Goal: Task Accomplishment & Management: Manage account settings

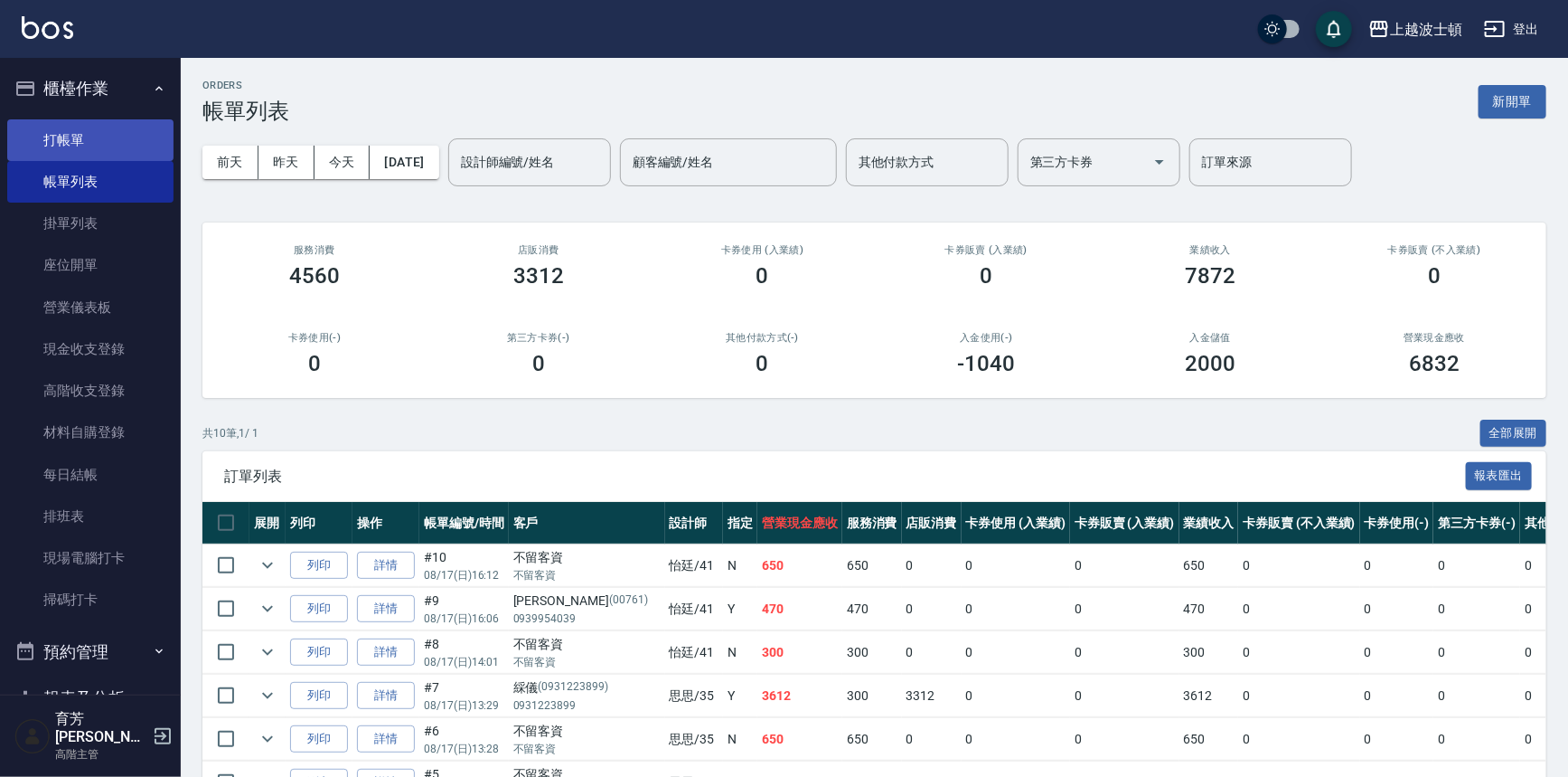
click at [142, 139] on link "打帳單" at bounding box center [91, 140] width 166 height 42
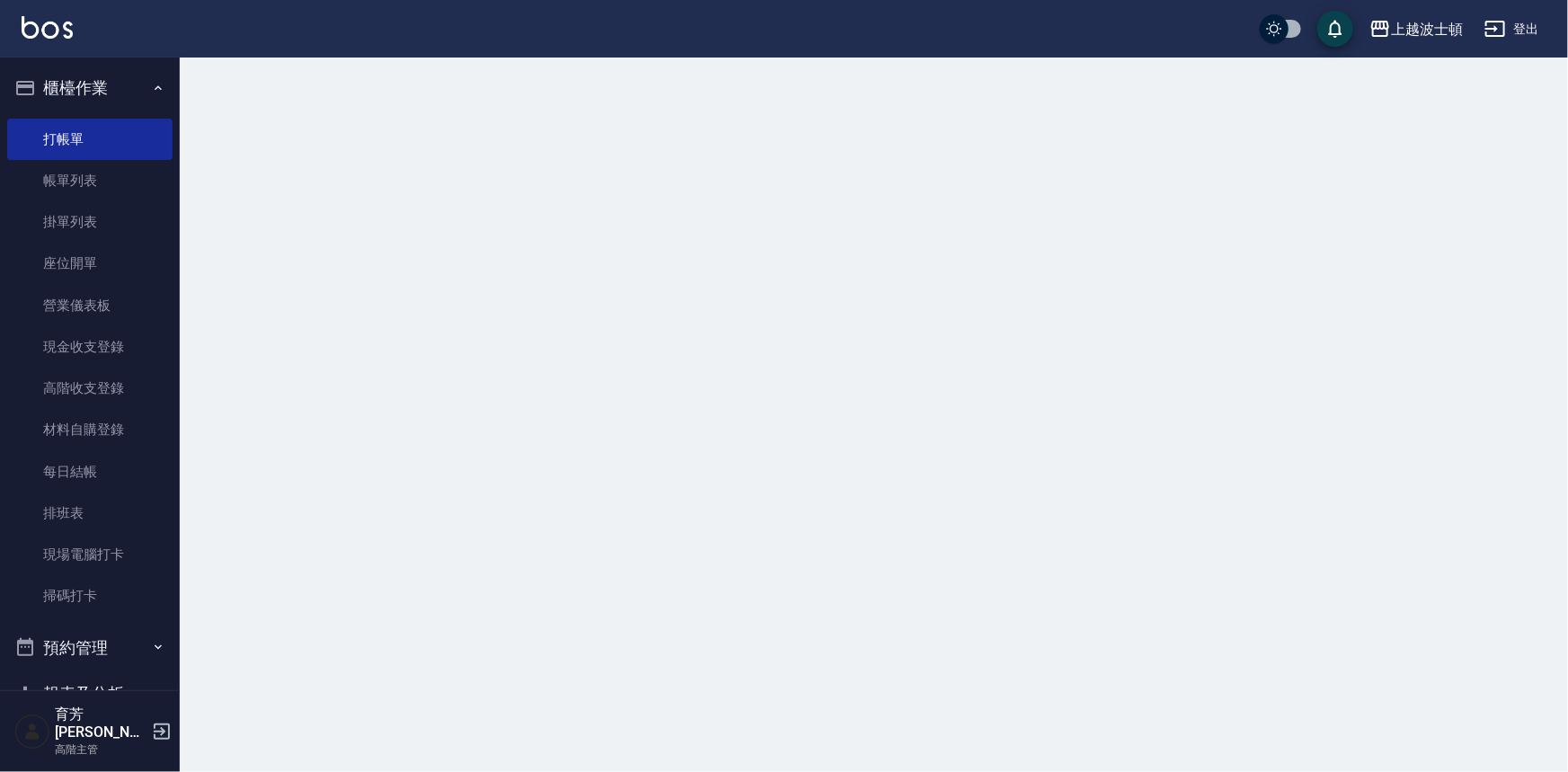
drag, startPoint x: 123, startPoint y: 175, endPoint x: 684, endPoint y: 263, distance: 567.9
click at [123, 176] on link "帳單列表" at bounding box center [90, 180] width 165 height 41
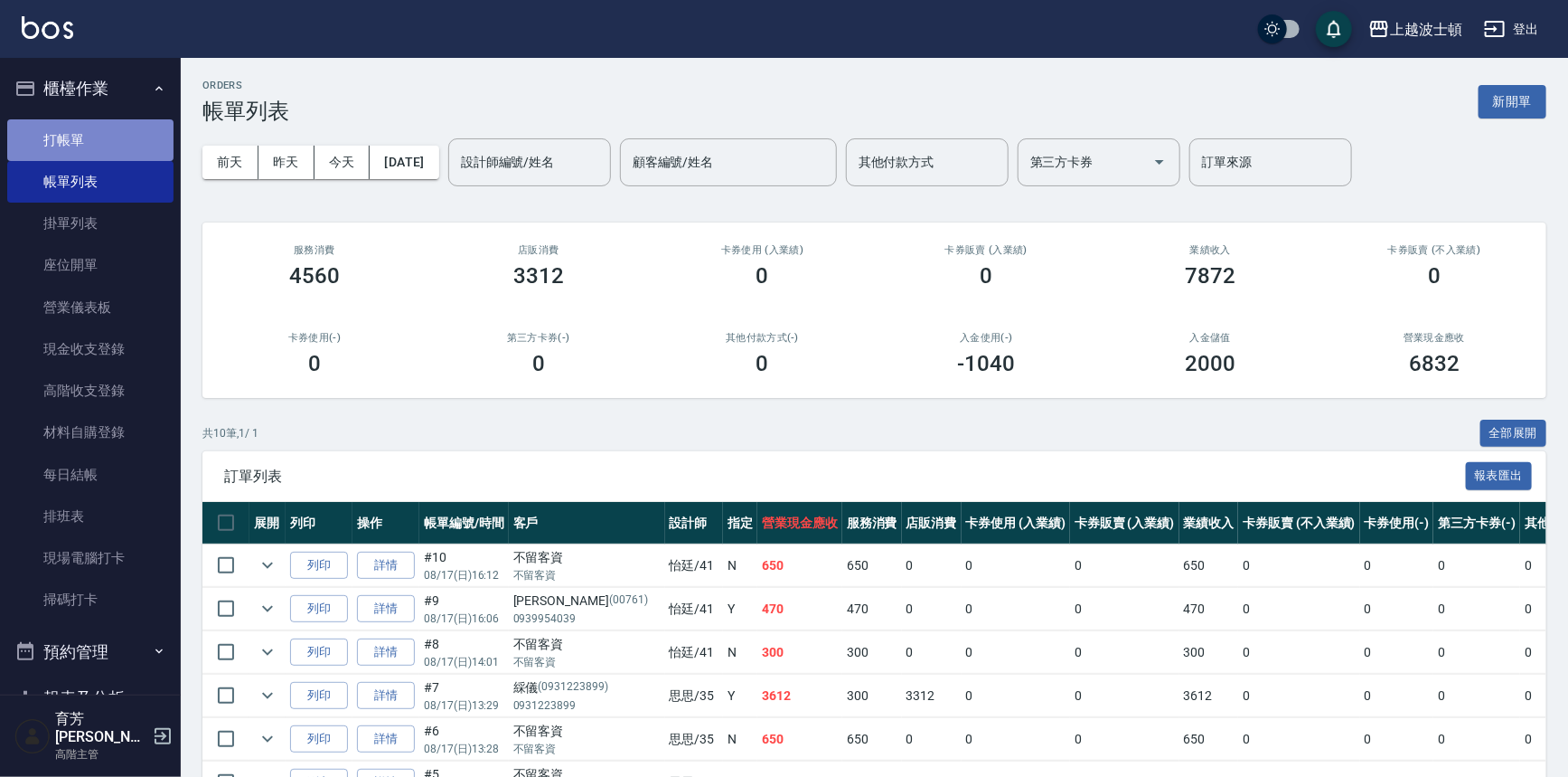
click at [117, 125] on link "打帳單" at bounding box center [91, 140] width 166 height 42
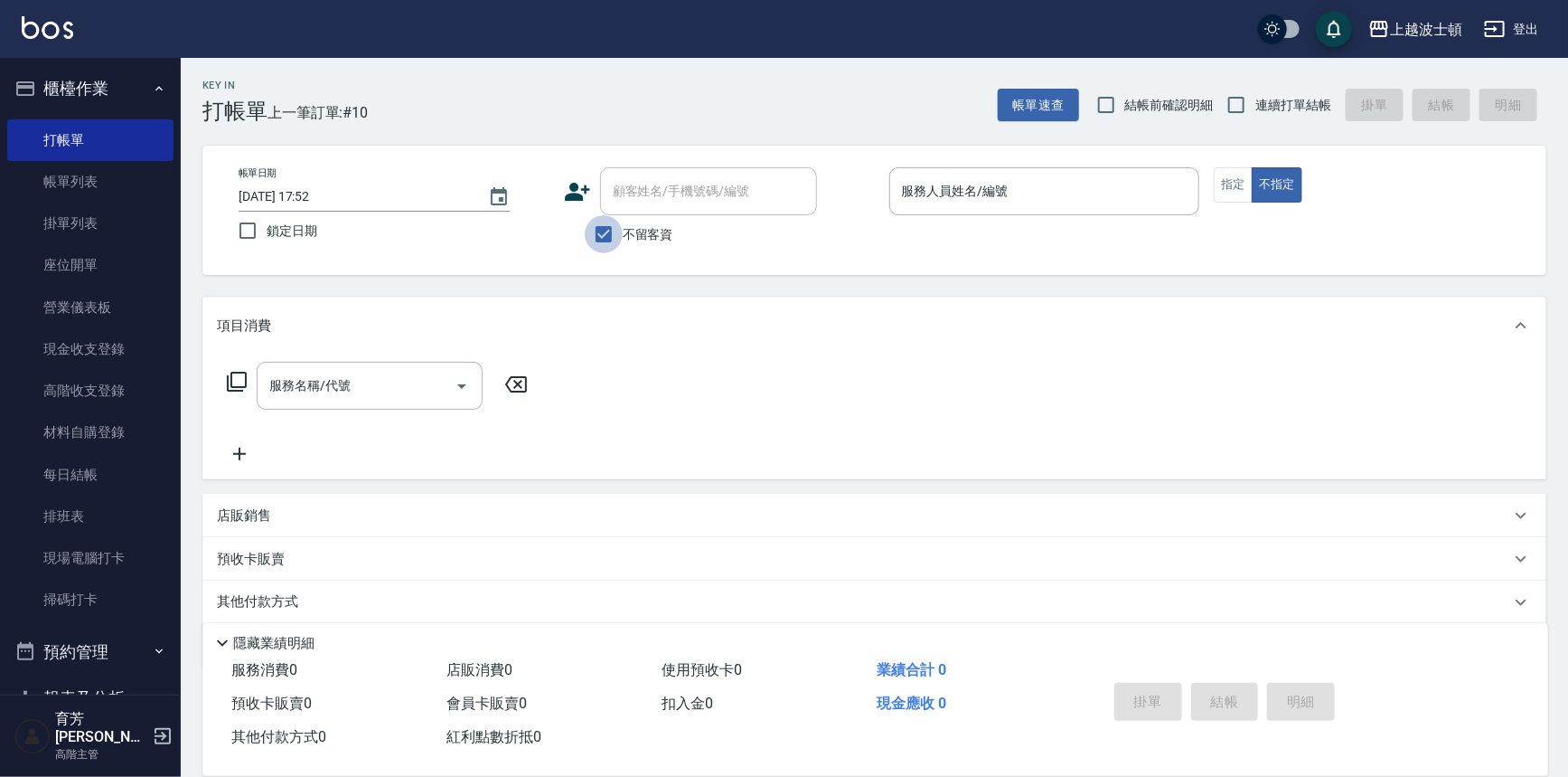
drag, startPoint x: 610, startPoint y: 236, endPoint x: 630, endPoint y: 219, distance: 26.2
click at [611, 235] on input "不留客資" at bounding box center [604, 234] width 38 height 38
checkbox input "false"
click at [634, 198] on input "顧客姓名/手機號碼/編號" at bounding box center [695, 192] width 174 height 32
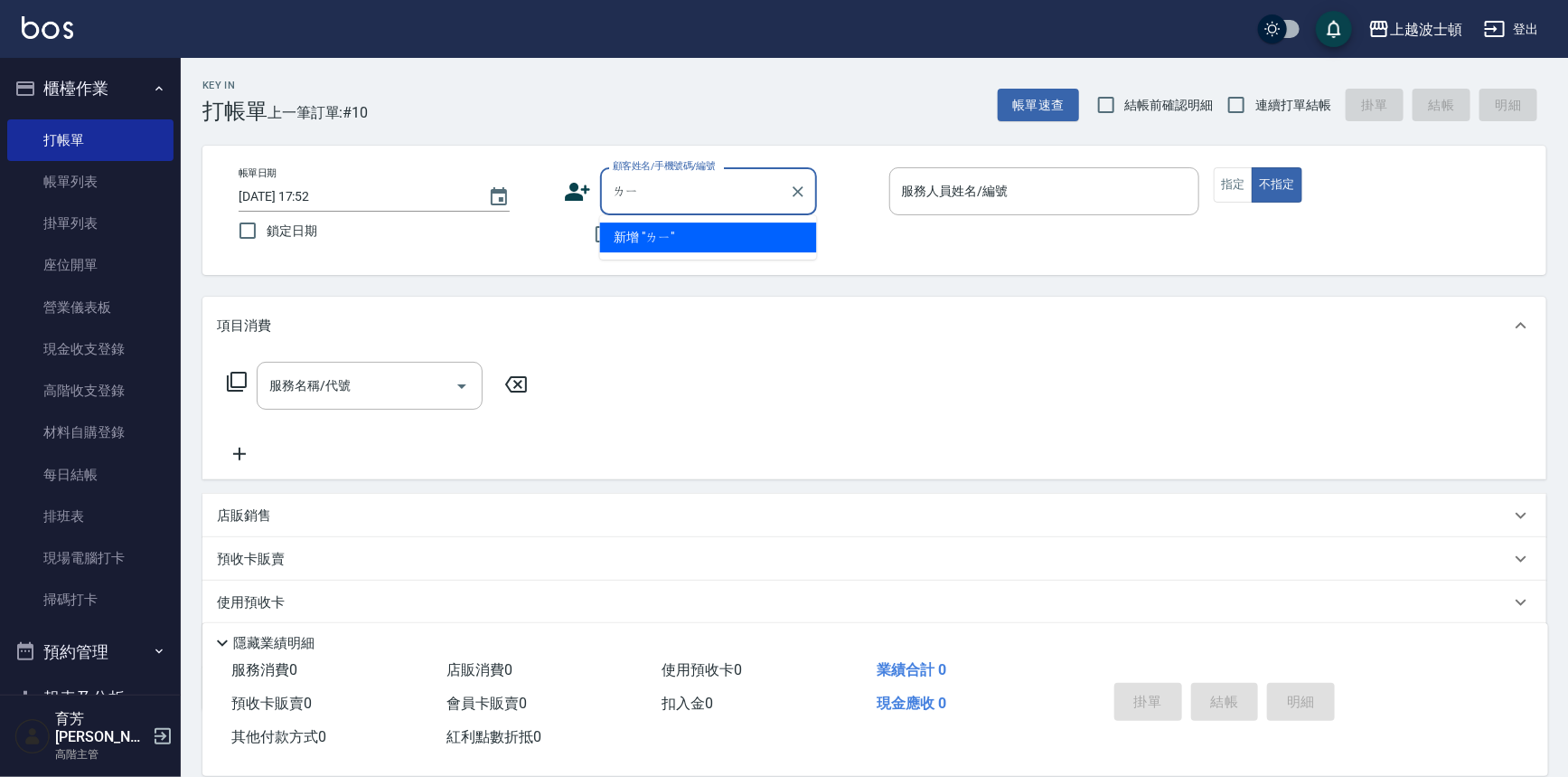
type input "離"
click at [625, 191] on input "淋郁" at bounding box center [695, 192] width 174 height 32
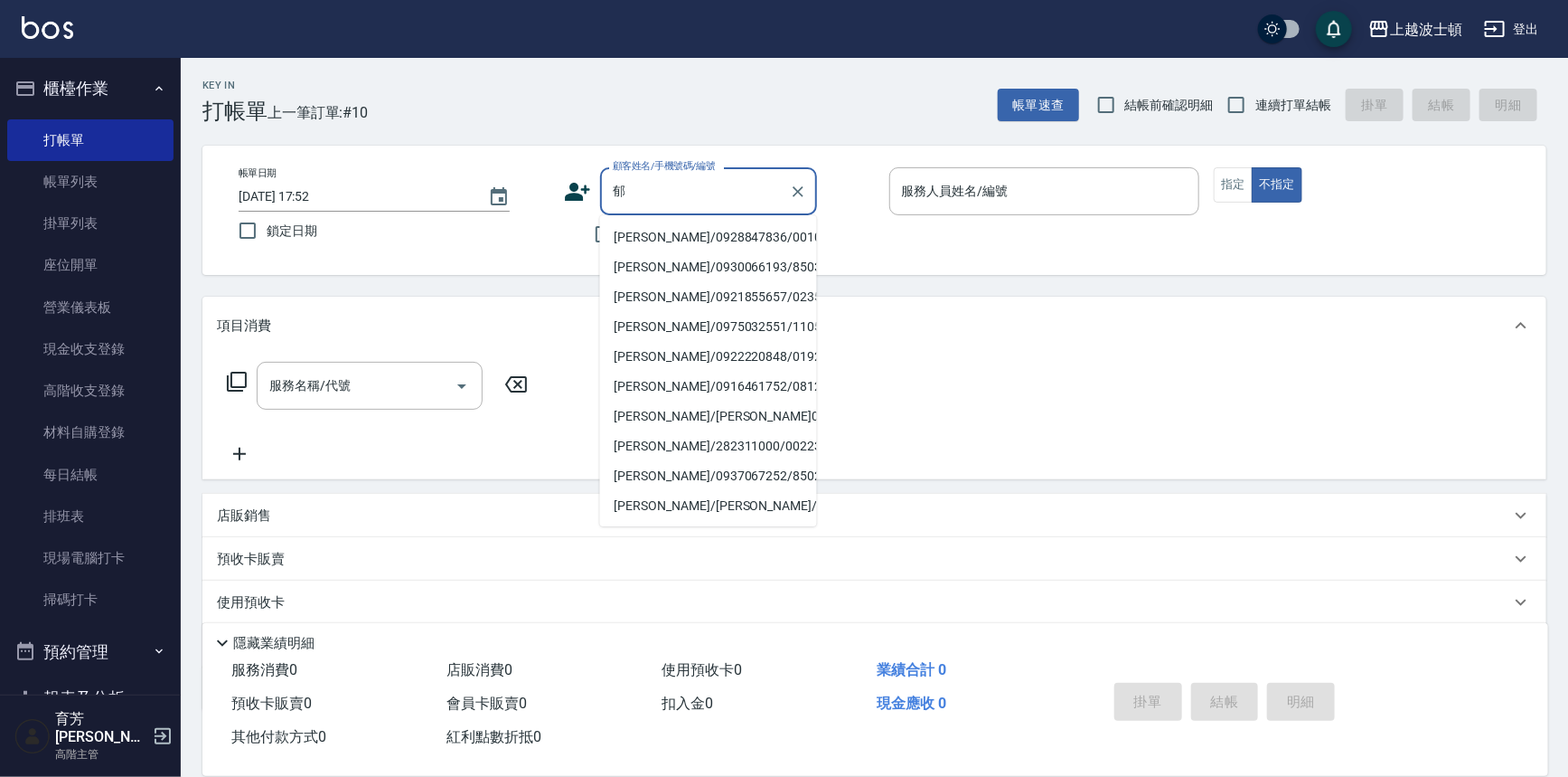
type input "郁"
click at [459, 93] on div "Key In 打帳單 上一筆訂單:#10 帳單速查 結帳前確認明細 連續打單結帳 掛單 結帳 明細" at bounding box center [864, 91] width 1366 height 66
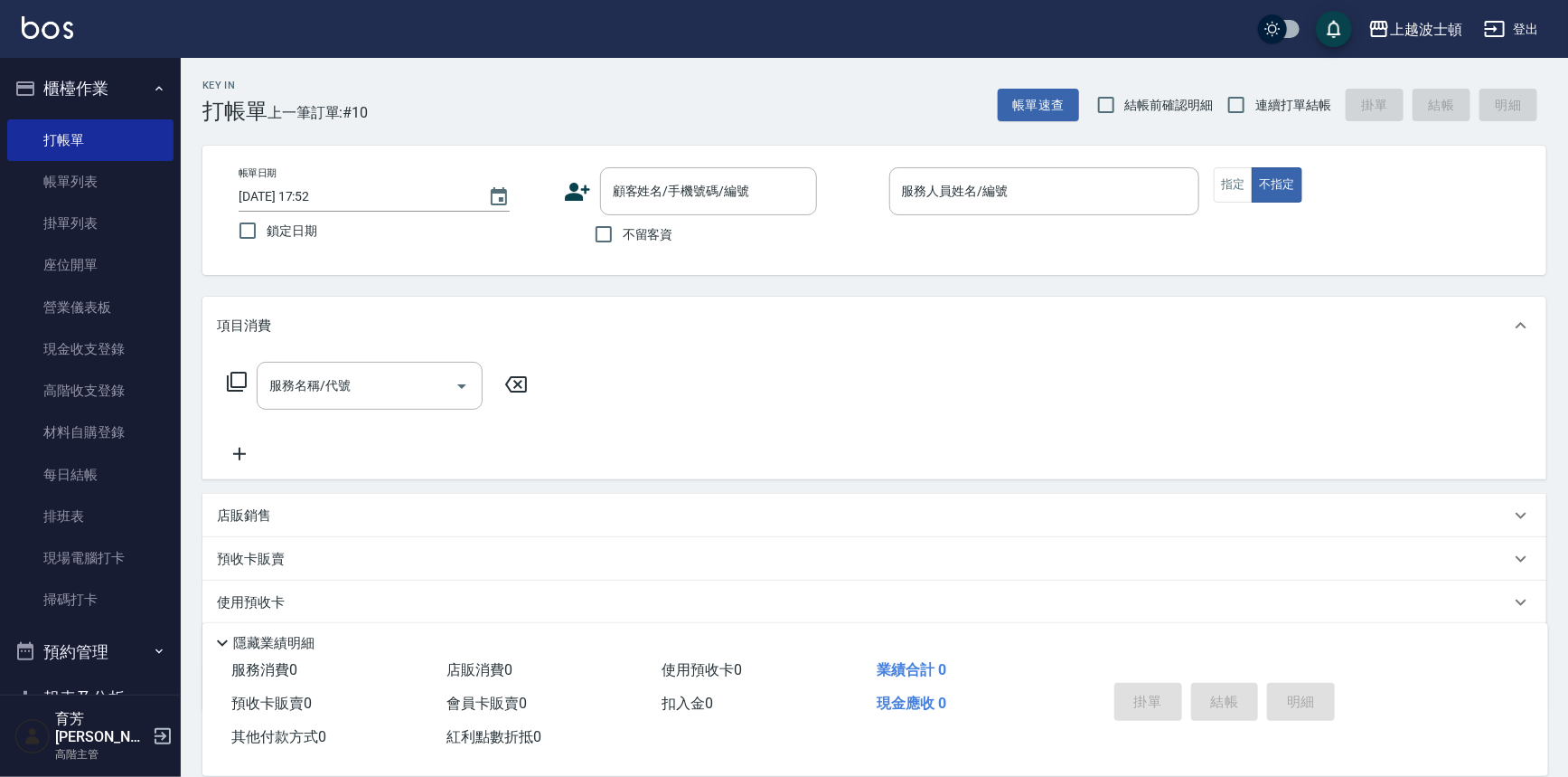
click at [655, 235] on span "不留客資" at bounding box center [649, 234] width 51 height 19
click at [623, 235] on input "不留客資" at bounding box center [604, 234] width 38 height 38
checkbox input "true"
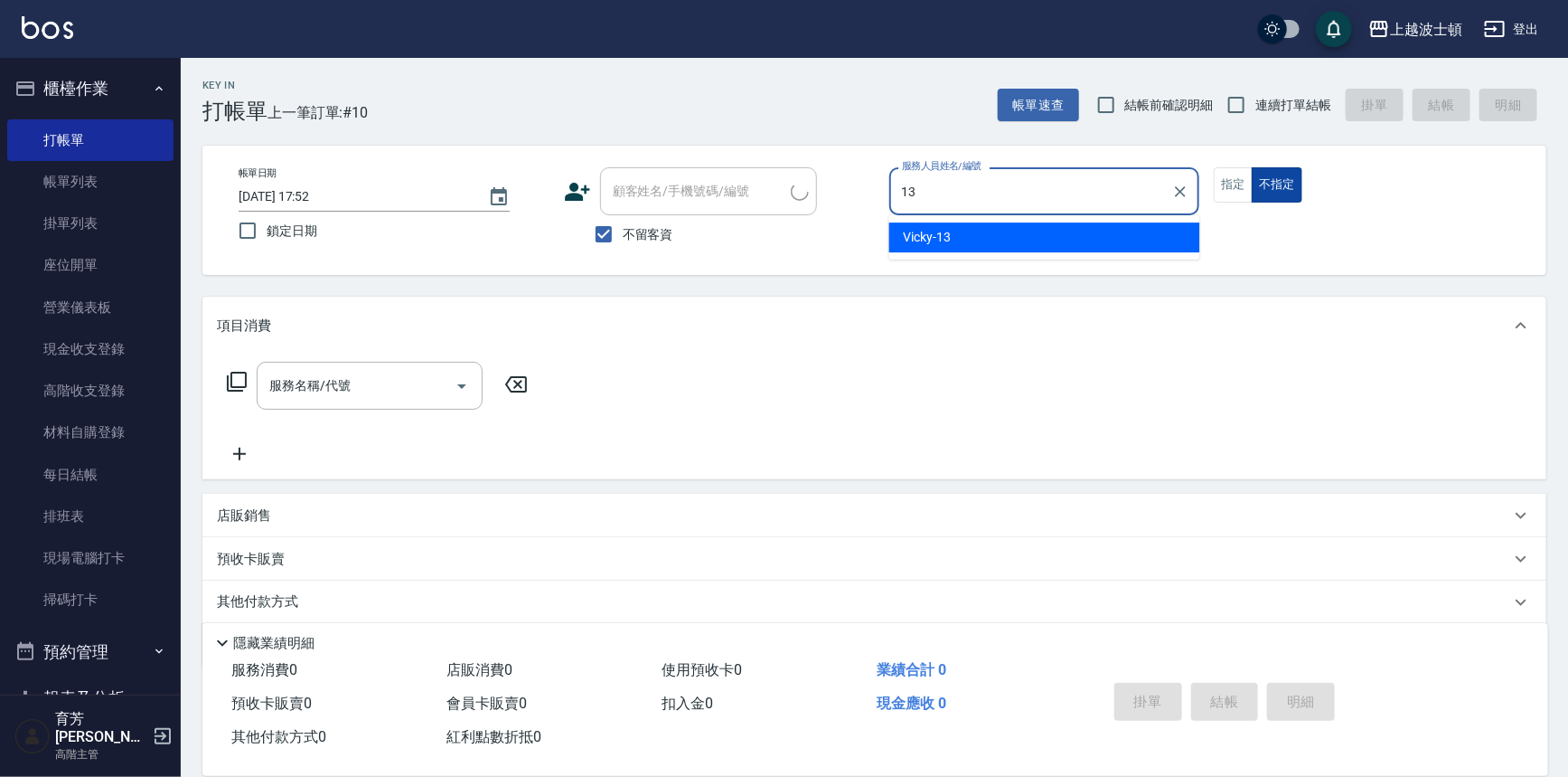
type input "Vicky-13"
type button "false"
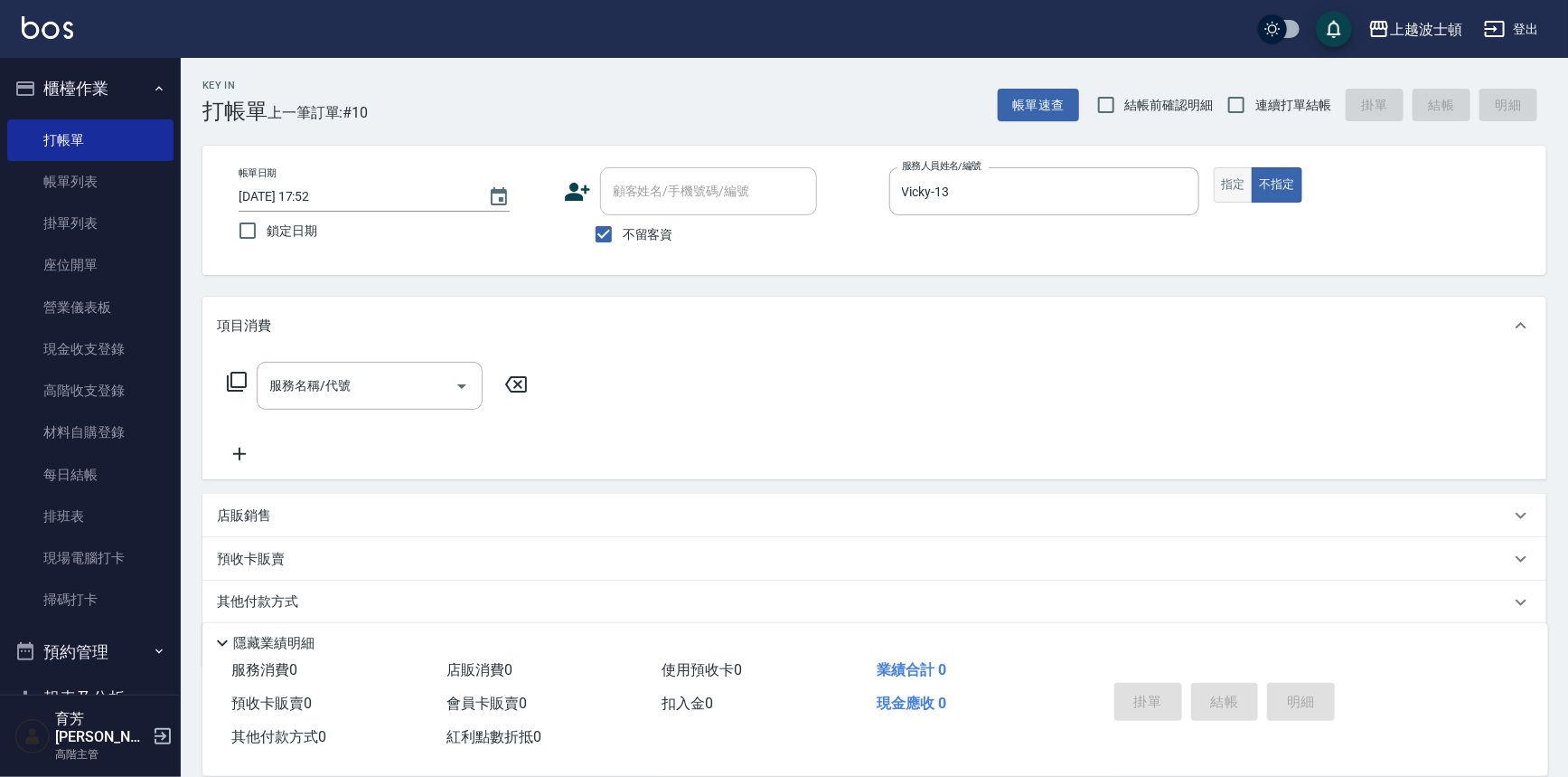
click at [1241, 188] on button "指定" at bounding box center [1233, 184] width 39 height 35
click at [369, 370] on input "服務名稱/代號" at bounding box center [356, 386] width 182 height 32
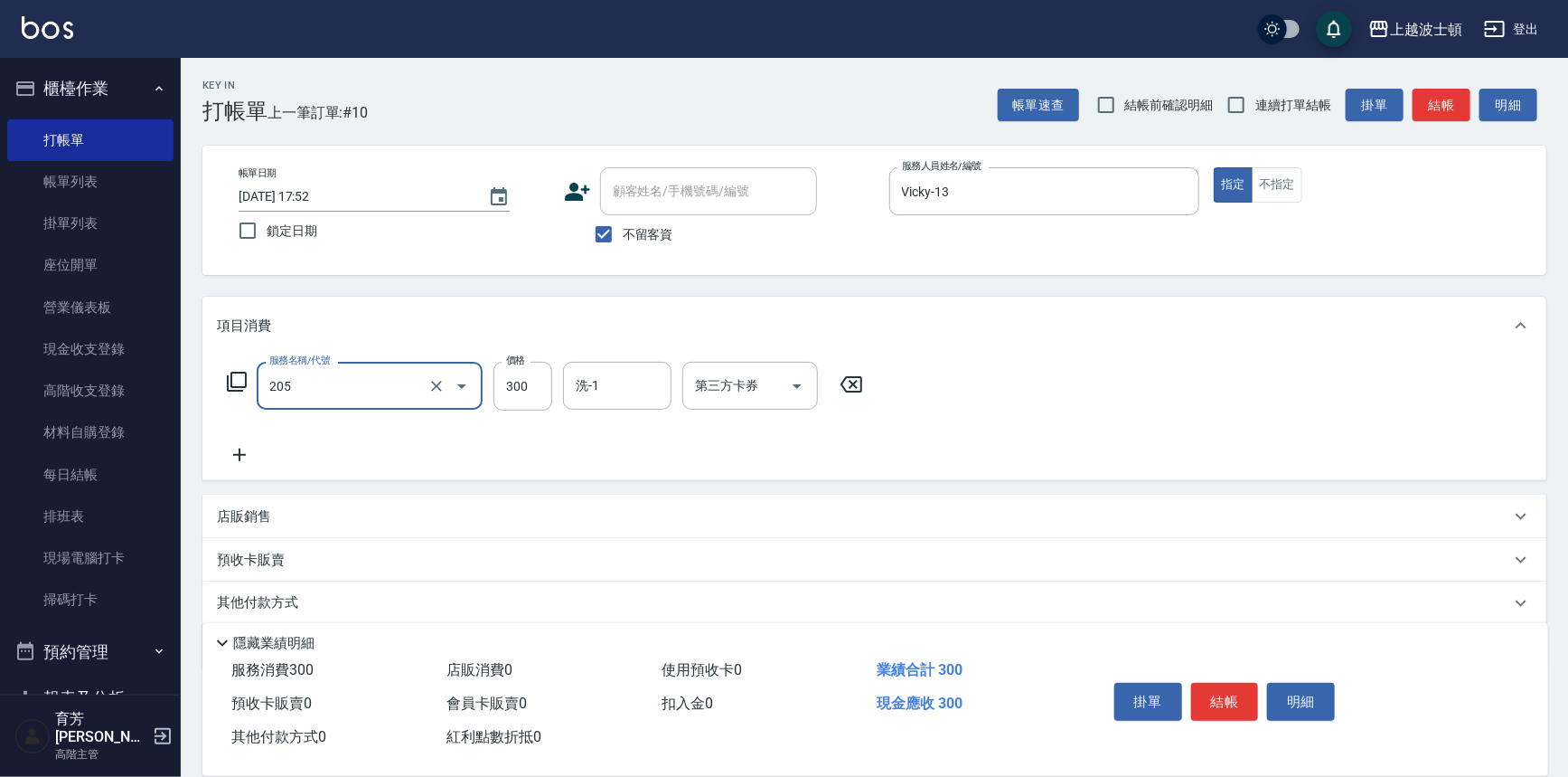
type input "洗髮(205)"
click at [243, 450] on icon at bounding box center [240, 454] width 45 height 22
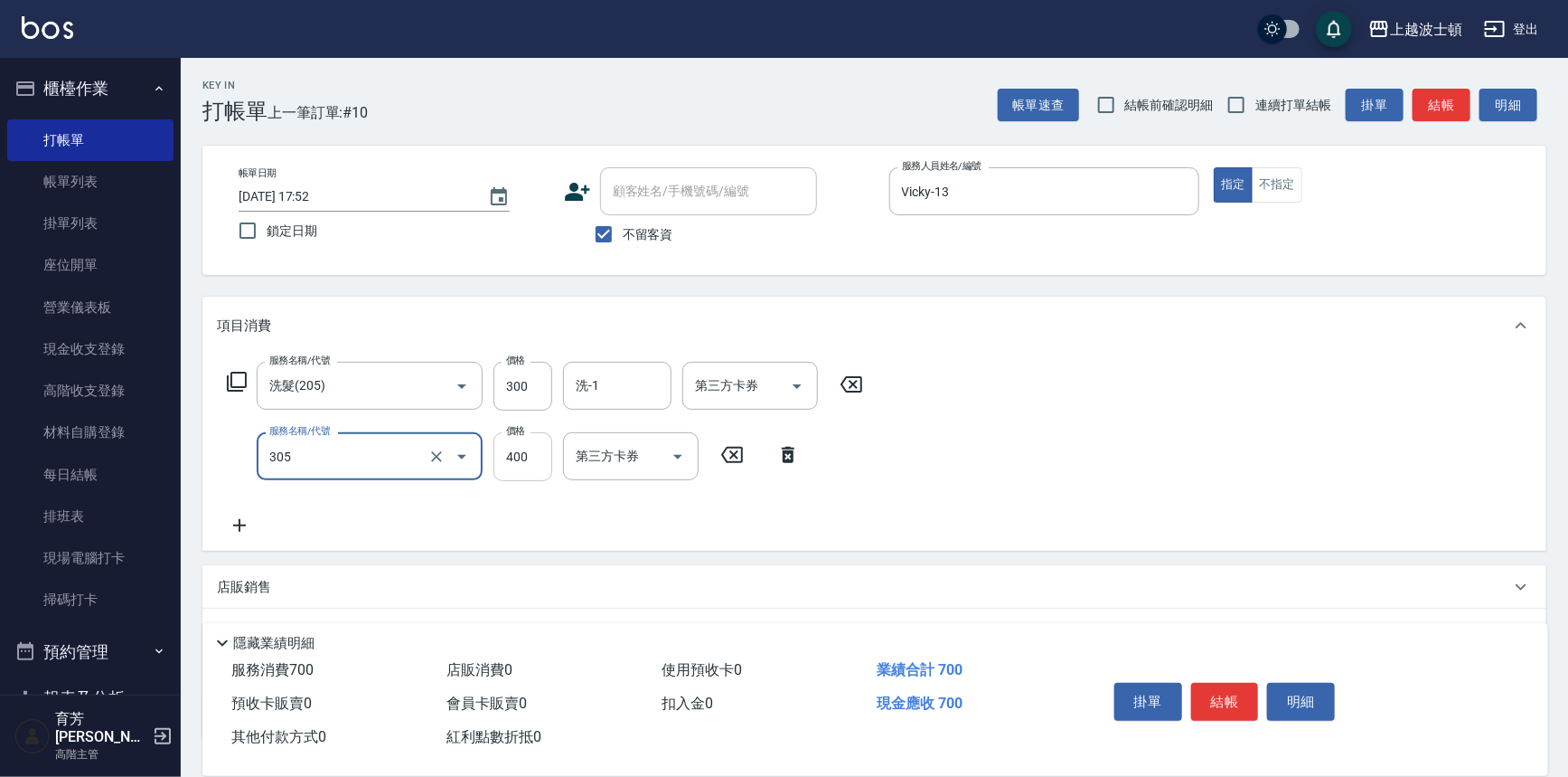
type input "剪髮(305)"
click at [516, 461] on input "400" at bounding box center [523, 457] width 59 height 49
type input "250"
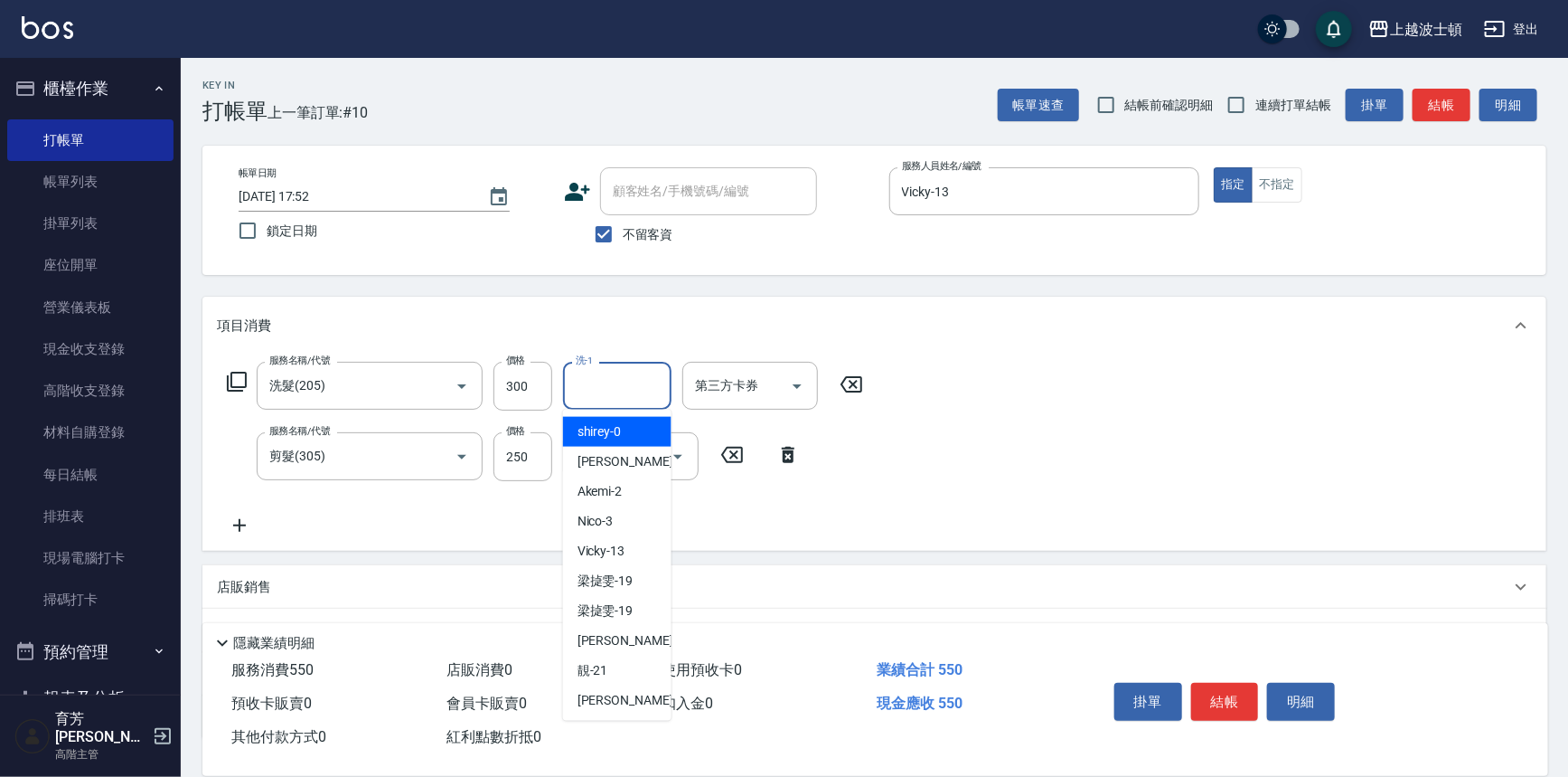
click at [615, 371] on input "洗-1" at bounding box center [617, 386] width 93 height 32
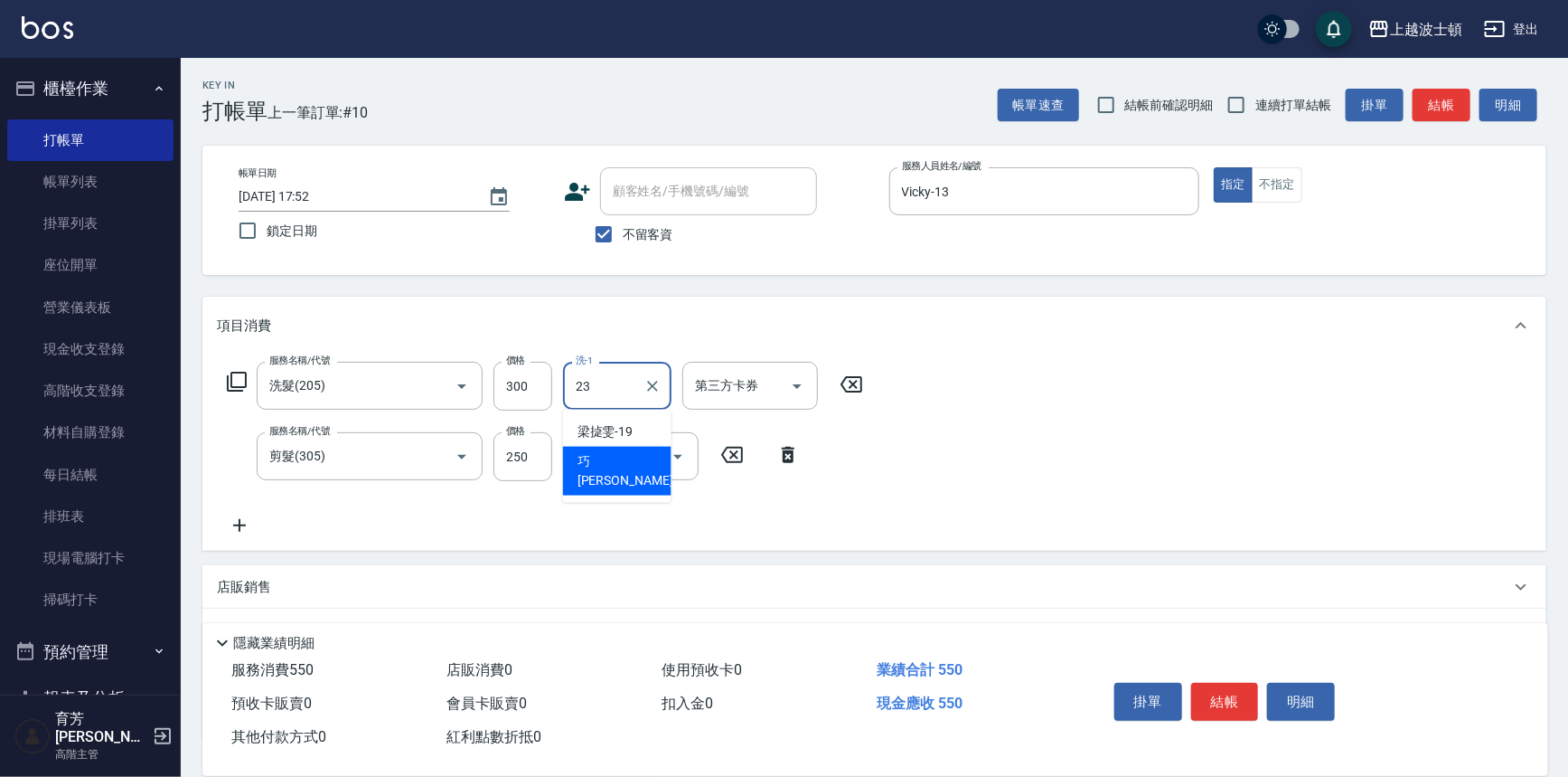
type input "巧莉-23"
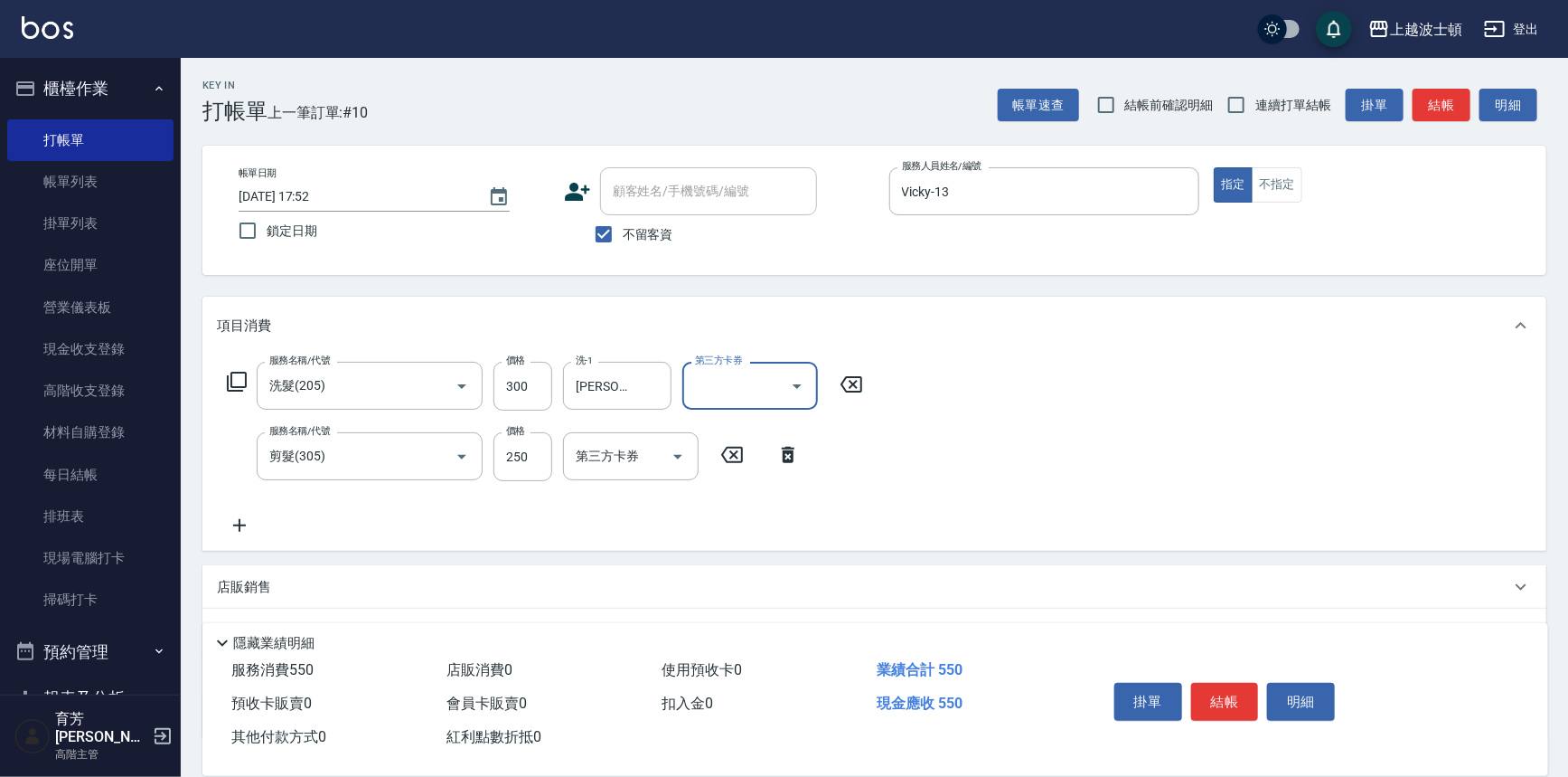
click at [1227, 675] on div "掛單 結帳 明細" at bounding box center [1225, 703] width 236 height 57
click at [1222, 690] on button "結帳" at bounding box center [1225, 701] width 68 height 38
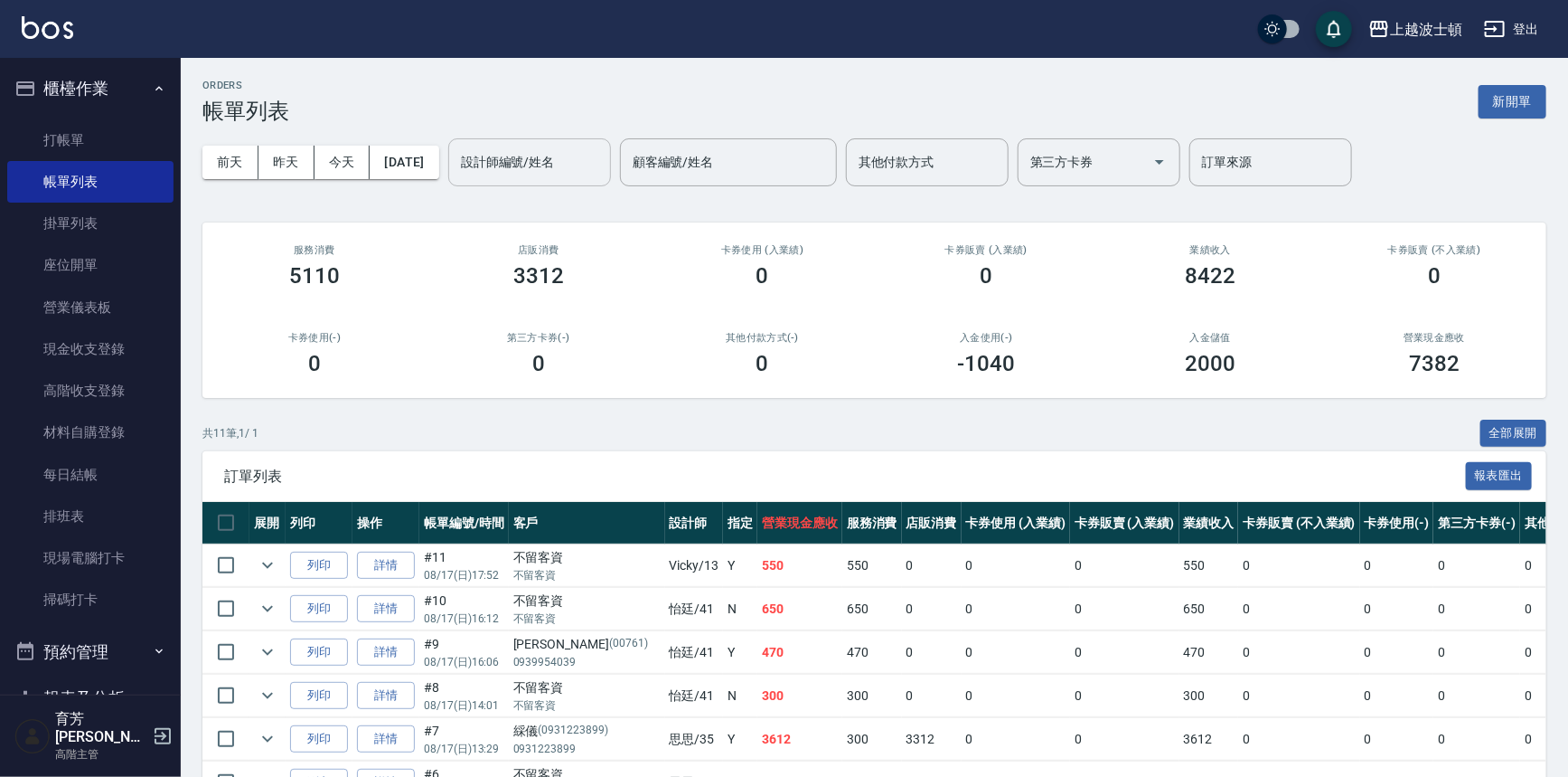
click at [583, 177] on input "設計師編號/姓名" at bounding box center [530, 162] width 146 height 32
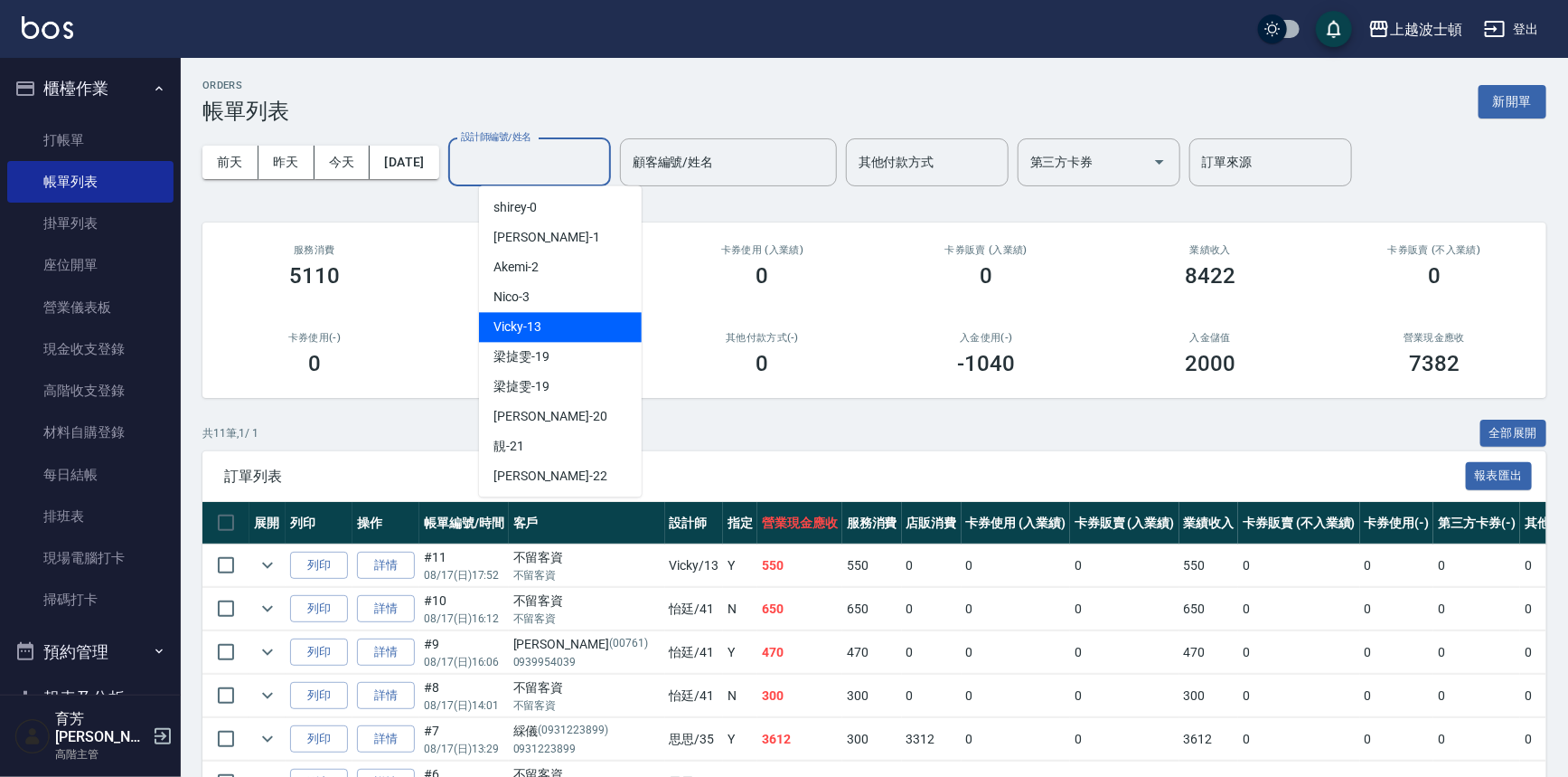
click at [567, 325] on div "Vicky -13" at bounding box center [561, 327] width 162 height 30
type input "Vicky-13"
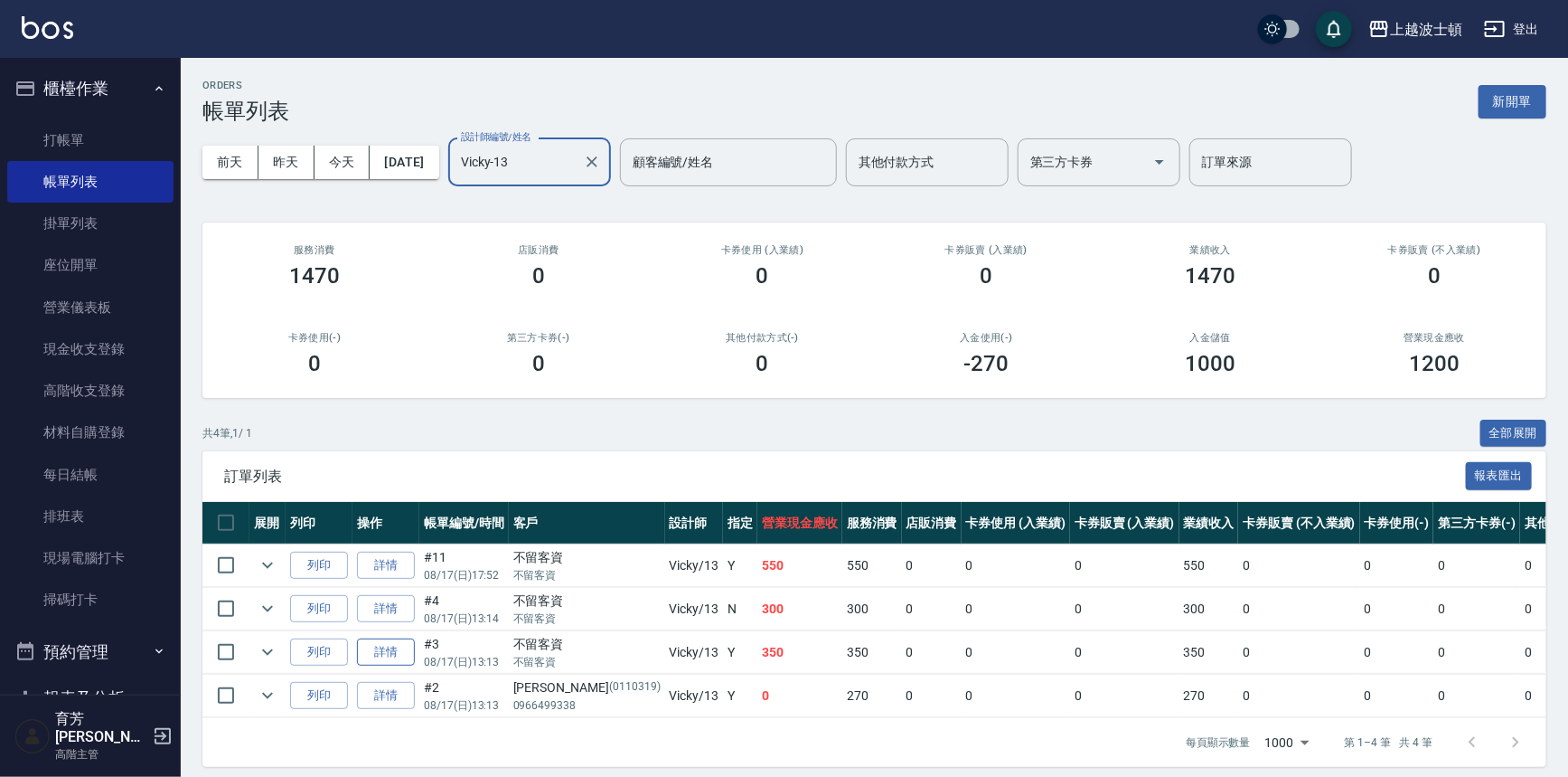
click at [403, 650] on link "詳情" at bounding box center [385, 652] width 58 height 28
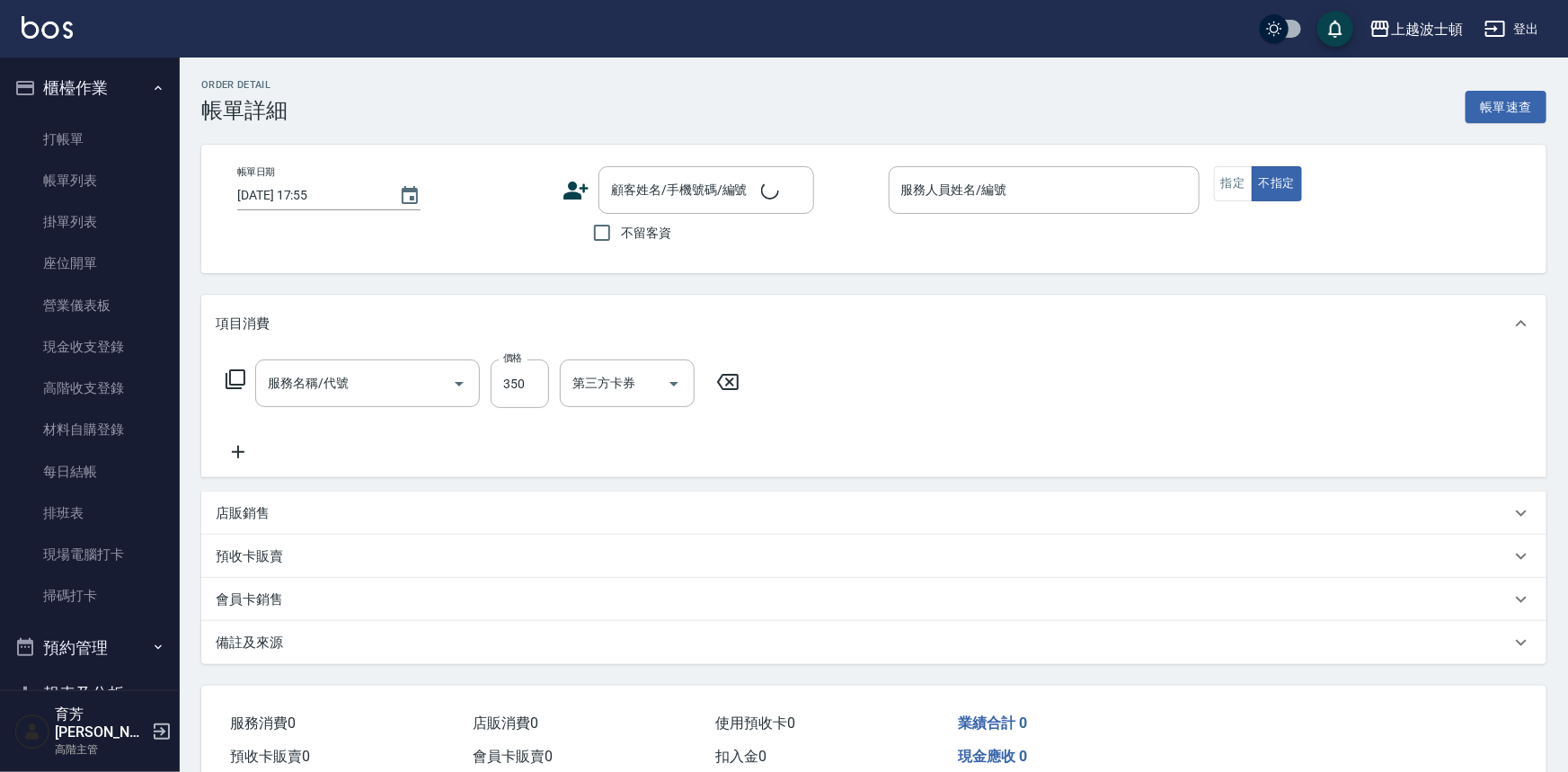
type input "2025/08/17 13:13"
checkbox input "true"
type input "Vicky-13"
type input "剪髮(305)"
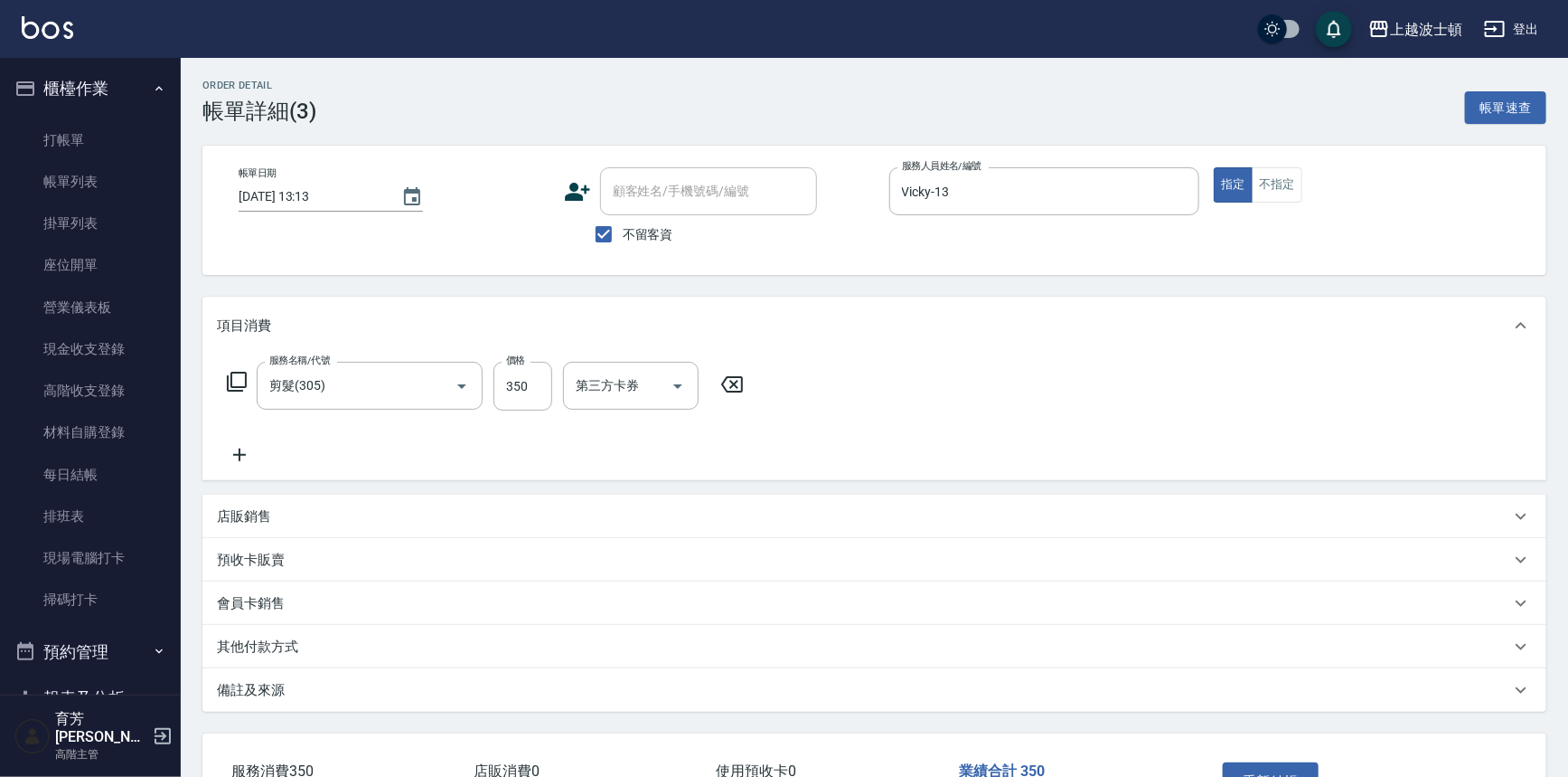
click at [245, 454] on icon at bounding box center [240, 454] width 45 height 22
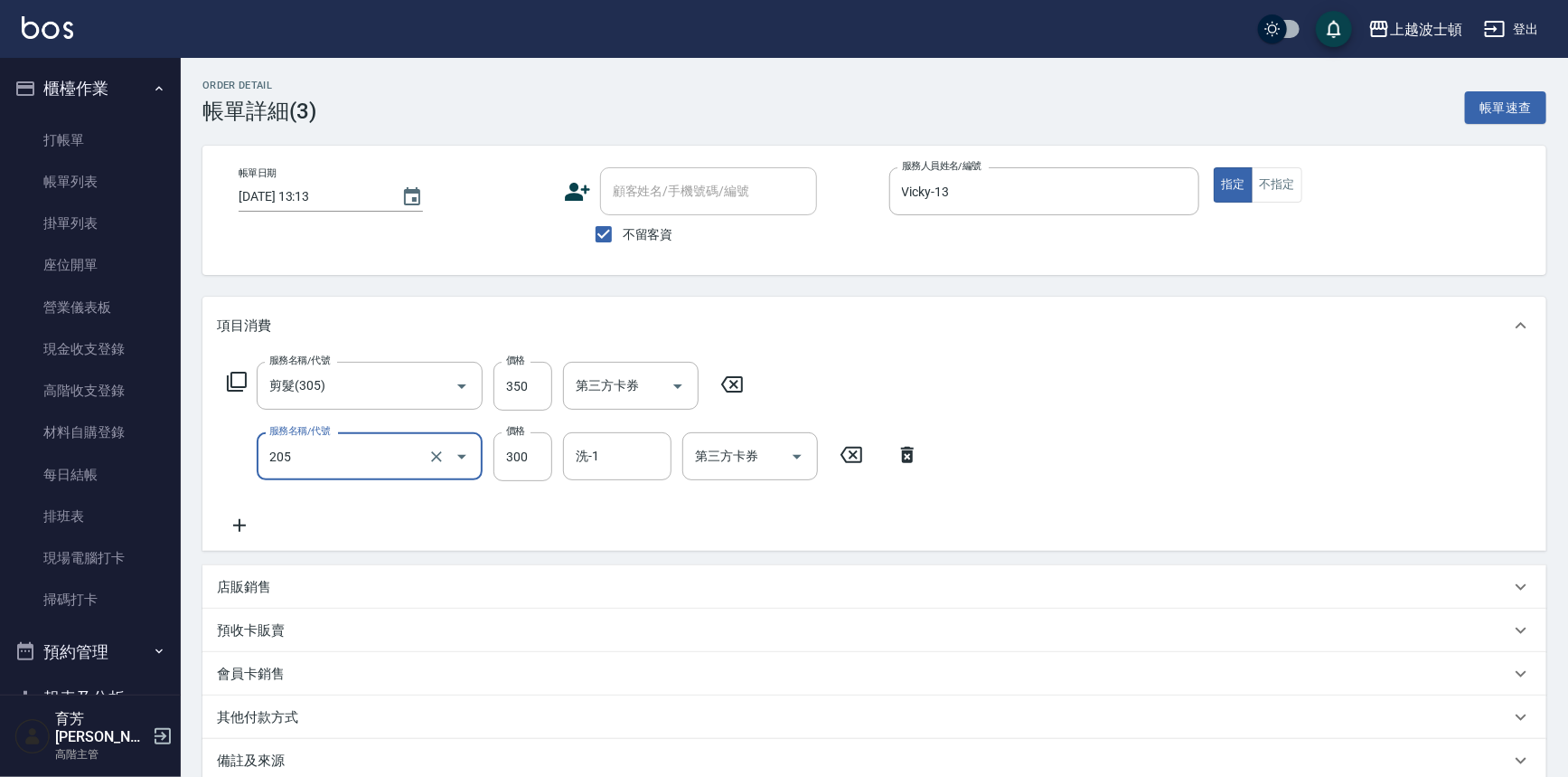
type input "洗髮(205)"
click at [238, 521] on icon at bounding box center [240, 525] width 45 height 22
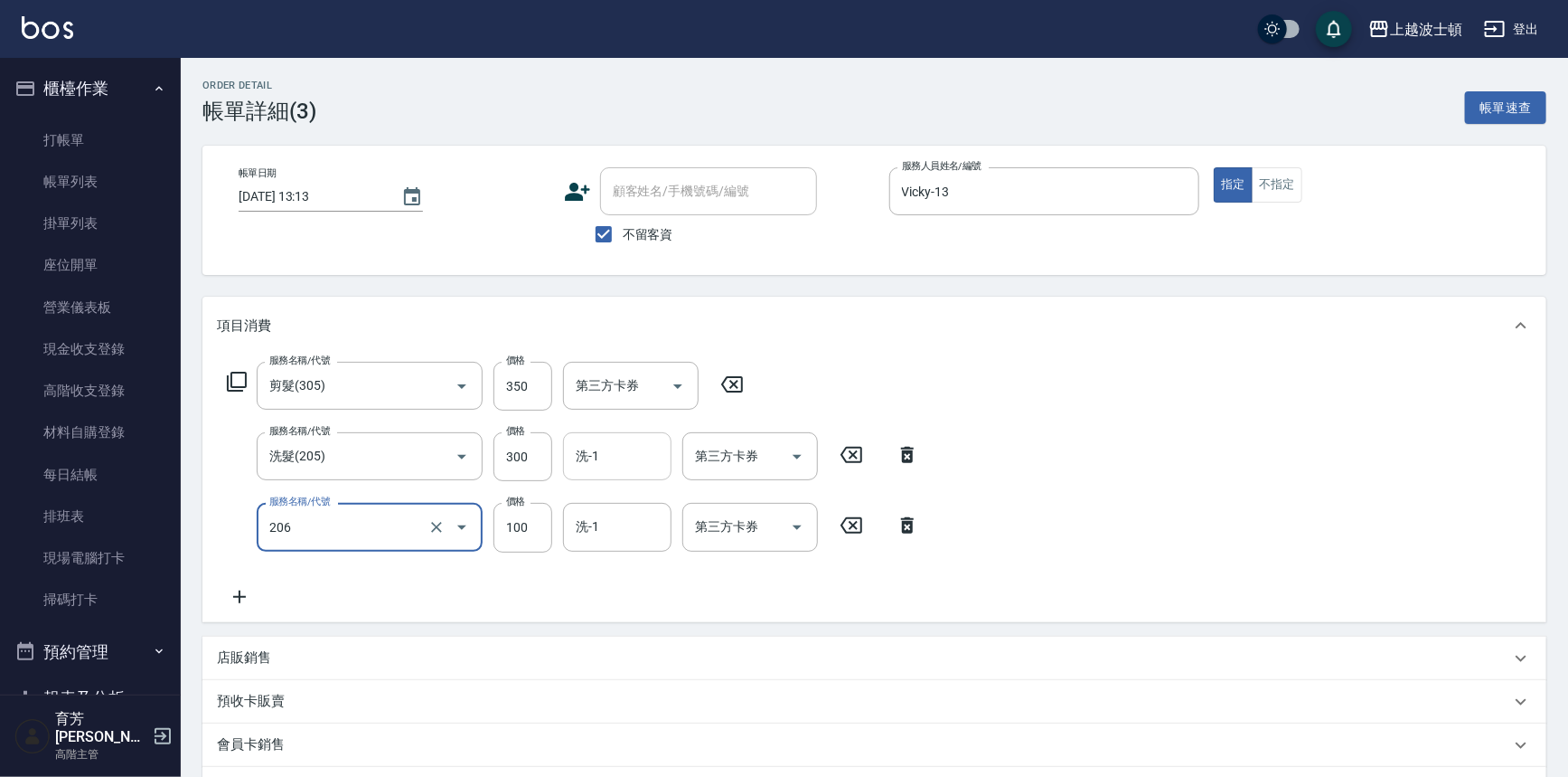
type input "洗髮加錢升等(206)"
click at [625, 462] on input "洗-1" at bounding box center [617, 456] width 93 height 32
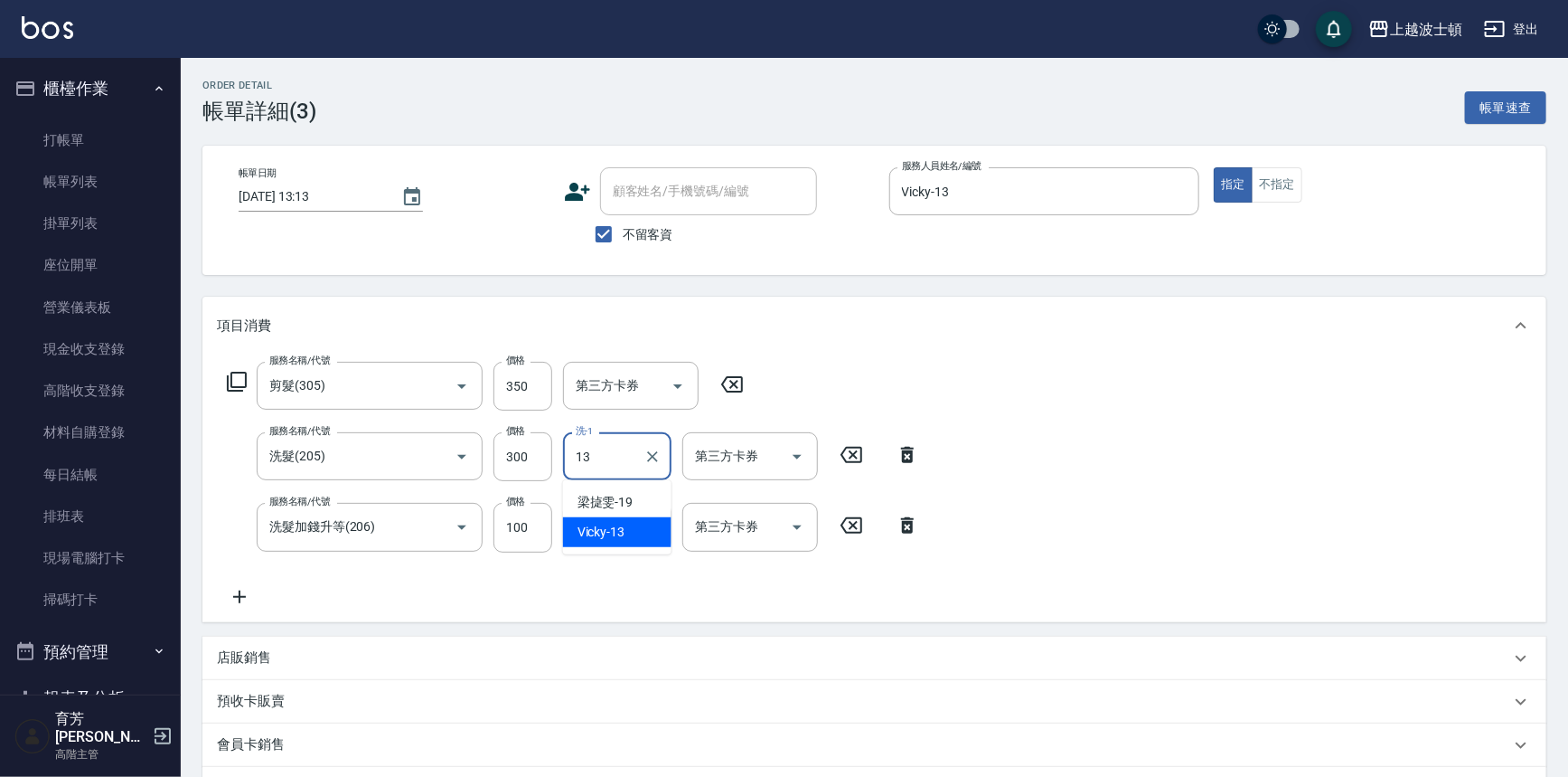
type input "Vicky-13"
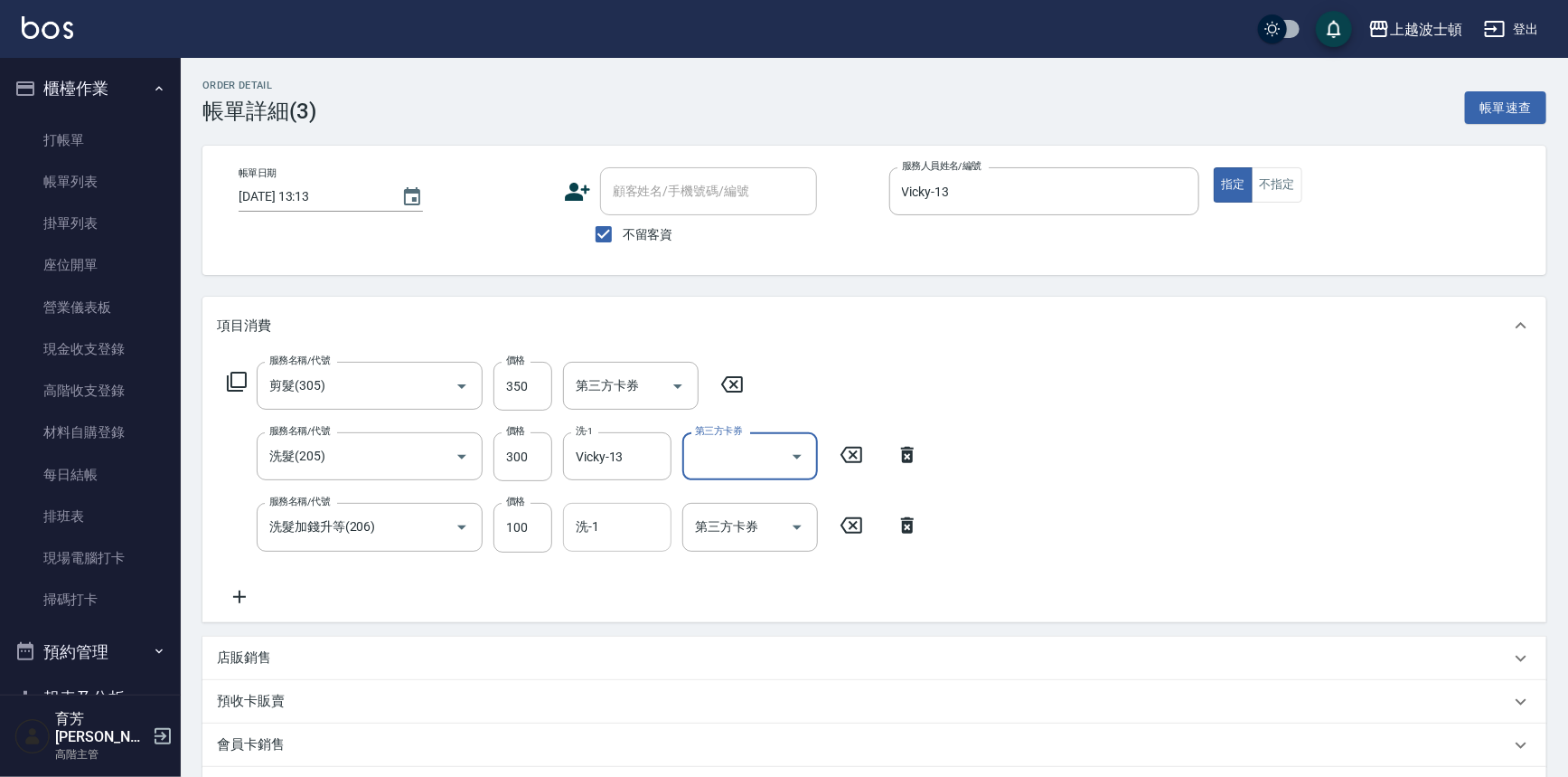
click at [606, 522] on input "洗-1" at bounding box center [617, 527] width 93 height 32
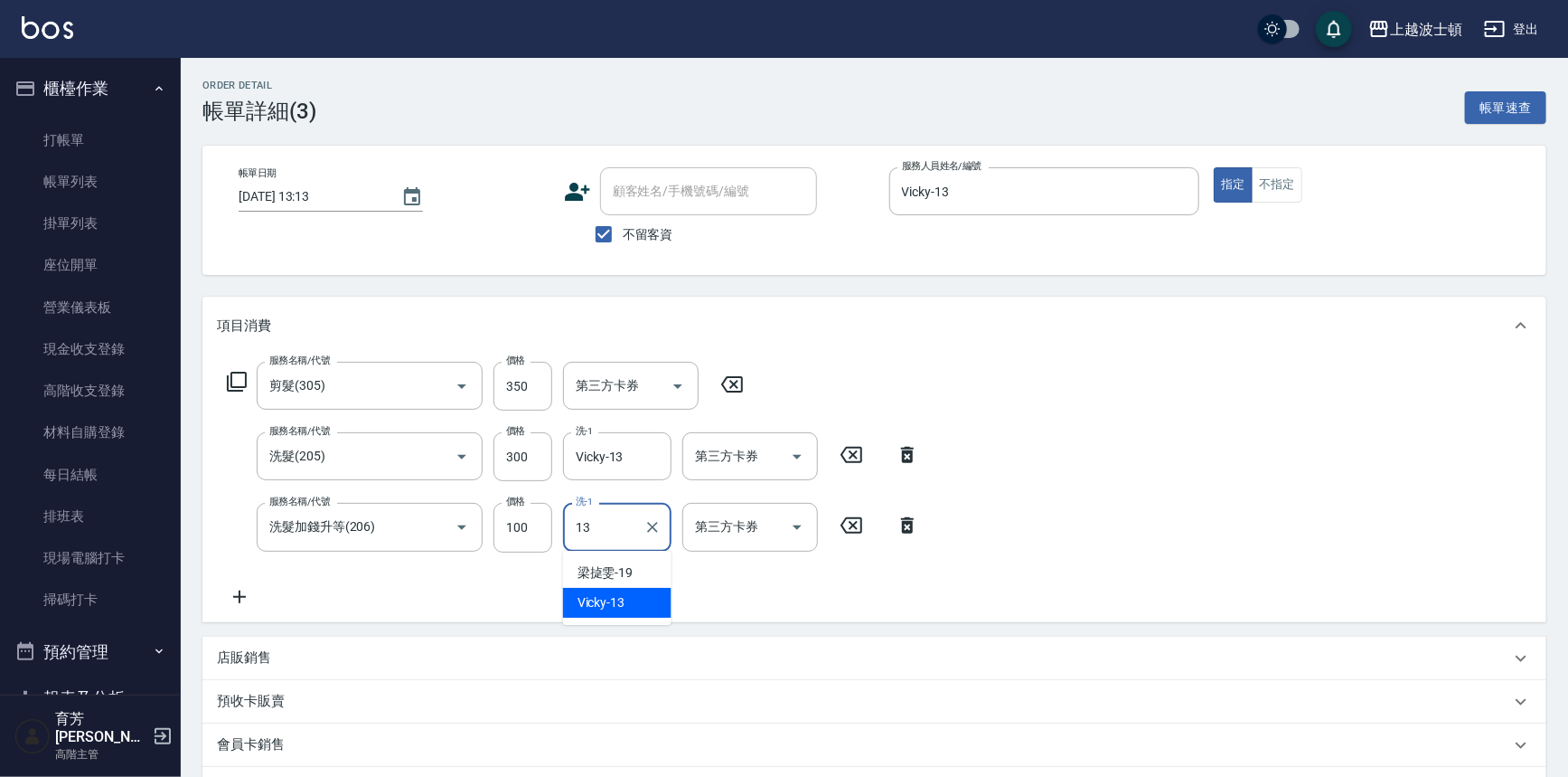
type input "Vicky-13"
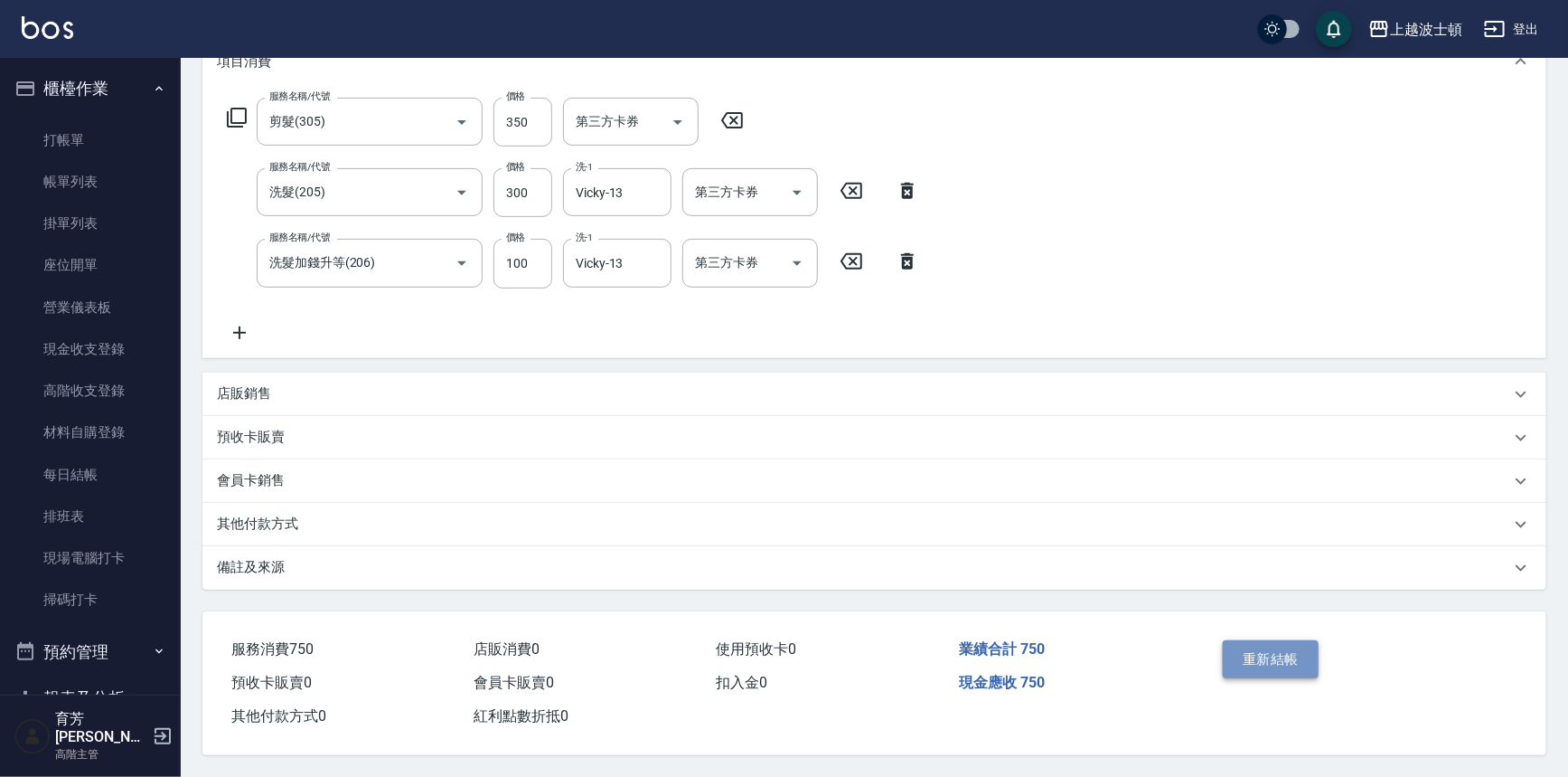
click at [1305, 651] on button "重新結帳" at bounding box center [1272, 659] width 96 height 38
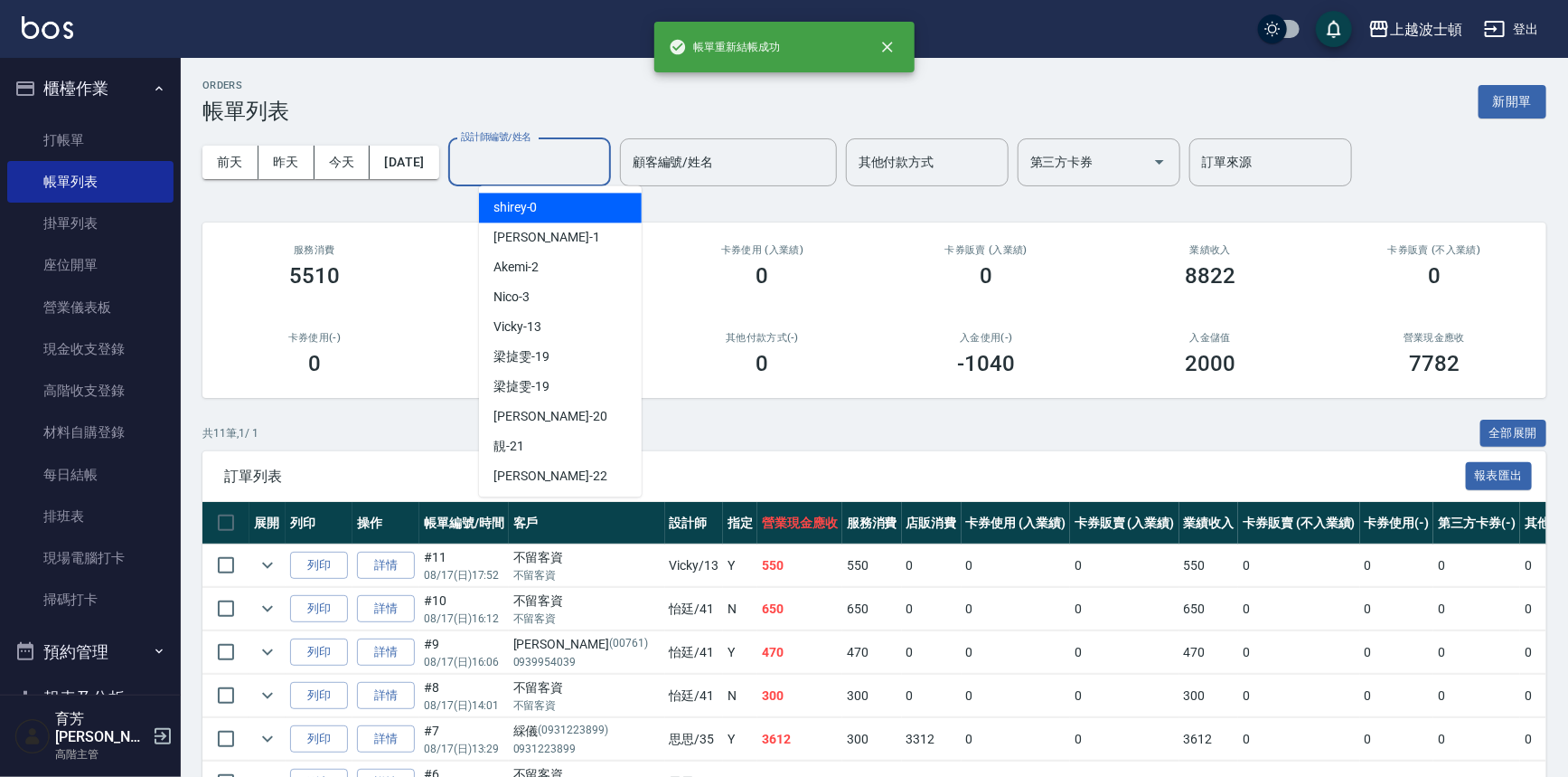
click at [561, 162] on input "設計師編號/姓名" at bounding box center [530, 162] width 146 height 32
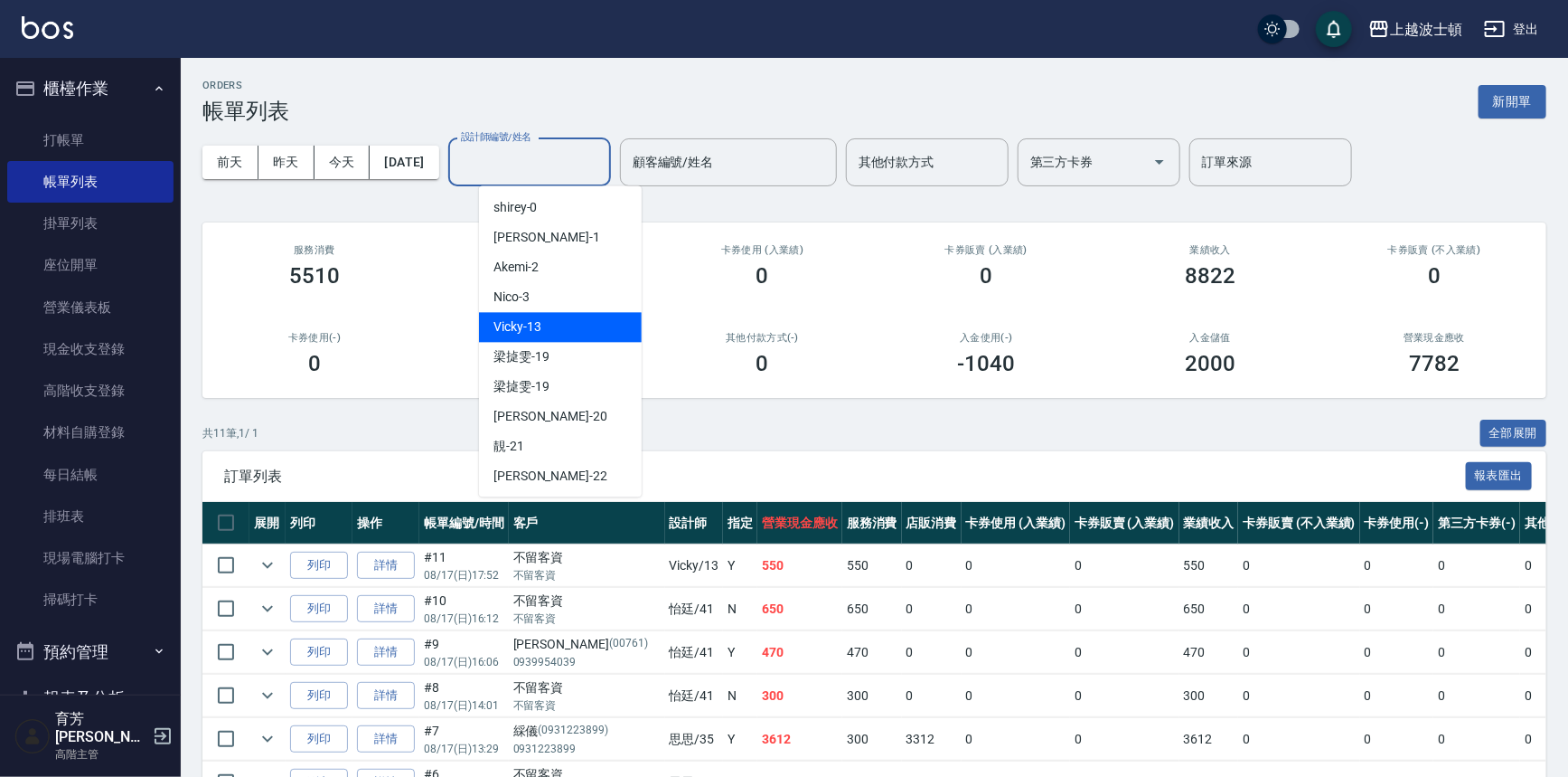
click at [543, 329] on div "Vicky -13" at bounding box center [561, 327] width 162 height 30
type input "Vicky-13"
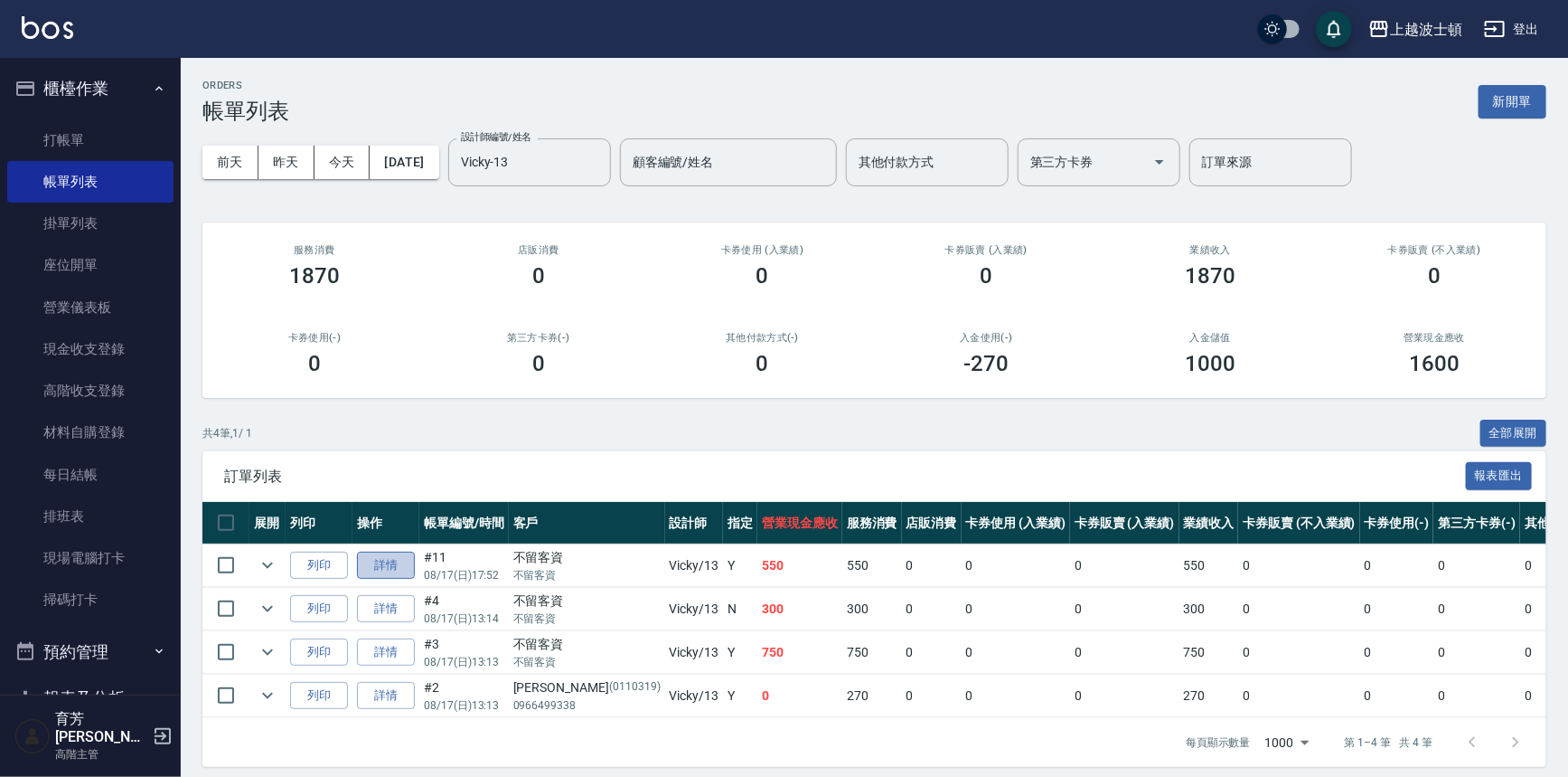
click at [404, 569] on link "詳情" at bounding box center [385, 566] width 58 height 28
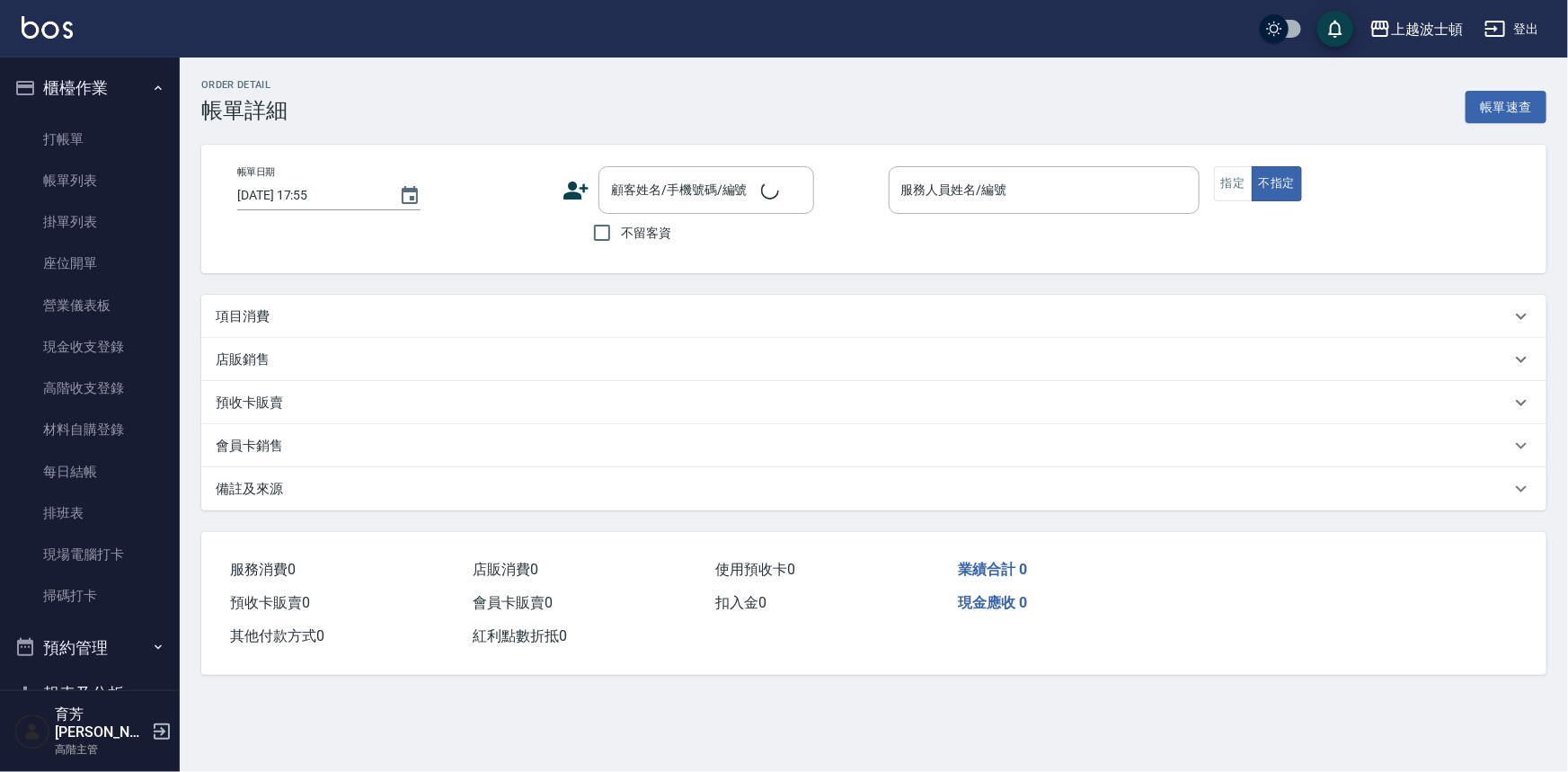
type input "2025/08/17 17:52"
checkbox input "true"
type input "Vicky-13"
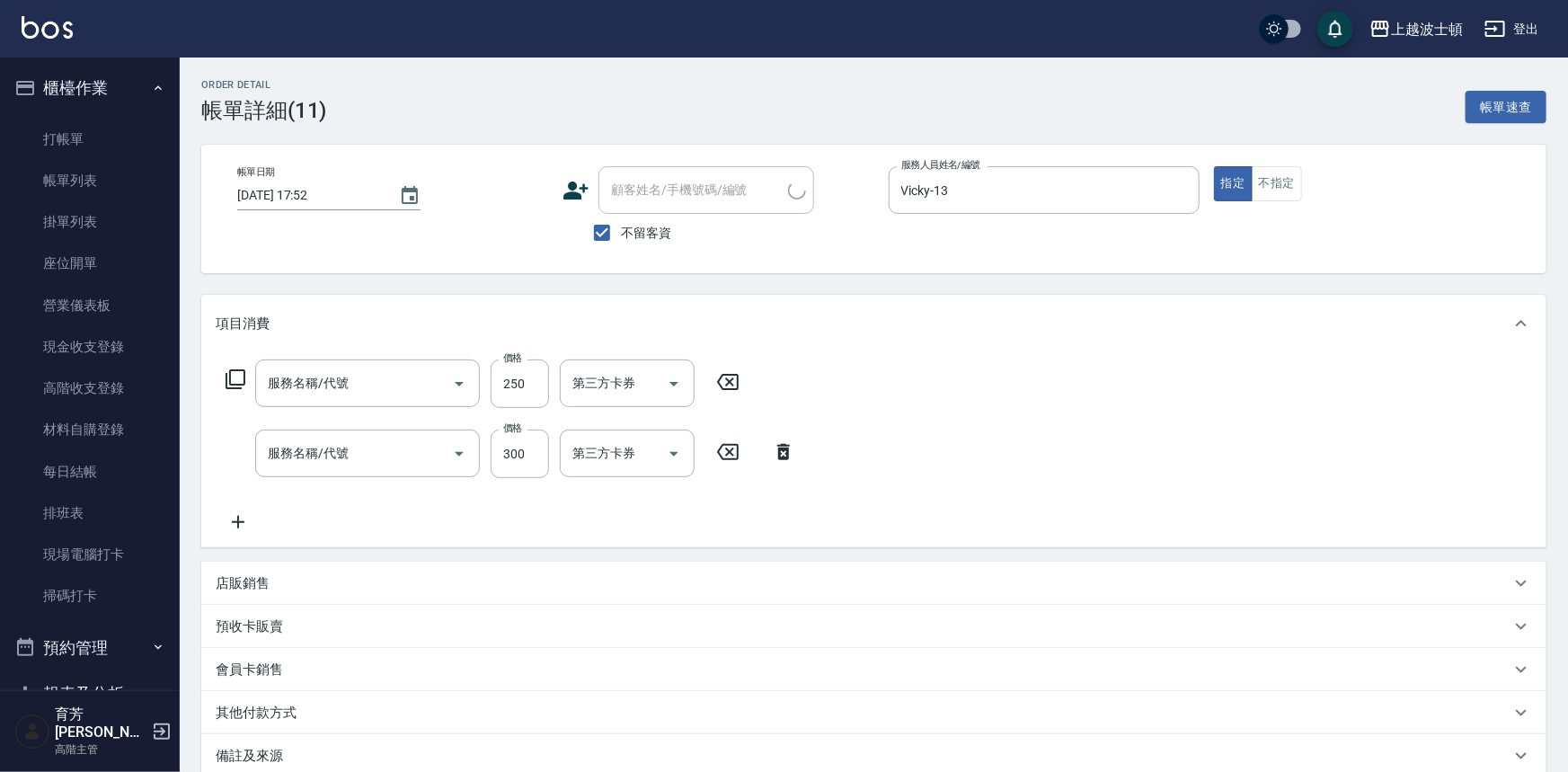
type input "剪髮(305)"
type input "洗髮(205)"
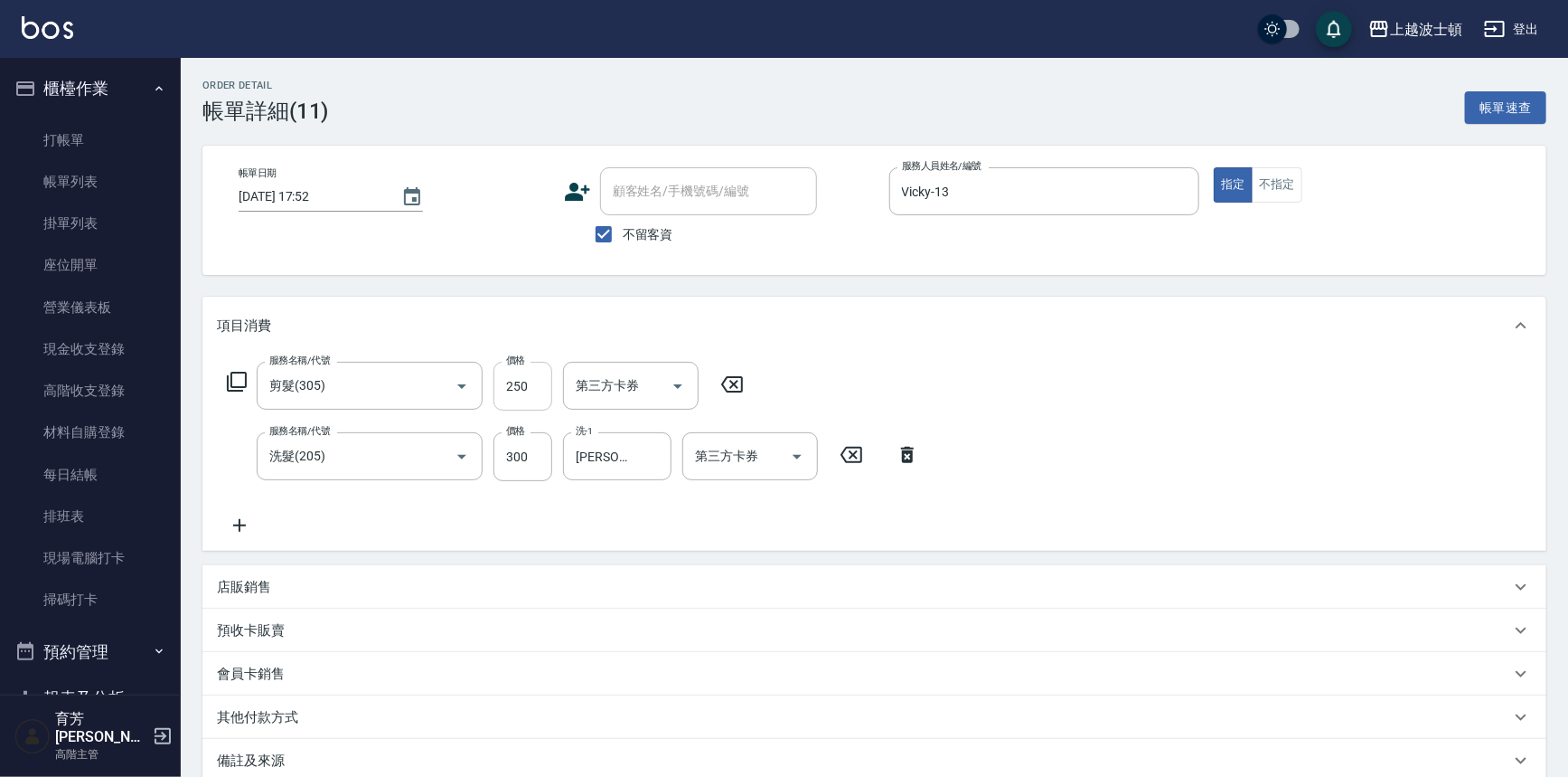
click at [528, 380] on input "250" at bounding box center [523, 386] width 59 height 49
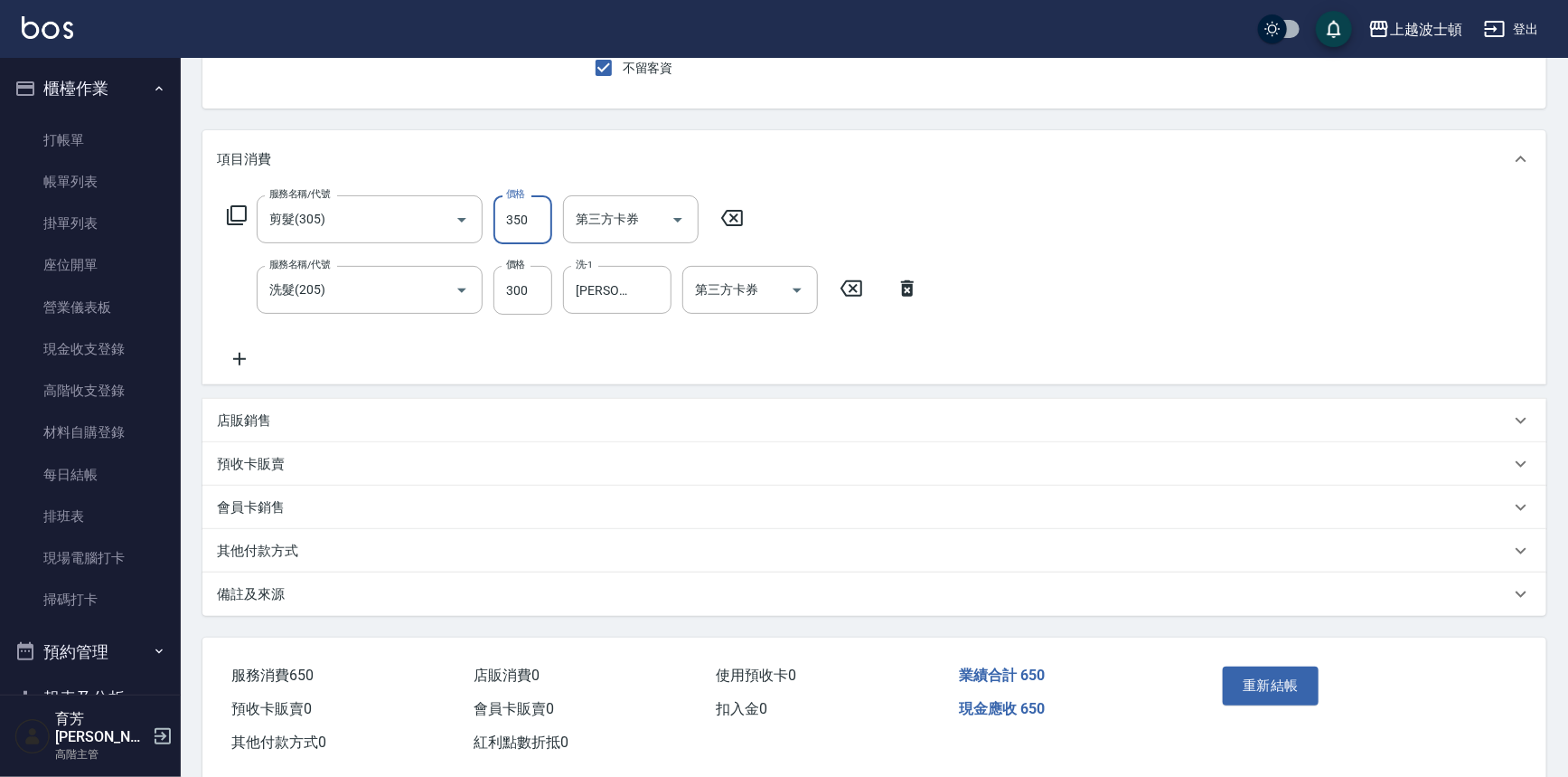
scroll to position [197, 0]
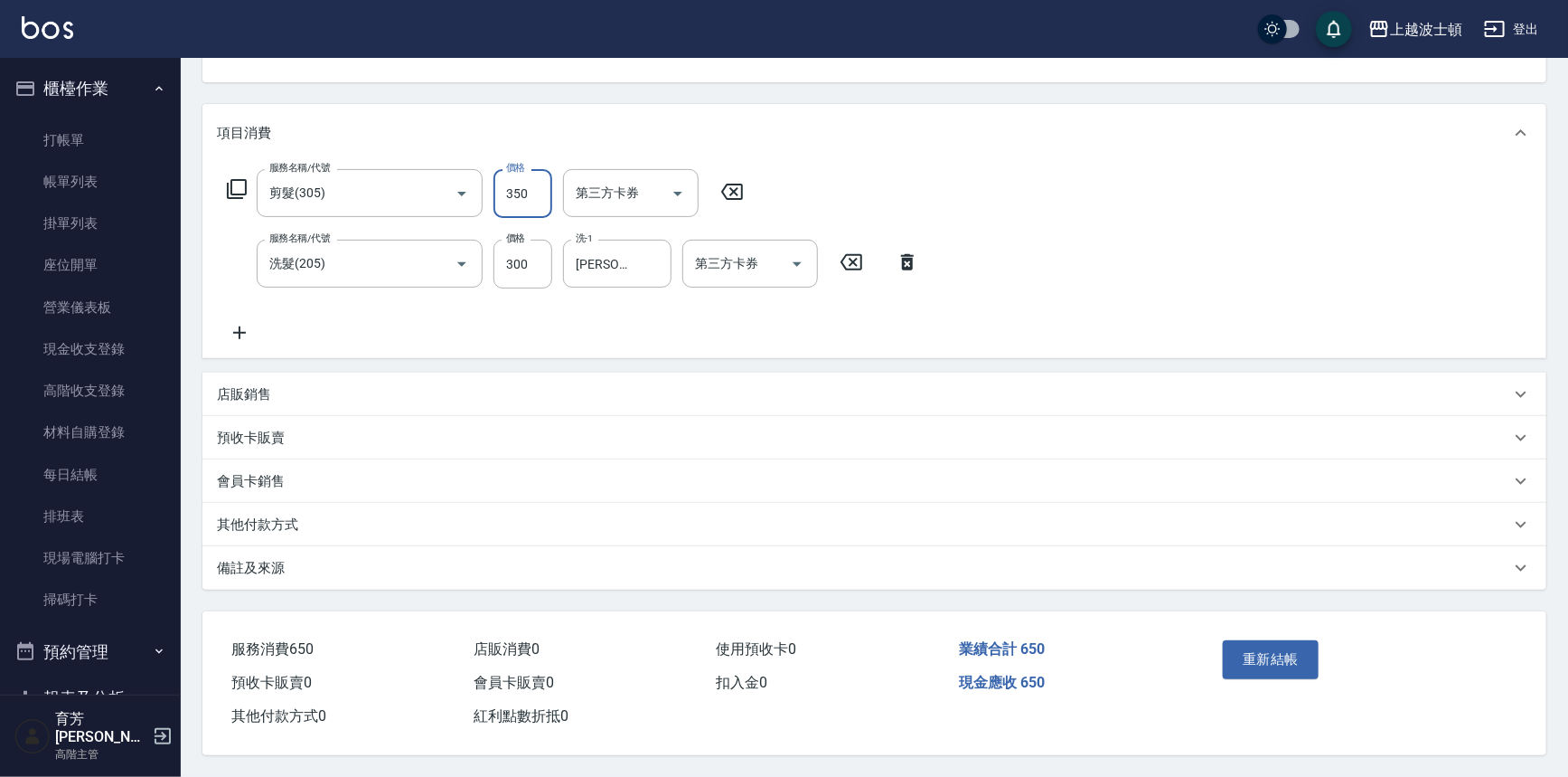
type input "350"
click at [1294, 674] on div "重新結帳" at bounding box center [1288, 671] width 143 height 78
click at [1294, 656] on button "重新結帳" at bounding box center [1272, 659] width 96 height 38
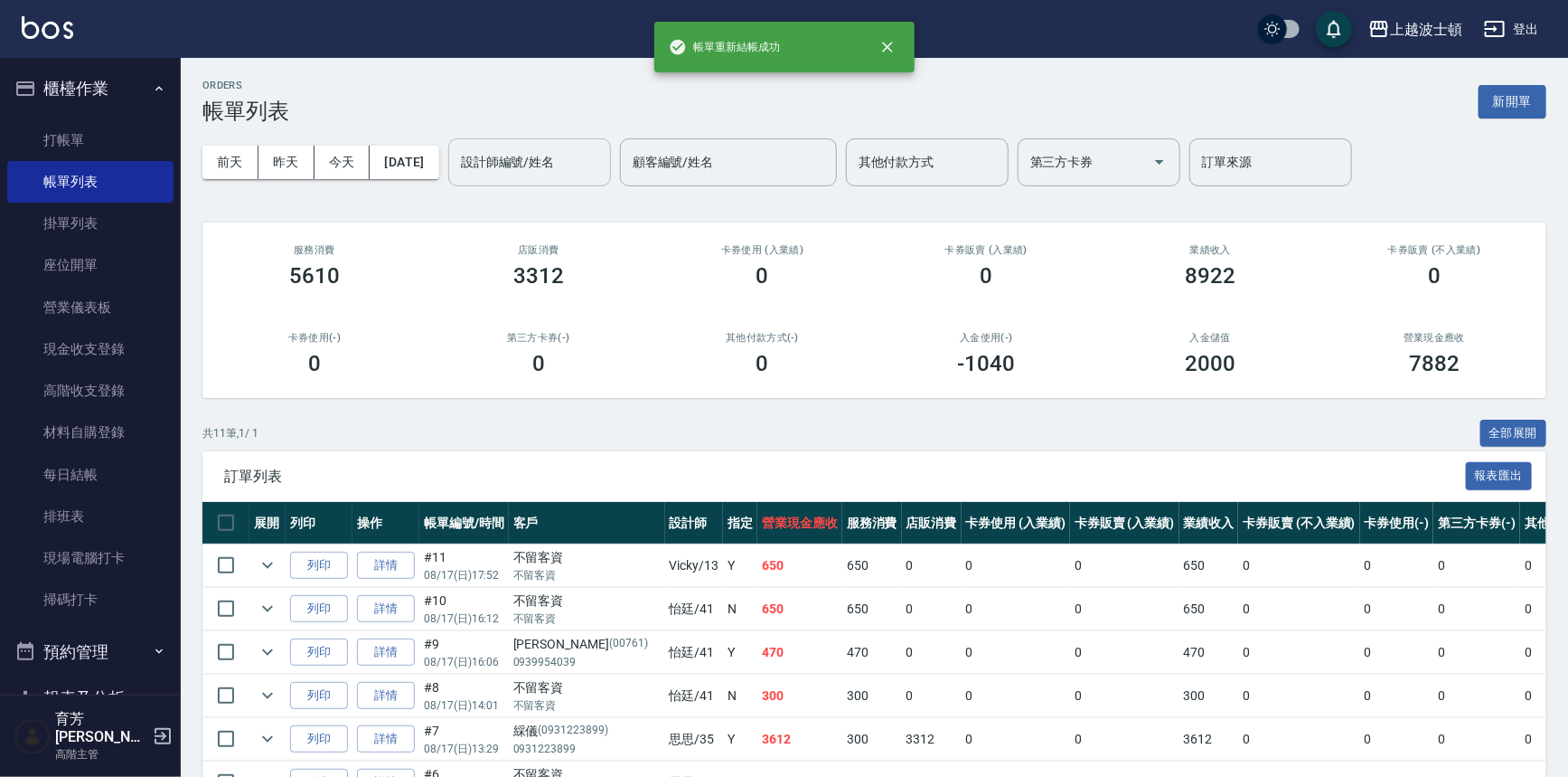
click at [583, 173] on input "設計師編號/姓名" at bounding box center [530, 162] width 146 height 32
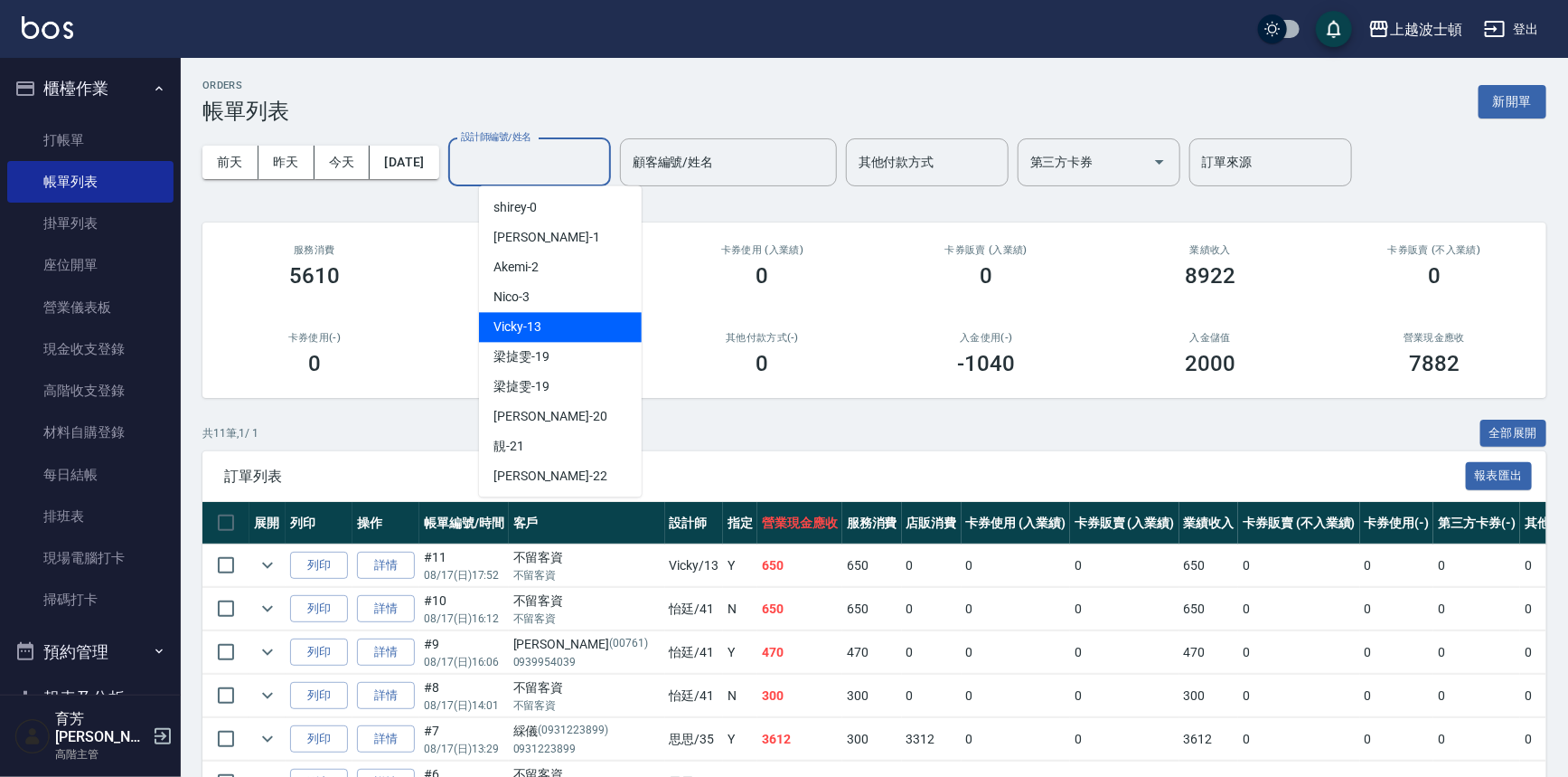
click at [570, 314] on div "Vicky -13" at bounding box center [561, 327] width 162 height 30
type input "Vicky-13"
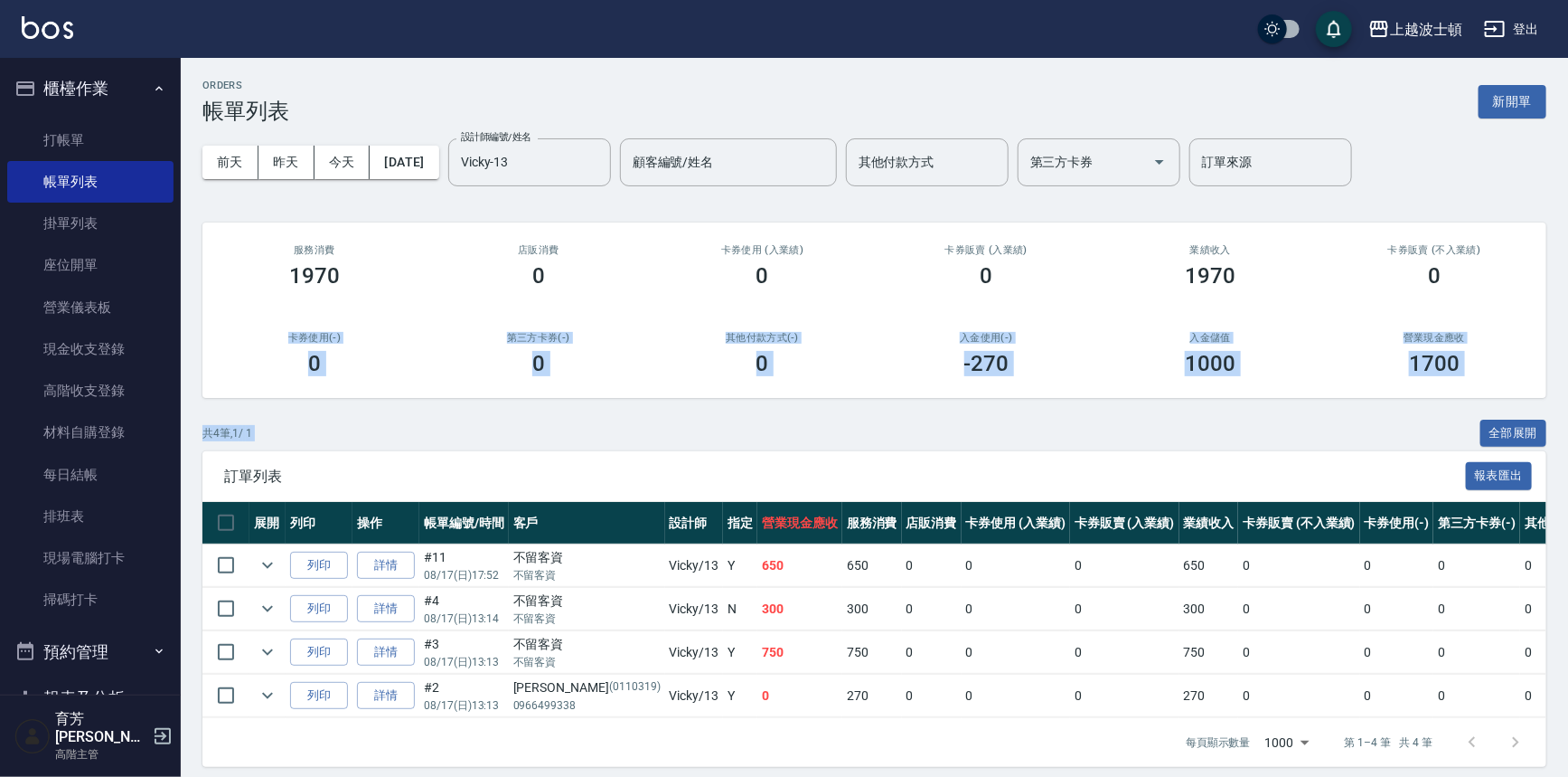
drag, startPoint x: 1576, startPoint y: 346, endPoint x: 1576, endPoint y: 423, distance: 77.0
click at [1568, 423] on html "上越波士頓 登出 櫃檯作業 打帳單 帳單列表 掛單列表 座位開單 營業儀表板 現金收支登錄 高階收支登錄 材料自購登錄 每日結帳 排班表 現場電腦打卡 掃碼打…" at bounding box center [784, 394] width 1568 height 788
click at [1393, 406] on div "ORDERS 帳單列表 新開單 前天 昨天 今天 2025/08/17 設計師編號/姓名 Vicky-13 設計師編號/姓名 顧客編號/姓名 顧客編號/姓名 …" at bounding box center [875, 423] width 1388 height 731
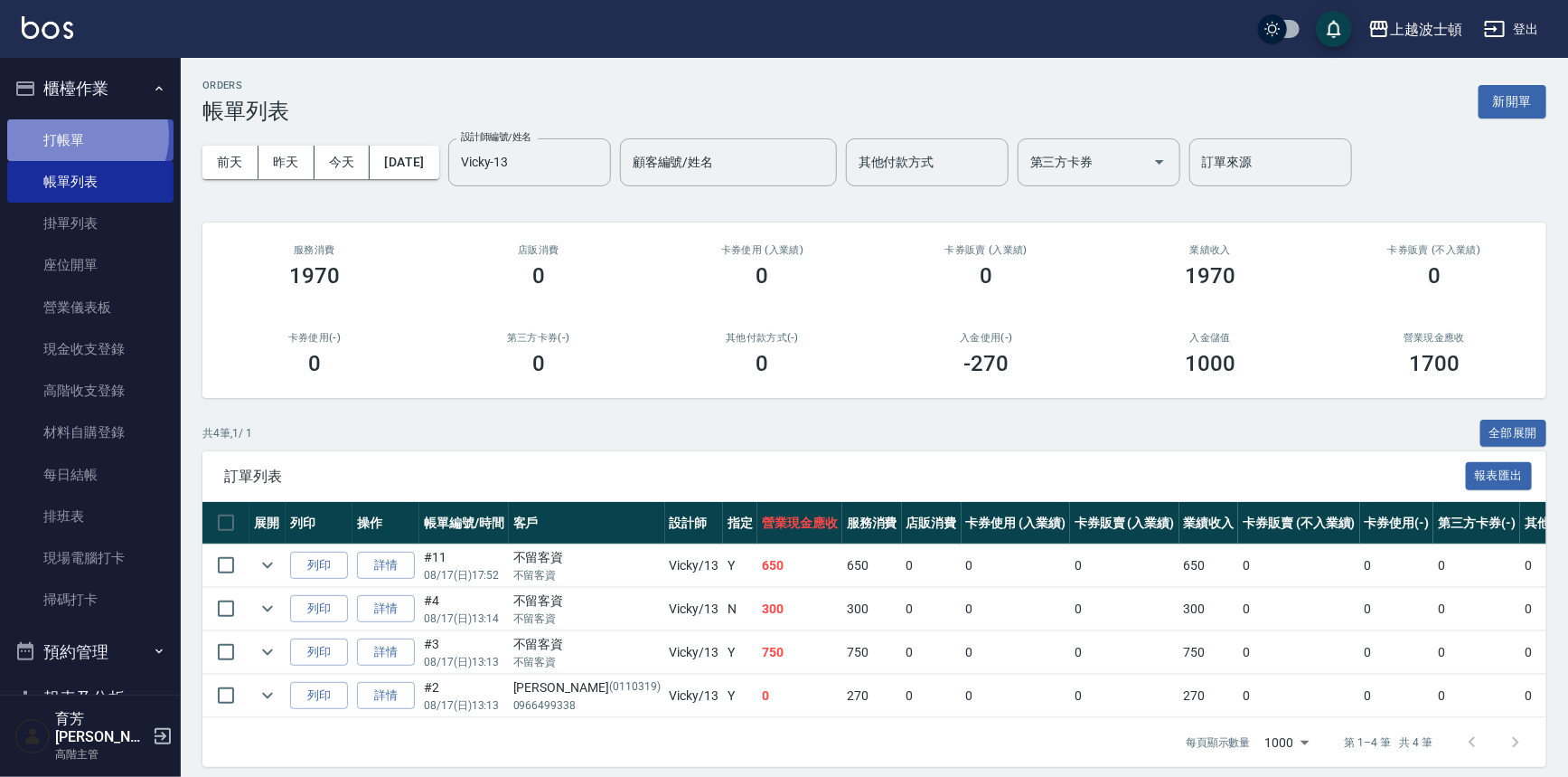
click at [81, 135] on link "打帳單" at bounding box center [91, 140] width 166 height 42
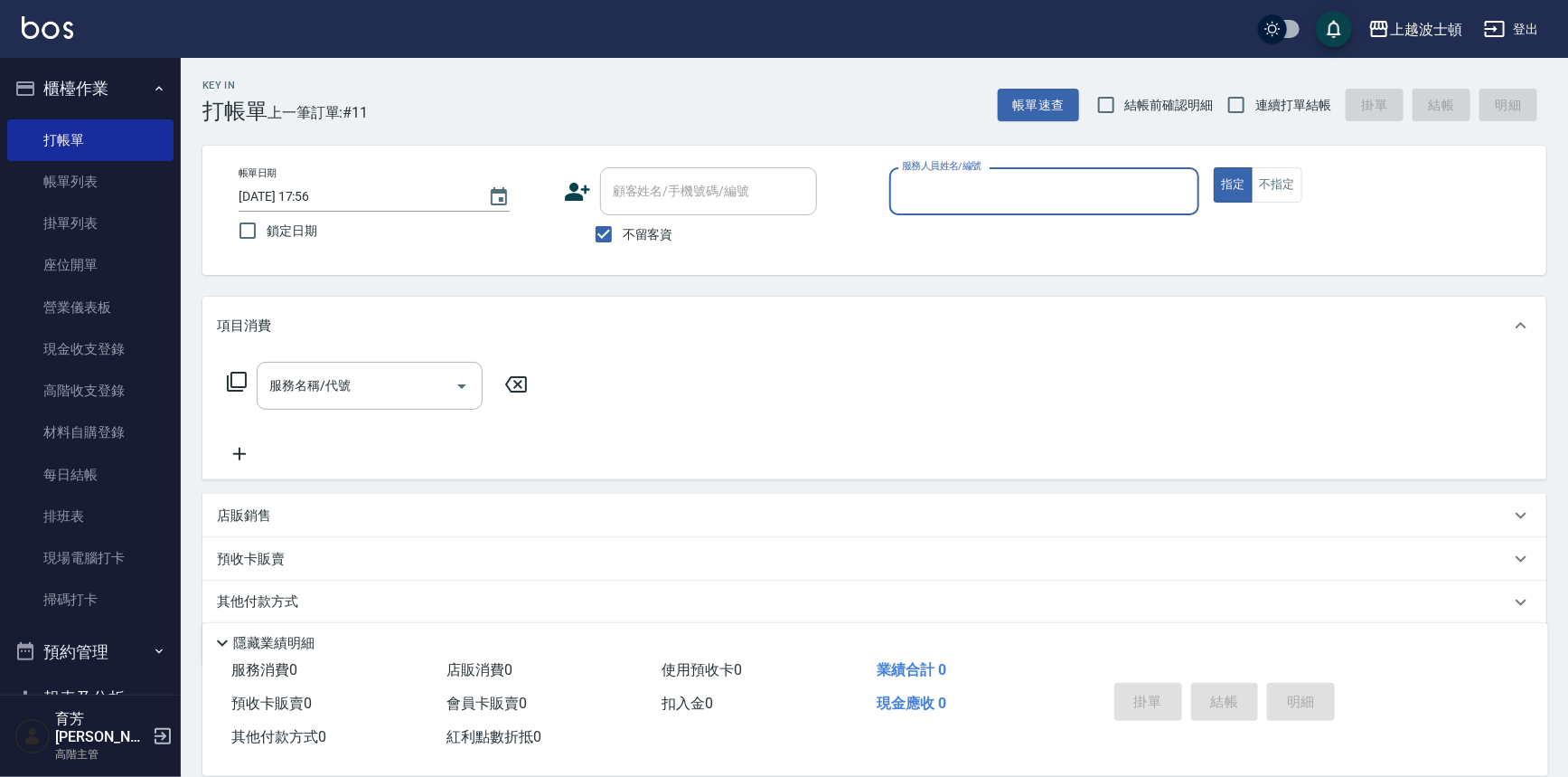
click at [627, 236] on span "不留客資" at bounding box center [649, 234] width 51 height 19
click at [623, 236] on input "不留客資" at bounding box center [604, 234] width 38 height 38
checkbox input "false"
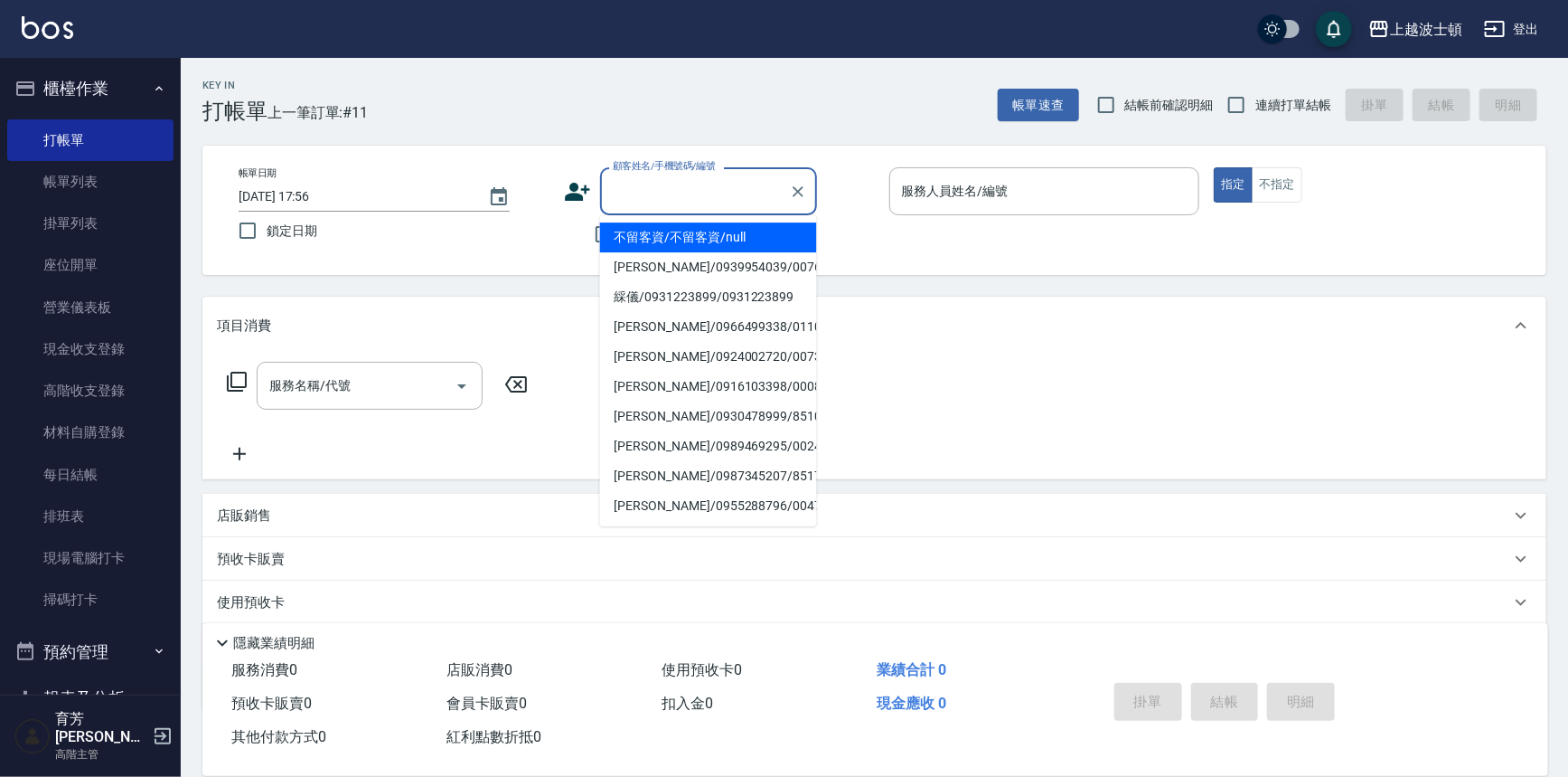
click at [650, 203] on input "顧客姓名/手機號碼/編號" at bounding box center [695, 192] width 174 height 32
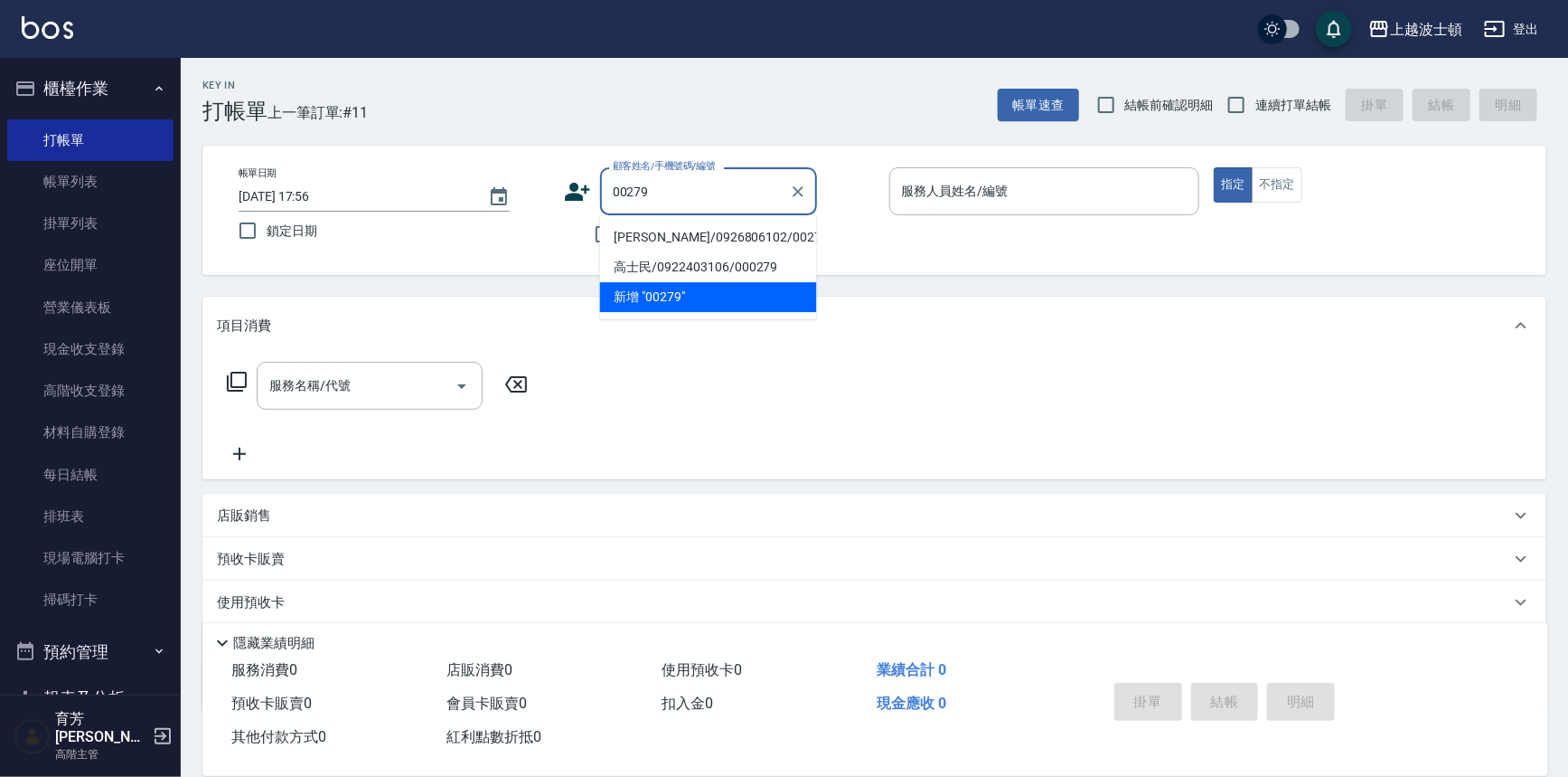
click at [674, 236] on li "林涵鈺/0926806102/00279" at bounding box center [709, 238] width 217 height 30
type input "林涵鈺/0926806102/00279"
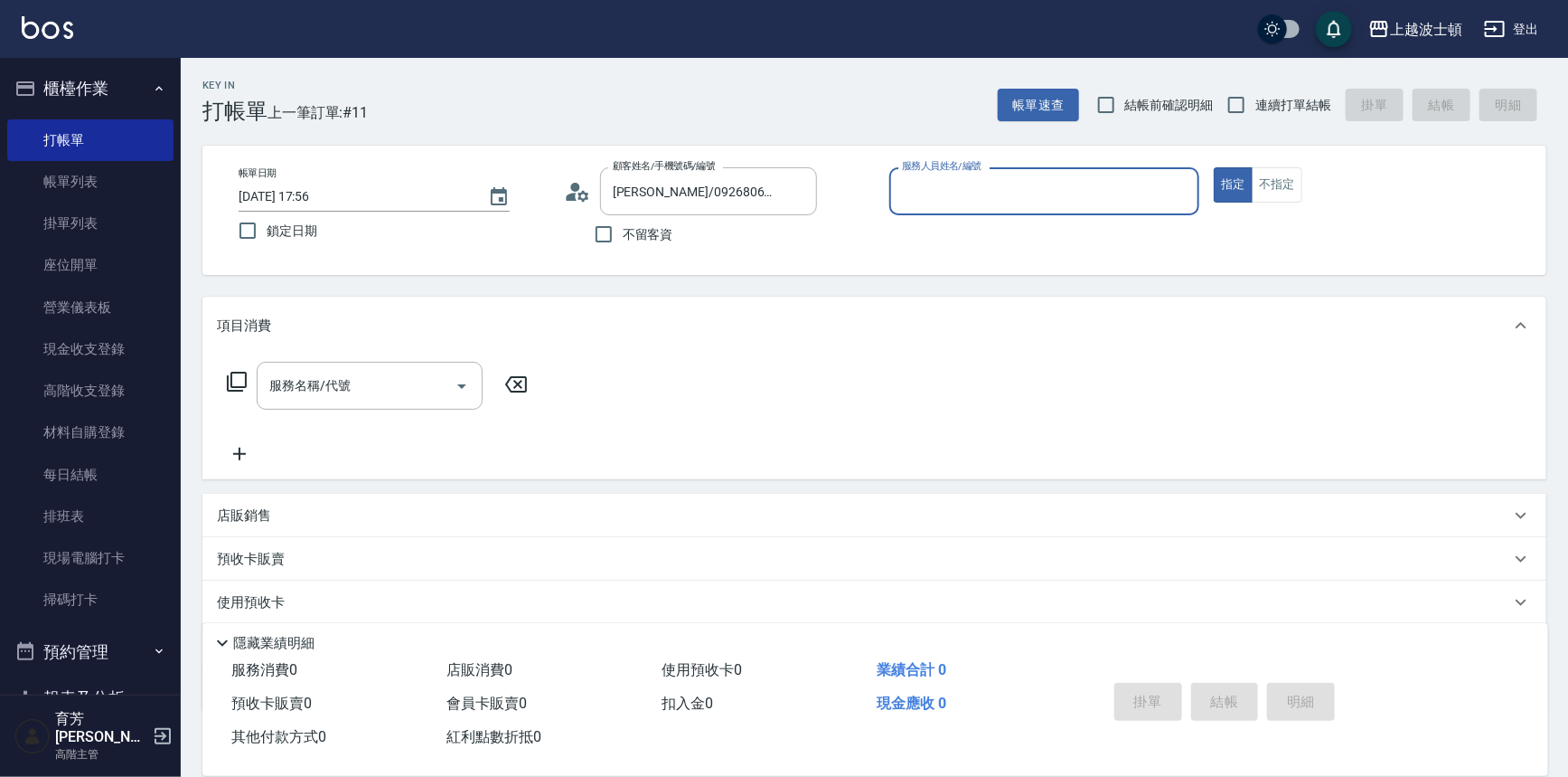
type input "Vicky-13"
click at [446, 369] on div "服務名稱/代號" at bounding box center [369, 385] width 226 height 48
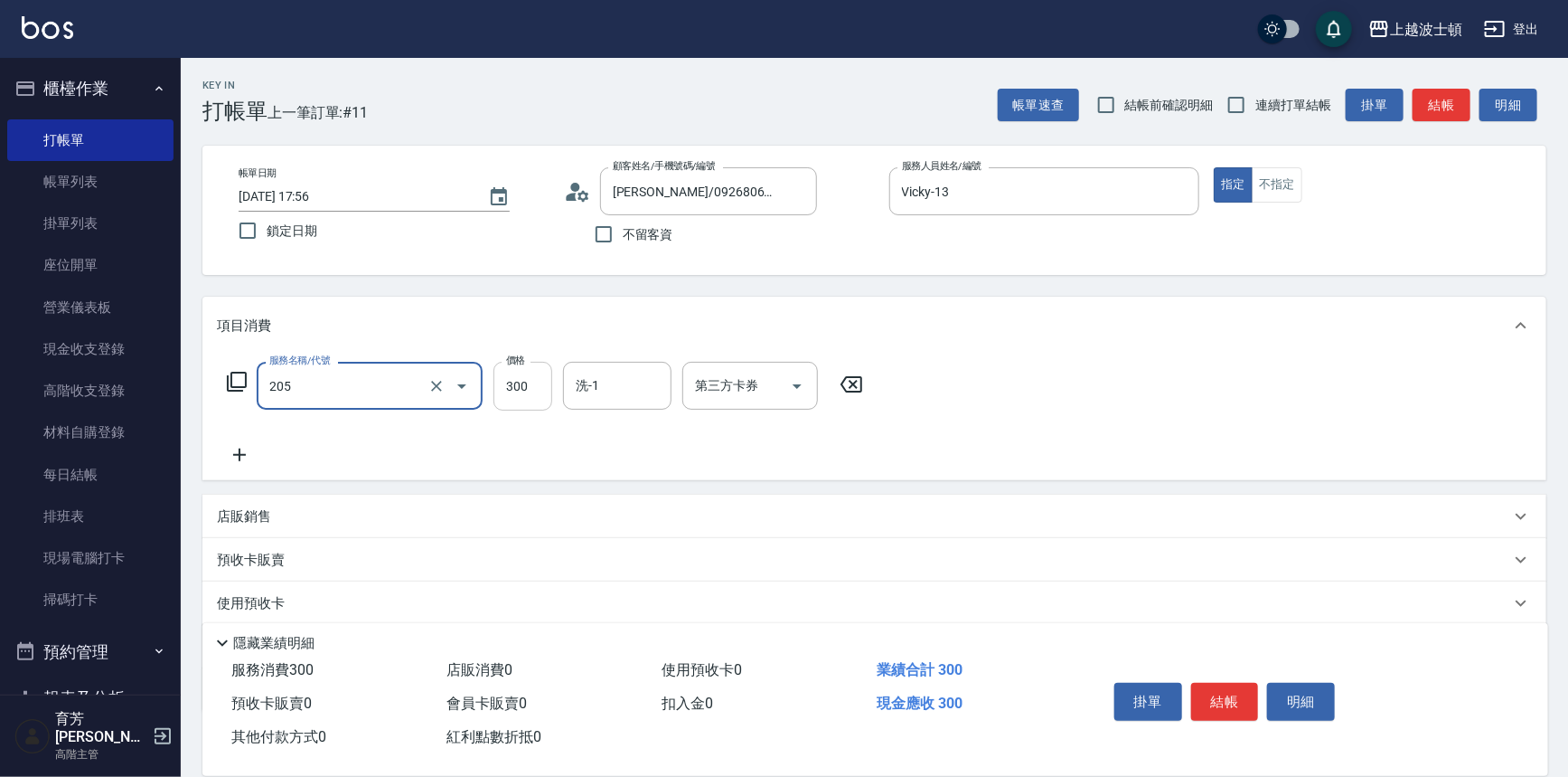
type input "洗髮(205)"
click at [533, 380] on input "300" at bounding box center [523, 386] width 59 height 49
type input "250"
click at [603, 380] on input "洗-1" at bounding box center [617, 386] width 93 height 32
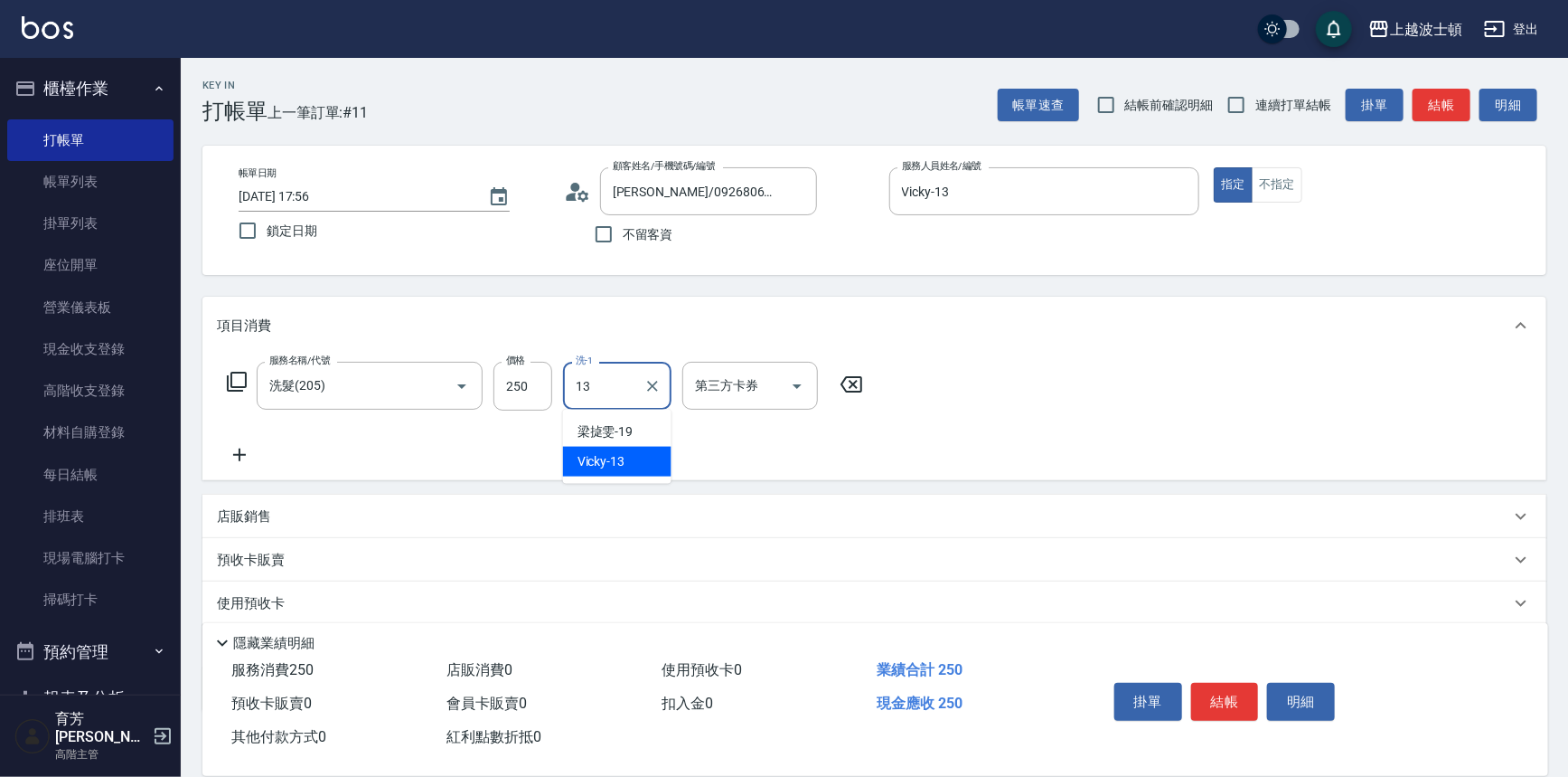
type input "Vicky-13"
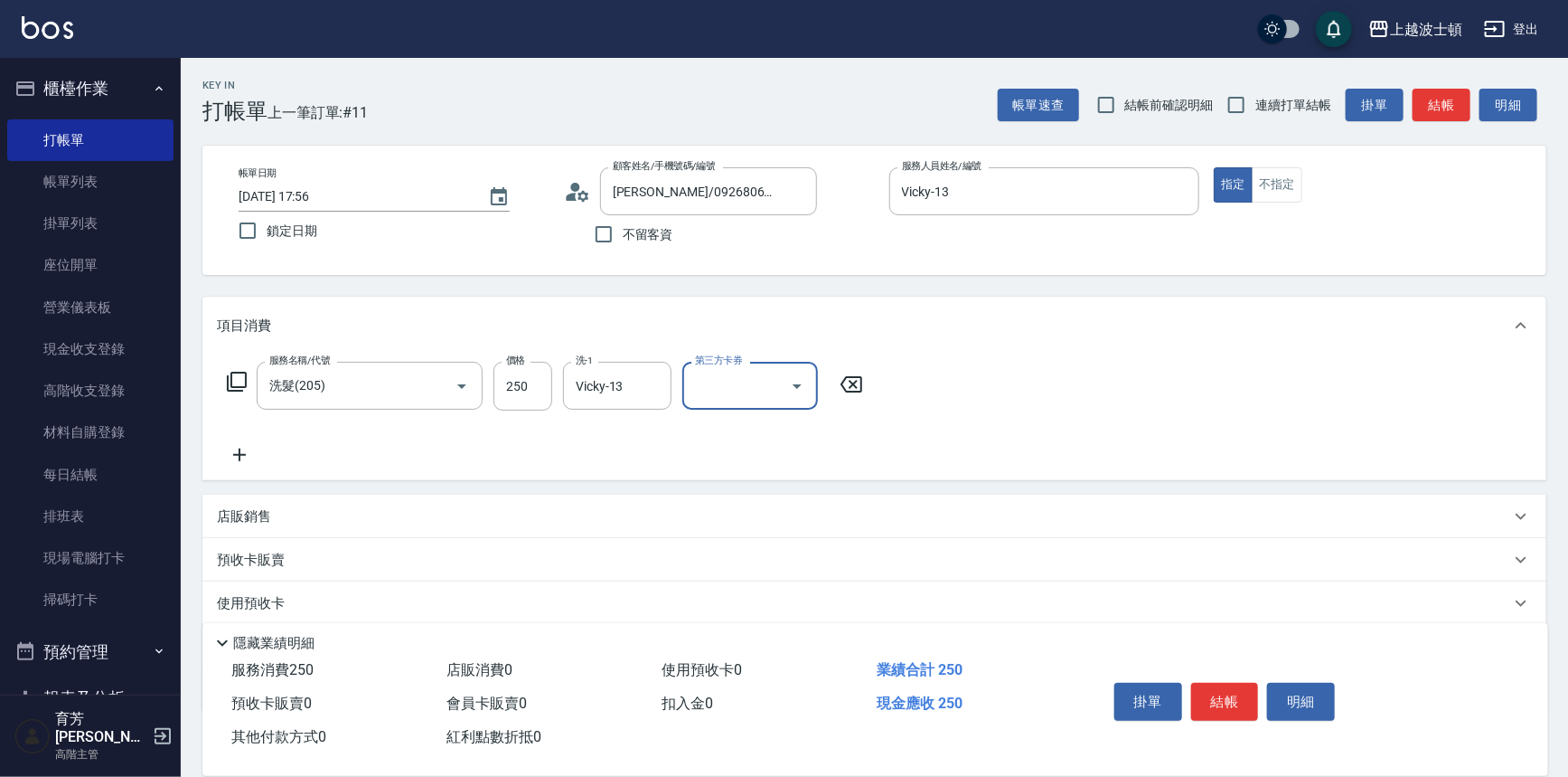
scroll to position [105, 0]
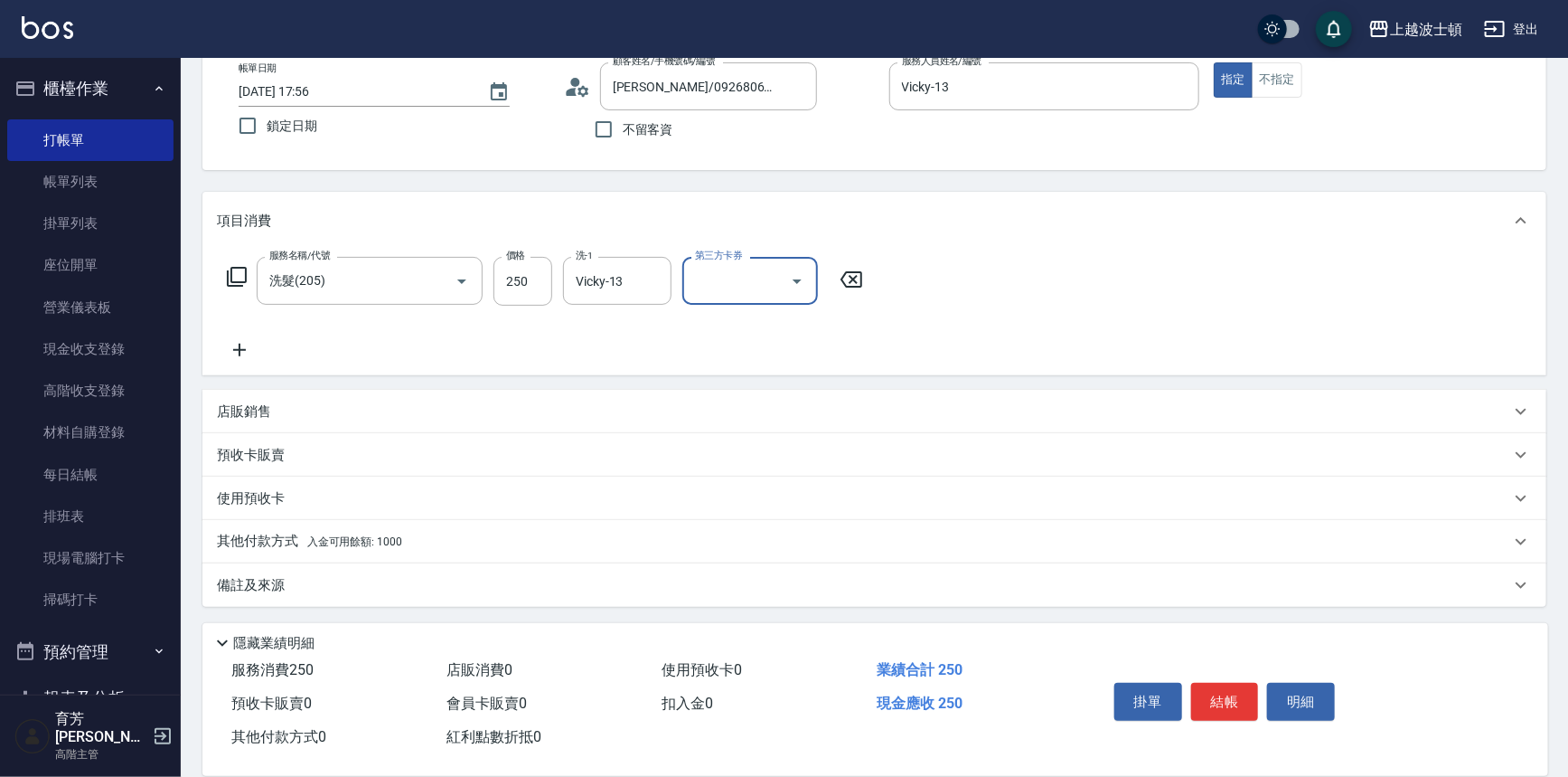
drag, startPoint x: 252, startPoint y: 542, endPoint x: 288, endPoint y: 525, distance: 39.8
click at [253, 543] on p "其他付款方式 入金可用餘額: 1000" at bounding box center [310, 541] width 185 height 20
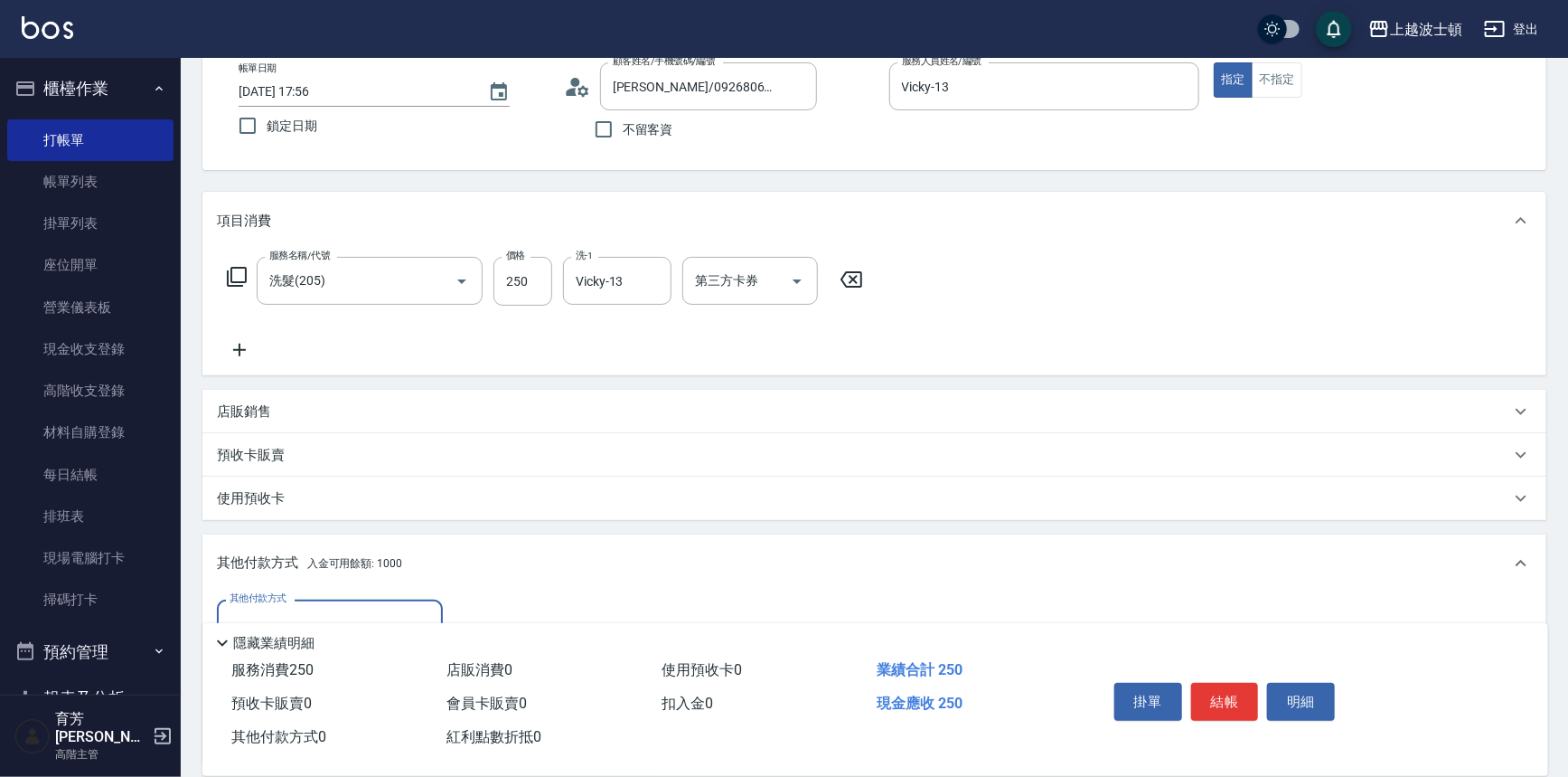
scroll to position [316, 0]
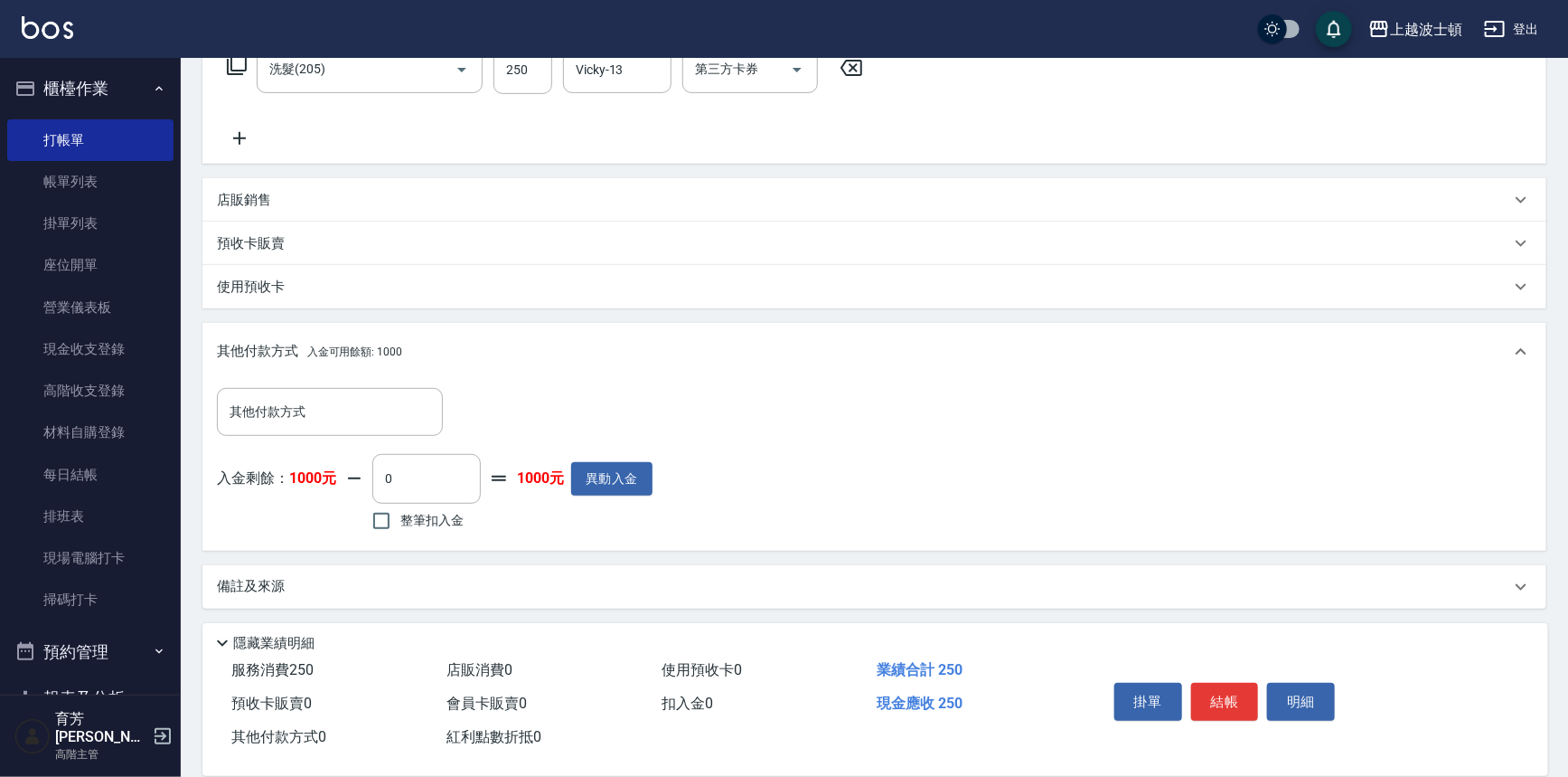
click at [442, 530] on label "整筆扣入金" at bounding box center [413, 520] width 101 height 38
click at [400, 530] on input "整筆扣入金" at bounding box center [381, 520] width 38 height 38
checkbox input "true"
type input "250"
click at [1221, 694] on button "結帳" at bounding box center [1225, 701] width 68 height 38
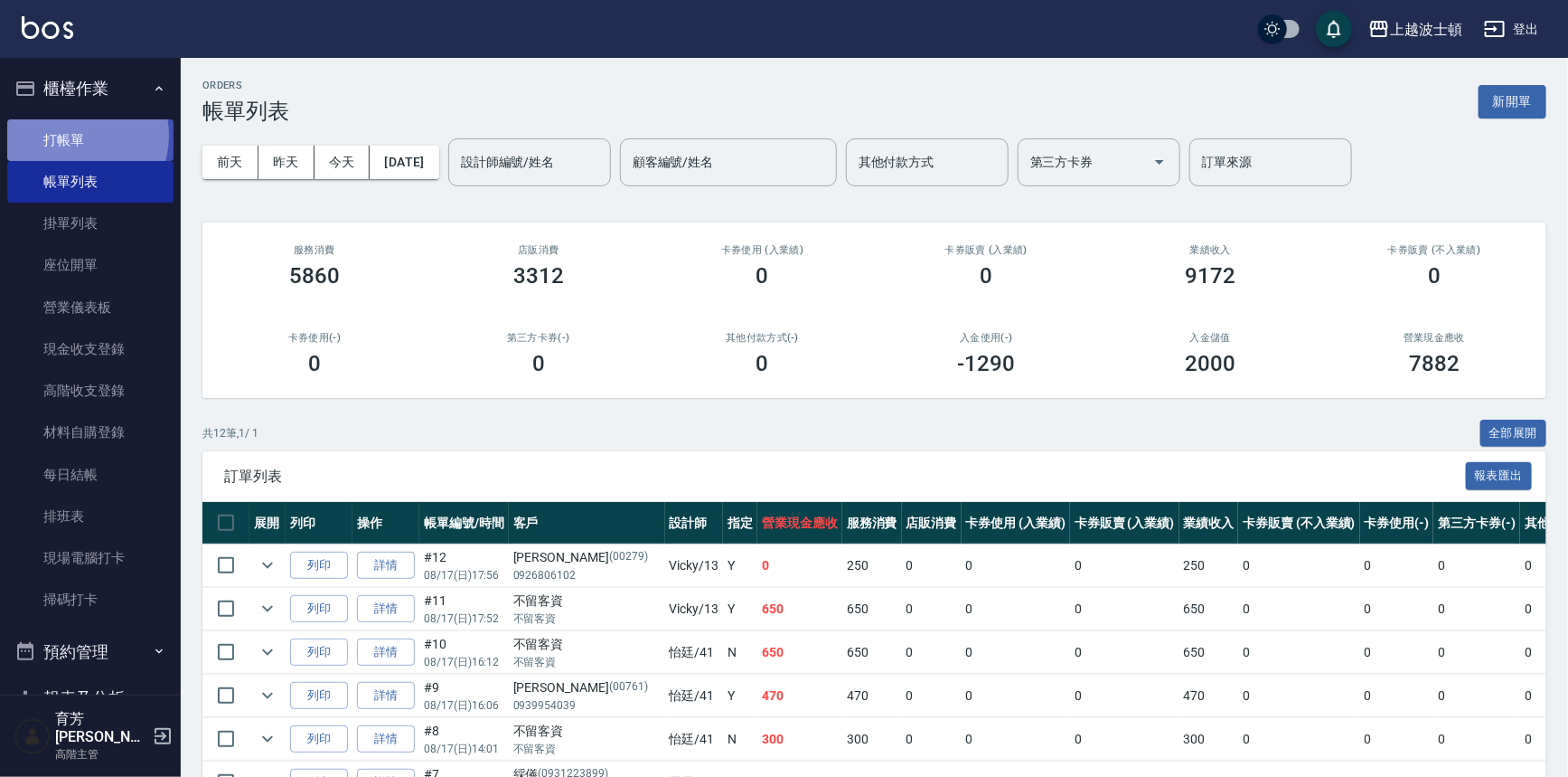
click at [71, 135] on link "打帳單" at bounding box center [91, 140] width 166 height 42
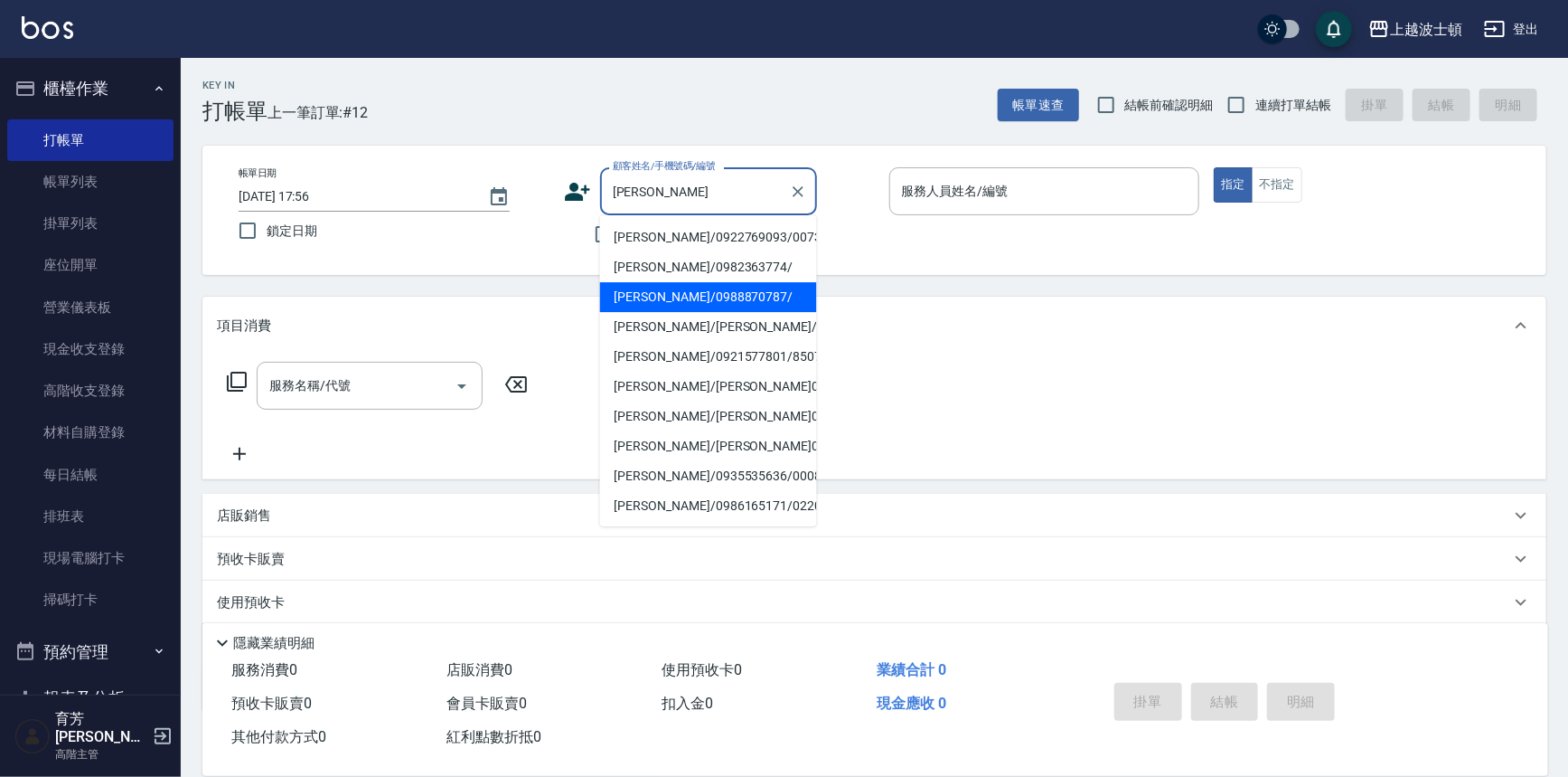
click at [655, 295] on li "陳怡君/0988870787/" at bounding box center [709, 297] width 217 height 30
type input "陳怡君/0988870787/"
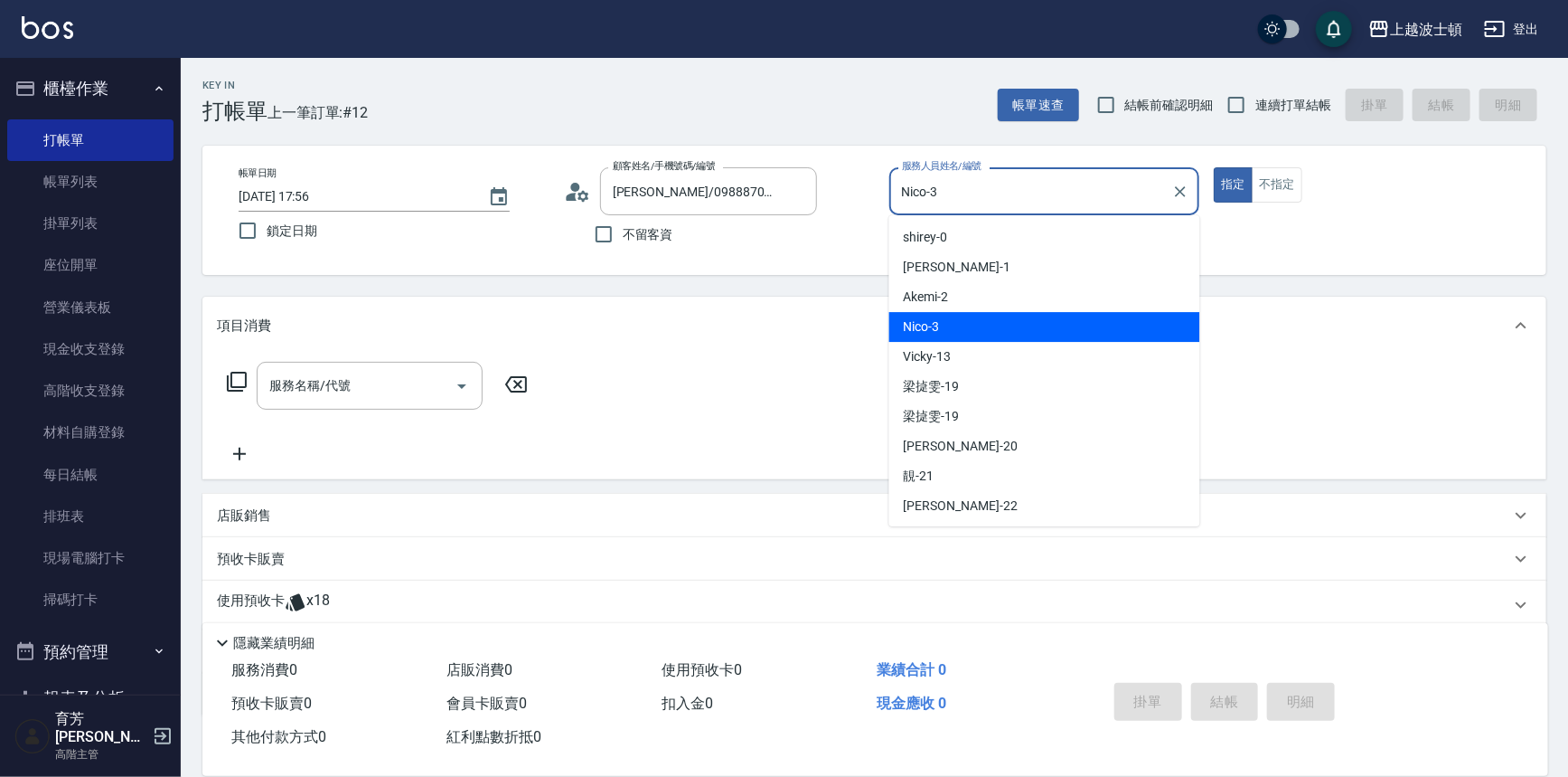
click at [960, 197] on input "Nico-3" at bounding box center [1031, 192] width 267 height 32
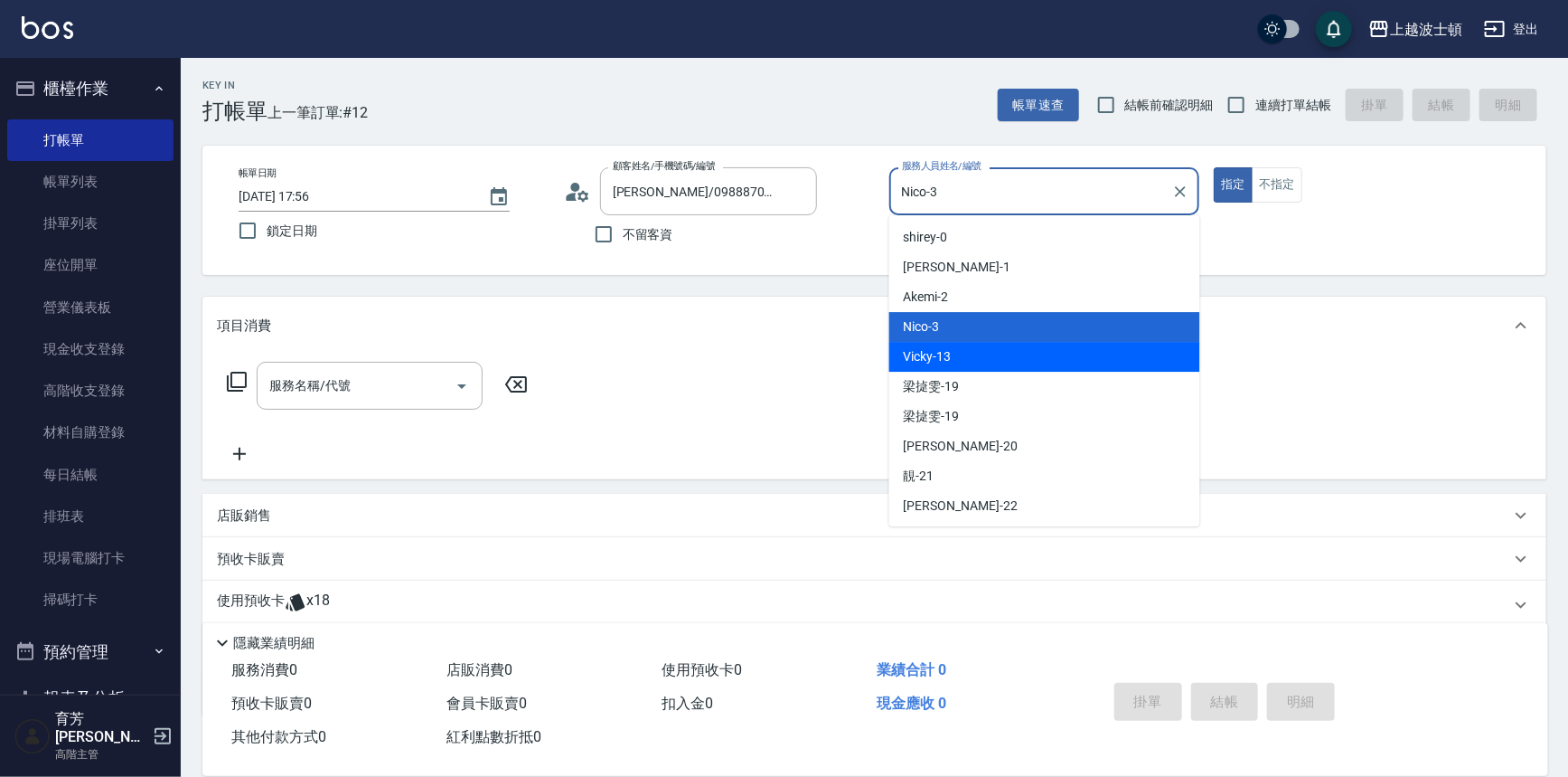
click at [918, 359] on span "Vicky -13" at bounding box center [928, 357] width 48 height 19
type input "Vicky-13"
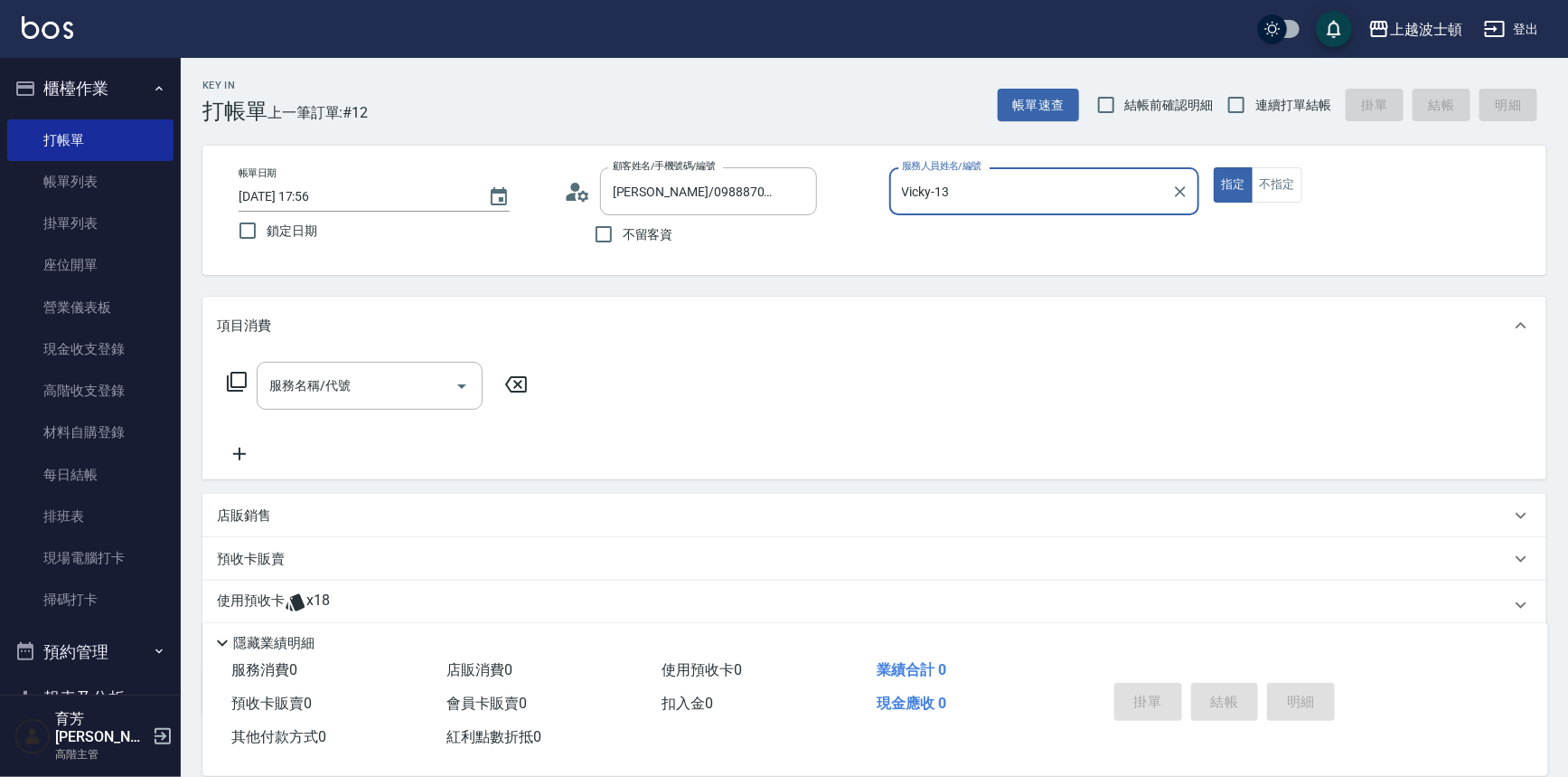
click at [262, 606] on p "使用預收卡" at bounding box center [251, 604] width 68 height 27
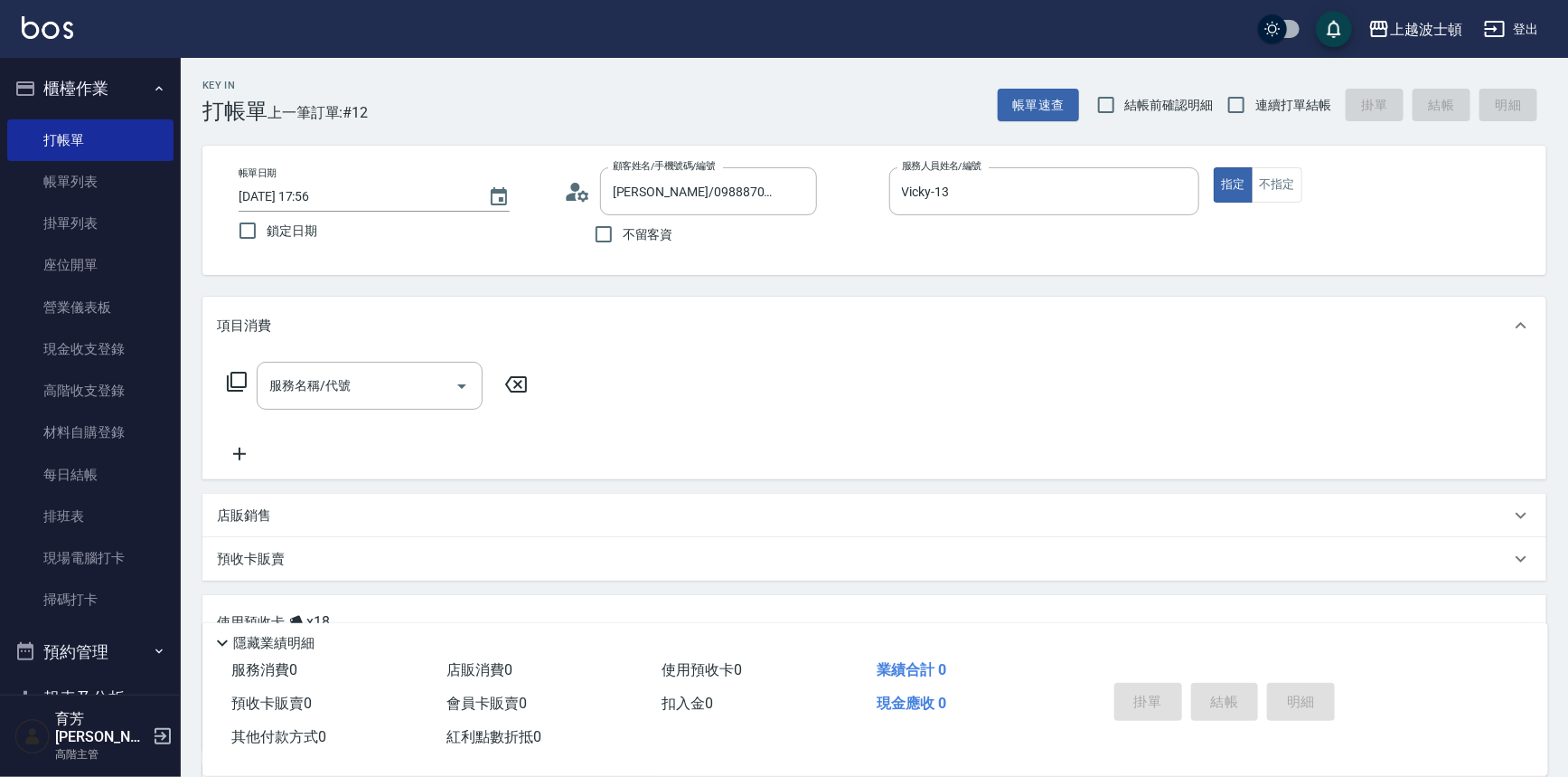
scroll to position [245, 0]
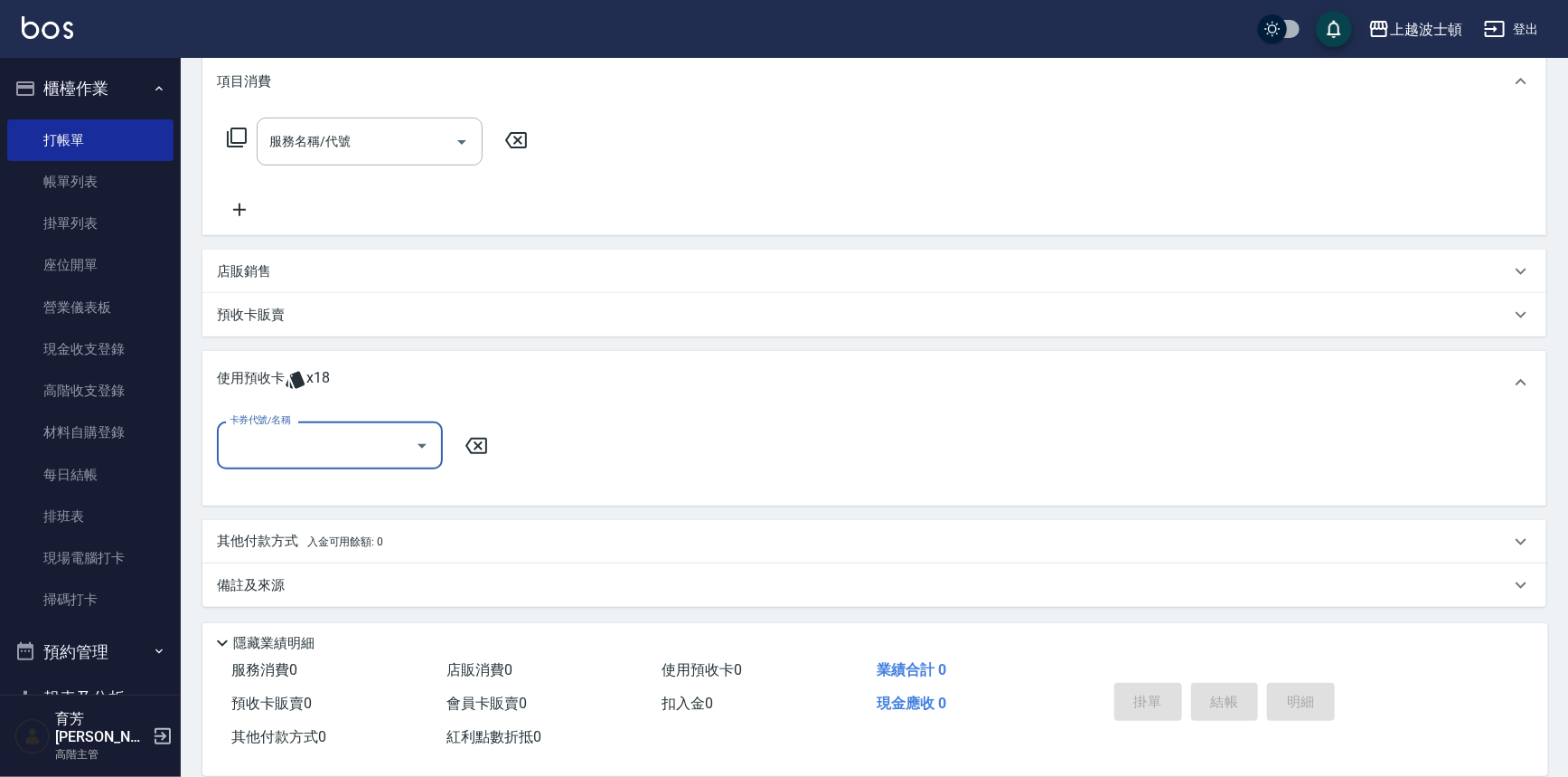
click at [371, 447] on input "卡券代號/名稱" at bounding box center [315, 446] width 182 height 32
click at [383, 144] on input "服務名稱/代號" at bounding box center [356, 142] width 182 height 32
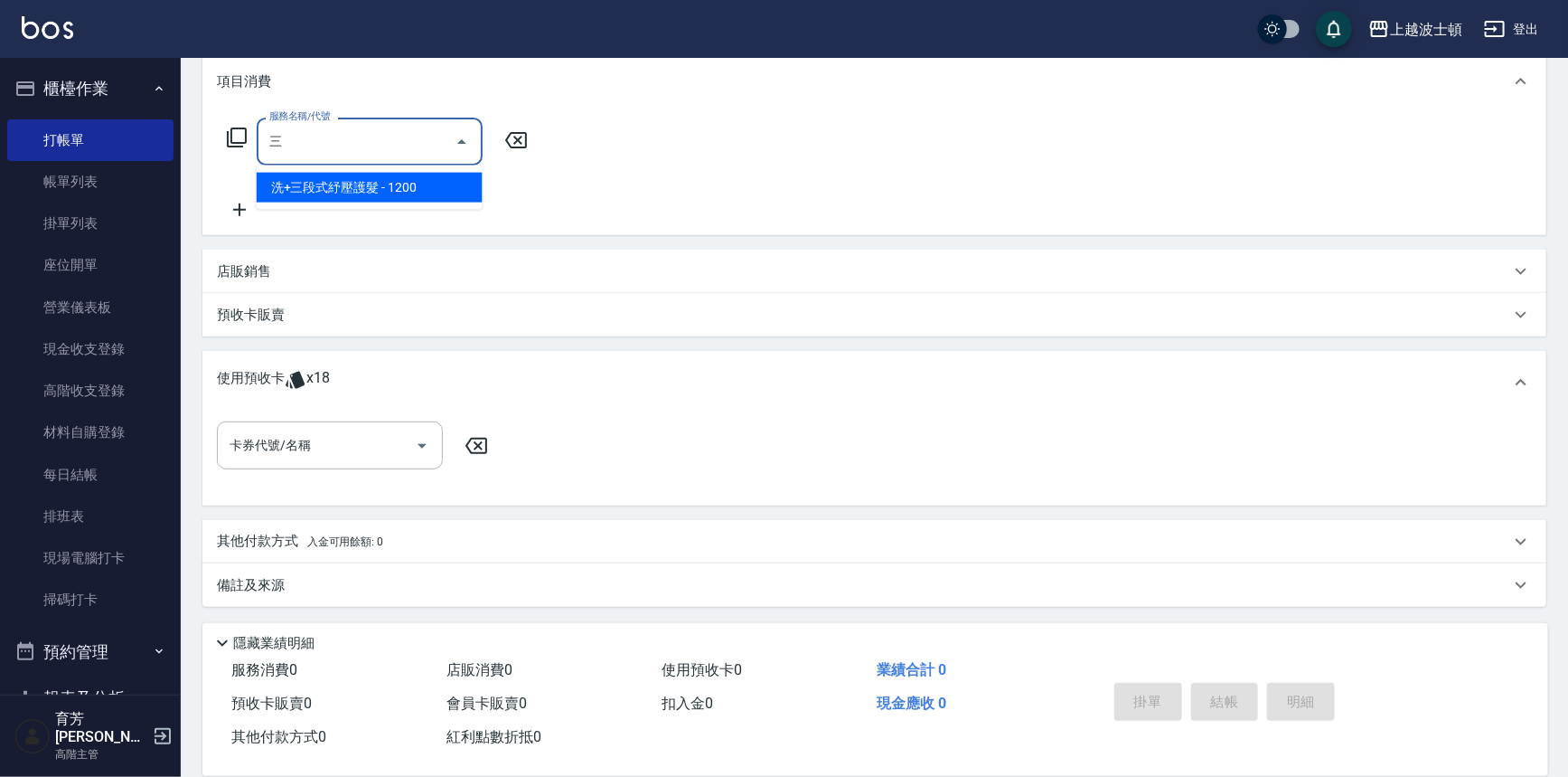
click at [381, 188] on span "洗+三段式紓壓護髮 - 1200" at bounding box center [369, 188] width 226 height 30
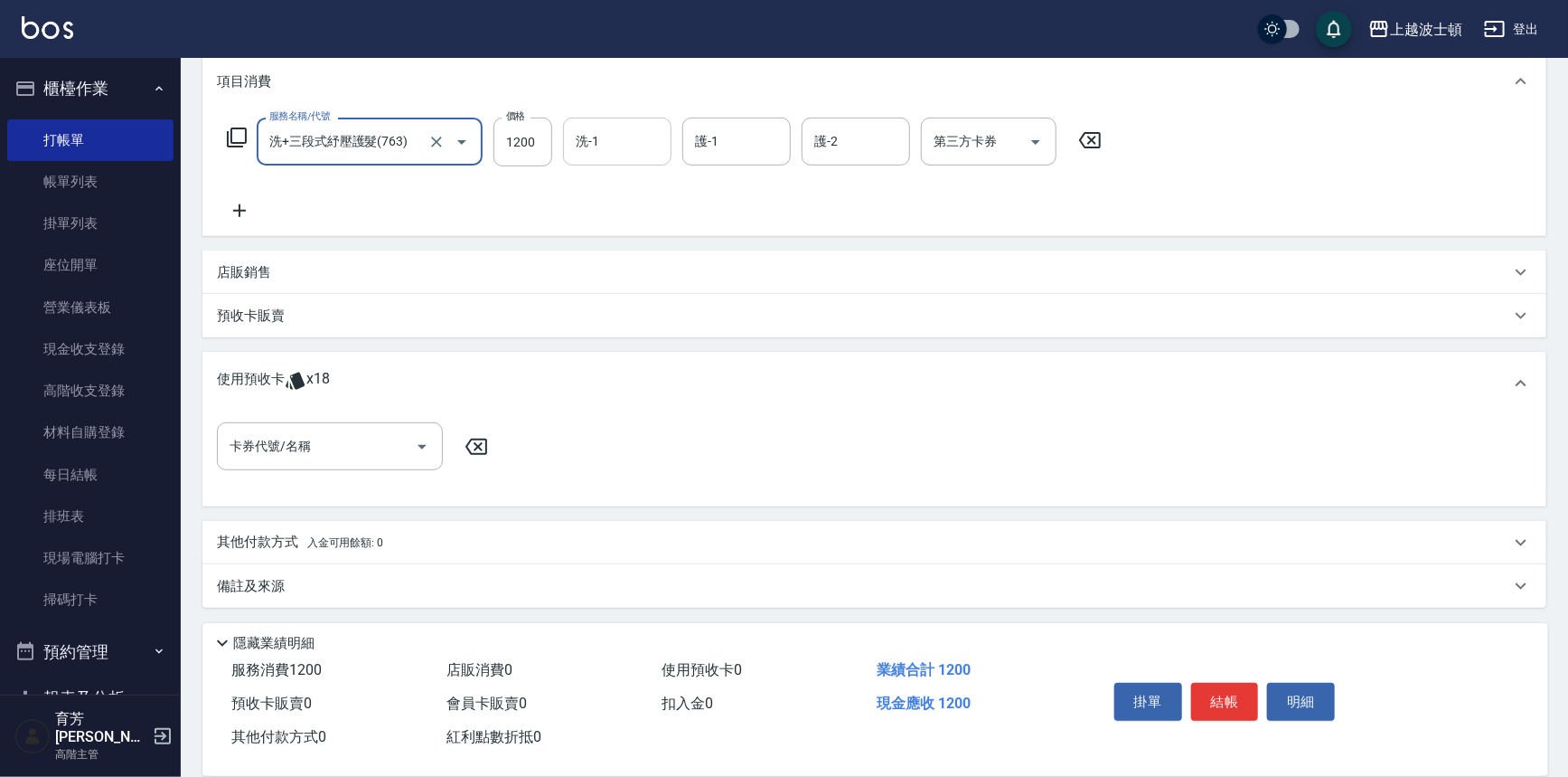
click at [595, 162] on div "洗-1" at bounding box center [617, 141] width 109 height 48
type input "洗+三段式紓壓護髮(763)"
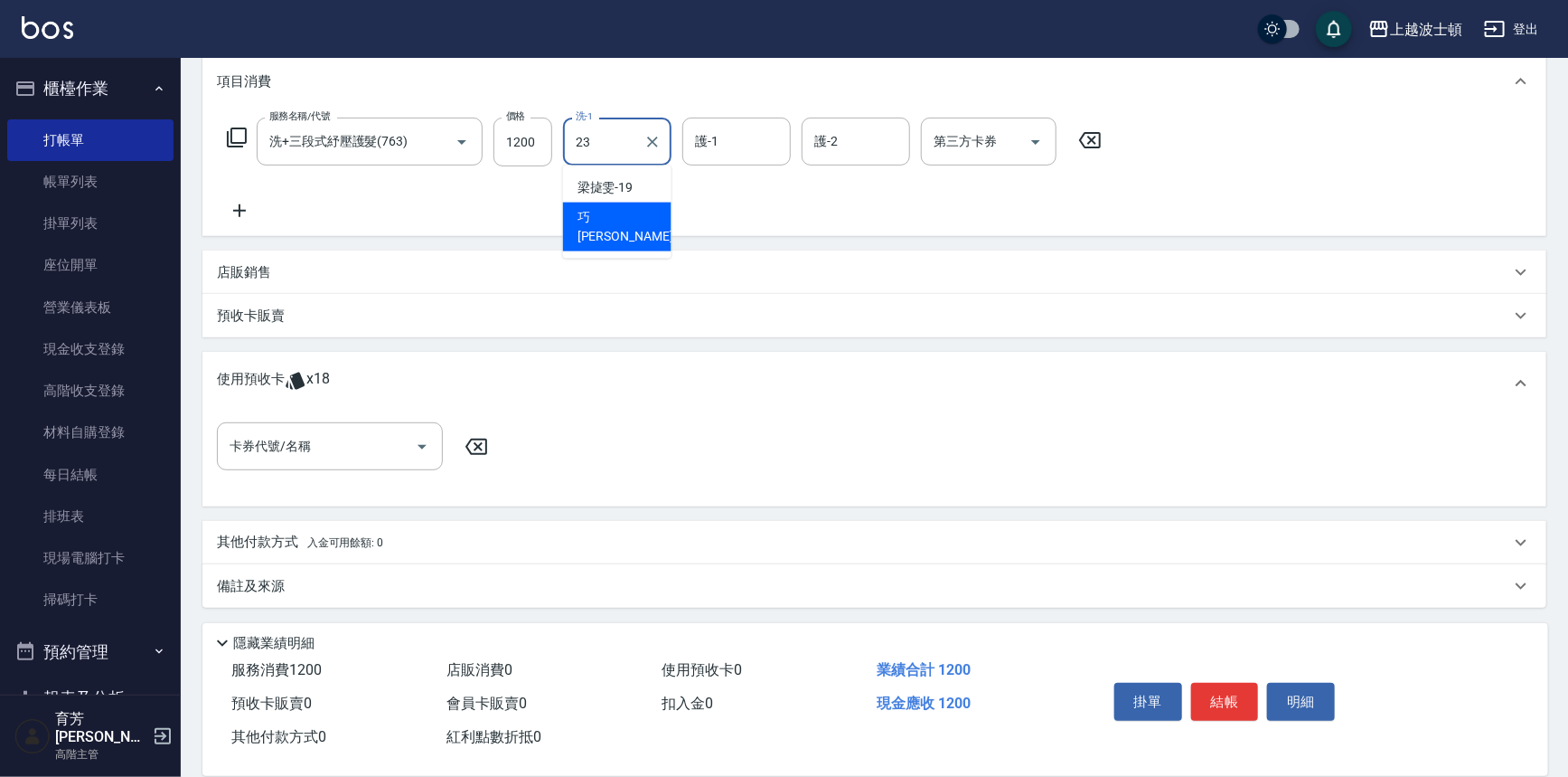
type input "巧莉-23"
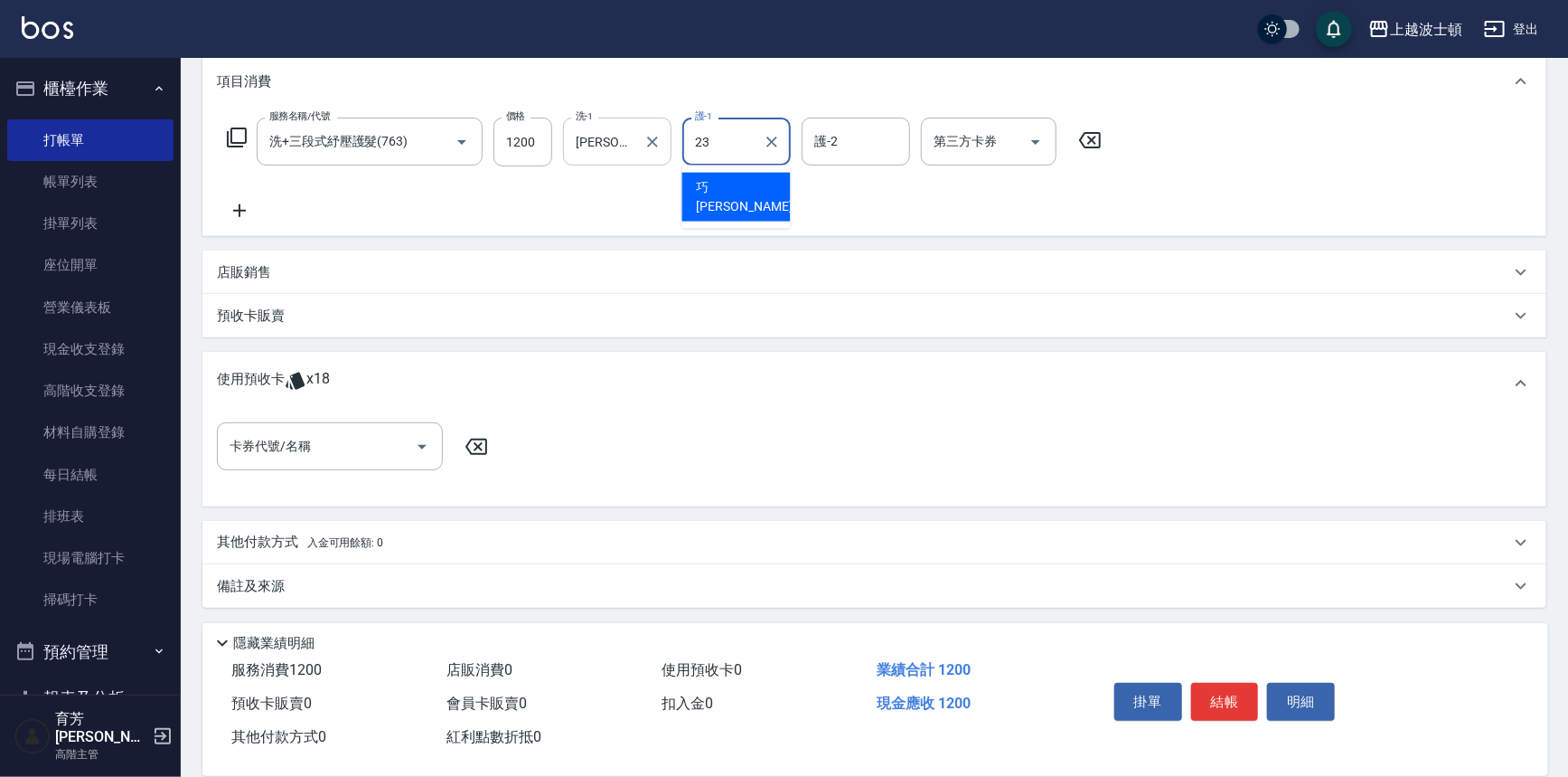
type input "巧莉-23"
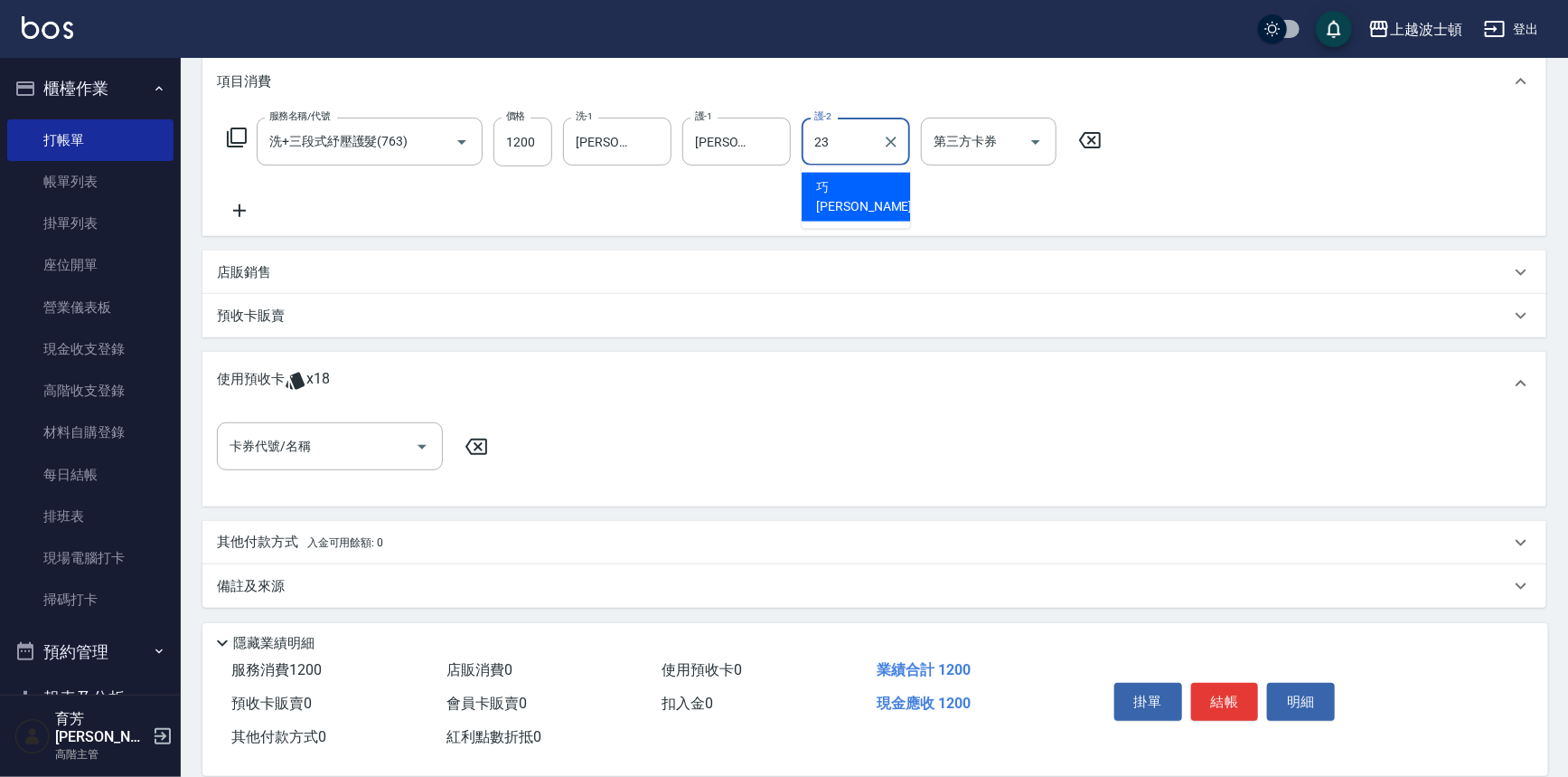
type input "巧莉-23"
click at [1228, 701] on button "結帳" at bounding box center [1225, 701] width 68 height 38
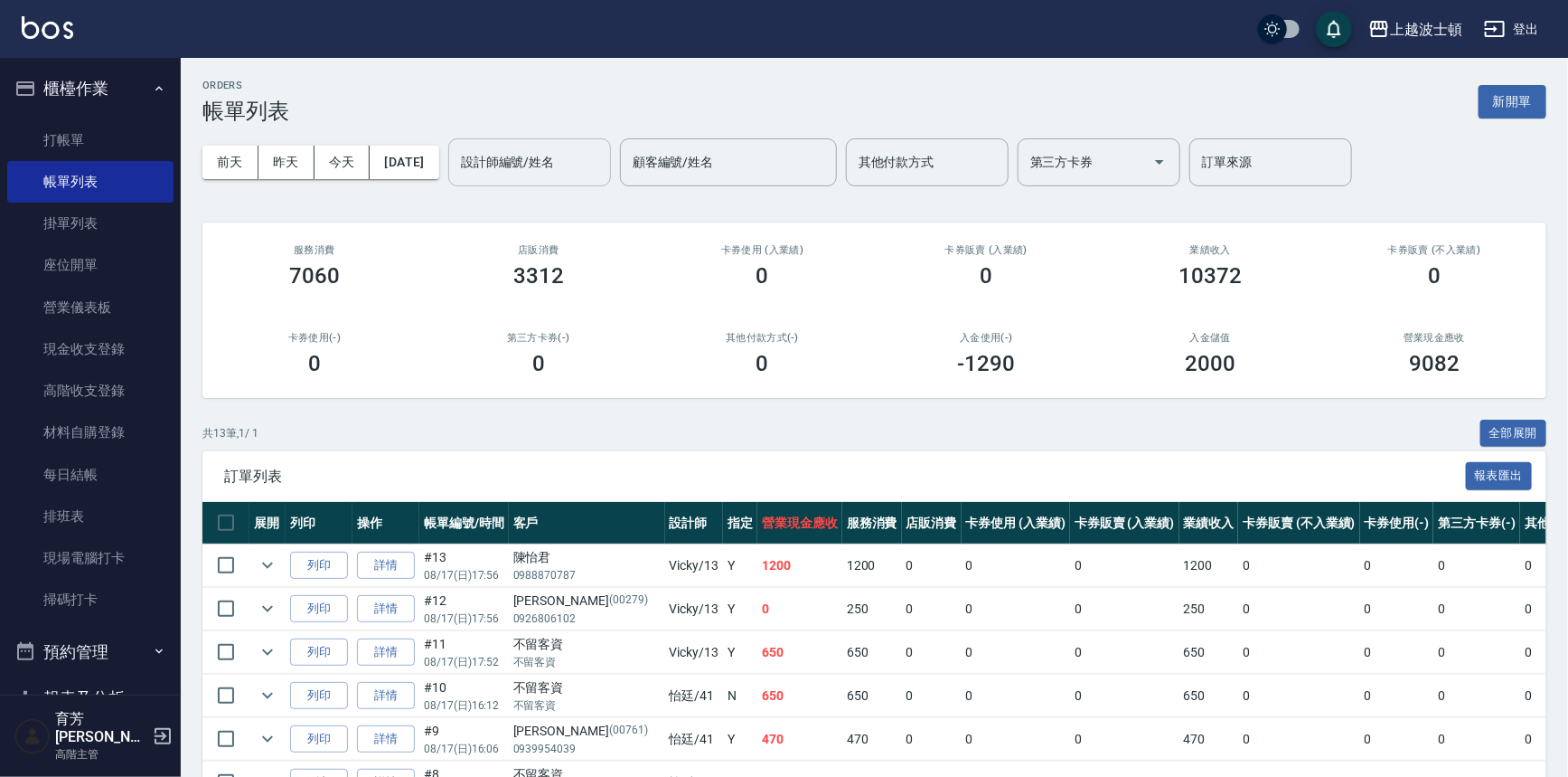
click at [586, 165] on input "設計師編號/姓名" at bounding box center [530, 162] width 146 height 32
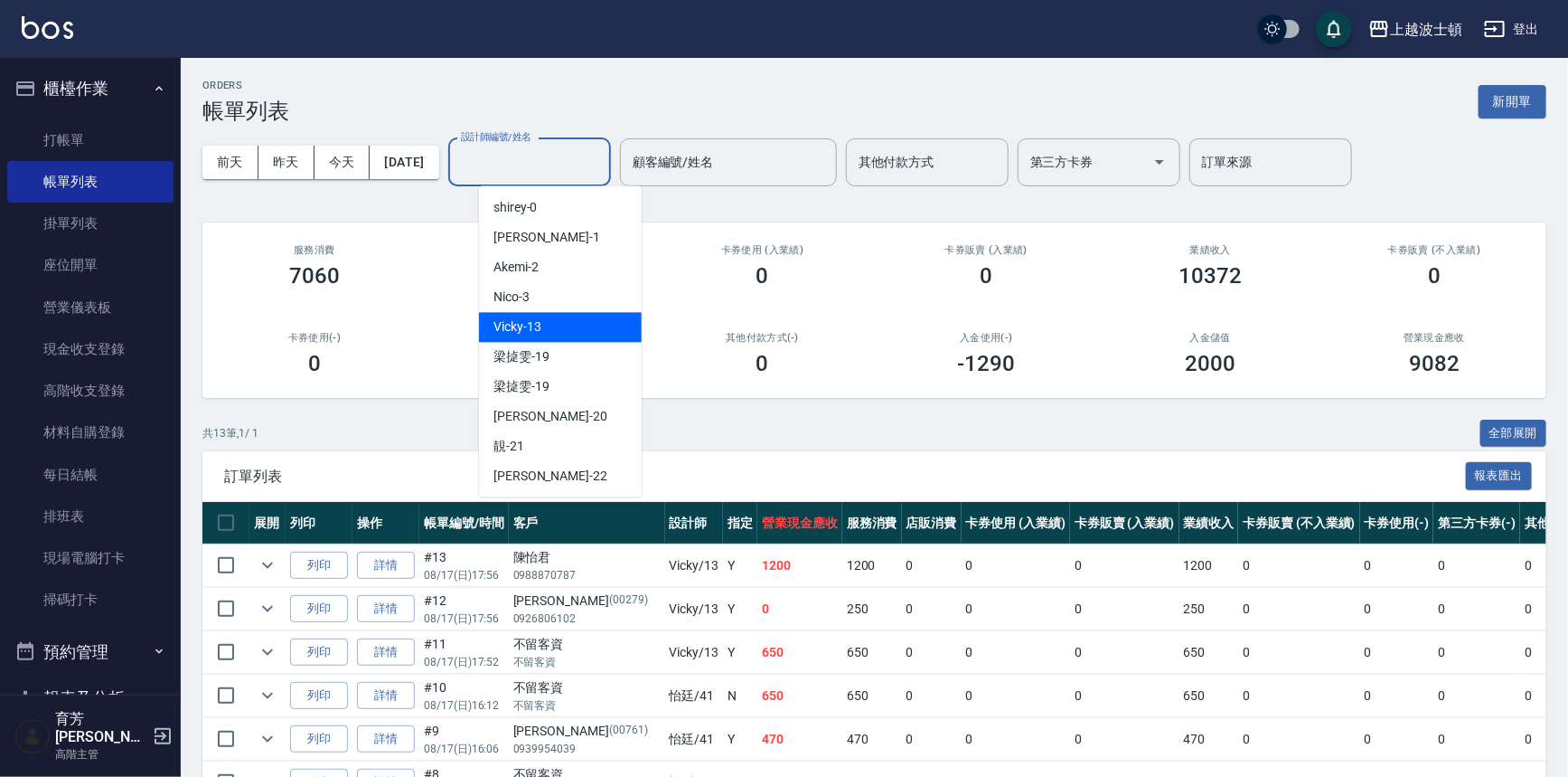
click at [565, 328] on div "Vicky -13" at bounding box center [561, 327] width 162 height 30
type input "Vicky-13"
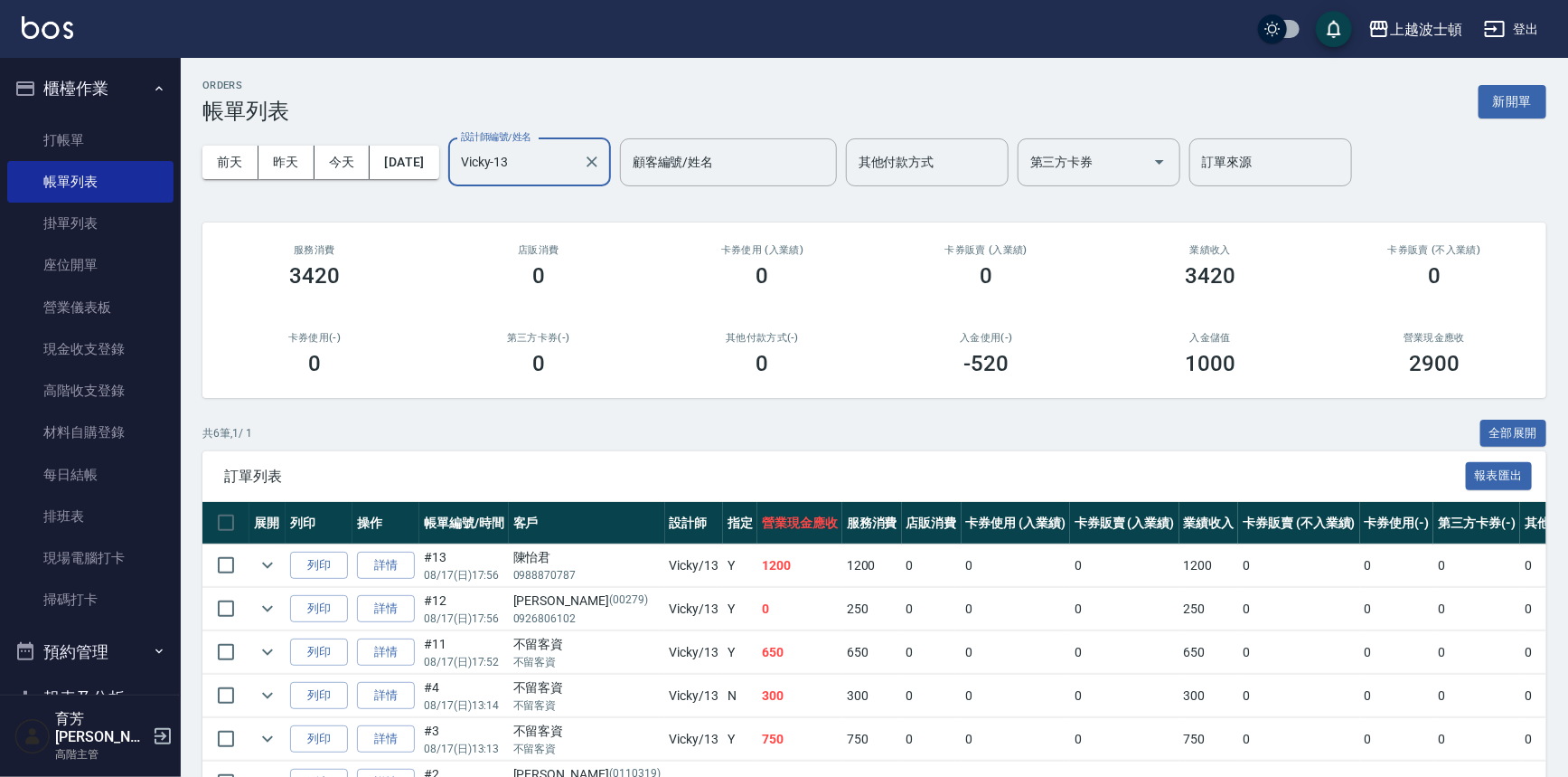
scroll to position [109, 0]
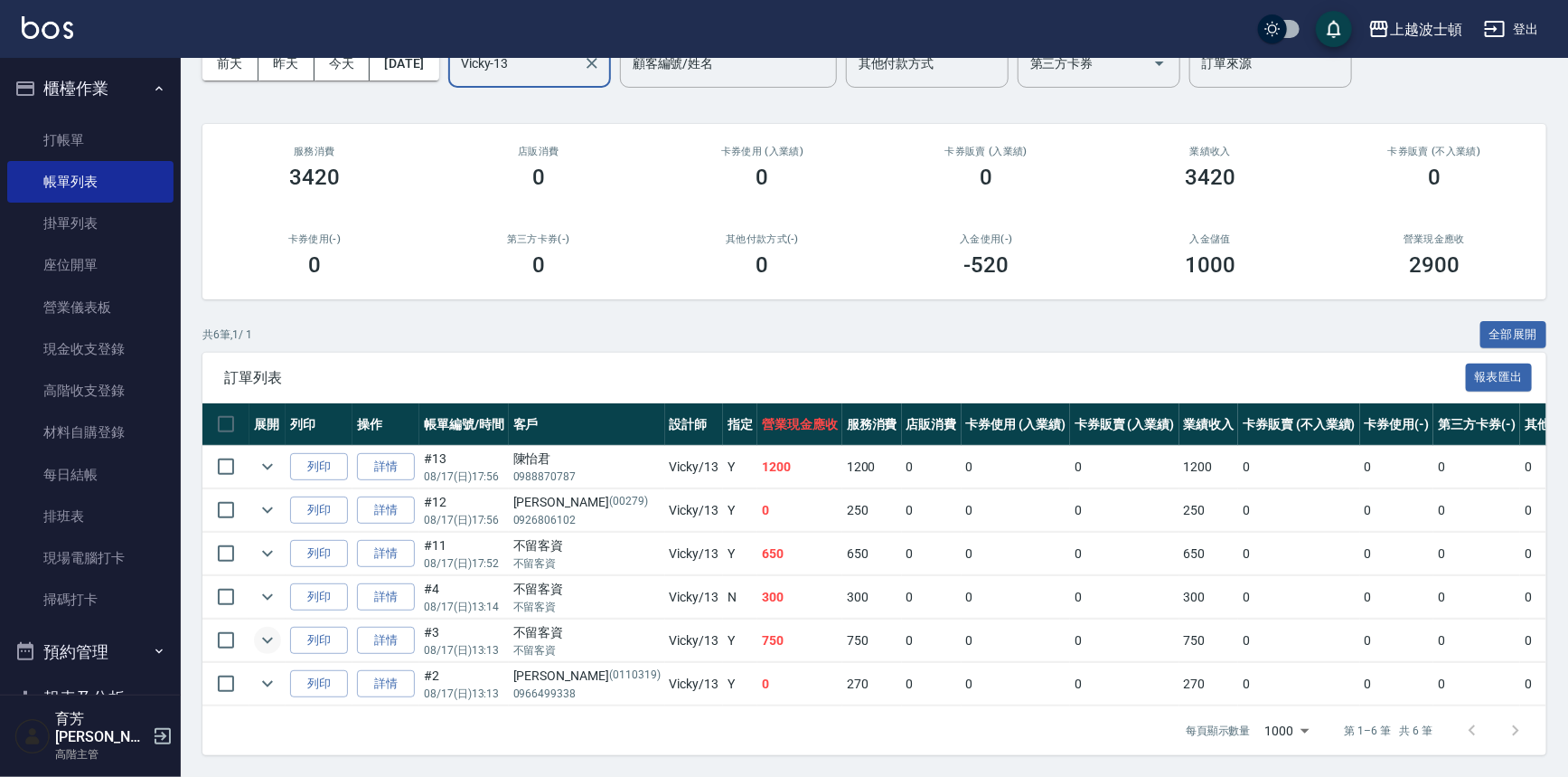
click at [272, 630] on icon "expand row" at bounding box center [267, 640] width 22 height 22
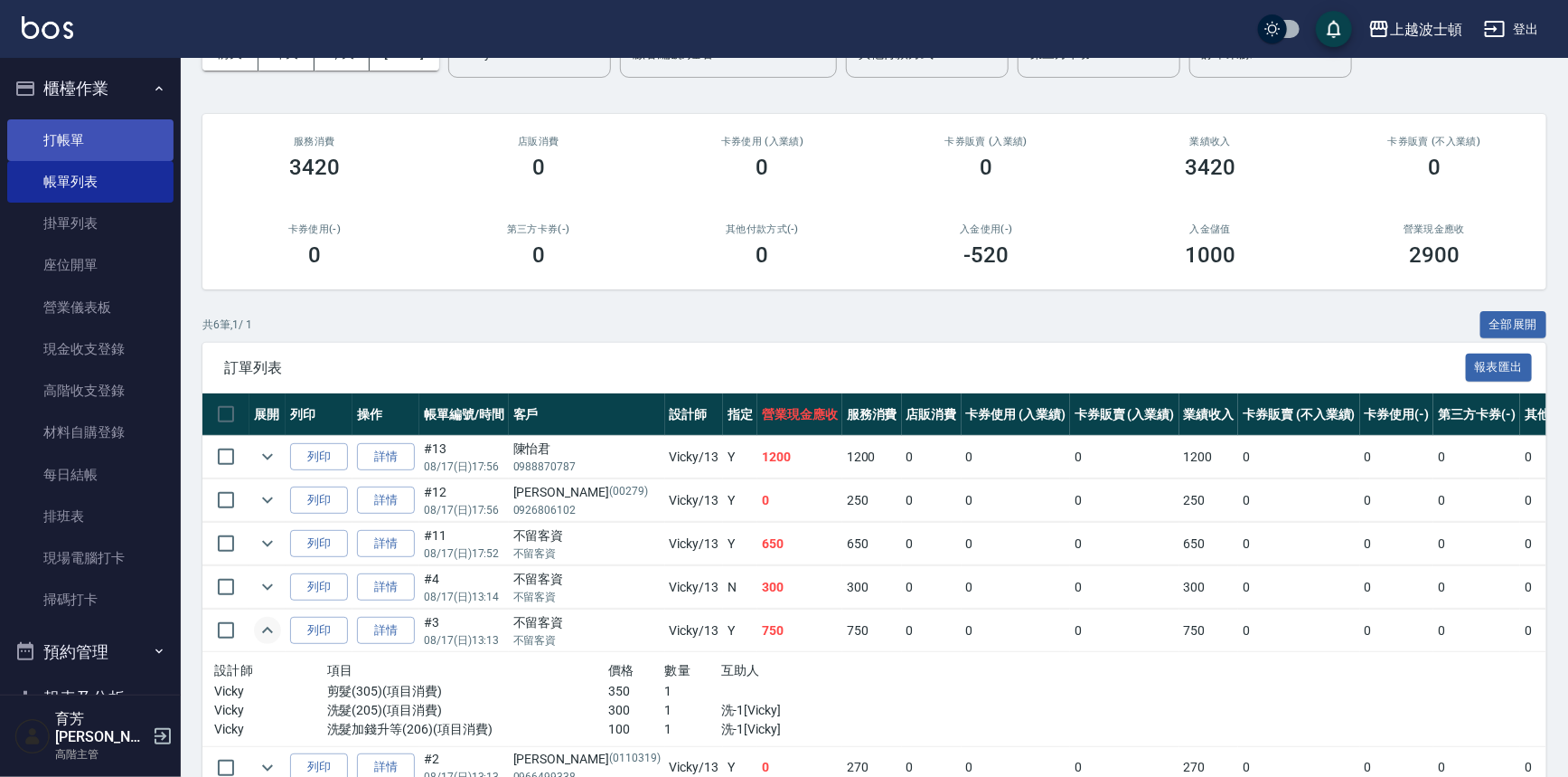
click at [59, 145] on link "打帳單" at bounding box center [91, 140] width 166 height 42
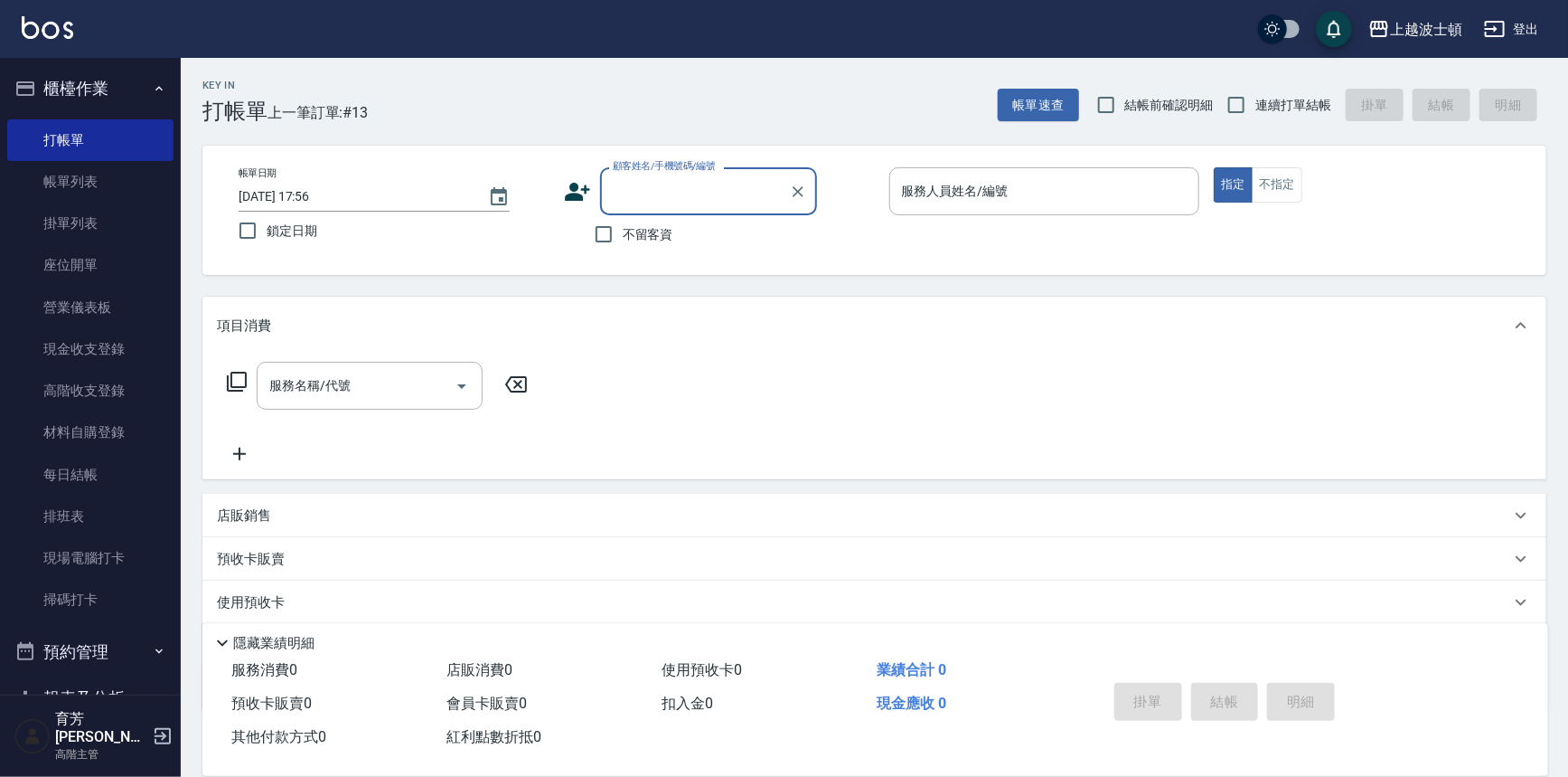
click at [650, 198] on input "顧客姓名/手機號碼/編號" at bounding box center [695, 192] width 174 height 32
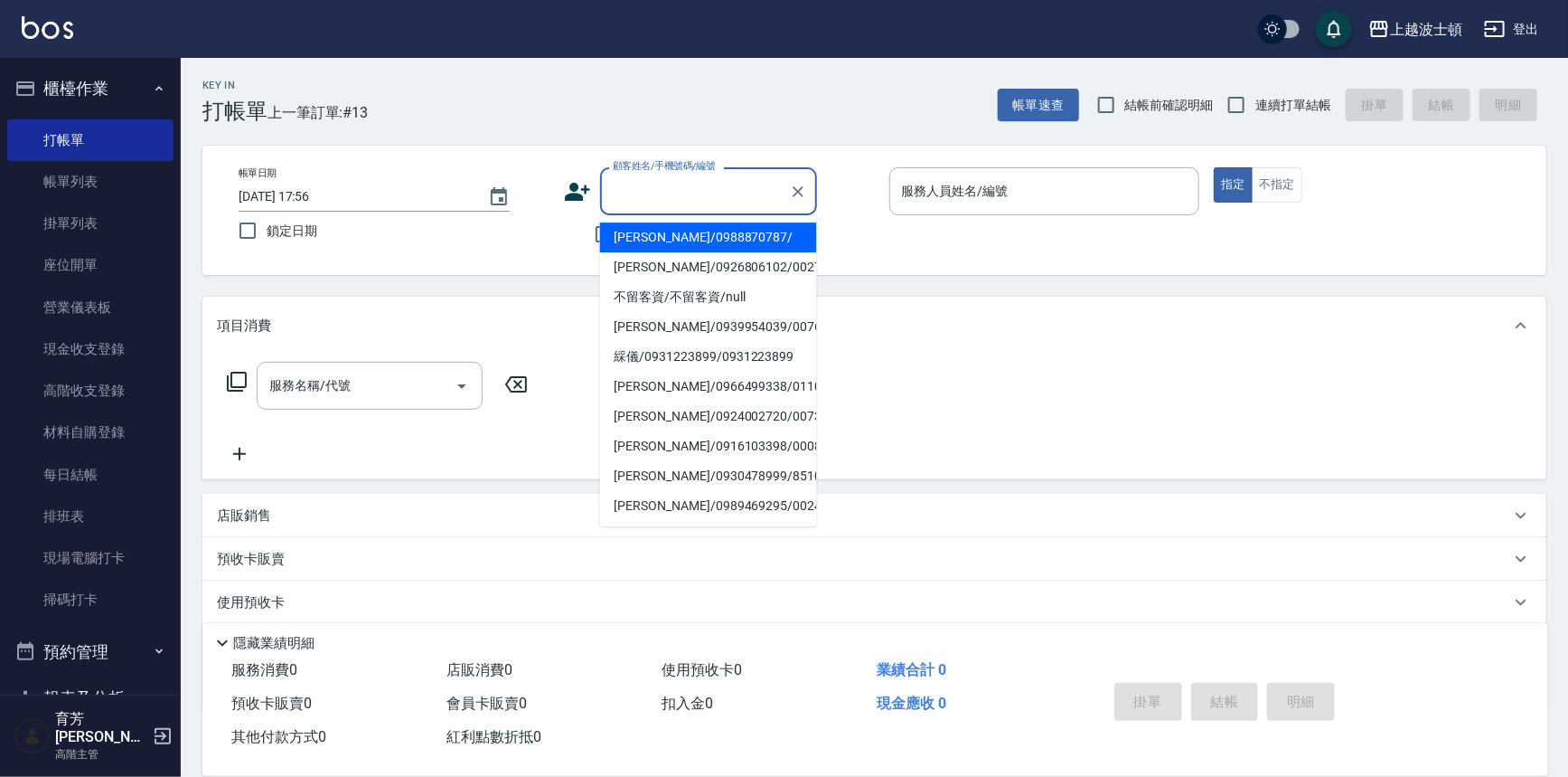
click at [580, 232] on div "不留客資" at bounding box center [691, 234] width 253 height 38
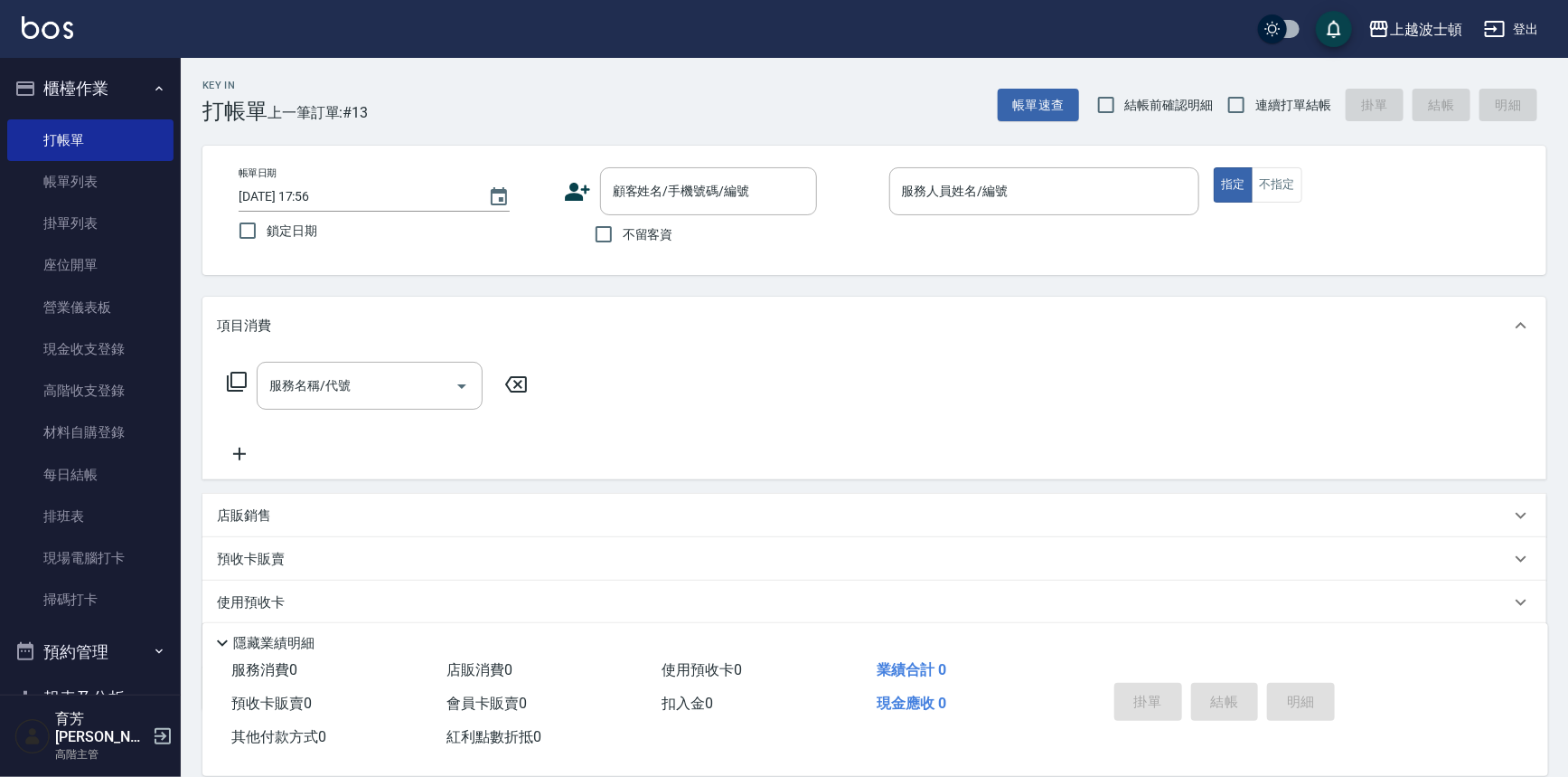
click at [642, 243] on span "不留客資" at bounding box center [649, 234] width 51 height 19
click at [623, 243] on input "不留客資" at bounding box center [604, 234] width 38 height 38
checkbox input "true"
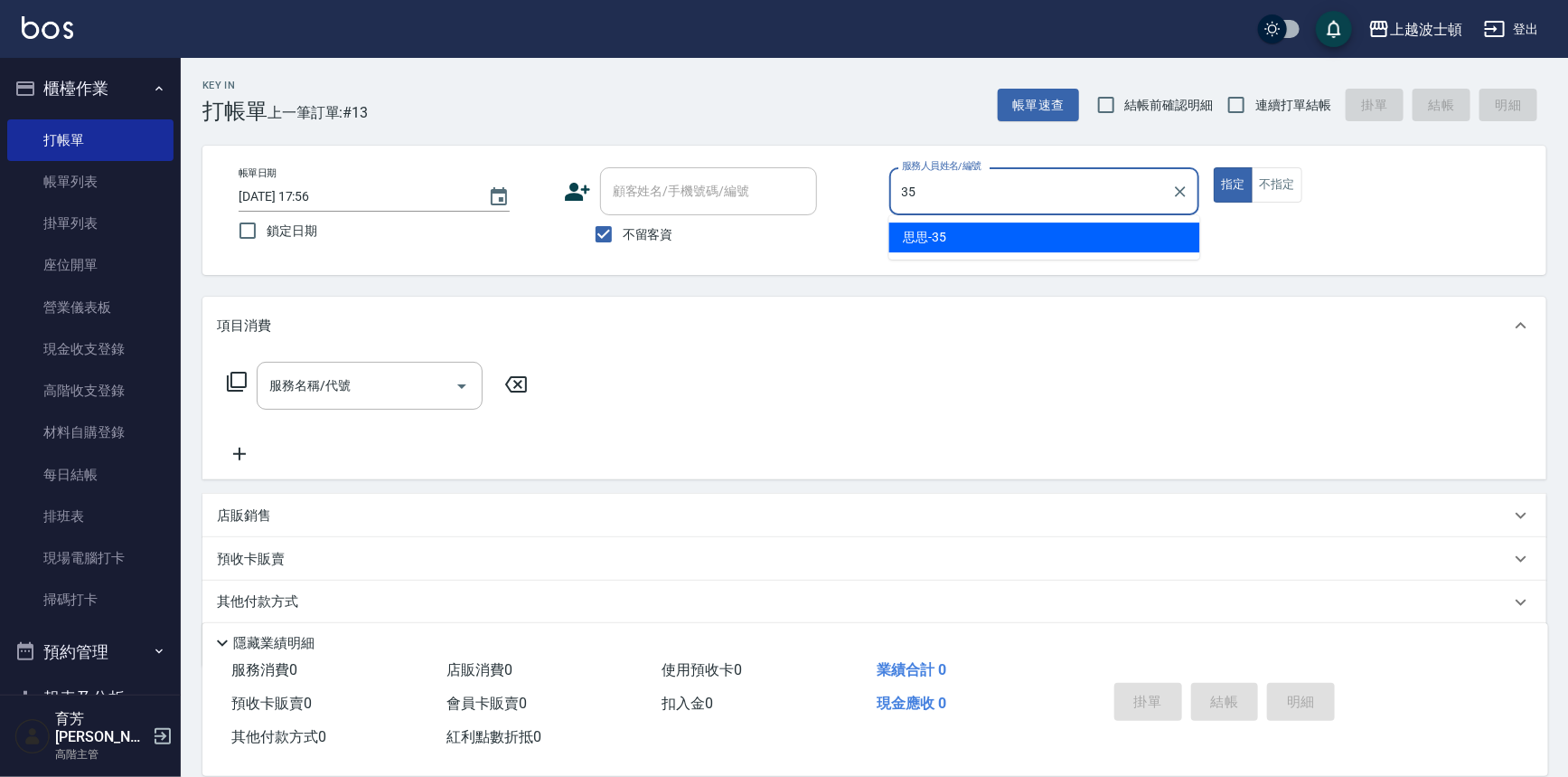
type input "思思-35"
type button "true"
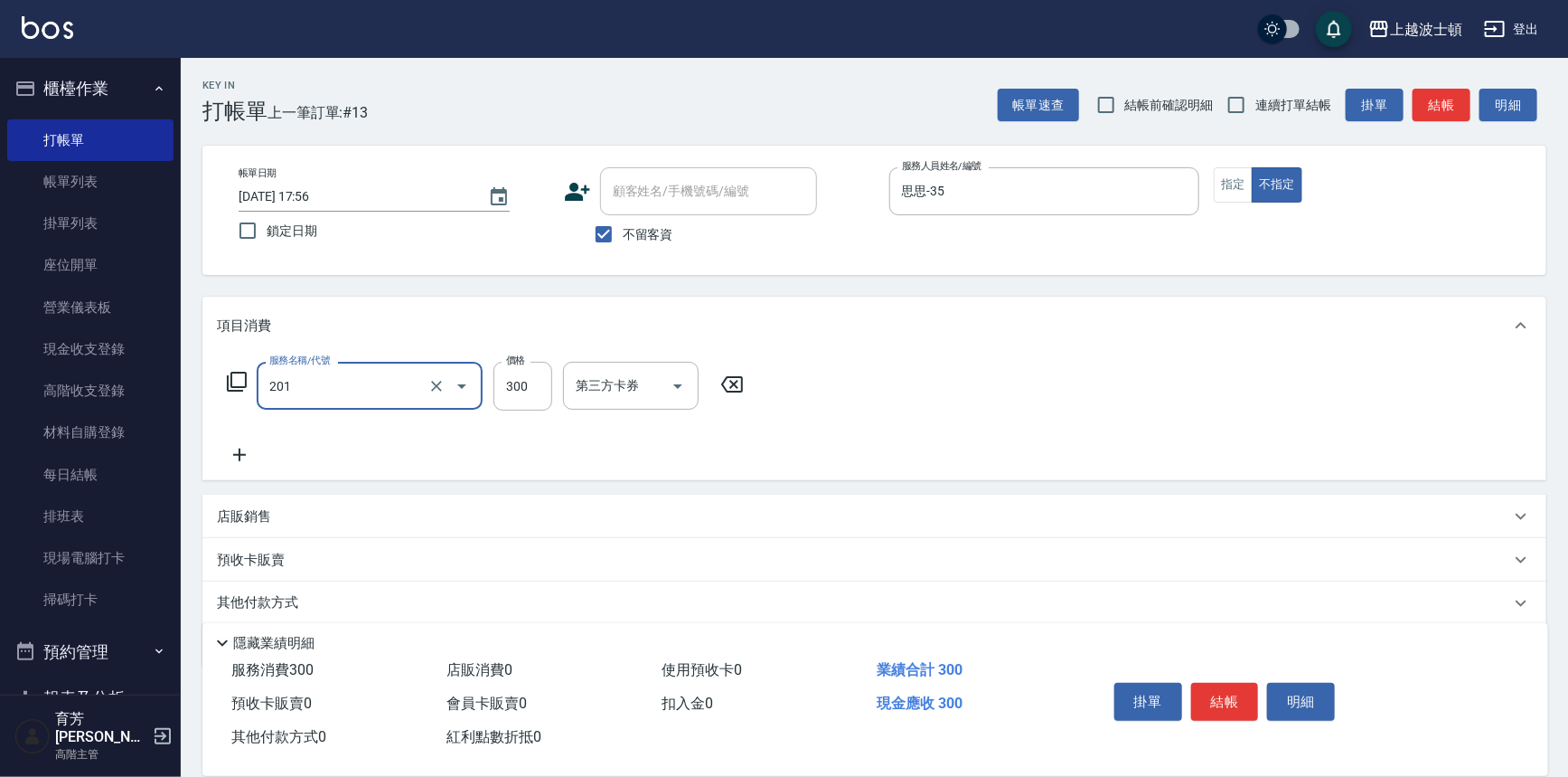
type input "洗髮(201)"
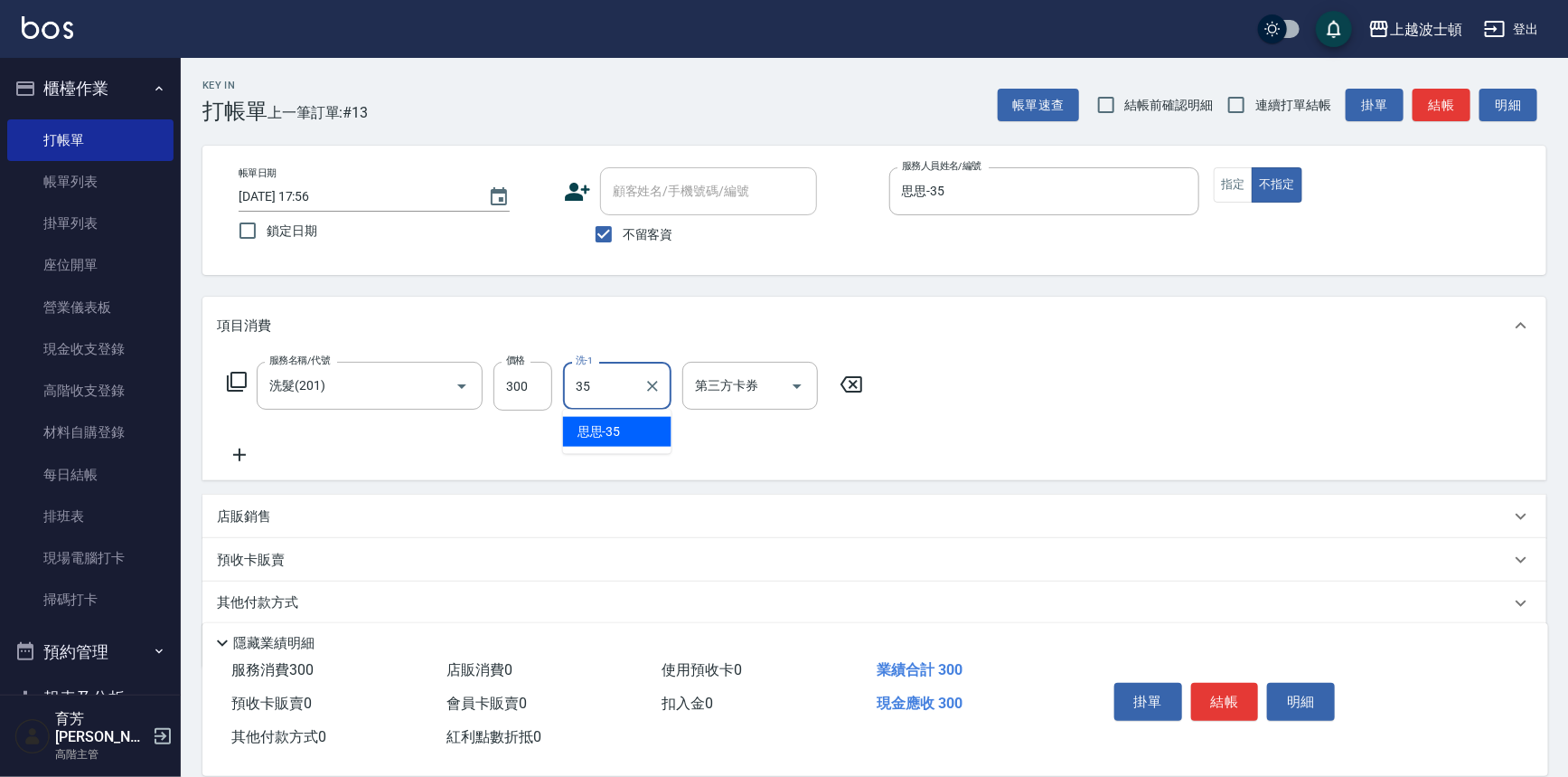
type input "思思-35"
click at [1225, 695] on button "結帳" at bounding box center [1225, 701] width 68 height 38
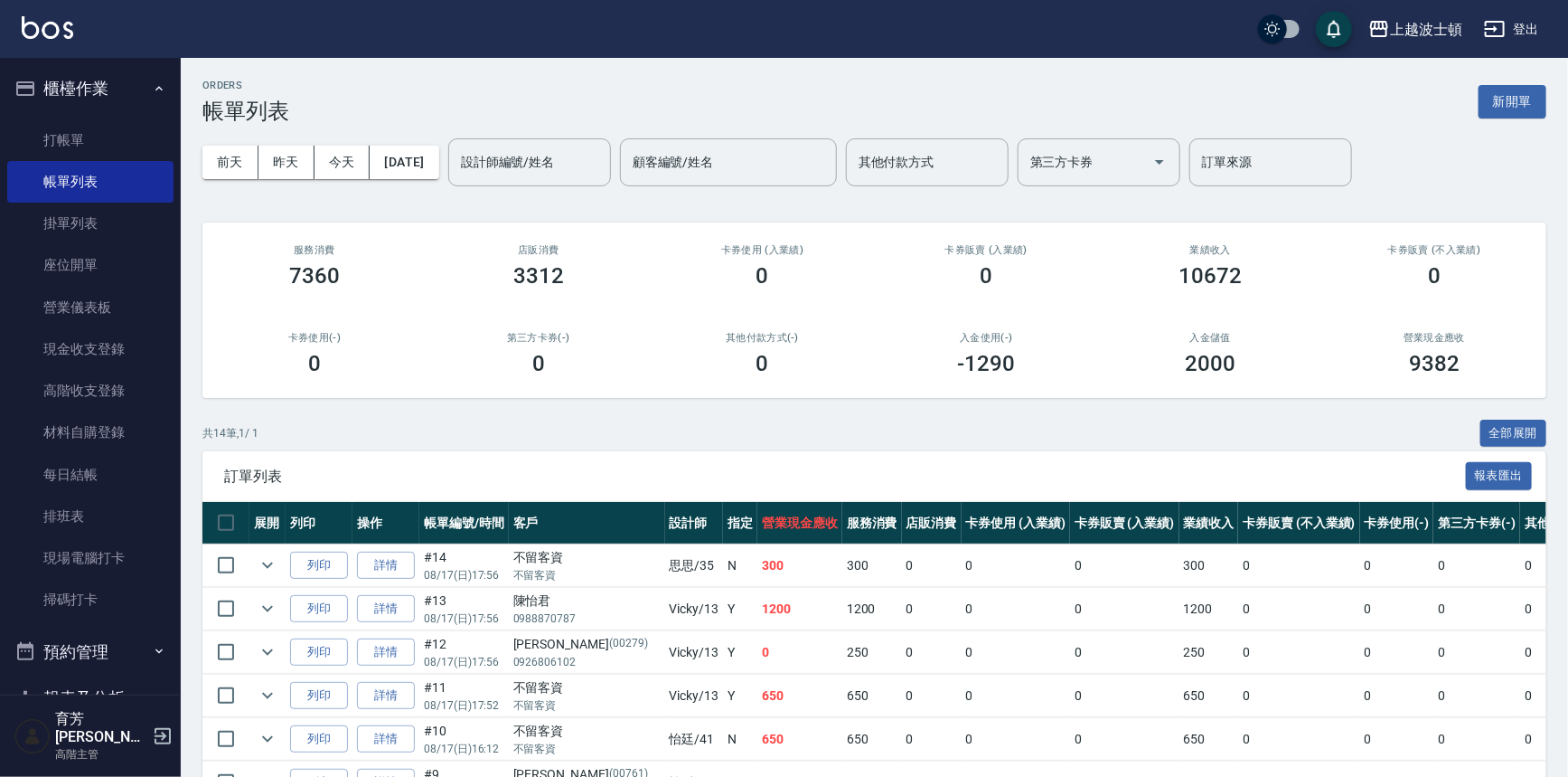
click at [49, 17] on img at bounding box center [47, 27] width 52 height 23
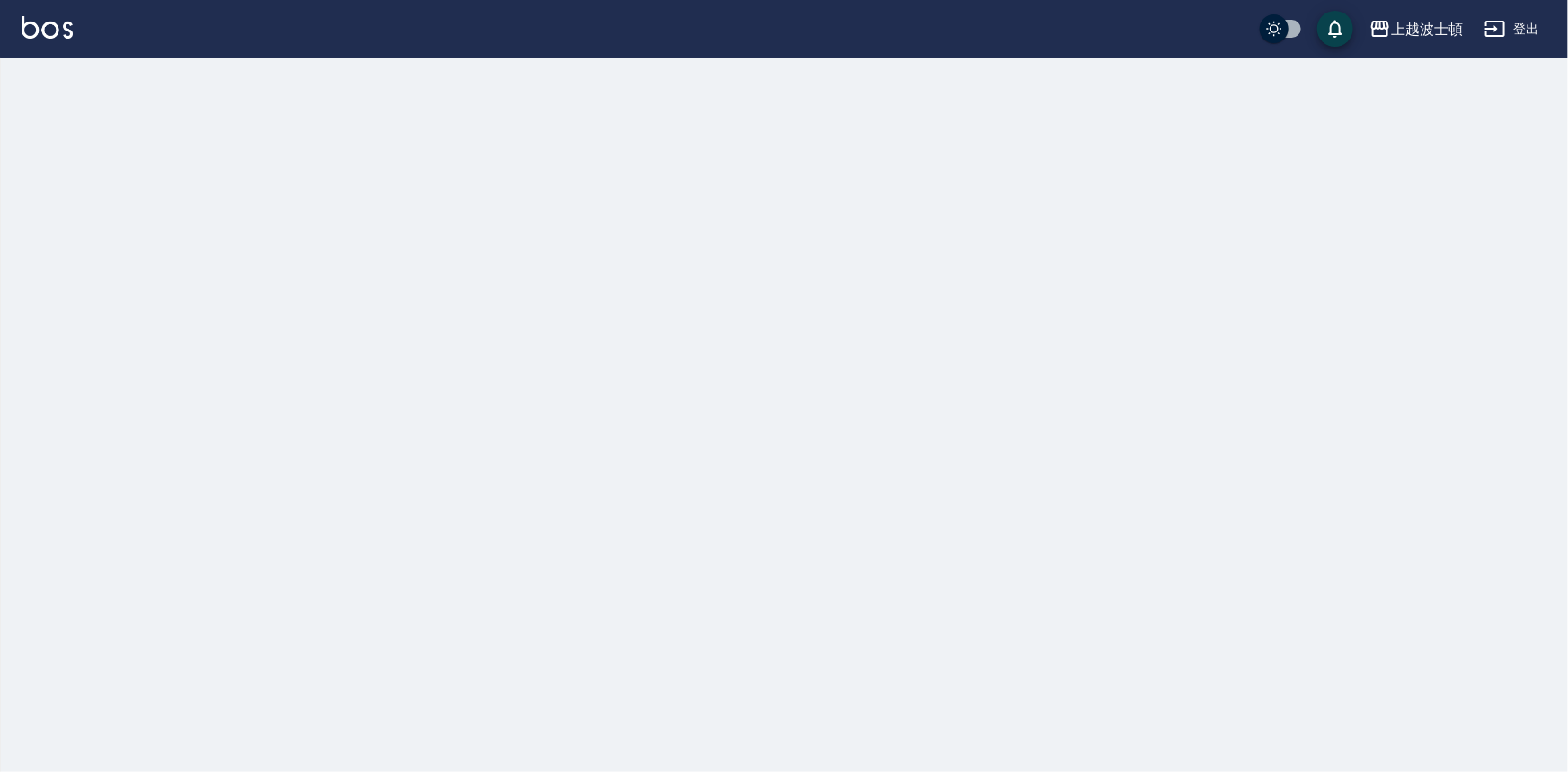
click at [49, 17] on img at bounding box center [47, 27] width 52 height 23
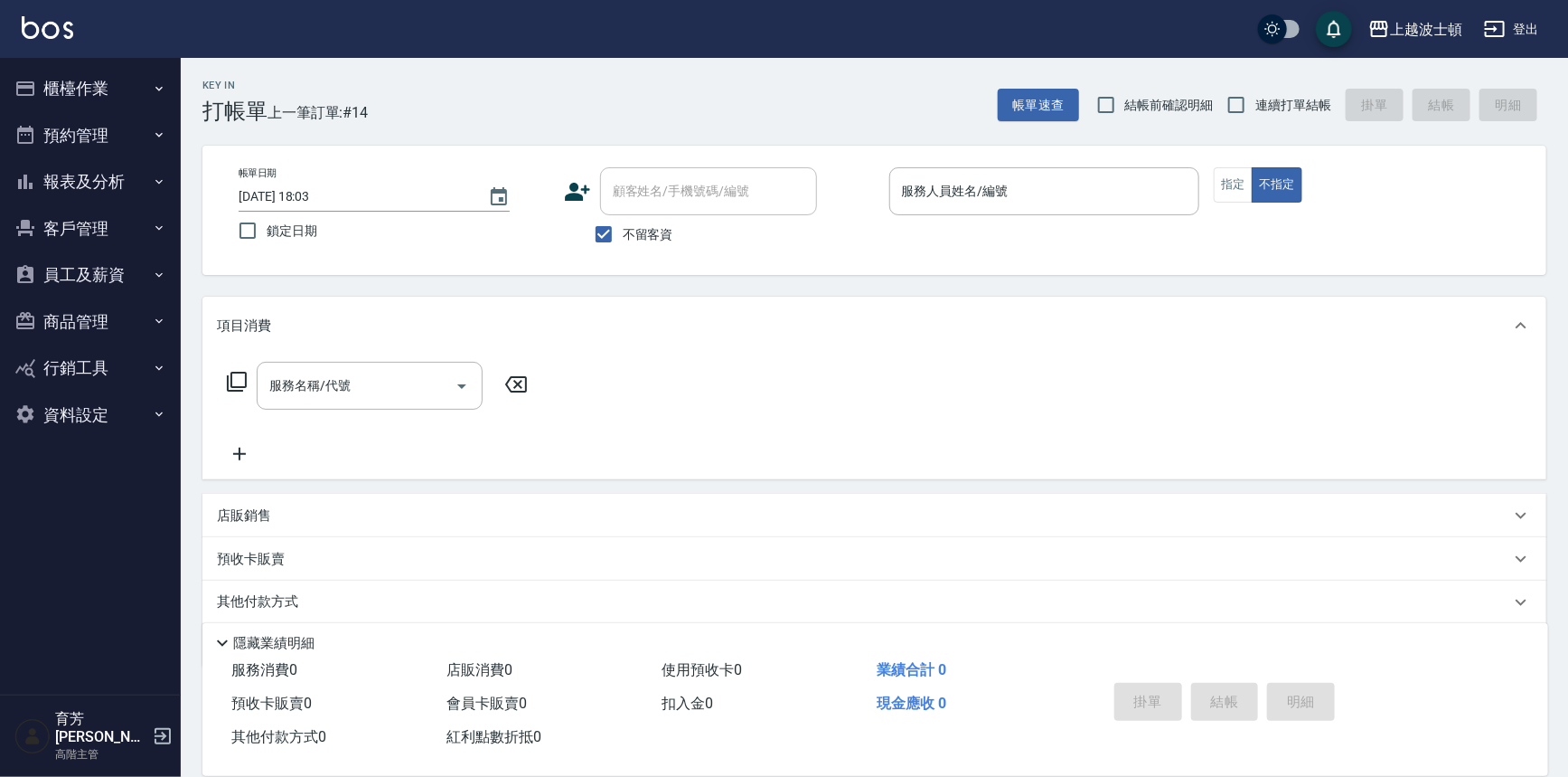
click at [639, 236] on span "不留客資" at bounding box center [649, 234] width 51 height 19
click at [623, 236] on input "不留客資" at bounding box center [604, 234] width 38 height 38
checkbox input "false"
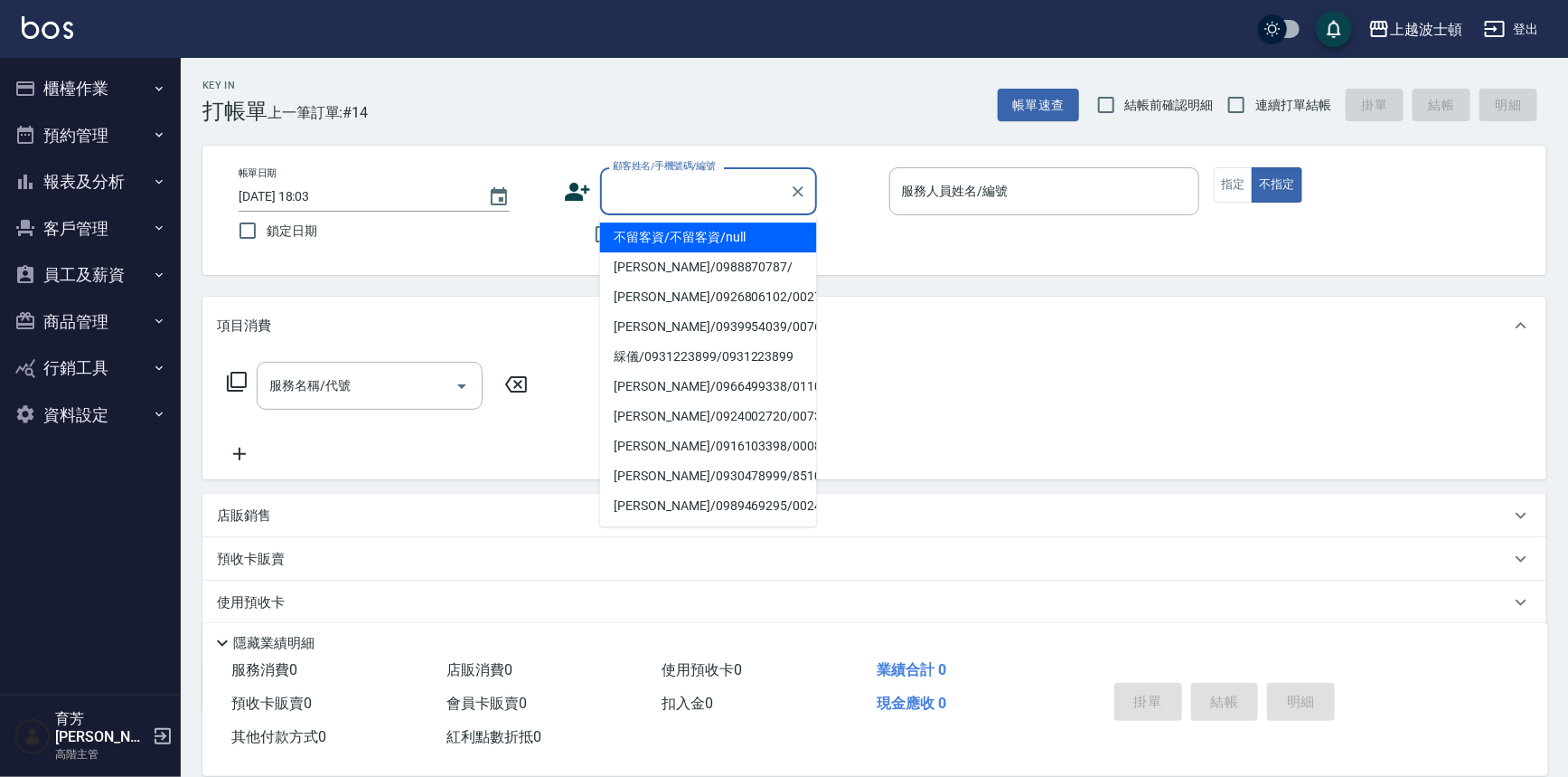
click at [678, 182] on input "顧客姓名/手機號碼/編號" at bounding box center [695, 192] width 174 height 32
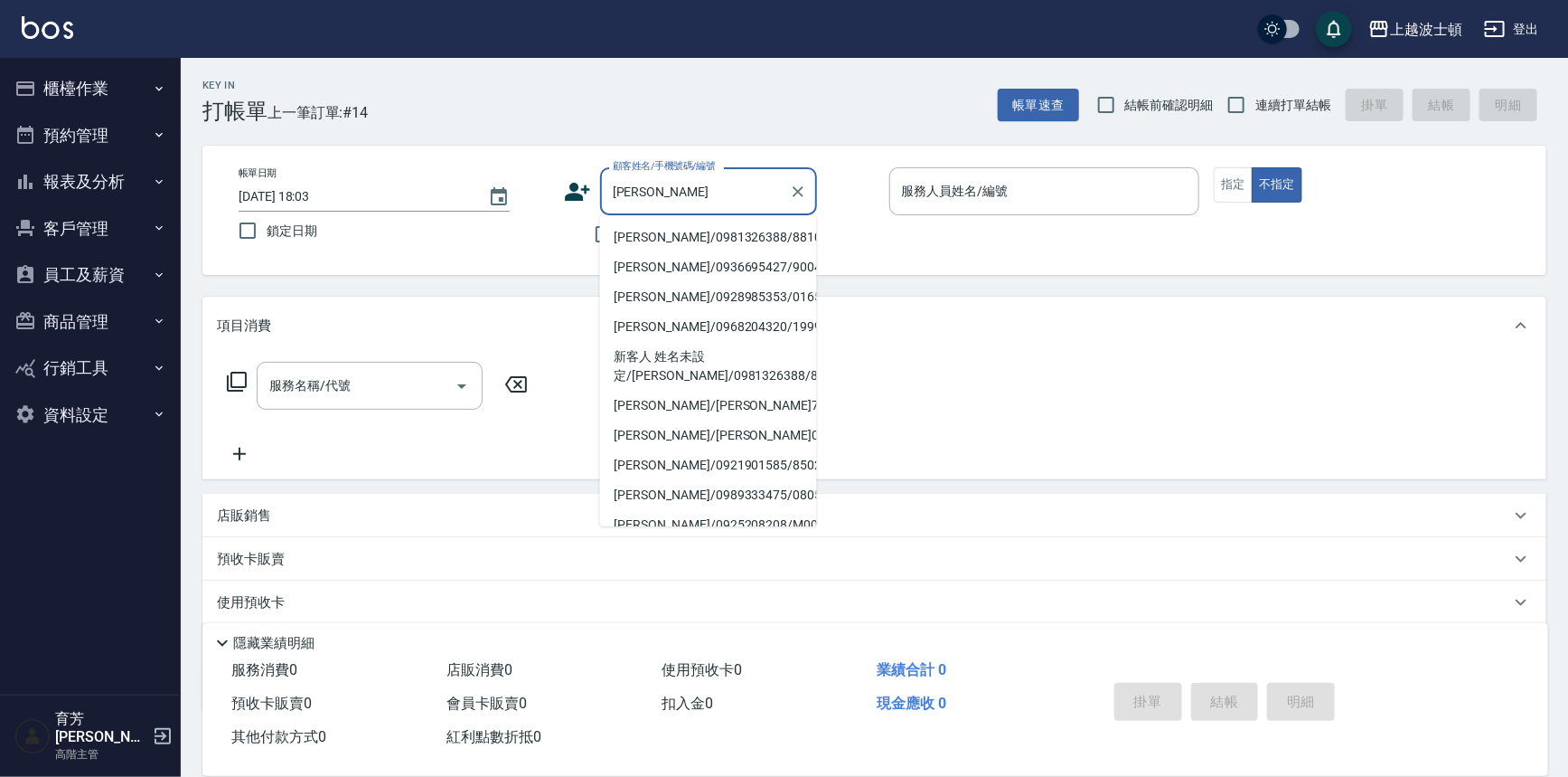
click at [672, 242] on li "李佳蕙/0981326388/881016" at bounding box center [709, 238] width 217 height 30
type input "李佳蕙/0981326388/881016"
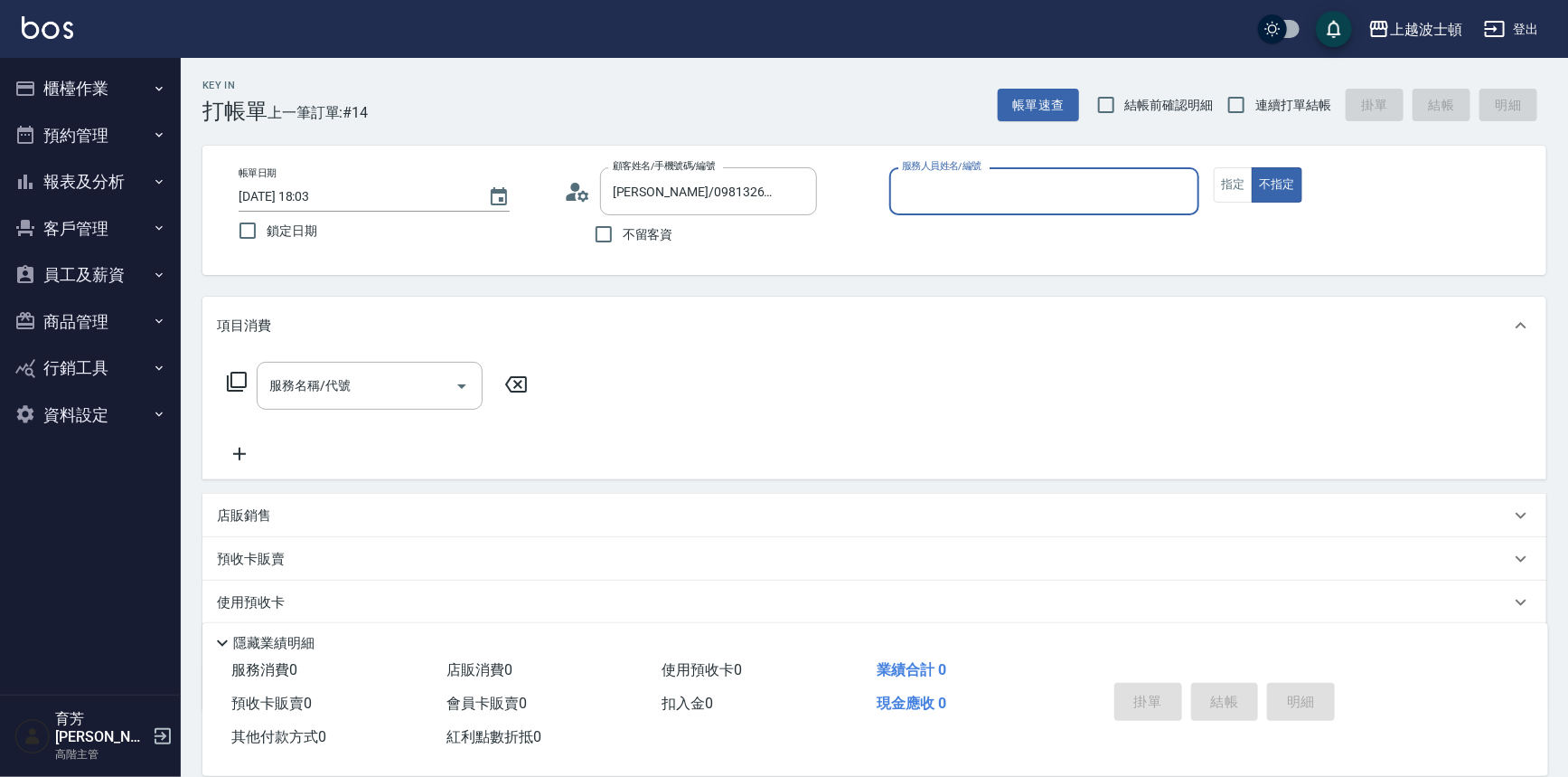
type input "思思-35"
click at [986, 180] on input "思思-35" at bounding box center [1031, 192] width 267 height 32
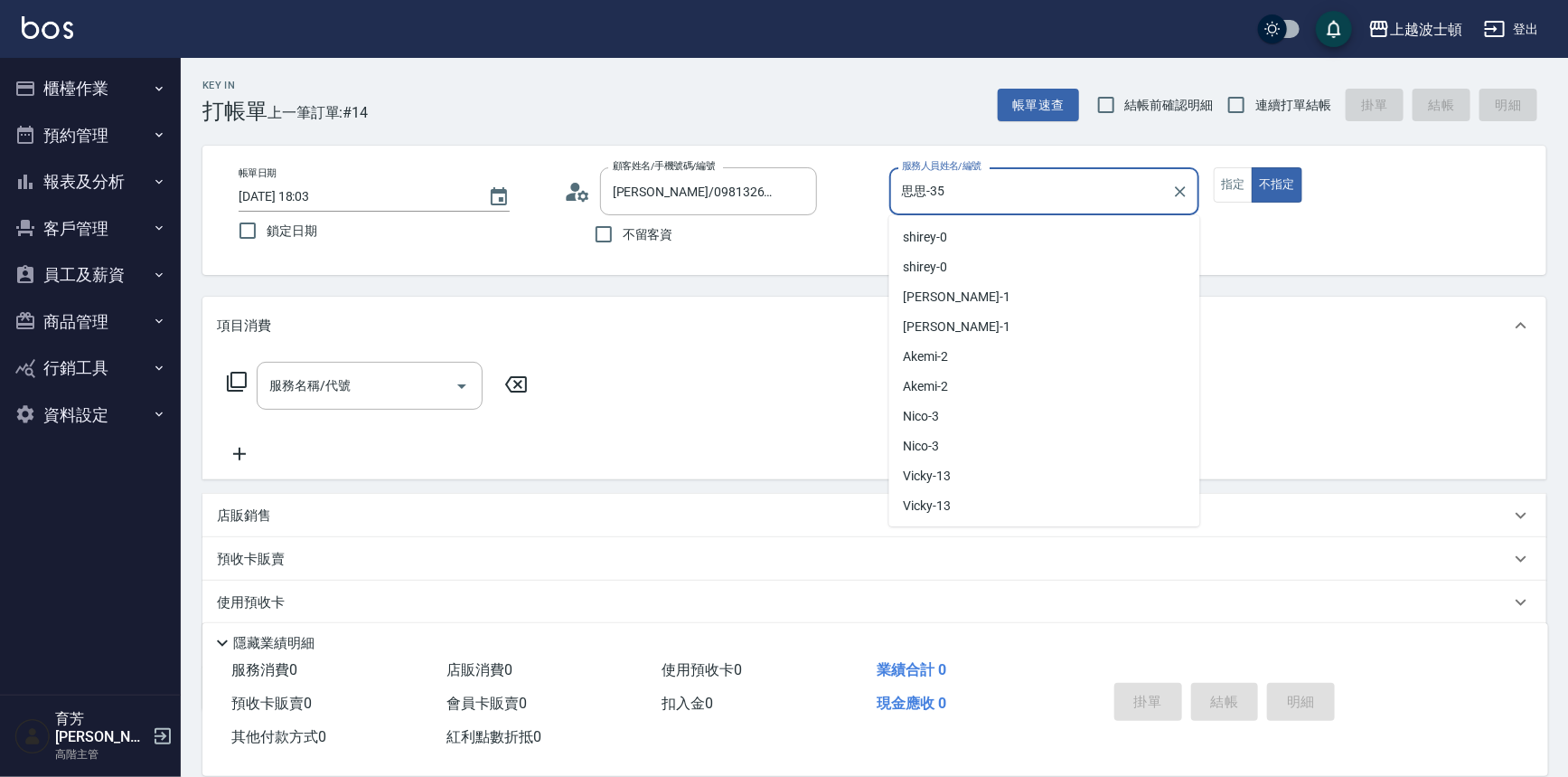
scroll to position [620, 0]
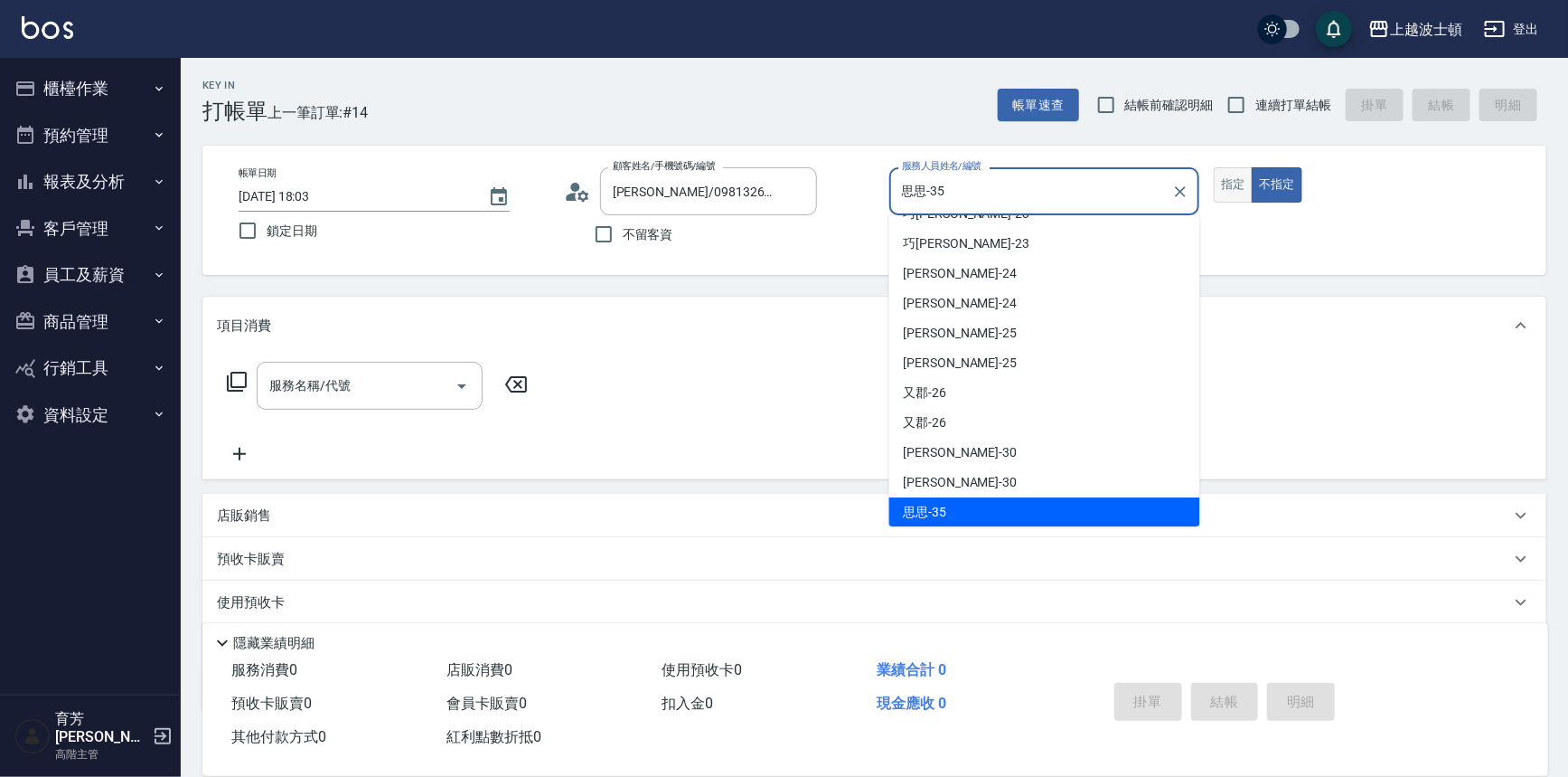
drag, startPoint x: 1237, startPoint y: 186, endPoint x: 1222, endPoint y: 188, distance: 15.1
click at [1236, 186] on button "指定" at bounding box center [1233, 184] width 39 height 35
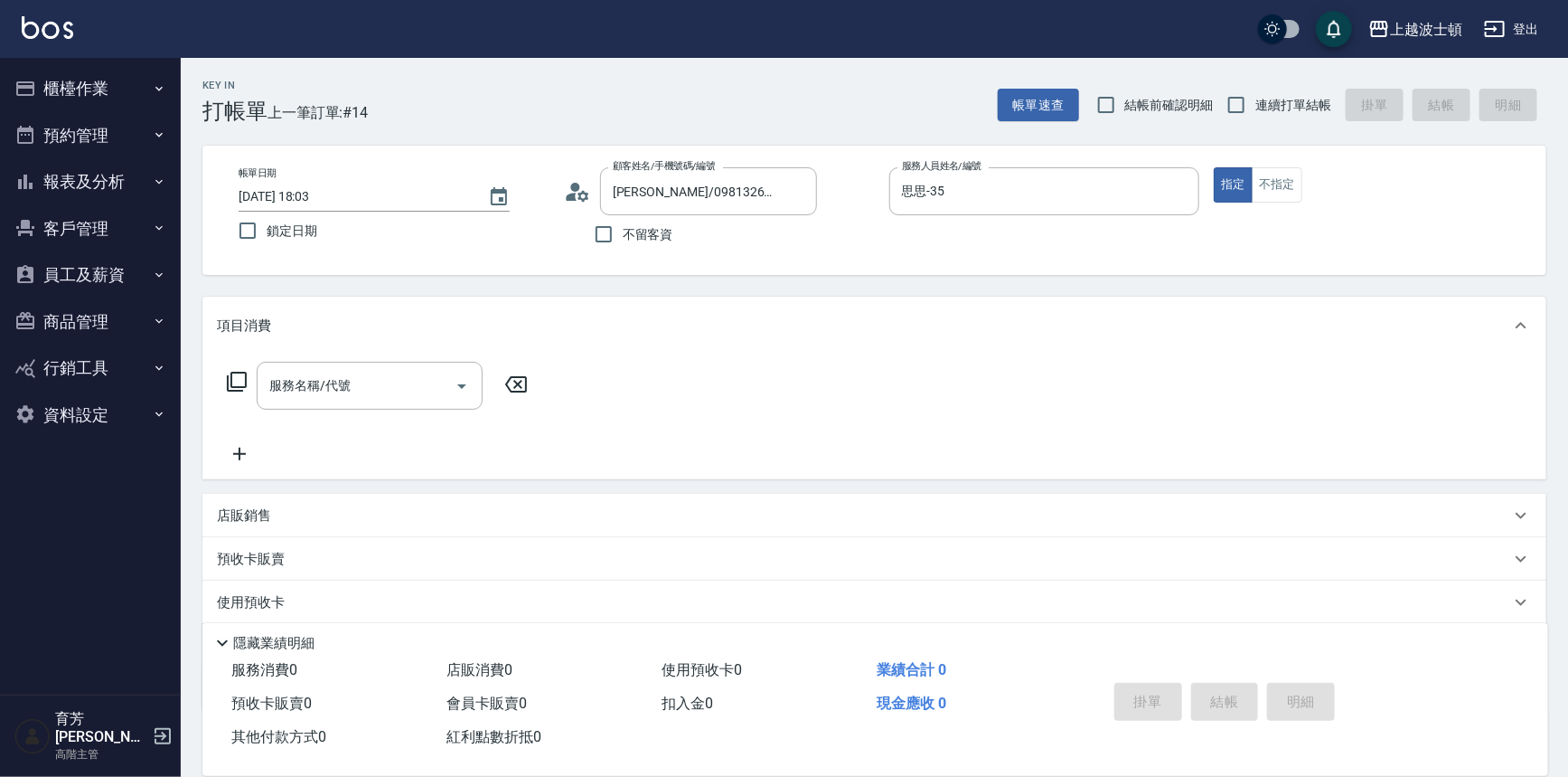
drag, startPoint x: 352, startPoint y: 355, endPoint x: 352, endPoint y: 368, distance: 13.0
click at [352, 355] on div "服務名稱/代號 服務名稱/代號" at bounding box center [875, 416] width 1344 height 125
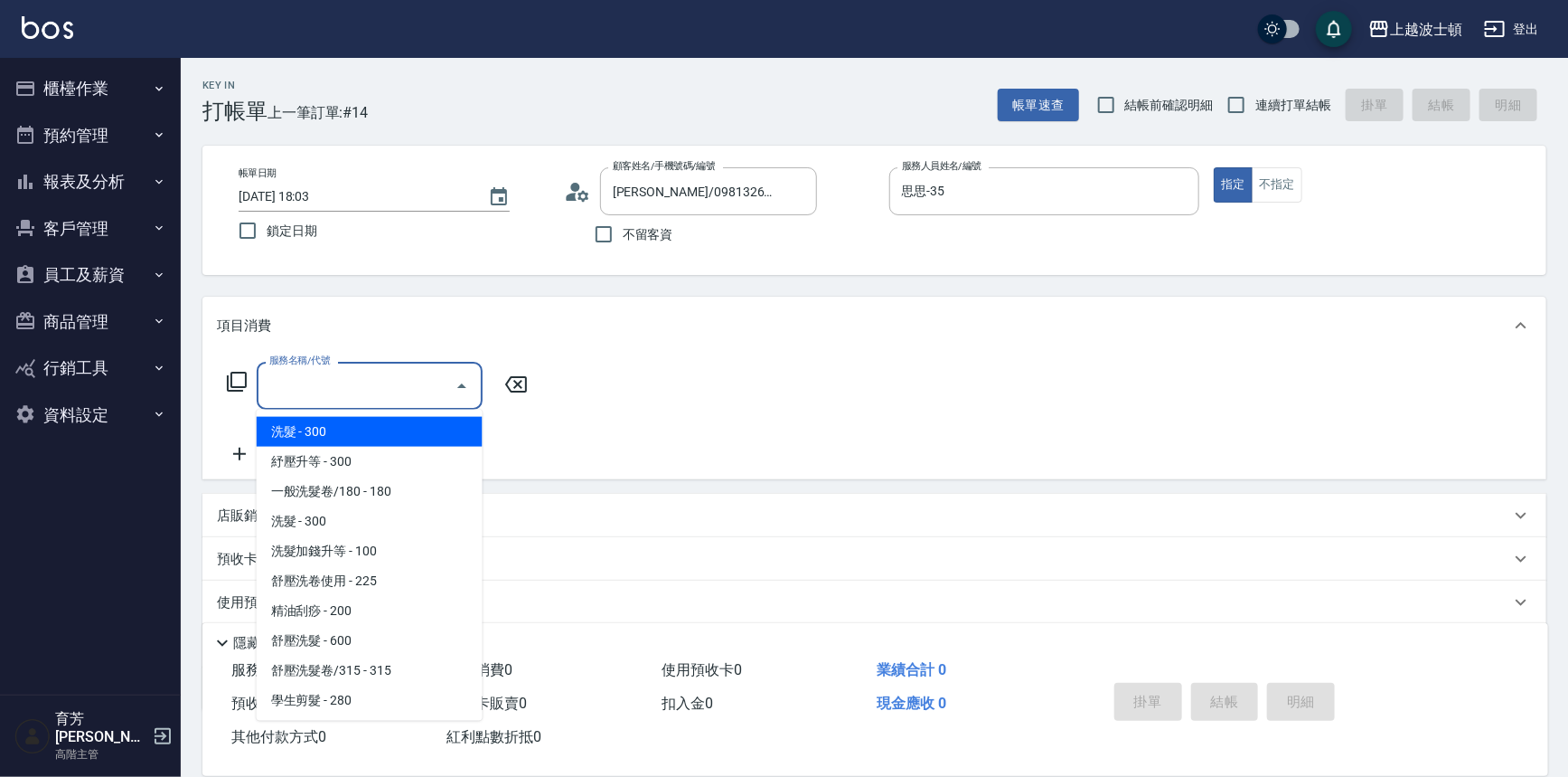
click at [358, 370] on input "服務名稱/代號" at bounding box center [356, 386] width 182 height 32
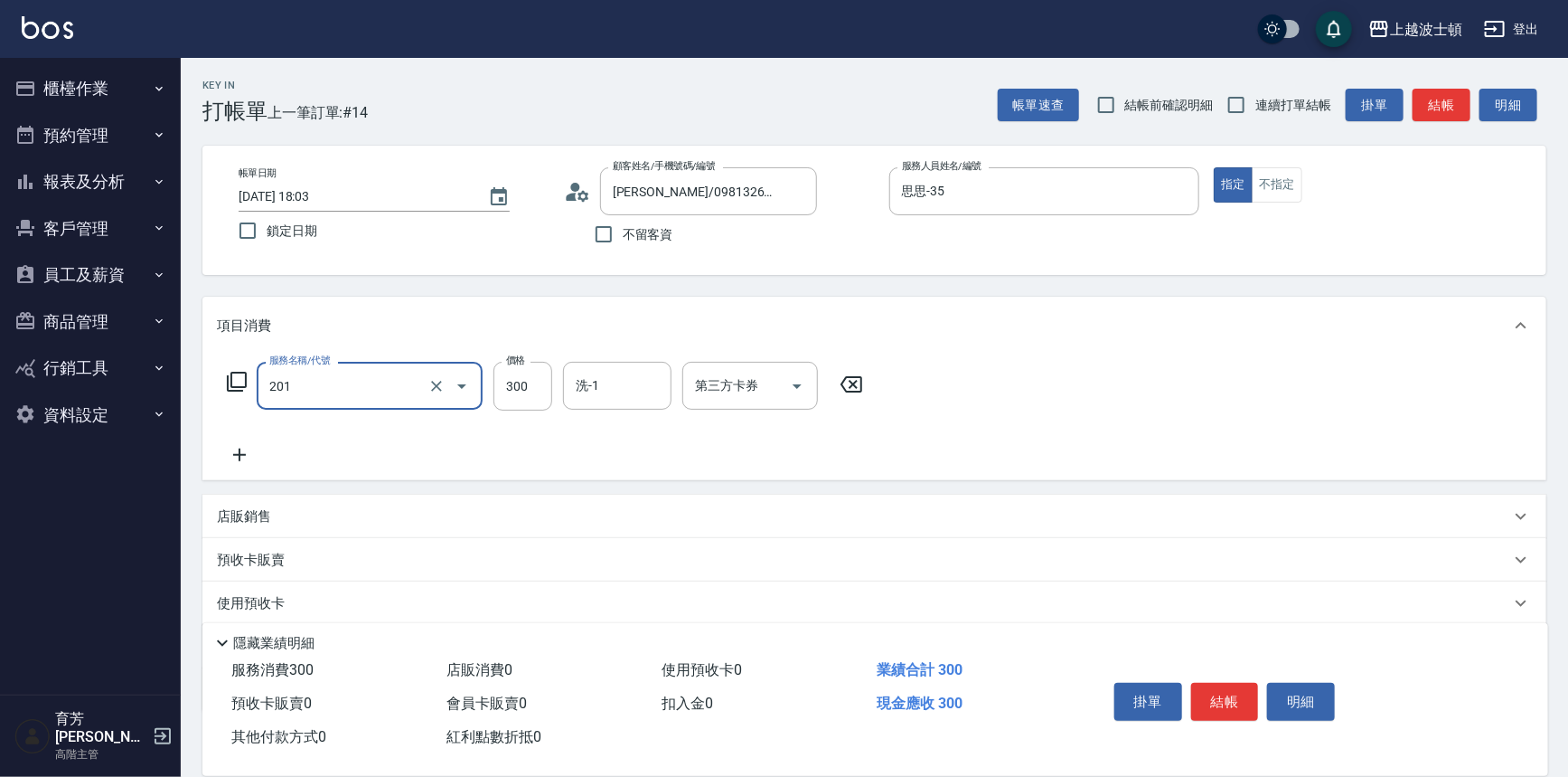
type input "洗髮(201)"
type input "250"
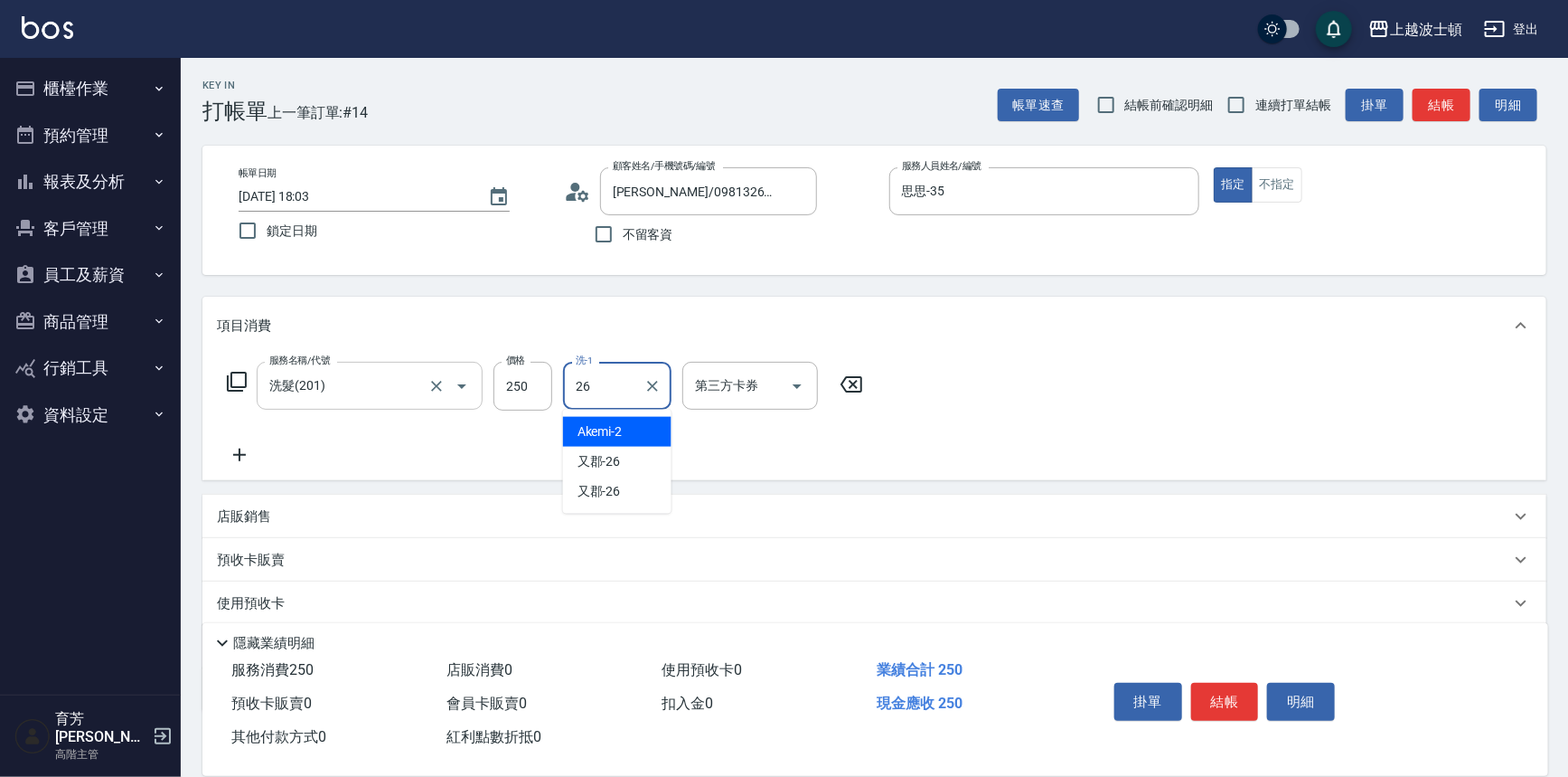
type input "又郡-26"
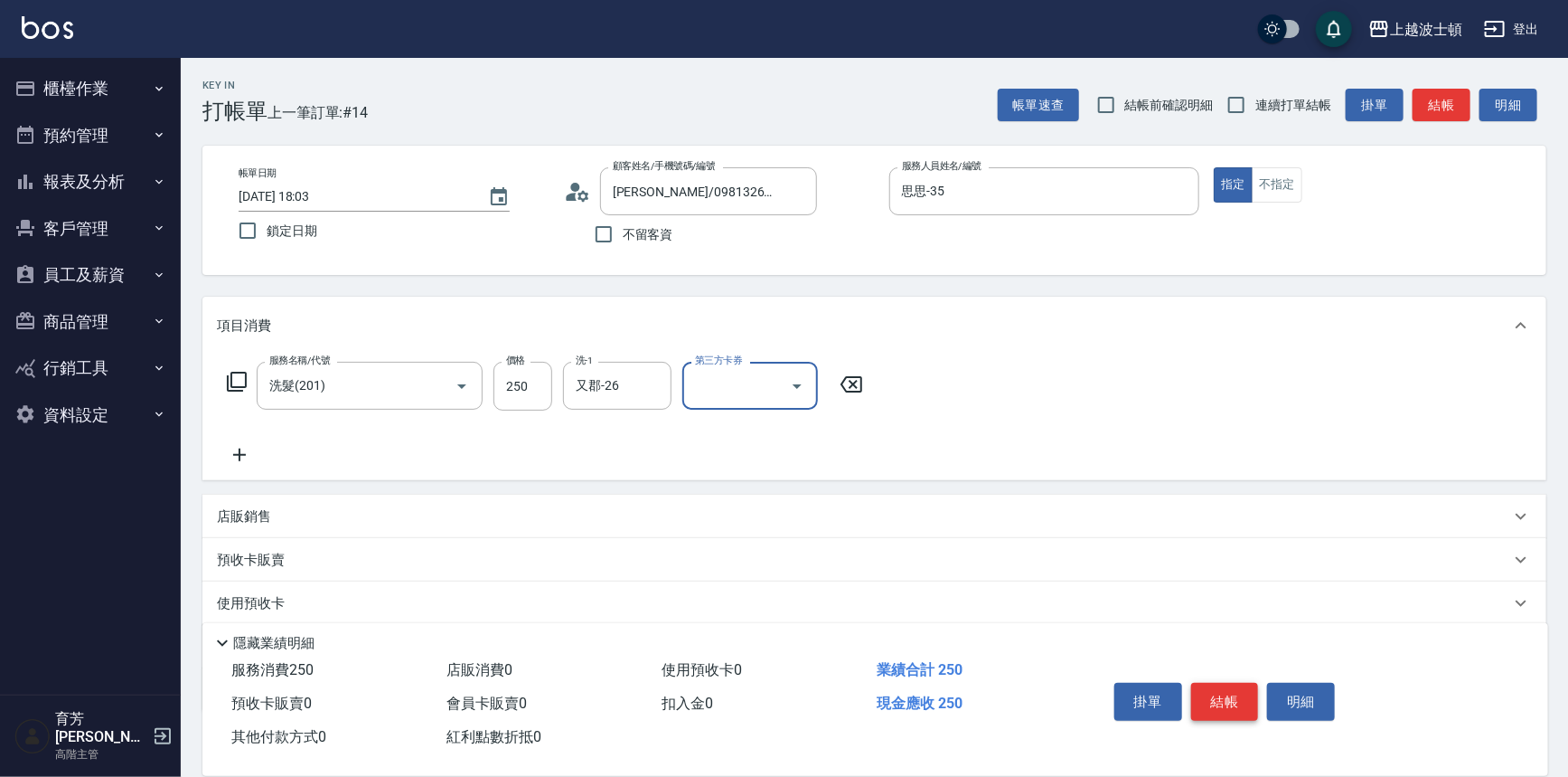
click at [1204, 687] on button "結帳" at bounding box center [1225, 701] width 68 height 38
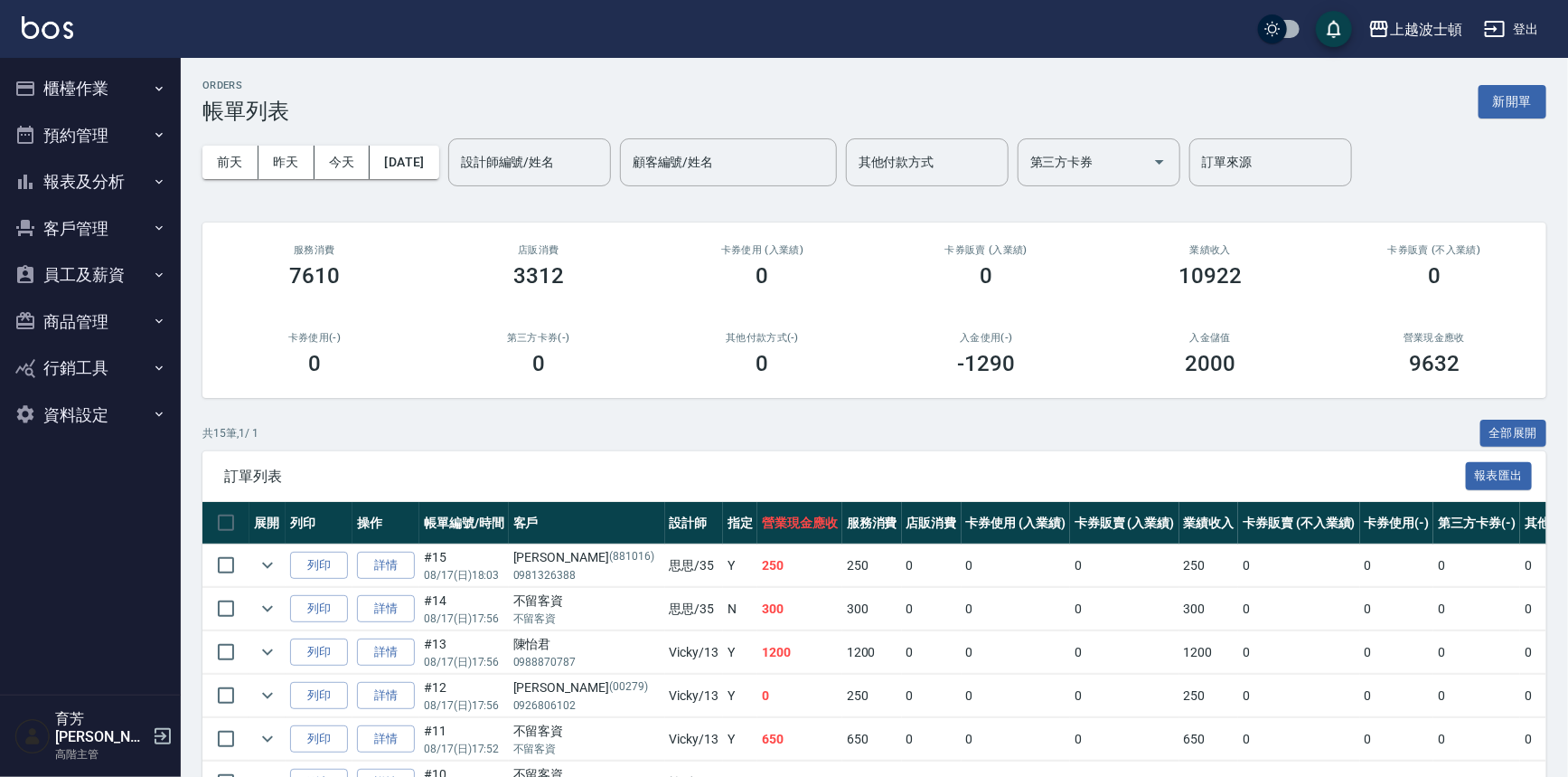
click at [61, 41] on link at bounding box center [47, 29] width 52 height 26
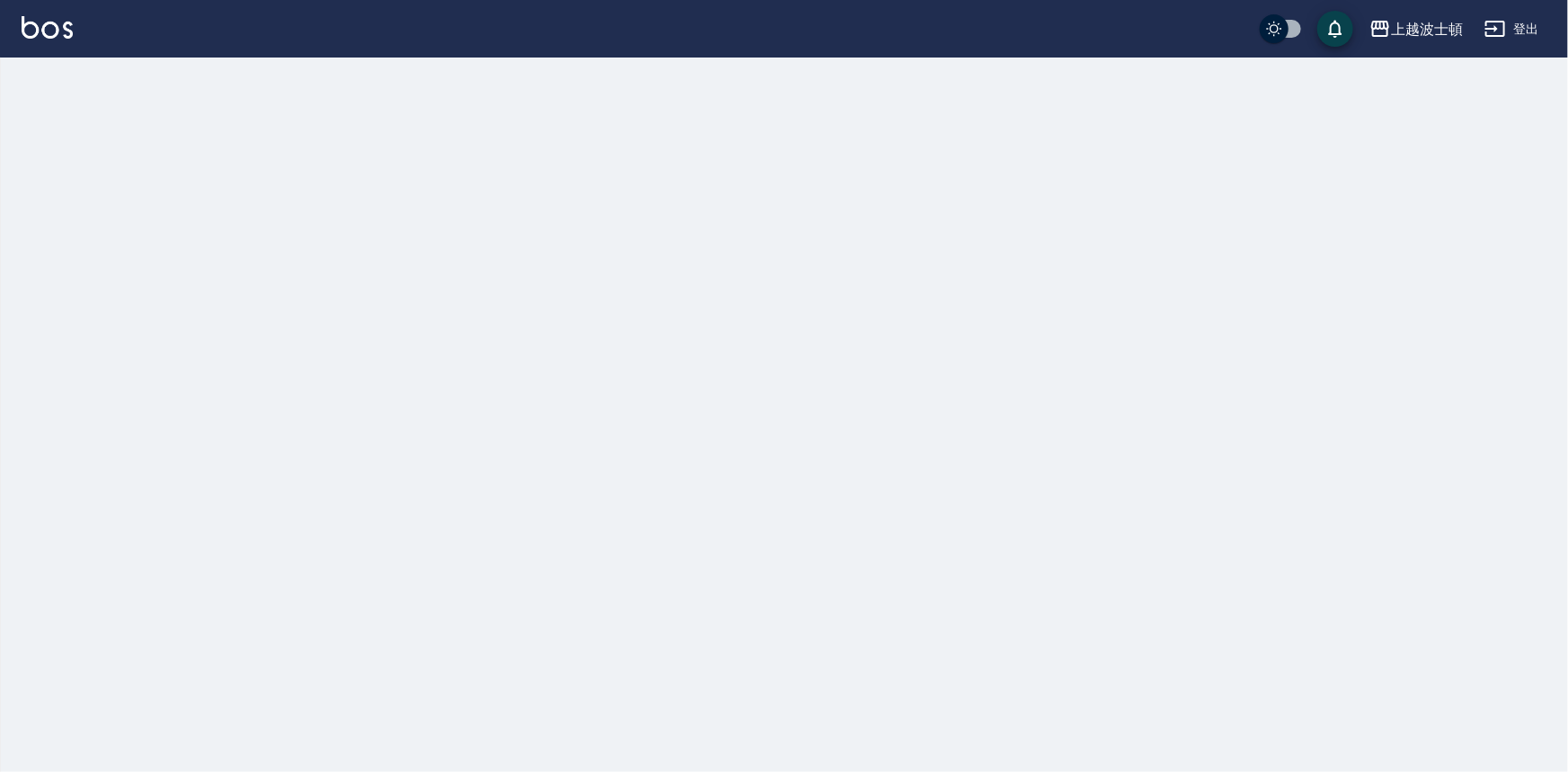
click at [61, 36] on img at bounding box center [47, 27] width 52 height 23
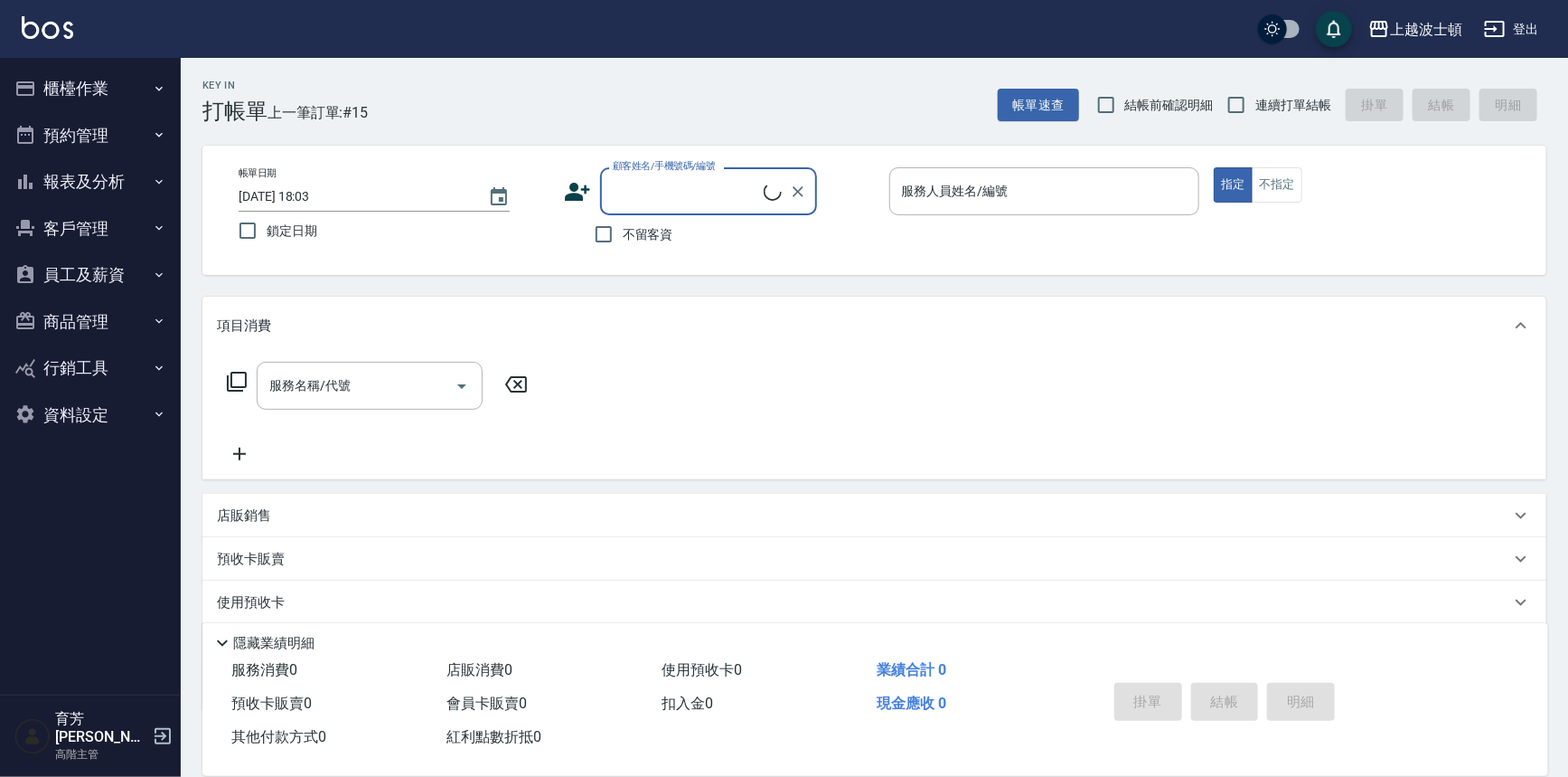
click at [693, 205] on input "顧客姓名/手機號碼/編號" at bounding box center [685, 192] width 156 height 32
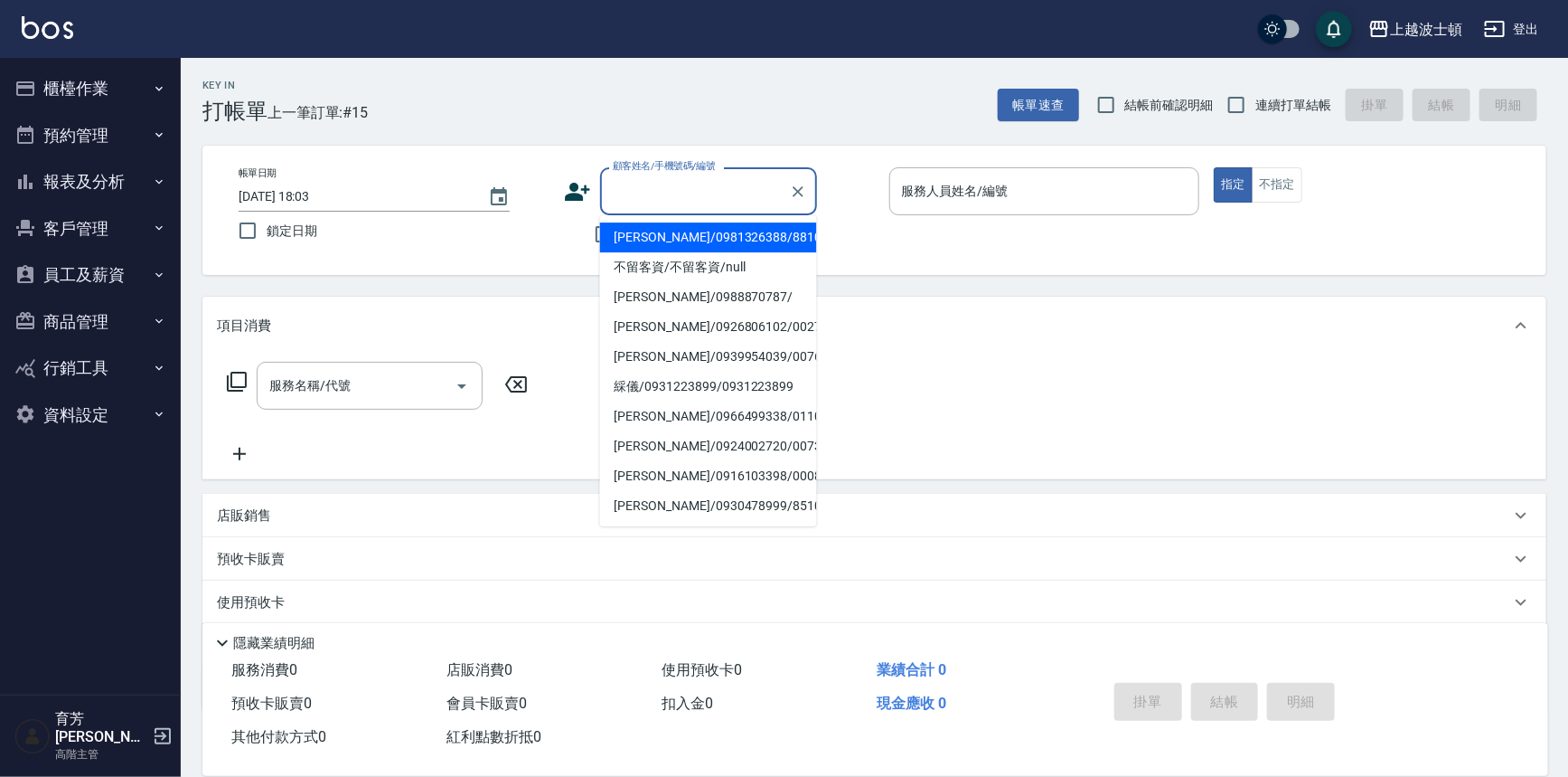
type input "李佳蕙/0981326388/881016"
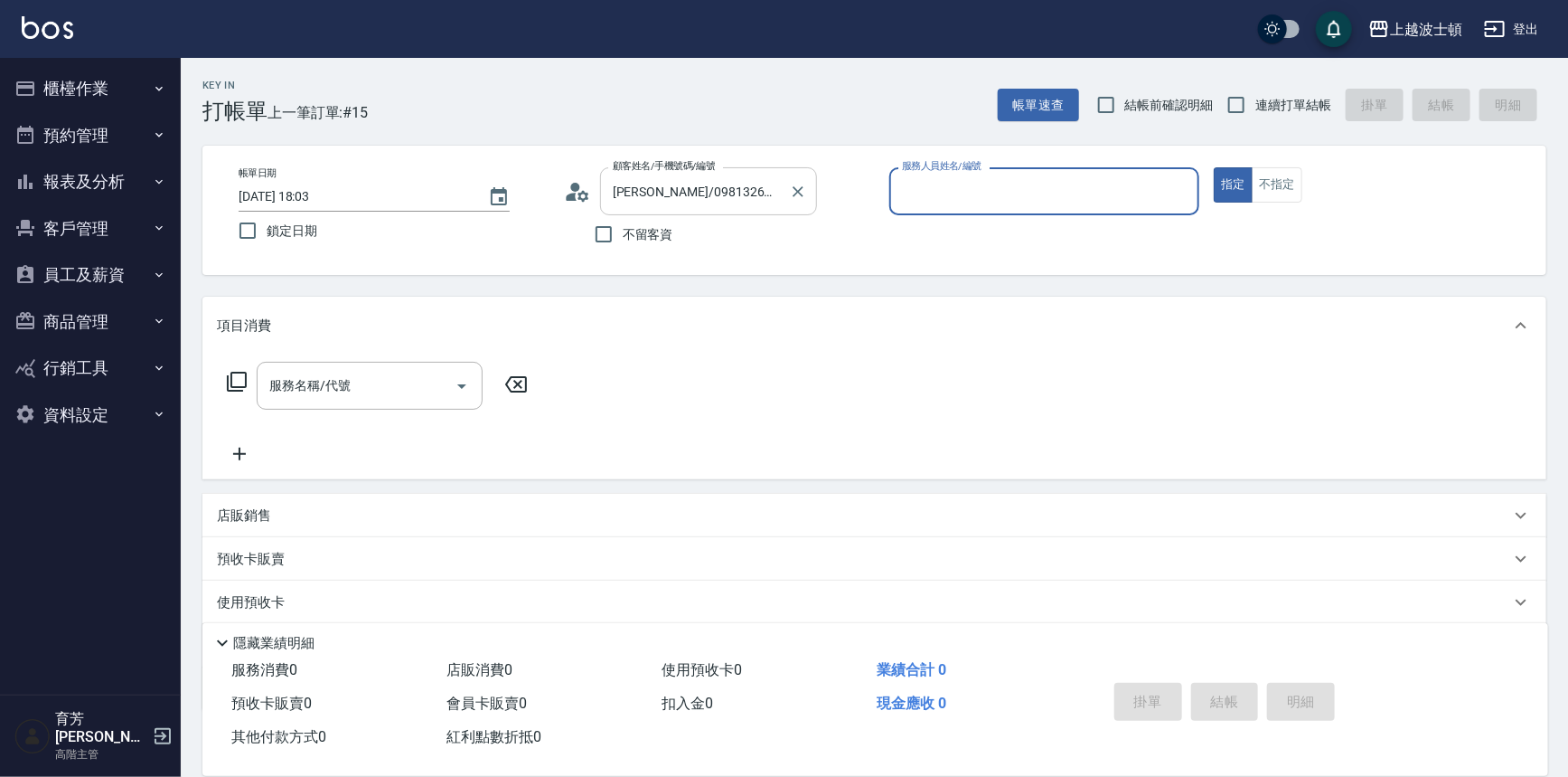
click at [1214, 167] on button "指定" at bounding box center [1233, 184] width 39 height 35
type button "true"
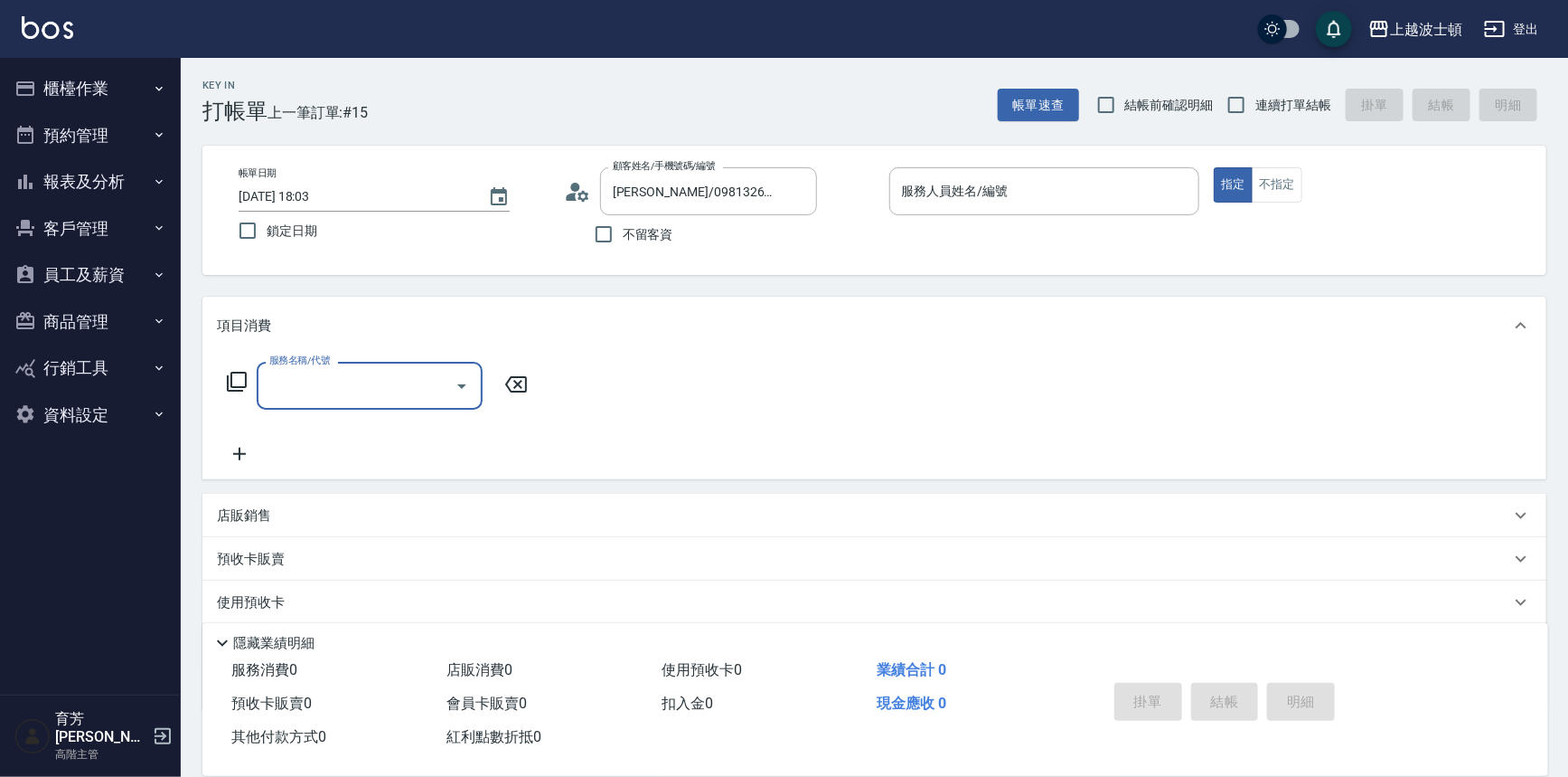
type input "思思-35"
click at [47, 25] on img at bounding box center [47, 27] width 52 height 23
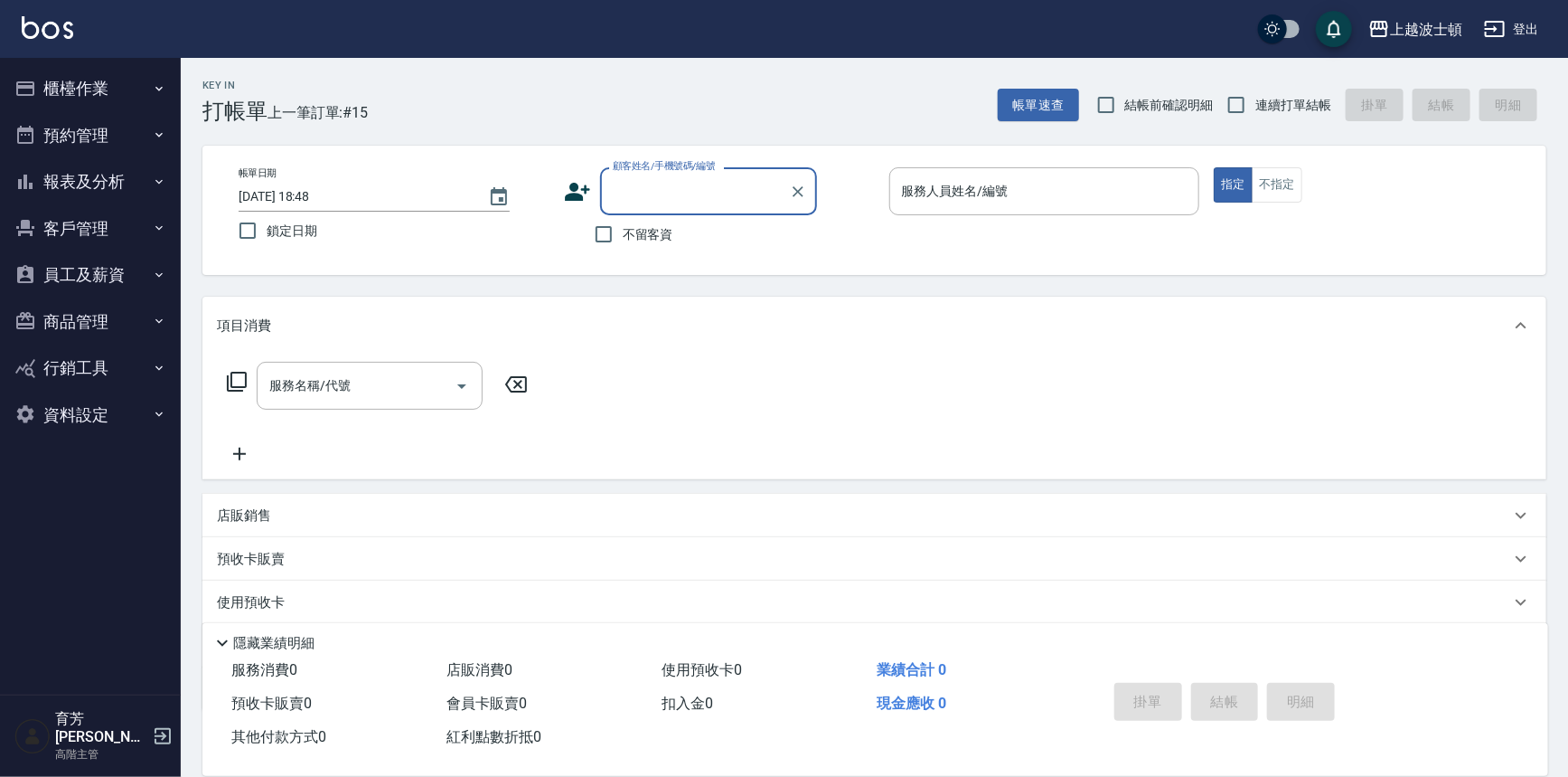
click at [93, 91] on button "櫃檯作業" at bounding box center [91, 89] width 166 height 47
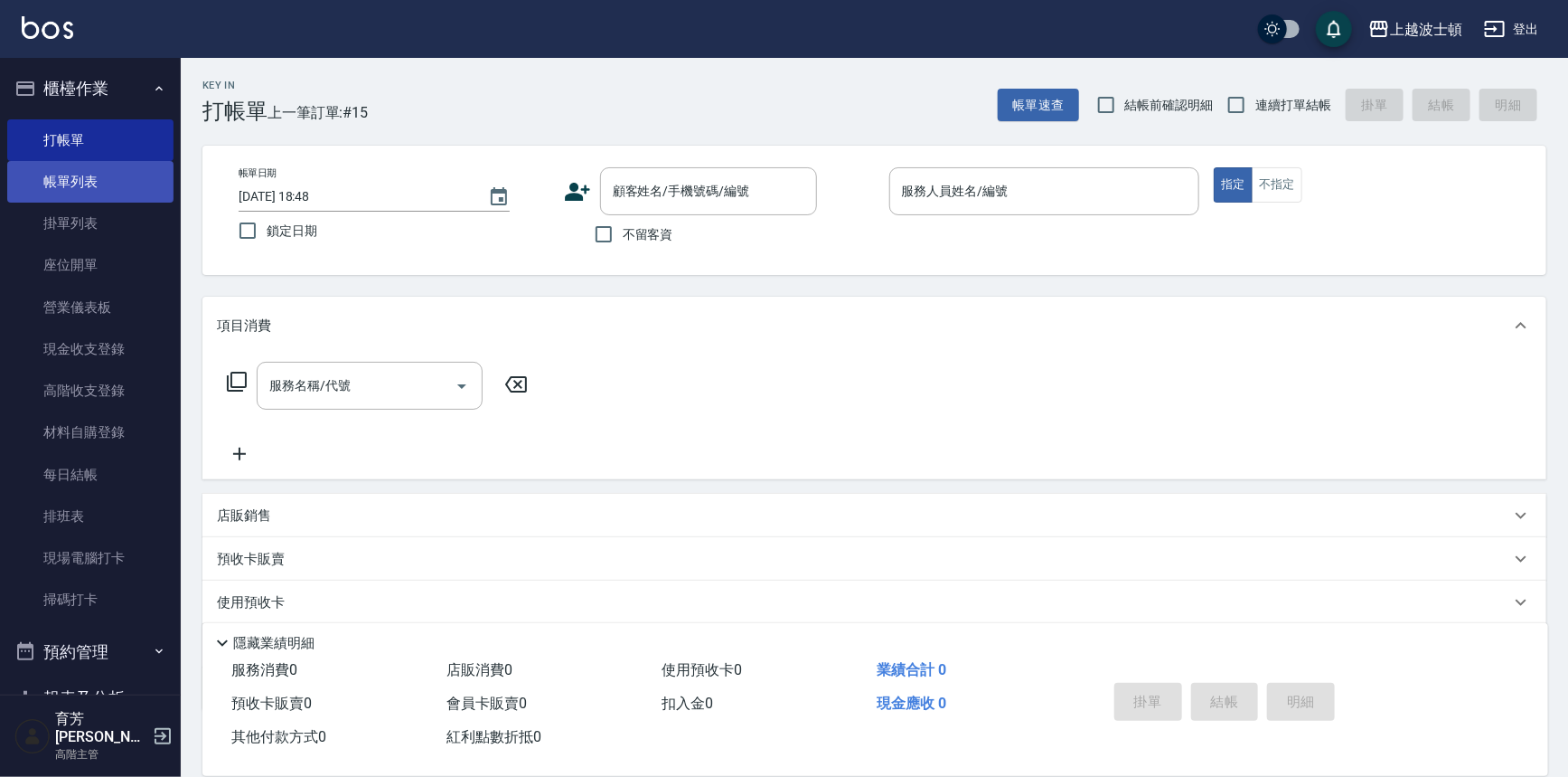
click at [91, 170] on link "帳單列表" at bounding box center [91, 181] width 166 height 42
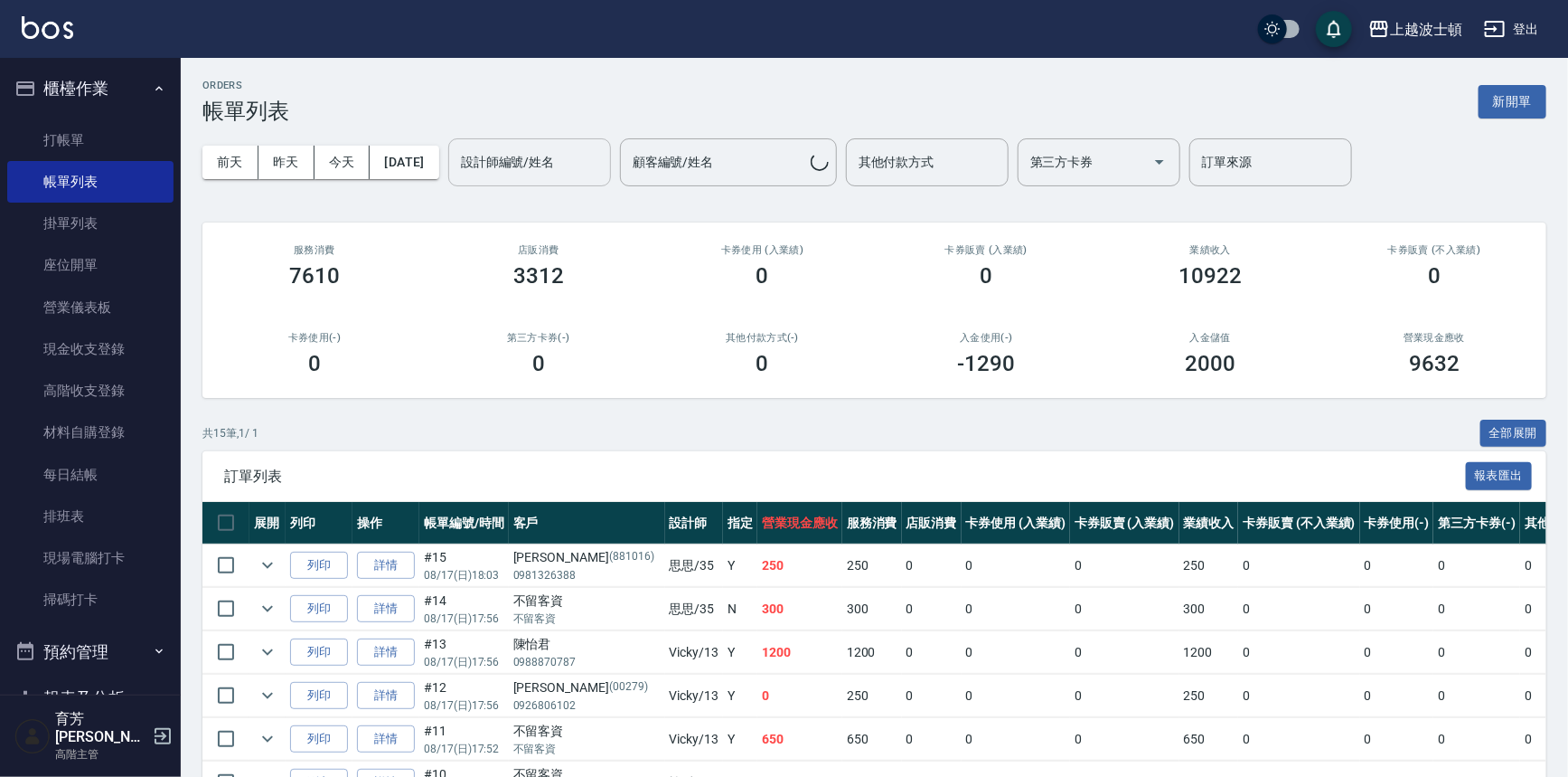
click at [514, 162] on input "設計師編號/姓名" at bounding box center [530, 162] width 146 height 32
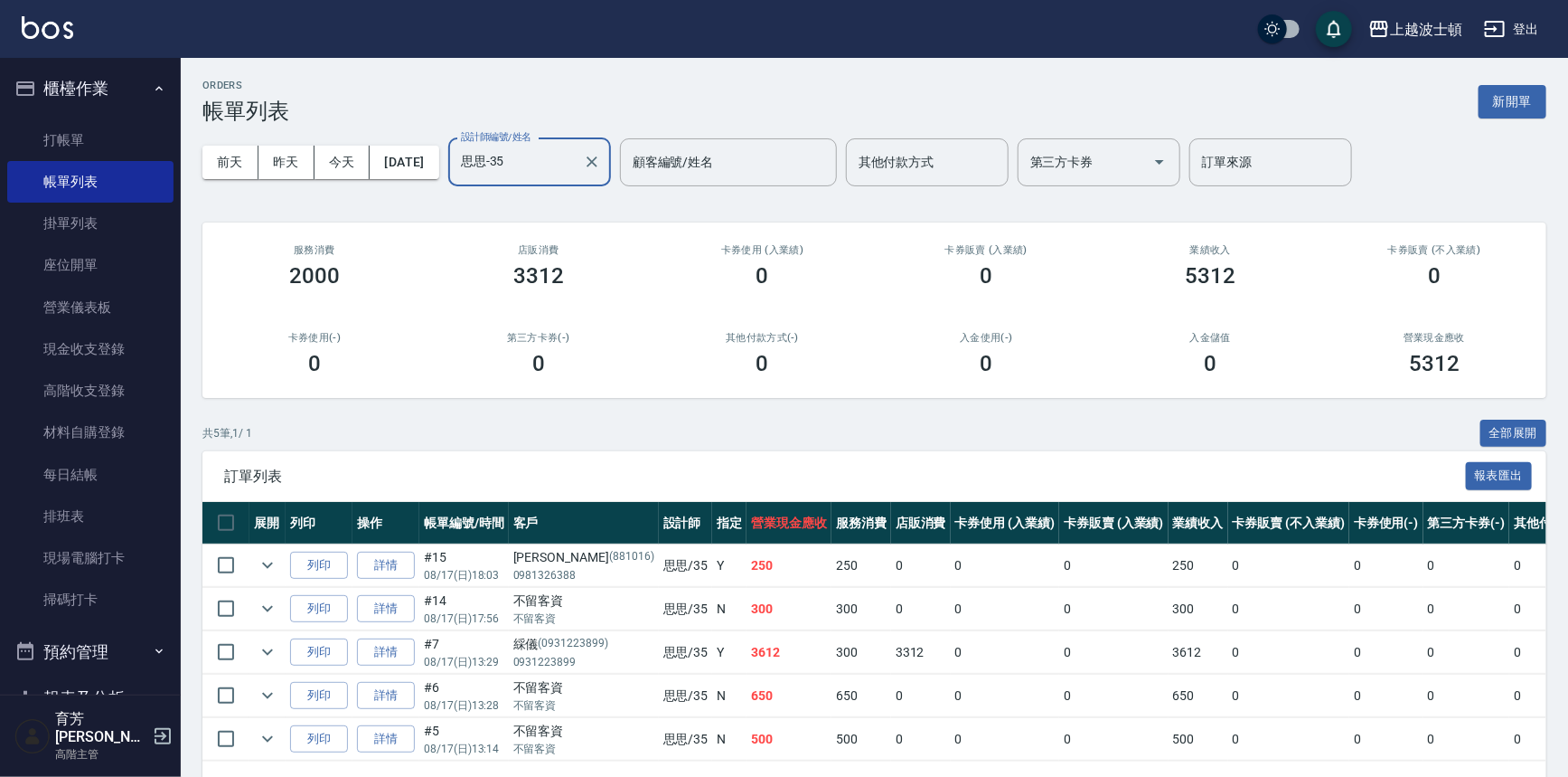
type input "思思-35"
click at [45, 31] on img at bounding box center [47, 27] width 52 height 23
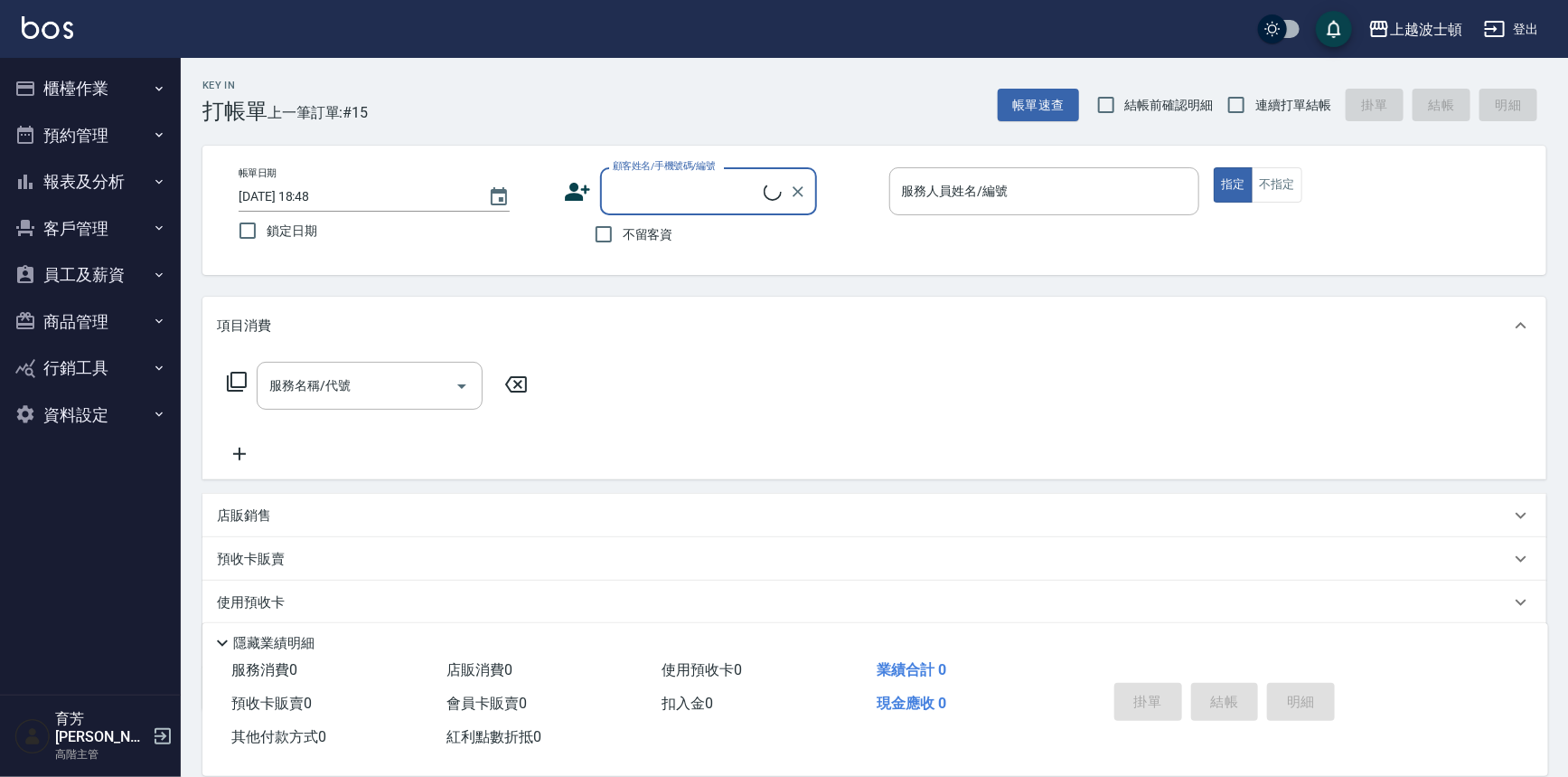
click at [694, 205] on input "顧客姓名/手機號碼/編號" at bounding box center [685, 192] width 156 height 32
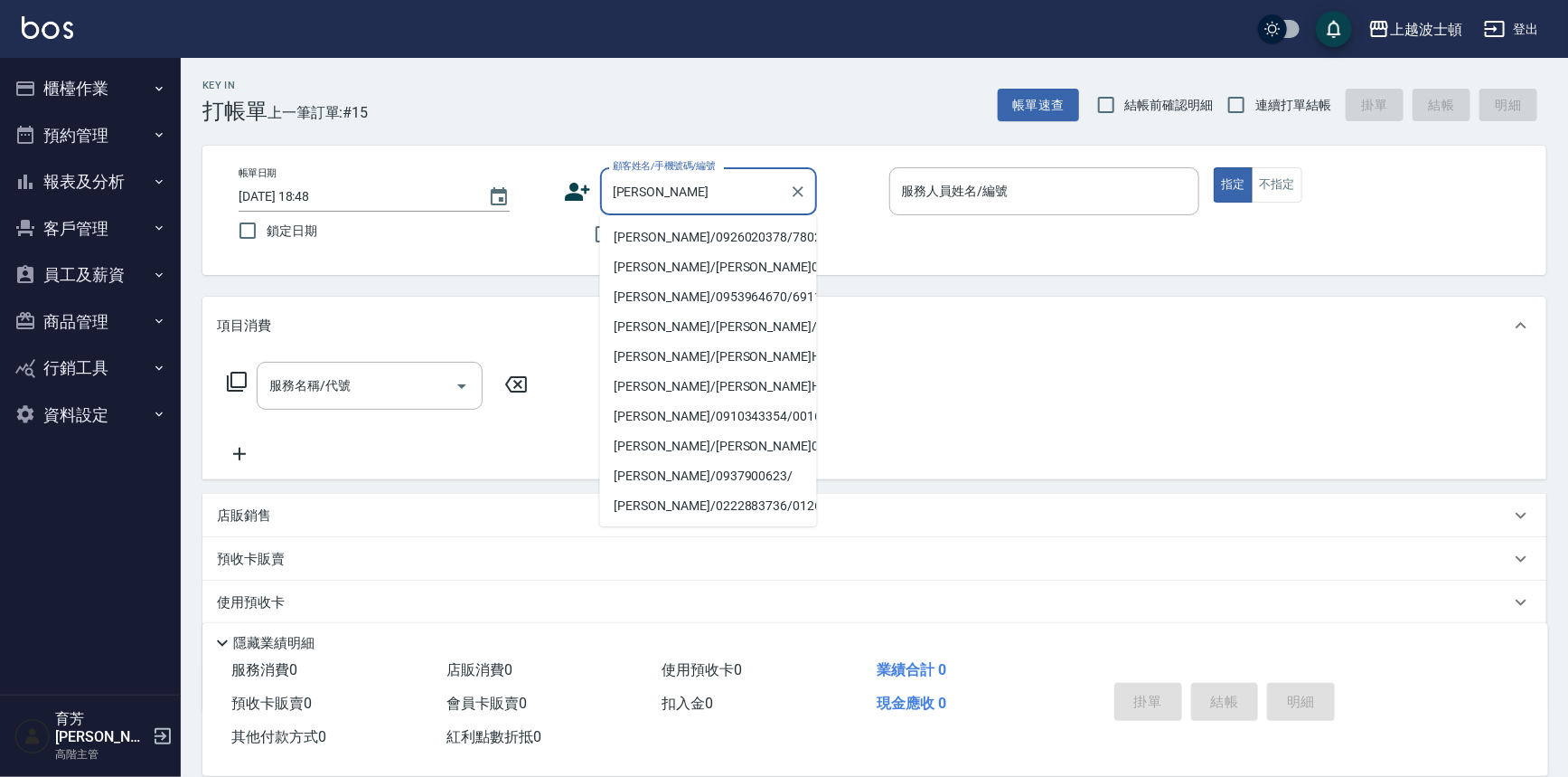
click at [674, 236] on li "蔡秀玲/0926020378/780203" at bounding box center [709, 238] width 217 height 30
type input "蔡秀玲/0926020378/780203"
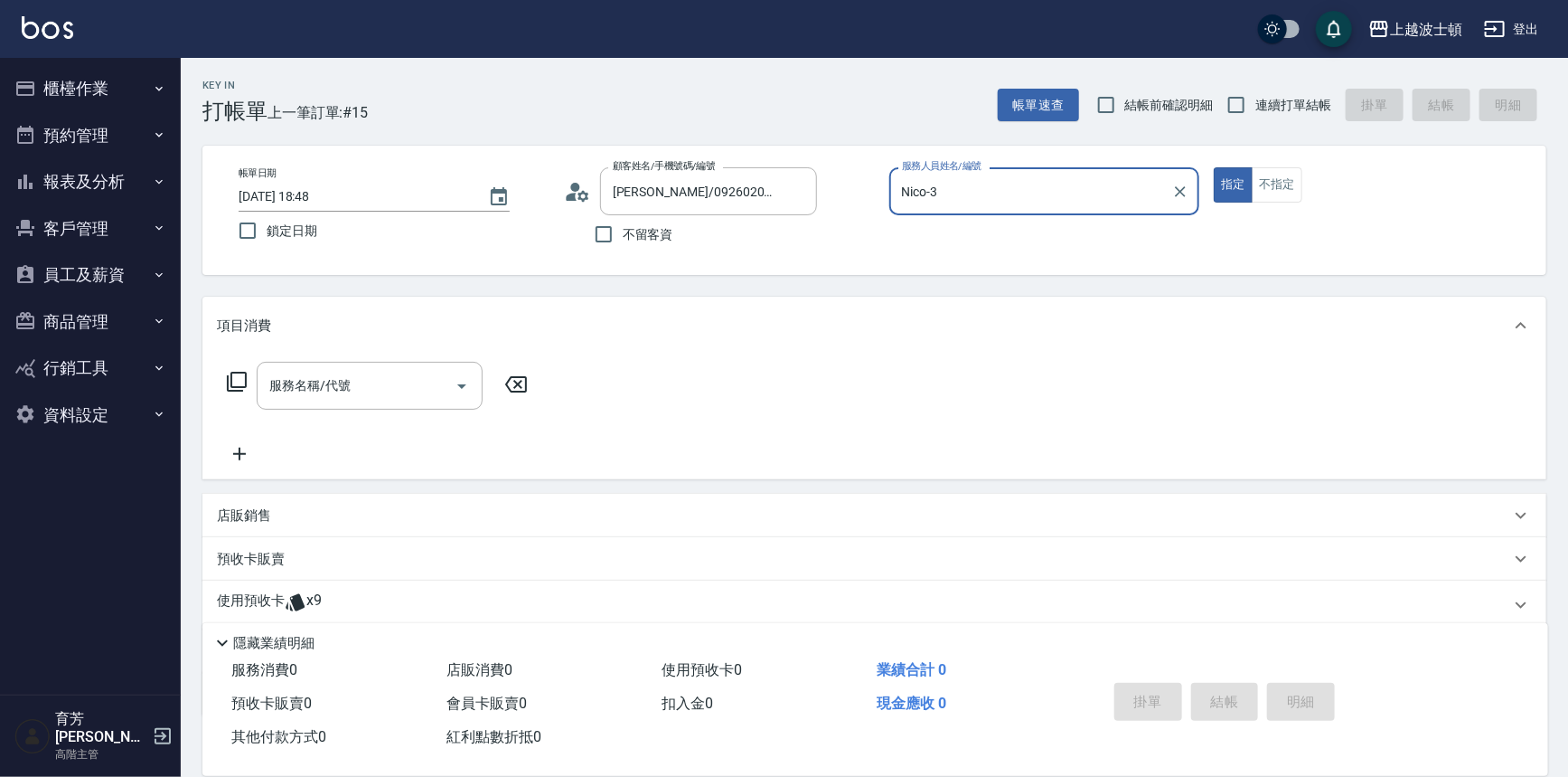
click at [1105, 198] on input "Nico-3" at bounding box center [1031, 192] width 267 height 32
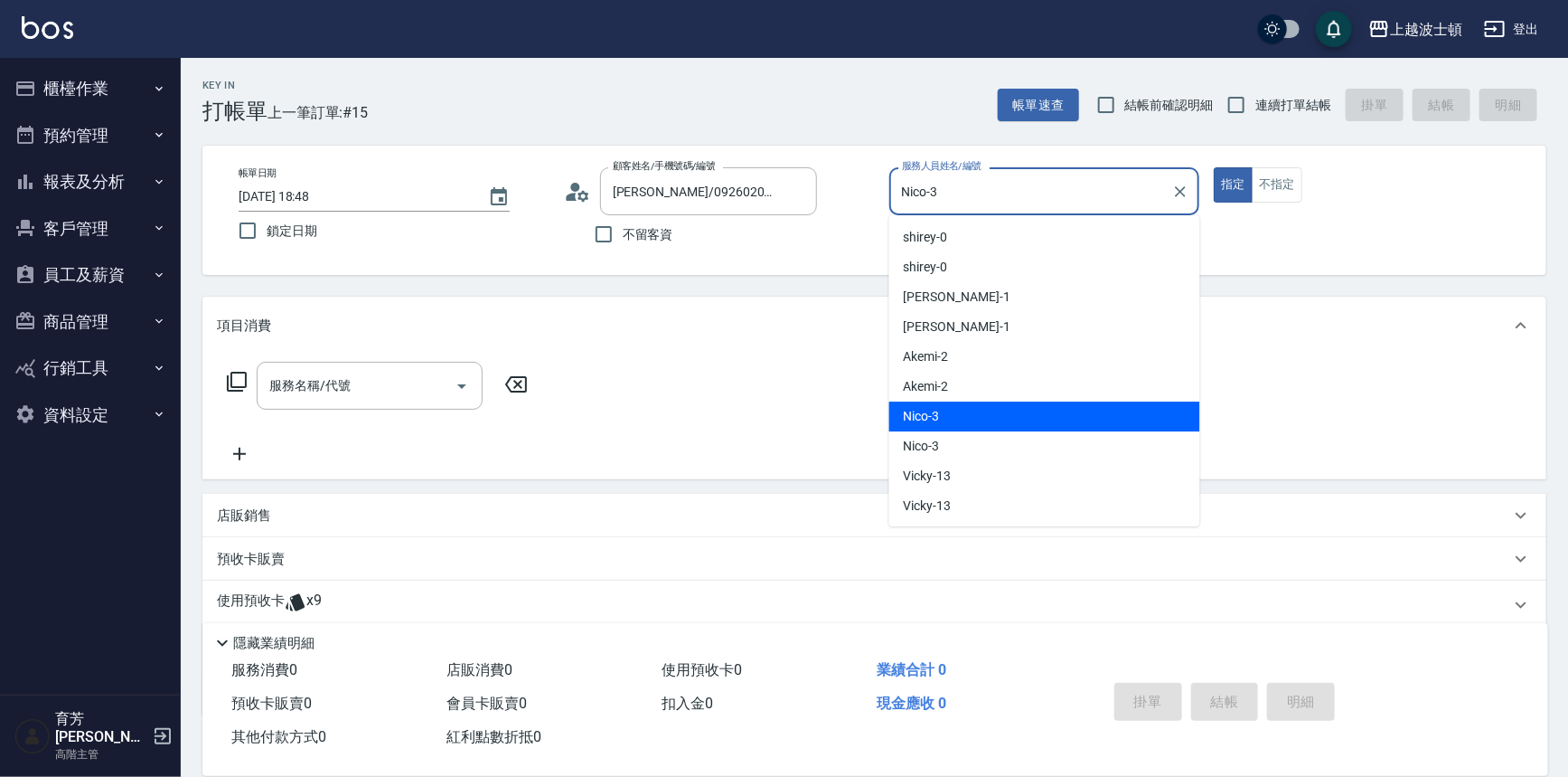
click at [1105, 198] on input "Nico-3" at bounding box center [1031, 192] width 267 height 32
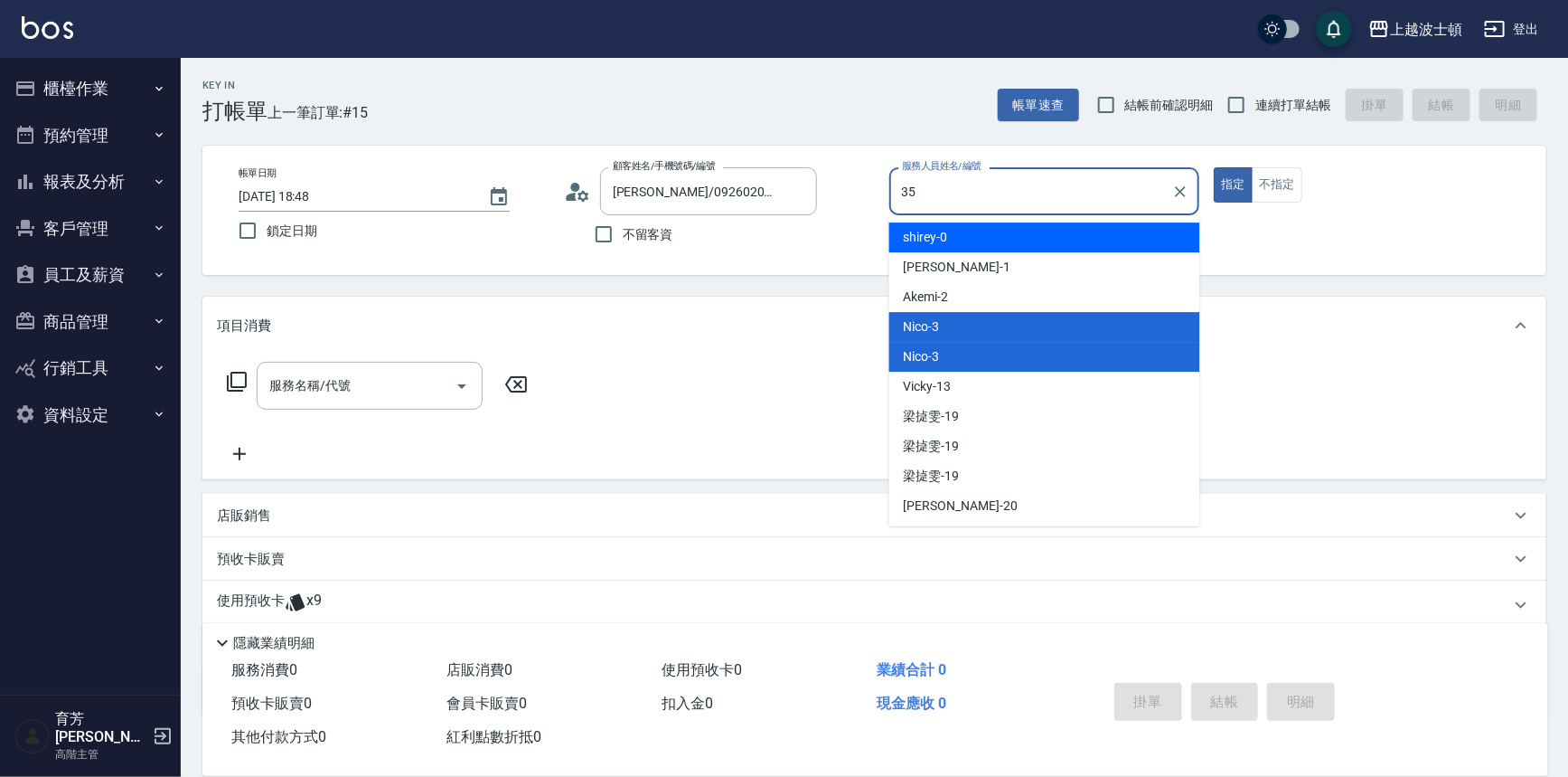
type input "思思-35"
type button "true"
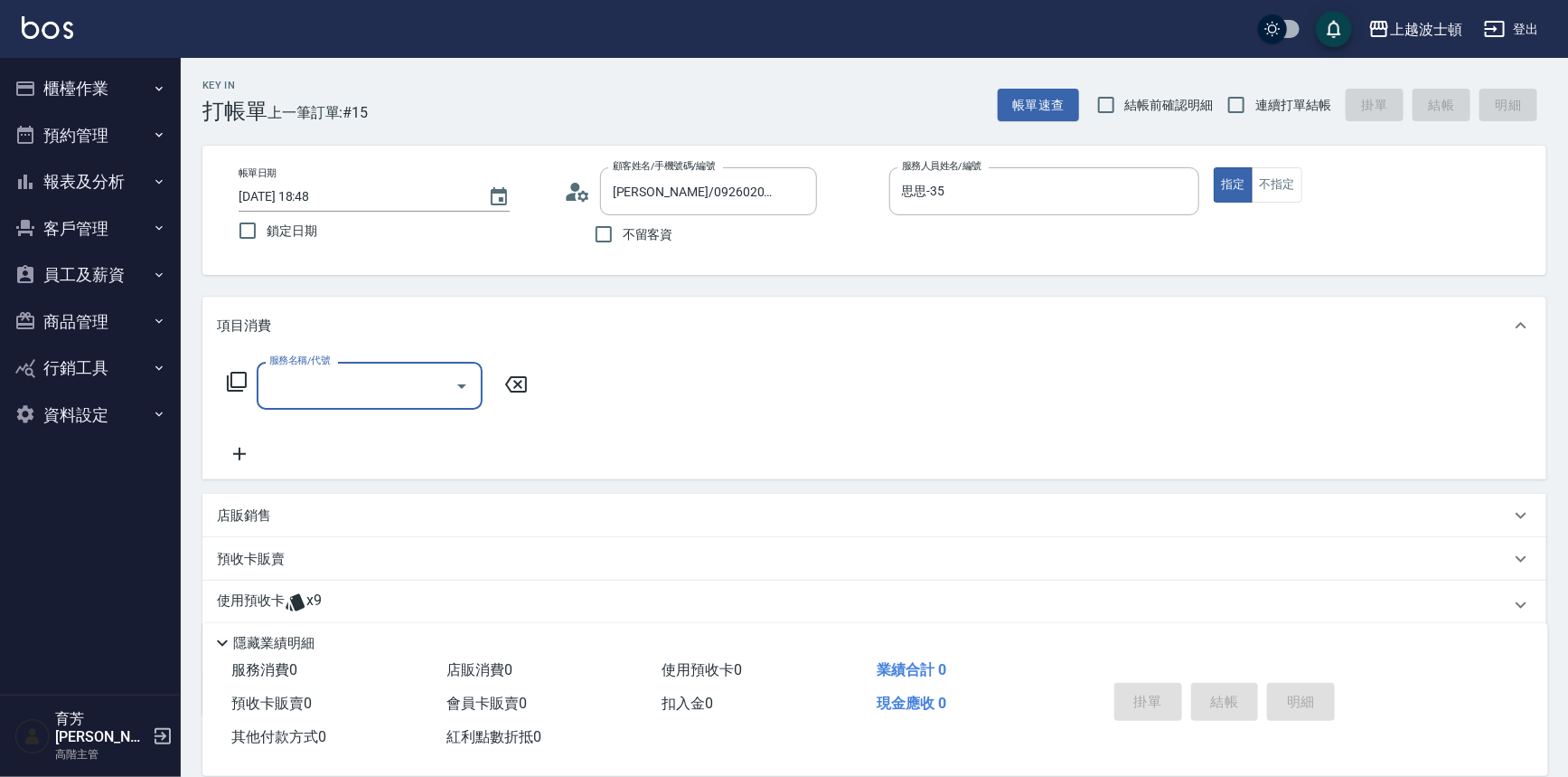
click at [322, 598] on div "使用預收卡 x9" at bounding box center [864, 604] width 1293 height 27
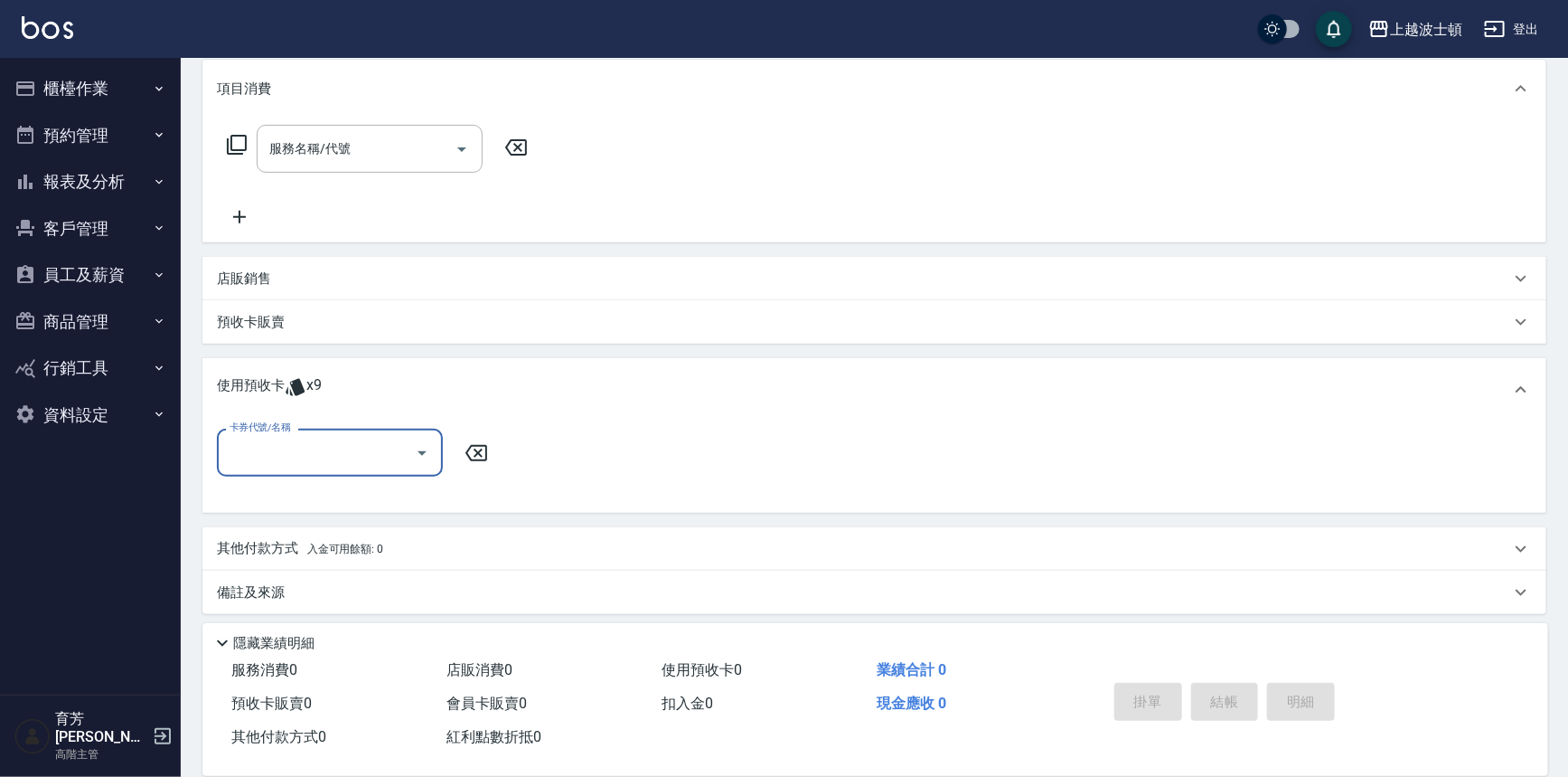
scroll to position [245, 0]
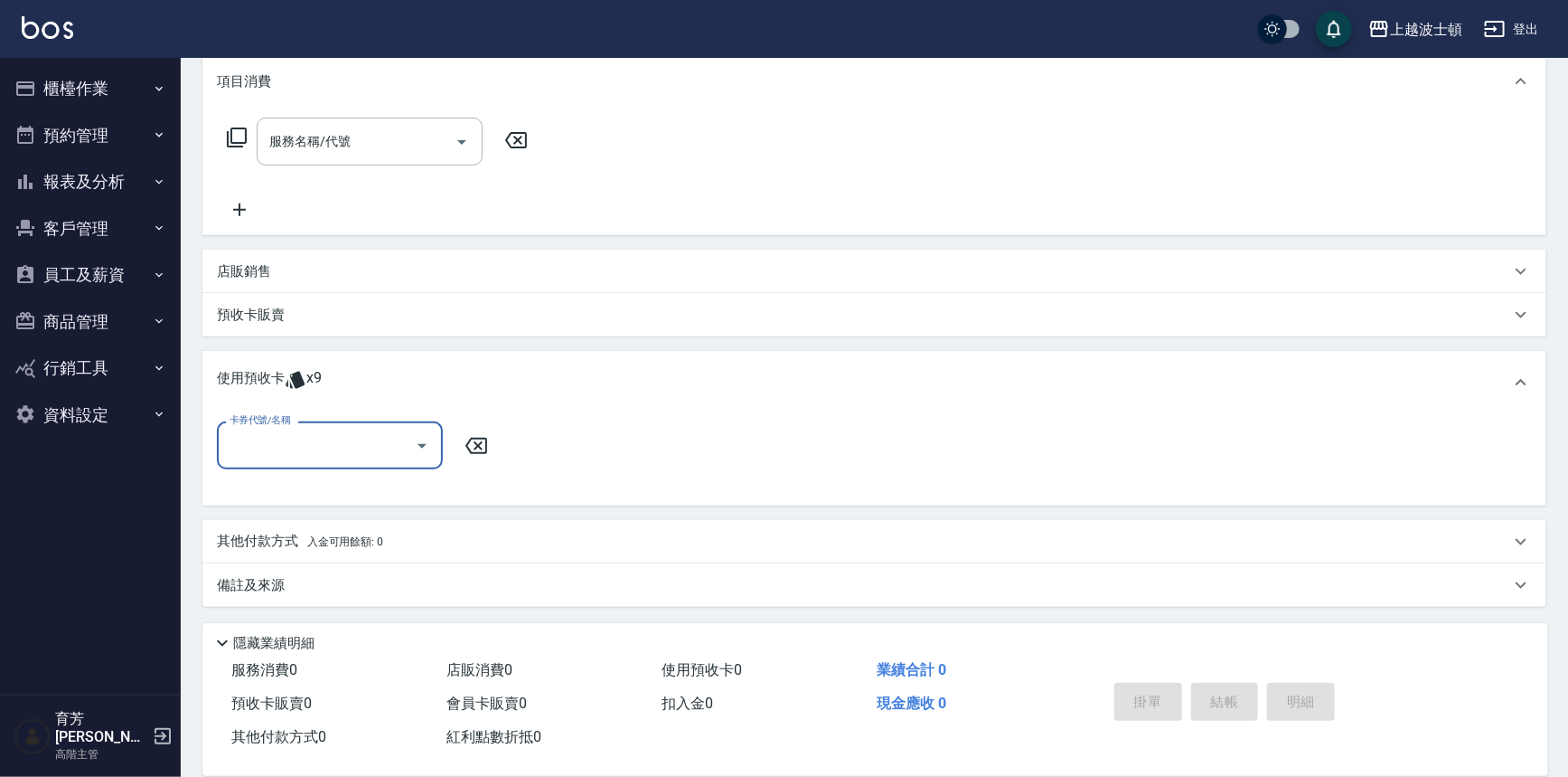
click at [338, 456] on input "卡券代號/名稱" at bounding box center [315, 446] width 182 height 32
click at [329, 492] on div "洗髮卷 剩餘9張" at bounding box center [329, 492] width 226 height 30
type input "洗髮卷"
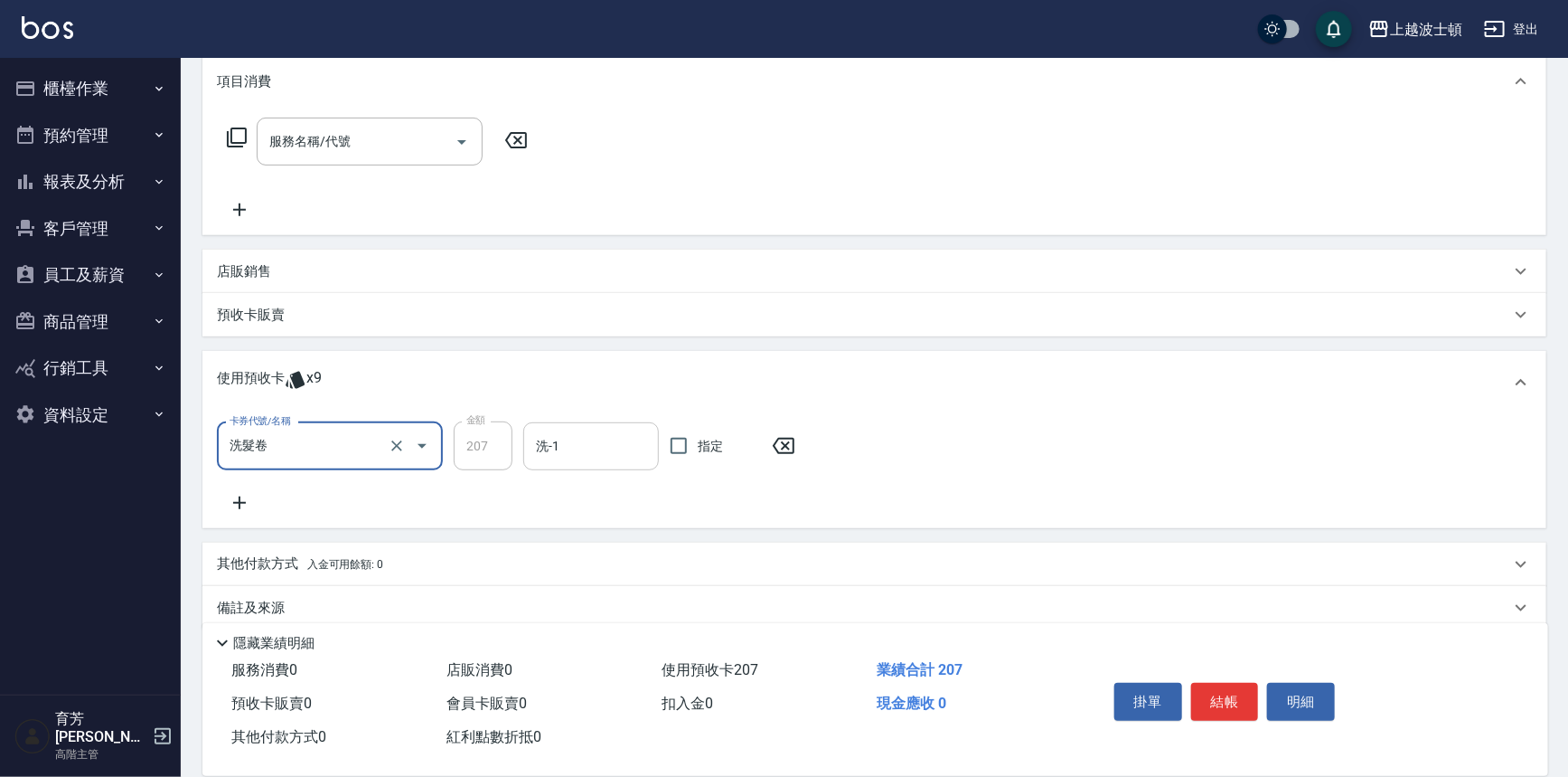
click at [604, 454] on input "洗-1" at bounding box center [591, 447] width 119 height 32
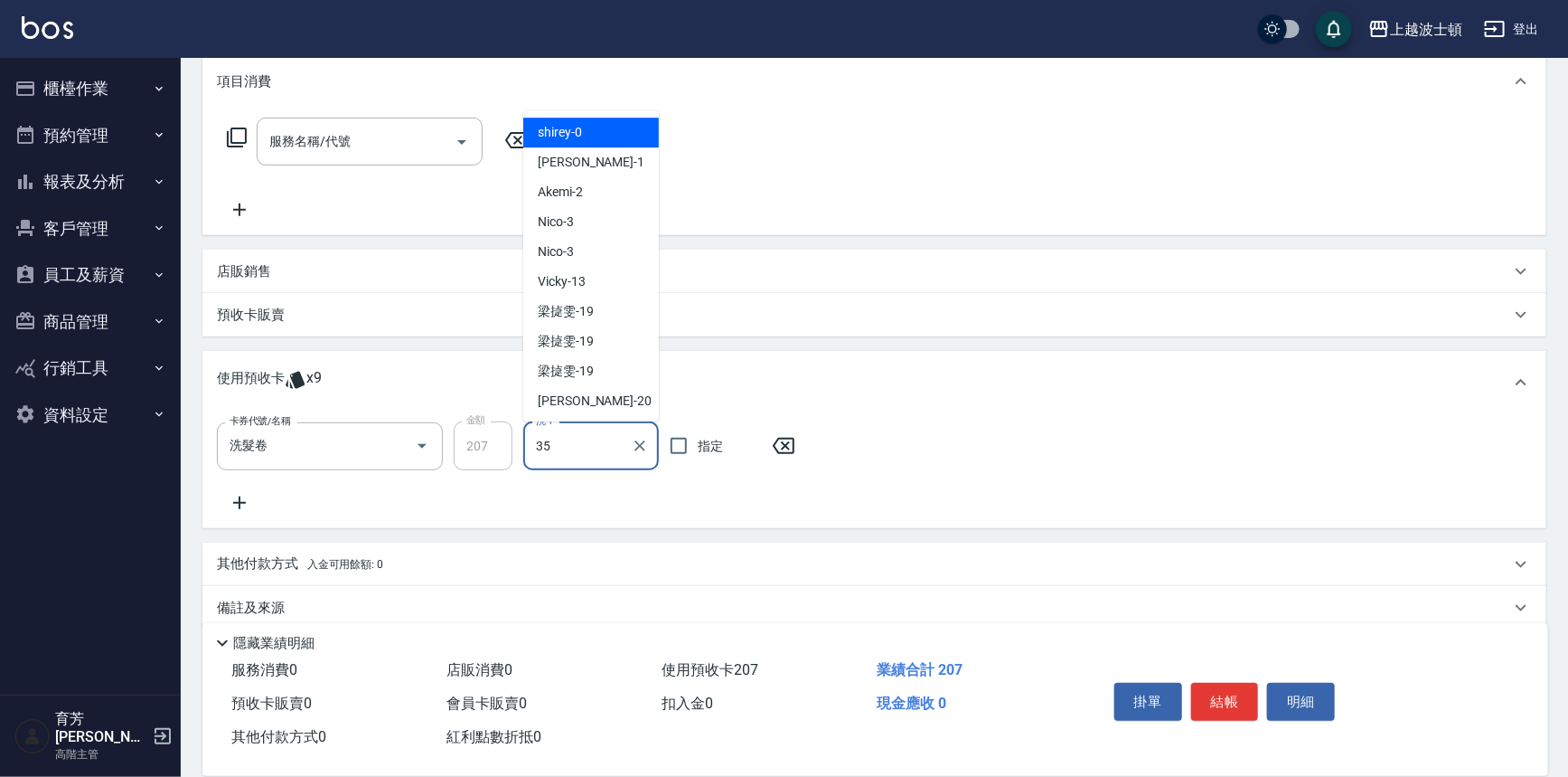
type input "思思-35"
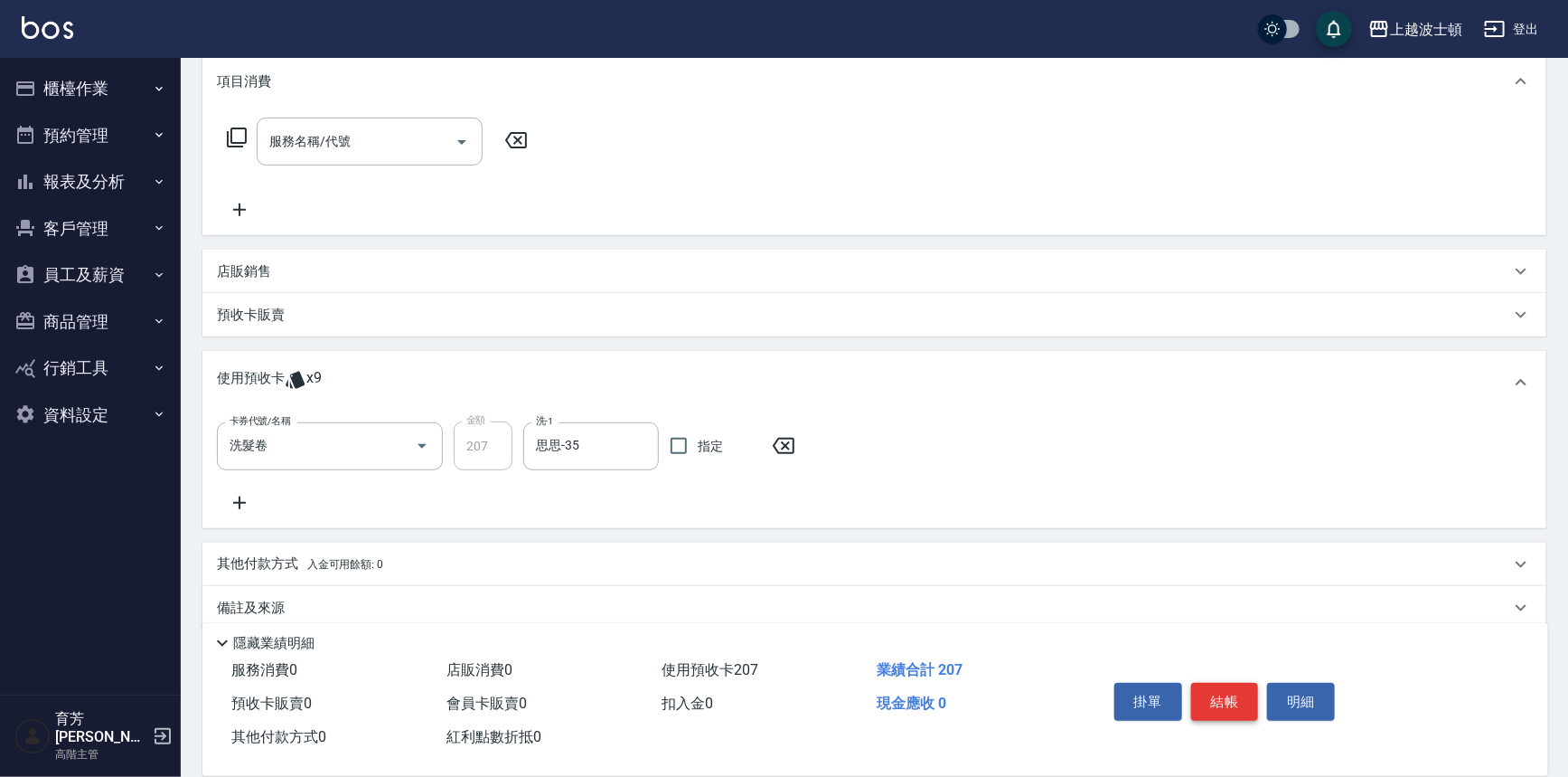
click at [1221, 700] on button "結帳" at bounding box center [1225, 701] width 68 height 38
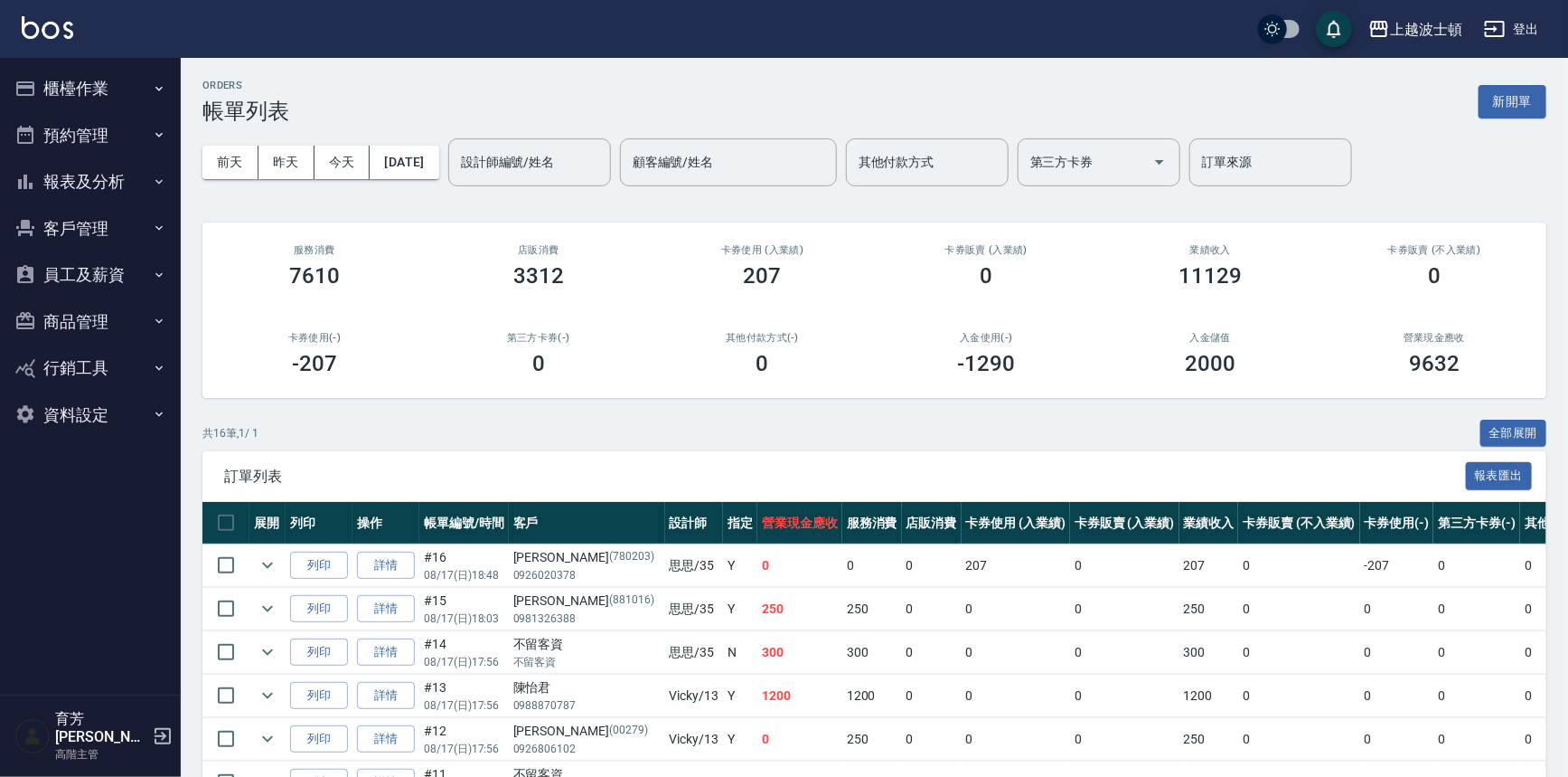
click at [30, 27] on img at bounding box center [47, 27] width 52 height 23
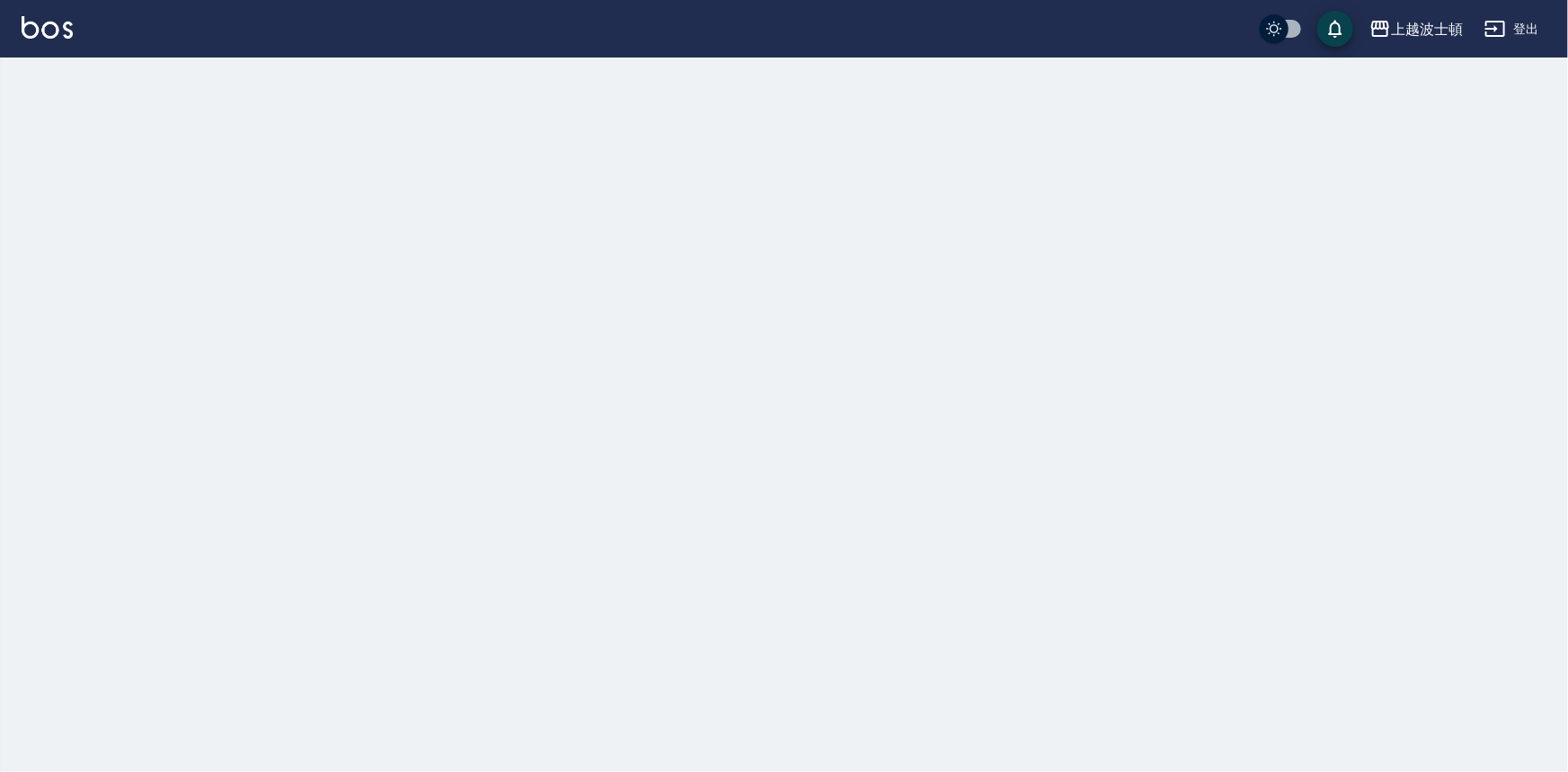
click at [32, 27] on img at bounding box center [47, 27] width 52 height 23
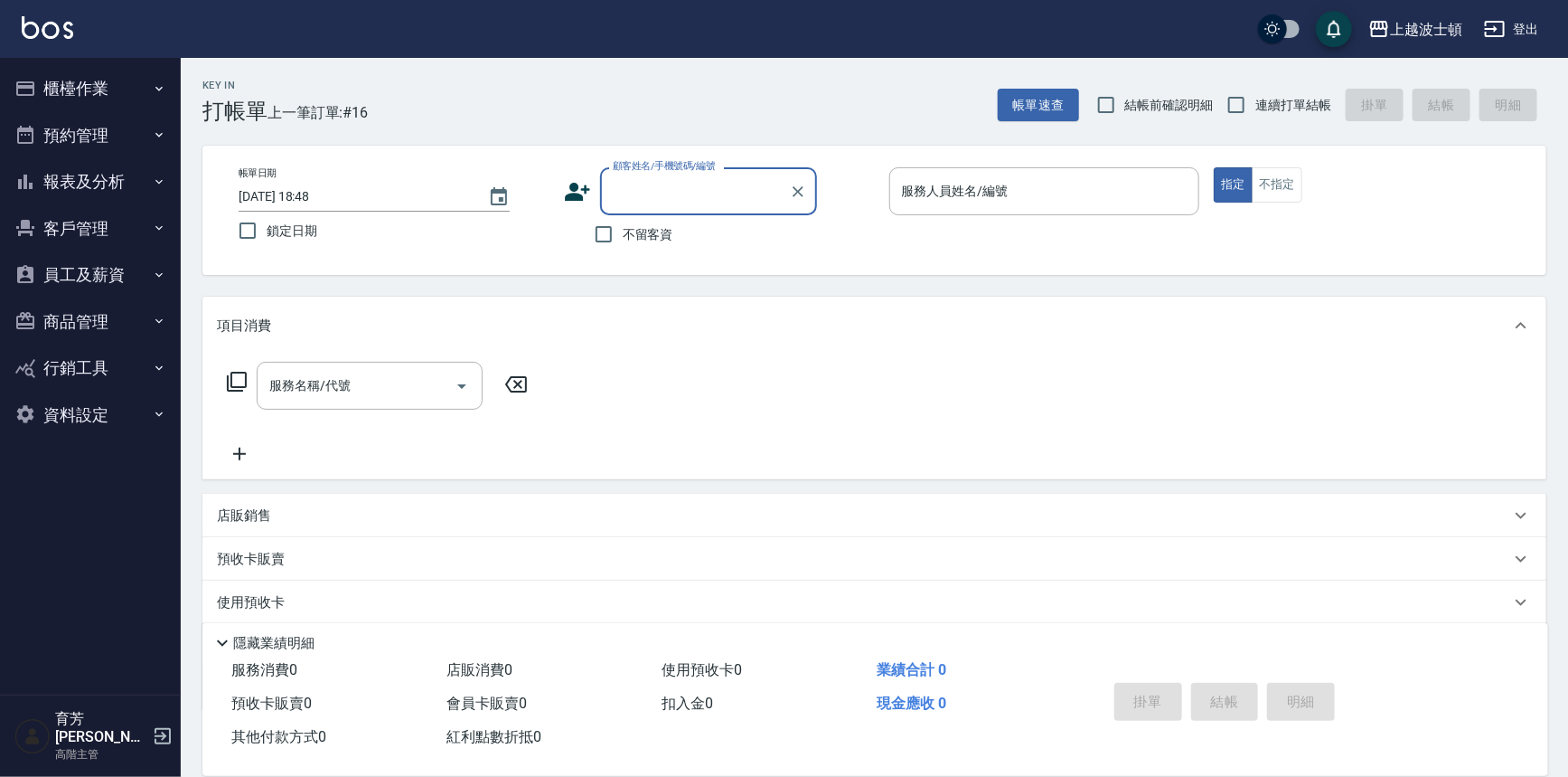
click at [683, 189] on input "顧客姓名/手機號碼/編號" at bounding box center [695, 192] width 174 height 32
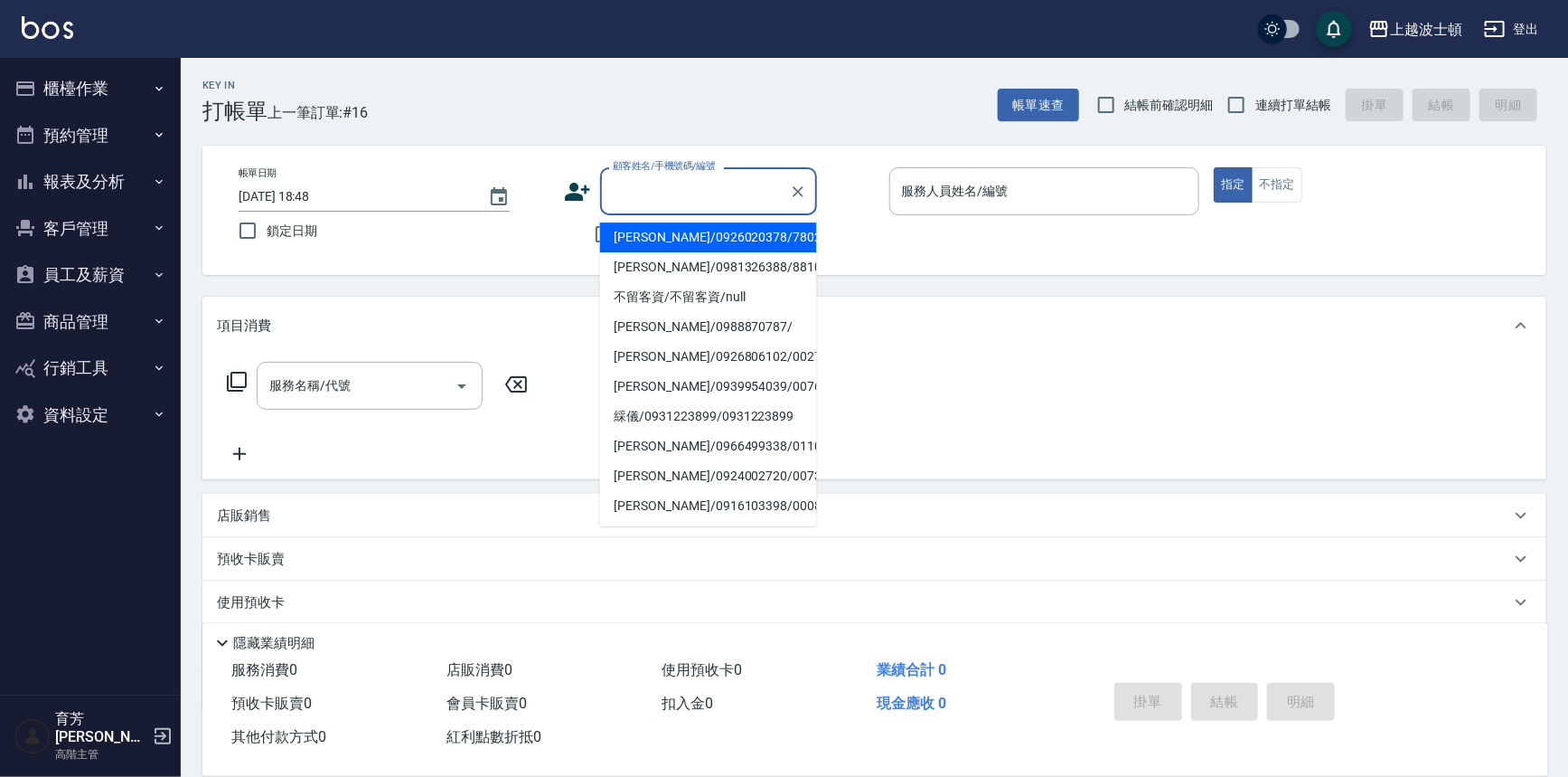
drag, startPoint x: 672, startPoint y: 228, endPoint x: 777, endPoint y: 232, distance: 105.1
click at [672, 228] on li "蔡秀玲/0926020378/780203" at bounding box center [709, 238] width 217 height 30
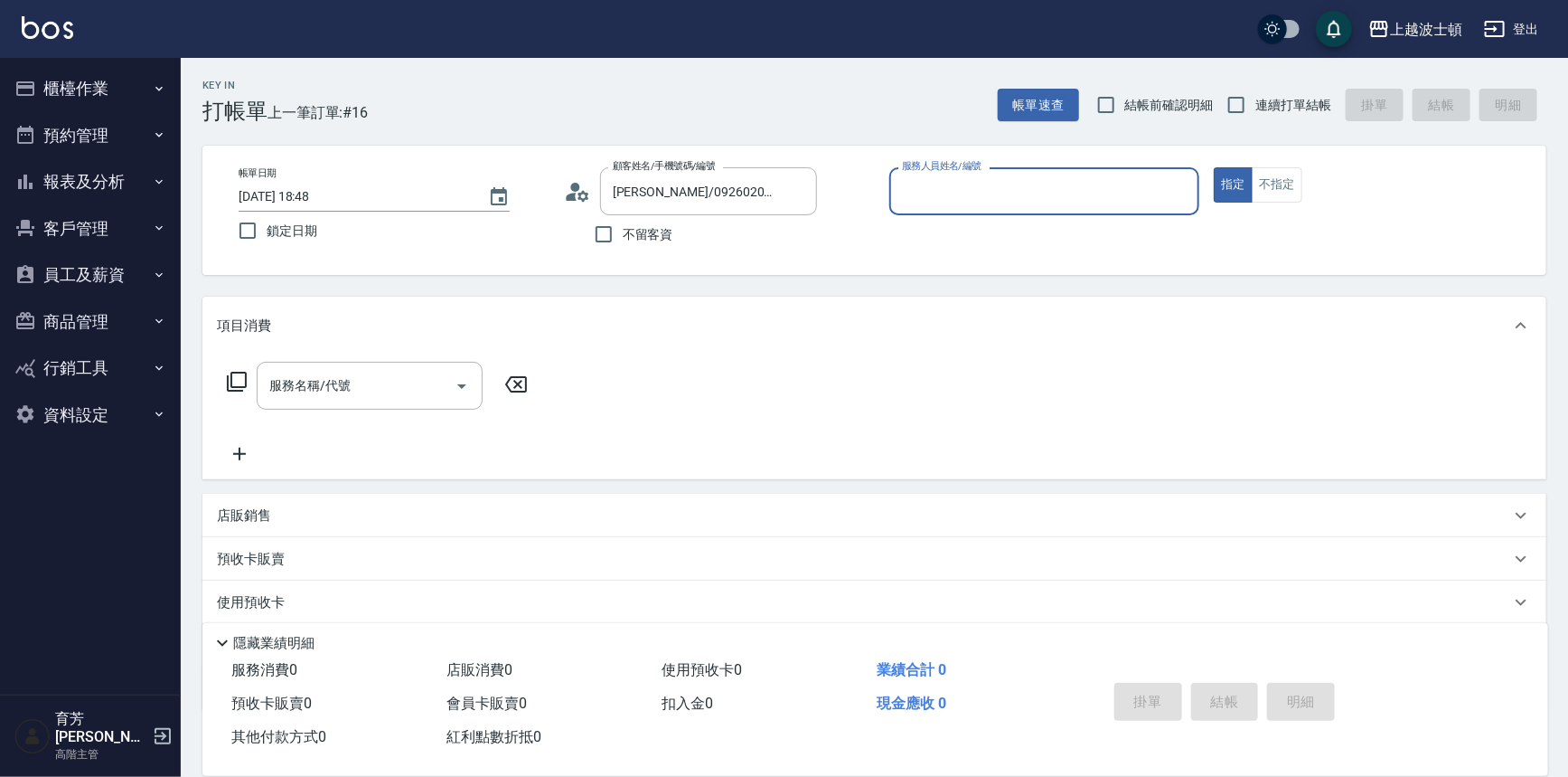
type input "蔡秀玲/0926020378/780203"
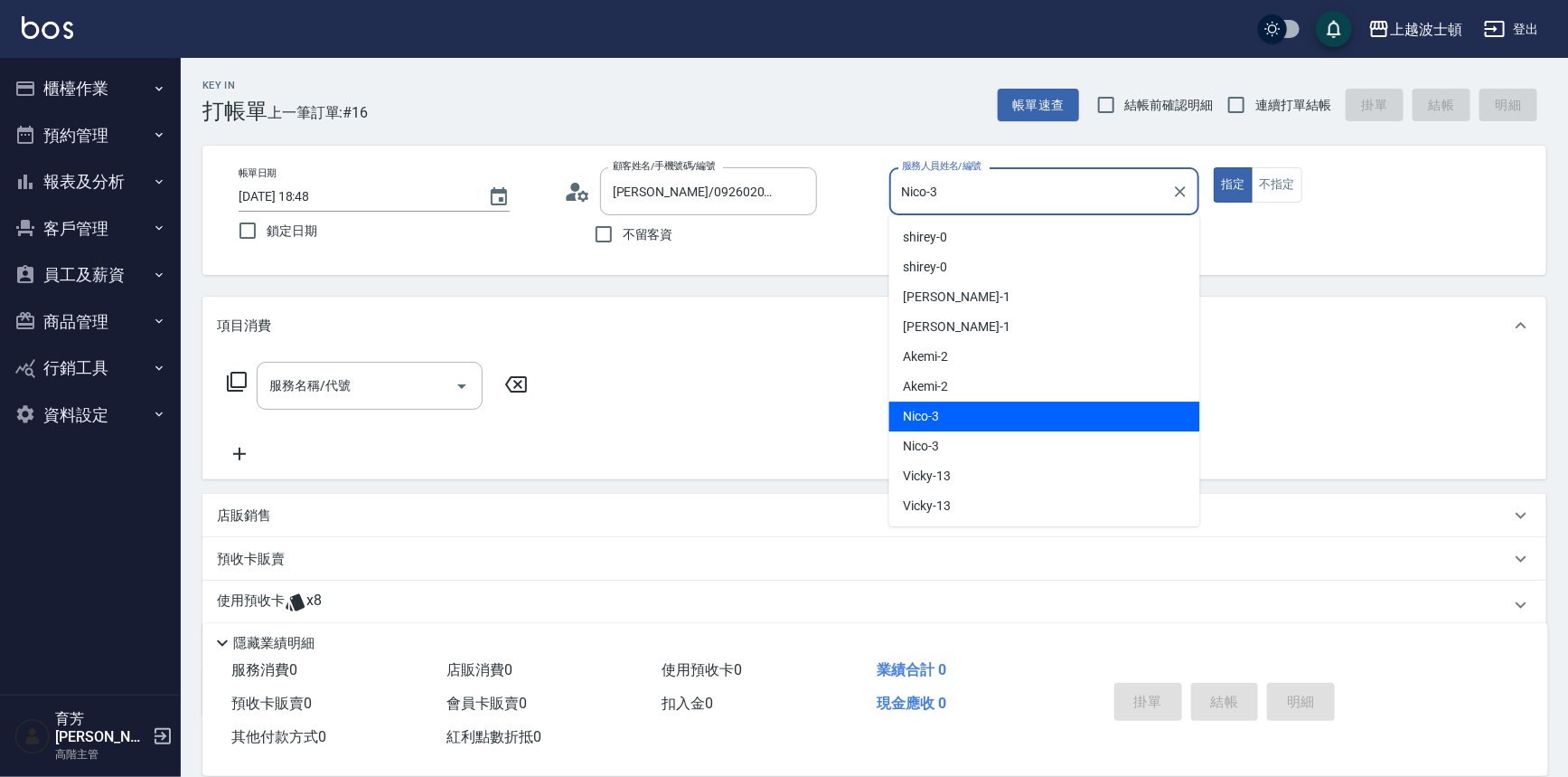
click at [950, 188] on input "Nico-3" at bounding box center [1031, 192] width 267 height 32
drag, startPoint x: 950, startPoint y: 188, endPoint x: 928, endPoint y: 179, distance: 23.8
click at [947, 191] on input "Nico-3" at bounding box center [1031, 192] width 267 height 32
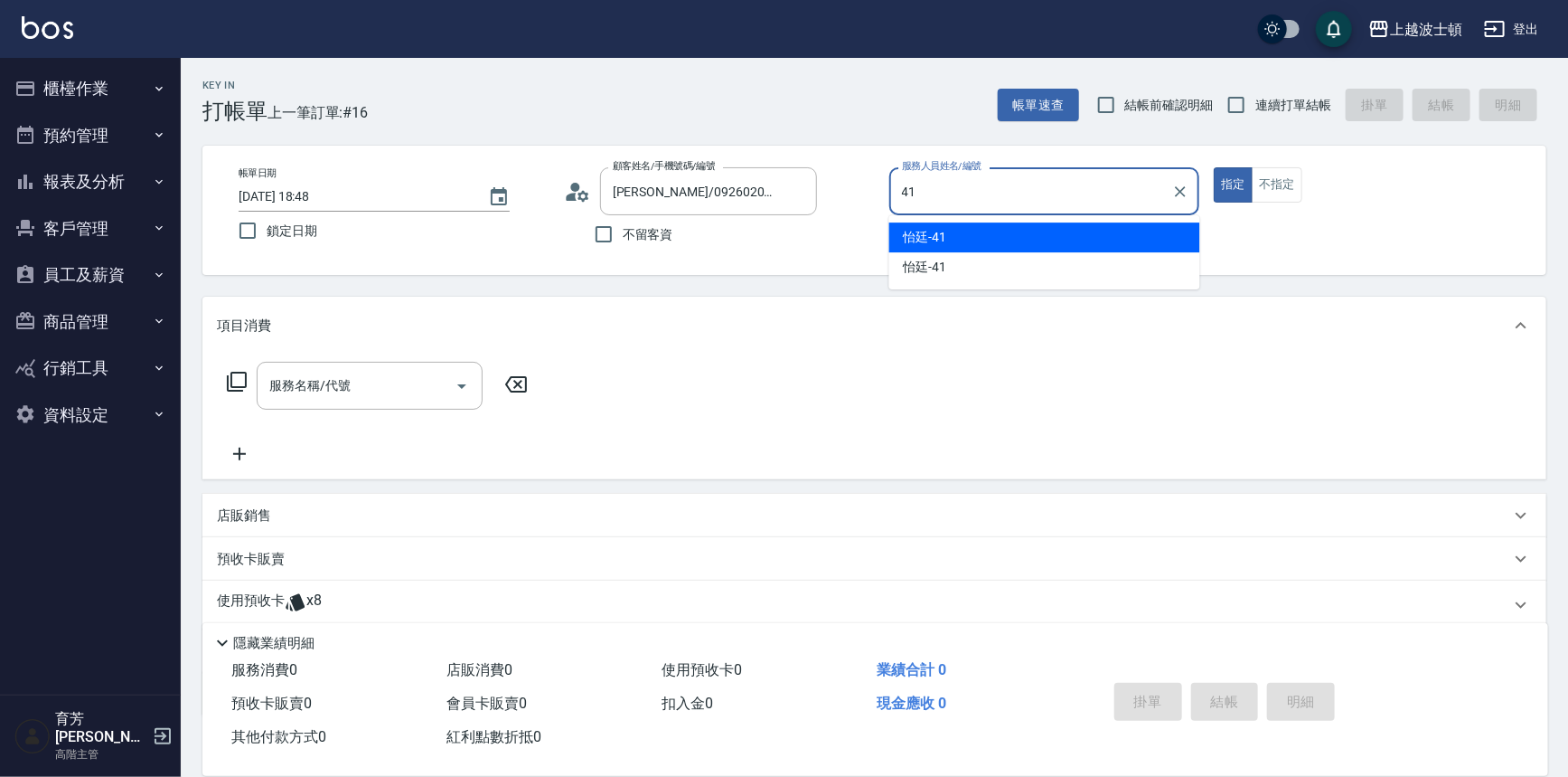
type input "怡廷-41"
type button "true"
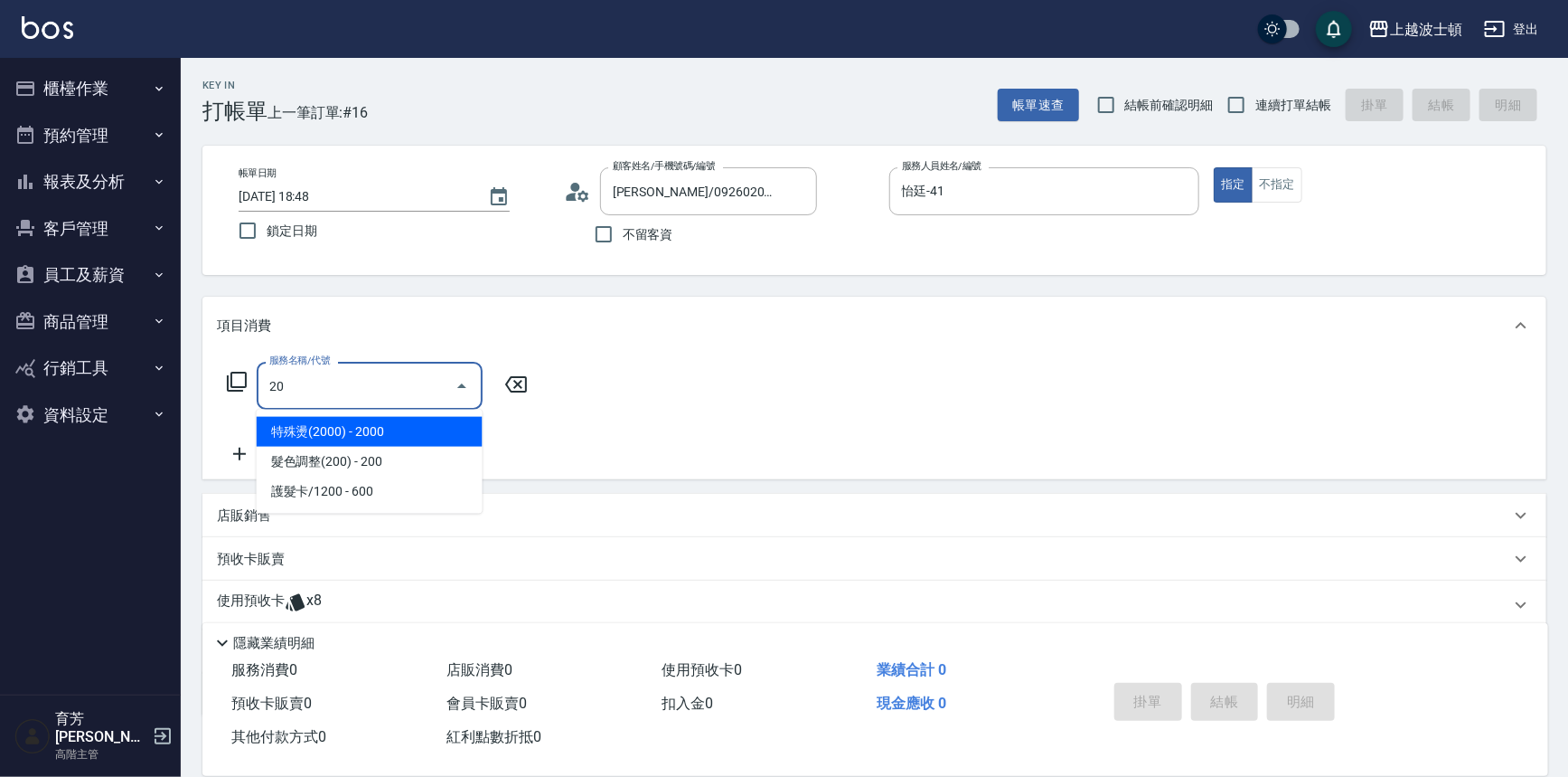
type input "2"
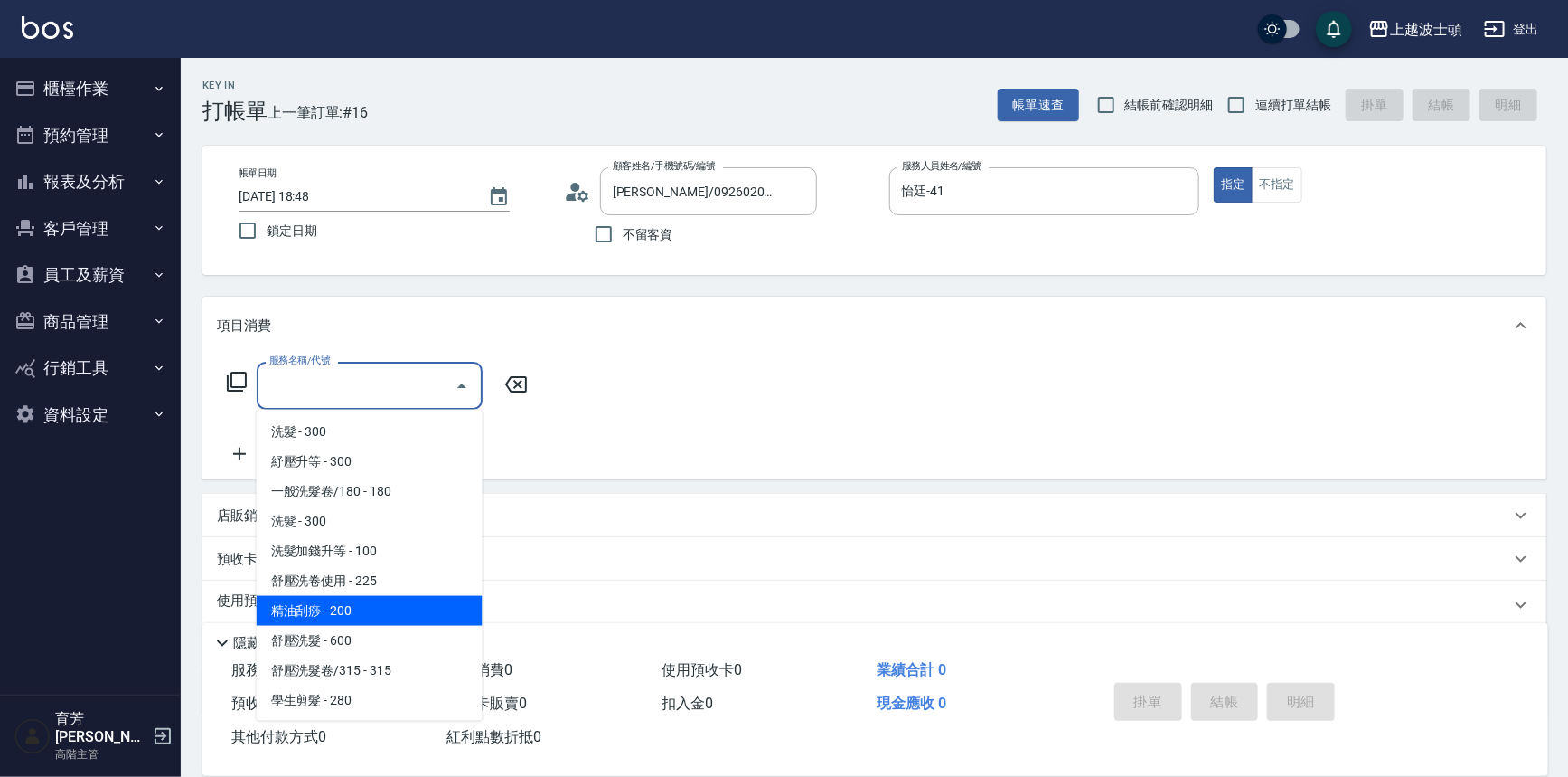
click at [247, 607] on p "使用預收卡" at bounding box center [251, 604] width 68 height 27
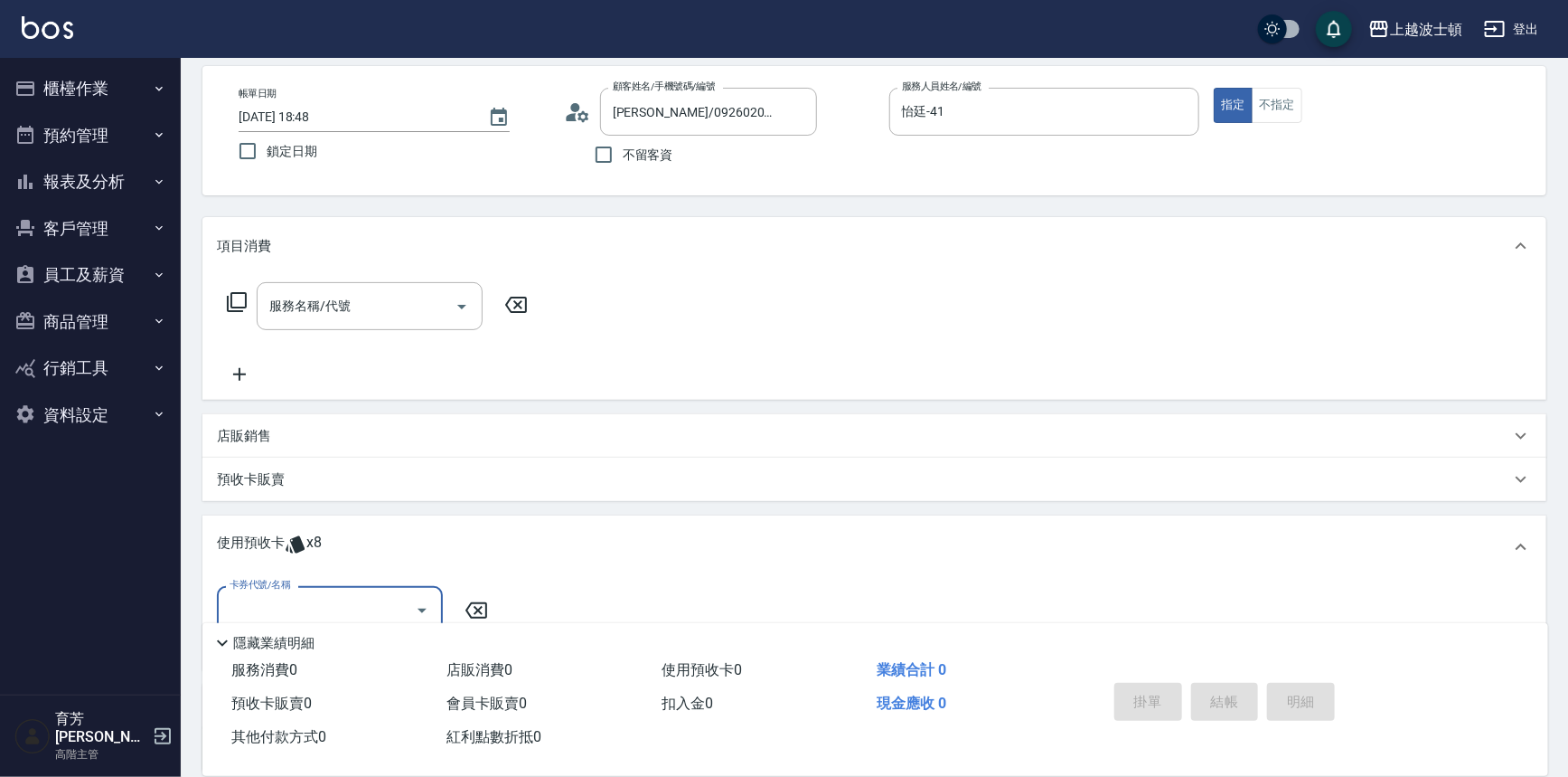
scroll to position [245, 0]
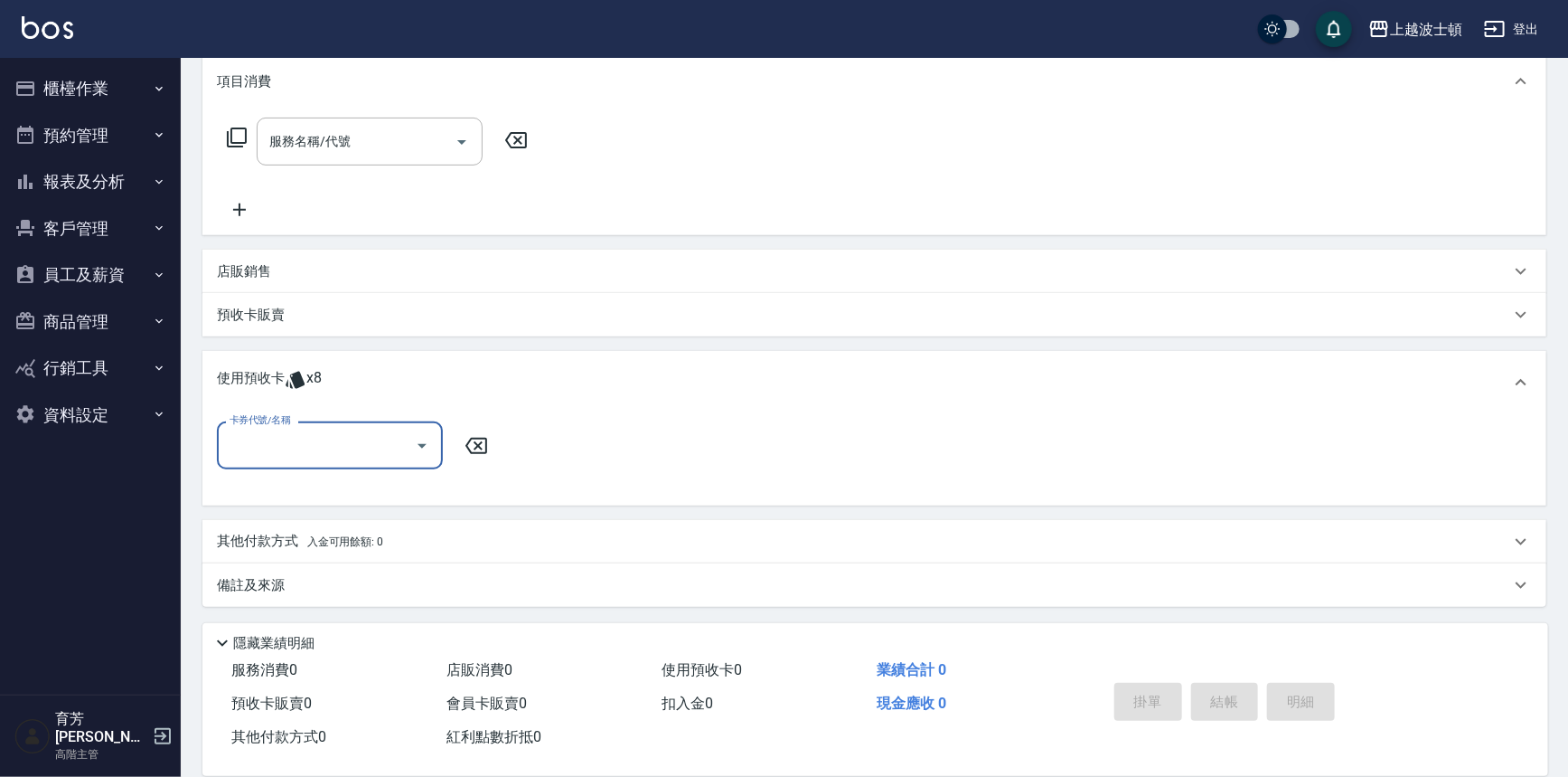
click at [327, 470] on div "卡券代號/名稱 卡券代號/名稱" at bounding box center [874, 456] width 1315 height 70
click at [327, 453] on input "卡券代號/名稱" at bounding box center [315, 446] width 182 height 32
click at [327, 490] on div "洗髮卷 剩餘8張" at bounding box center [329, 492] width 226 height 30
type input "洗髮卷"
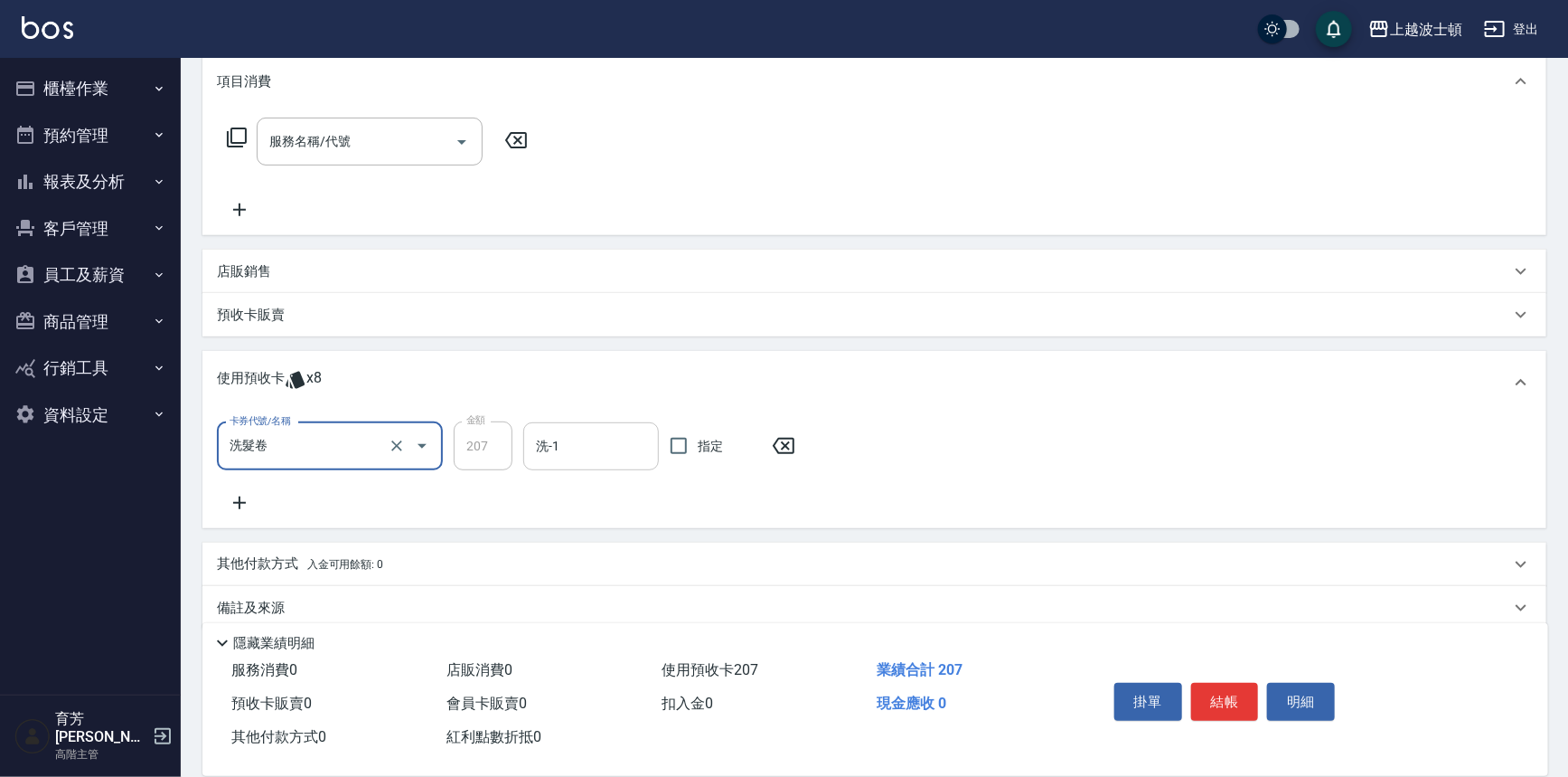
drag, startPoint x: 570, startPoint y: 430, endPoint x: 570, endPoint y: 444, distance: 14.0
click at [570, 438] on input "洗-1" at bounding box center [591, 447] width 119 height 32
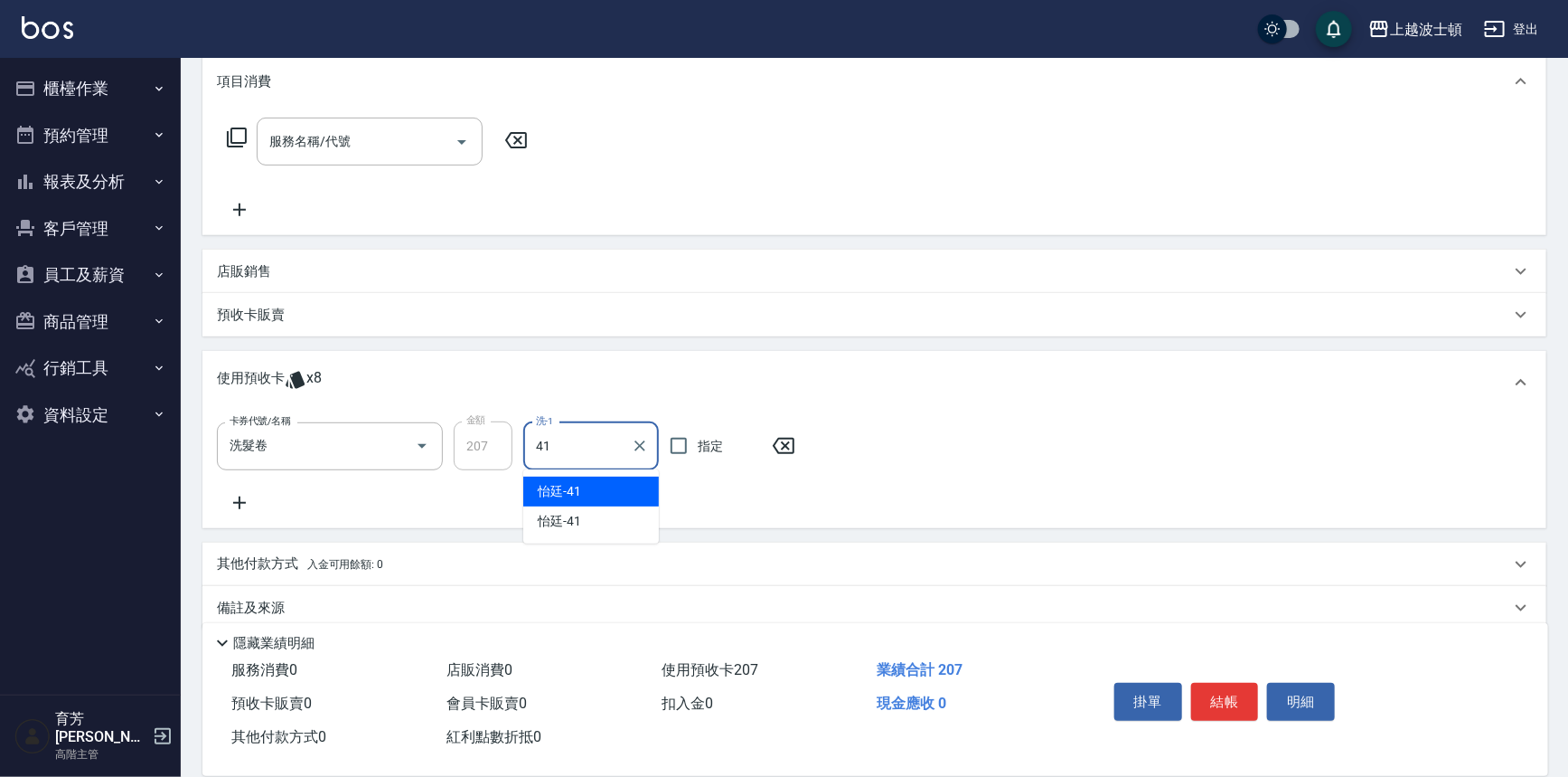
type input "怡廷-41"
click at [1227, 704] on button "結帳" at bounding box center [1225, 701] width 68 height 38
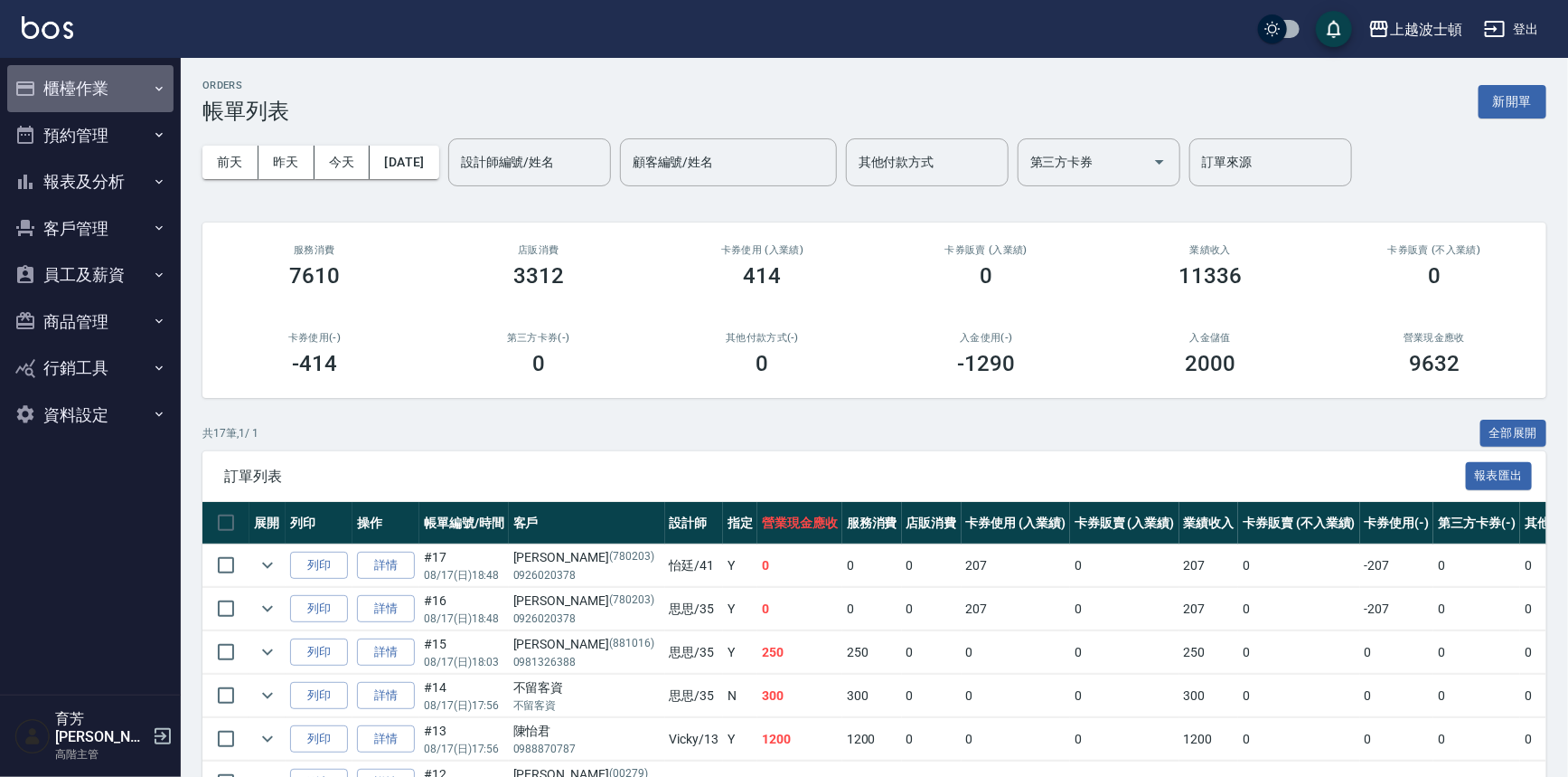
click at [59, 81] on button "櫃檯作業" at bounding box center [91, 89] width 166 height 47
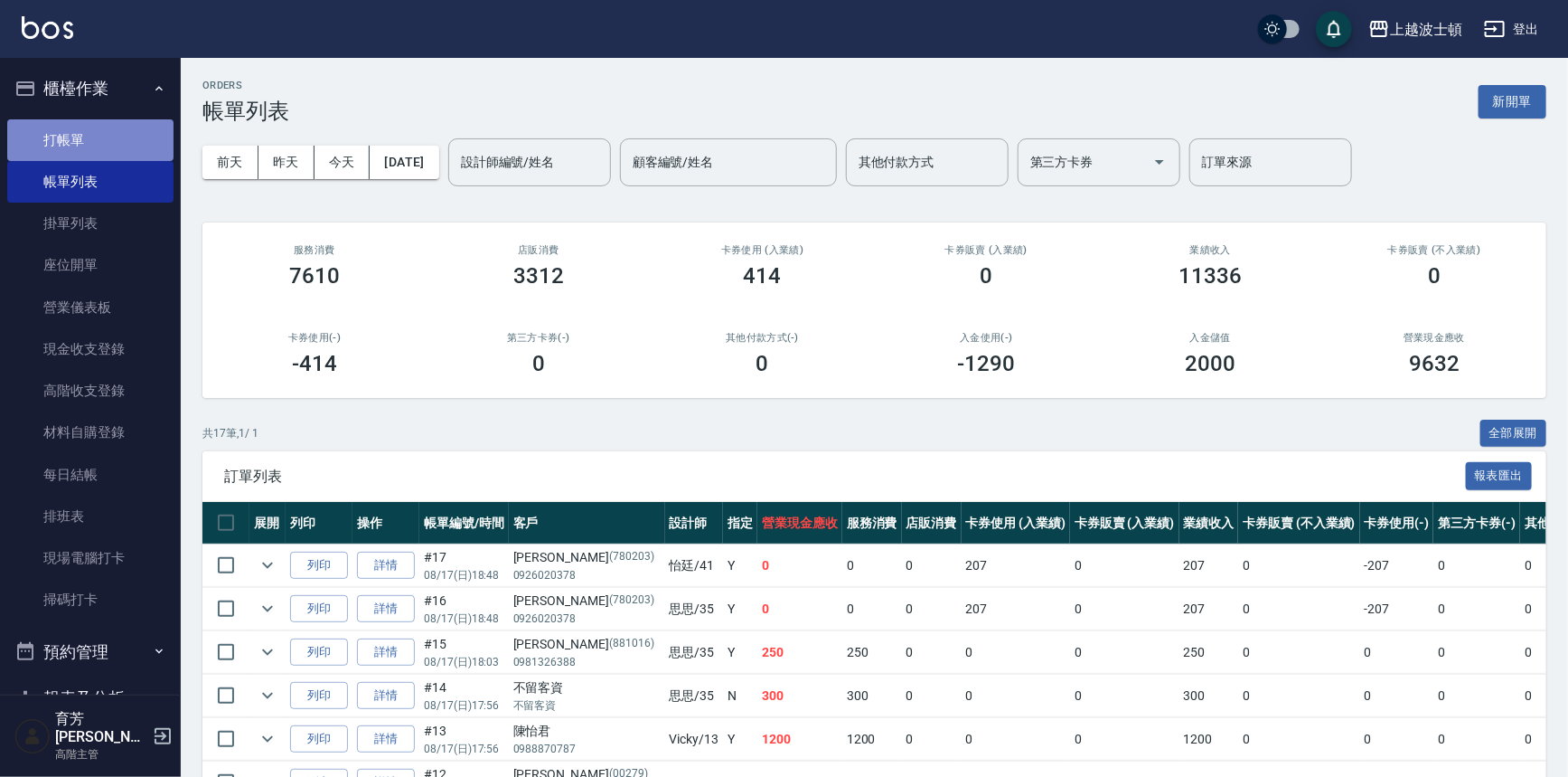
click at [122, 141] on link "打帳單" at bounding box center [91, 140] width 166 height 42
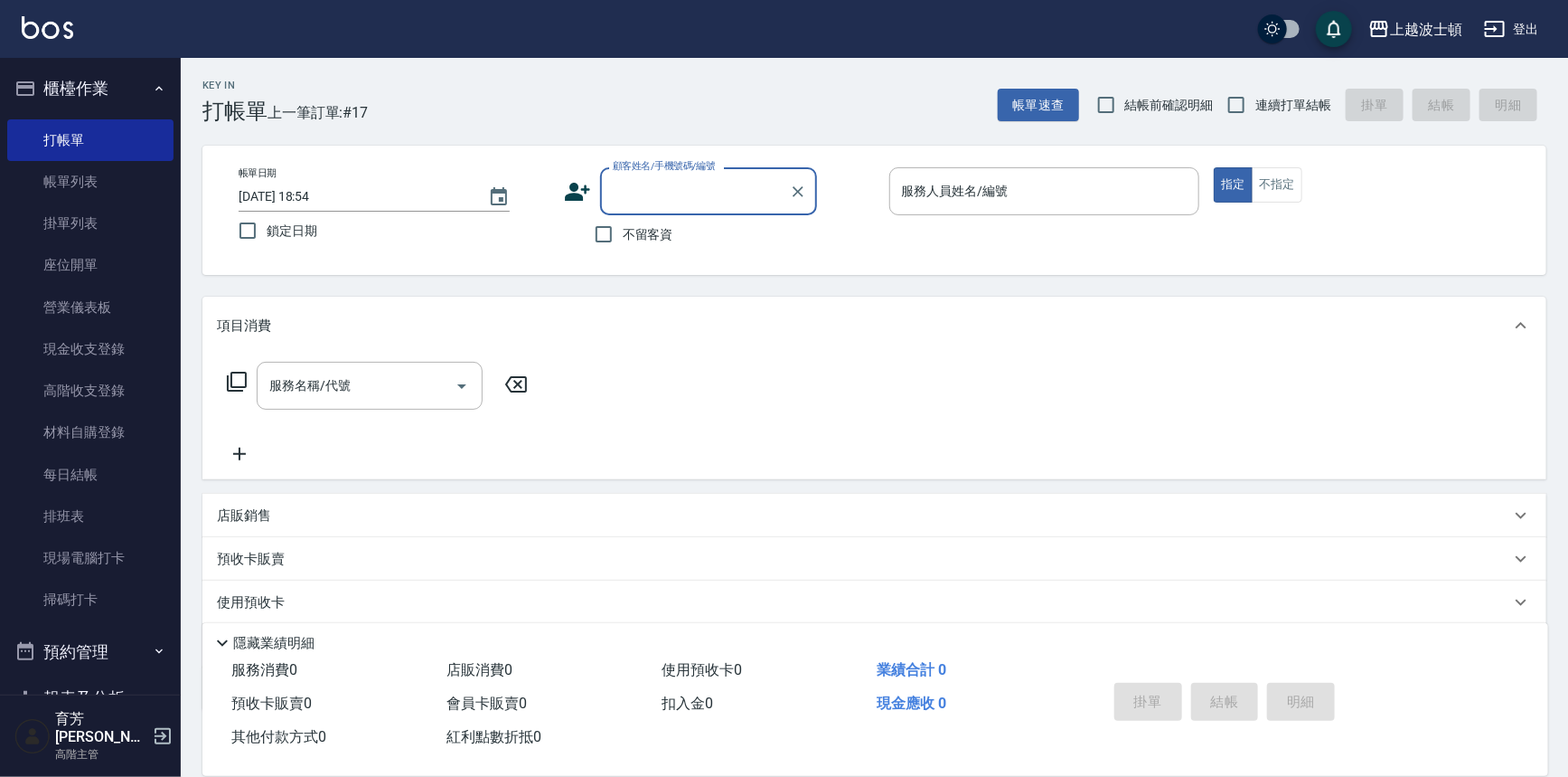
click at [617, 211] on div "顧客姓名/手機號碼/編號" at bounding box center [709, 191] width 217 height 48
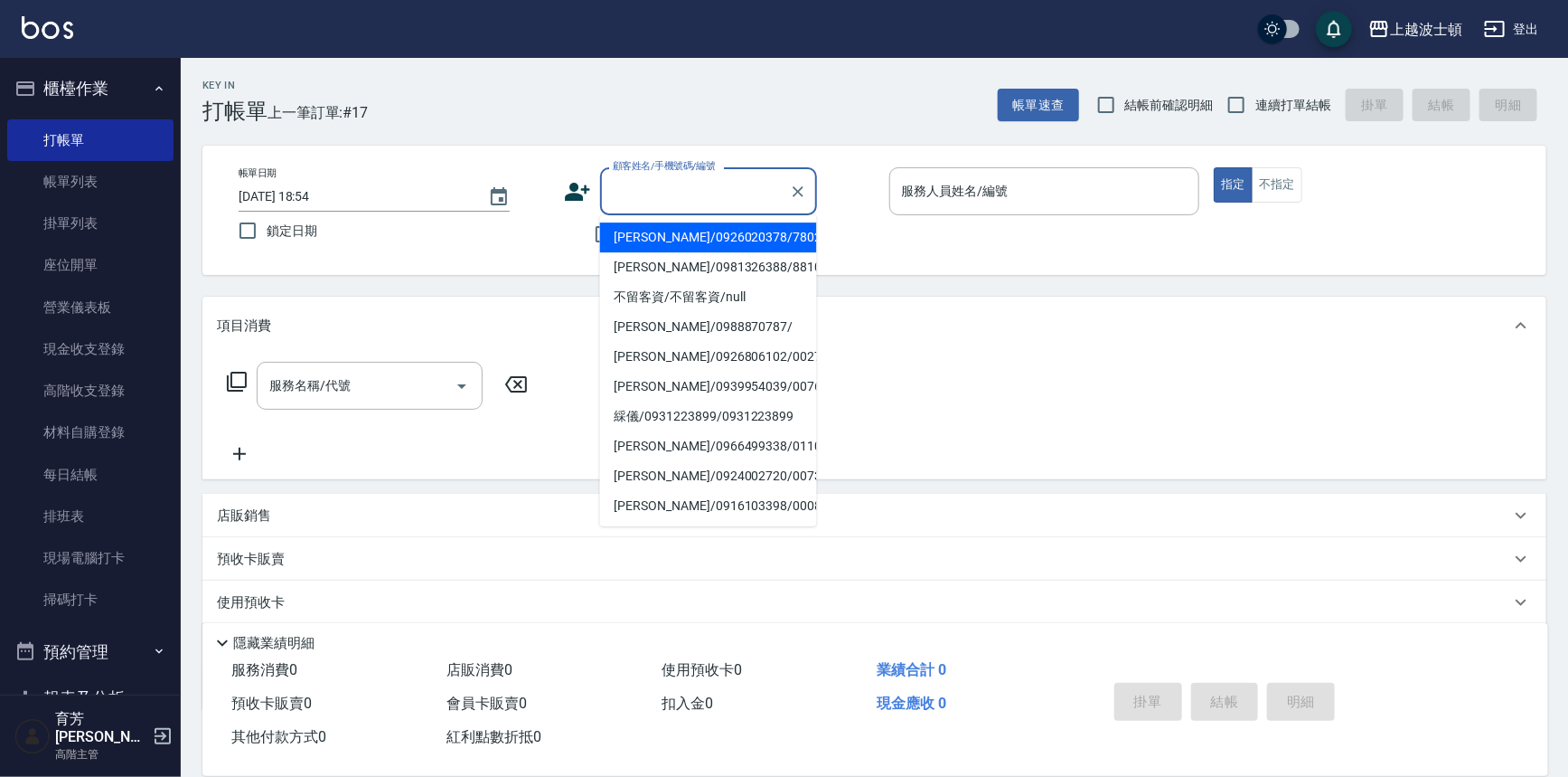
click at [1013, 249] on div "帳單日期 2025/08/17 18:54 鎖定日期 顧客姓名/手機號碼/編號 顧客姓名/手機號碼/編號 不留客資 服務人員姓名/編號 服務人員姓名/編號 指…" at bounding box center [874, 210] width 1301 height 86
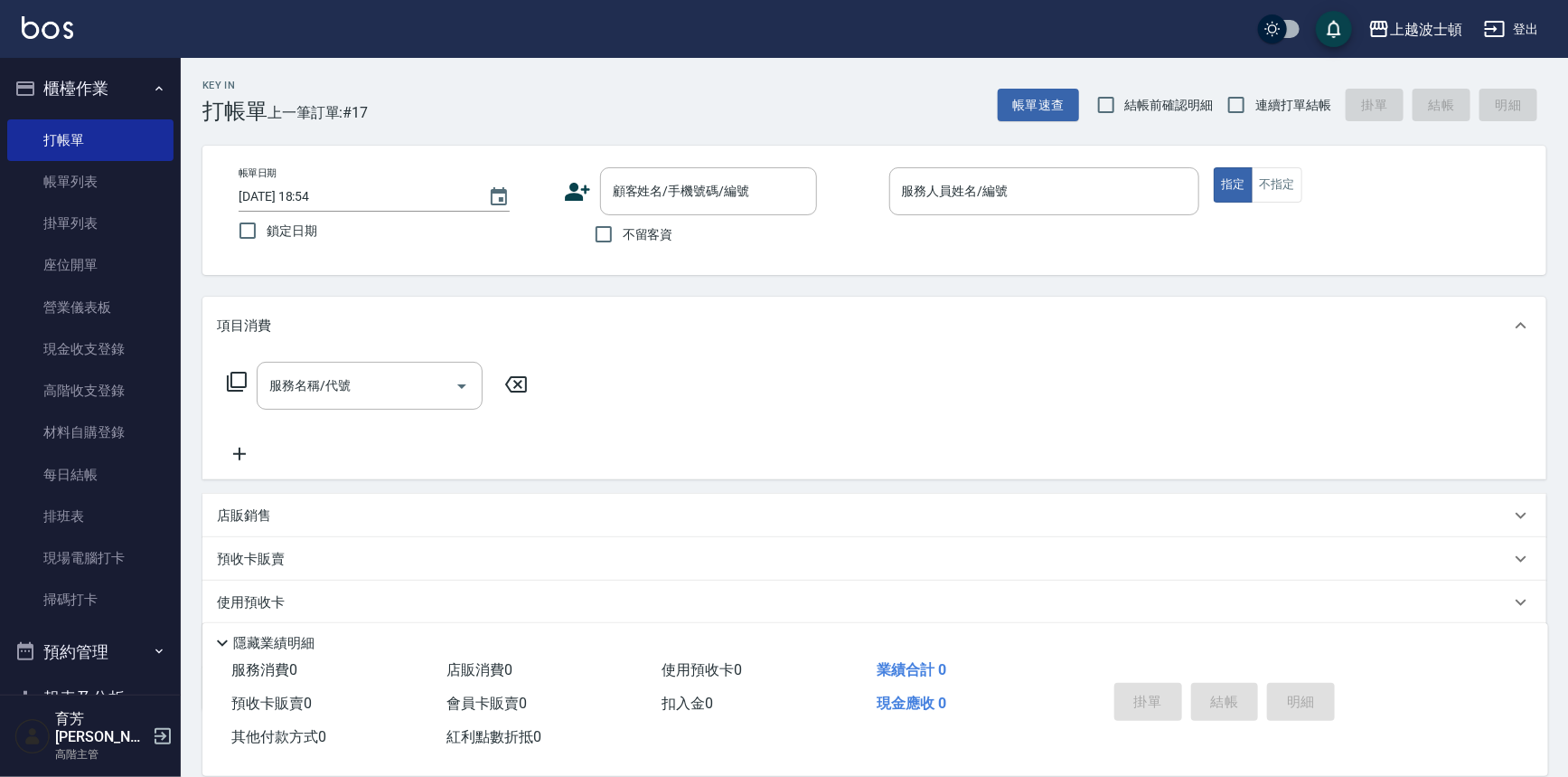
click at [629, 235] on span "不留客資" at bounding box center [649, 234] width 51 height 19
click at [623, 235] on input "不留客資" at bounding box center [604, 234] width 38 height 38
checkbox input "true"
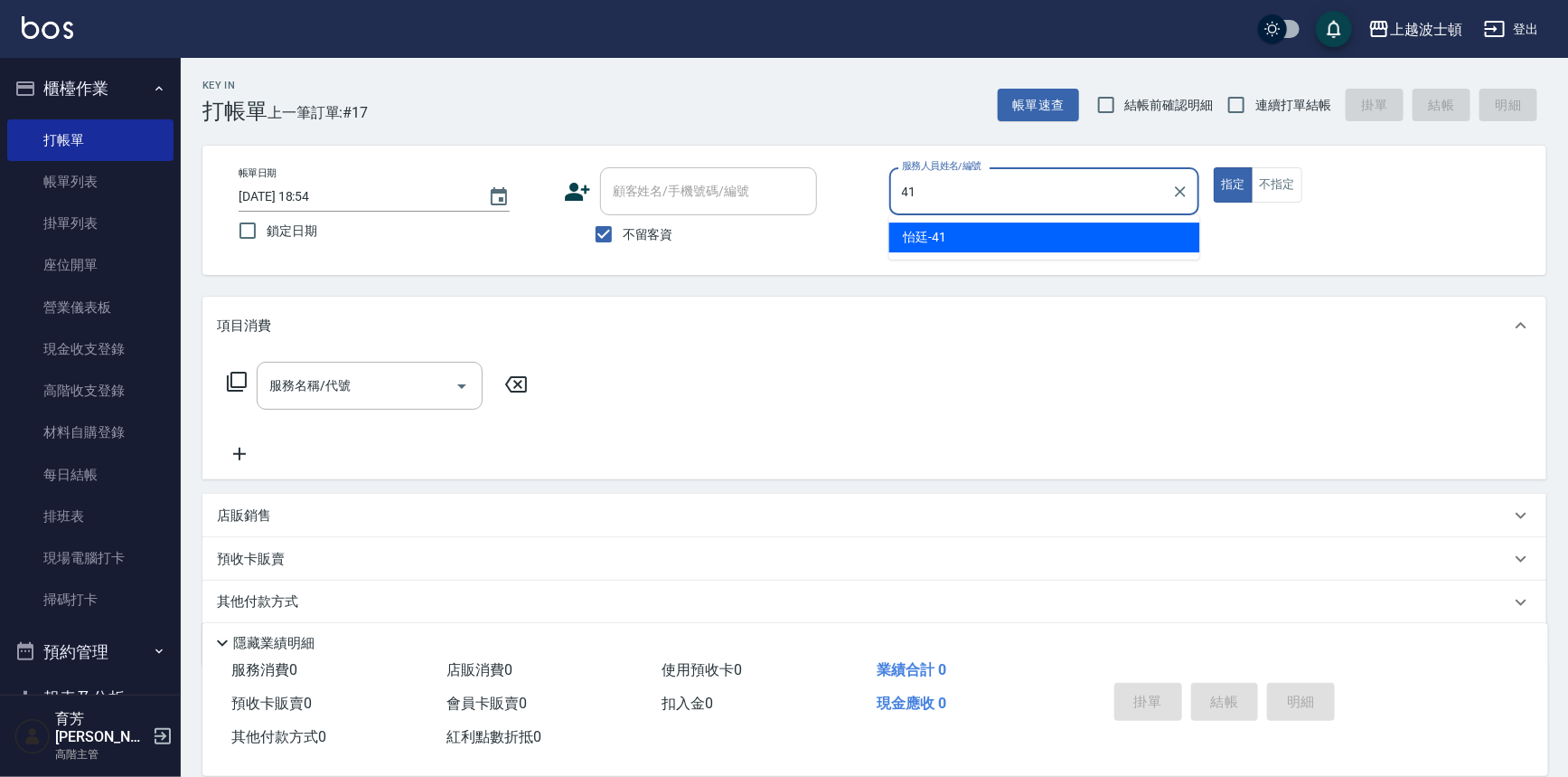
type input "怡廷-41"
type button "true"
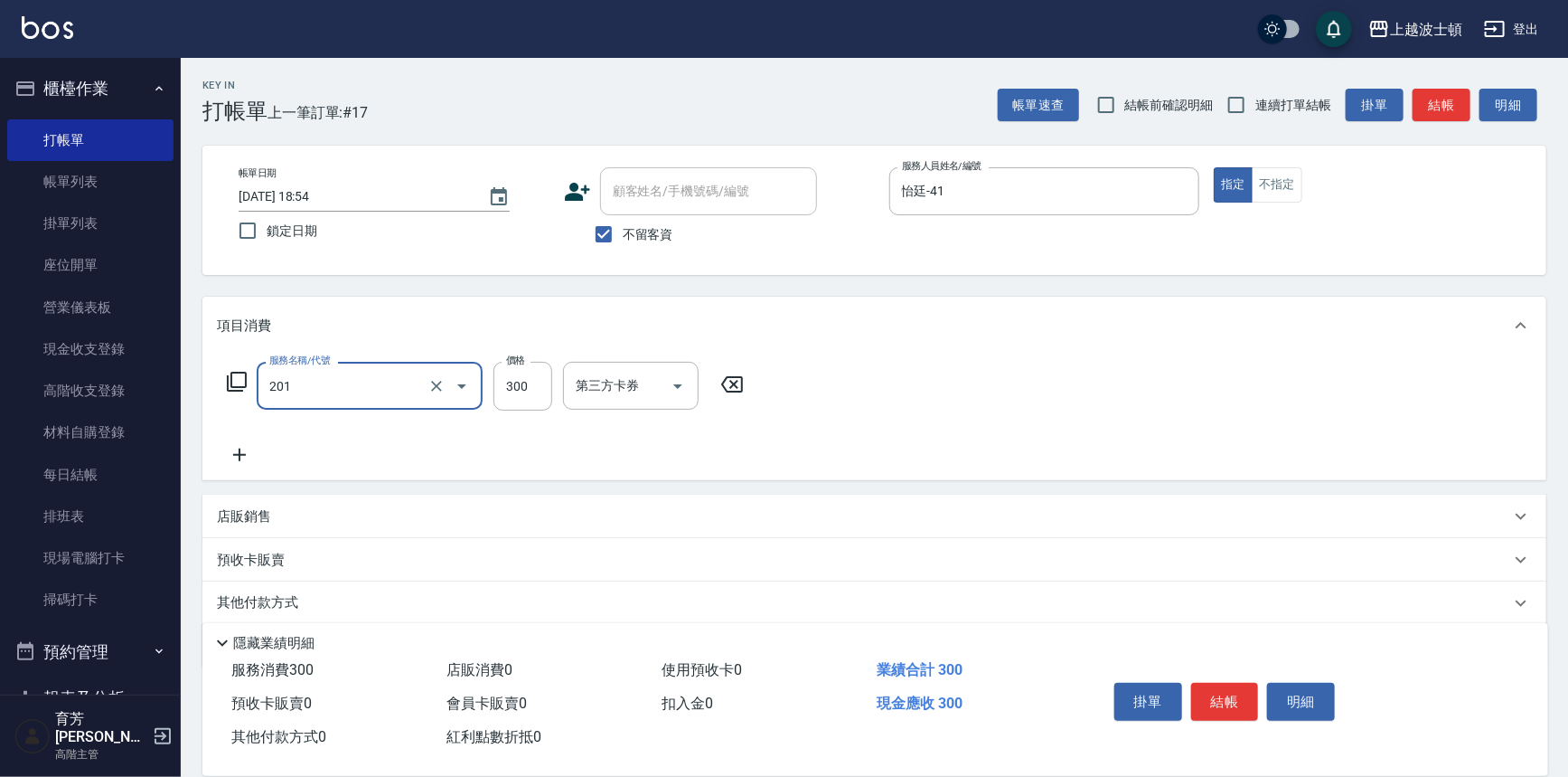
type input "洗髮(201)"
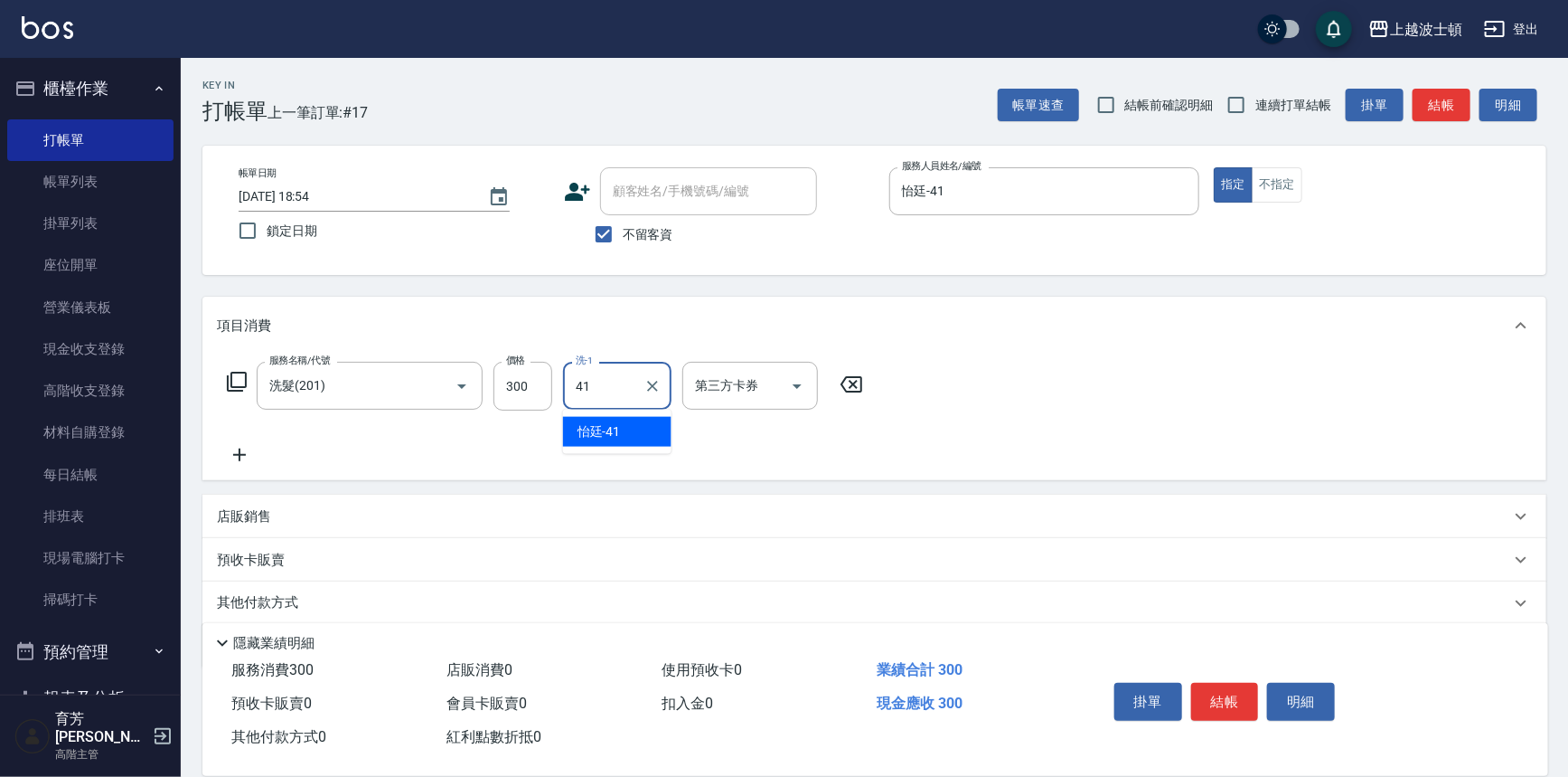
type input "怡廷-41"
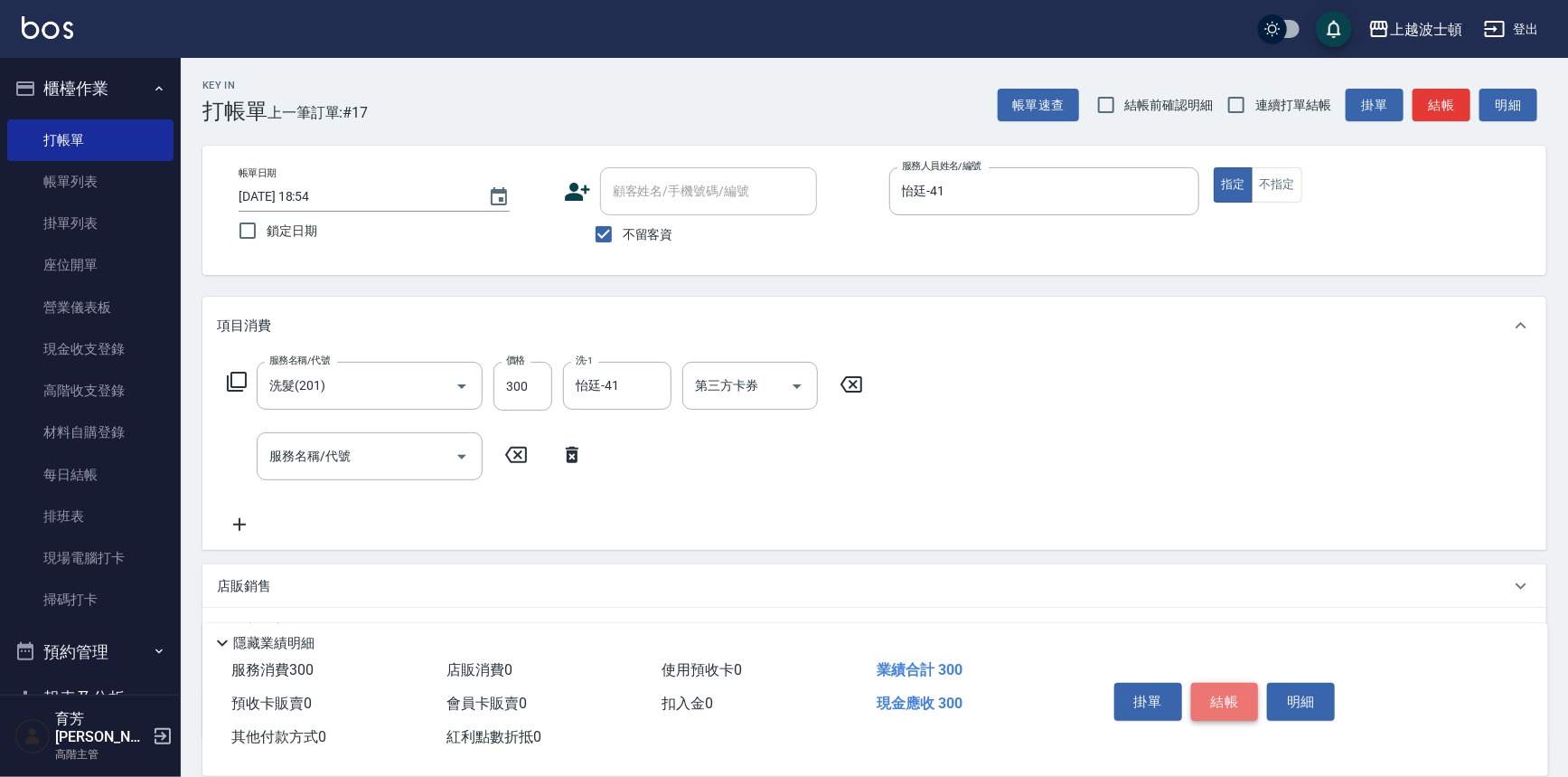
click at [1204, 687] on button "結帳" at bounding box center [1225, 701] width 68 height 38
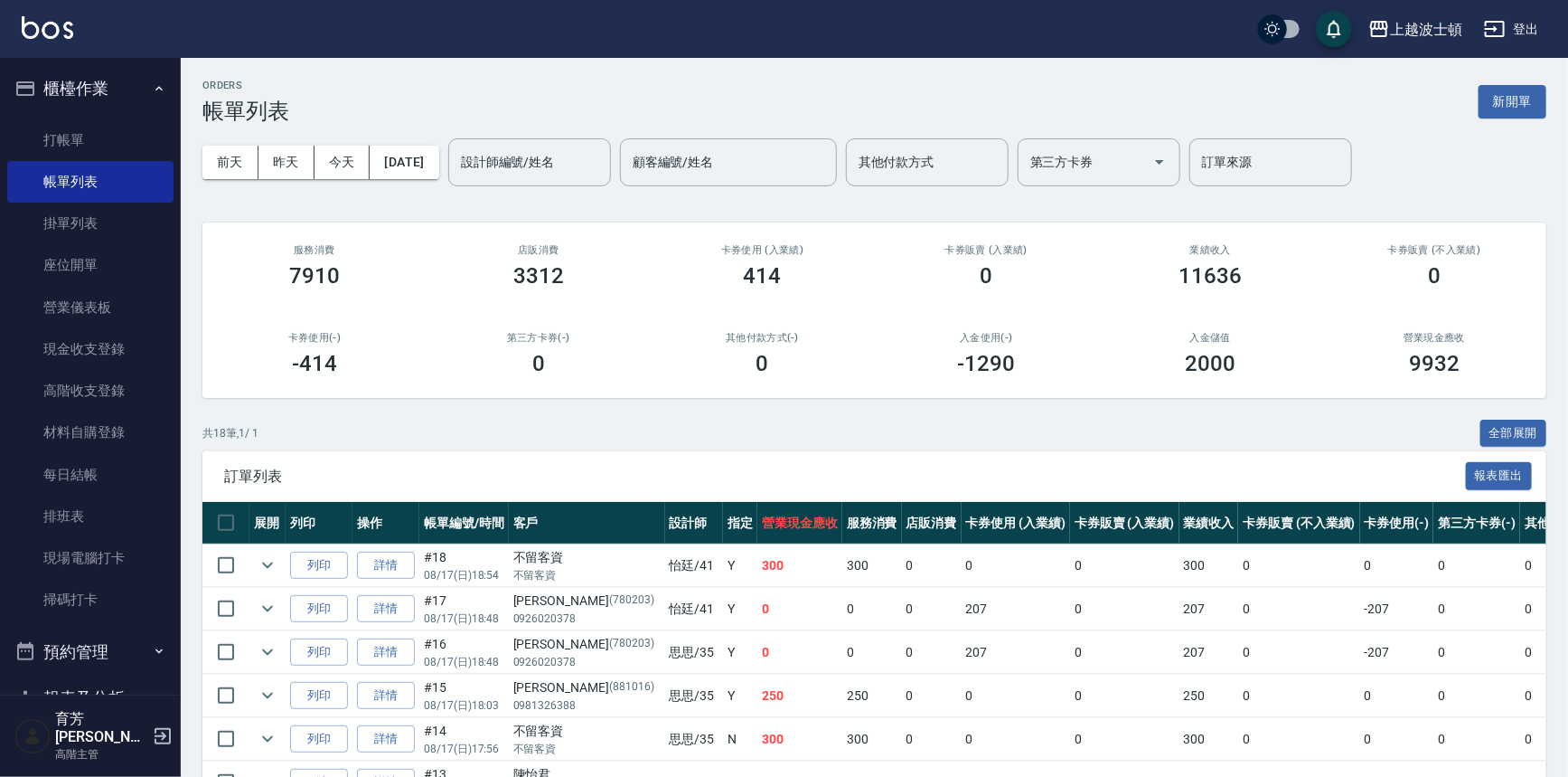
click at [534, 170] on input "設計師編號/姓名" at bounding box center [530, 162] width 146 height 32
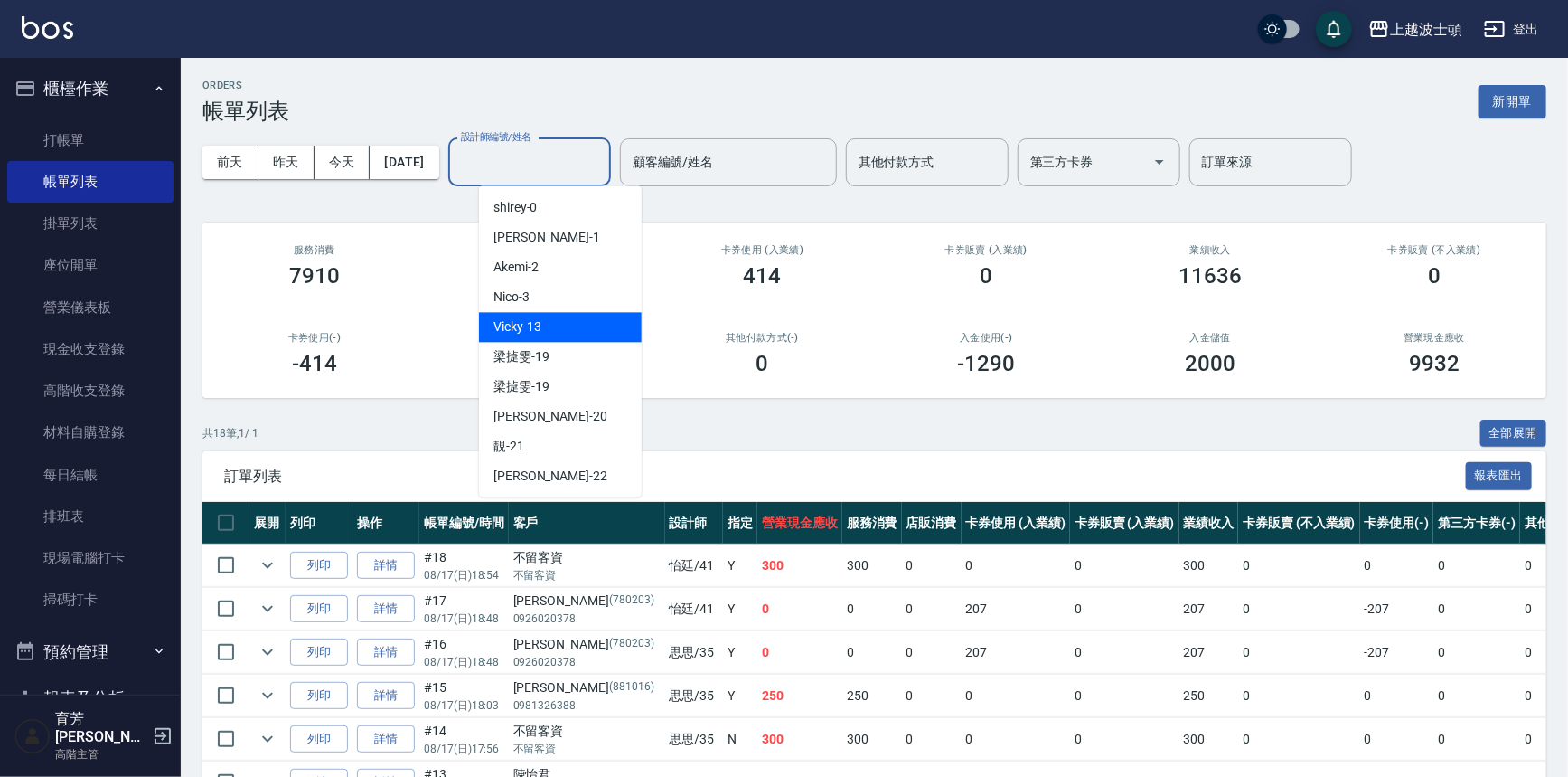
click at [510, 321] on span "Vicky -13" at bounding box center [517, 327] width 48 height 19
type input "Vicky-13"
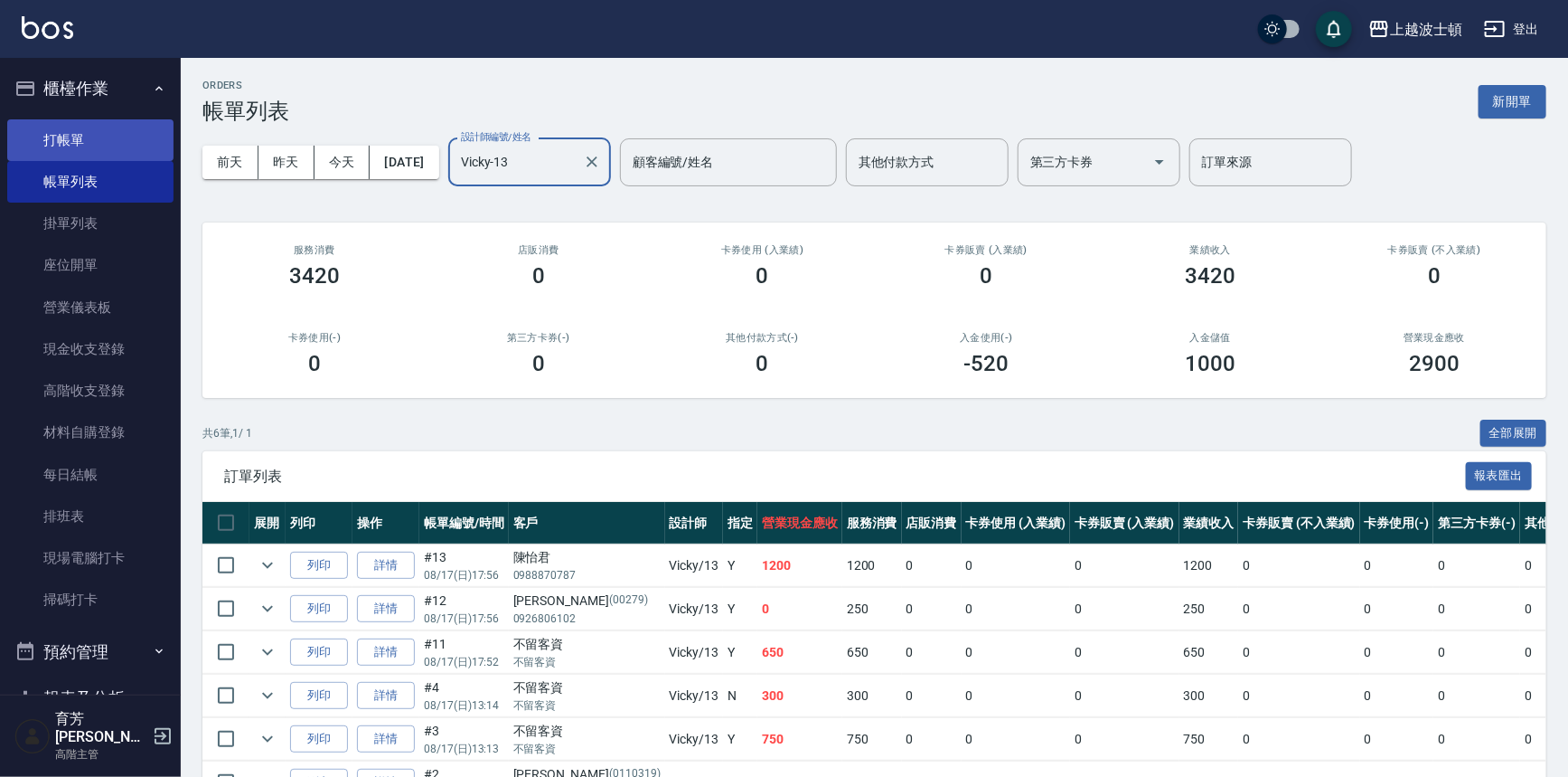
click at [54, 127] on link "打帳單" at bounding box center [91, 140] width 166 height 42
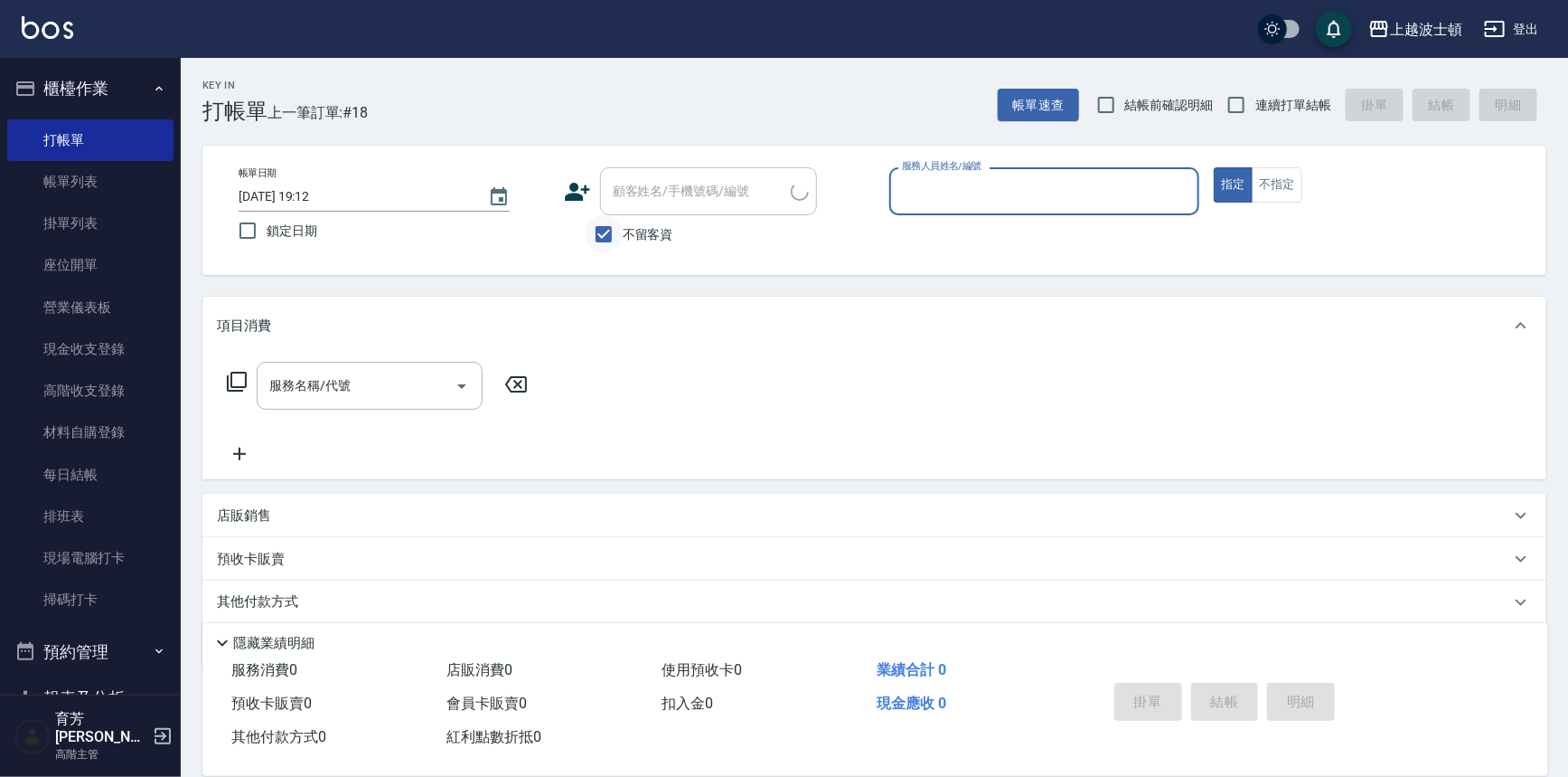
click at [621, 224] on input "不留客資" at bounding box center [604, 234] width 38 height 38
checkbox input "false"
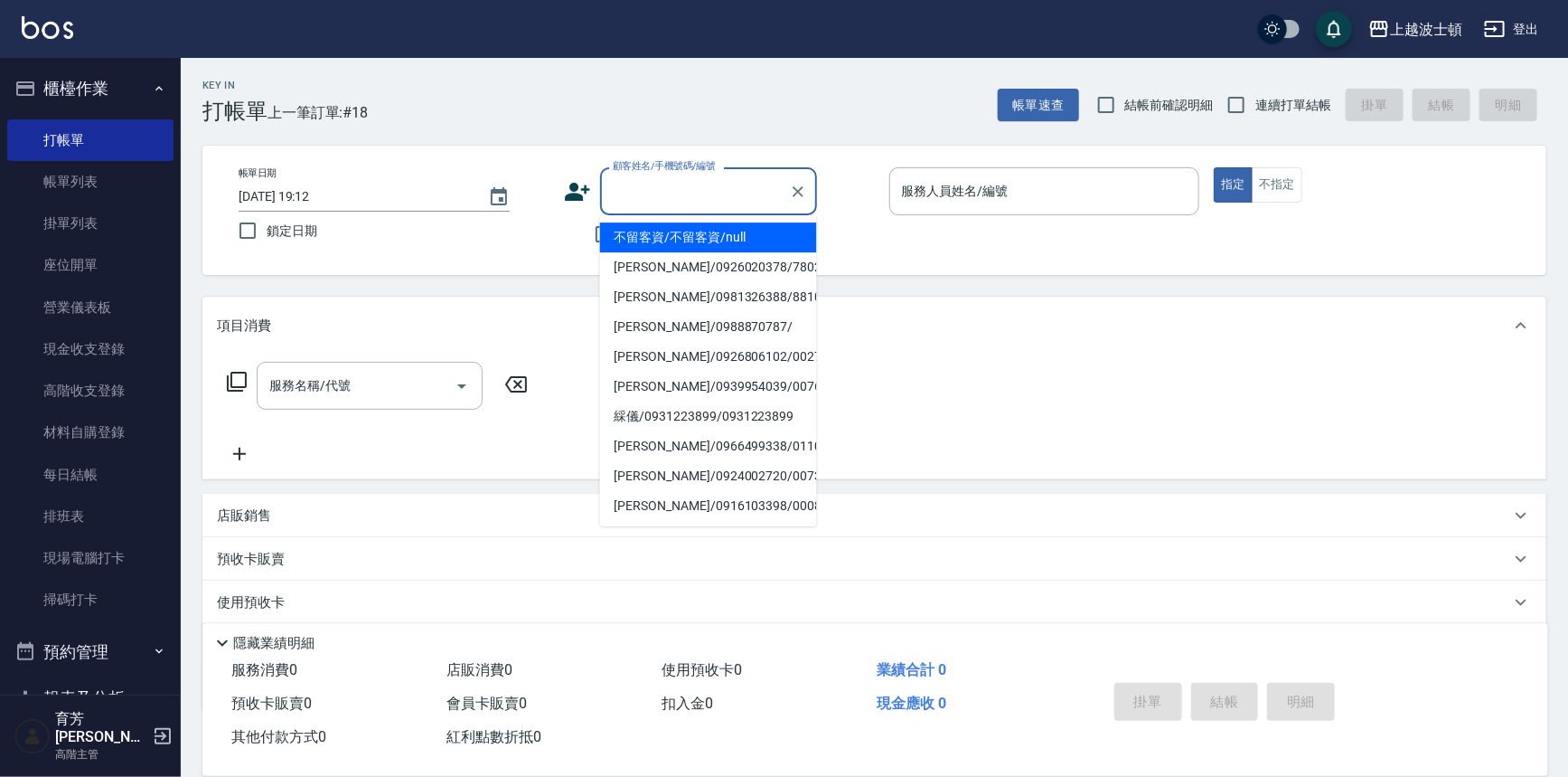
click at [641, 198] on input "顧客姓名/手機號碼/編號" at bounding box center [695, 192] width 174 height 32
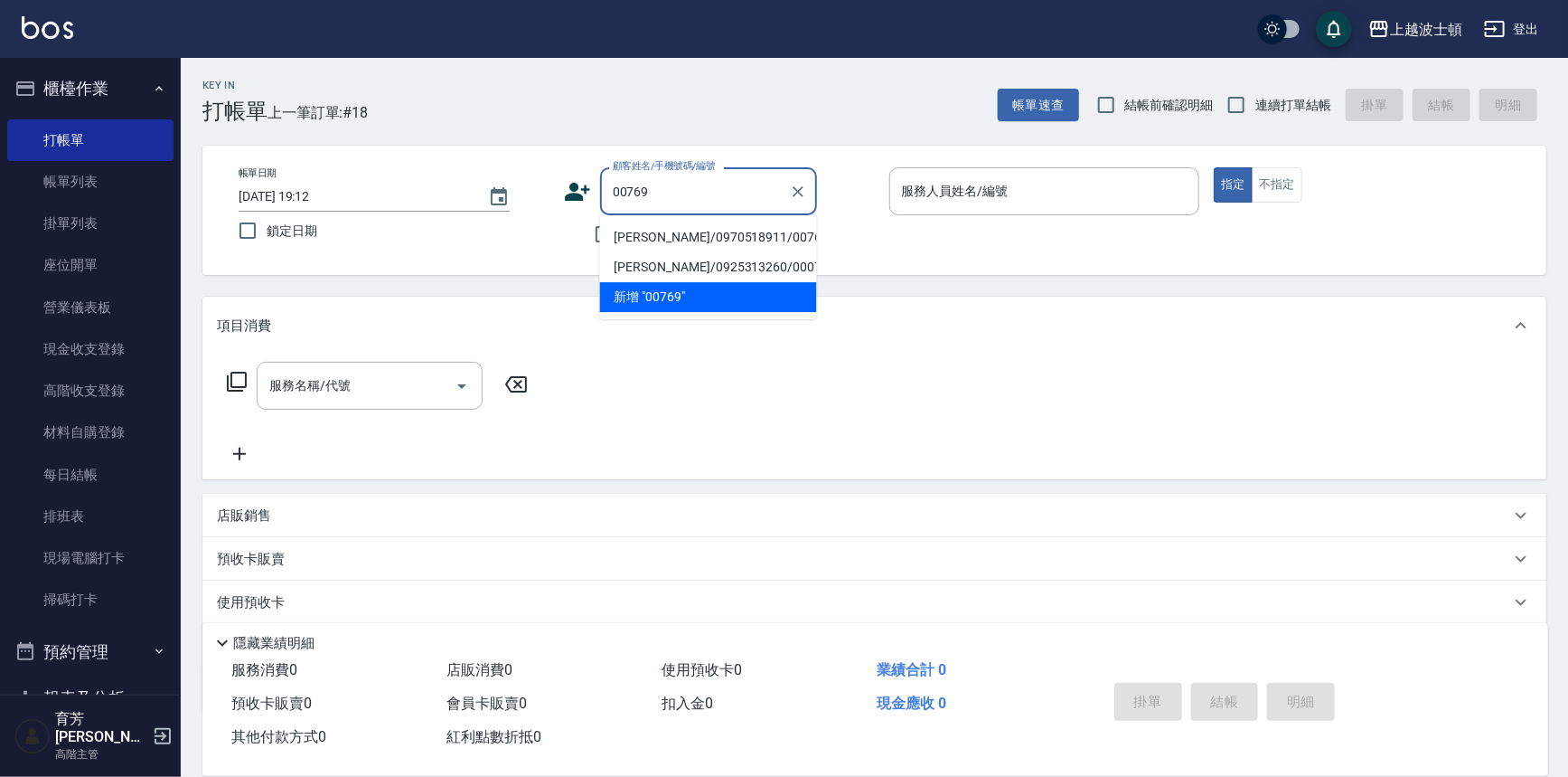
click at [649, 235] on li "吳艷芬/0970518911/00769" at bounding box center [709, 238] width 217 height 30
type input "吳艷芬/0970518911/00769"
type input "Vicky-13"
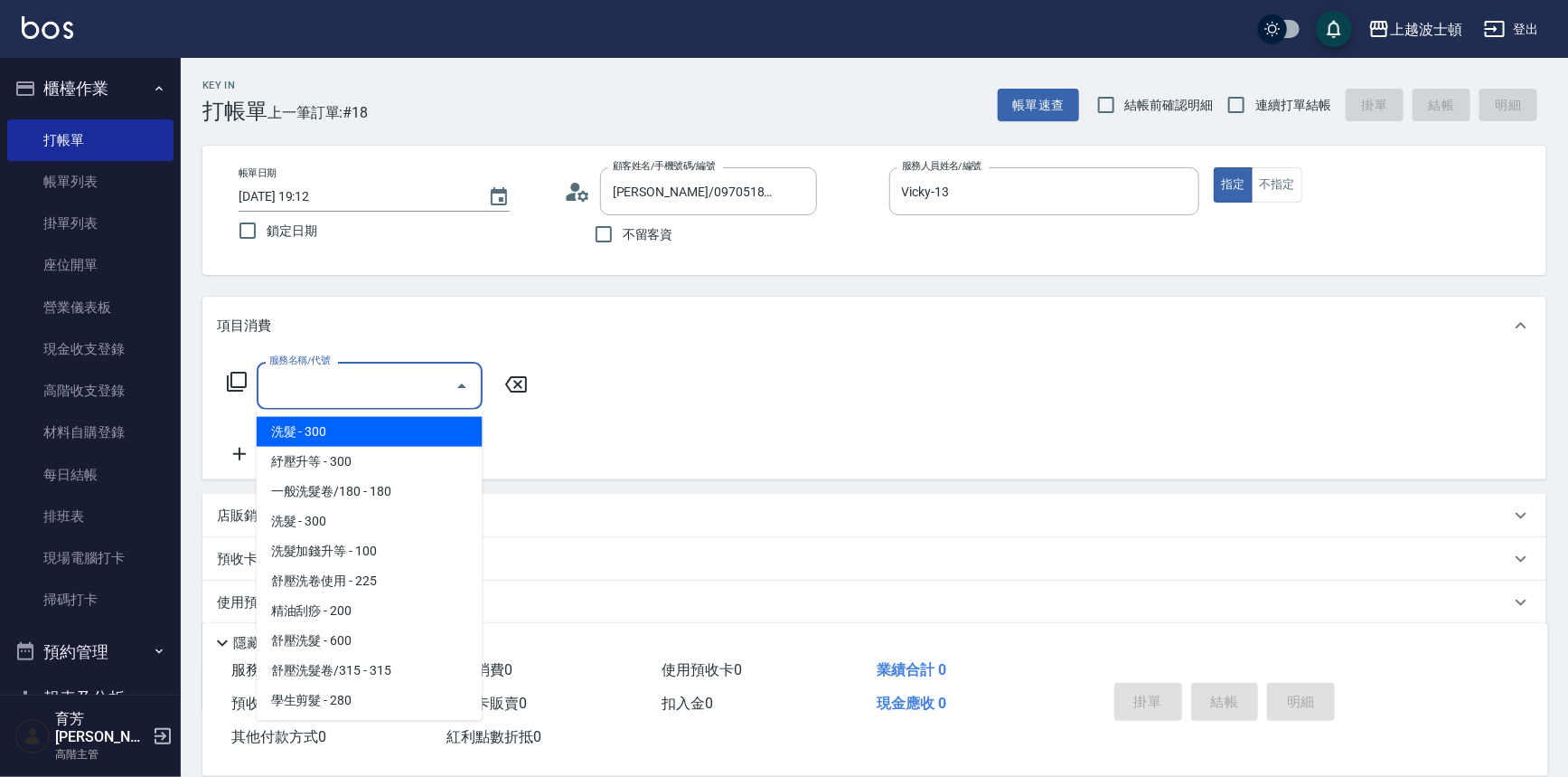
click at [374, 398] on input "服務名稱/代號" at bounding box center [356, 386] width 182 height 32
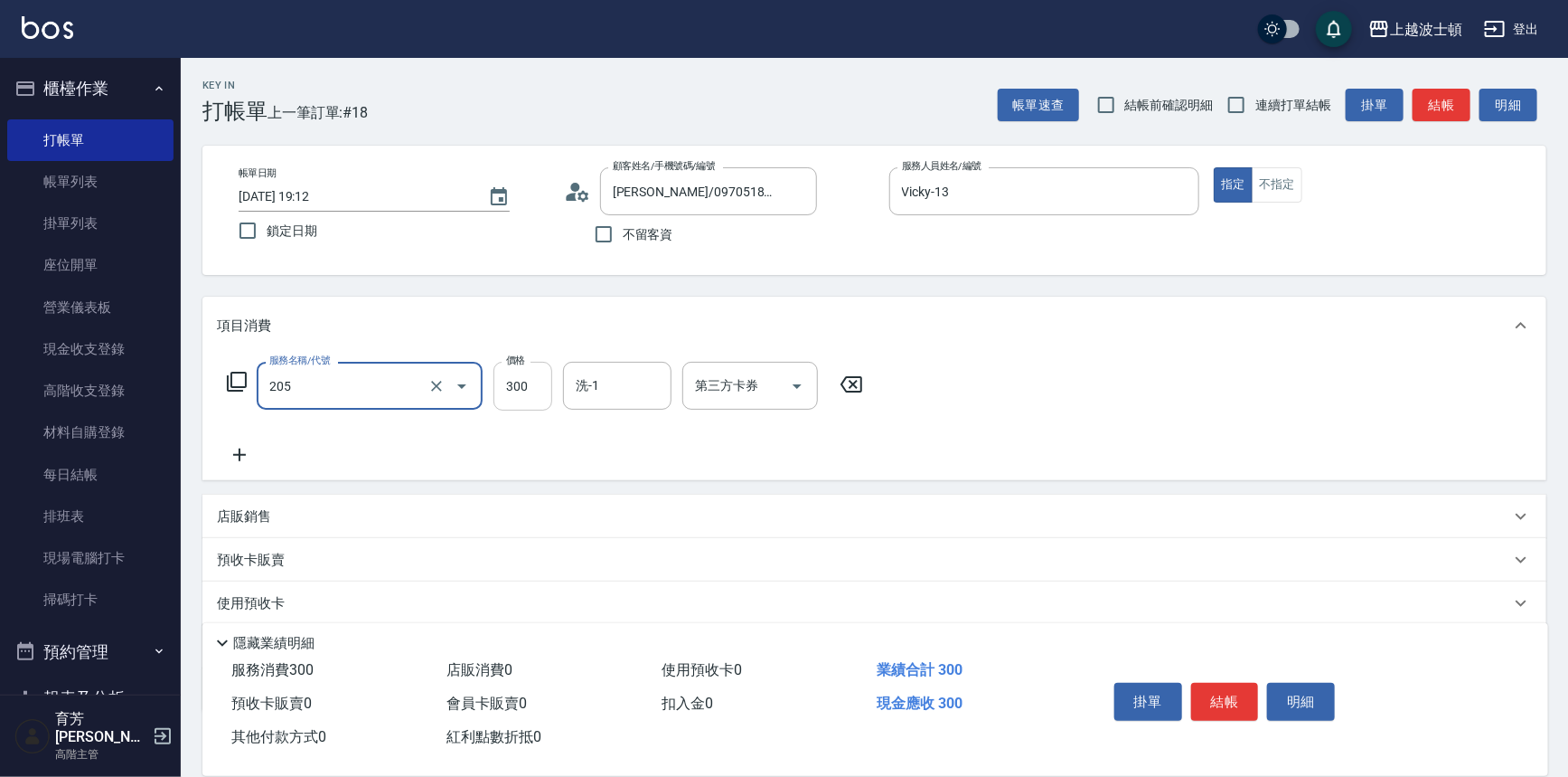
type input "洗髮(205)"
click at [548, 380] on input "300" at bounding box center [523, 386] width 59 height 49
type input "270"
click at [621, 382] on input "洗-1" at bounding box center [617, 386] width 93 height 32
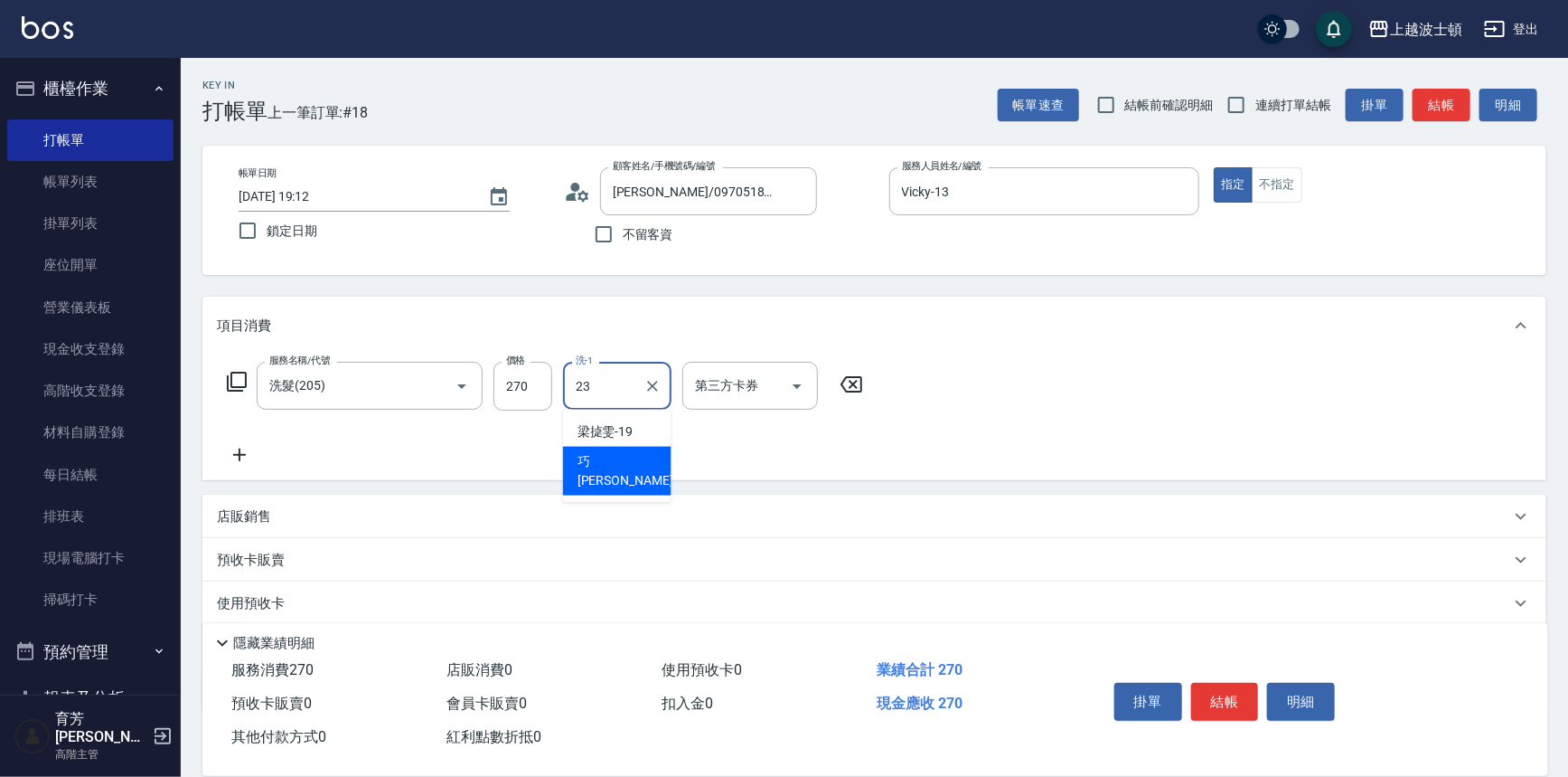
type input "巧莉-23"
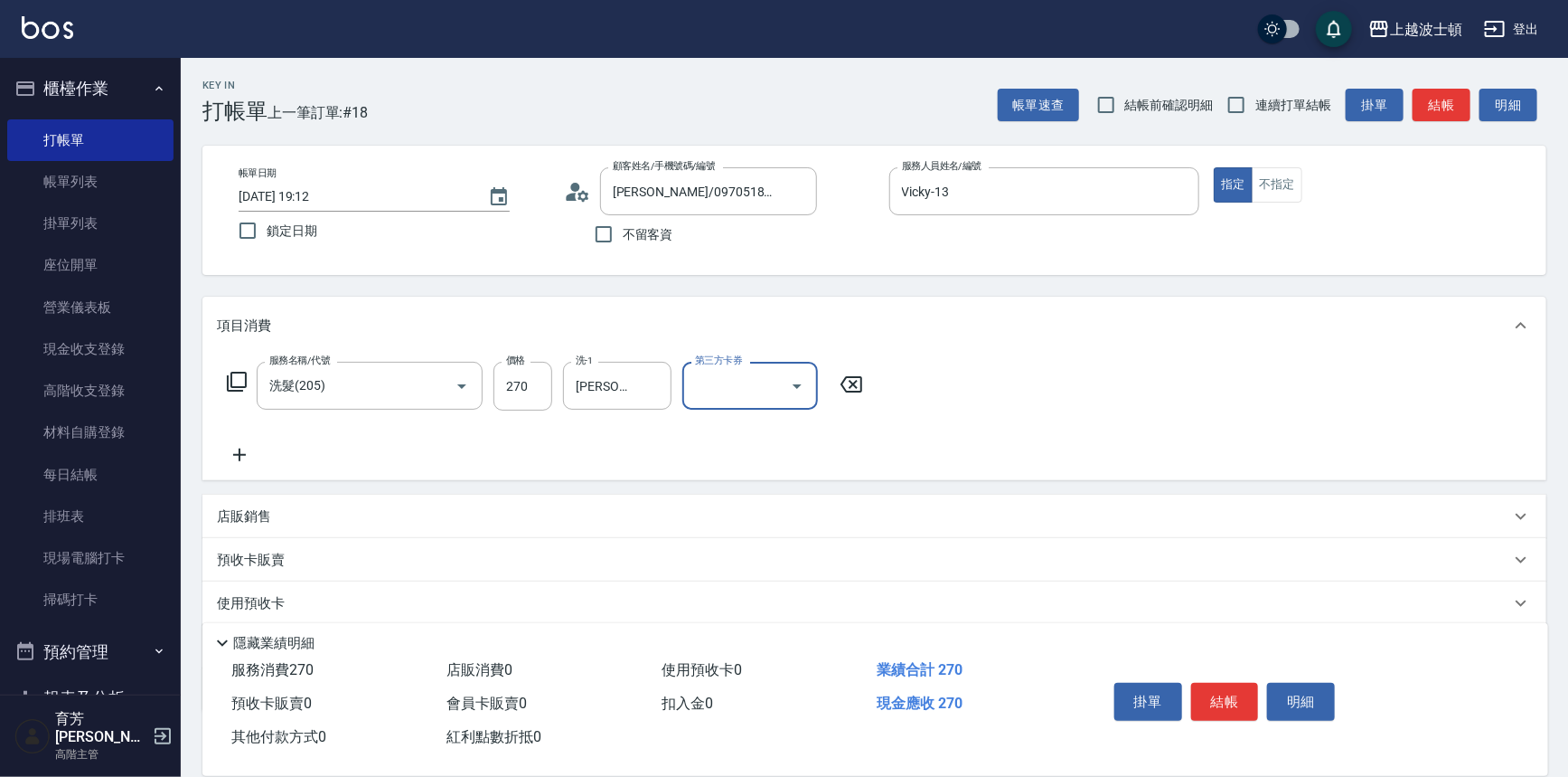
scroll to position [105, 0]
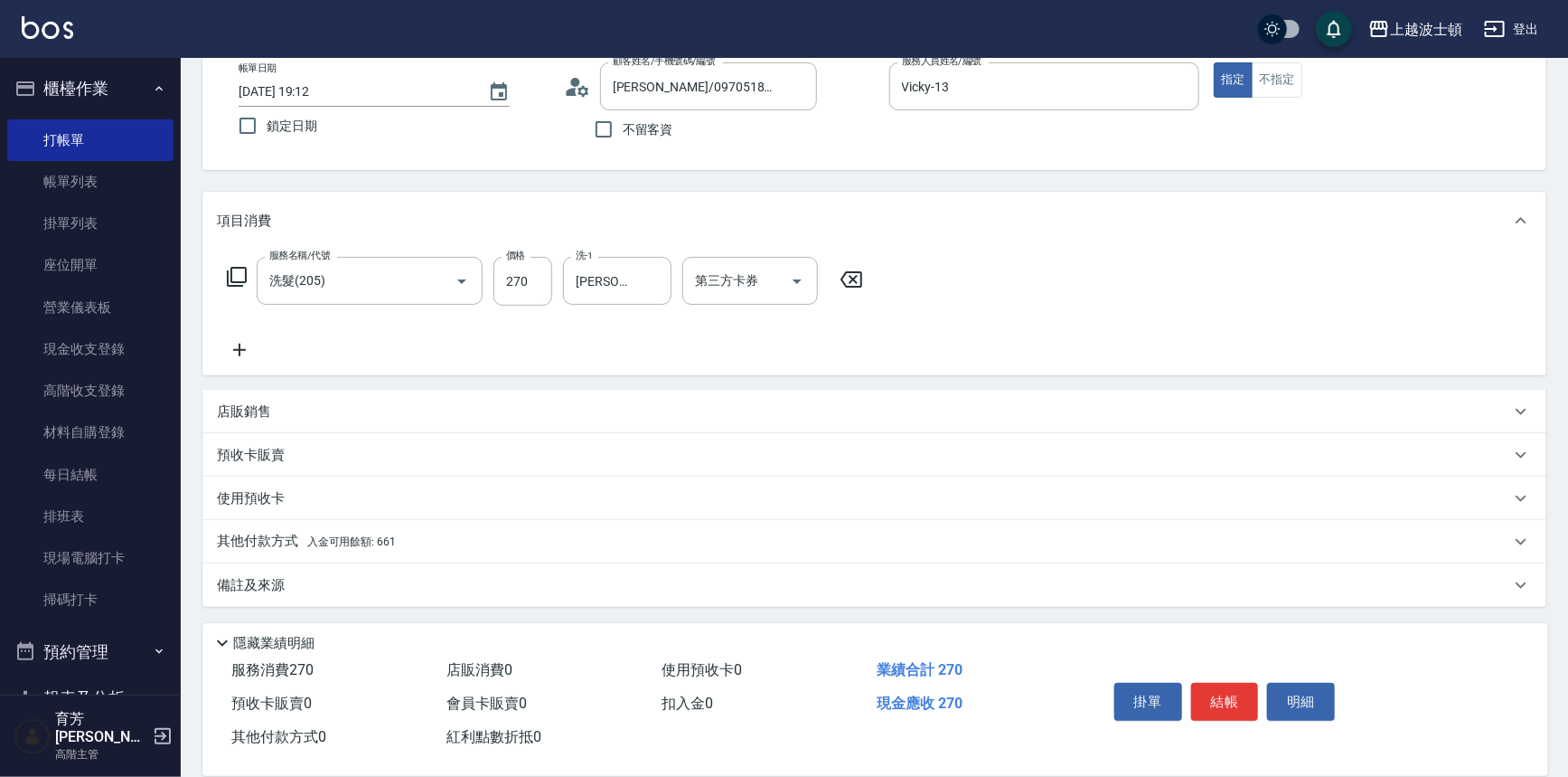
click at [303, 545] on p "其他付款方式 入金可用餘額: 661" at bounding box center [307, 541] width 179 height 20
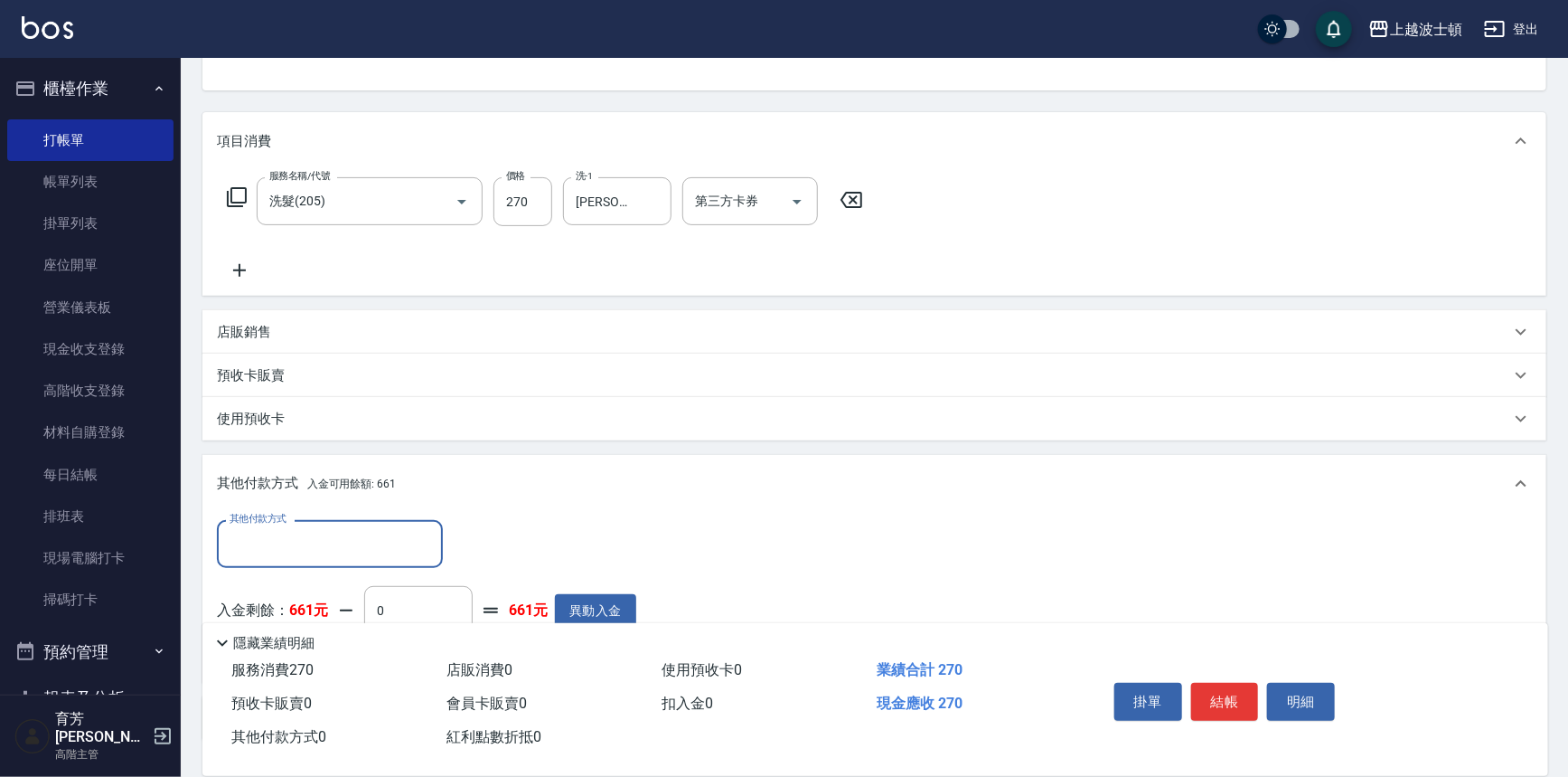
scroll to position [316, 0]
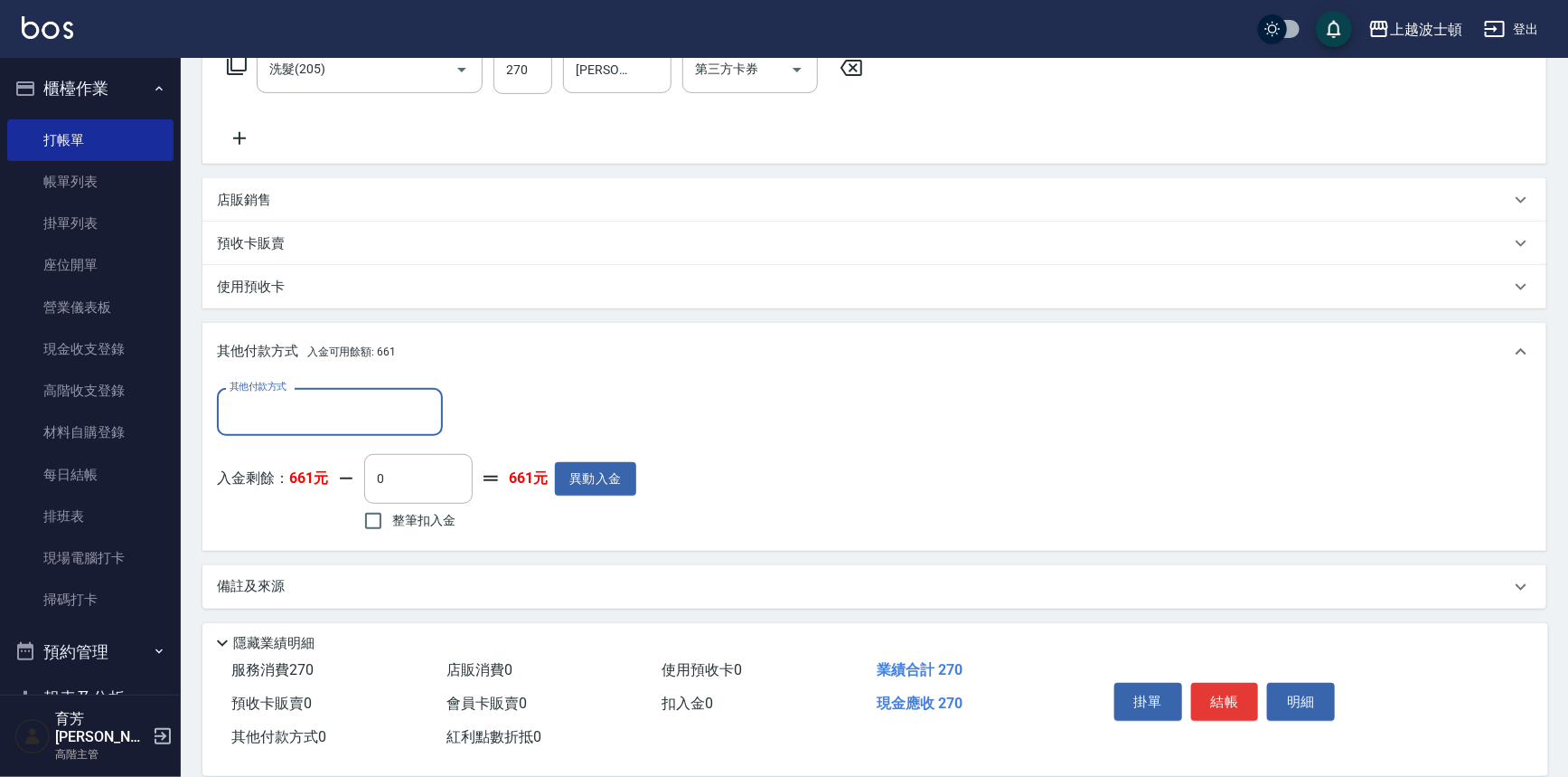
click at [433, 522] on span "整筆扣入金" at bounding box center [424, 520] width 63 height 19
click at [393, 522] on input "整筆扣入金" at bounding box center [373, 520] width 38 height 38
checkbox input "true"
type input "270"
click at [1231, 713] on button "結帳" at bounding box center [1225, 701] width 68 height 38
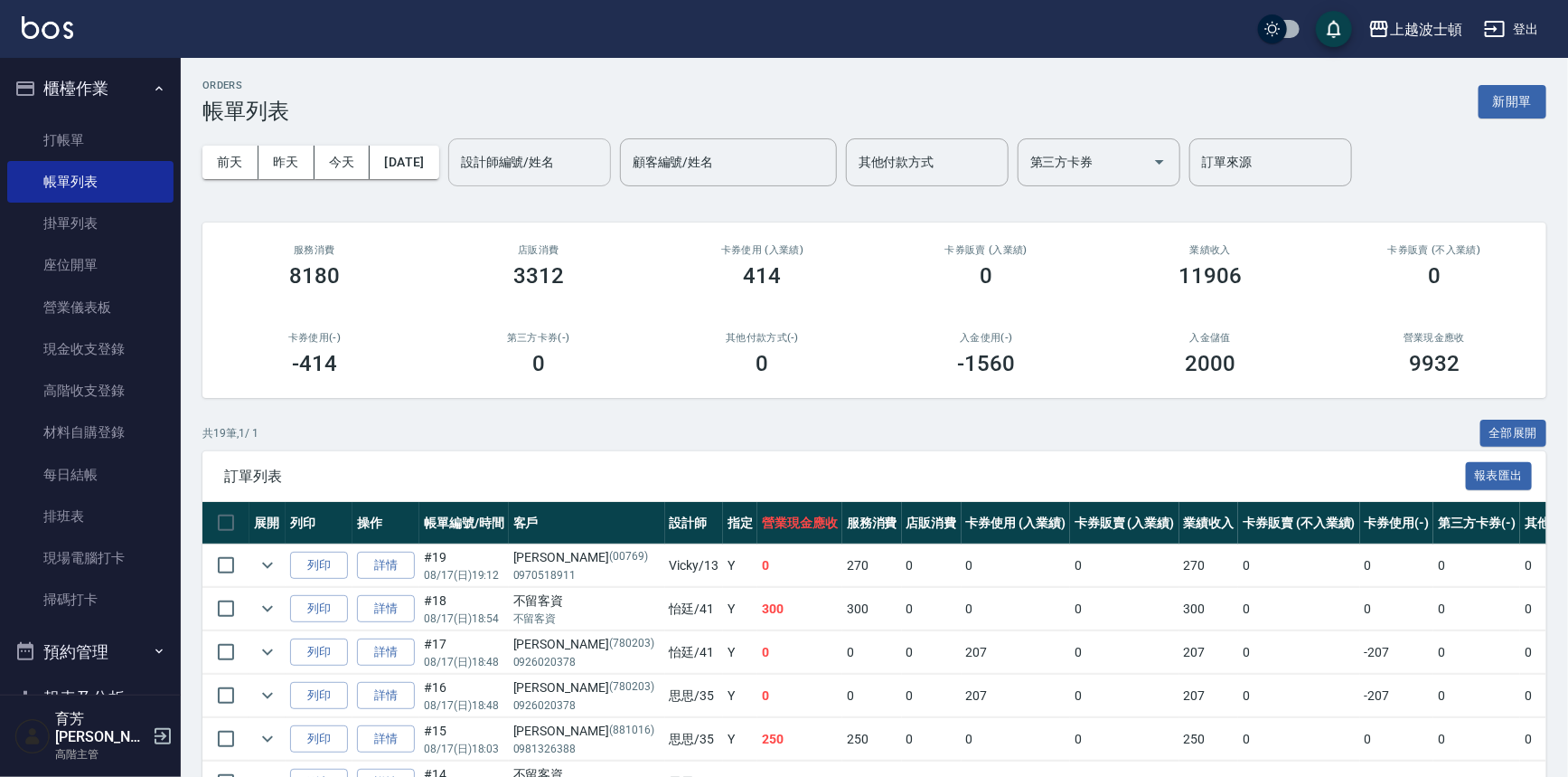
click at [575, 161] on input "設計師編號/姓名" at bounding box center [530, 162] width 146 height 32
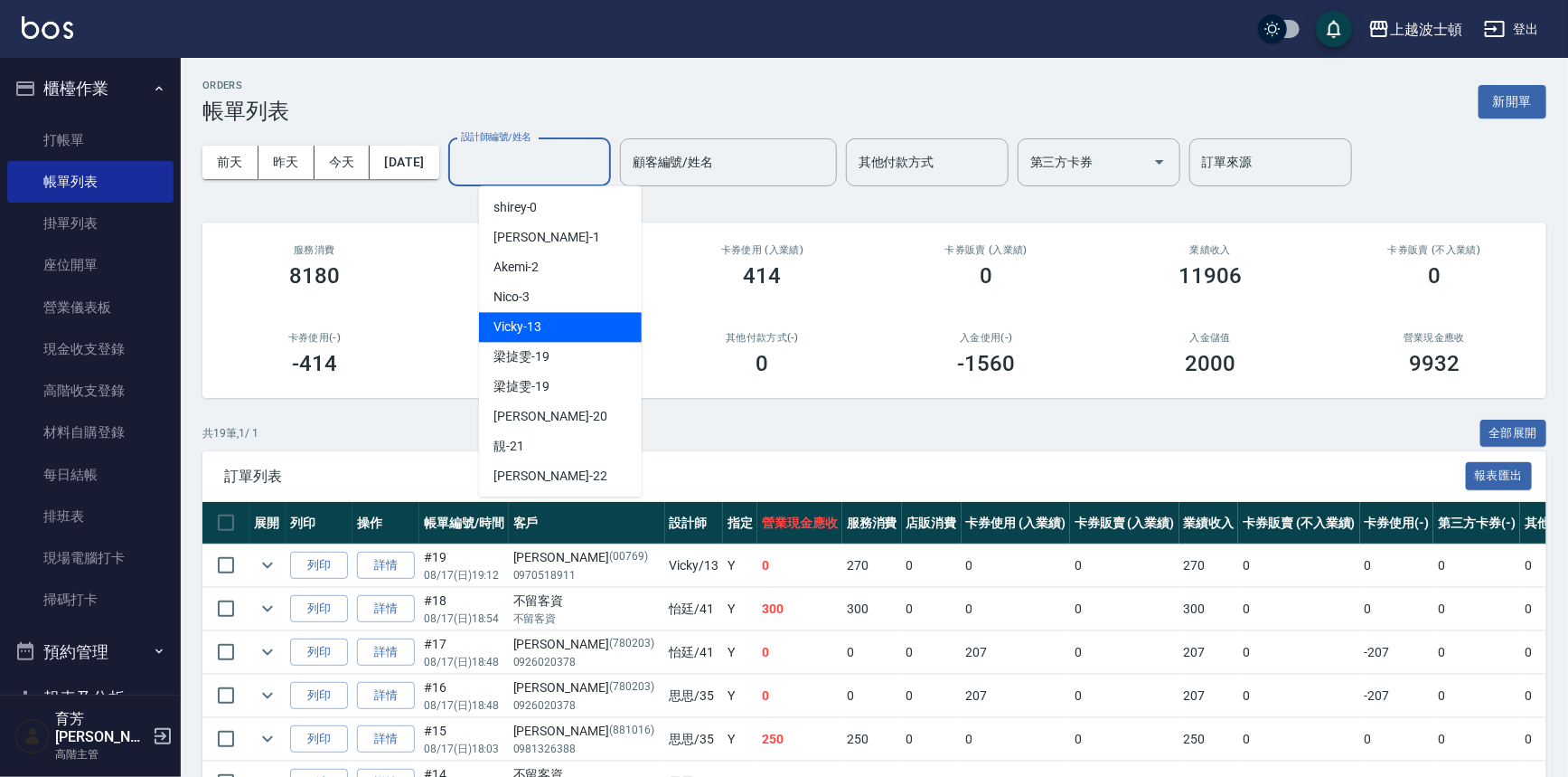
click at [501, 329] on span "Vicky -13" at bounding box center [517, 327] width 48 height 19
type input "Vicky-13"
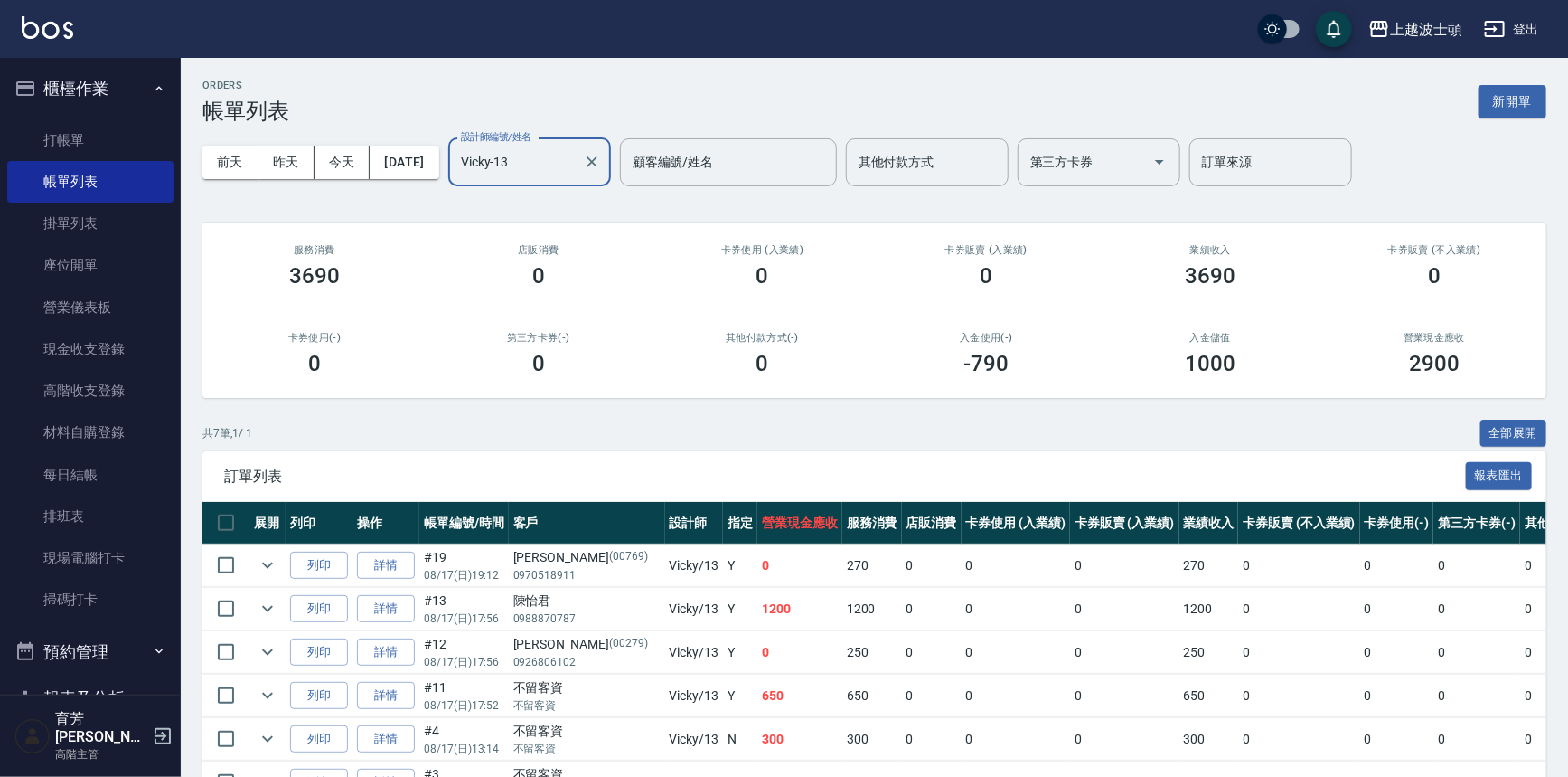
scroll to position [153, 0]
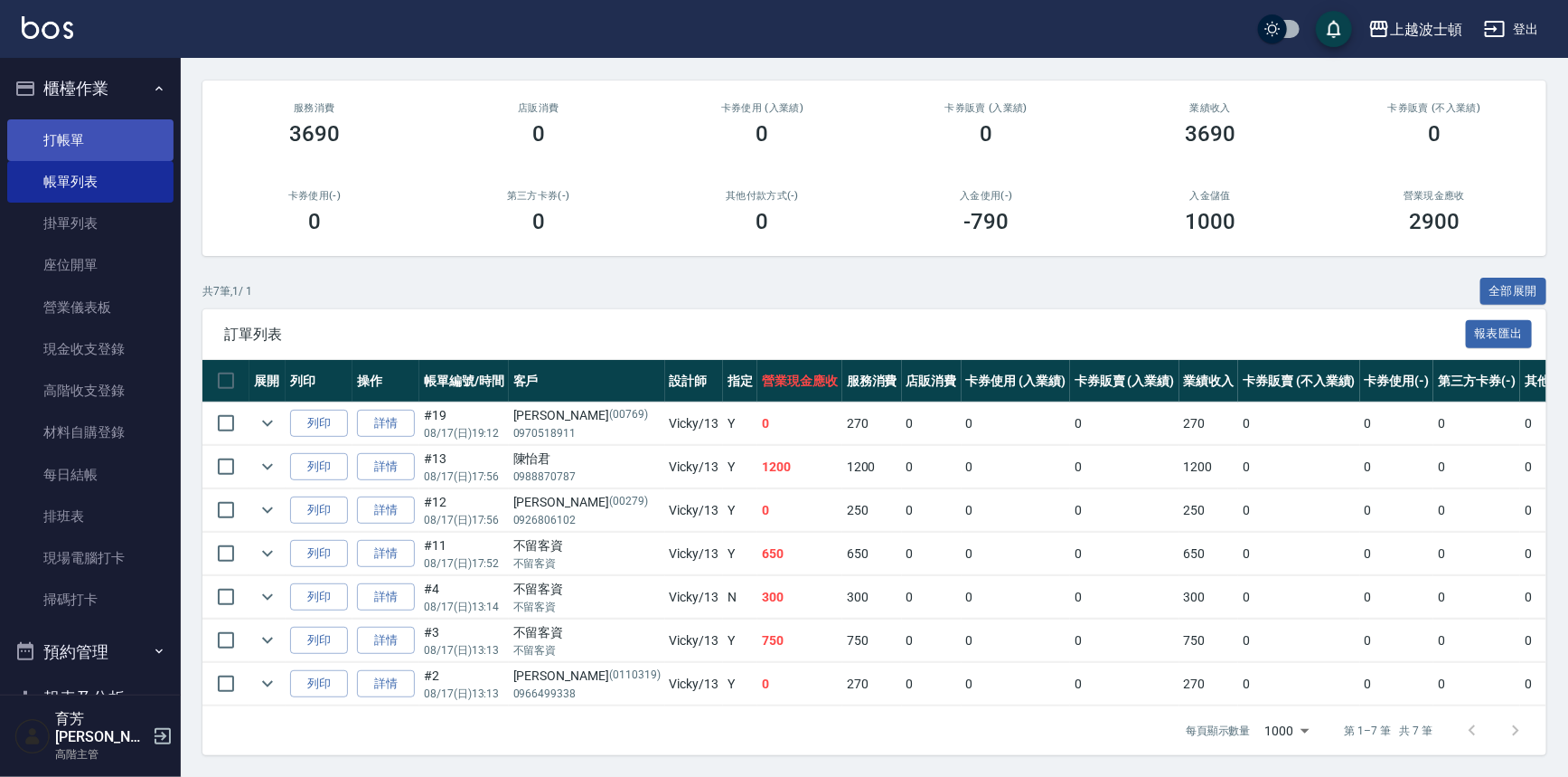
click at [78, 129] on link "打帳單" at bounding box center [91, 140] width 166 height 42
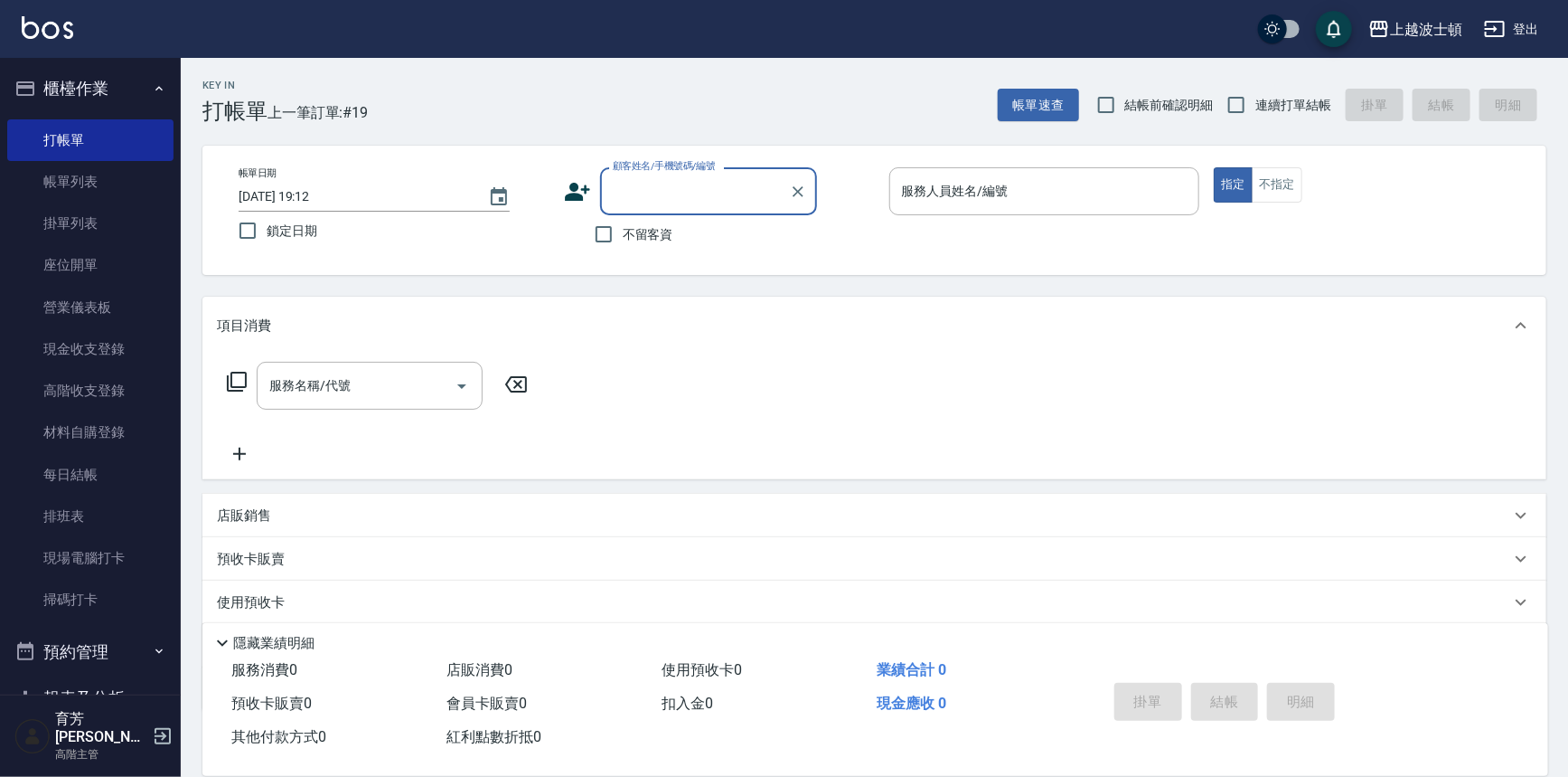
click at [636, 229] on span "不留客資" at bounding box center [649, 234] width 51 height 19
click at [623, 229] on input "不留客資" at bounding box center [604, 234] width 38 height 38
checkbox input "true"
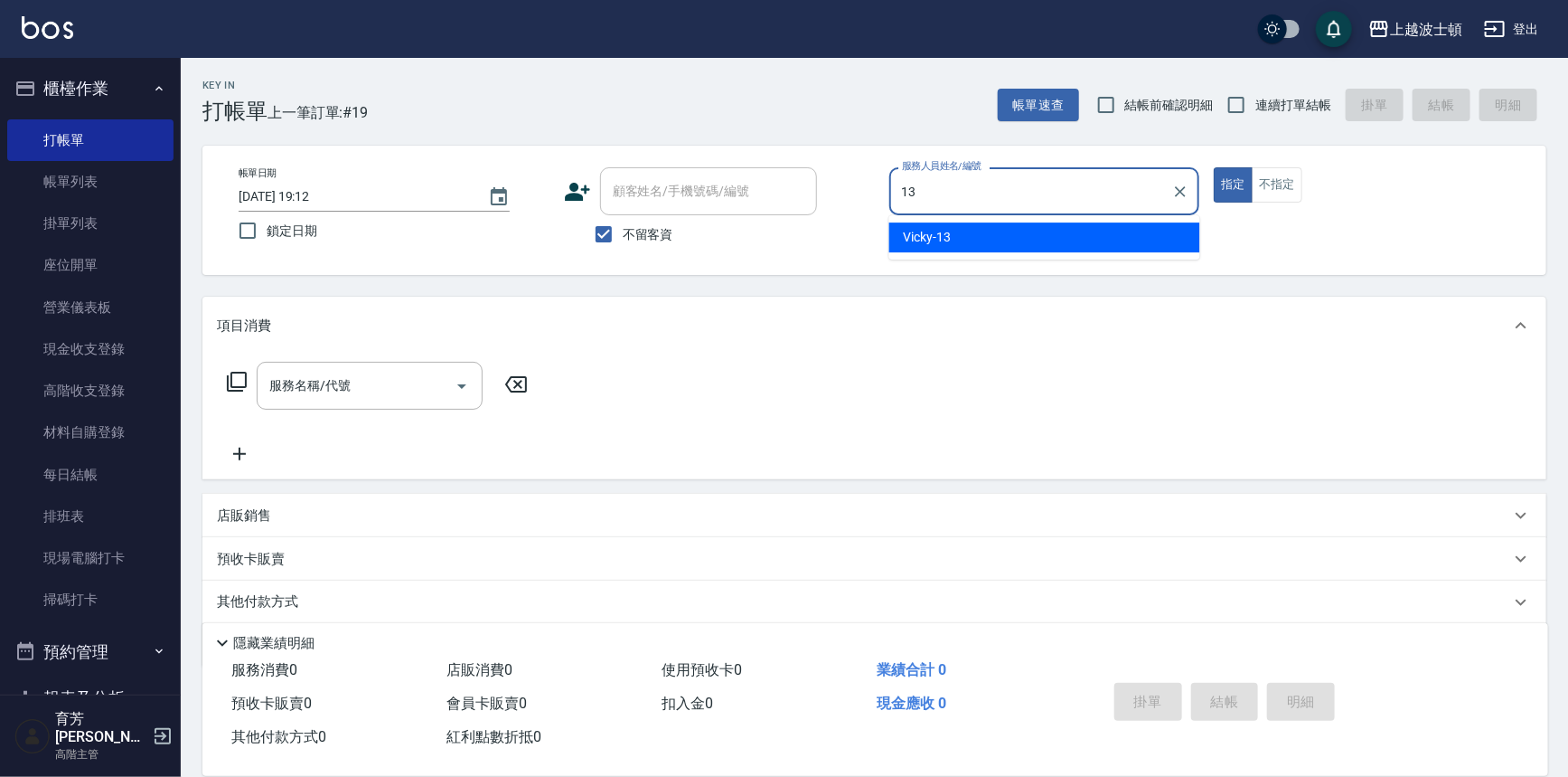
type input "Vicky-13"
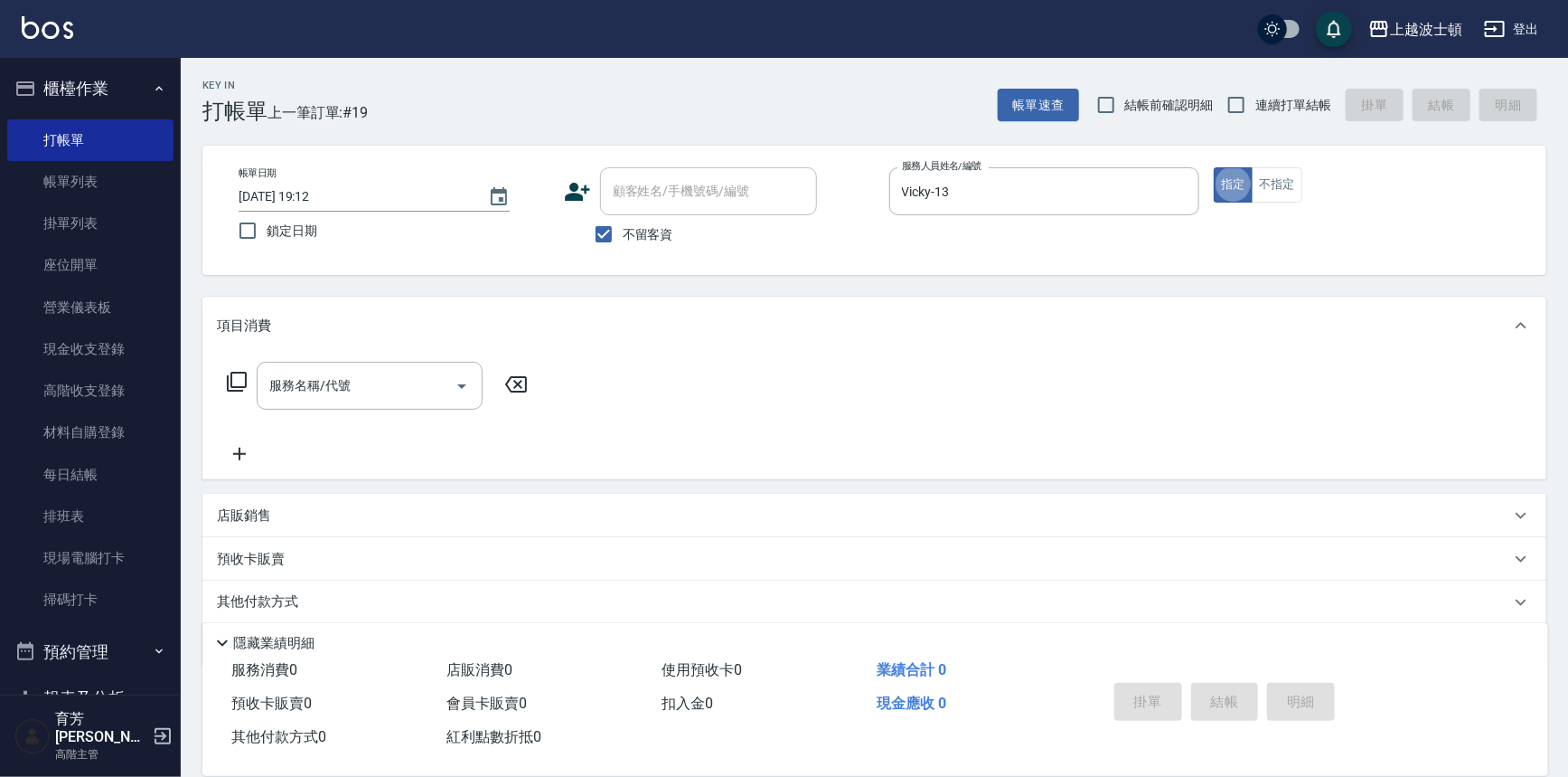
type button "true"
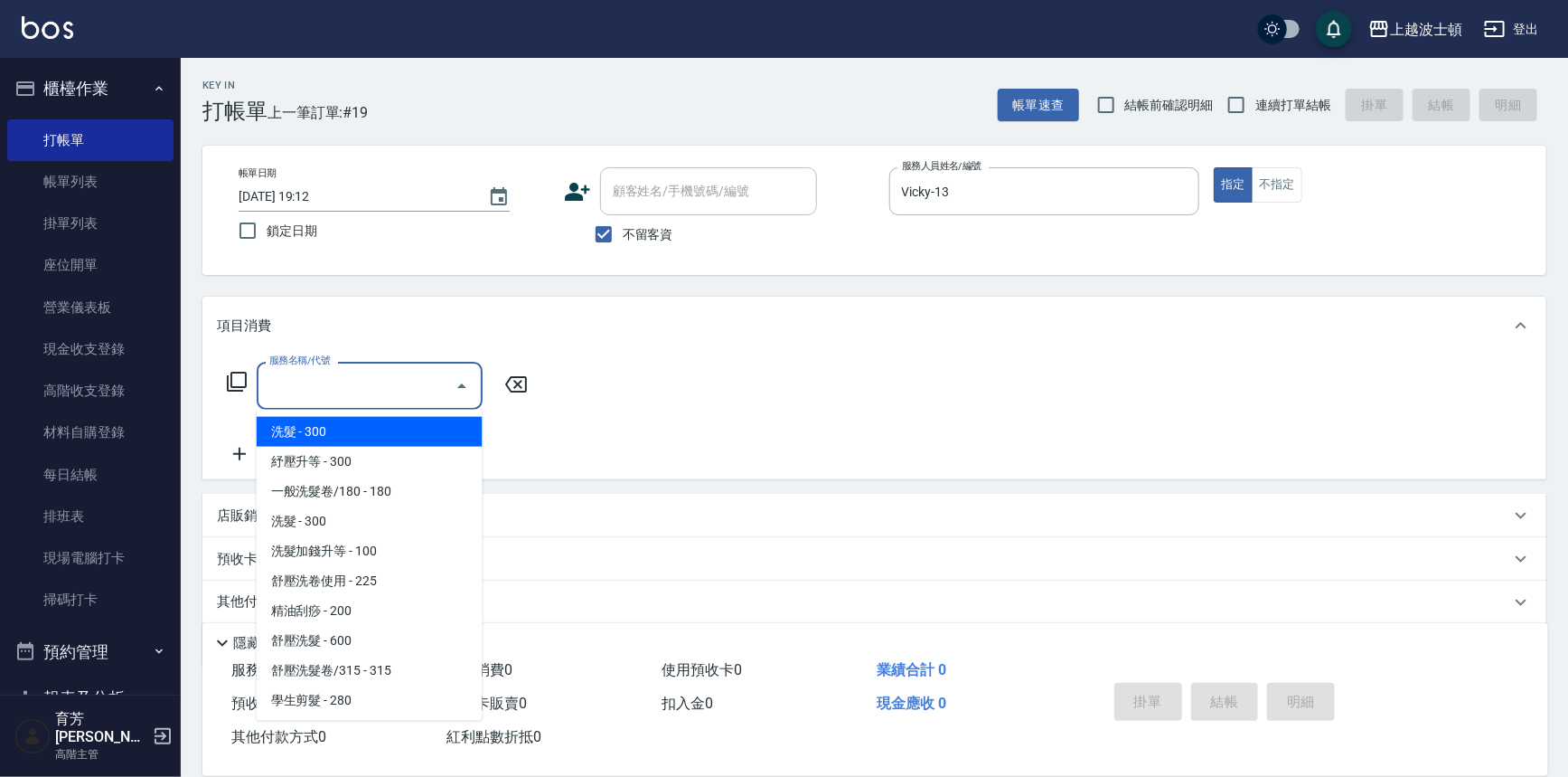
click at [401, 370] on input "服務名稱/代號" at bounding box center [356, 386] width 182 height 32
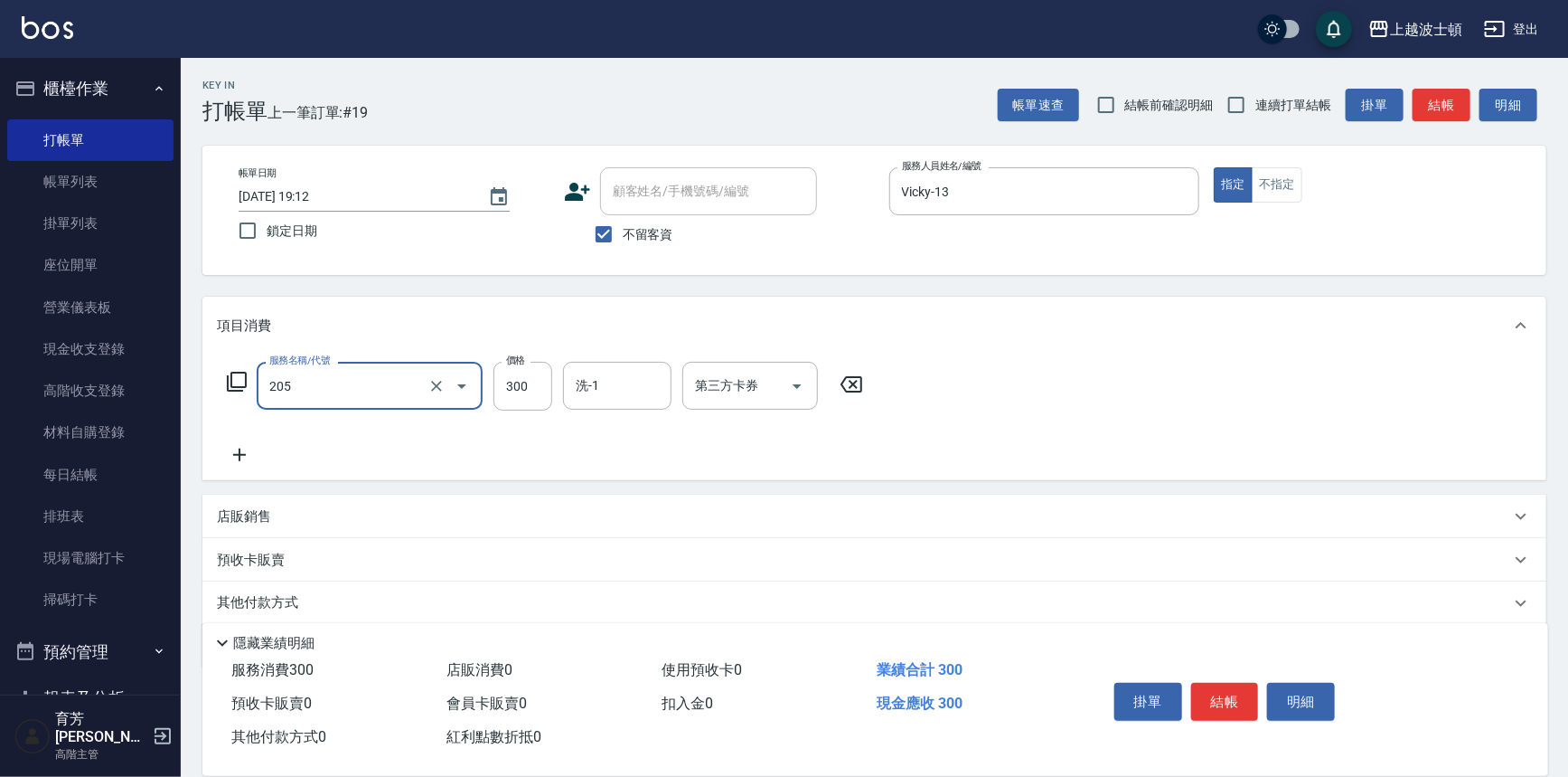
type input "洗髮(205)"
click at [237, 456] on icon at bounding box center [240, 454] width 45 height 22
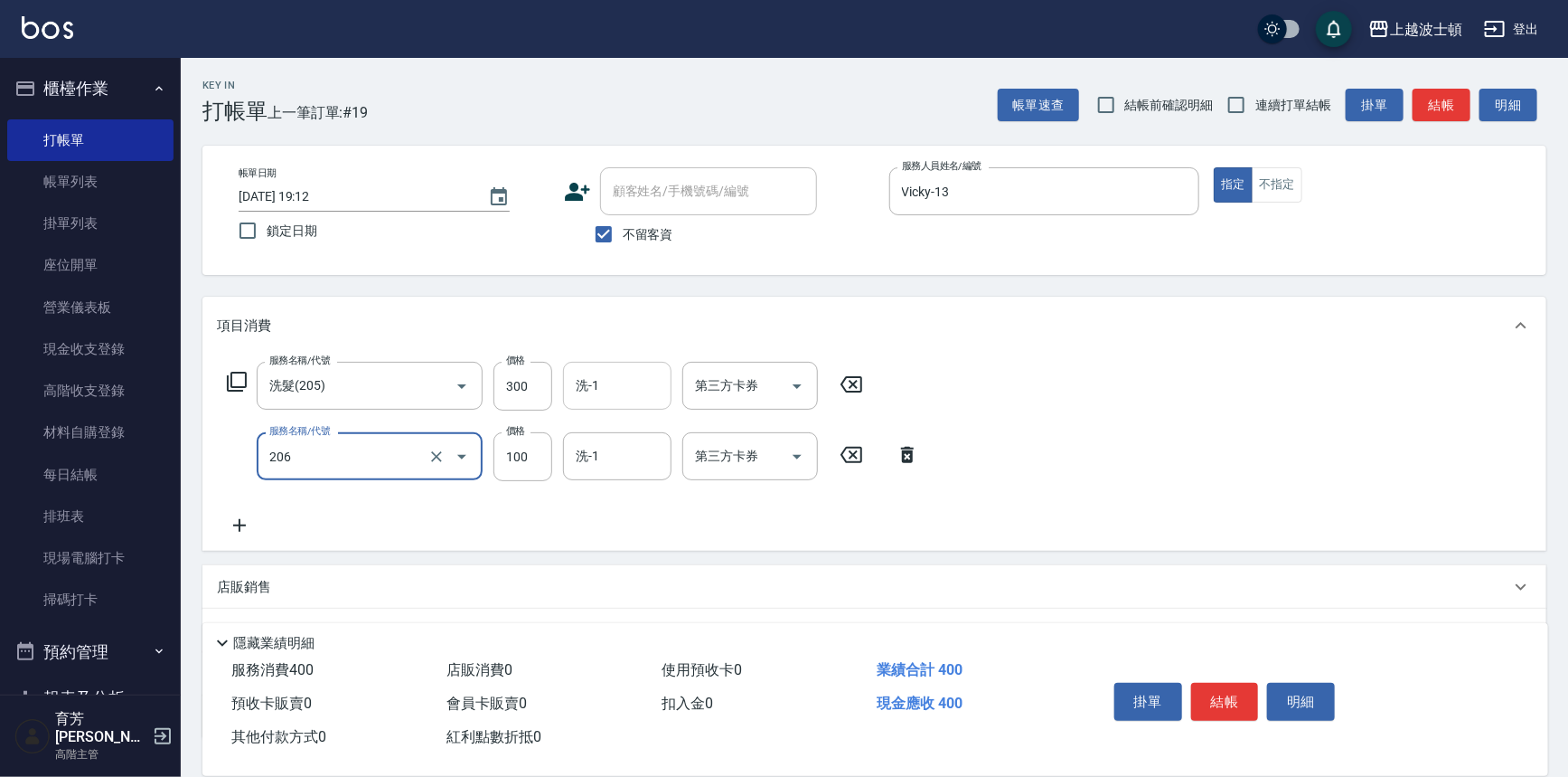
type input "洗髮加錢升等(206)"
click at [593, 375] on div "洗-1 洗-1" at bounding box center [617, 385] width 109 height 48
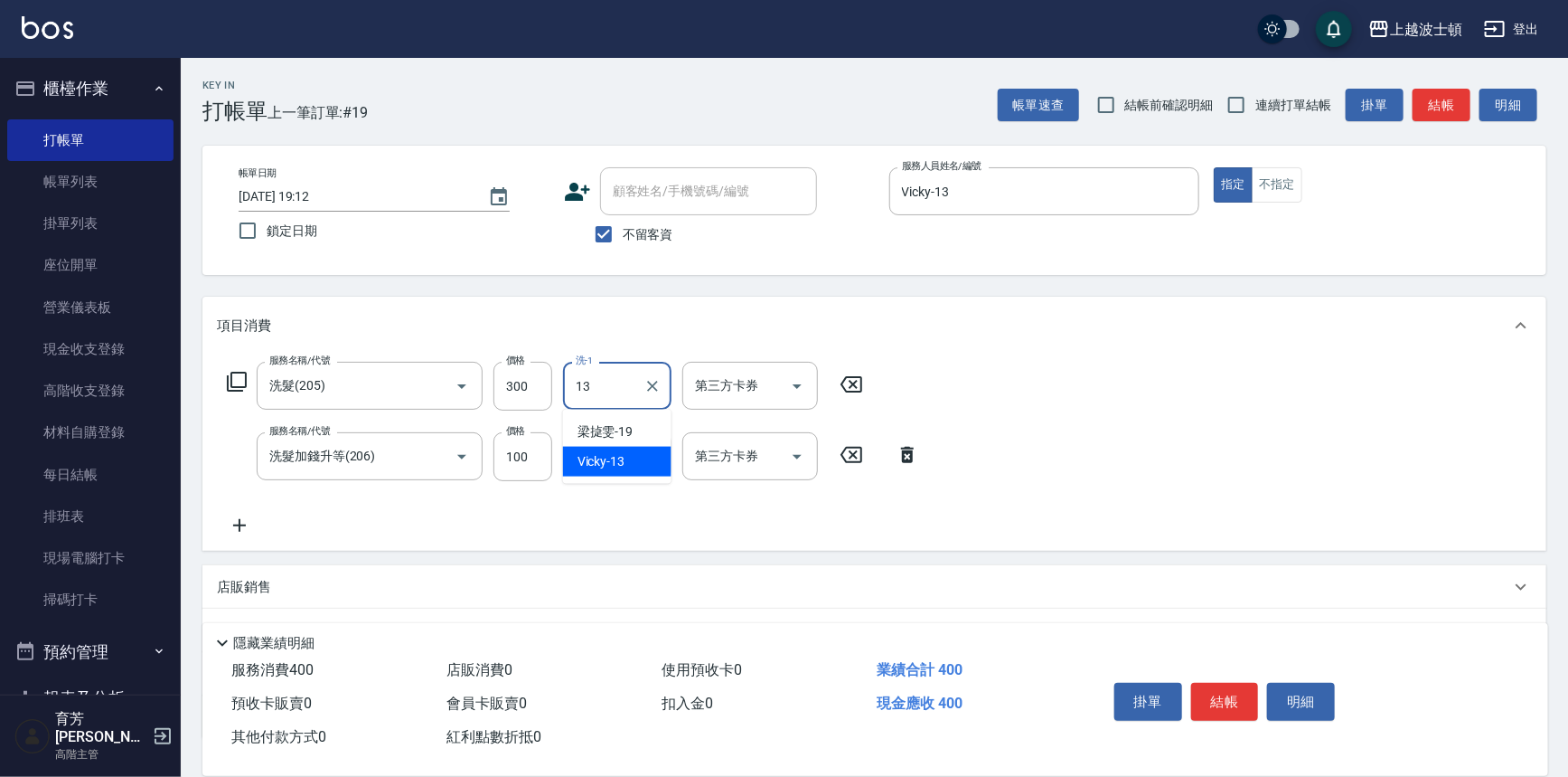
type input "13"
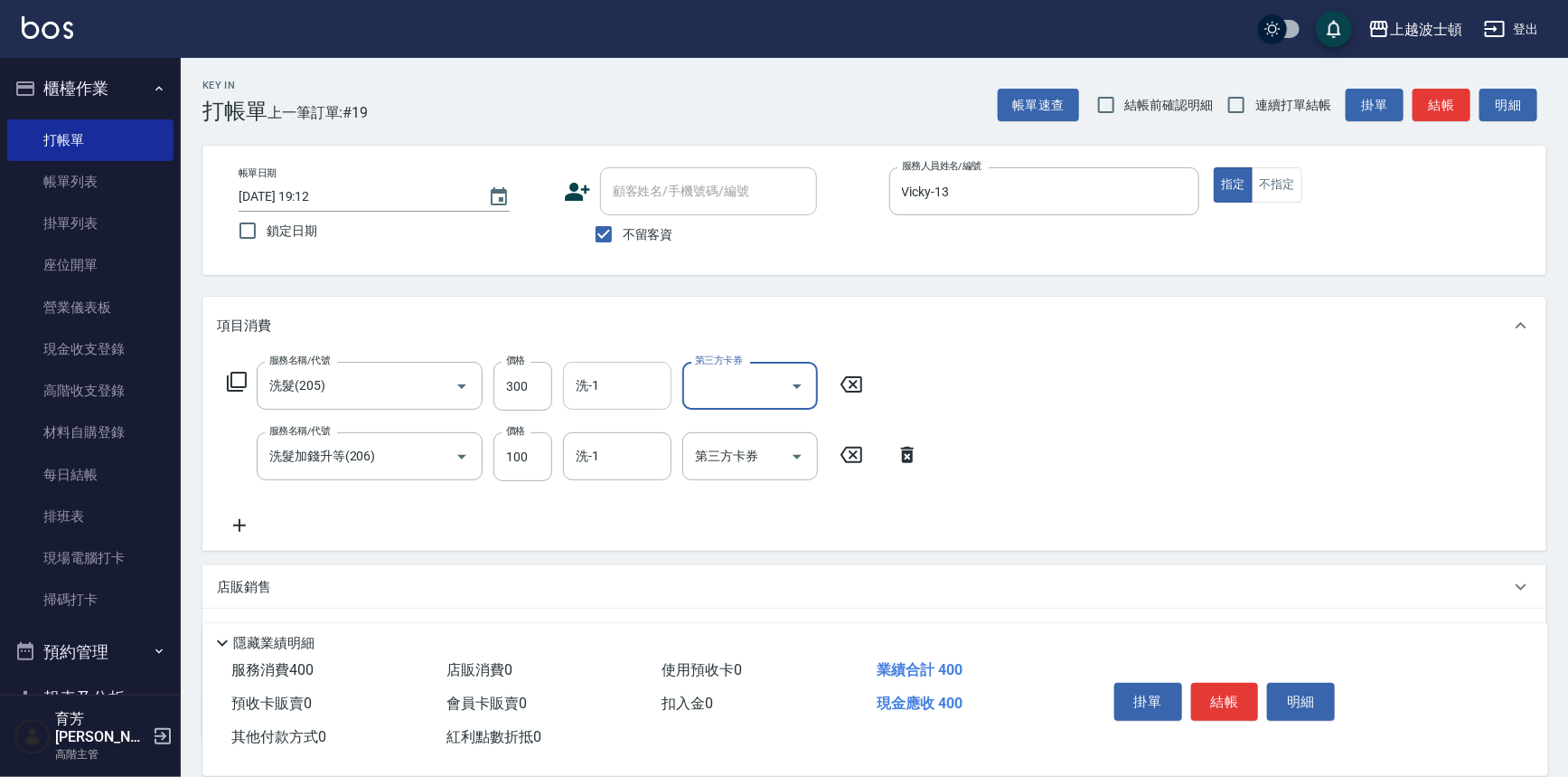
click at [595, 396] on input "洗-1" at bounding box center [617, 386] width 93 height 32
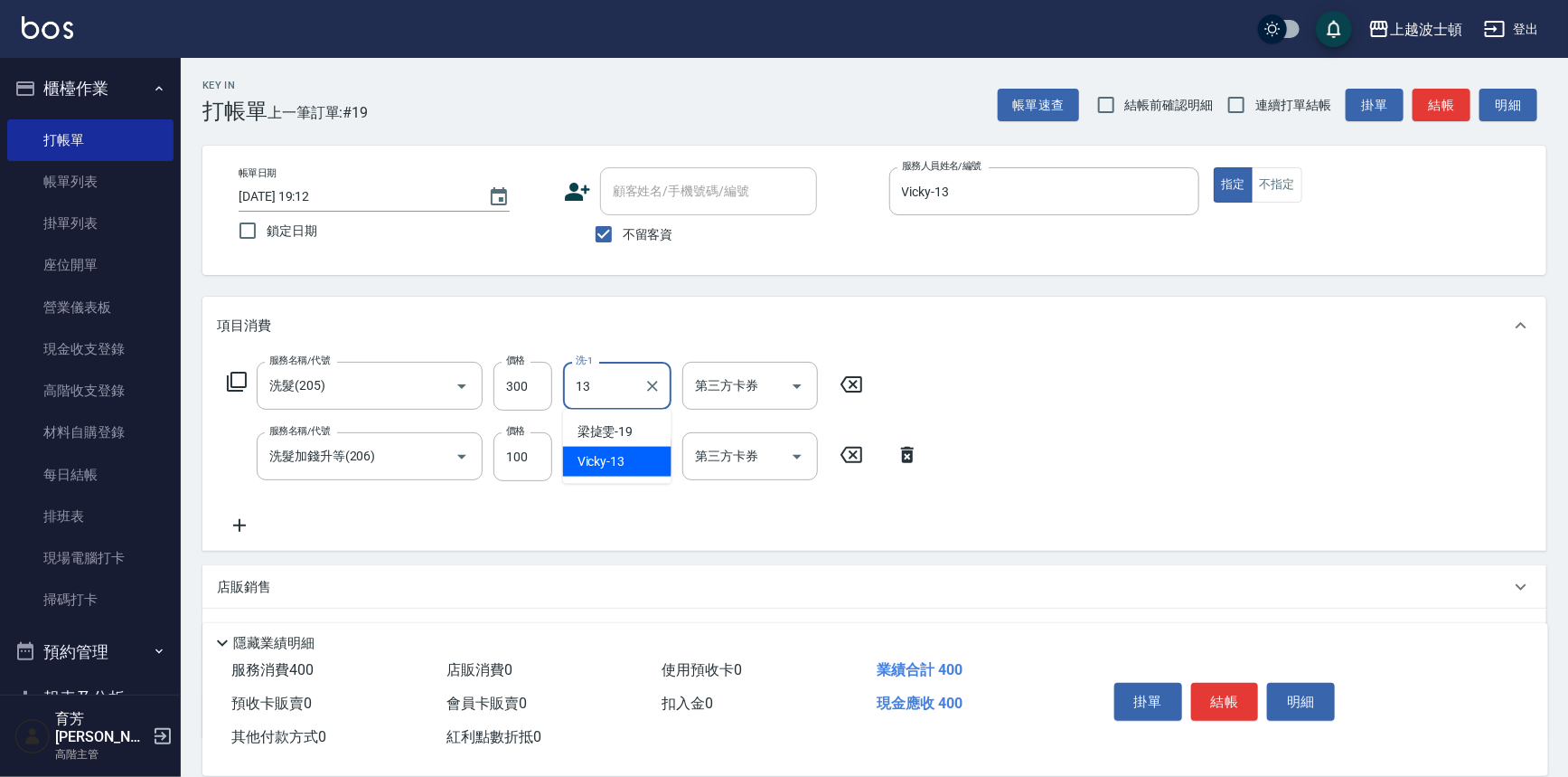
type input "Vicky-13"
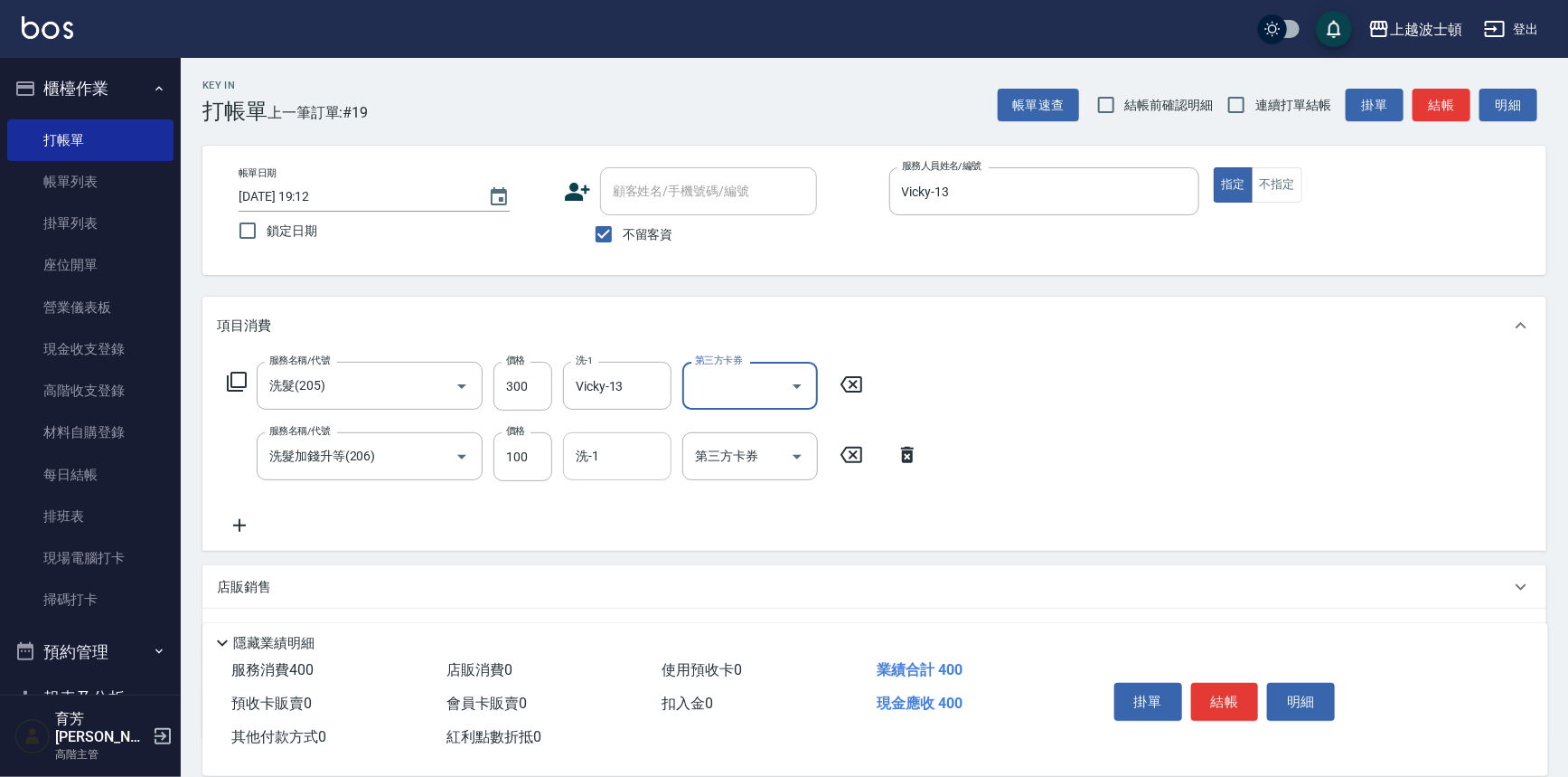
click at [587, 448] on input "洗-1" at bounding box center [617, 456] width 93 height 32
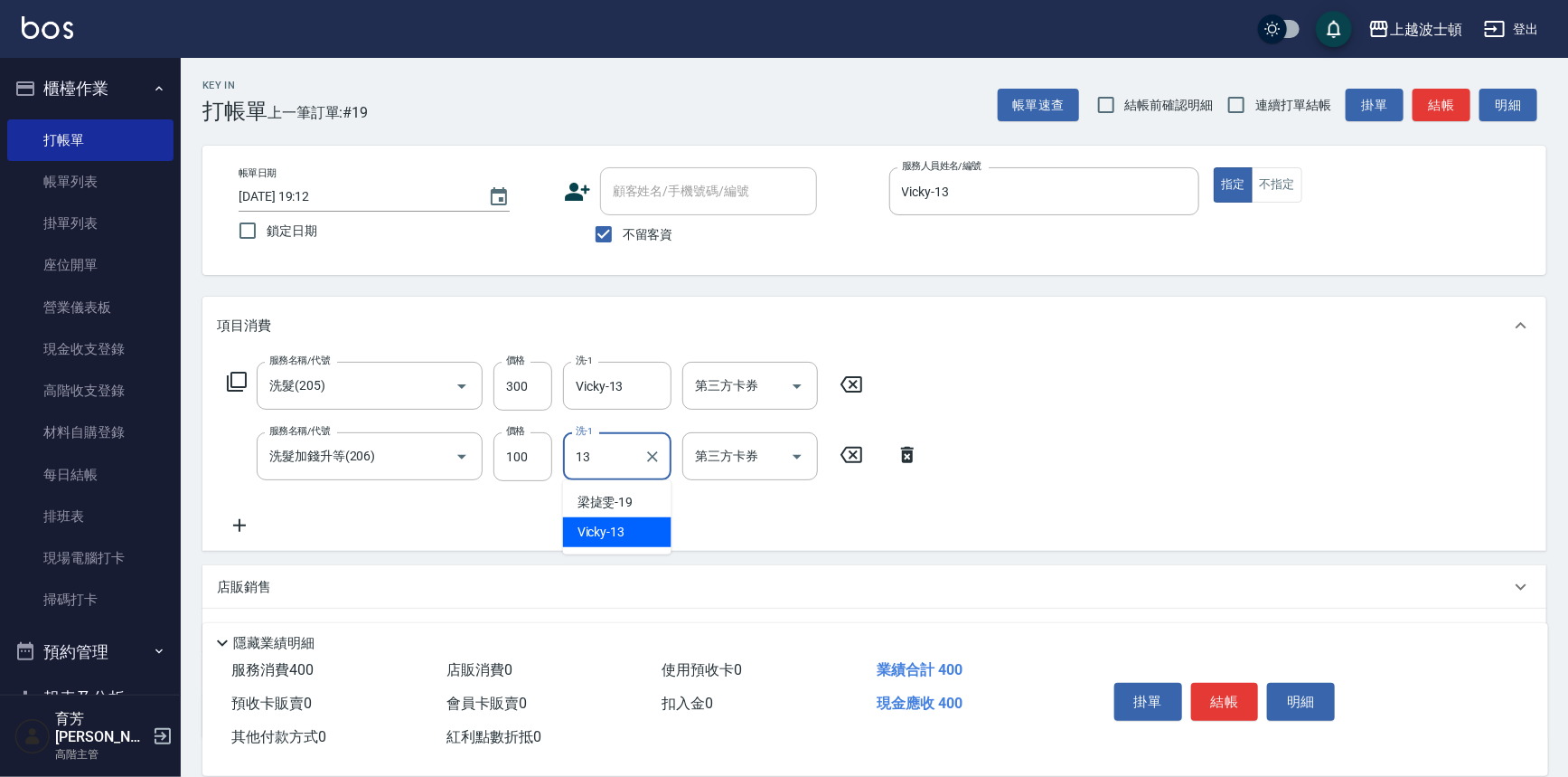
type input "Vicky-13"
click at [1239, 685] on button "結帳" at bounding box center [1225, 701] width 68 height 38
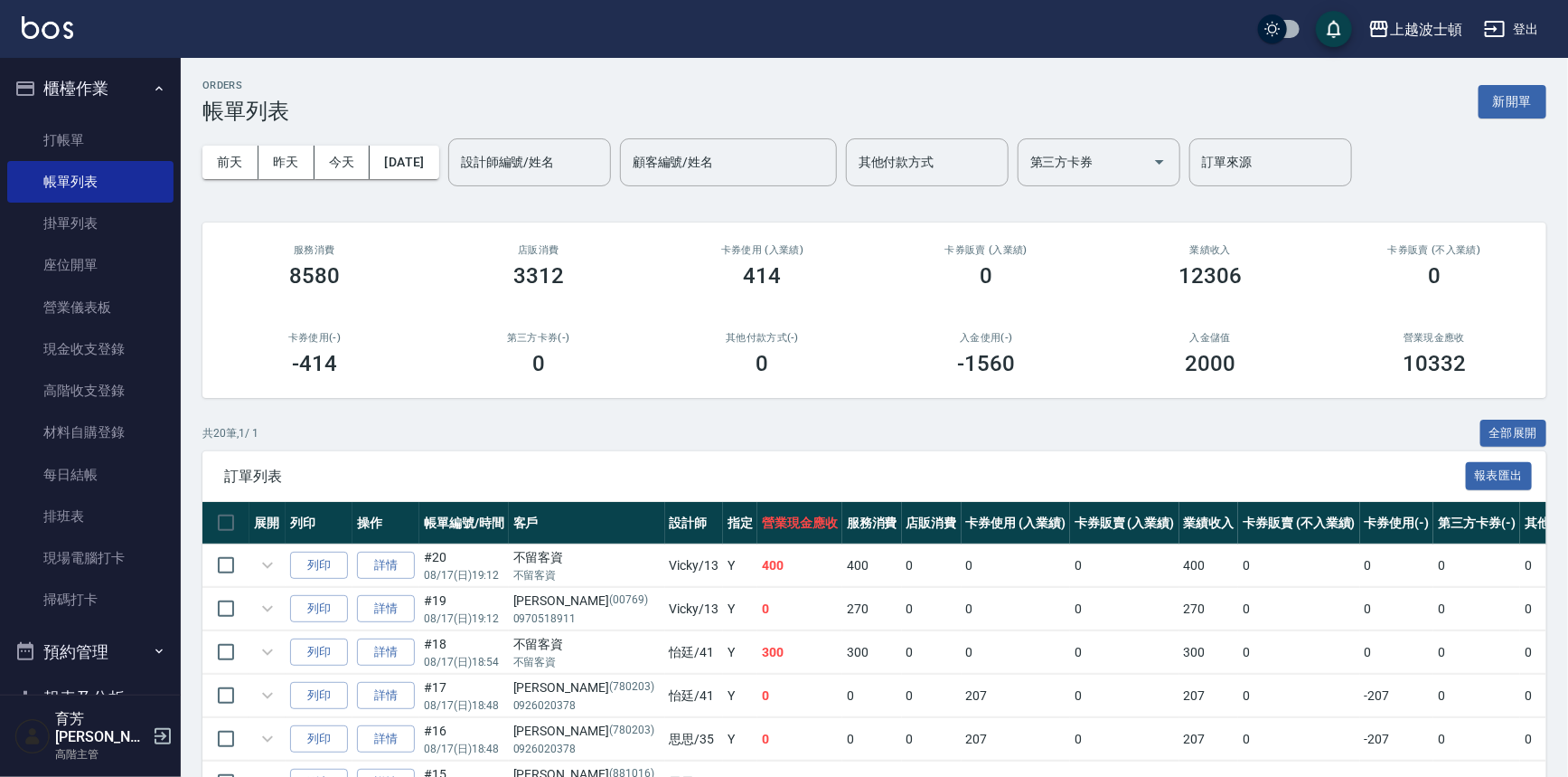
click at [513, 162] on div "設計師編號/姓名 設計師編號/姓名" at bounding box center [530, 162] width 162 height 48
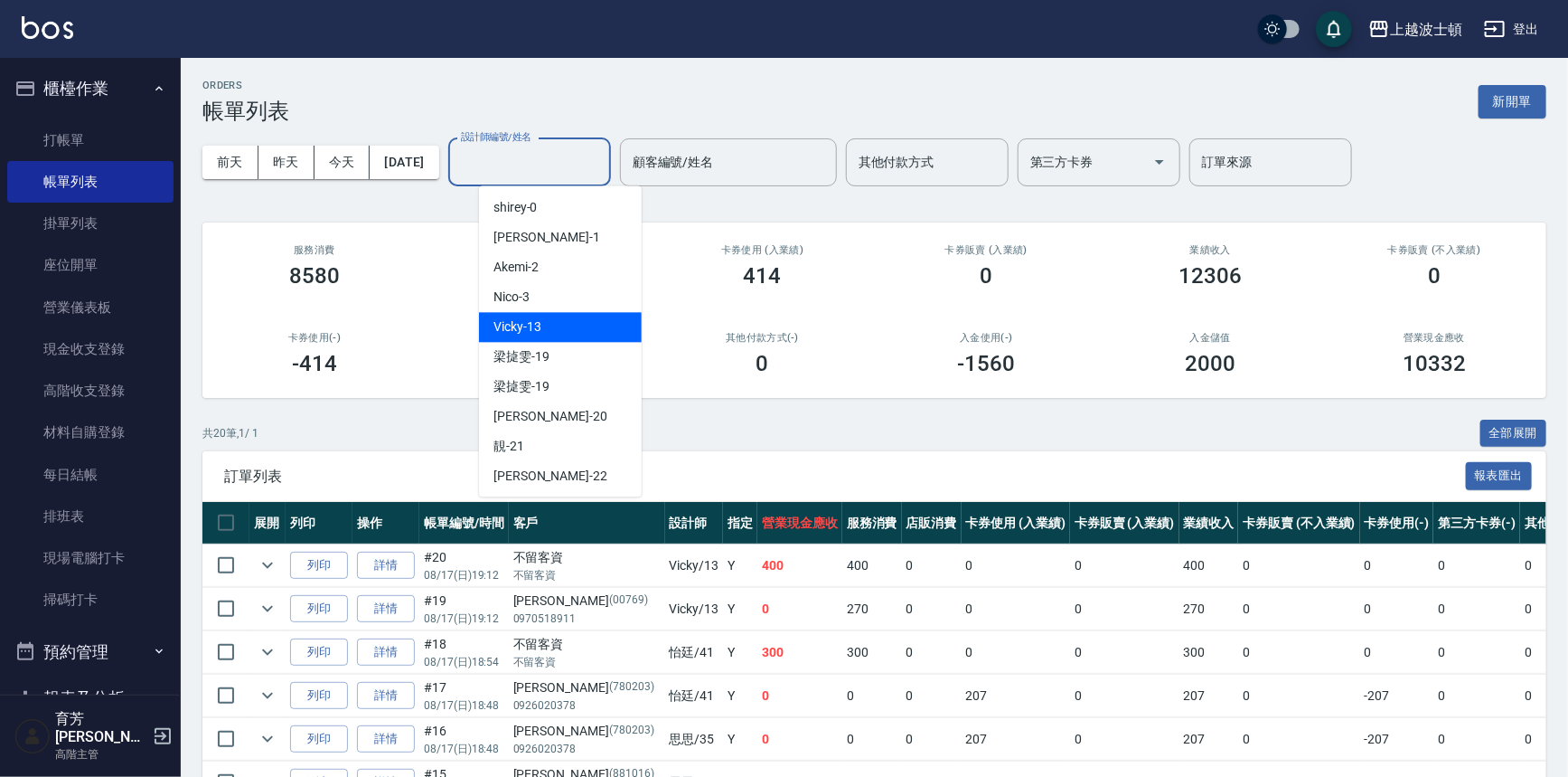
click at [539, 318] on span "Vicky -13" at bounding box center [517, 327] width 48 height 19
type input "Vicky-13"
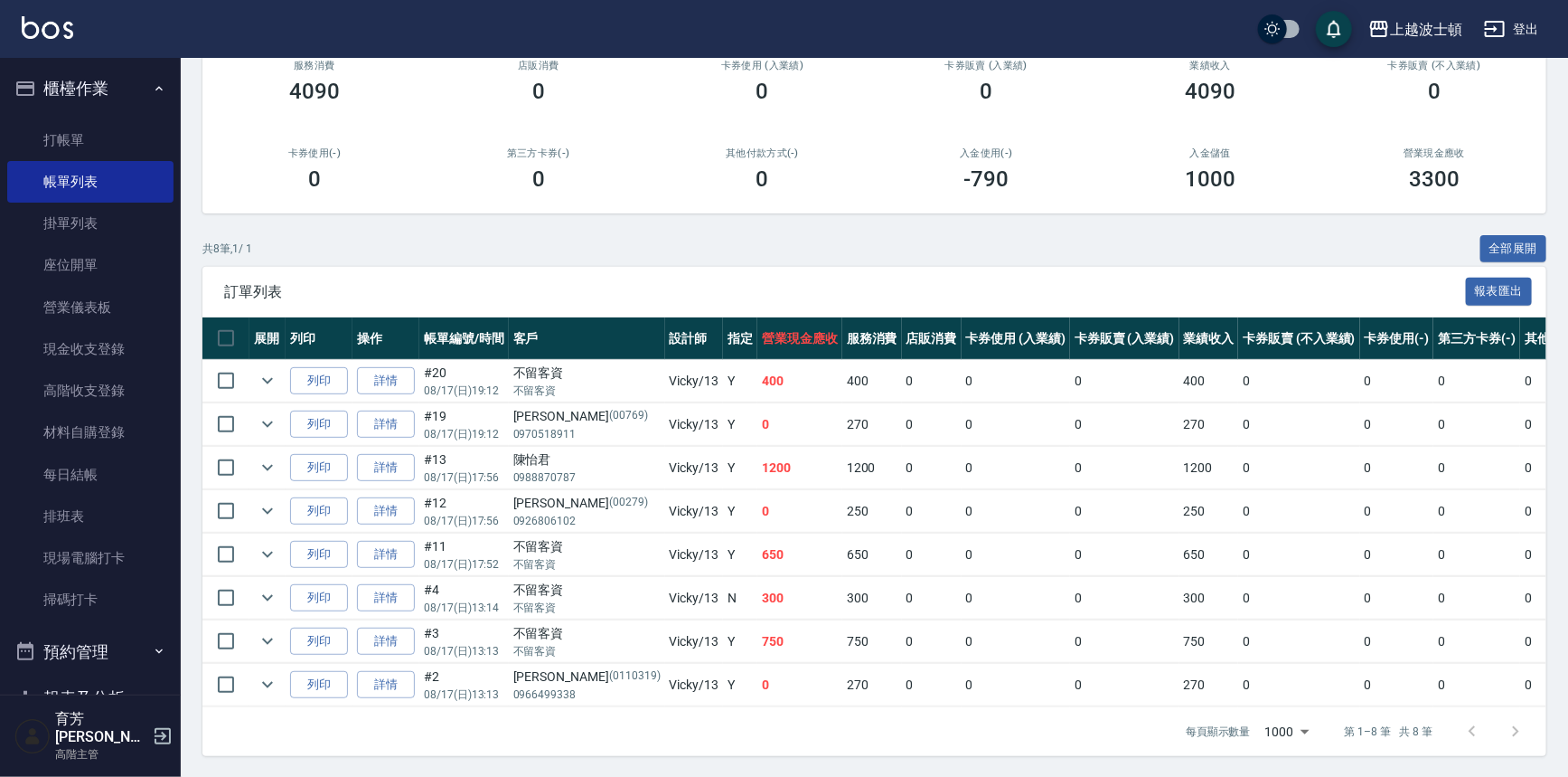
scroll to position [189, 0]
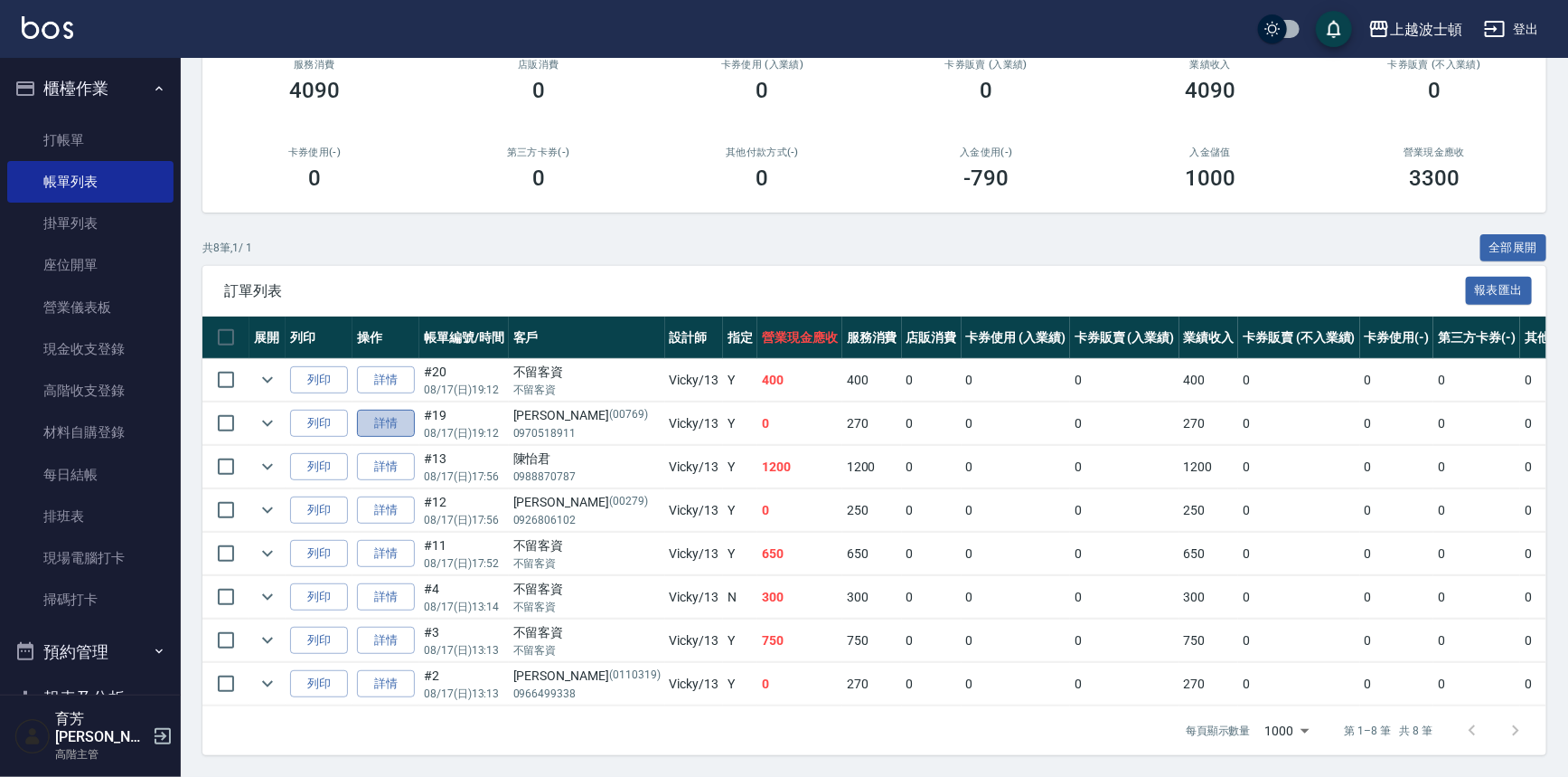
click at [381, 423] on link "詳情" at bounding box center [385, 424] width 58 height 28
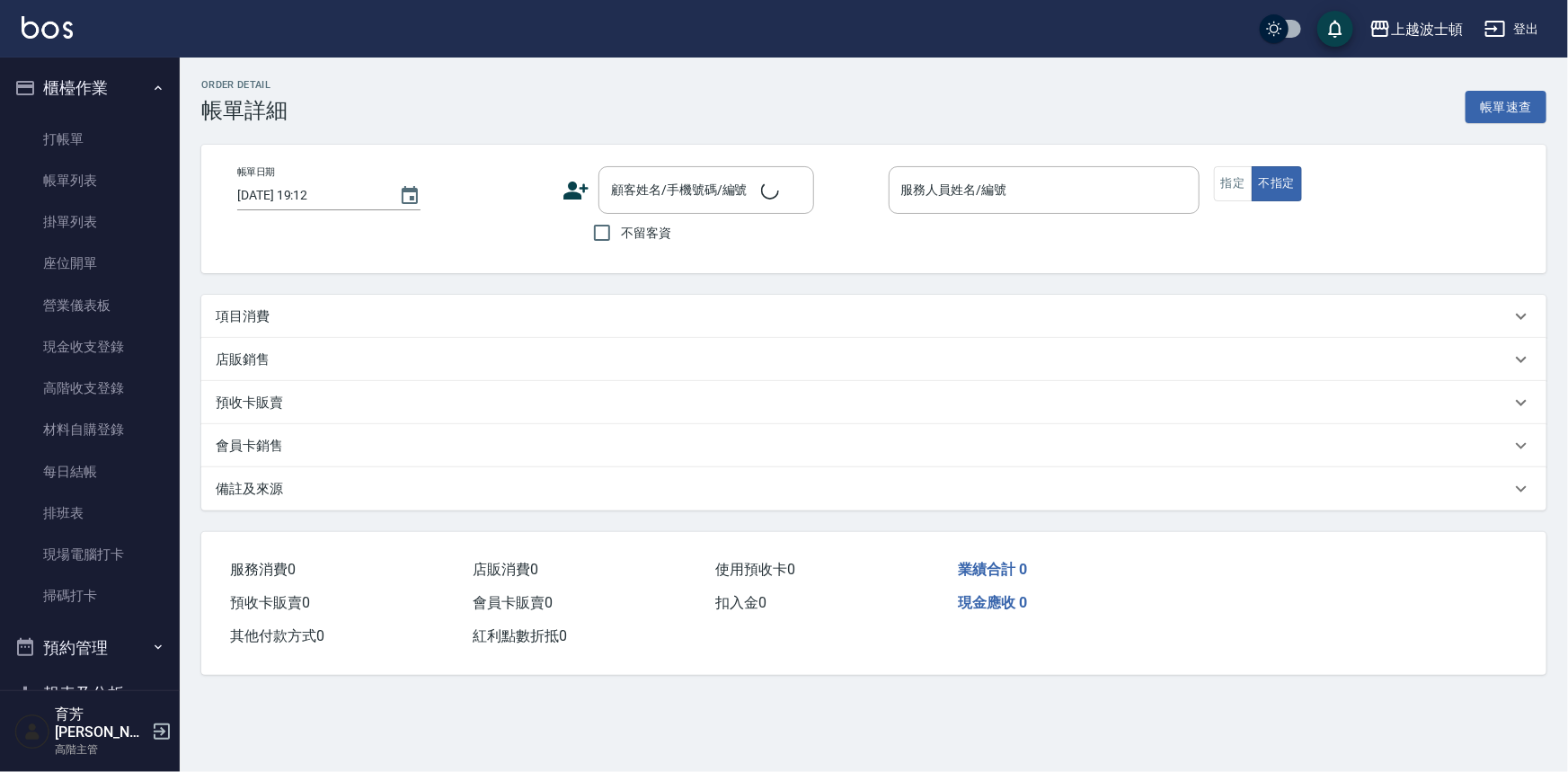
type input "Vicky-13"
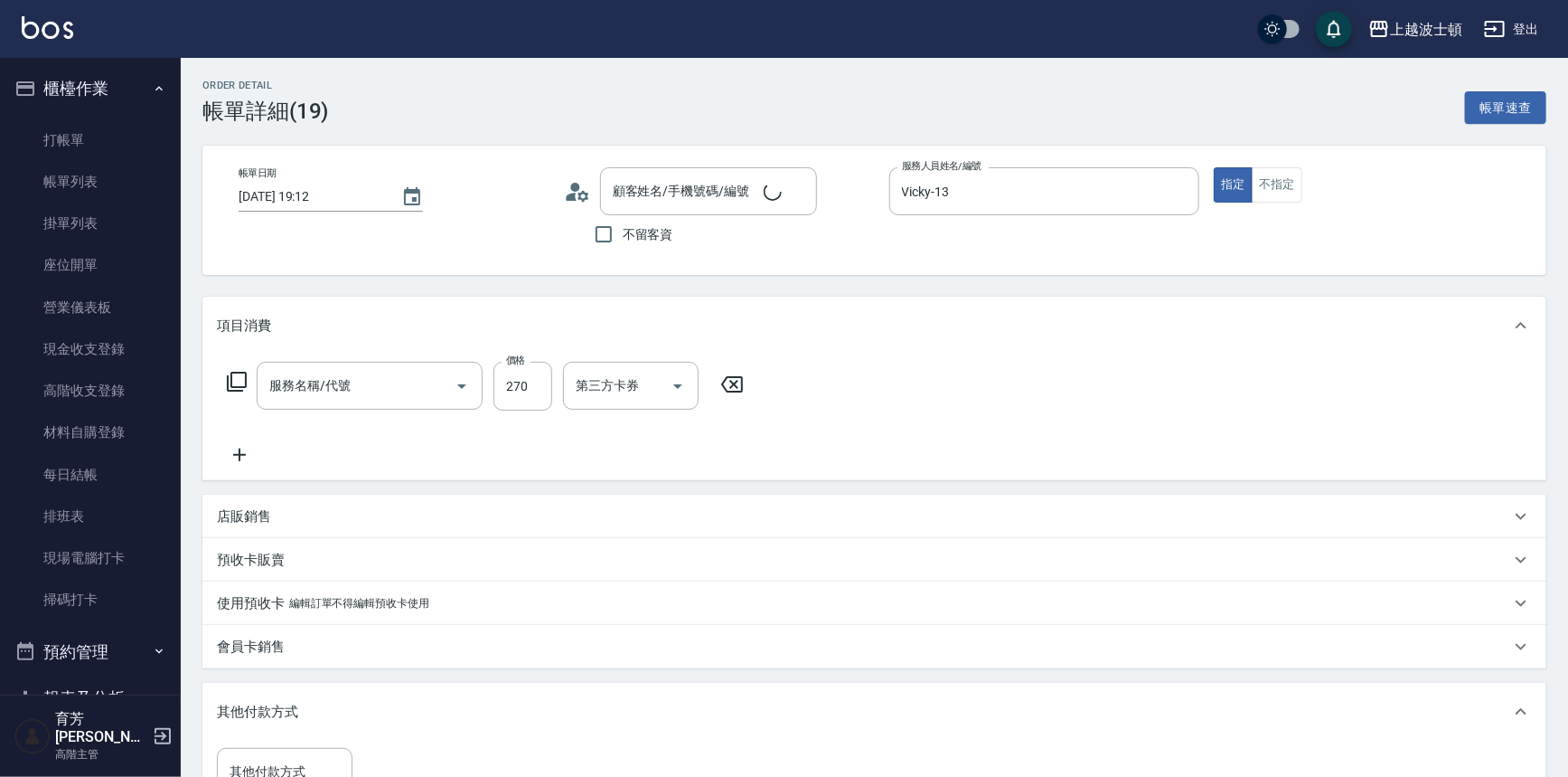
type input "洗髮(205)"
type input "吳艷芬/0970518911/00769"
click at [1292, 182] on button "不指定" at bounding box center [1277, 184] width 51 height 35
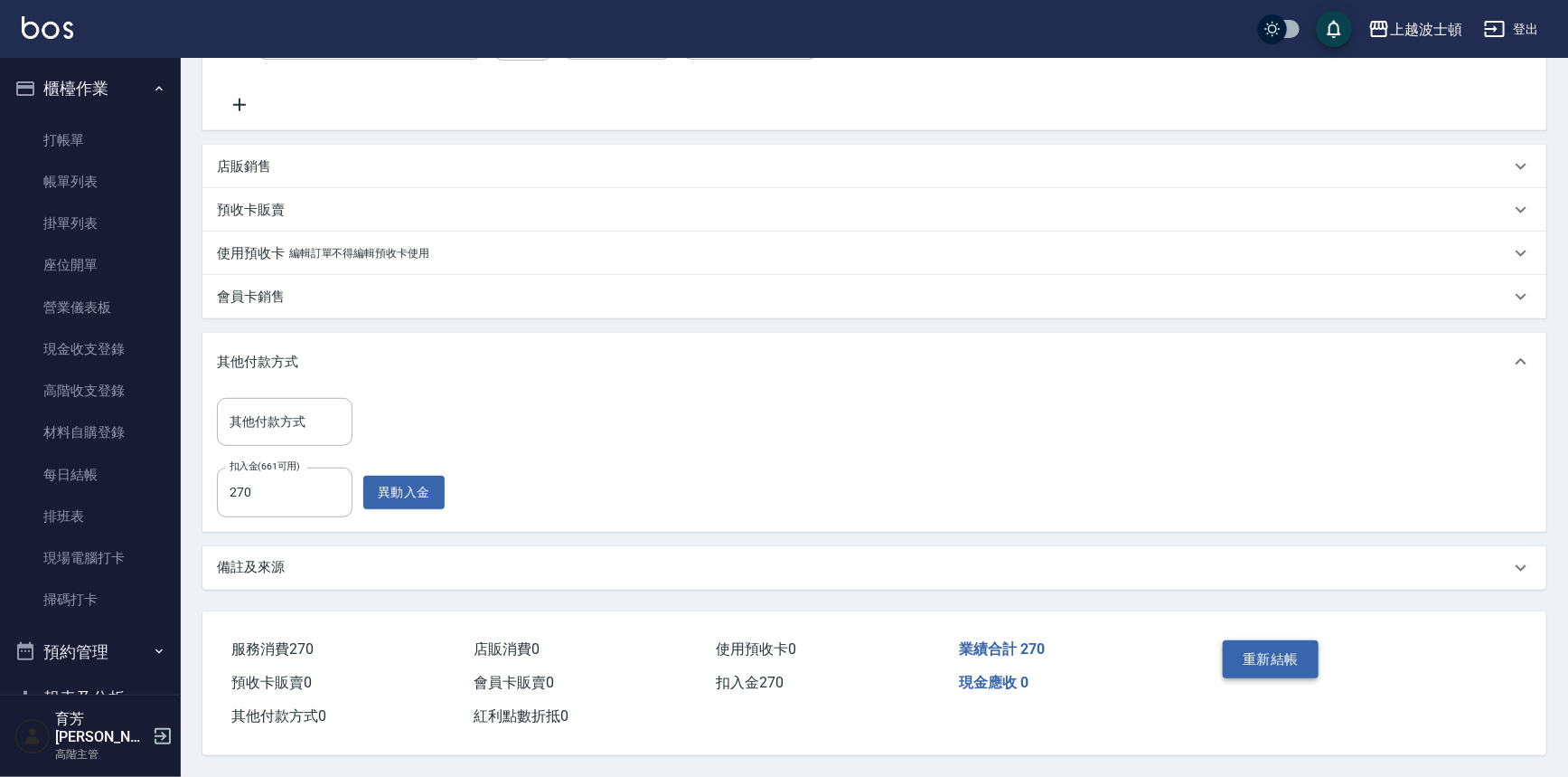
click at [1279, 661] on button "重新結帳" at bounding box center [1272, 659] width 96 height 38
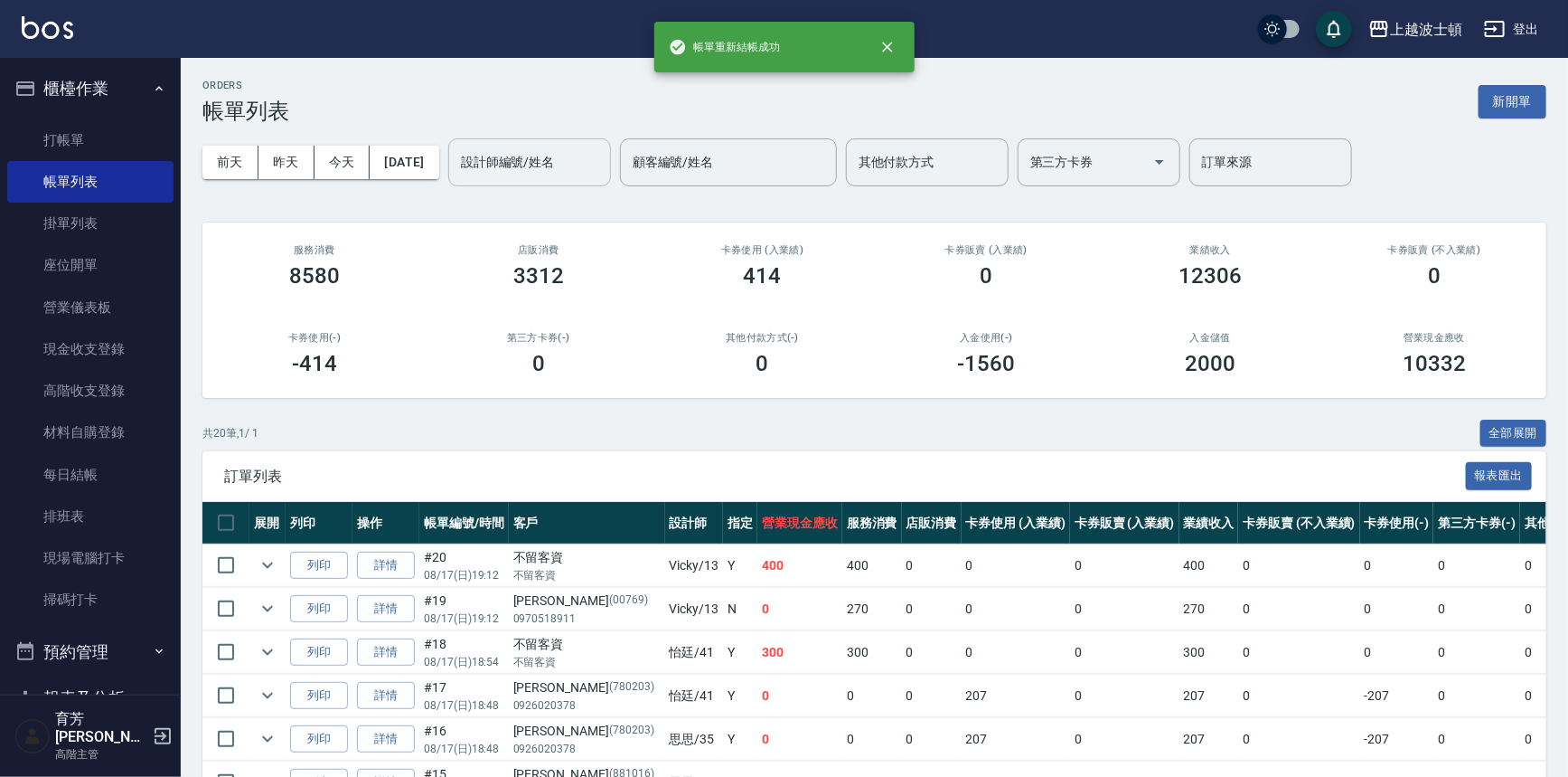
click at [584, 173] on input "設計師編號/姓名" at bounding box center [530, 162] width 146 height 32
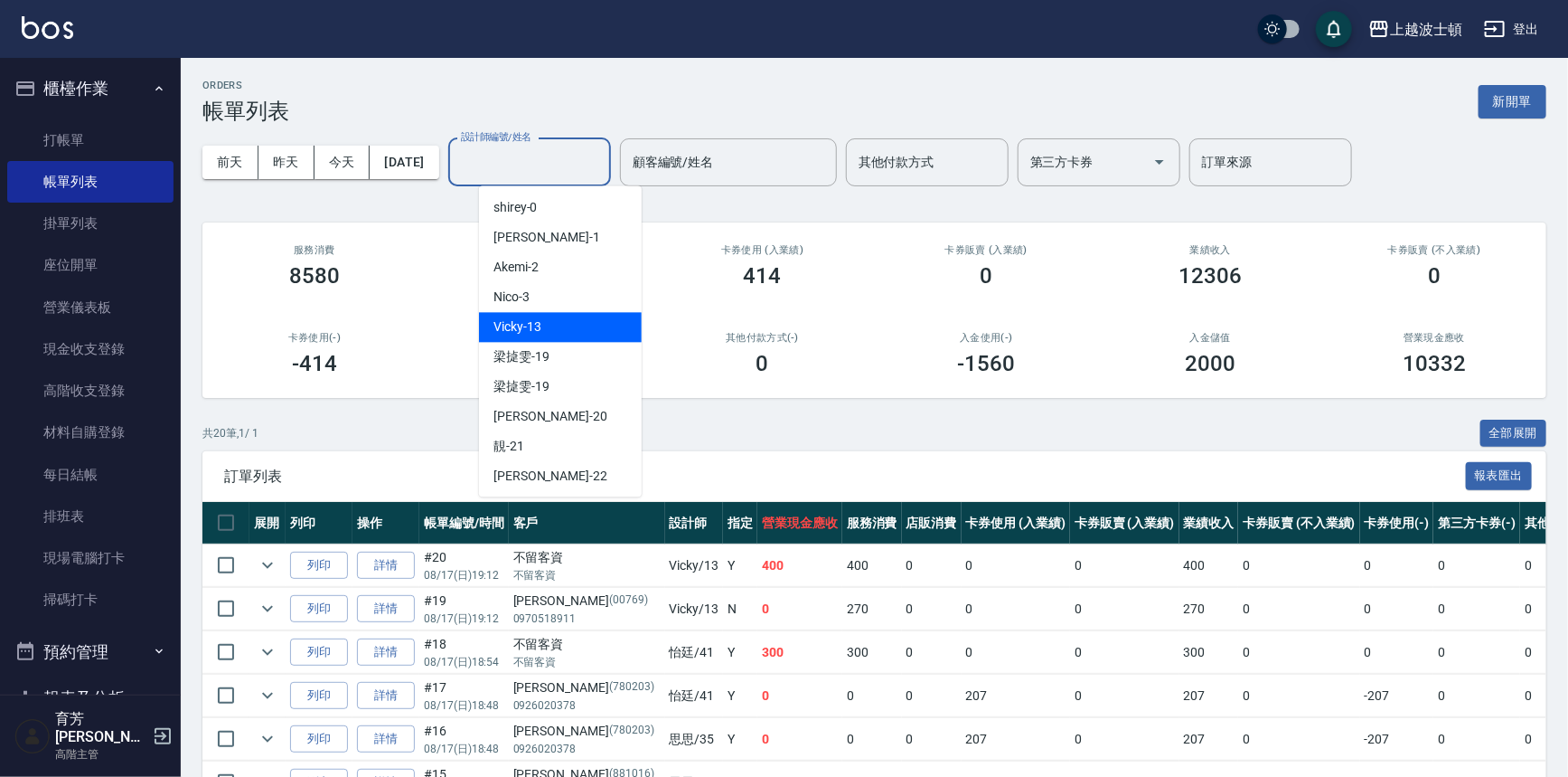
click at [597, 333] on div "Vicky -13" at bounding box center [561, 327] width 162 height 30
type input "Vicky-13"
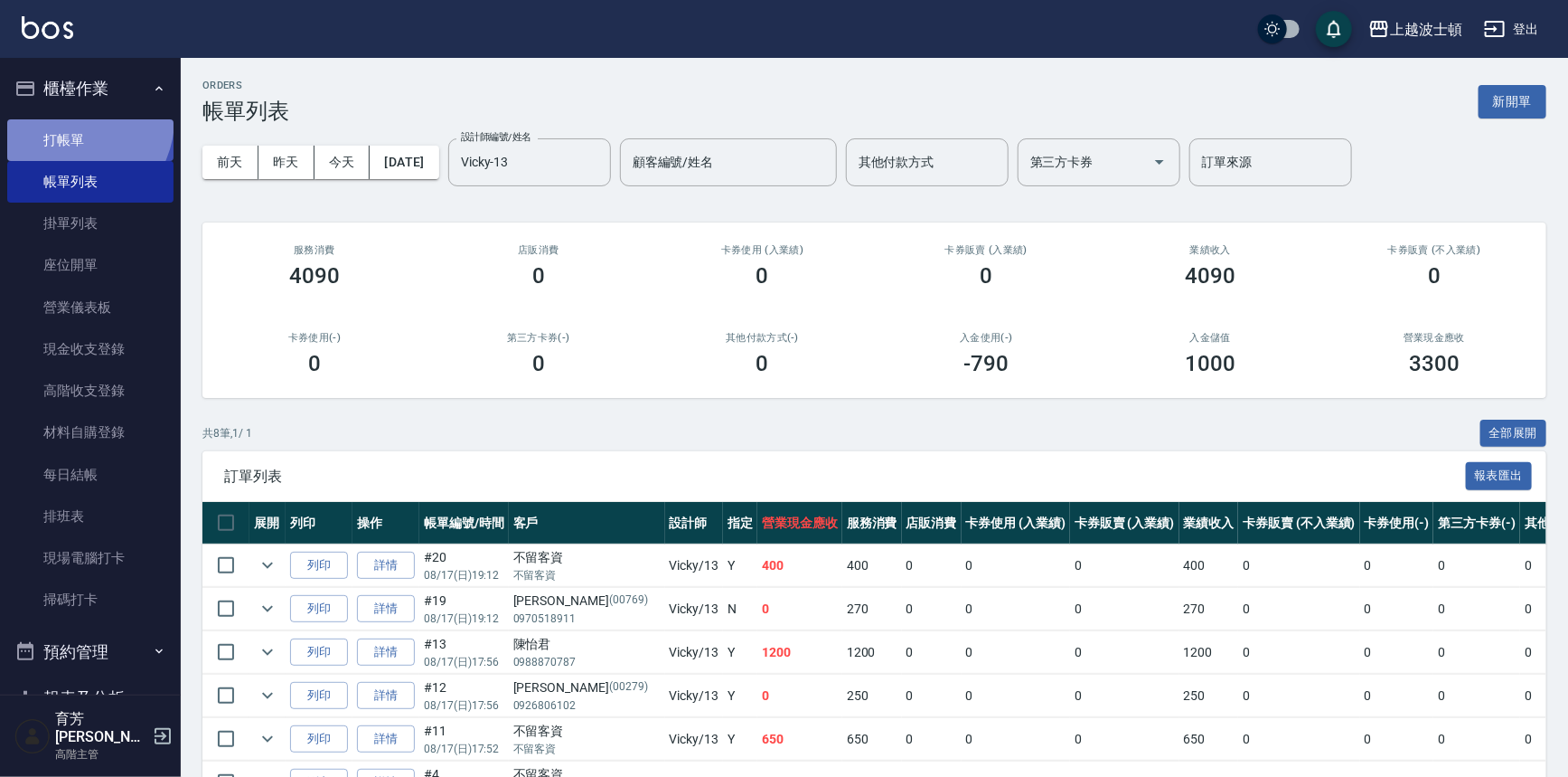
click at [72, 119] on link "打帳單" at bounding box center [91, 140] width 166 height 42
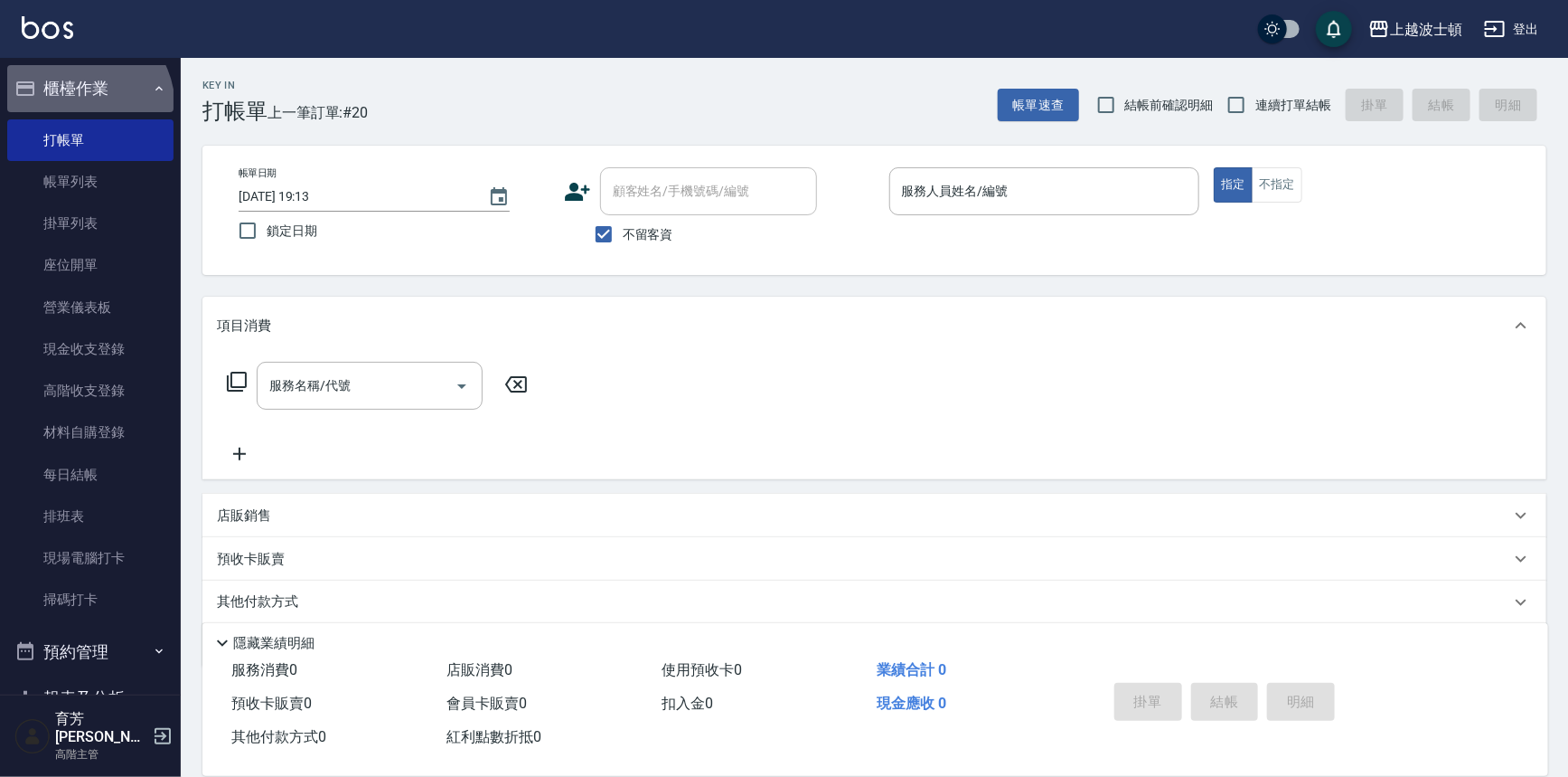
click at [73, 109] on button "櫃檯作業" at bounding box center [91, 89] width 166 height 47
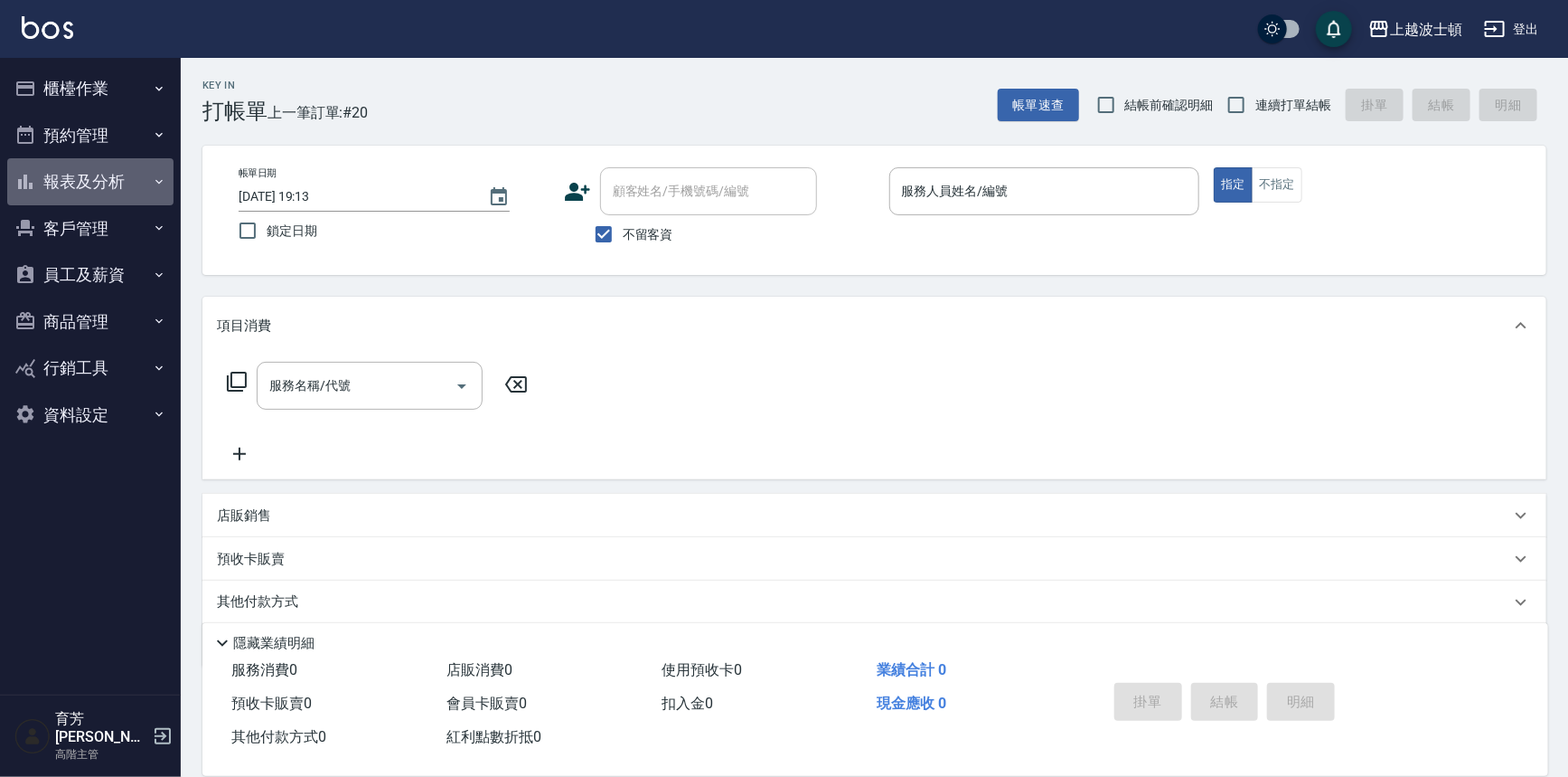
click at [87, 176] on button "報表及分析" at bounding box center [91, 182] width 166 height 47
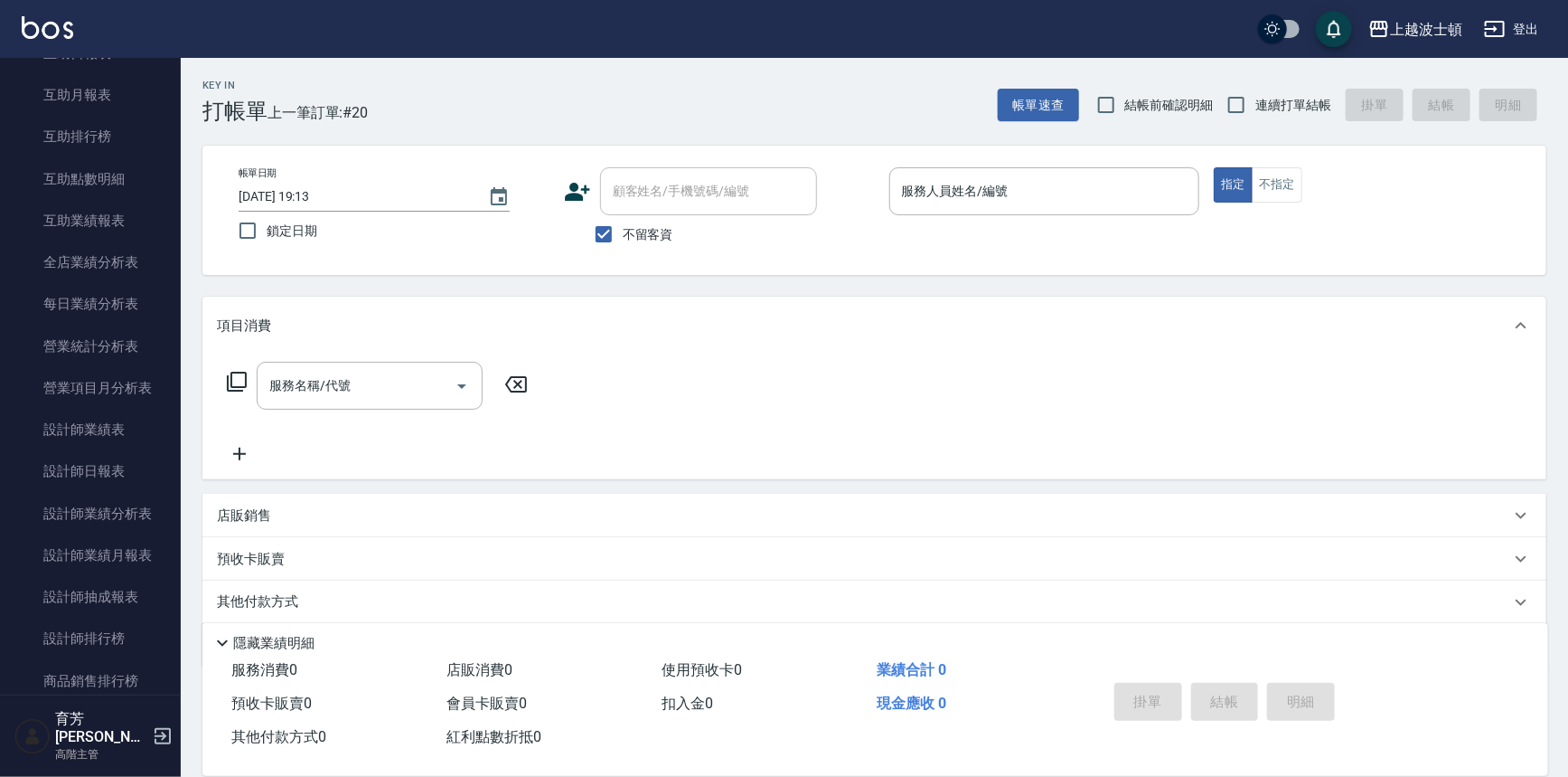
scroll to position [362, 0]
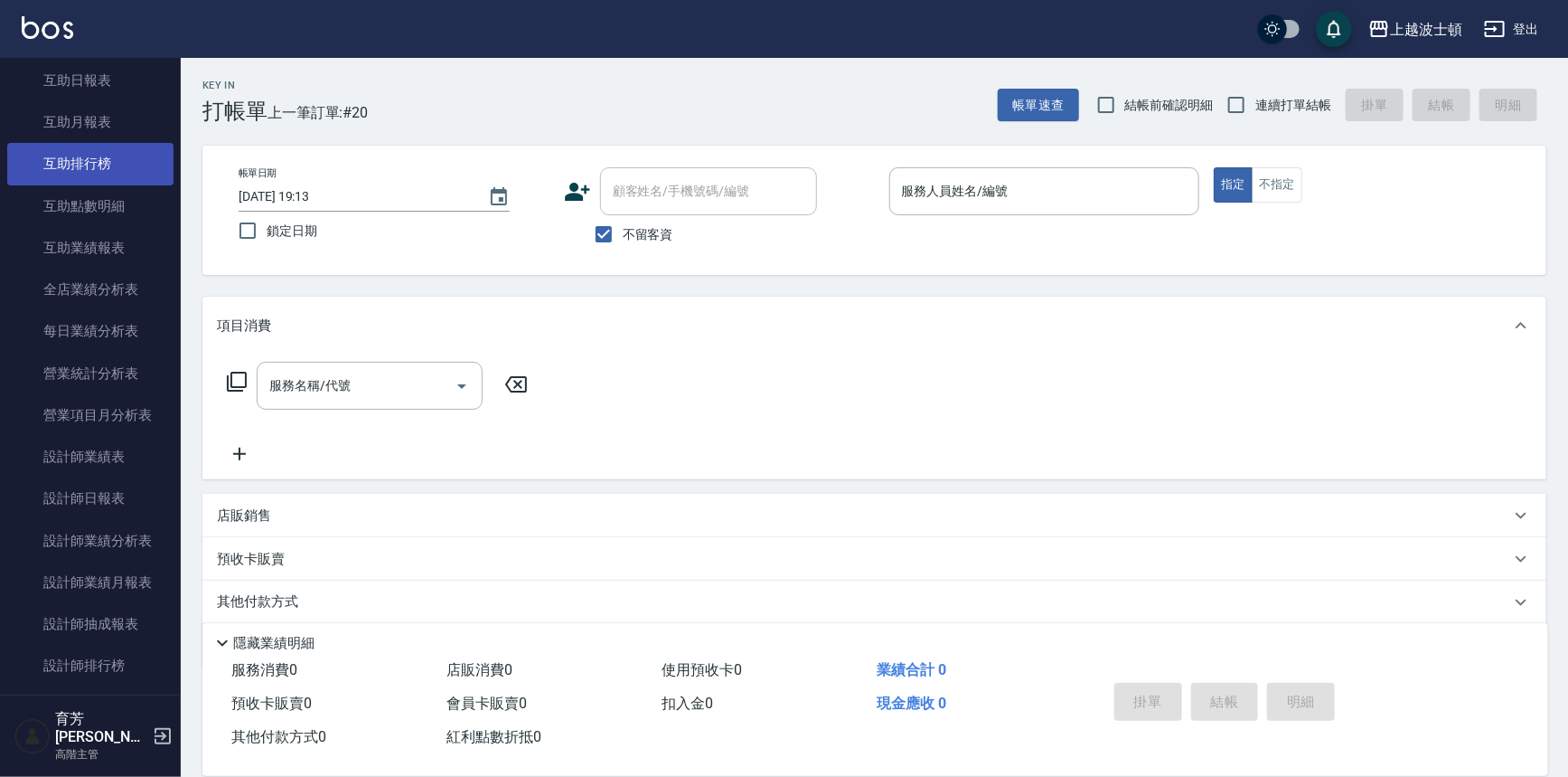
click at [93, 171] on link "互助排行榜" at bounding box center [91, 163] width 166 height 42
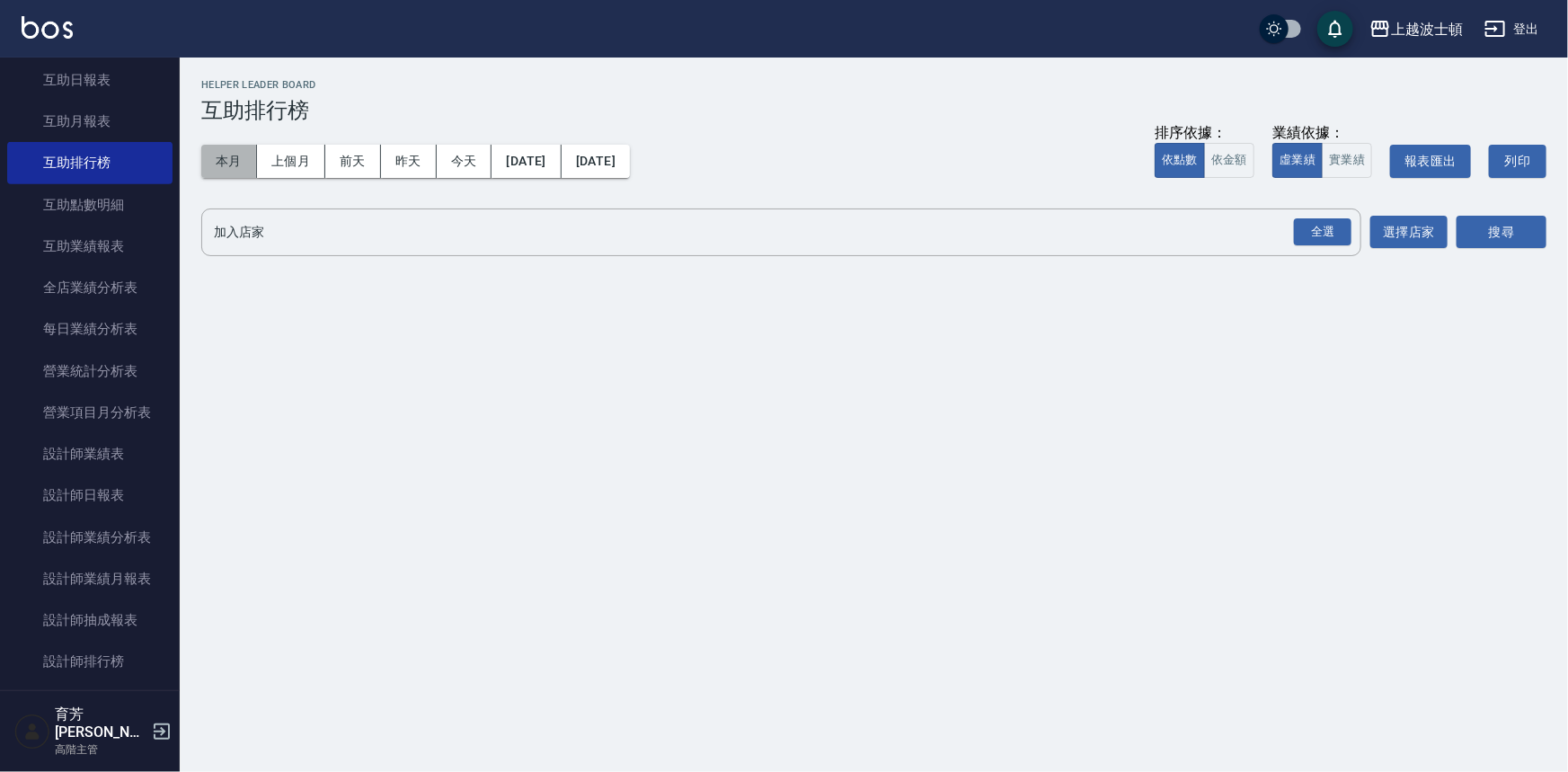
click at [212, 158] on button "本月" at bounding box center [229, 160] width 55 height 33
click at [104, 198] on link "互助點數明細" at bounding box center [90, 204] width 165 height 41
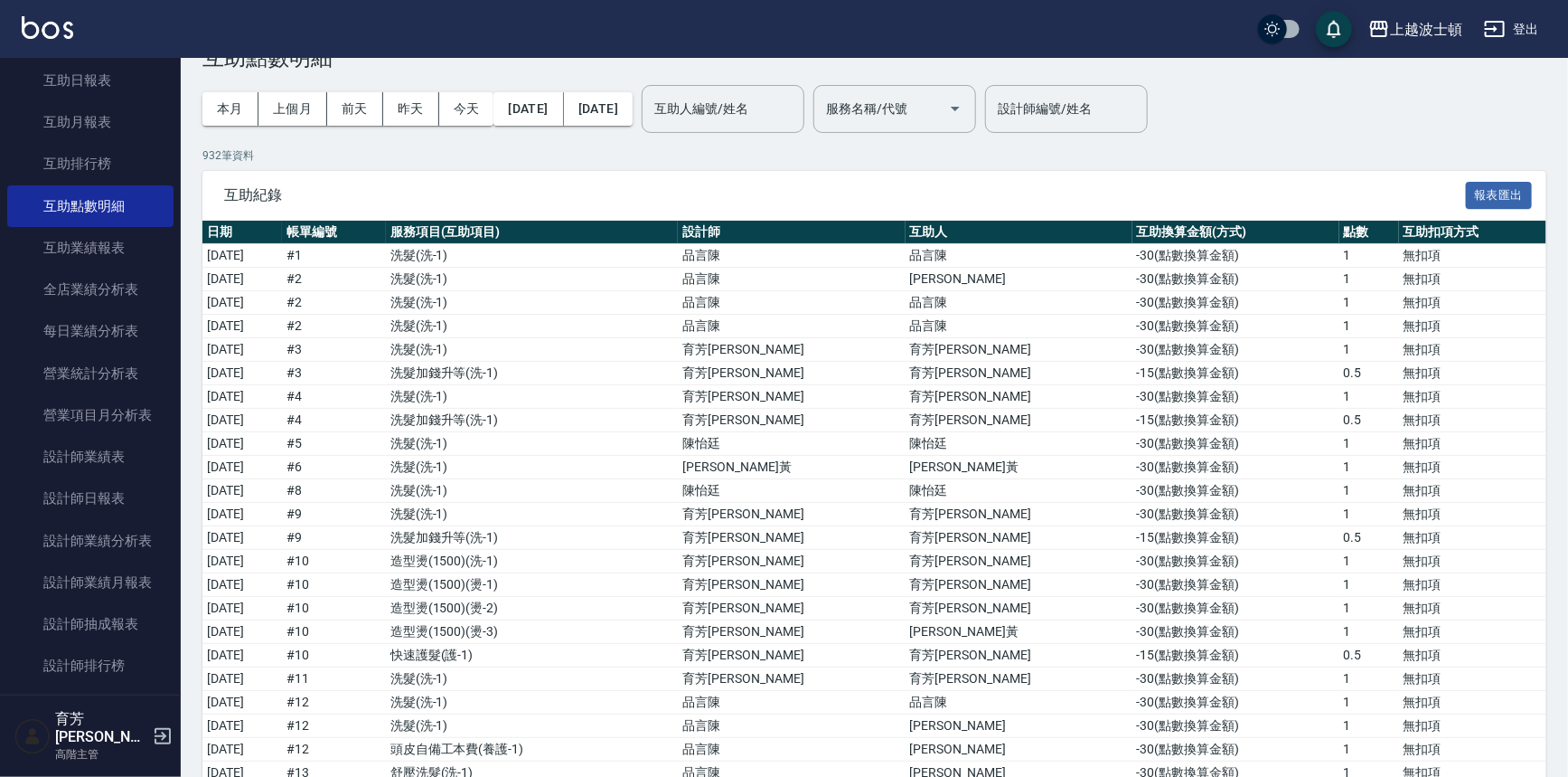
scroll to position [81, 0]
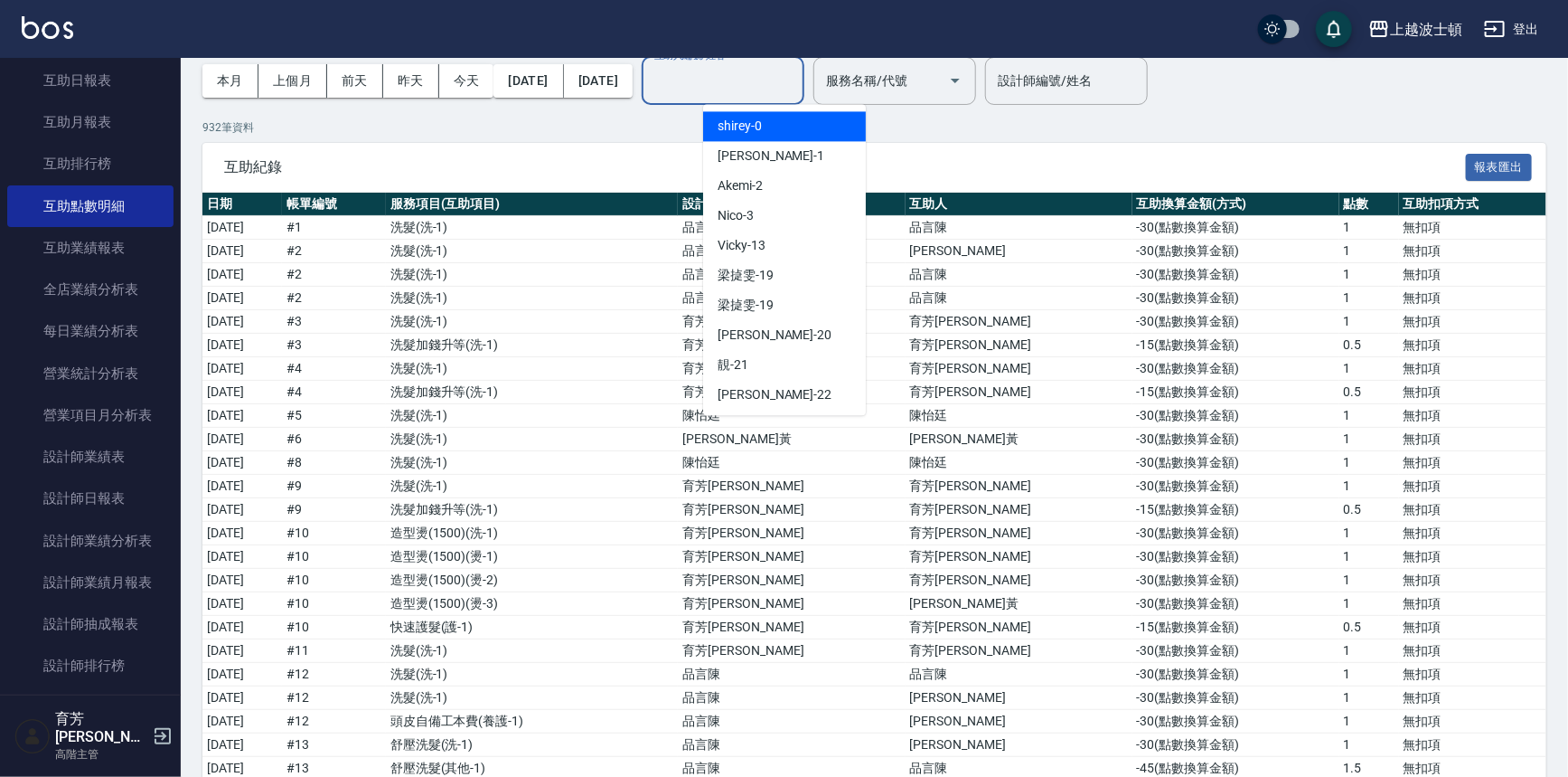
click at [759, 69] on input "互助人編號/姓名" at bounding box center [723, 81] width 146 height 32
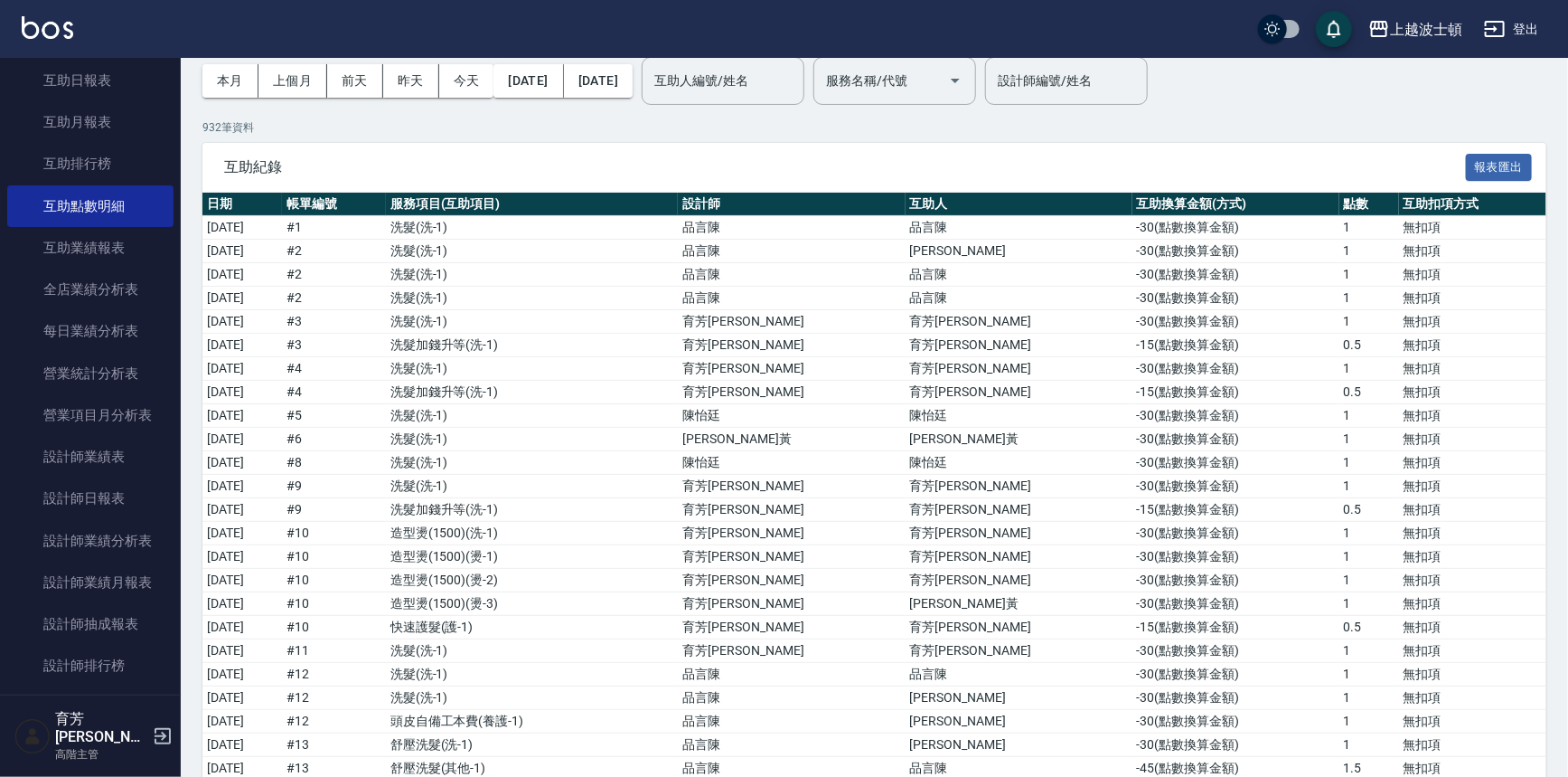
click at [1002, 149] on div "互助紀錄 報表匯出" at bounding box center [875, 167] width 1344 height 50
drag, startPoint x: 181, startPoint y: 214, endPoint x: 178, endPoint y: 45, distance: 169.0
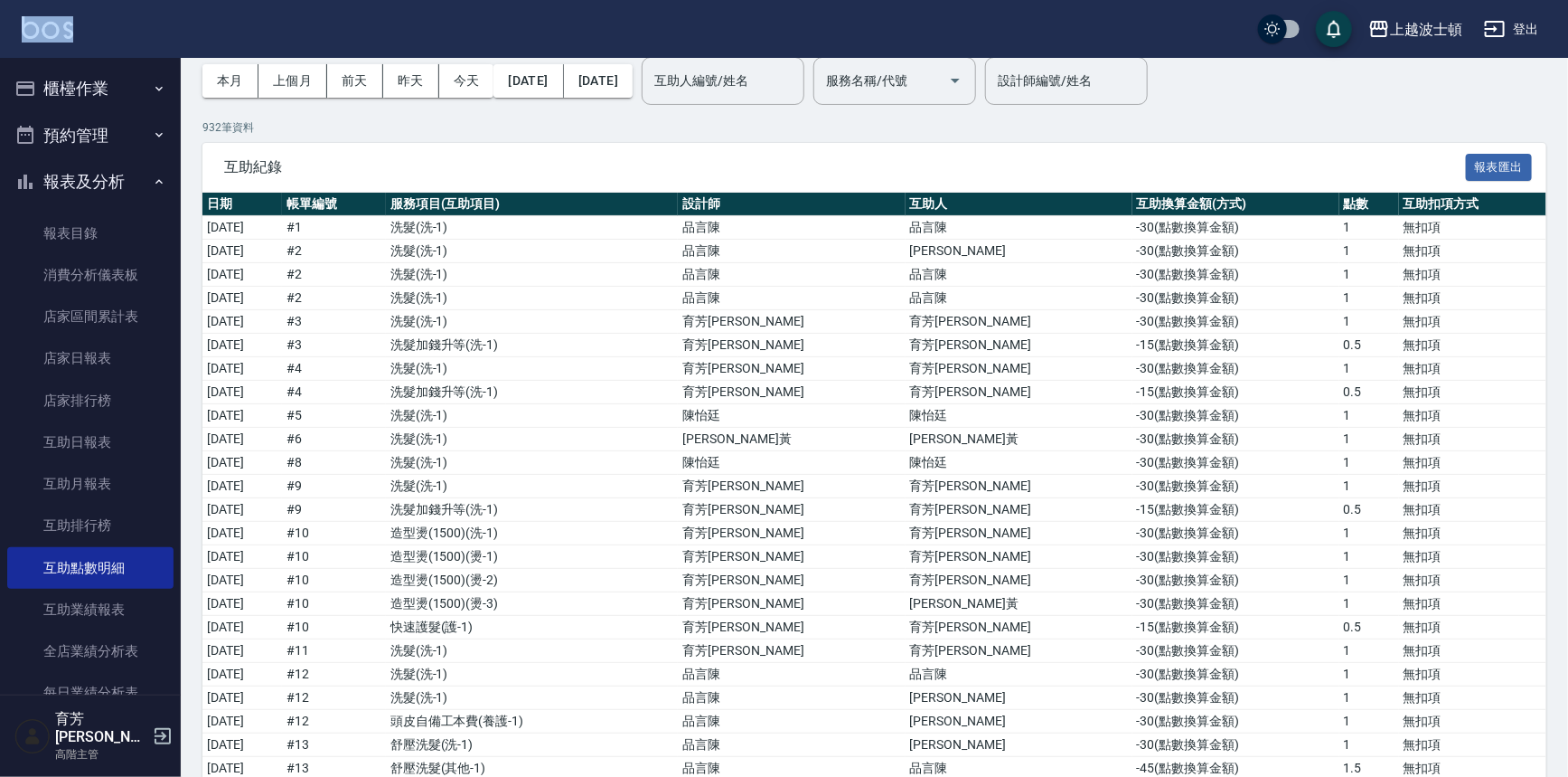
click at [100, 77] on button "櫃檯作業" at bounding box center [91, 89] width 166 height 47
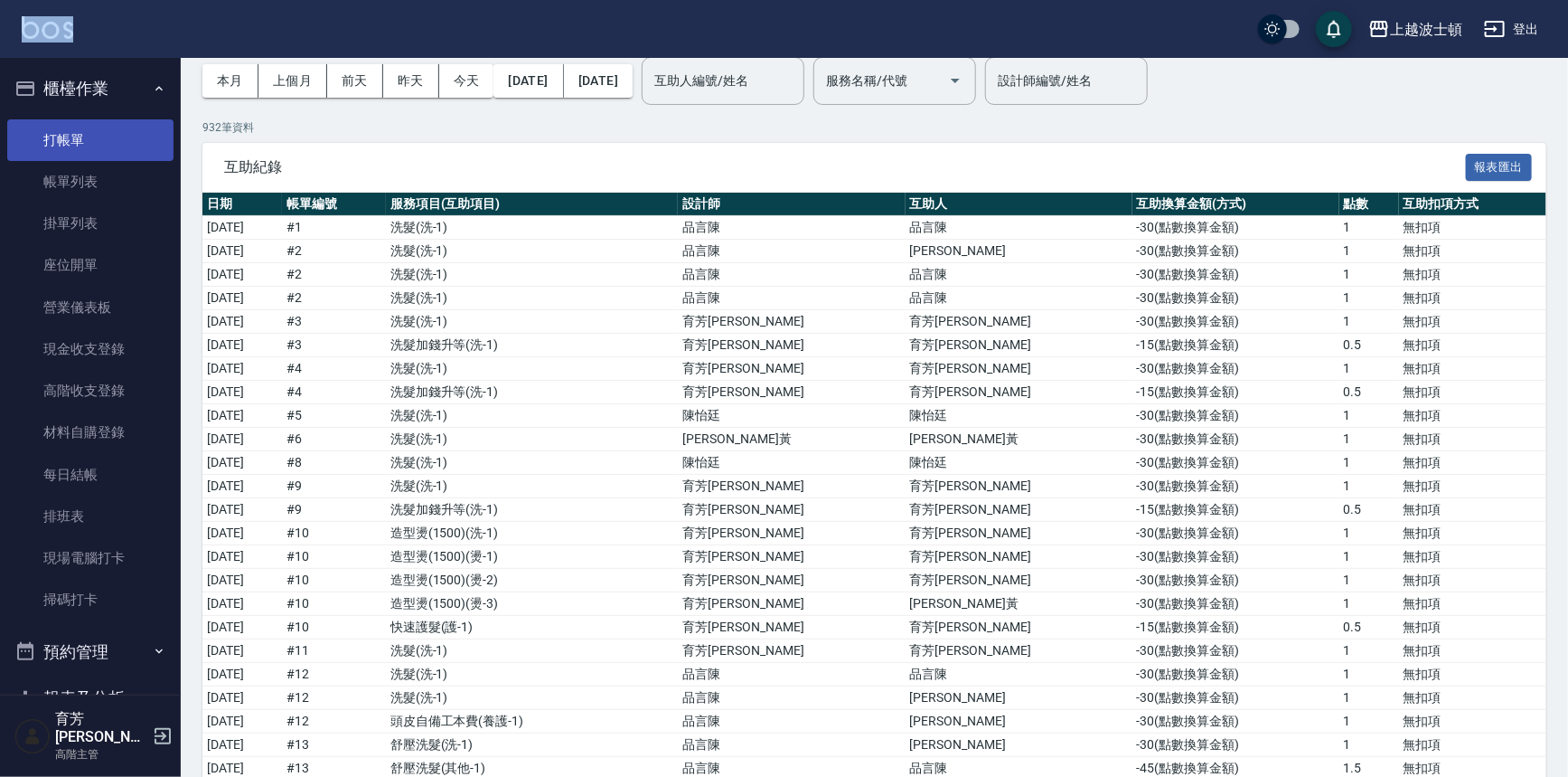
drag, startPoint x: 84, startPoint y: 142, endPoint x: 104, endPoint y: 140, distance: 20.1
click at [84, 140] on link "打帳單" at bounding box center [91, 140] width 166 height 42
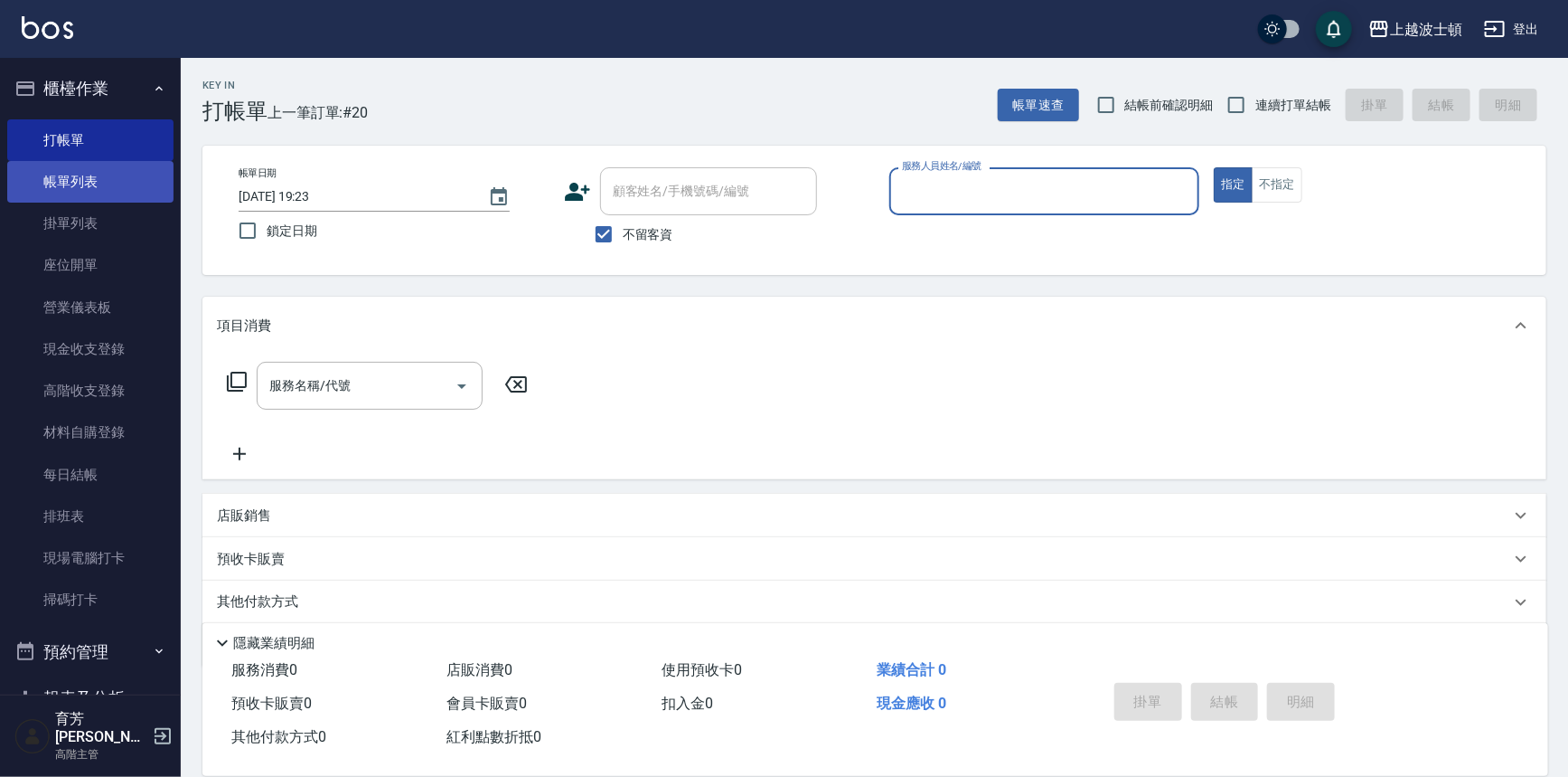
click at [104, 181] on link "帳單列表" at bounding box center [91, 181] width 166 height 42
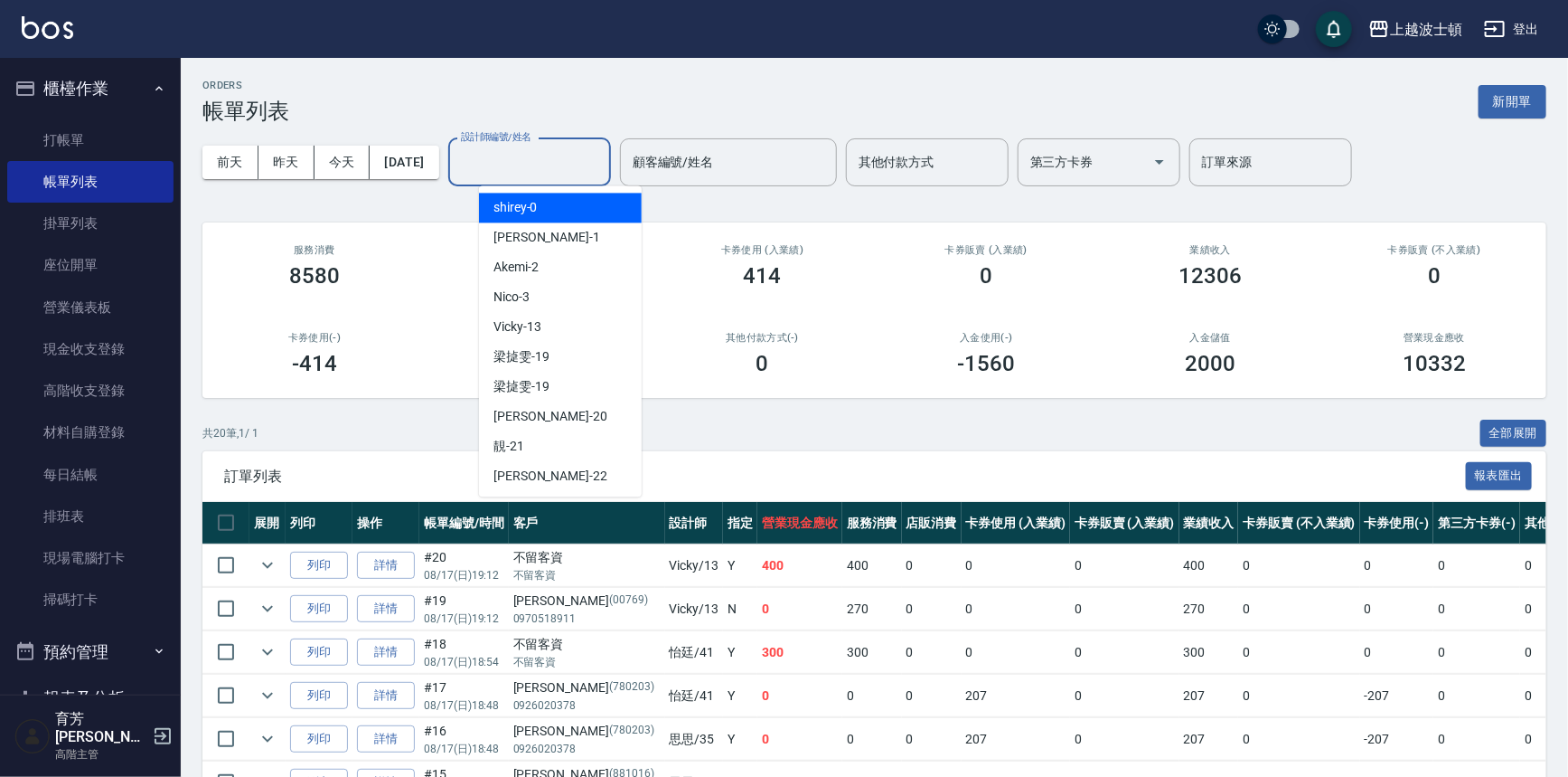
click at [523, 162] on input "設計師編號/姓名" at bounding box center [530, 162] width 146 height 32
click at [531, 208] on span "shirey -0" at bounding box center [515, 208] width 44 height 19
type input "shirey-0"
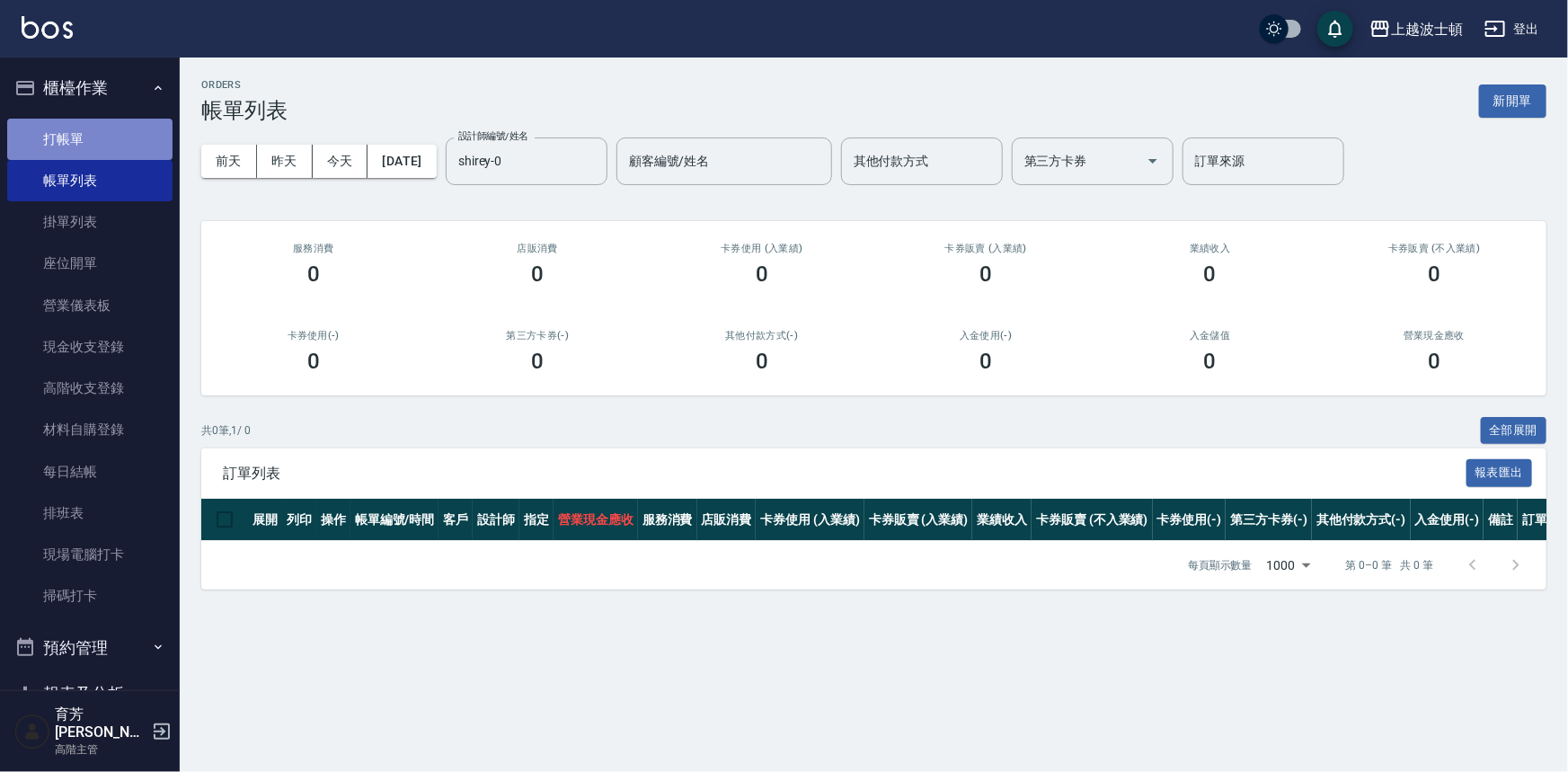
click at [98, 144] on link "打帳單" at bounding box center [90, 139] width 165 height 41
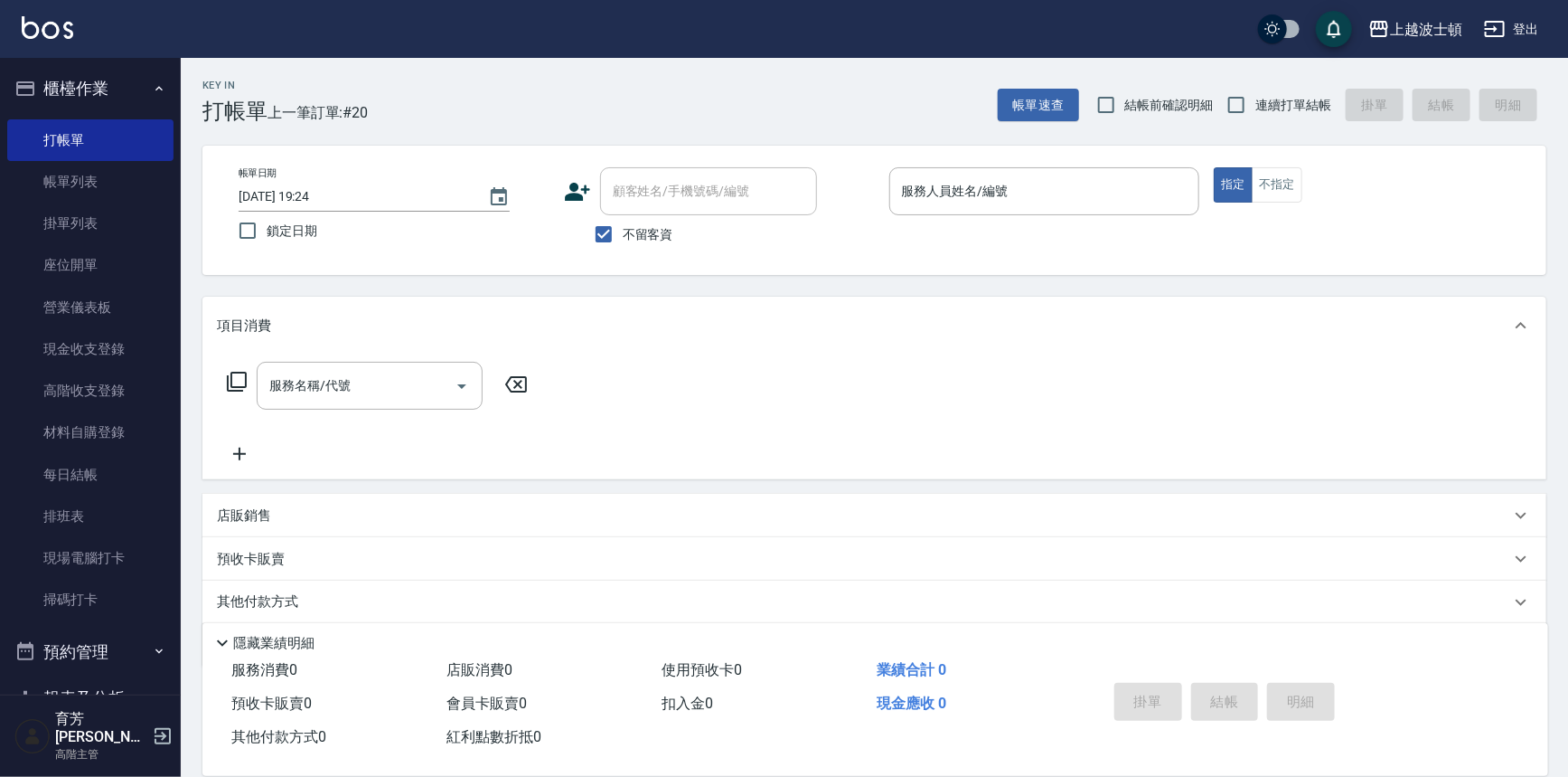
click at [630, 228] on span "不留客資" at bounding box center [649, 234] width 51 height 19
click at [623, 228] on input "不留客資" at bounding box center [604, 234] width 38 height 38
checkbox input "false"
click at [642, 188] on input "顧客姓名/手機號碼/編號" at bounding box center [695, 192] width 174 height 32
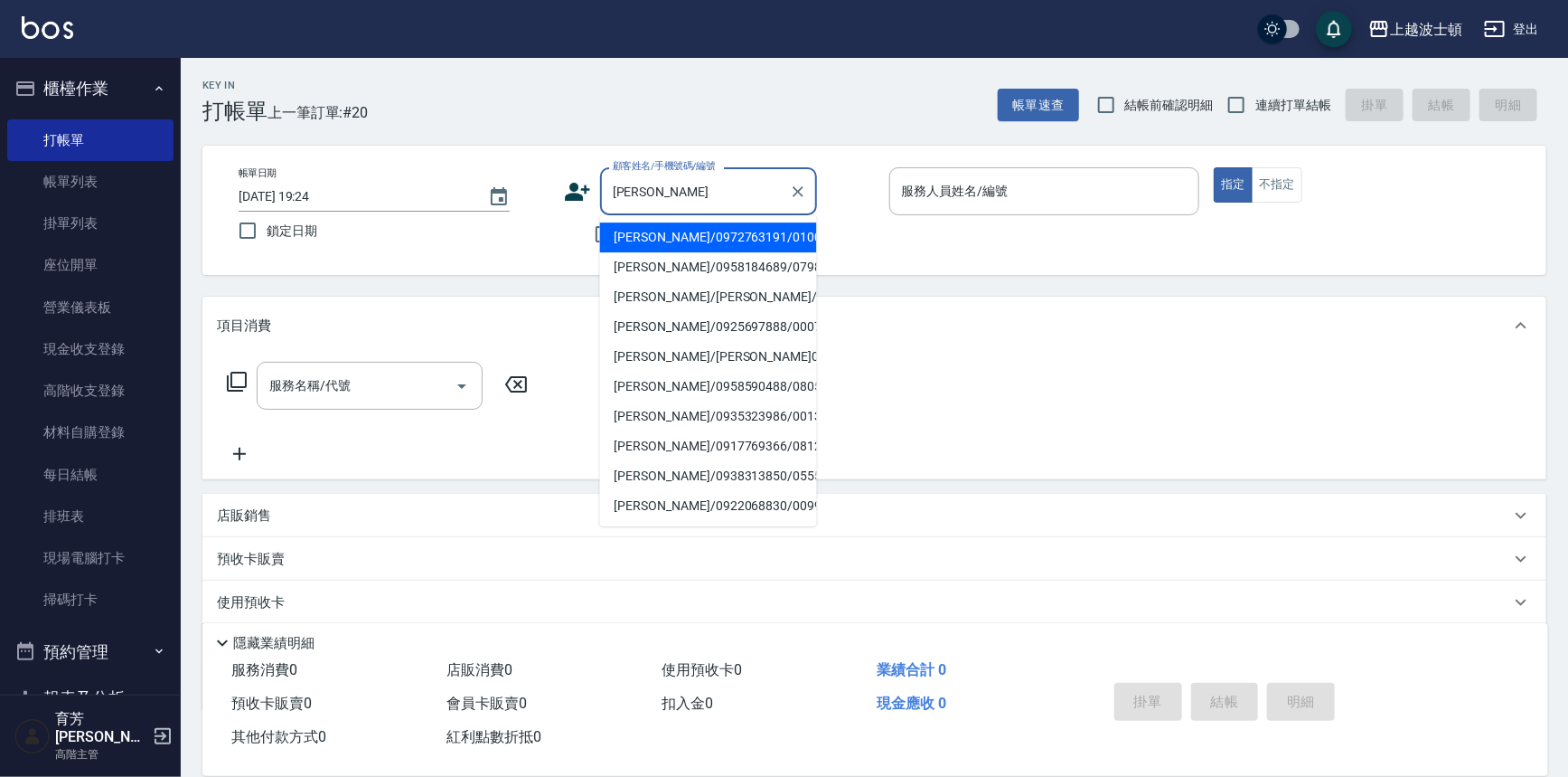
click at [747, 268] on li "黃惠玲/0958184689/079868" at bounding box center [709, 267] width 217 height 30
type input "黃惠玲/0958184689/079868"
type input "shirey-0"
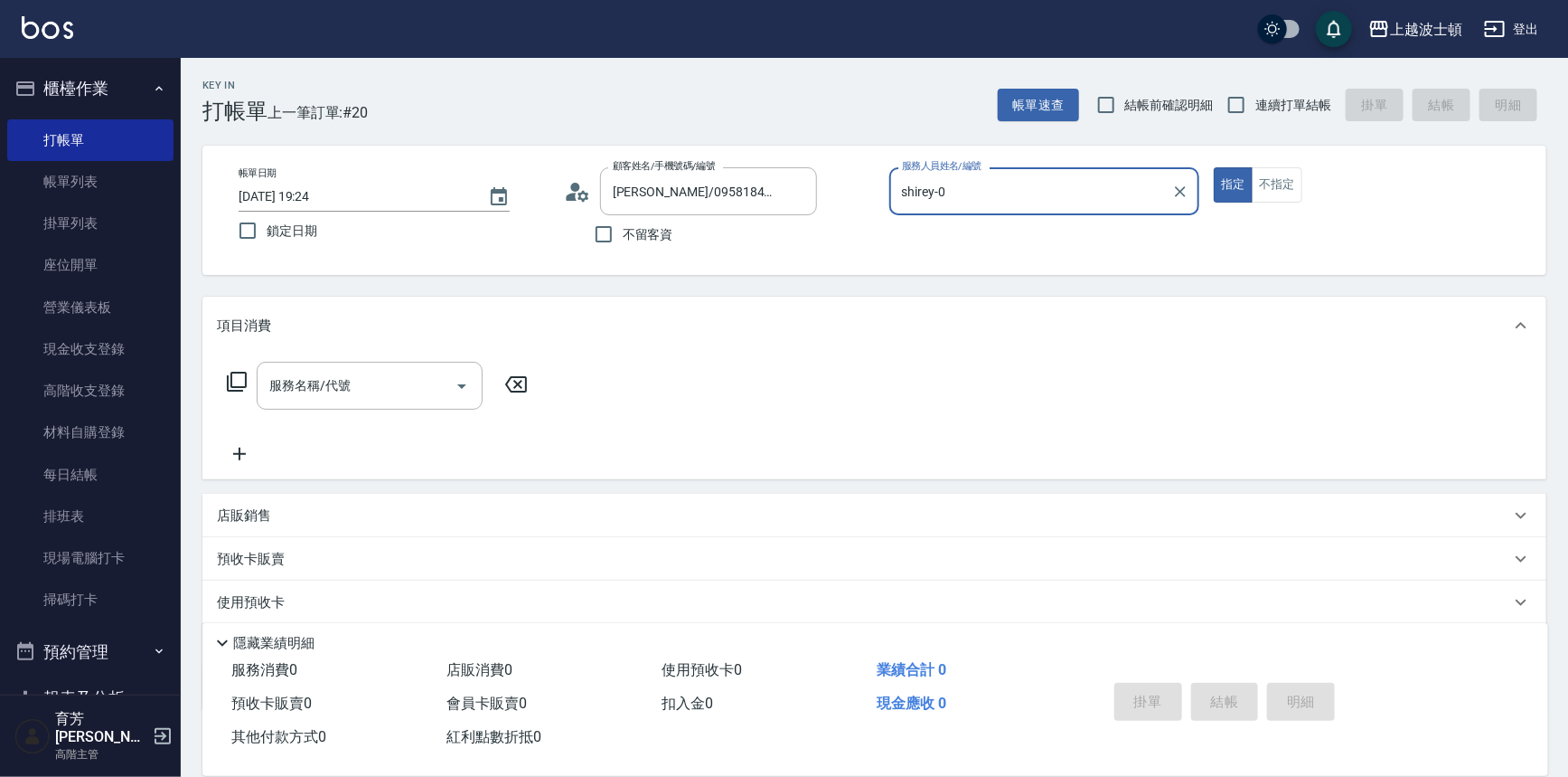
click at [239, 380] on icon at bounding box center [236, 381] width 22 height 22
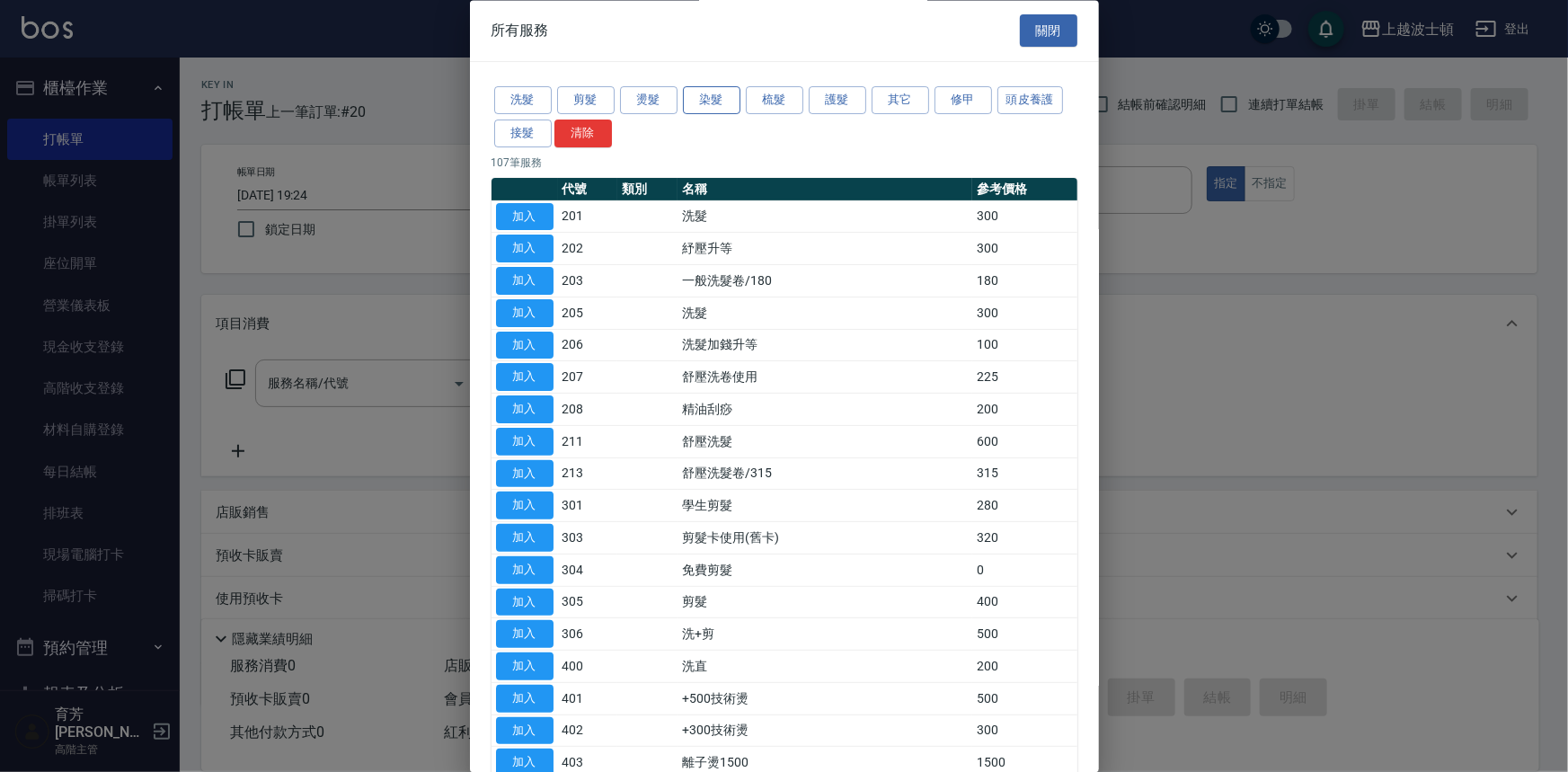
click at [728, 98] on button "染髮" at bounding box center [711, 101] width 57 height 28
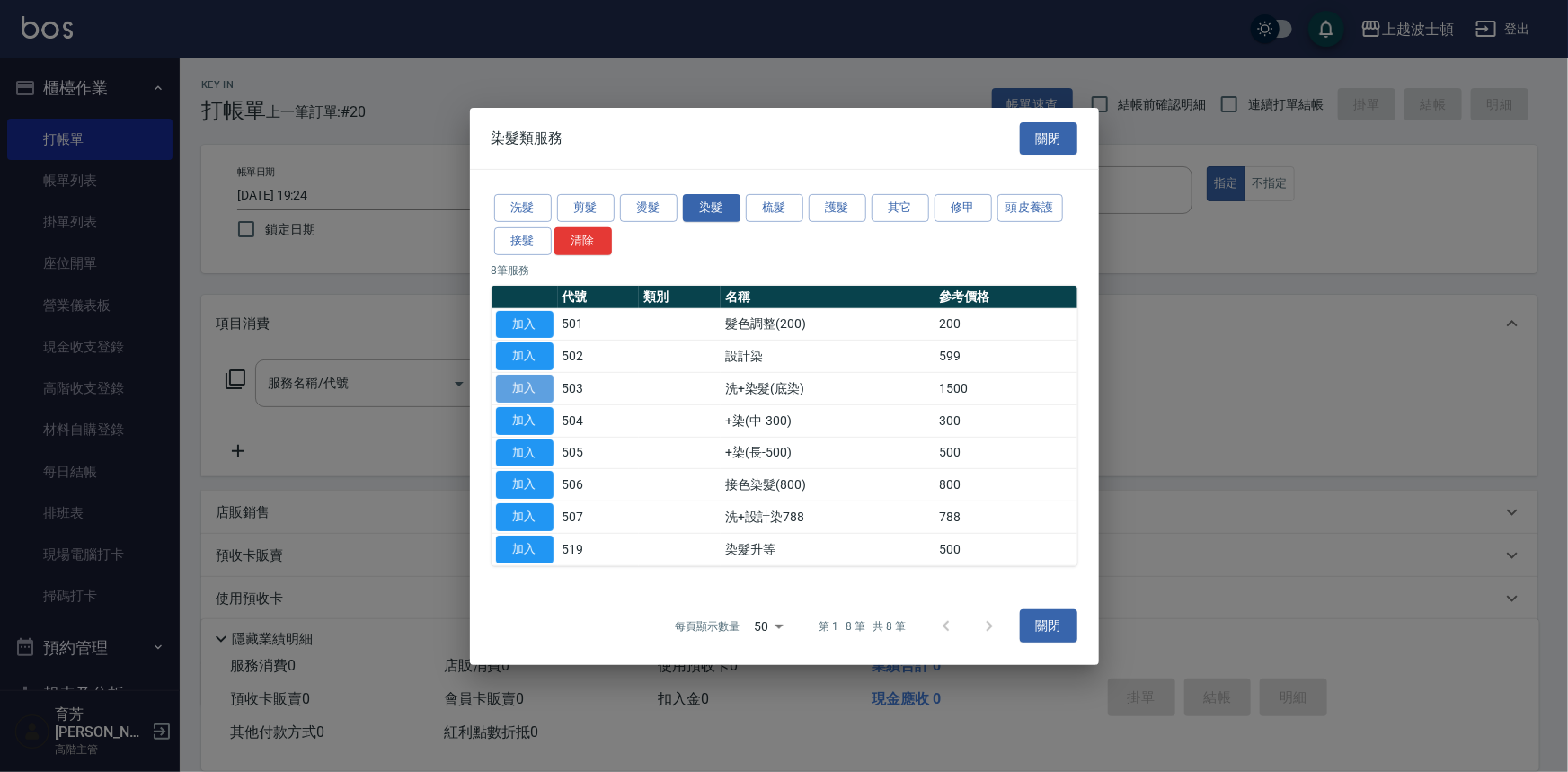
click at [520, 390] on button "加入" at bounding box center [525, 388] width 57 height 28
type input "洗+染髮(底染)(503)"
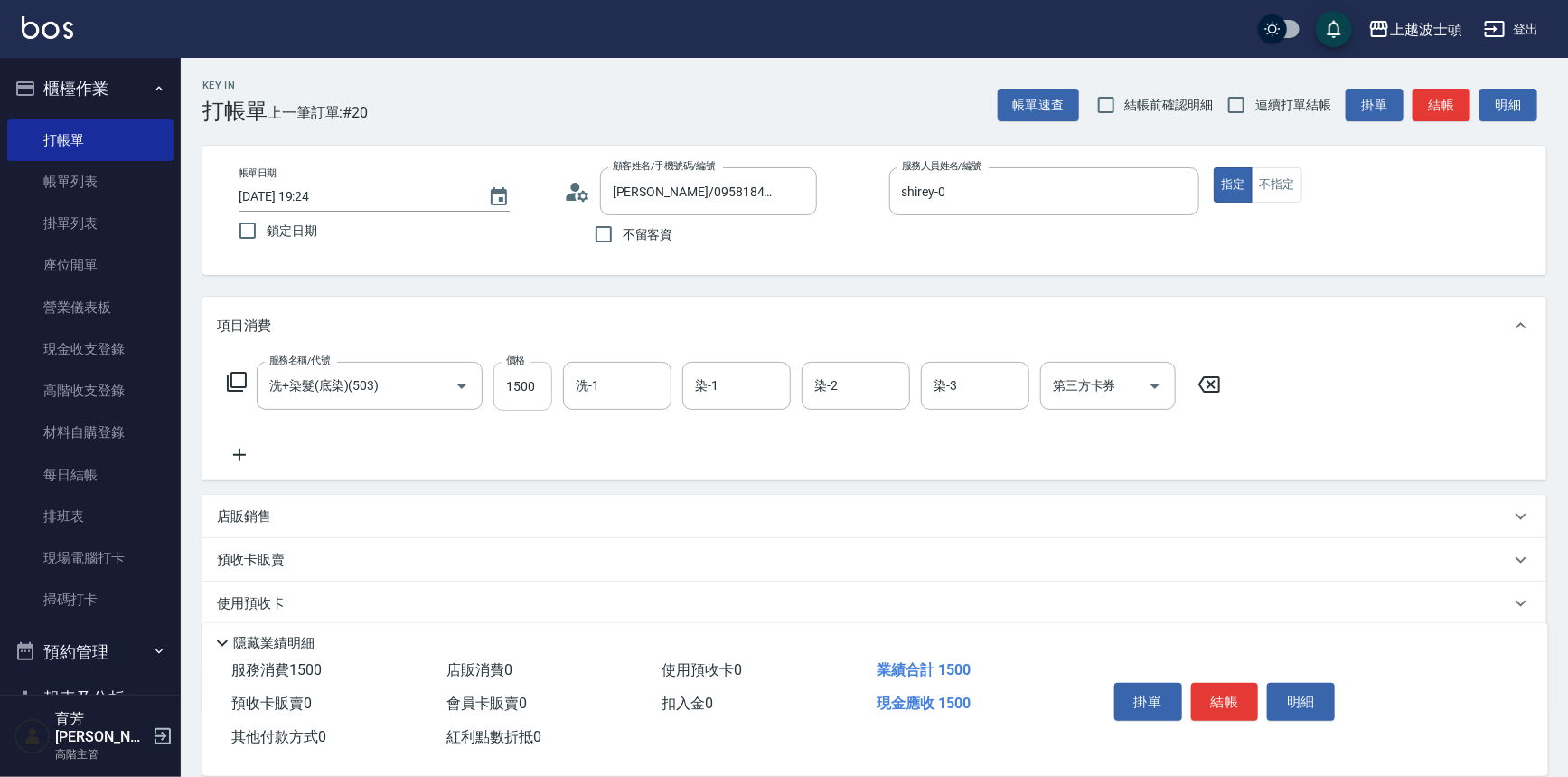
click at [523, 394] on input "1500" at bounding box center [523, 386] width 59 height 49
type input "1200"
click at [238, 375] on icon at bounding box center [236, 381] width 22 height 22
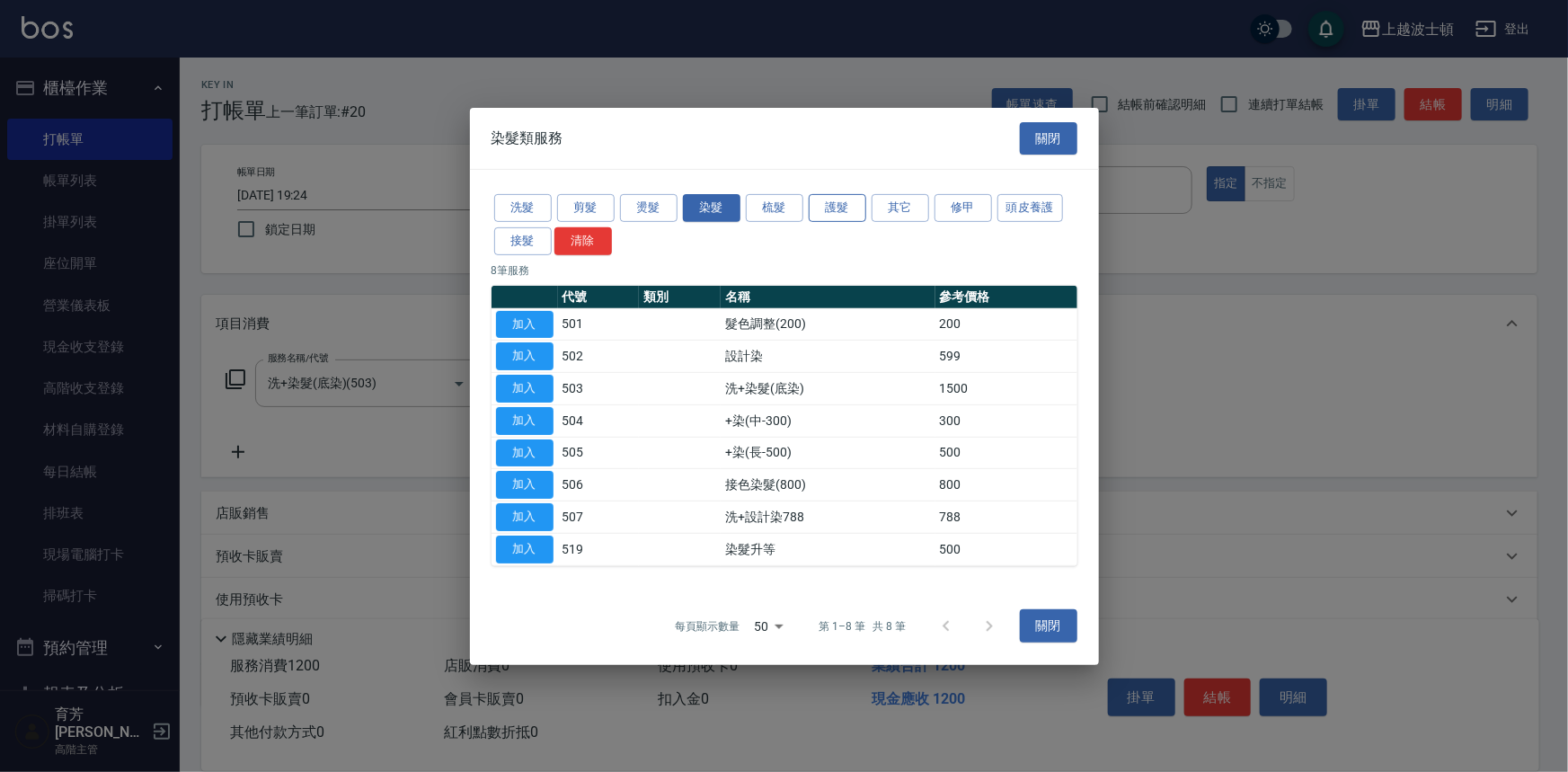
click at [846, 209] on button "護髮" at bounding box center [837, 208] width 57 height 28
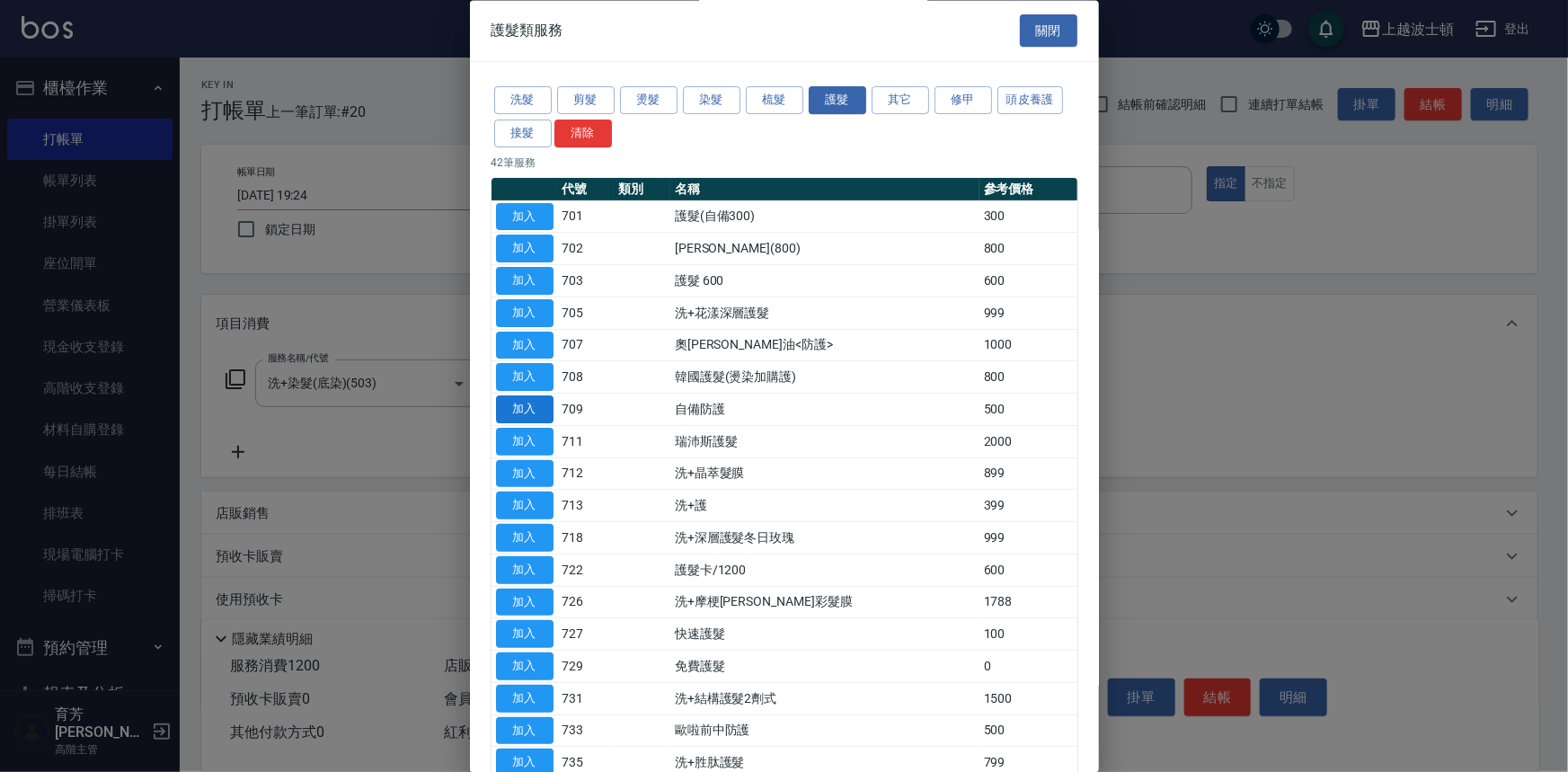
click at [531, 407] on button "加入" at bounding box center [525, 410] width 57 height 28
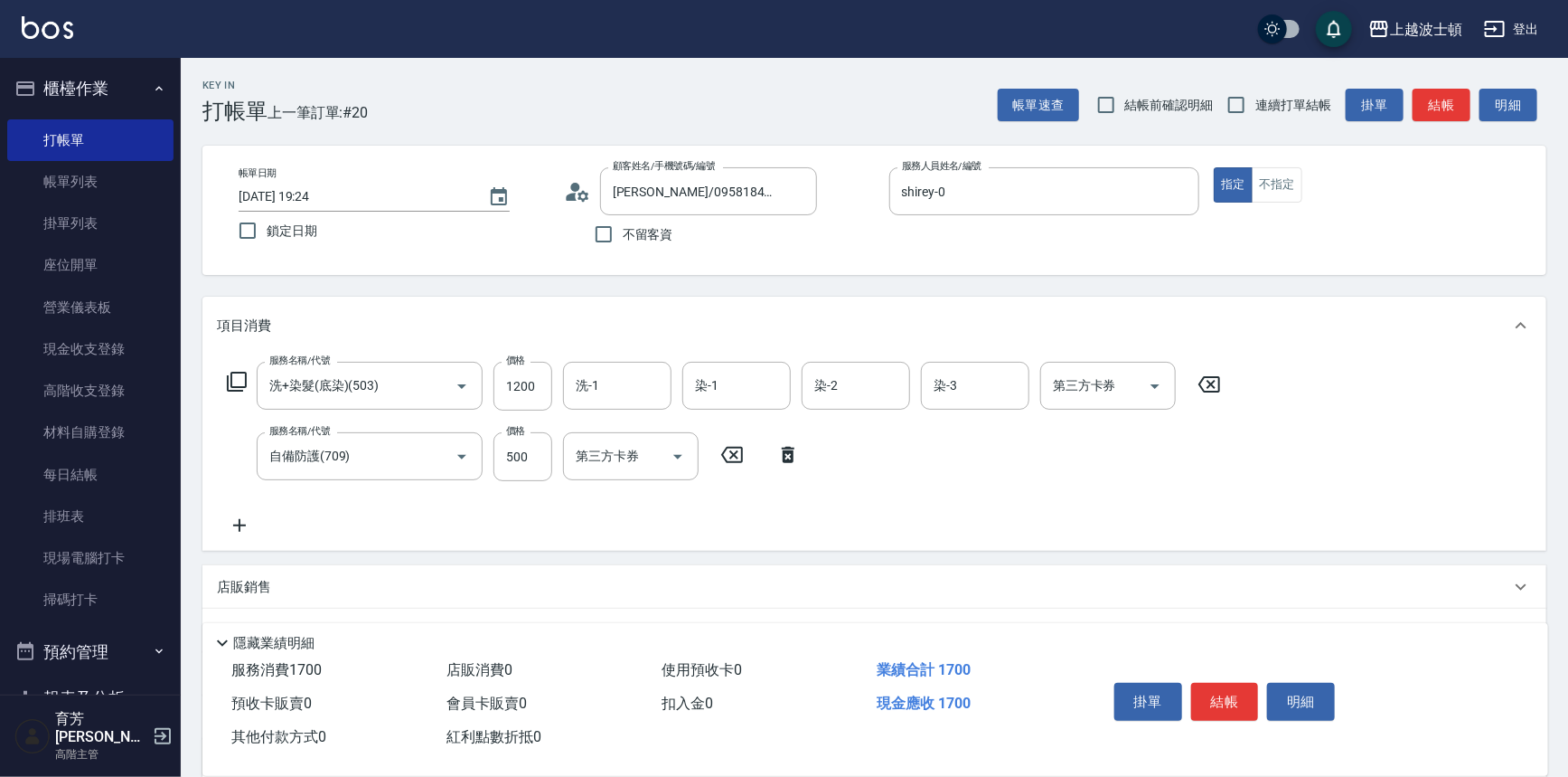
click at [239, 379] on icon at bounding box center [236, 381] width 22 height 22
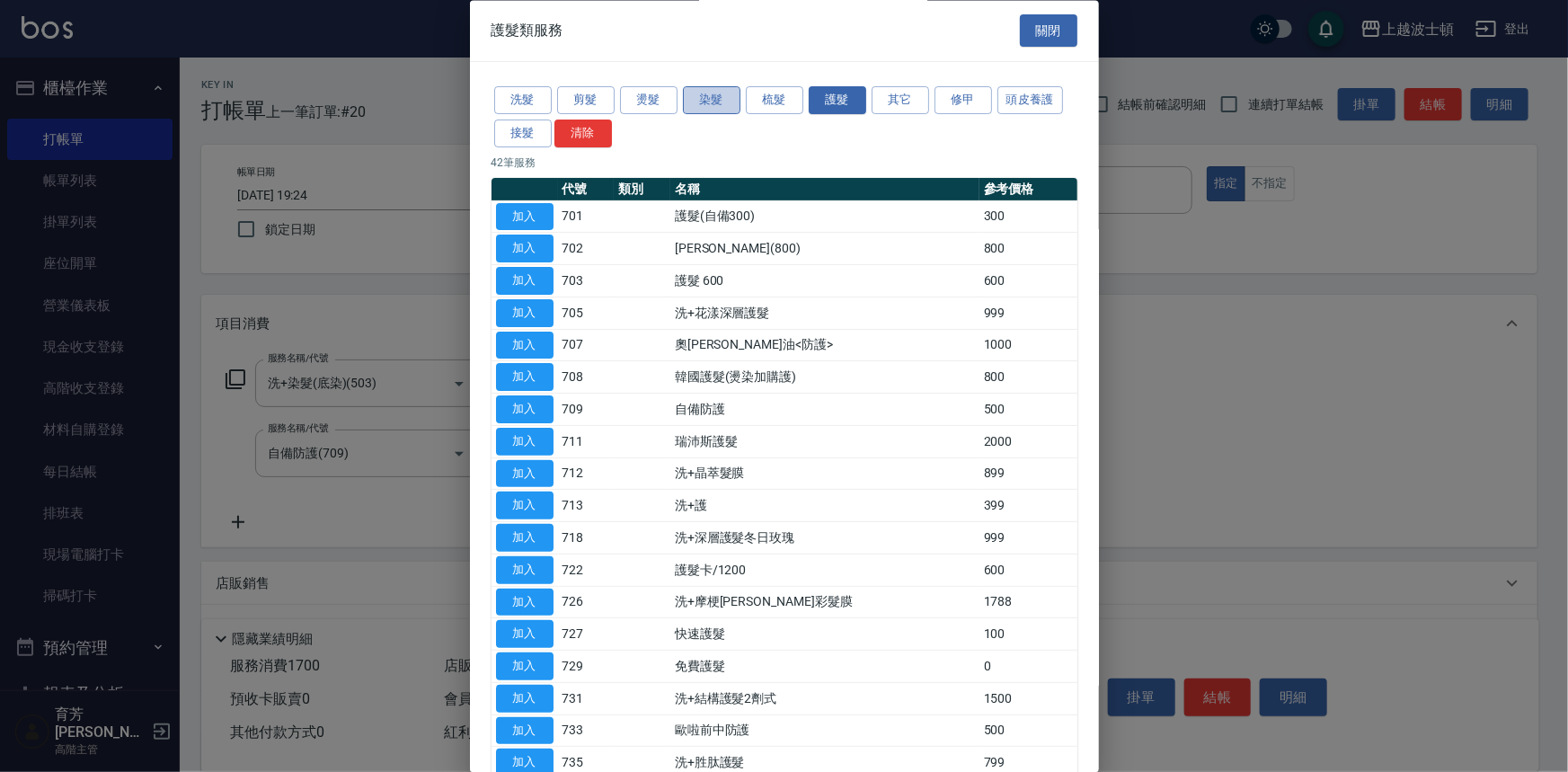
click at [701, 93] on button "染髮" at bounding box center [711, 101] width 57 height 28
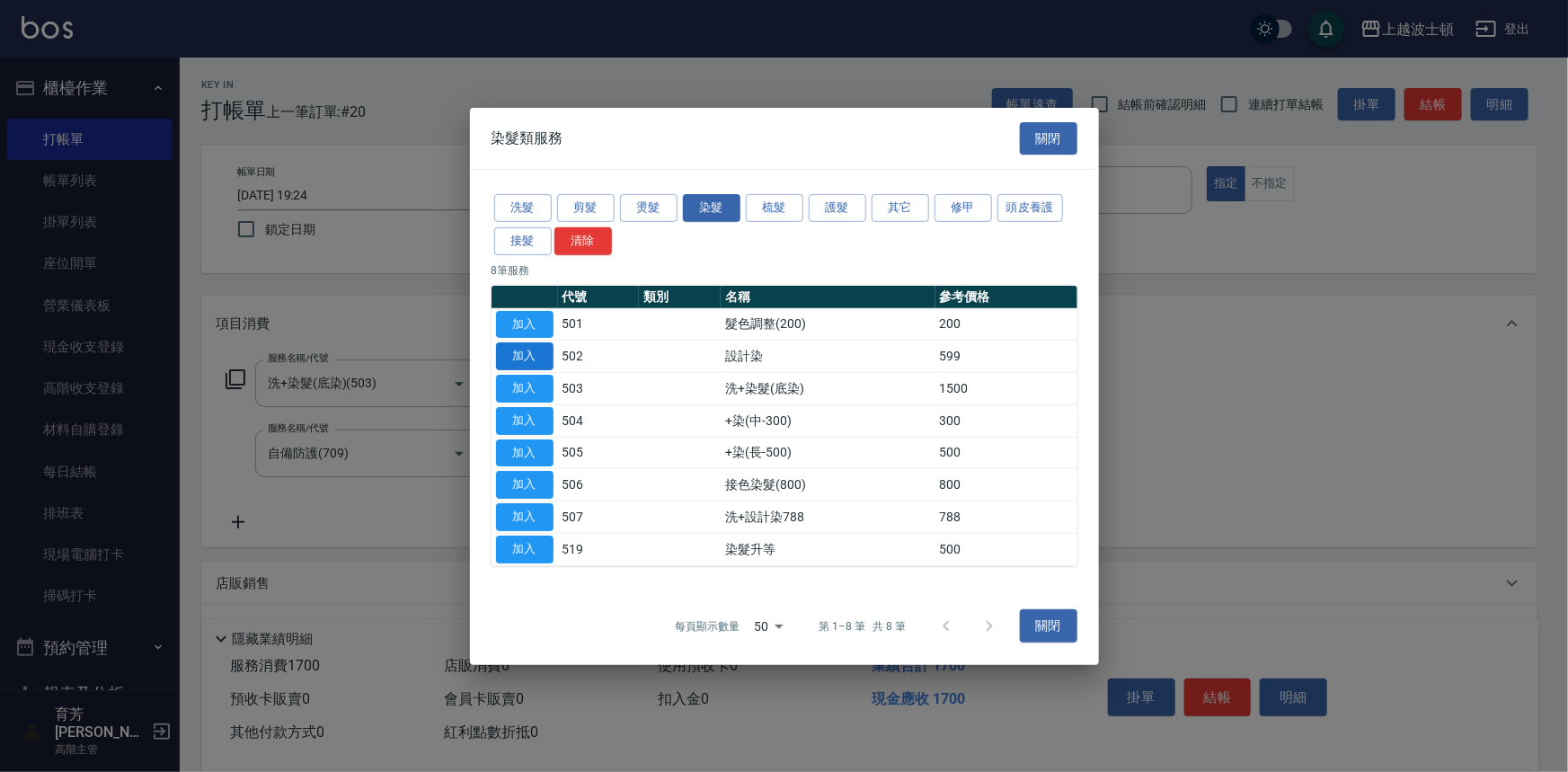
click at [537, 354] on button "加入" at bounding box center [525, 356] width 57 height 28
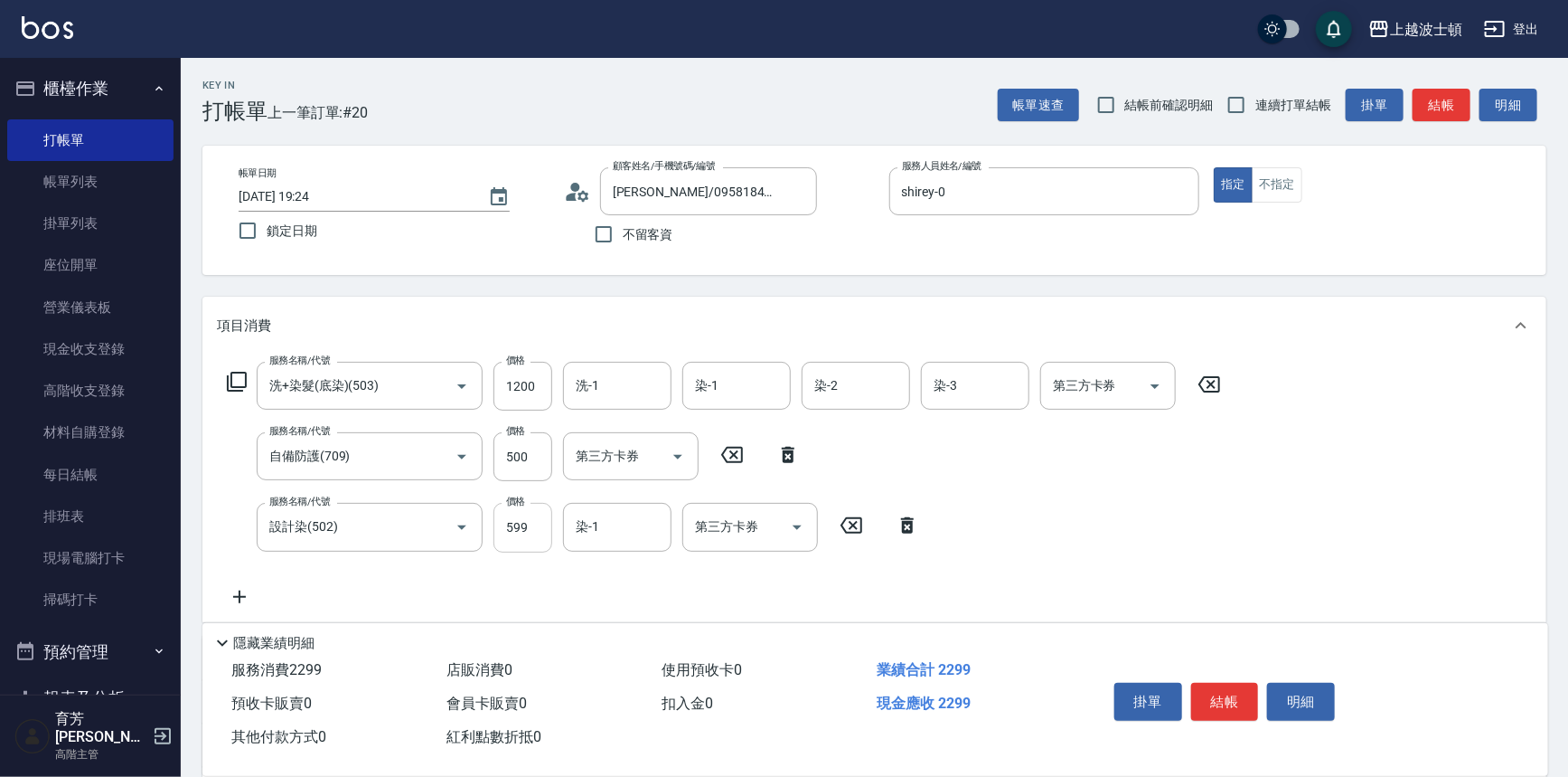
click at [546, 518] on input "599" at bounding box center [523, 527] width 59 height 49
drag, startPoint x: 546, startPoint y: 518, endPoint x: 510, endPoint y: 528, distance: 37.4
click at [510, 528] on input "599" at bounding box center [523, 527] width 59 height 49
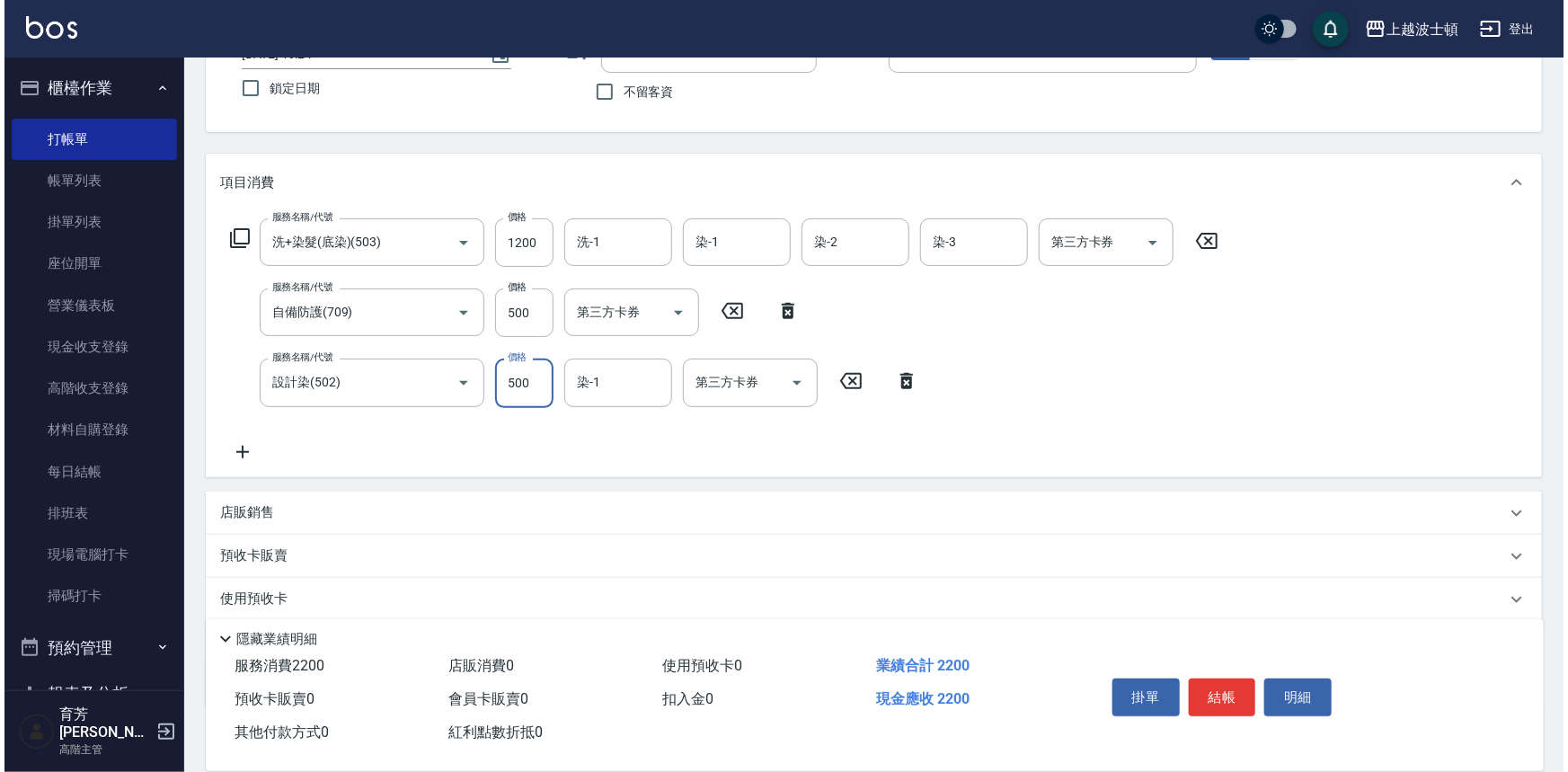
scroll to position [144, 0]
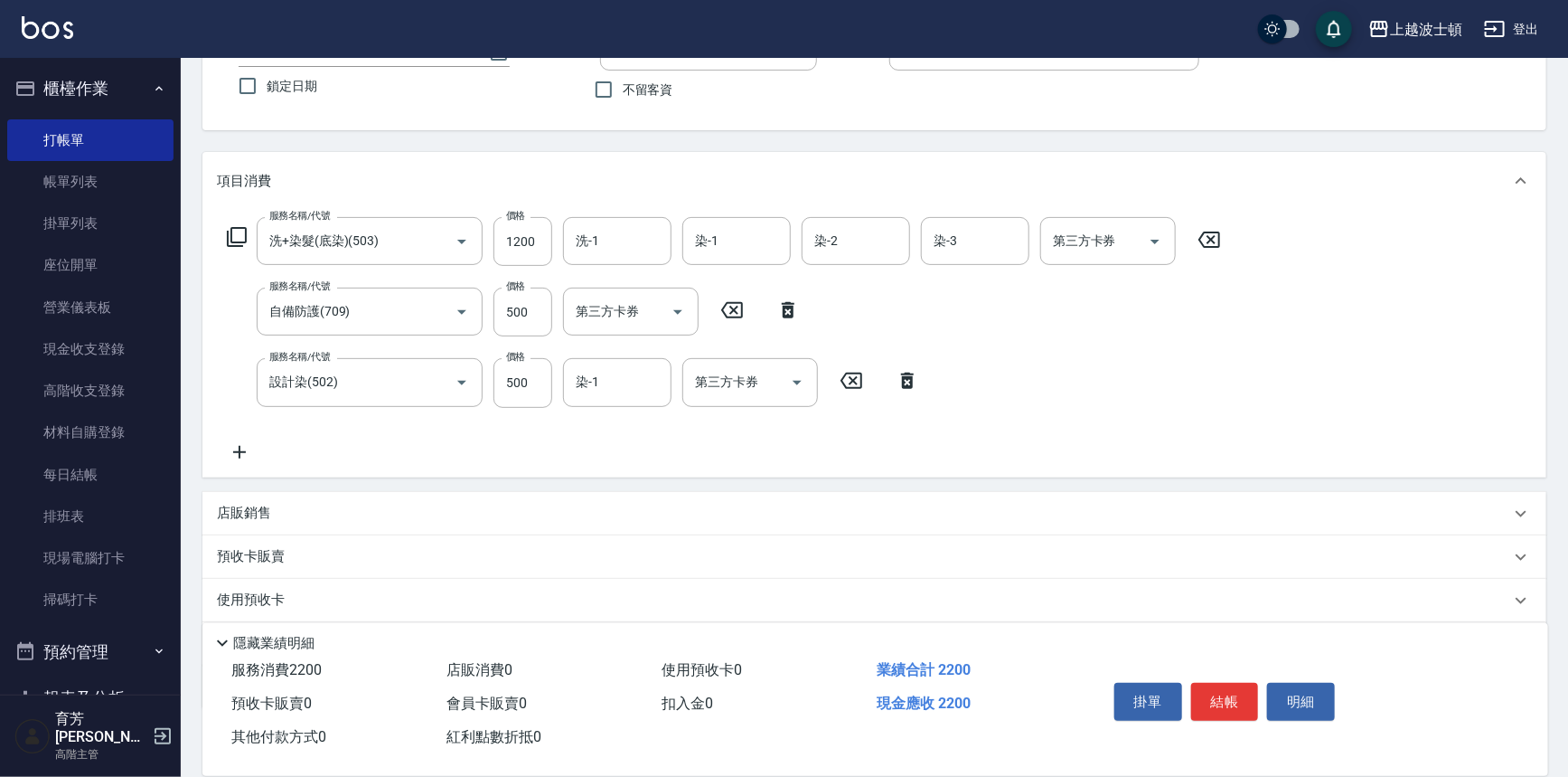
click at [233, 231] on icon at bounding box center [236, 236] width 22 height 22
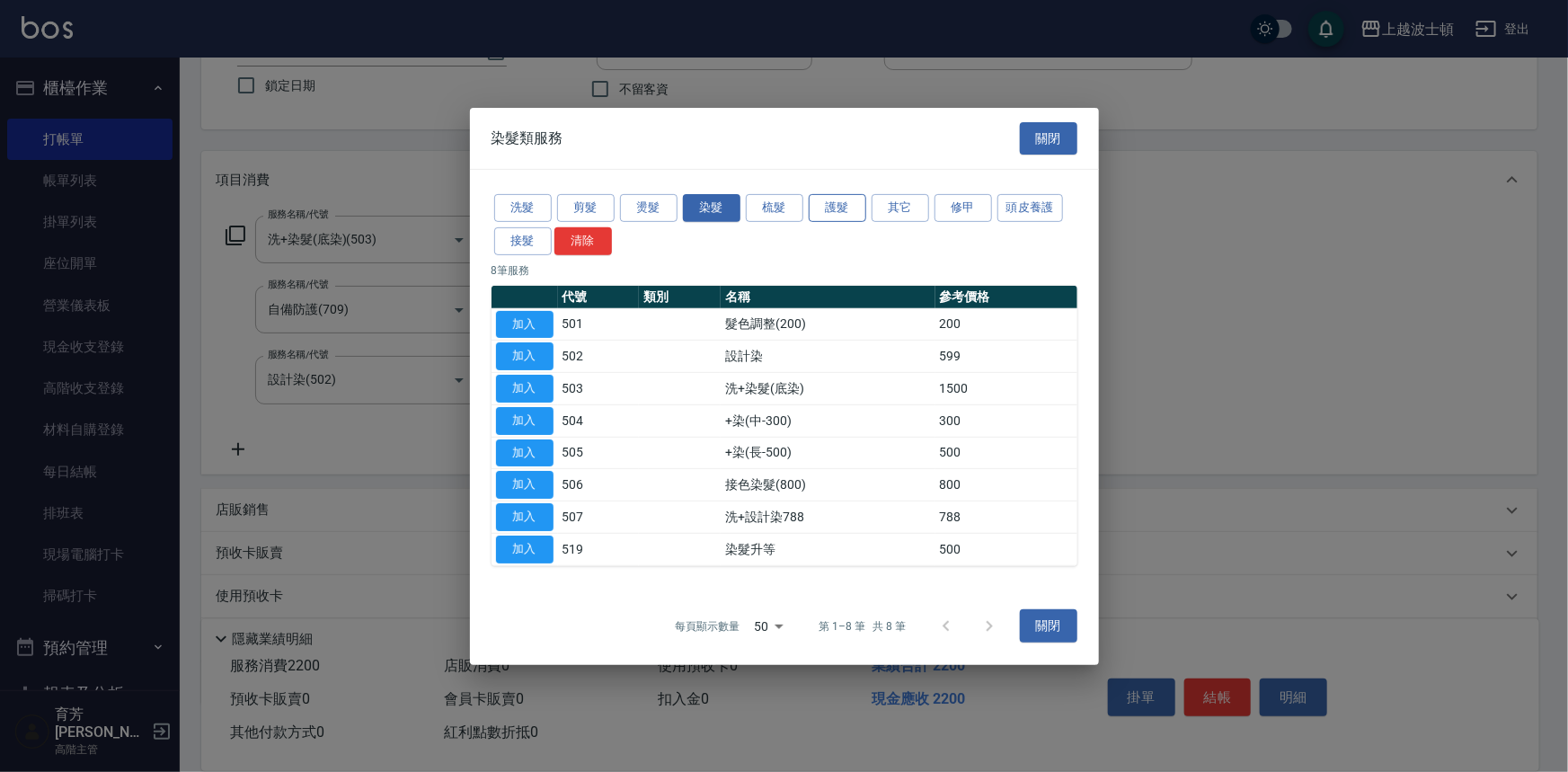
click at [837, 206] on button "護髮" at bounding box center [837, 208] width 57 height 28
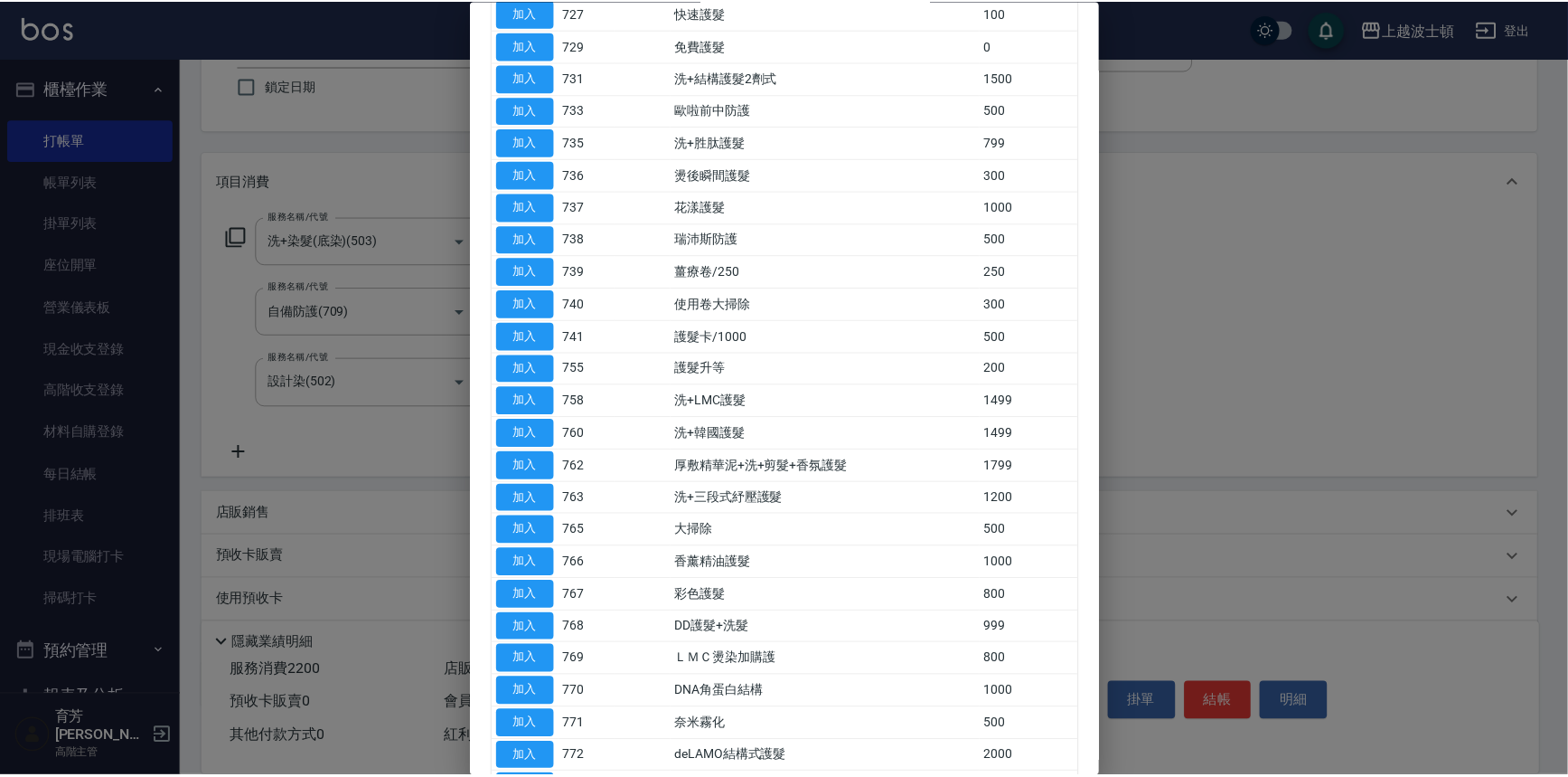
scroll to position [630, 0]
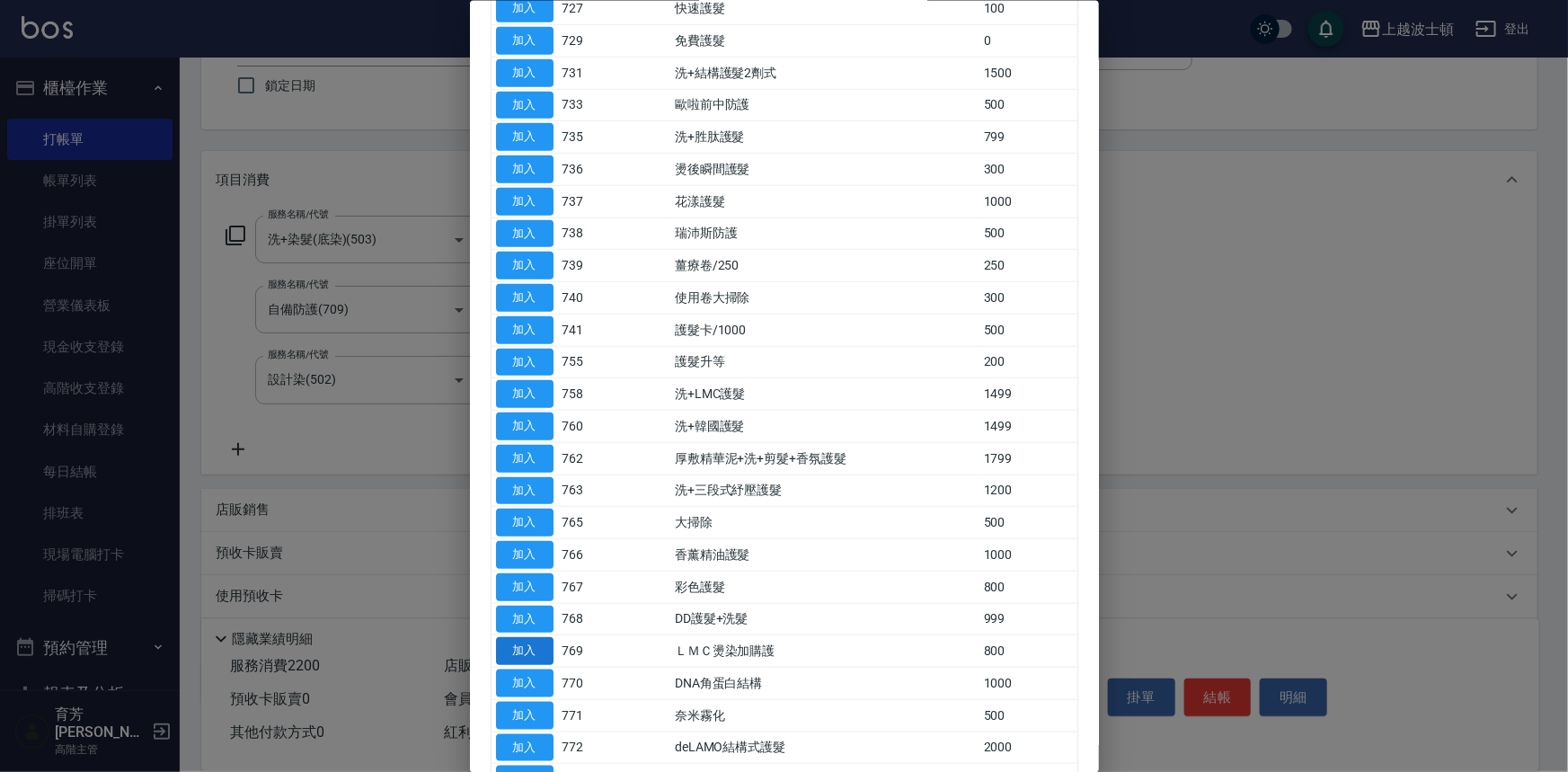
click at [512, 637] on button "加入" at bounding box center [525, 651] width 57 height 28
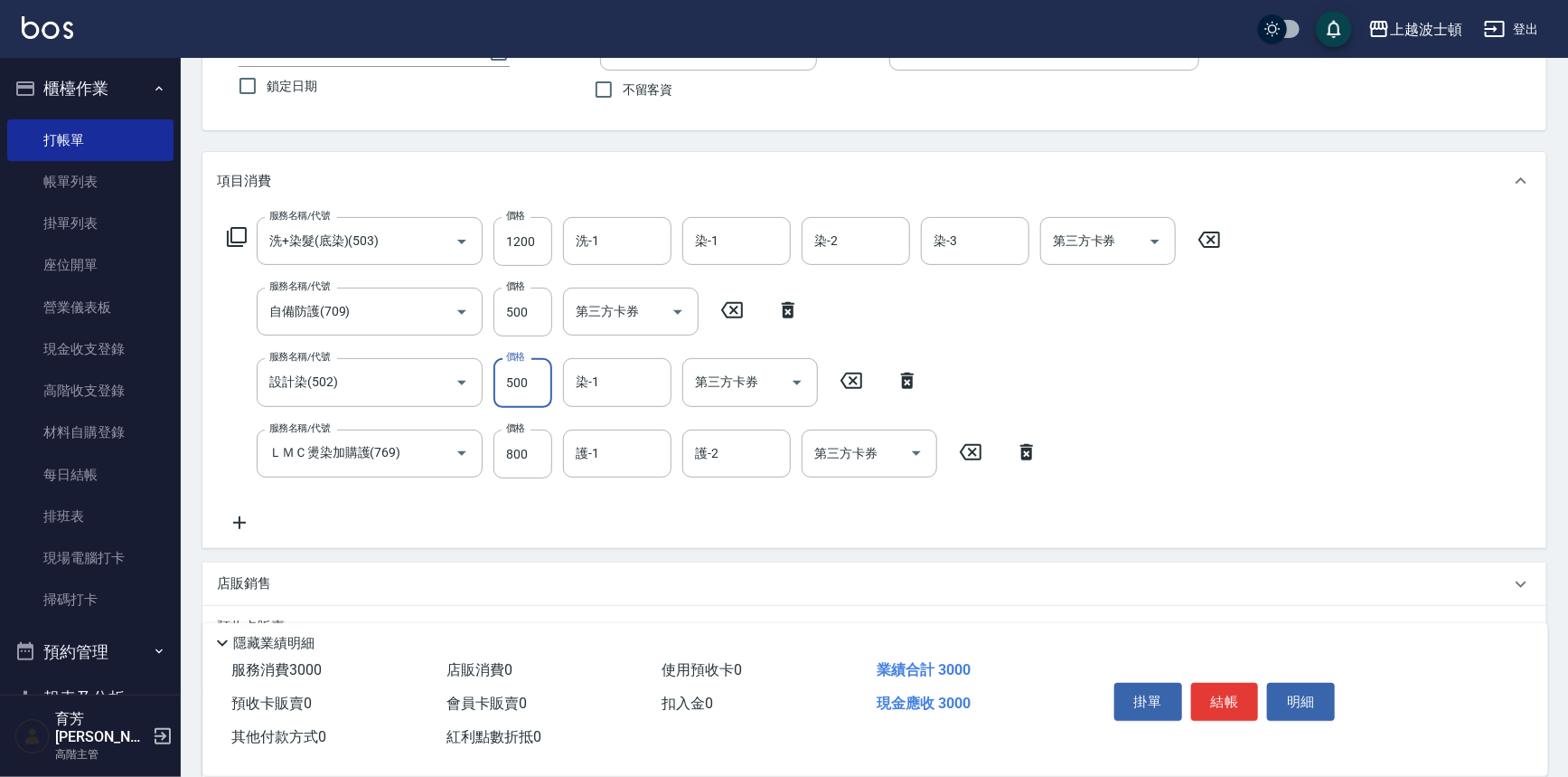
click at [514, 382] on input "500" at bounding box center [523, 382] width 59 height 49
drag, startPoint x: 506, startPoint y: 385, endPoint x: 493, endPoint y: 389, distance: 13.6
click at [494, 389] on input "0" at bounding box center [523, 382] width 59 height 49
click at [501, 389] on input "0" at bounding box center [523, 382] width 59 height 49
type input "300"
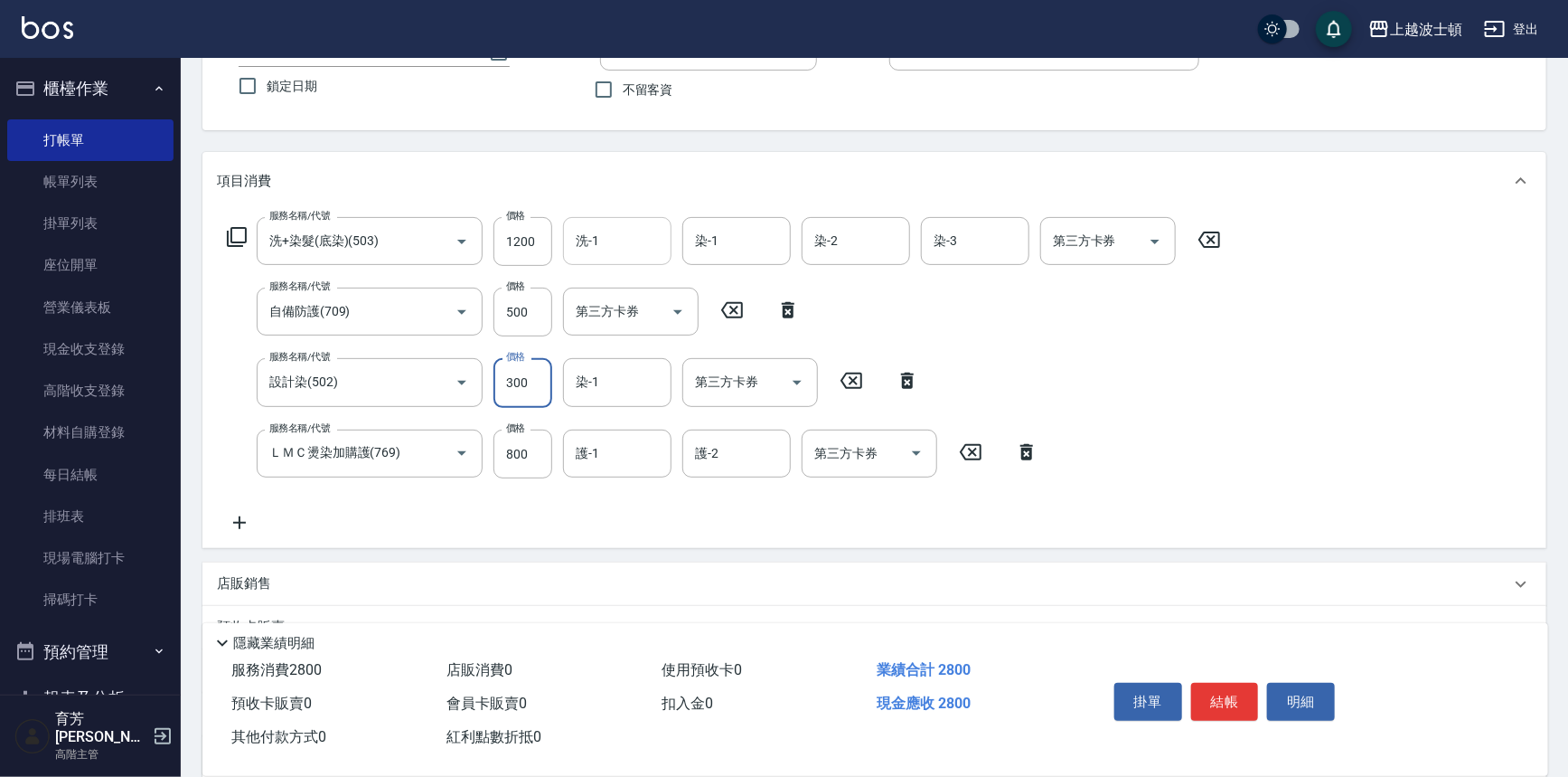
click at [649, 236] on input "洗-1" at bounding box center [617, 241] width 93 height 32
click at [639, 316] on div "林佩姍 -25" at bounding box center [617, 317] width 109 height 30
type input "林佩姍-25"
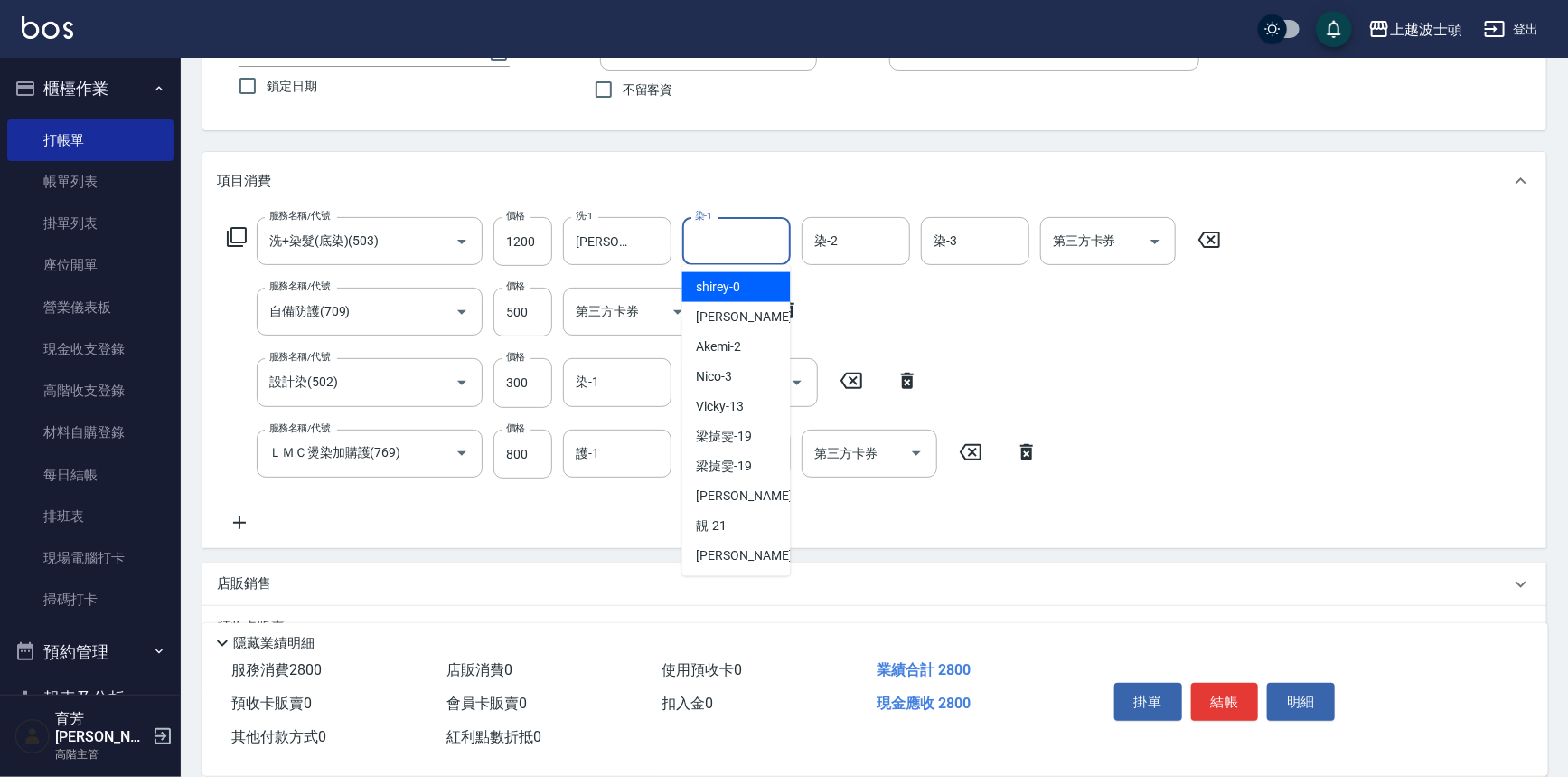
drag, startPoint x: 731, startPoint y: 237, endPoint x: 733, endPoint y: 271, distance: 34.1
click at [731, 236] on input "染-1" at bounding box center [737, 241] width 93 height 32
click at [733, 279] on span "shirey -0" at bounding box center [718, 287] width 44 height 19
type input "shirey-0"
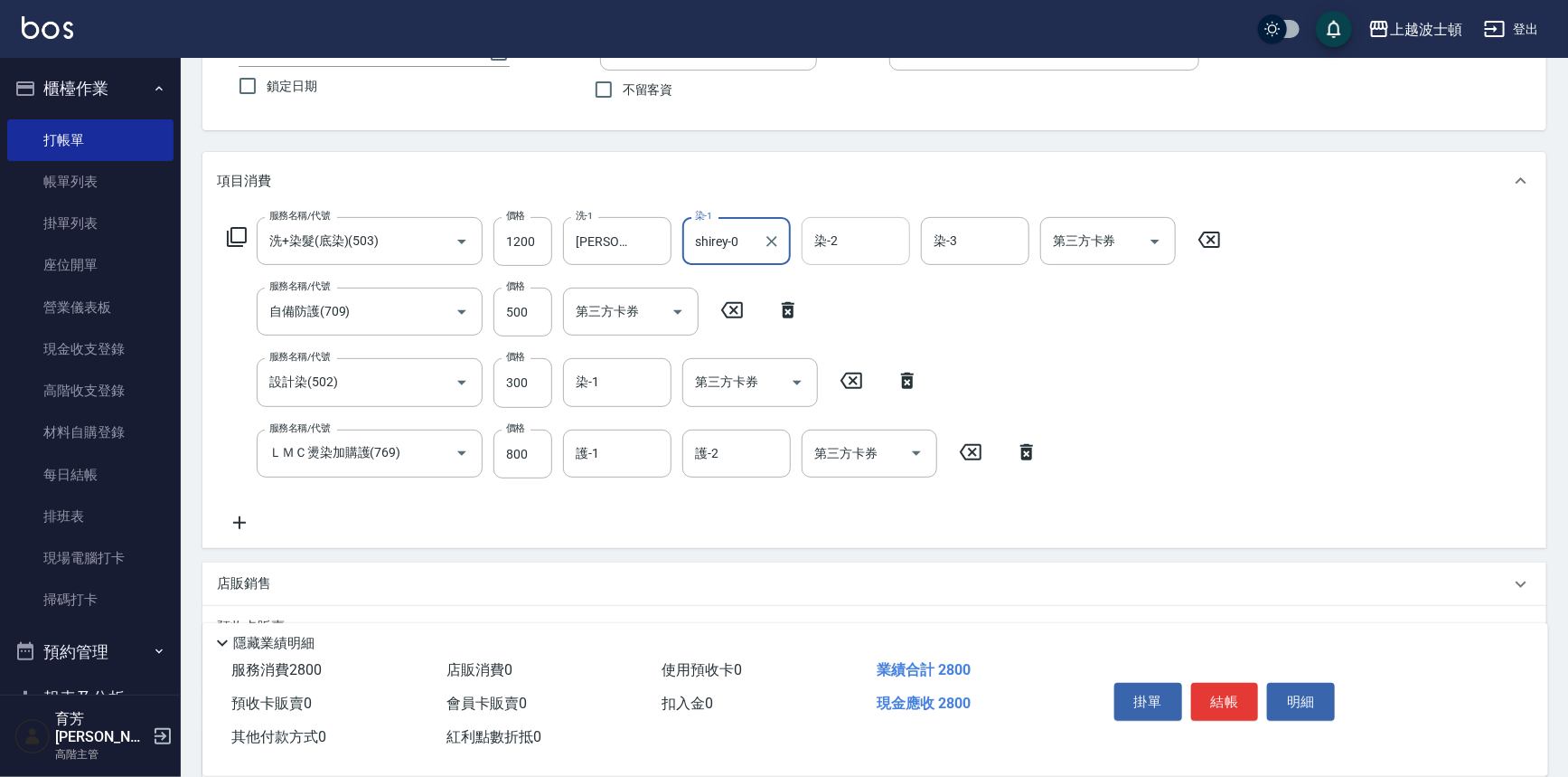
click at [867, 222] on div "染-2" at bounding box center [855, 241] width 109 height 48
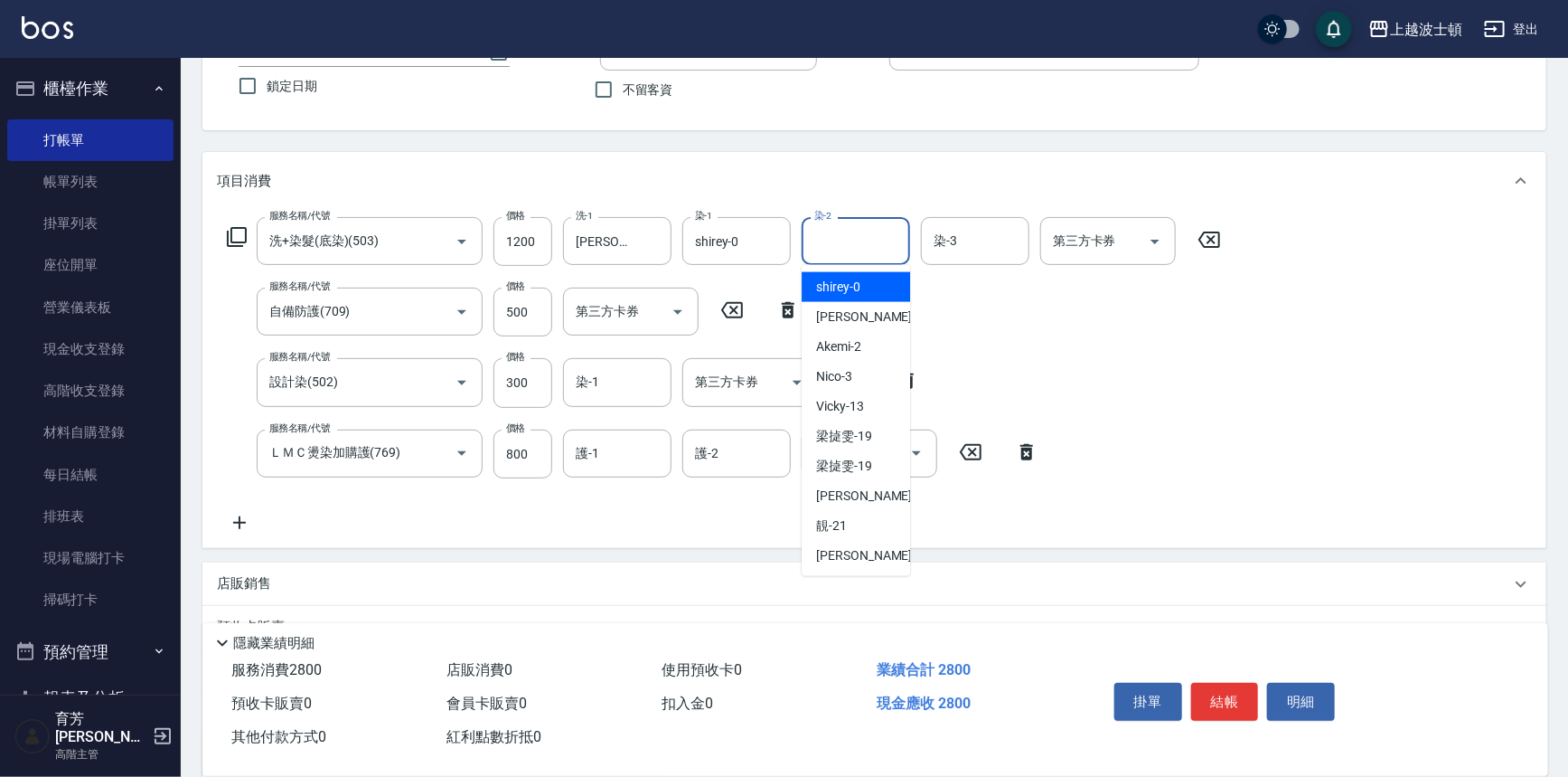
drag, startPoint x: 873, startPoint y: 289, endPoint x: 915, endPoint y: 254, distance: 54.7
click at [877, 289] on div "shirey -0" at bounding box center [855, 287] width 109 height 30
type input "shirey-0"
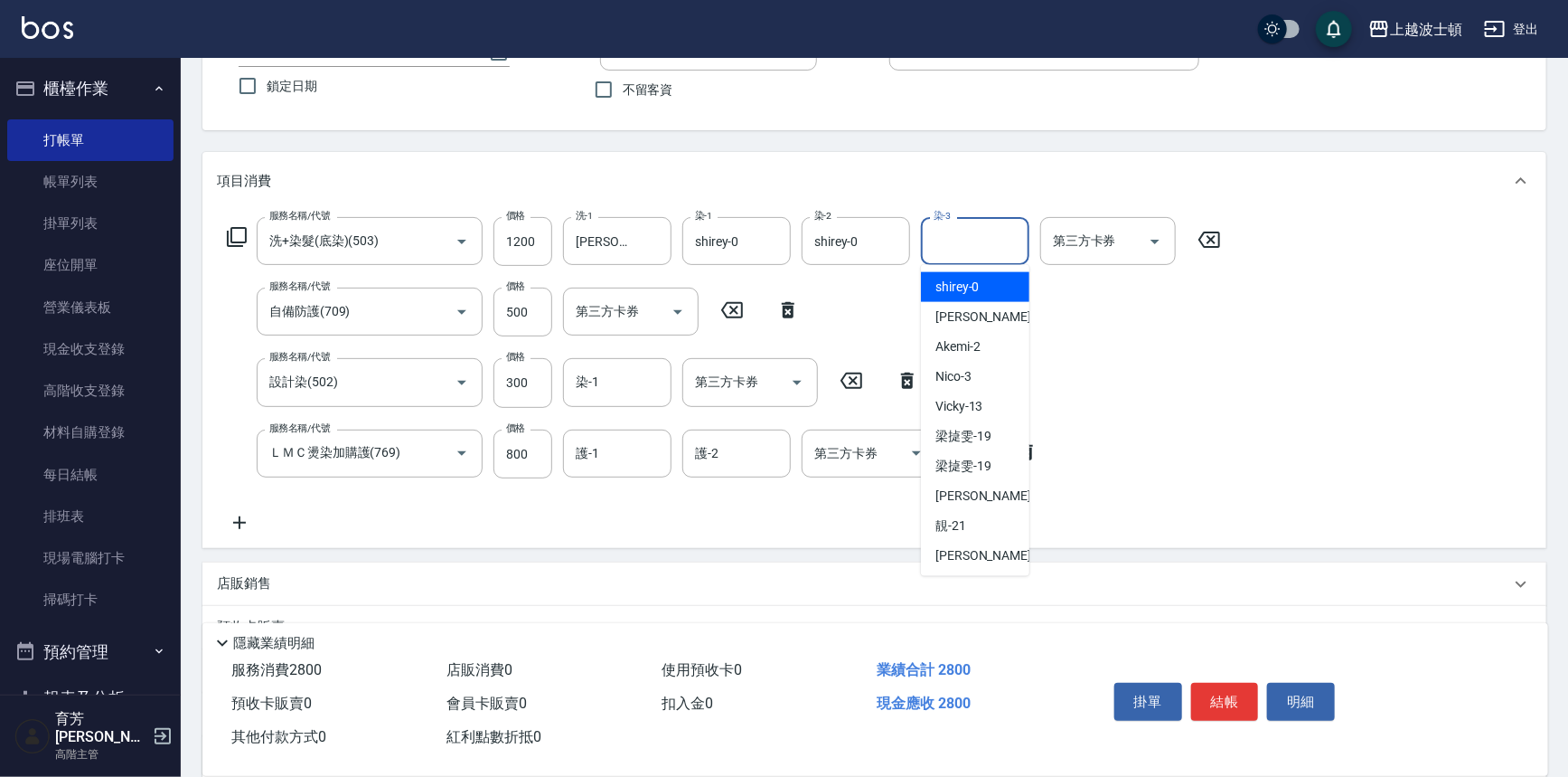
click at [961, 233] on input "染-3" at bounding box center [975, 241] width 93 height 32
click at [969, 281] on span "shirey -0" at bounding box center [957, 287] width 44 height 19
type input "shirey-0"
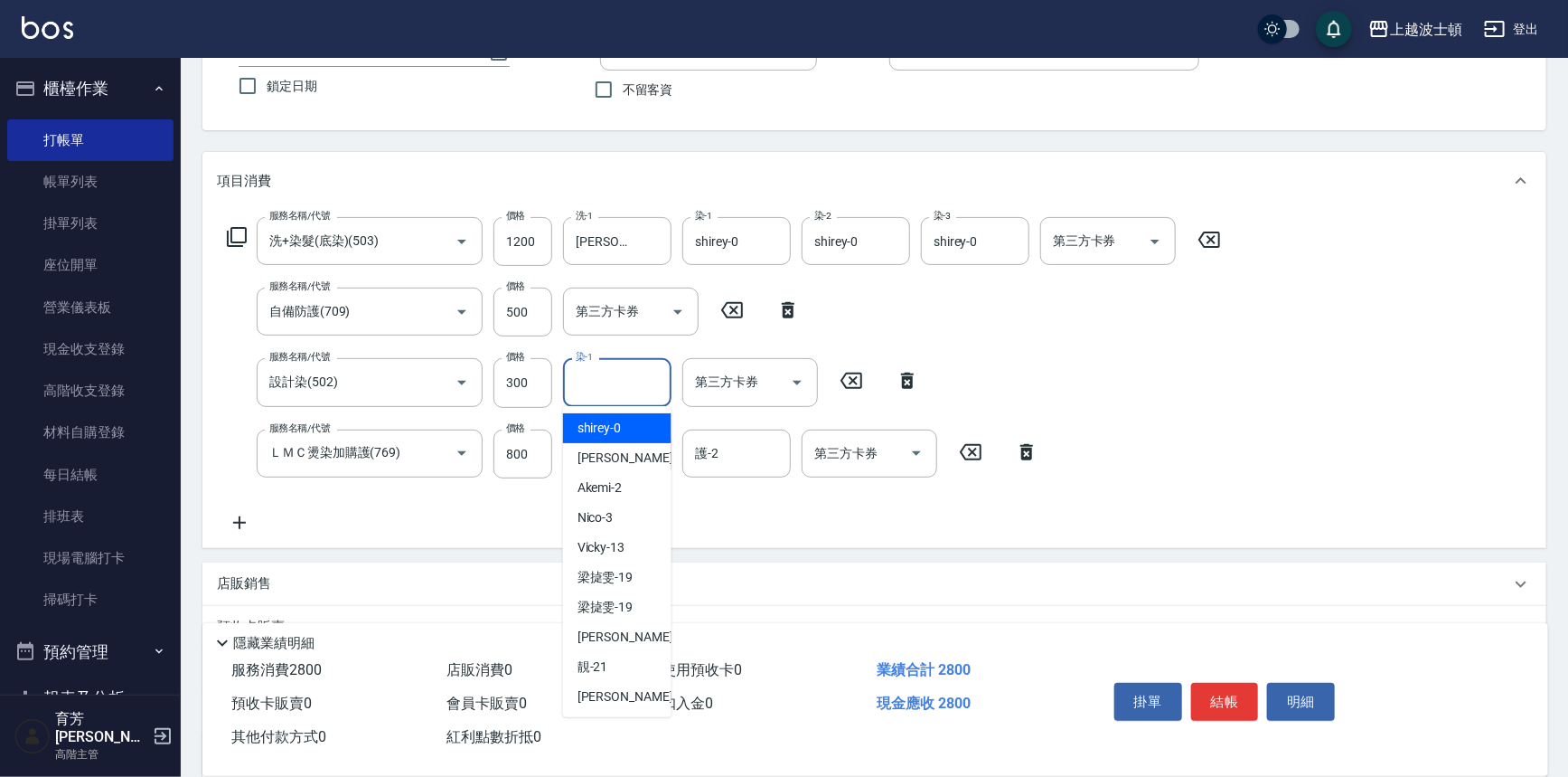
click at [627, 368] on input "染-1" at bounding box center [617, 382] width 93 height 32
click at [613, 425] on span "shirey -0" at bounding box center [599, 428] width 44 height 19
type input "shirey-0"
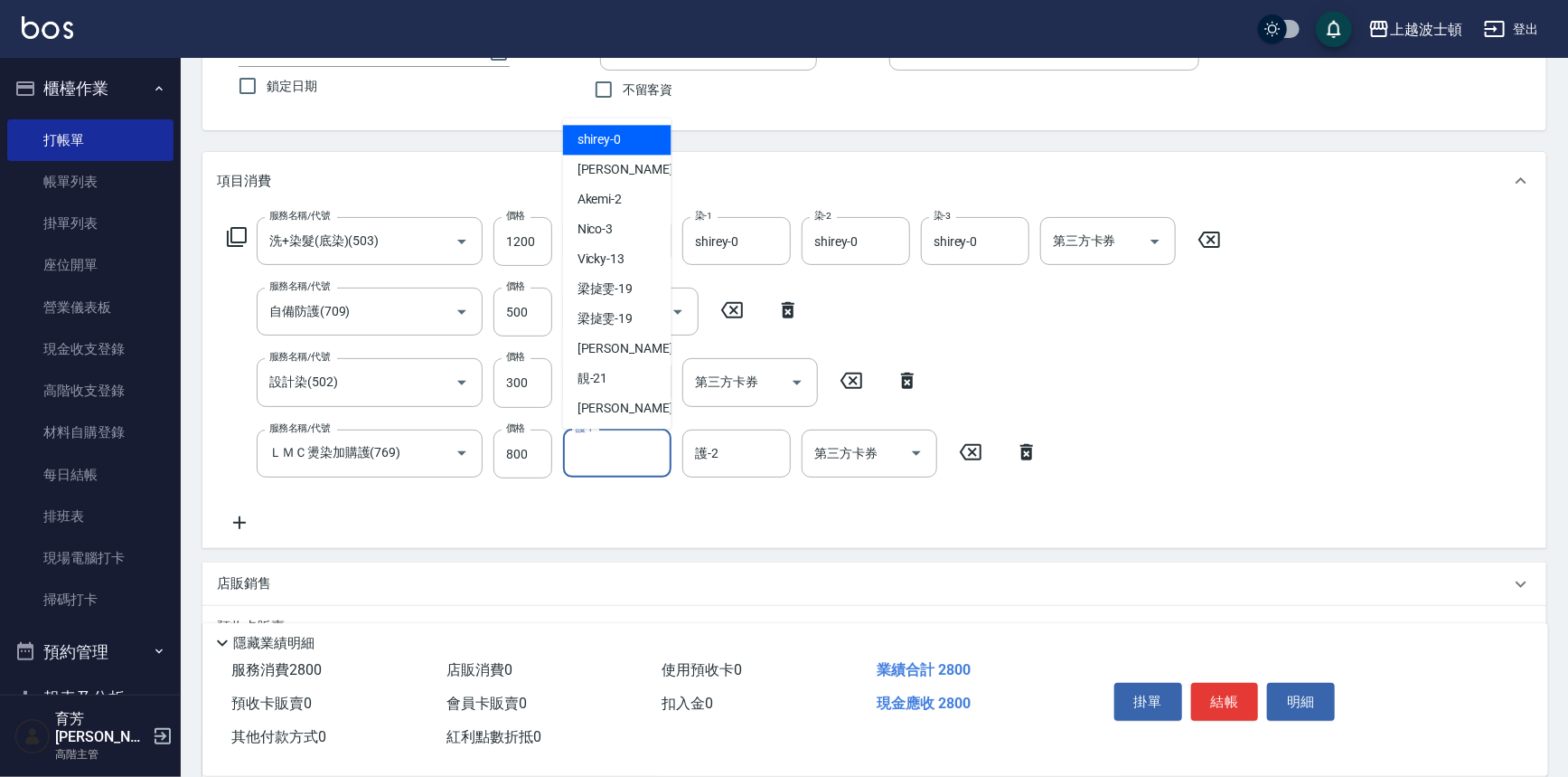
click at [609, 452] on input "護-1" at bounding box center [617, 453] width 93 height 32
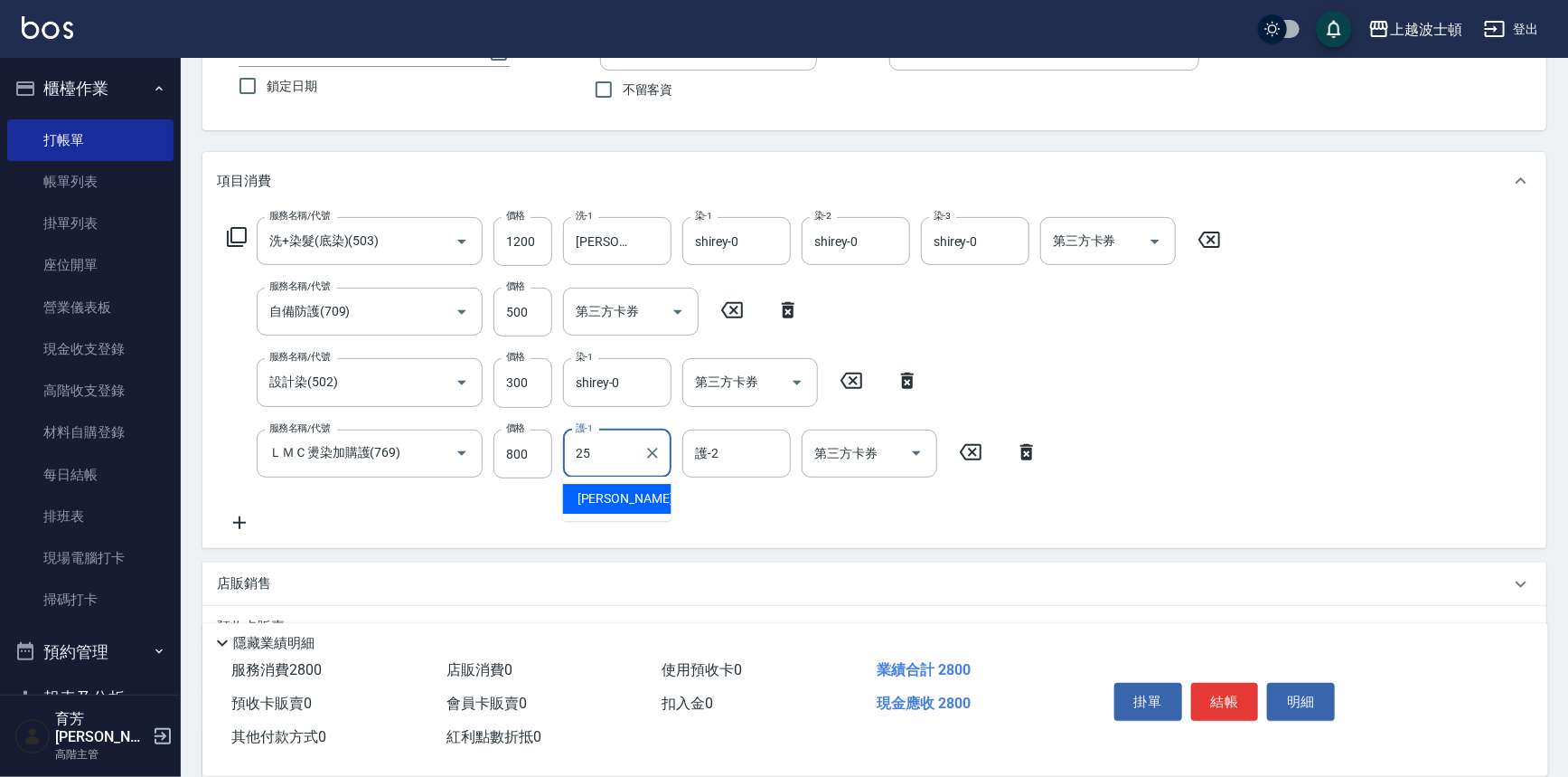
click at [641, 501] on div "林佩姍 -25" at bounding box center [617, 498] width 109 height 30
type input "林佩姍-25"
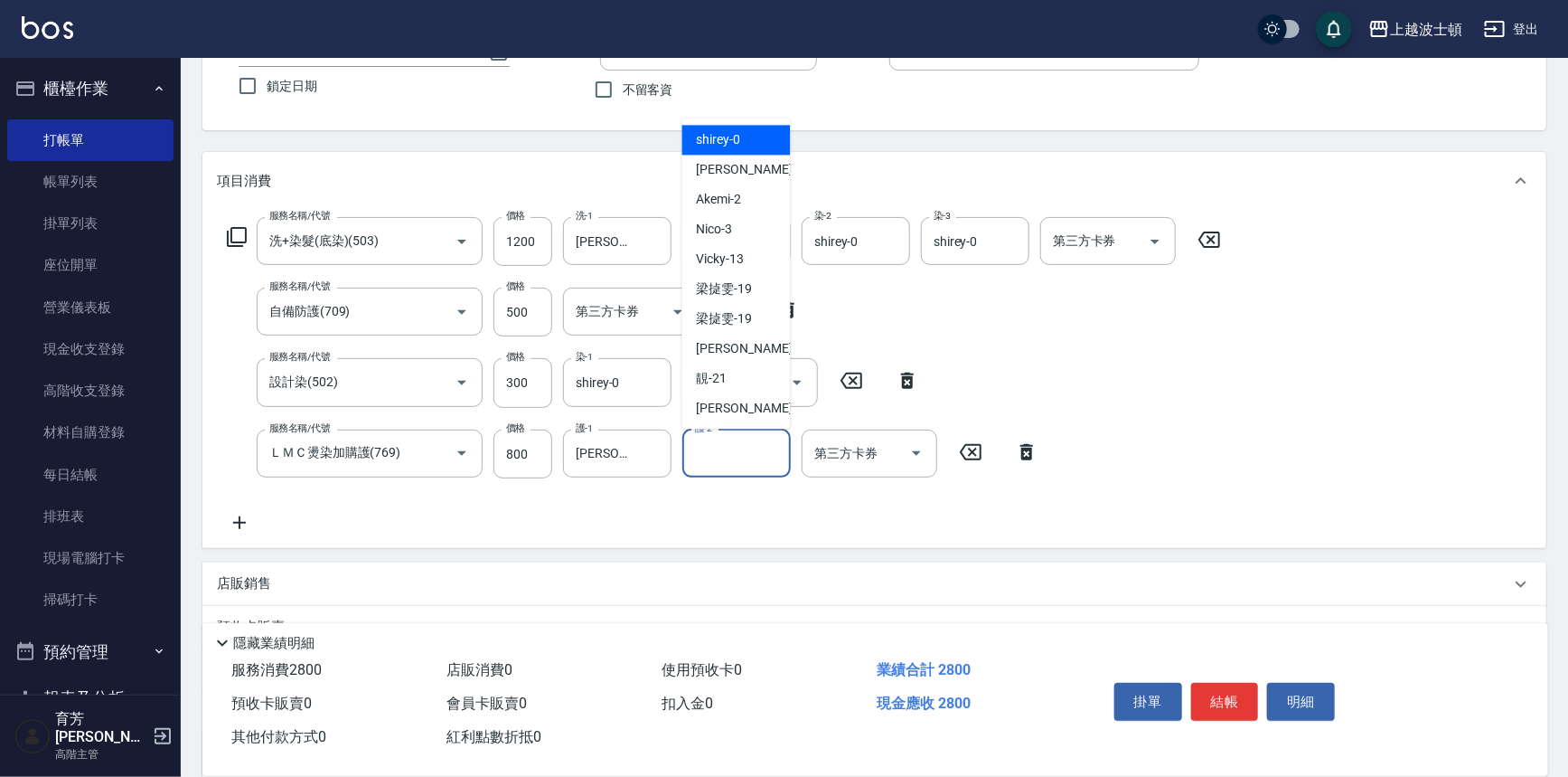
click at [719, 463] on input "護-2" at bounding box center [737, 453] width 93 height 32
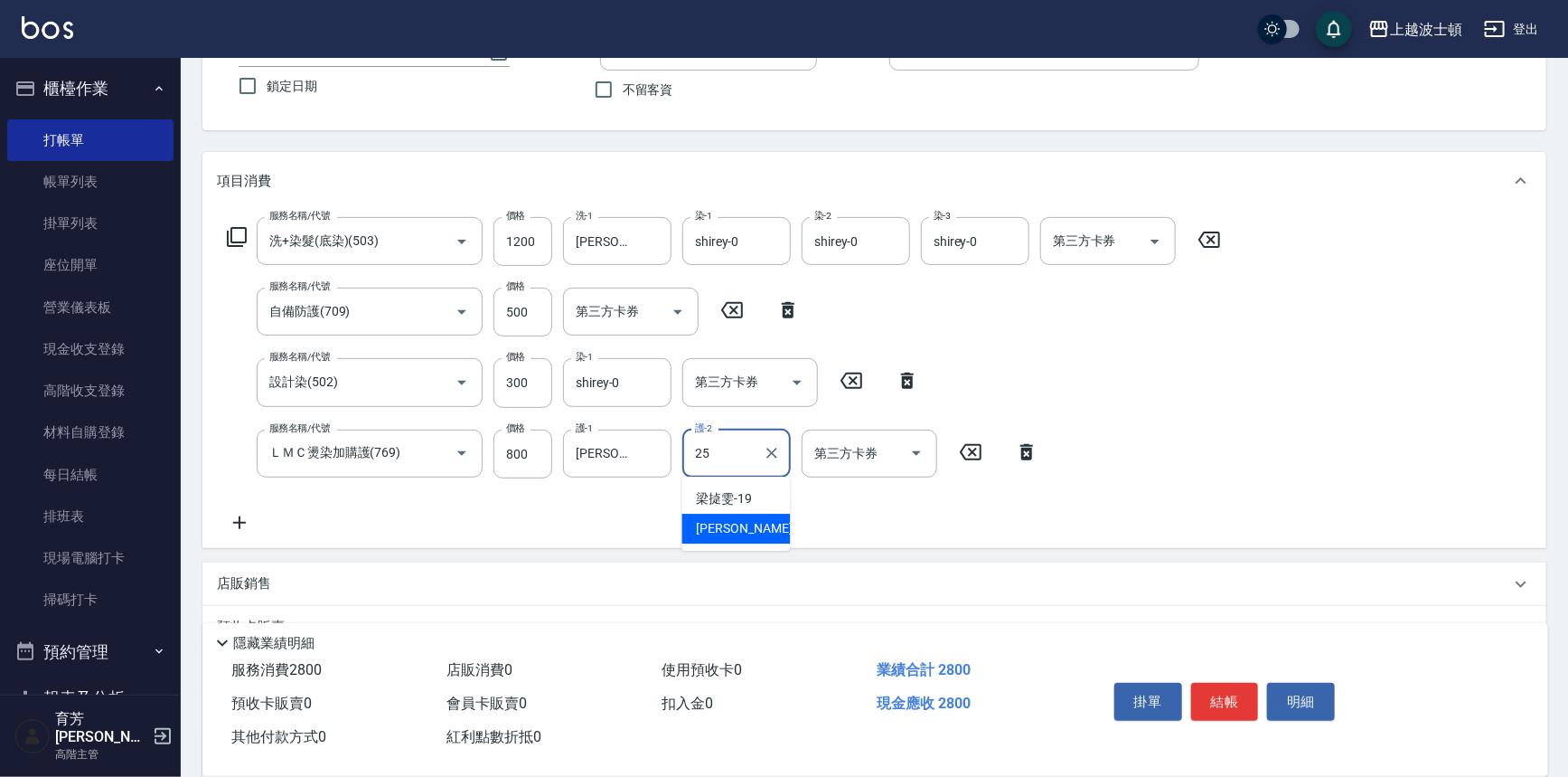
click at [722, 521] on span "林佩姍 -25" at bounding box center [753, 529] width 114 height 19
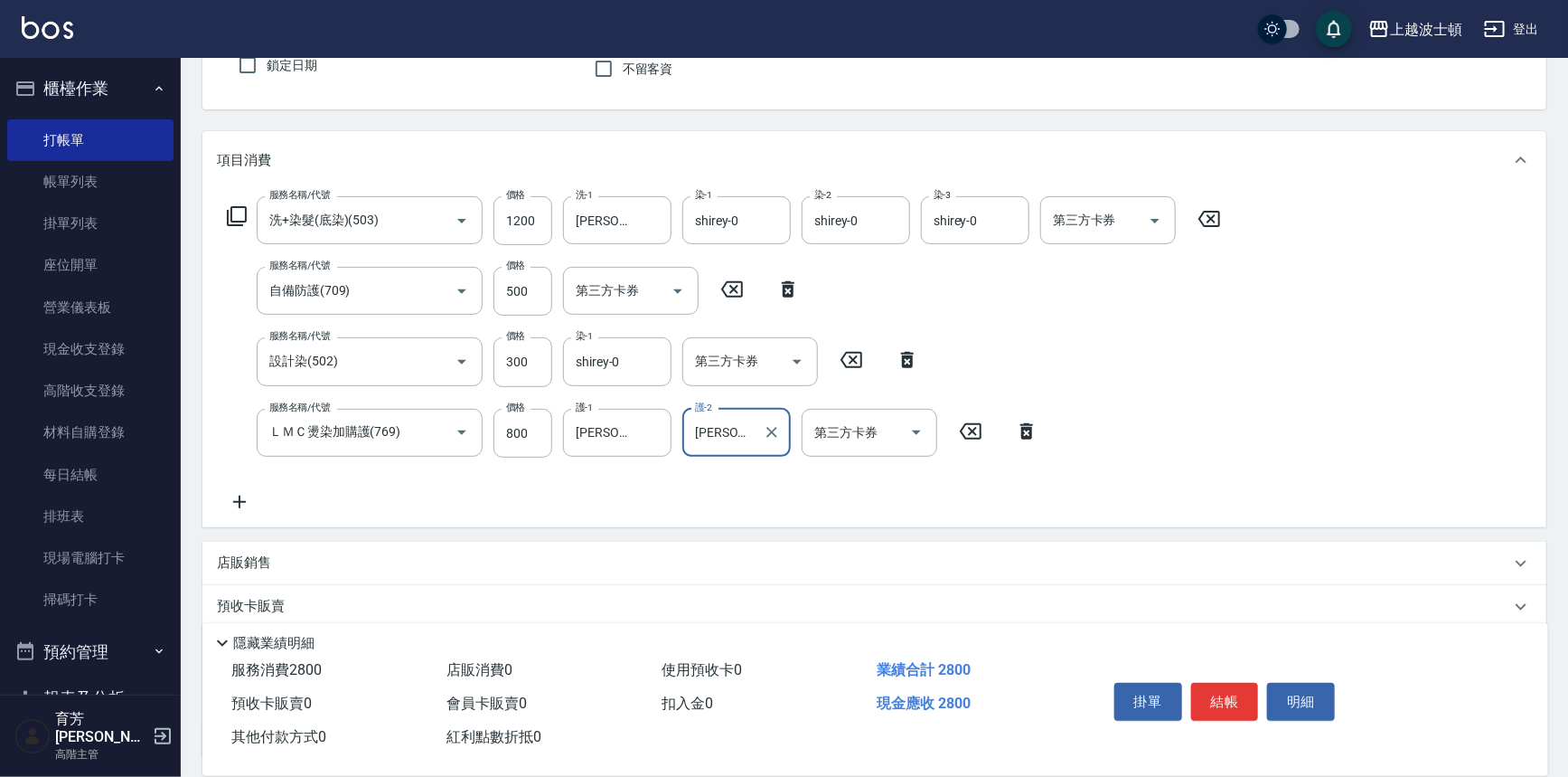
scroll to position [169, 0]
type input "林佩姍-25"
click at [528, 275] on input "500" at bounding box center [523, 288] width 59 height 49
click at [528, 280] on input "500" at bounding box center [523, 288] width 59 height 49
type input "300"
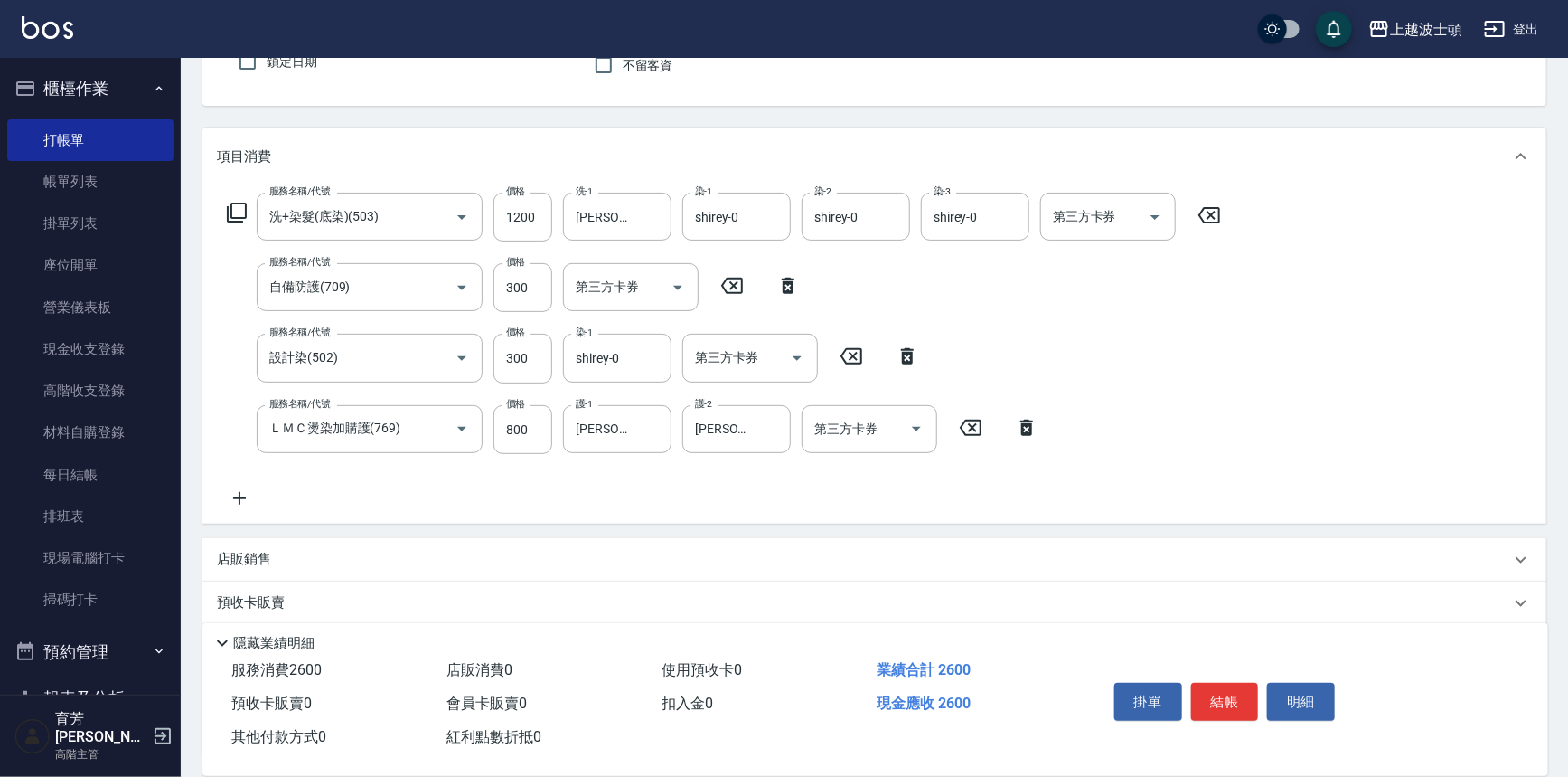
click at [687, 162] on div "項目消費" at bounding box center [864, 157] width 1293 height 19
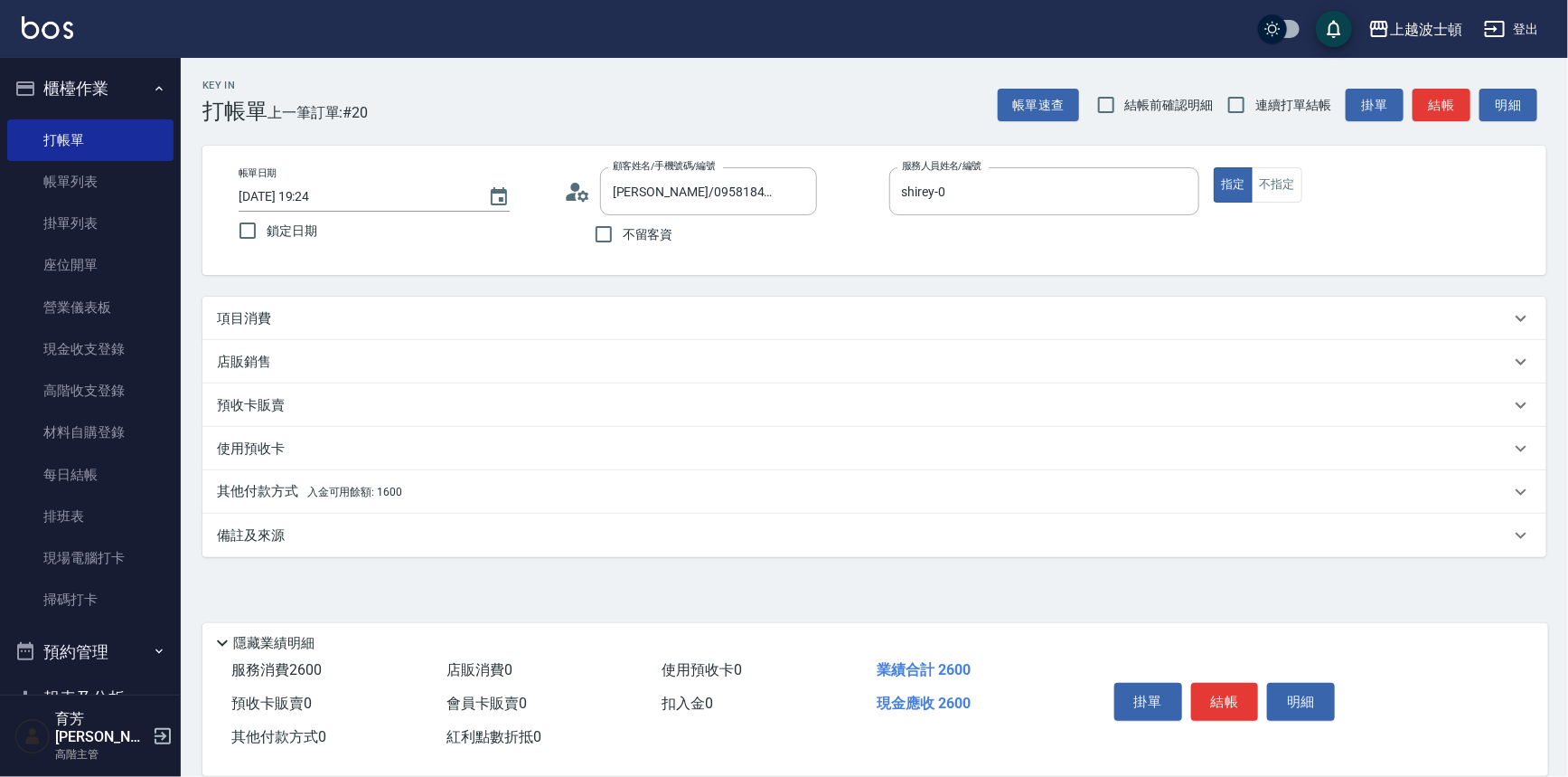
scroll to position [0, 0]
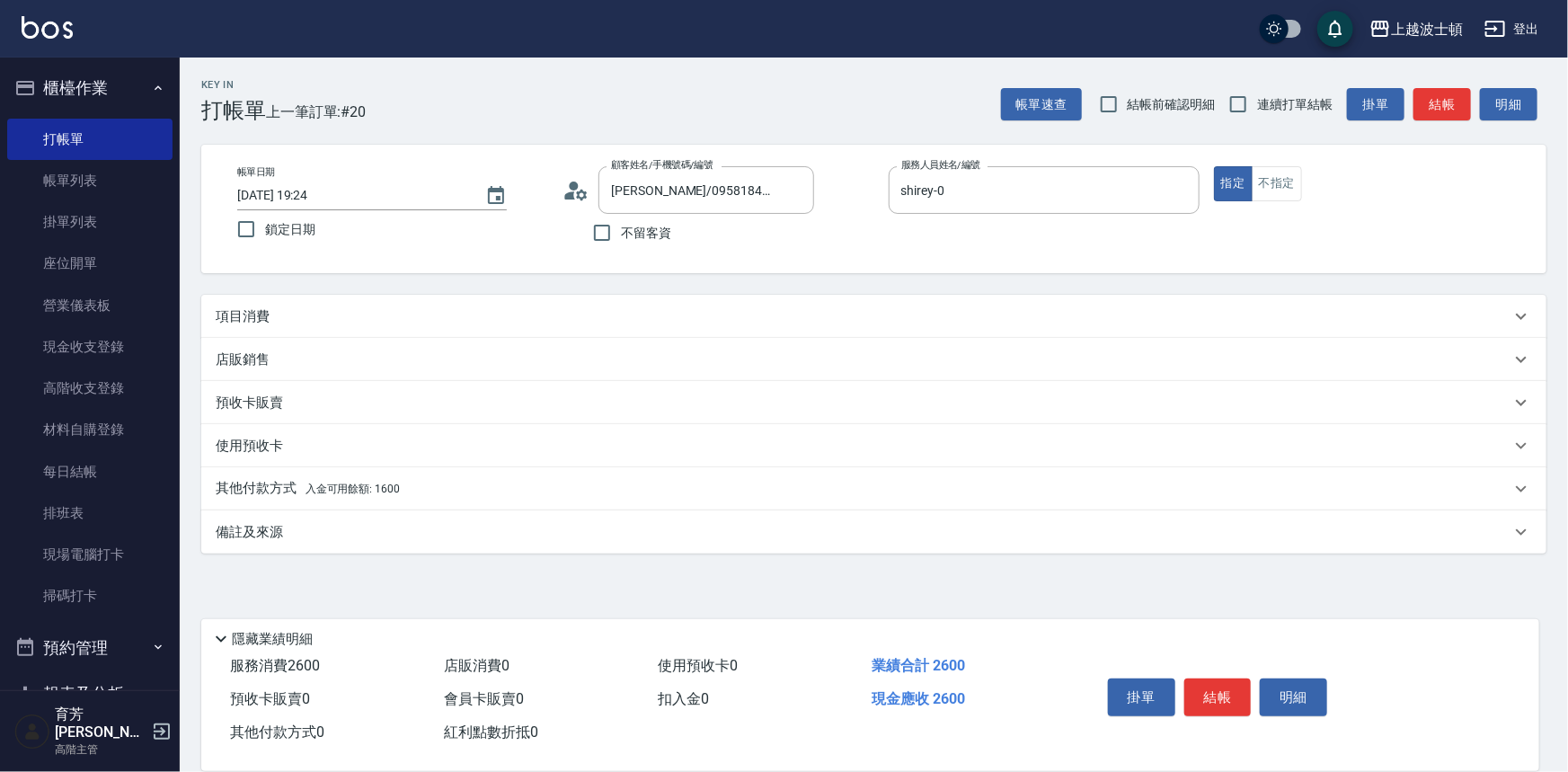
click at [308, 315] on div "項目消費" at bounding box center [863, 317] width 1295 height 19
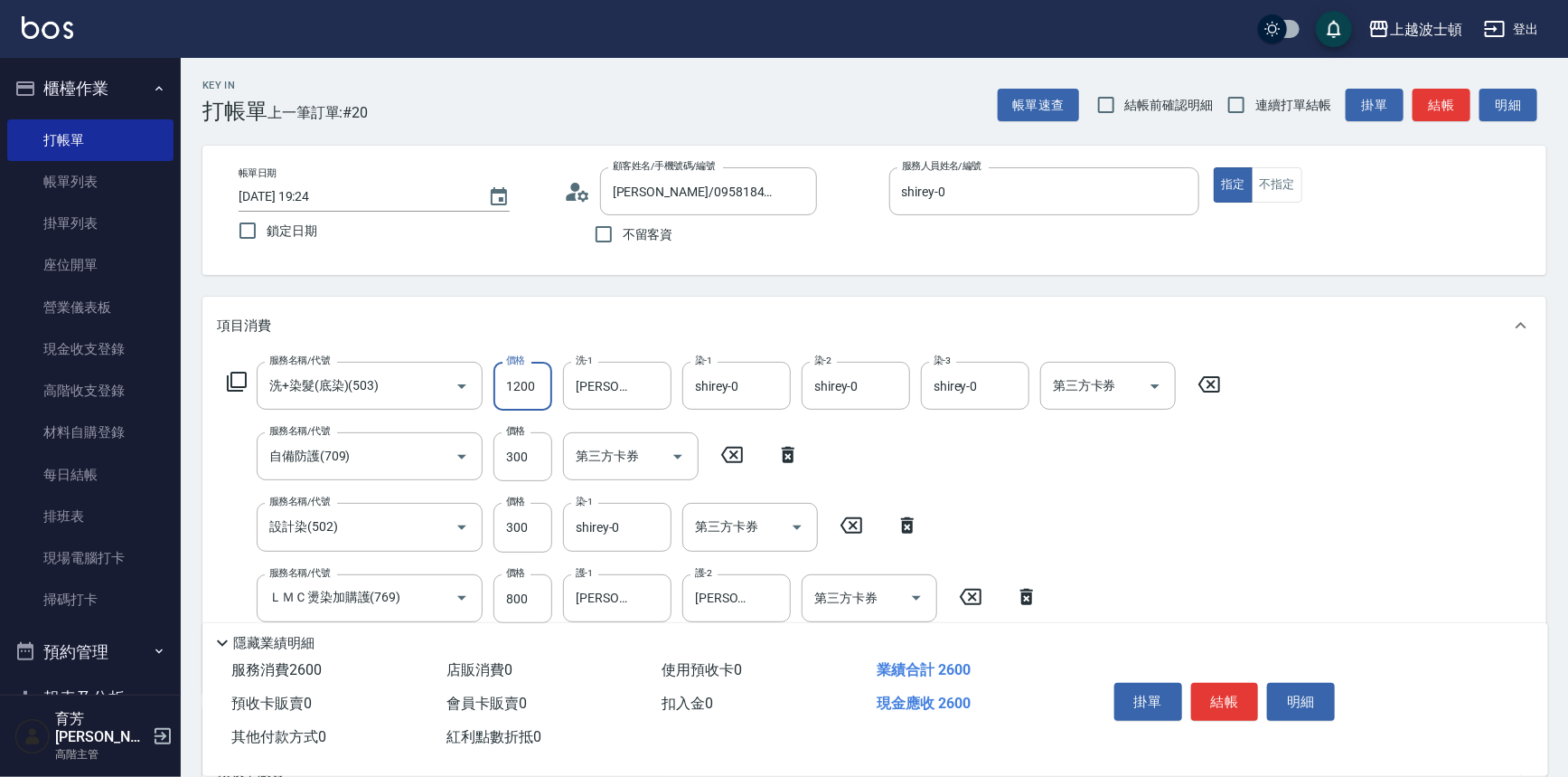
click at [539, 396] on input "1200" at bounding box center [523, 386] width 59 height 49
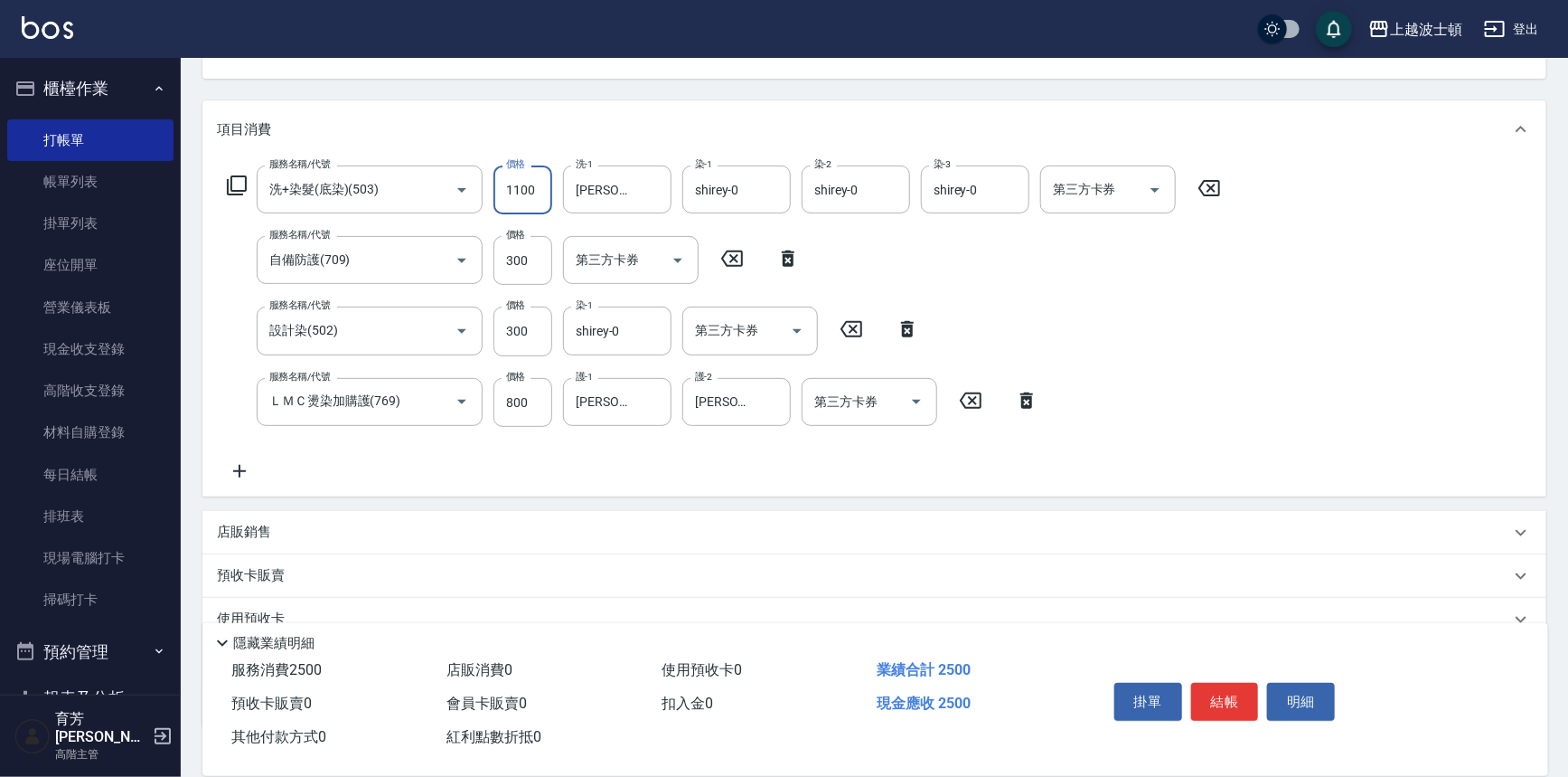
scroll to position [212, 0]
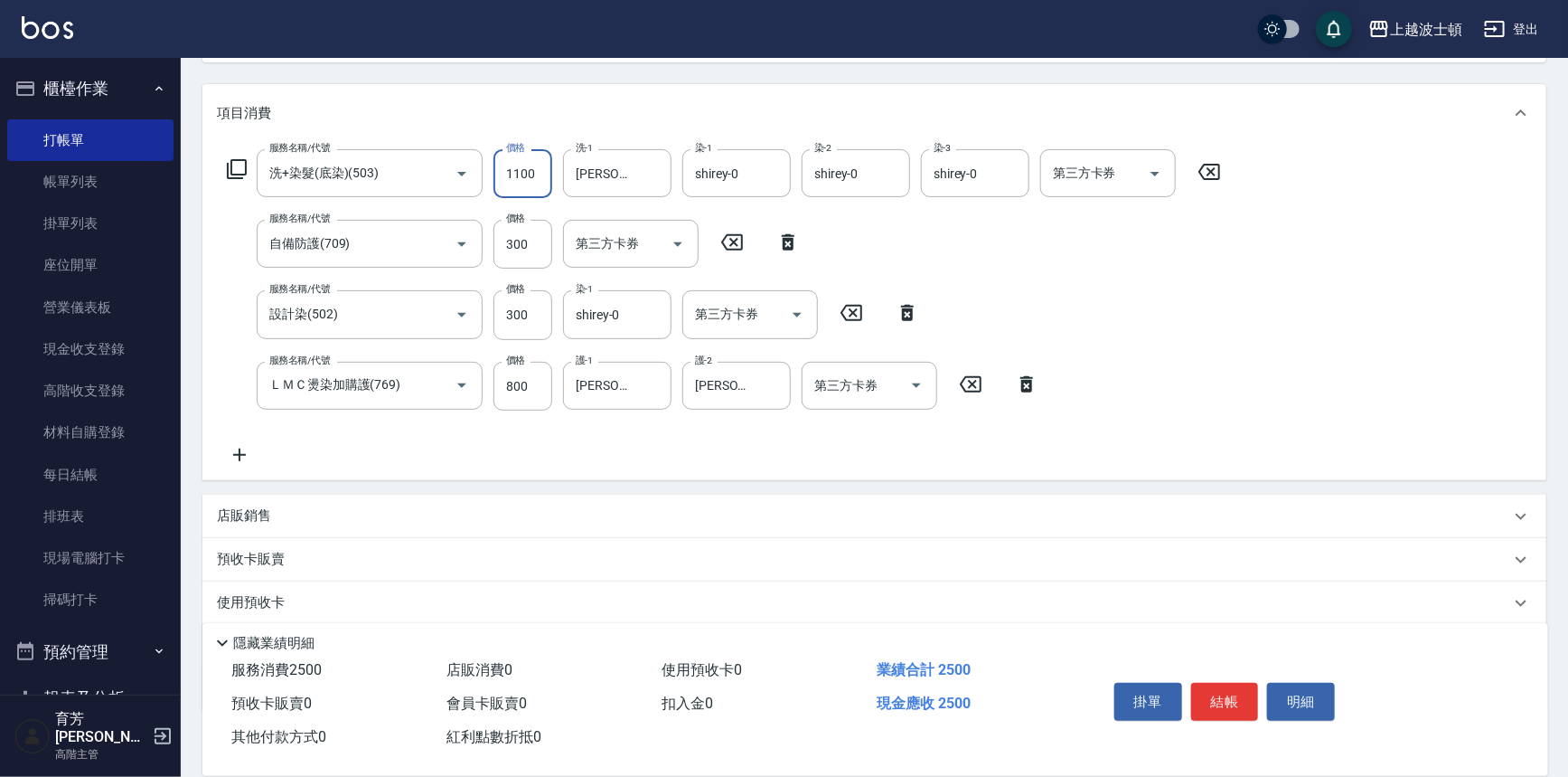
click at [531, 165] on input "1100" at bounding box center [523, 174] width 59 height 49
click at [537, 171] on input "1100" at bounding box center [523, 174] width 59 height 49
type input "1100"
click at [536, 310] on input "300" at bounding box center [523, 314] width 59 height 49
type input "200"
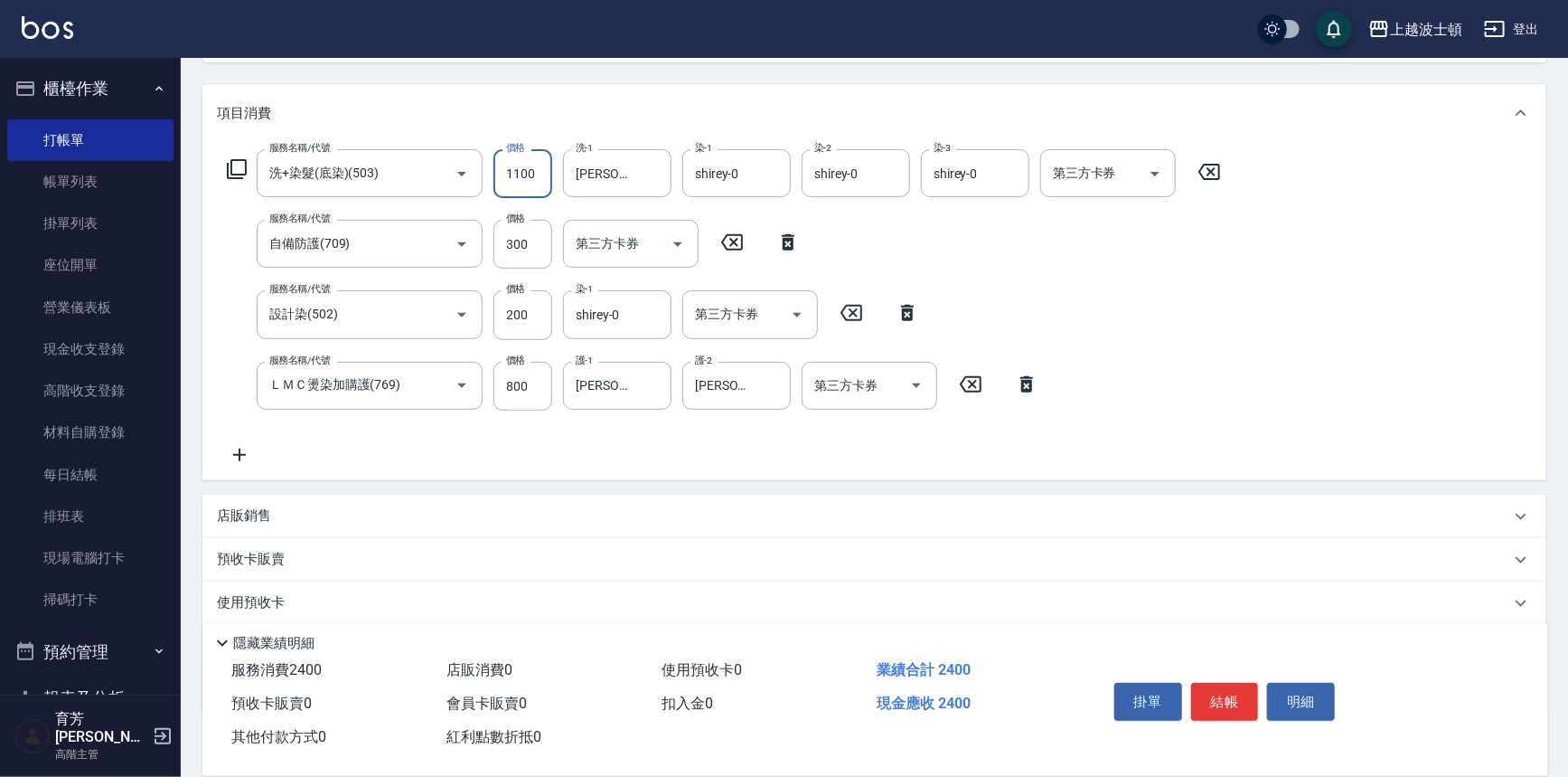
click at [536, 169] on input "1100" at bounding box center [523, 174] width 59 height 49
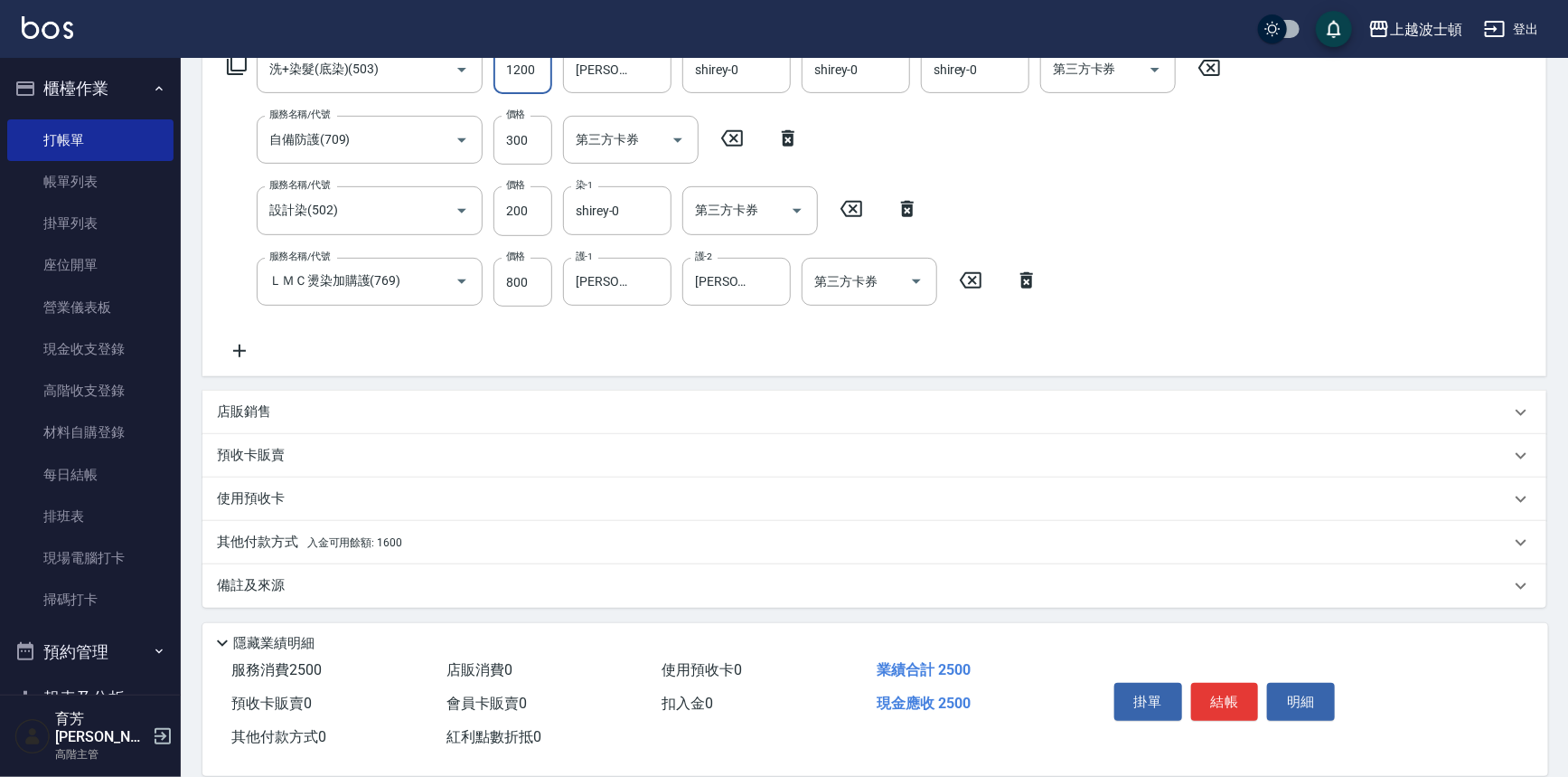
type input "1200"
click at [233, 413] on p "店販銷售" at bounding box center [244, 412] width 54 height 19
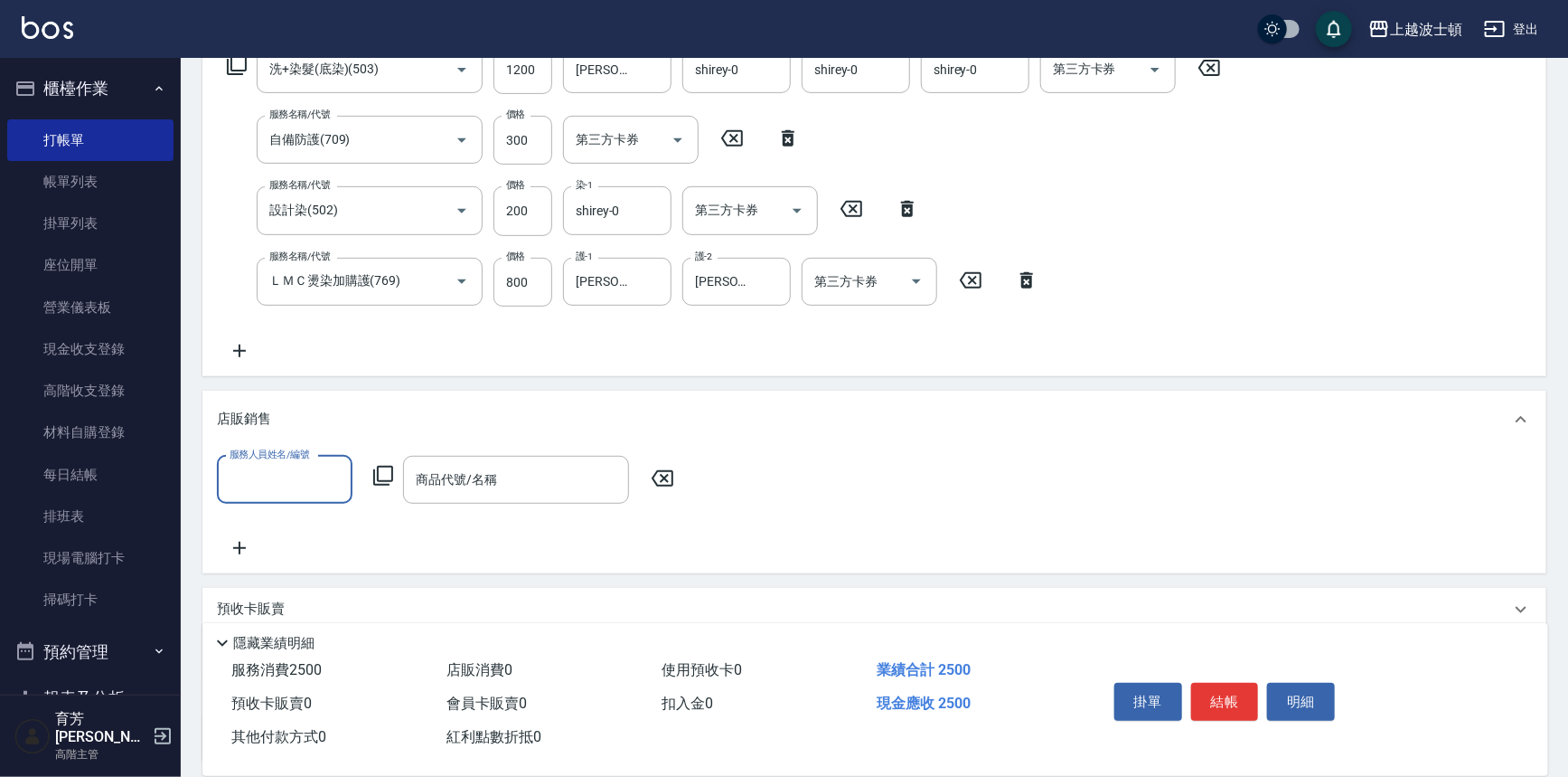
scroll to position [0, 0]
click at [317, 517] on div "shirey -0" at bounding box center [285, 525] width 136 height 30
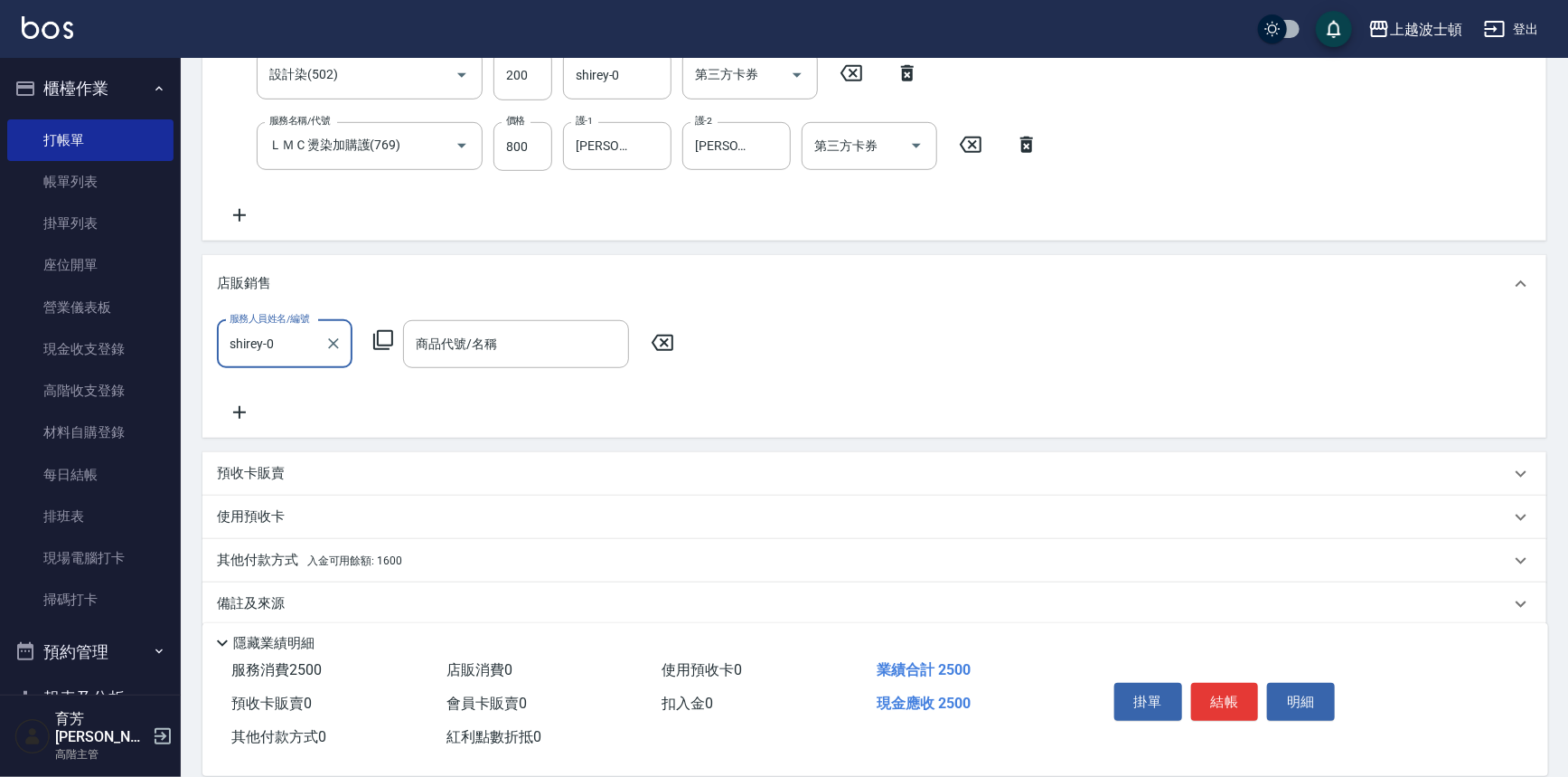
scroll to position [470, 0]
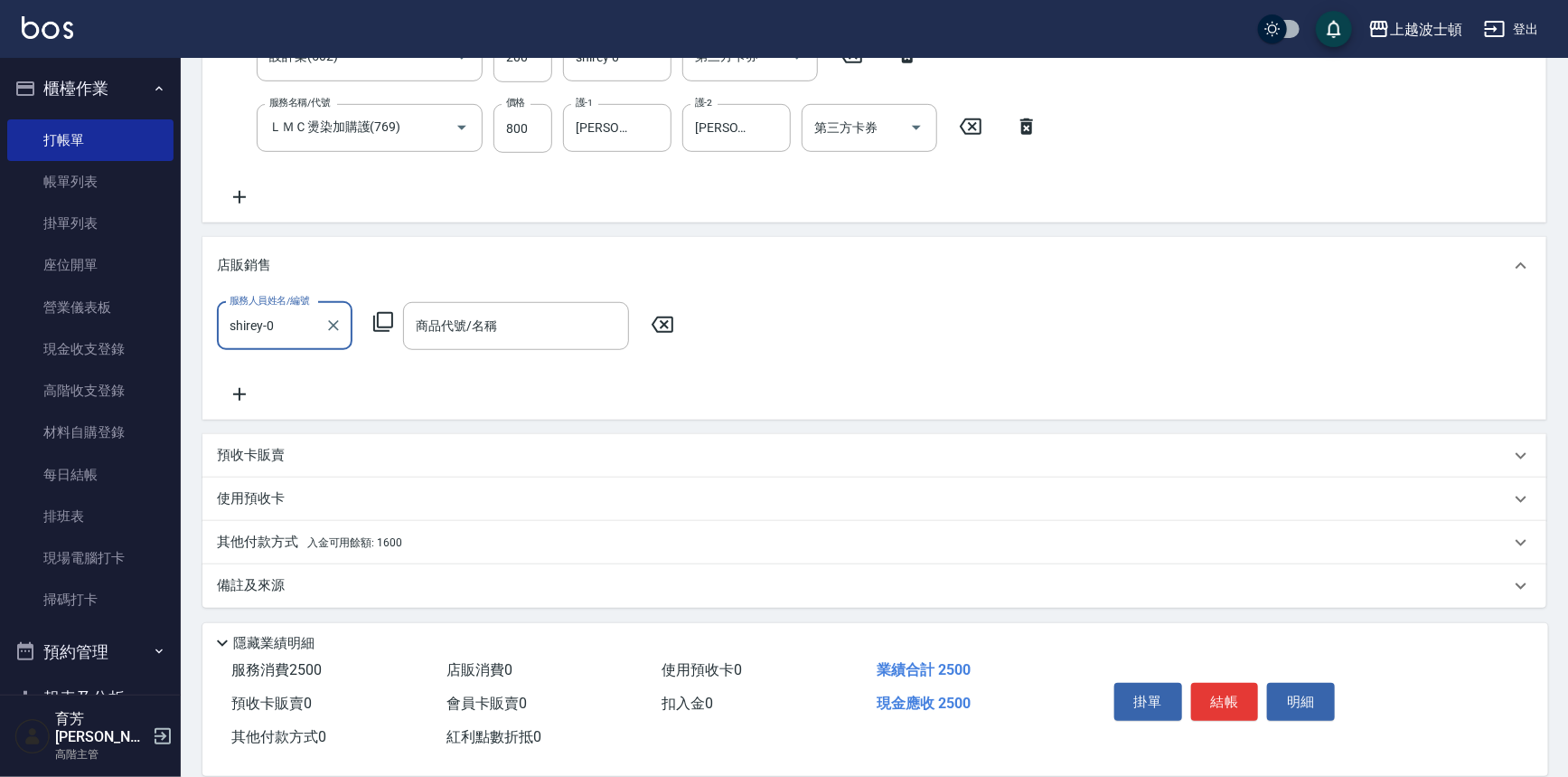
type input "shirey-0"
click at [385, 314] on icon at bounding box center [383, 321] width 22 height 22
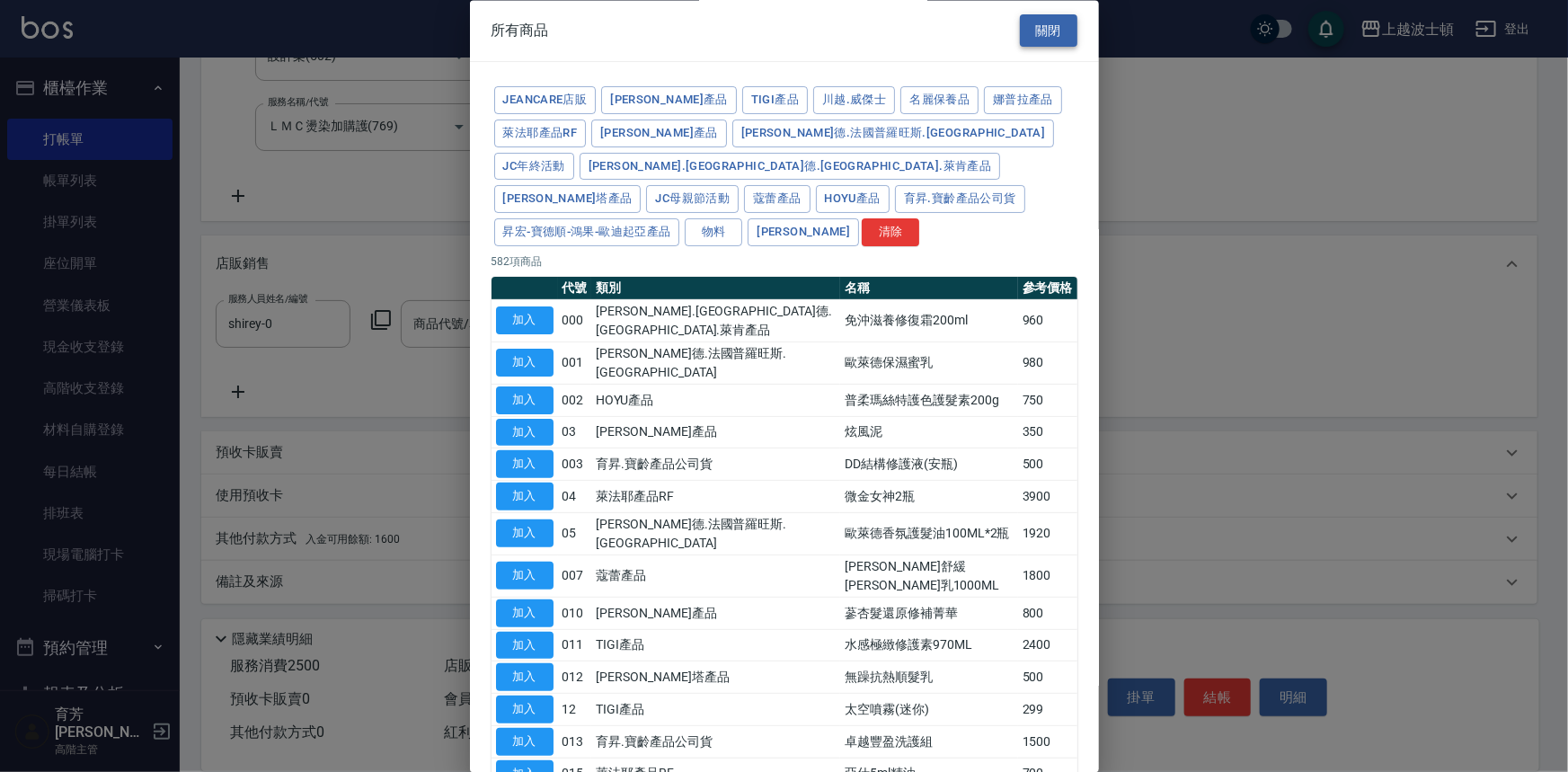
click at [1037, 31] on button "關閉" at bounding box center [1048, 30] width 57 height 33
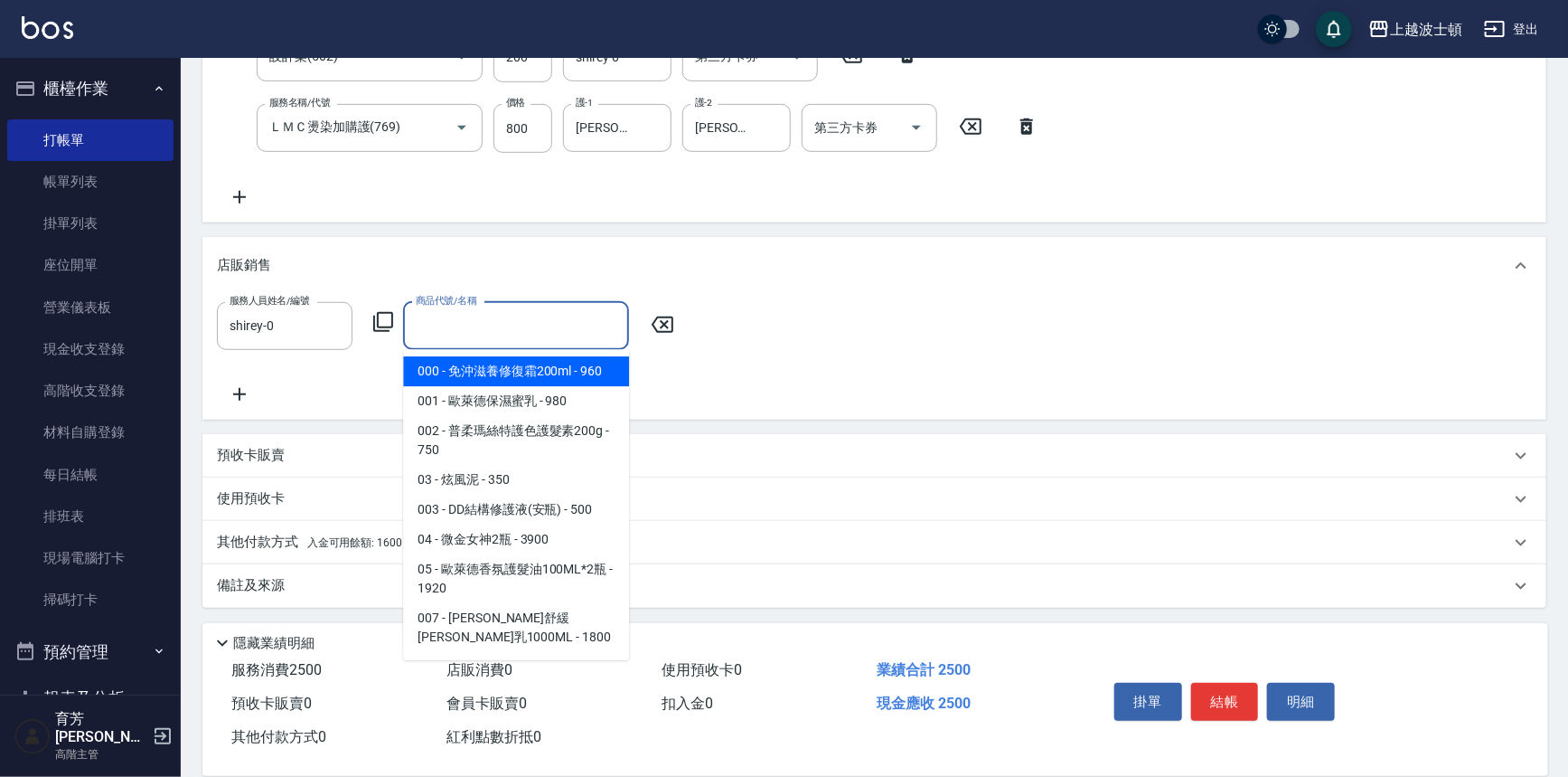
click at [527, 325] on input "商品代號/名稱" at bounding box center [516, 326] width 210 height 32
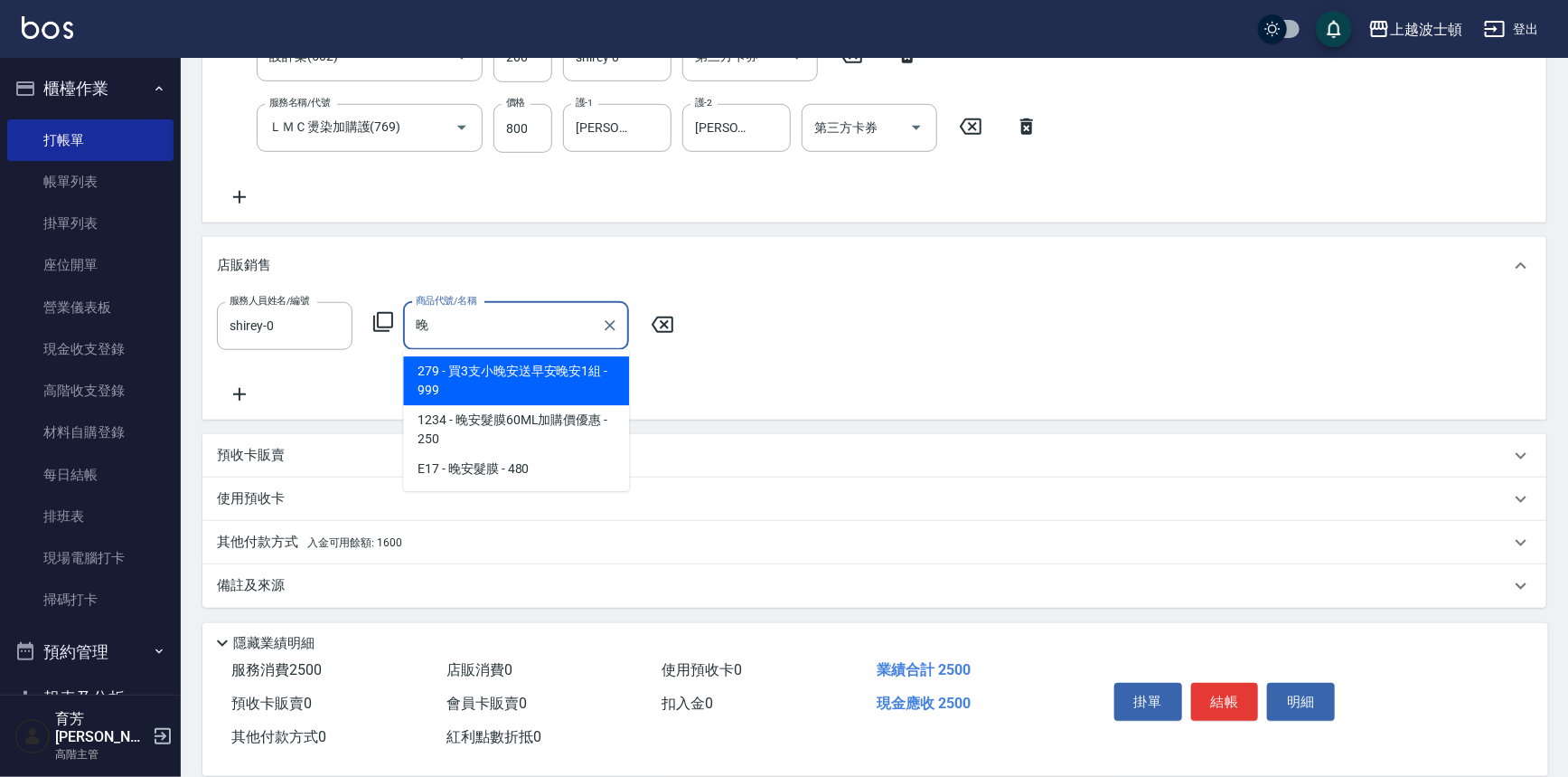
click at [522, 373] on span "279 - 買3支小晚安送早安晚安1組 - 999" at bounding box center [515, 380] width 226 height 49
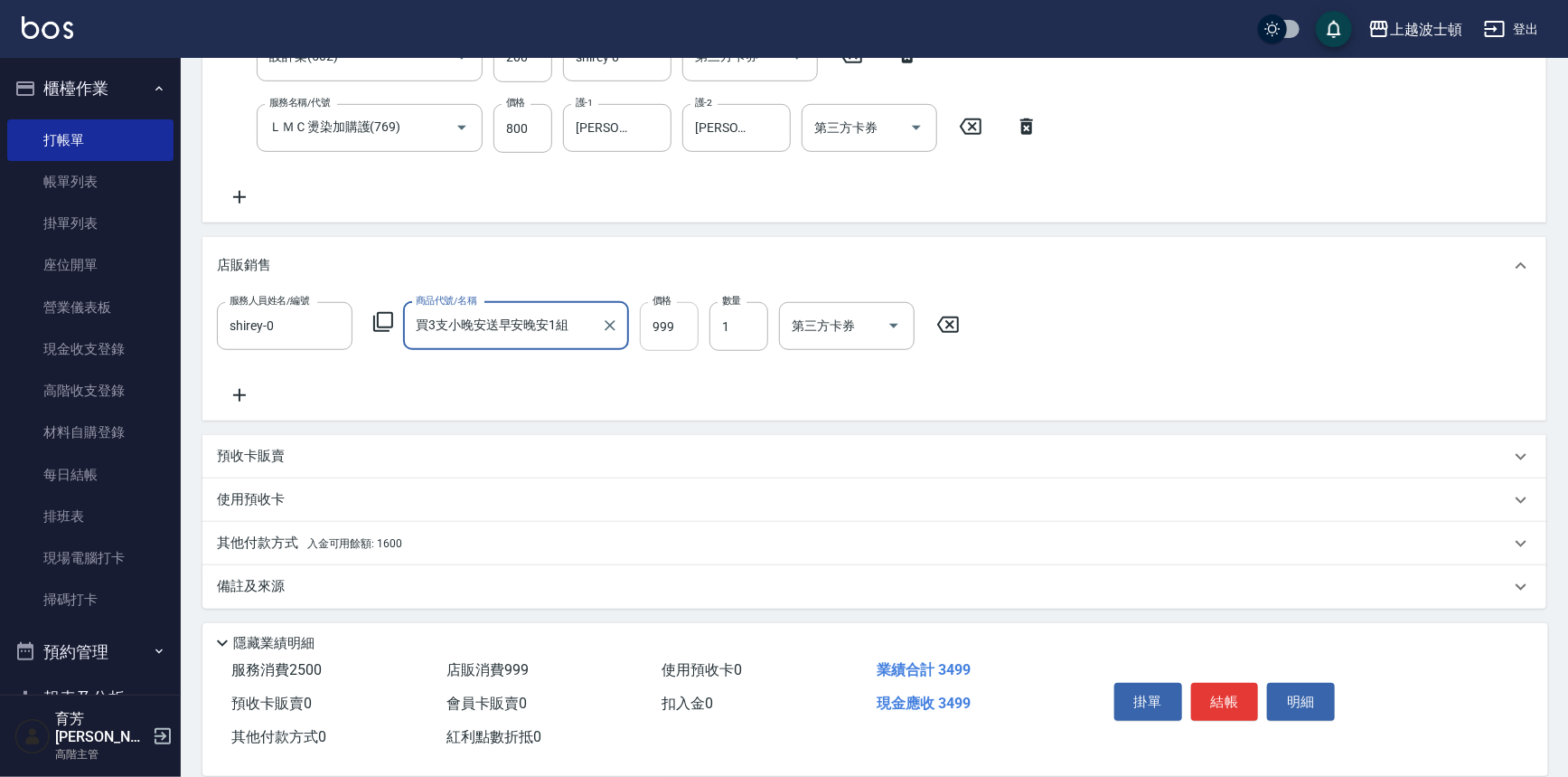
type input "買3支小晚安送早安晚安1組"
click at [683, 319] on input "999" at bounding box center [669, 327] width 59 height 49
type input "1000"
click at [1222, 696] on button "結帳" at bounding box center [1225, 701] width 68 height 38
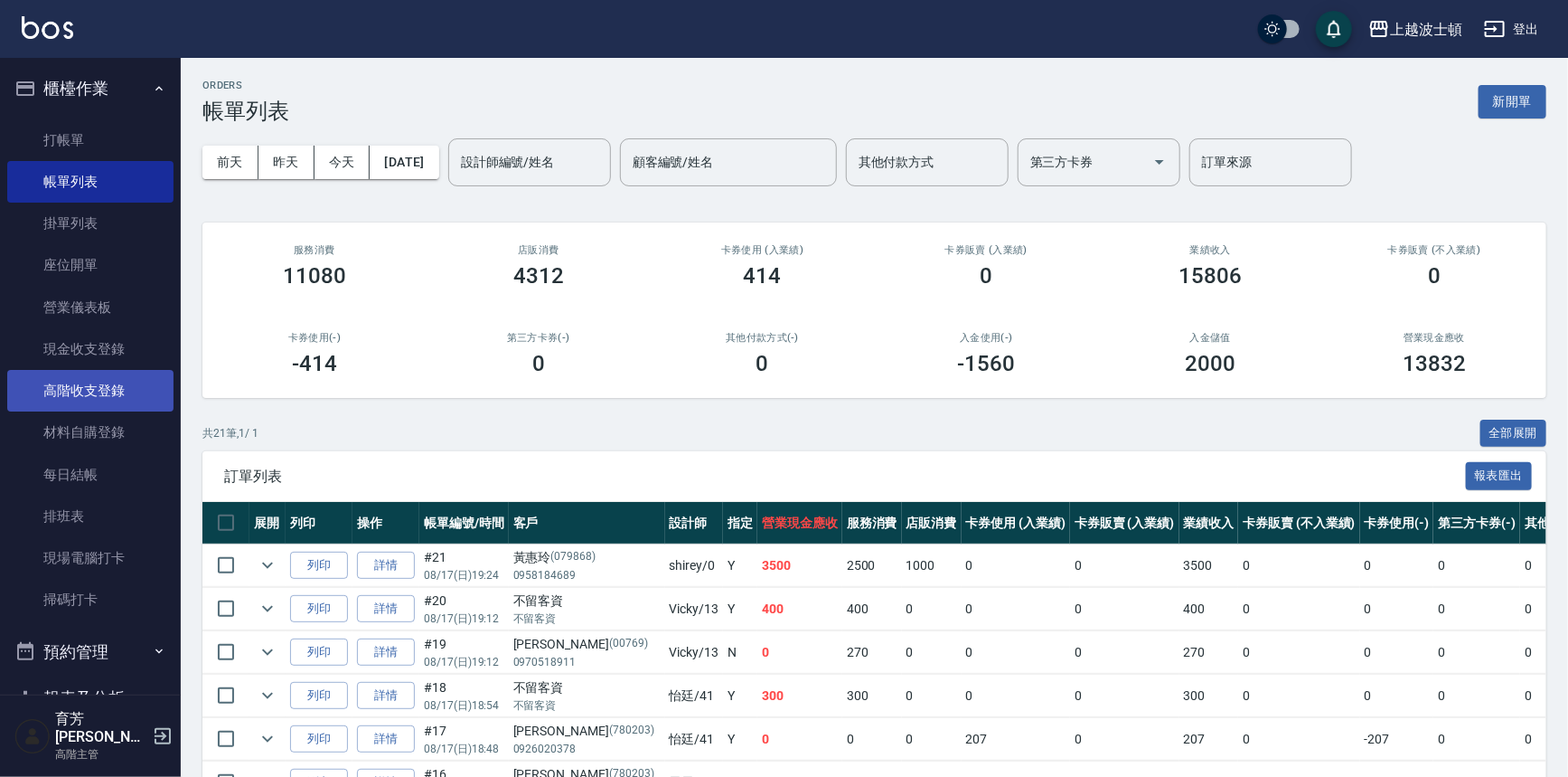
drag, startPoint x: 169, startPoint y: 202, endPoint x: 138, endPoint y: 388, distance: 188.6
click at [138, 388] on nav "櫃檯作業 打帳單 帳單列表 掛單列表 座位開單 營業儀表板 現金收支登錄 高階收支登錄 材料自購登錄 每日結帳 排班表 現場電腦打卡 掃碼打卡 預約管理 預約…" at bounding box center [91, 376] width 181 height 636
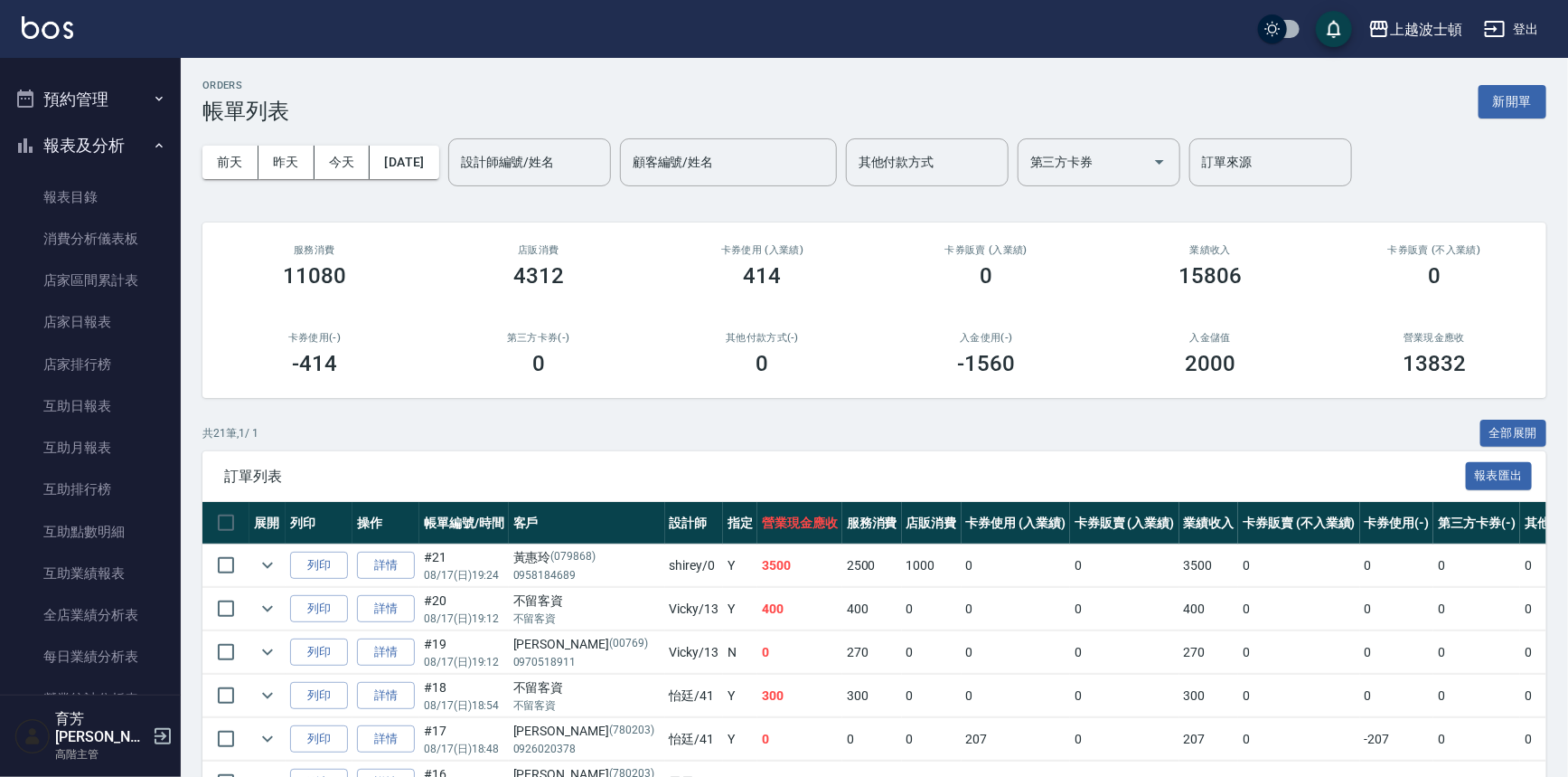
scroll to position [566, 0]
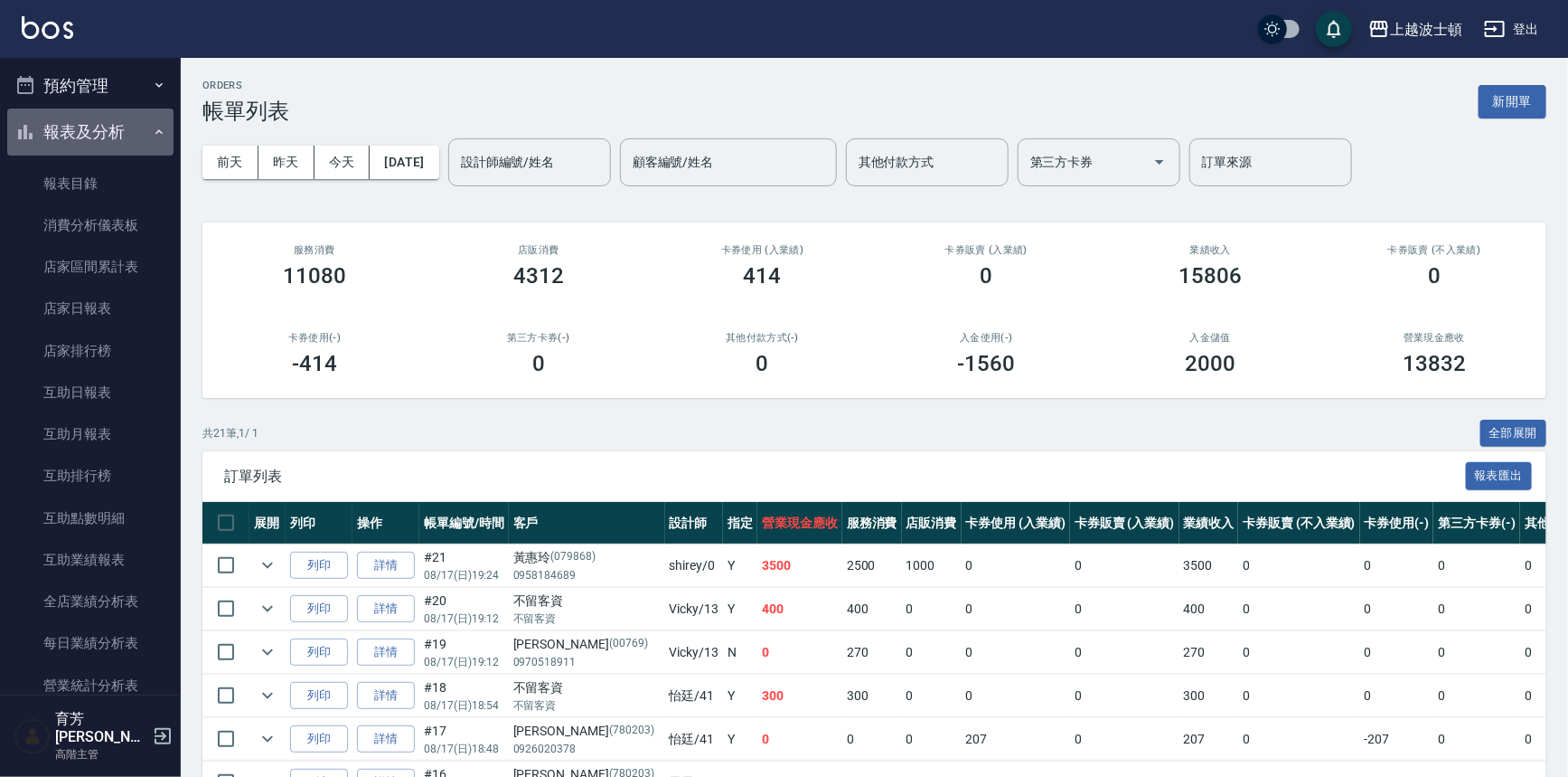
click at [136, 128] on button "報表及分析" at bounding box center [91, 132] width 166 height 47
click at [152, 131] on icon "button" at bounding box center [159, 131] width 14 height 14
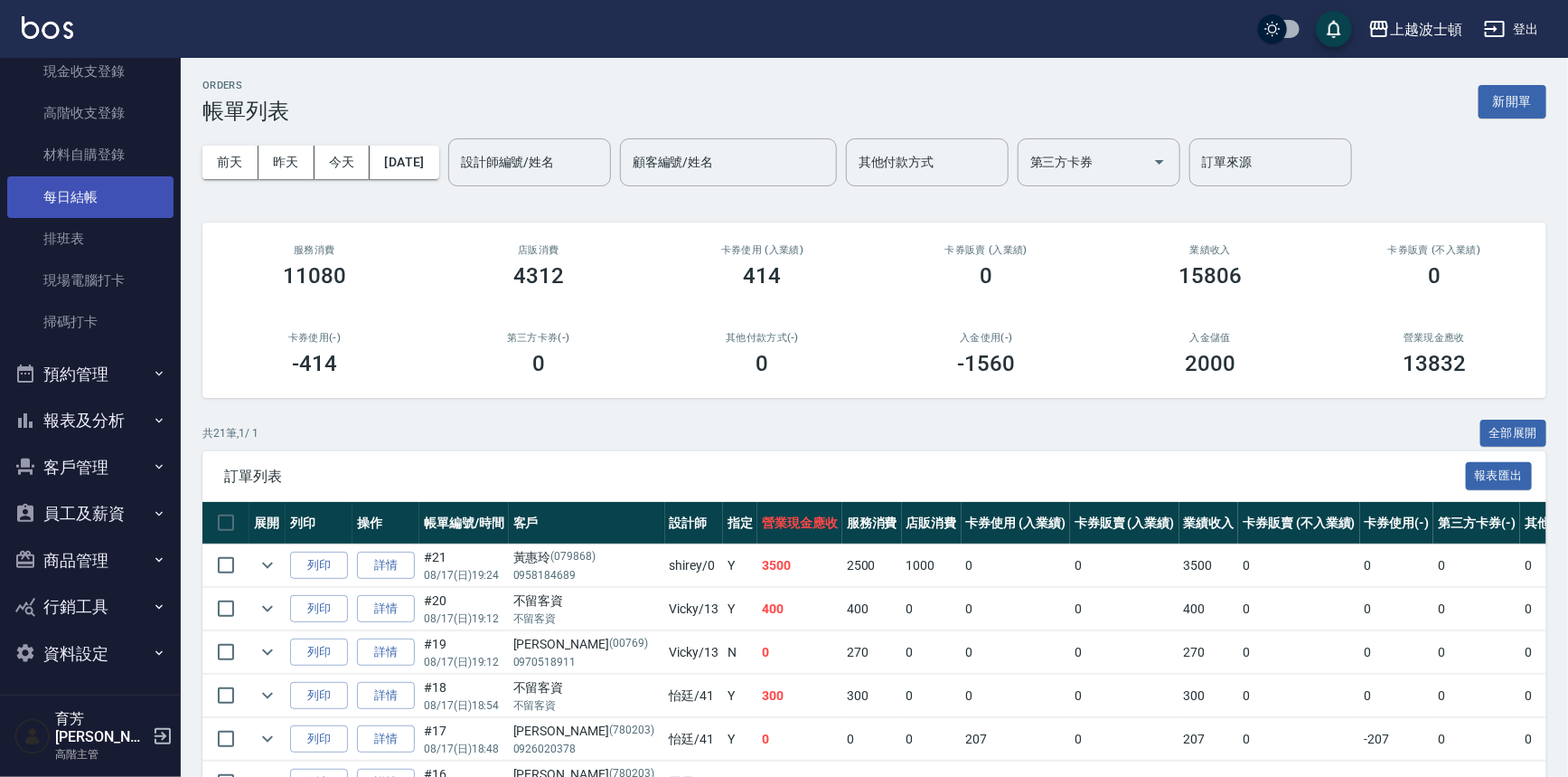
scroll to position [264, 0]
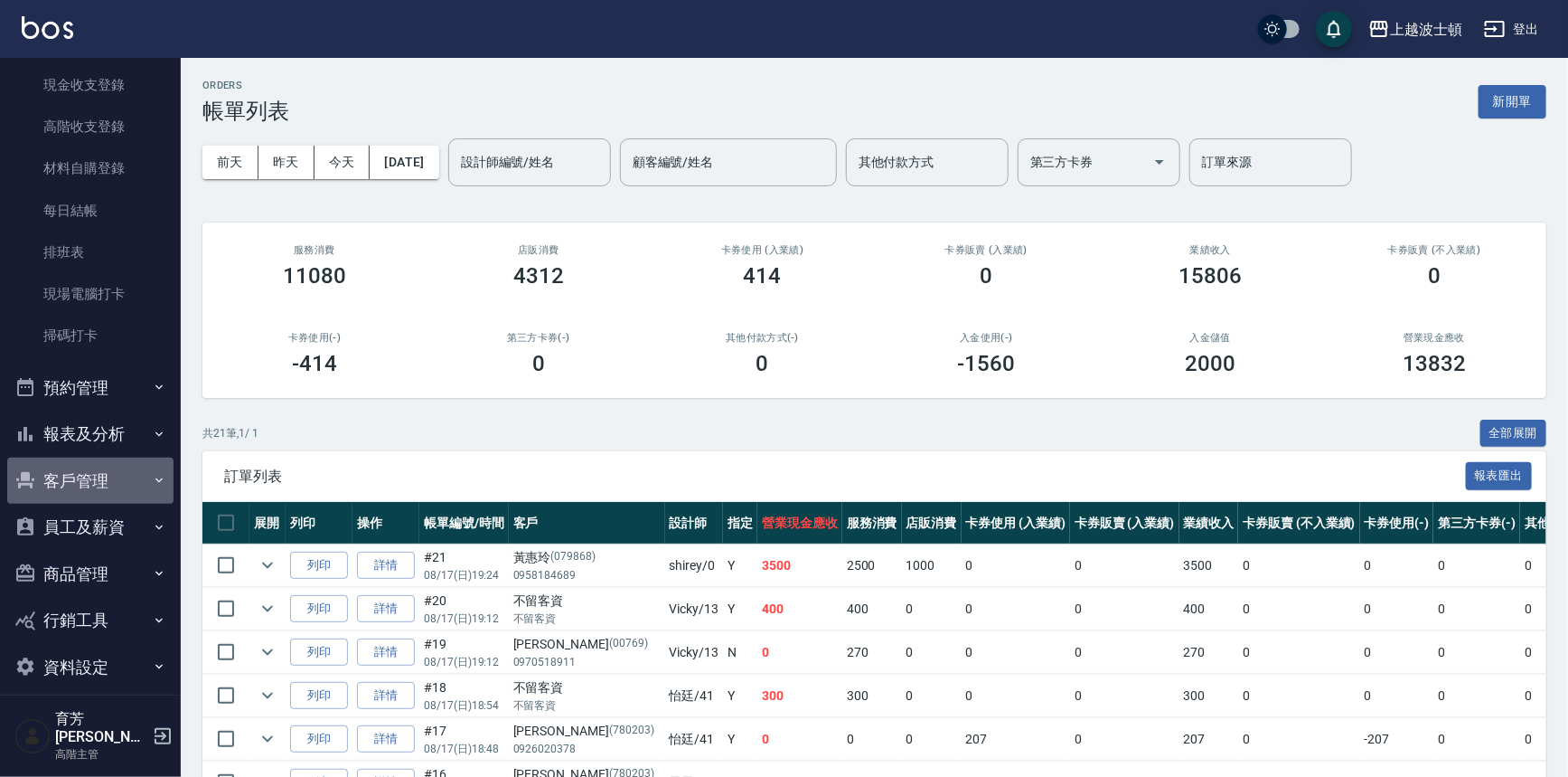
click at [139, 481] on button "客戶管理" at bounding box center [91, 481] width 166 height 47
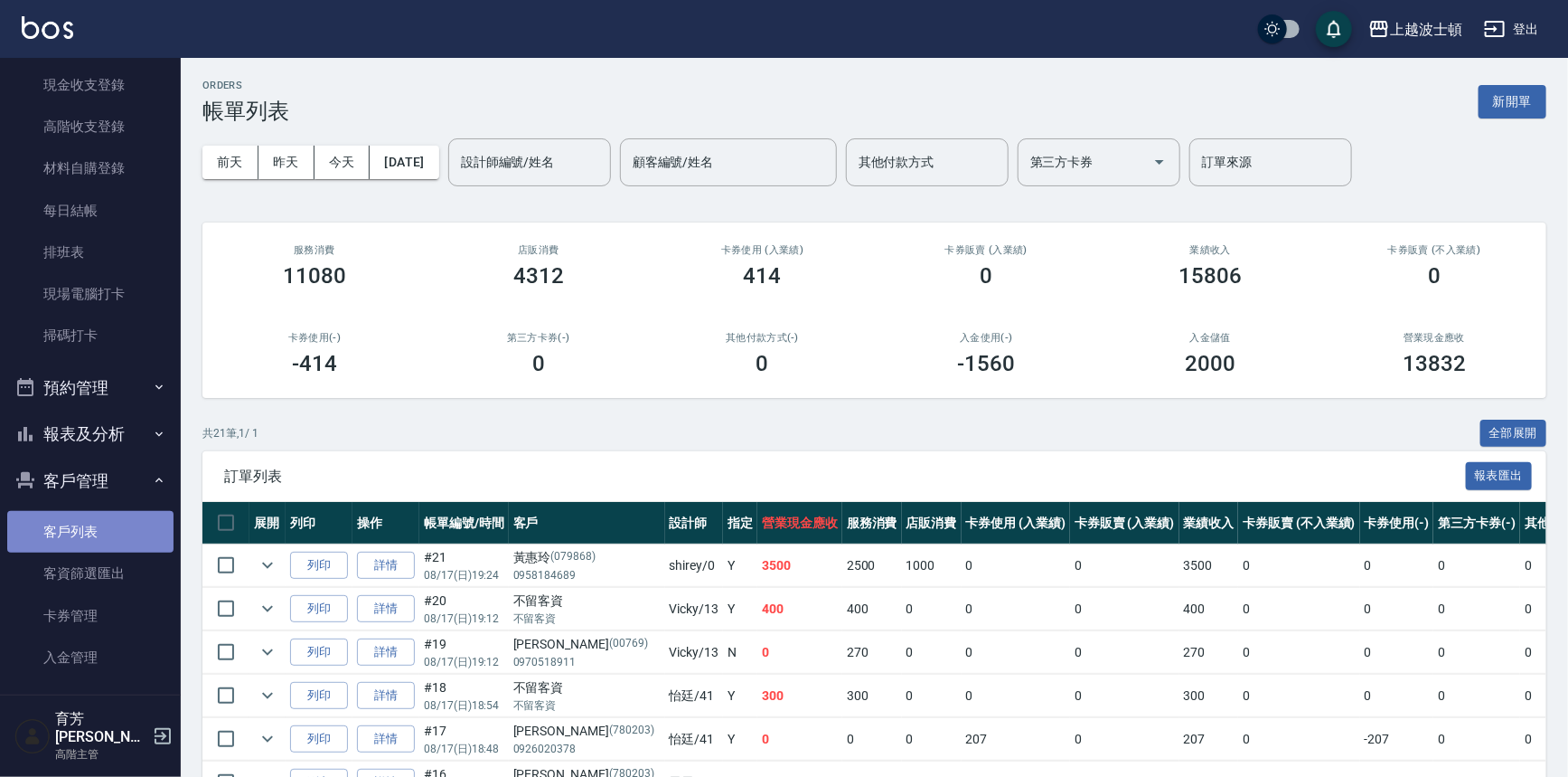
click at [119, 532] on link "客戶列表" at bounding box center [91, 532] width 166 height 42
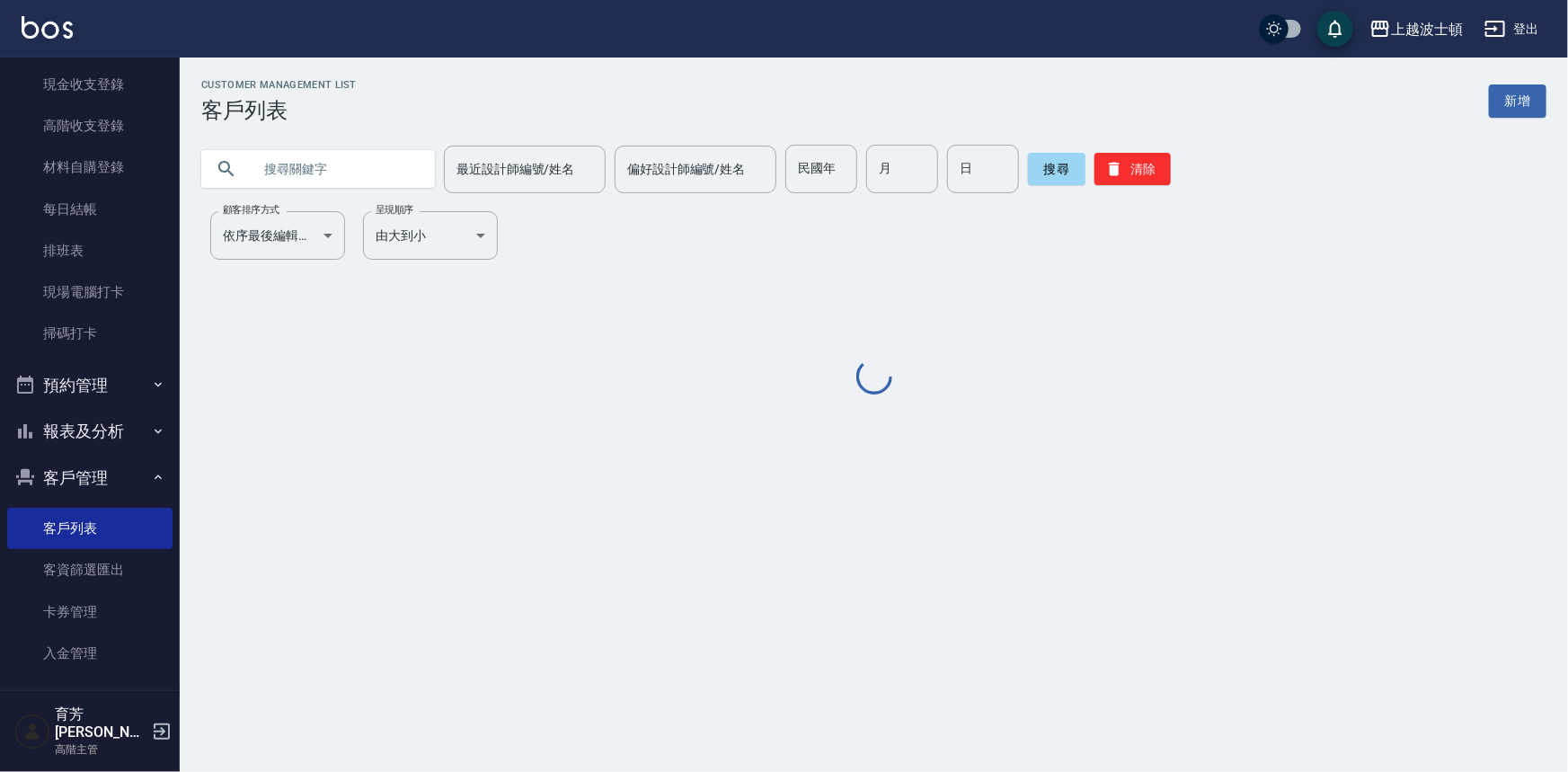
click at [294, 161] on input "text" at bounding box center [336, 169] width 169 height 49
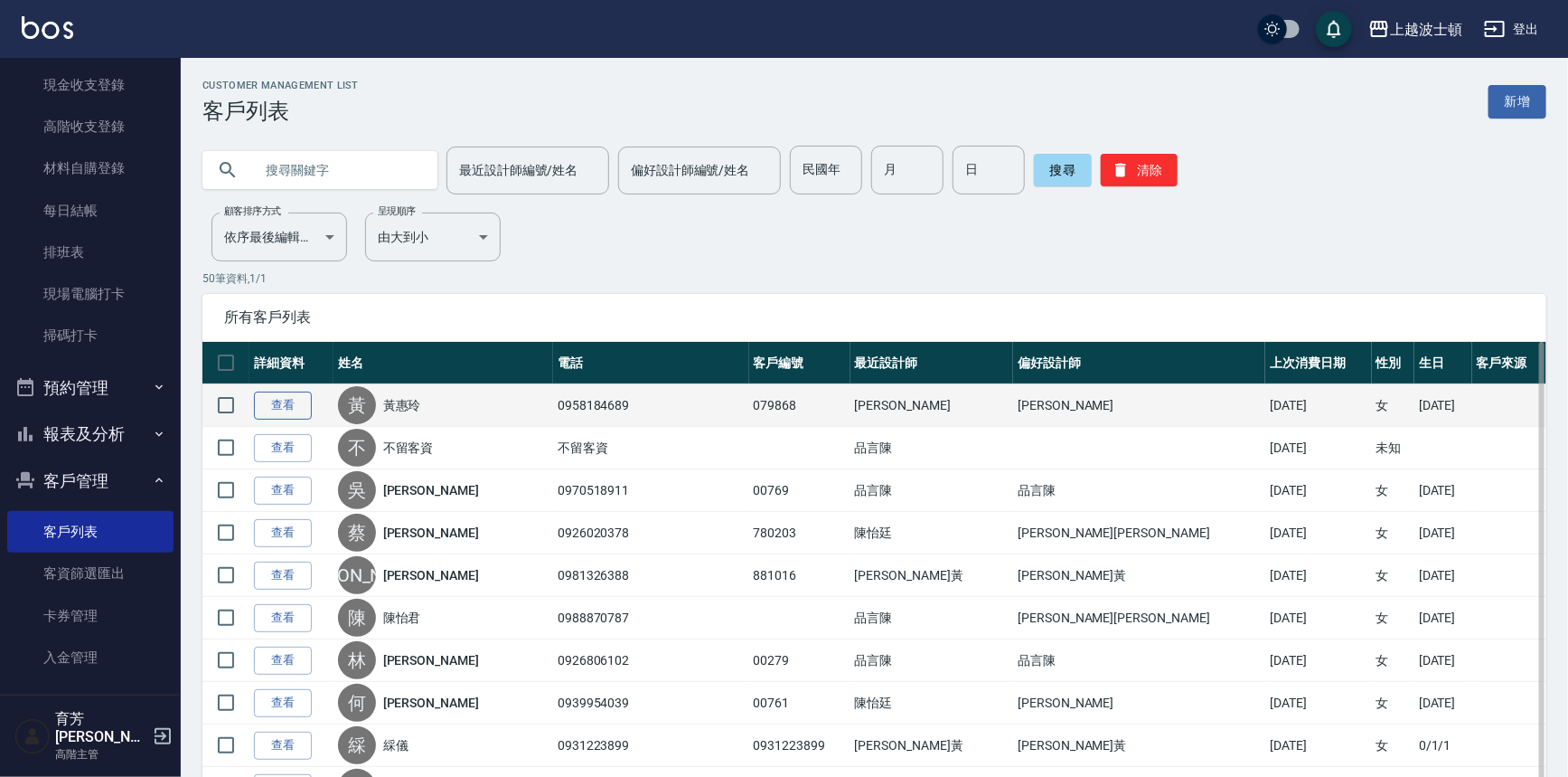
click at [288, 405] on link "查看" at bounding box center [282, 406] width 58 height 28
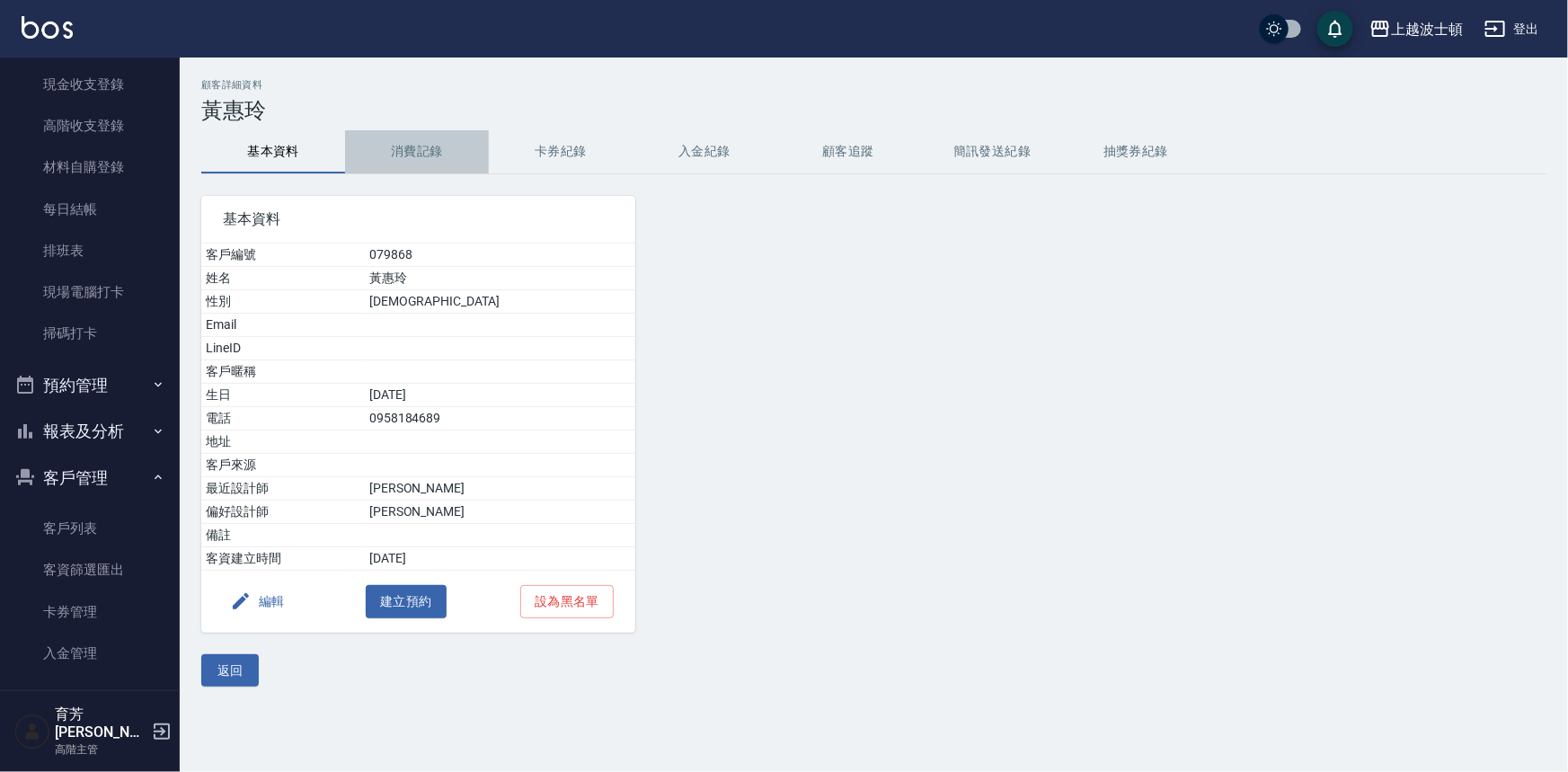
click at [399, 144] on button "消費記錄" at bounding box center [417, 152] width 144 height 43
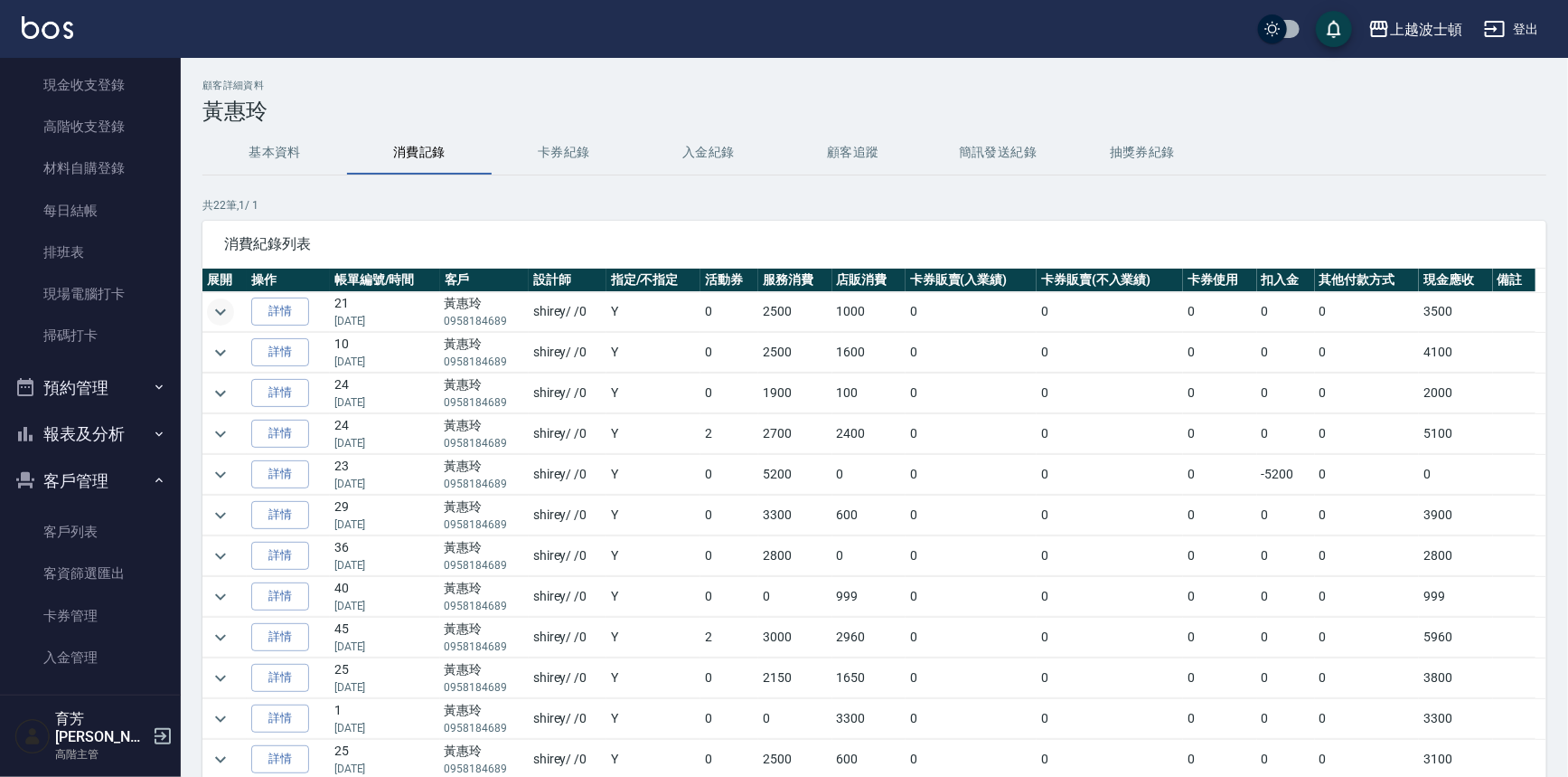
click at [211, 307] on icon "expand row" at bounding box center [220, 312] width 22 height 22
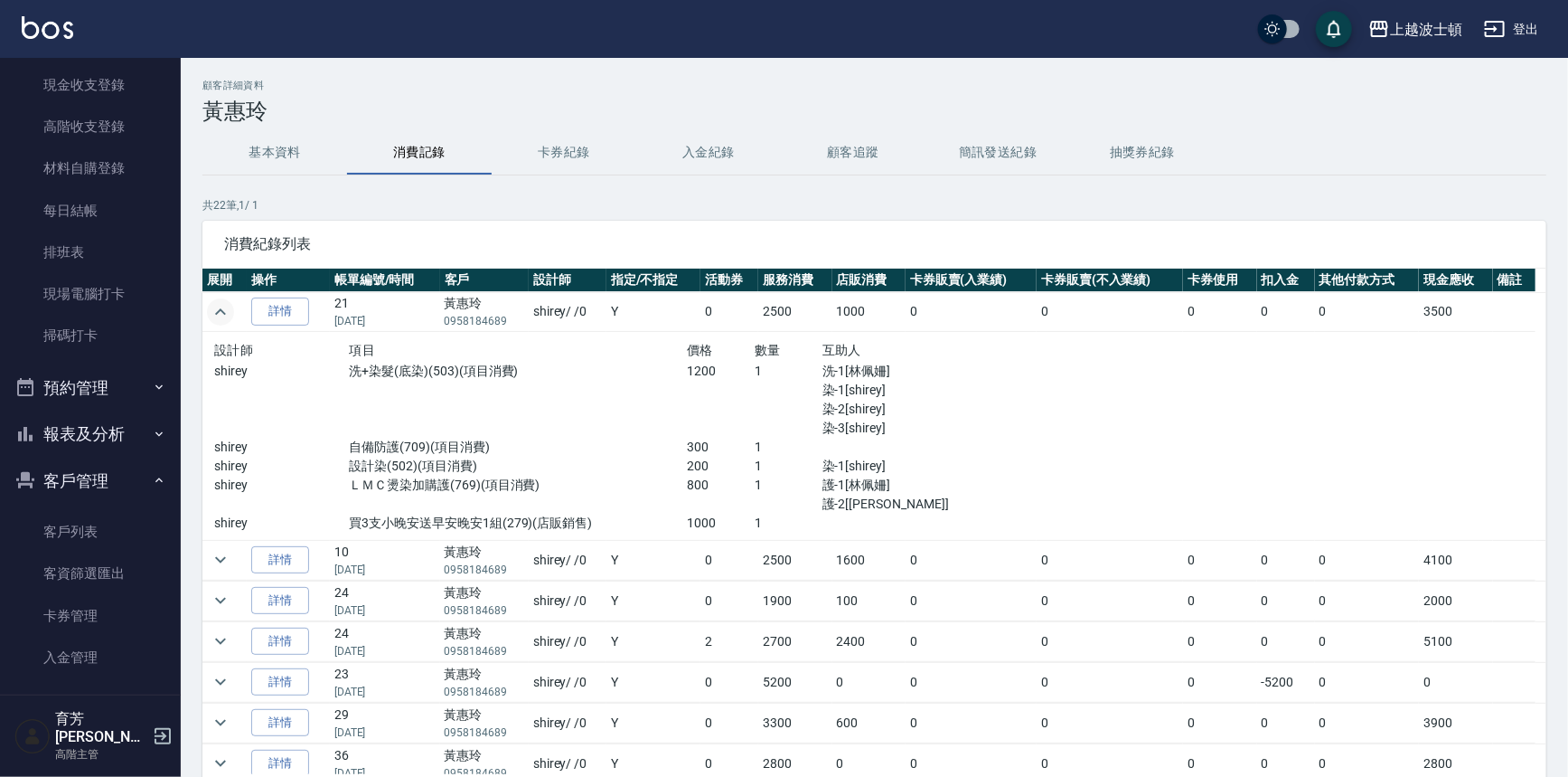
scroll to position [46, 0]
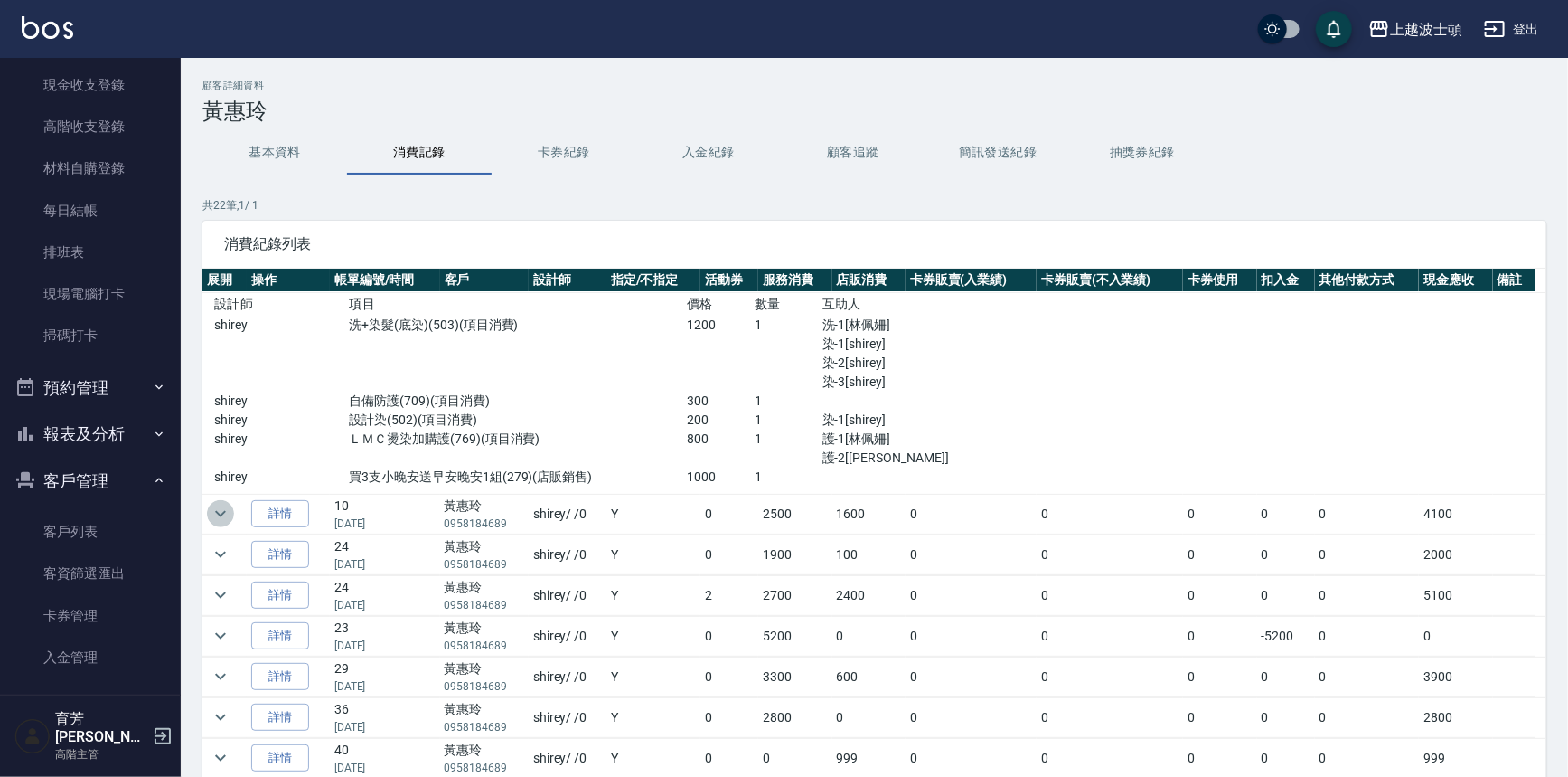
click at [210, 507] on icon "expand row" at bounding box center [220, 513] width 22 height 22
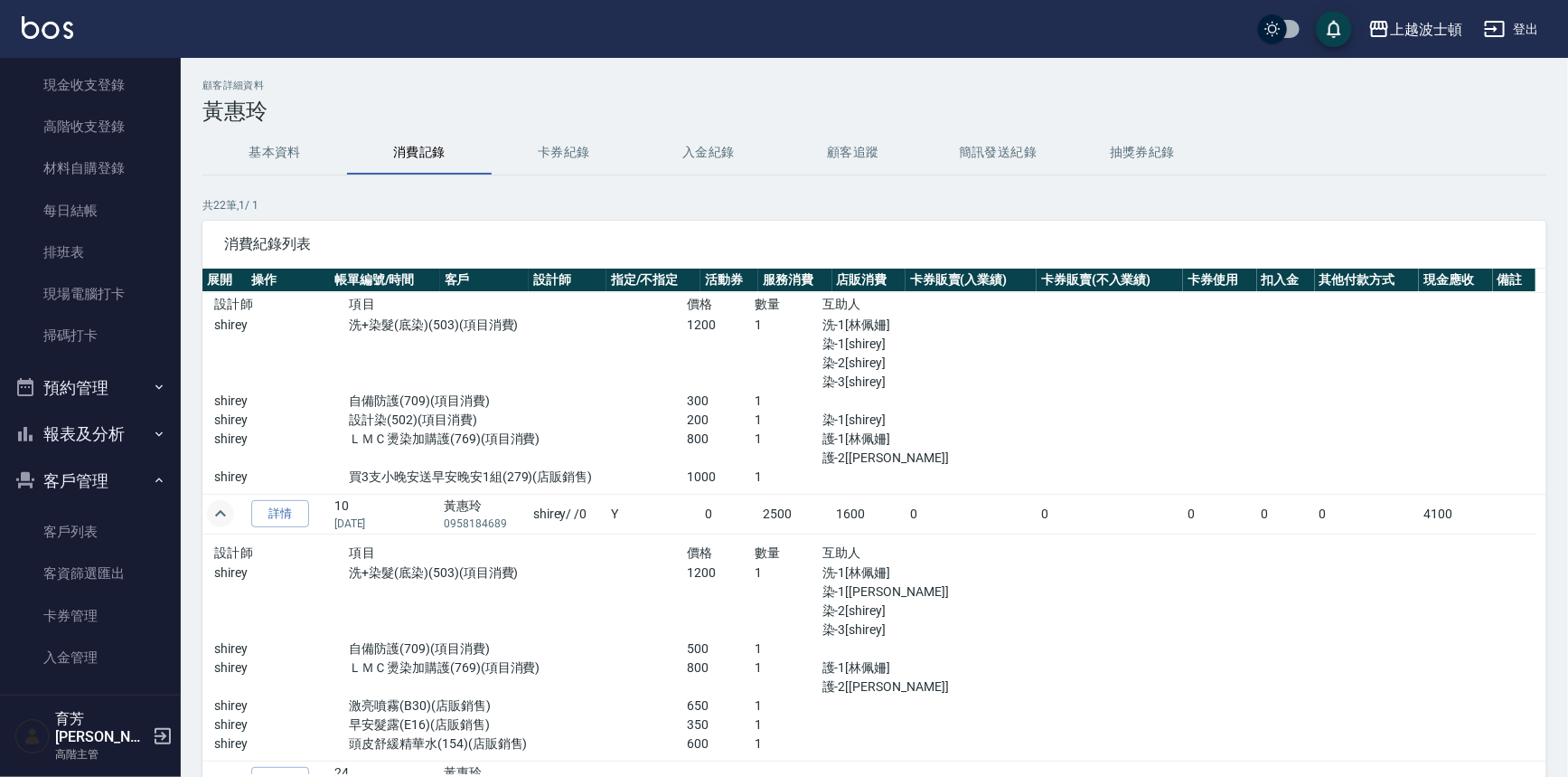
drag, startPoint x: 1537, startPoint y: 289, endPoint x: 1530, endPoint y: 310, distance: 22.1
click at [1536, 310] on td at bounding box center [1541, 390] width 10 height 209
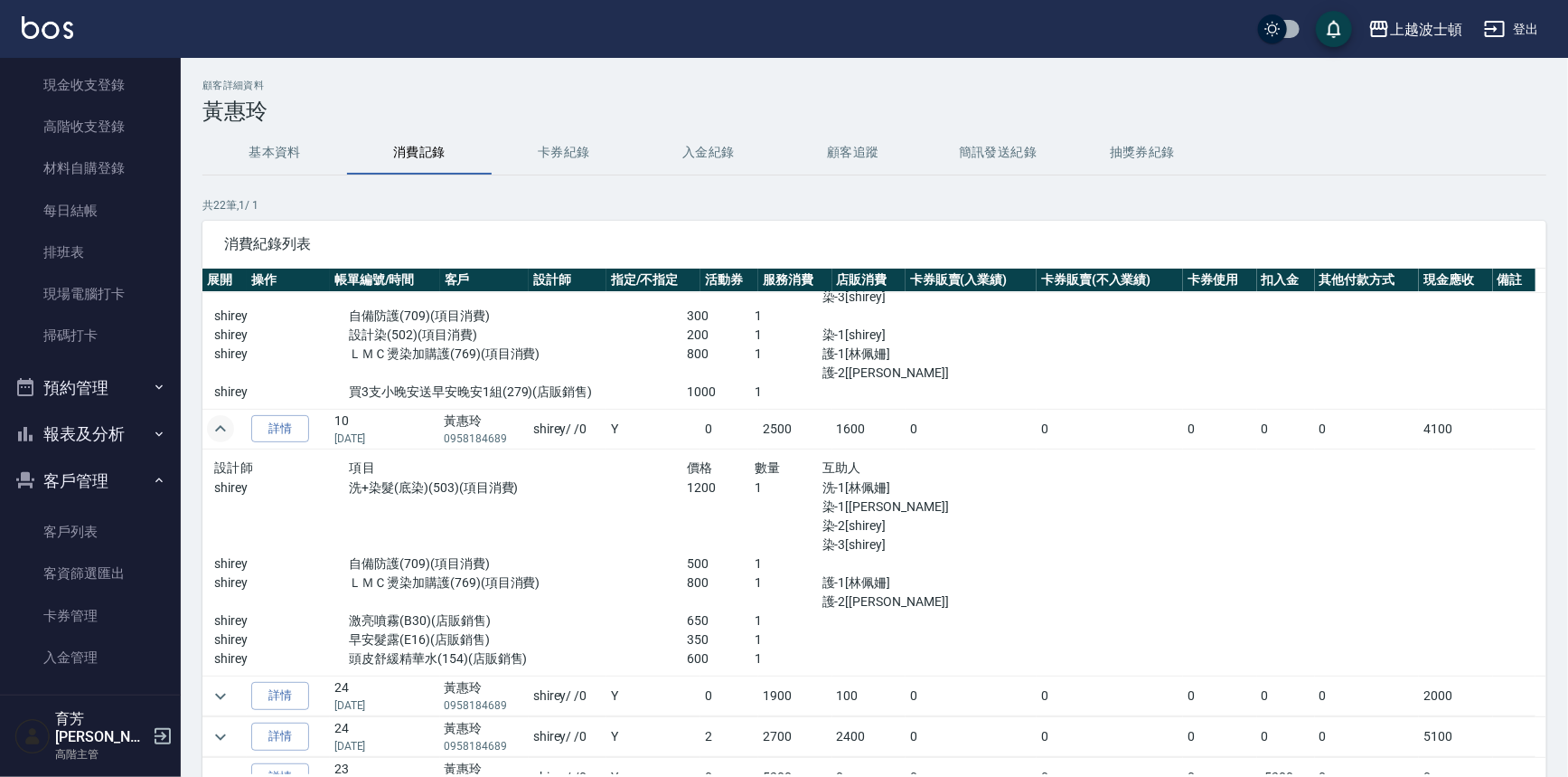
scroll to position [127, 0]
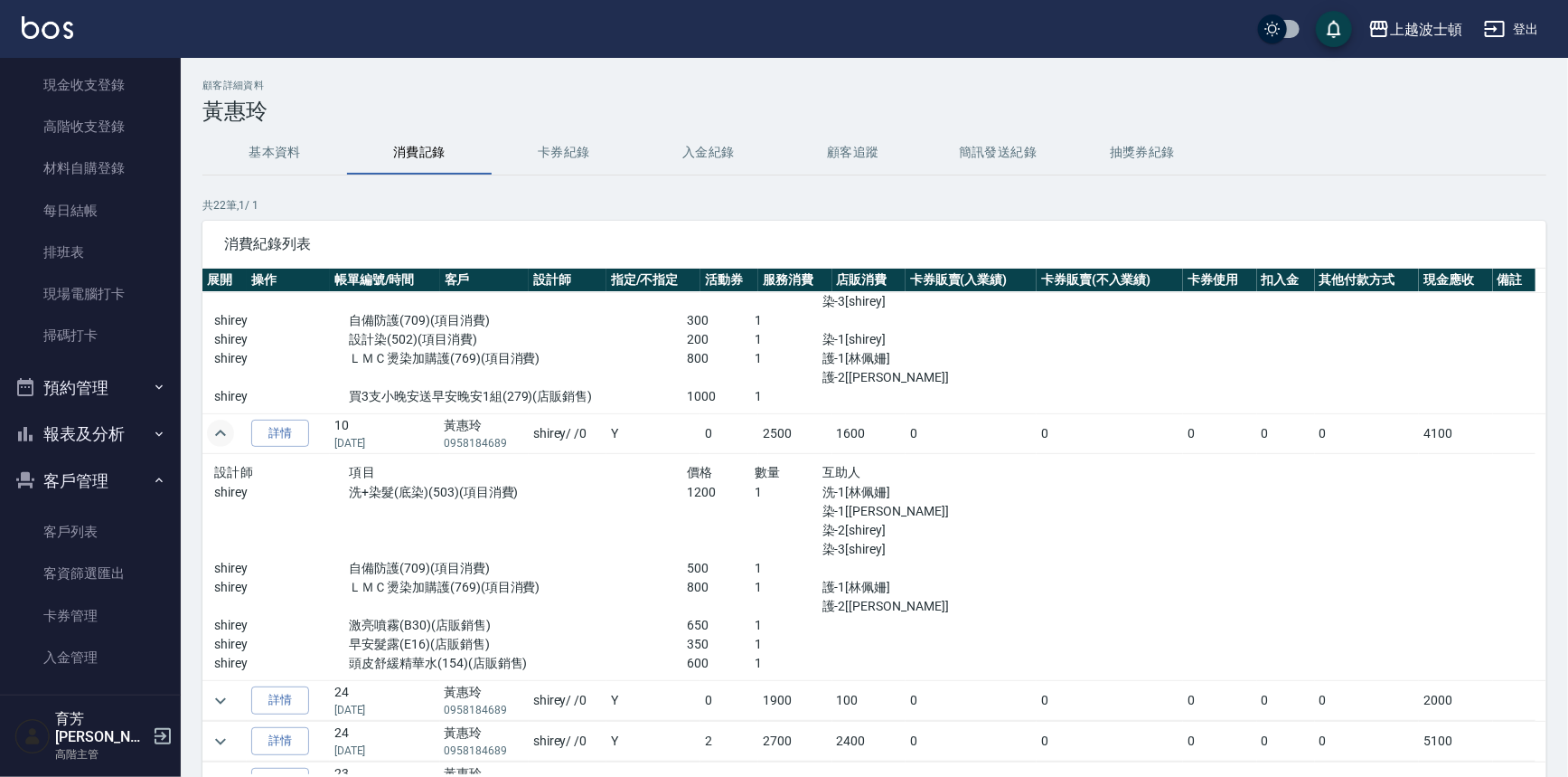
drag, startPoint x: 1547, startPoint y: 377, endPoint x: 1550, endPoint y: 431, distance: 54.1
click at [1550, 431] on div "顧客詳細資料 黃惠玲 基本資料 消費記錄 卡券紀錄 入金紀錄 顧客追蹤 簡訊發送紀錄 抽獎券紀錄 共 22 筆, 1 / 1 消費紀錄列表 展開 操作 帳單編…" at bounding box center [875, 479] width 1388 height 799
drag, startPoint x: 1532, startPoint y: 372, endPoint x: 1395, endPoint y: 353, distance: 138.3
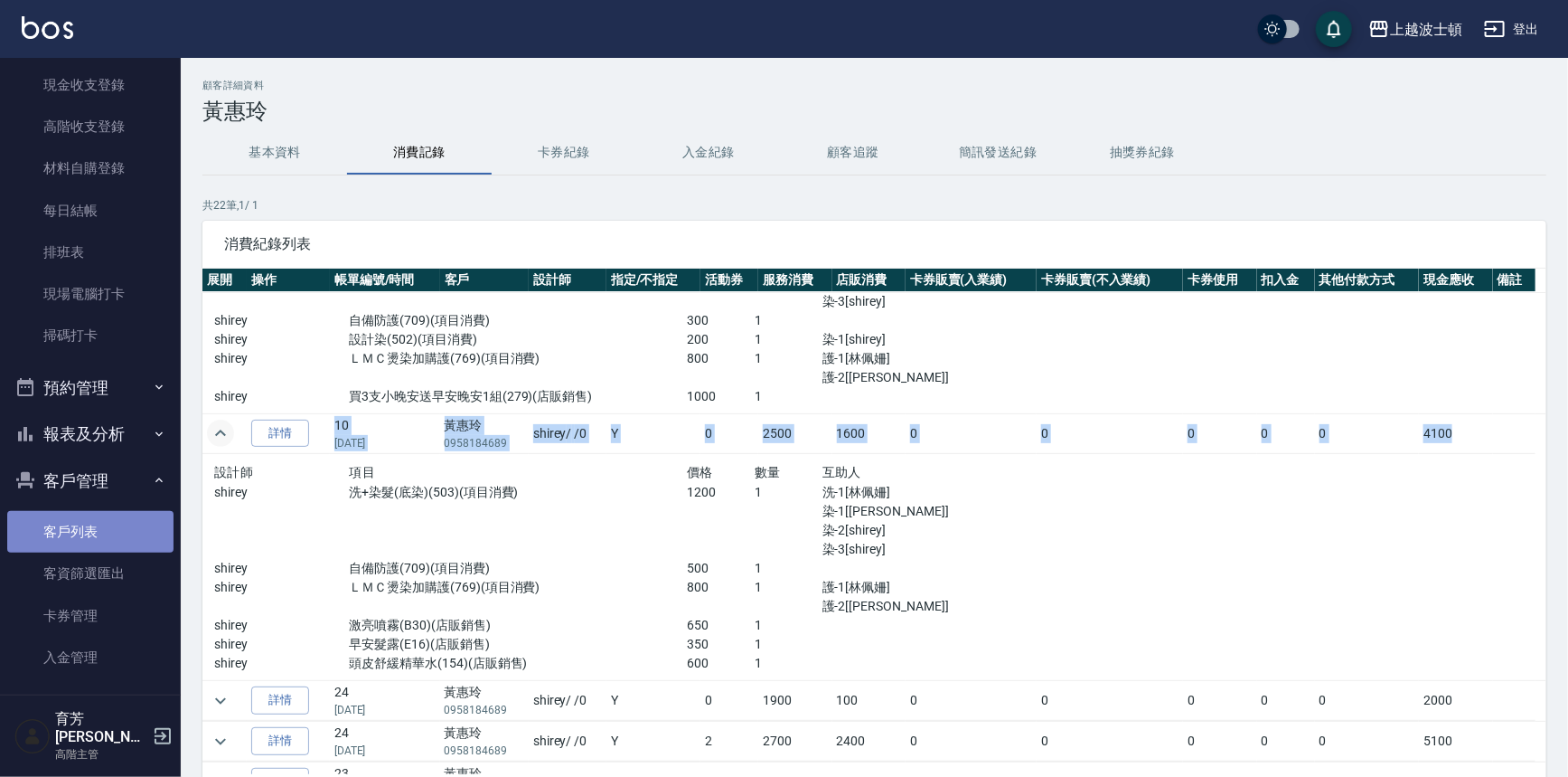
click at [101, 535] on link "客戶列表" at bounding box center [91, 532] width 166 height 42
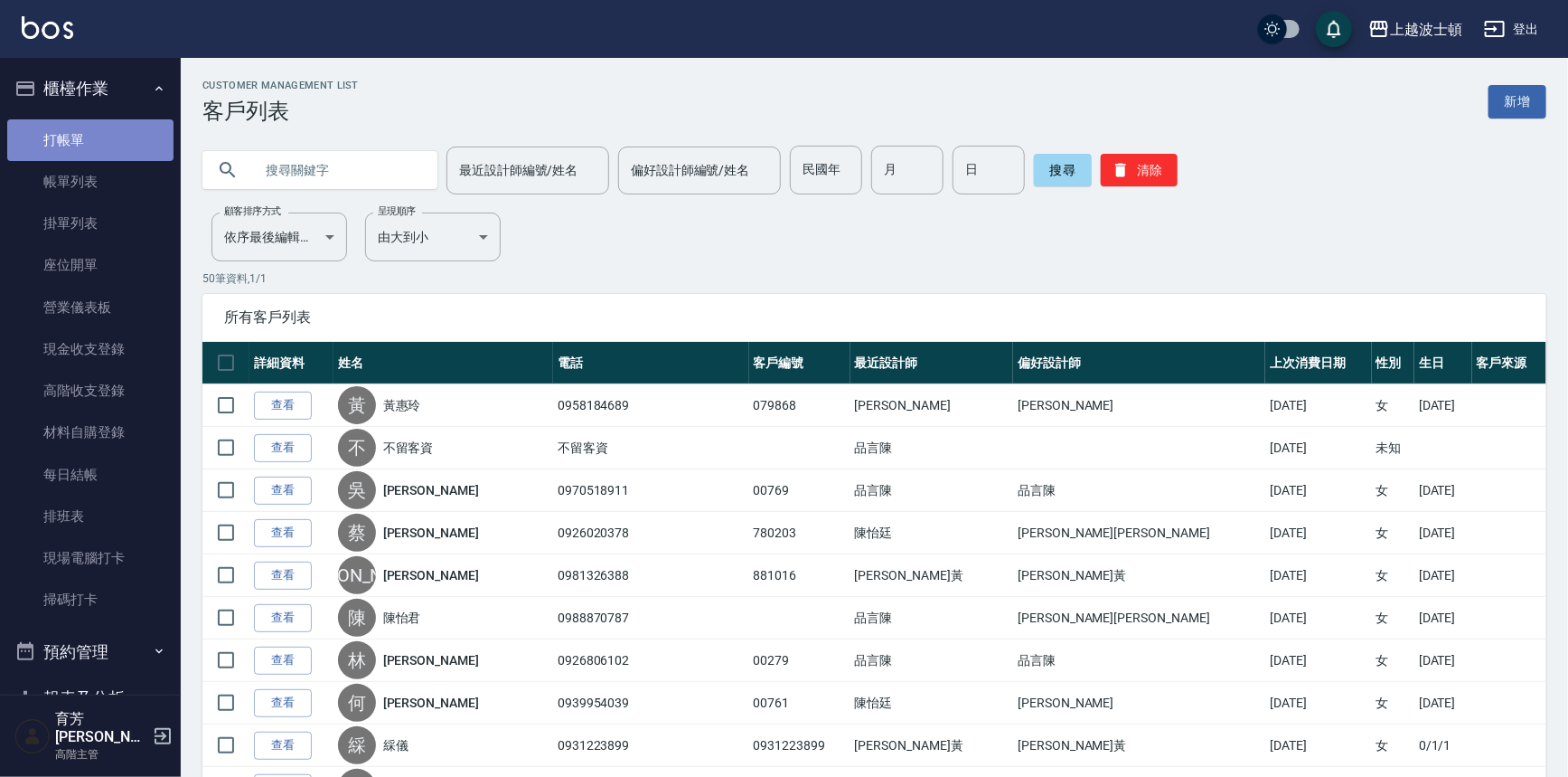
click at [105, 127] on link "打帳單" at bounding box center [91, 140] width 166 height 42
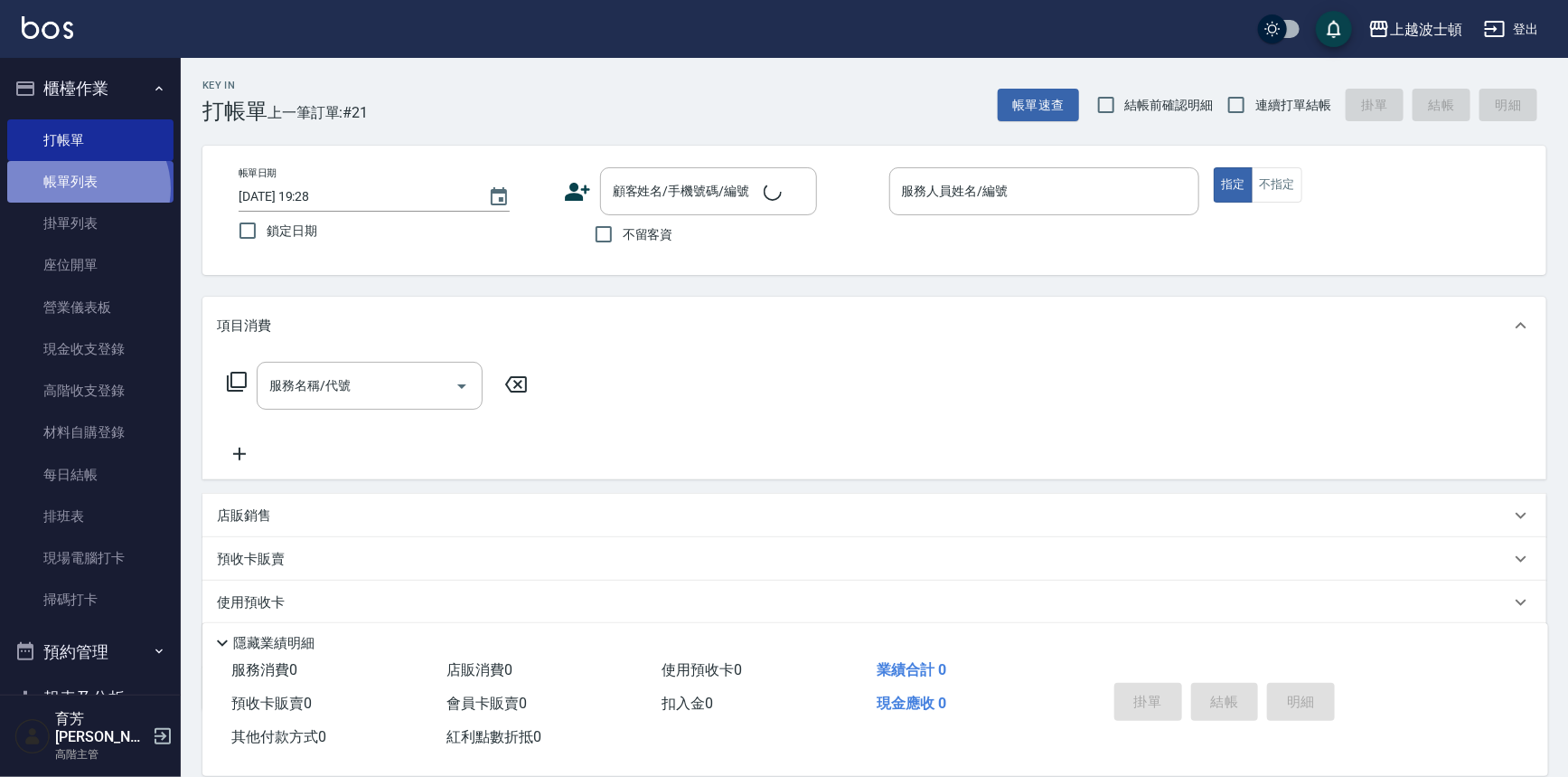
click at [85, 189] on link "帳單列表" at bounding box center [91, 181] width 166 height 42
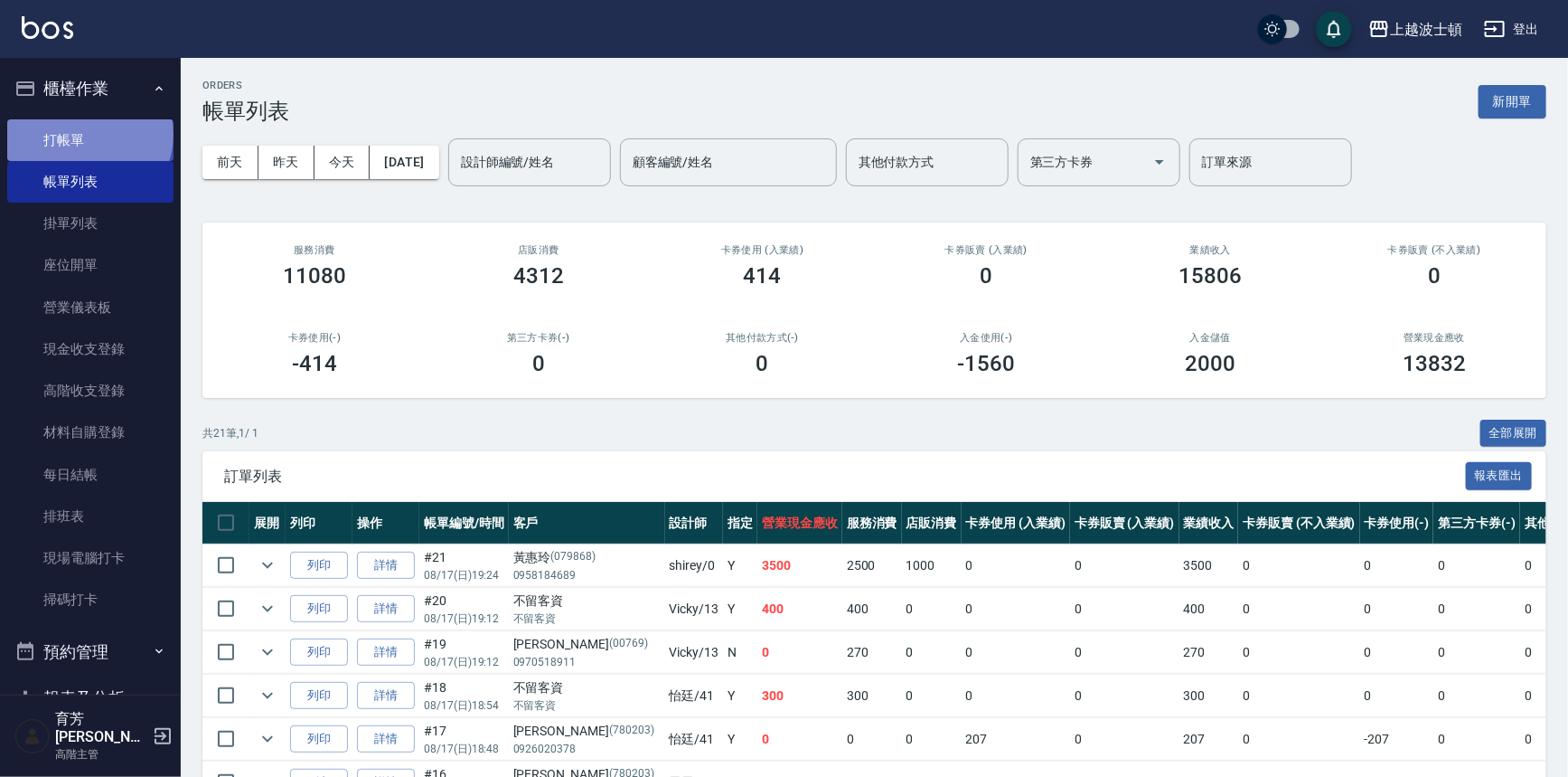
click at [88, 134] on link "打帳單" at bounding box center [91, 140] width 166 height 42
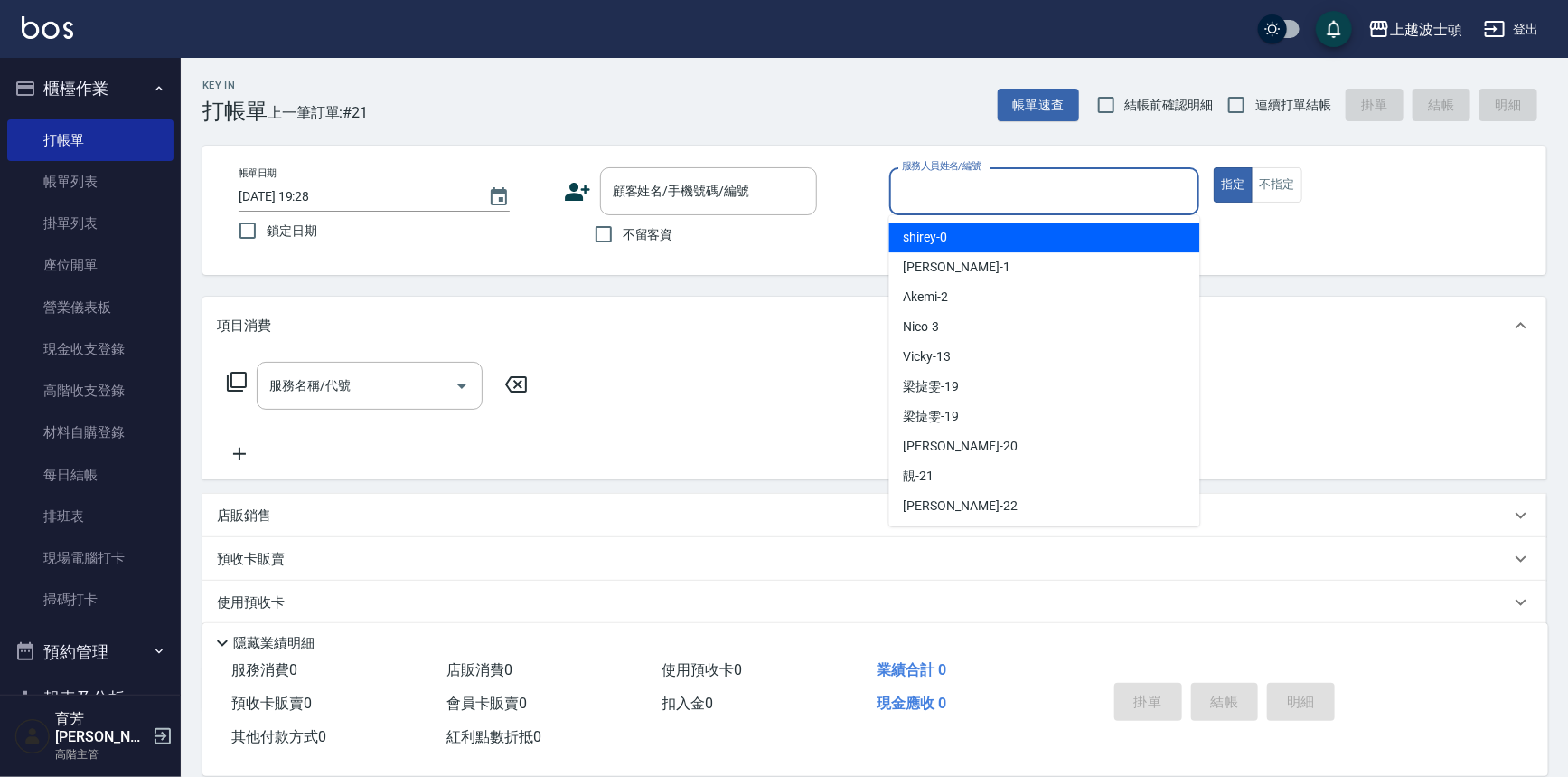
click at [1000, 189] on input "服務人員姓名/編號" at bounding box center [1045, 192] width 295 height 32
click at [1012, 239] on div "shirey -0" at bounding box center [1044, 238] width 311 height 30
type input "shirey-0"
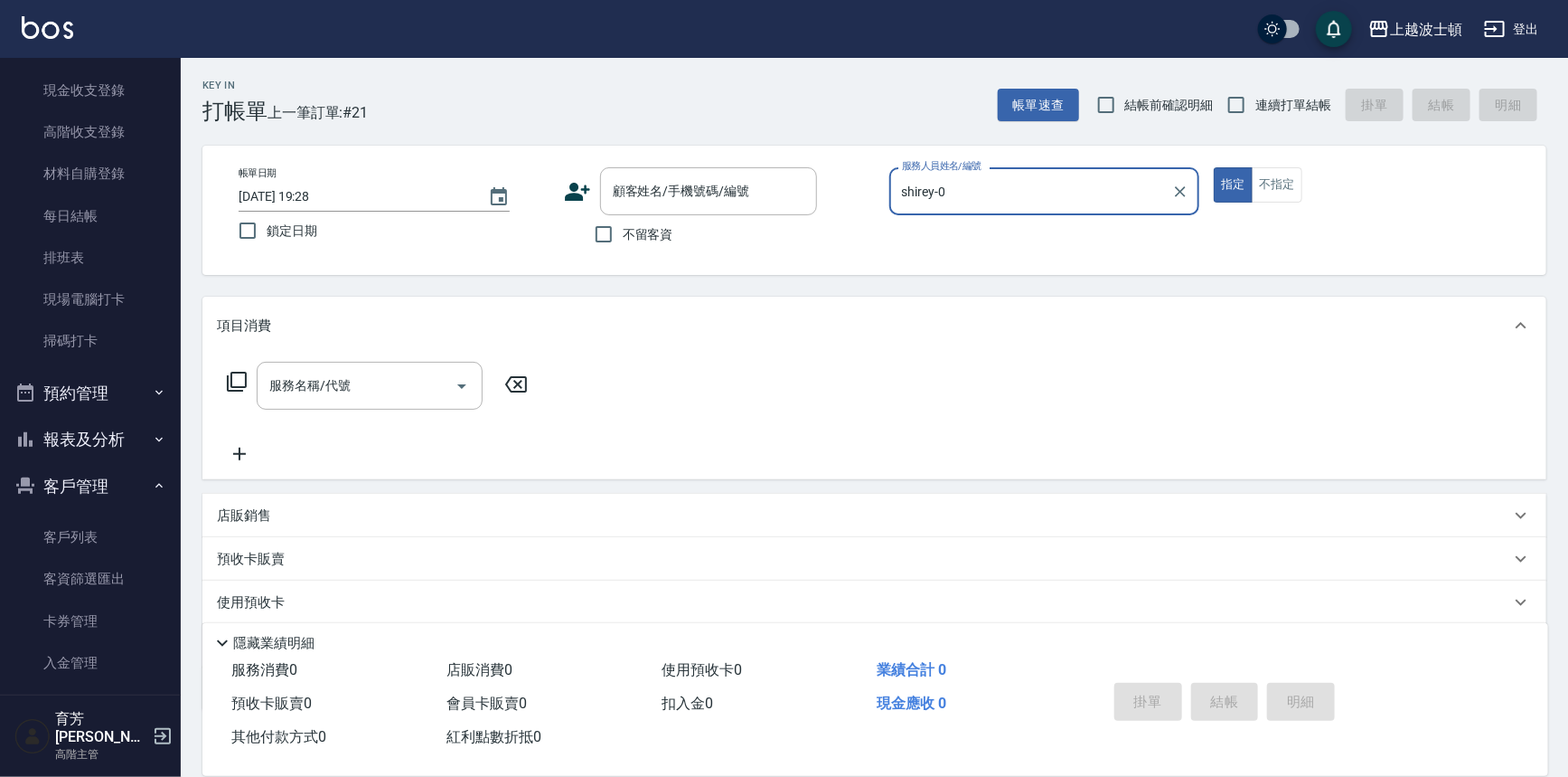
scroll to position [325, 0]
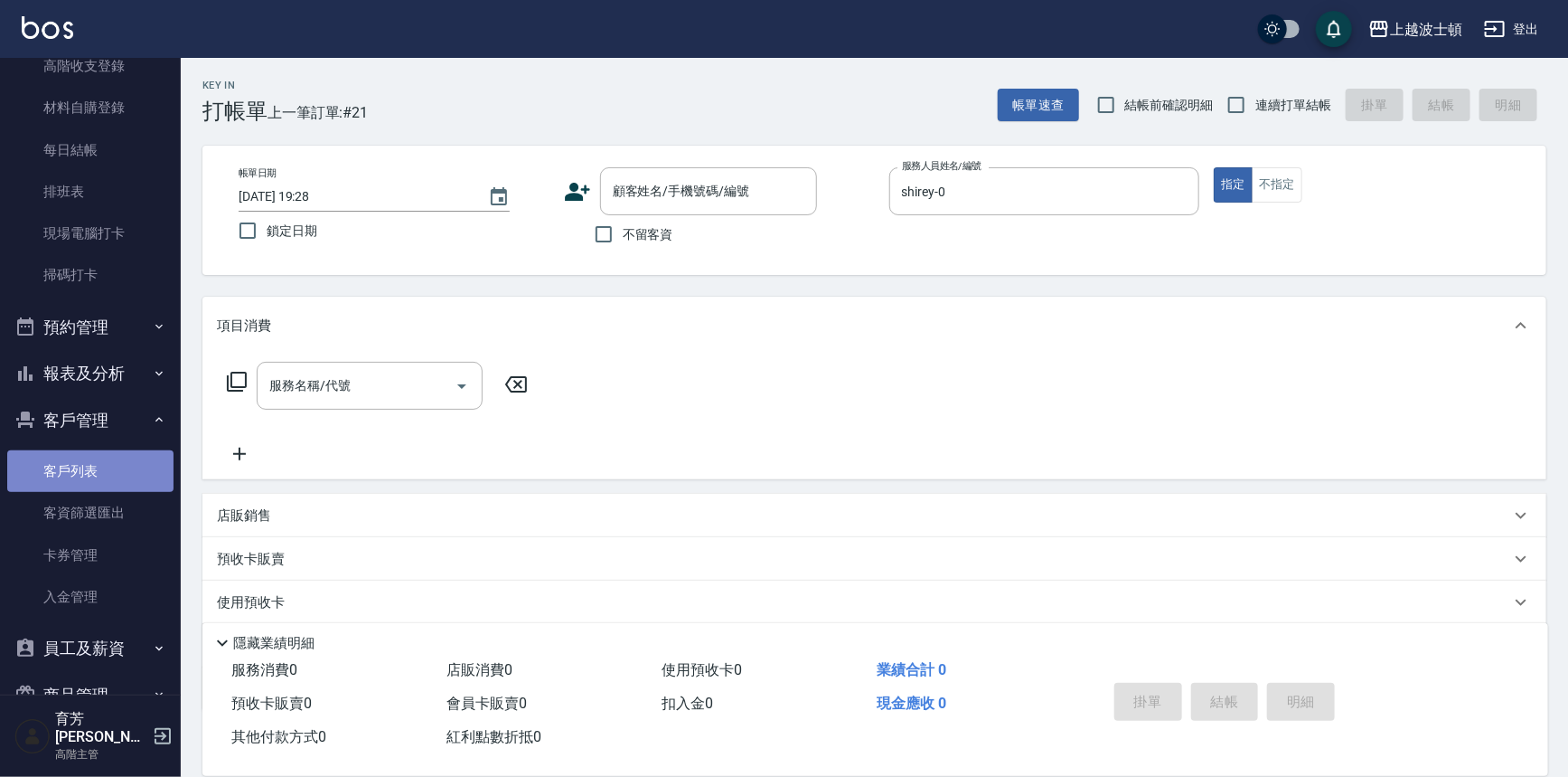
click at [116, 471] on link "客戶列表" at bounding box center [91, 471] width 166 height 42
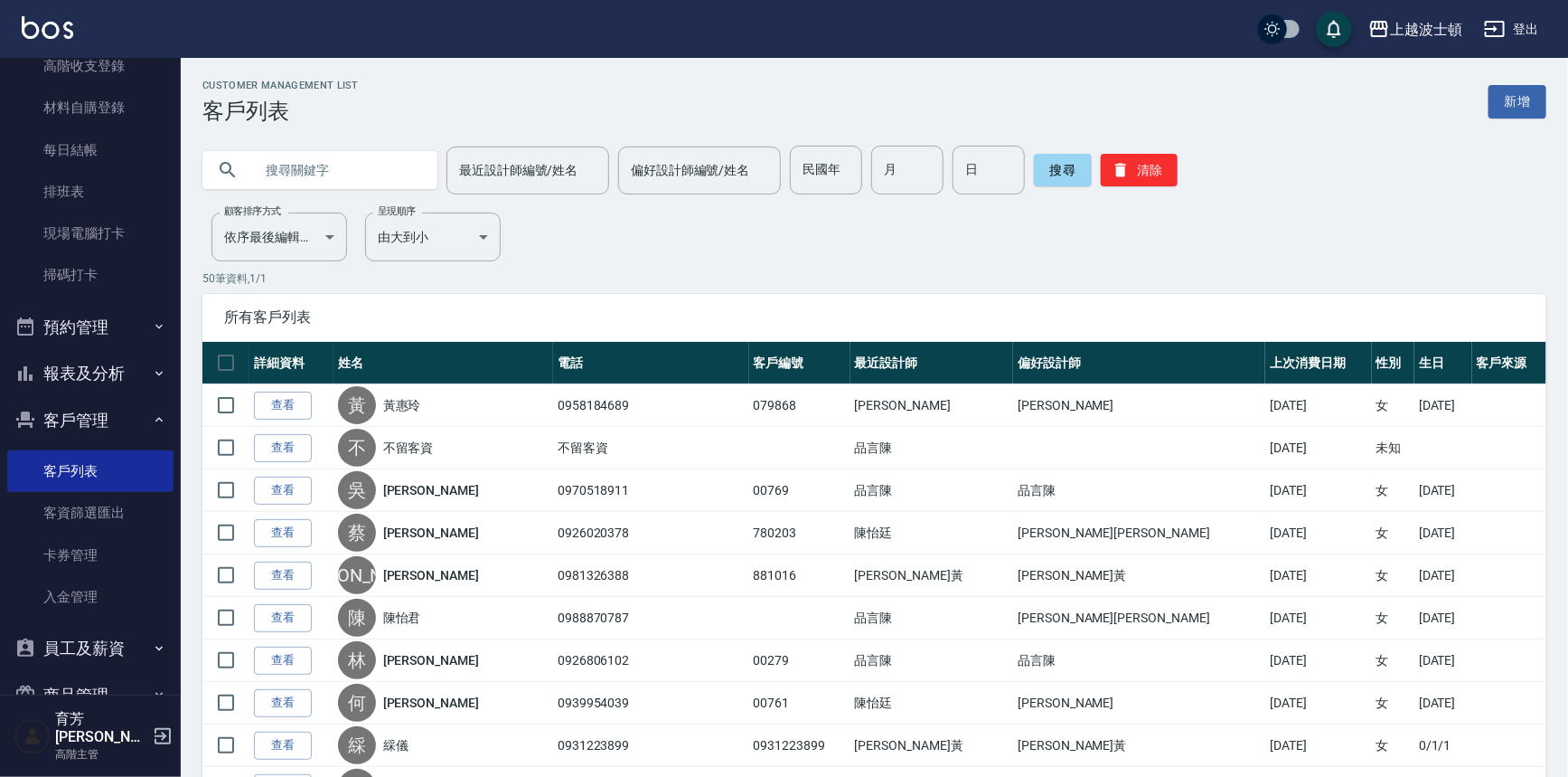
click at [286, 171] on input "text" at bounding box center [338, 170] width 170 height 49
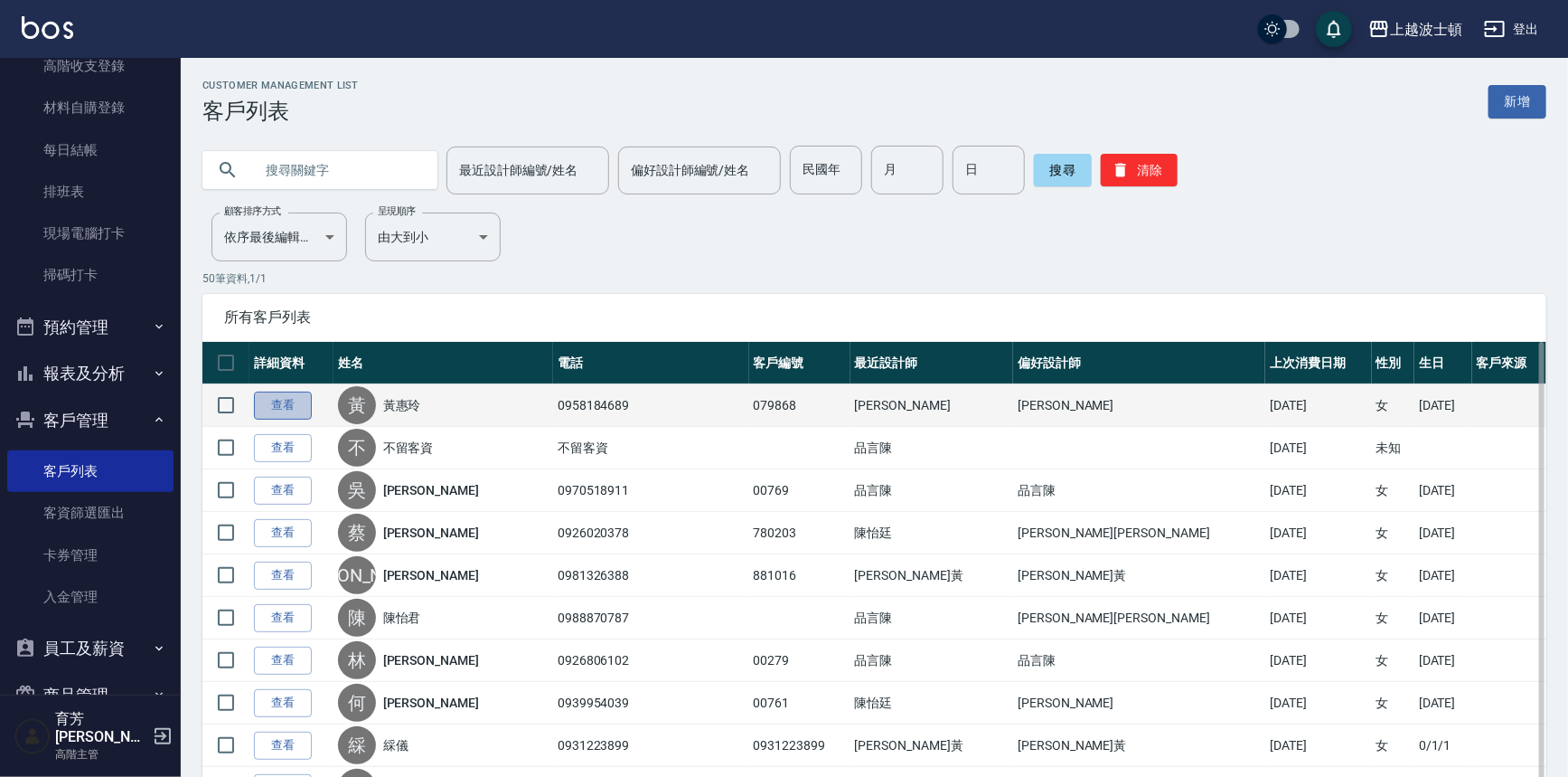
click at [272, 397] on link "查看" at bounding box center [282, 406] width 58 height 28
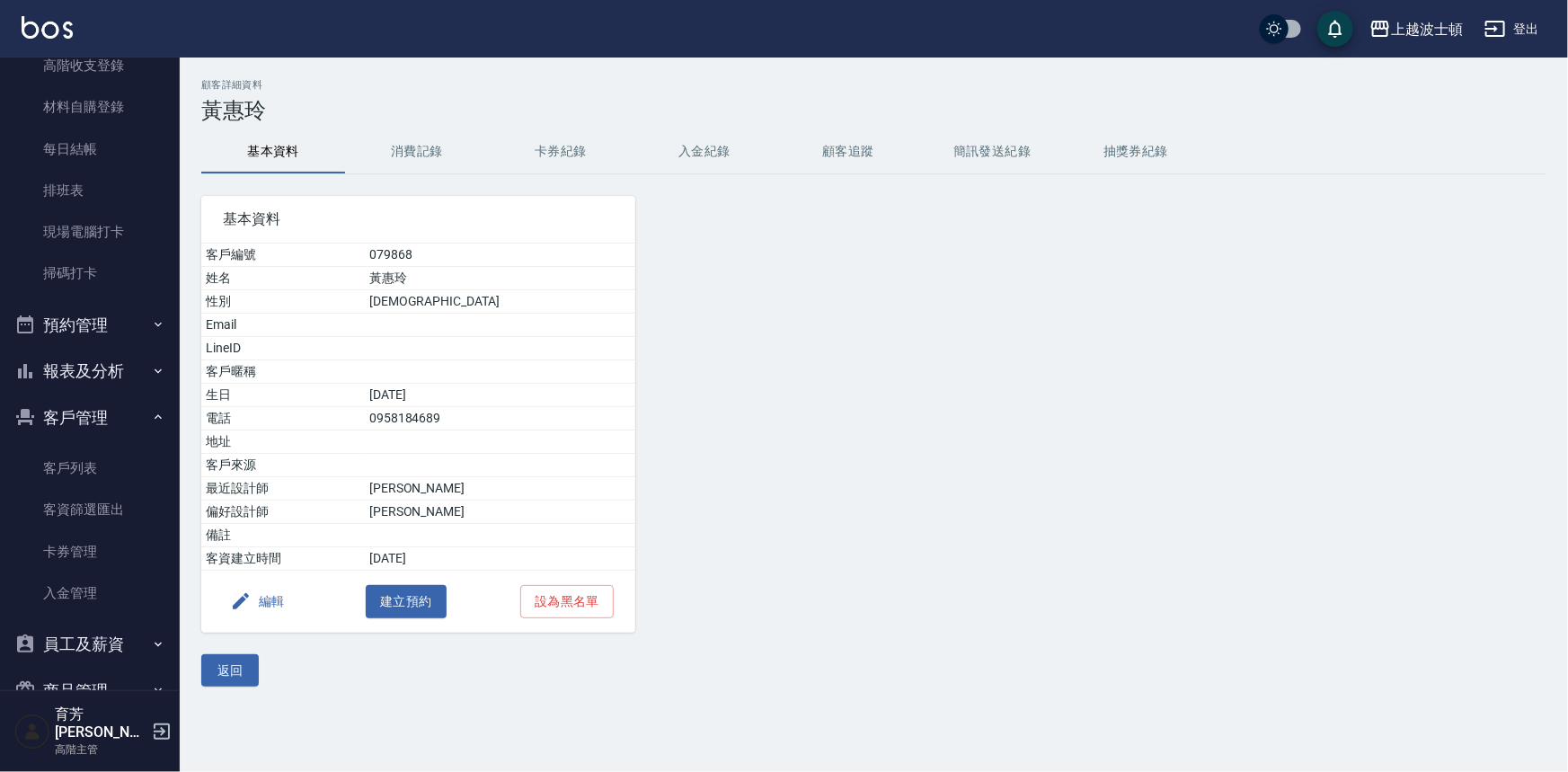
click at [398, 153] on button "消費記錄" at bounding box center [417, 152] width 144 height 43
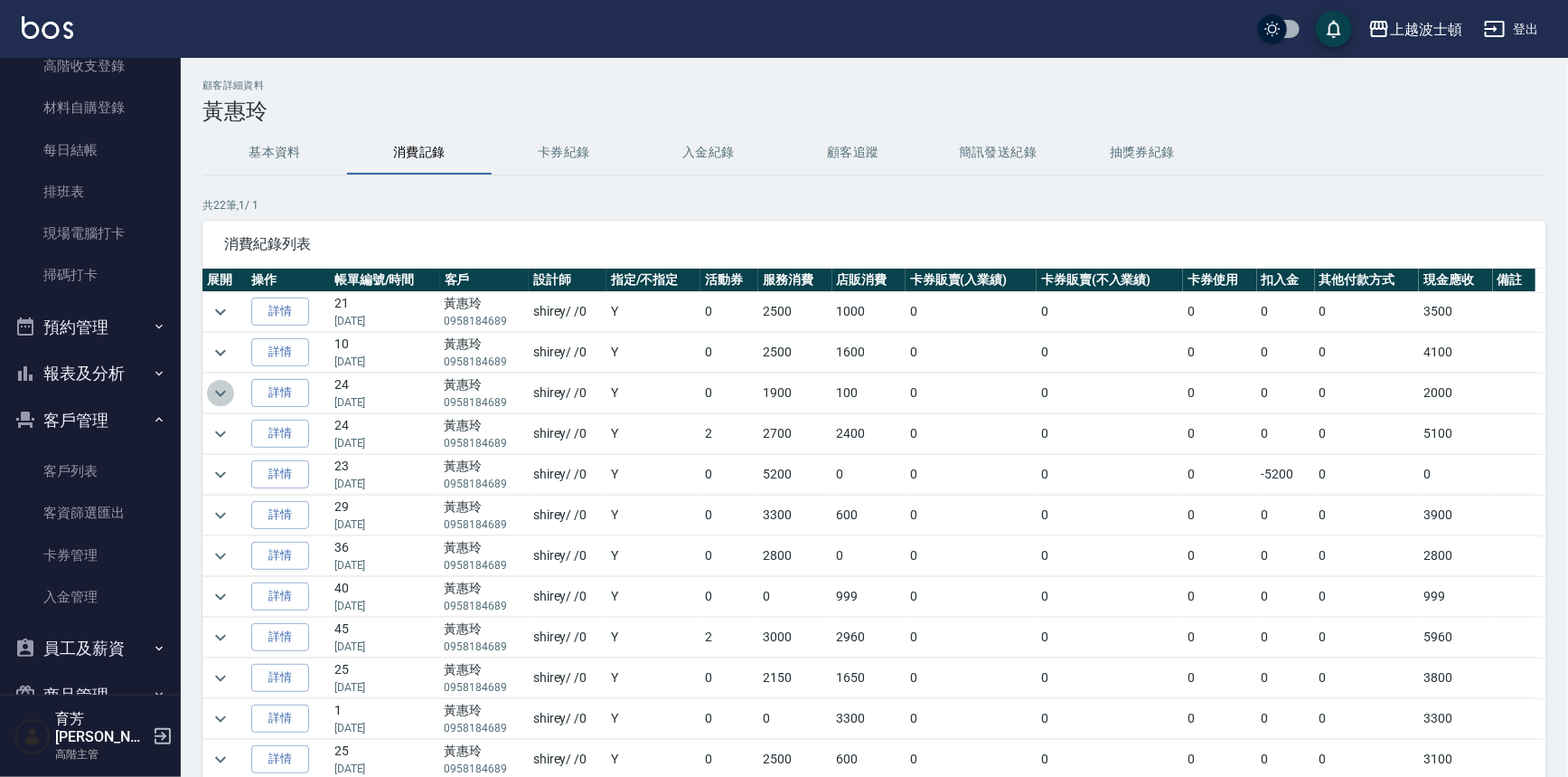
click at [216, 392] on icon "expand row" at bounding box center [220, 393] width 10 height 7
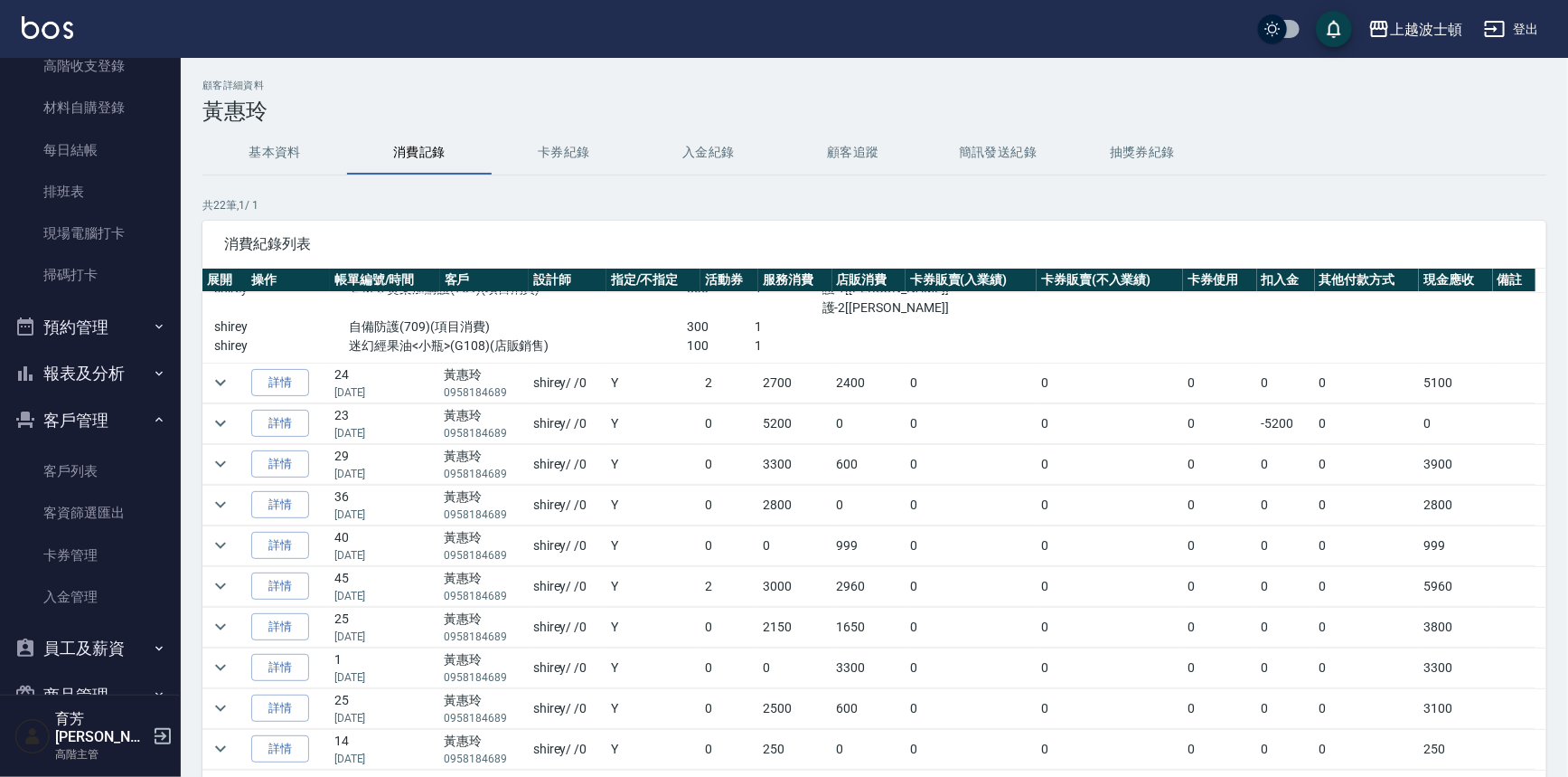
scroll to position [597, 0]
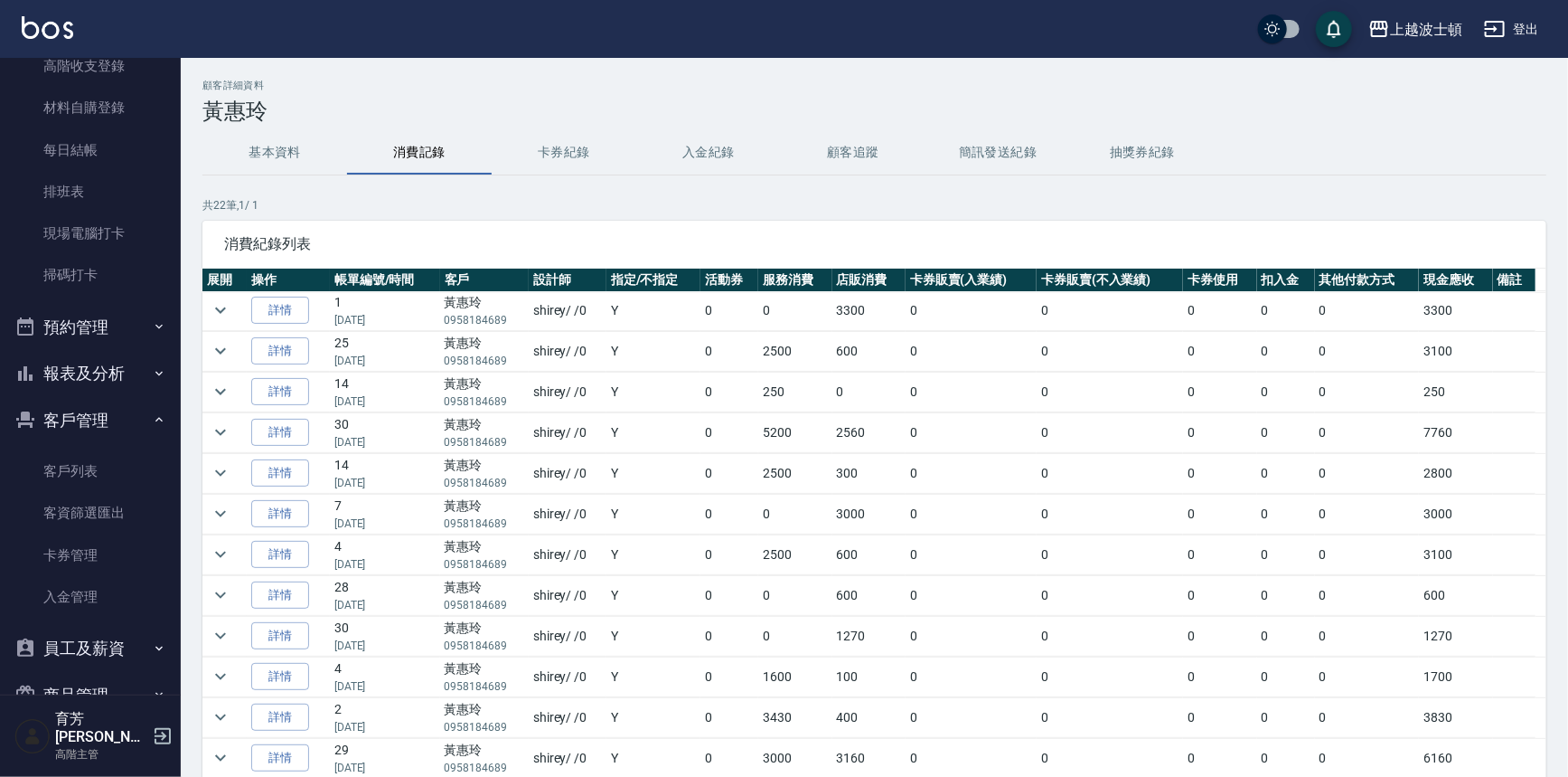
drag, startPoint x: 1548, startPoint y: 551, endPoint x: 1560, endPoint y: 603, distance: 53.4
click at [1553, 603] on div "顧客詳細資料 黃惠玲 基本資料 消費記錄 卡券紀錄 入金紀錄 顧客追蹤 簡訊發送紀錄 抽獎券紀錄 共 22 筆, 1 / 1 消費紀錄列表 展開 操作 帳單編…" at bounding box center [875, 479] width 1388 height 799
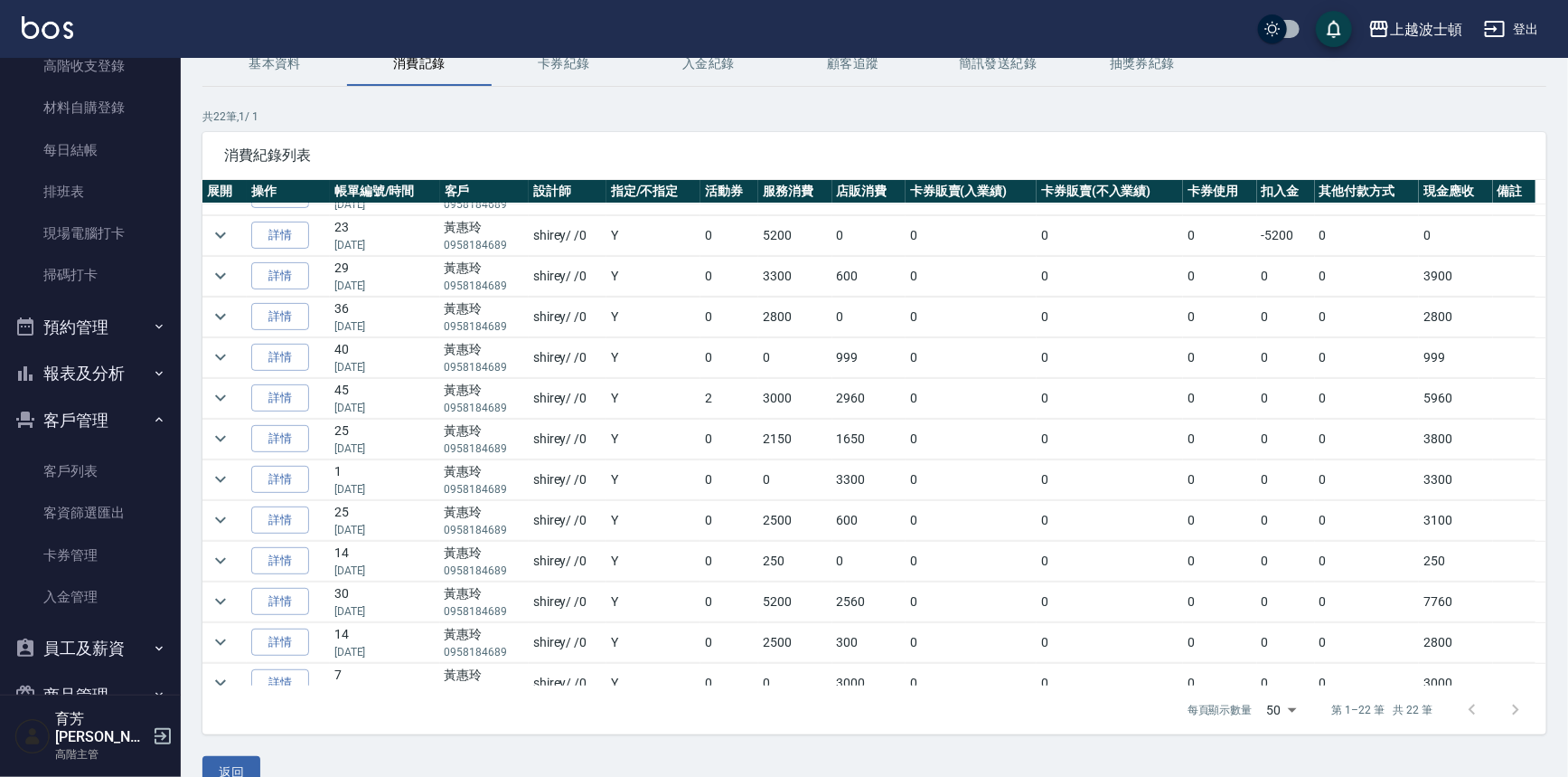
scroll to position [323, 0]
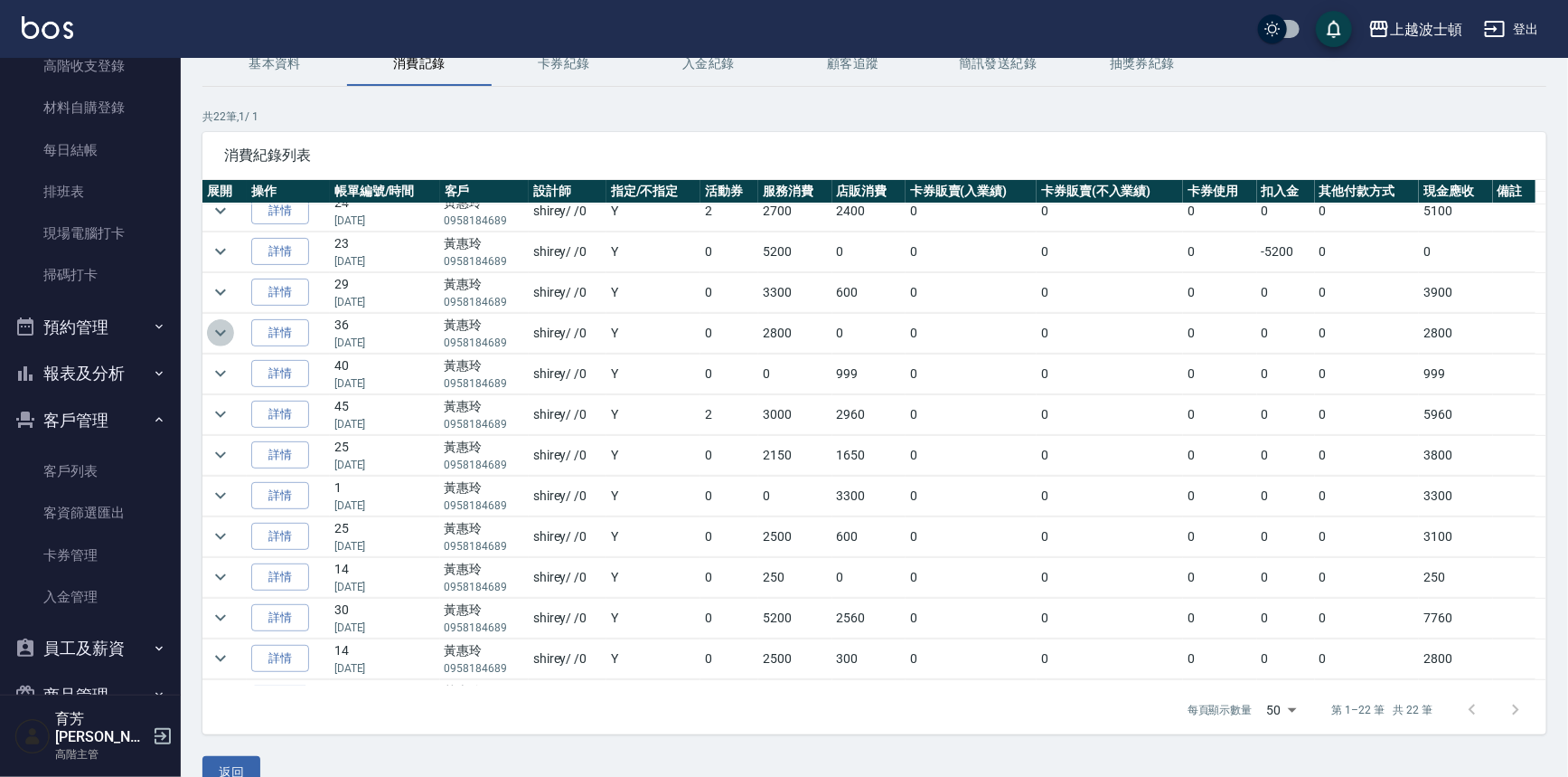
click at [232, 326] on button "expand row" at bounding box center [220, 332] width 27 height 27
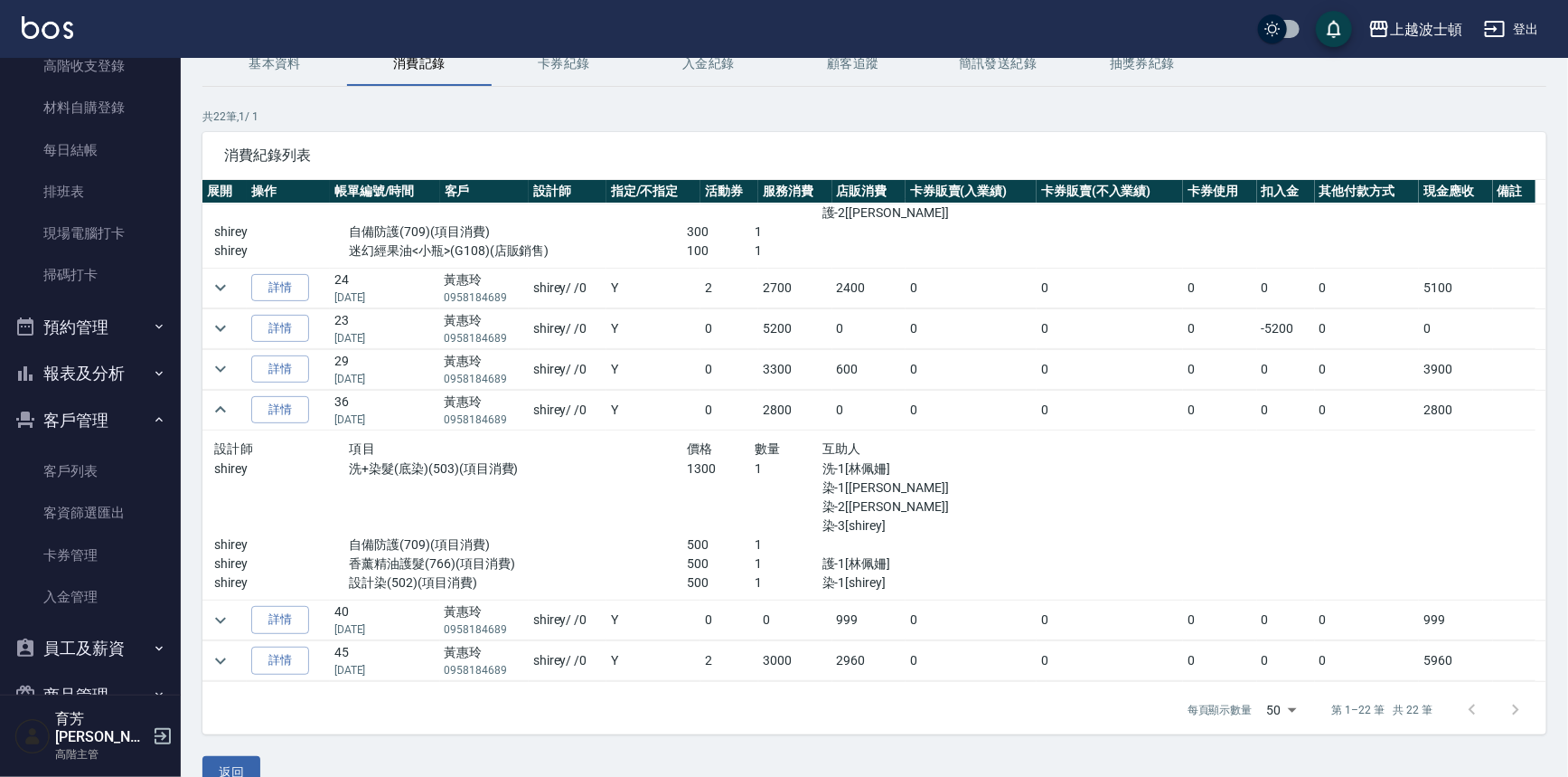
scroll to position [204, 0]
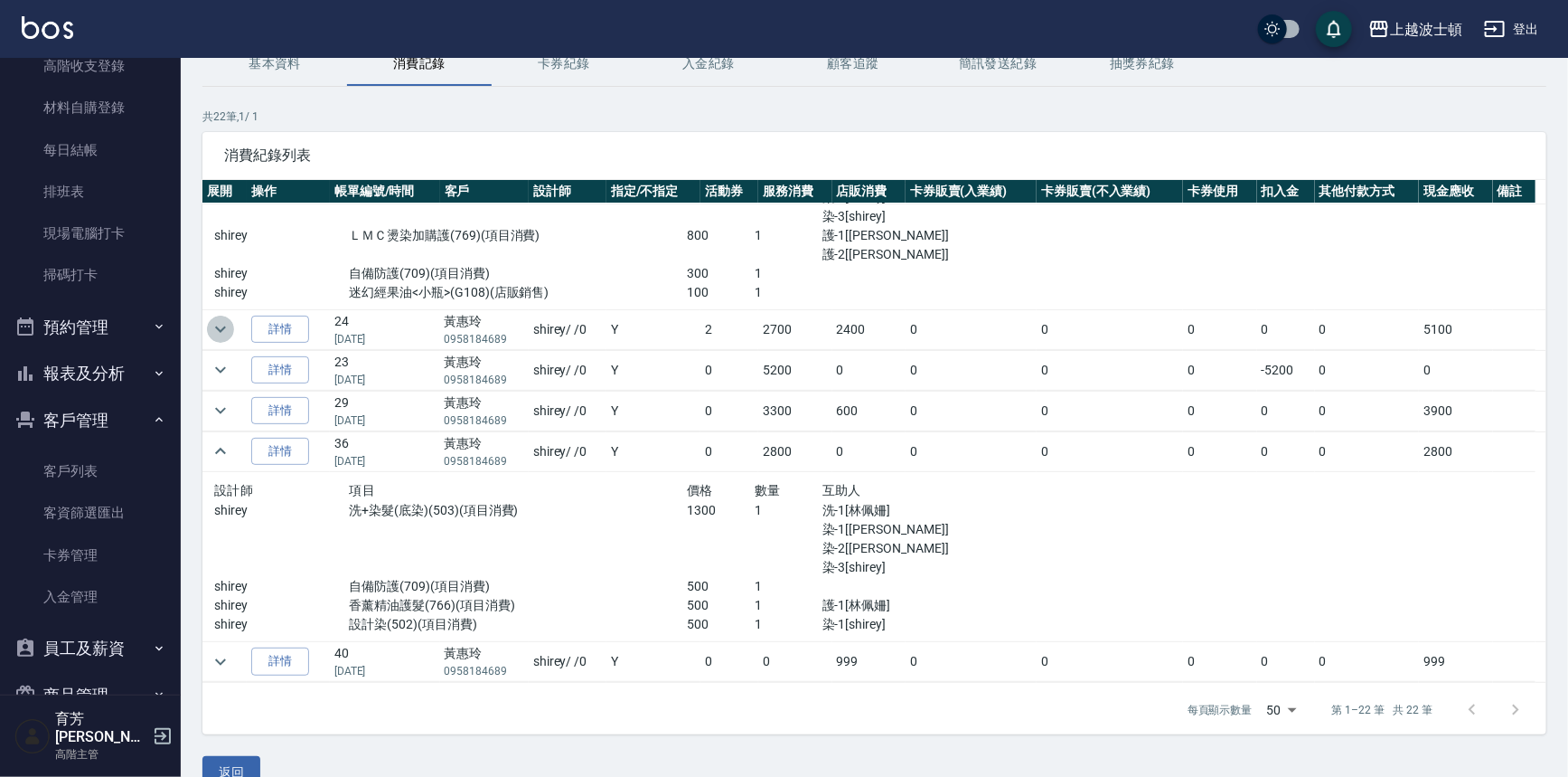
click at [224, 334] on icon "expand row" at bounding box center [220, 329] width 22 height 22
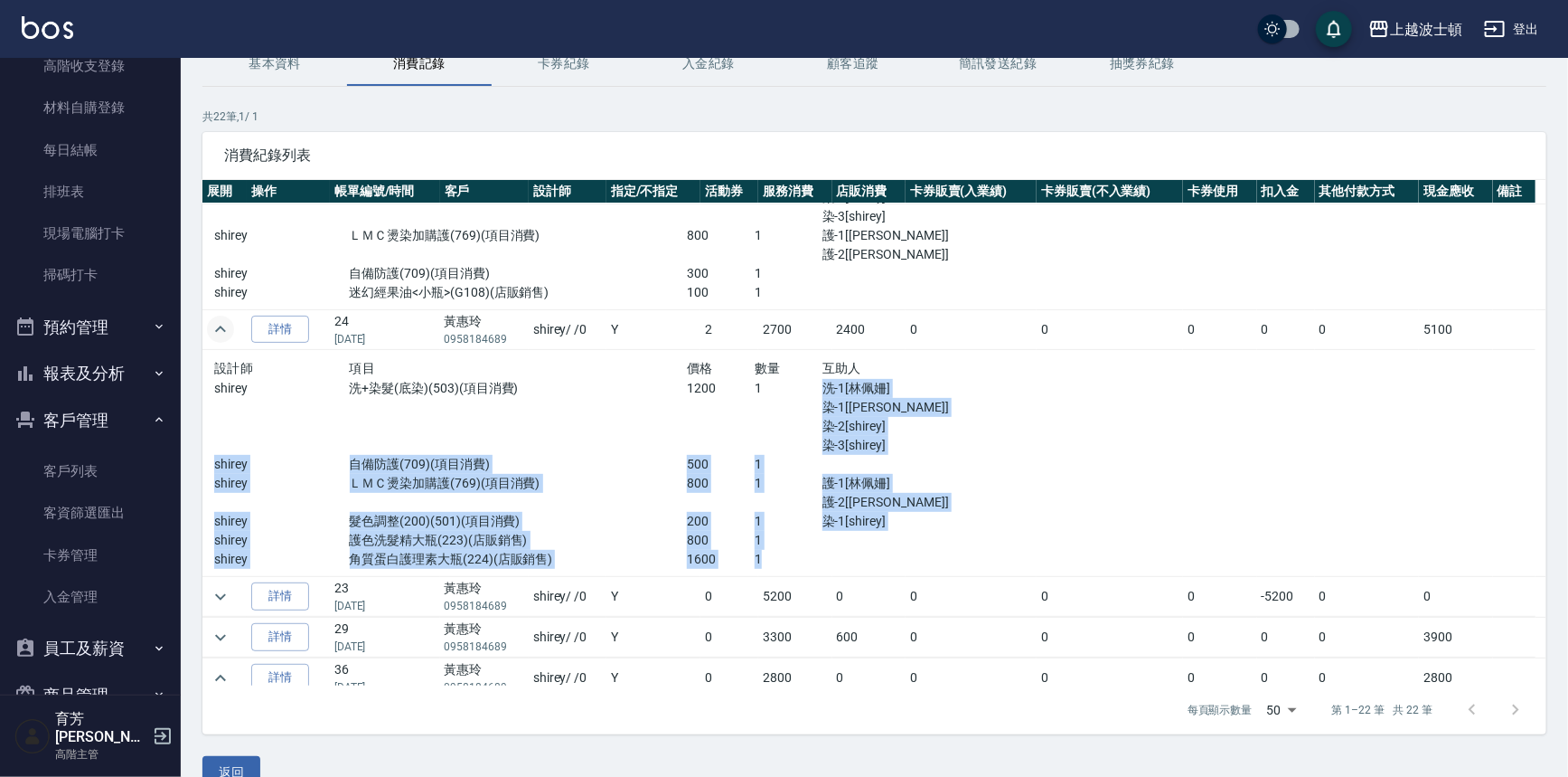
drag, startPoint x: 1221, startPoint y: 501, endPoint x: 1401, endPoint y: 499, distance: 180.0
click at [1339, 500] on tr "設計師 項目 價格 數量 互助人 shirey 洗+染髮(底染)(503)(項目消費) 1200 1 洗-1[林佩姍] 染-1[林佩姍] 染-2[shirey…" at bounding box center [875, 463] width 1344 height 228
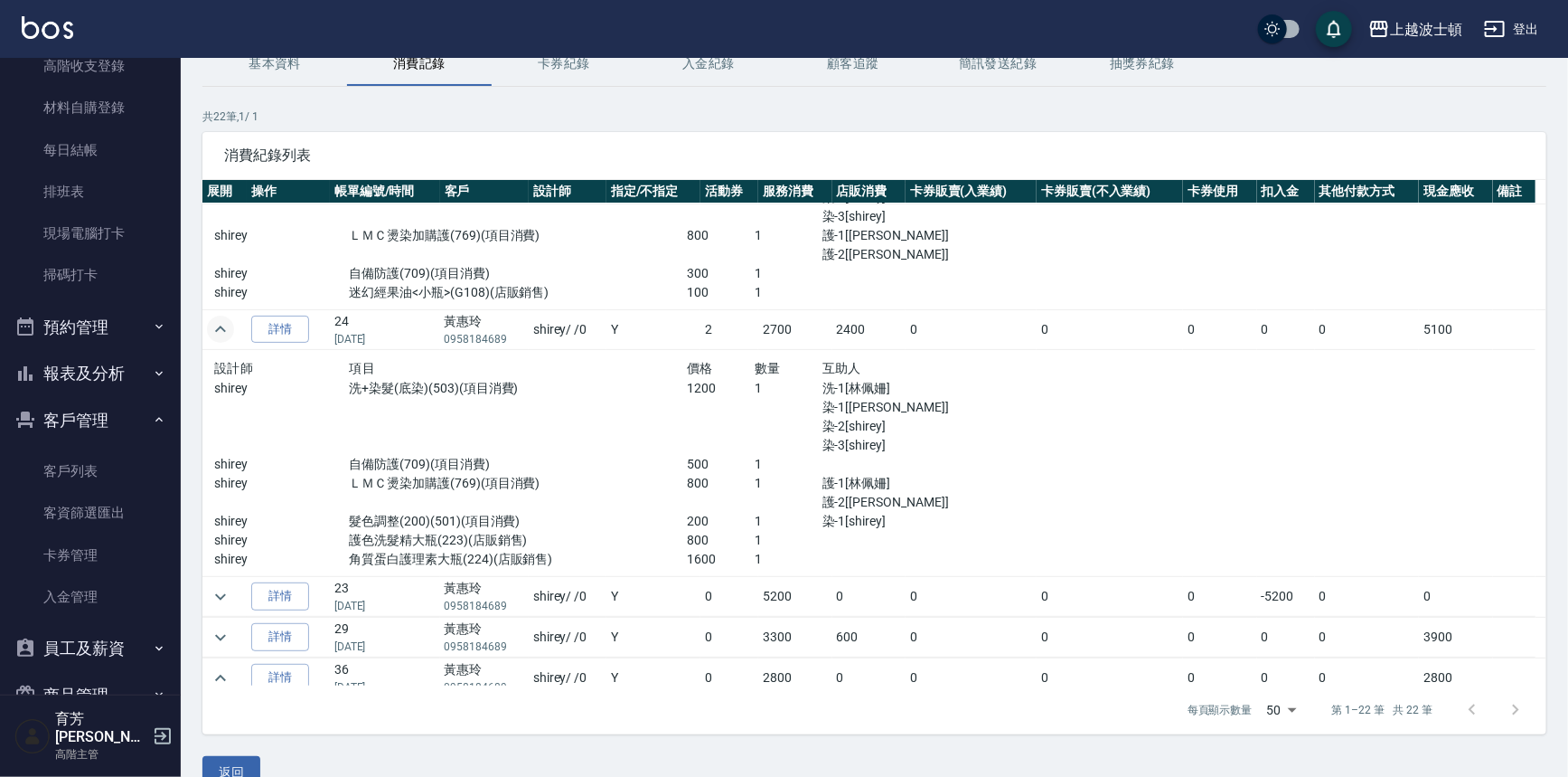
click at [1229, 255] on td at bounding box center [1286, 214] width 498 height 190
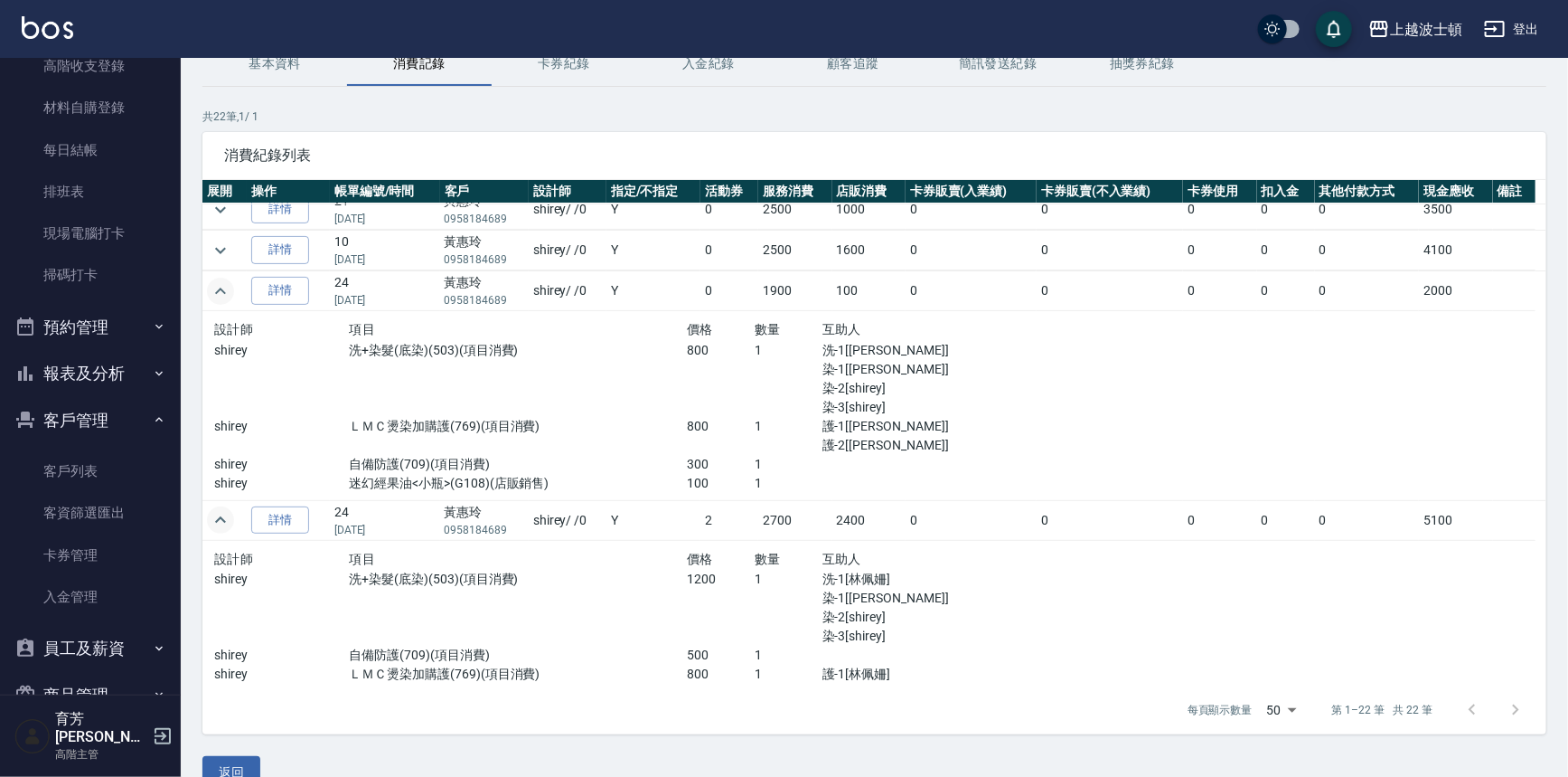
scroll to position [0, 0]
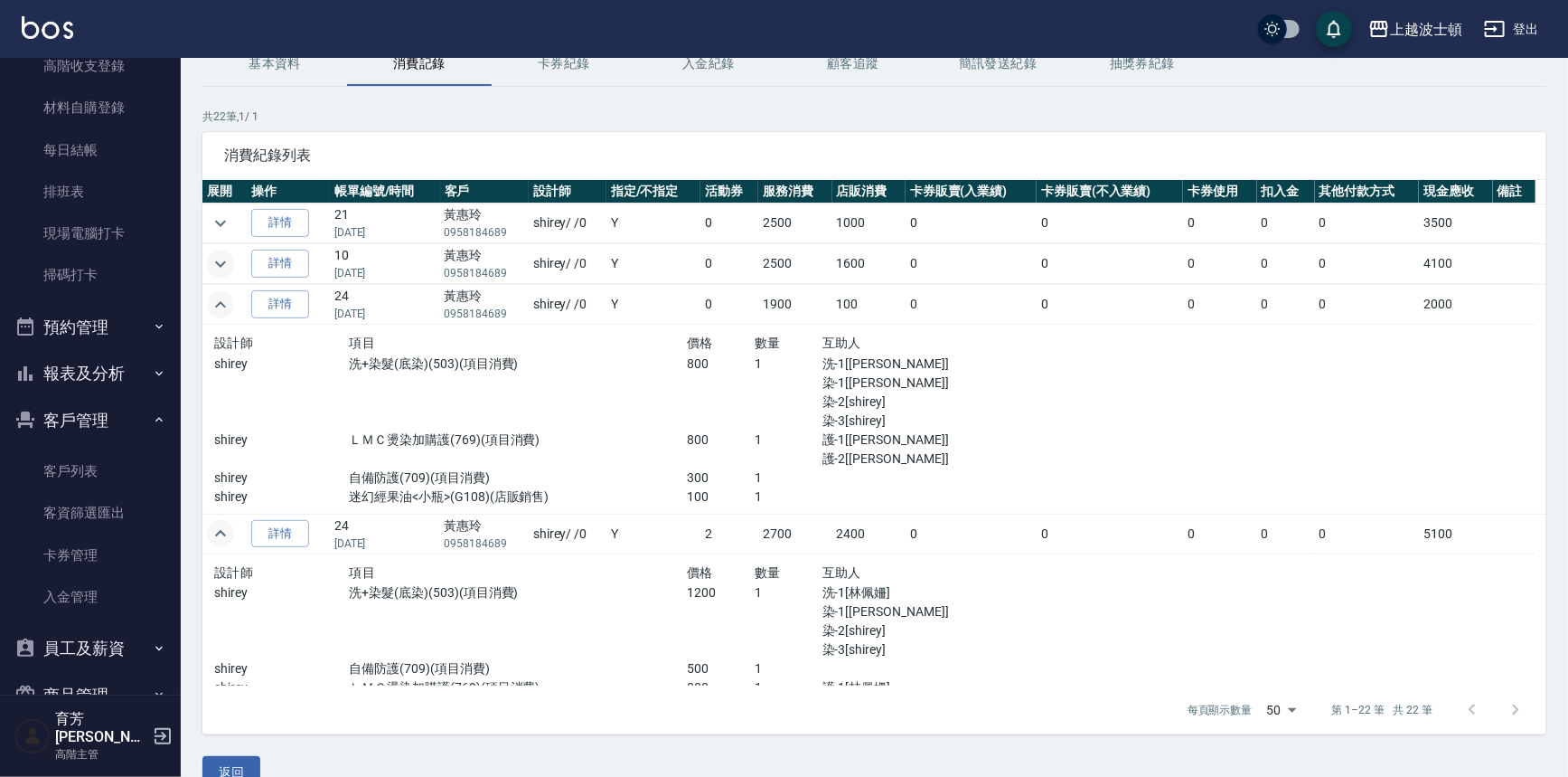
click at [221, 259] on icon "expand row" at bounding box center [220, 263] width 22 height 22
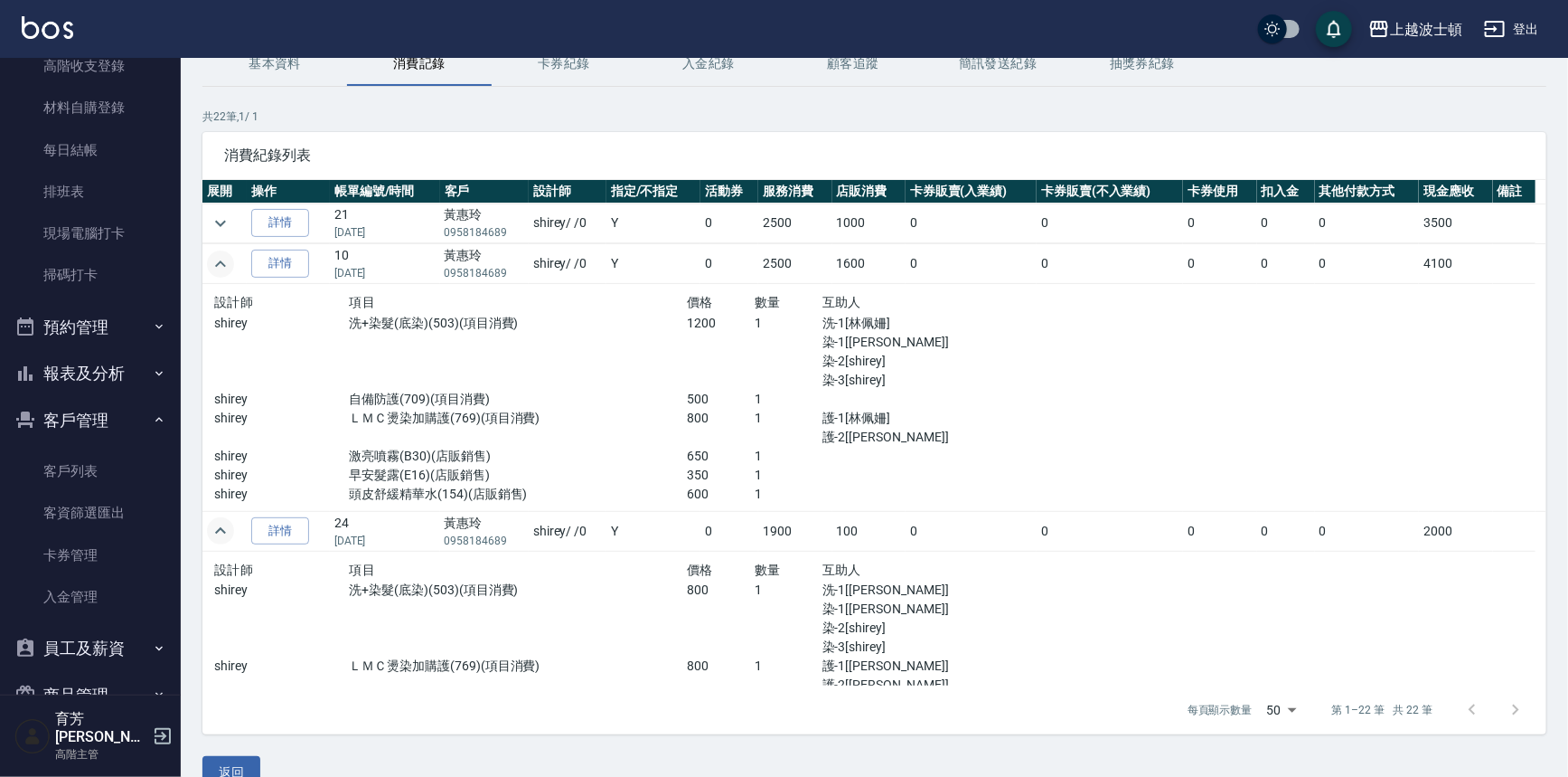
click at [281, 54] on div "上越波士頓 登出" at bounding box center [784, 28] width 1568 height 58
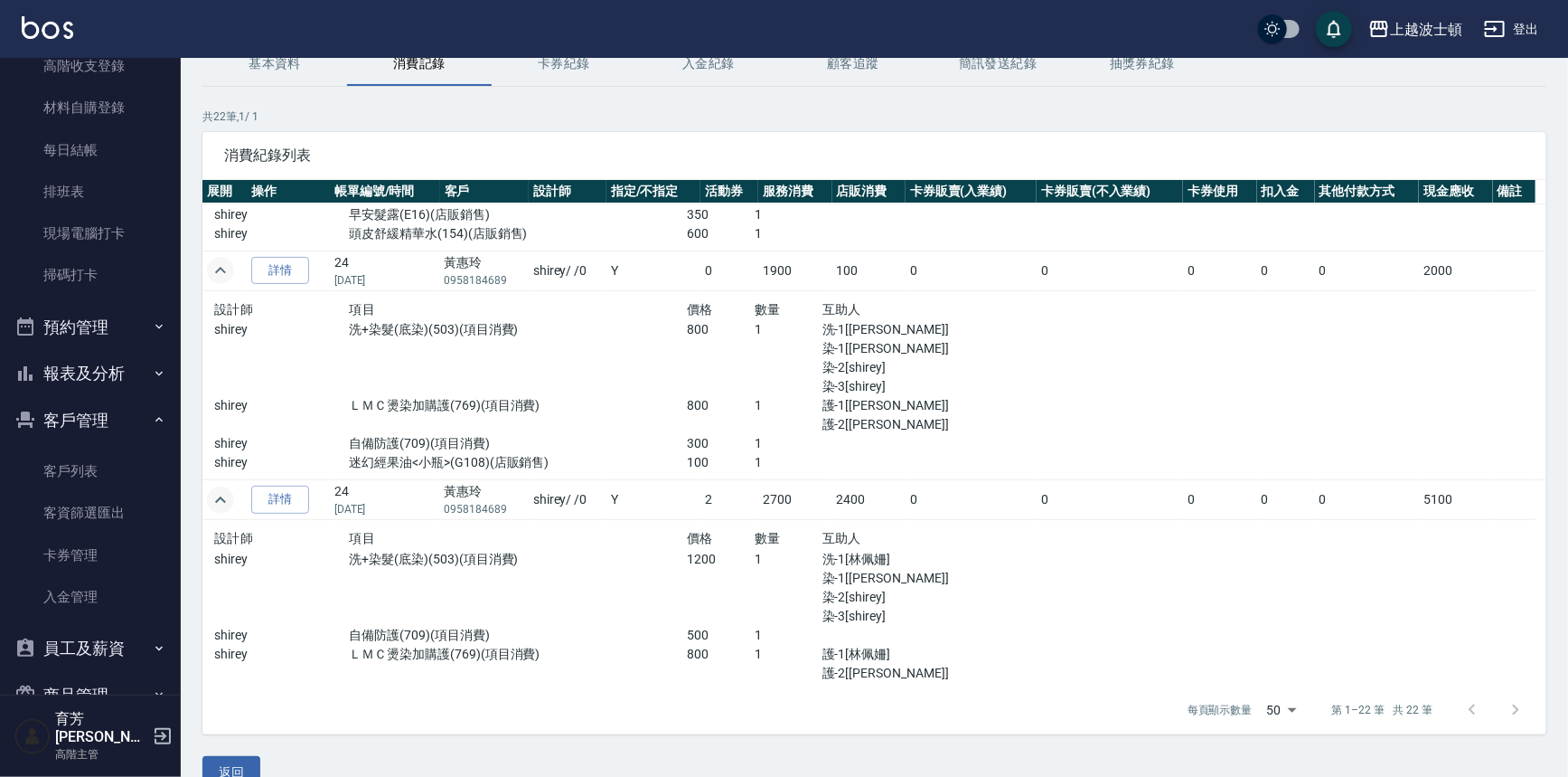
scroll to position [10, 0]
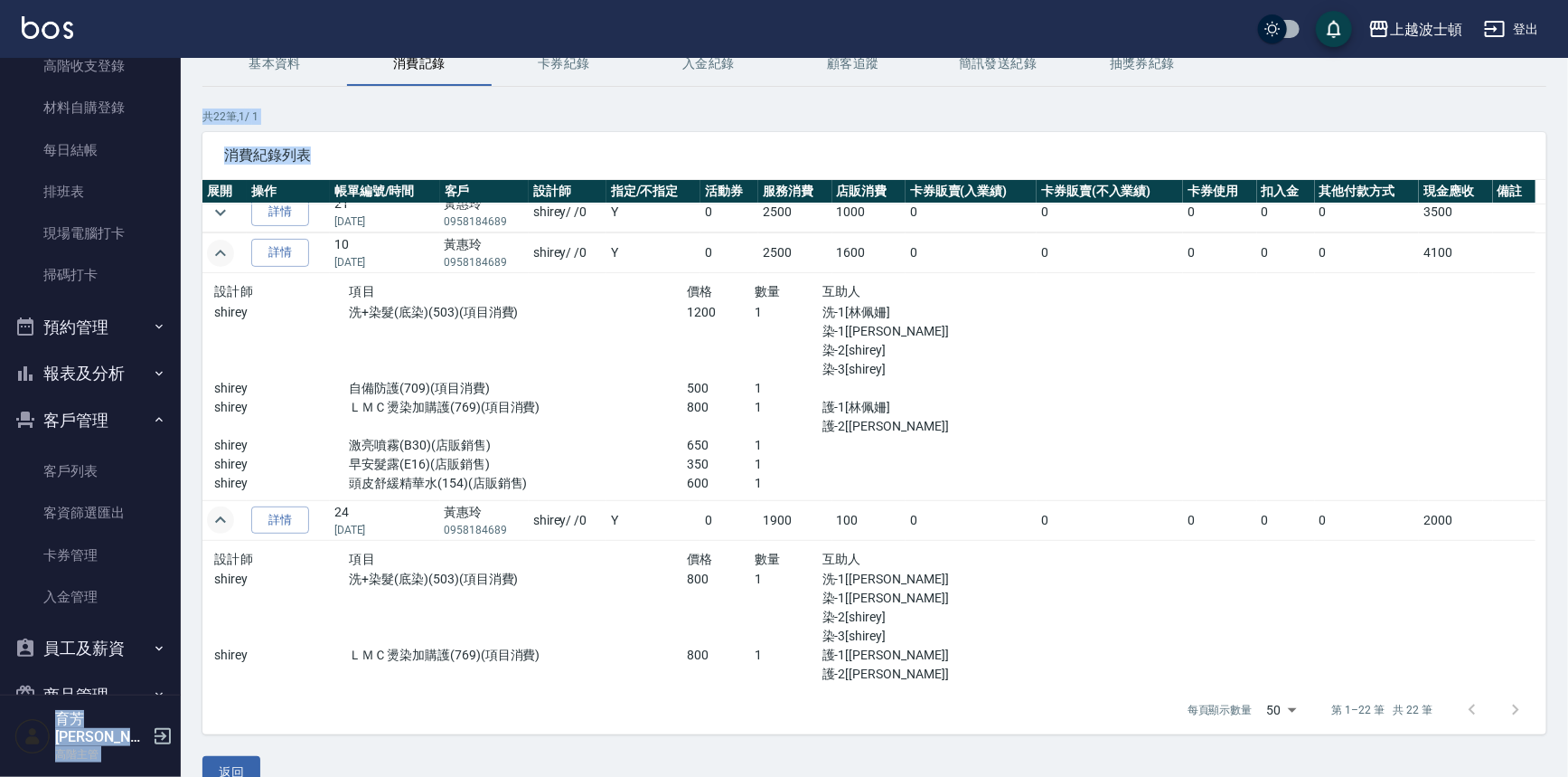
drag, startPoint x: 181, startPoint y: 253, endPoint x: 181, endPoint y: 214, distance: 39.0
click at [181, 214] on div "上越波士頓 登出 櫃檯作業 打帳單 帳單列表 掛單列表 座位開單 營業儀表板 現金收支登錄 高階收支登錄 材料自購登錄 每日結帳 排班表 現場電腦打卡 掃碼打…" at bounding box center [784, 361] width 1568 height 900
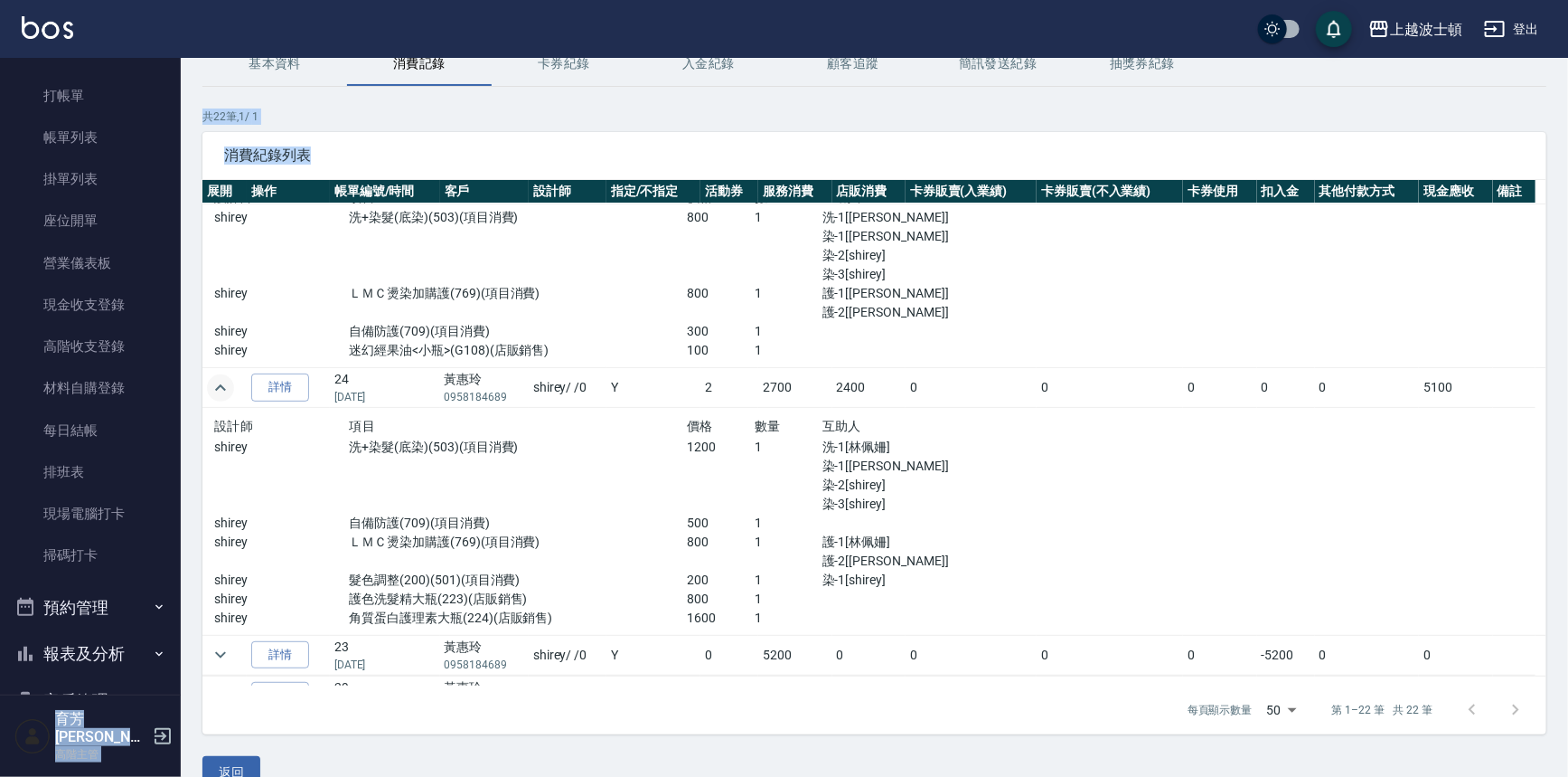
scroll to position [0, 0]
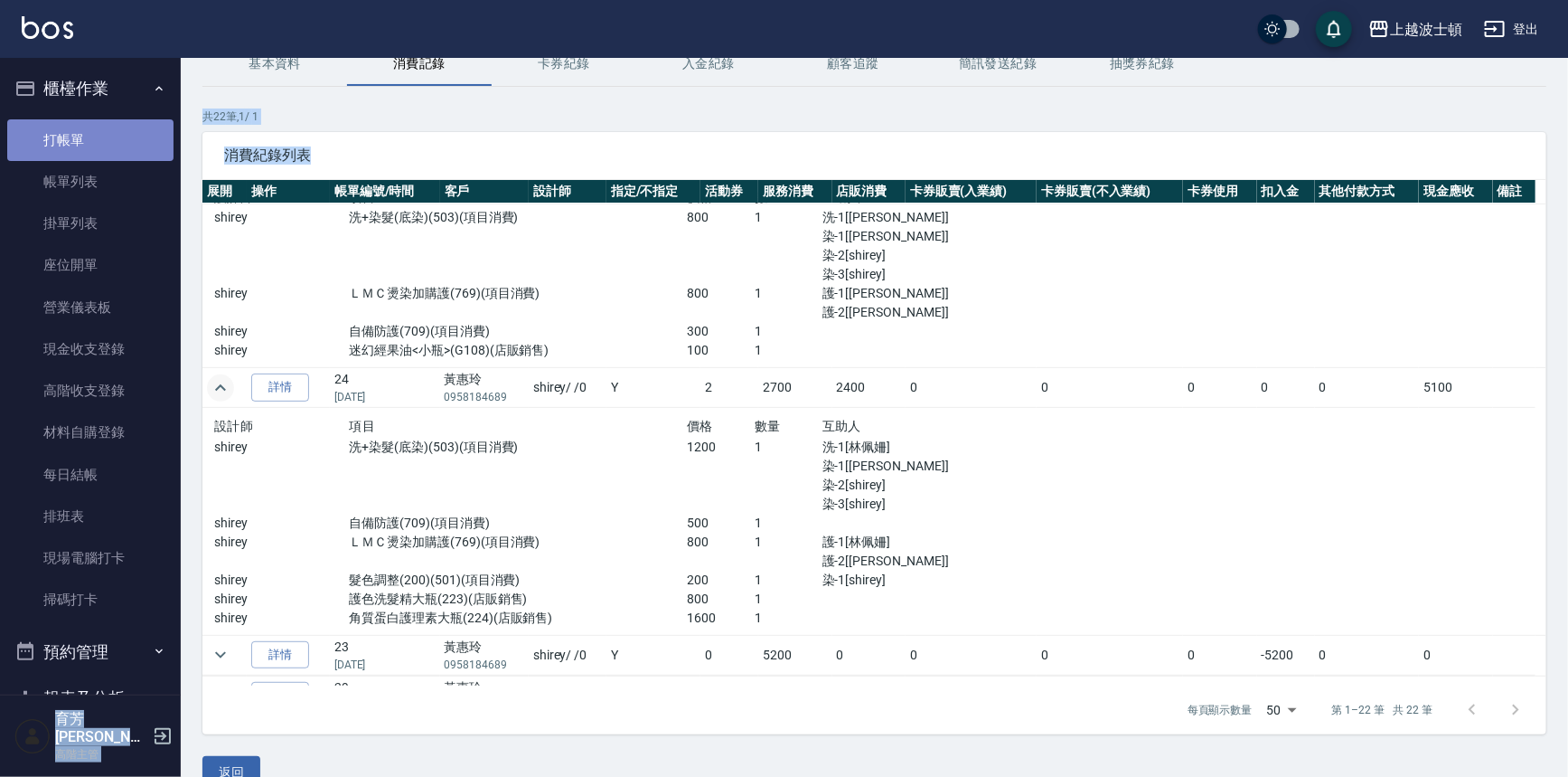
click at [94, 136] on link "打帳單" at bounding box center [91, 140] width 166 height 42
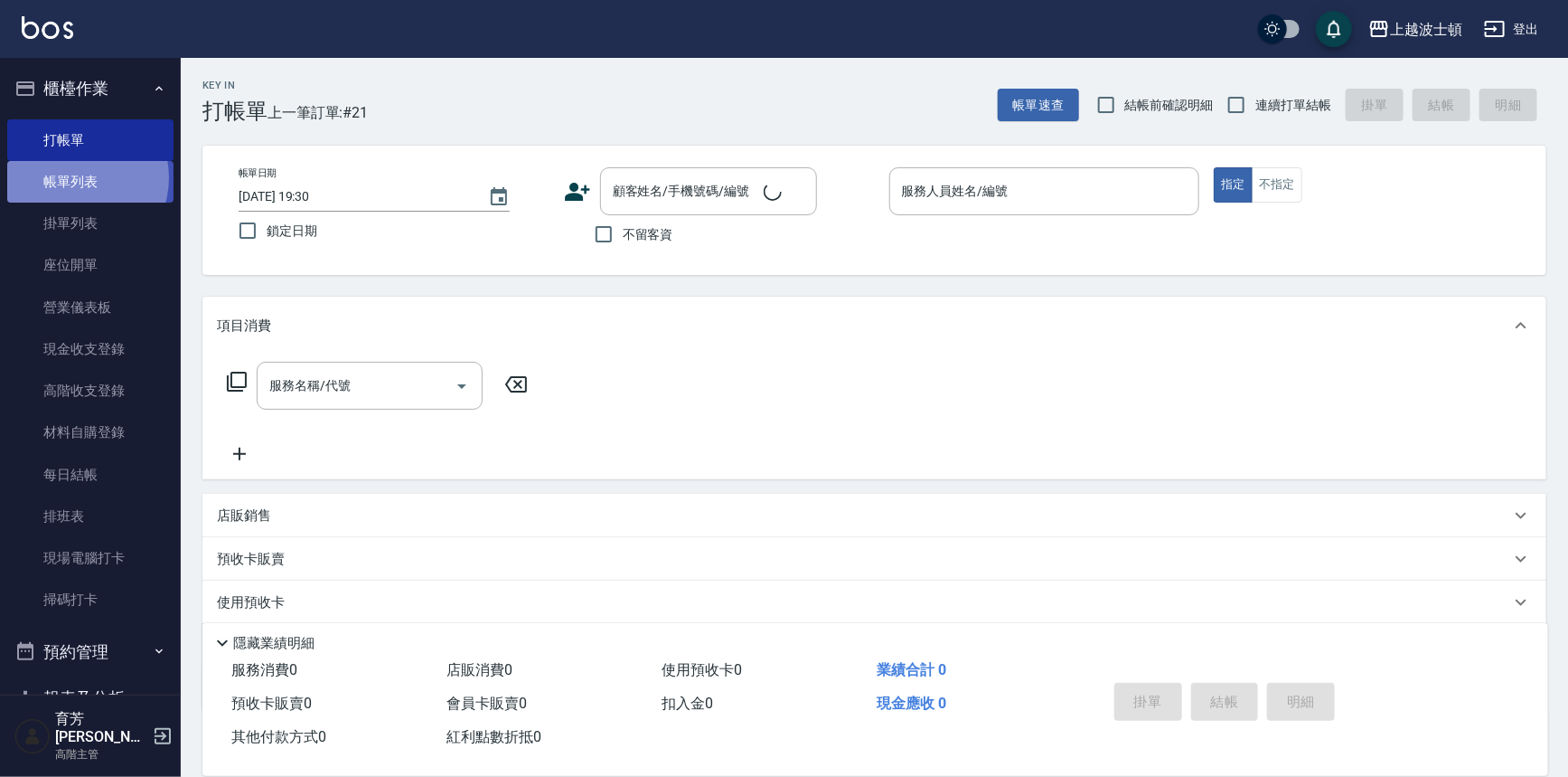
click at [73, 178] on link "帳單列表" at bounding box center [91, 181] width 166 height 42
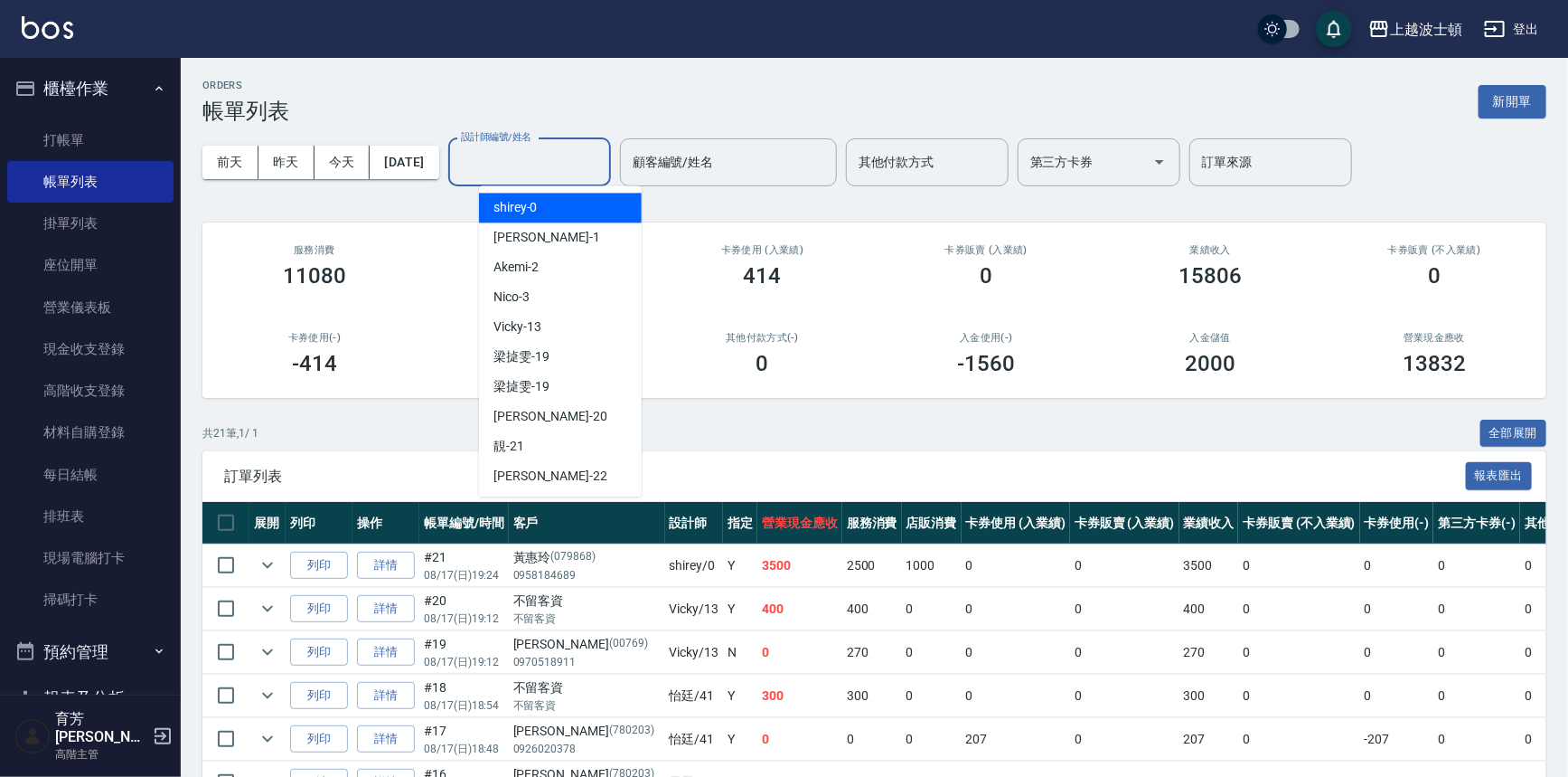
click at [547, 159] on input "設計師編號/姓名" at bounding box center [530, 162] width 146 height 32
click at [541, 203] on div "shirey -0" at bounding box center [561, 208] width 162 height 30
type input "shirey-0"
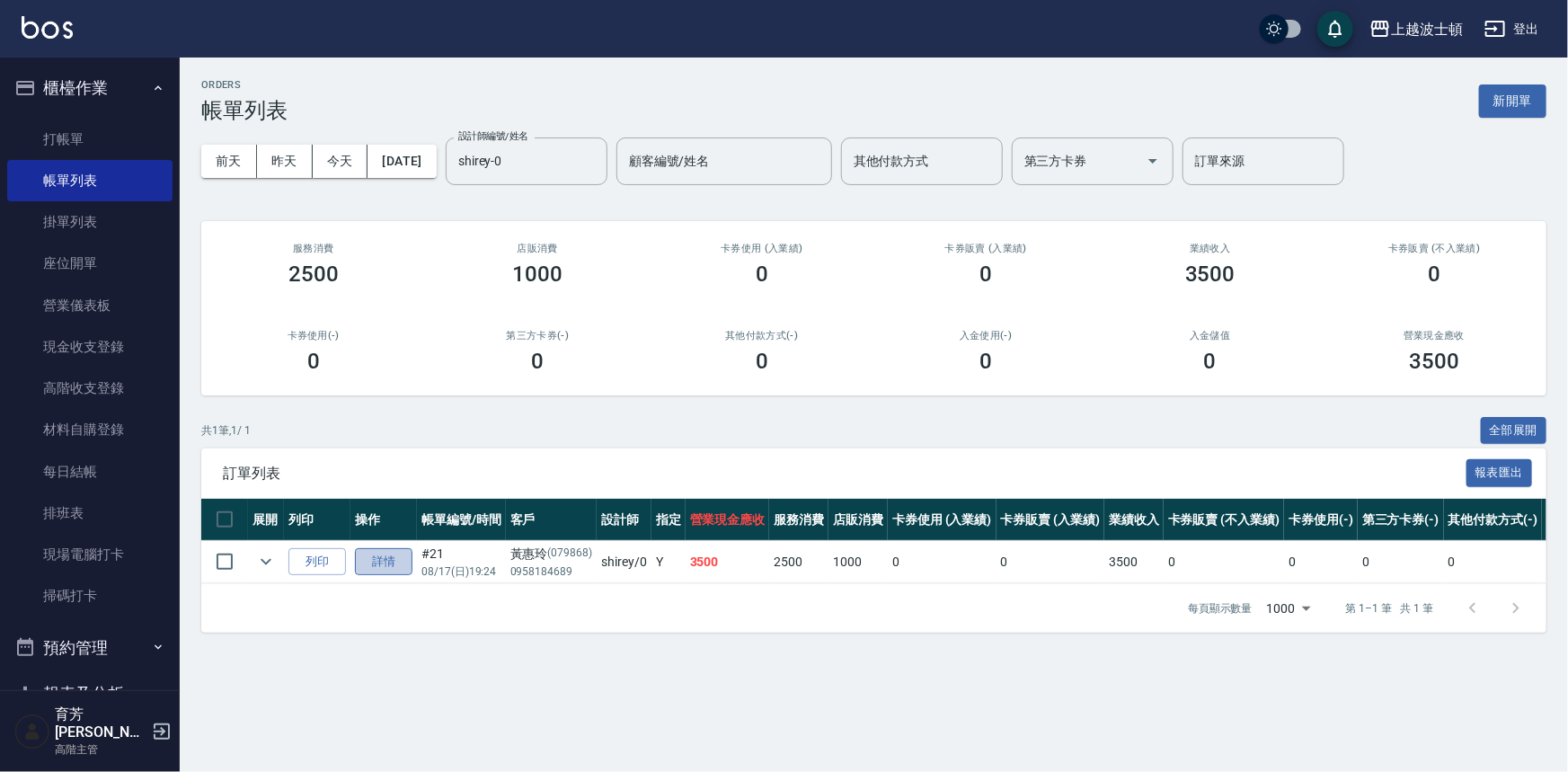
click at [372, 556] on link "詳情" at bounding box center [383, 562] width 57 height 28
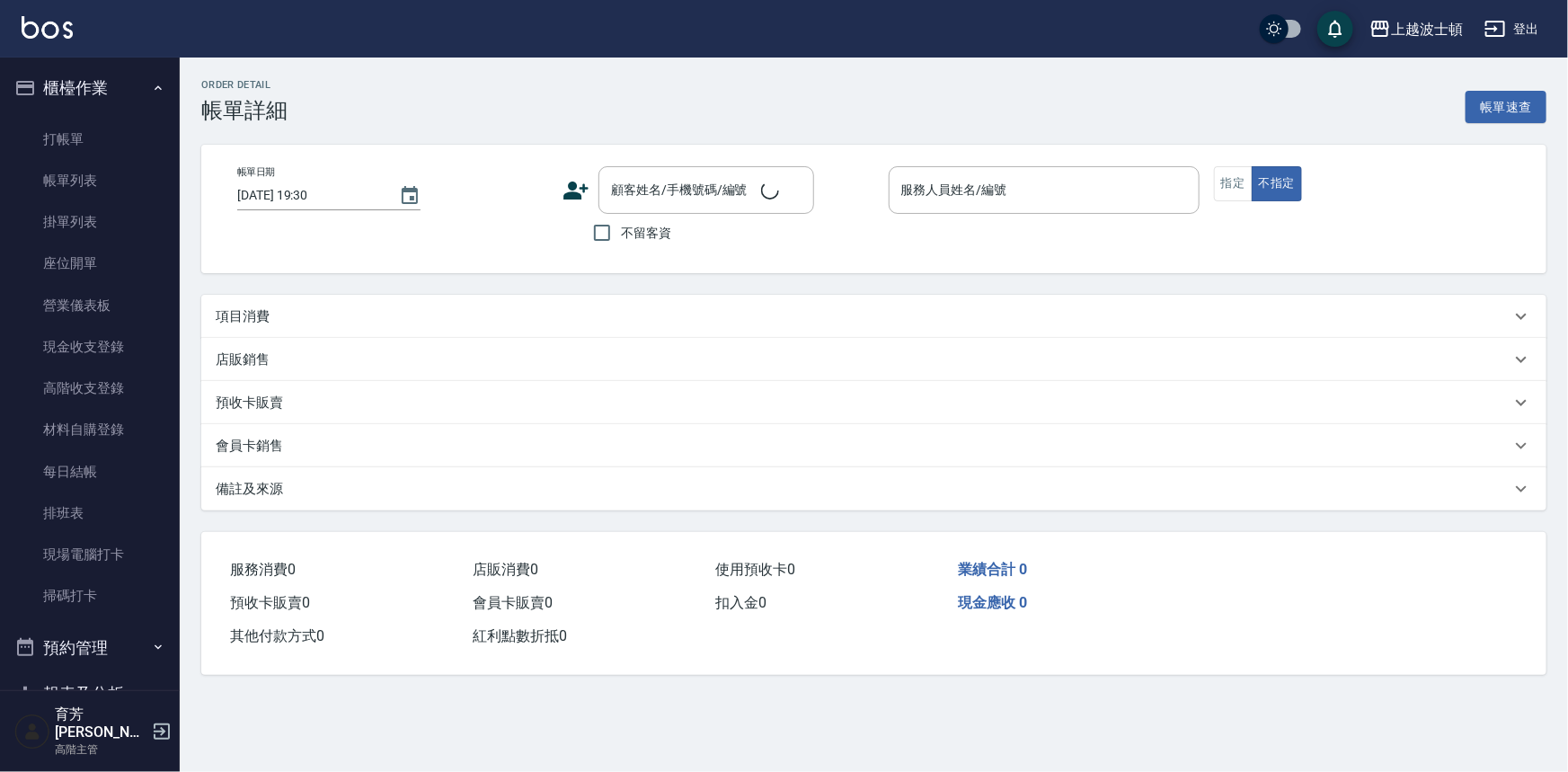
type input "2025/08/17 19:24"
type input "shirey-0"
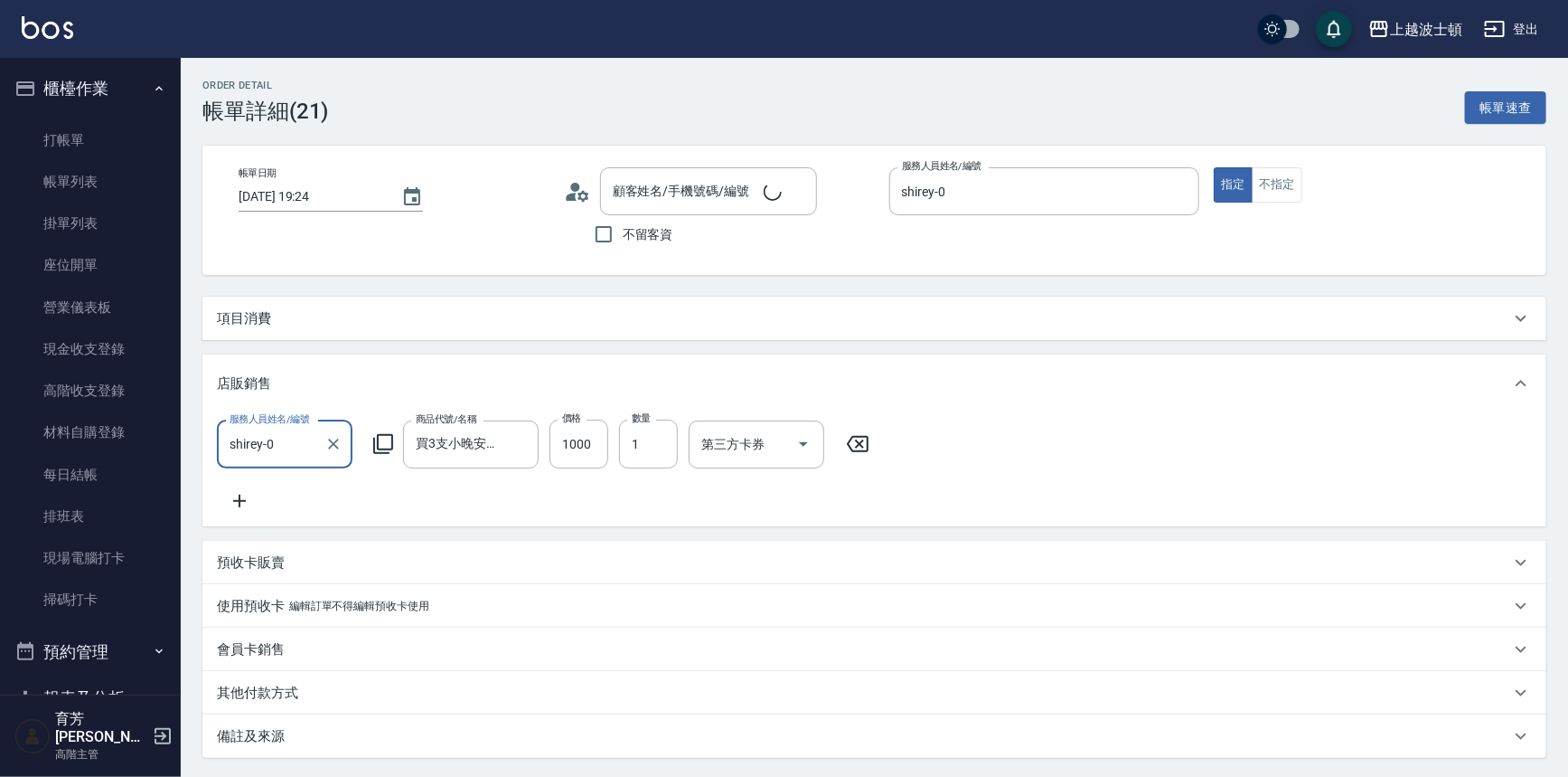
type input "黃惠玲/0958184689/079868"
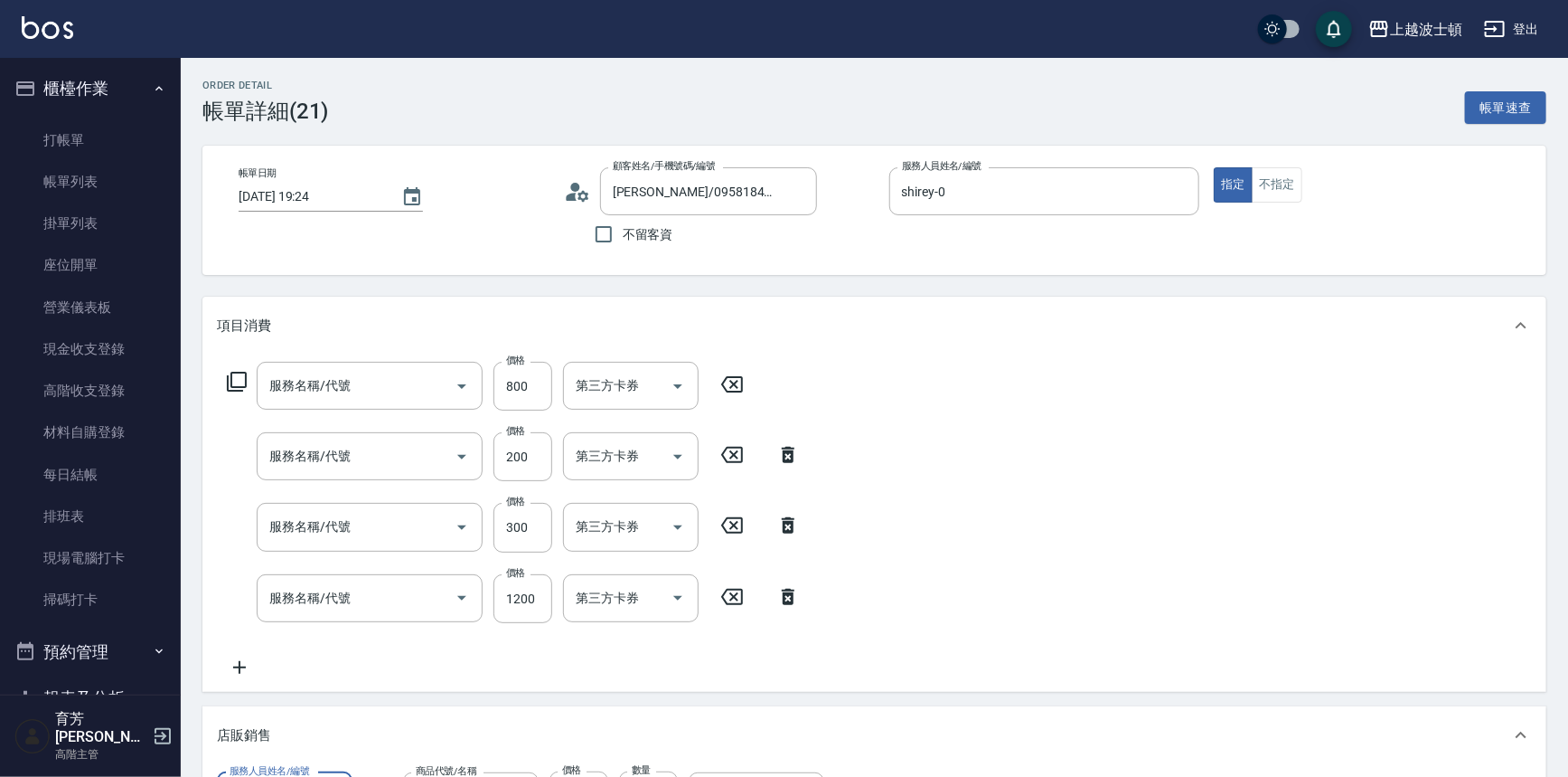
type input "ＬＭＣ燙染加購護(769)"
type input "設計染(502)"
type input "自備防護(709)"
type input "洗+染髮(底染)(503)"
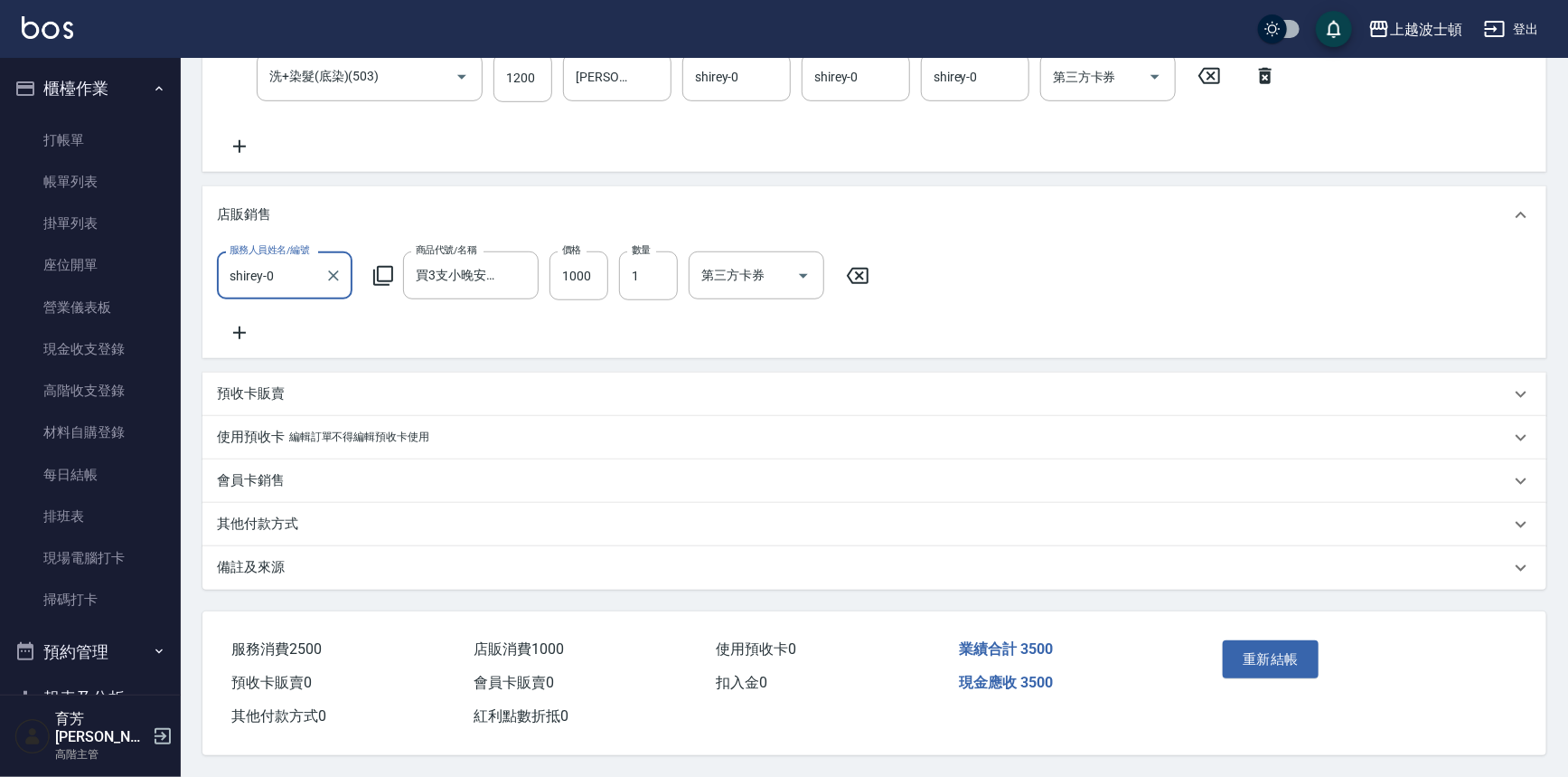
scroll to position [536, 0]
click at [1275, 645] on button "重新結帳" at bounding box center [1272, 659] width 96 height 38
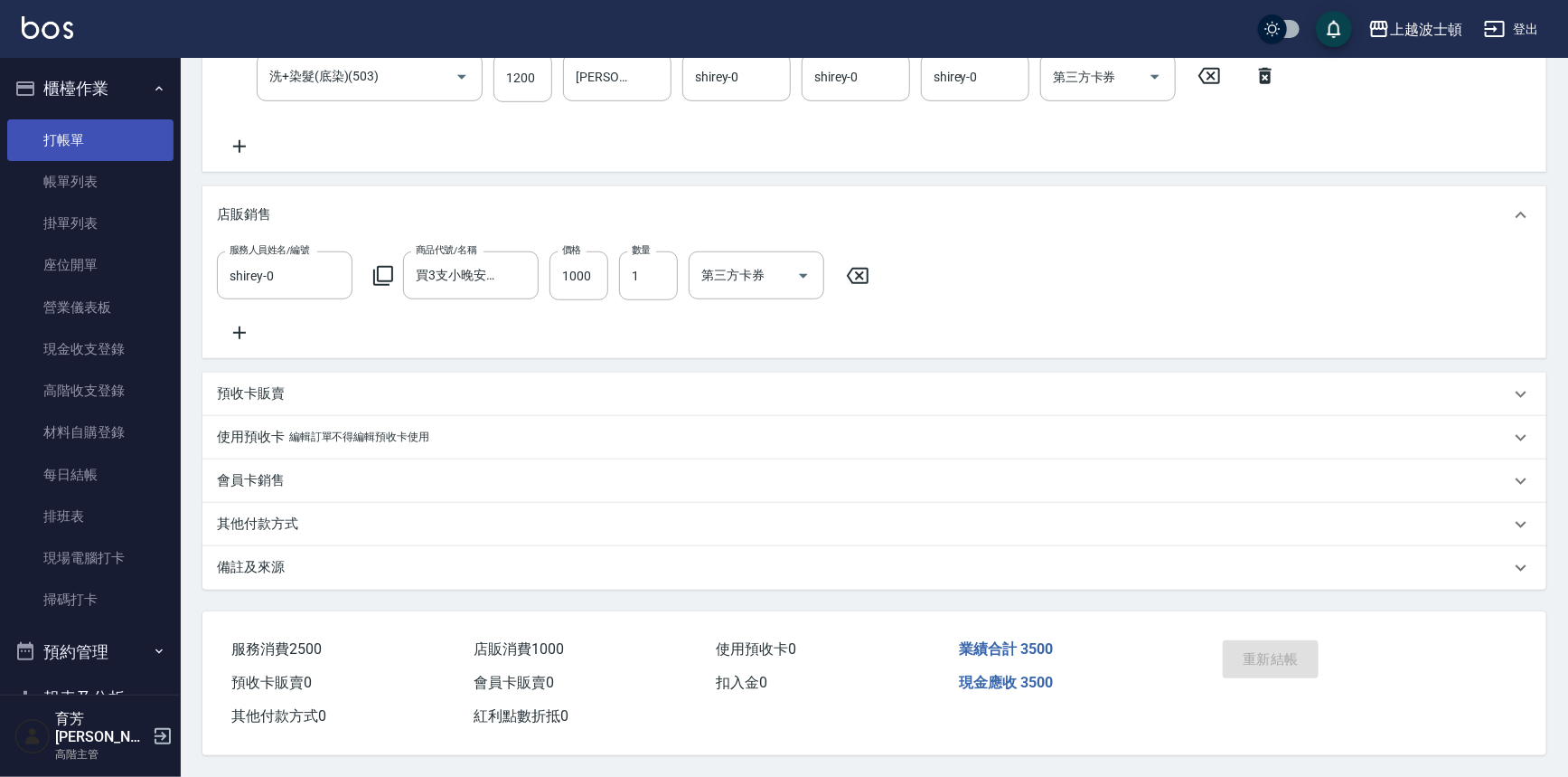
click at [60, 158] on link "打帳單" at bounding box center [91, 140] width 166 height 42
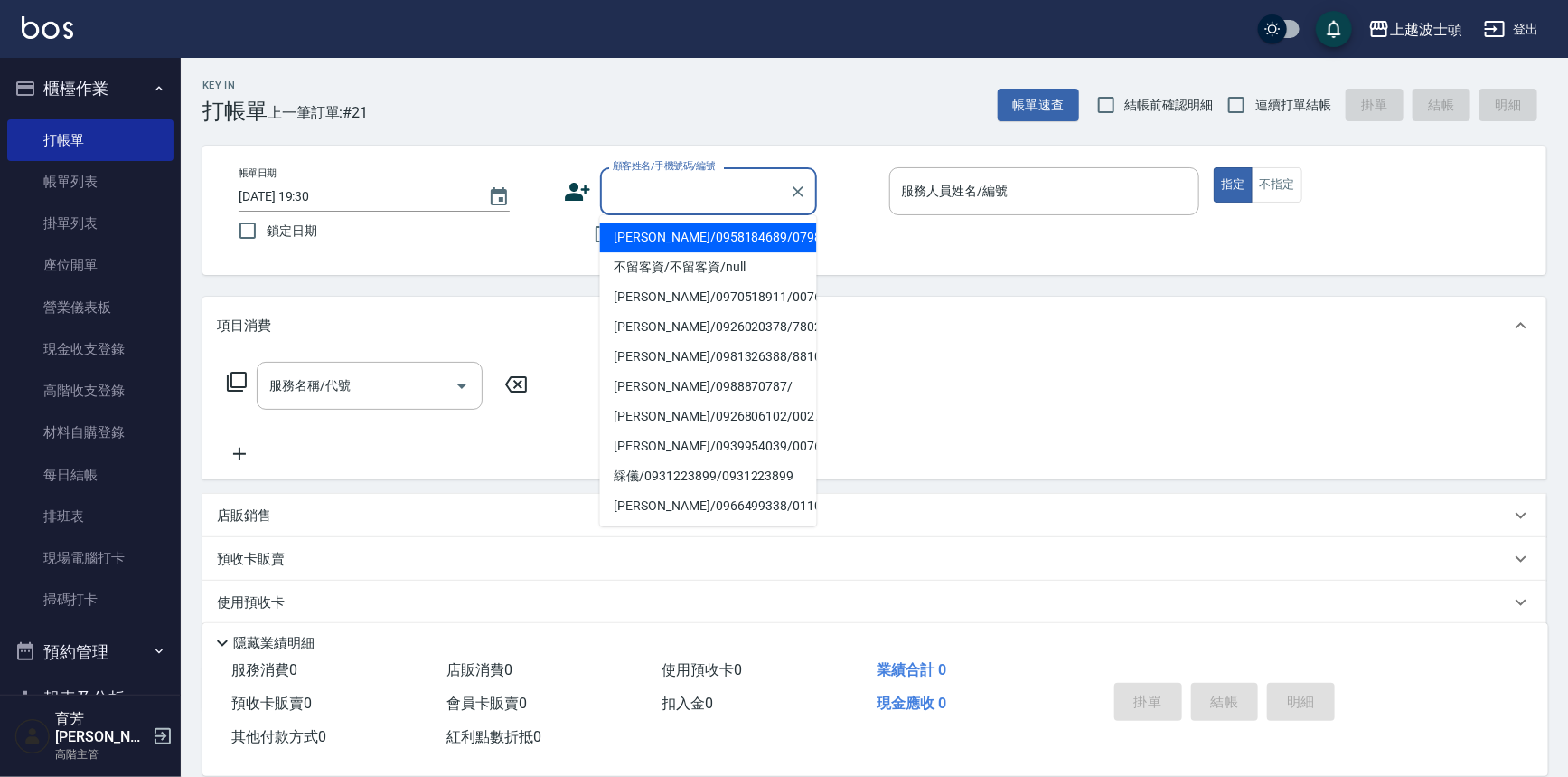
click at [642, 187] on input "顧客姓名/手機號碼/編號" at bounding box center [695, 192] width 174 height 32
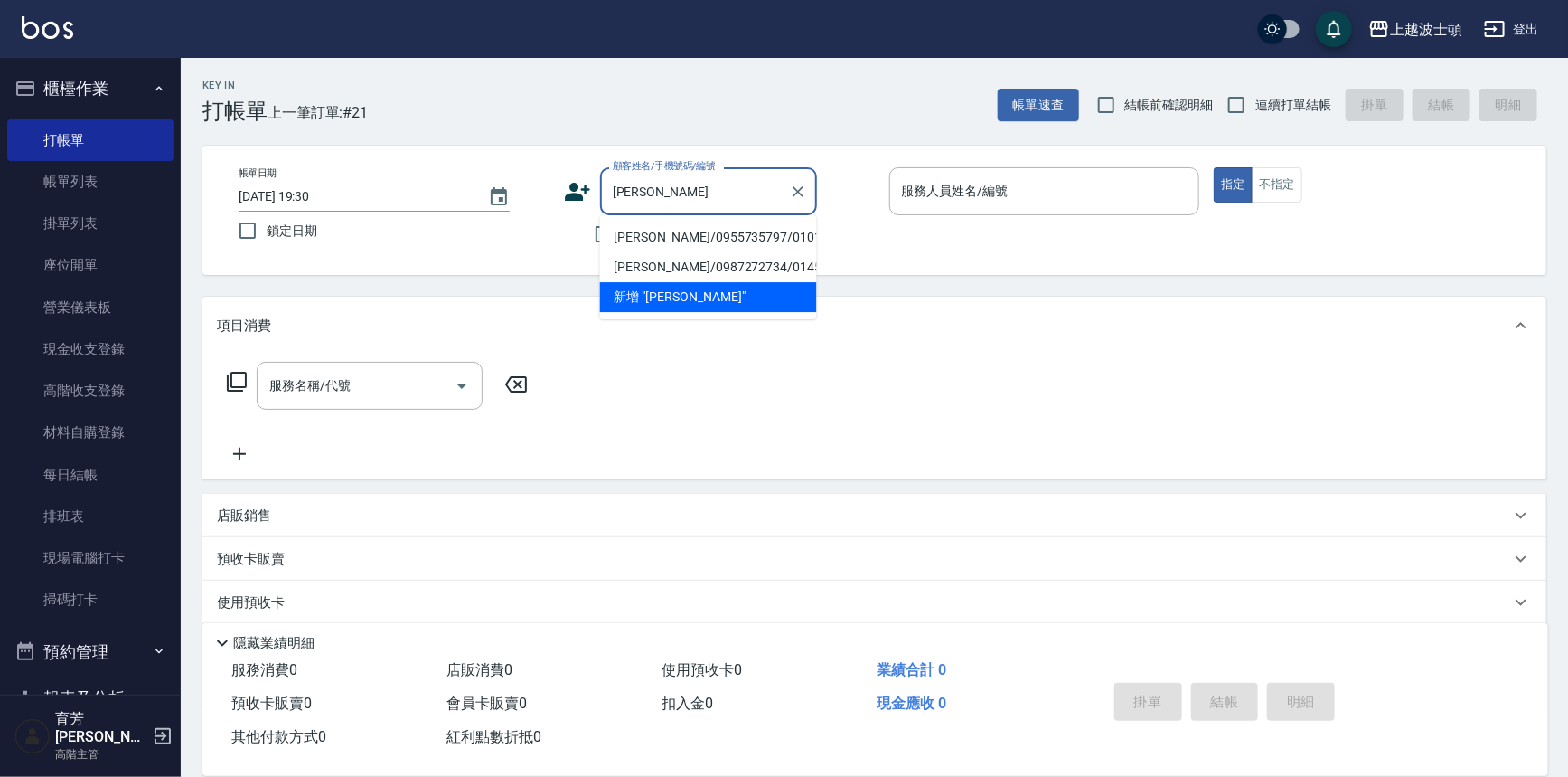
click at [662, 235] on li "張春玉/0955735797/010130" at bounding box center [709, 238] width 217 height 30
type input "張春玉/0955735797/010130"
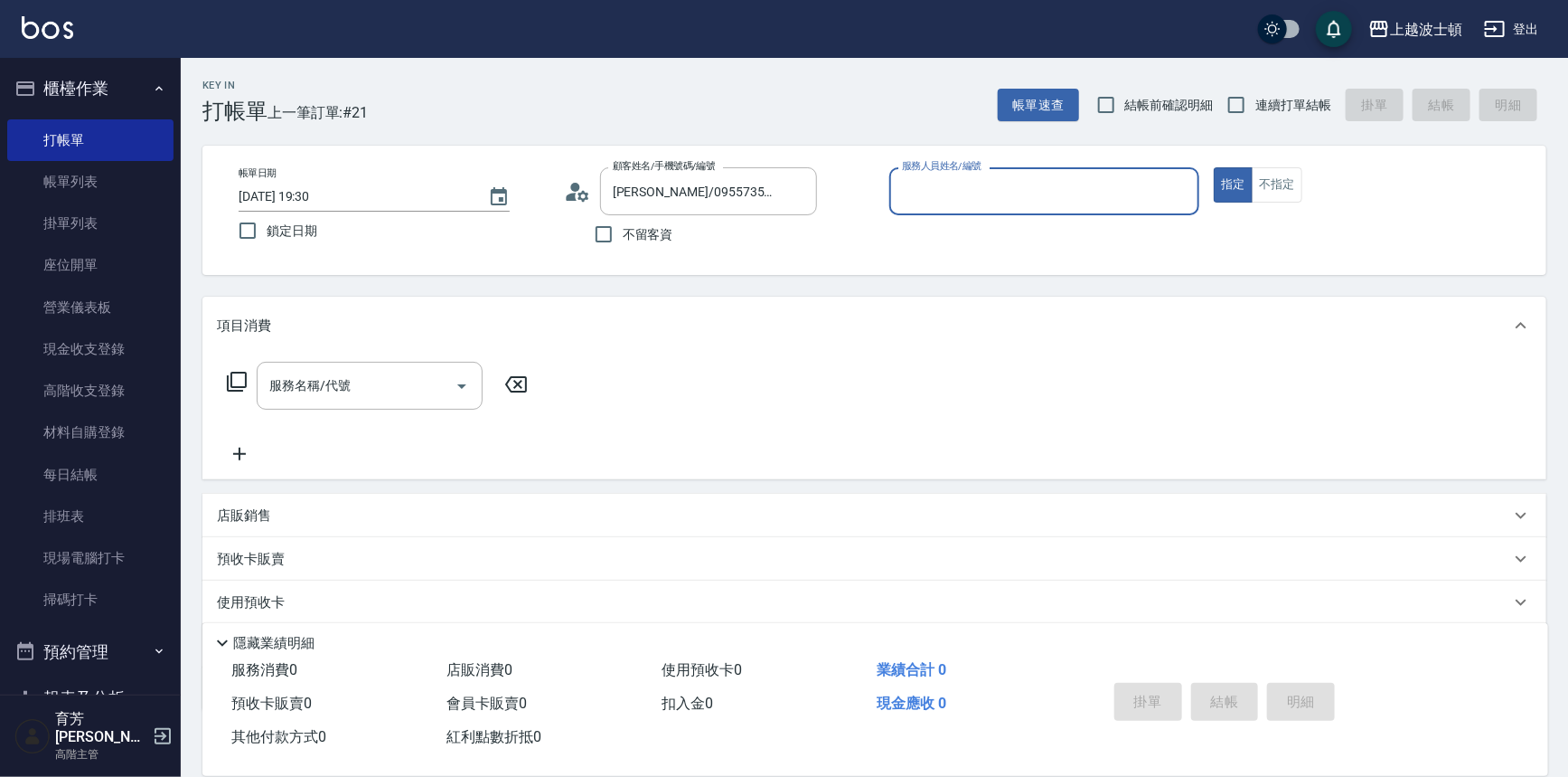
type input "shirey-0"
click at [241, 382] on icon at bounding box center [236, 381] width 22 height 22
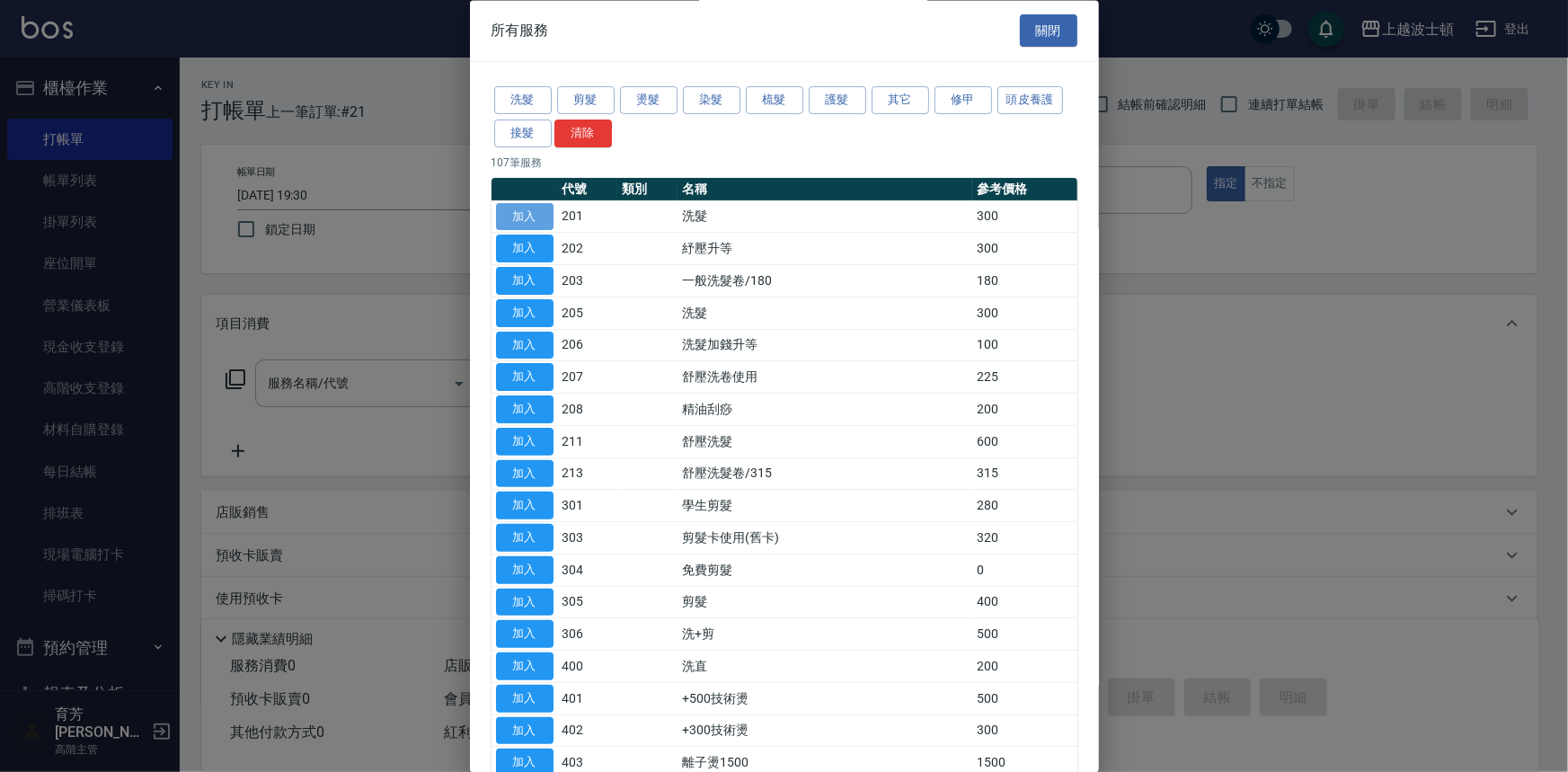
click at [522, 215] on button "加入" at bounding box center [525, 217] width 57 height 28
type input "洗髮(201)"
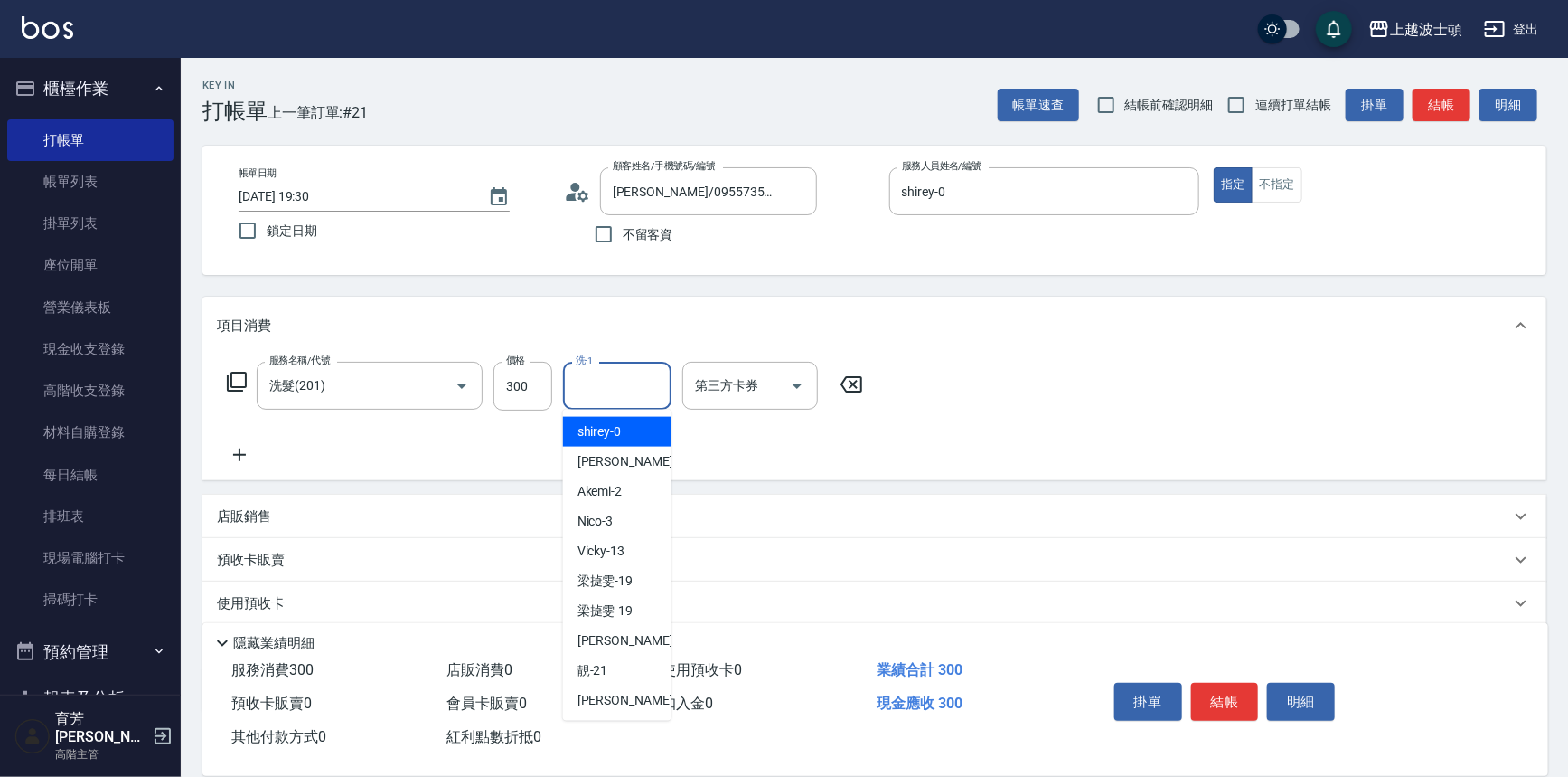
click at [646, 395] on input "洗-1" at bounding box center [617, 386] width 93 height 32
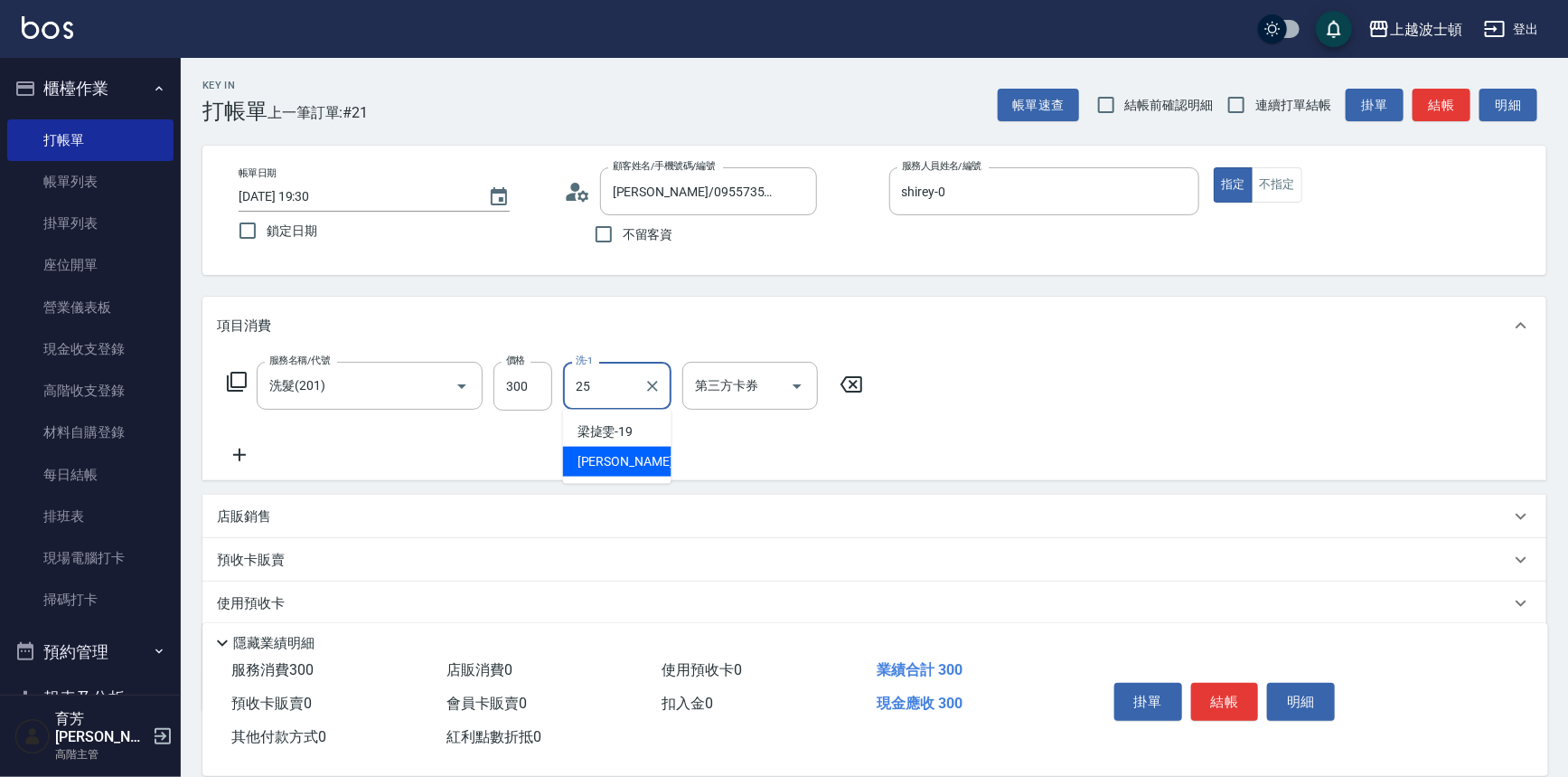
click at [624, 463] on span "林佩姍 -25" at bounding box center [634, 462] width 114 height 19
type input "林佩姍-25"
click at [233, 378] on icon at bounding box center [236, 381] width 22 height 22
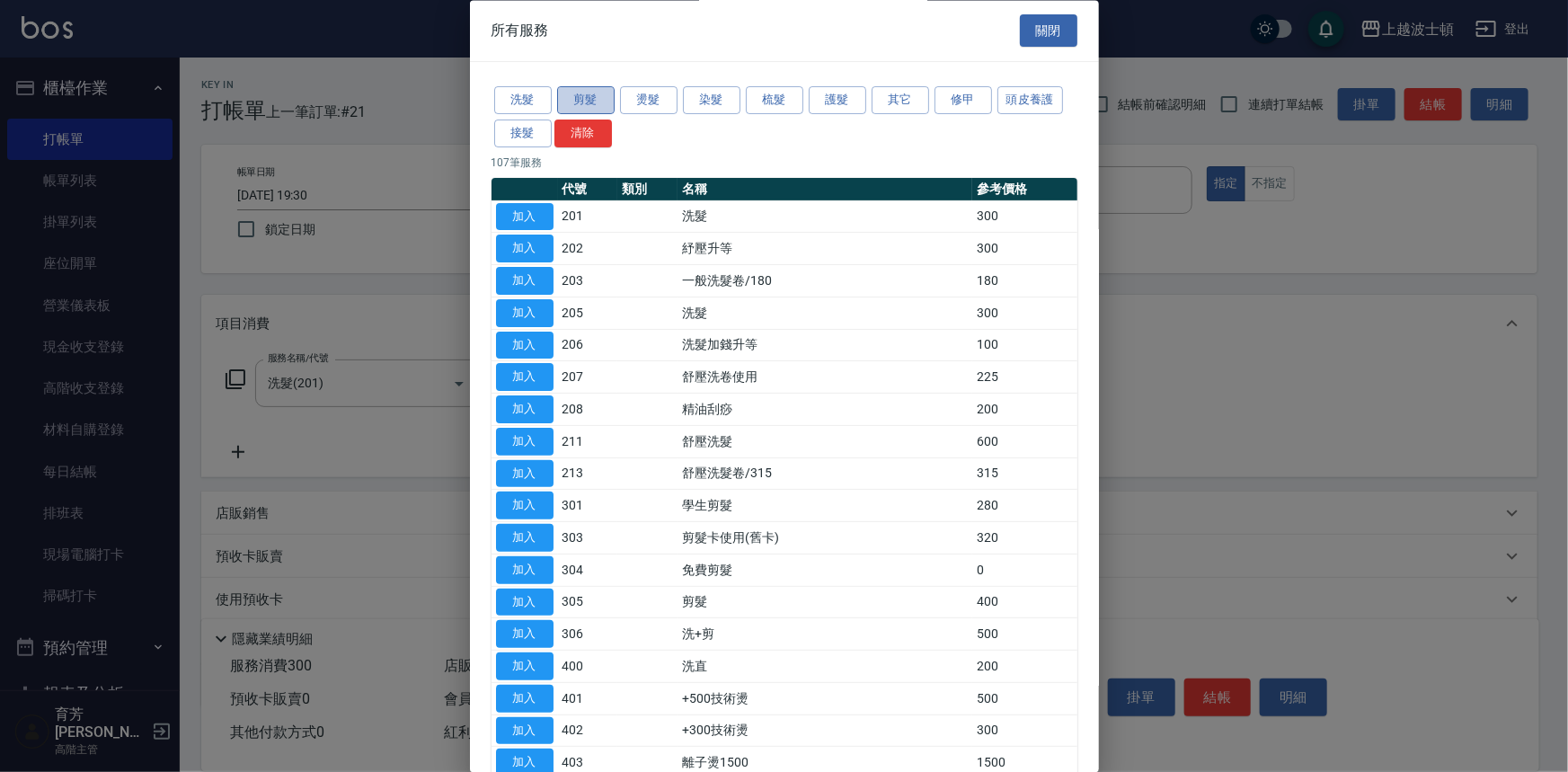
click at [574, 103] on button "剪髮" at bounding box center [586, 101] width 57 height 28
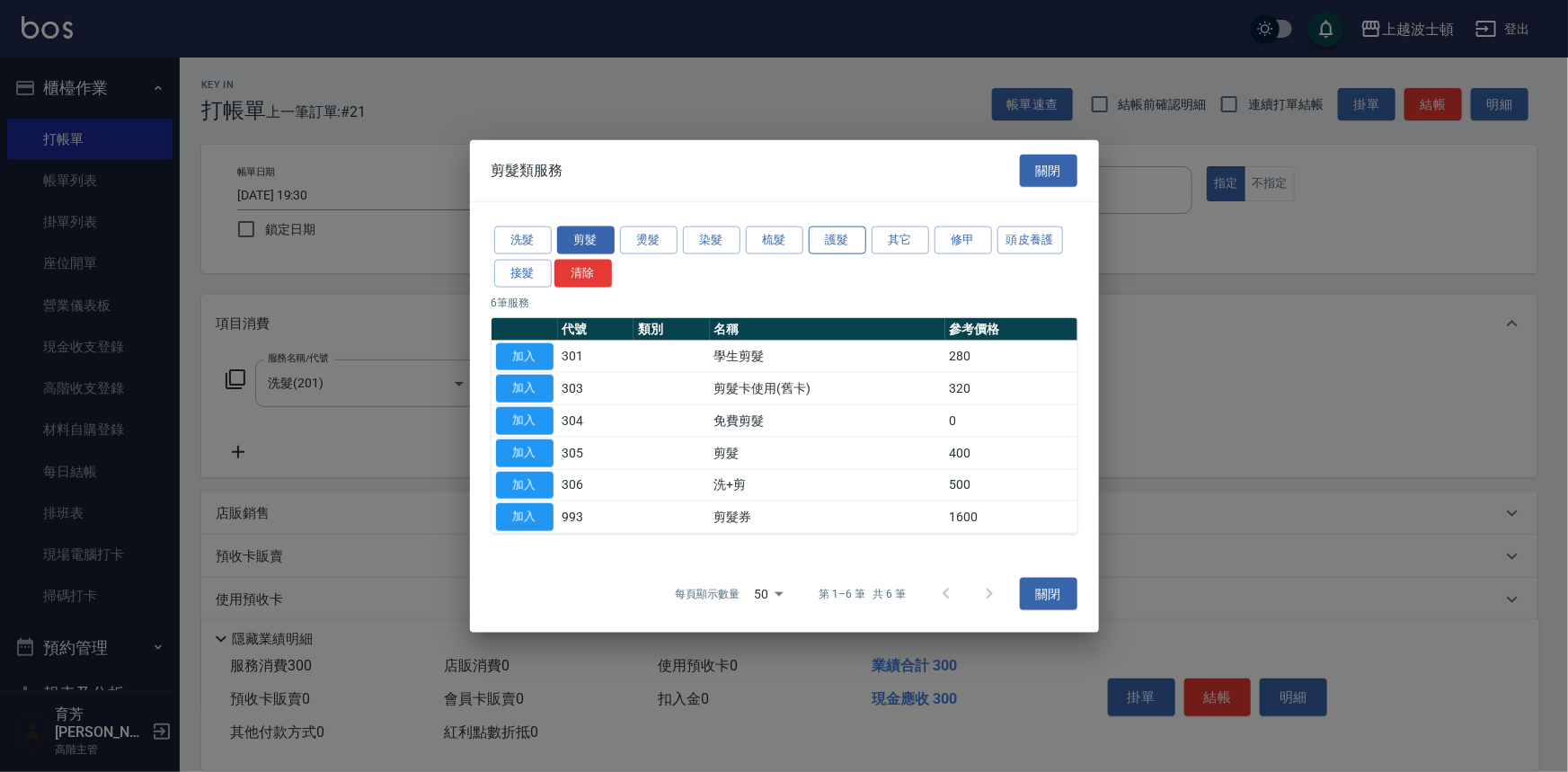
click at [849, 236] on button "護髮" at bounding box center [837, 240] width 57 height 28
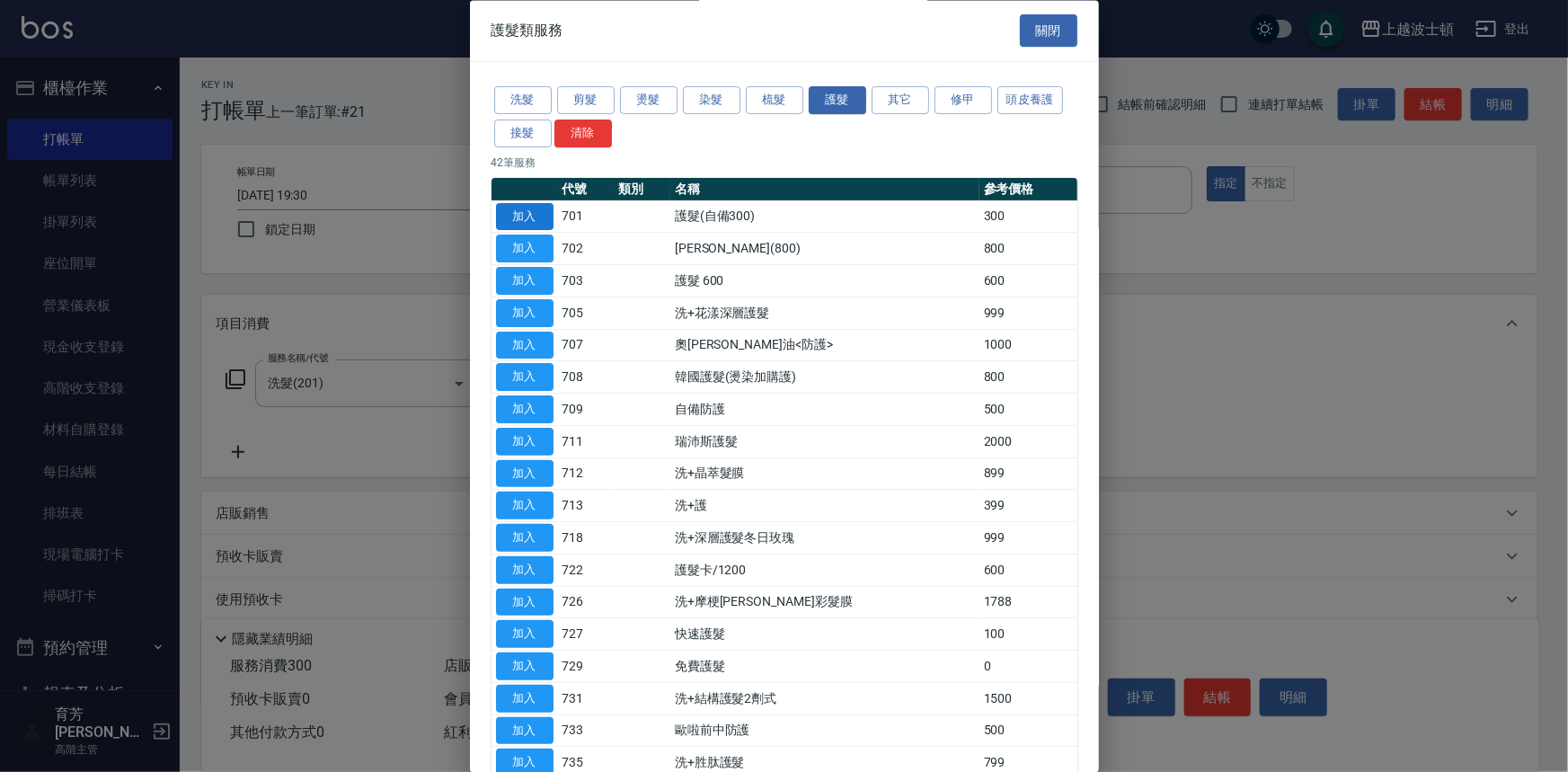
click at [520, 213] on button "加入" at bounding box center [525, 217] width 57 height 28
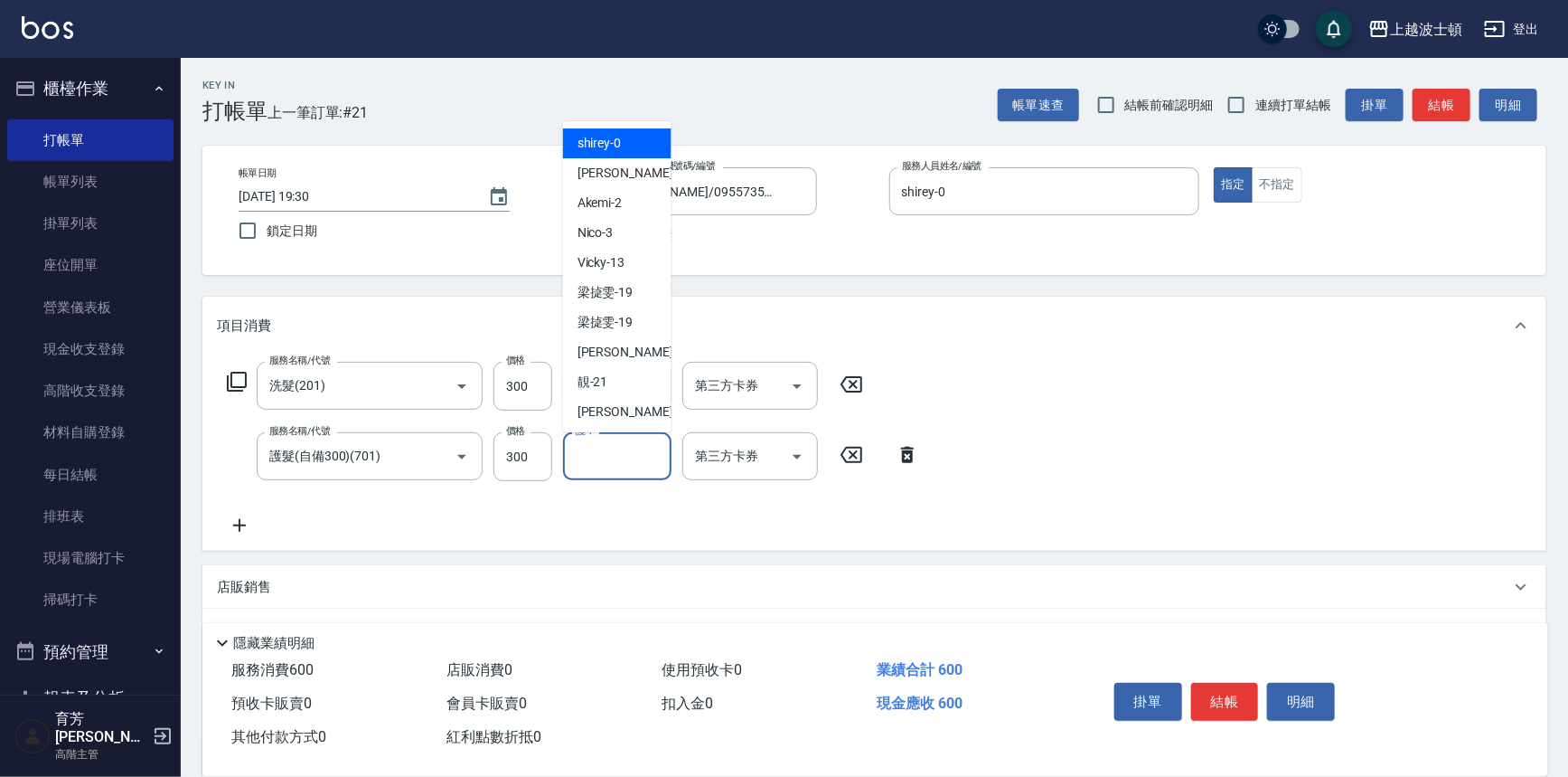
click at [630, 459] on input "護-1" at bounding box center [617, 456] width 93 height 32
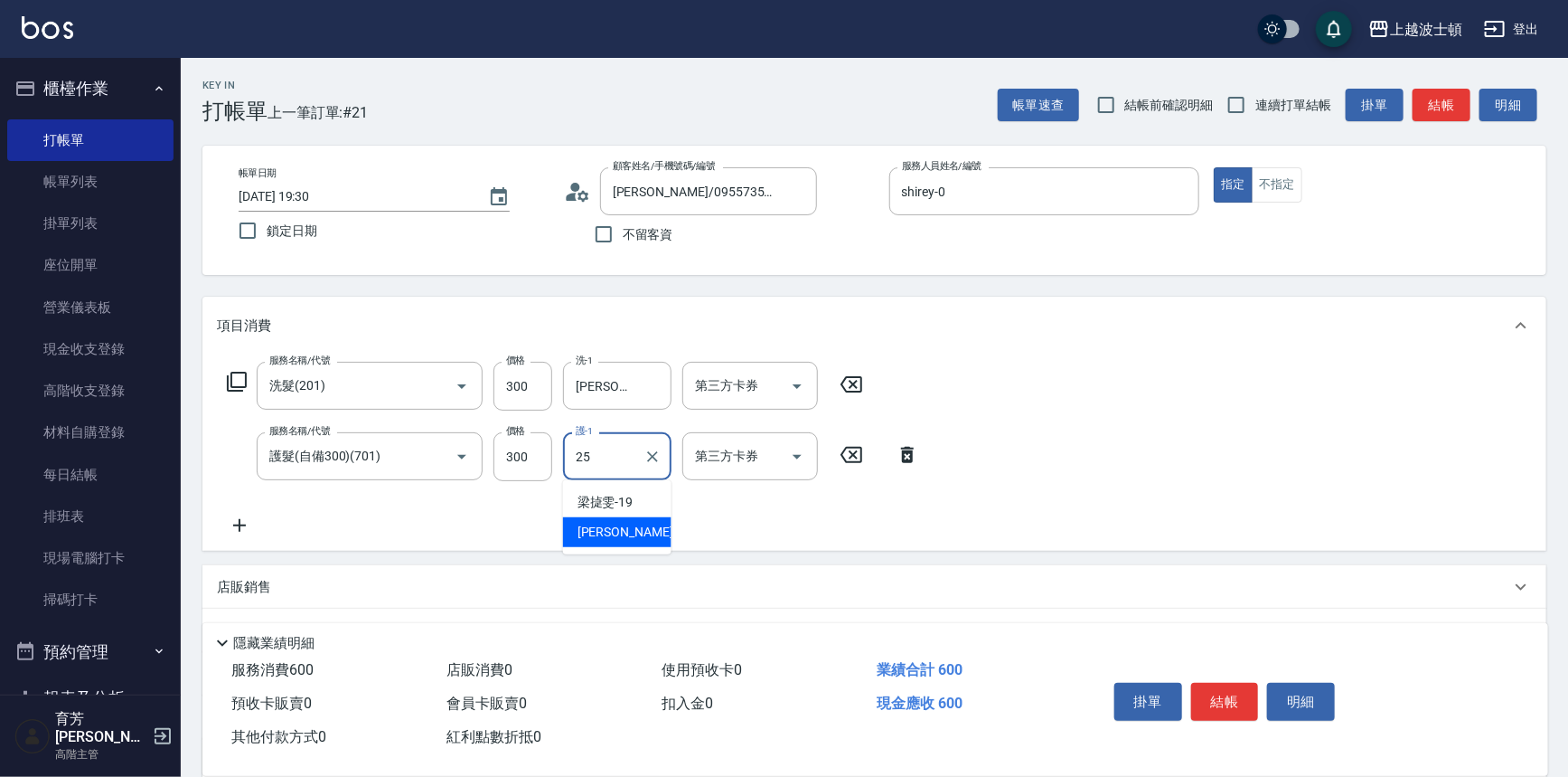
click at [639, 524] on div "林佩姍 -25" at bounding box center [617, 532] width 109 height 30
type input "林佩姍-25"
click at [1231, 700] on button "結帳" at bounding box center [1225, 701] width 68 height 38
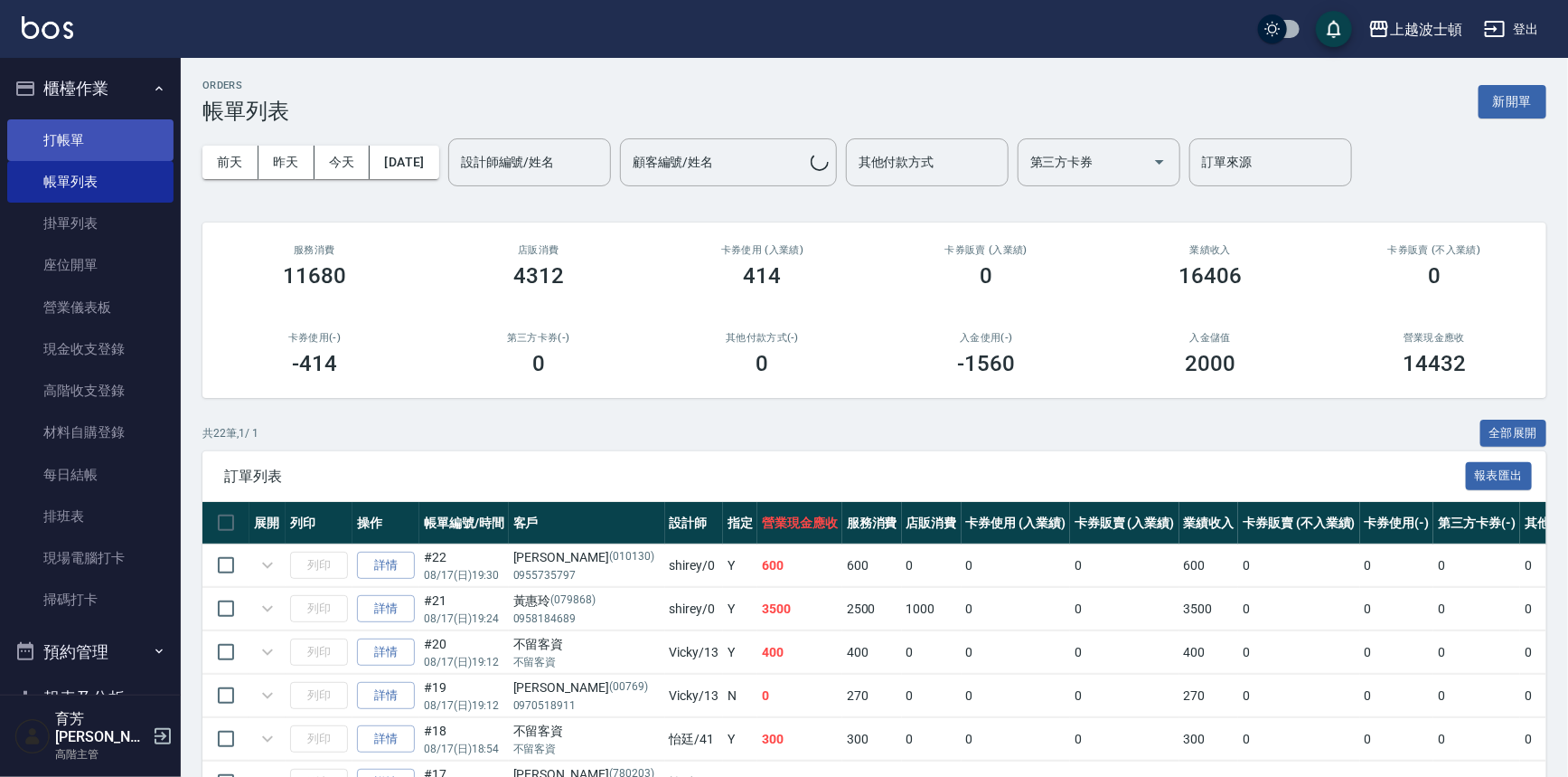
click at [41, 136] on link "打帳單" at bounding box center [91, 140] width 166 height 42
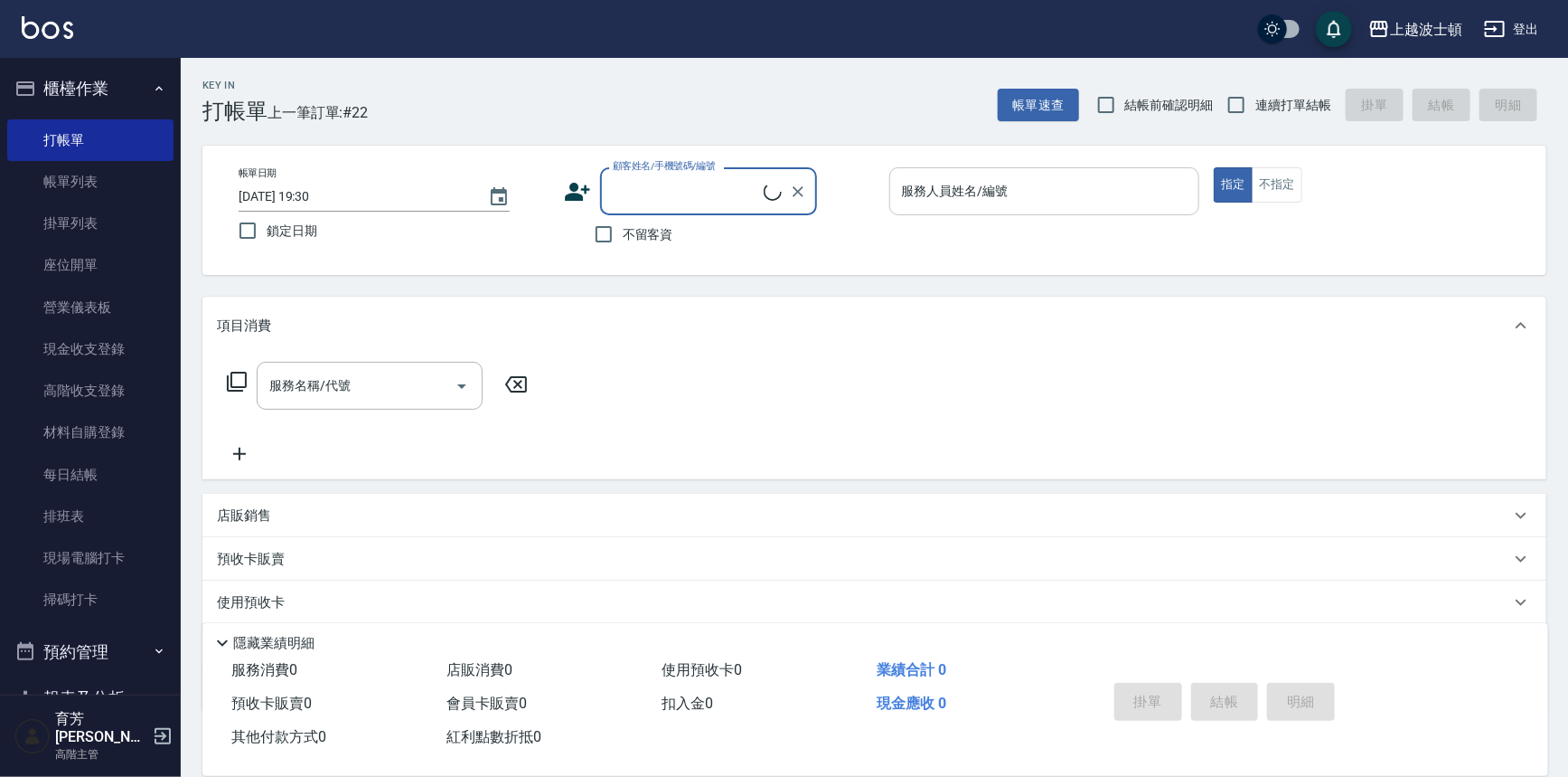
click at [1068, 187] on input "服務人員姓名/編號" at bounding box center [1045, 192] width 295 height 32
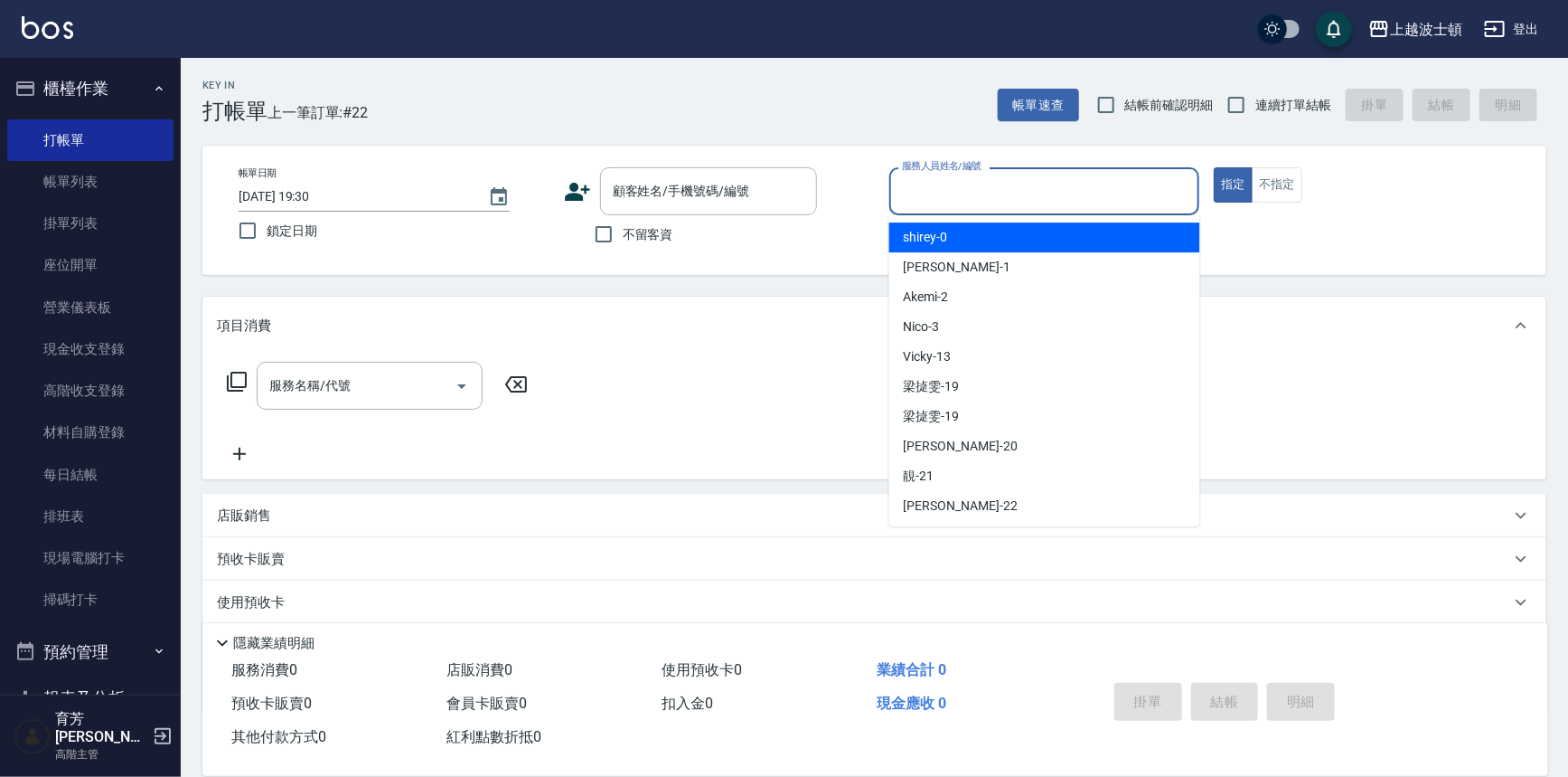
click at [1055, 239] on div "shirey -0" at bounding box center [1044, 238] width 311 height 30
type input "shirey-0"
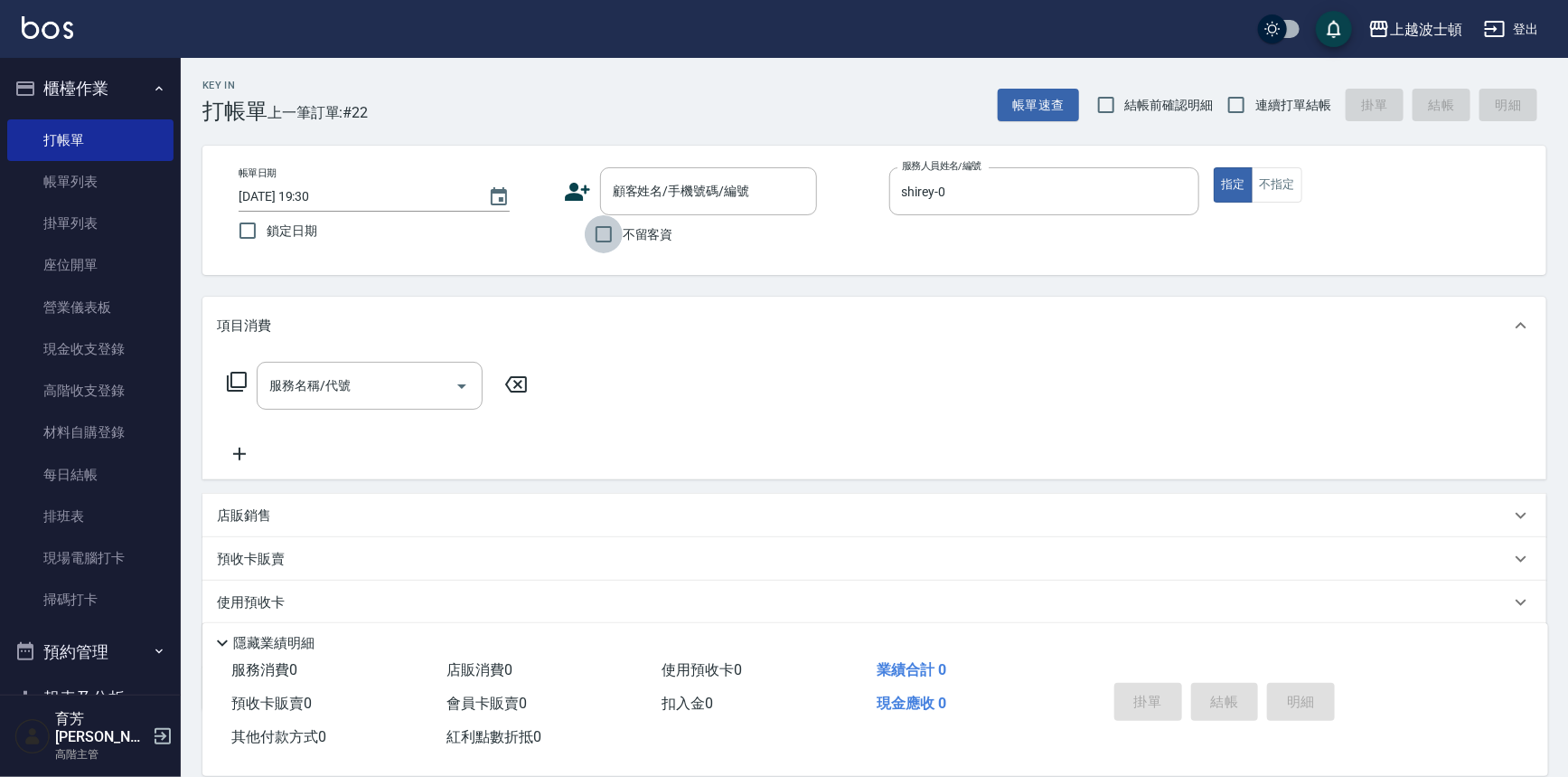
click at [621, 240] on input "不留客資" at bounding box center [604, 234] width 38 height 38
checkbox input "true"
click at [239, 380] on icon at bounding box center [236, 381] width 22 height 22
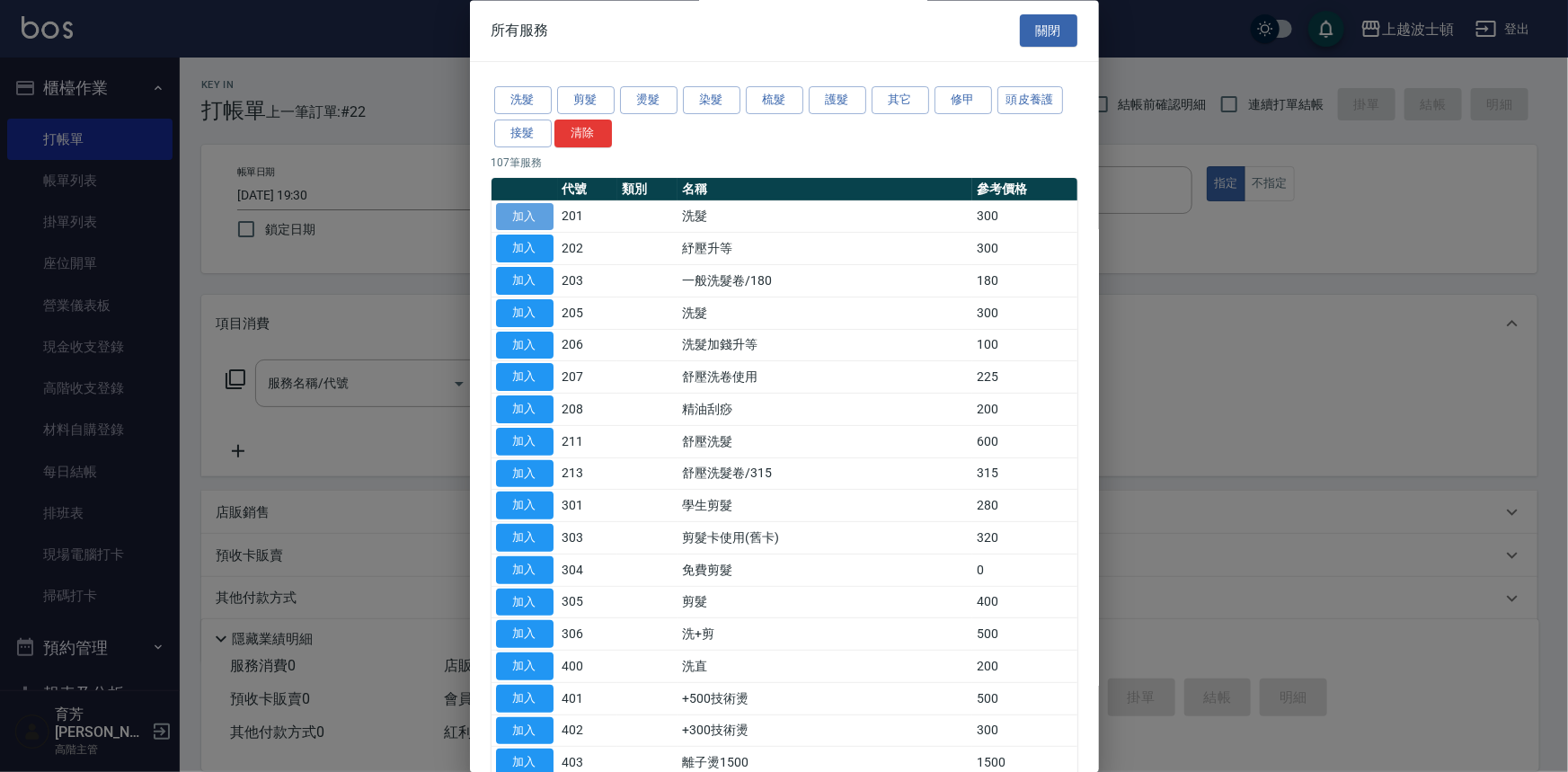
click at [519, 204] on button "加入" at bounding box center [525, 217] width 57 height 28
type input "洗髮(201)"
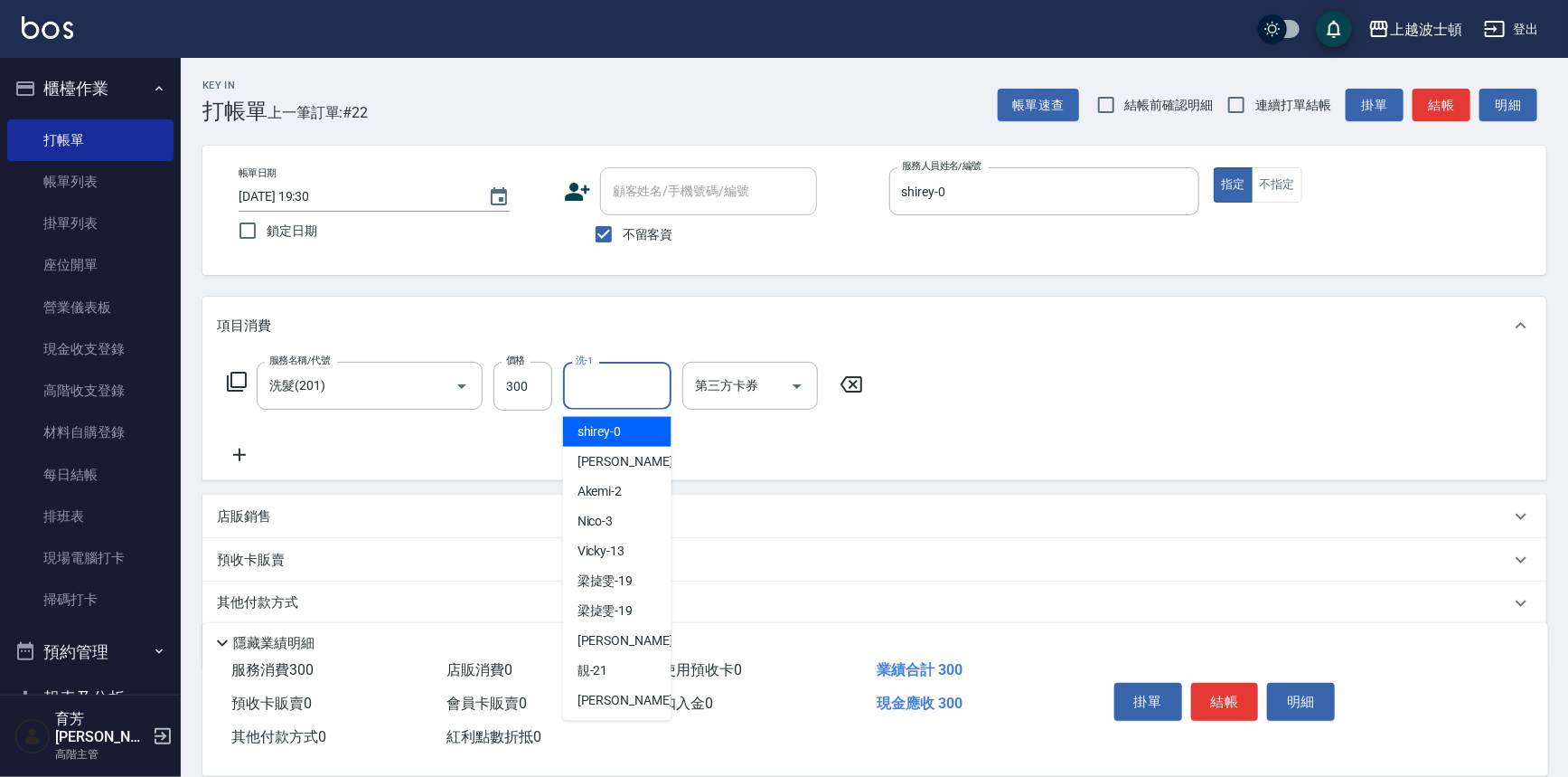
click at [637, 397] on input "洗-1" at bounding box center [617, 386] width 93 height 32
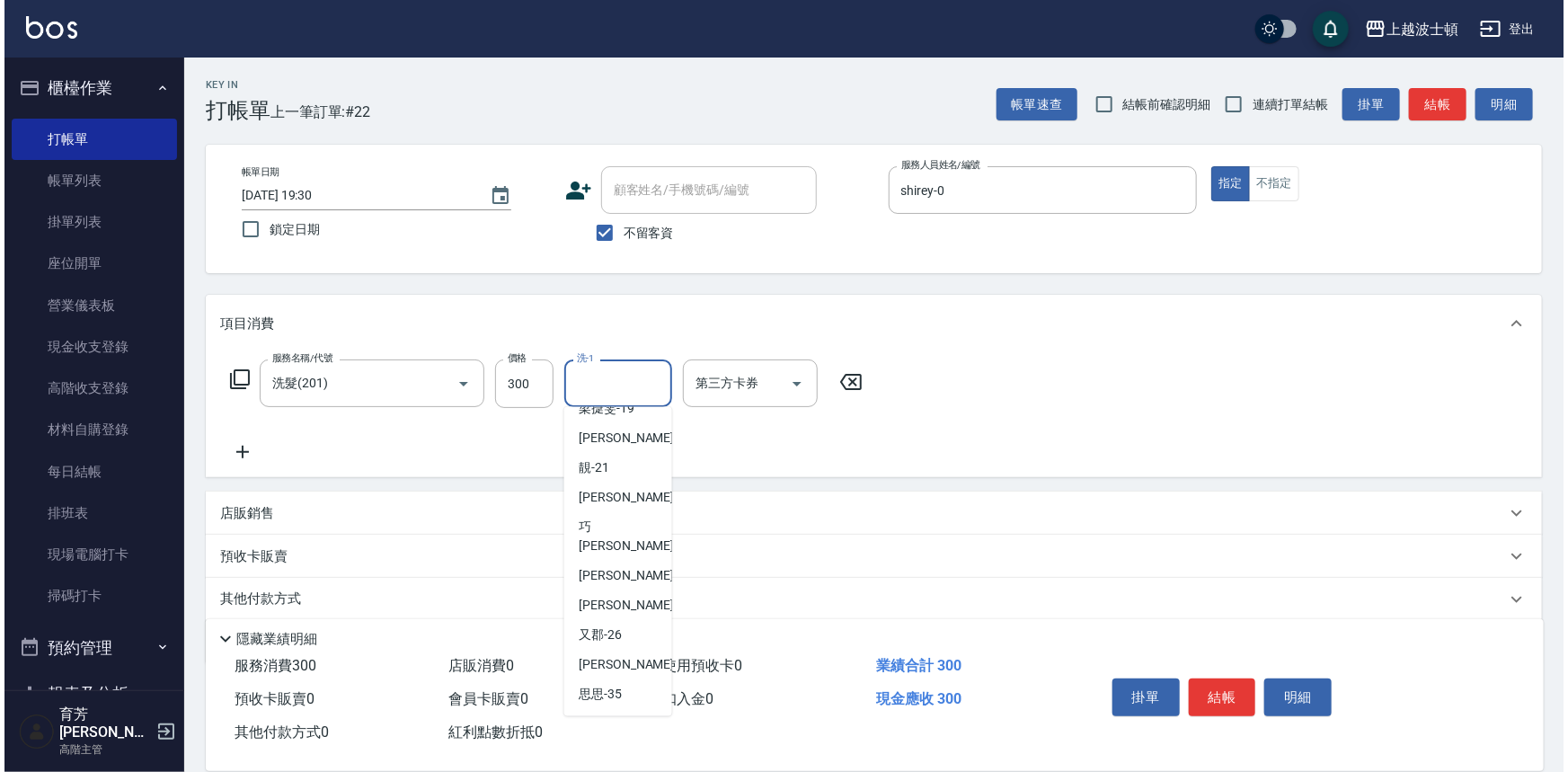
scroll to position [202, 0]
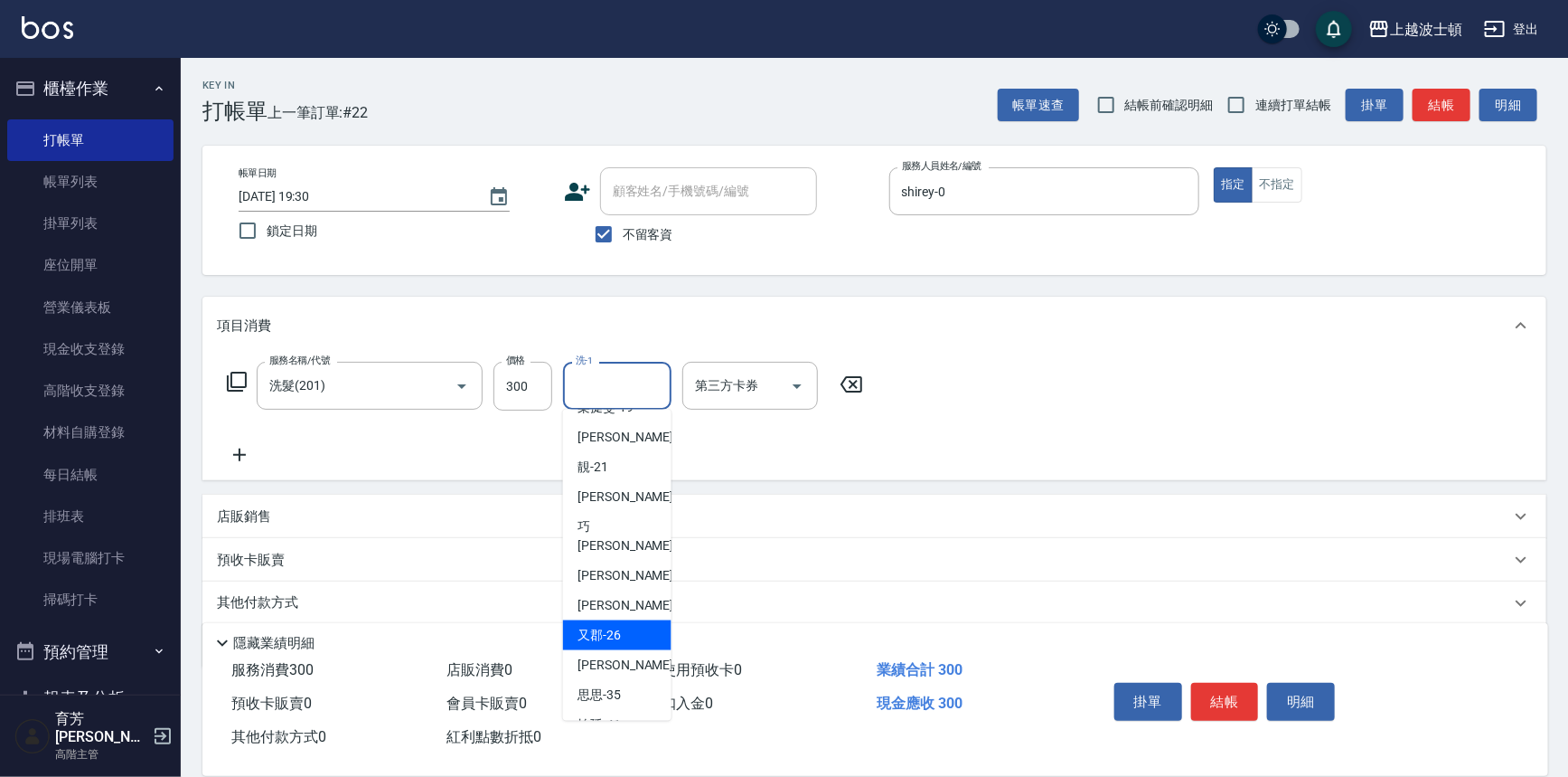
click at [634, 620] on div "又郡 -26" at bounding box center [617, 635] width 109 height 30
type input "又郡-26"
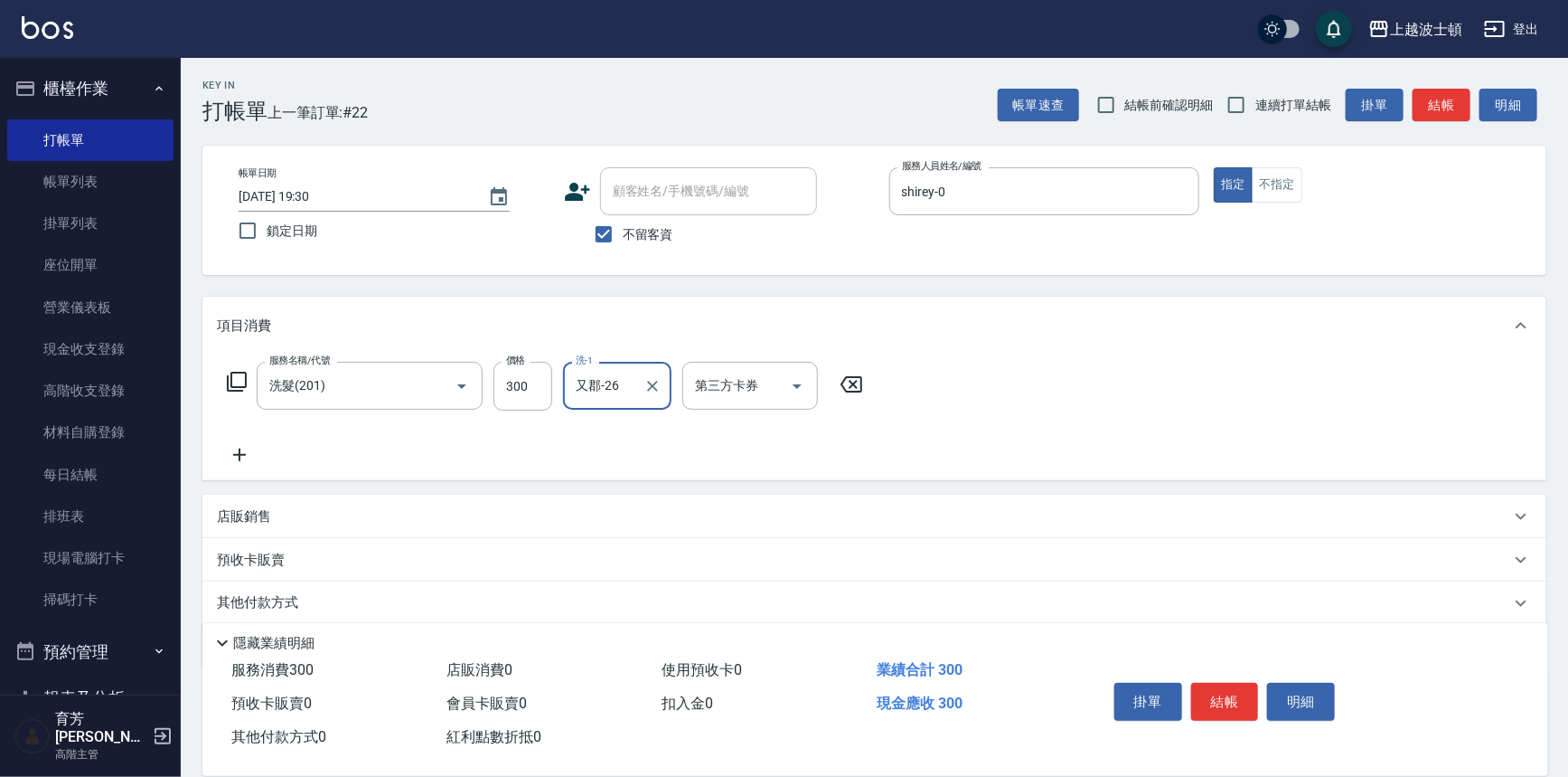
click at [236, 376] on icon at bounding box center [236, 381] width 22 height 22
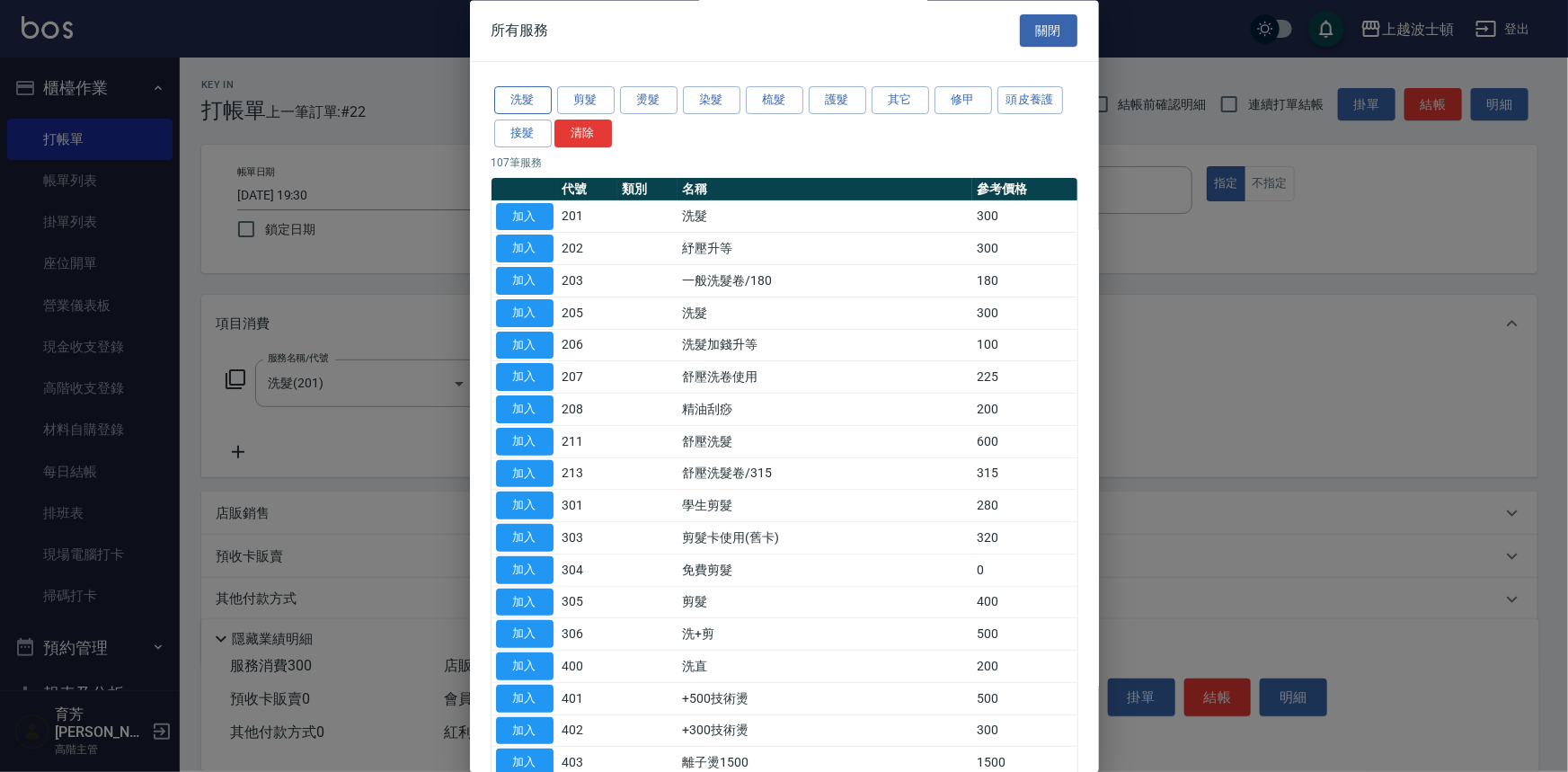
click at [514, 90] on button "洗髮" at bounding box center [523, 101] width 57 height 28
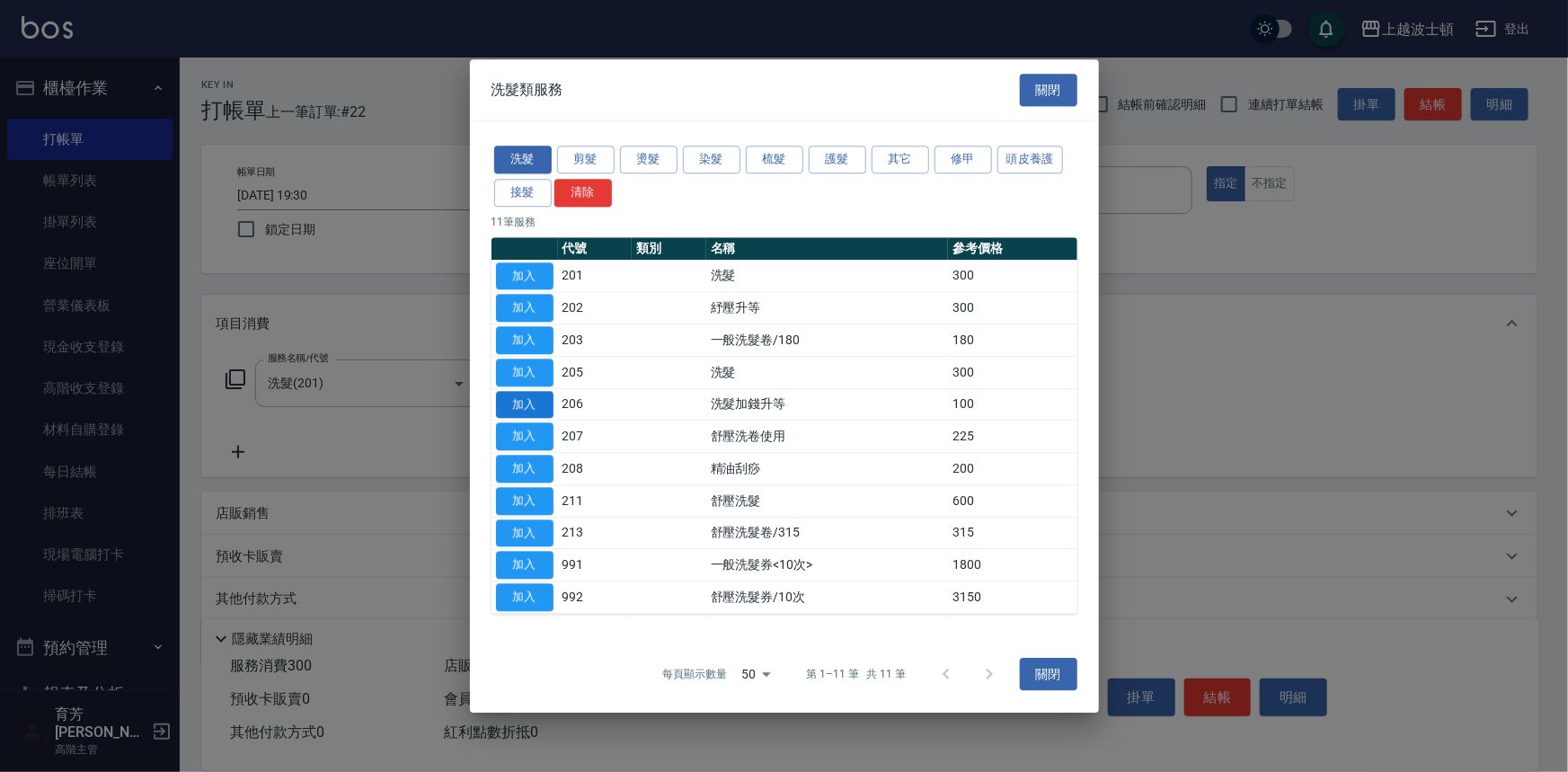
click at [535, 401] on button "加入" at bounding box center [525, 405] width 57 height 28
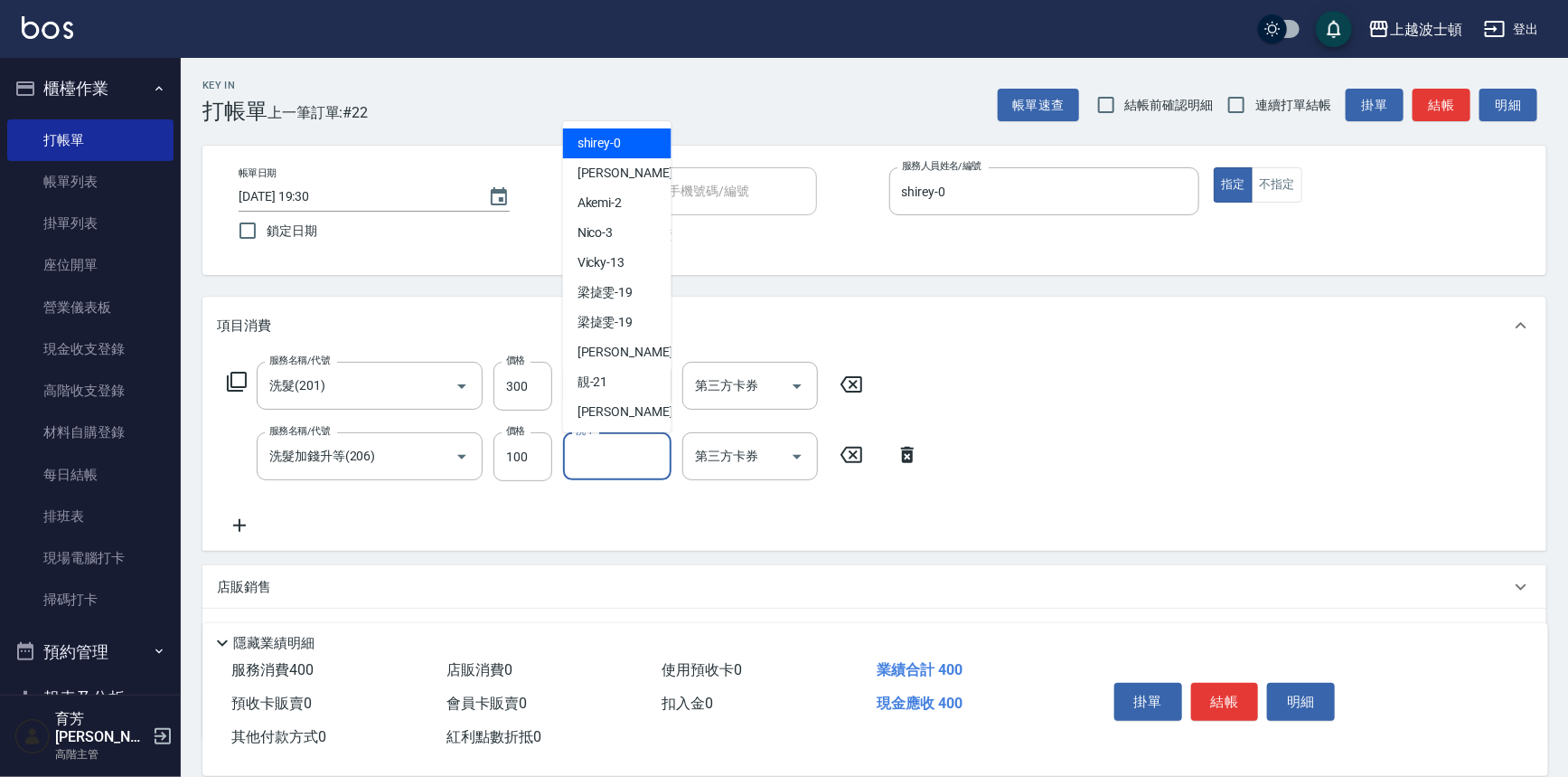
click at [624, 459] on input "洗-1" at bounding box center [617, 456] width 93 height 32
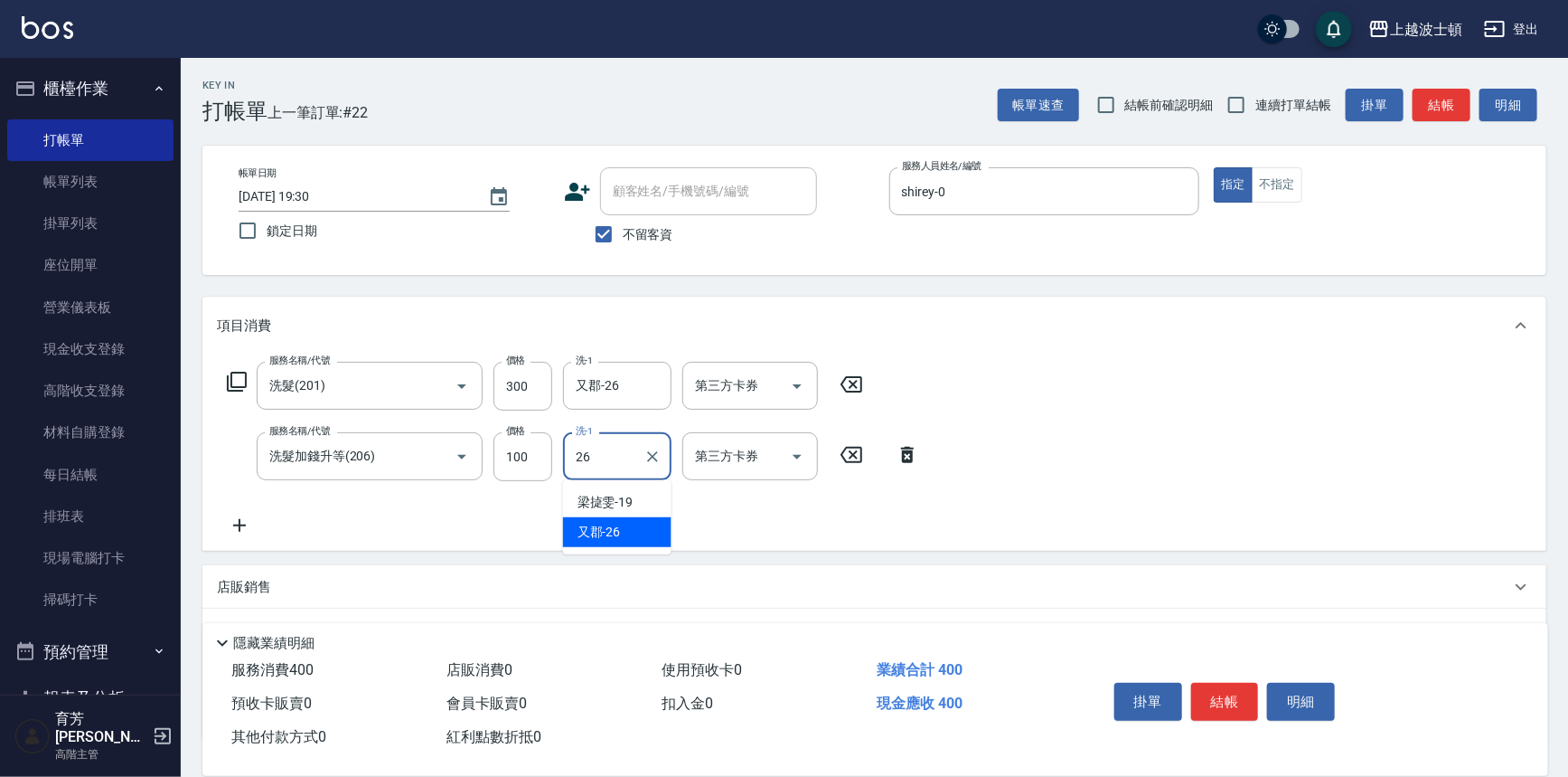
click at [610, 527] on span "又郡 -26" at bounding box center [599, 532] width 43 height 19
type input "又郡-26"
click at [240, 378] on icon at bounding box center [236, 381] width 22 height 22
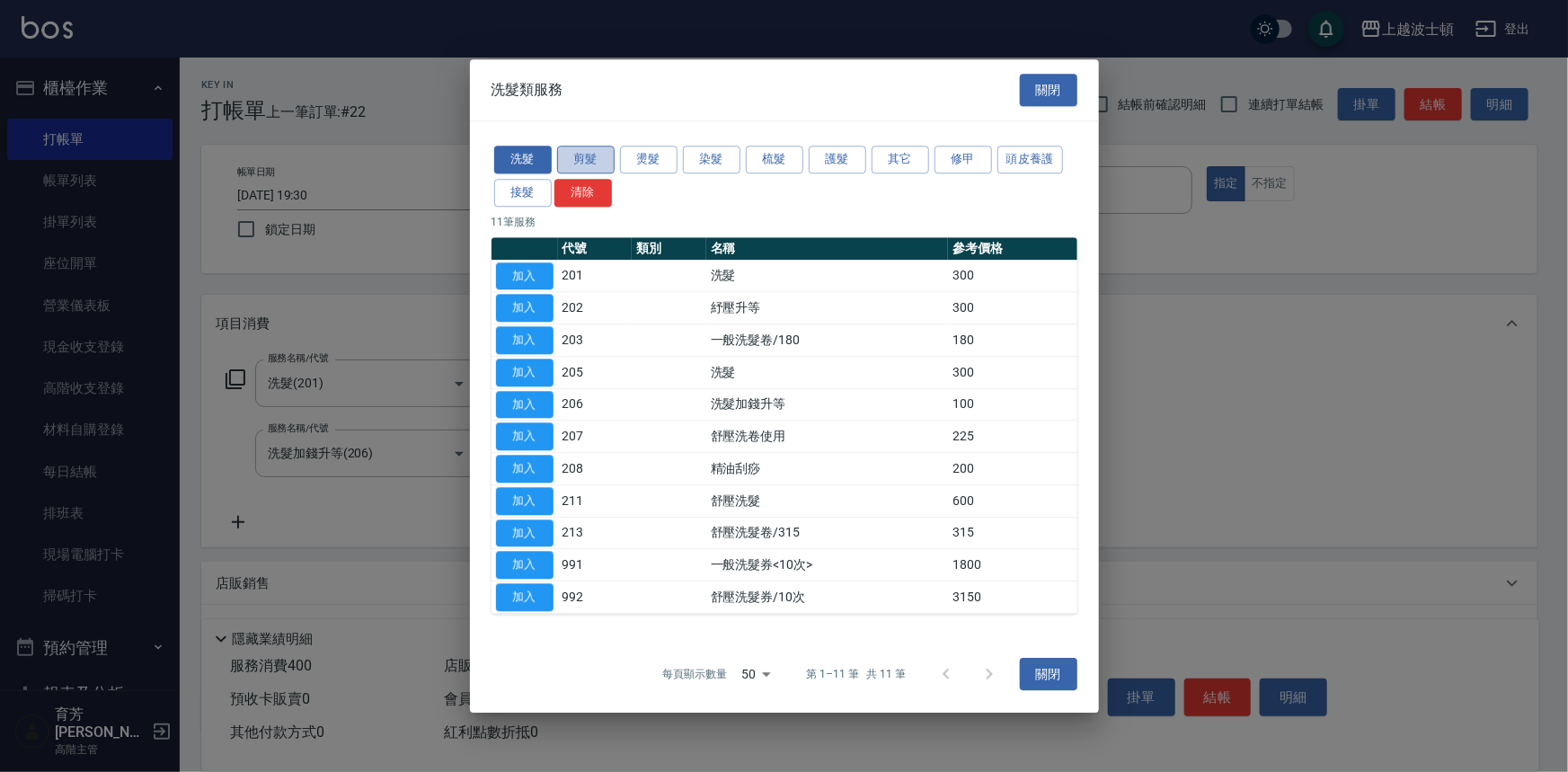
click at [593, 153] on button "剪髮" at bounding box center [586, 159] width 57 height 28
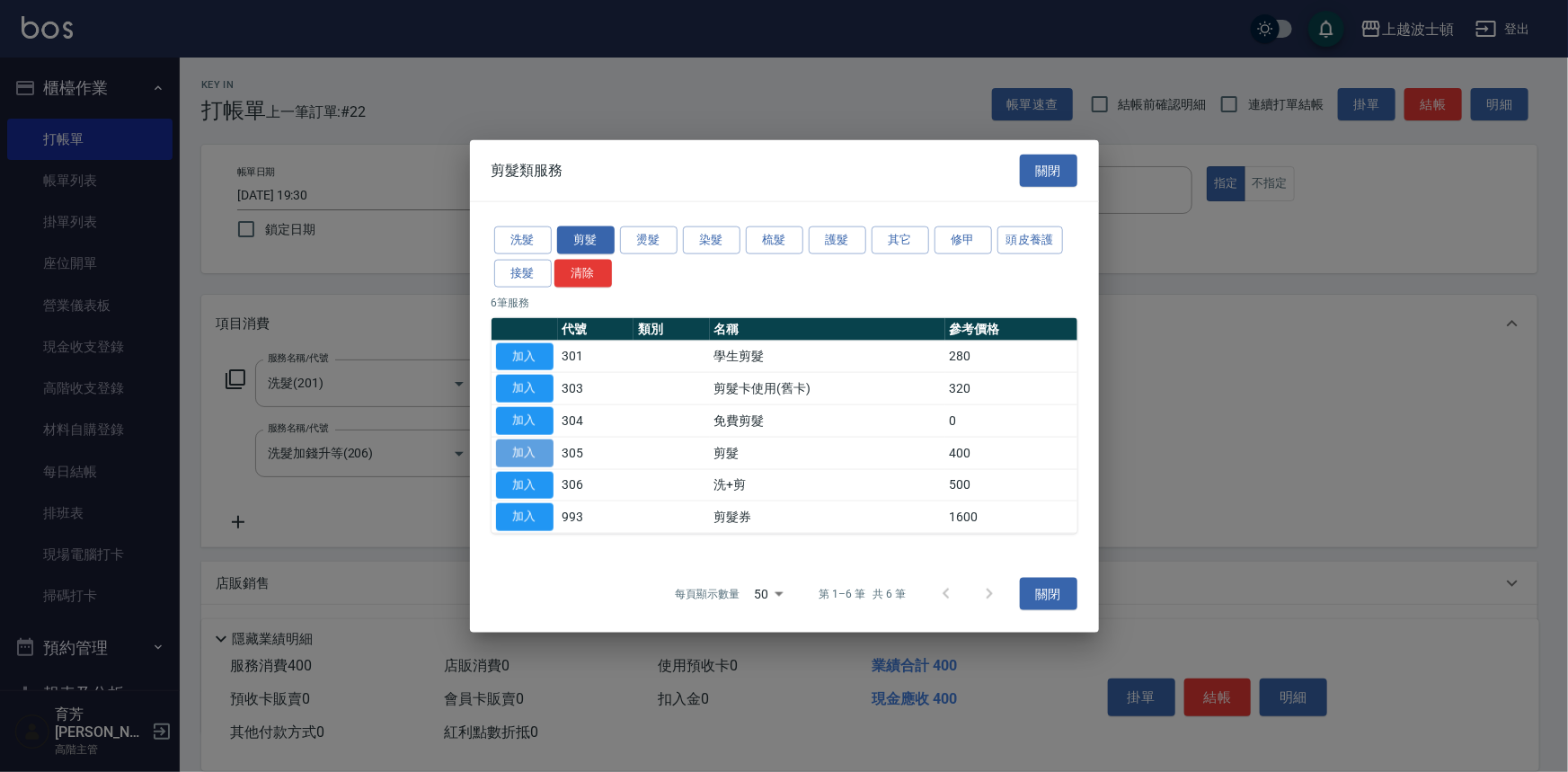
click at [537, 446] on button "加入" at bounding box center [525, 452] width 57 height 28
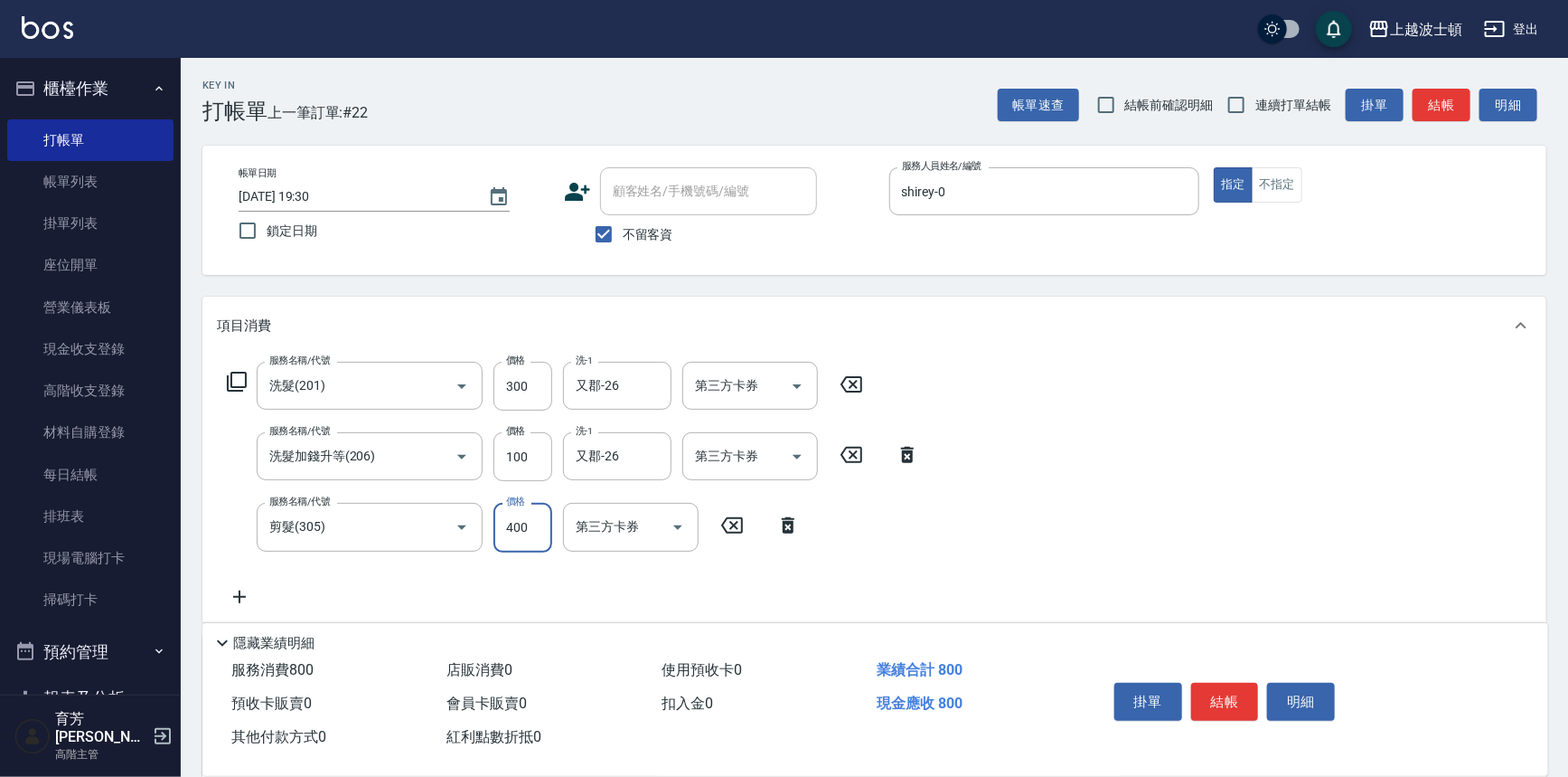
click at [544, 515] on input "400" at bounding box center [523, 527] width 59 height 49
type input "350"
click at [1233, 687] on button "結帳" at bounding box center [1225, 701] width 68 height 38
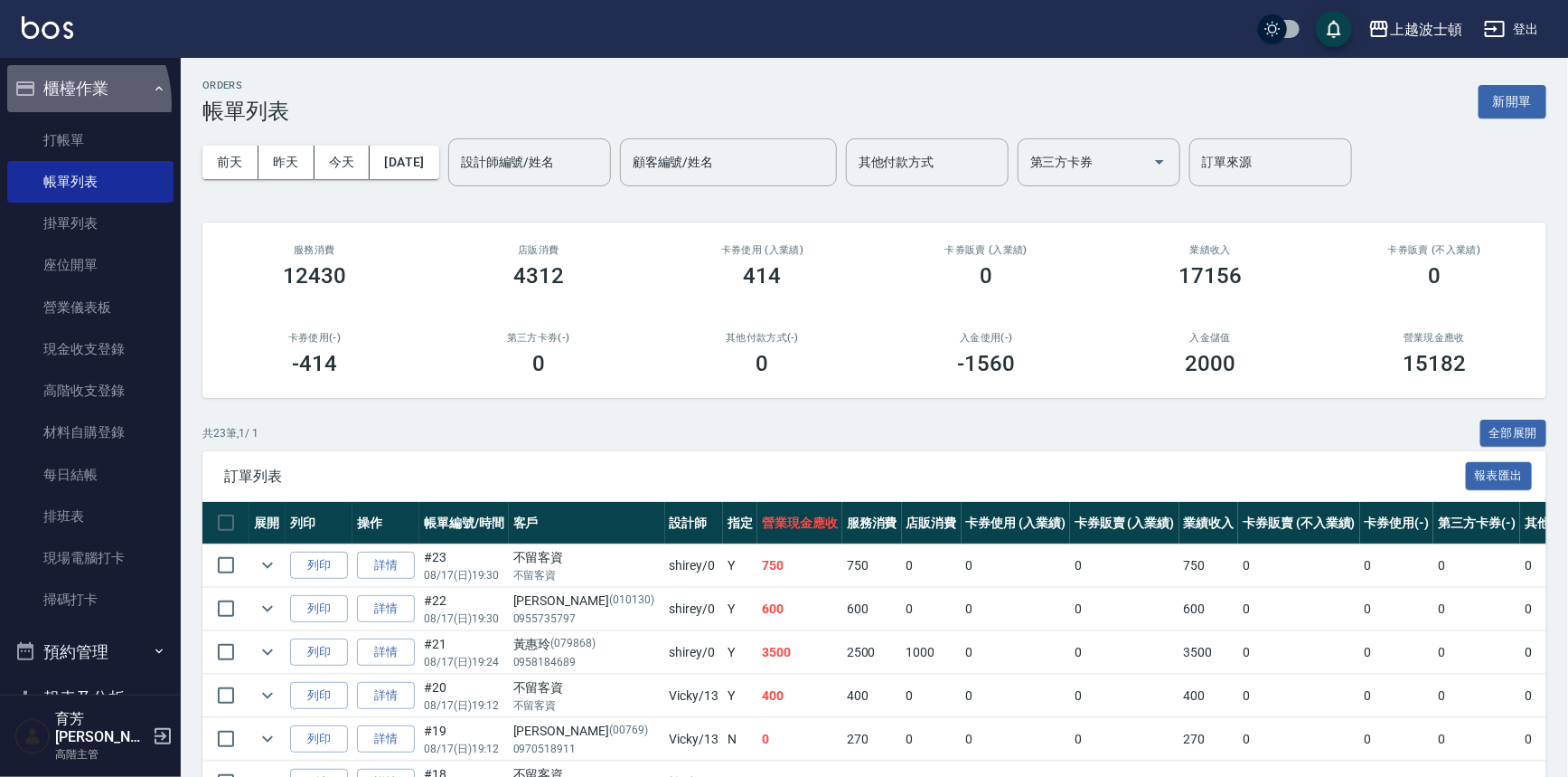
click at [51, 103] on button "櫃檯作業" at bounding box center [91, 89] width 166 height 47
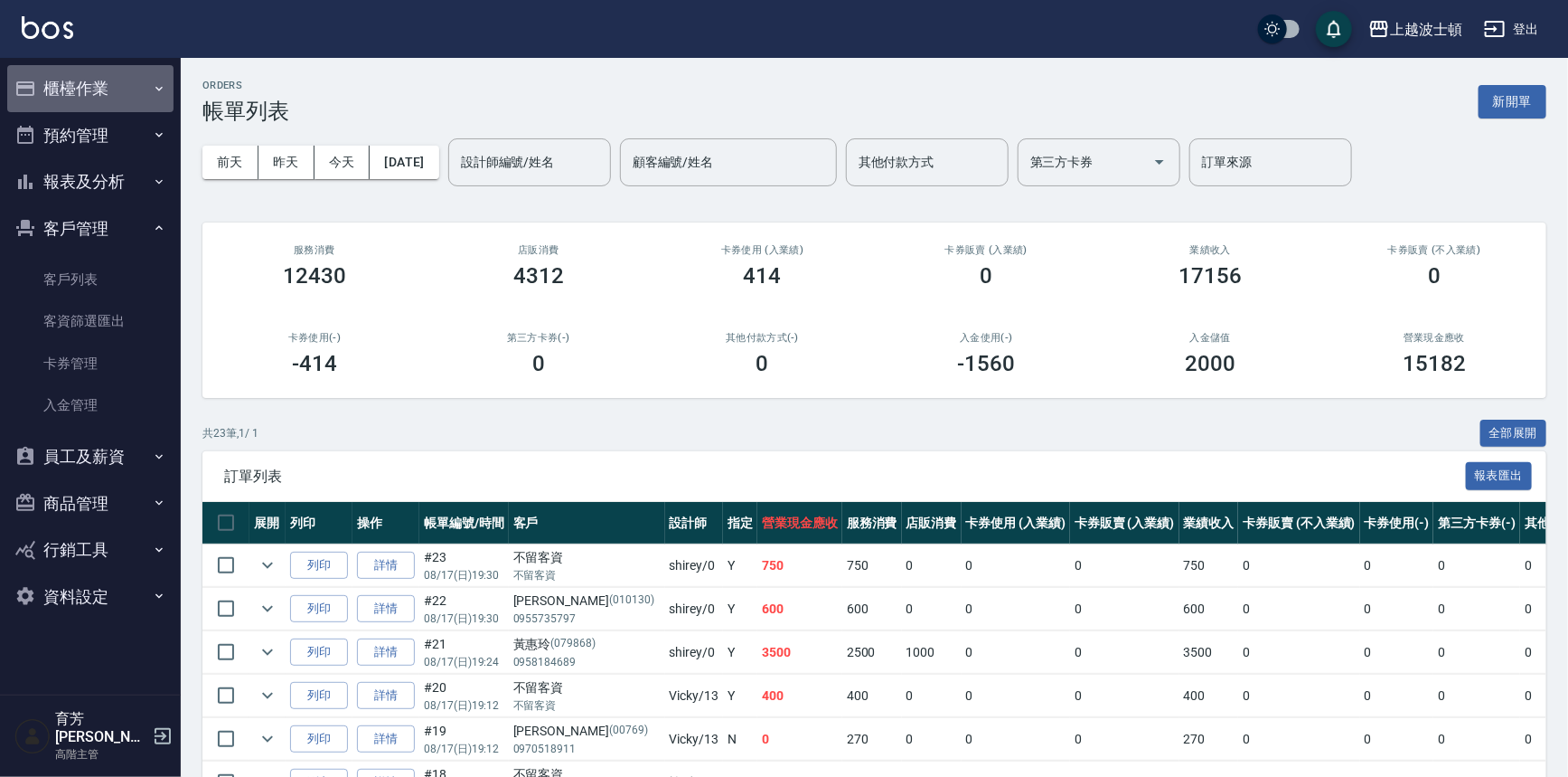
click at [138, 91] on button "櫃檯作業" at bounding box center [91, 89] width 166 height 47
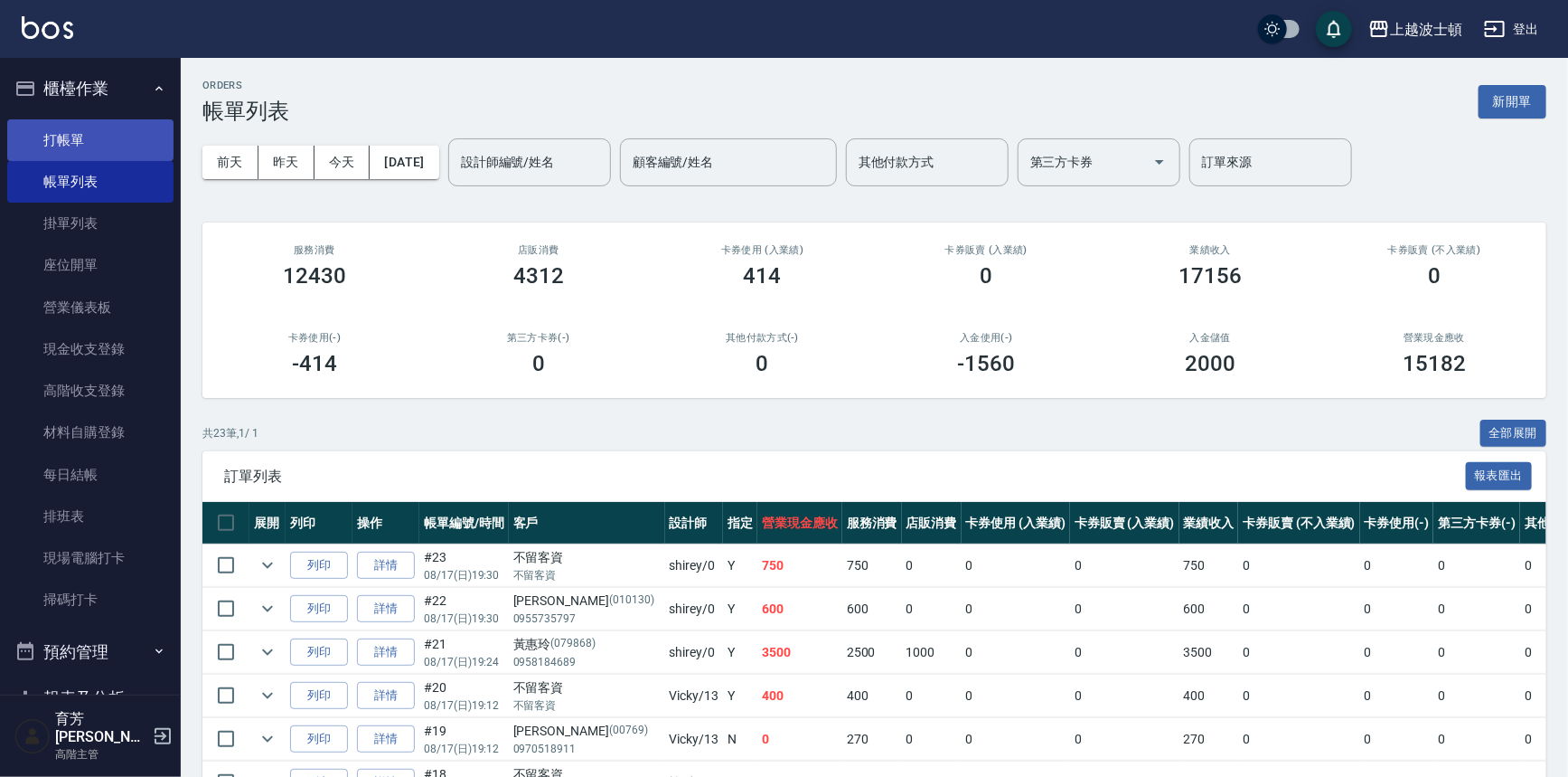
click at [108, 127] on link "打帳單" at bounding box center [91, 140] width 166 height 42
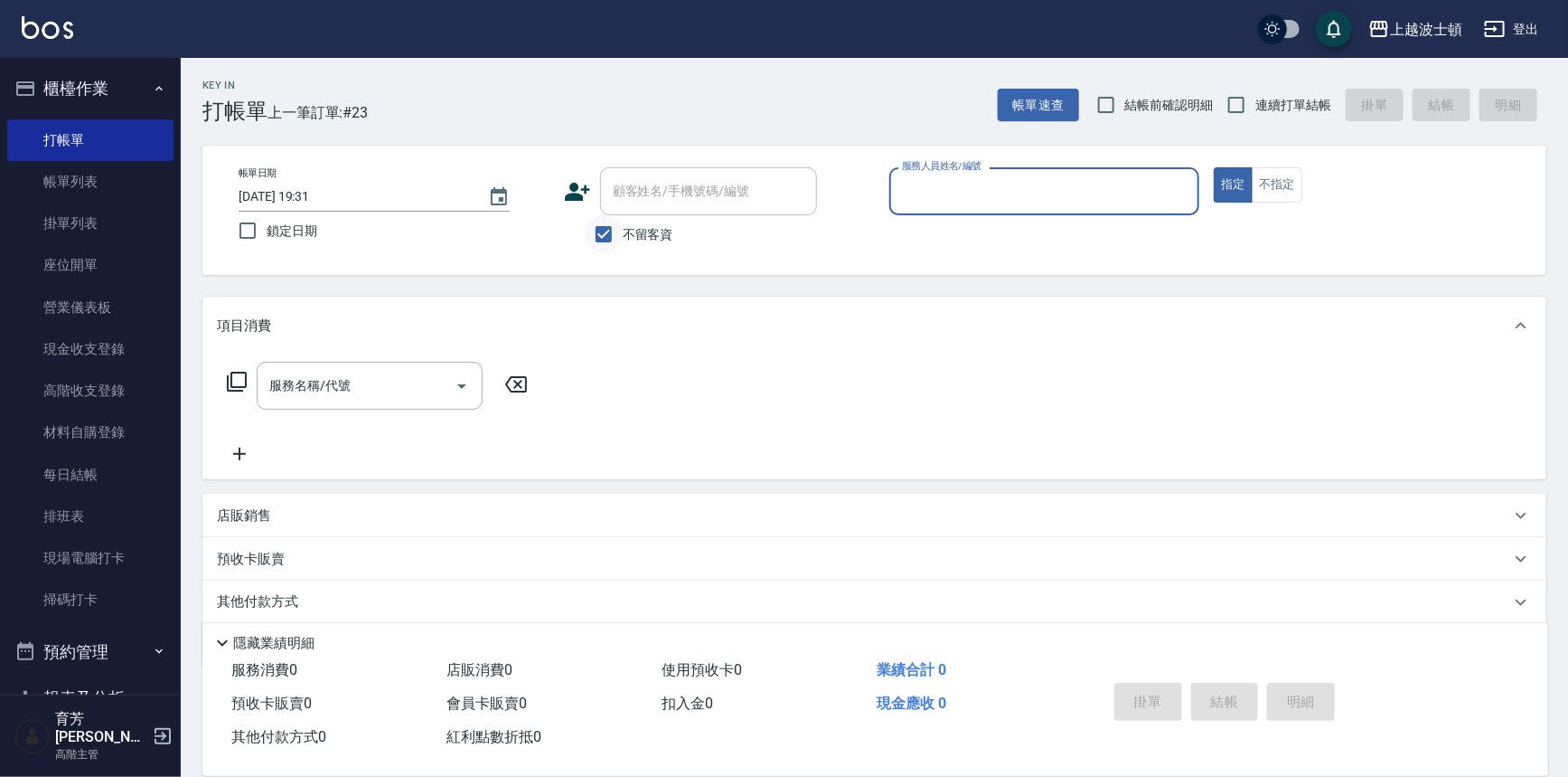
click at [615, 223] on input "不留客資" at bounding box center [604, 234] width 38 height 38
checkbox input "false"
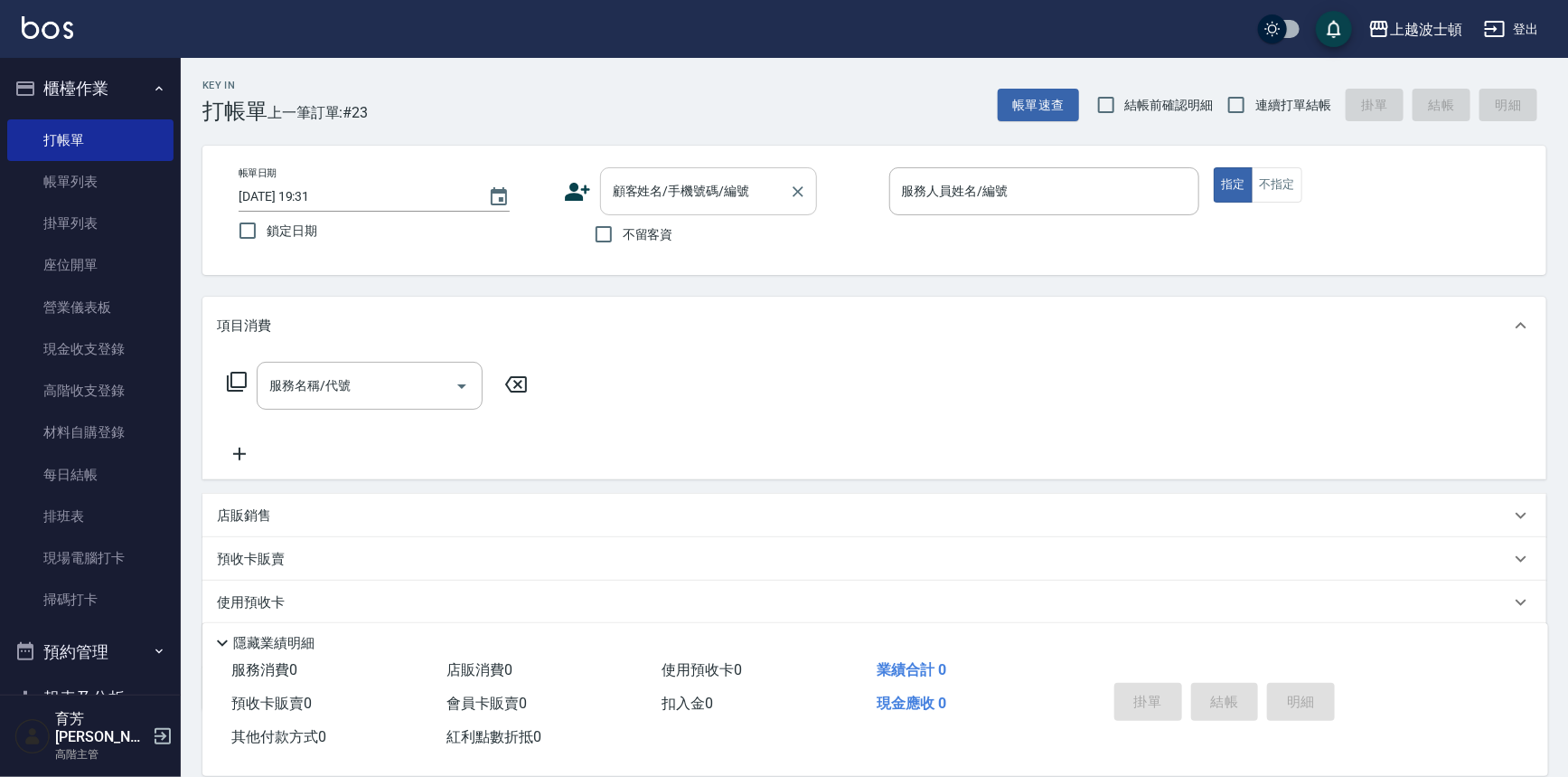
click at [647, 174] on div "顧客姓名/手機號碼/編號" at bounding box center [709, 191] width 217 height 48
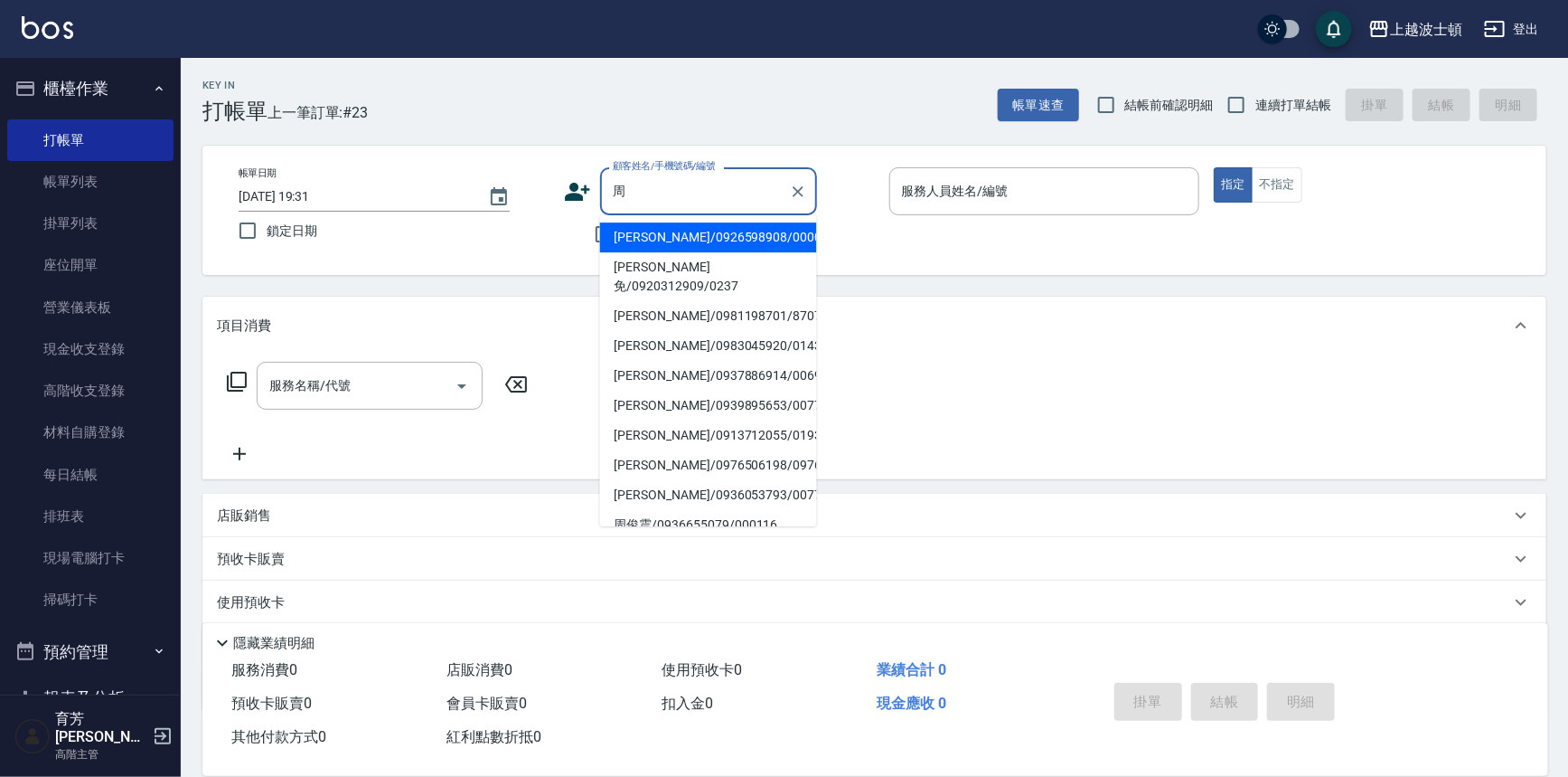
click at [672, 330] on li "周佑蒼/0983045920/0143069" at bounding box center [709, 346] width 217 height 30
type input "周佑蒼/0983045920/0143069"
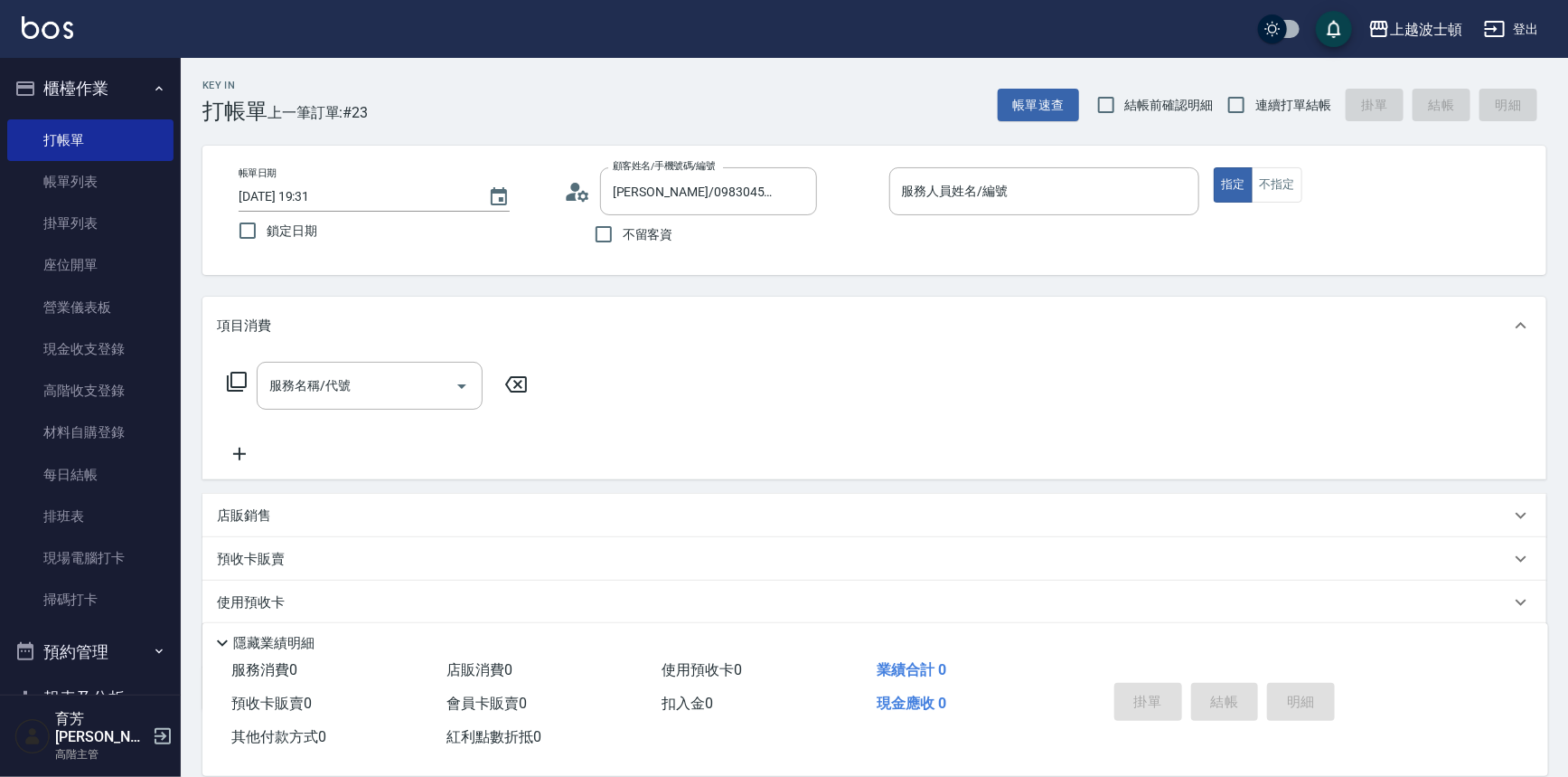
type input "shirey-0"
click at [672, 330] on div "項目消費" at bounding box center [864, 326] width 1293 height 19
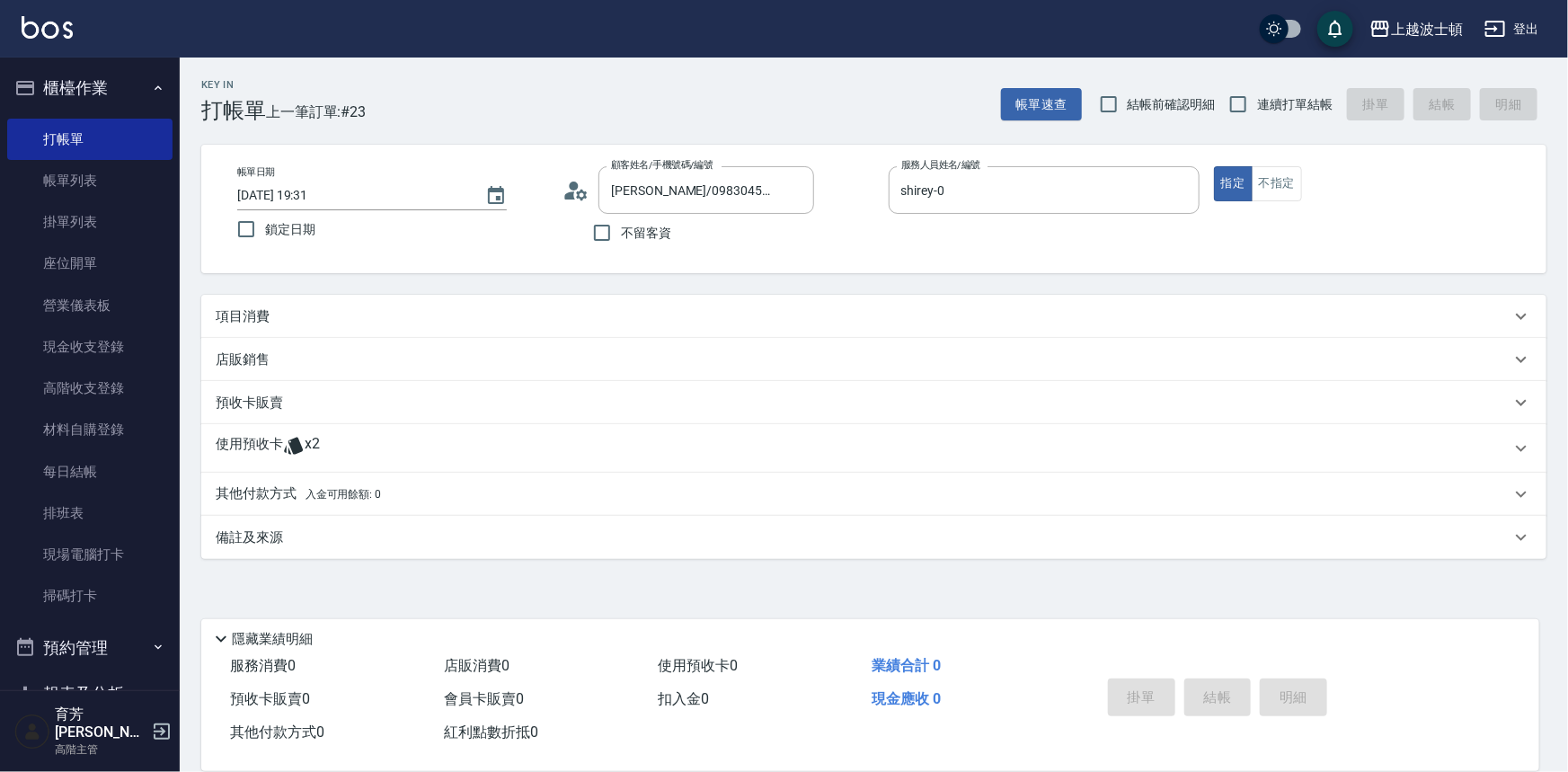
click at [285, 439] on icon at bounding box center [294, 445] width 22 height 22
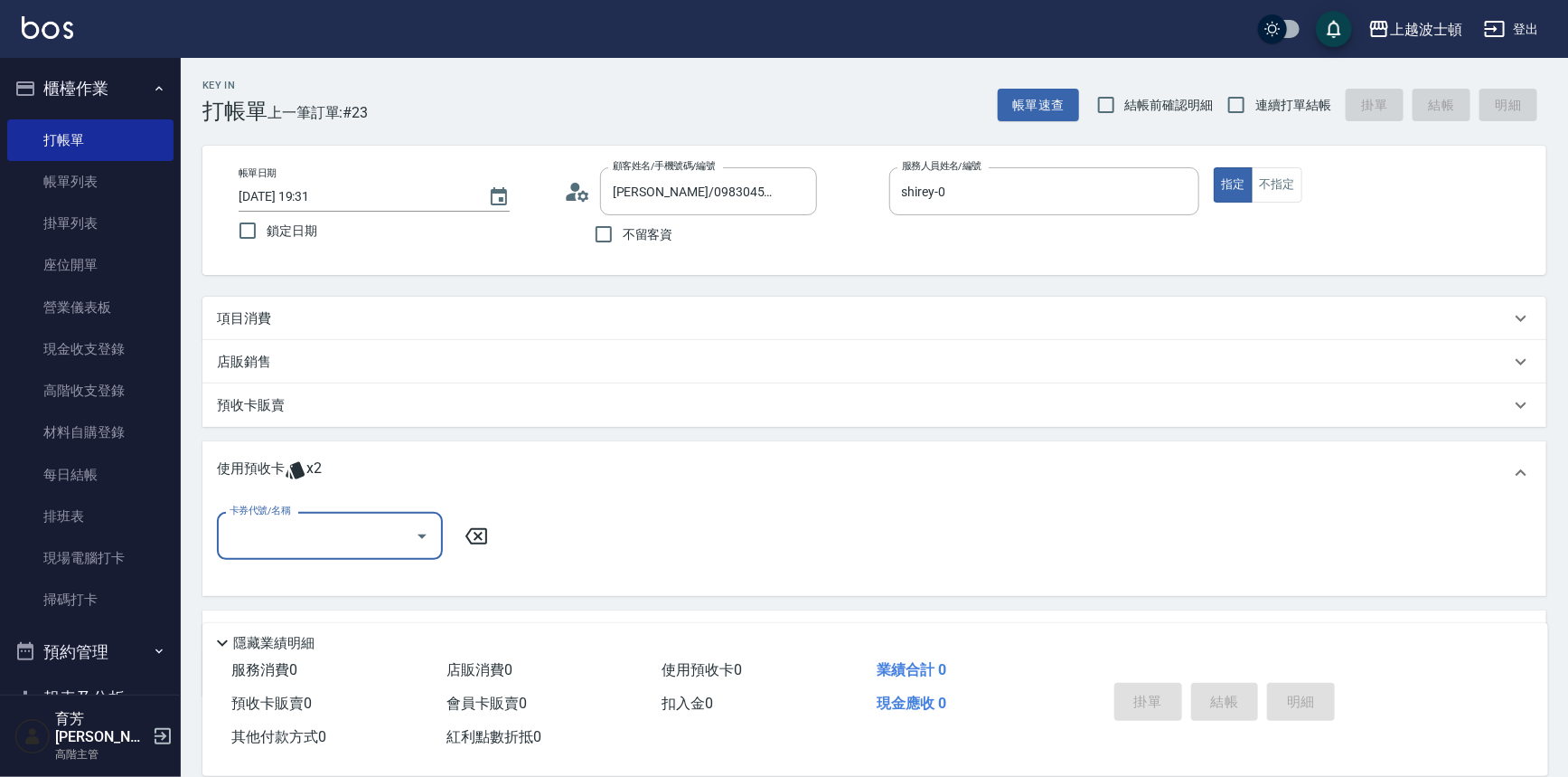
scroll to position [90, 0]
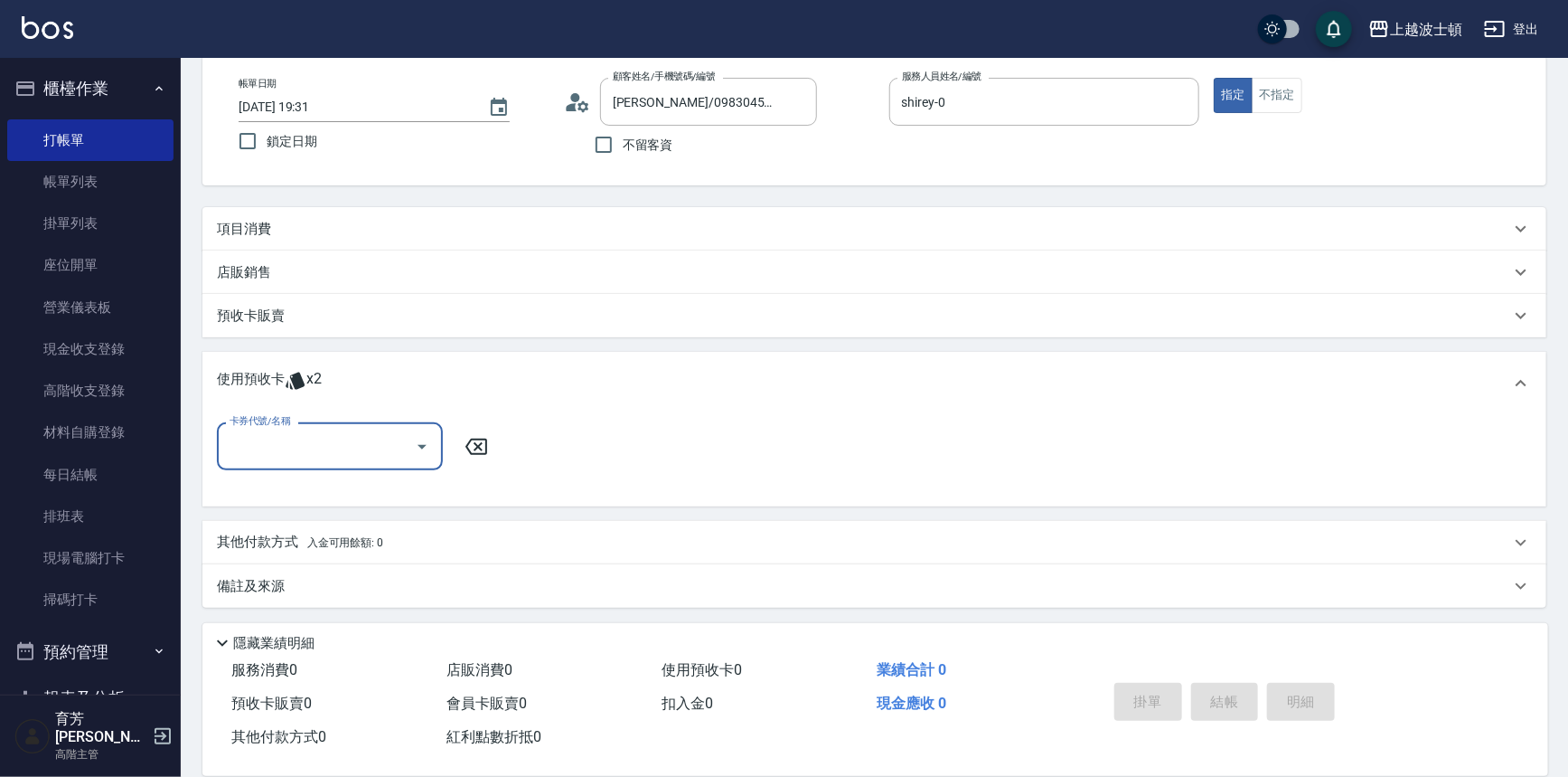
click at [424, 443] on icon "Open" at bounding box center [422, 447] width 22 height 22
click at [406, 484] on div "剪髮卡 剩餘2張" at bounding box center [329, 492] width 226 height 30
type input "剪髮卡"
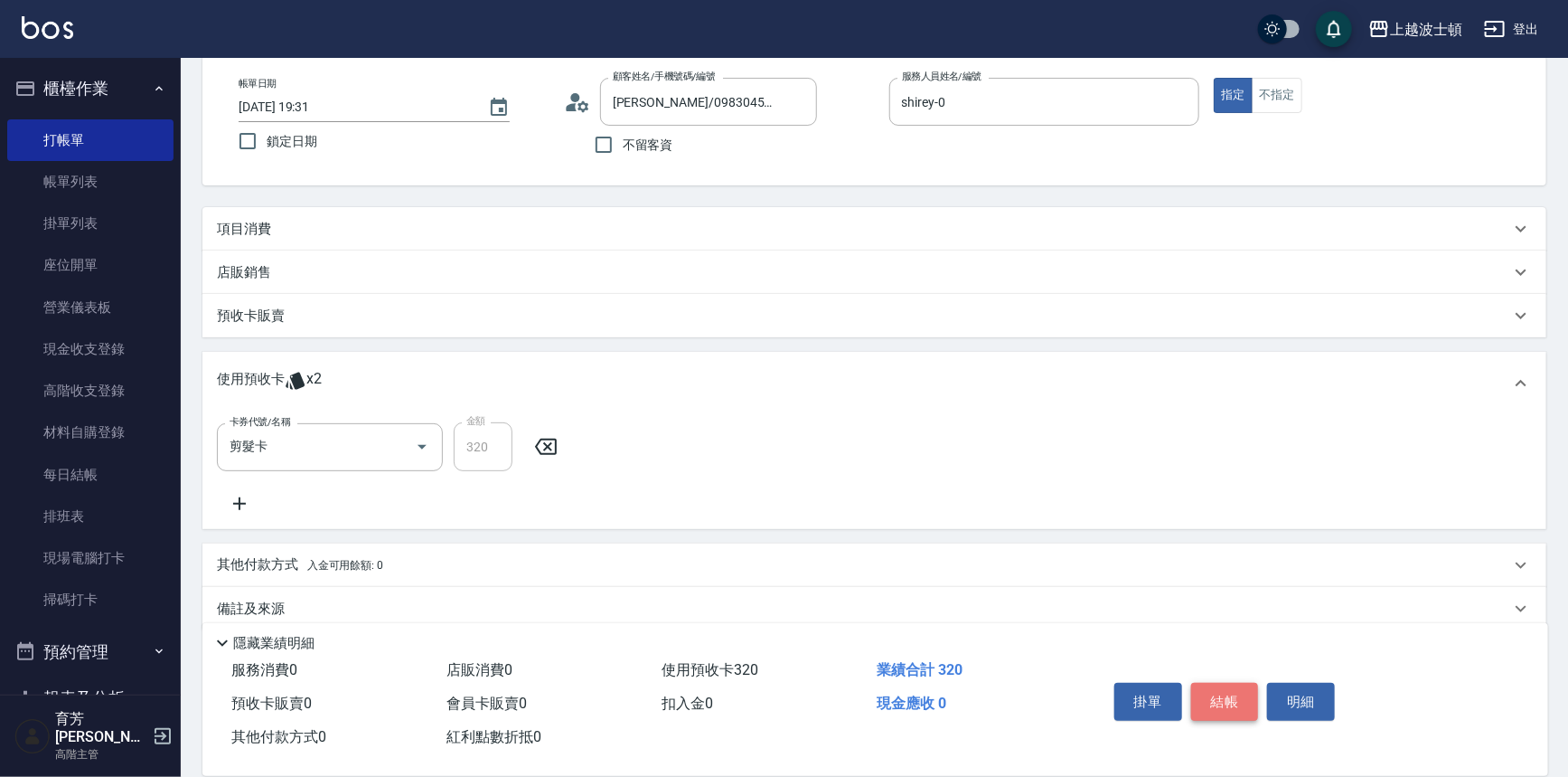
click at [1221, 705] on button "結帳" at bounding box center [1225, 701] width 68 height 38
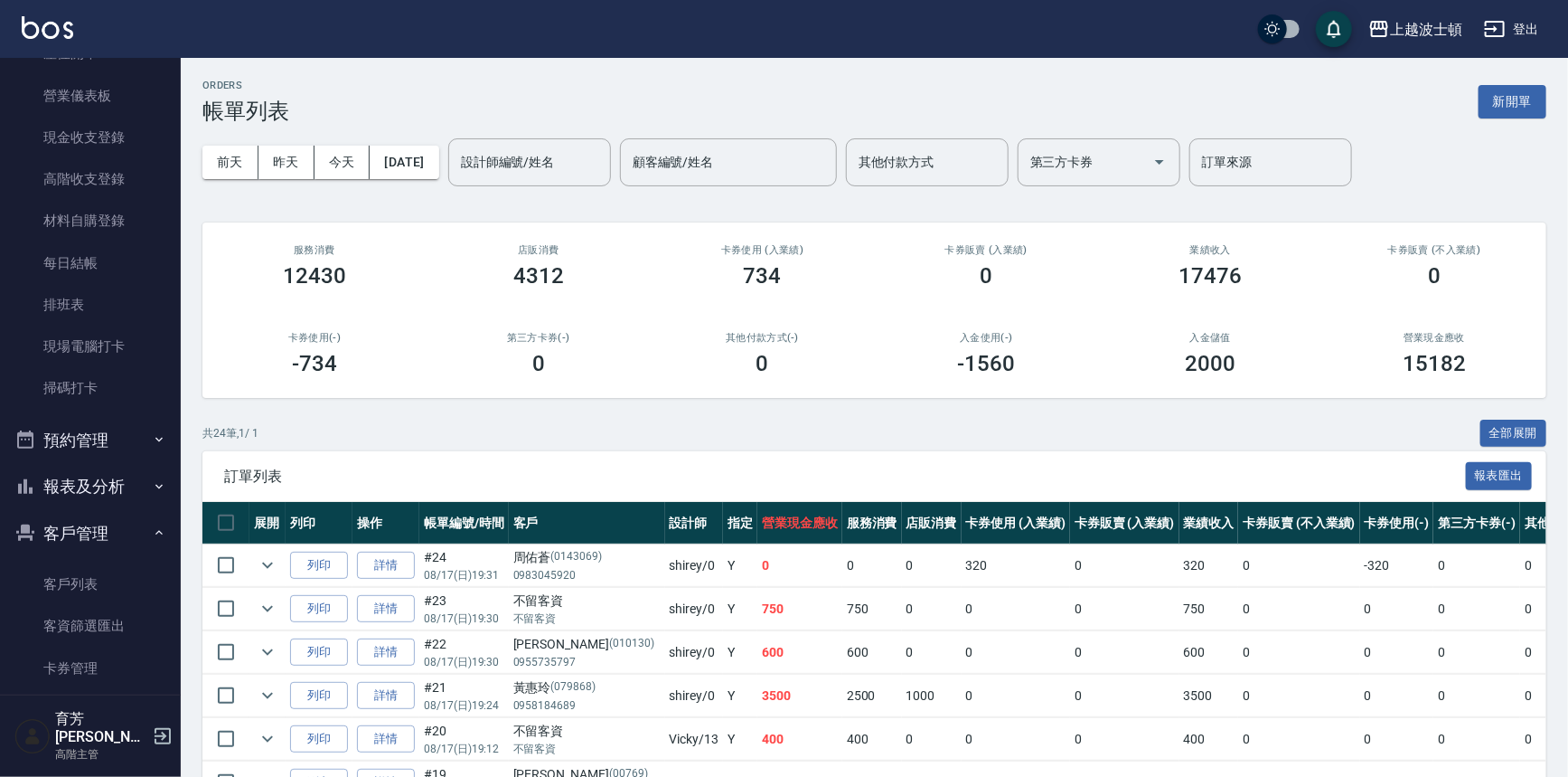
scroll to position [253, 0]
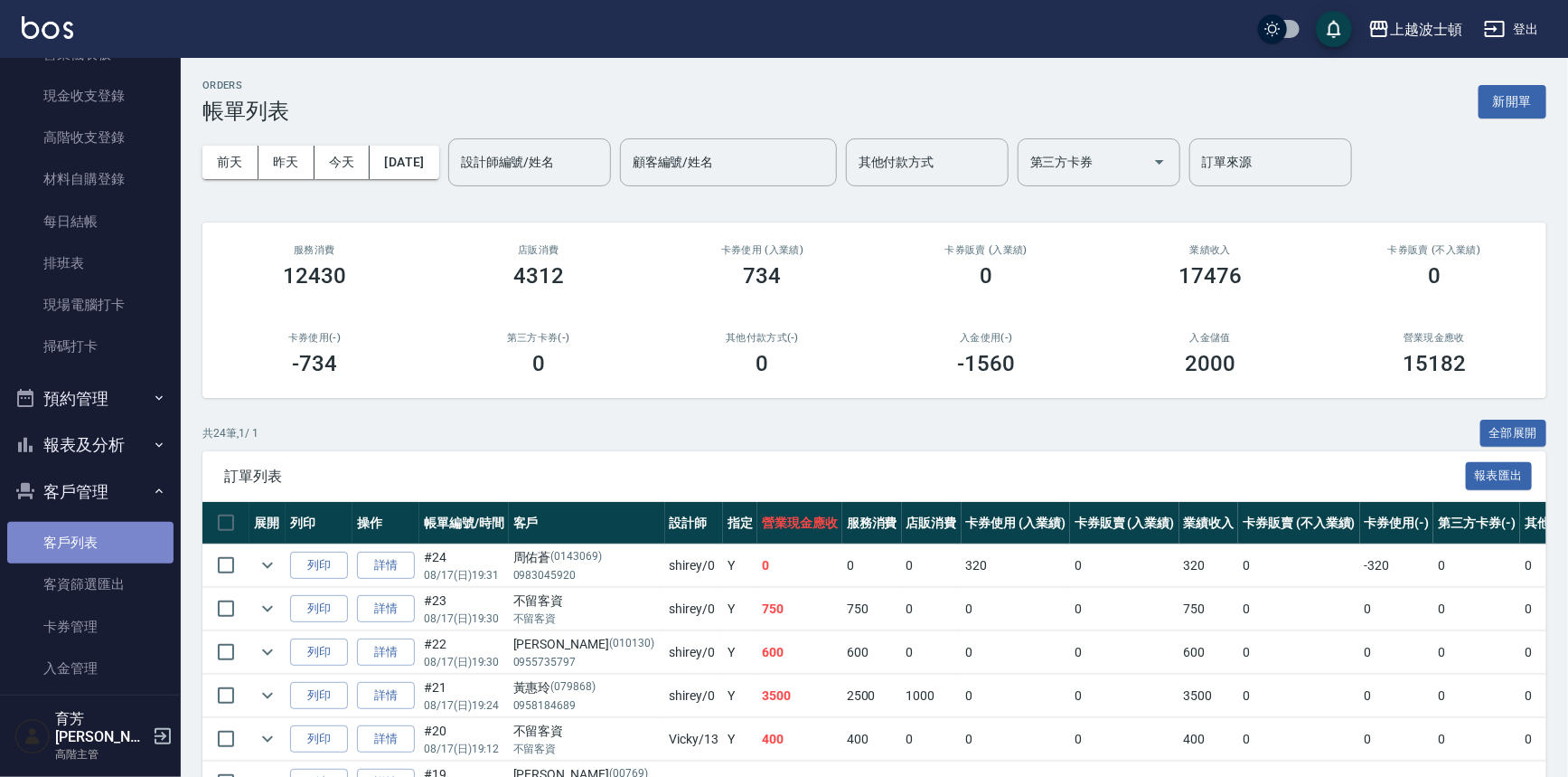
click at [108, 524] on link "客戶列表" at bounding box center [91, 543] width 166 height 42
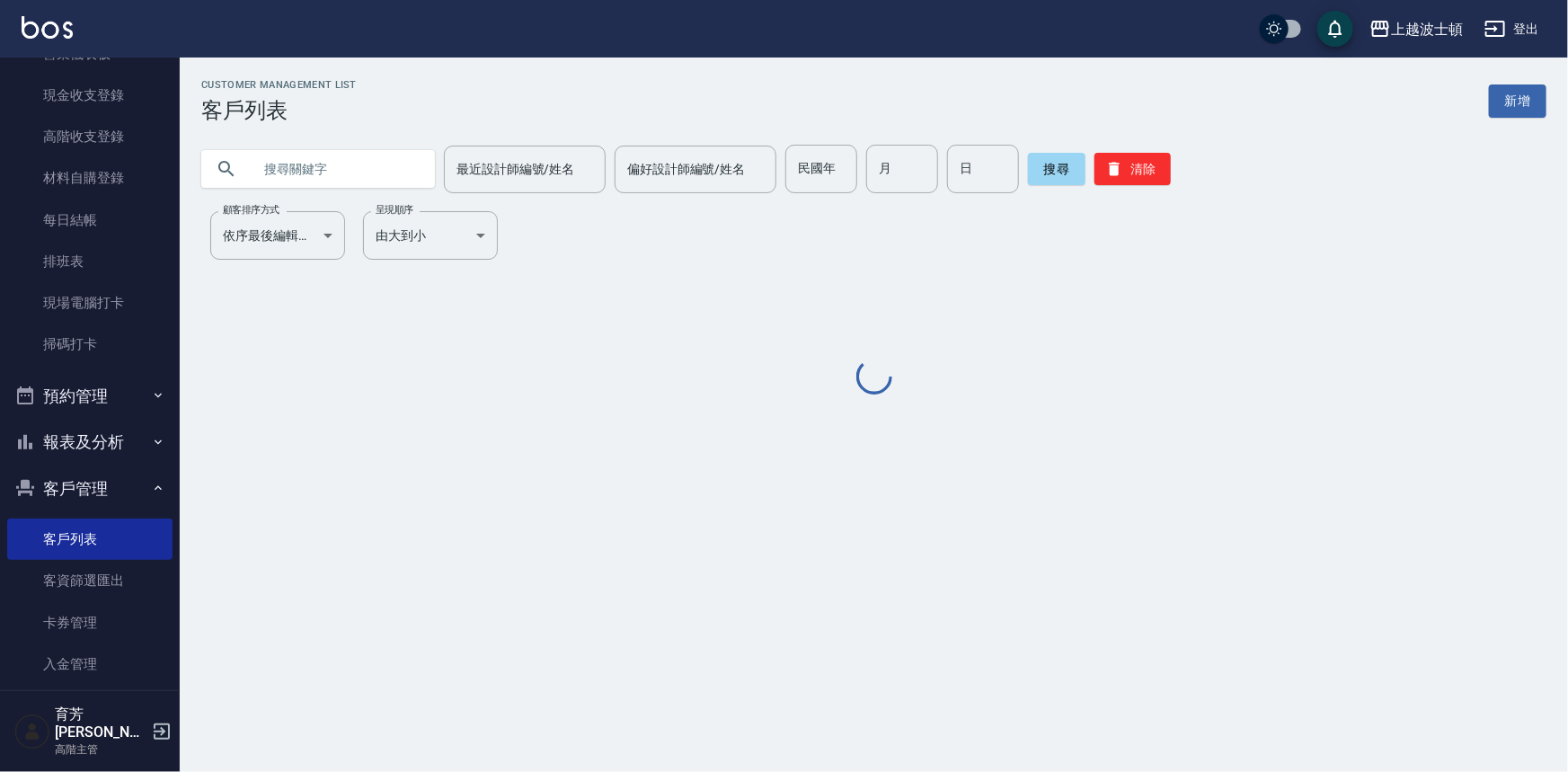
click at [390, 153] on input "text" at bounding box center [336, 169] width 169 height 49
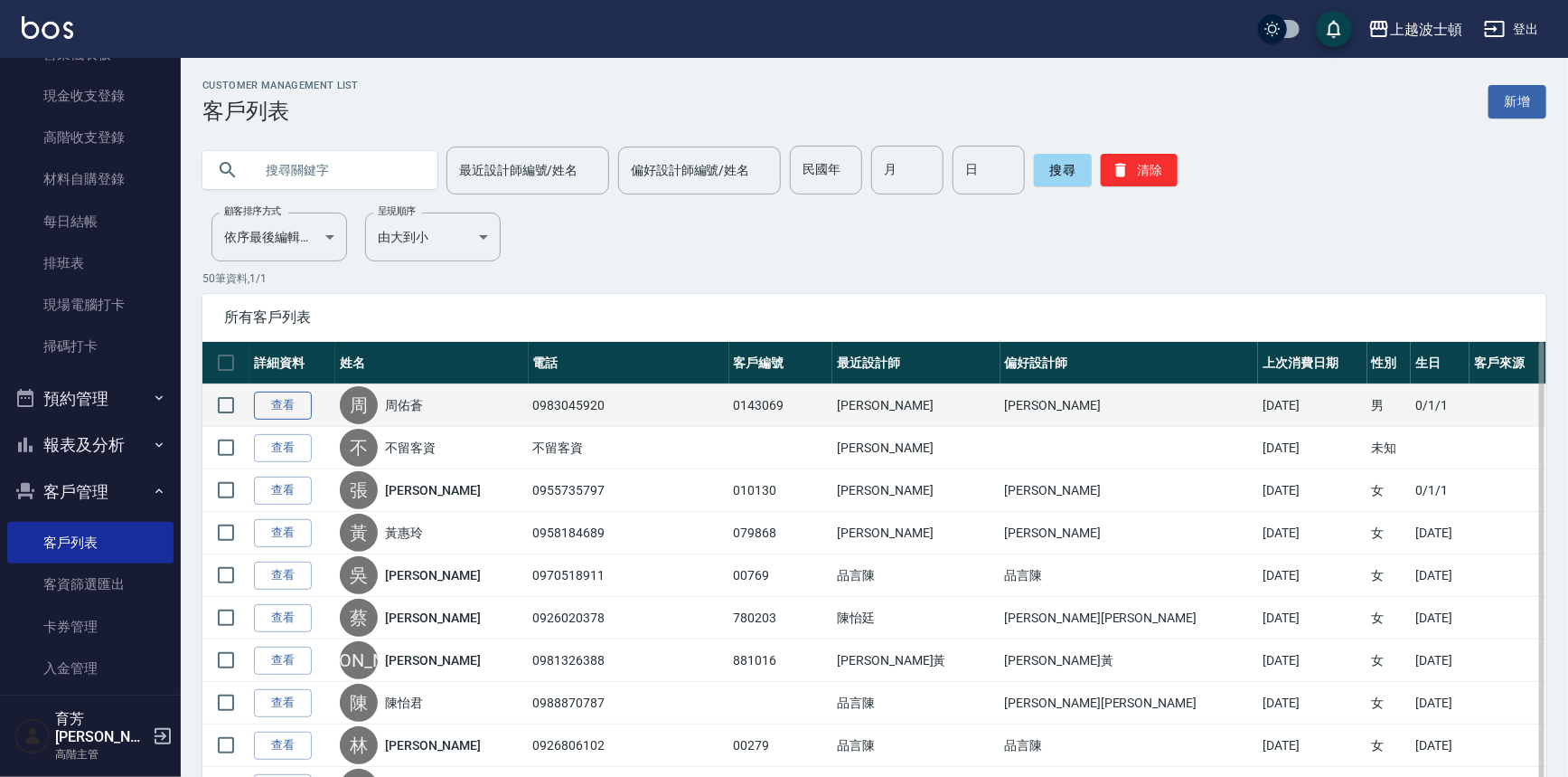
click at [300, 401] on link "查看" at bounding box center [282, 406] width 58 height 28
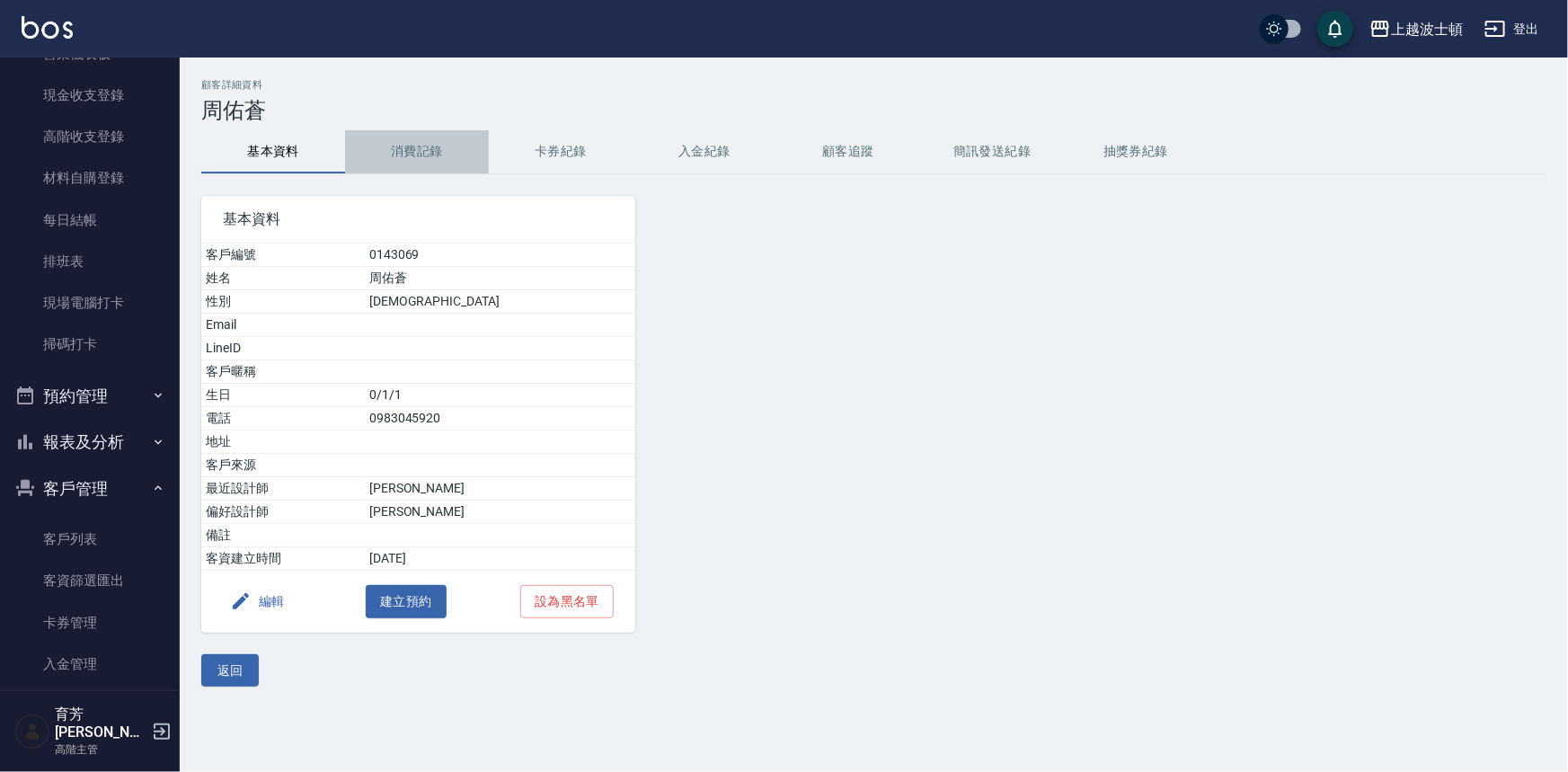
click at [430, 161] on button "消費記錄" at bounding box center [417, 152] width 144 height 43
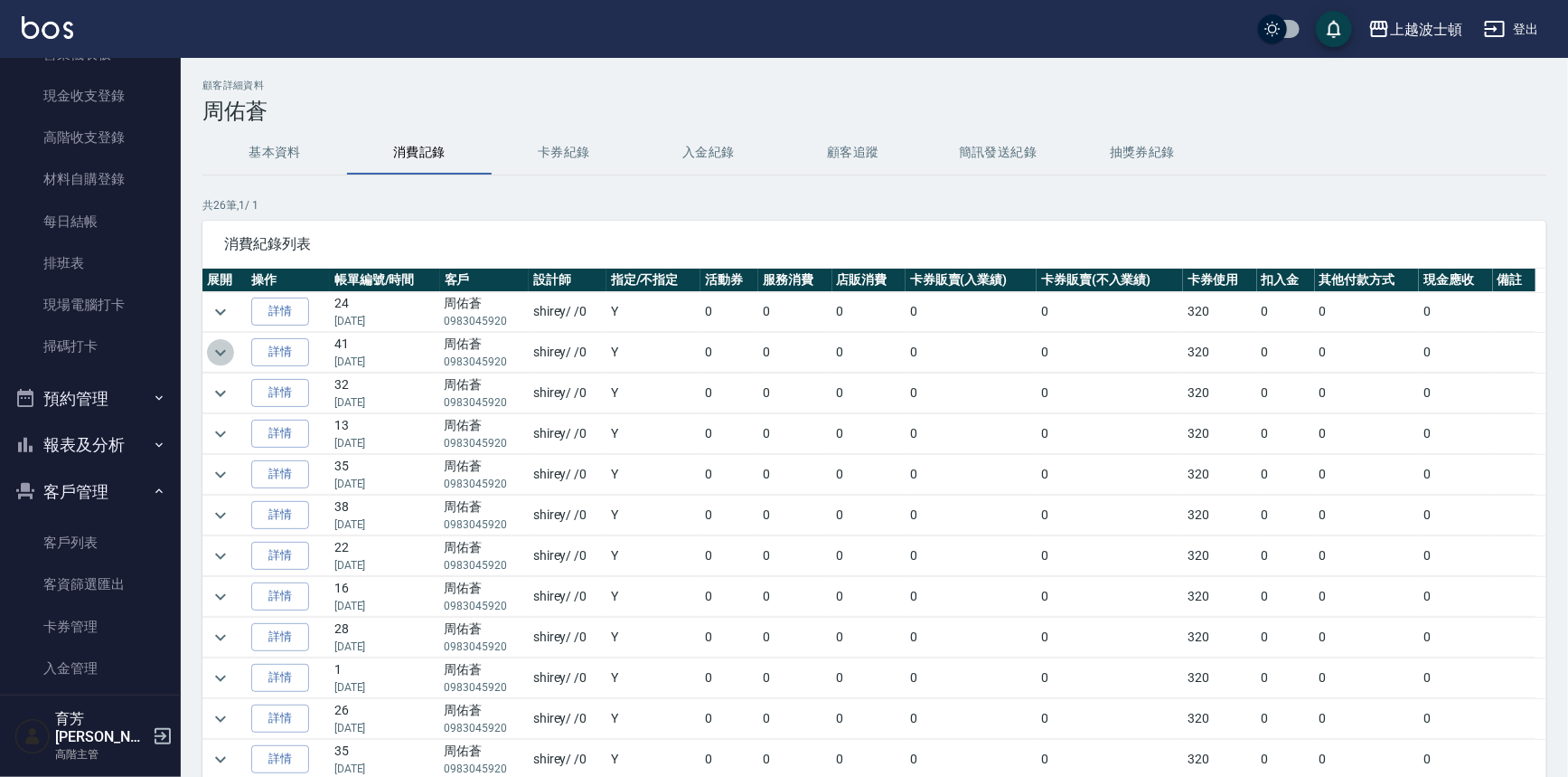
click at [217, 352] on icon "expand row" at bounding box center [220, 352] width 22 height 22
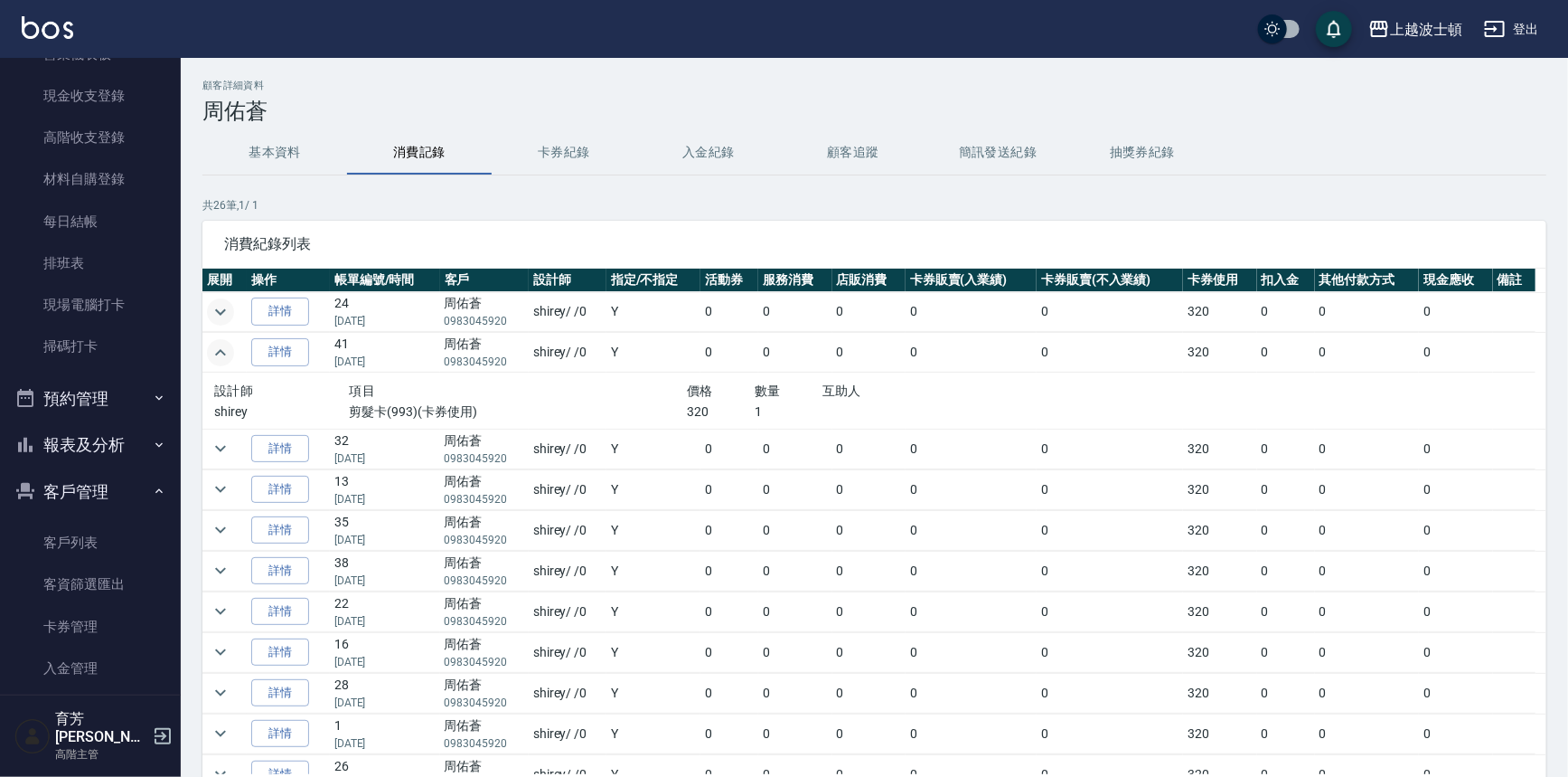
click at [218, 310] on icon "expand row" at bounding box center [220, 312] width 22 height 22
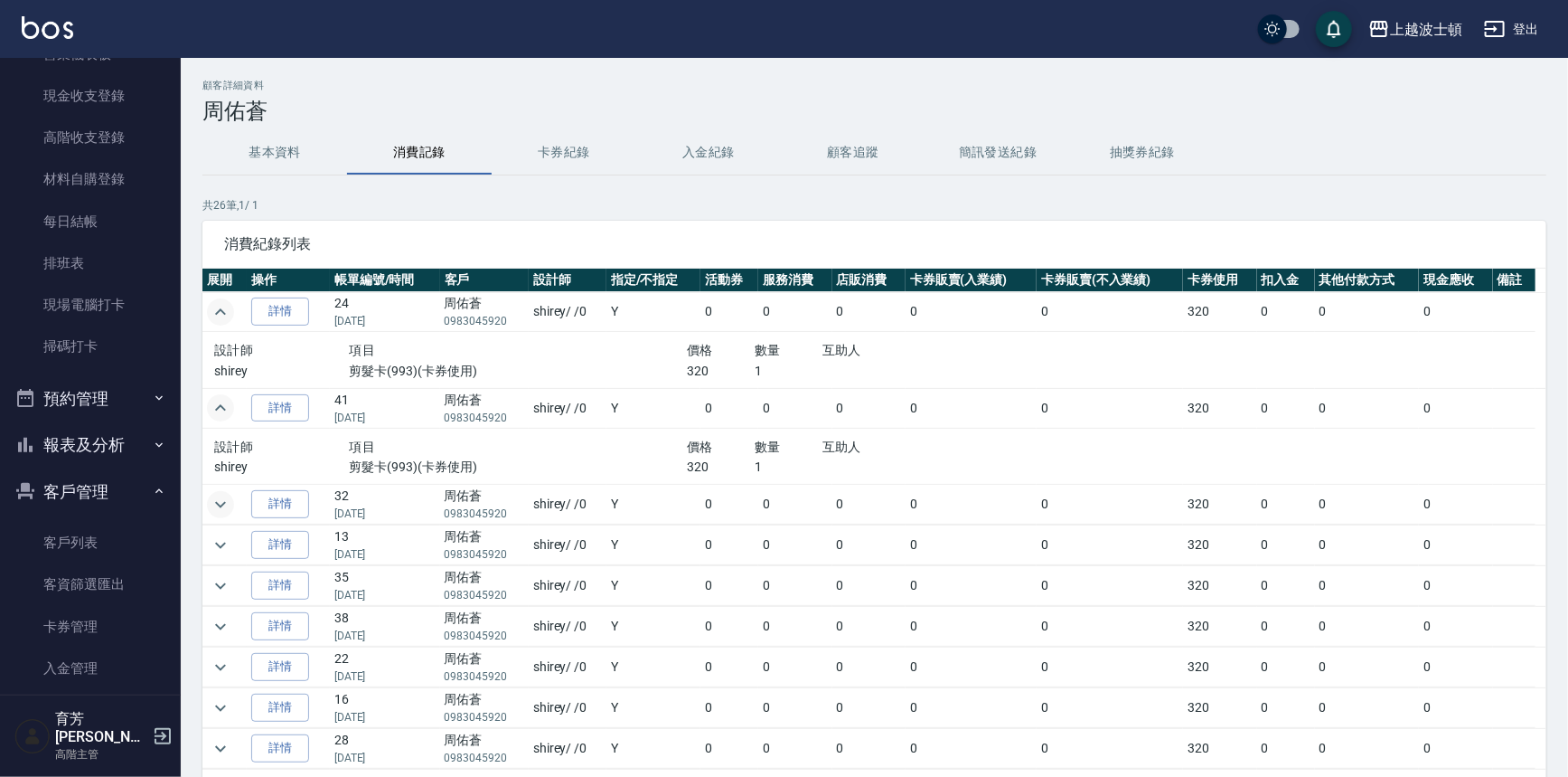
click at [222, 502] on icon "expand row" at bounding box center [220, 504] width 22 height 22
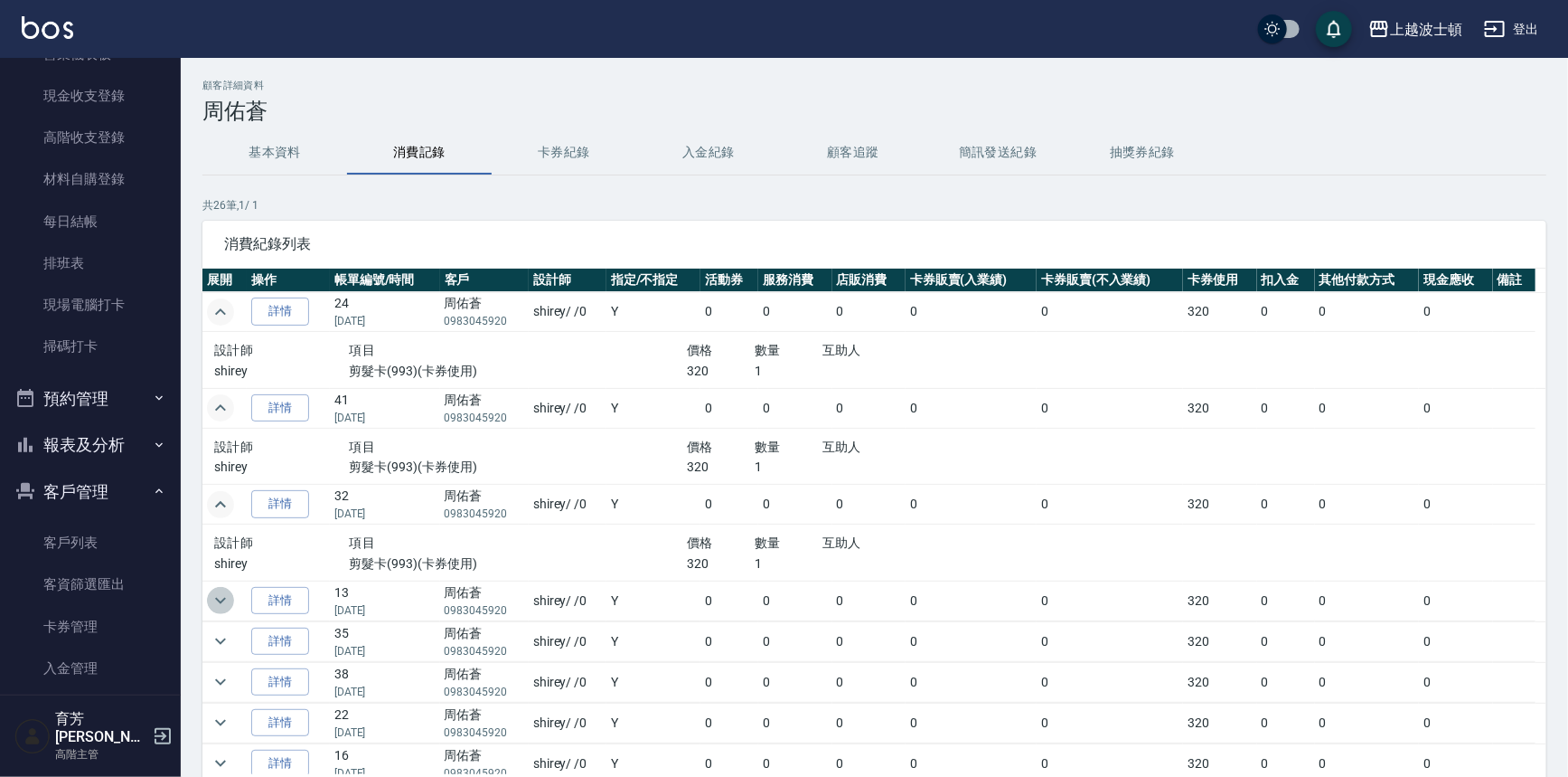
click at [211, 598] on icon "expand row" at bounding box center [220, 600] width 22 height 22
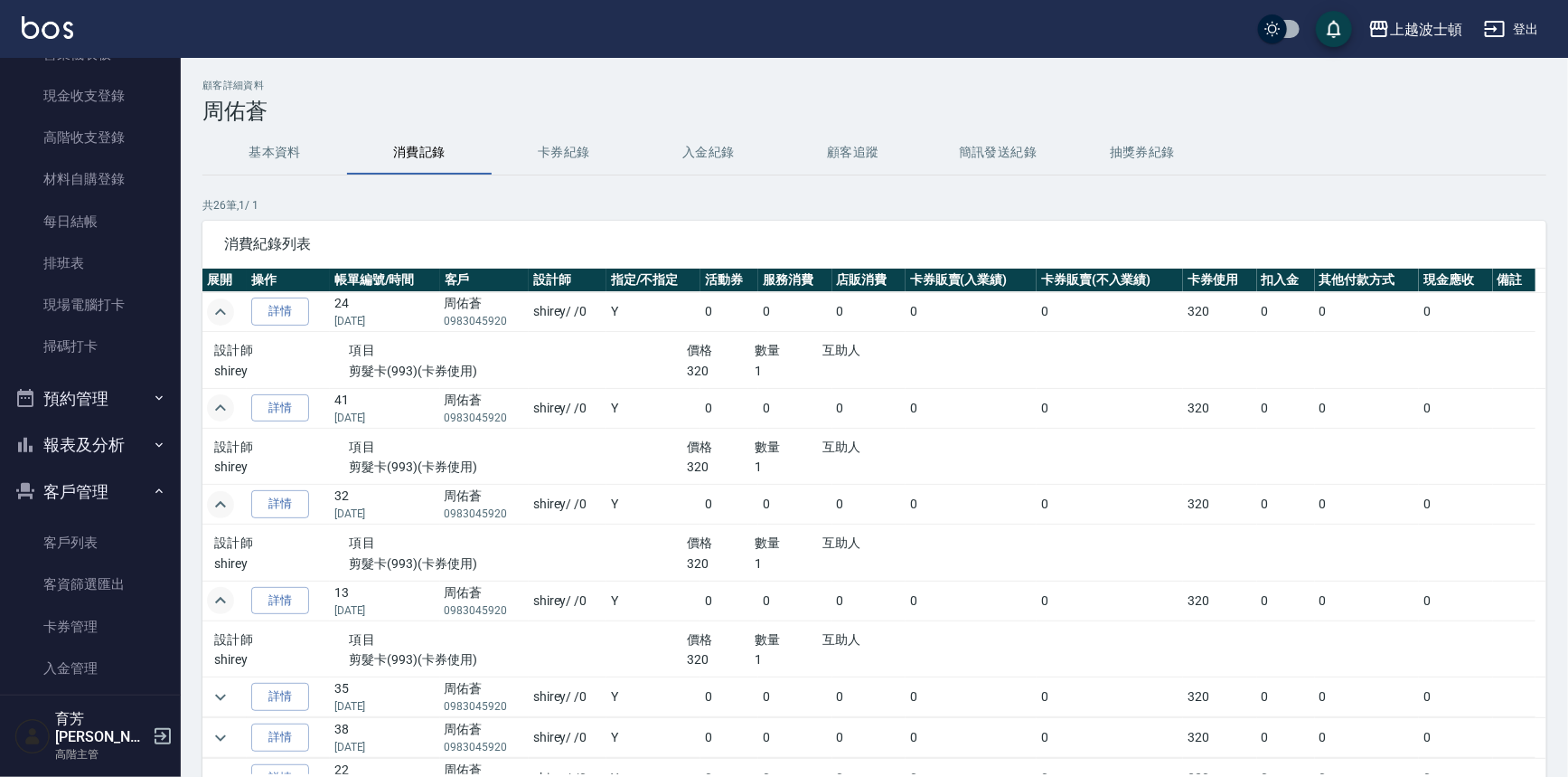
click at [274, 152] on button "基本資料" at bounding box center [275, 153] width 144 height 43
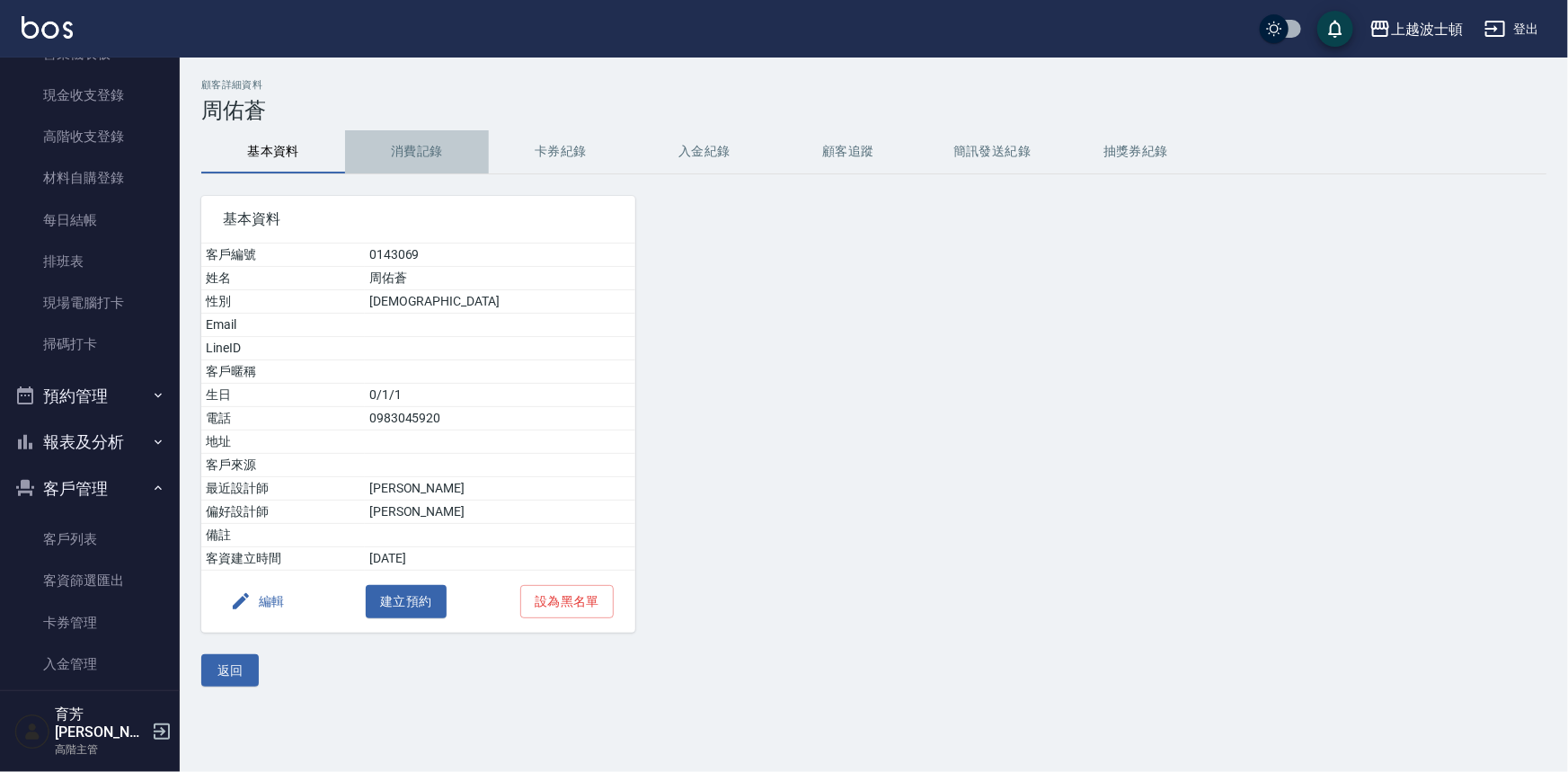
click at [420, 146] on button "消費記錄" at bounding box center [417, 152] width 144 height 43
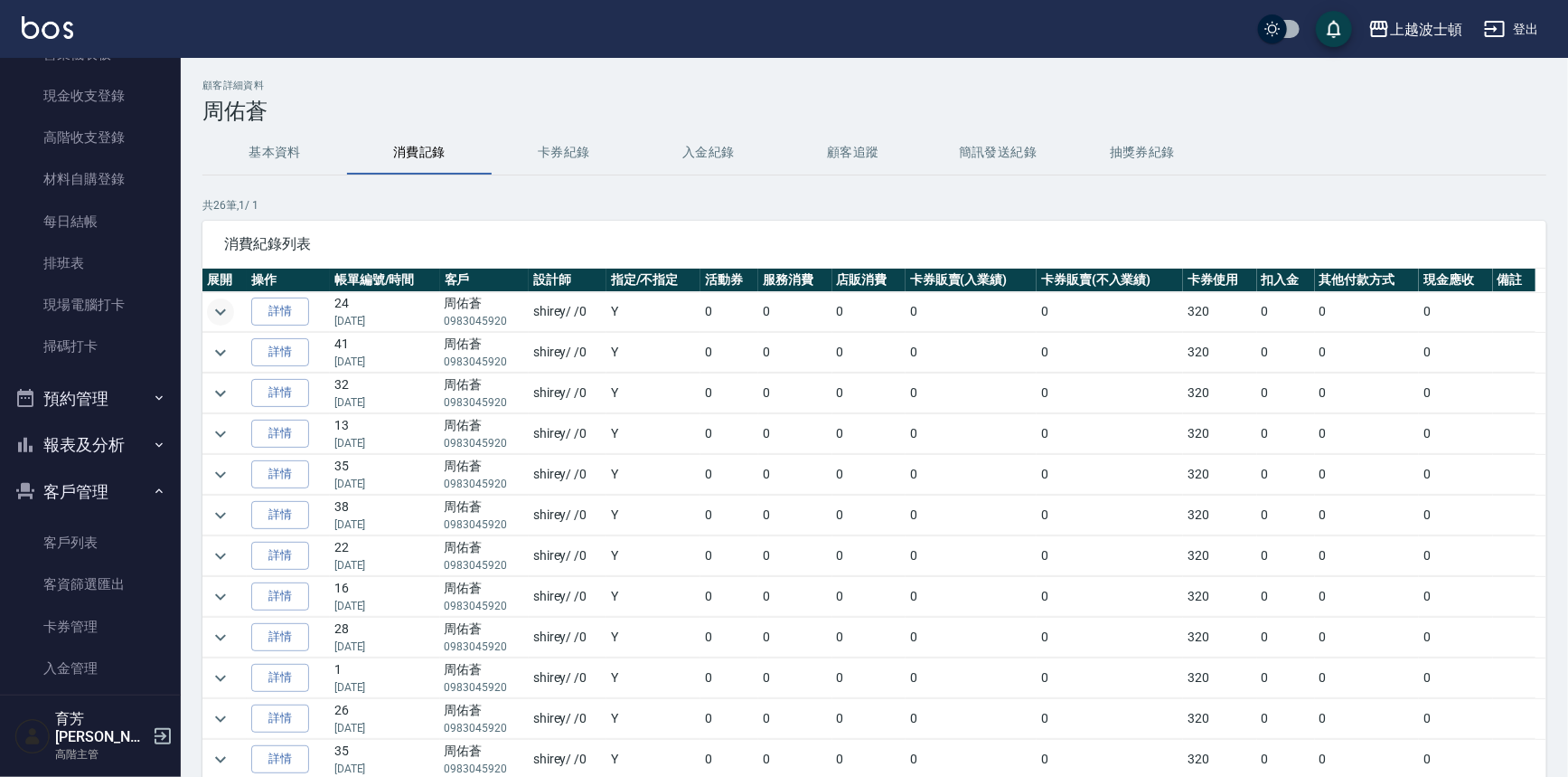
click at [222, 313] on icon "expand row" at bounding box center [220, 312] width 22 height 22
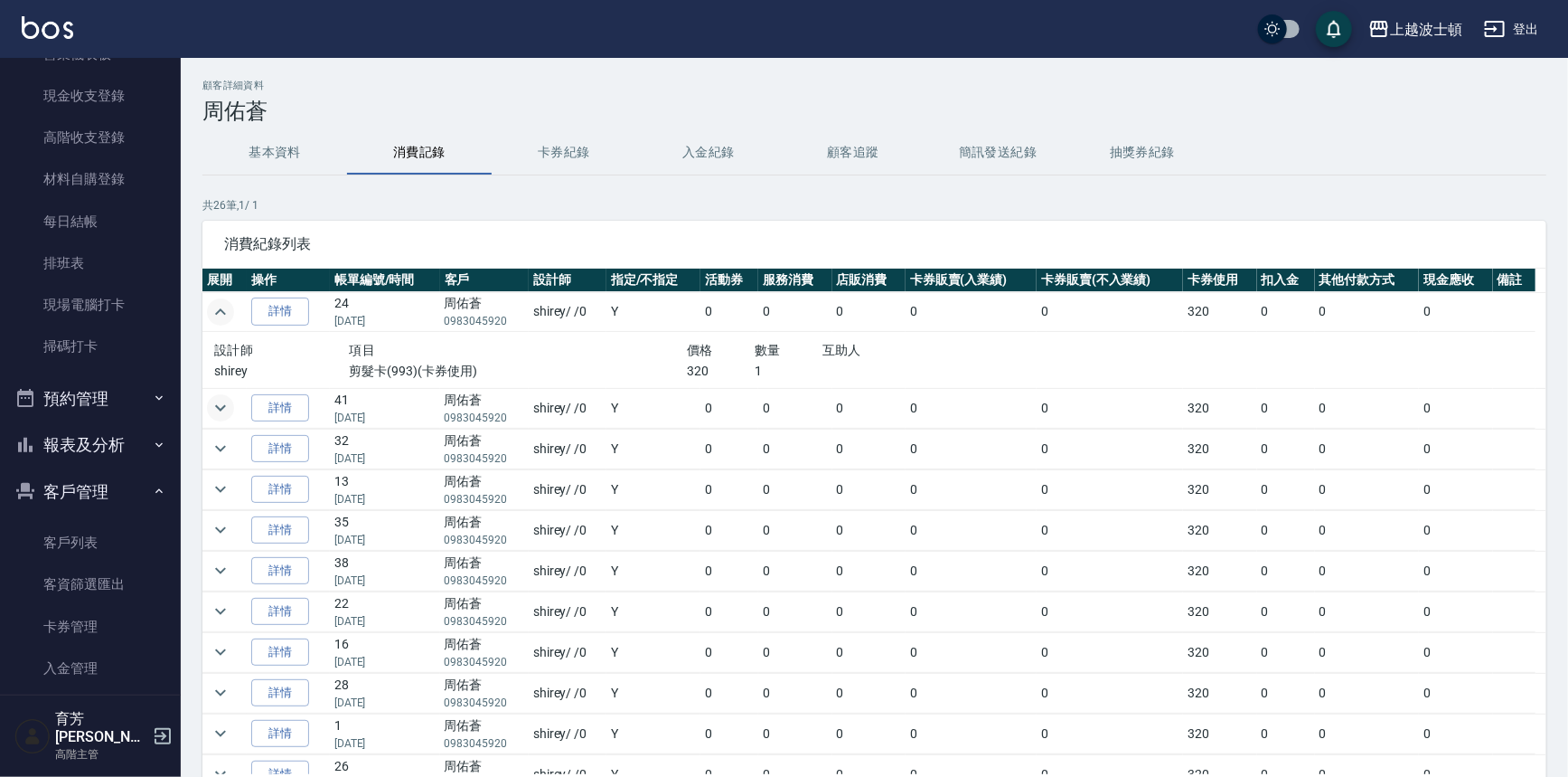
click at [229, 405] on icon "expand row" at bounding box center [220, 407] width 22 height 22
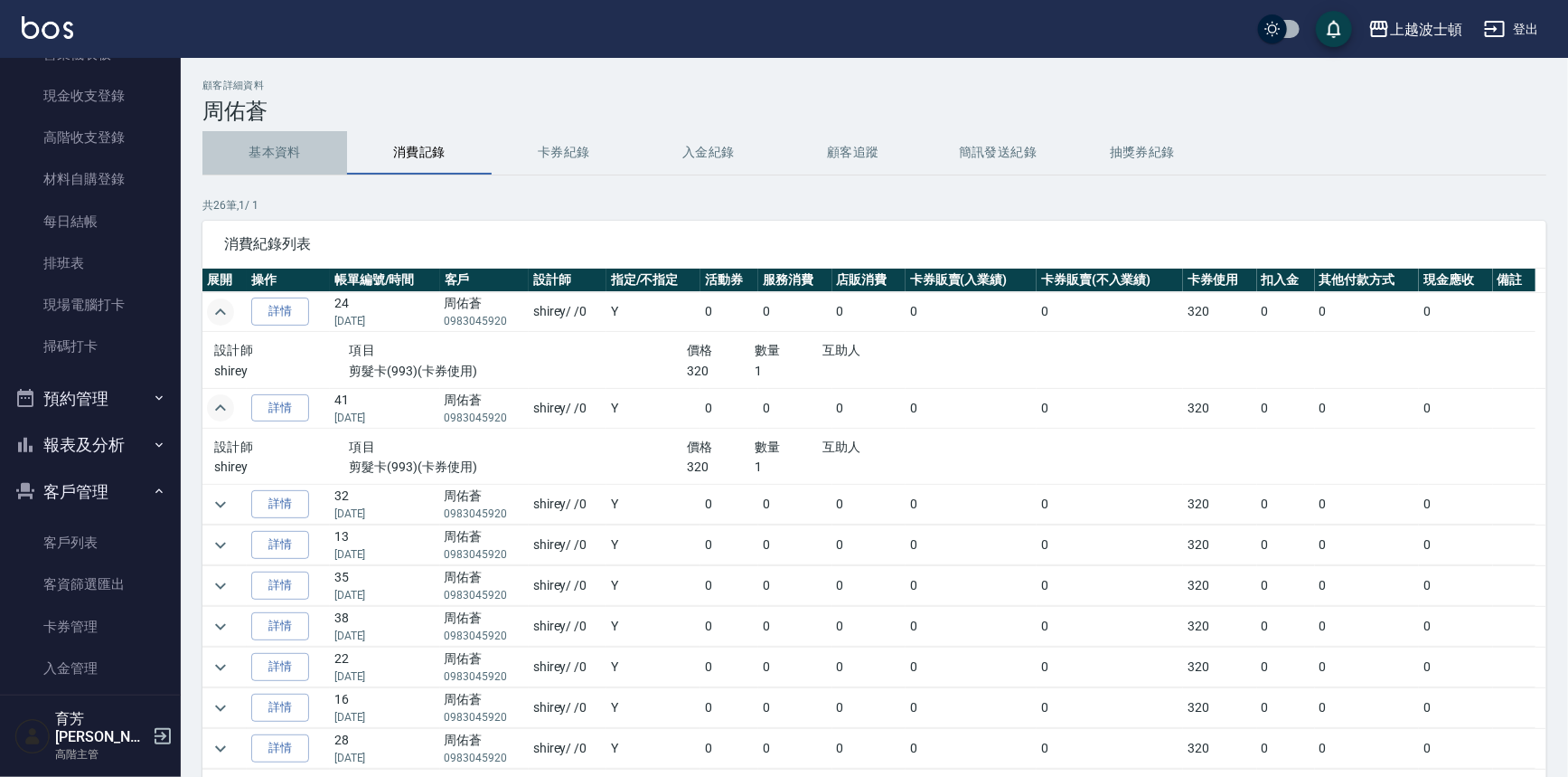
click at [273, 145] on button "基本資料" at bounding box center [275, 153] width 144 height 43
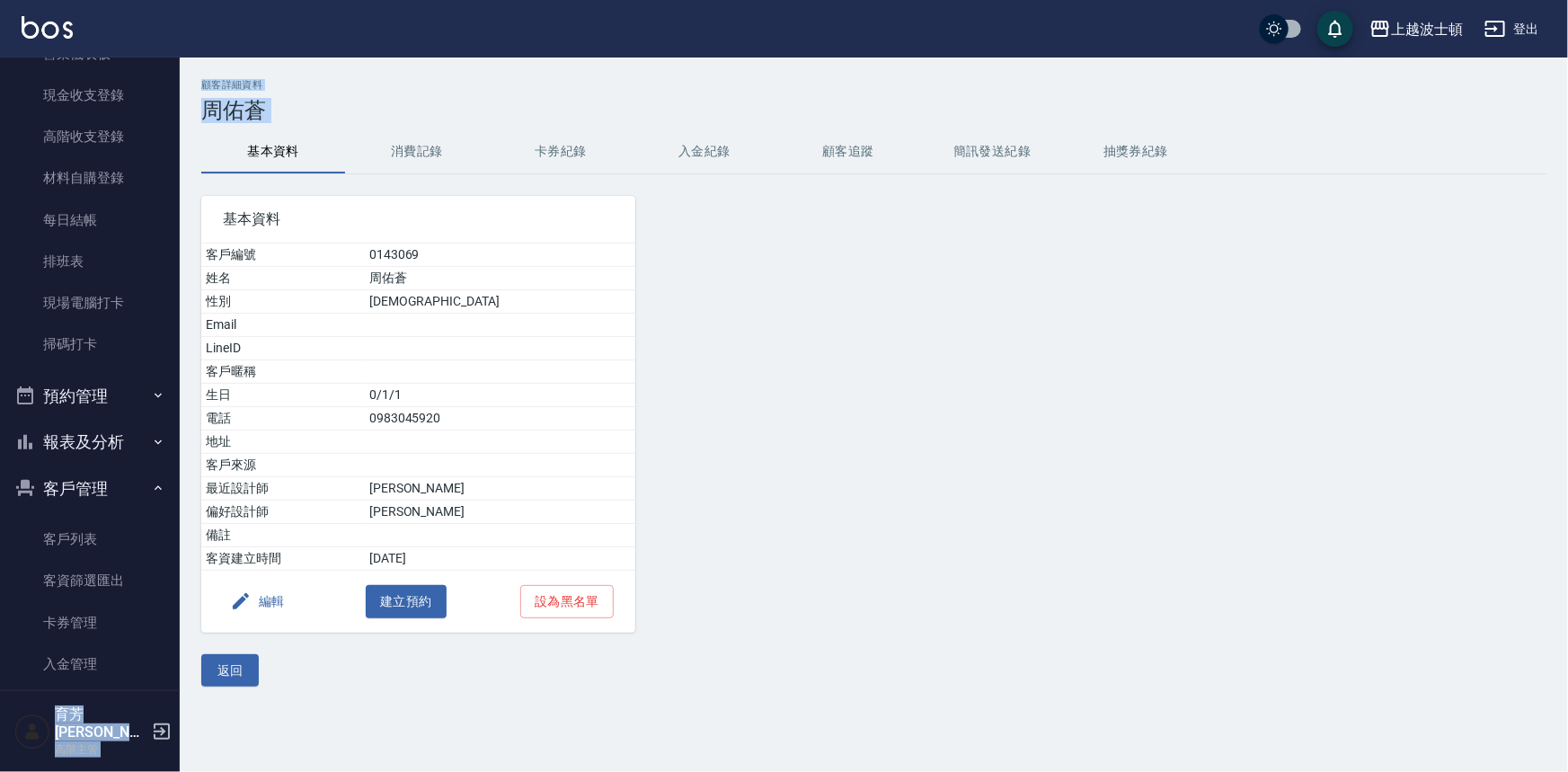
drag, startPoint x: 170, startPoint y: 214, endPoint x: 192, endPoint y: 166, distance: 52.8
click at [190, 171] on div "上越波士頓 登出 櫃檯作業 打帳單 帳單列表 掛單列表 座位開單 營業儀表板 現金收支登錄 高階收支登錄 材料自購登錄 每日結帳 排班表 現場電腦打卡 掃碼打…" at bounding box center [784, 386] width 1568 height 772
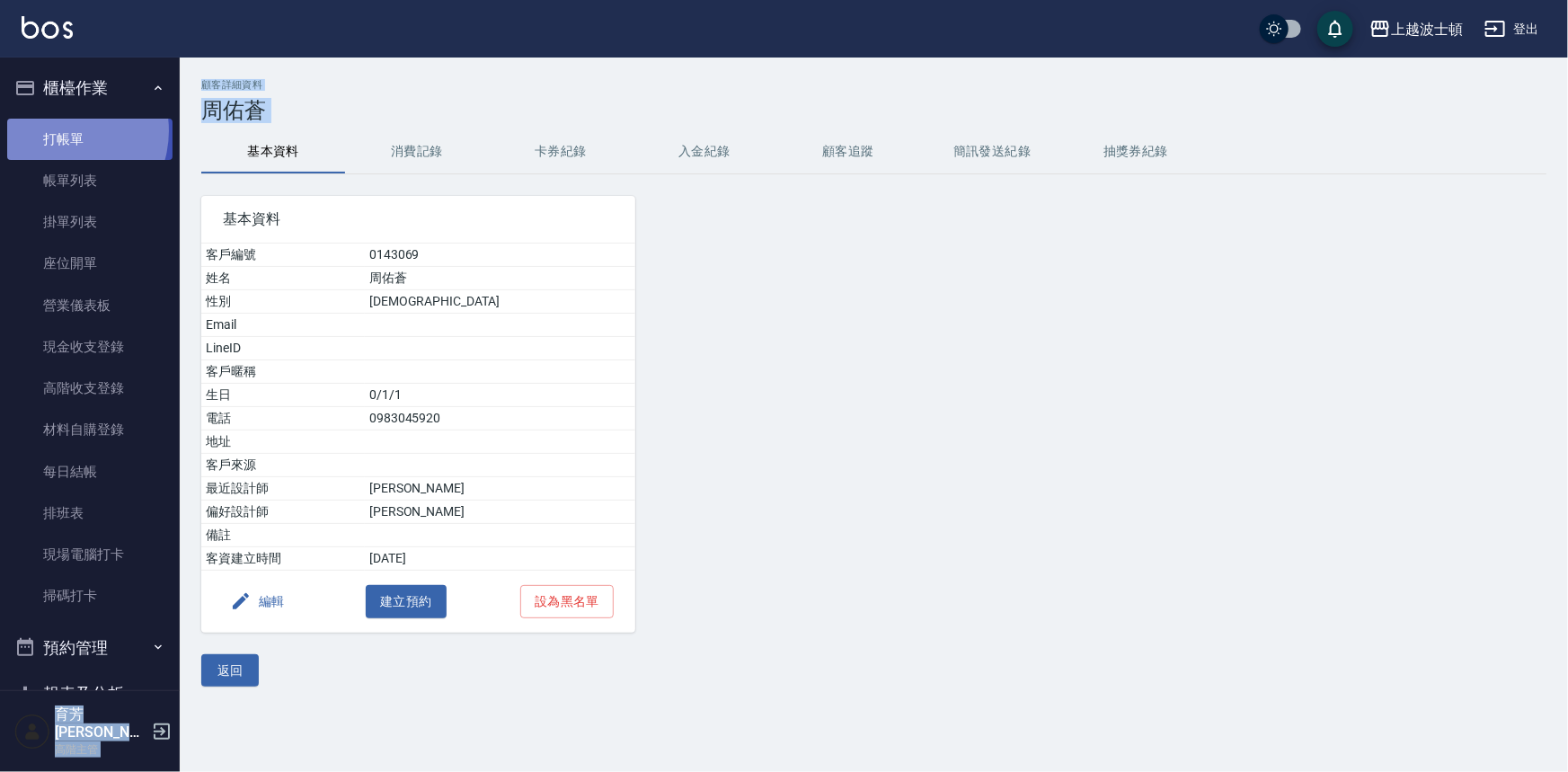
click at [59, 130] on link "打帳單" at bounding box center [90, 139] width 165 height 41
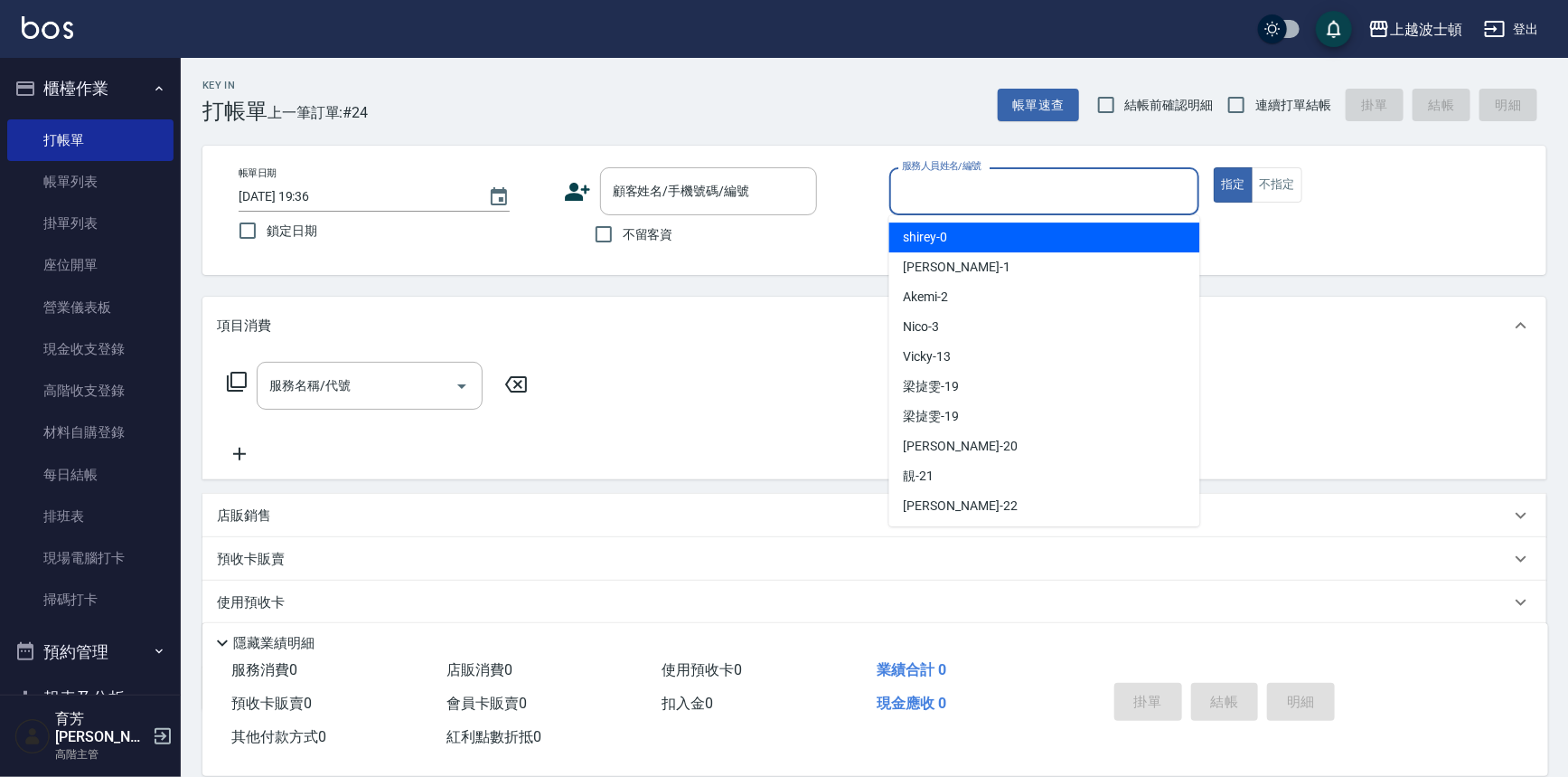
click at [943, 183] on input "服務人員姓名/編號" at bounding box center [1045, 192] width 295 height 32
click at [952, 230] on div "shirey -0" at bounding box center [1044, 238] width 311 height 30
type input "shirey-0"
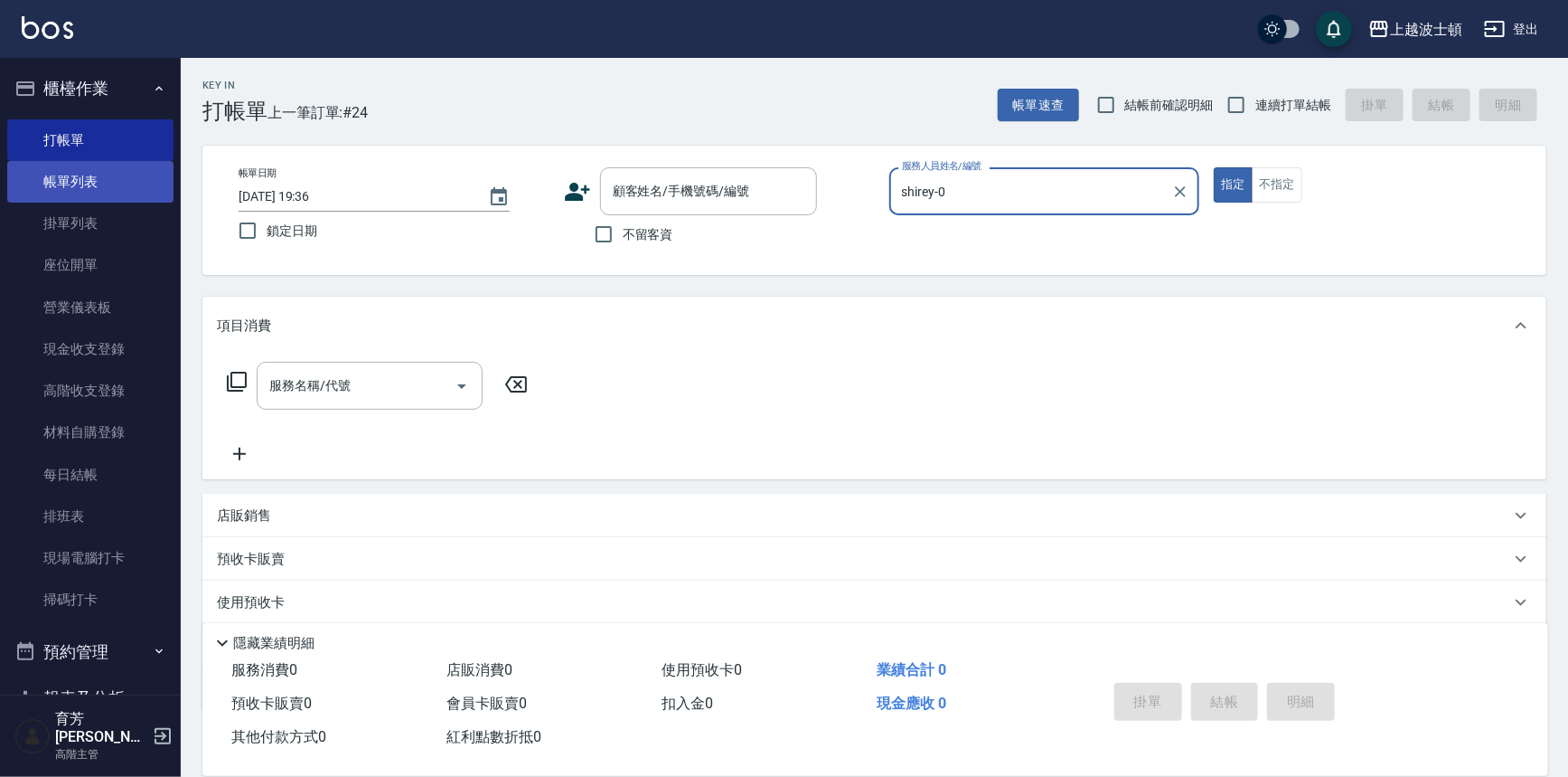
click at [106, 170] on link "帳單列表" at bounding box center [91, 181] width 166 height 42
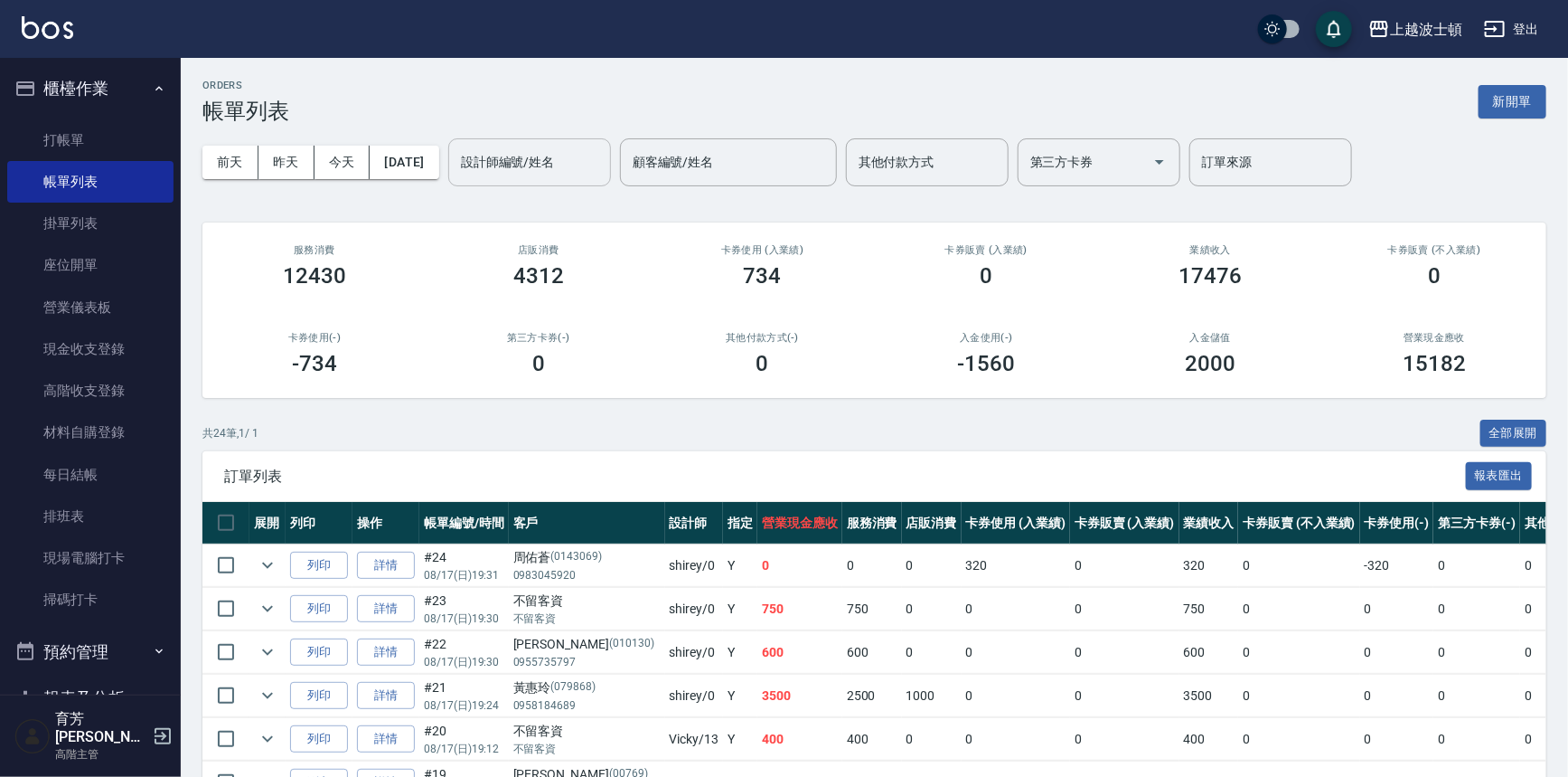
click at [582, 168] on input "設計師編號/姓名" at bounding box center [530, 162] width 146 height 32
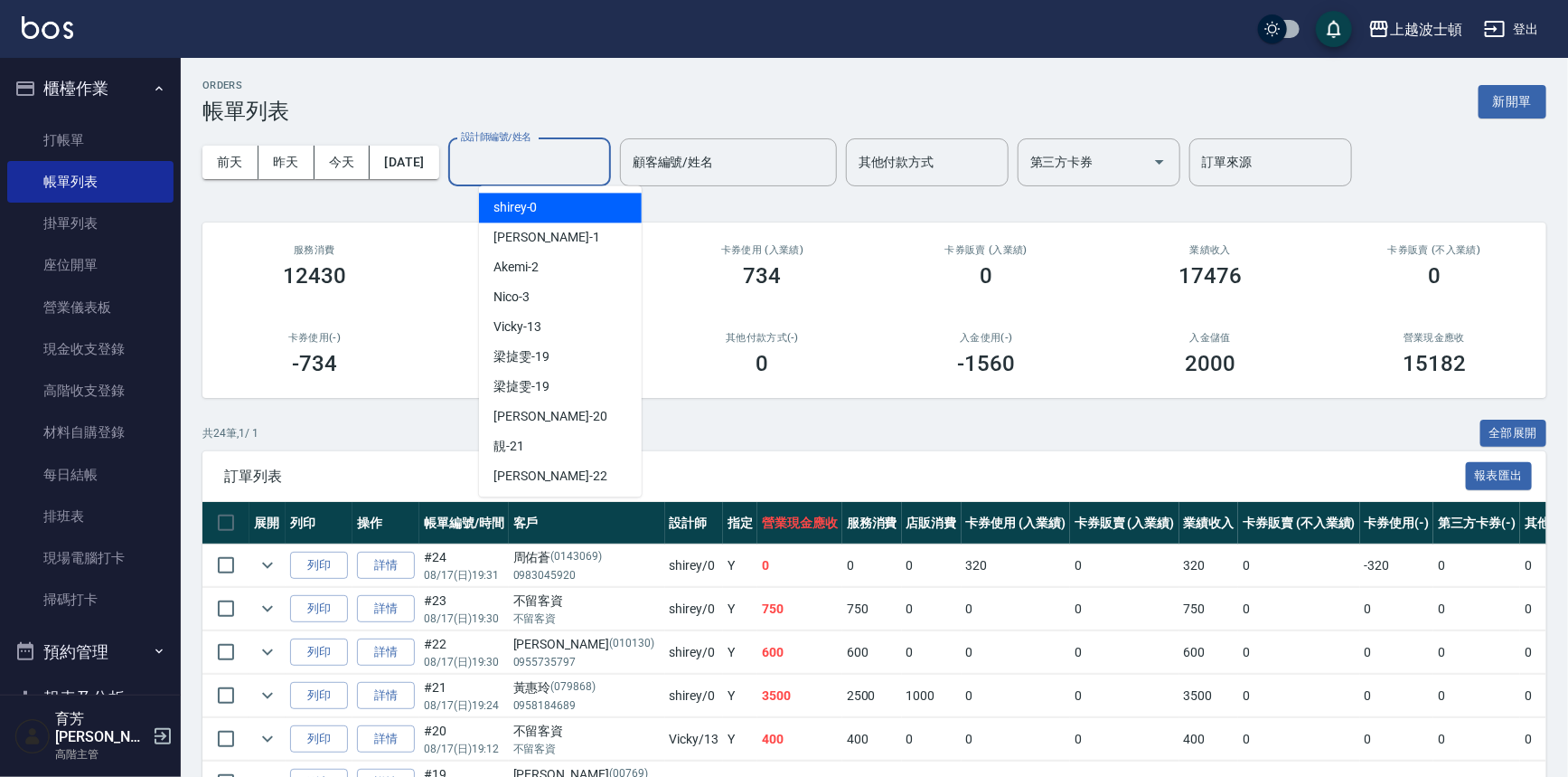
click at [579, 209] on div "shirey -0" at bounding box center [561, 208] width 162 height 30
type input "shirey-0"
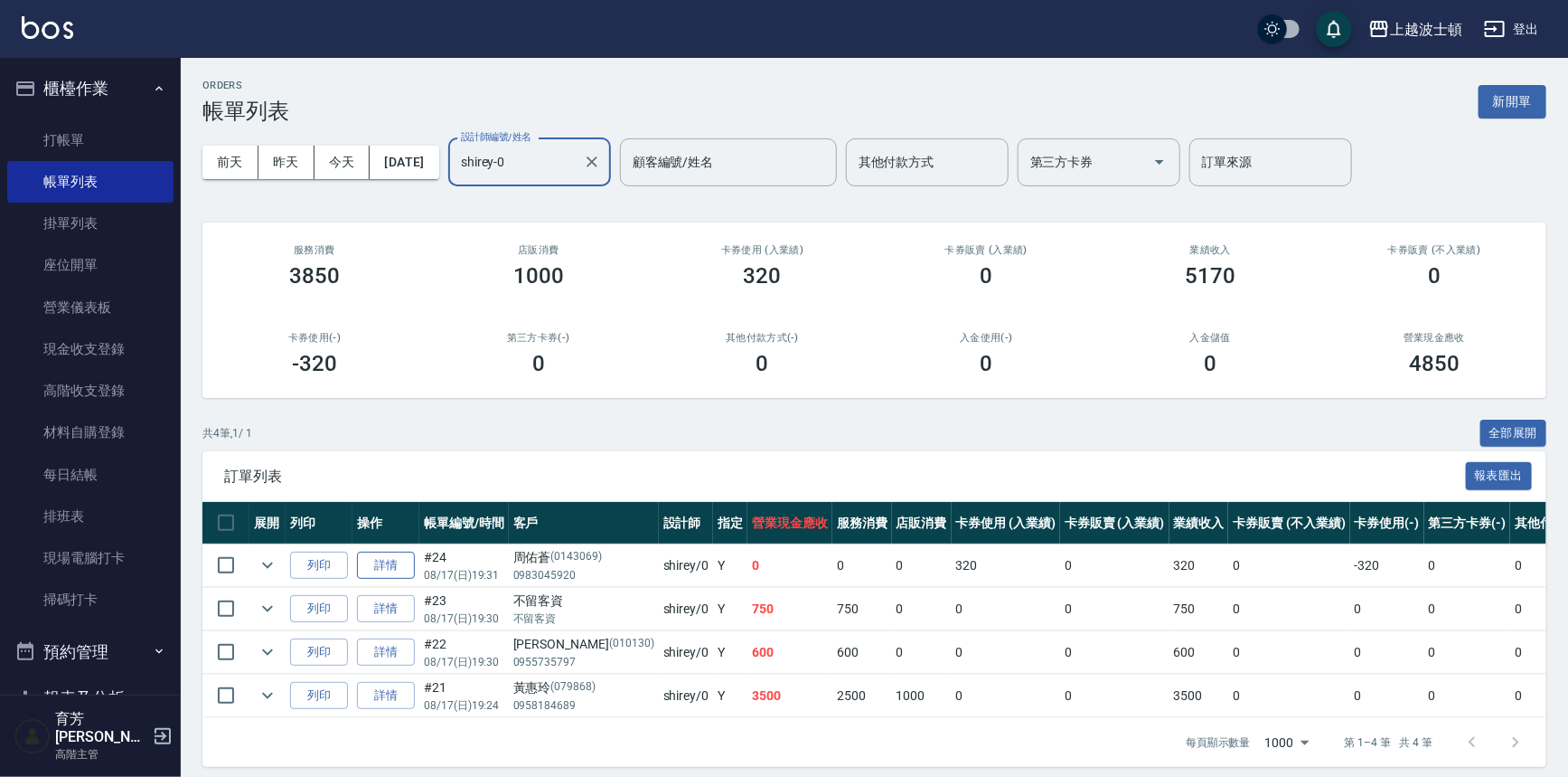
click at [377, 553] on link "詳情" at bounding box center [385, 566] width 58 height 28
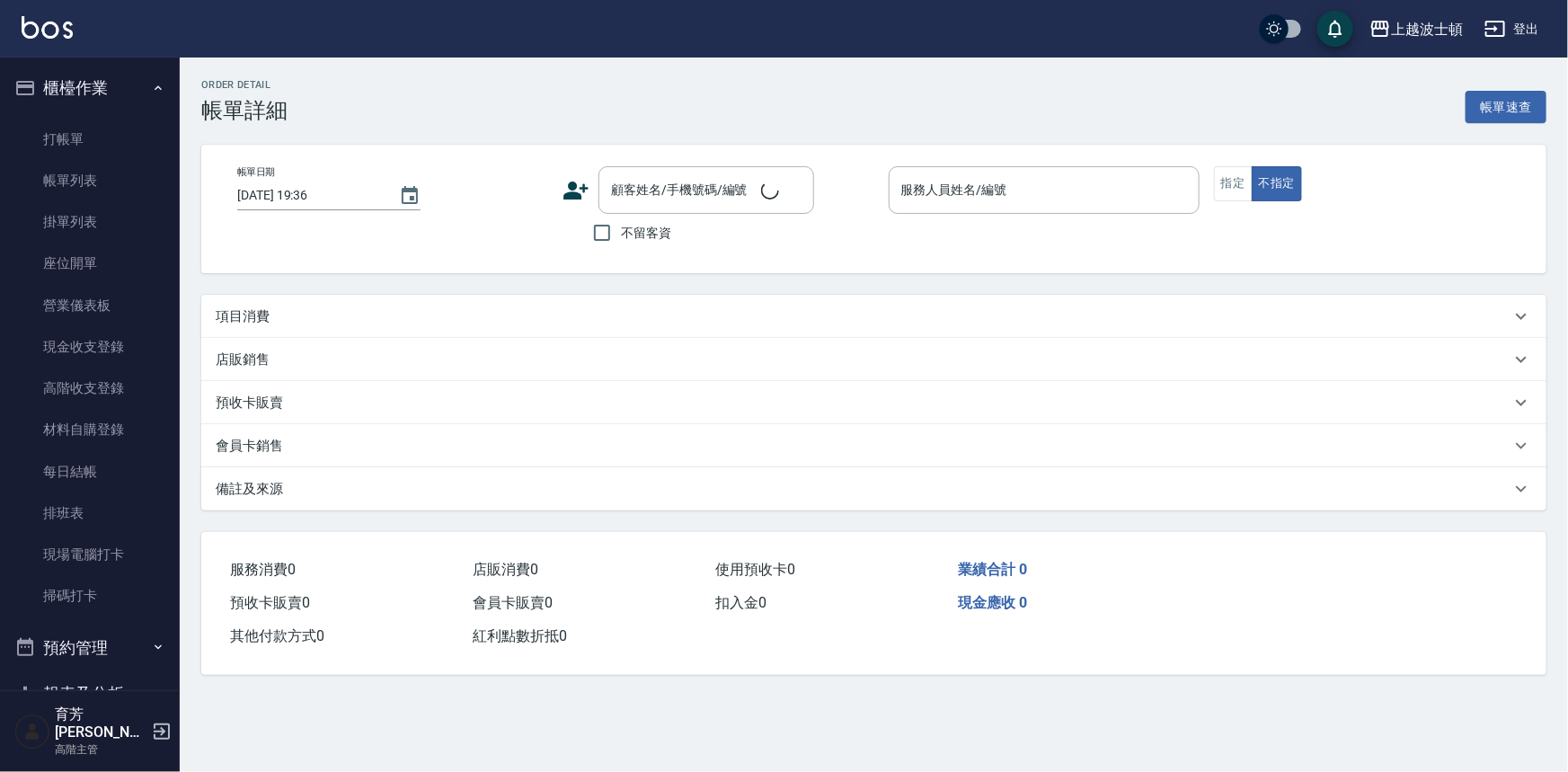
type input "2025/08/17 19:31"
type input "shirey-0"
type input "周佑蒼/0983045920/0143069"
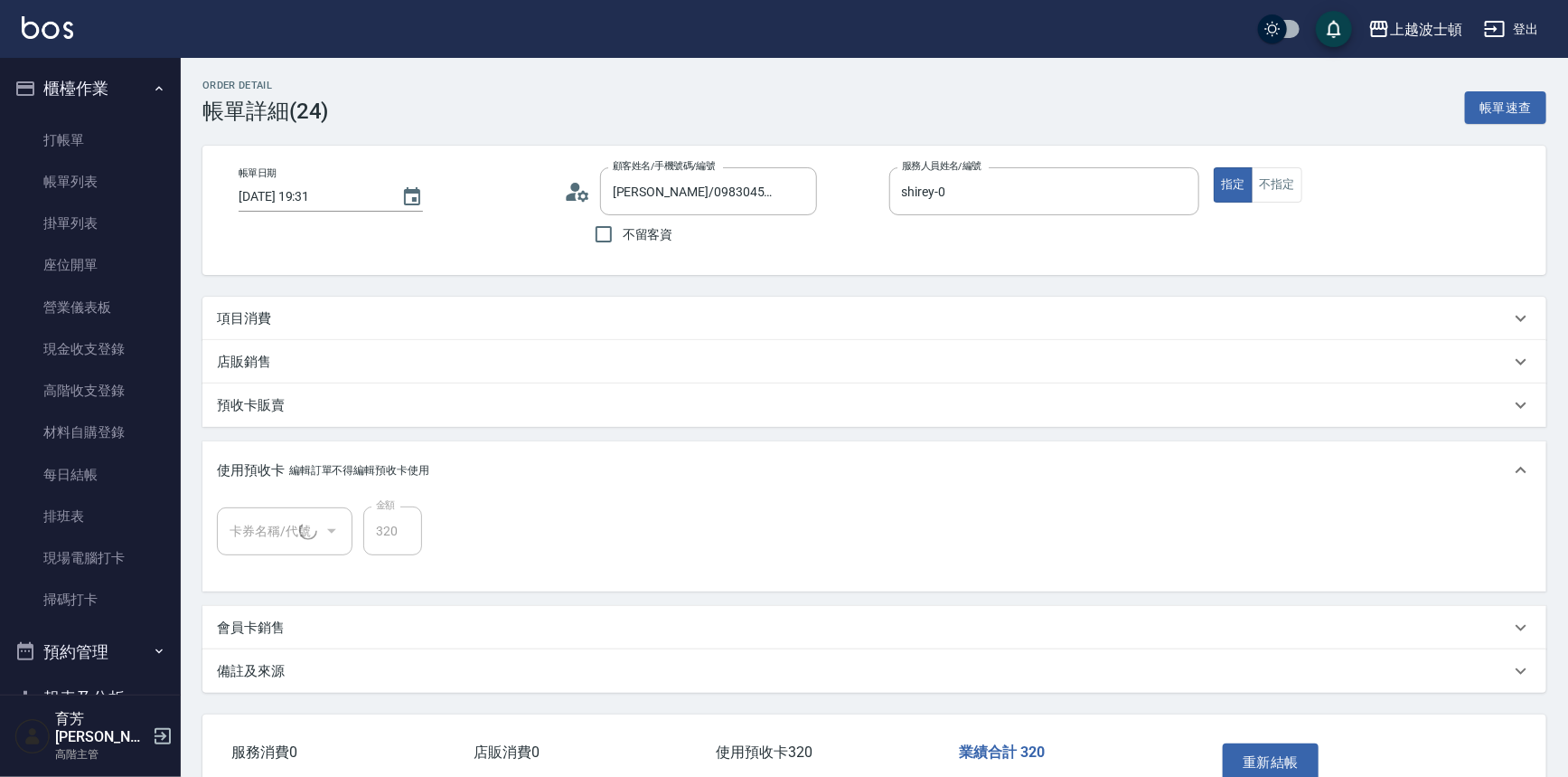
type input "剪髮卡(1/1)"
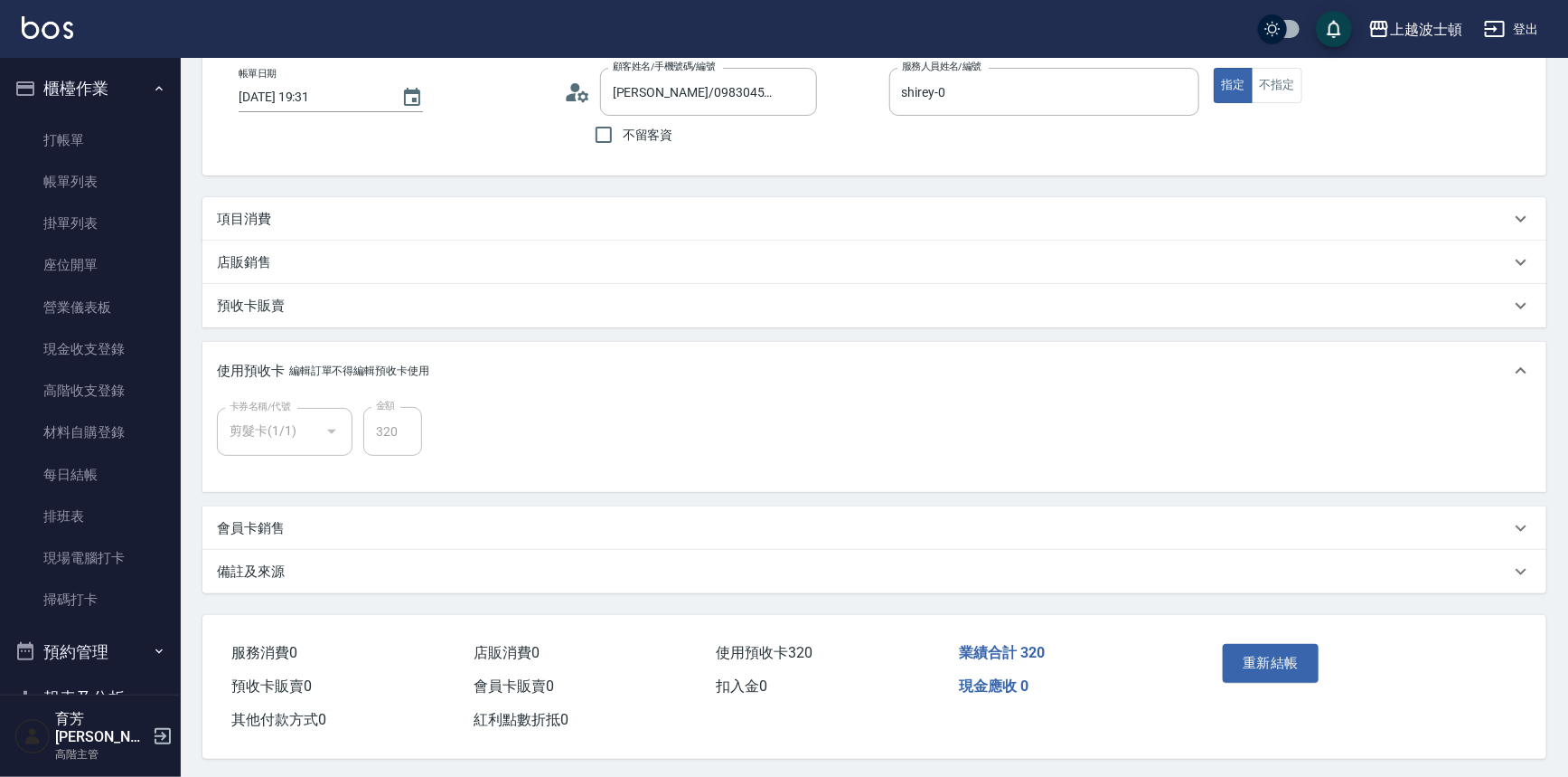
scroll to position [108, 0]
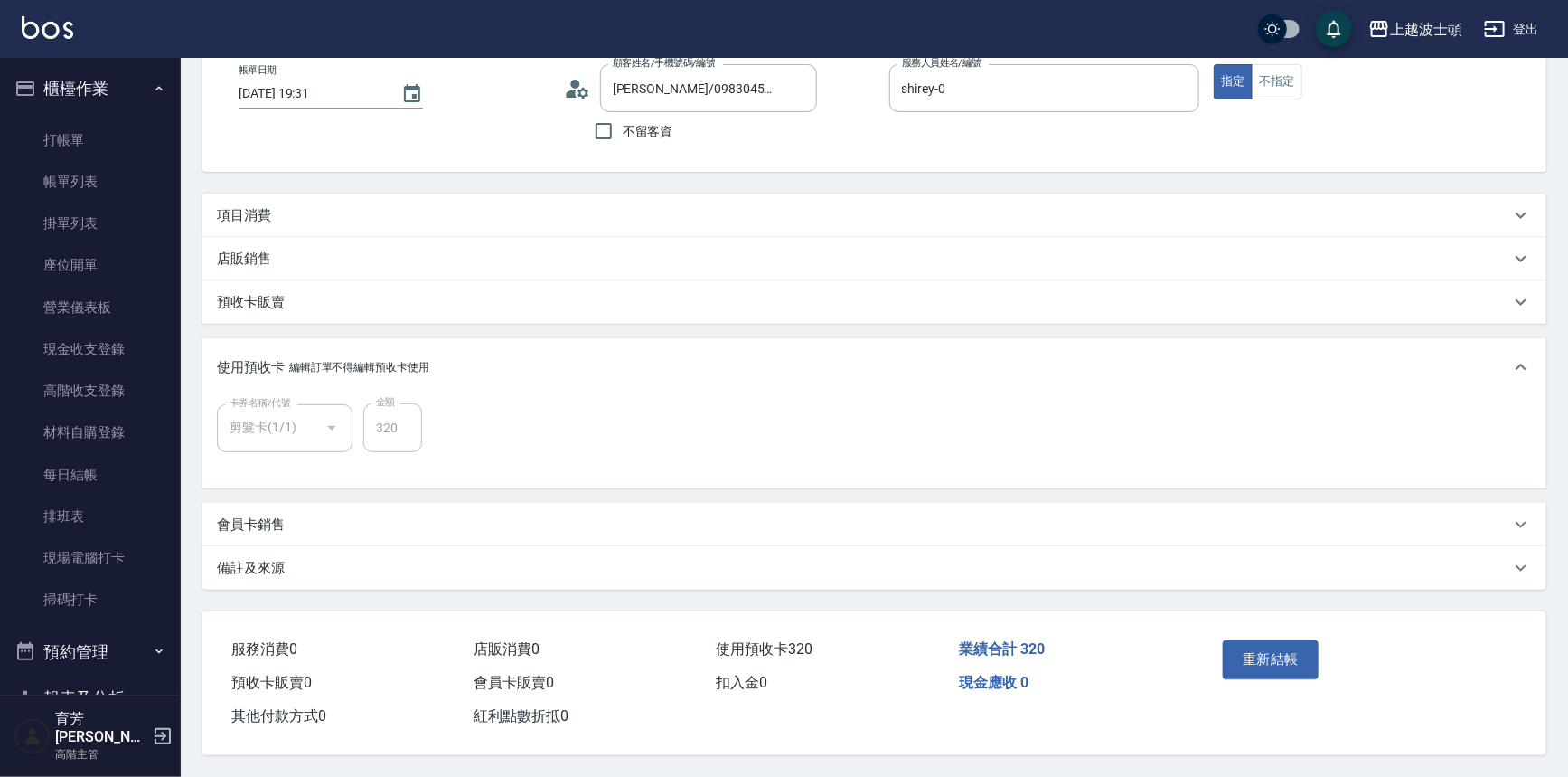
click at [375, 362] on p "編輯訂單不得編輯預收卡使用" at bounding box center [359, 367] width 140 height 19
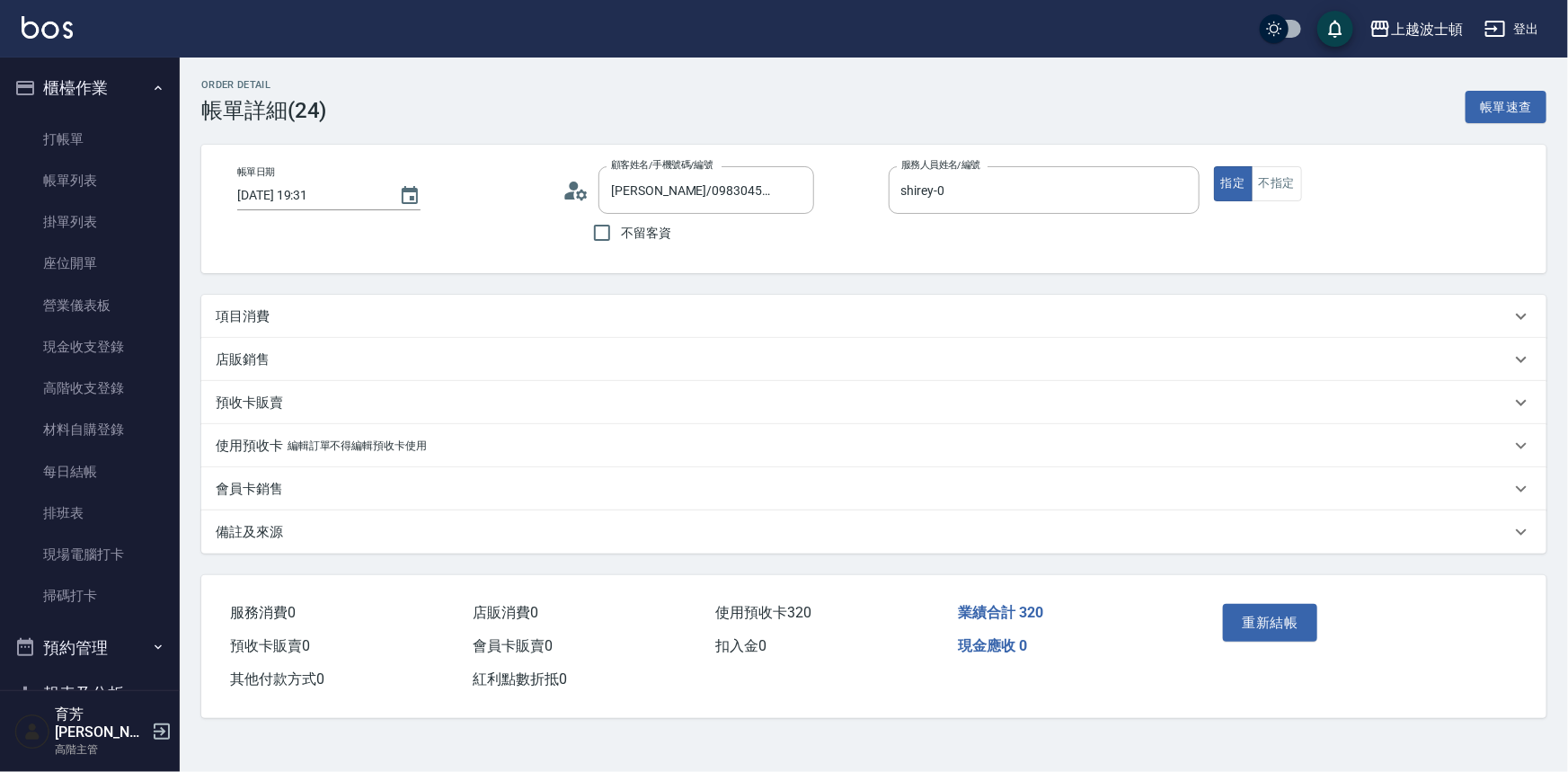
click at [264, 444] on p "使用預收卡" at bounding box center [250, 446] width 68 height 19
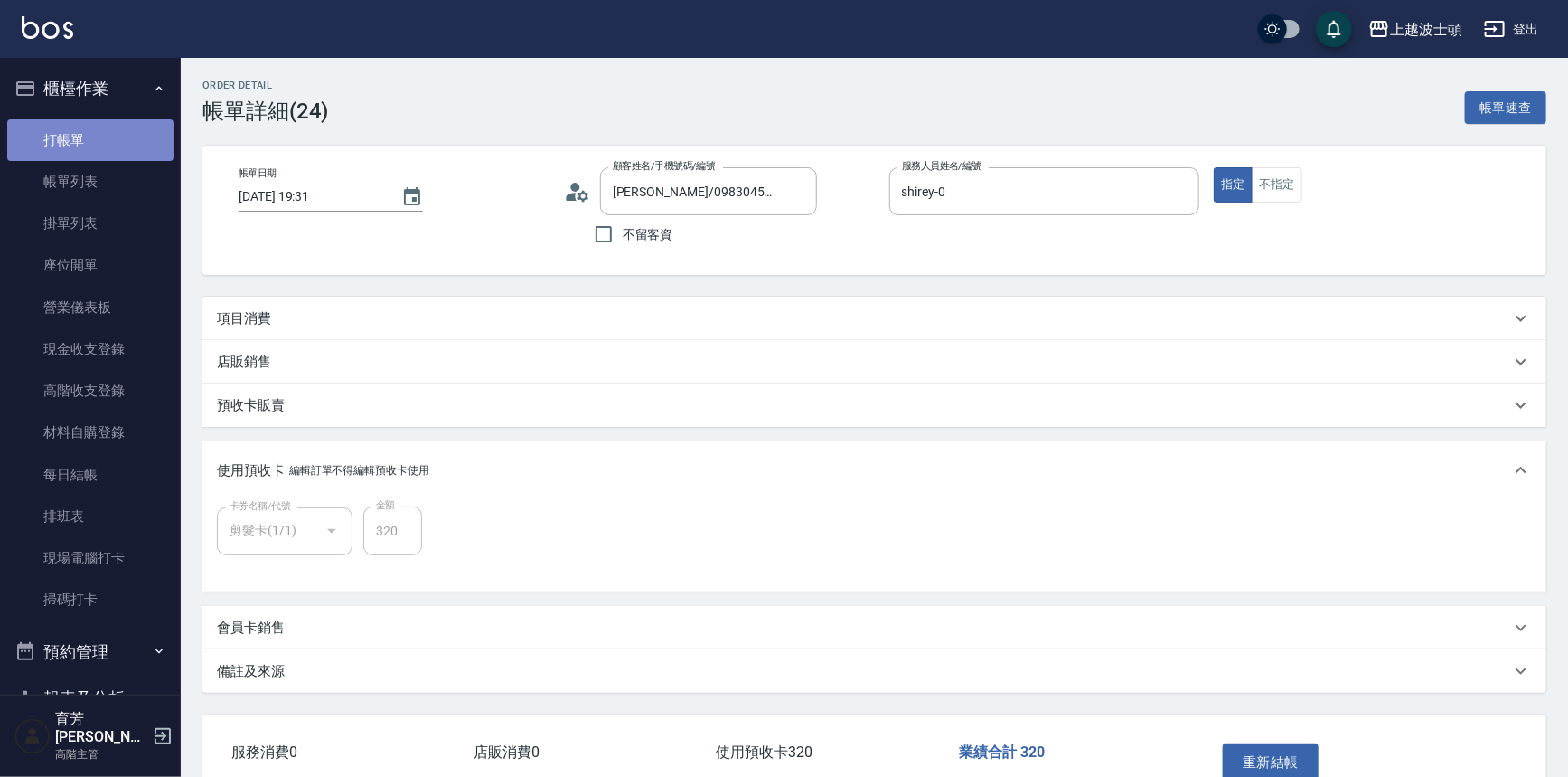
click at [121, 150] on link "打帳單" at bounding box center [91, 140] width 166 height 42
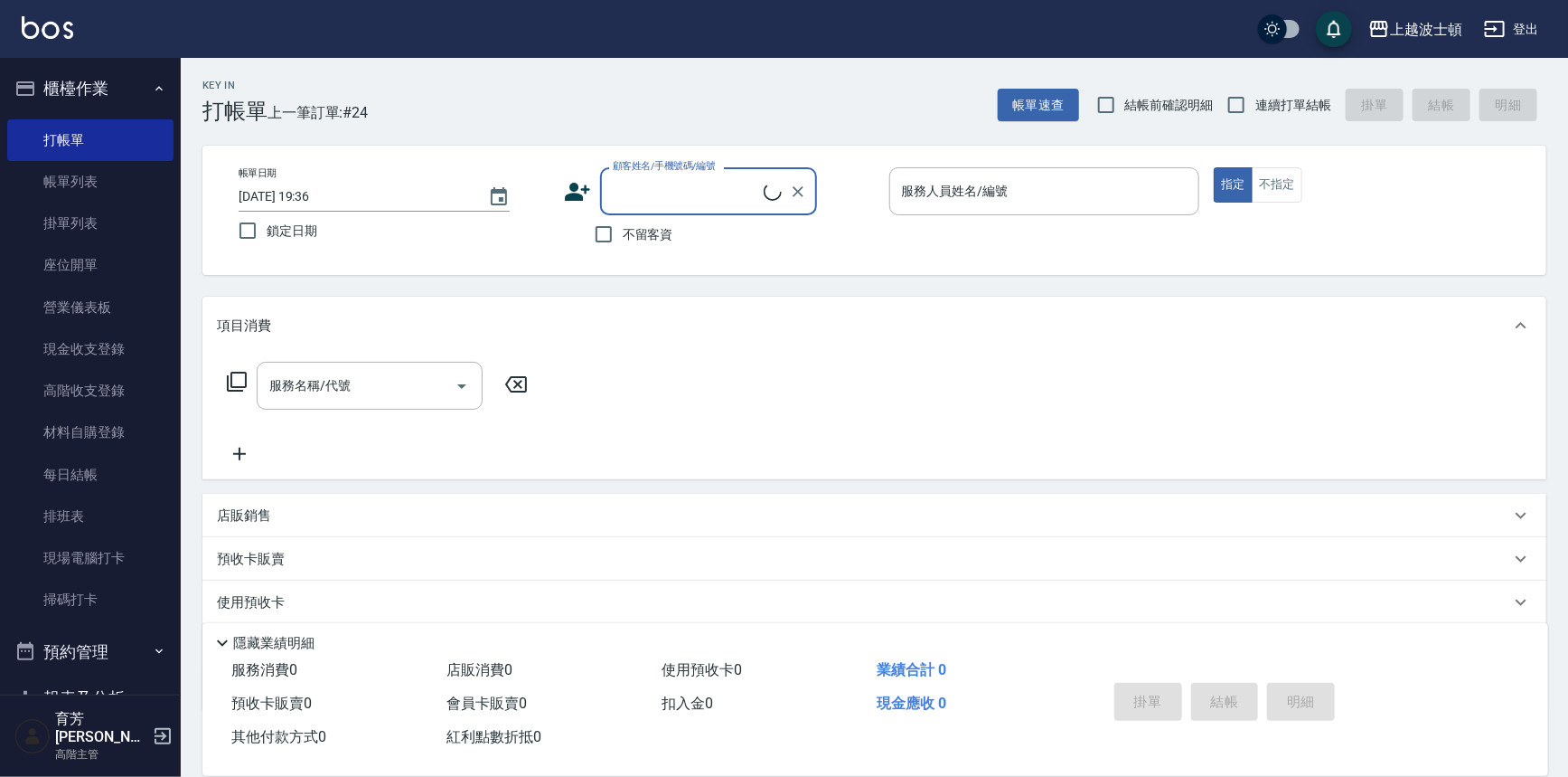
click at [663, 176] on input "顧客姓名/手機號碼/編號" at bounding box center [685, 192] width 156 height 32
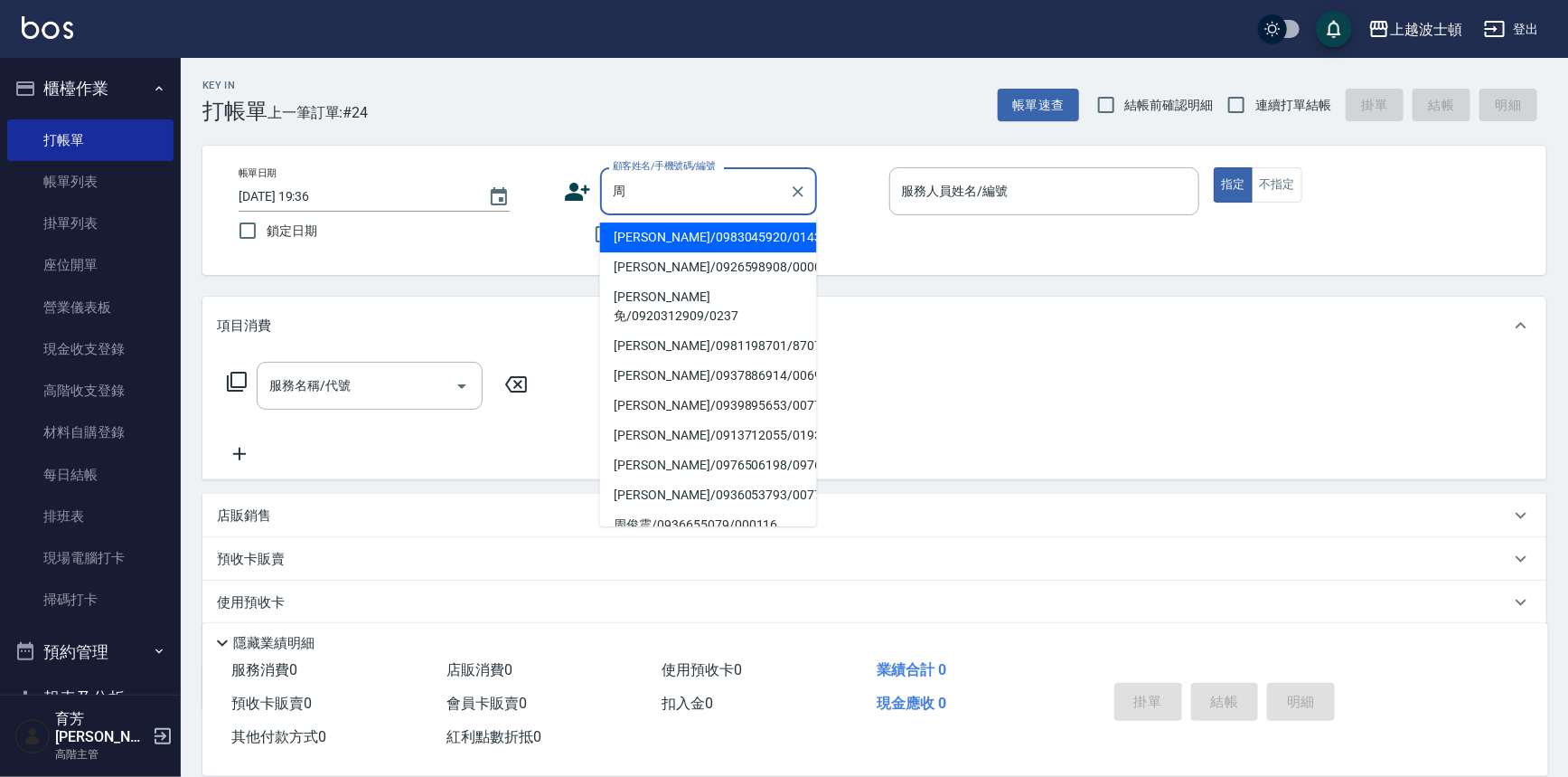
click at [669, 233] on li "周佑蒼/0983045920/0143069" at bounding box center [709, 238] width 217 height 30
type input "周佑蒼/0983045920/0143069"
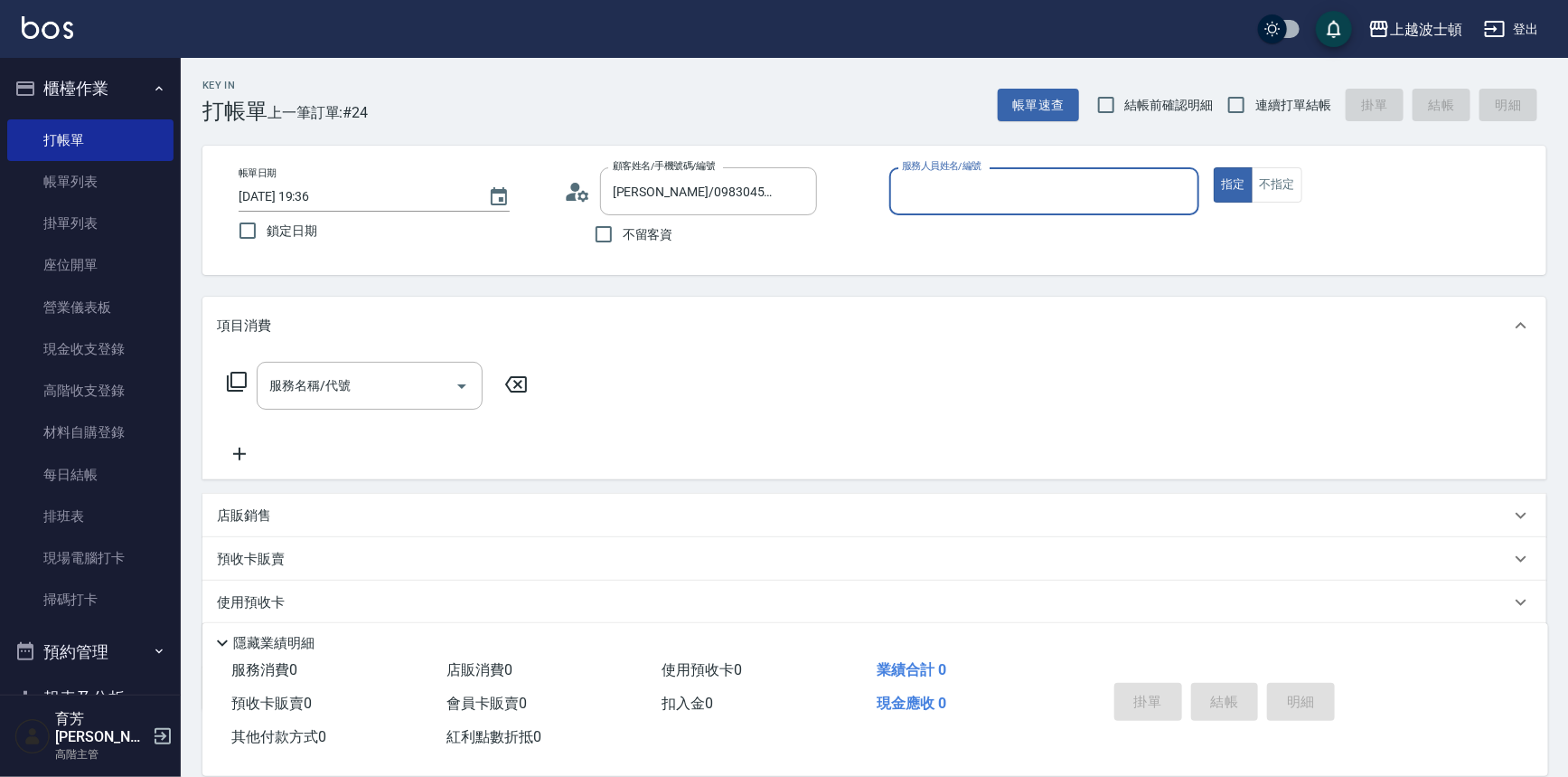
type input "shirey-0"
click at [307, 593] on span "x1" at bounding box center [314, 604] width 15 height 27
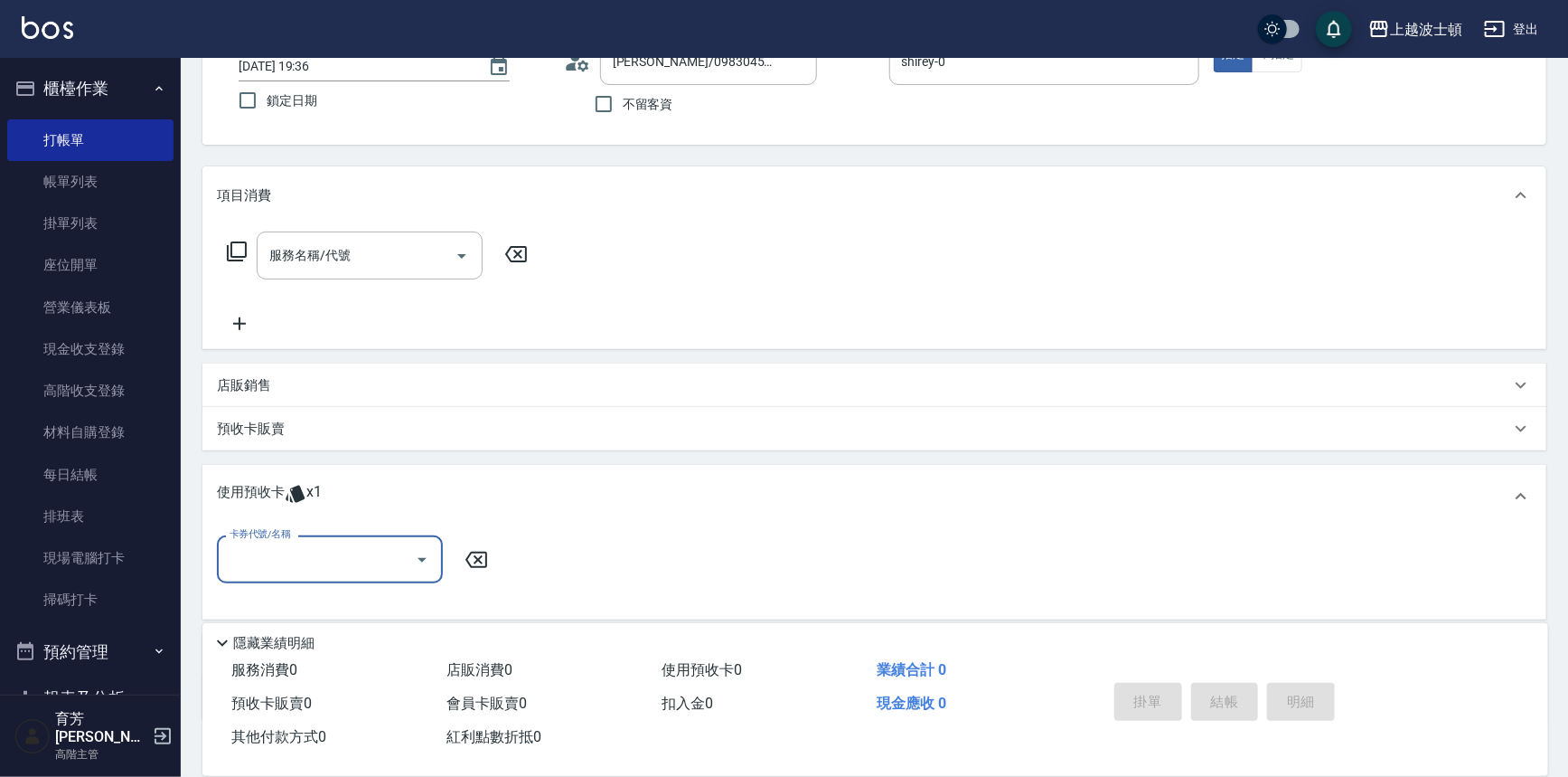
scroll to position [245, 0]
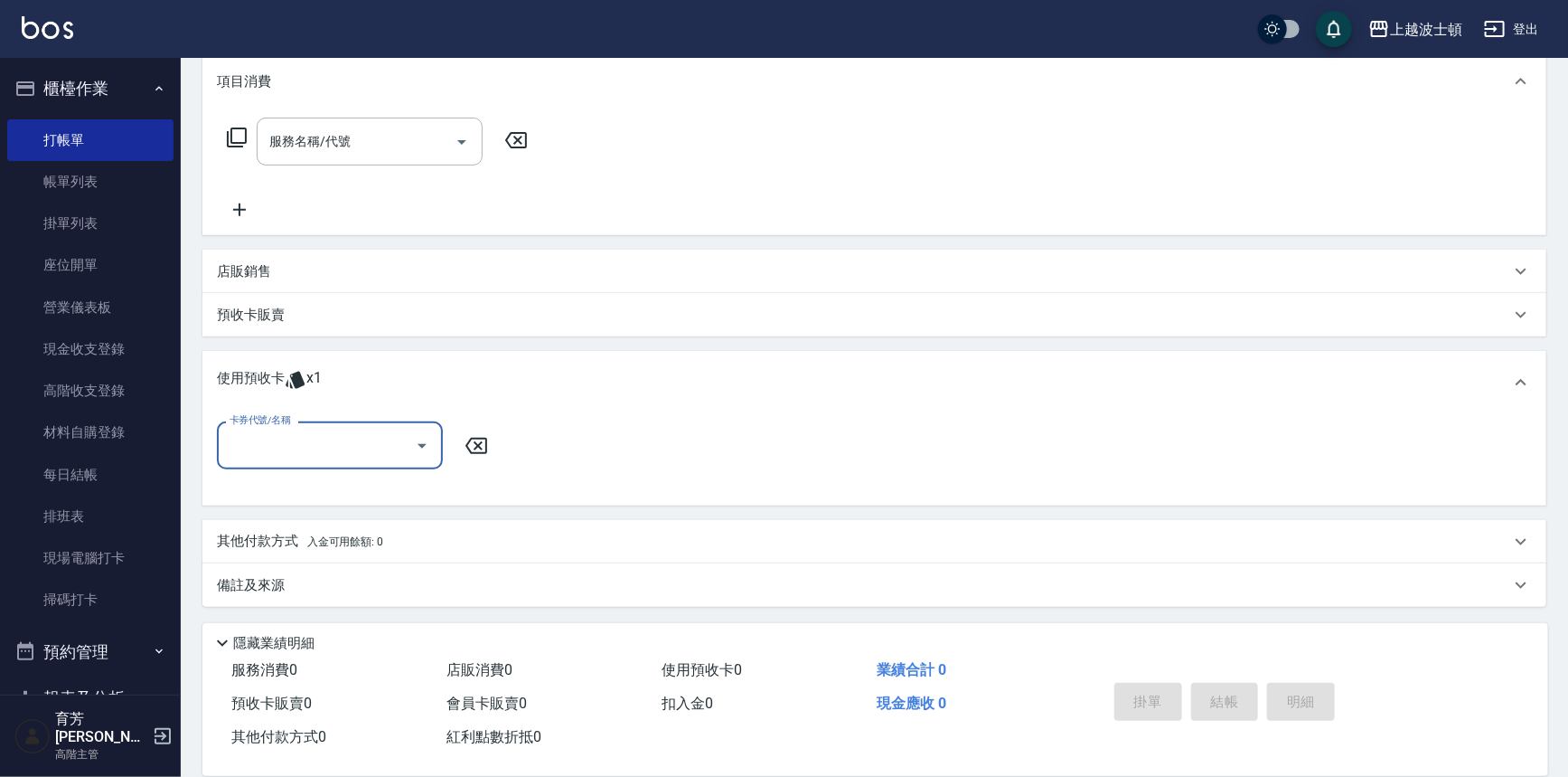
click at [417, 442] on icon "Open" at bounding box center [422, 446] width 22 height 22
click at [406, 483] on div "剪髮卡 剩餘1張" at bounding box center [329, 492] width 226 height 30
type input "剪髮卡"
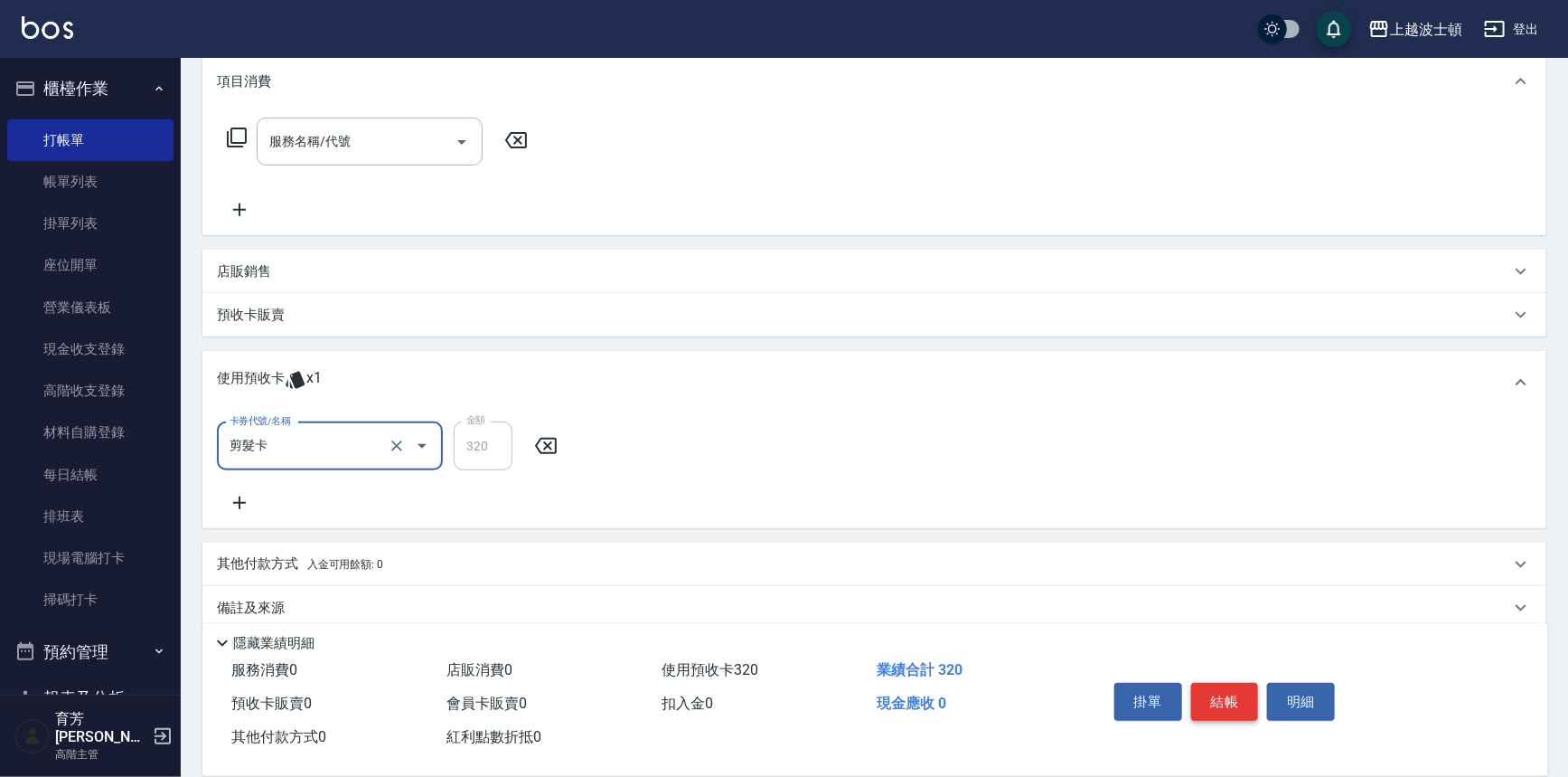
click at [1218, 698] on button "結帳" at bounding box center [1225, 701] width 68 height 38
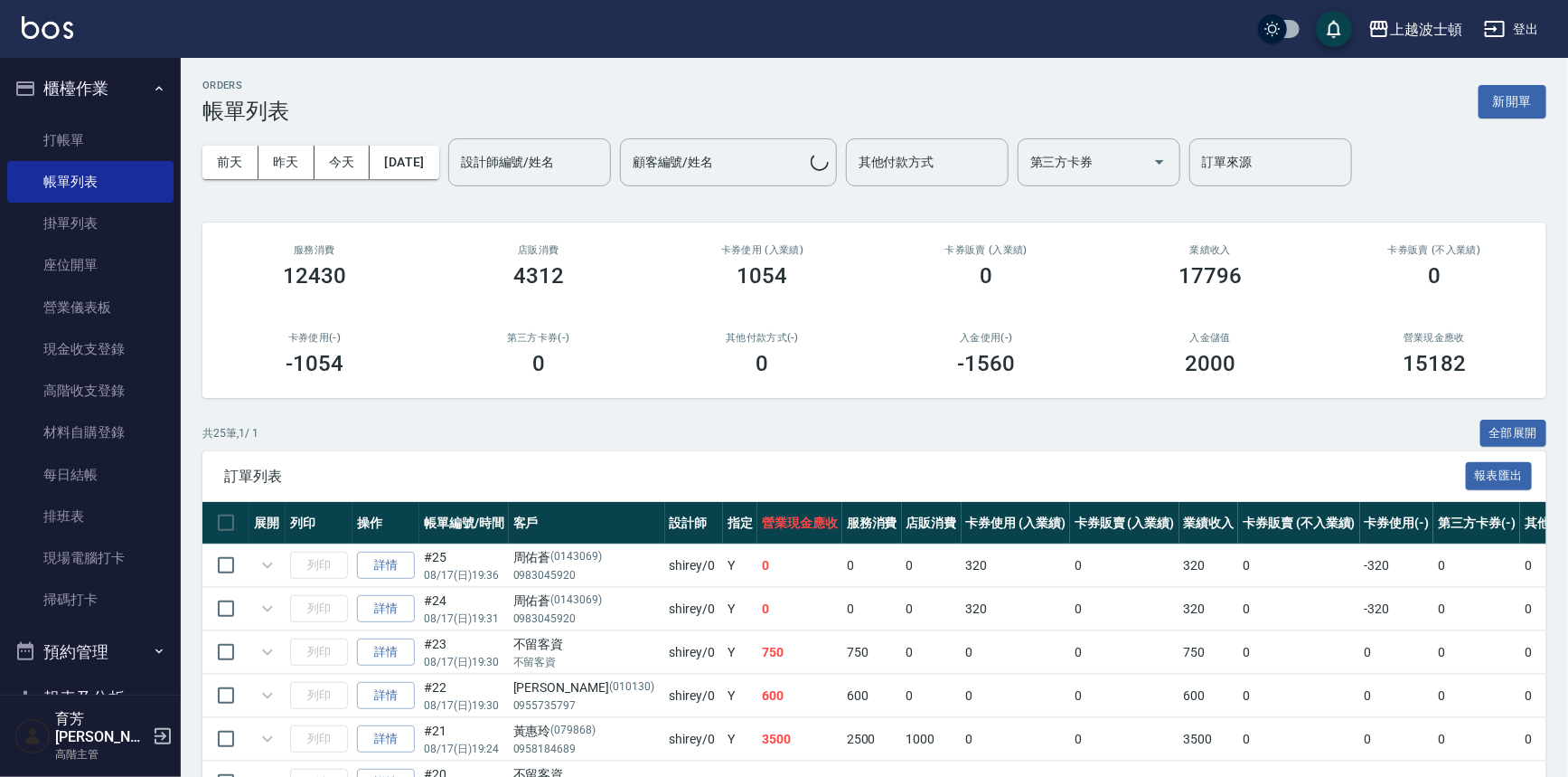
click at [603, 162] on input "設計師編號/姓名" at bounding box center [530, 162] width 146 height 32
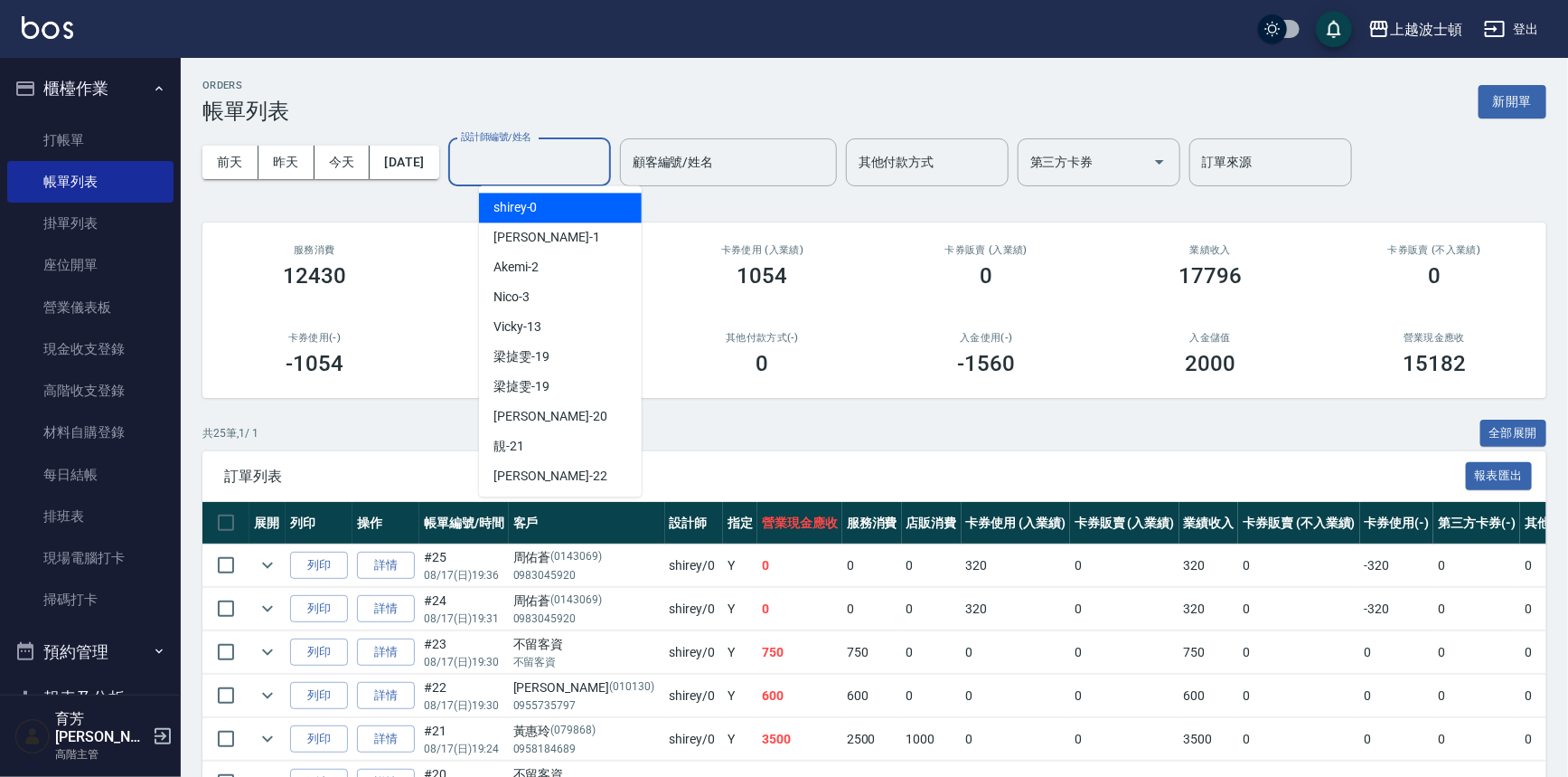
click at [572, 203] on div "shirey -0" at bounding box center [561, 208] width 162 height 30
type input "shirey-0"
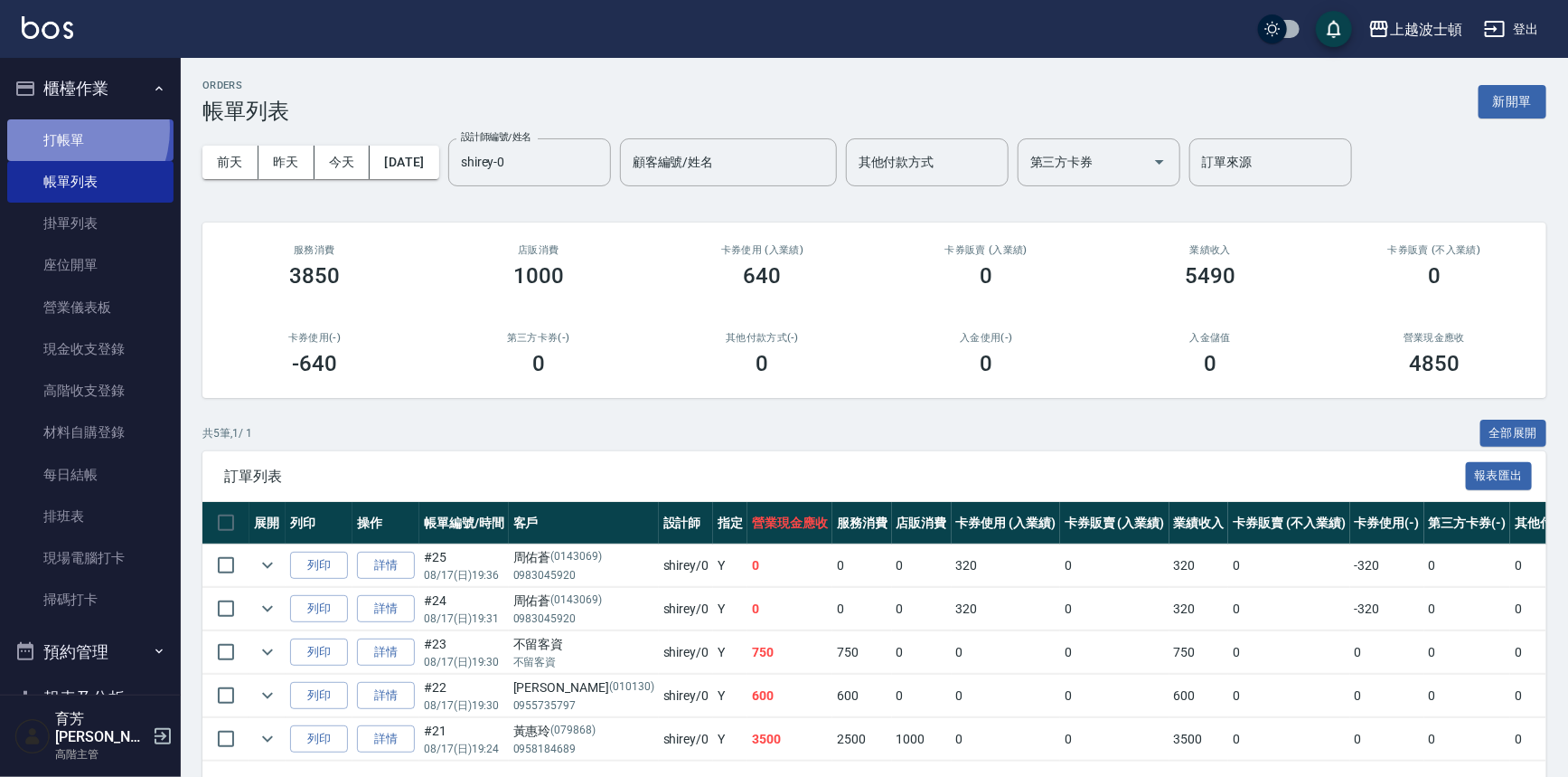
click at [59, 128] on link "打帳單" at bounding box center [91, 140] width 166 height 42
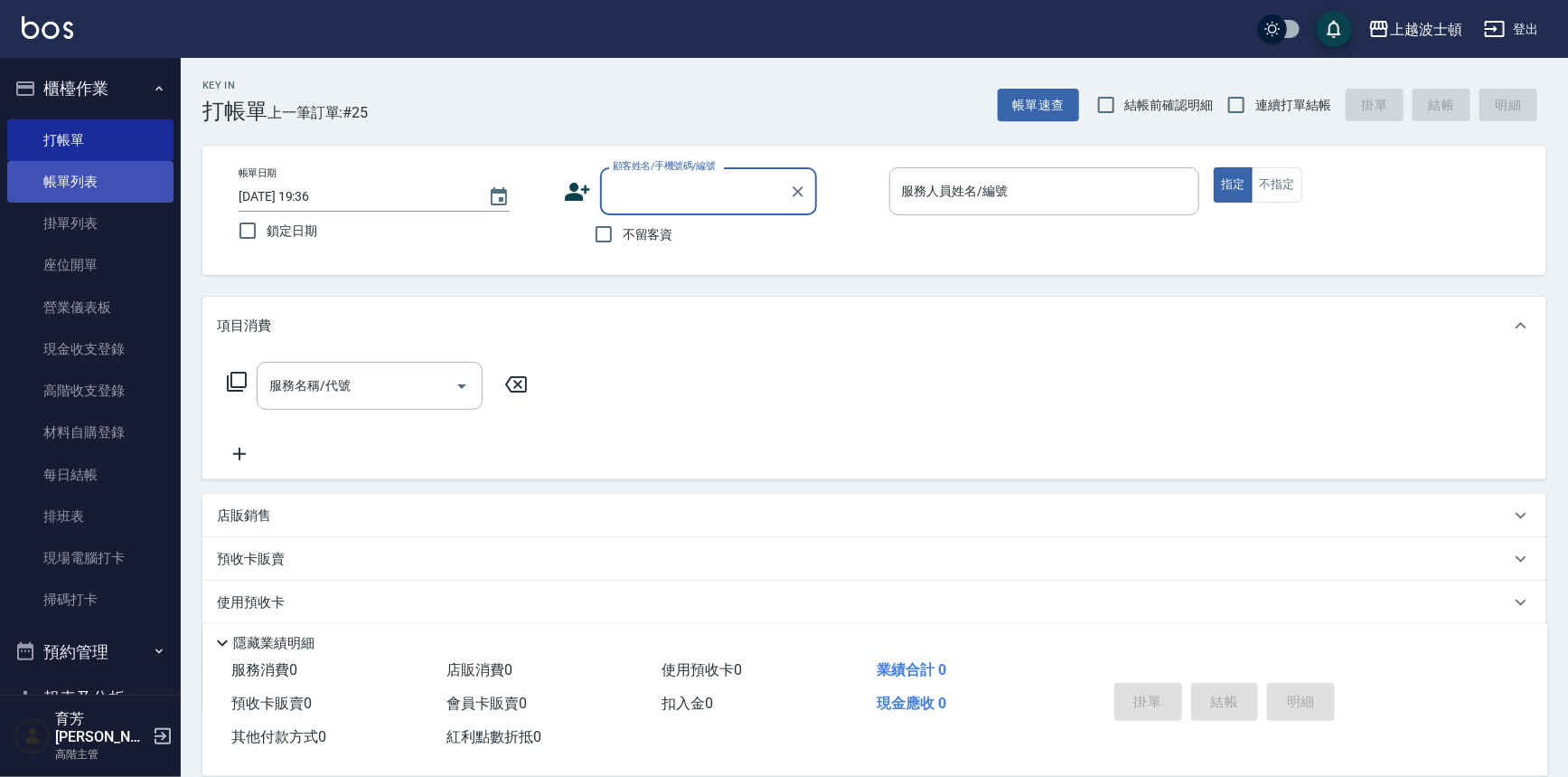
click at [114, 175] on link "帳單列表" at bounding box center [91, 181] width 166 height 42
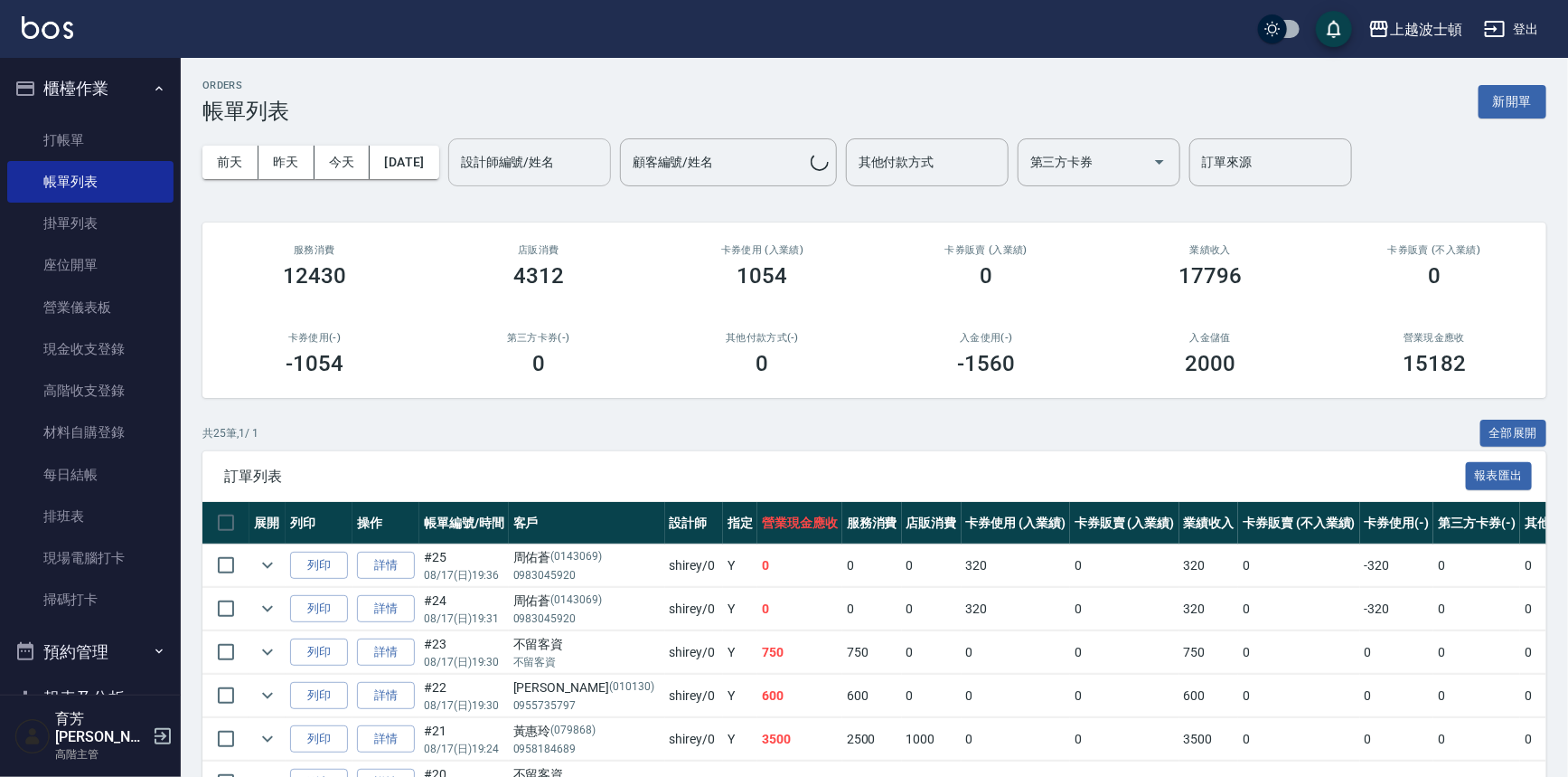
click at [559, 171] on input "設計師編號/姓名" at bounding box center [530, 162] width 146 height 32
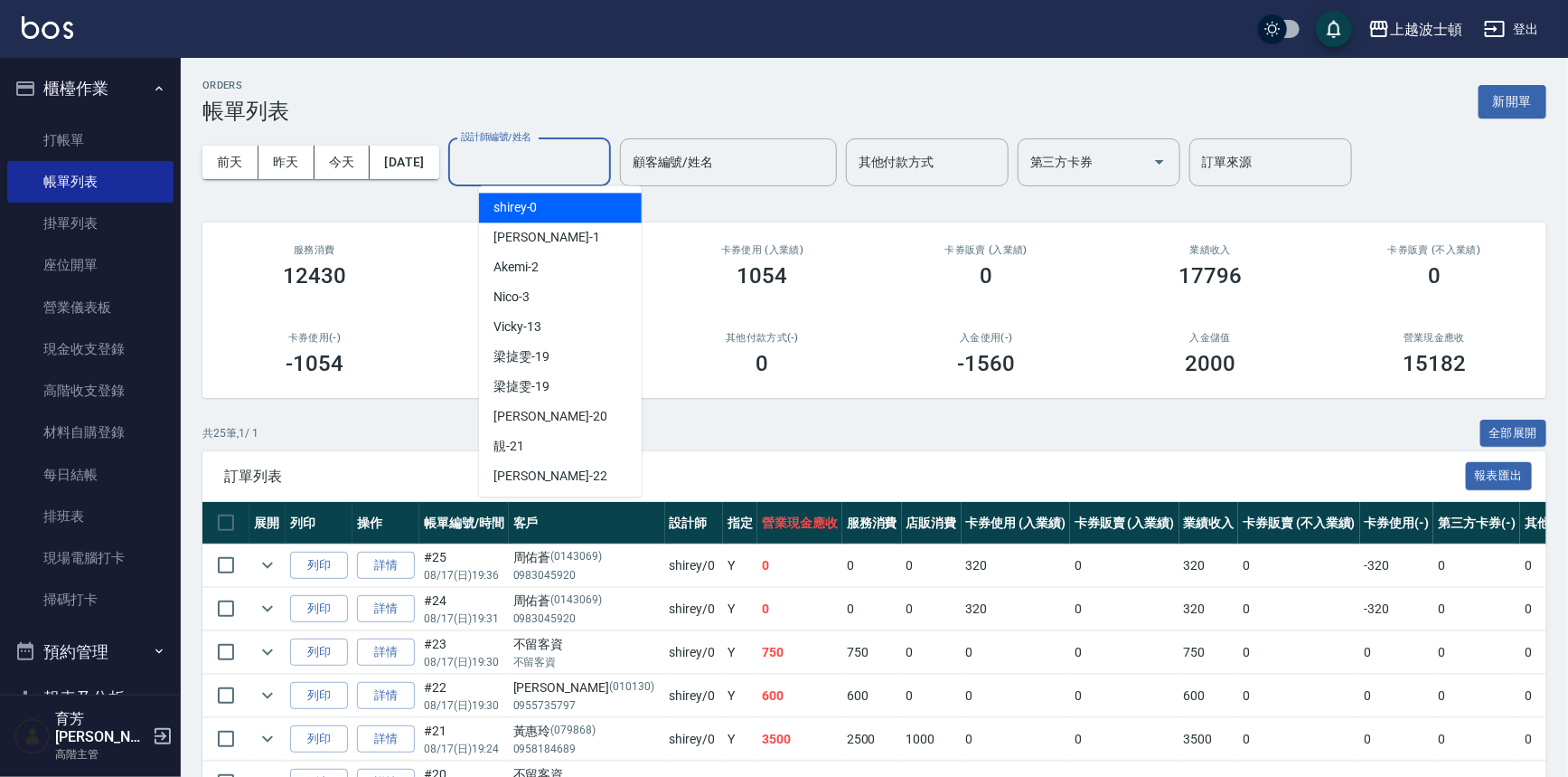
click at [561, 203] on div "shirey -0" at bounding box center [561, 208] width 162 height 30
type input "shirey-0"
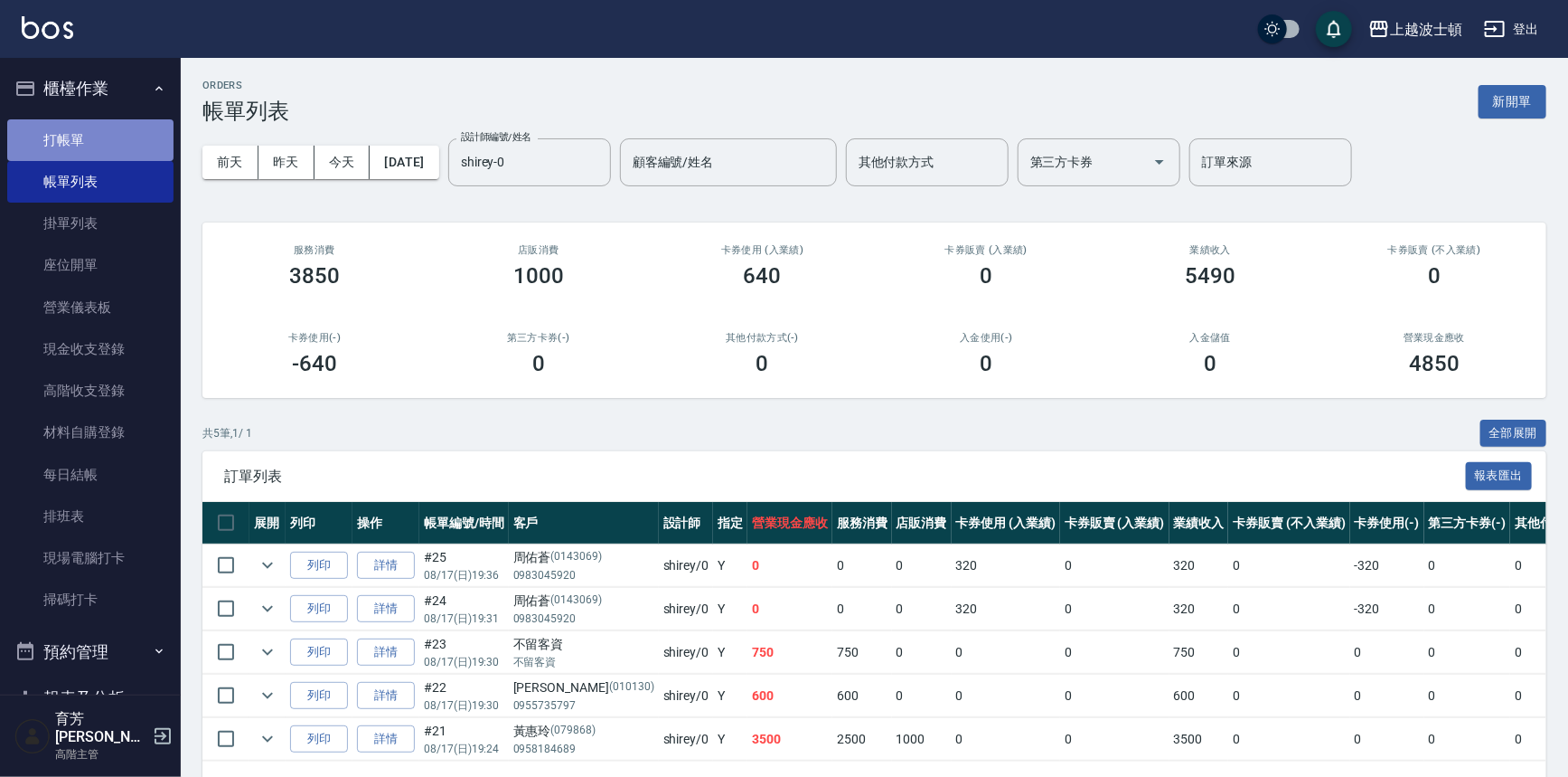
click at [93, 144] on link "打帳單" at bounding box center [91, 140] width 166 height 42
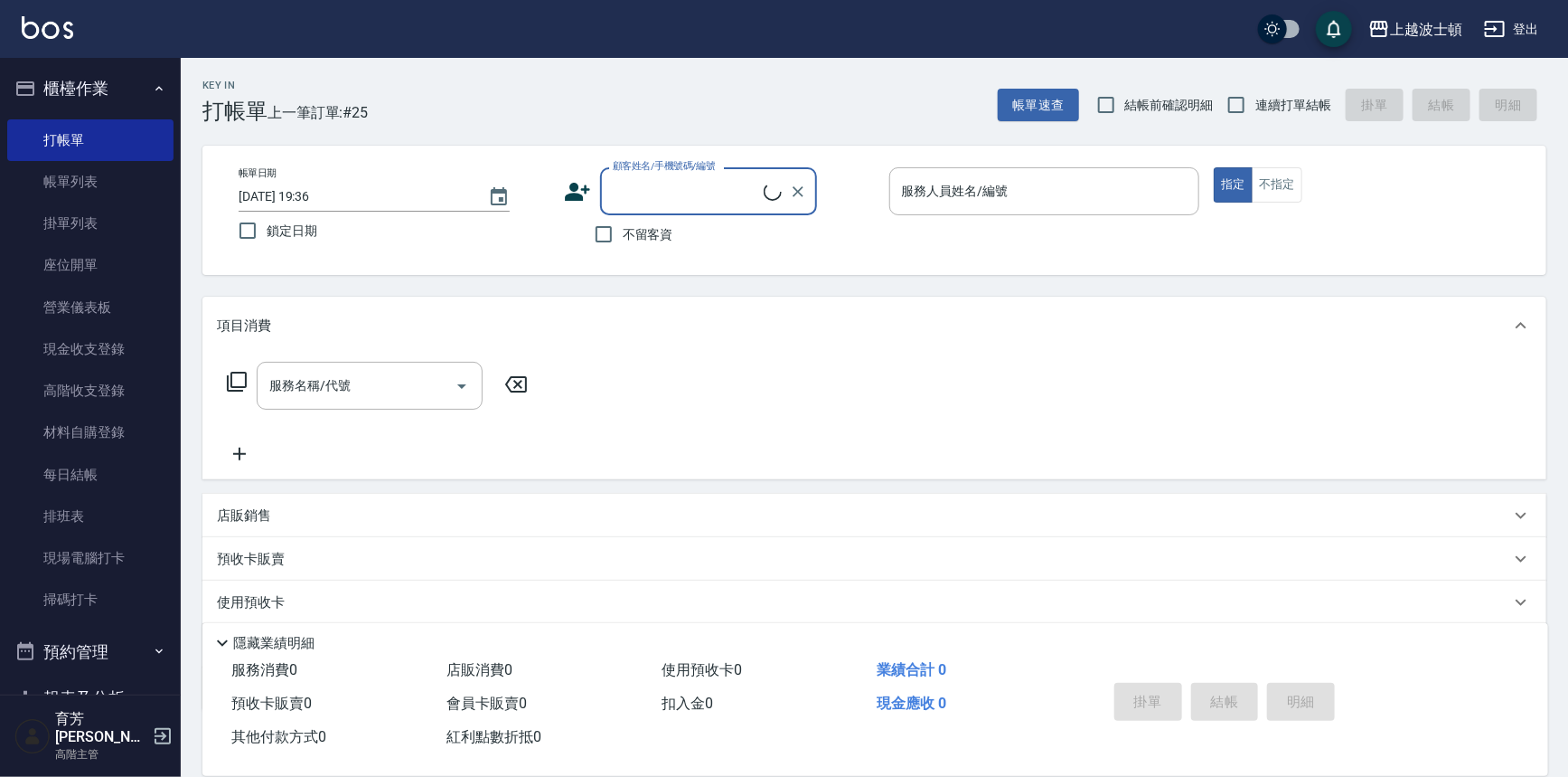
click at [660, 196] on input "顧客姓名/手機號碼/編號" at bounding box center [685, 192] width 156 height 32
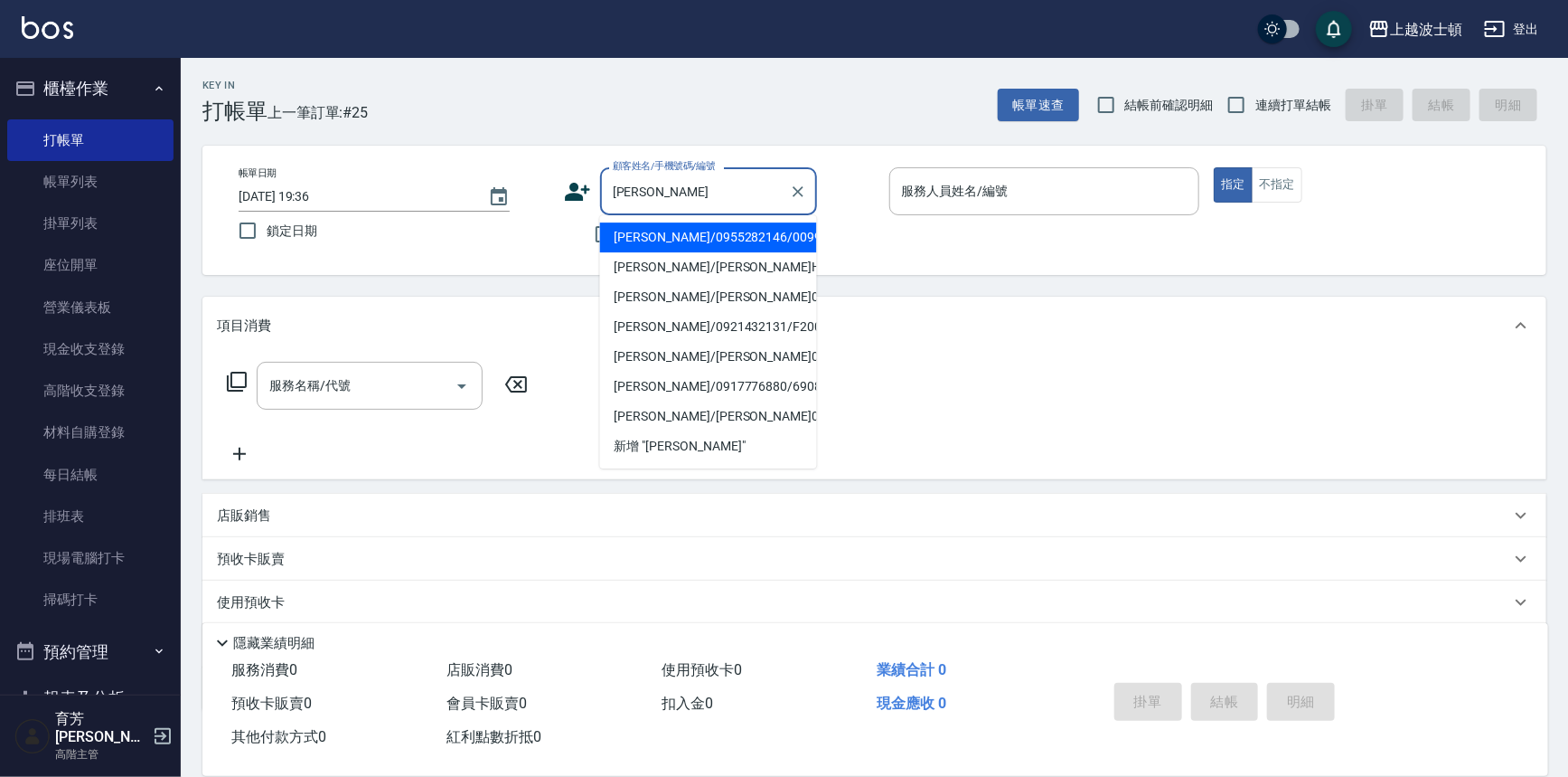
click at [706, 233] on li "蔡淑文/0955282146/009991" at bounding box center [709, 238] width 217 height 30
type input "蔡淑文/0955282146/009991"
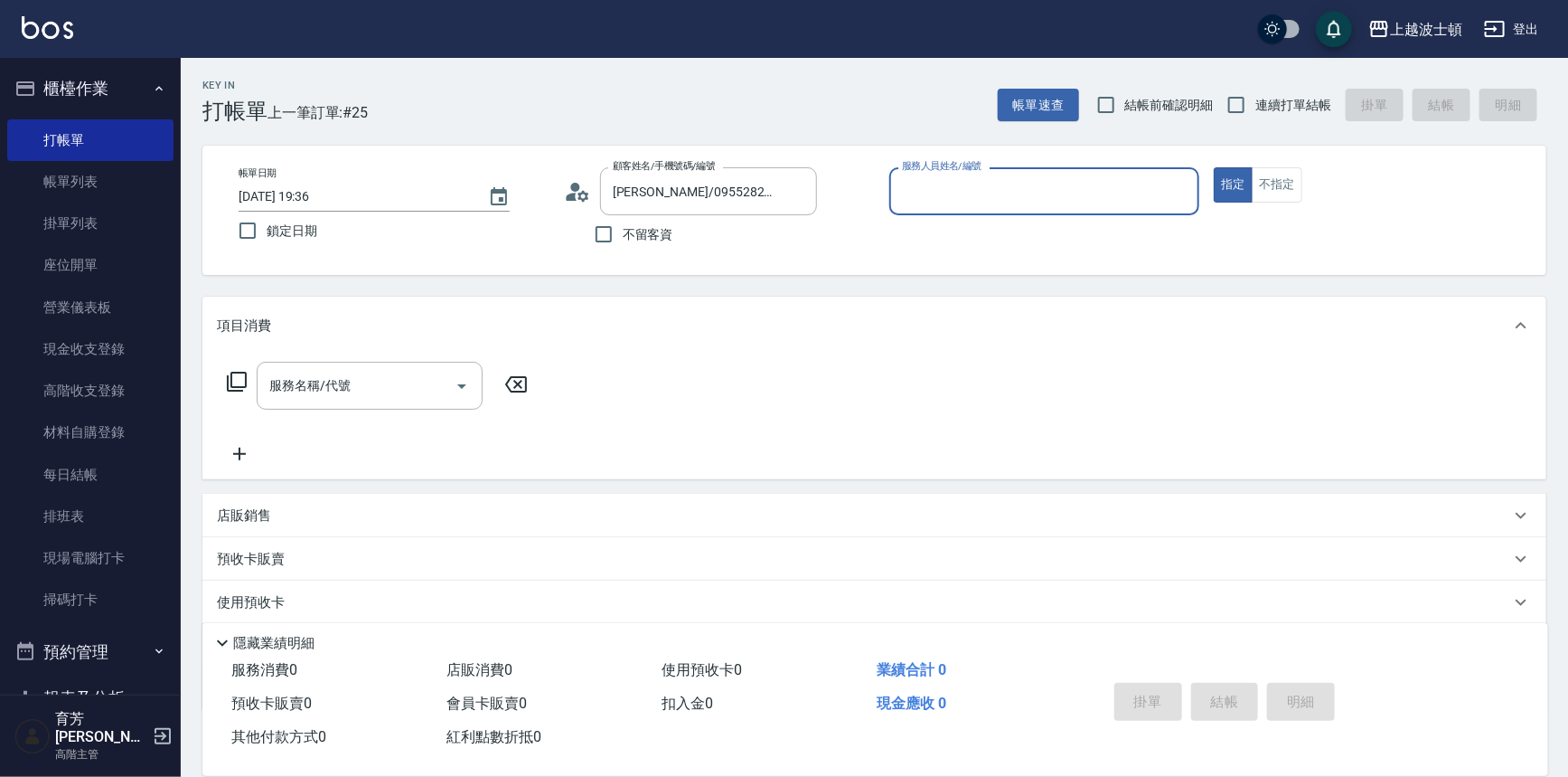
type input "shirey-0"
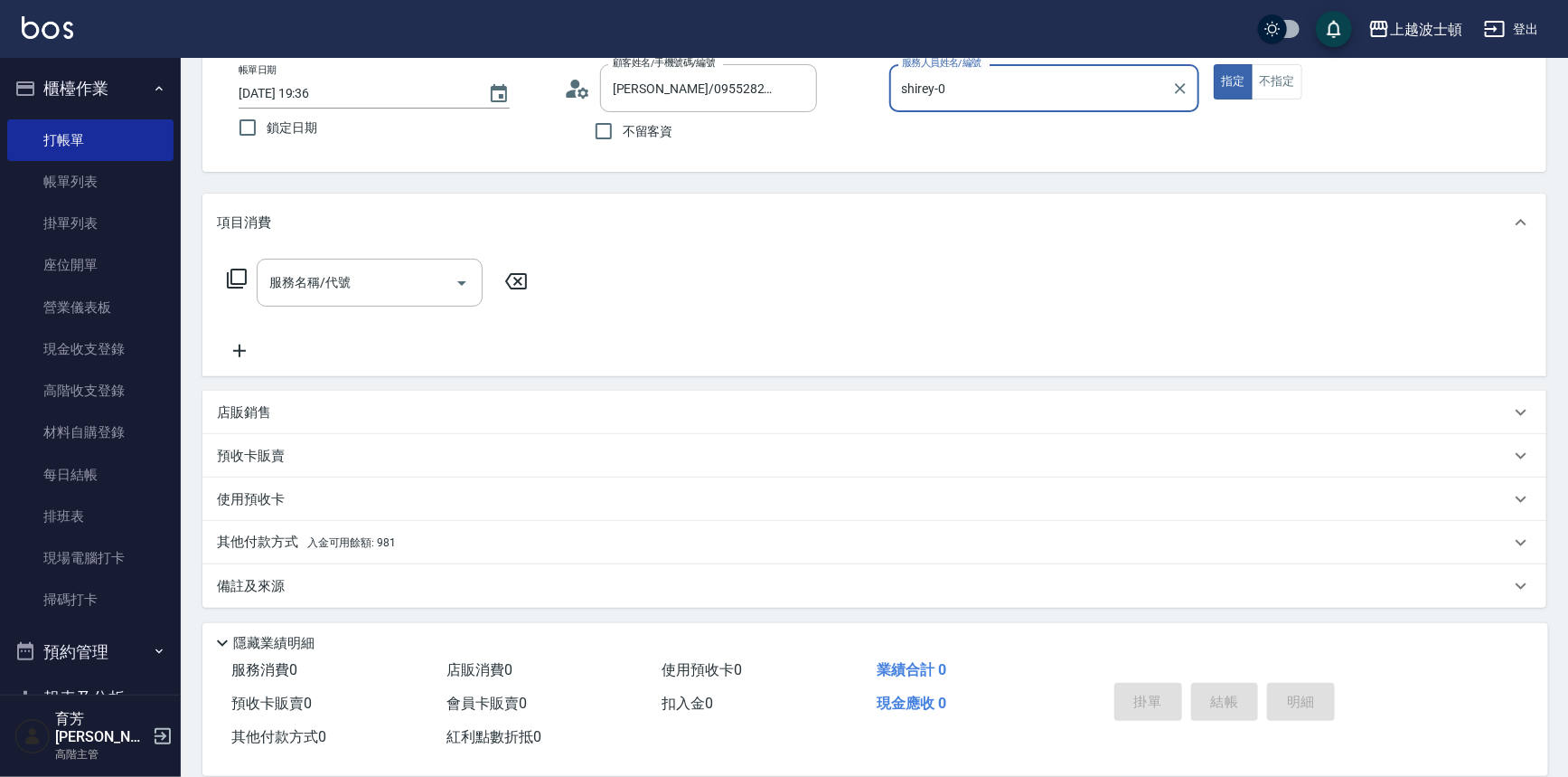
click at [232, 276] on icon at bounding box center [236, 278] width 22 height 22
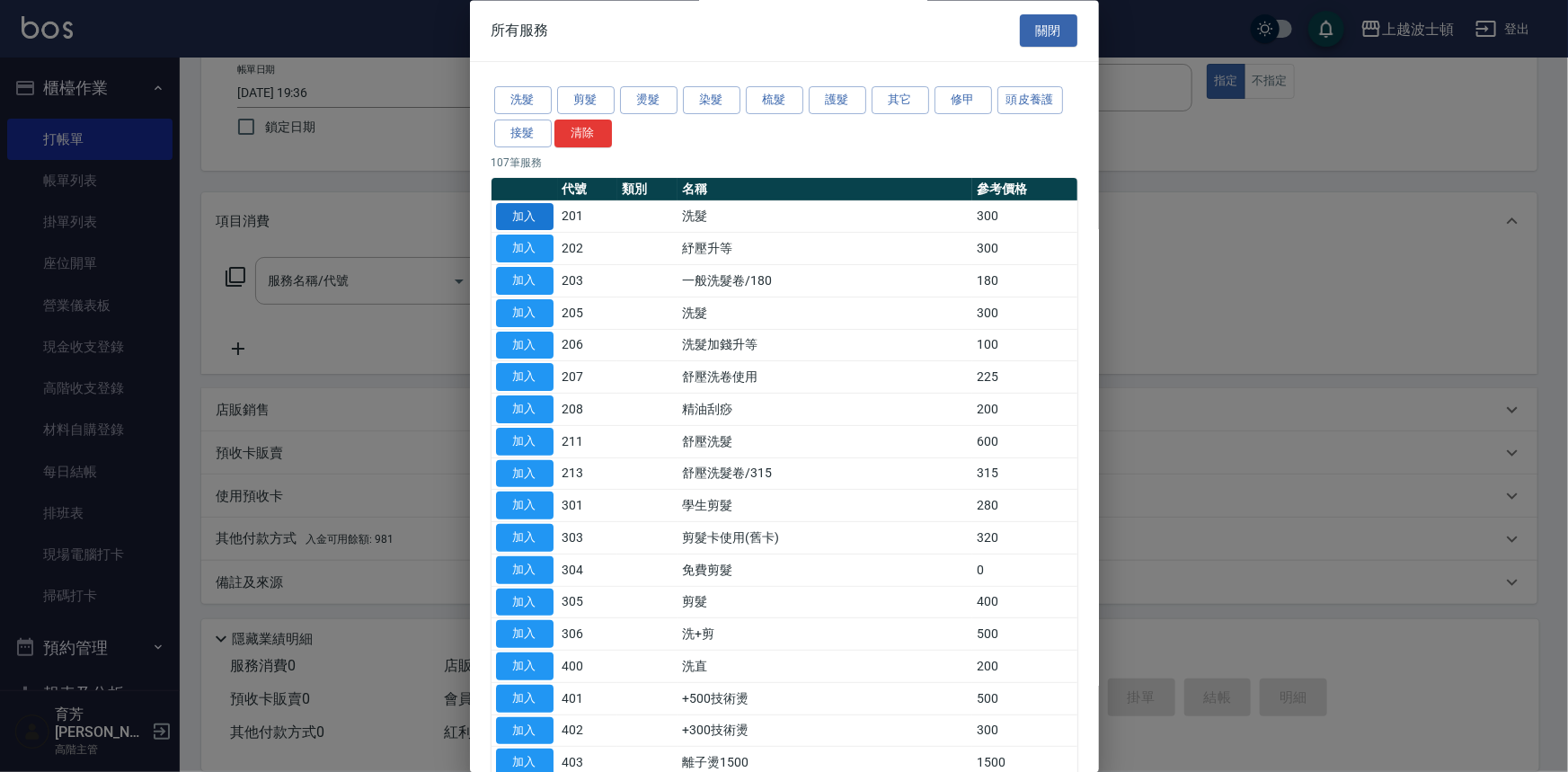
click at [498, 209] on button "加入" at bounding box center [525, 217] width 57 height 28
type input "洗髮(201)"
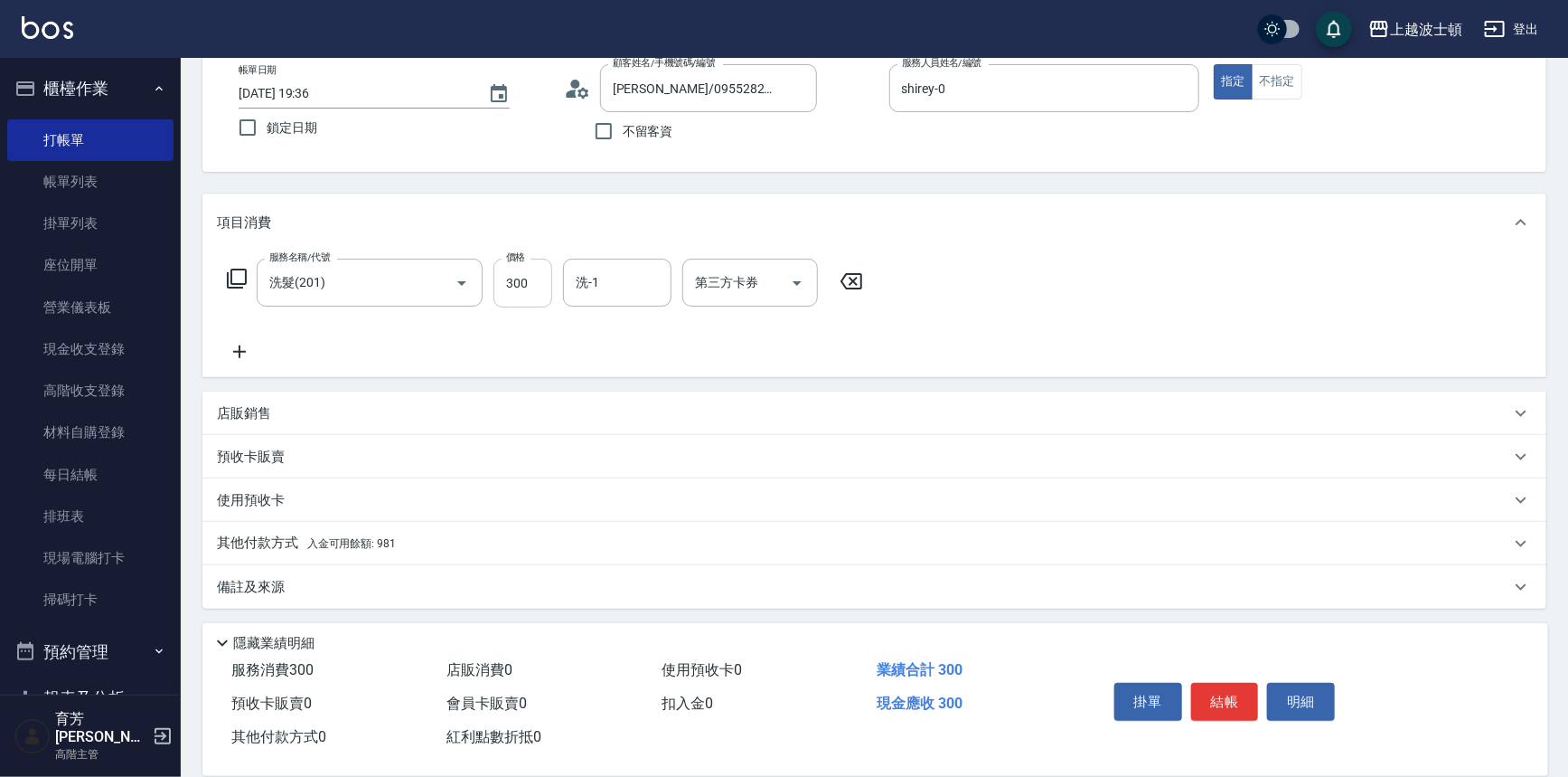
click at [523, 288] on input "300" at bounding box center [523, 283] width 59 height 49
type input "270"
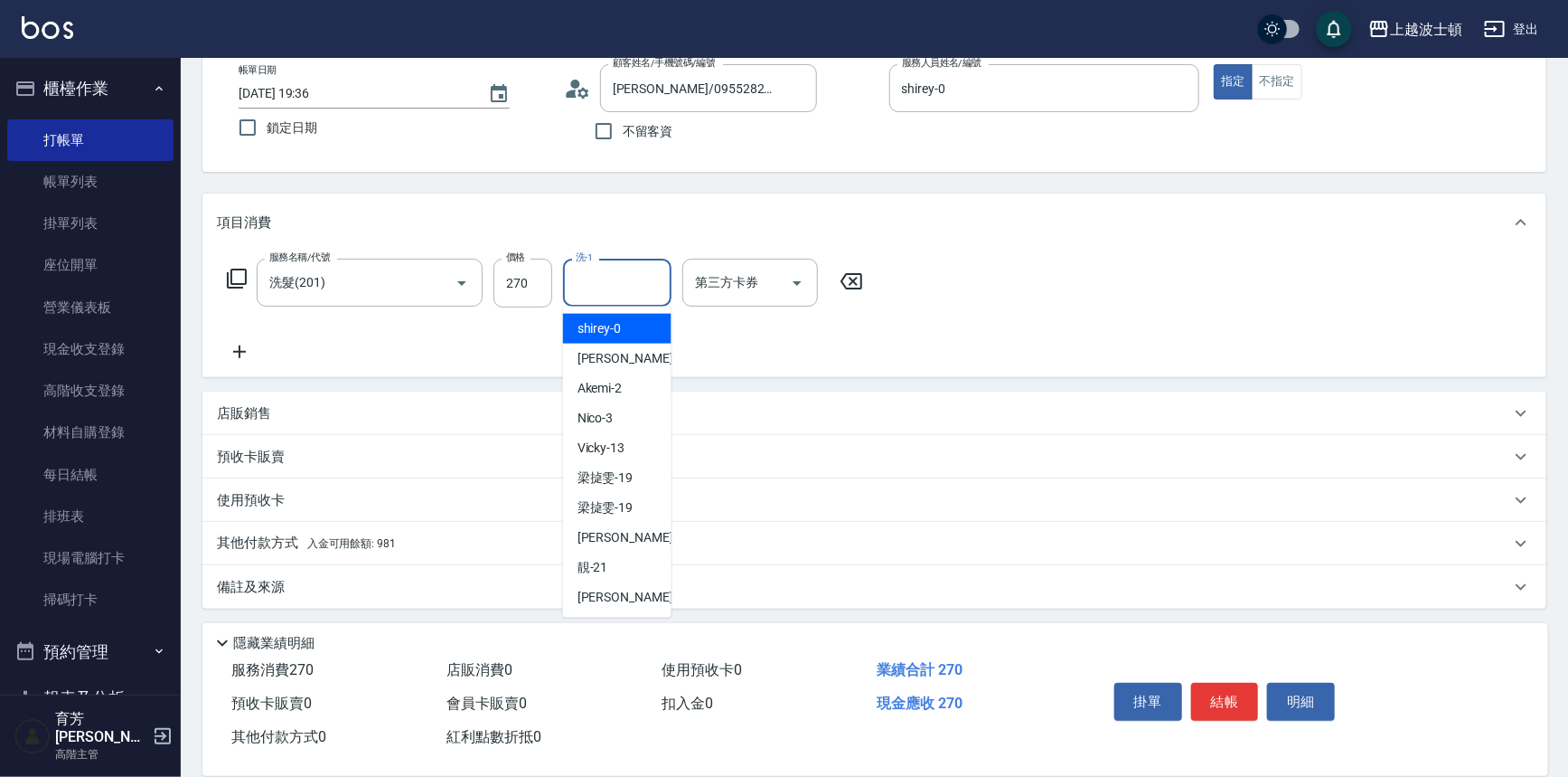
click at [602, 274] on input "洗-1" at bounding box center [617, 283] width 93 height 32
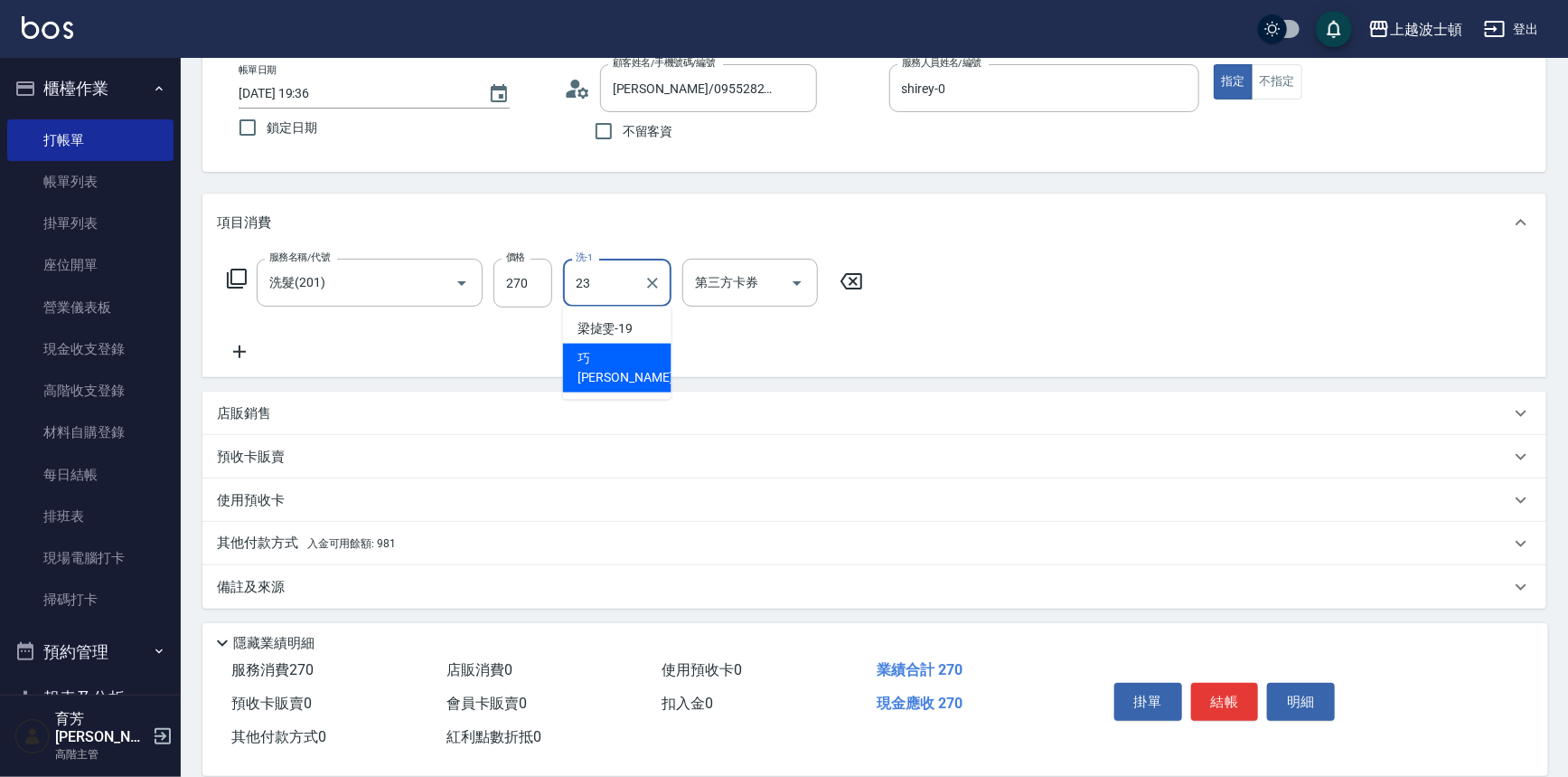
click at [642, 349] on div "巧莉 -23" at bounding box center [617, 368] width 109 height 49
type input "巧莉-23"
drag, startPoint x: 387, startPoint y: 543, endPoint x: 423, endPoint y: 538, distance: 36.3
click at [388, 543] on span "入金可用餘額: 981" at bounding box center [352, 541] width 89 height 12
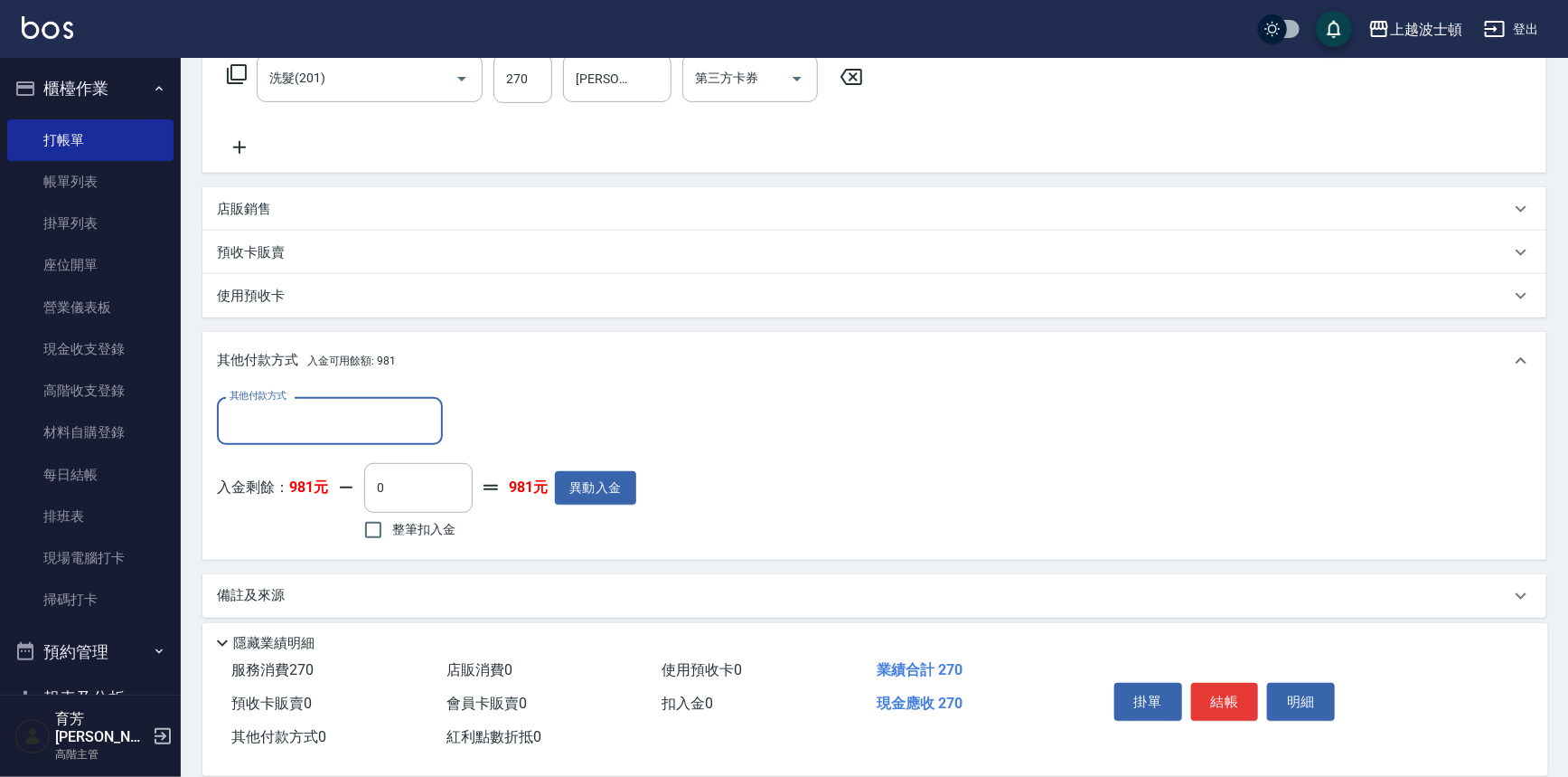
scroll to position [316, 0]
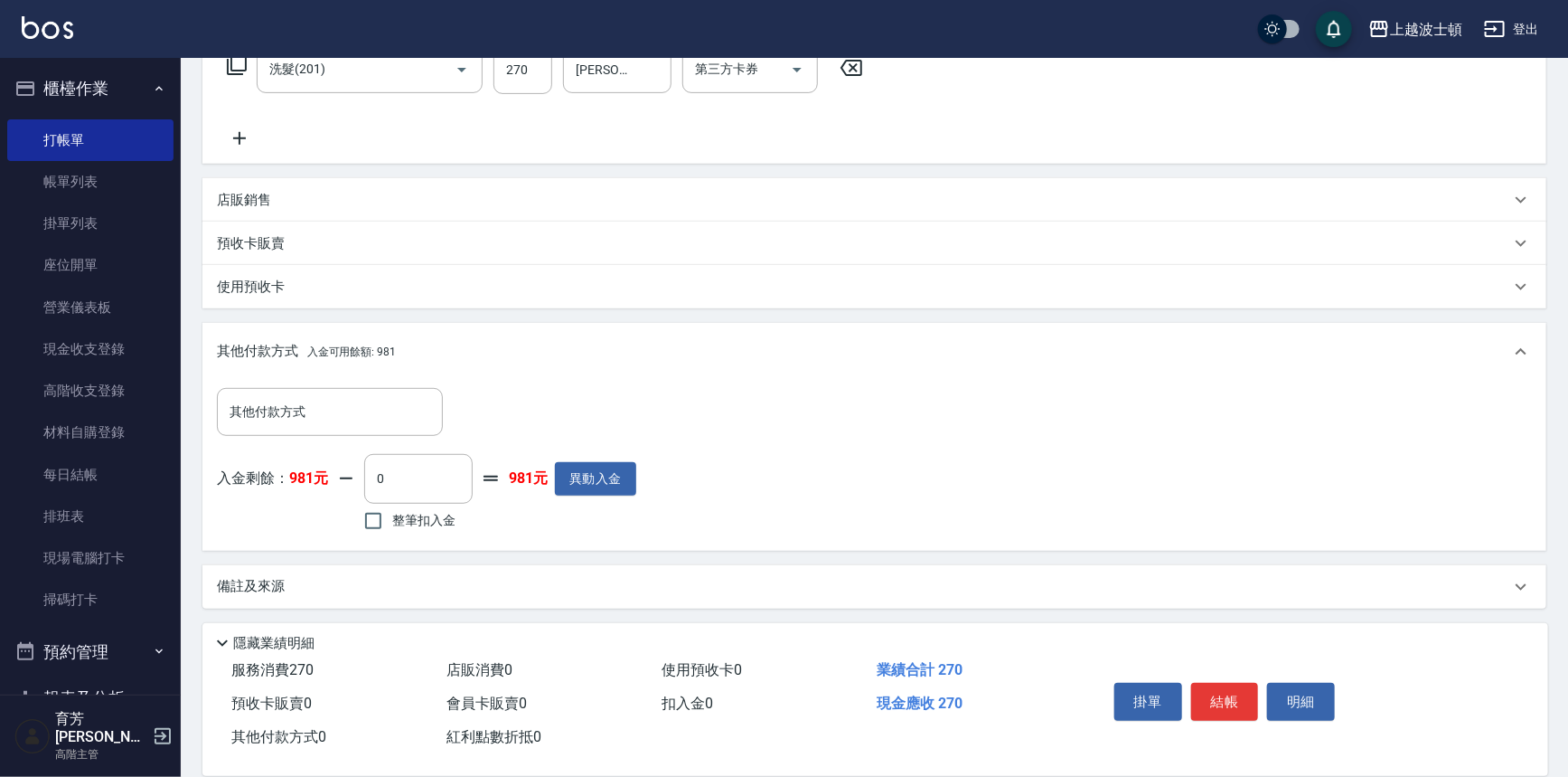
click at [402, 524] on span "整筆扣入金" at bounding box center [424, 520] width 63 height 19
click at [393, 524] on input "整筆扣入金" at bounding box center [373, 520] width 38 height 38
checkbox input "true"
type input "270"
click at [1209, 701] on button "結帳" at bounding box center [1225, 701] width 68 height 38
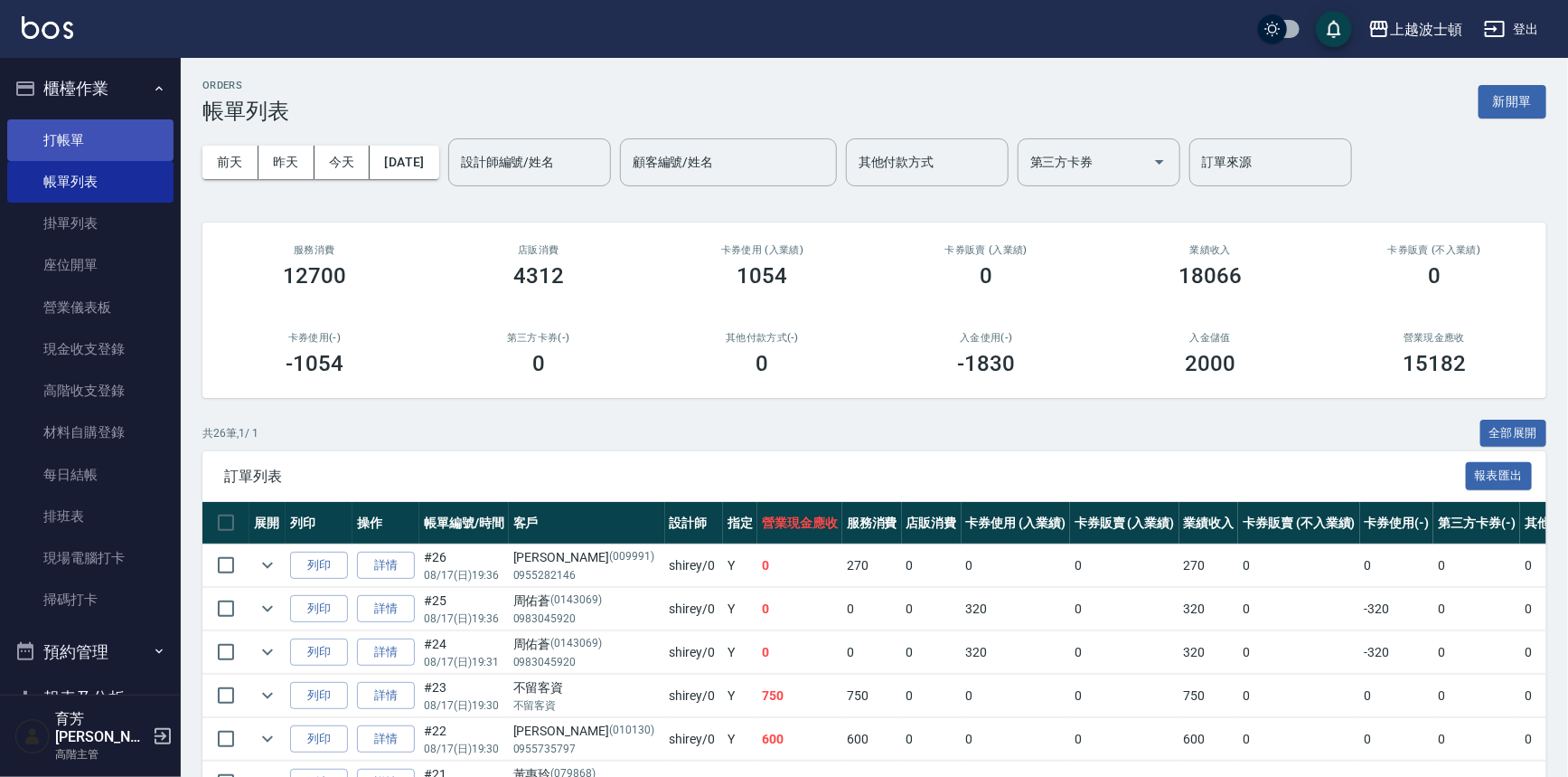
click at [56, 128] on link "打帳單" at bounding box center [91, 140] width 166 height 42
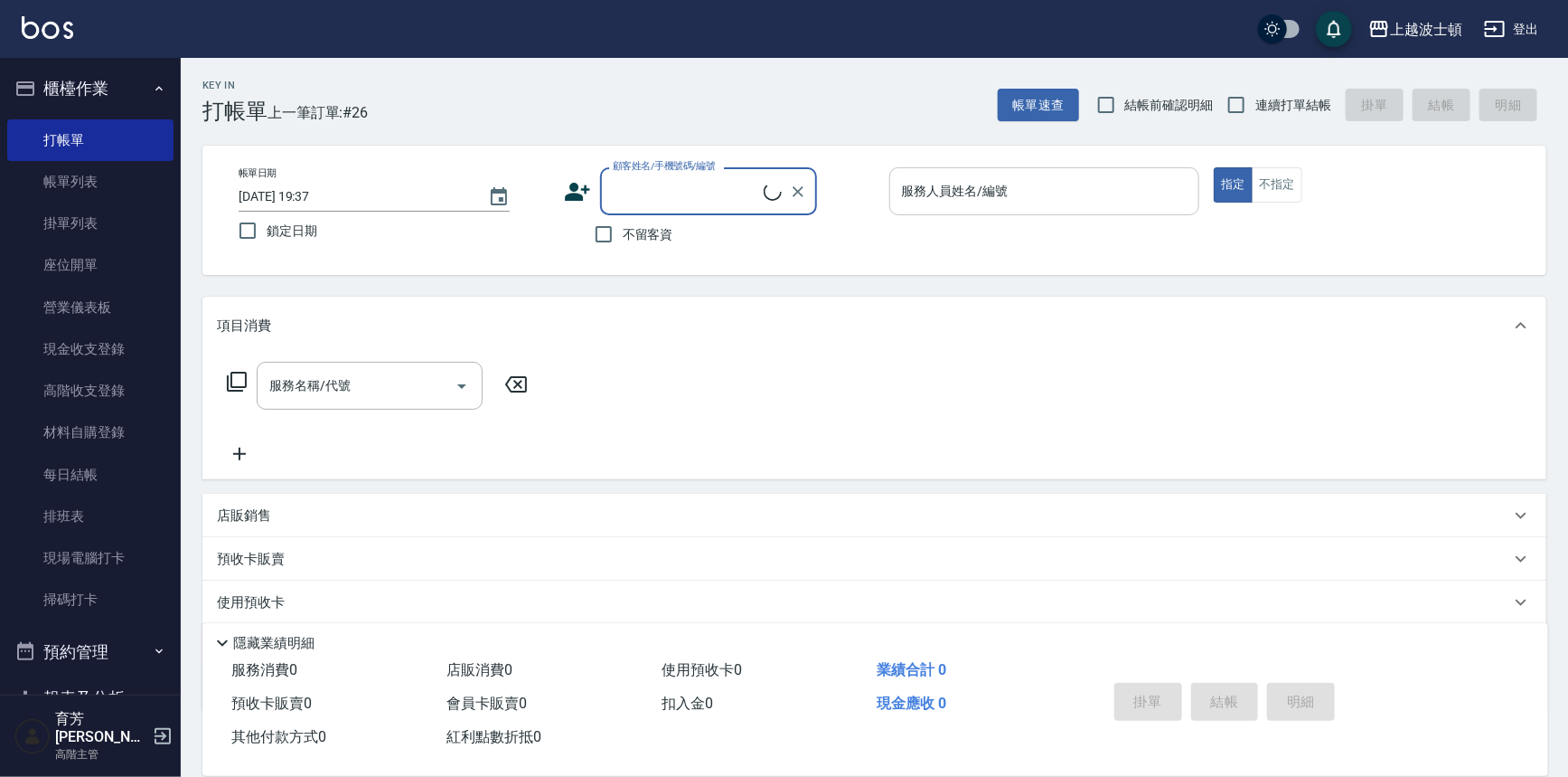
click at [1104, 187] on input "服務人員姓名/編號" at bounding box center [1045, 192] width 295 height 32
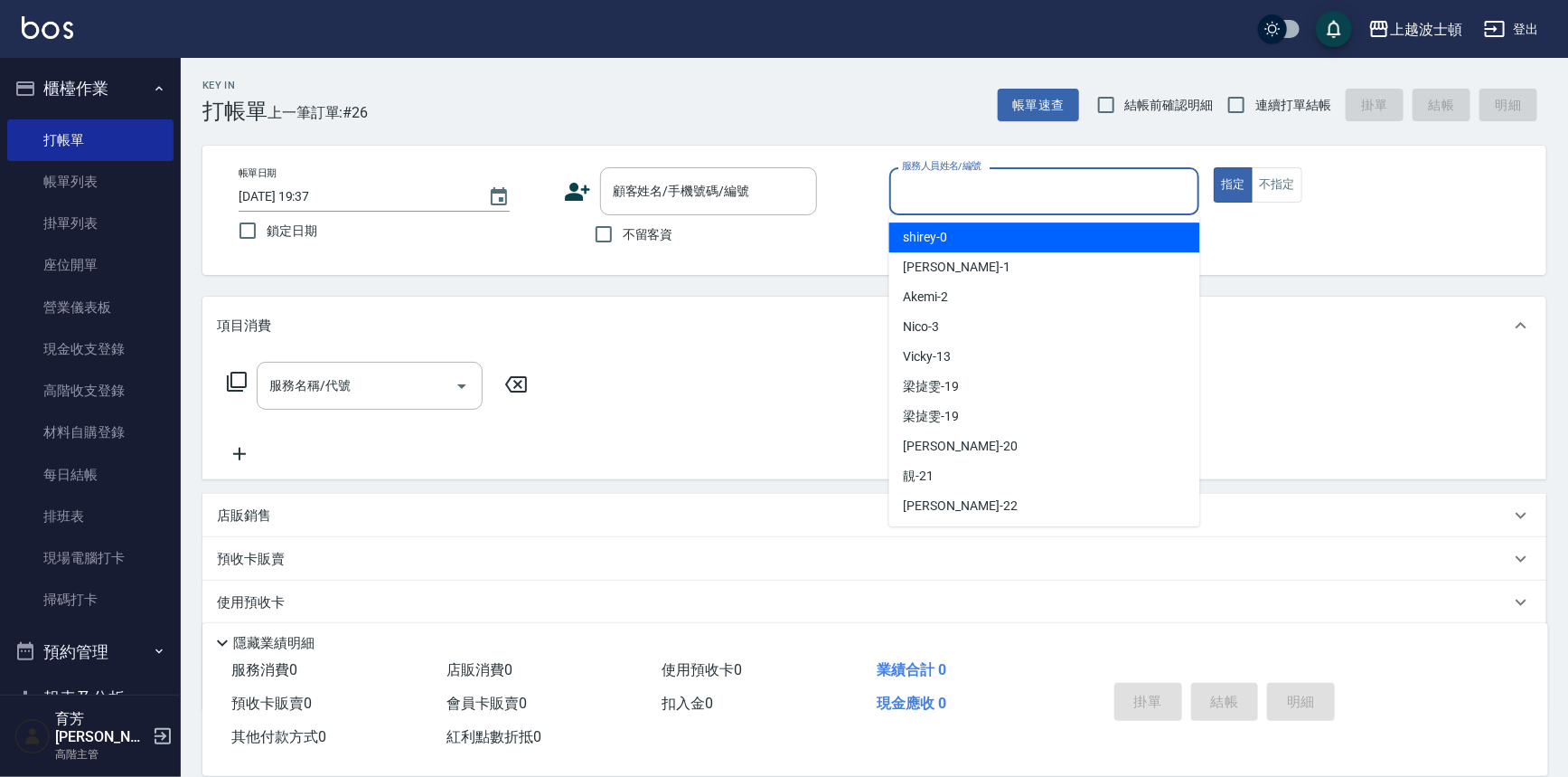
click at [1111, 233] on div "shirey -0" at bounding box center [1044, 238] width 311 height 30
type input "shirey-0"
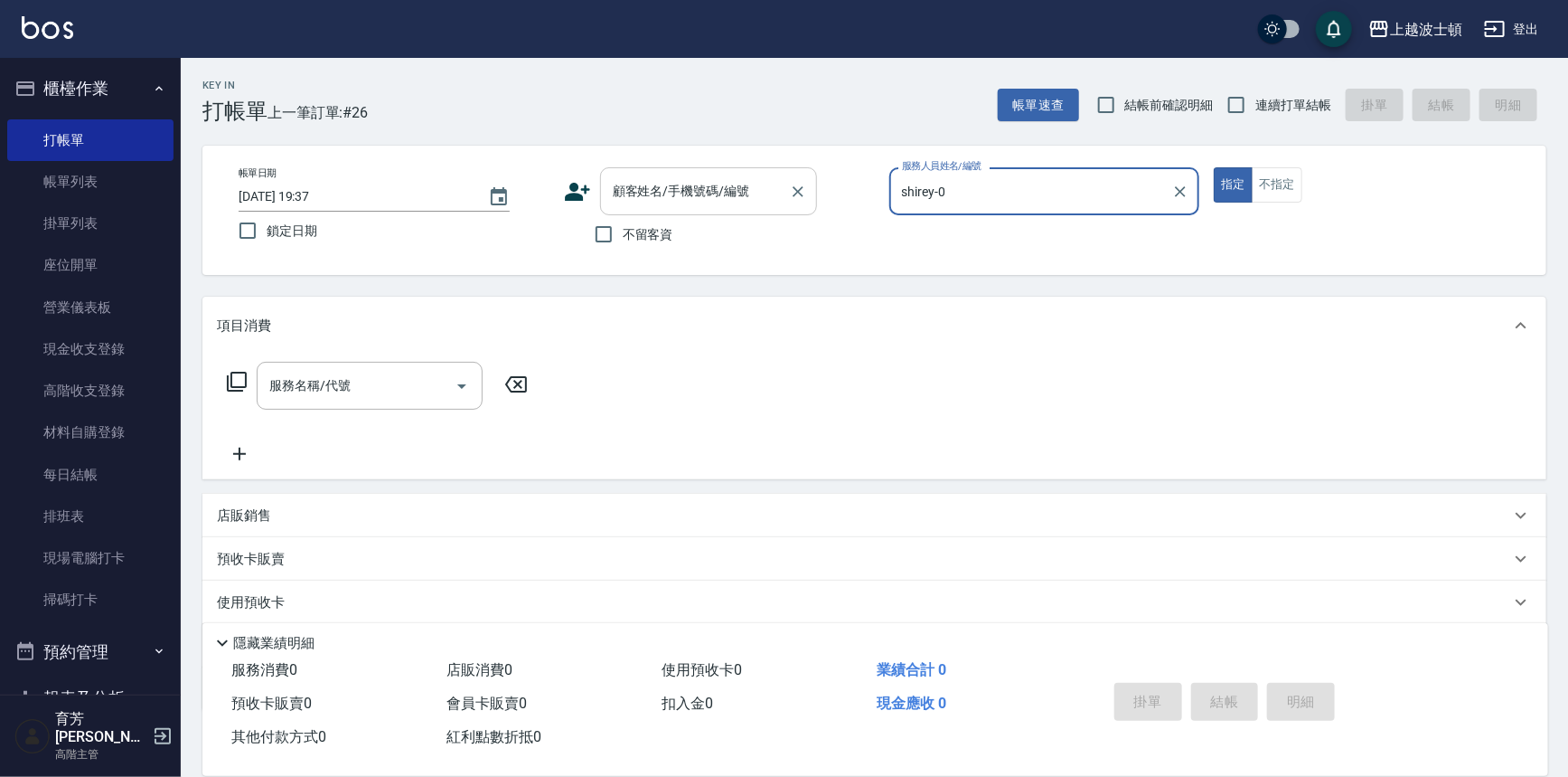
click at [733, 194] on input "顧客姓名/手機號碼/編號" at bounding box center [695, 192] width 174 height 32
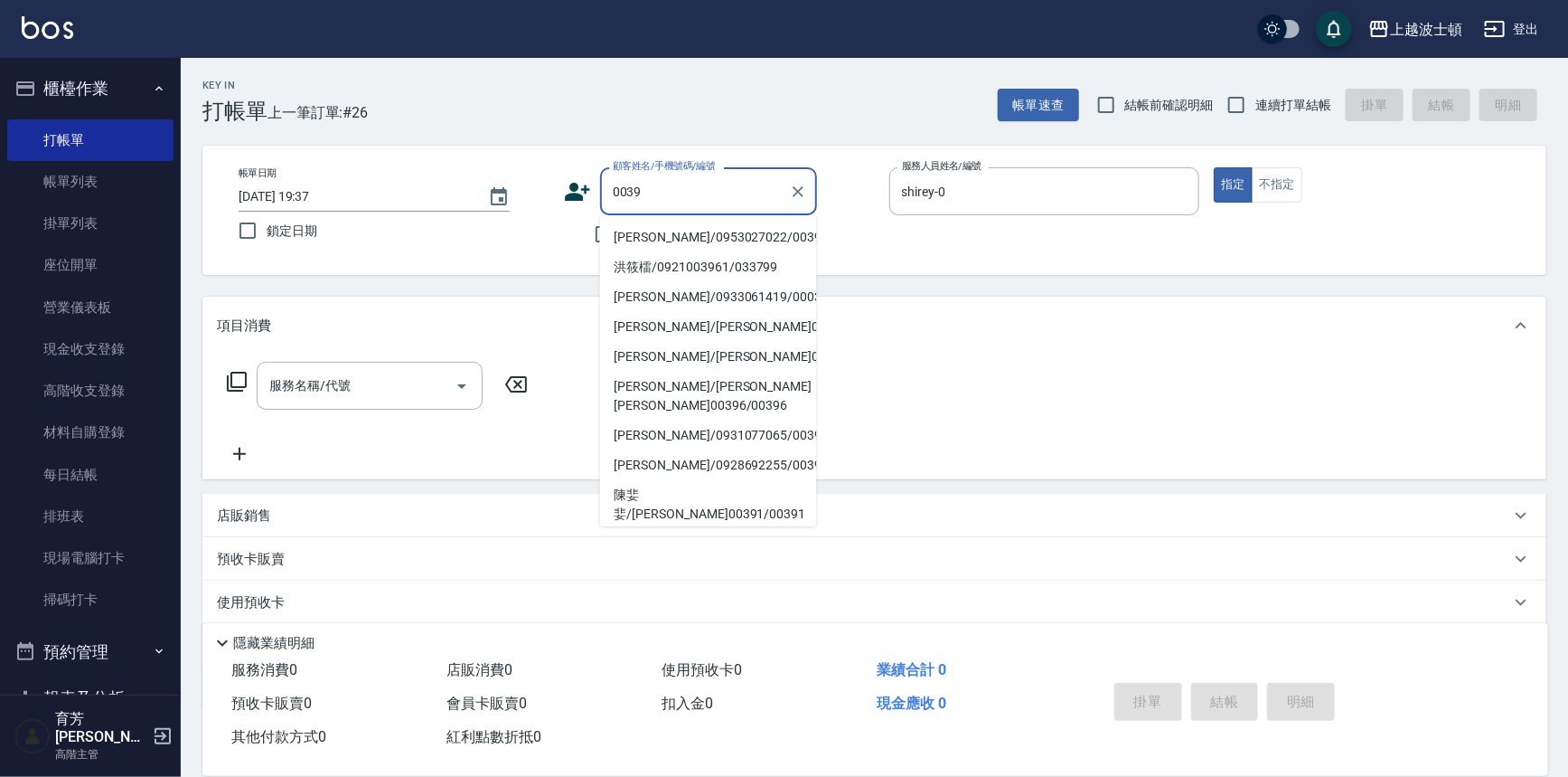
click at [741, 236] on li "李維淑/0953027022/0039" at bounding box center [709, 238] width 217 height 30
type input "李維淑/0953027022/0039"
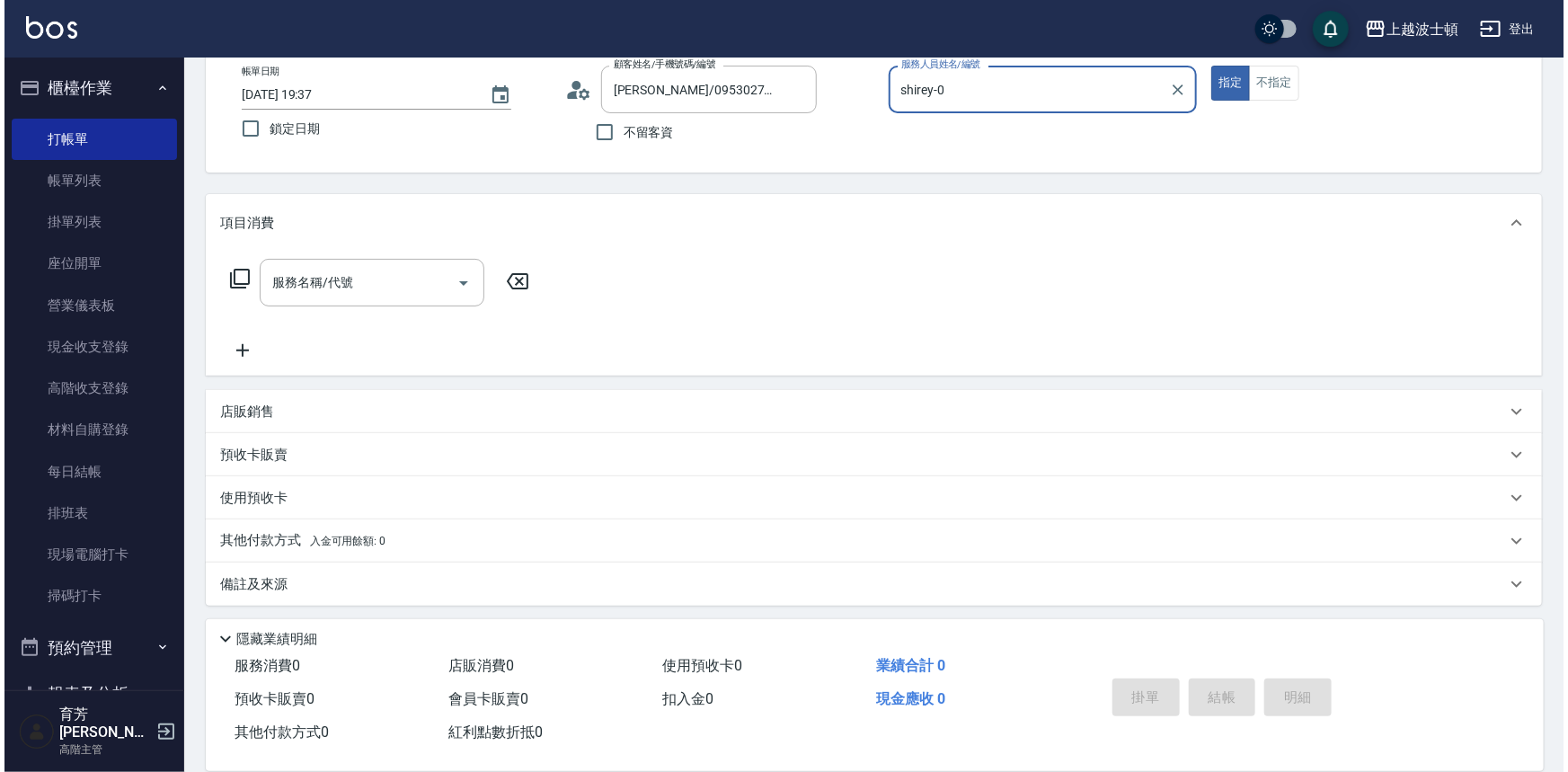
scroll to position [102, 0]
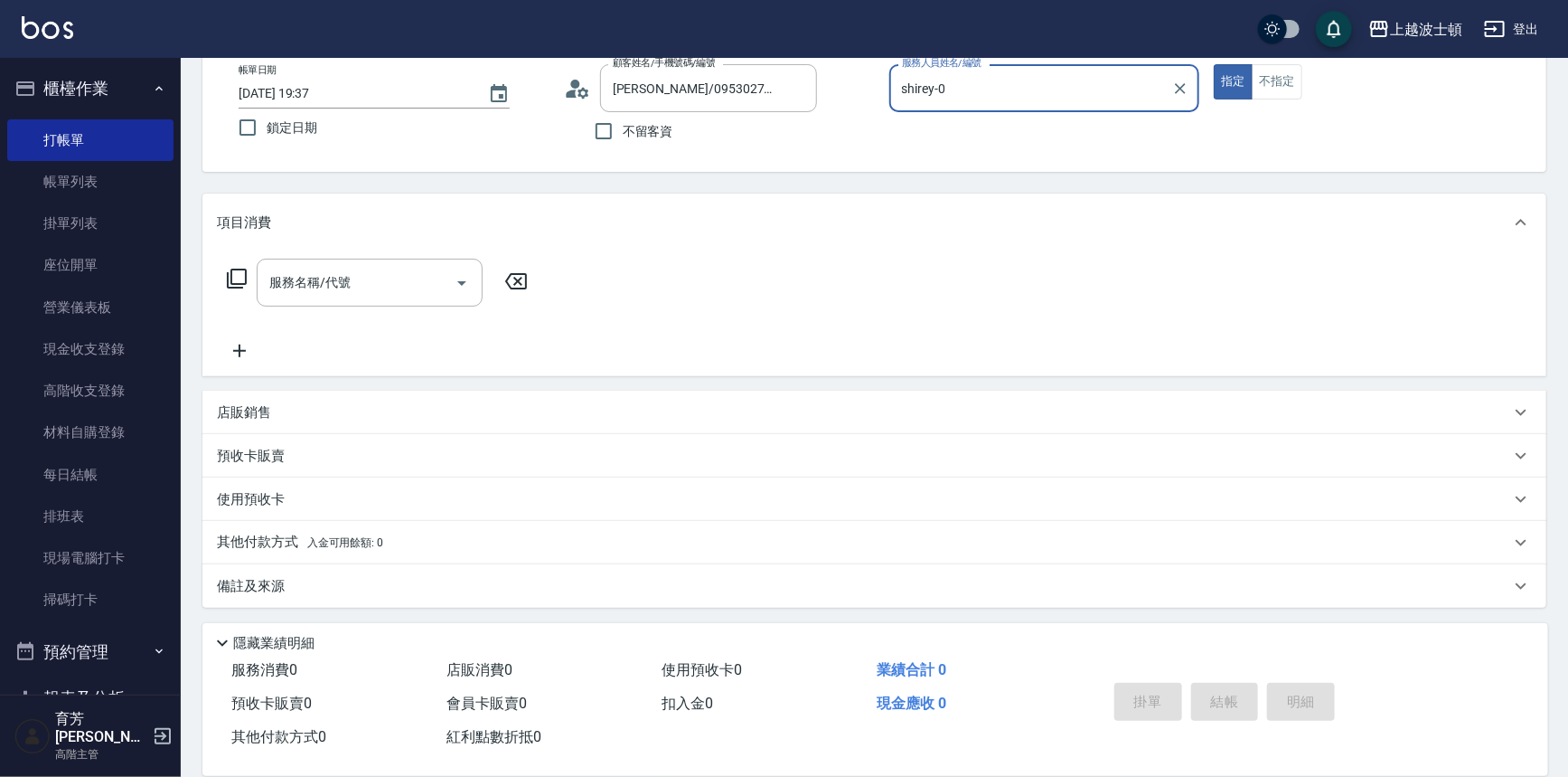
click at [226, 279] on icon at bounding box center [236, 278] width 22 height 22
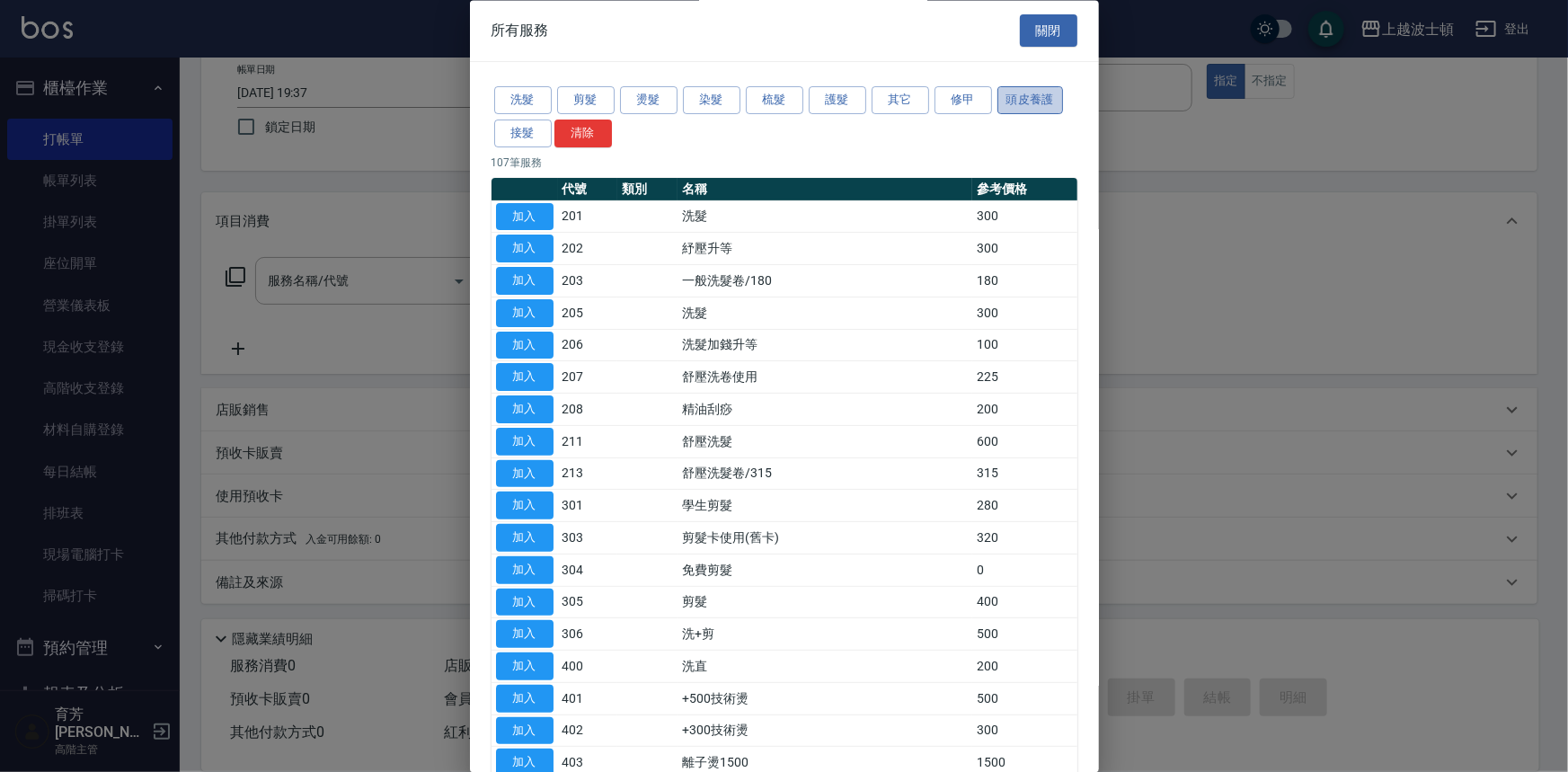
click at [1021, 92] on button "頭皮養護" at bounding box center [1030, 101] width 67 height 28
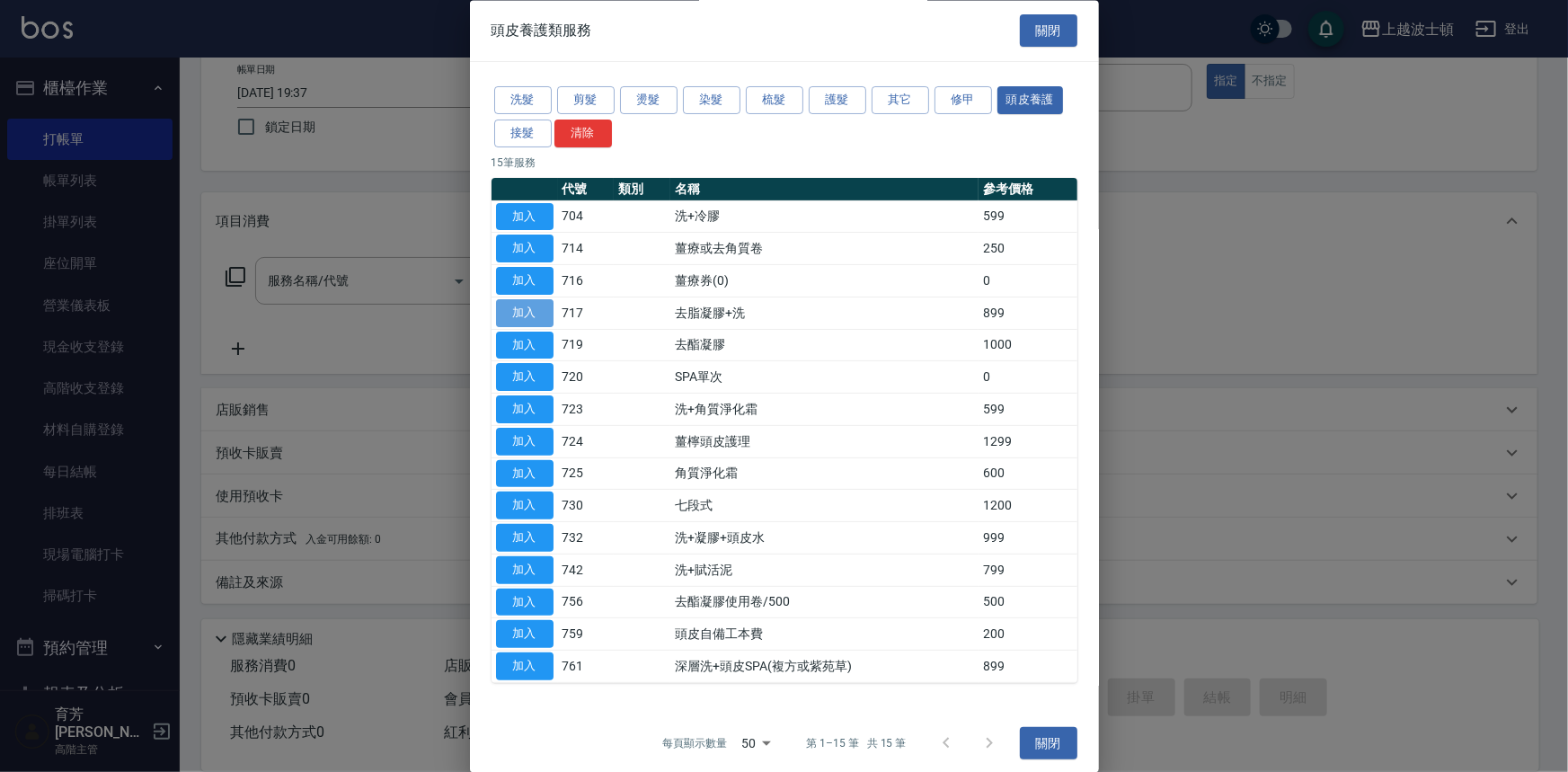
click at [523, 317] on button "加入" at bounding box center [525, 313] width 57 height 28
type input "去脂凝膠+洗(717)"
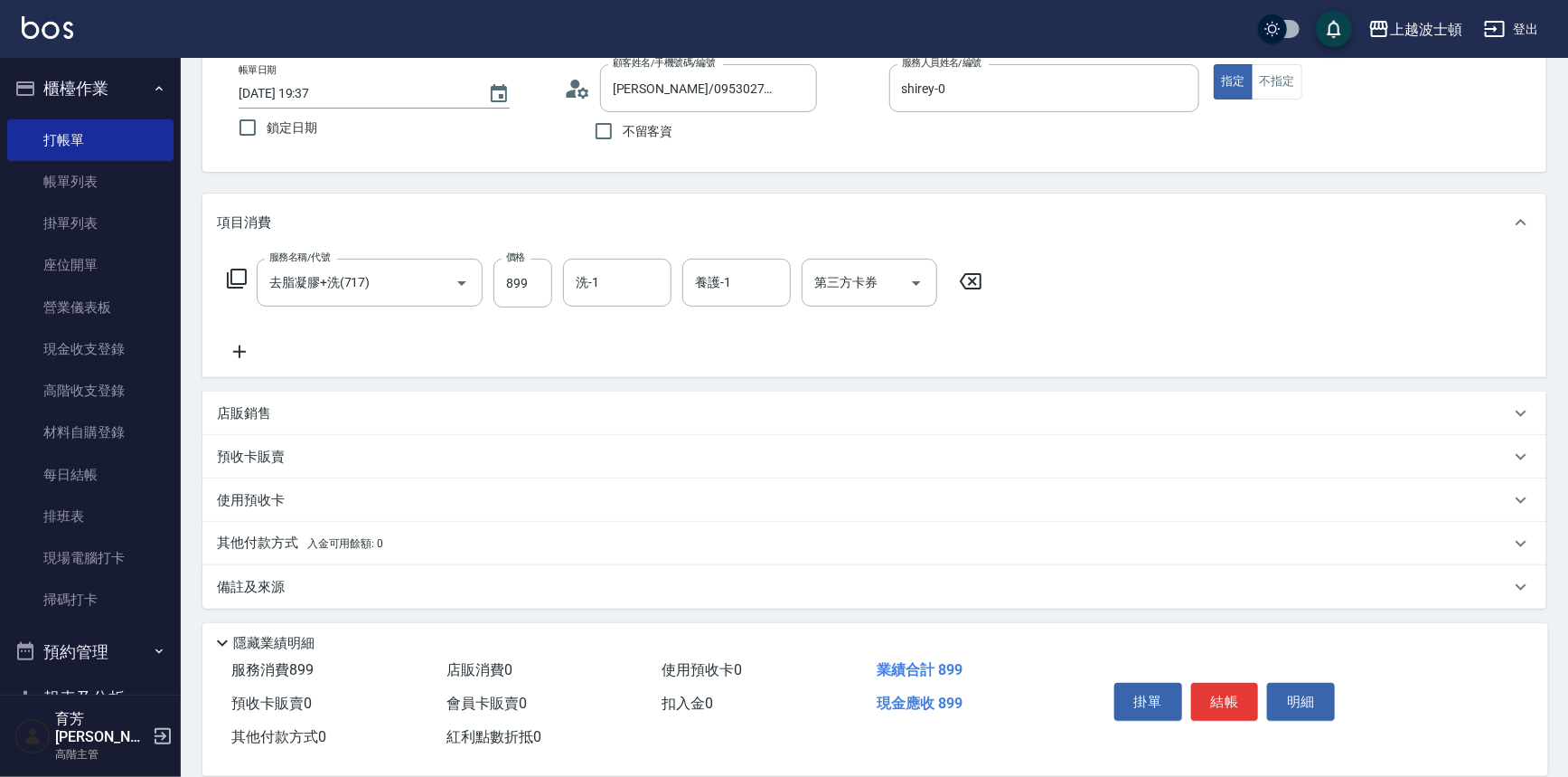
click at [560, 288] on div "服務名稱/代號 去脂凝膠+洗(717) 服務名稱/代號 價格 899 價格 洗-1 洗-1 養護-1 養護-1 第三方卡券 第三方卡券" at bounding box center [605, 283] width 777 height 49
click at [547, 282] on input "899" at bounding box center [523, 283] width 59 height 49
type input "900"
click at [623, 289] on input "洗-1" at bounding box center [617, 283] width 93 height 32
click at [632, 352] on span "林佩姍 -25" at bounding box center [634, 359] width 114 height 19
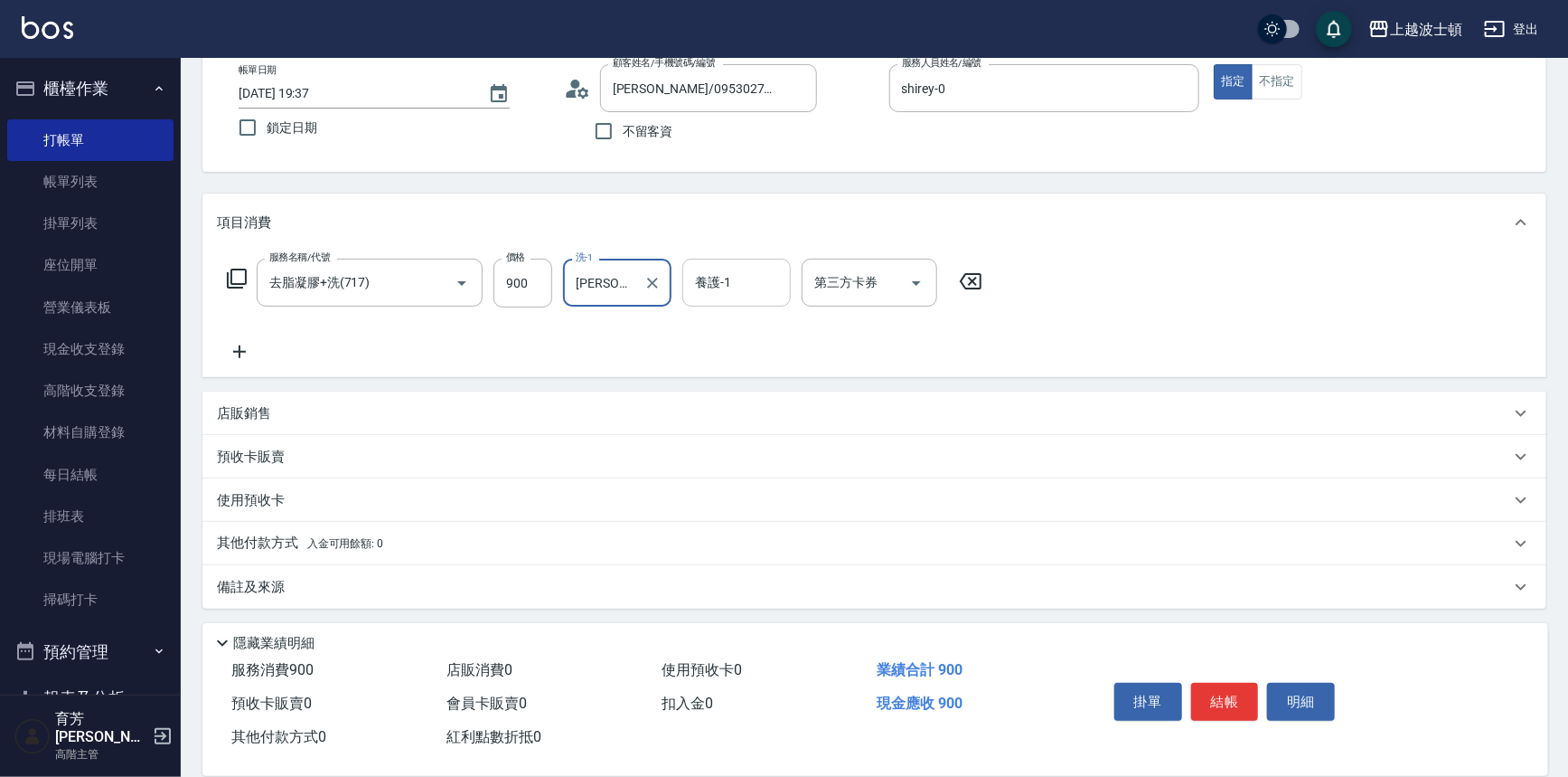
type input "林佩姍-25"
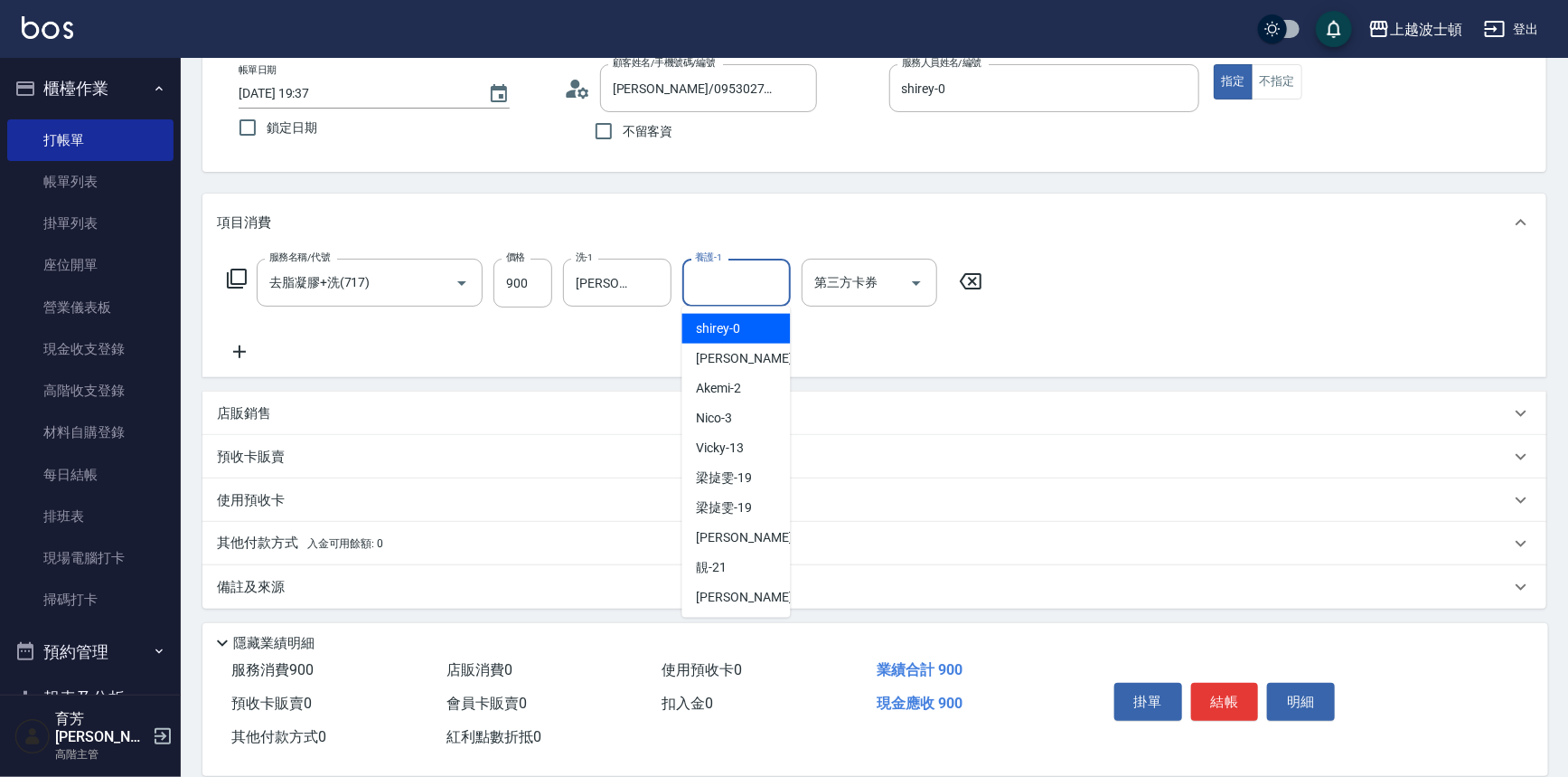
click at [723, 277] on input "養護-1" at bounding box center [737, 283] width 93 height 32
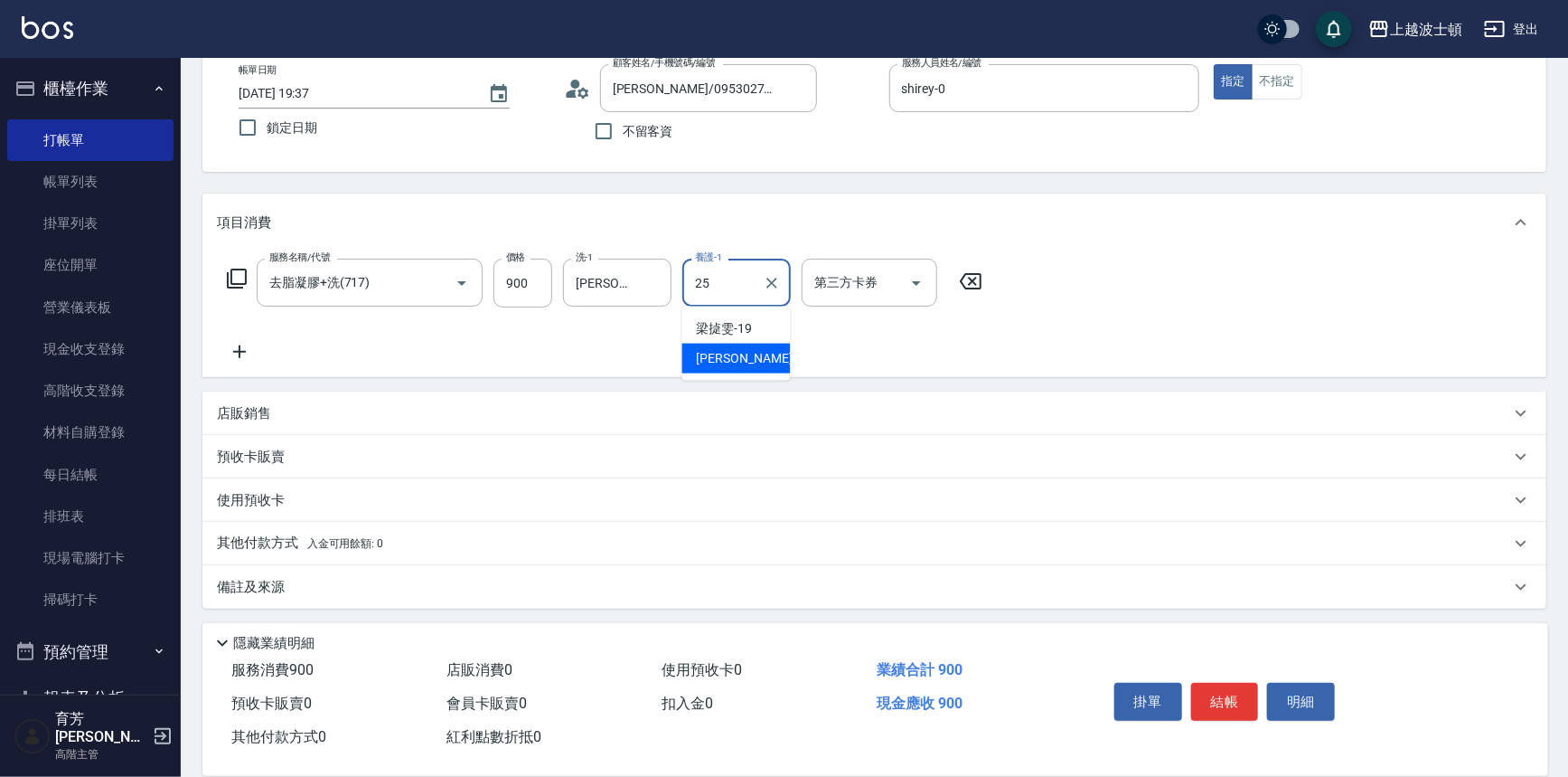
click at [716, 360] on span "林佩姍 -25" at bounding box center [753, 359] width 114 height 19
type input "林佩姍-25"
click at [242, 279] on icon at bounding box center [236, 278] width 22 height 22
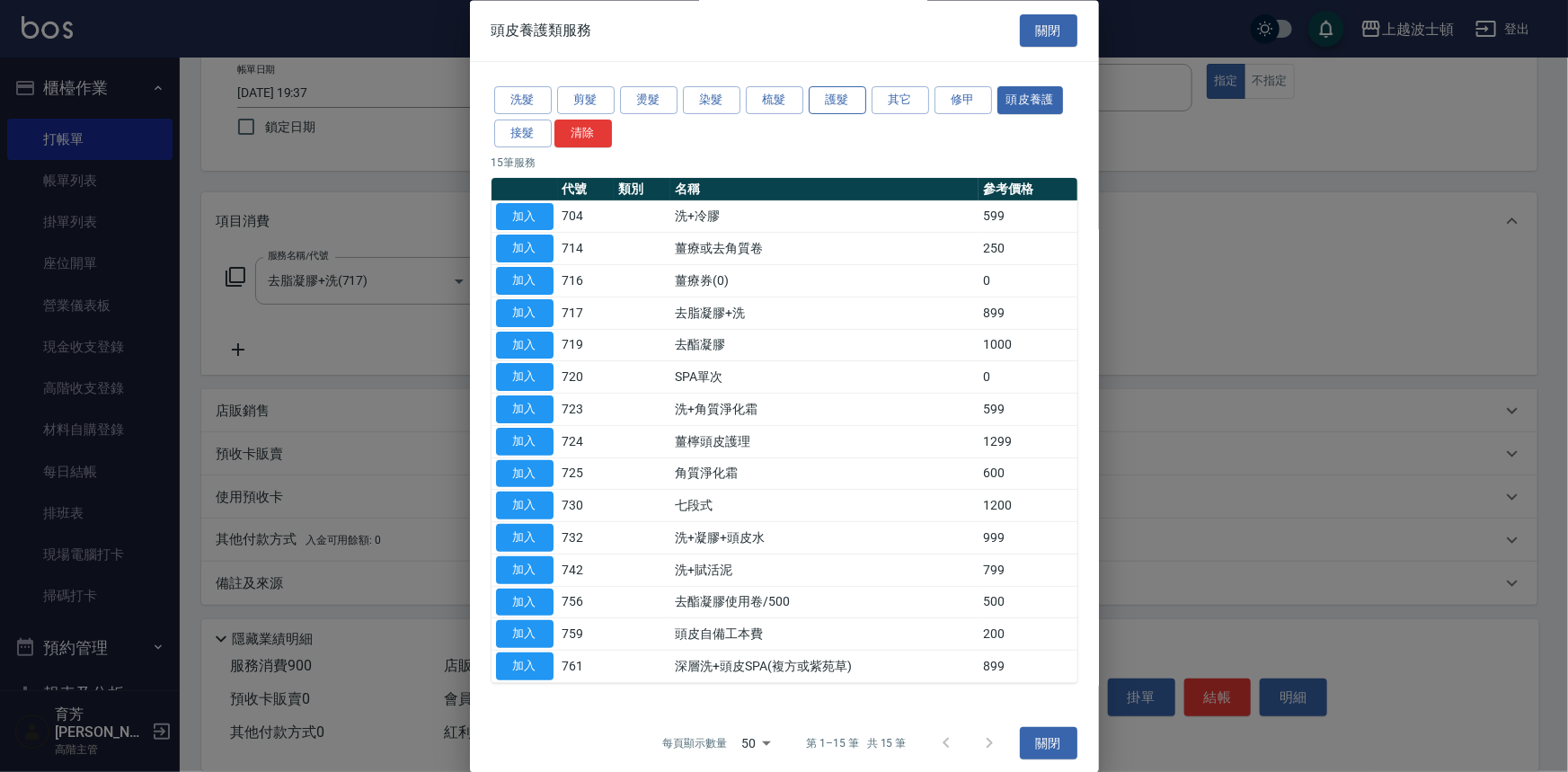
click at [830, 102] on button "護髮" at bounding box center [837, 101] width 57 height 28
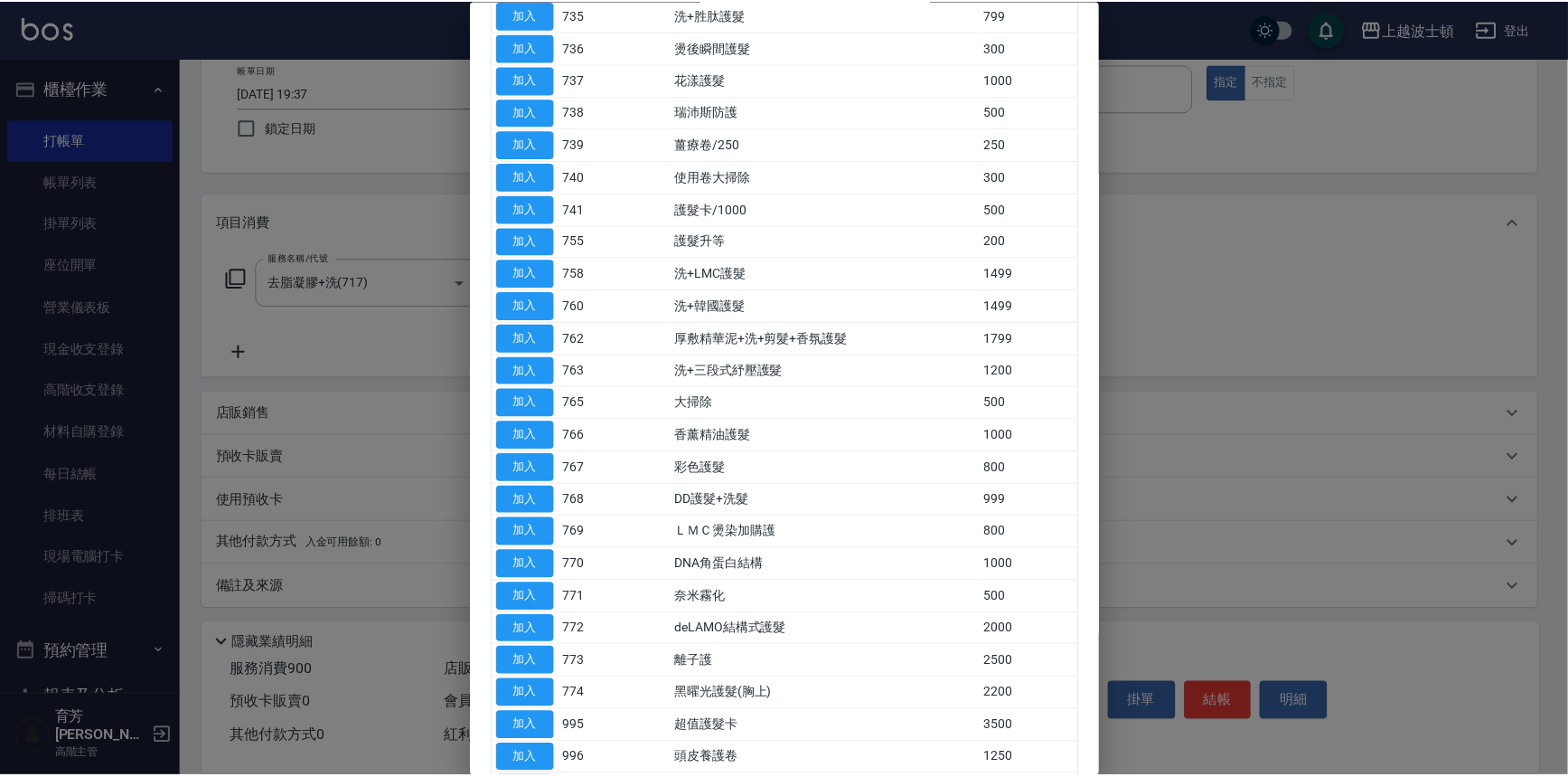
scroll to position [792, 0]
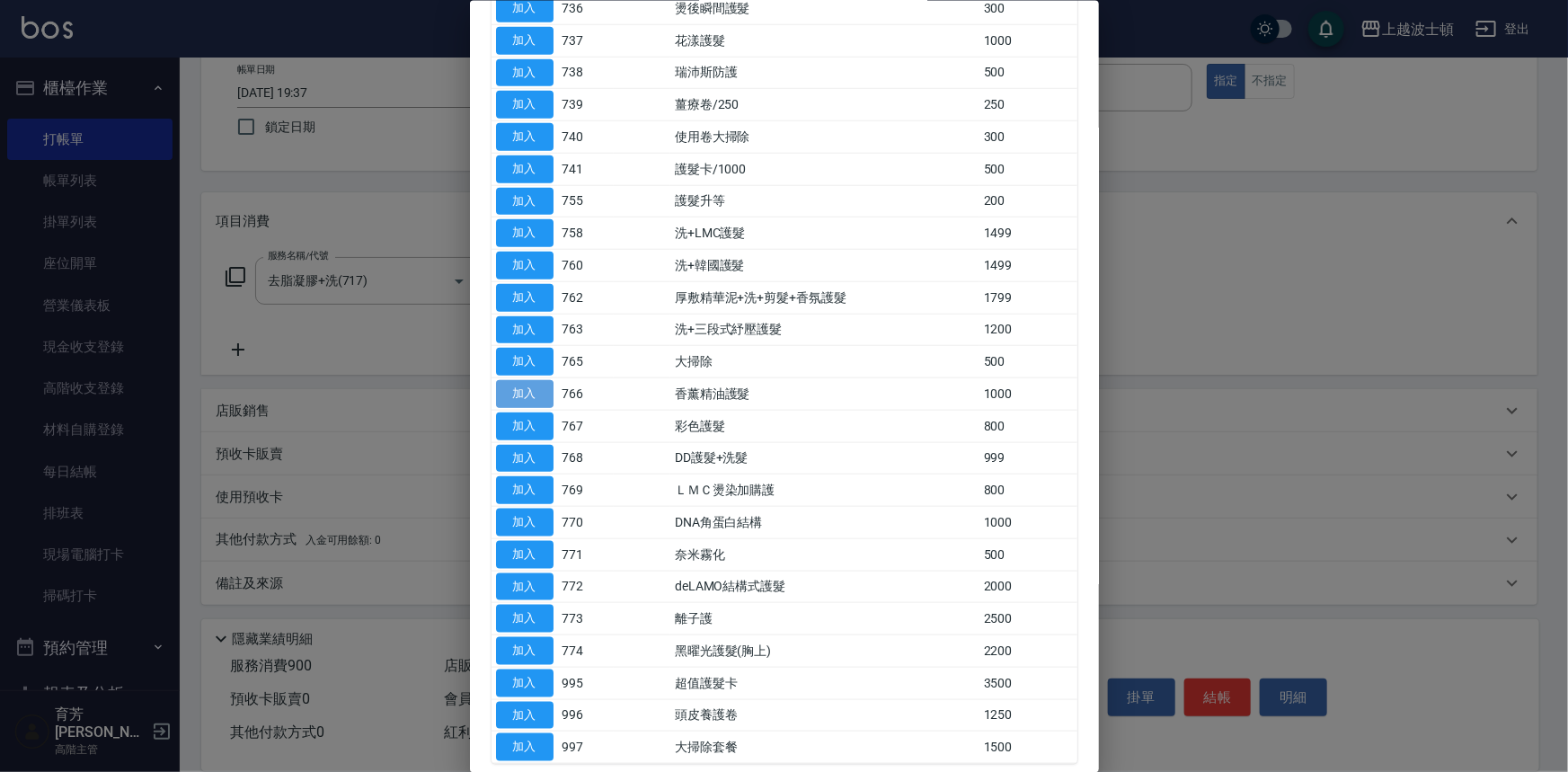
click at [547, 389] on button "加入" at bounding box center [525, 394] width 57 height 28
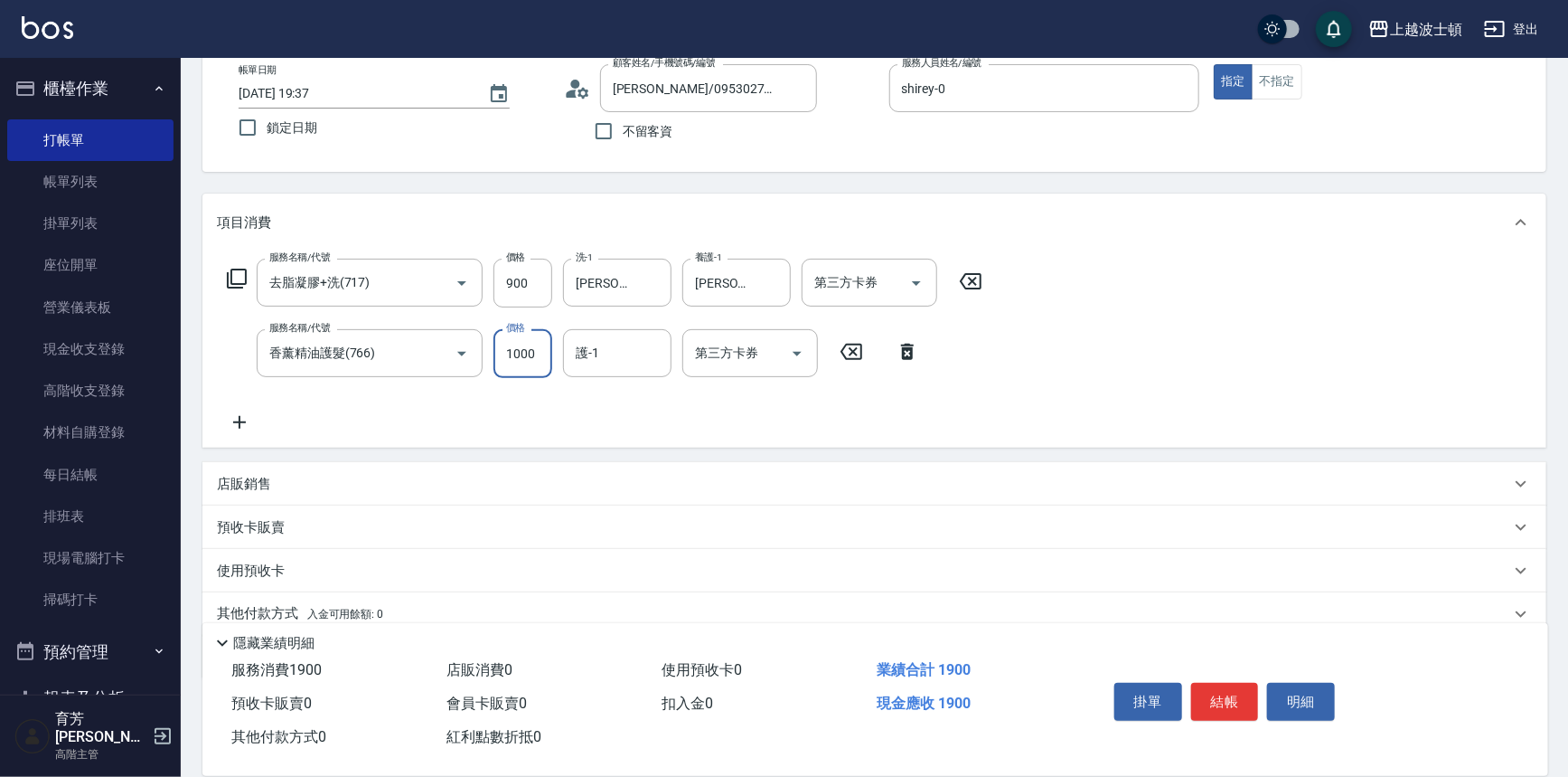
click at [541, 355] on input "1000" at bounding box center [523, 354] width 59 height 49
type input "500"
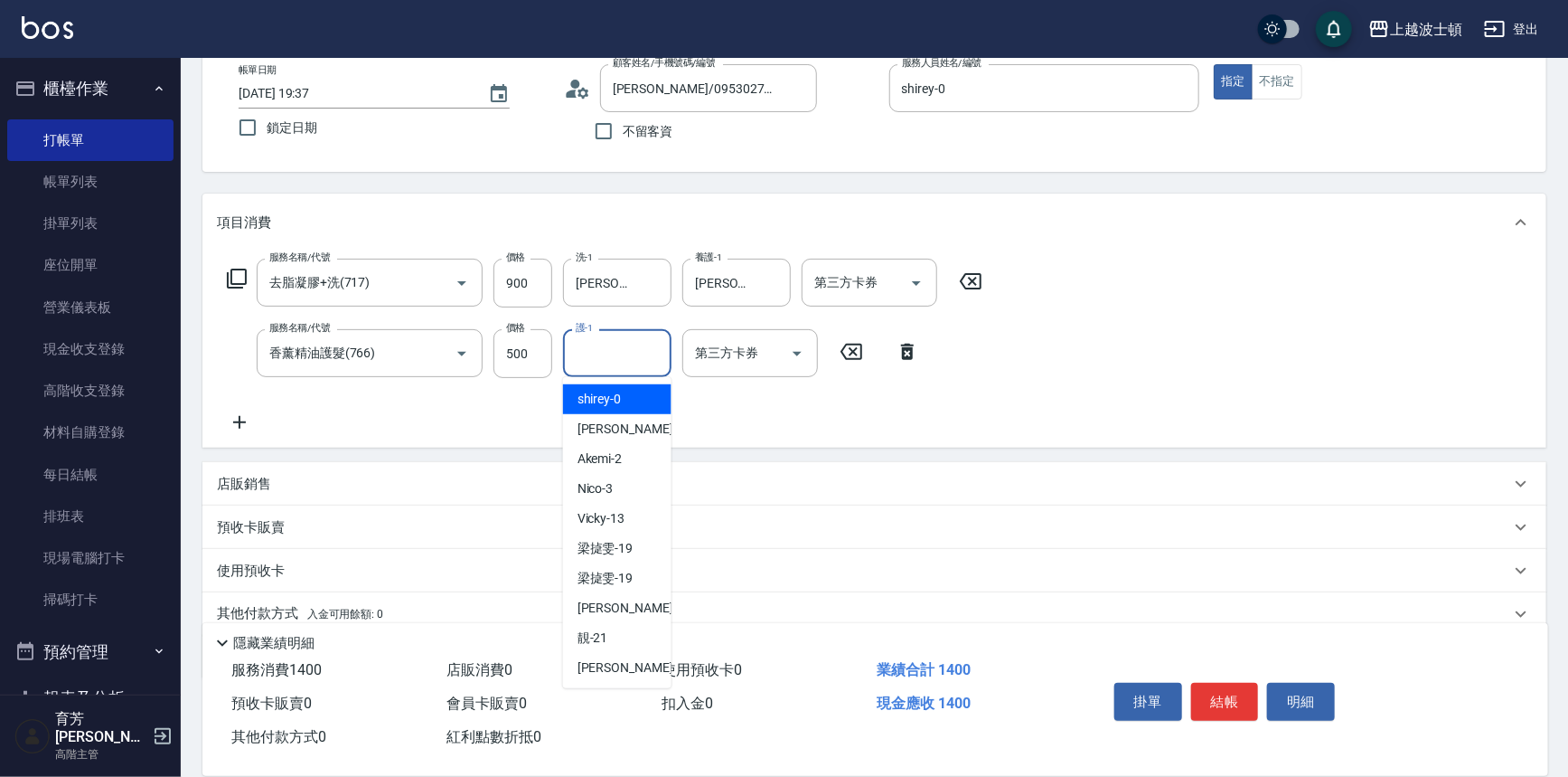
click at [628, 353] on input "護-1" at bounding box center [617, 353] width 93 height 32
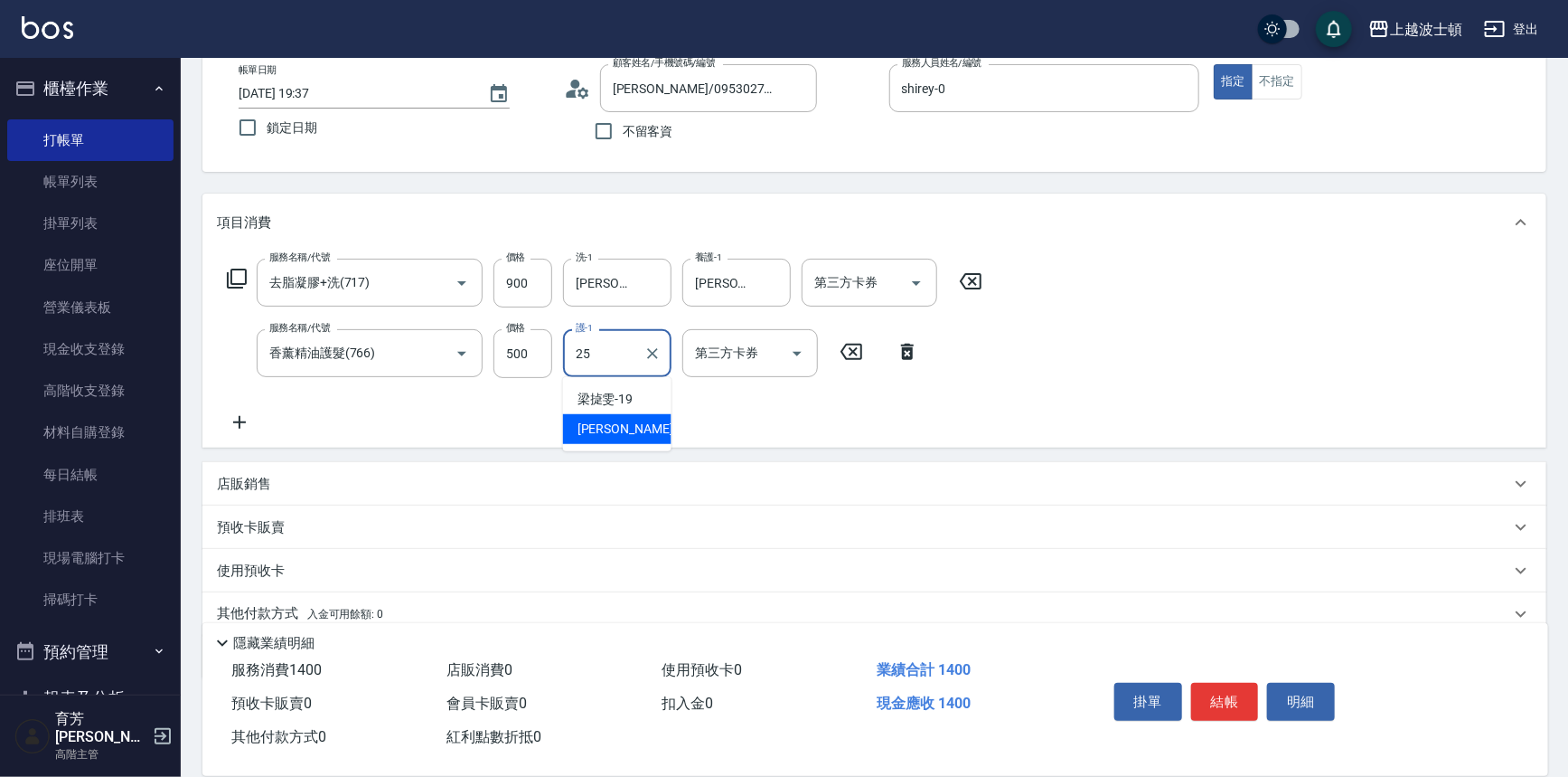
click at [616, 424] on span "林佩姍 -25" at bounding box center [634, 429] width 114 height 19
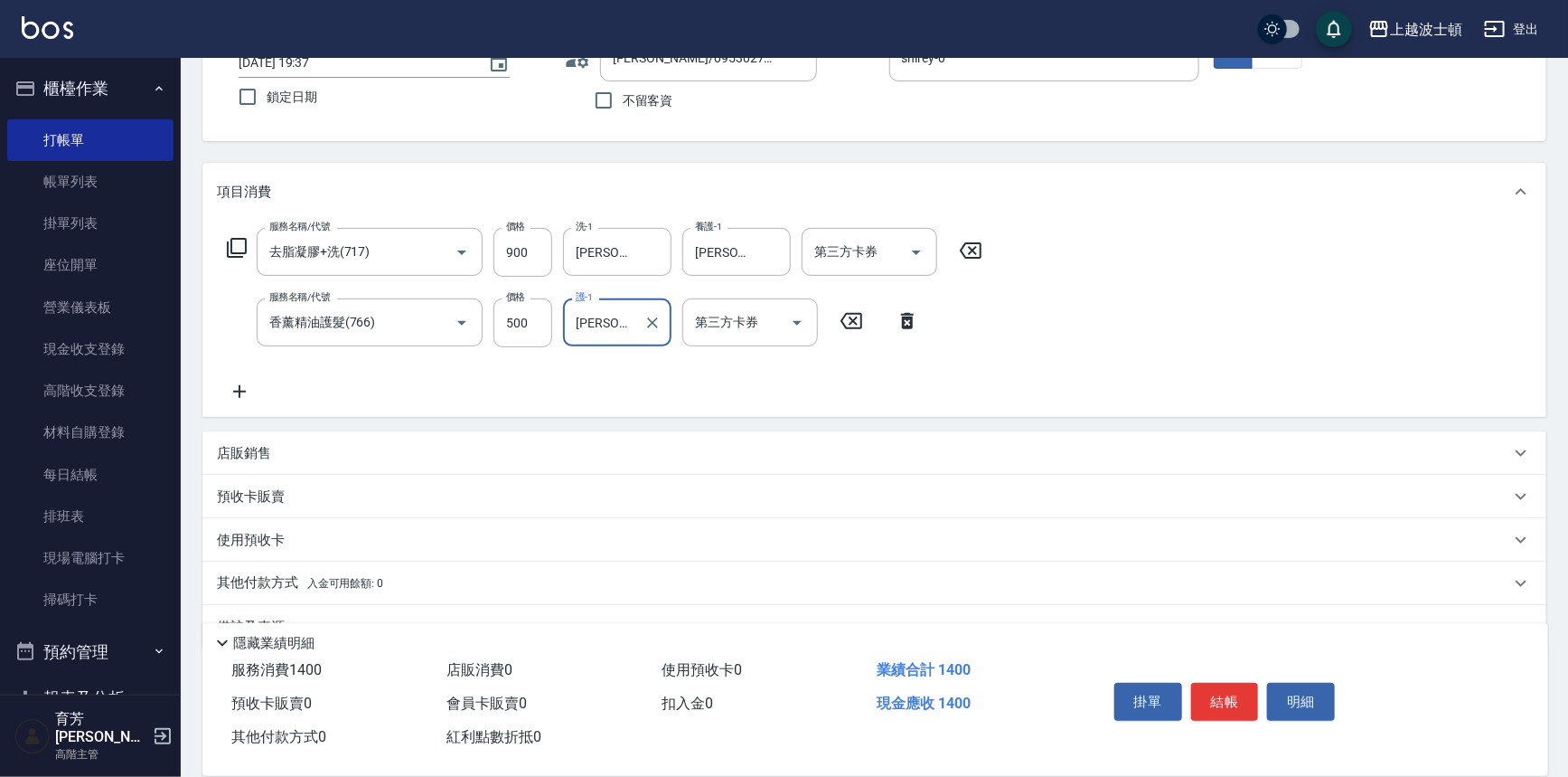
scroll to position [140, 0]
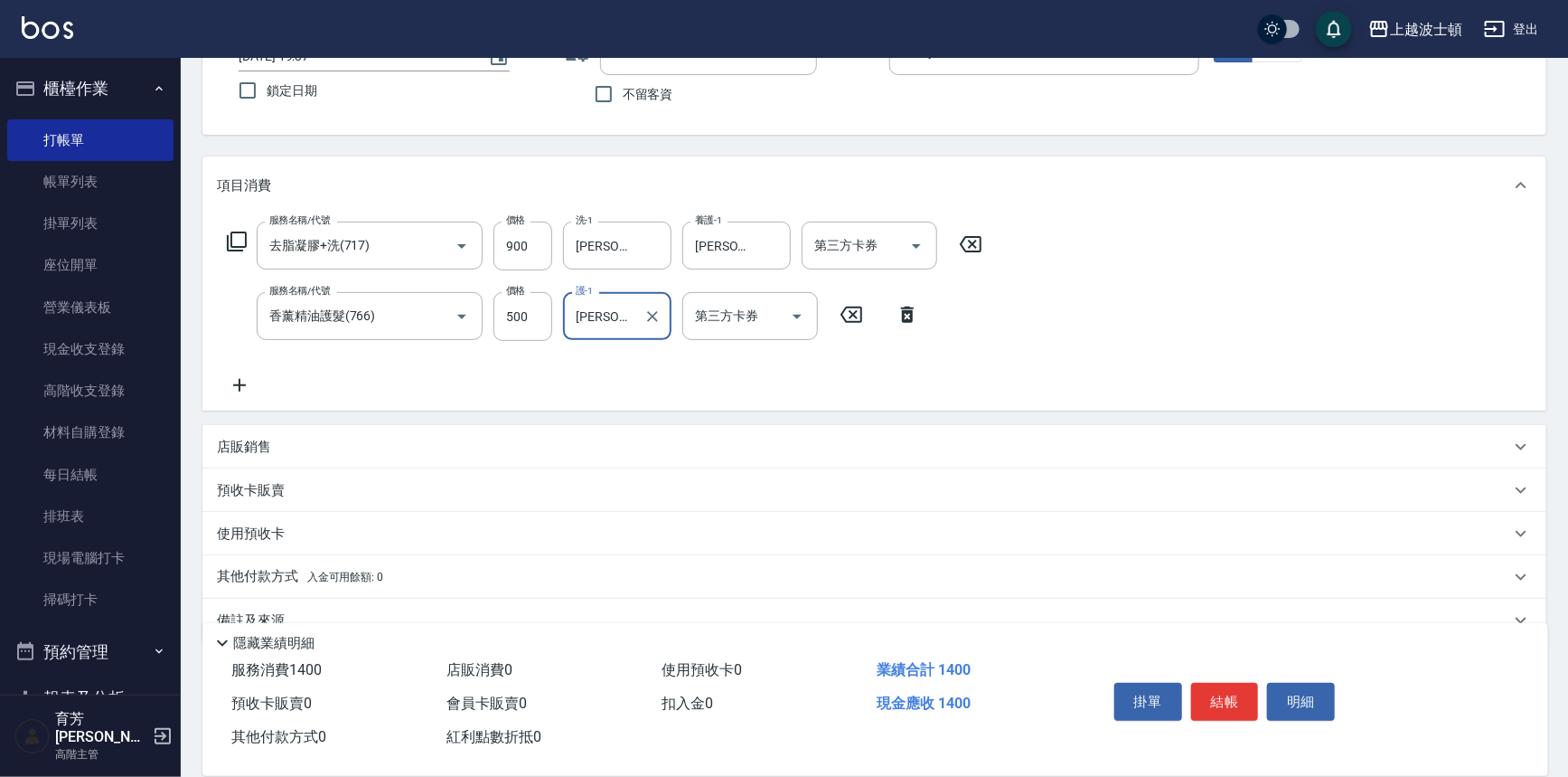
type input "林佩姍-25"
click at [231, 239] on icon at bounding box center [236, 241] width 20 height 20
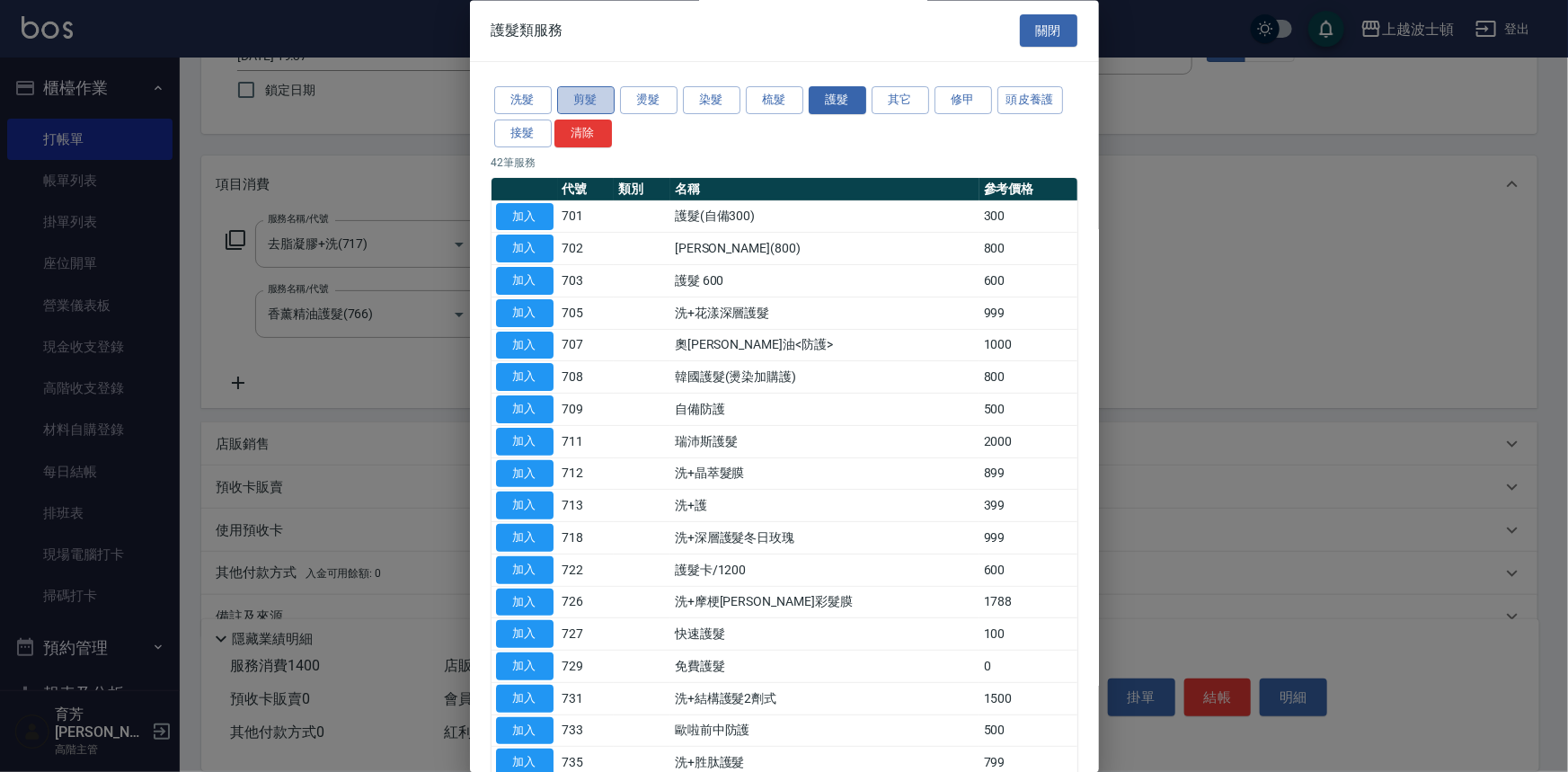
click at [575, 93] on button "剪髮" at bounding box center [586, 101] width 57 height 28
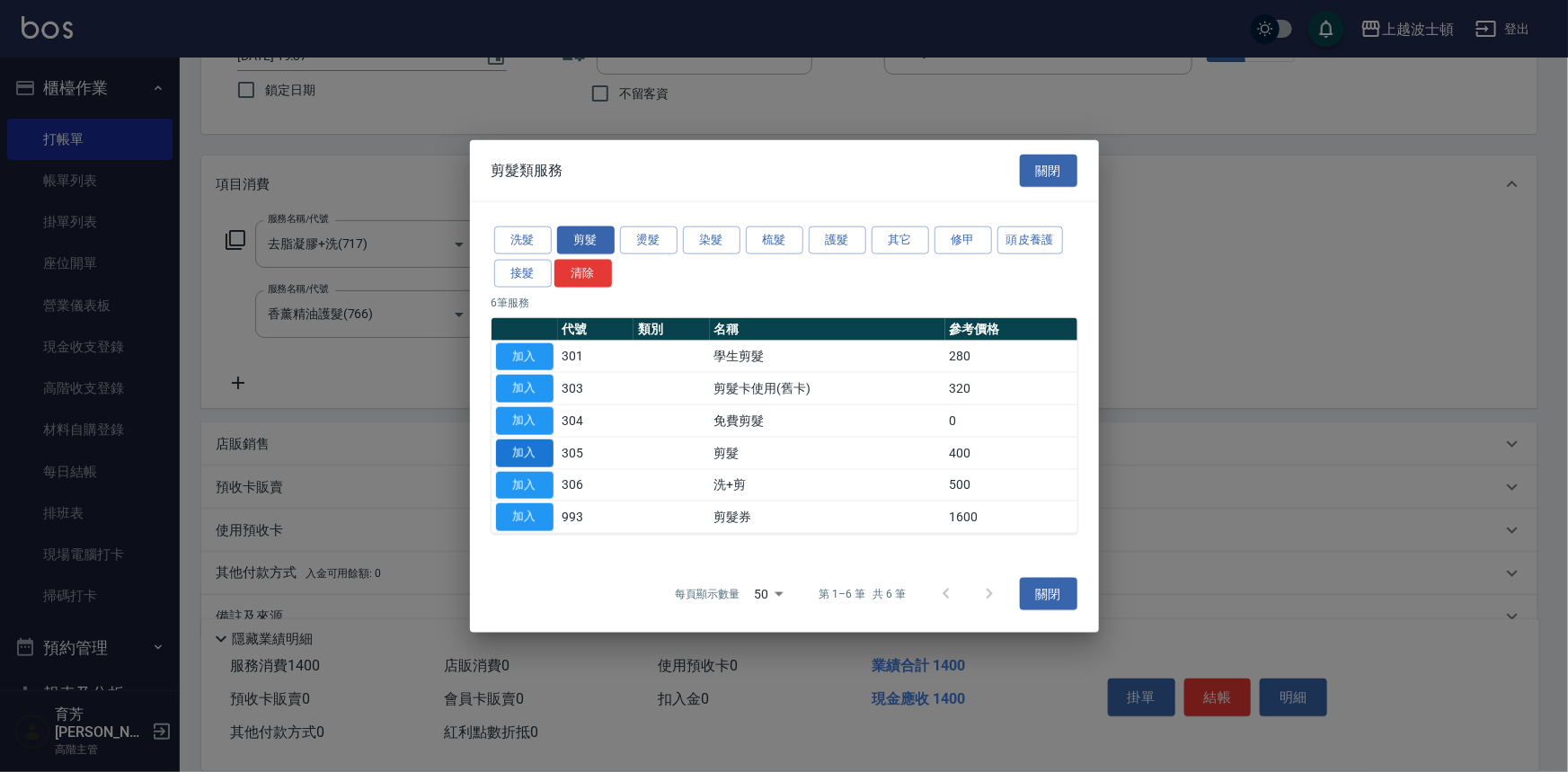
click at [541, 447] on button "加入" at bounding box center [525, 452] width 57 height 28
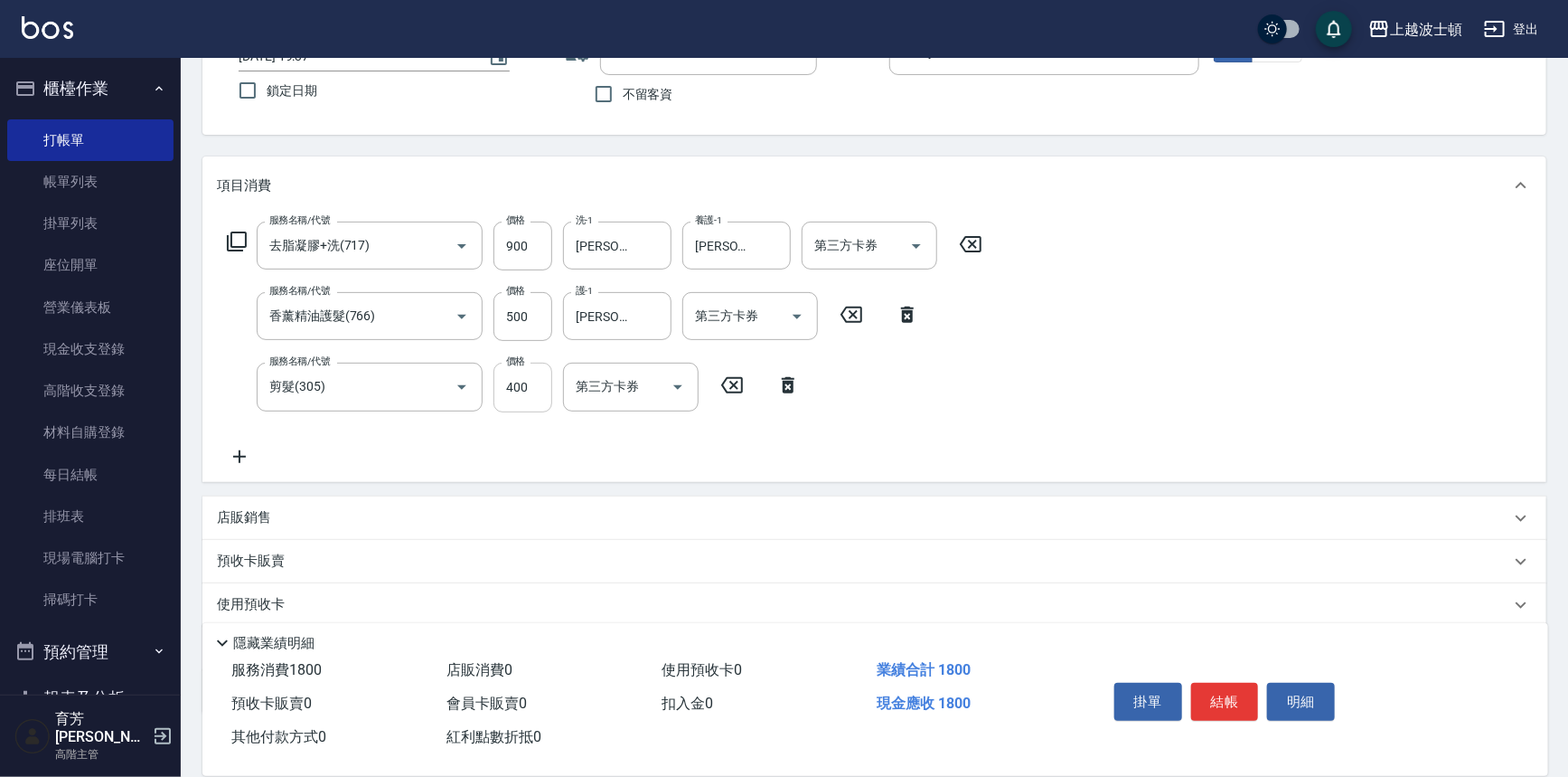
click at [538, 397] on input "400" at bounding box center [523, 387] width 59 height 49
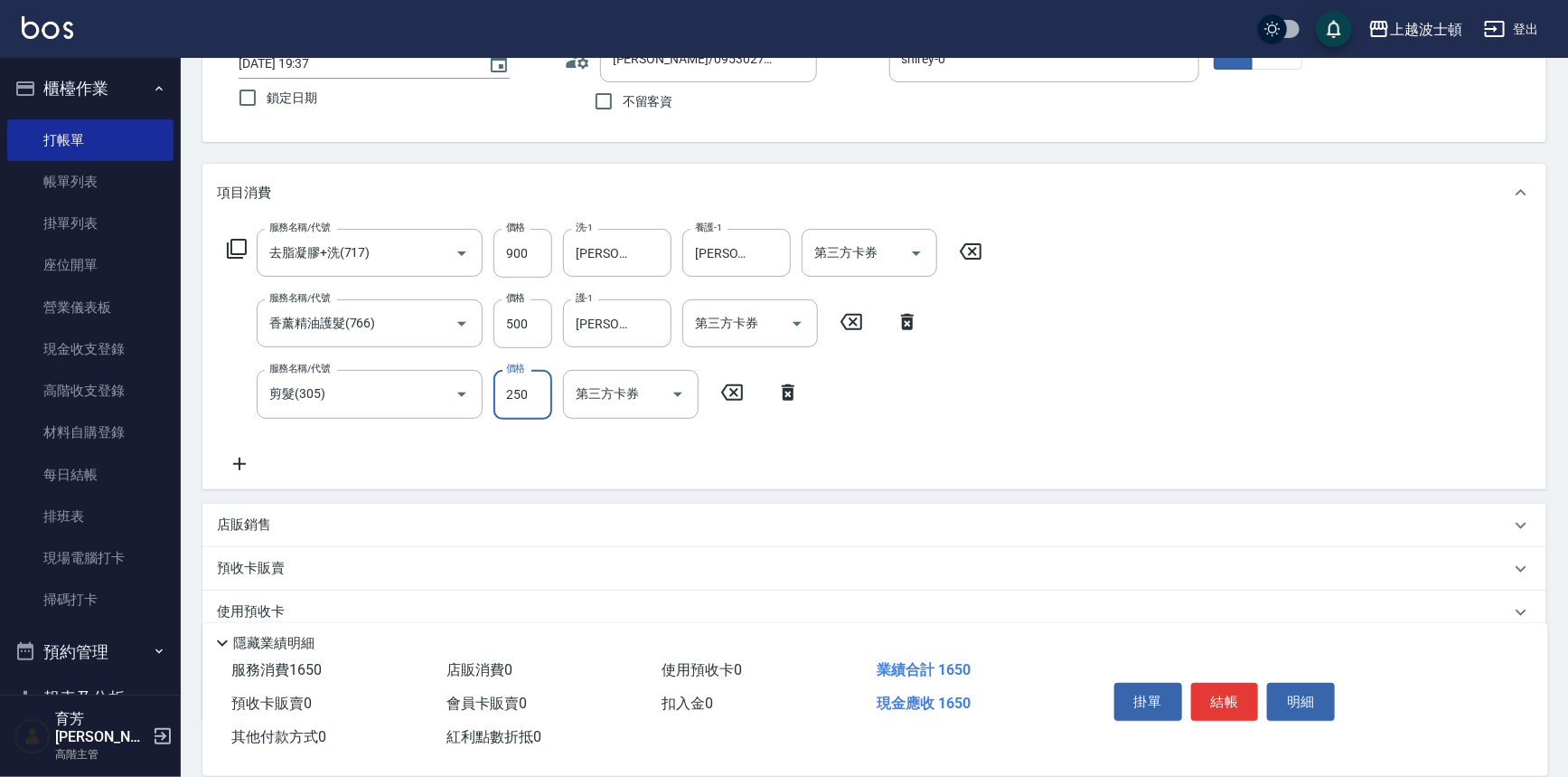
scroll to position [245, 0]
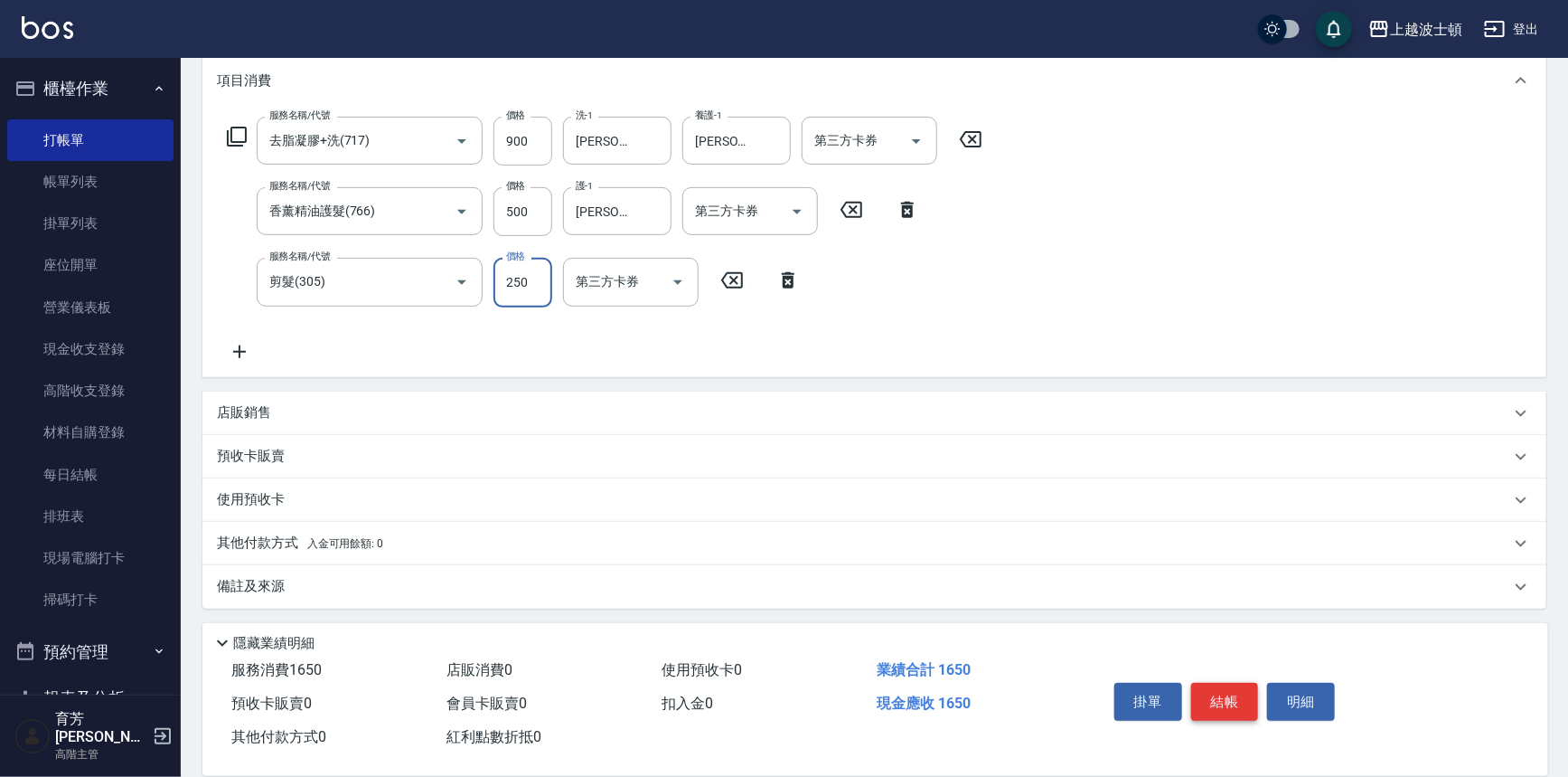
type input "250"
click at [1206, 685] on button "結帳" at bounding box center [1225, 701] width 68 height 38
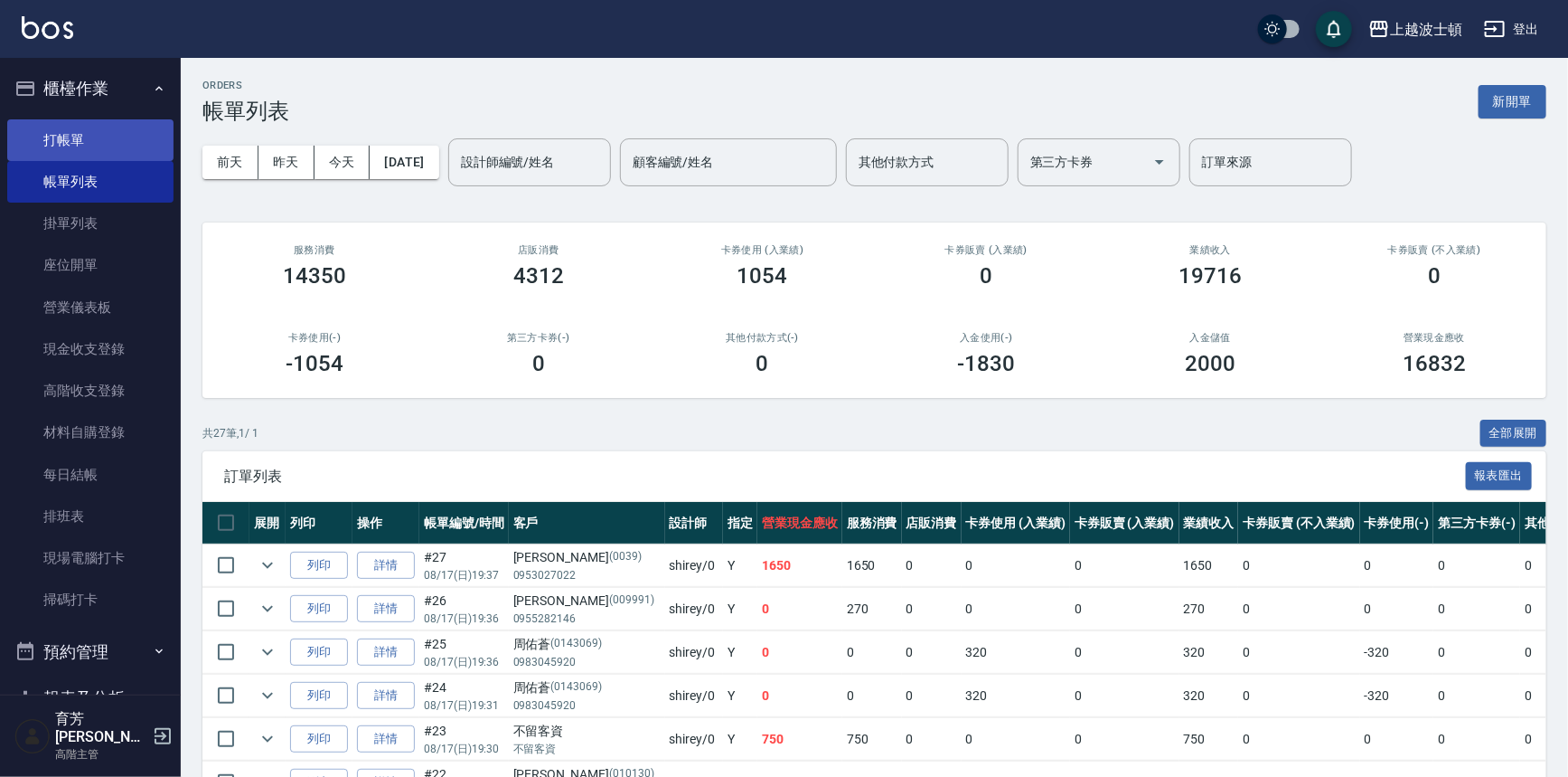
click at [117, 128] on link "打帳單" at bounding box center [91, 140] width 166 height 42
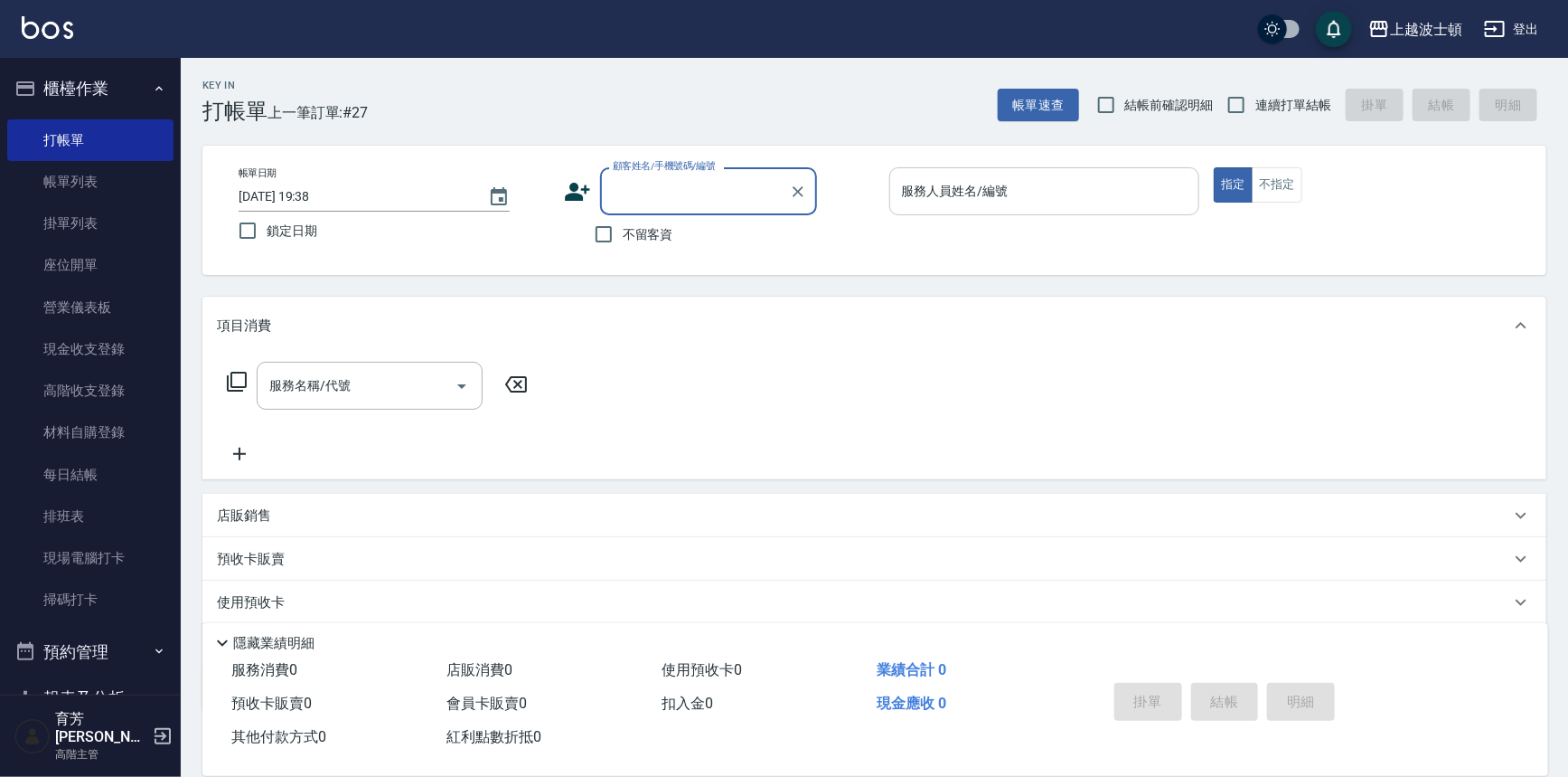
click at [964, 200] on input "服務人員姓名/編號" at bounding box center [1045, 192] width 295 height 32
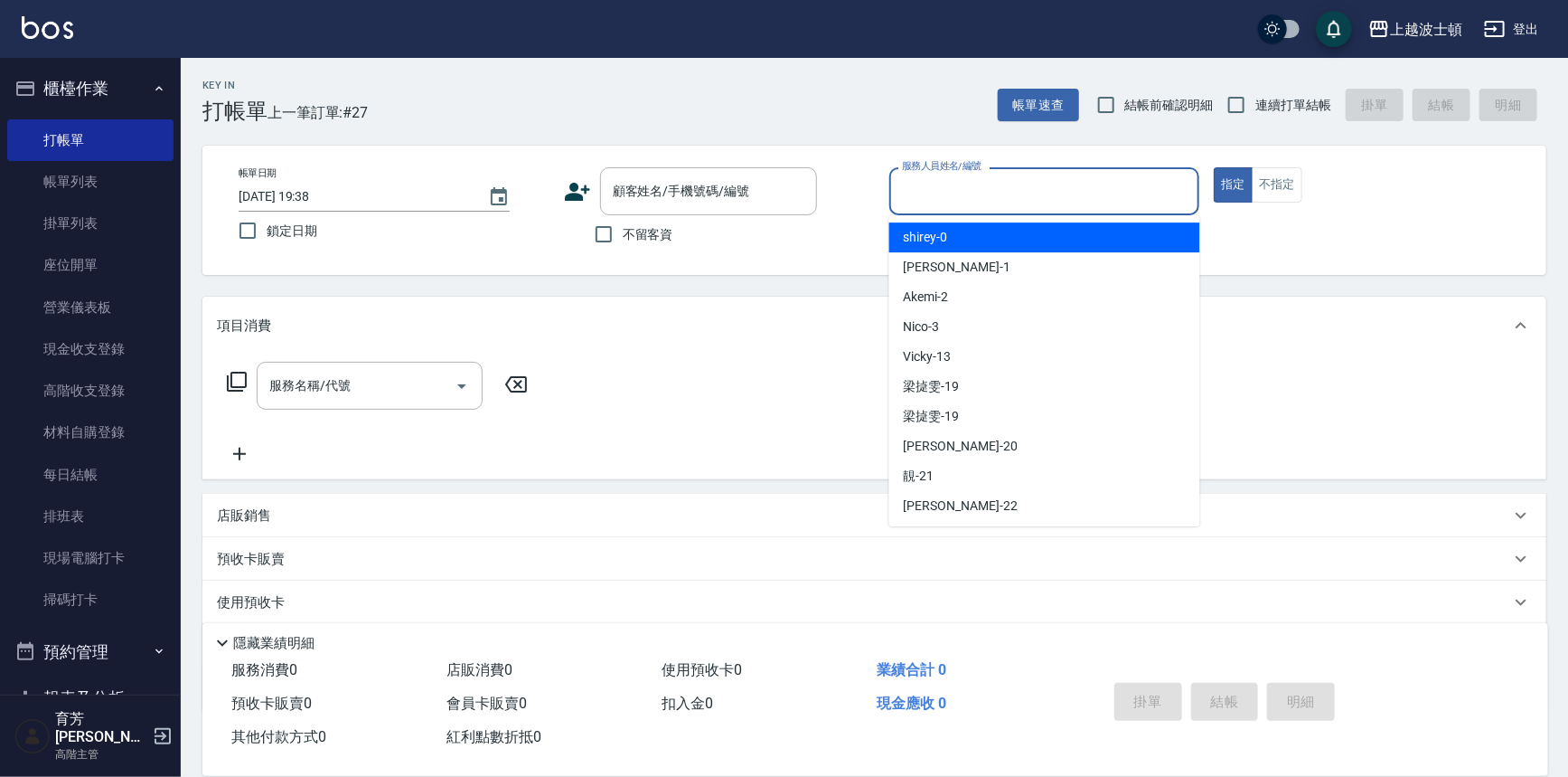
click at [958, 240] on div "shirey -0" at bounding box center [1044, 238] width 311 height 30
type input "shirey-0"
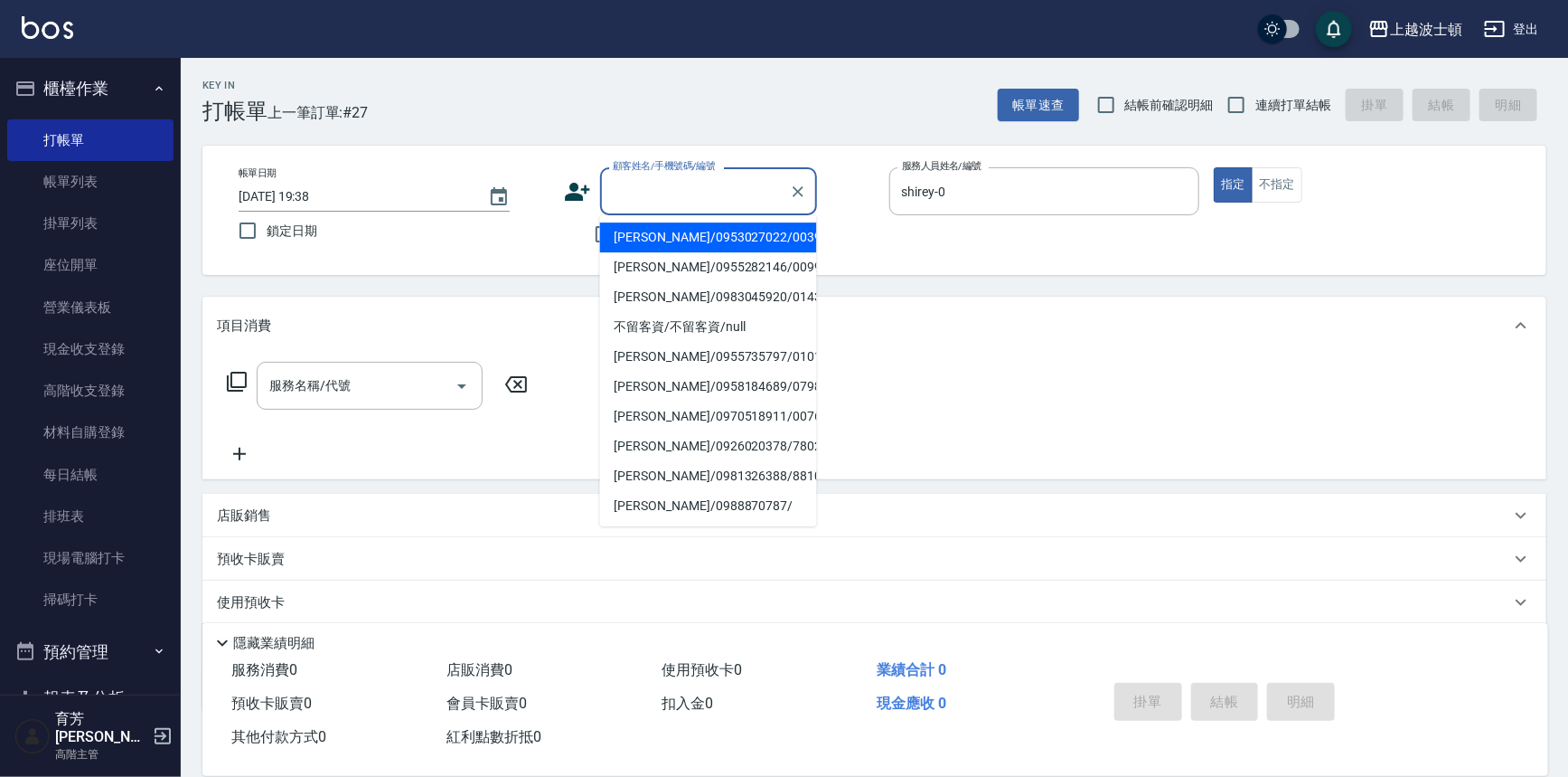
click at [715, 203] on input "顧客姓名/手機號碼/編號" at bounding box center [695, 192] width 174 height 32
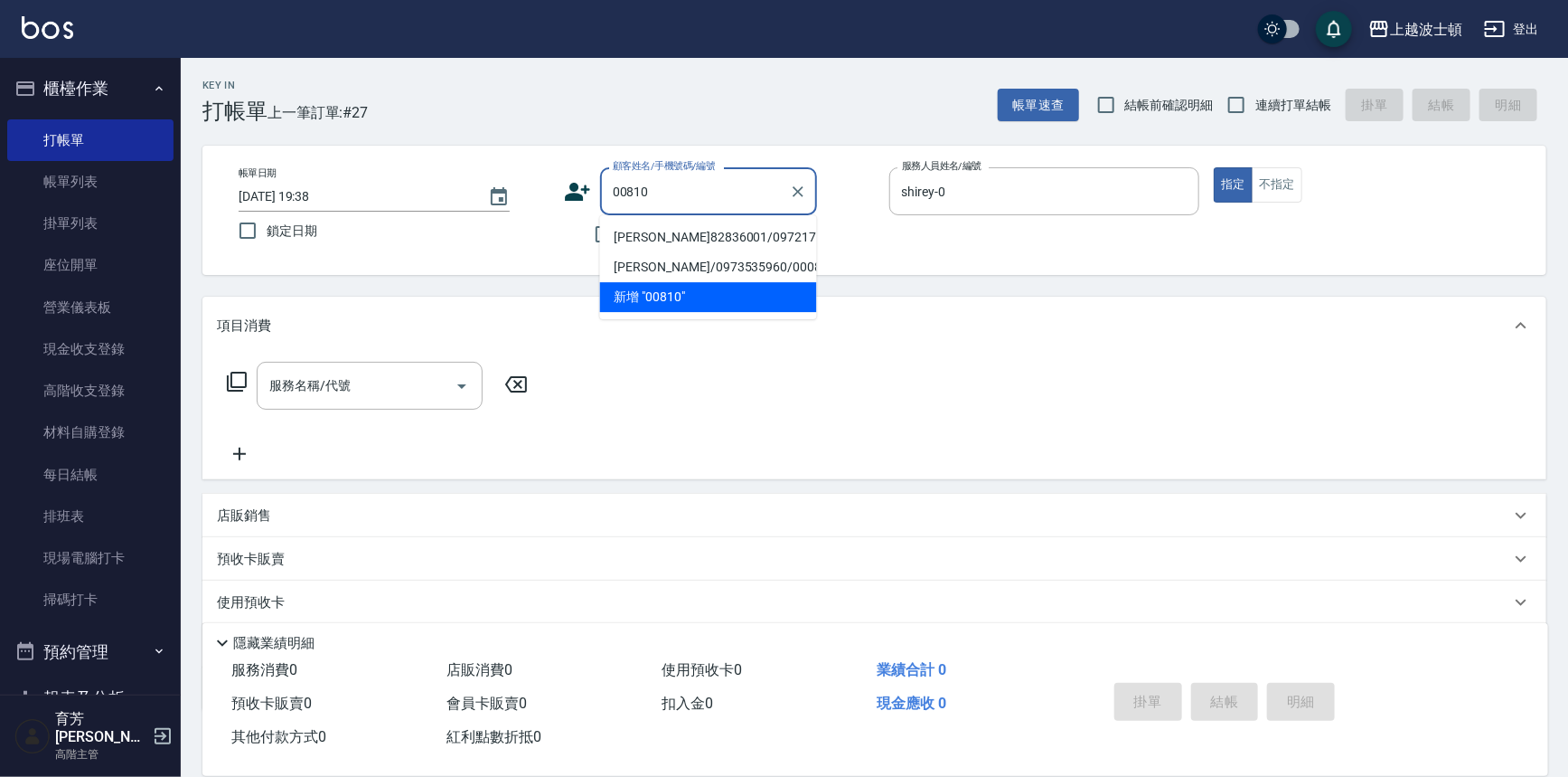
click at [731, 237] on li "林明德82836001/0972171896/00810" at bounding box center [709, 238] width 217 height 30
type input "林明德82836001/0972171896/00810"
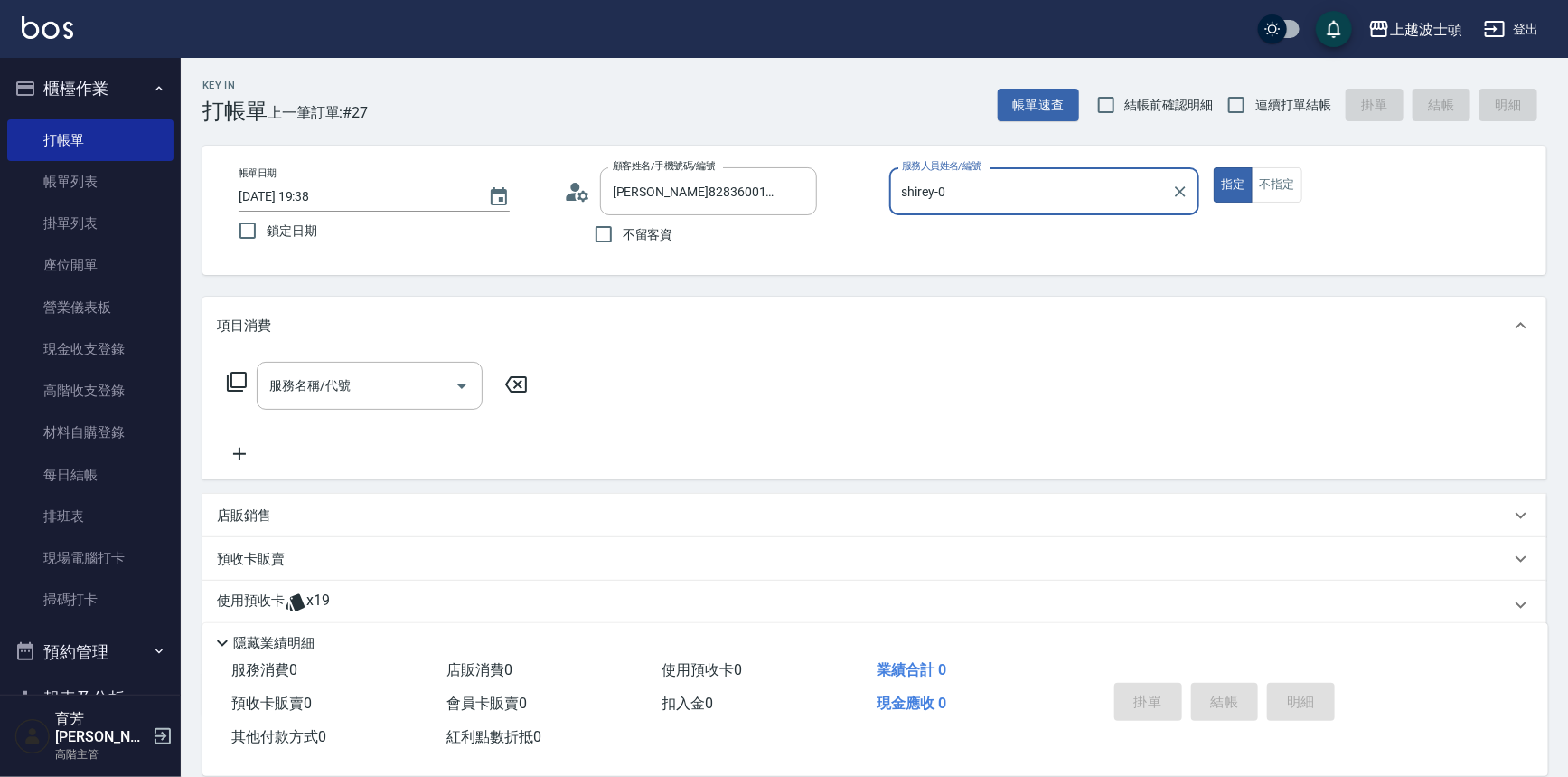
click at [246, 380] on icon at bounding box center [236, 381] width 22 height 22
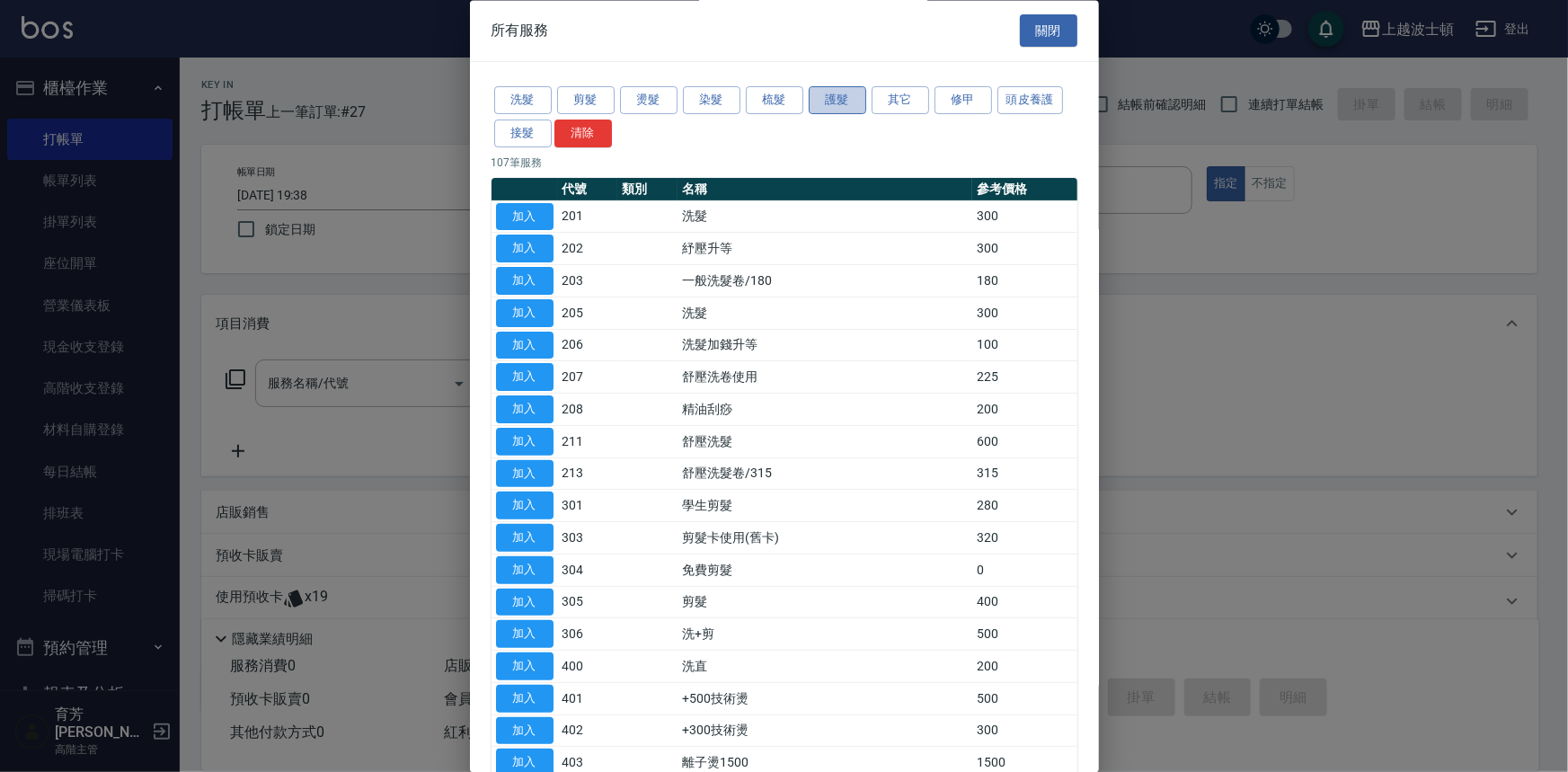
click at [835, 88] on button "護髮" at bounding box center [837, 101] width 57 height 28
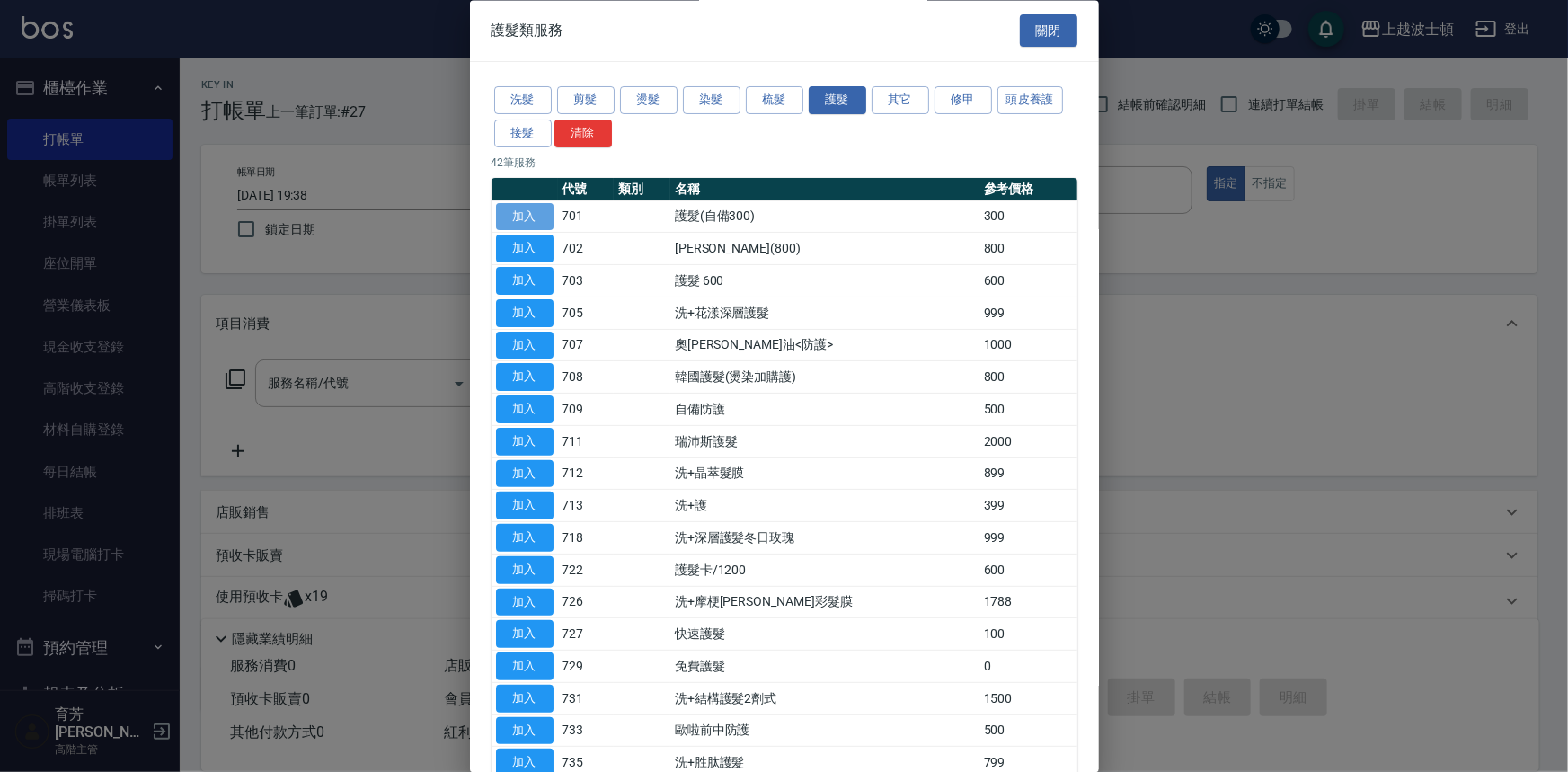
click at [511, 215] on button "加入" at bounding box center [525, 217] width 57 height 28
type input "護髮(自備300)(701)"
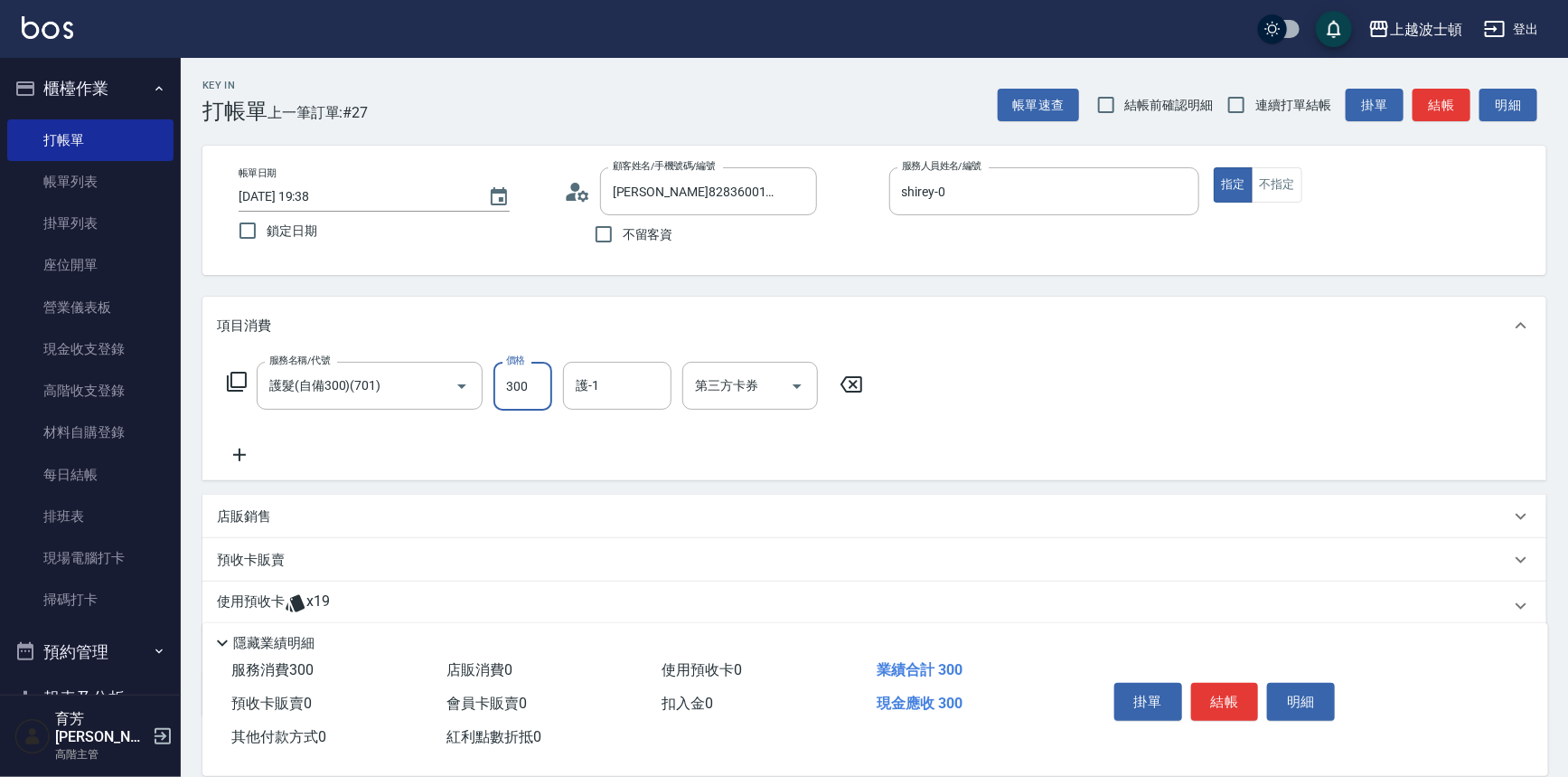
click at [541, 373] on input "300" at bounding box center [523, 386] width 59 height 49
click at [636, 400] on input "護-1" at bounding box center [617, 386] width 93 height 32
click at [632, 456] on span "林佩姍 -25" at bounding box center [634, 462] width 114 height 19
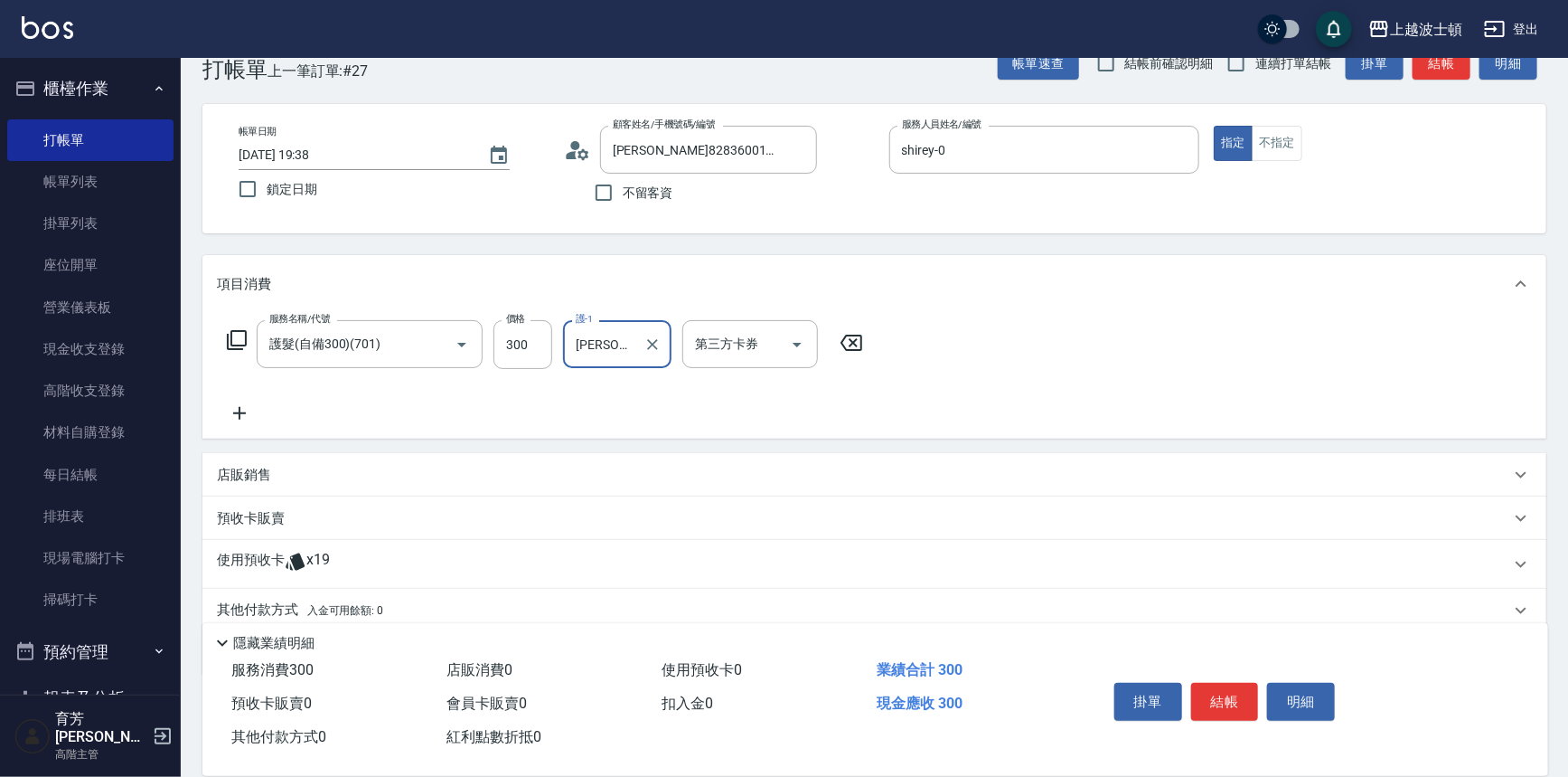
scroll to position [63, 0]
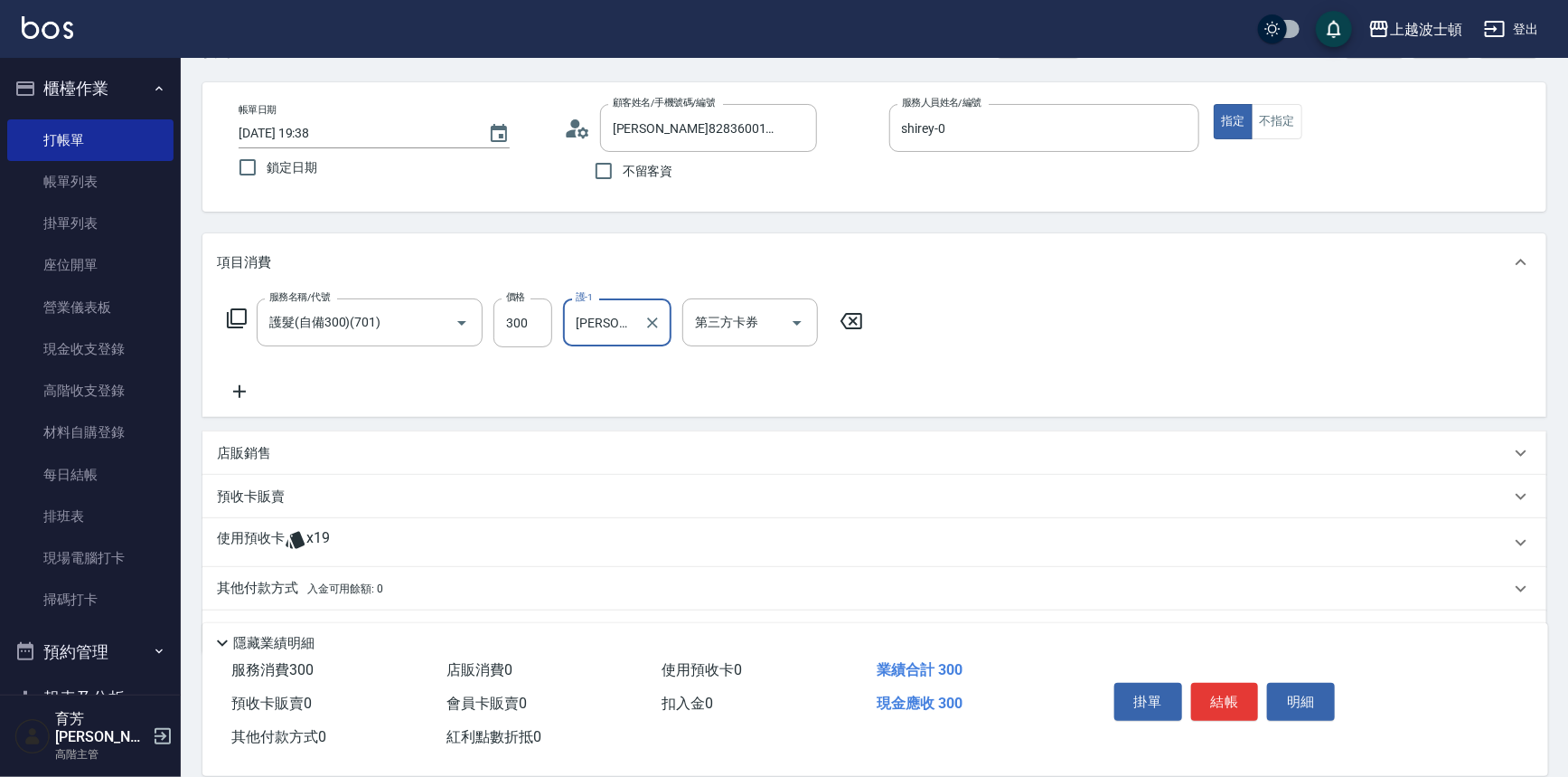
type input "林佩姍-25"
click at [267, 531] on p "使用預收卡" at bounding box center [251, 542] width 68 height 27
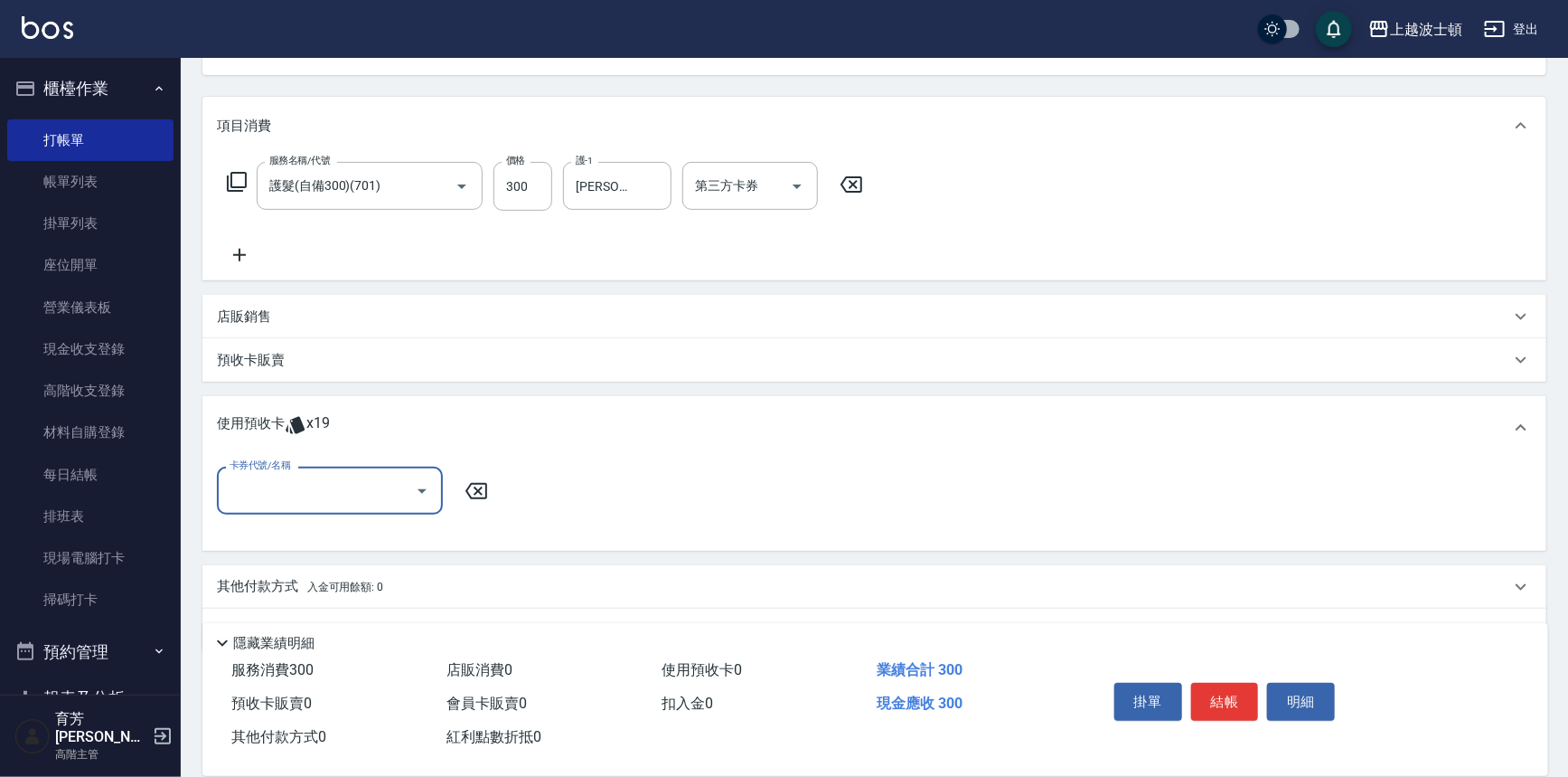
scroll to position [245, 0]
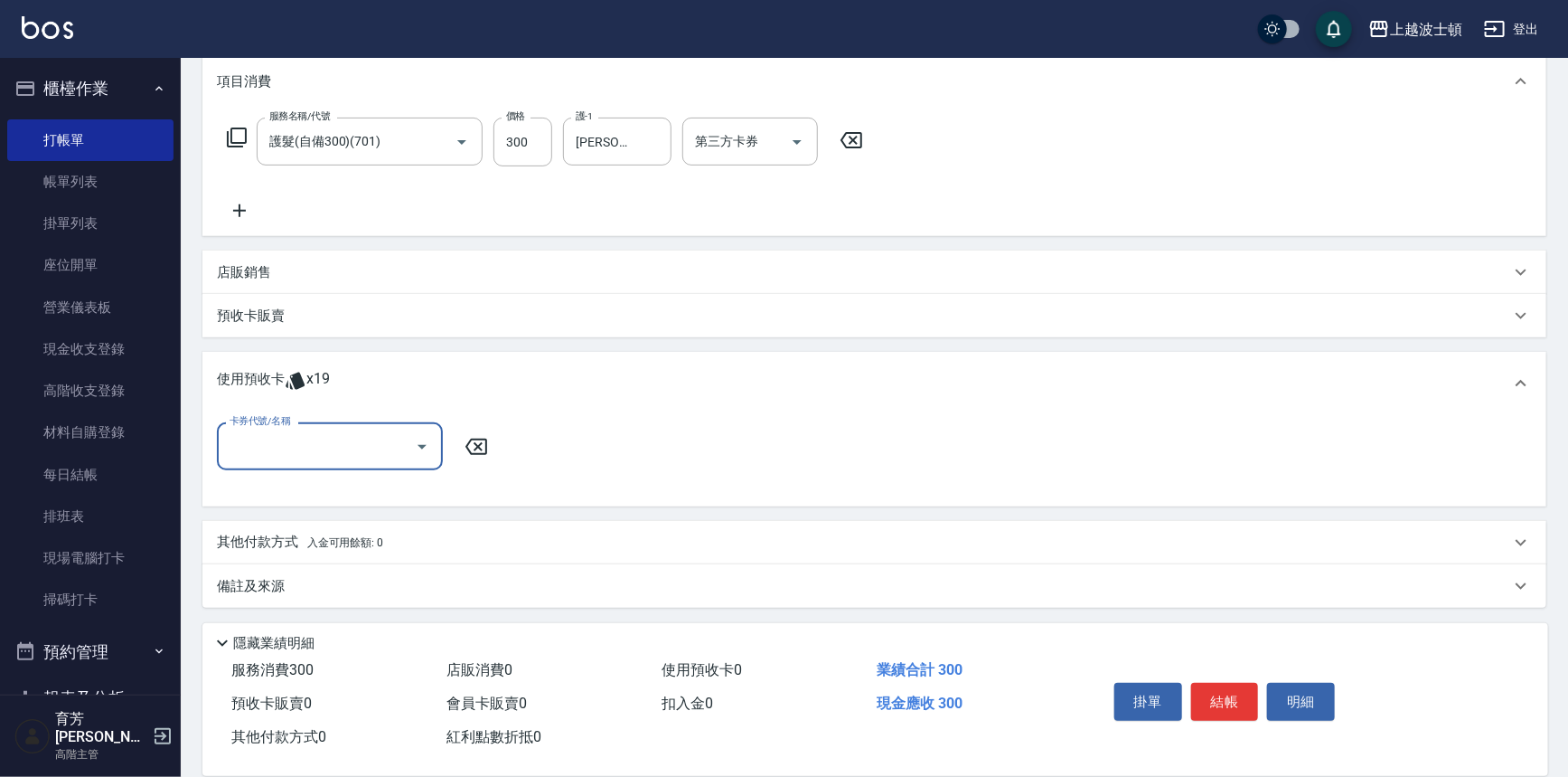
click at [422, 445] on icon "Open" at bounding box center [422, 447] width 9 height 5
click at [418, 487] on div "洗髮卷 剩餘17張" at bounding box center [329, 493] width 226 height 30
type input "洗髮卷"
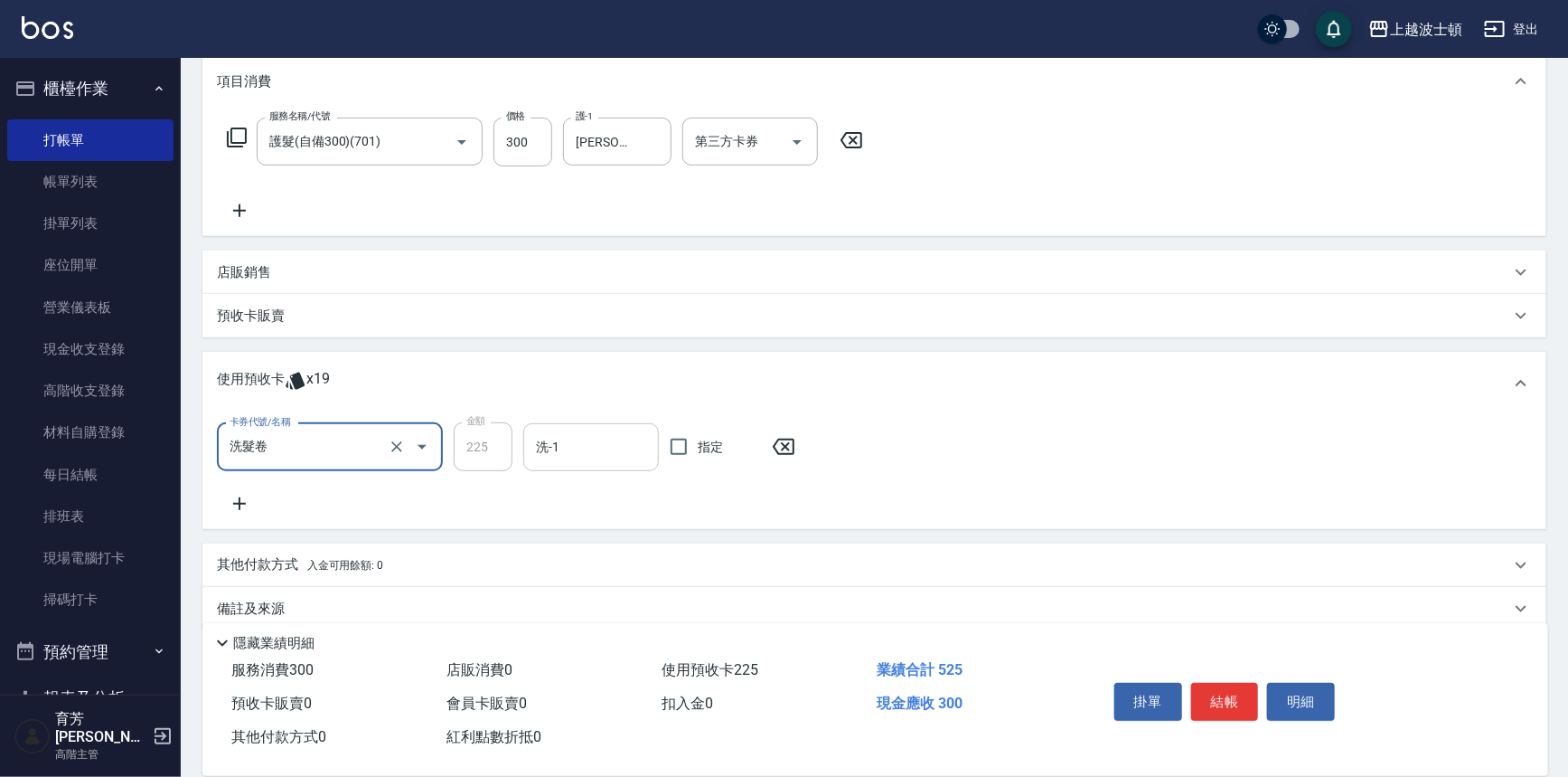
click at [564, 439] on input "洗-1" at bounding box center [591, 448] width 119 height 32
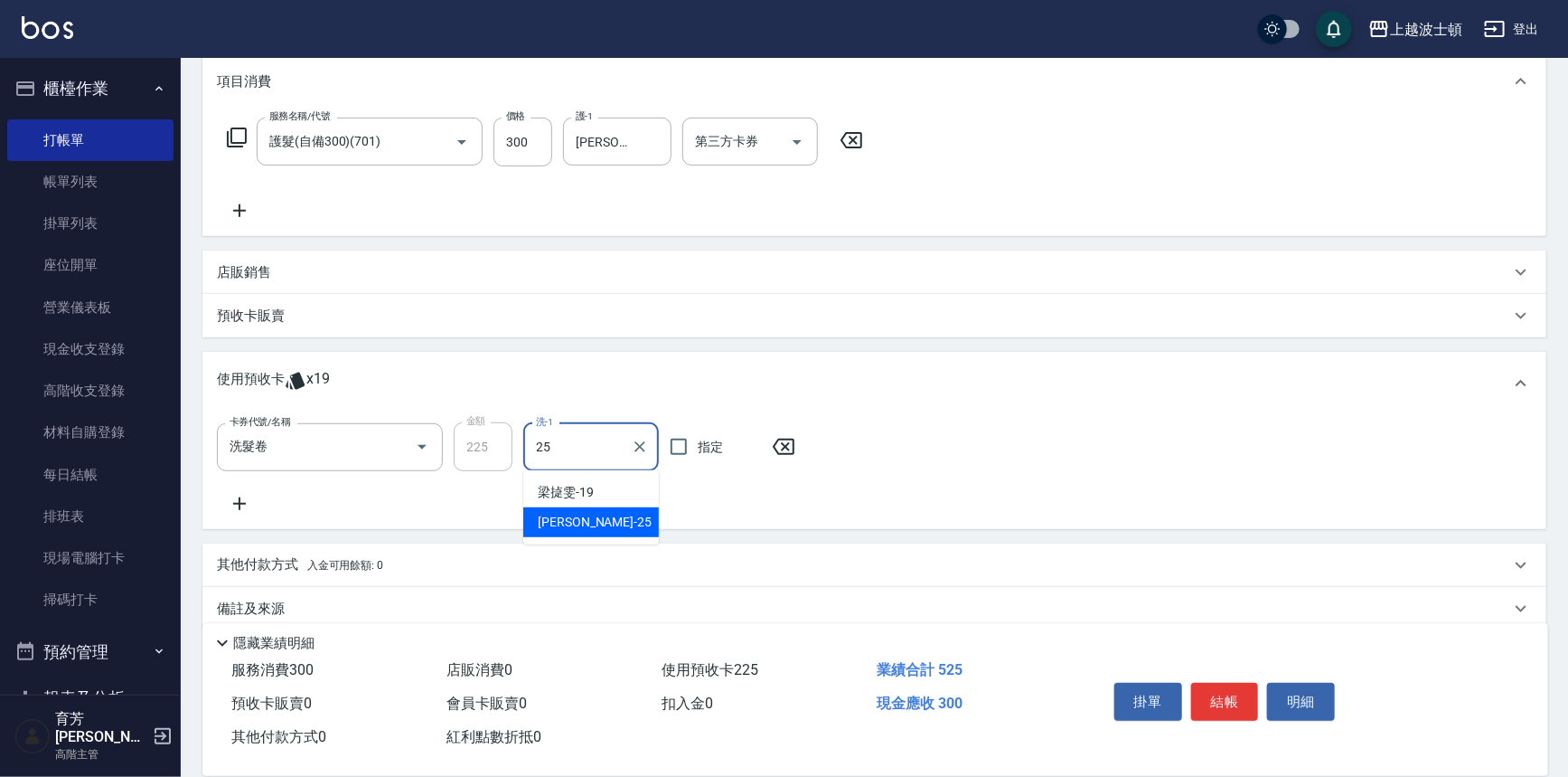
click at [561, 531] on div "林佩姍 -25" at bounding box center [591, 522] width 136 height 30
type input "林佩姍-25"
click at [245, 501] on icon at bounding box center [239, 503] width 12 height 12
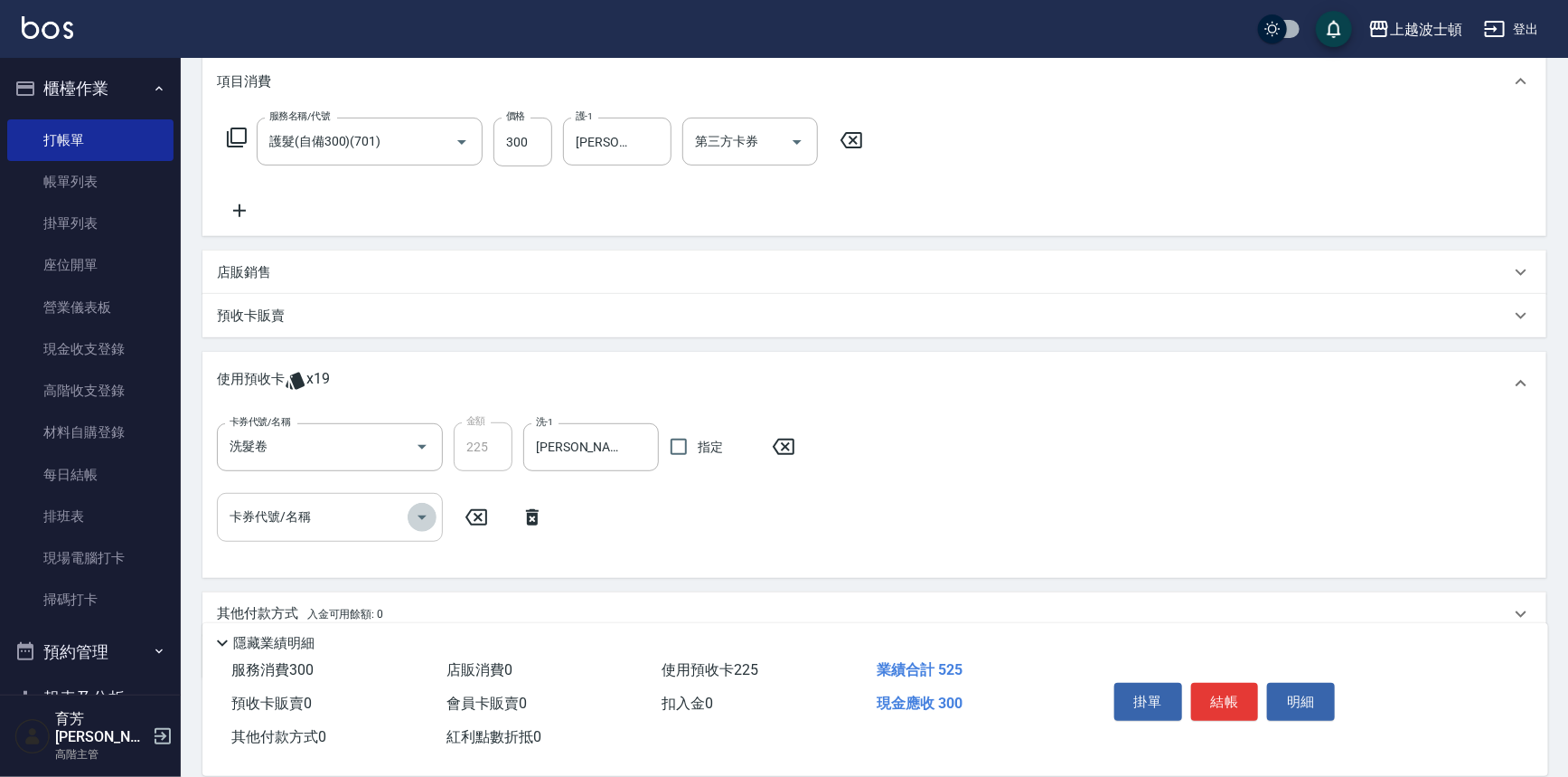
click at [415, 515] on icon "Open" at bounding box center [422, 516] width 22 height 22
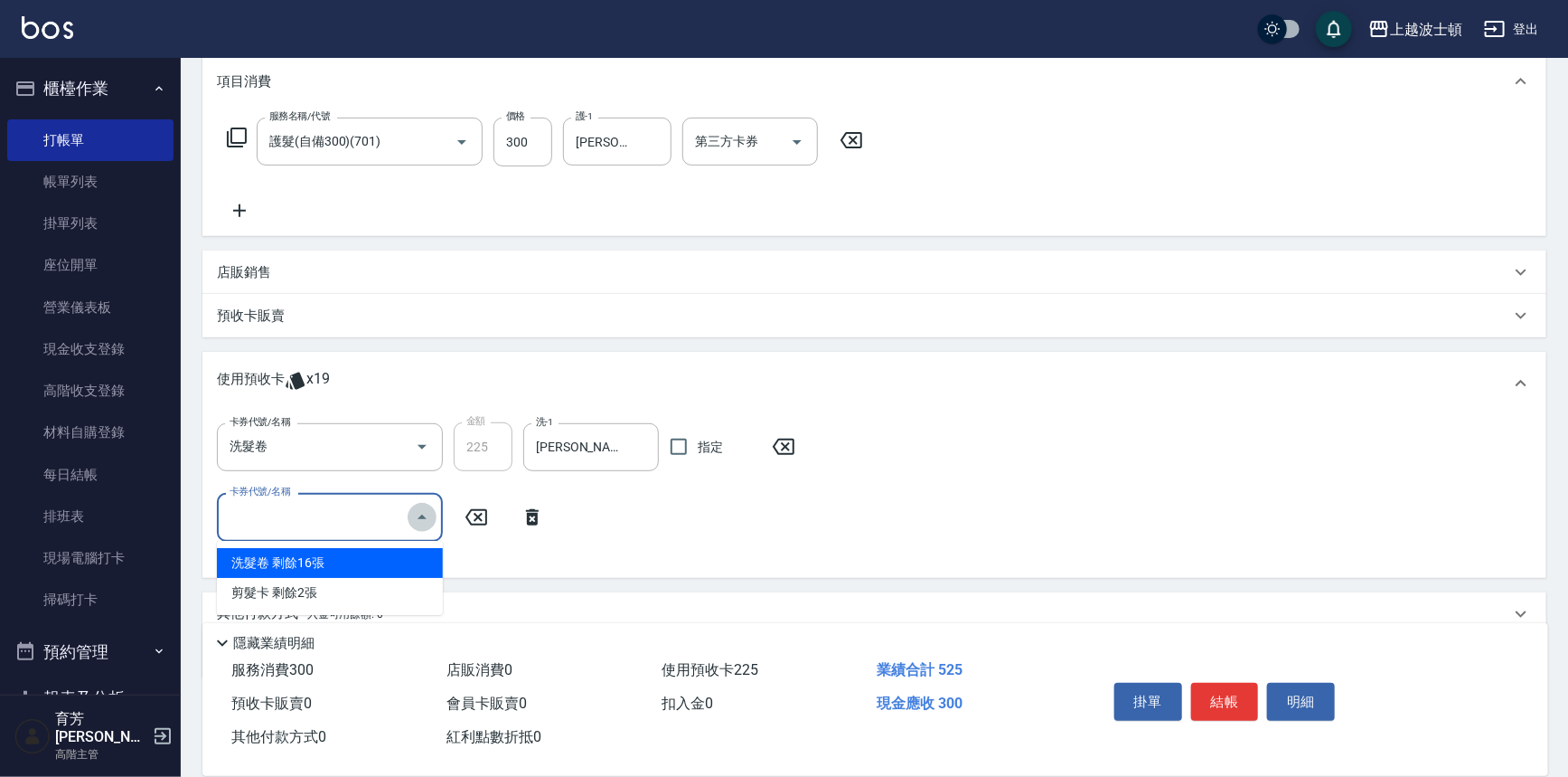
click at [431, 517] on icon "Close" at bounding box center [422, 516] width 22 height 22
click at [424, 521] on icon "Open" at bounding box center [422, 516] width 22 height 22
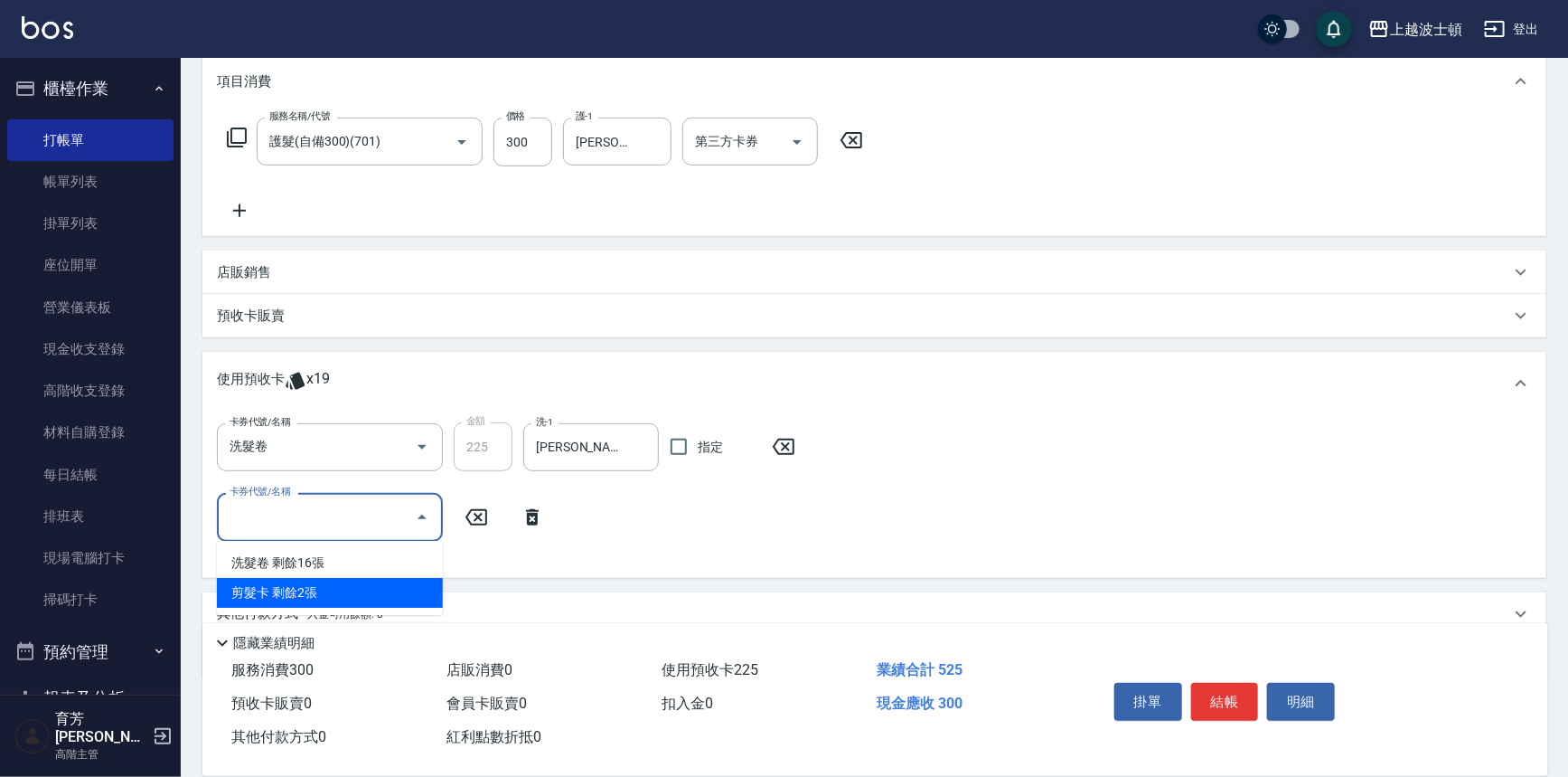
click at [368, 583] on div "剪髮卡 剩餘2張" at bounding box center [329, 593] width 226 height 30
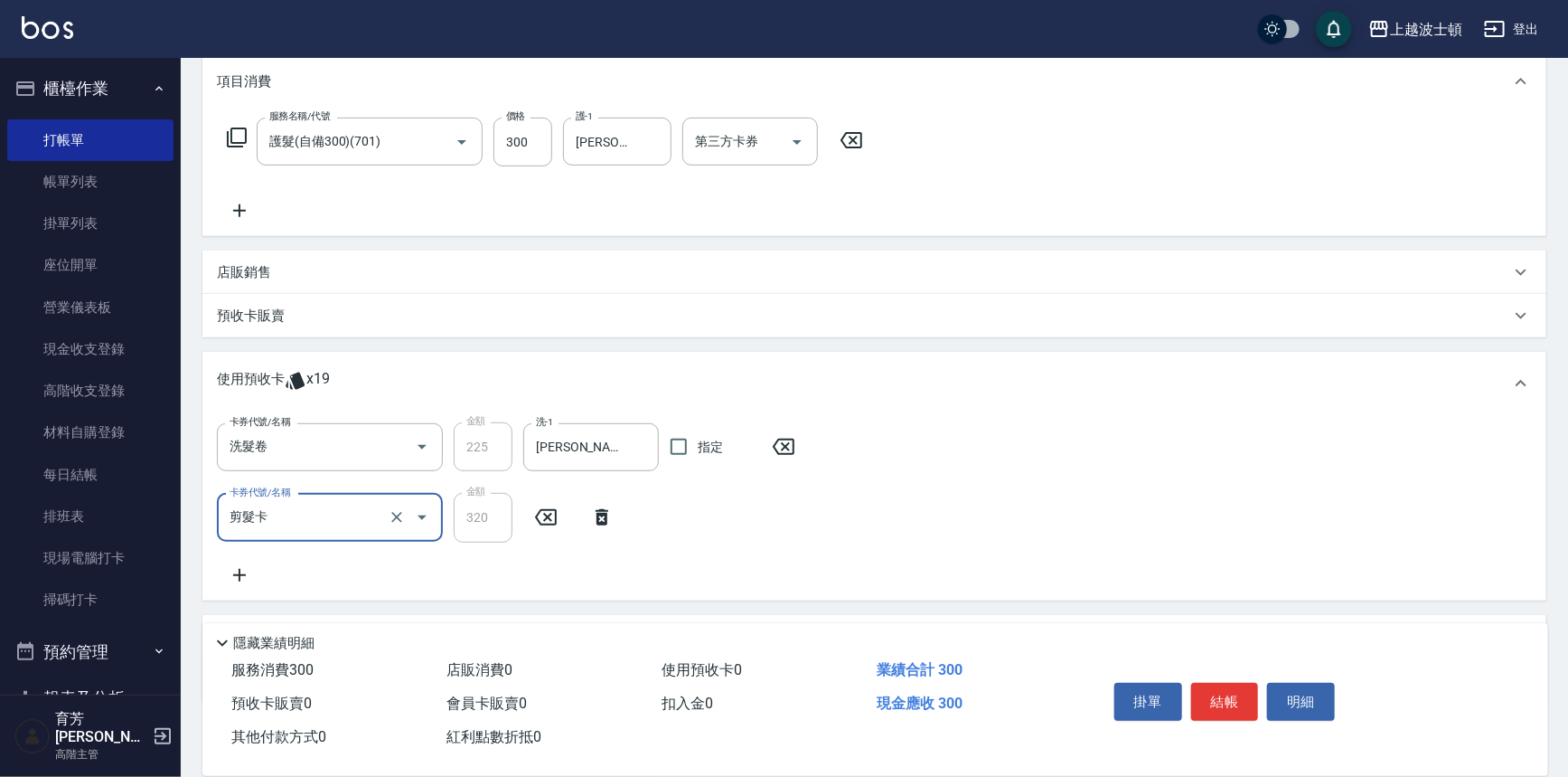
type input "剪髮卡"
click at [1236, 694] on button "結帳" at bounding box center [1225, 701] width 68 height 38
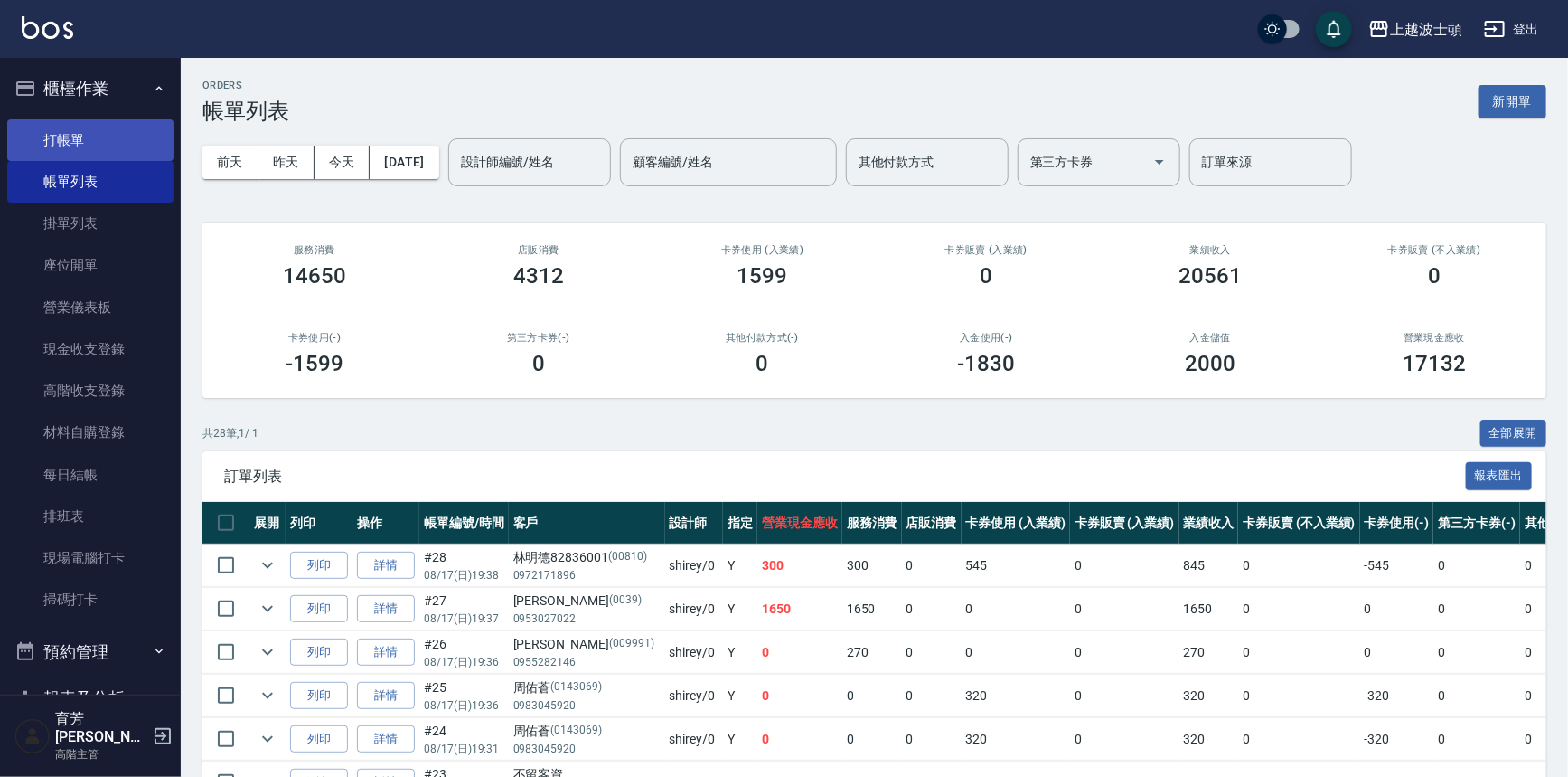
click at [131, 133] on link "打帳單" at bounding box center [91, 140] width 166 height 42
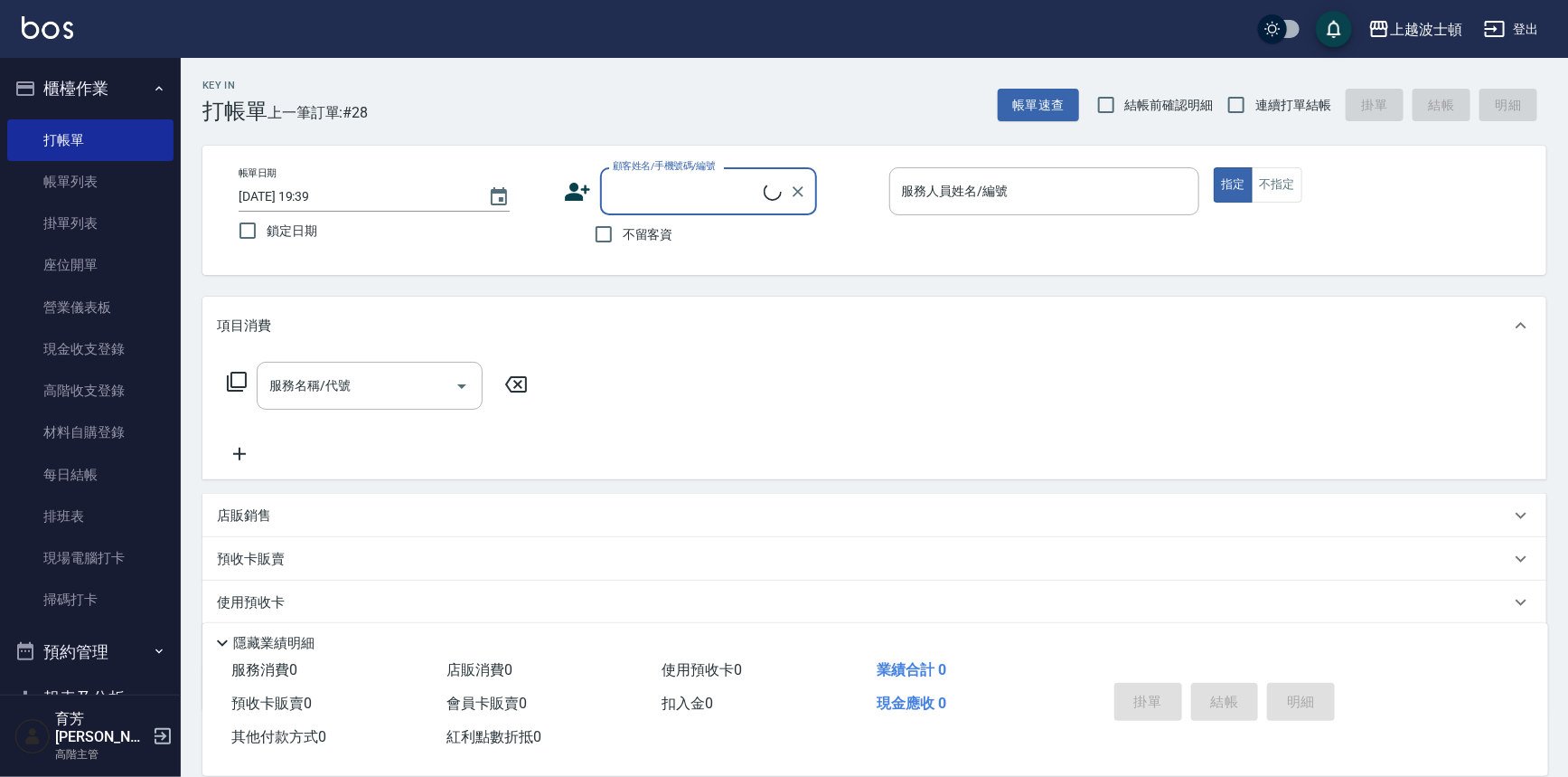
click at [640, 187] on input "顧客姓名/手機號碼/編號" at bounding box center [685, 192] width 156 height 32
type input "ㄗ"
type input "由"
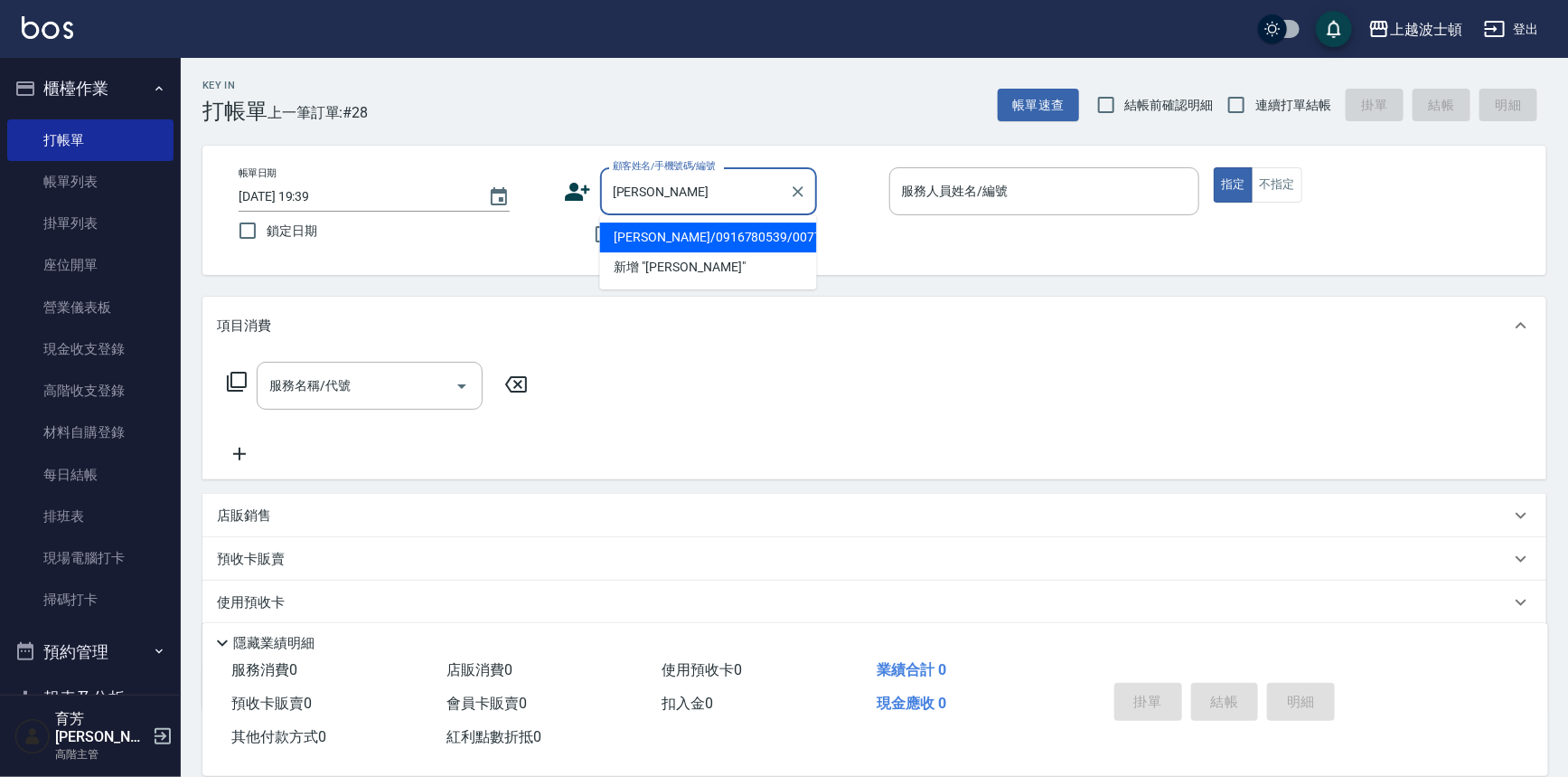
click at [678, 236] on li "劉容利/0916780539/00771" at bounding box center [709, 238] width 217 height 30
type input "劉容利/0916780539/00771"
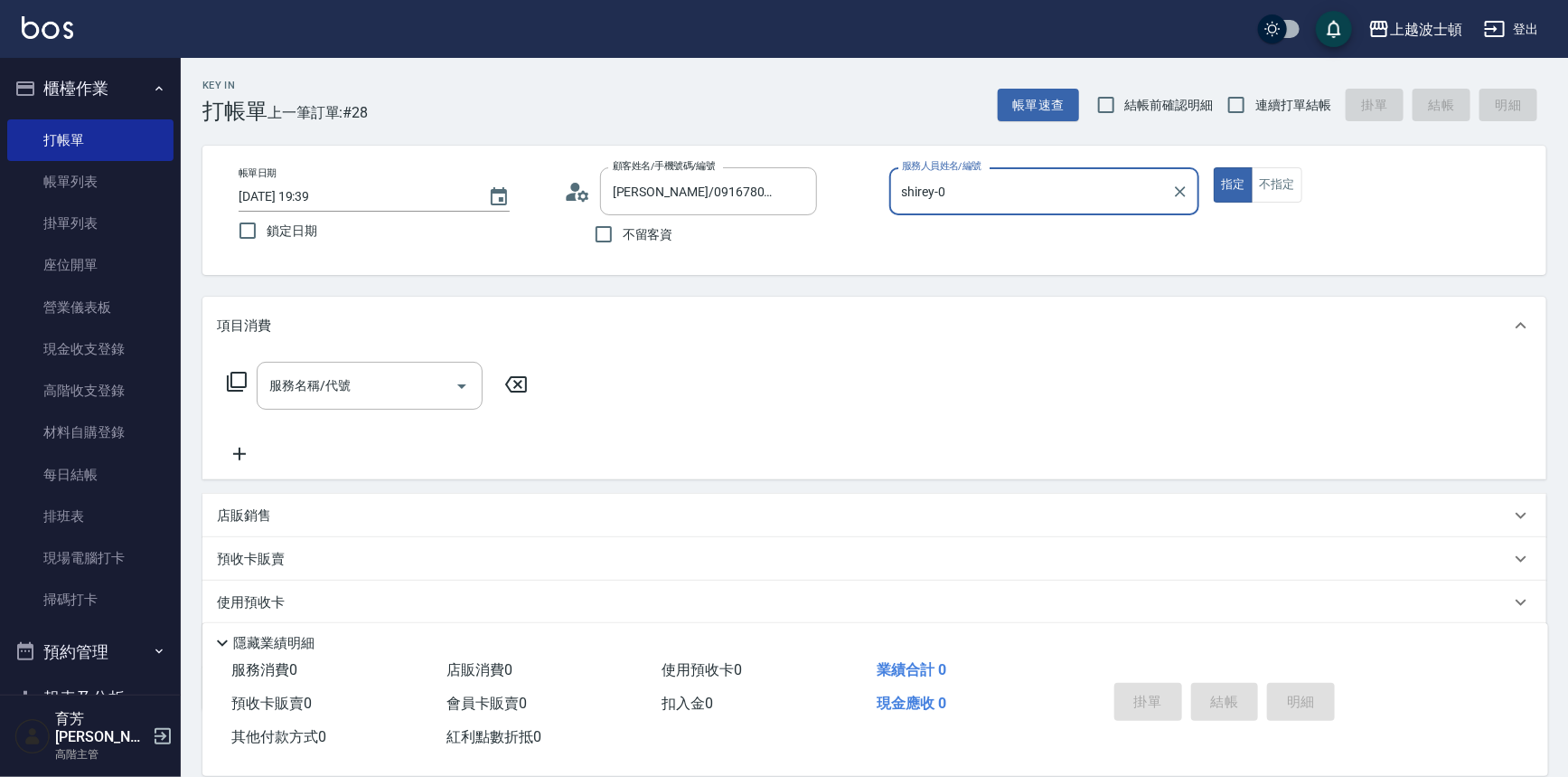
type input "shirey-0"
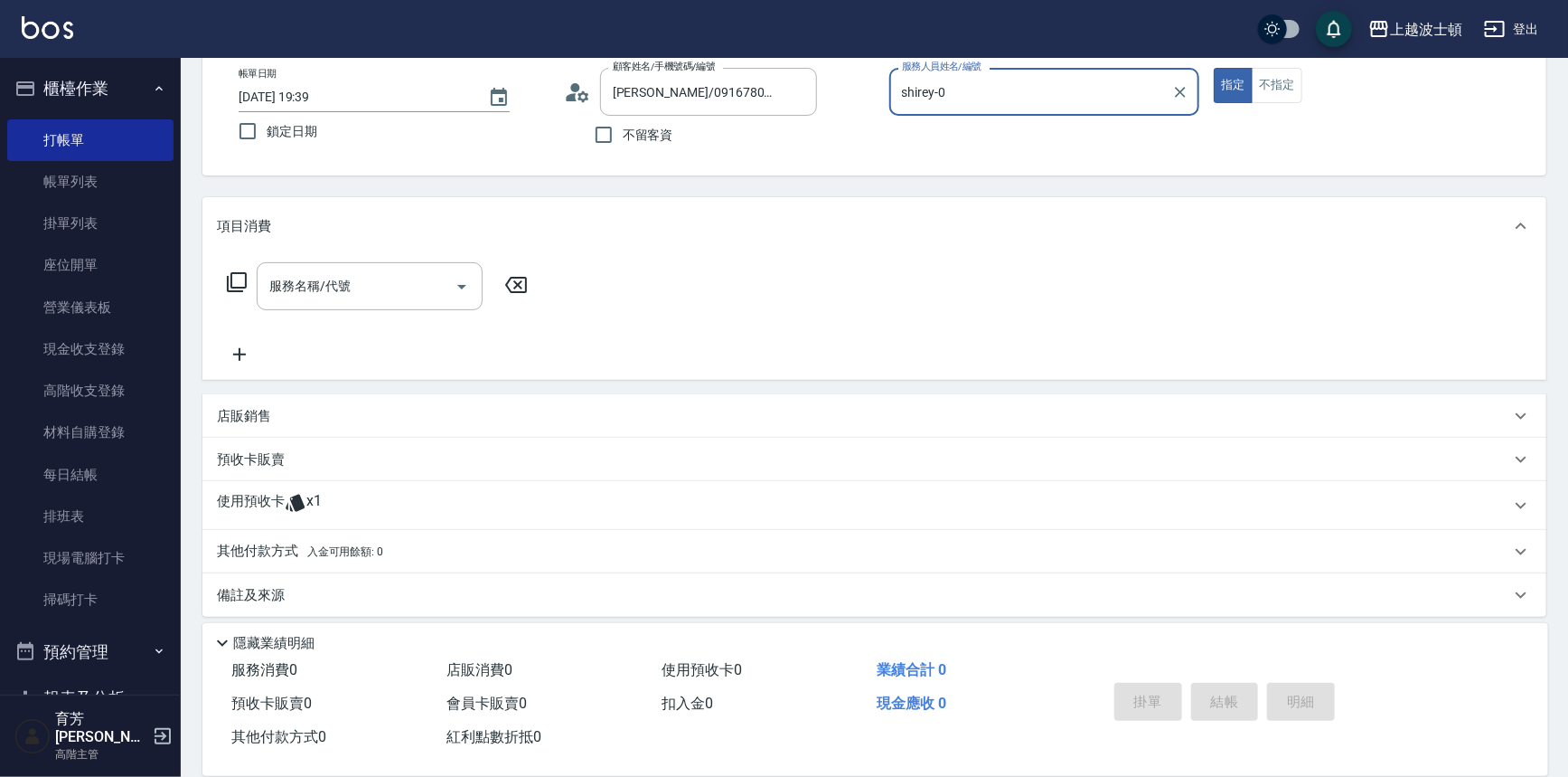
scroll to position [107, 0]
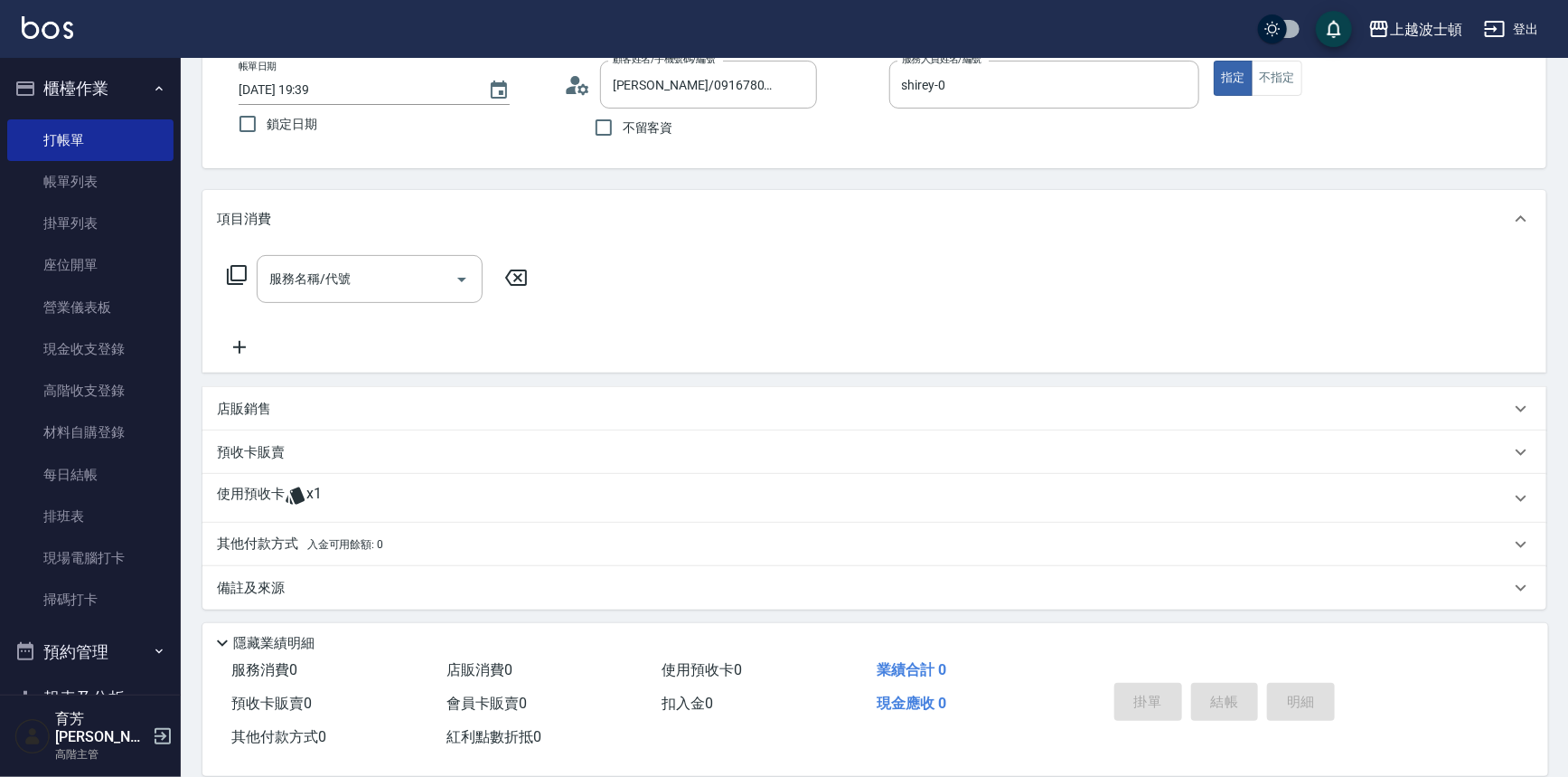
click at [228, 265] on icon at bounding box center [236, 275] width 22 height 22
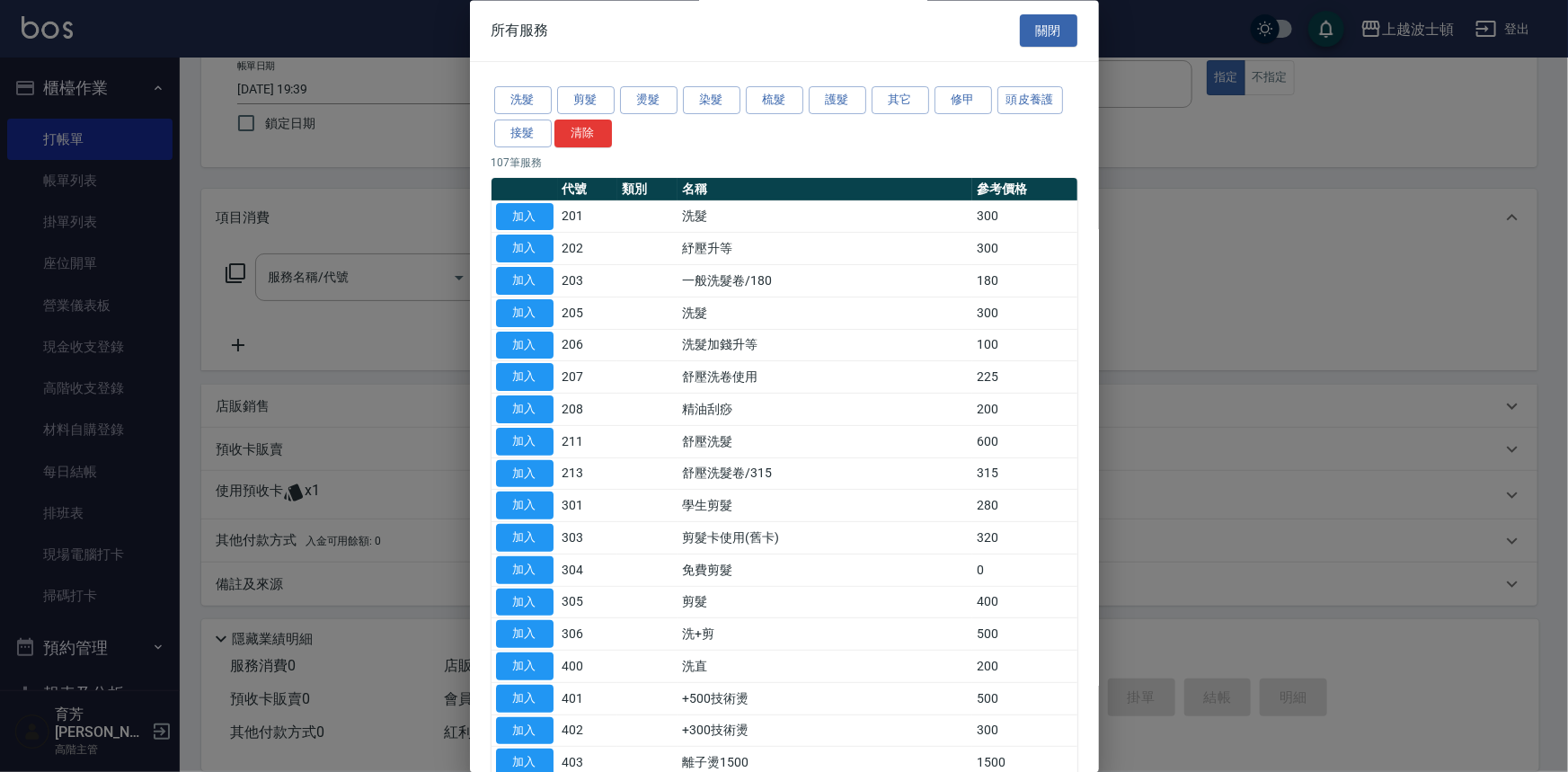
click at [524, 206] on button "加入" at bounding box center [525, 217] width 57 height 28
type input "洗髮(201)"
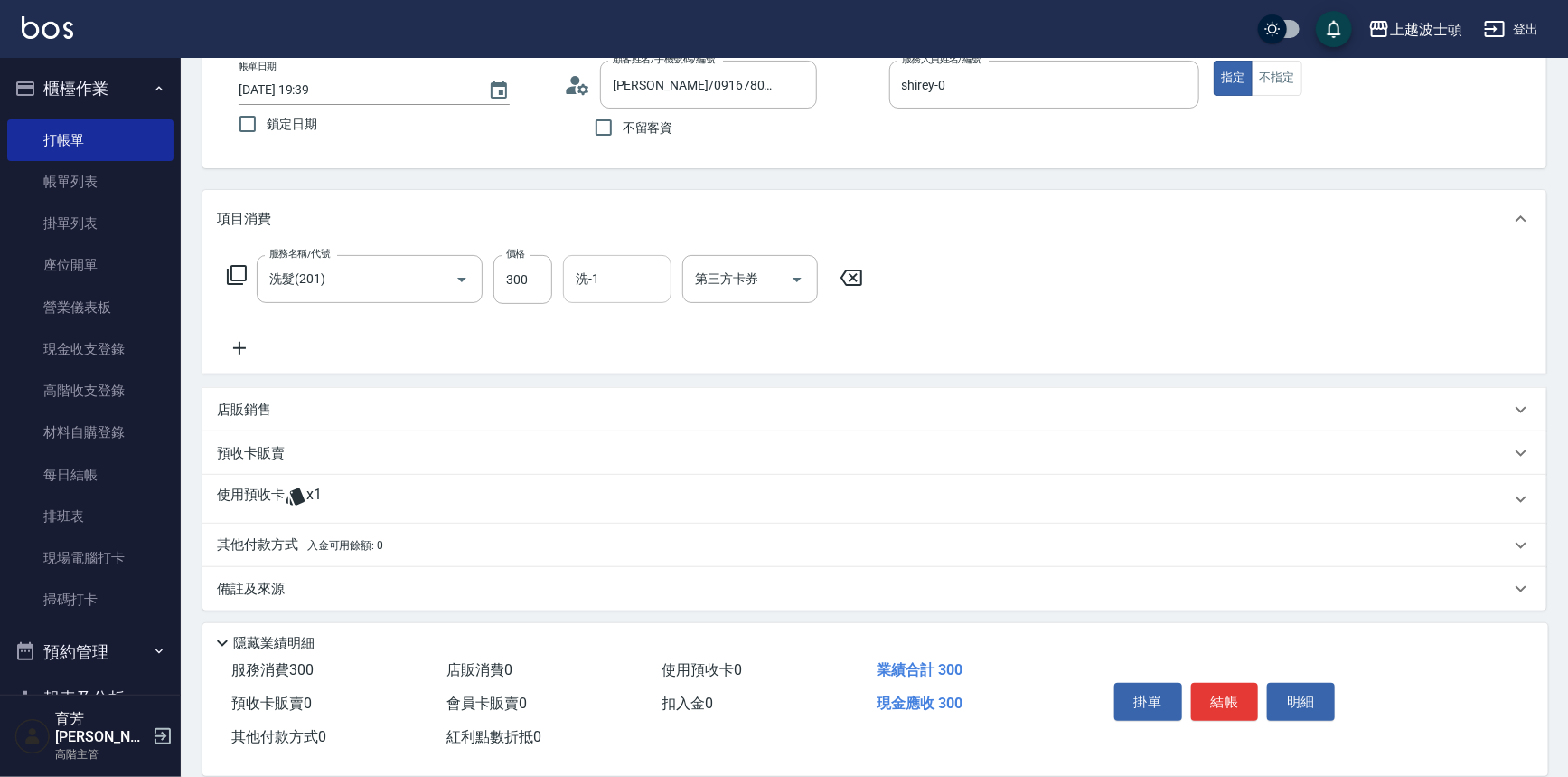
click at [588, 288] on input "洗-1" at bounding box center [617, 279] width 93 height 32
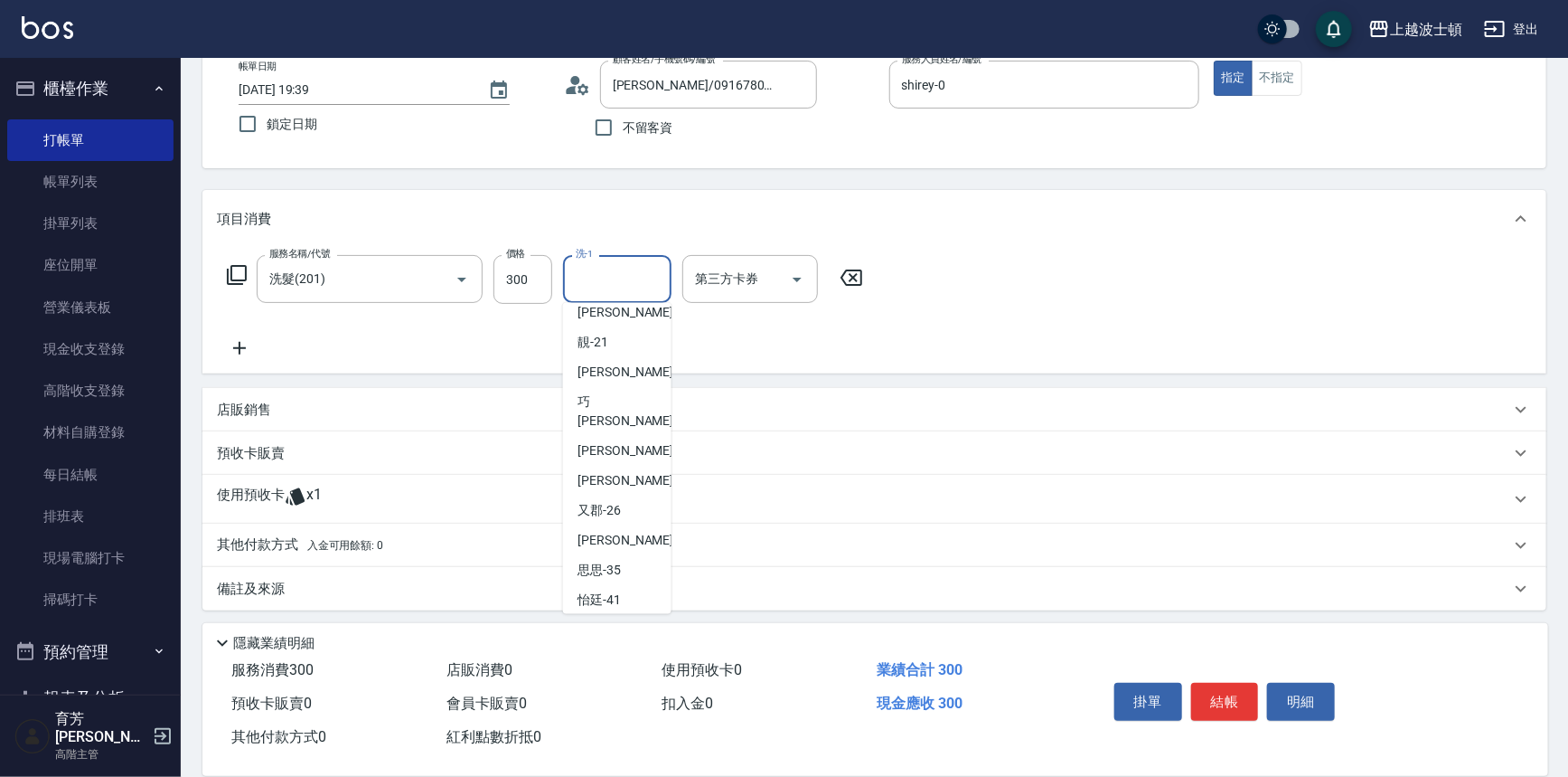
scroll to position [228, 0]
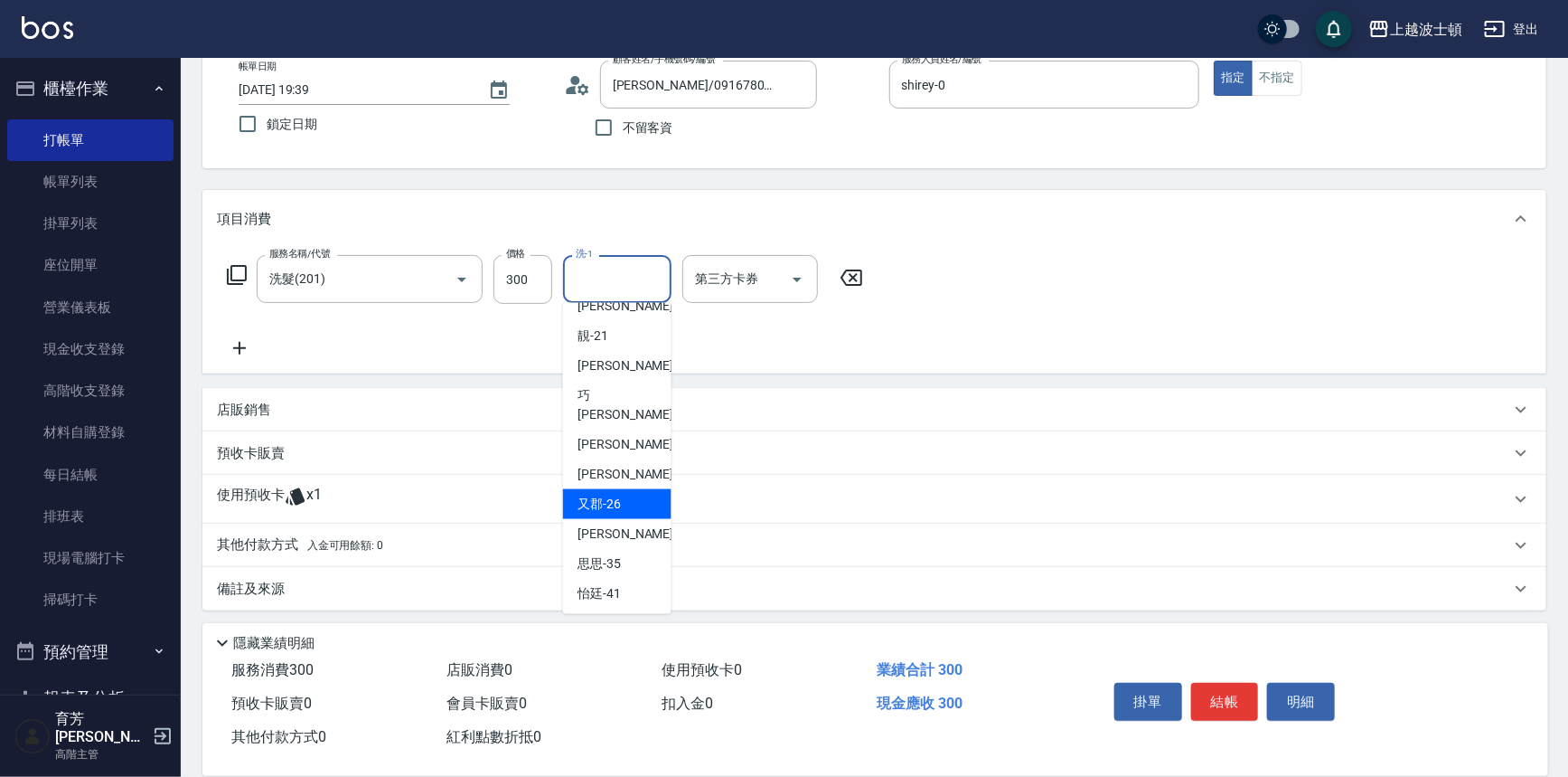
click at [606, 495] on span "又郡 -26" at bounding box center [599, 504] width 43 height 19
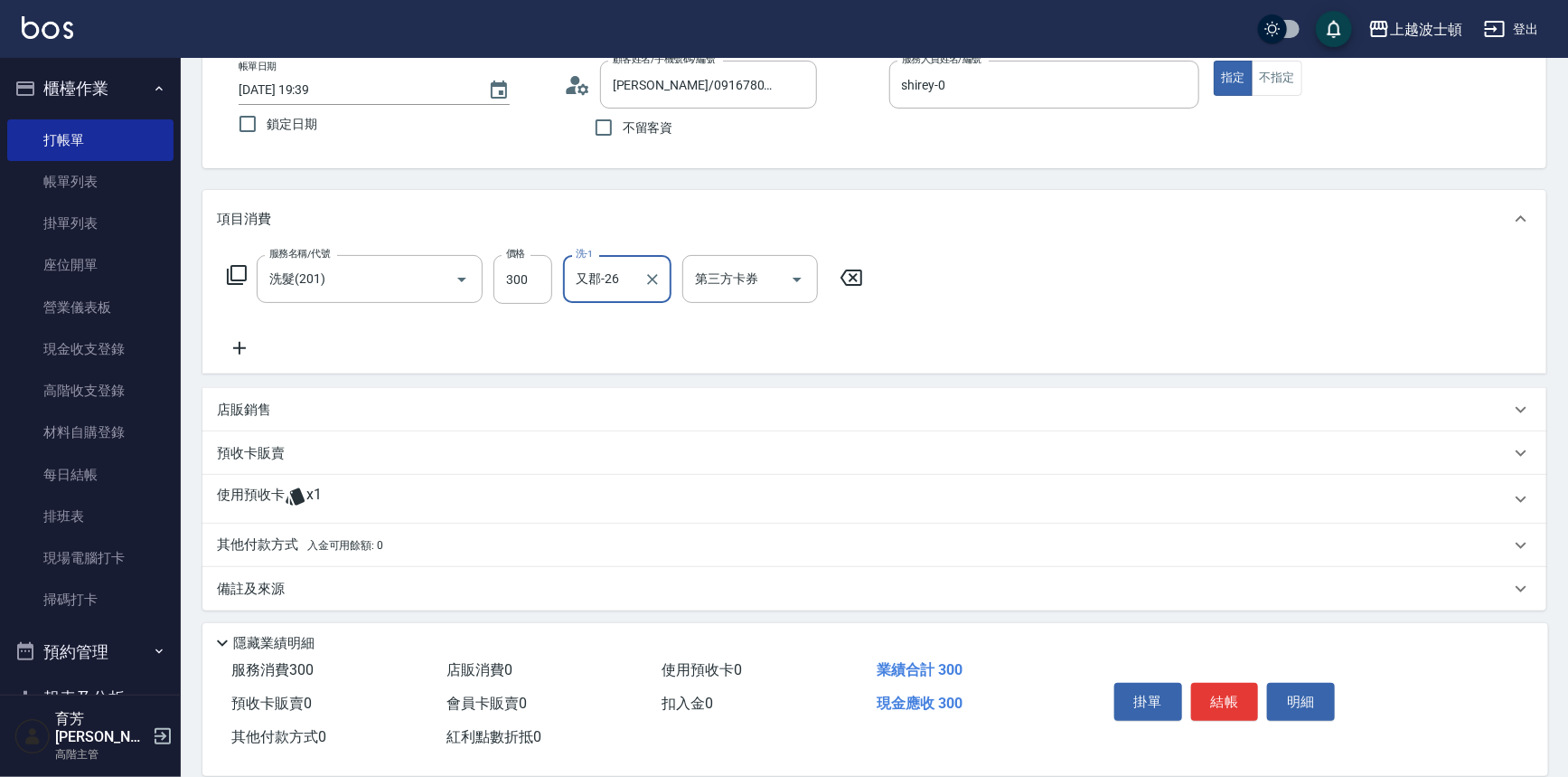
type input "又郡-26"
click at [237, 271] on icon at bounding box center [236, 275] width 22 height 22
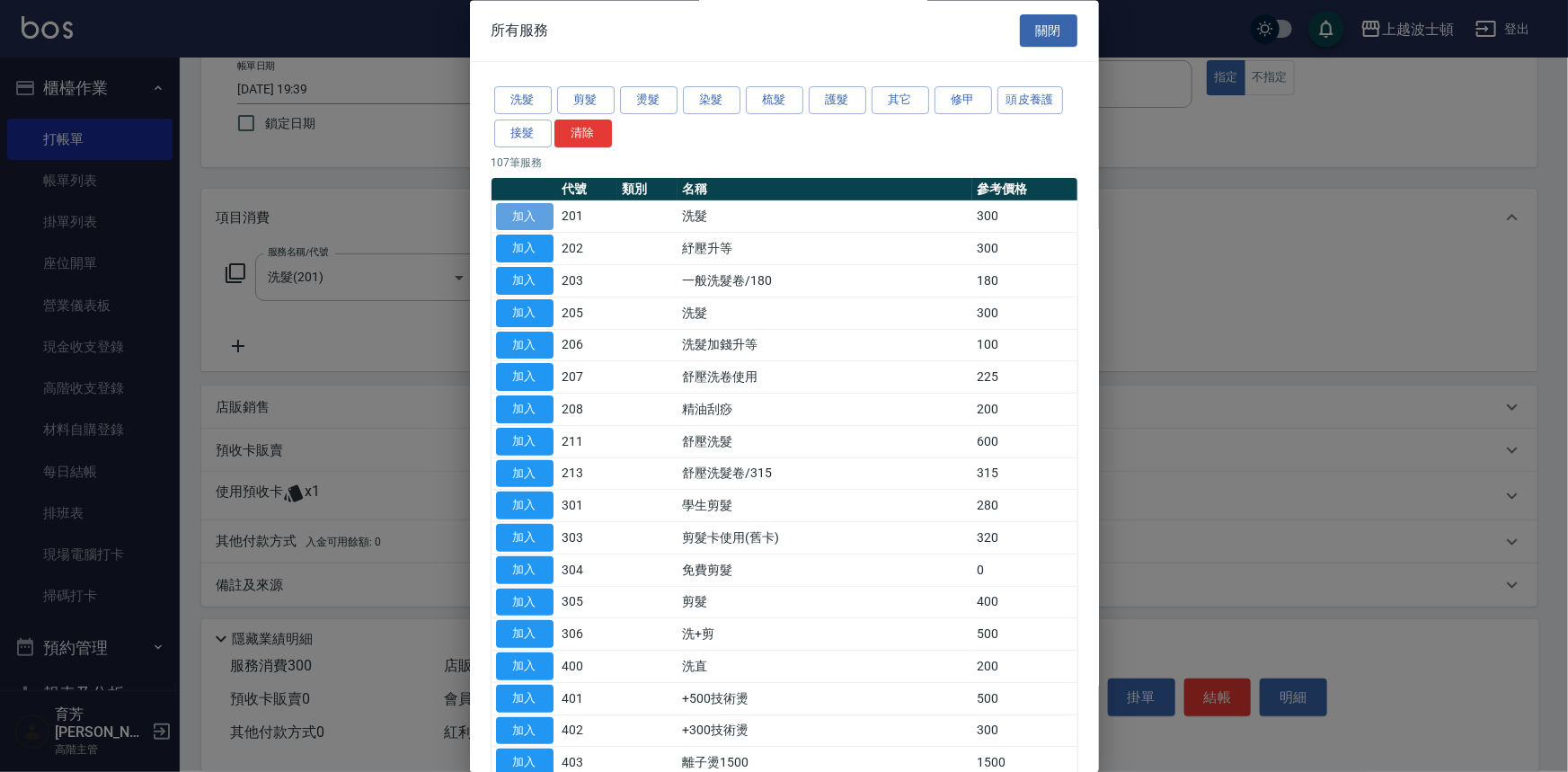
click at [503, 216] on button "加入" at bounding box center [525, 217] width 57 height 28
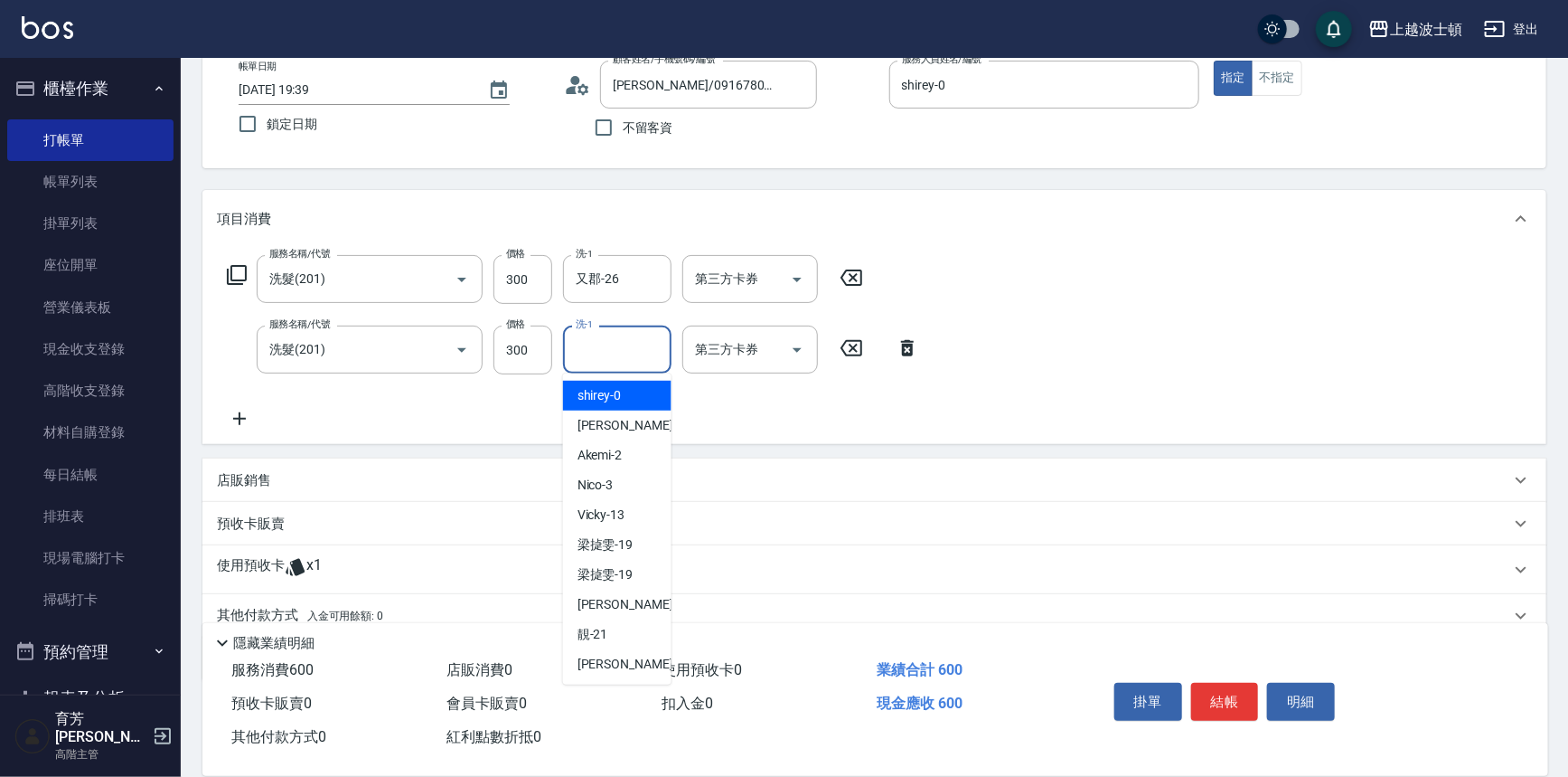
click at [632, 344] on input "洗-1" at bounding box center [617, 349] width 93 height 32
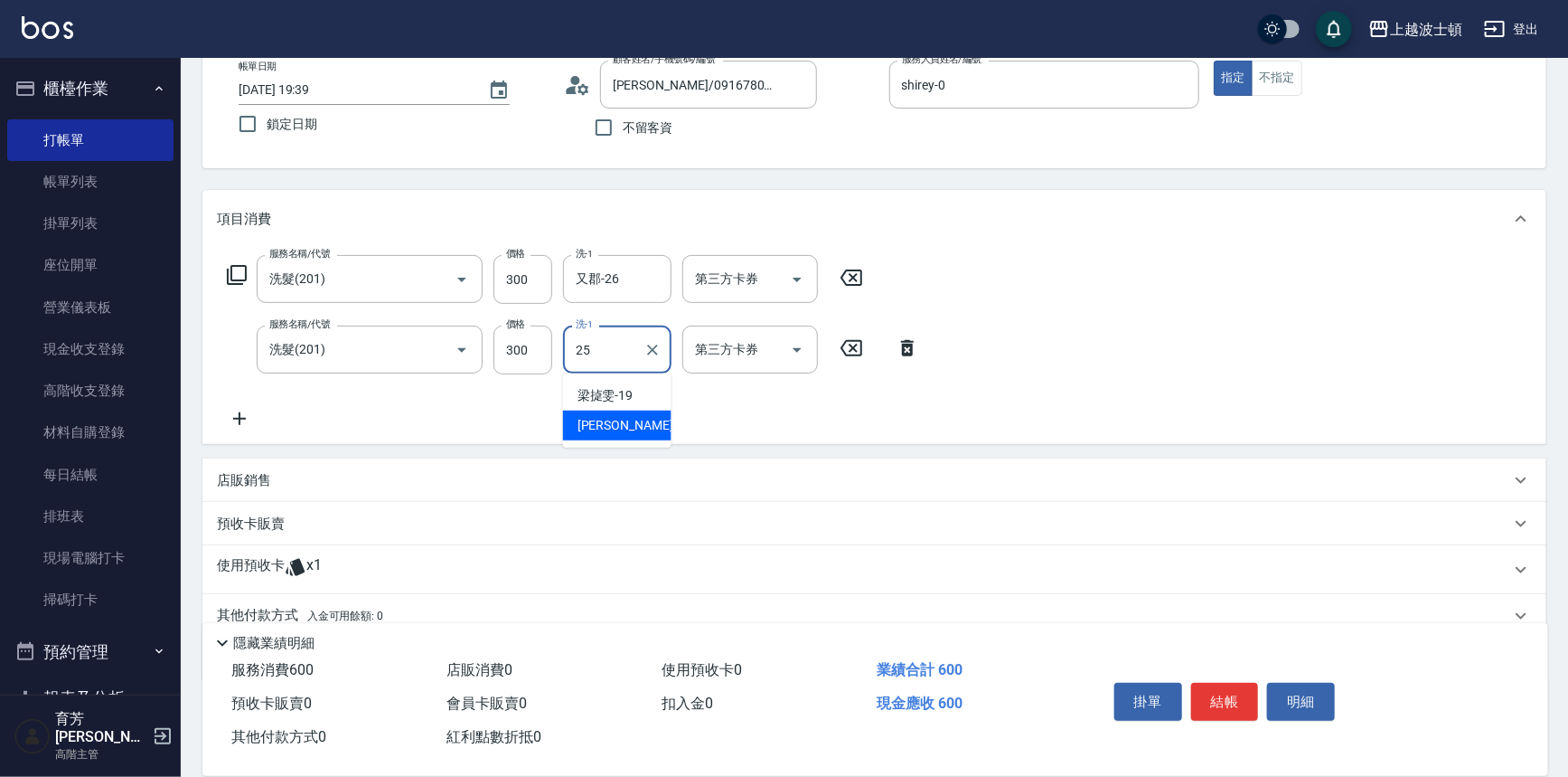
drag, startPoint x: 632, startPoint y: 418, endPoint x: 857, endPoint y: 504, distance: 240.9
click at [632, 418] on span "林佩姍 -25" at bounding box center [634, 426] width 114 height 19
type input "林佩姍-25"
click at [1199, 683] on button "結帳" at bounding box center [1225, 701] width 68 height 38
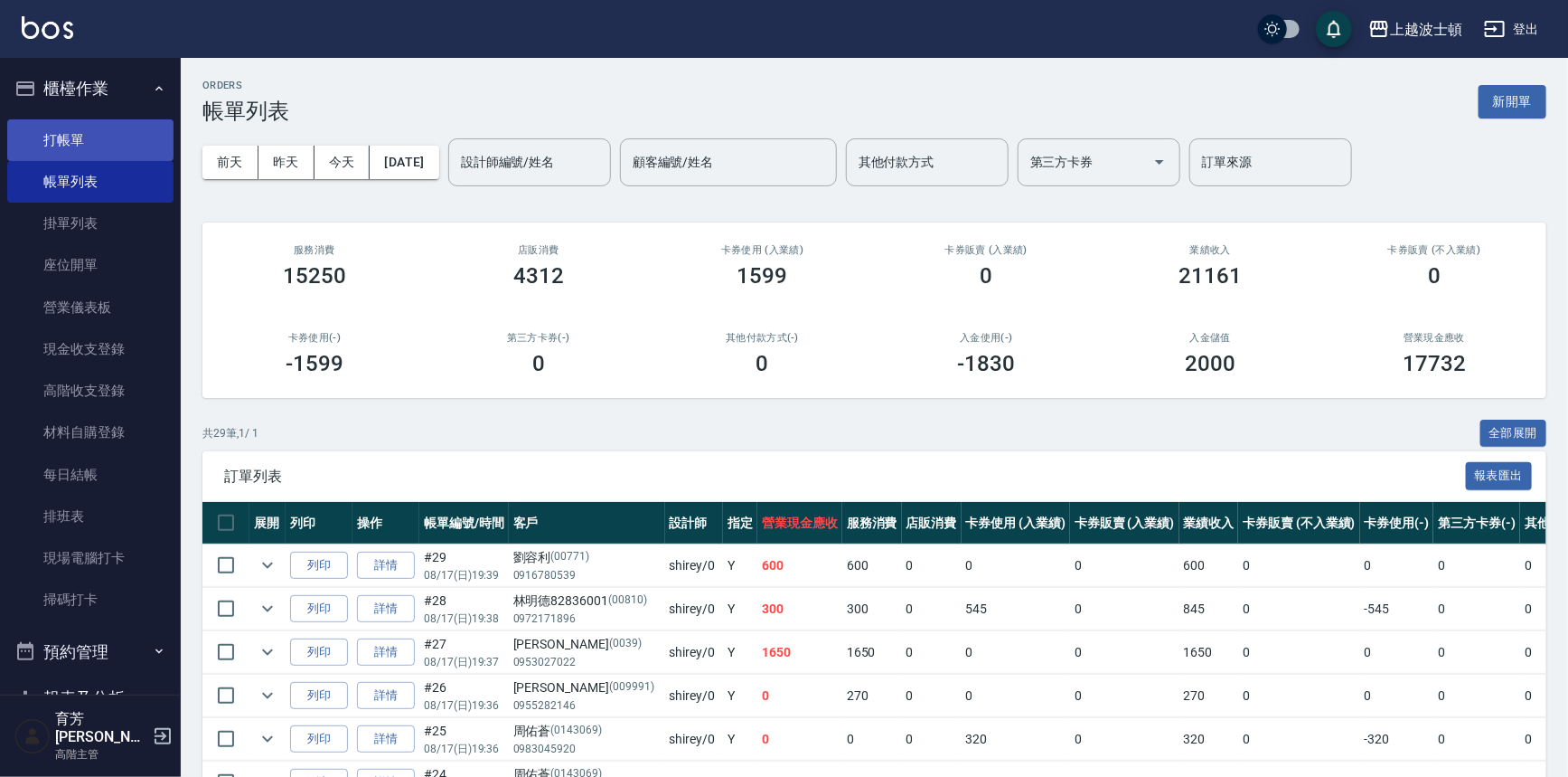
click at [48, 131] on link "打帳單" at bounding box center [91, 140] width 166 height 42
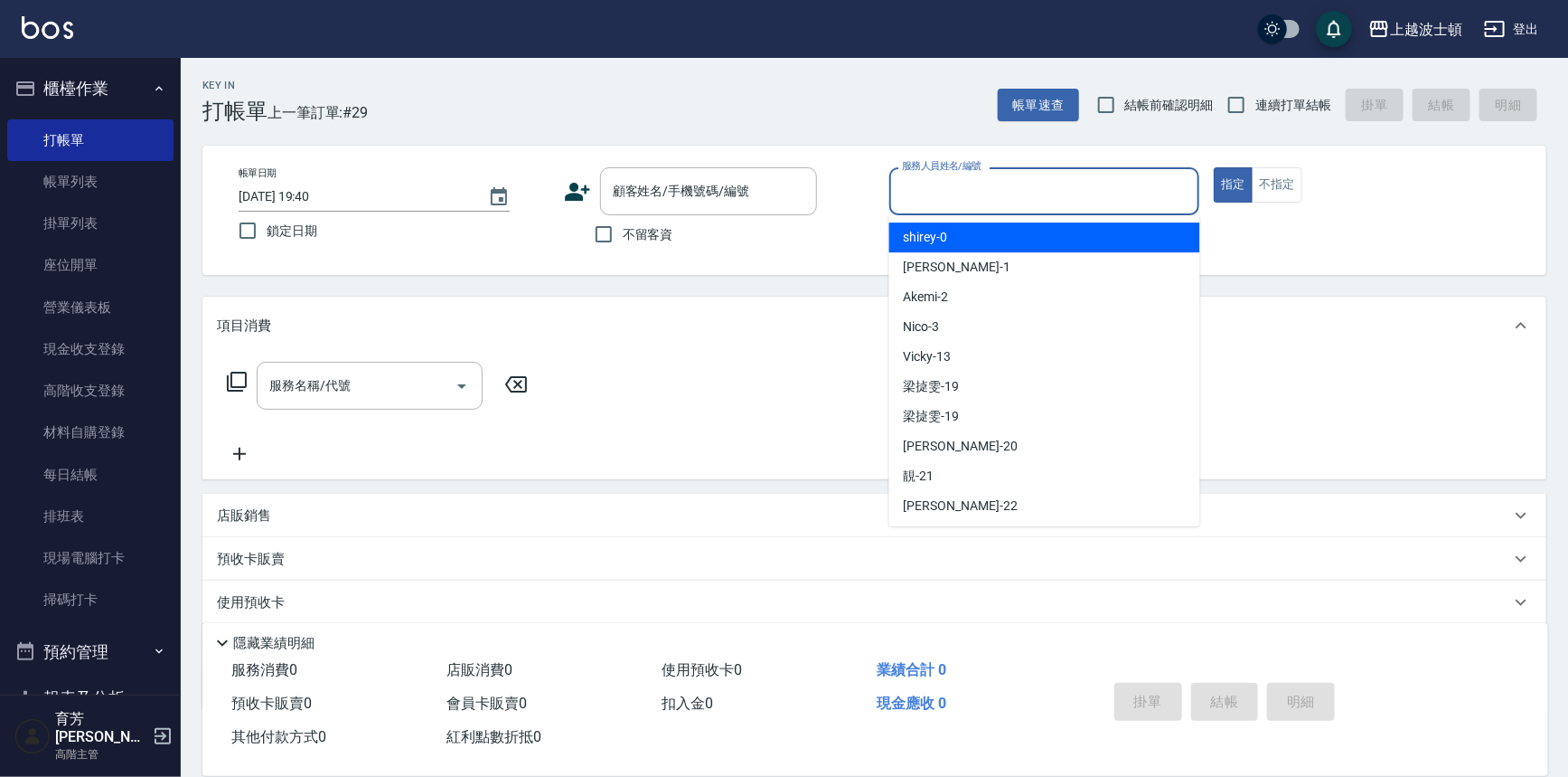
click at [958, 187] on input "服務人員姓名/編號" at bounding box center [1045, 192] width 295 height 32
click at [965, 229] on div "shirey -0" at bounding box center [1044, 238] width 311 height 30
type input "shirey-0"
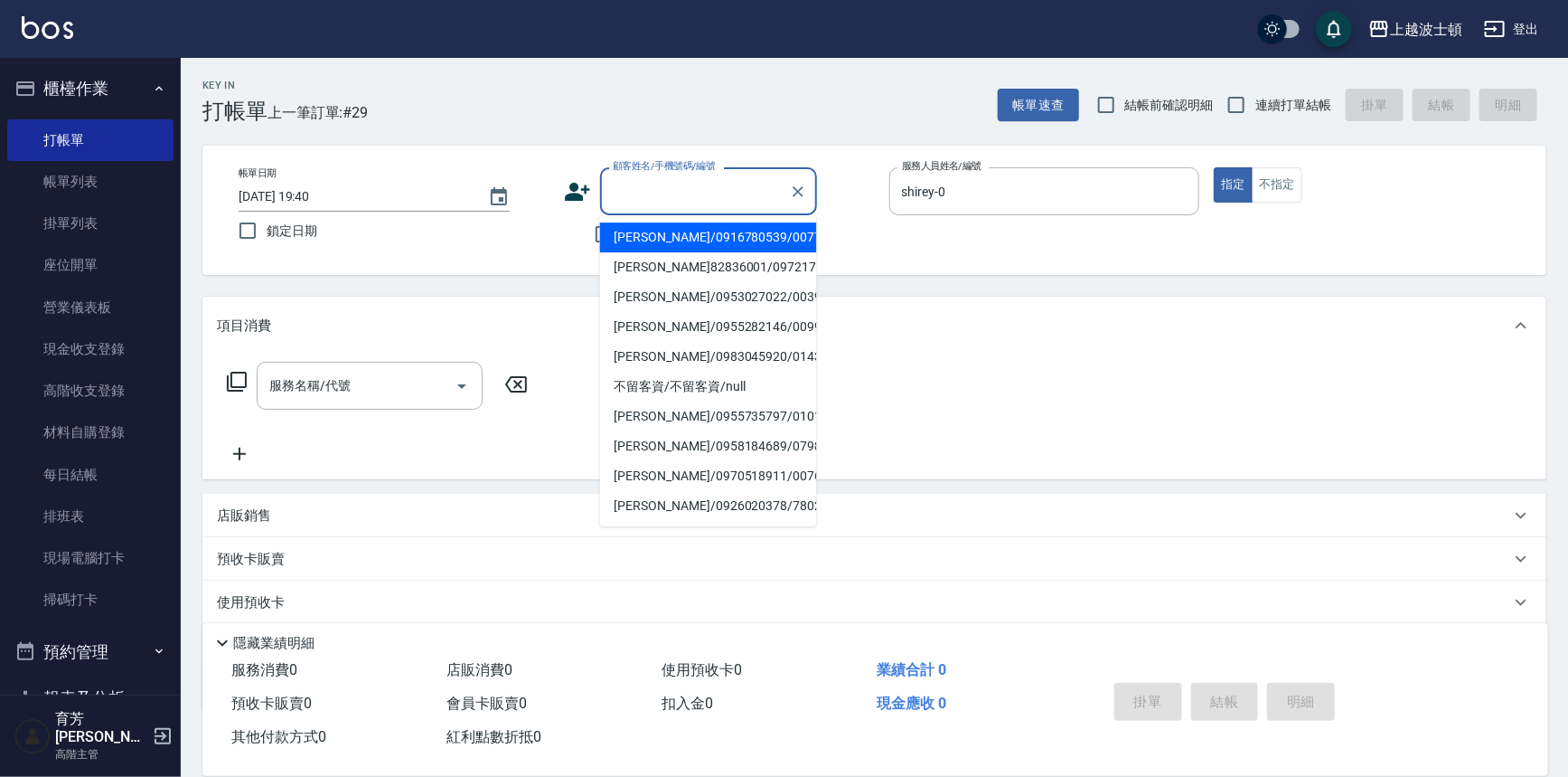
click at [682, 181] on div "顧客姓名/手機號碼/編號 顧客姓名/手機號碼/編號" at bounding box center [709, 191] width 217 height 48
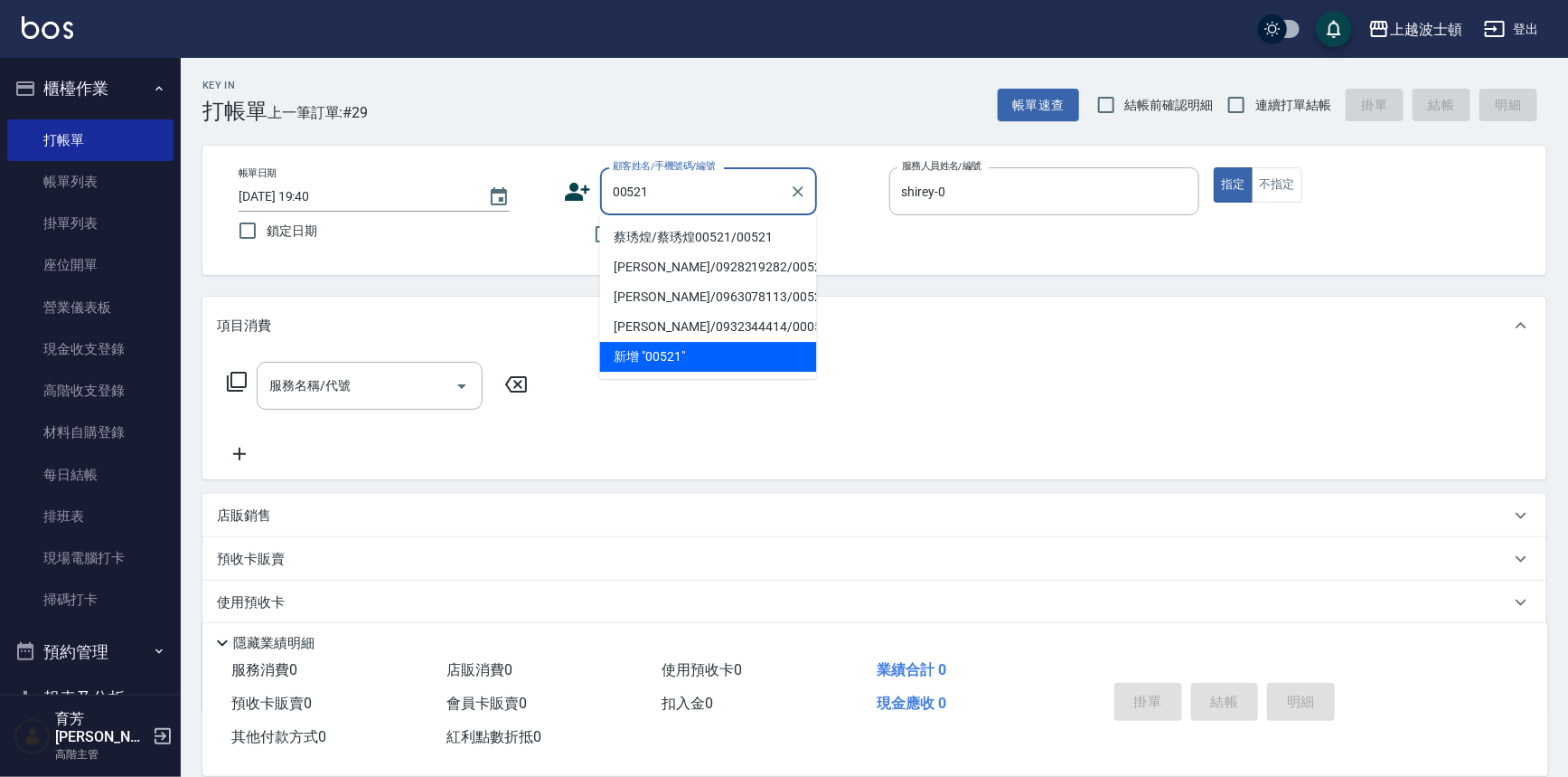
drag, startPoint x: 666, startPoint y: 185, endPoint x: 634, endPoint y: 185, distance: 32.0
click at [639, 185] on input "00521" at bounding box center [695, 192] width 174 height 32
click at [634, 185] on input "00521" at bounding box center [695, 192] width 174 height 32
click at [633, 185] on input "00521" at bounding box center [695, 192] width 174 height 32
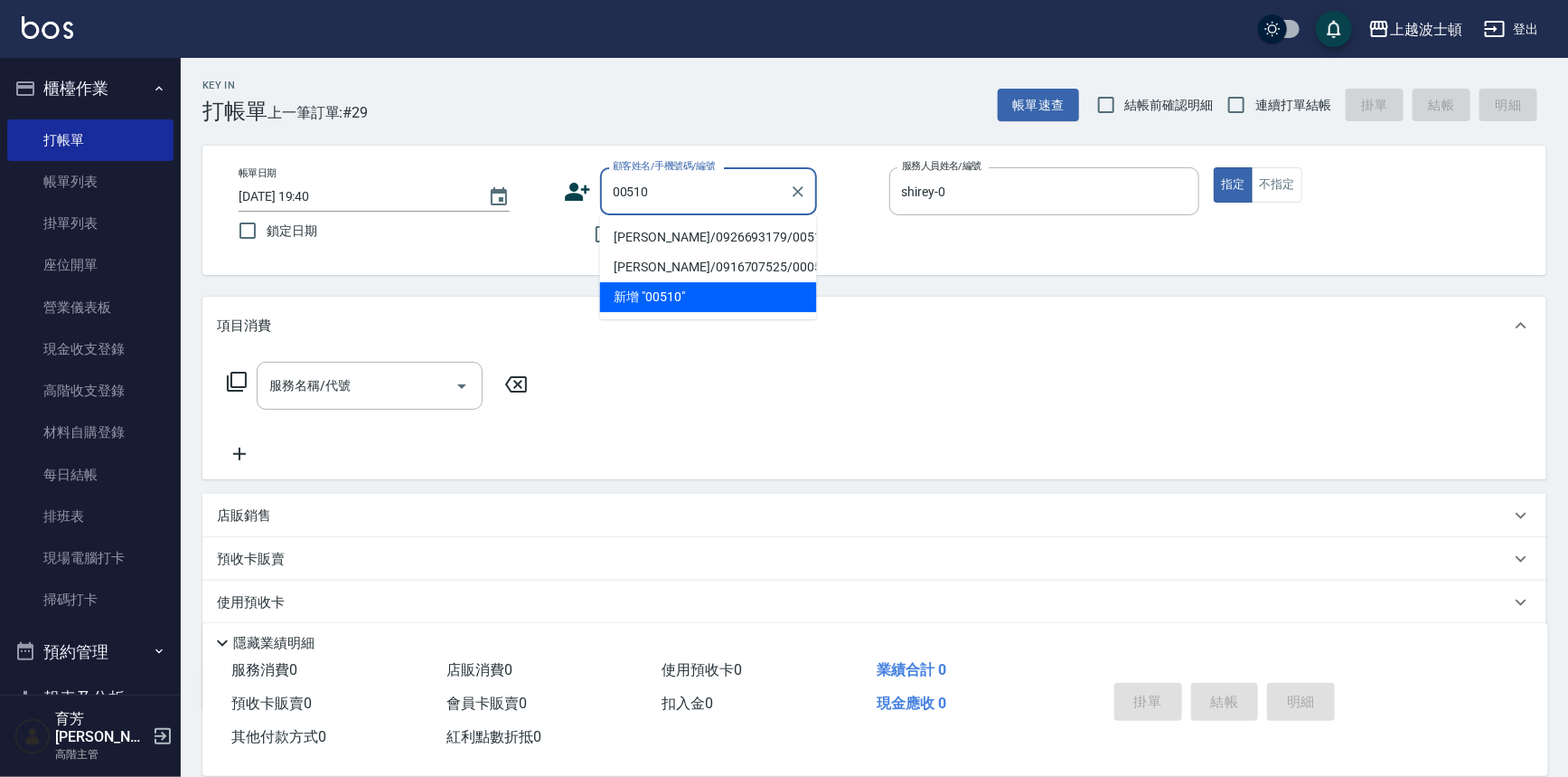
click at [697, 228] on li "余金定/0926693179/00510" at bounding box center [709, 238] width 217 height 30
type input "余金定/0926693179/00510"
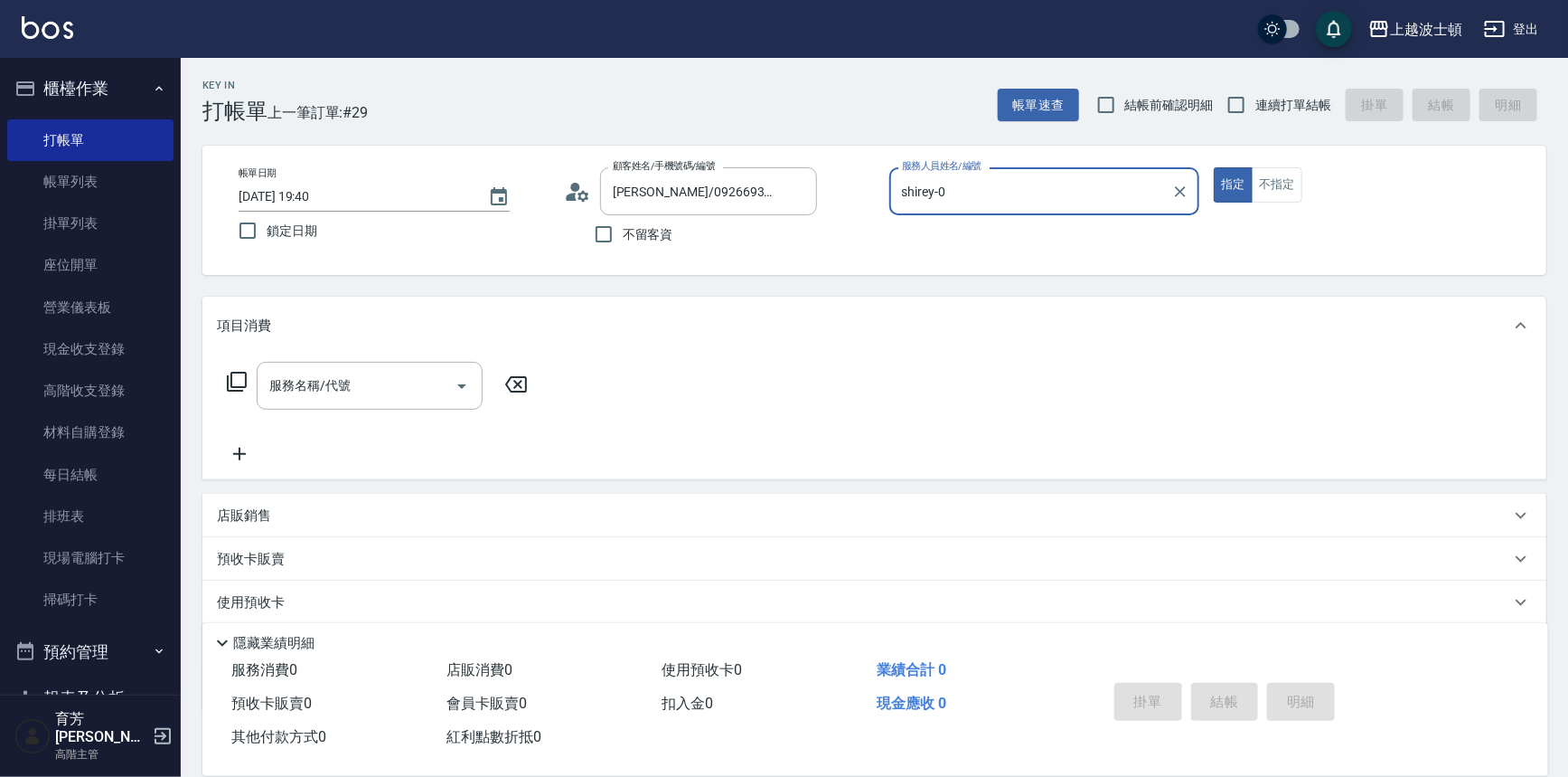
scroll to position [103, 0]
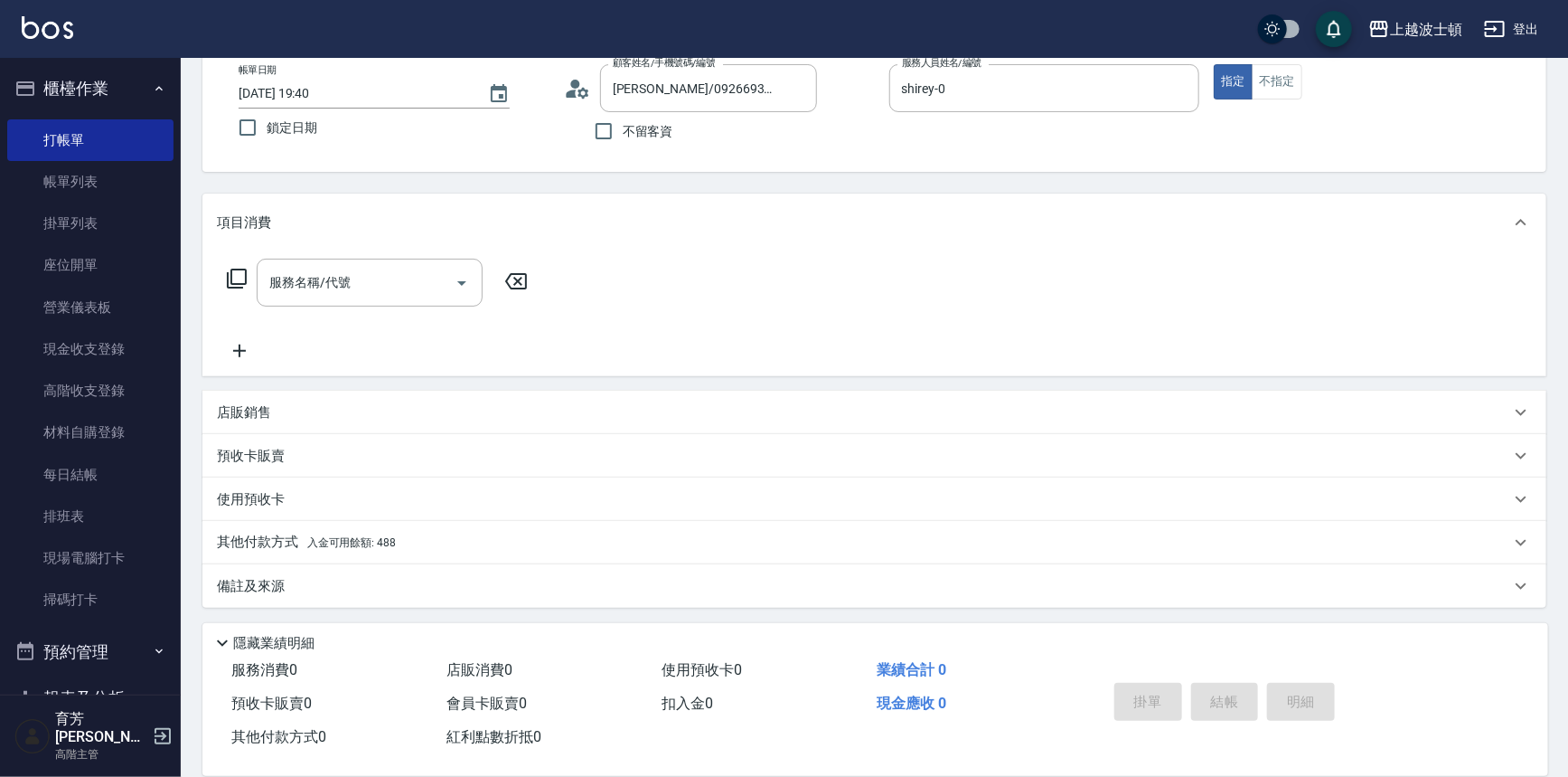
click at [237, 271] on icon at bounding box center [236, 278] width 22 height 22
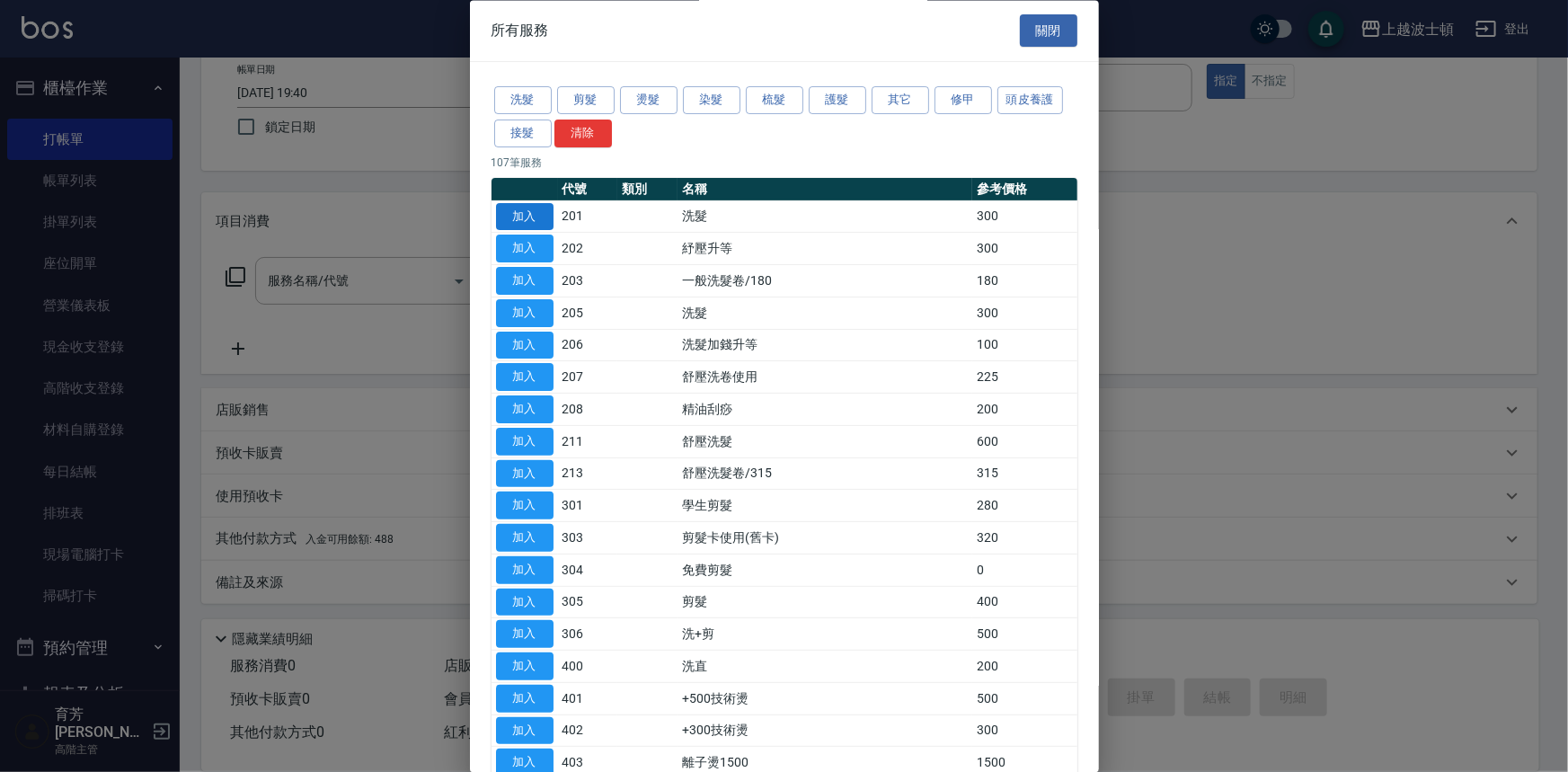
click at [540, 213] on button "加入" at bounding box center [525, 217] width 57 height 28
type input "洗髮(201)"
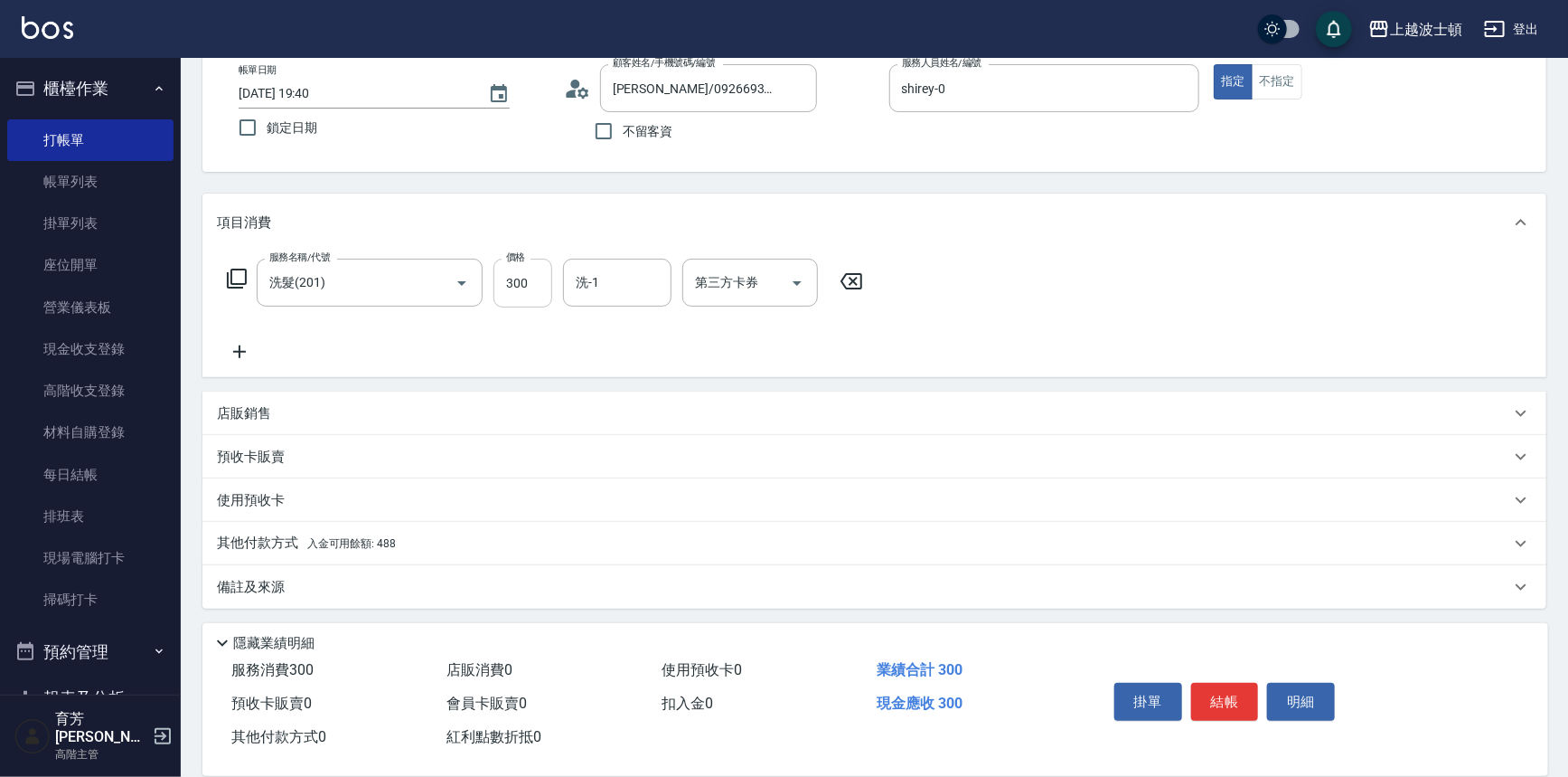
click at [551, 272] on input "300" at bounding box center [523, 283] width 59 height 49
type input "270"
click at [626, 295] on input "洗-1" at bounding box center [617, 283] width 93 height 32
click at [609, 349] on span "林佩姍 -25" at bounding box center [634, 359] width 114 height 19
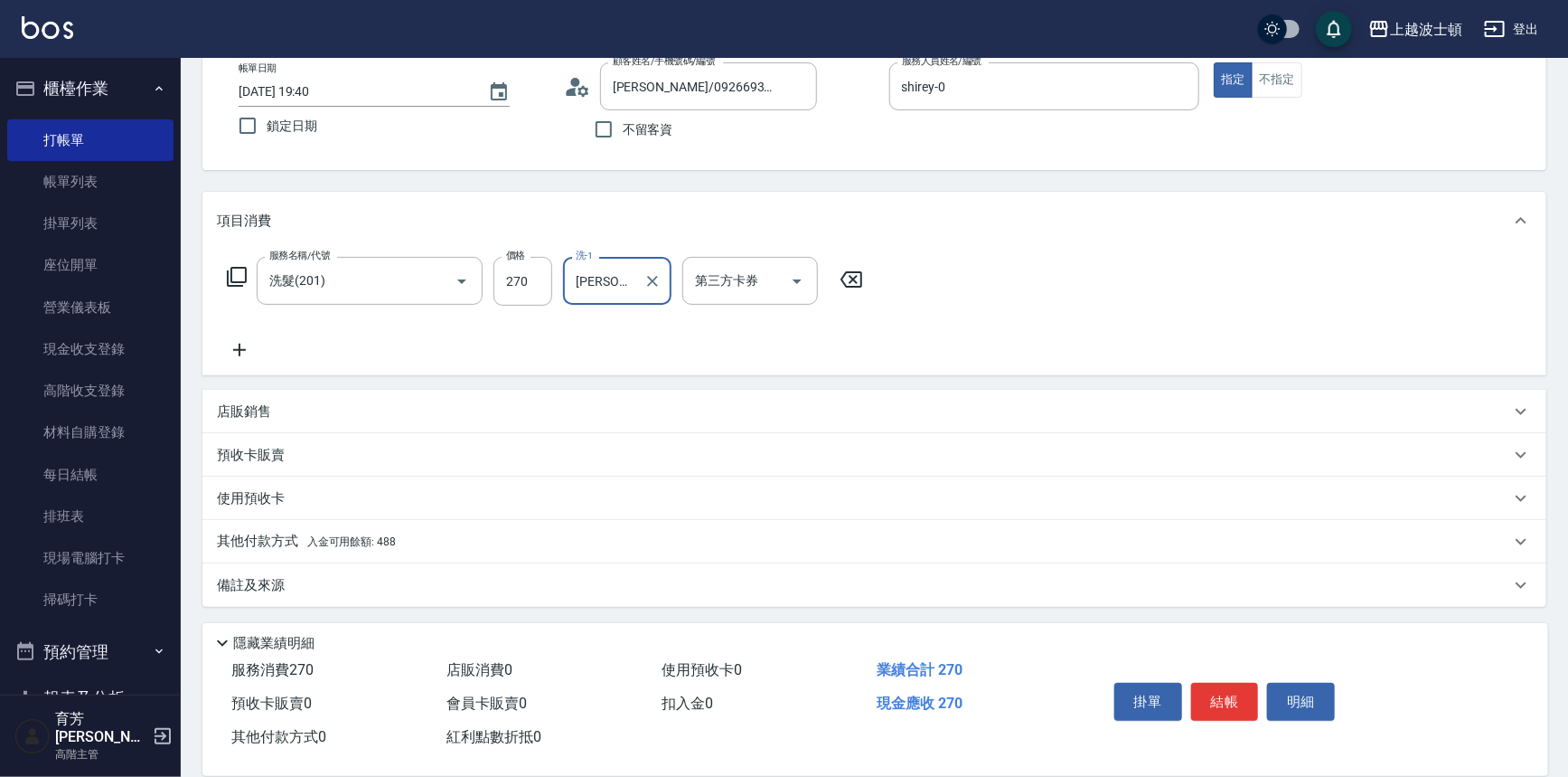
type input "林佩姍-25"
click at [411, 536] on div "其他付款方式 入金可用餘額: 488" at bounding box center [864, 541] width 1293 height 20
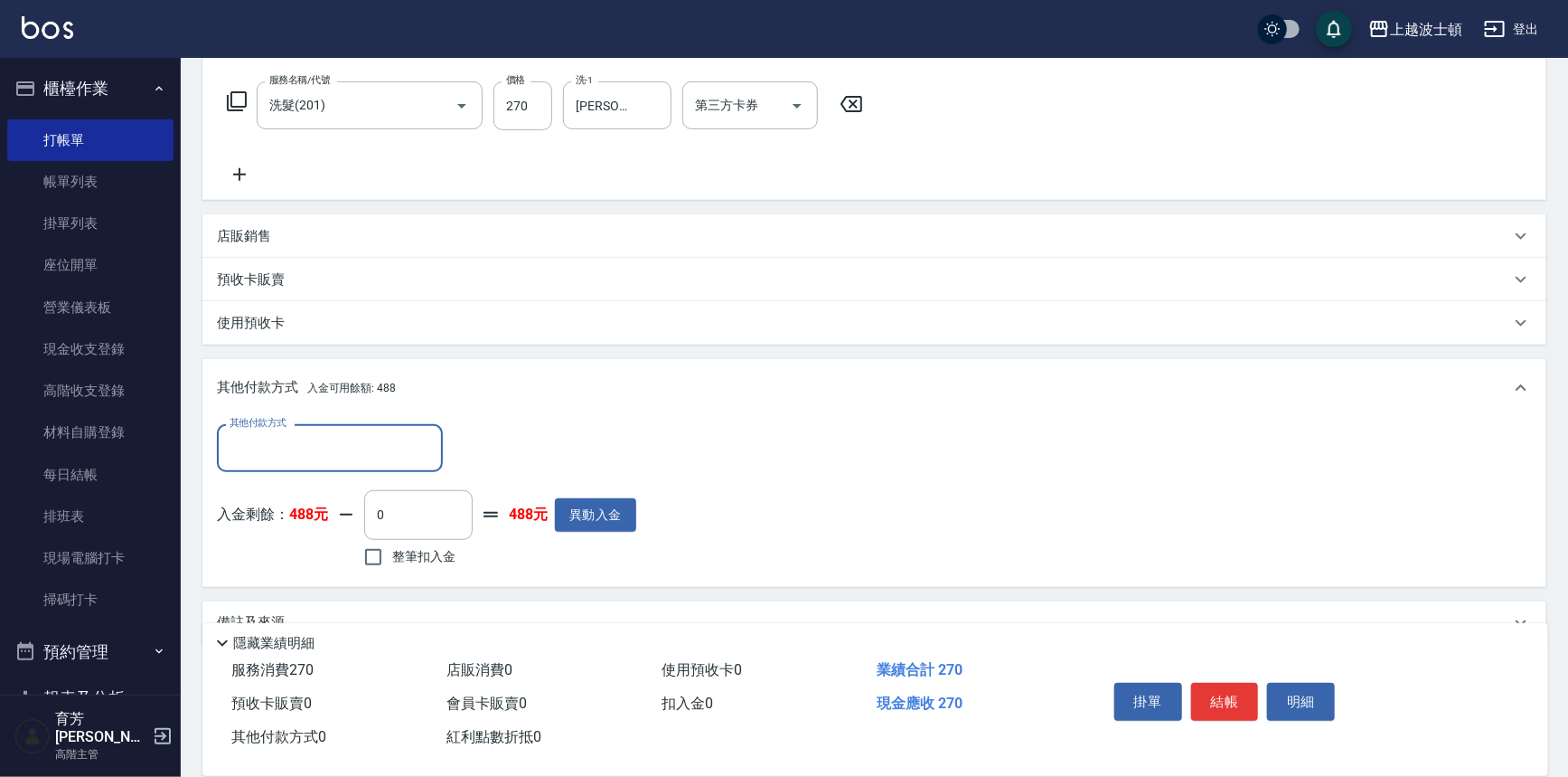
scroll to position [316, 0]
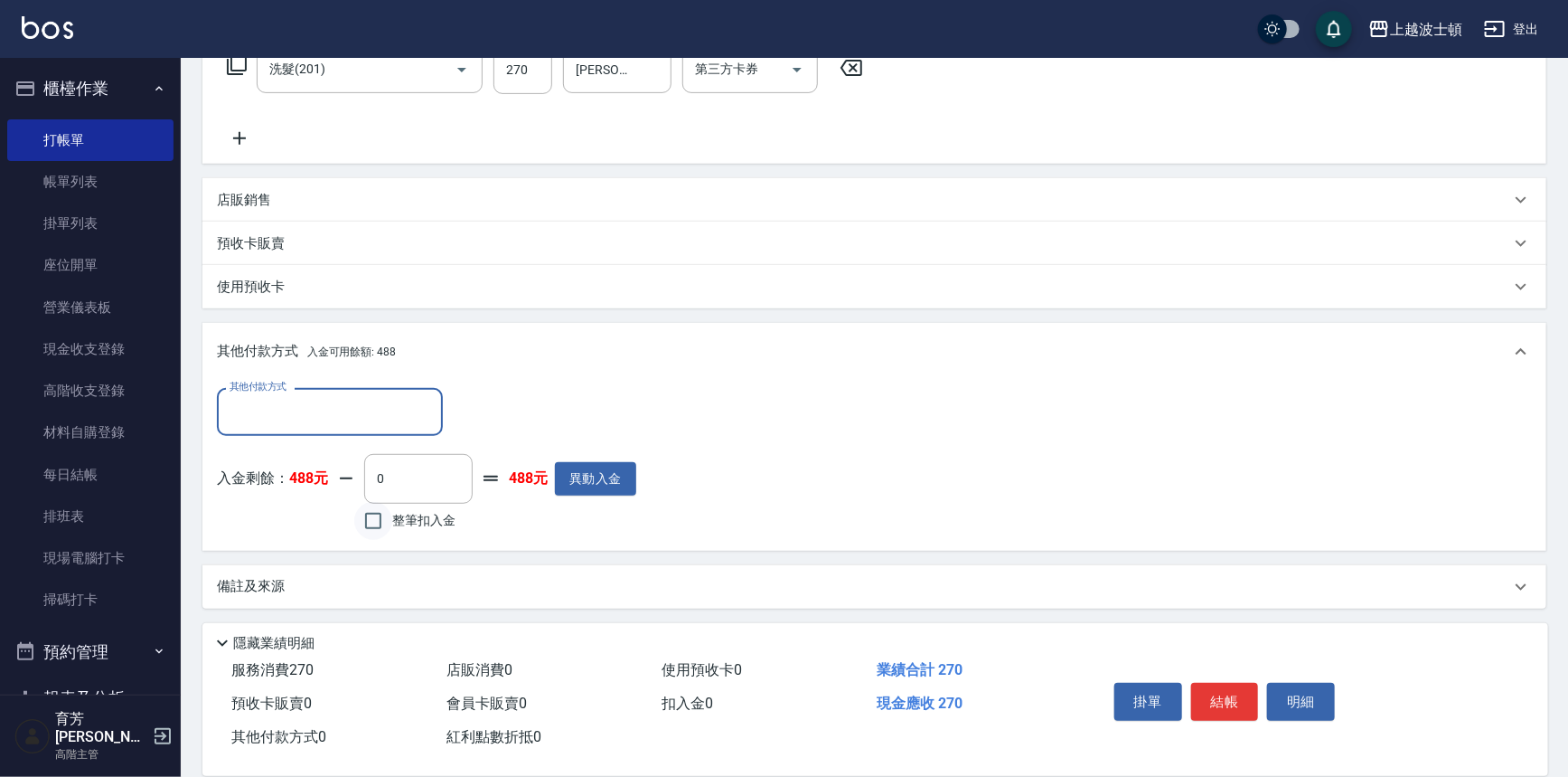
click at [381, 522] on input "整筆扣入金" at bounding box center [373, 520] width 38 height 38
checkbox input "true"
type input "270"
click at [1213, 684] on button "結帳" at bounding box center [1225, 701] width 68 height 38
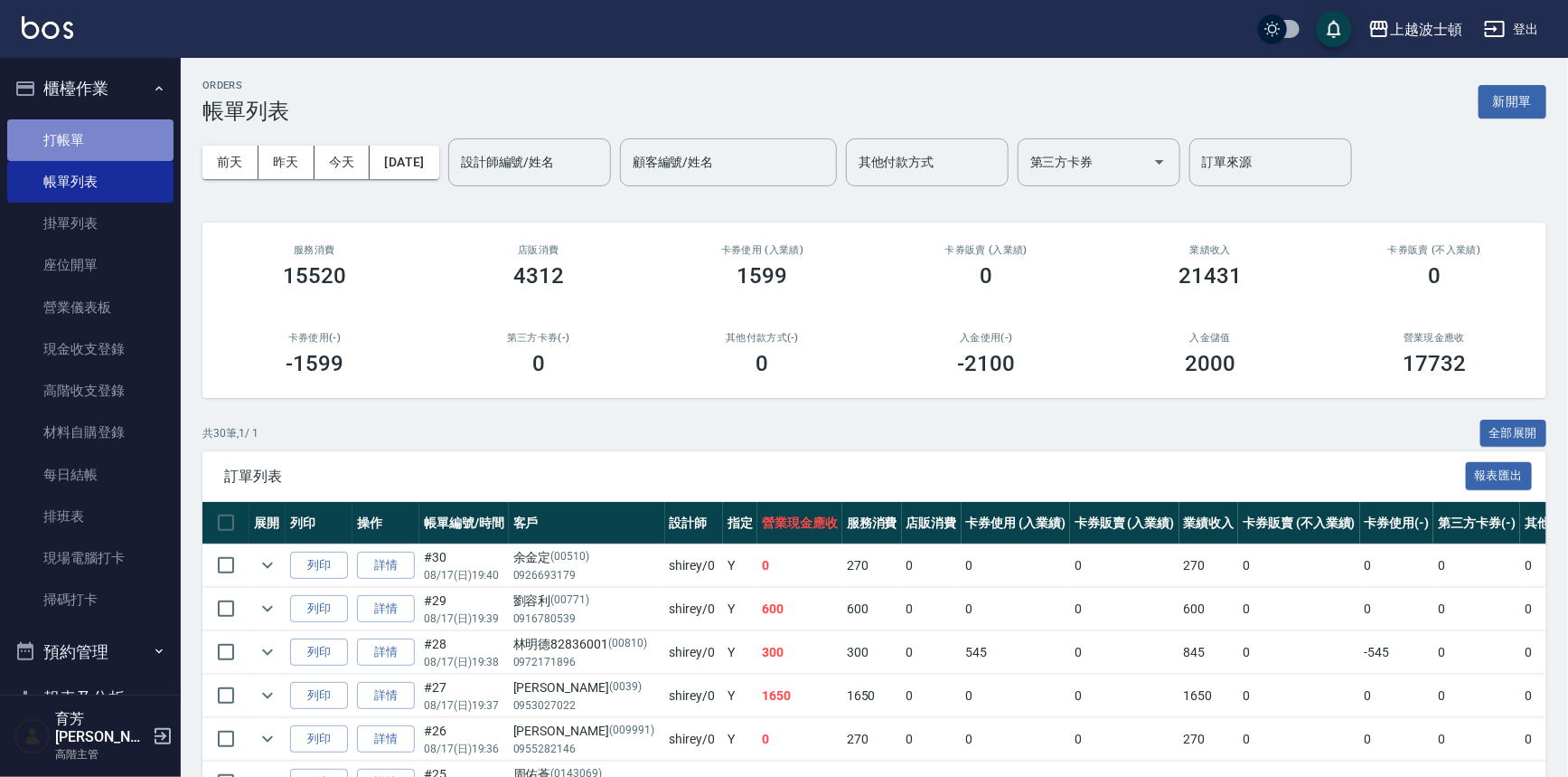
click at [94, 138] on link "打帳單" at bounding box center [91, 140] width 166 height 42
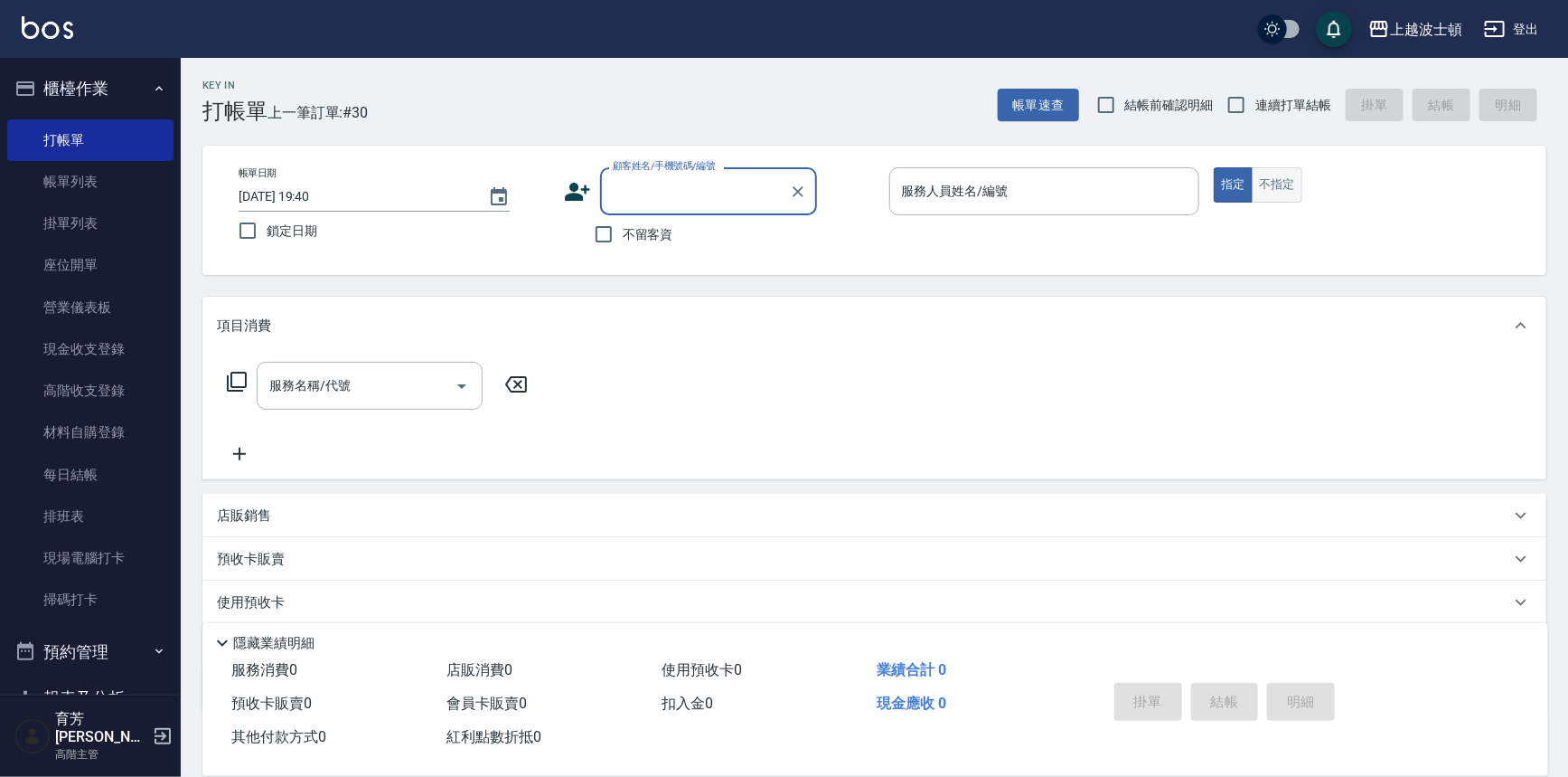
click at [1273, 180] on button "不指定" at bounding box center [1277, 184] width 51 height 35
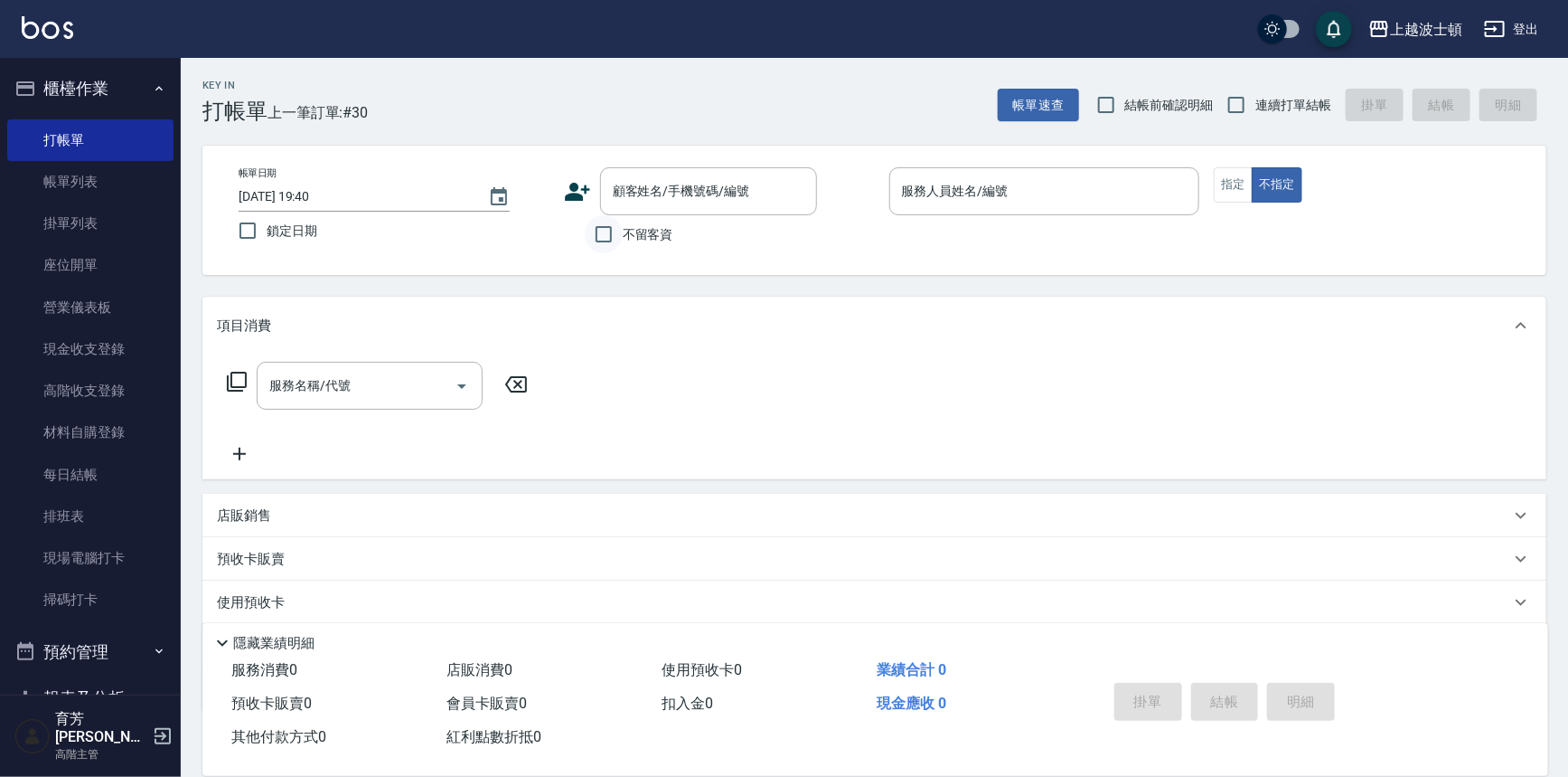
click at [615, 231] on input "不留客資" at bounding box center [604, 234] width 38 height 38
checkbox input "true"
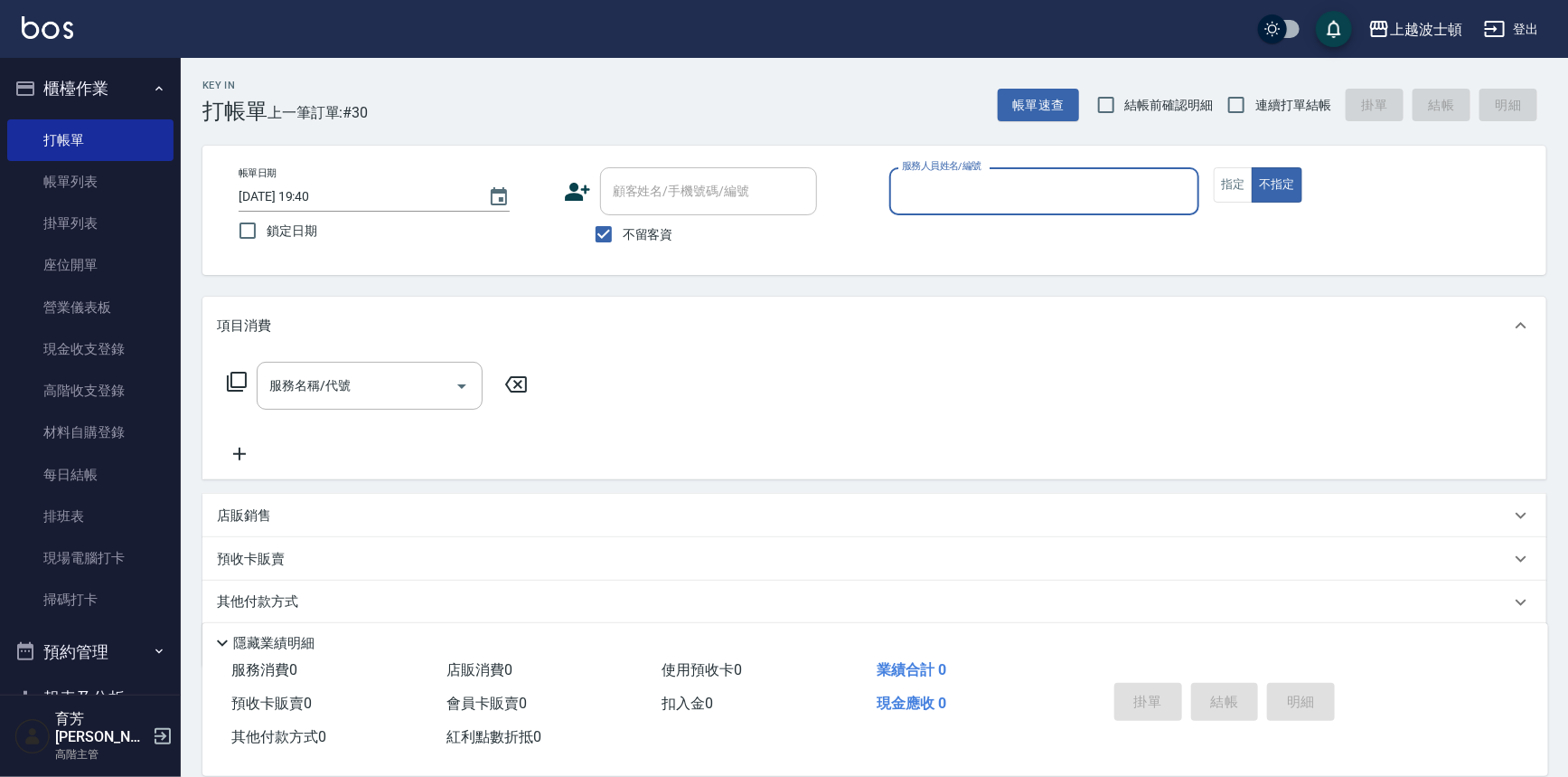
click at [993, 196] on input "服務人員姓名/編號" at bounding box center [1045, 192] width 295 height 32
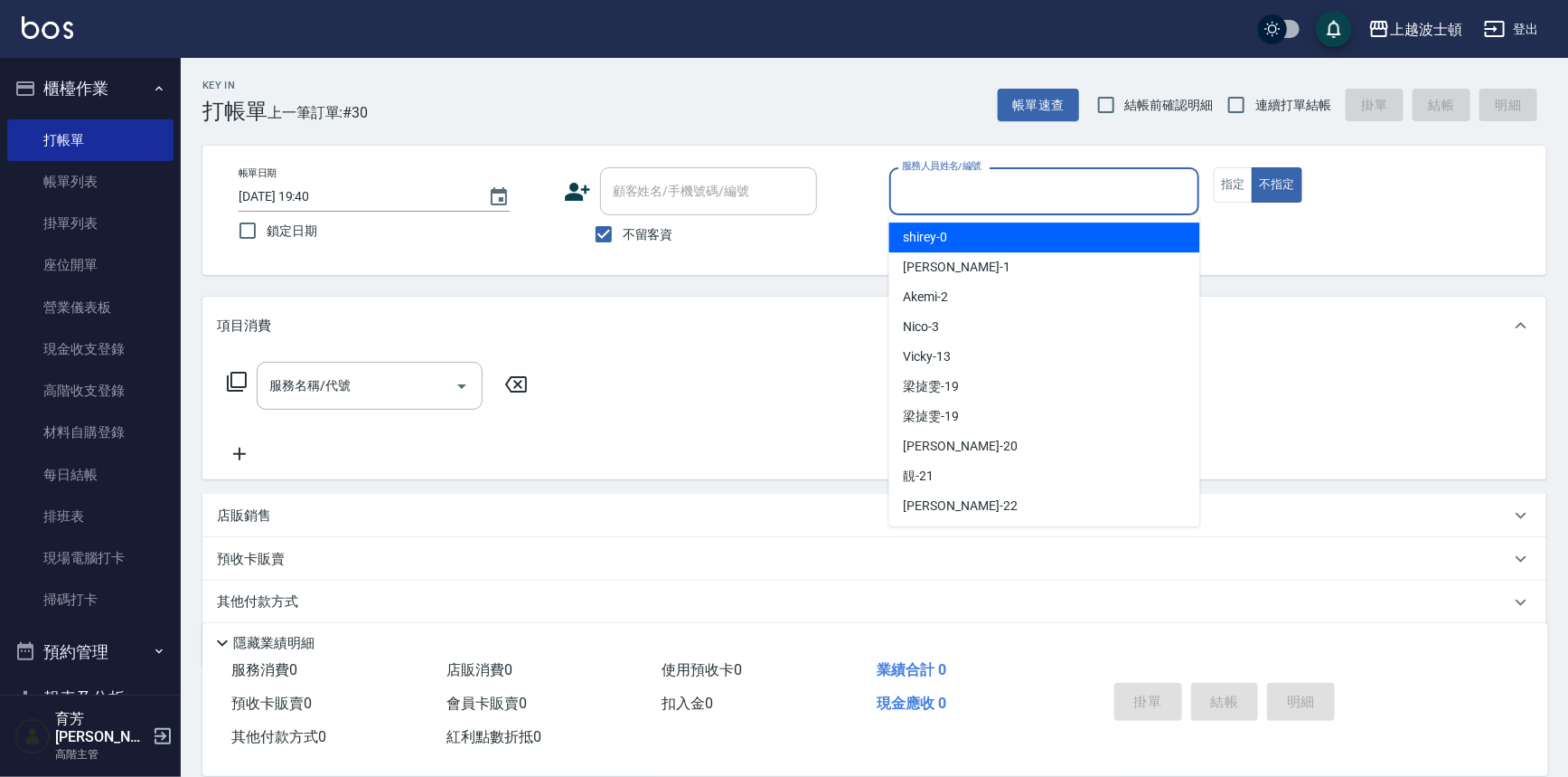
click at [988, 236] on div "shirey -0" at bounding box center [1044, 238] width 311 height 30
type input "shirey-0"
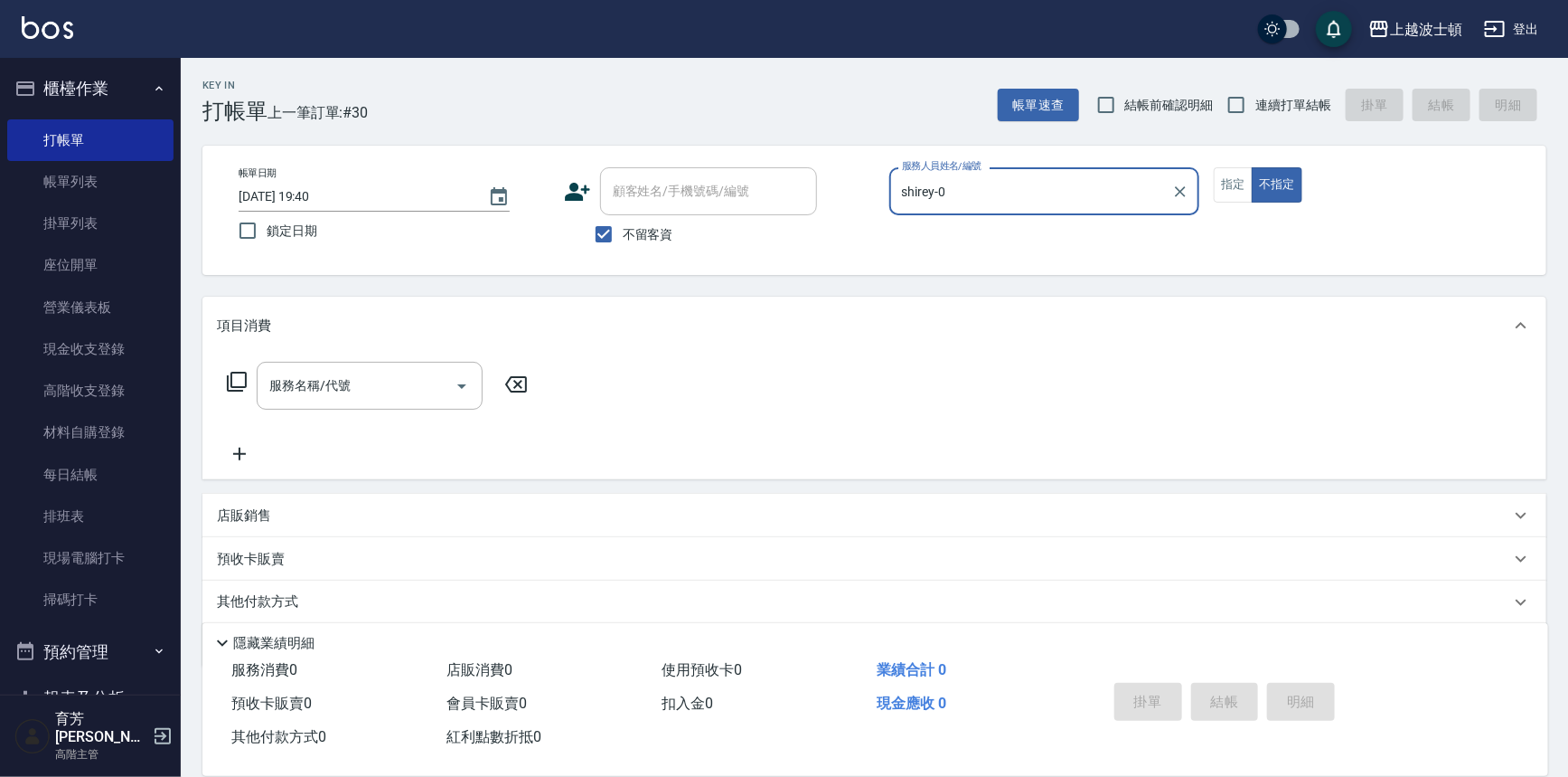
click at [228, 376] on icon at bounding box center [236, 381] width 22 height 22
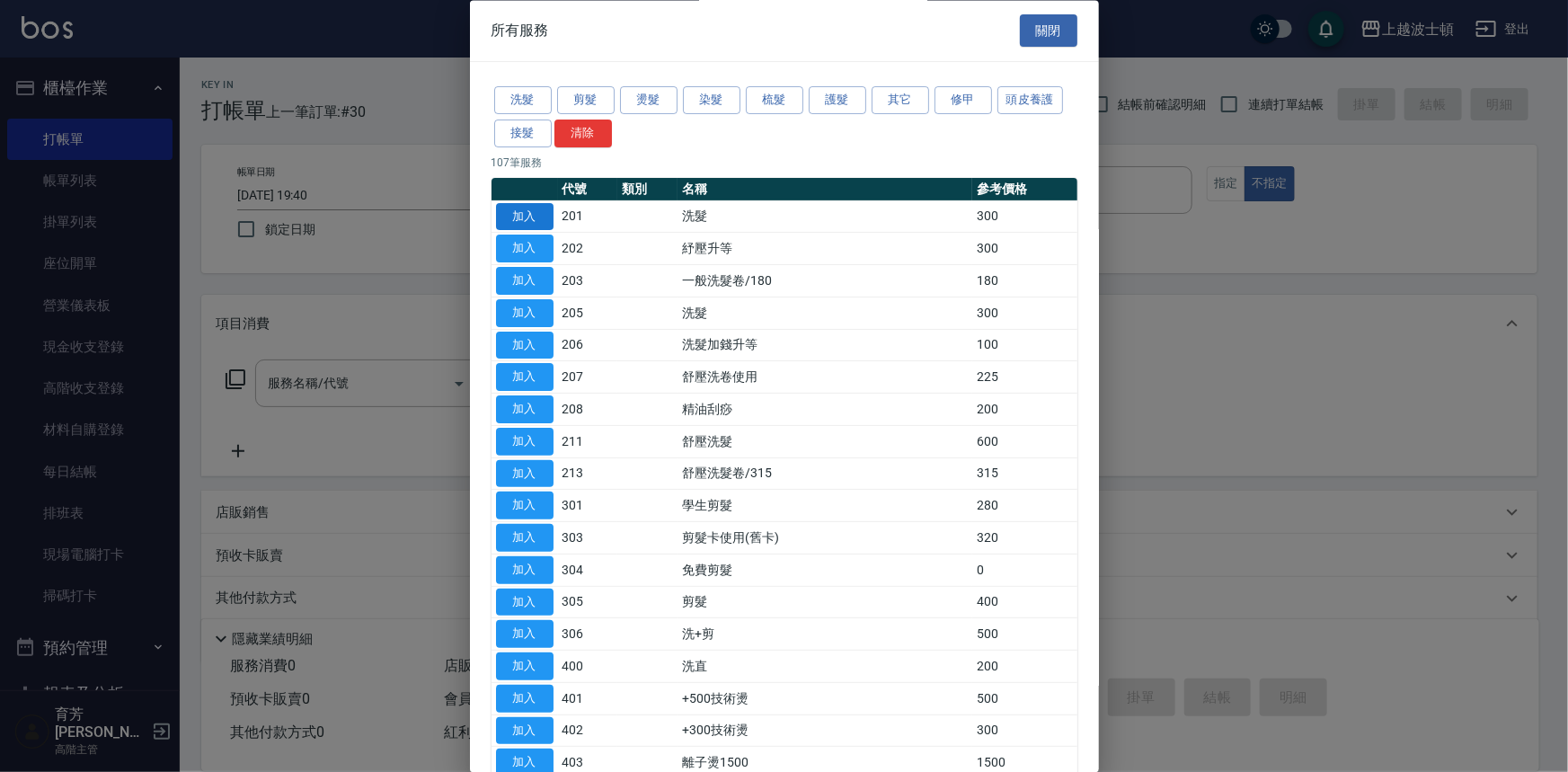
click at [524, 213] on button "加入" at bounding box center [525, 217] width 57 height 28
type input "洗髮(201)"
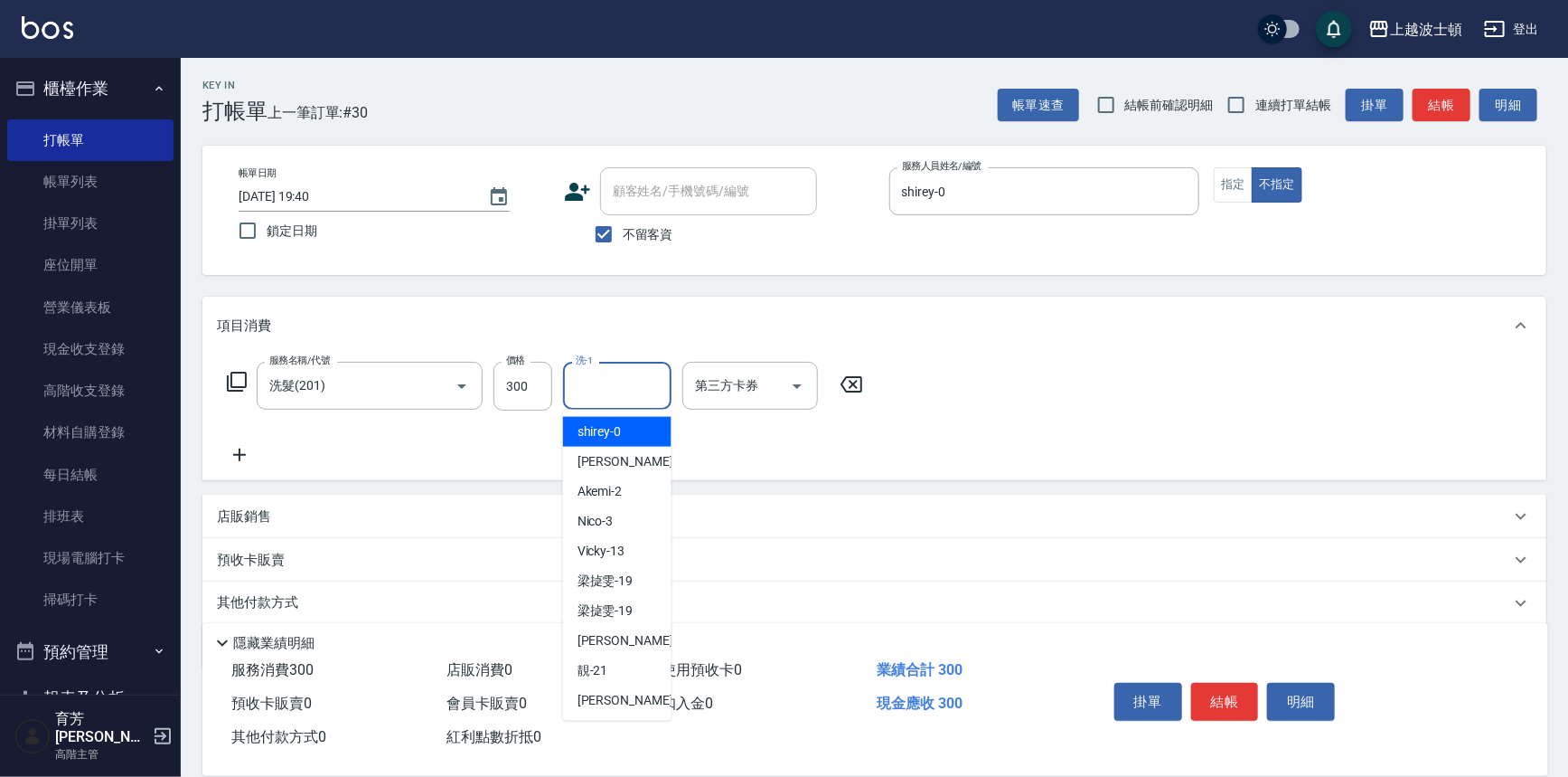
click at [632, 376] on input "洗-1" at bounding box center [617, 386] width 93 height 32
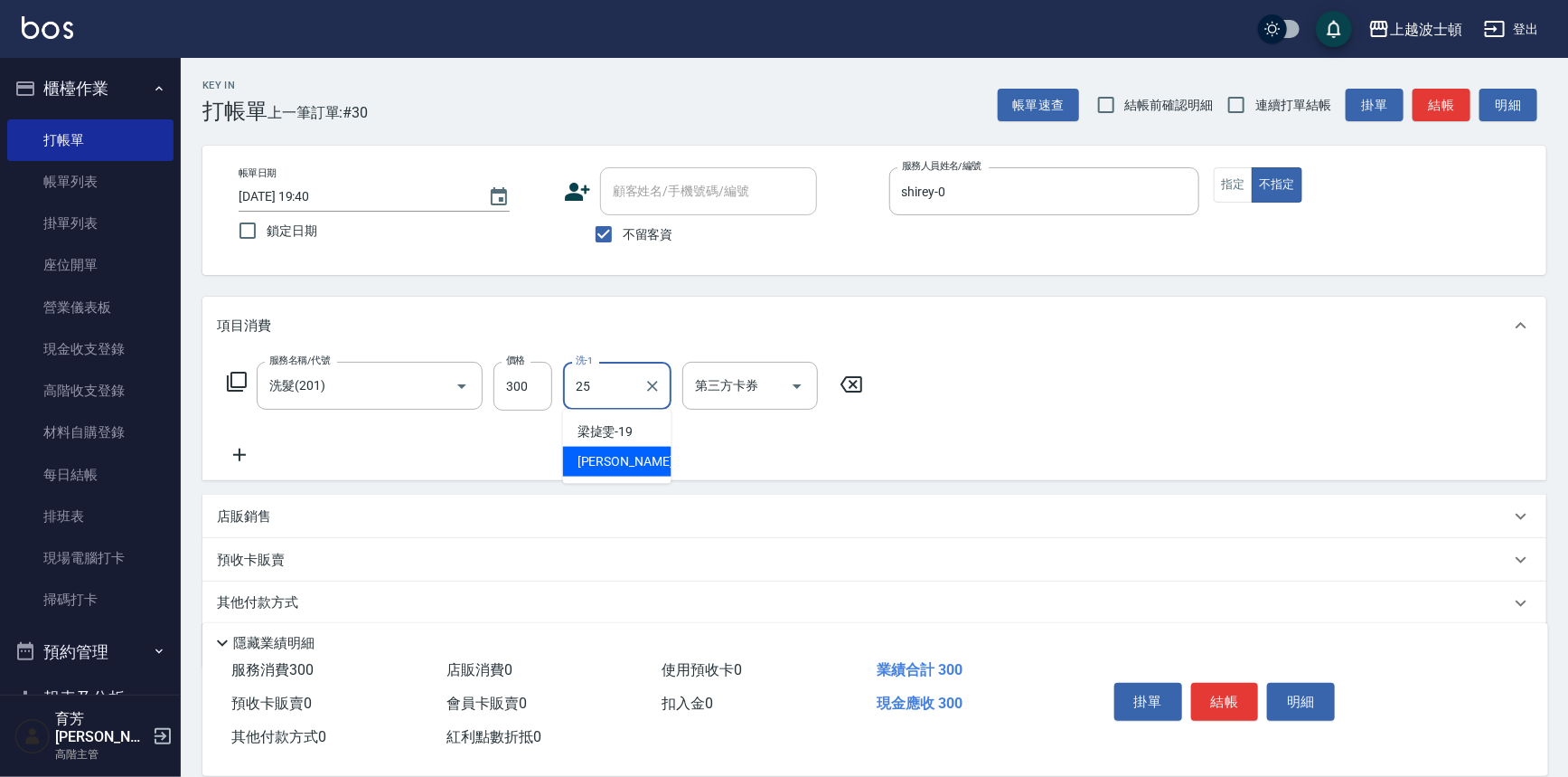
click at [615, 457] on span "林佩姍 -25" at bounding box center [634, 462] width 114 height 19
type input "林佩姍-25"
click at [232, 380] on icon at bounding box center [236, 381] width 22 height 22
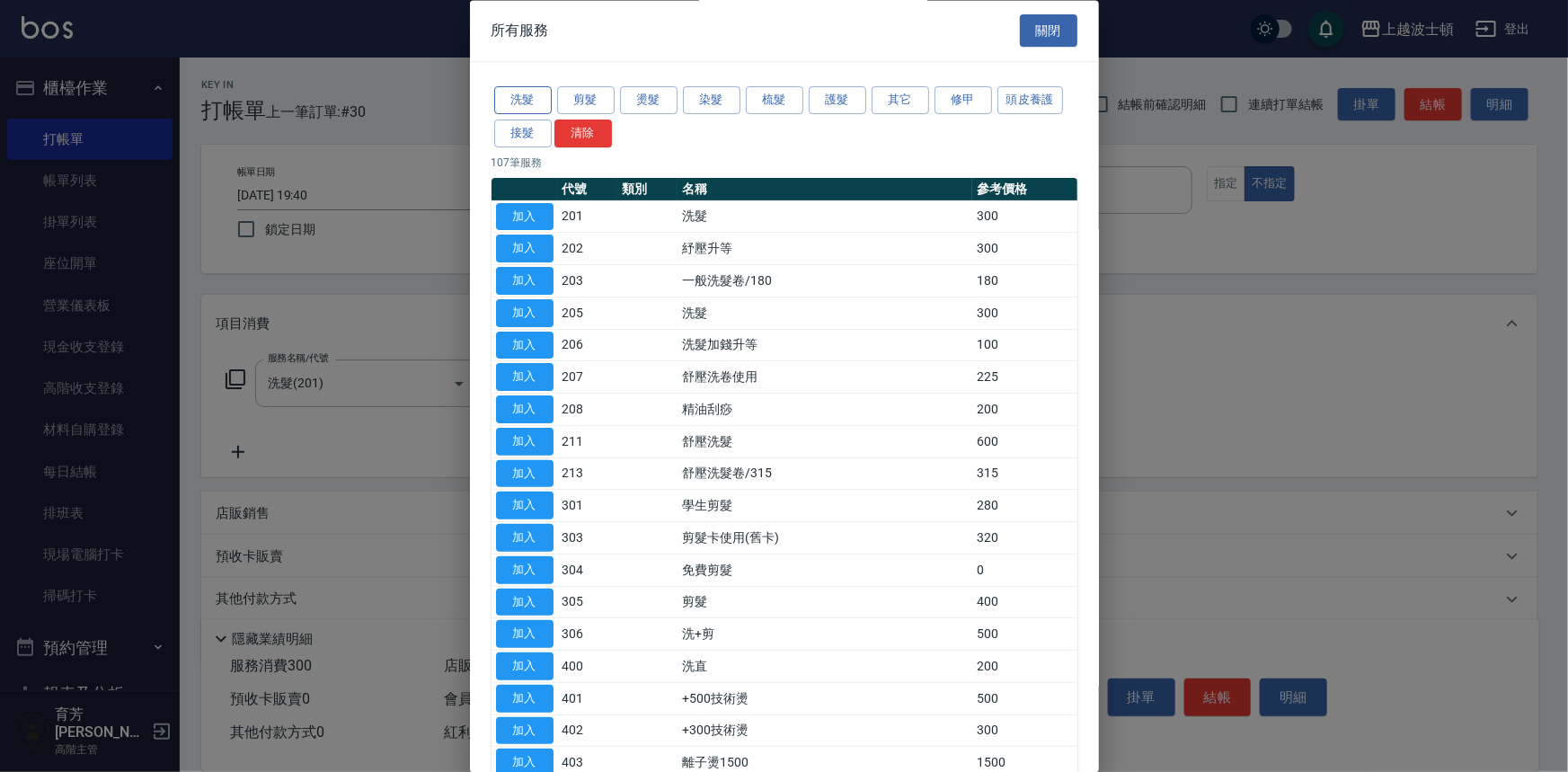
click at [531, 98] on button "洗髮" at bounding box center [523, 101] width 57 height 28
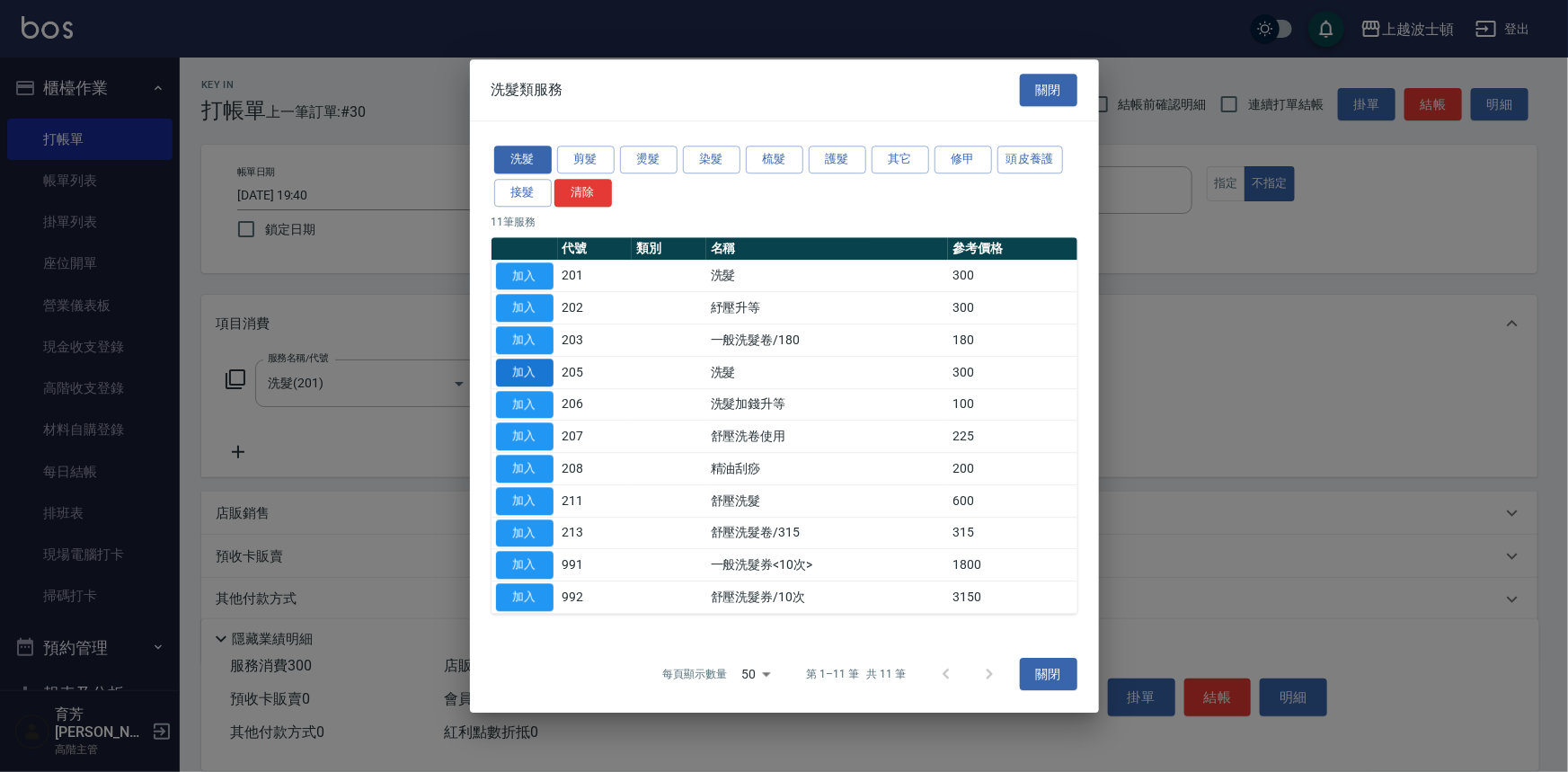
click at [531, 377] on button "加入" at bounding box center [525, 372] width 57 height 28
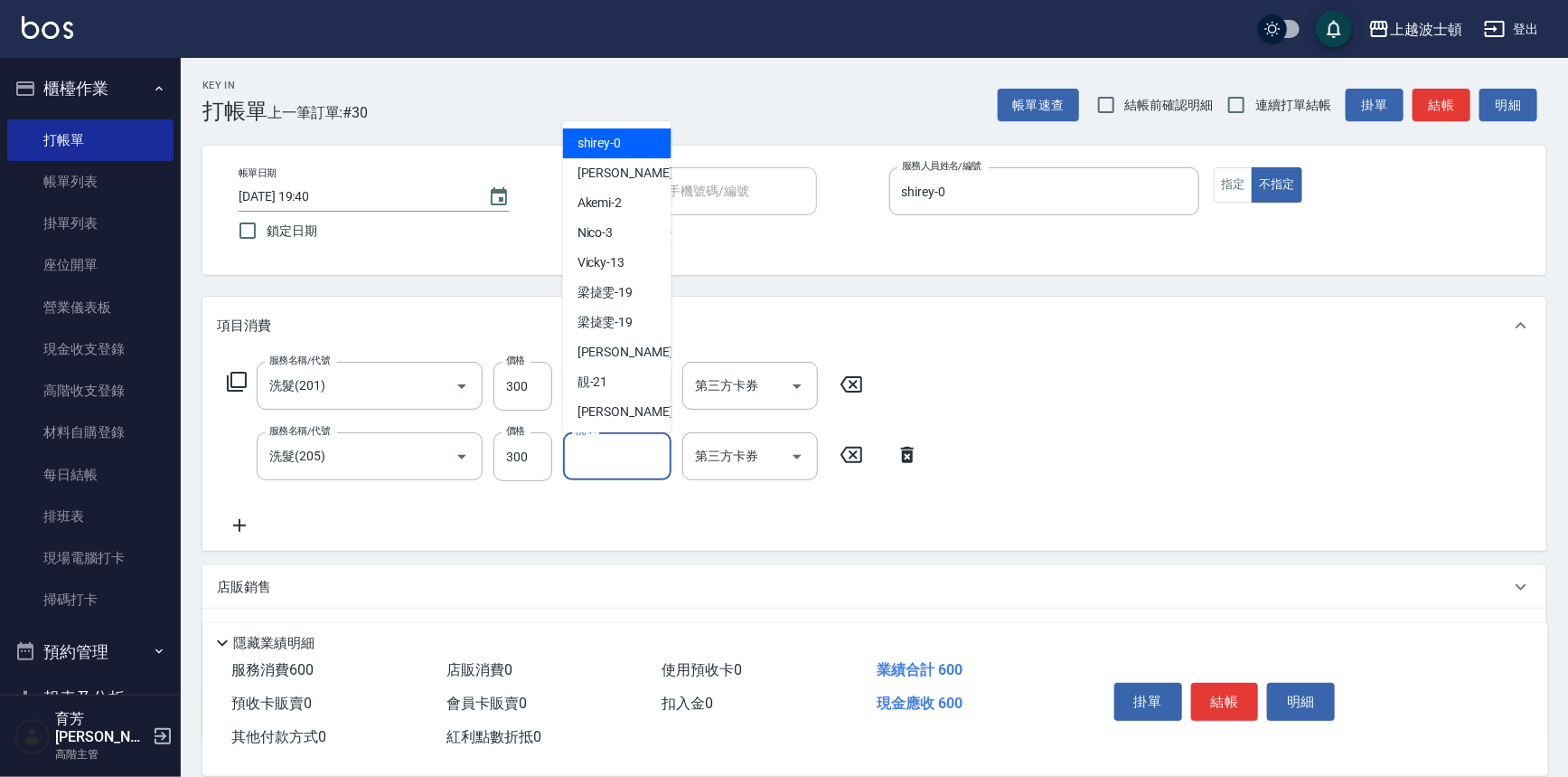
click at [620, 462] on input "洗-1" at bounding box center [617, 456] width 93 height 32
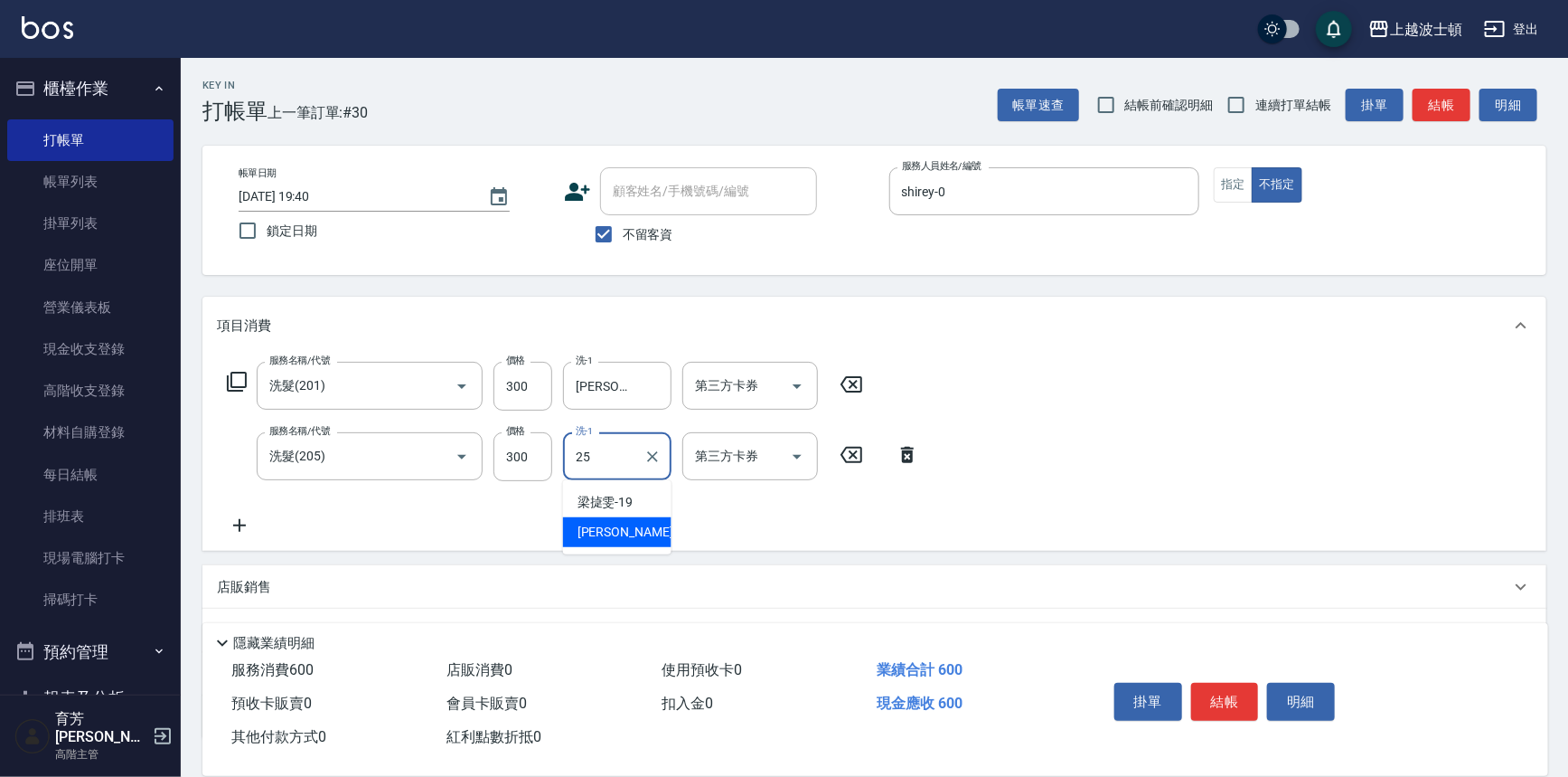
click at [649, 517] on div "林佩姍 -25" at bounding box center [617, 532] width 109 height 30
type input "林佩姍-25"
drag, startPoint x: 1229, startPoint y: 677, endPoint x: 1229, endPoint y: 687, distance: 10.0
click at [1229, 683] on button "結帳" at bounding box center [1225, 701] width 68 height 38
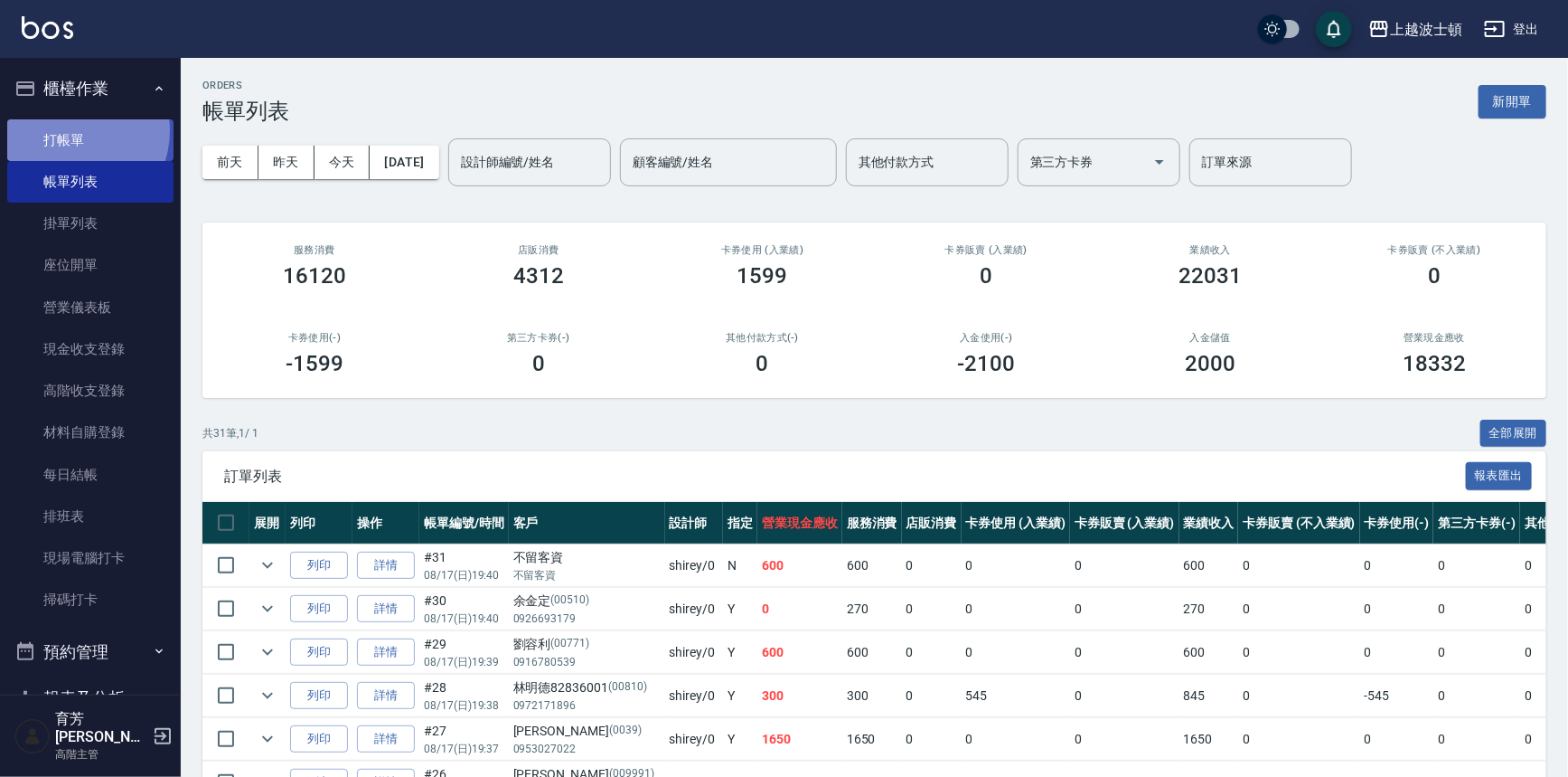
click at [73, 130] on link "打帳單" at bounding box center [91, 140] width 166 height 42
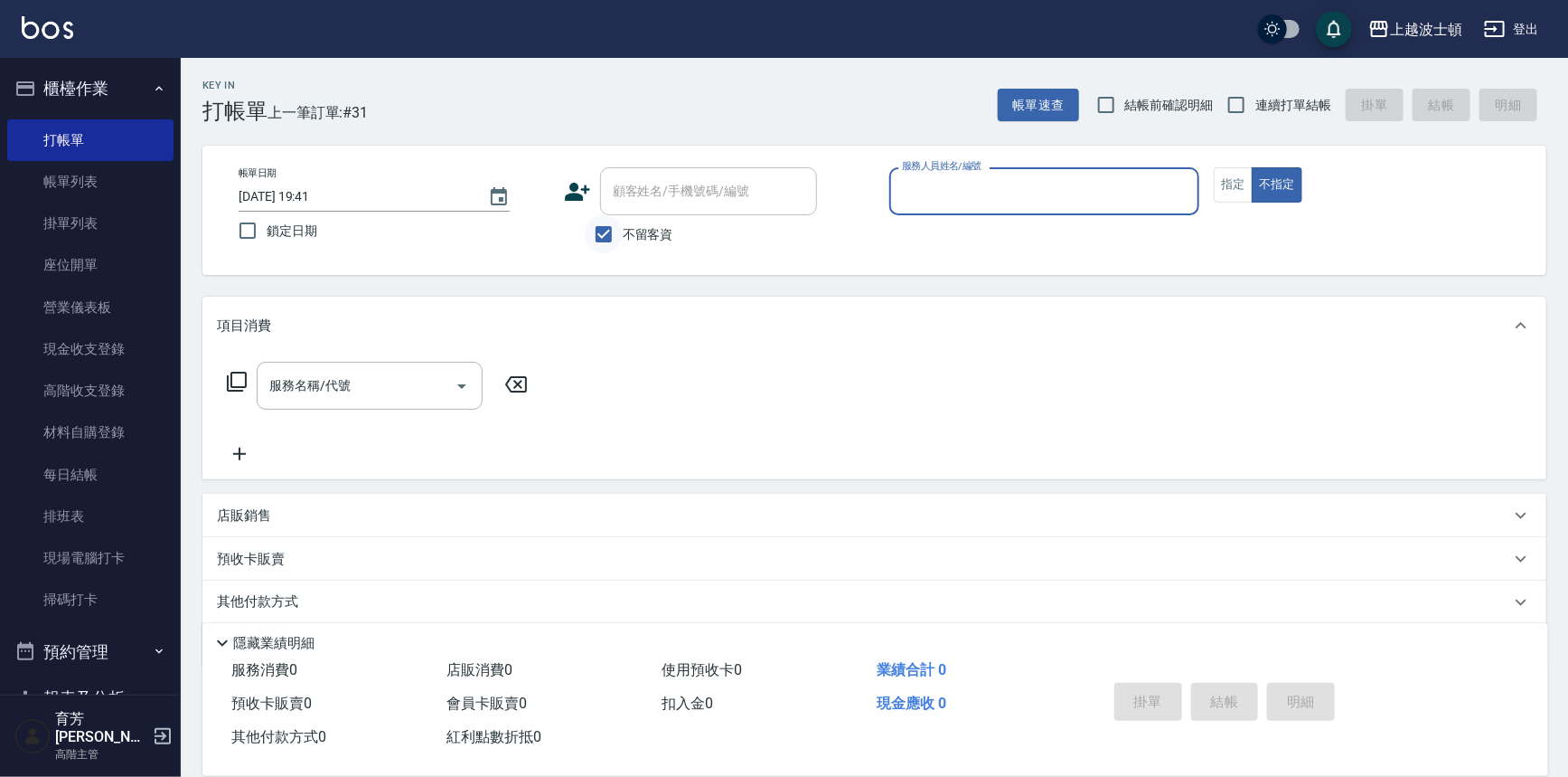
click at [615, 233] on input "不留客資" at bounding box center [604, 234] width 38 height 38
checkbox input "false"
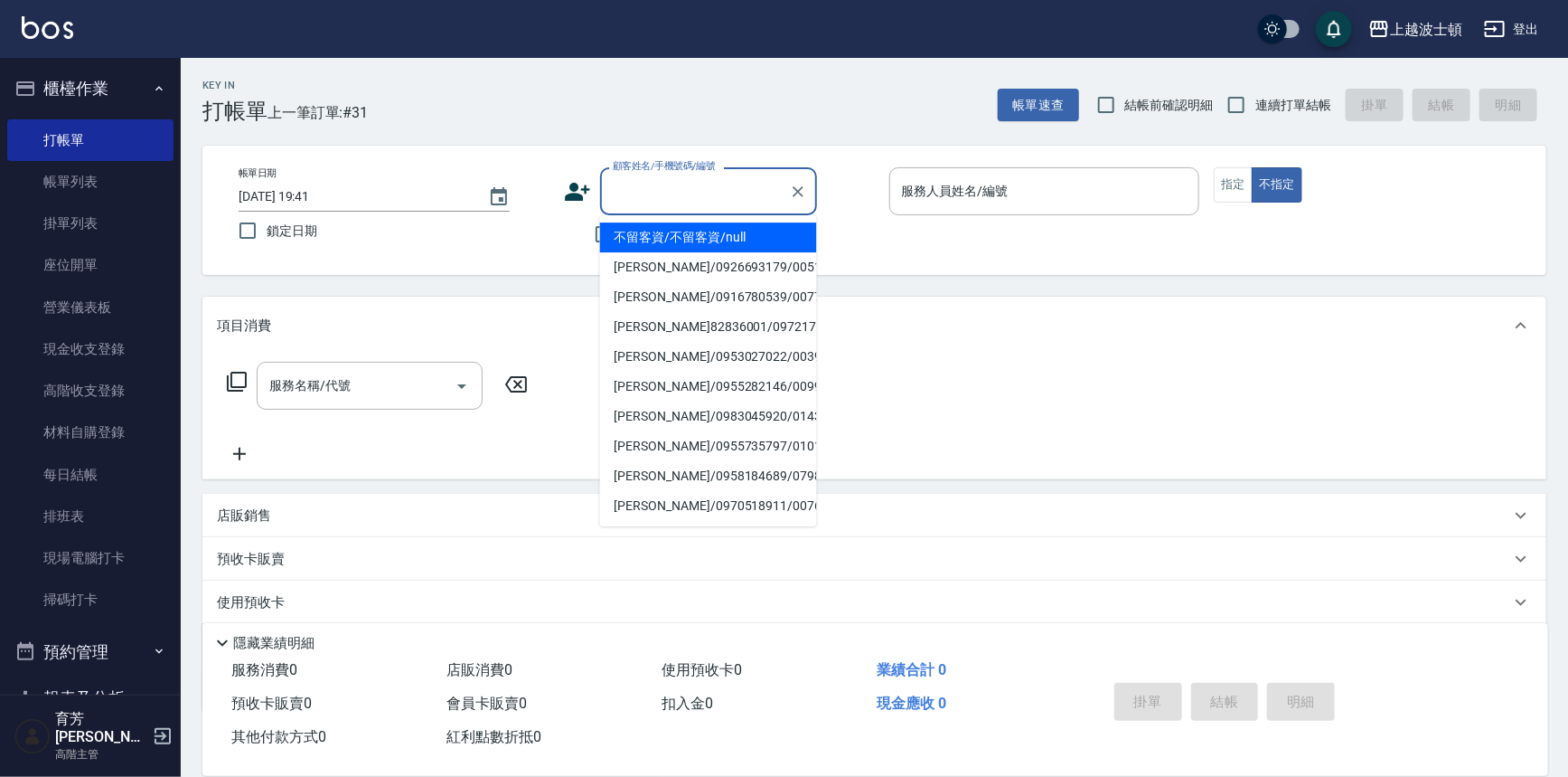
click at [641, 190] on input "顧客姓名/手機號碼/編號" at bounding box center [695, 192] width 174 height 32
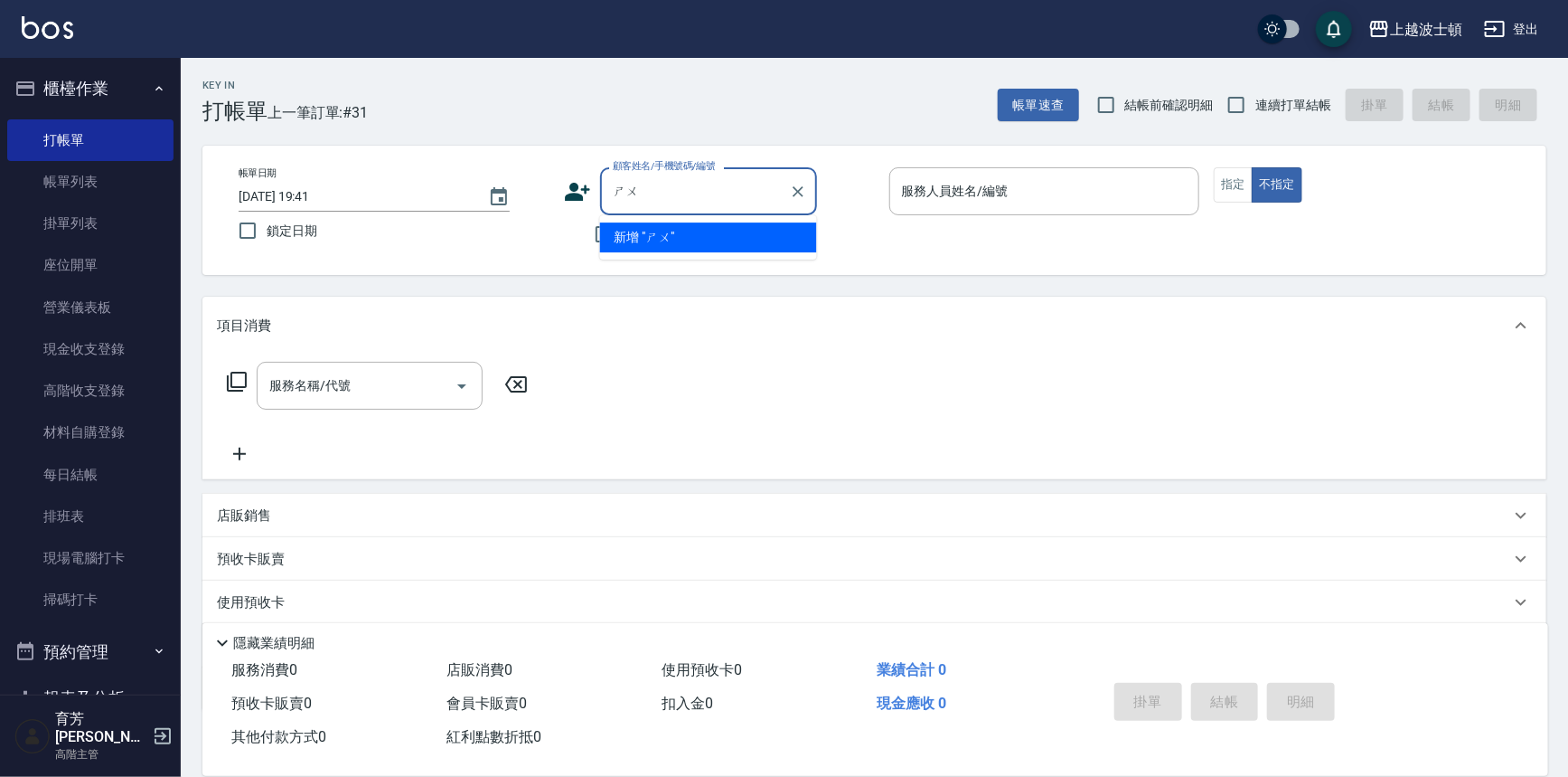
type input "ㄕ"
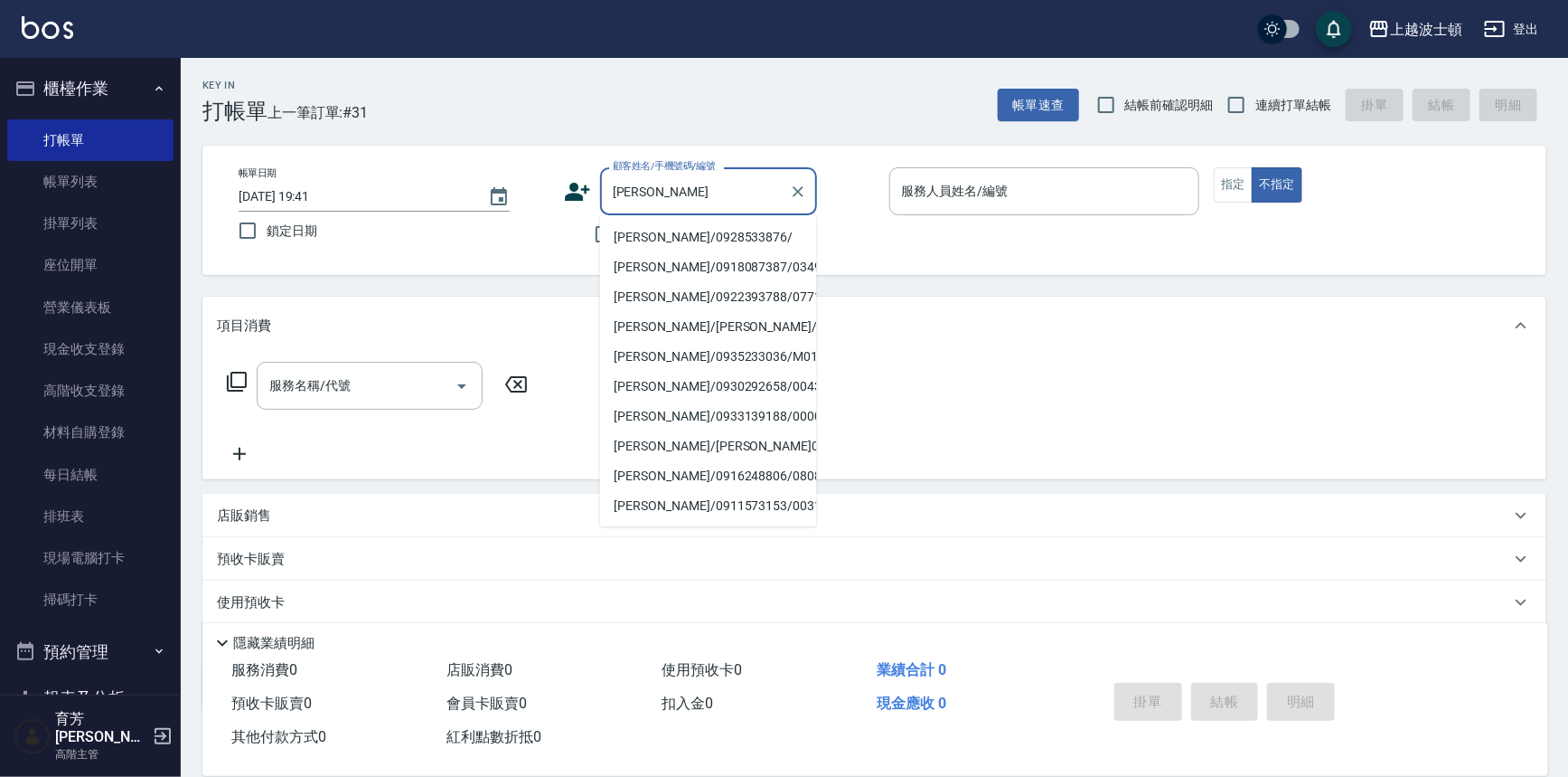
click at [734, 235] on li "張淑雅/0928533876/" at bounding box center [709, 238] width 217 height 30
type input "張淑雅/0928533876/"
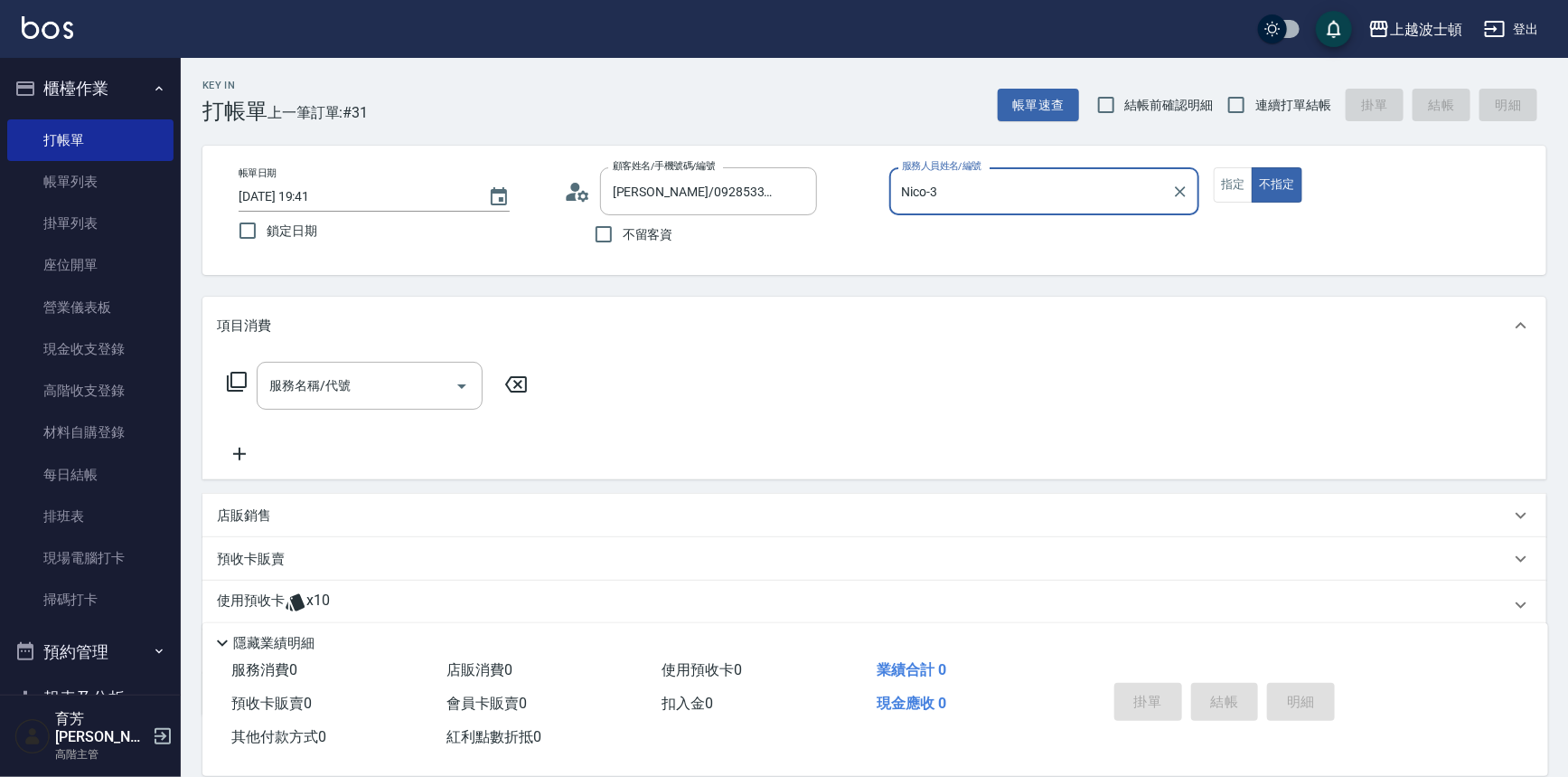
type input "Nico-30"
click at [1180, 186] on icon "Clear" at bounding box center [1180, 191] width 18 height 18
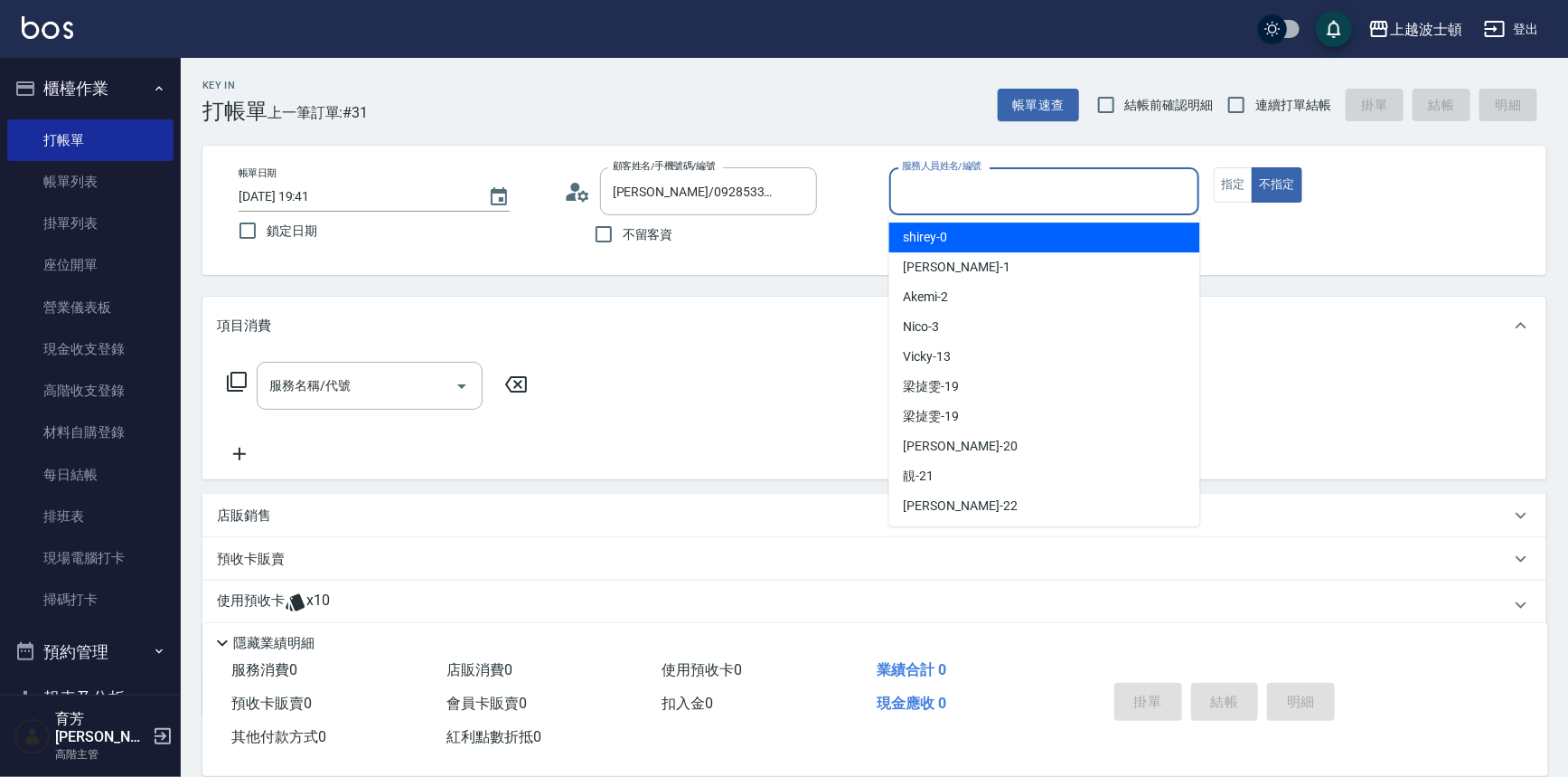
click at [1018, 232] on div "shirey -0" at bounding box center [1044, 238] width 311 height 30
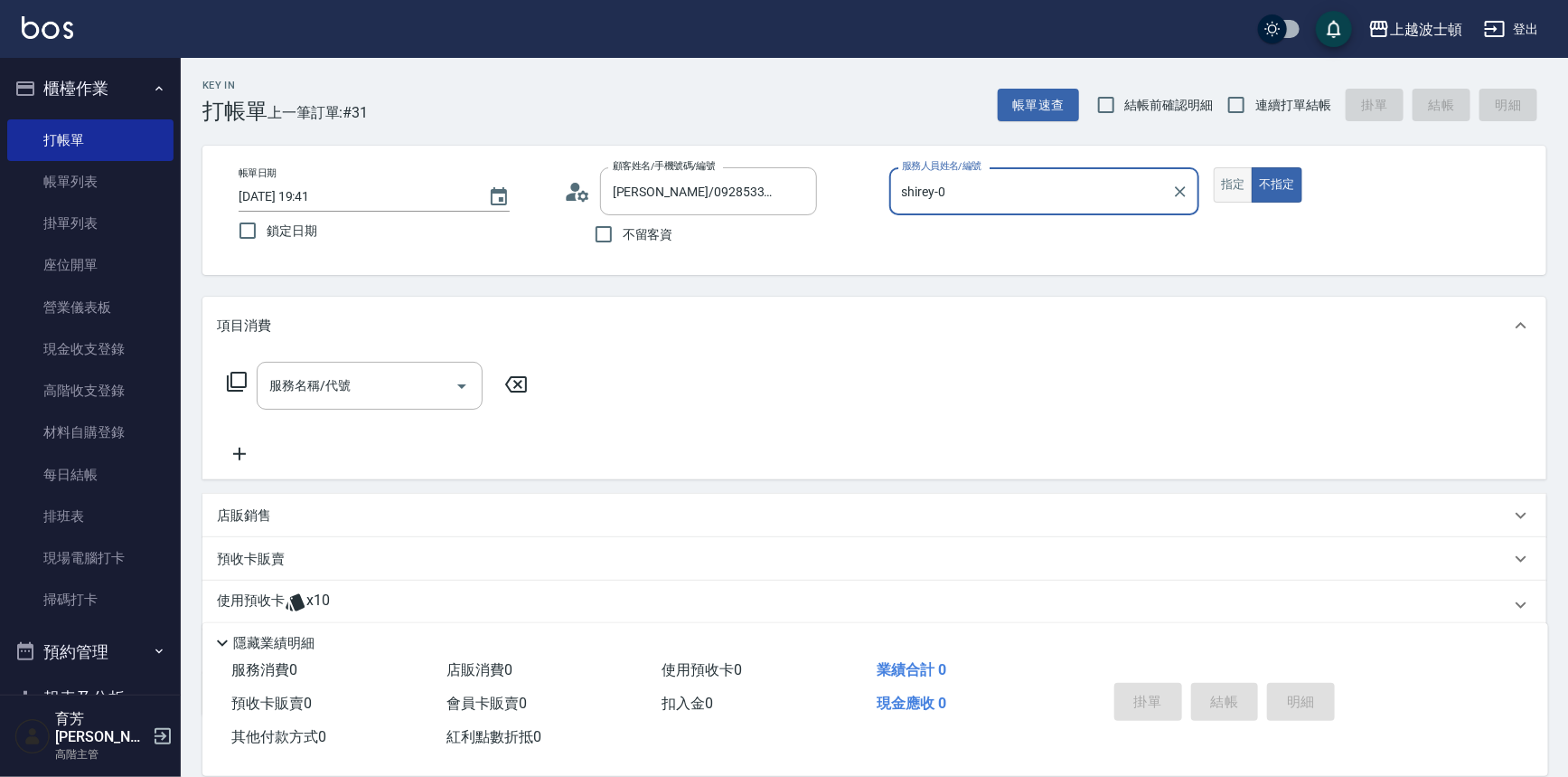
click at [1231, 182] on button "指定" at bounding box center [1233, 184] width 39 height 35
click at [232, 370] on div "服務名稱/代號 服務名稱/代號" at bounding box center [378, 385] width 322 height 48
click at [231, 379] on icon at bounding box center [236, 381] width 20 height 20
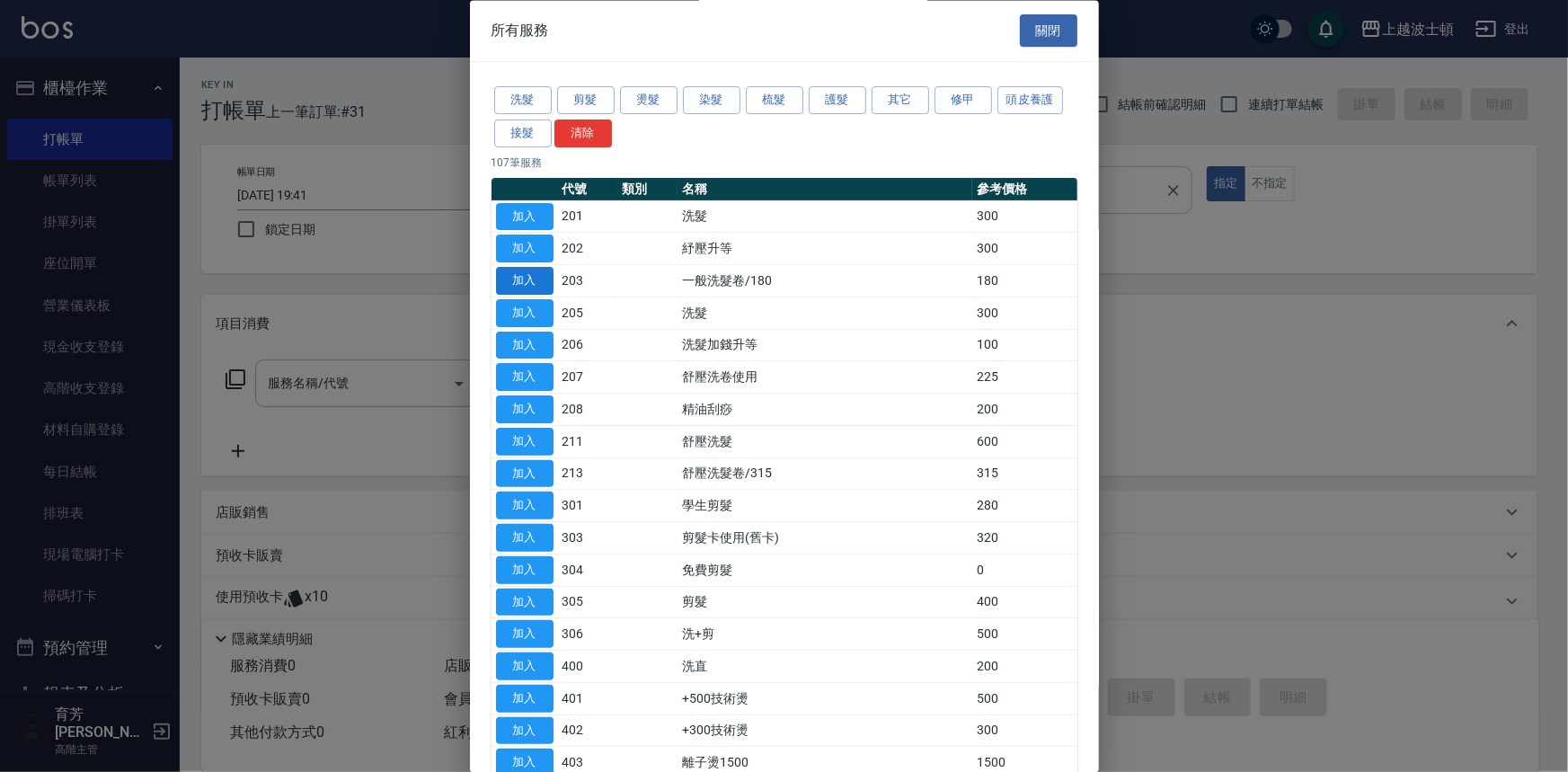
click at [539, 274] on button "加入" at bounding box center [525, 281] width 57 height 28
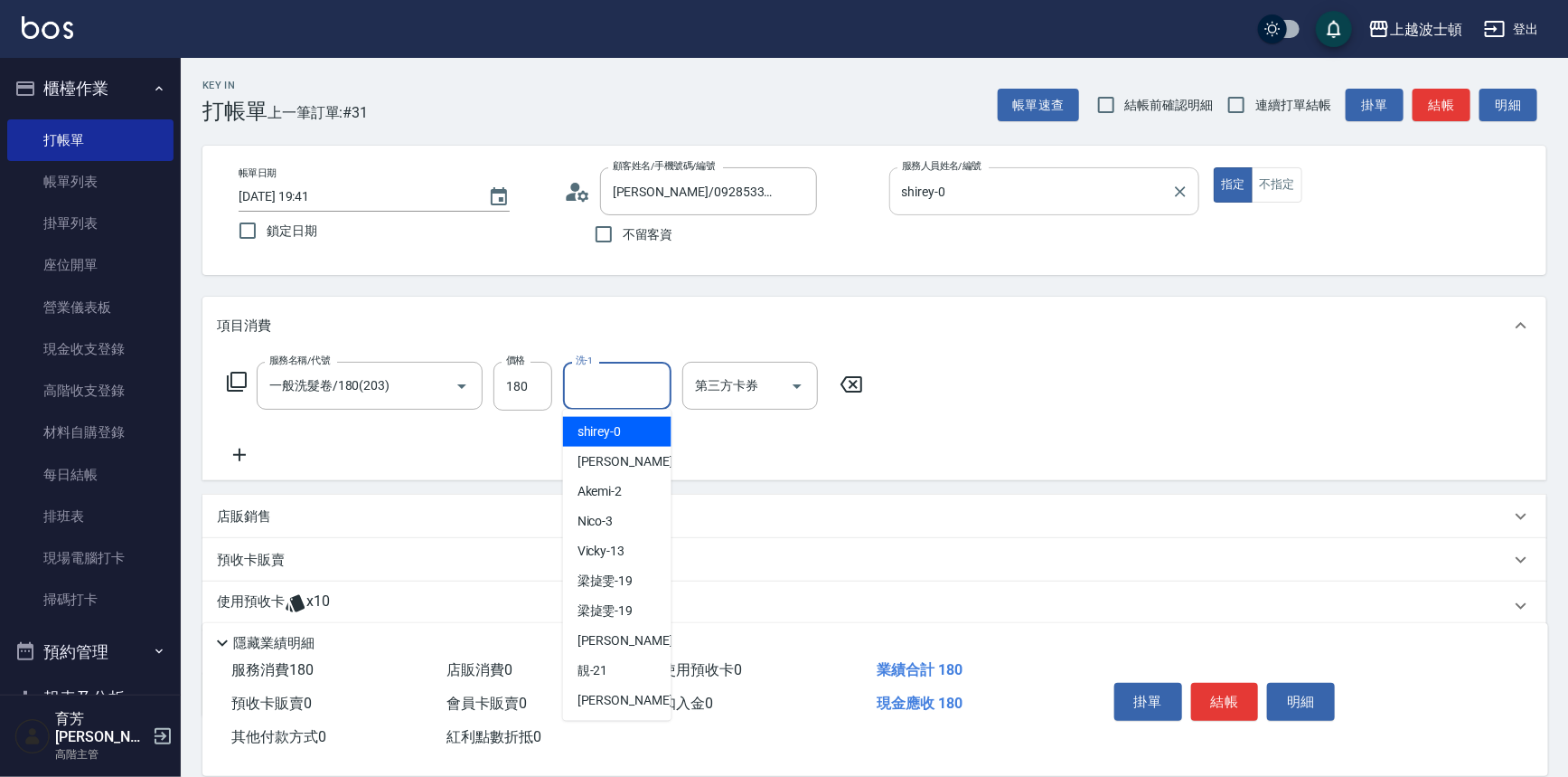
click at [624, 383] on input "洗-1" at bounding box center [617, 386] width 93 height 32
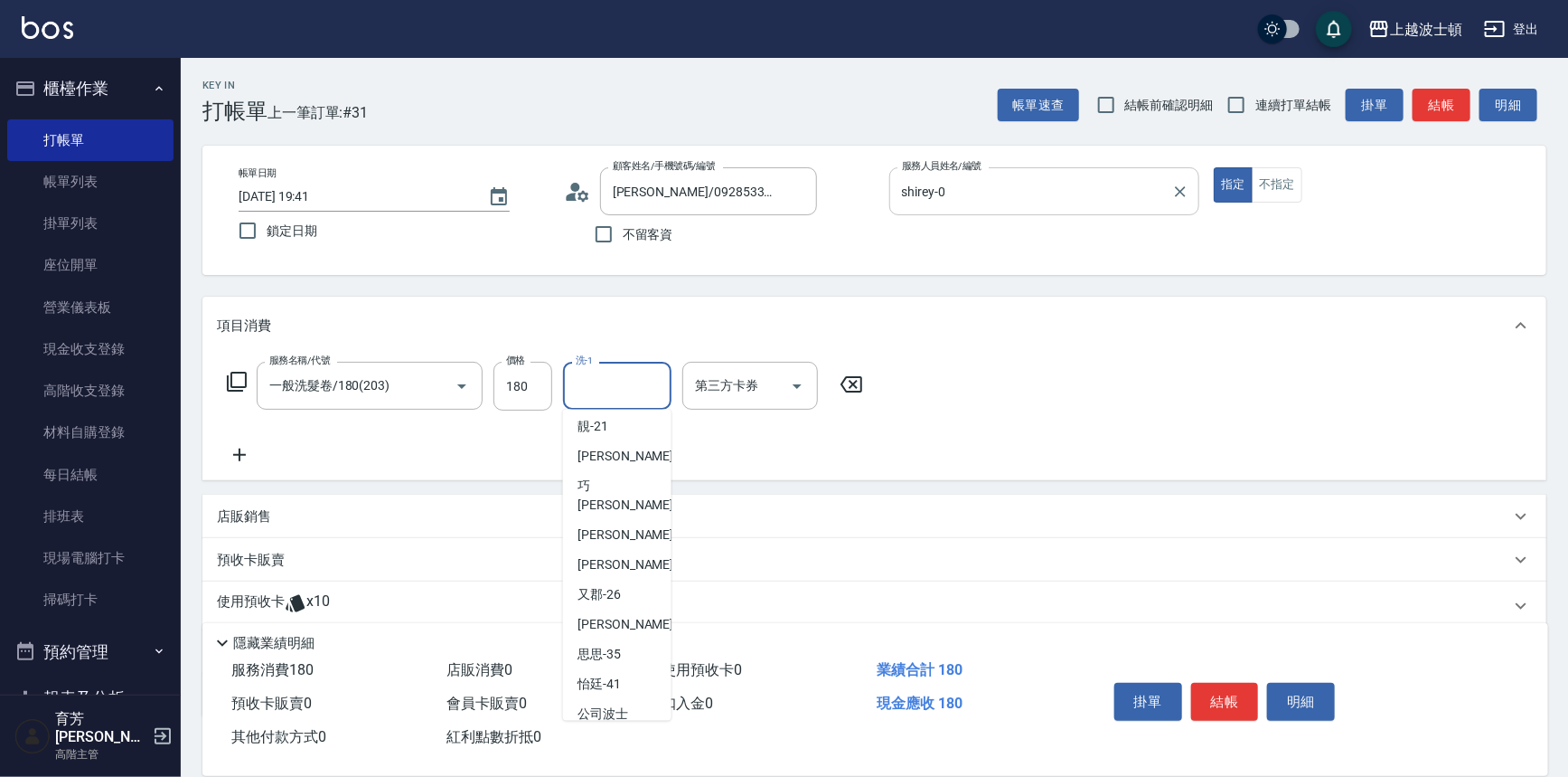
scroll to position [260, 0]
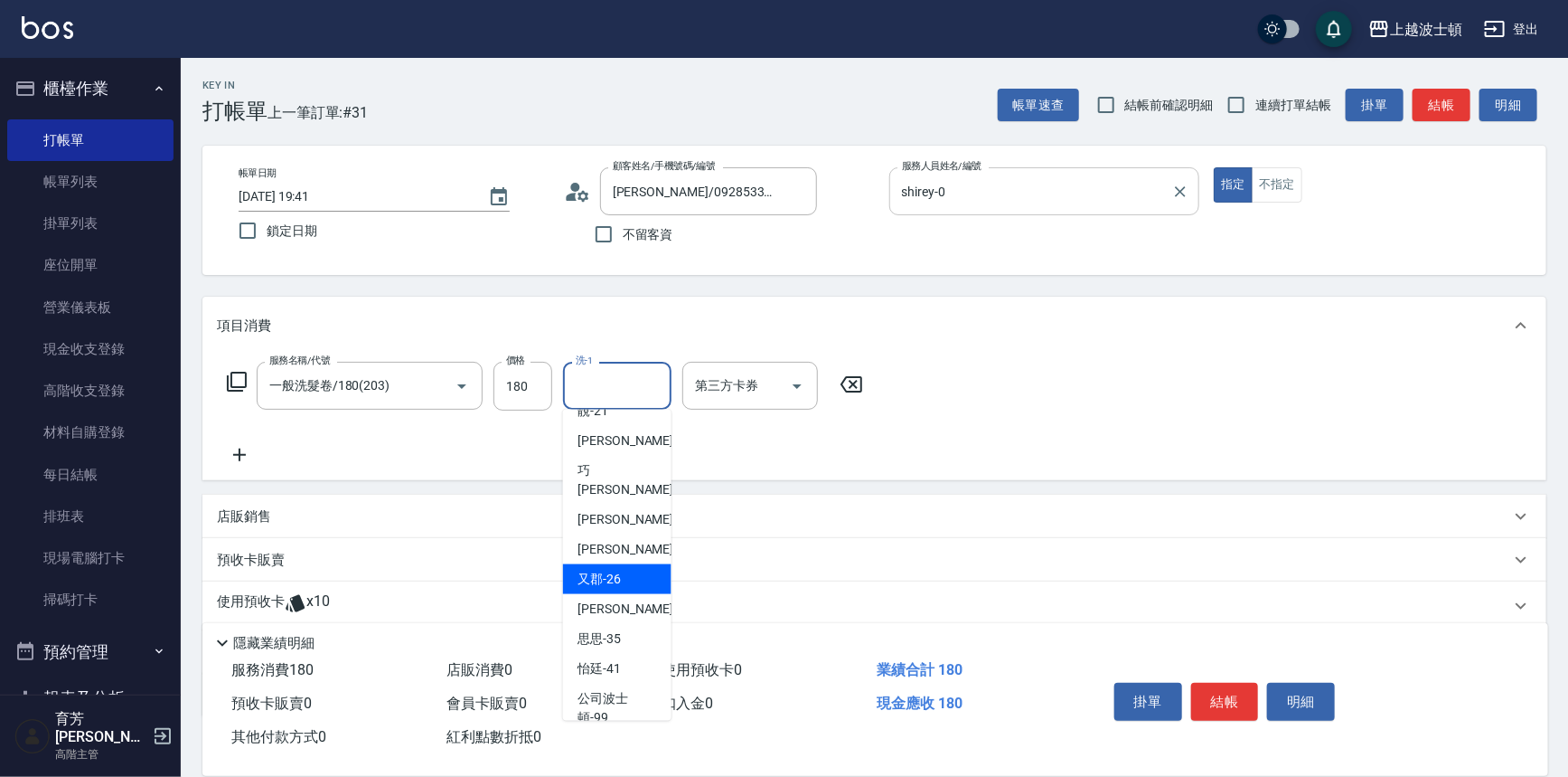
click at [620, 565] on div "又郡 -26" at bounding box center [617, 580] width 109 height 30
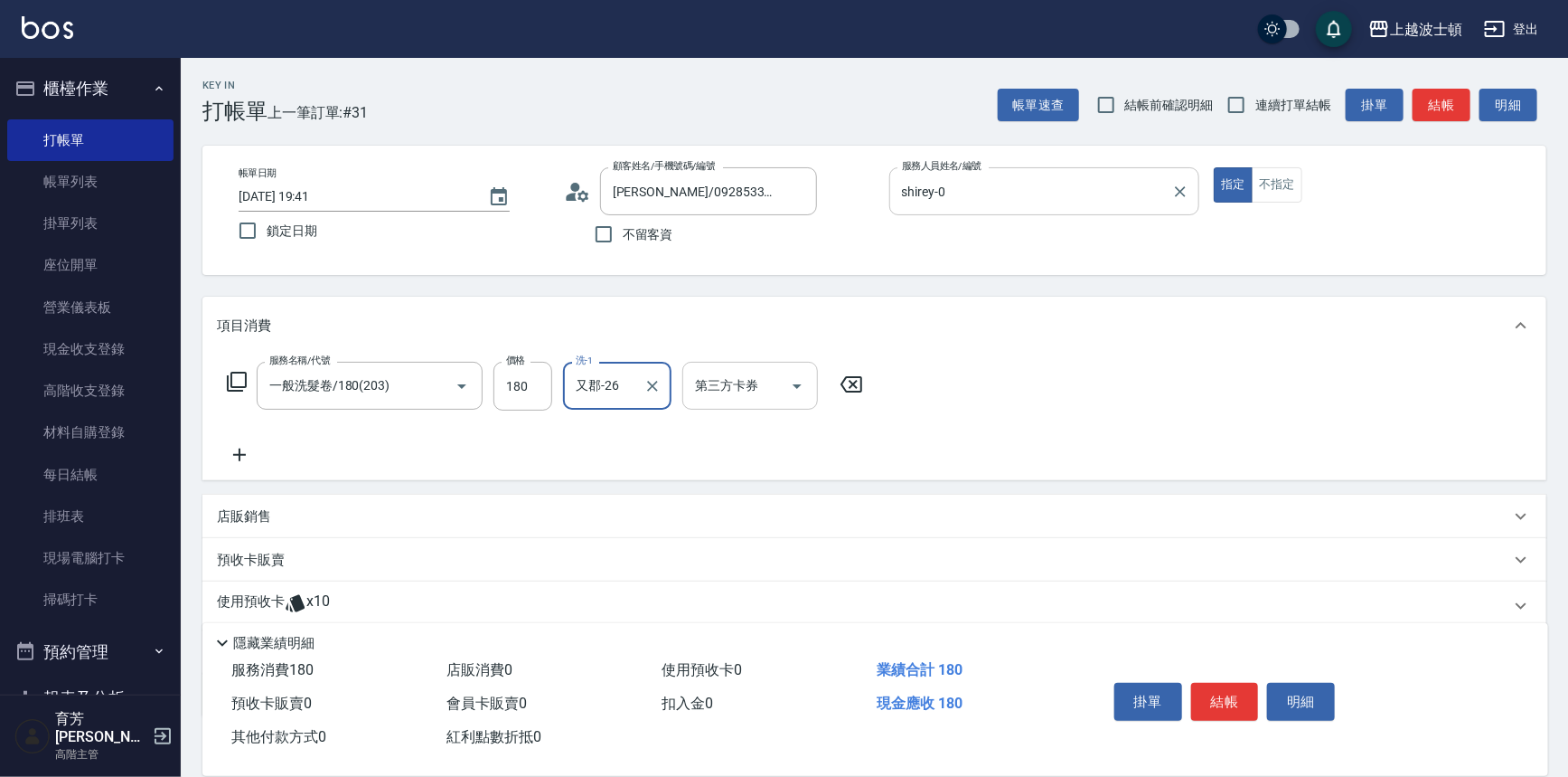
click at [798, 384] on icon "Open" at bounding box center [798, 386] width 9 height 5
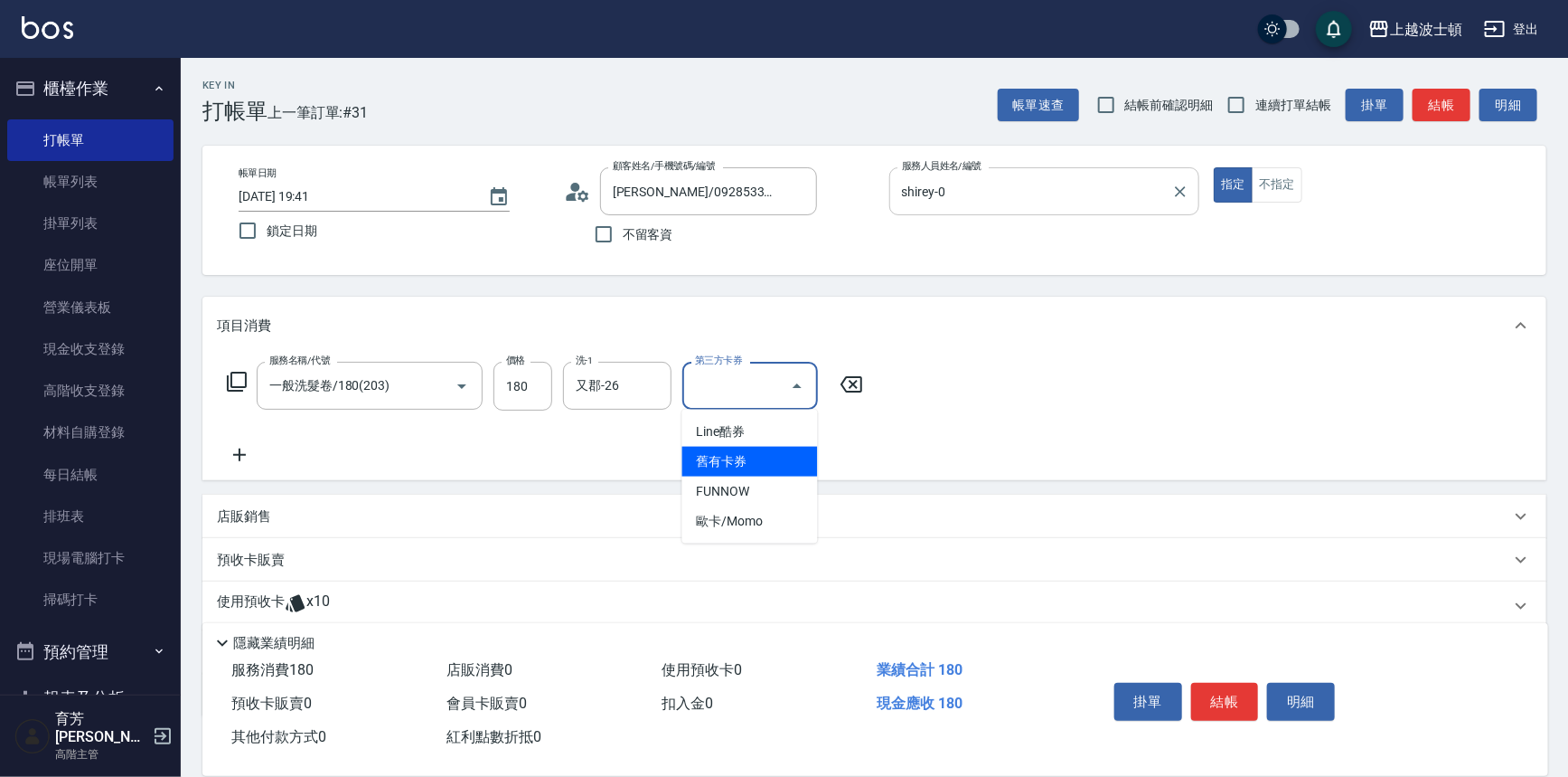
click at [765, 457] on span "舊有卡券" at bounding box center [750, 462] width 136 height 30
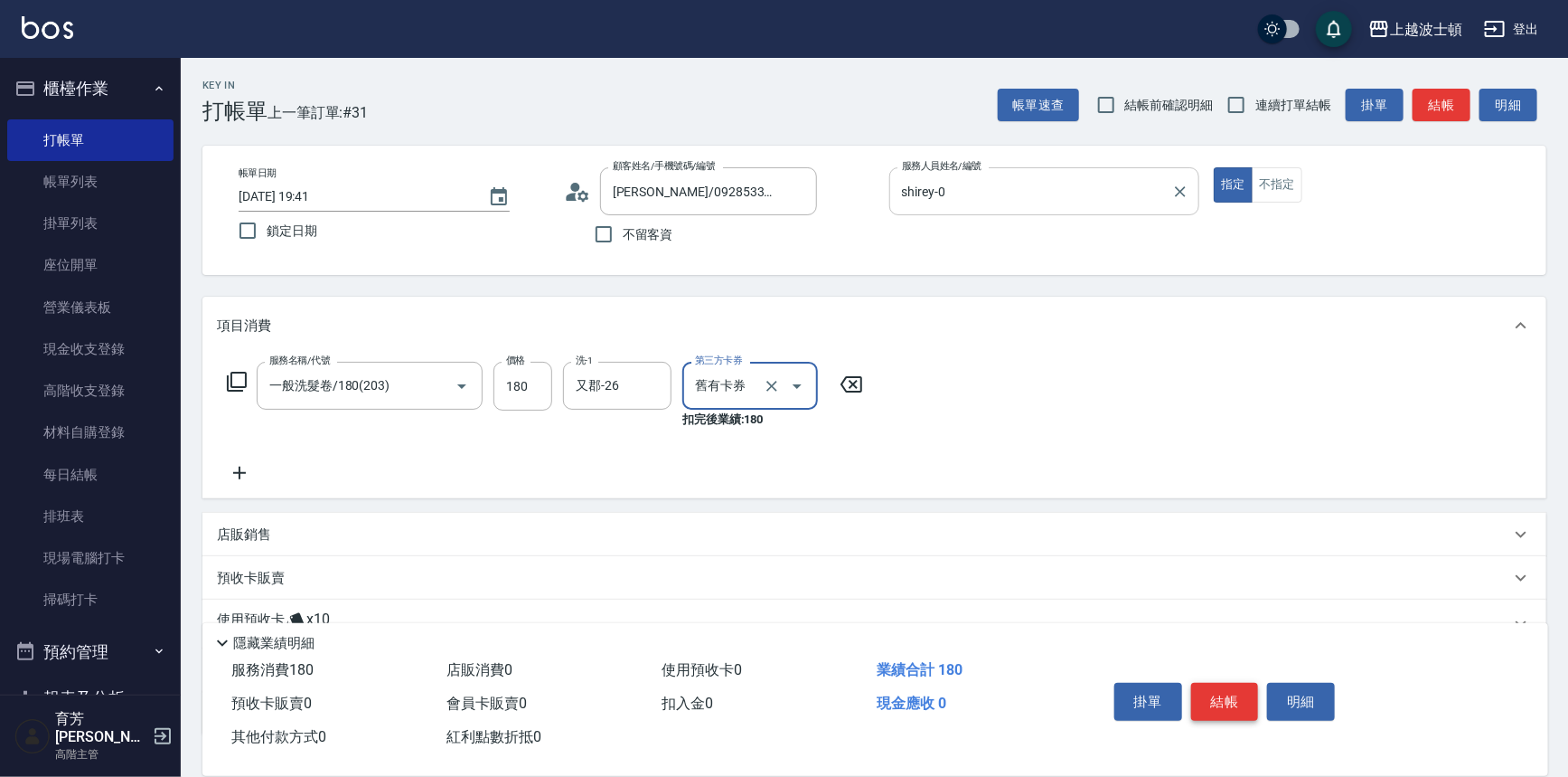
click at [1206, 700] on button "結帳" at bounding box center [1225, 701] width 68 height 38
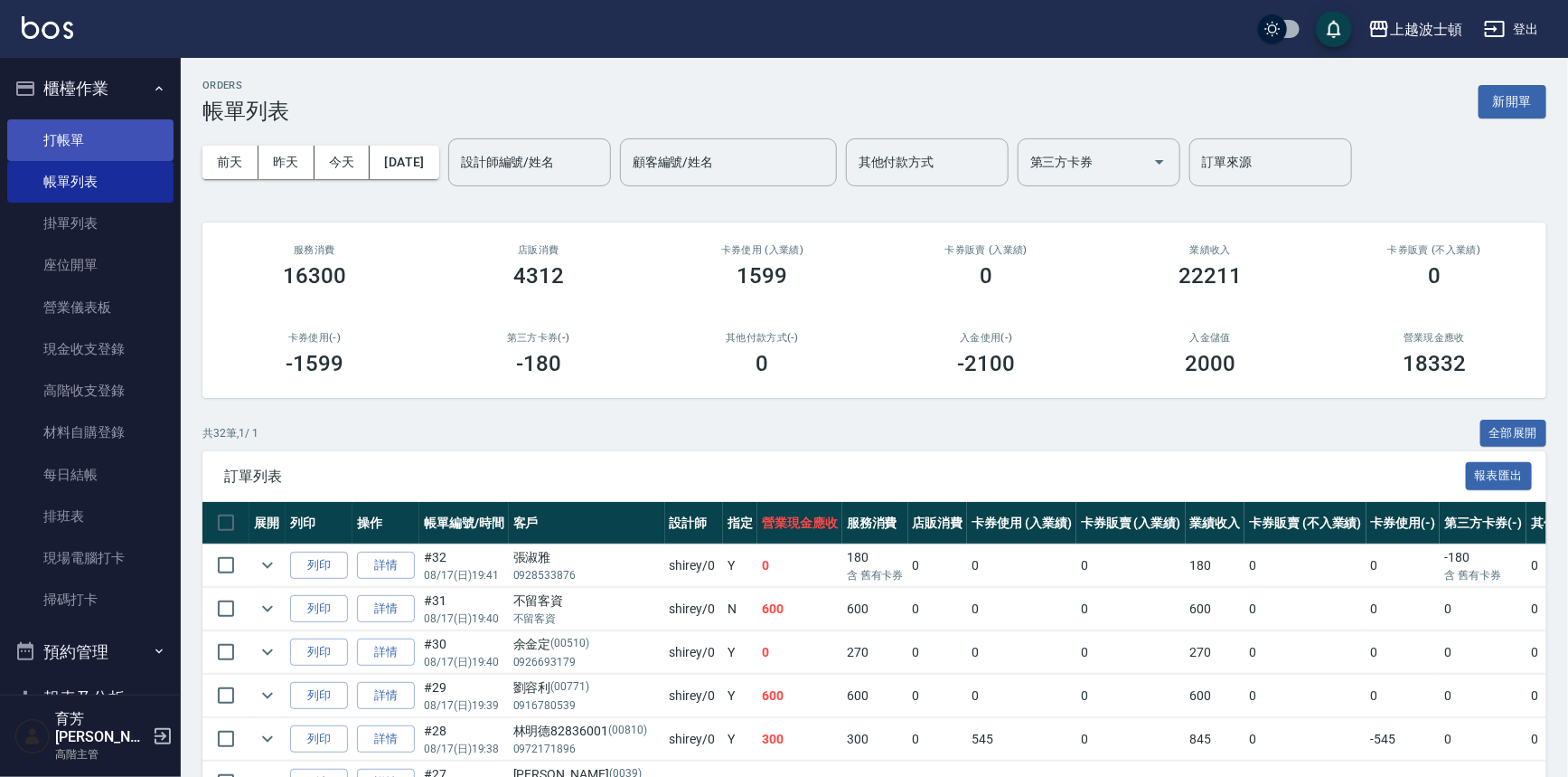
click at [82, 127] on link "打帳單" at bounding box center [91, 140] width 166 height 42
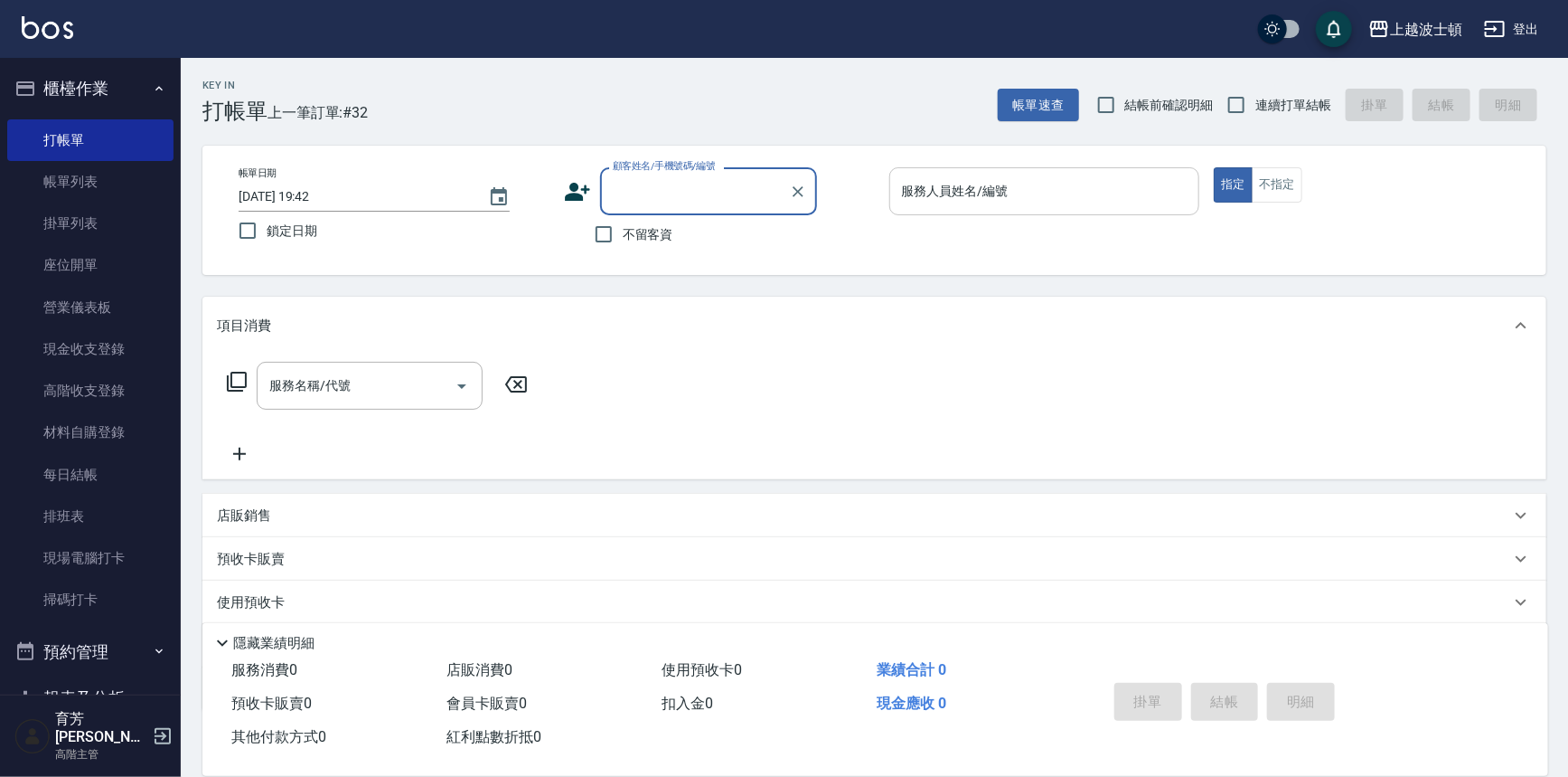
click at [961, 193] on input "服務人員姓名/編號" at bounding box center [1045, 192] width 295 height 32
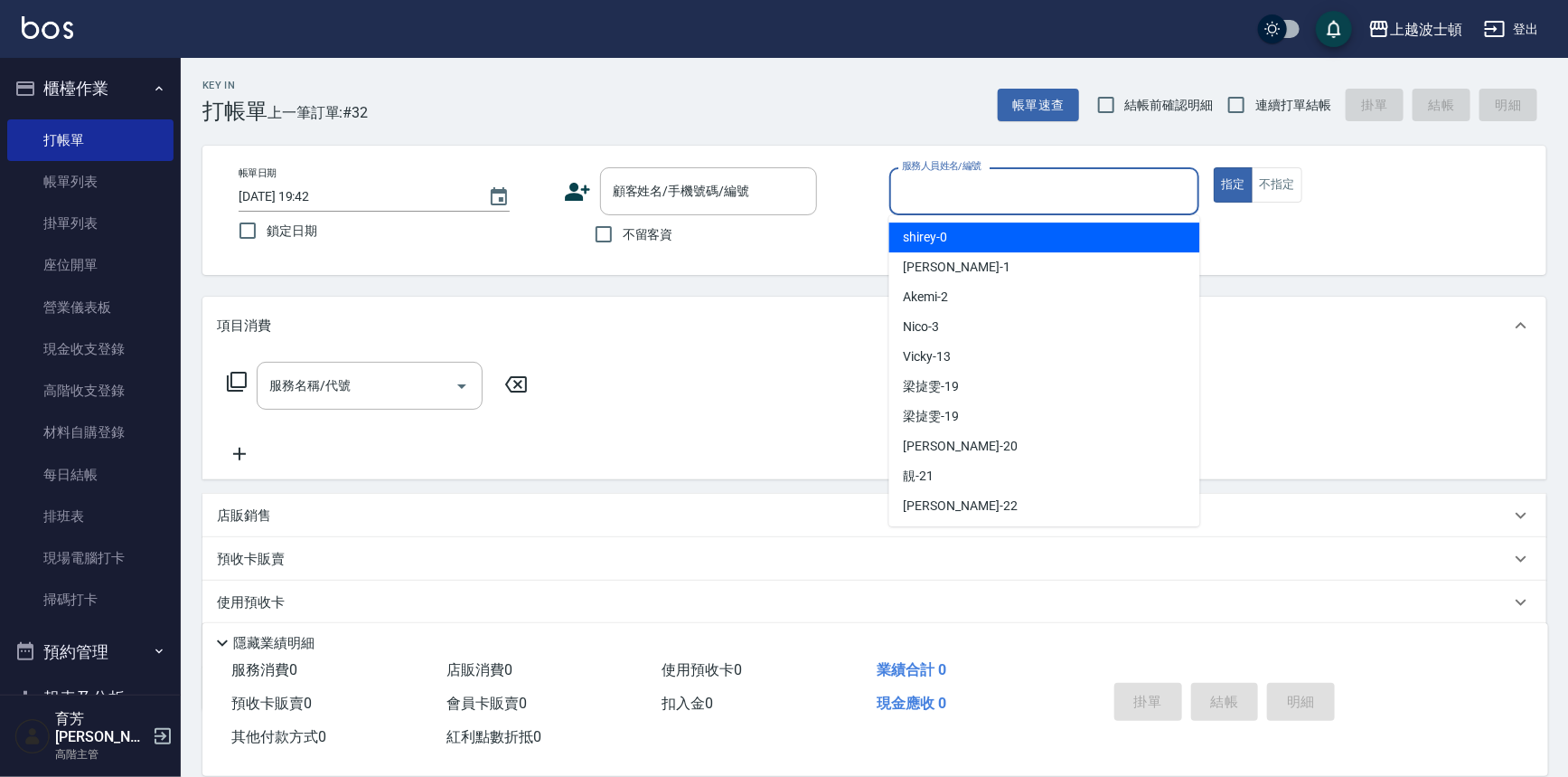
click at [960, 237] on div "shirey -0" at bounding box center [1044, 238] width 311 height 30
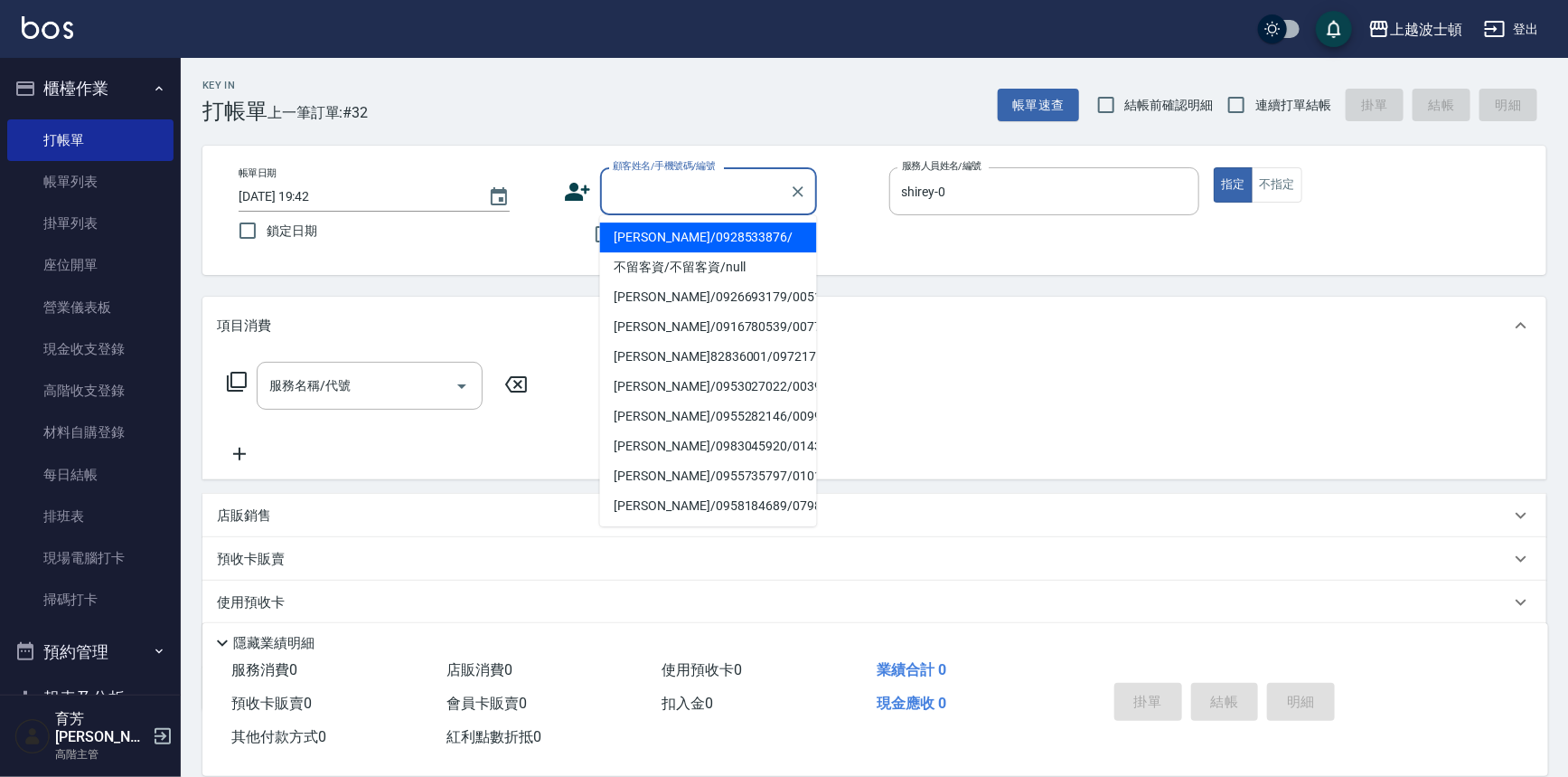
click at [675, 196] on input "顧客姓名/手機號碼/編號" at bounding box center [695, 192] width 174 height 32
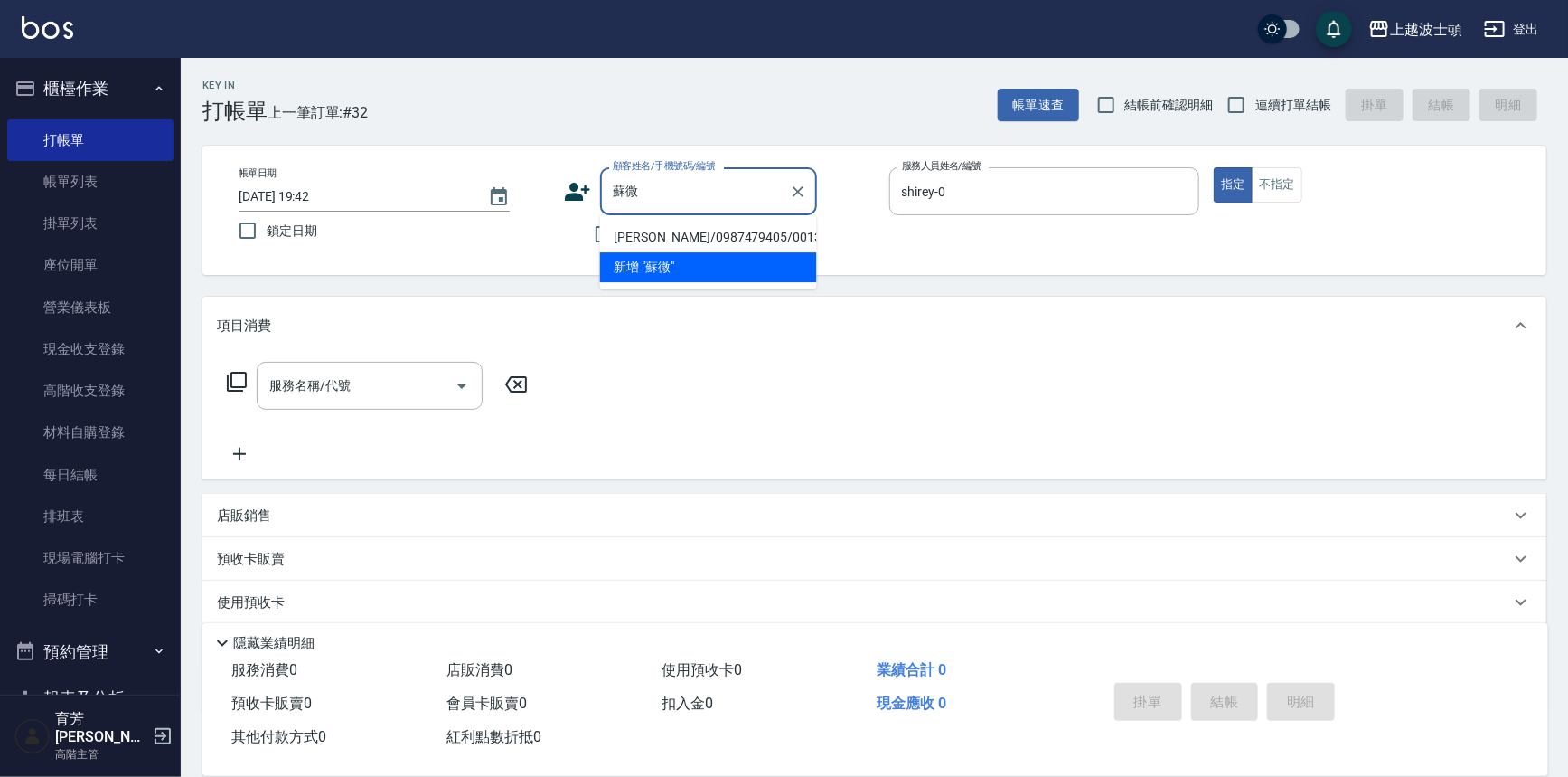
click at [696, 238] on li "蘇微琳/0987479405/001361" at bounding box center [709, 238] width 217 height 30
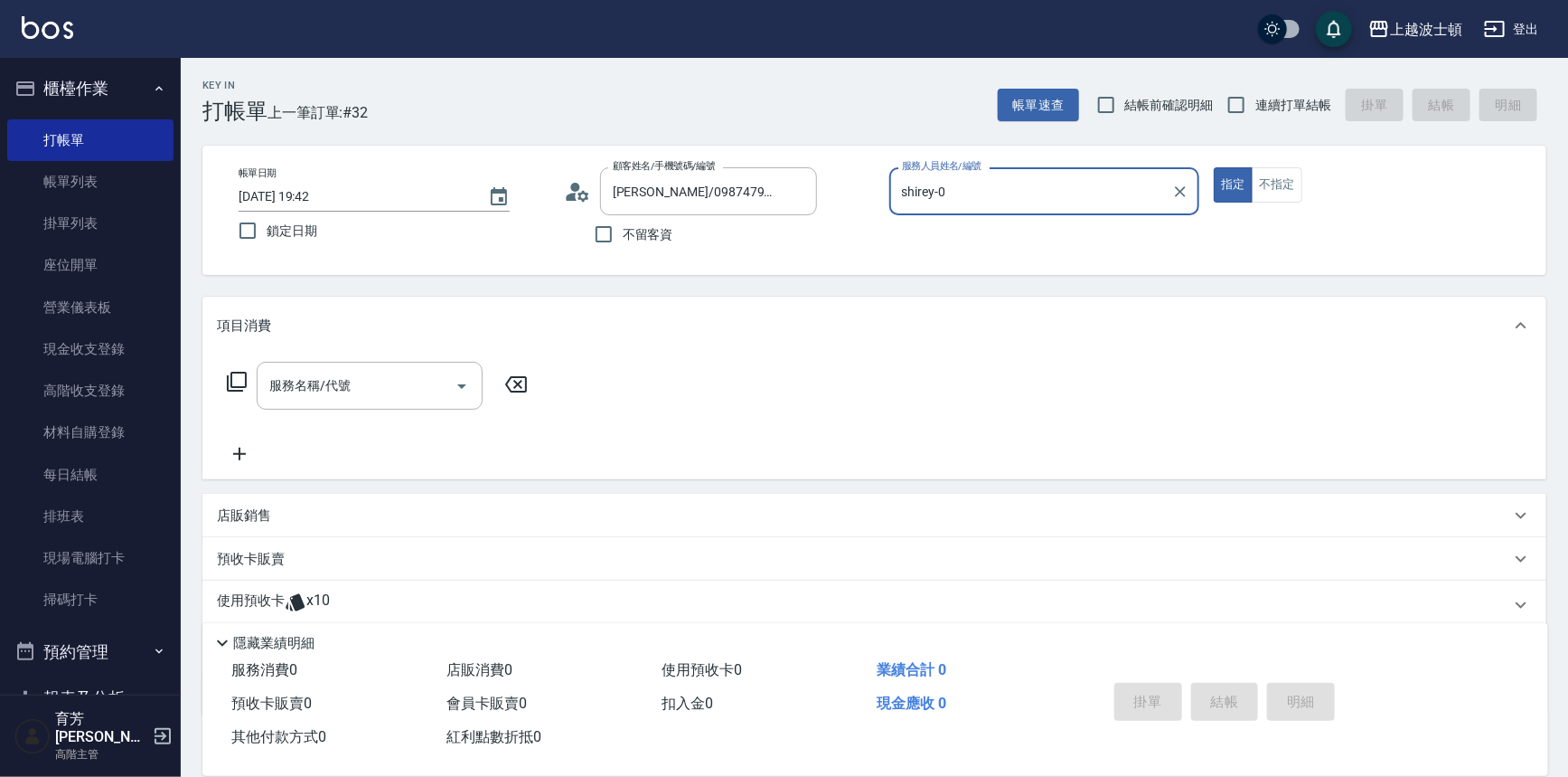
click at [243, 371] on icon at bounding box center [236, 381] width 22 height 22
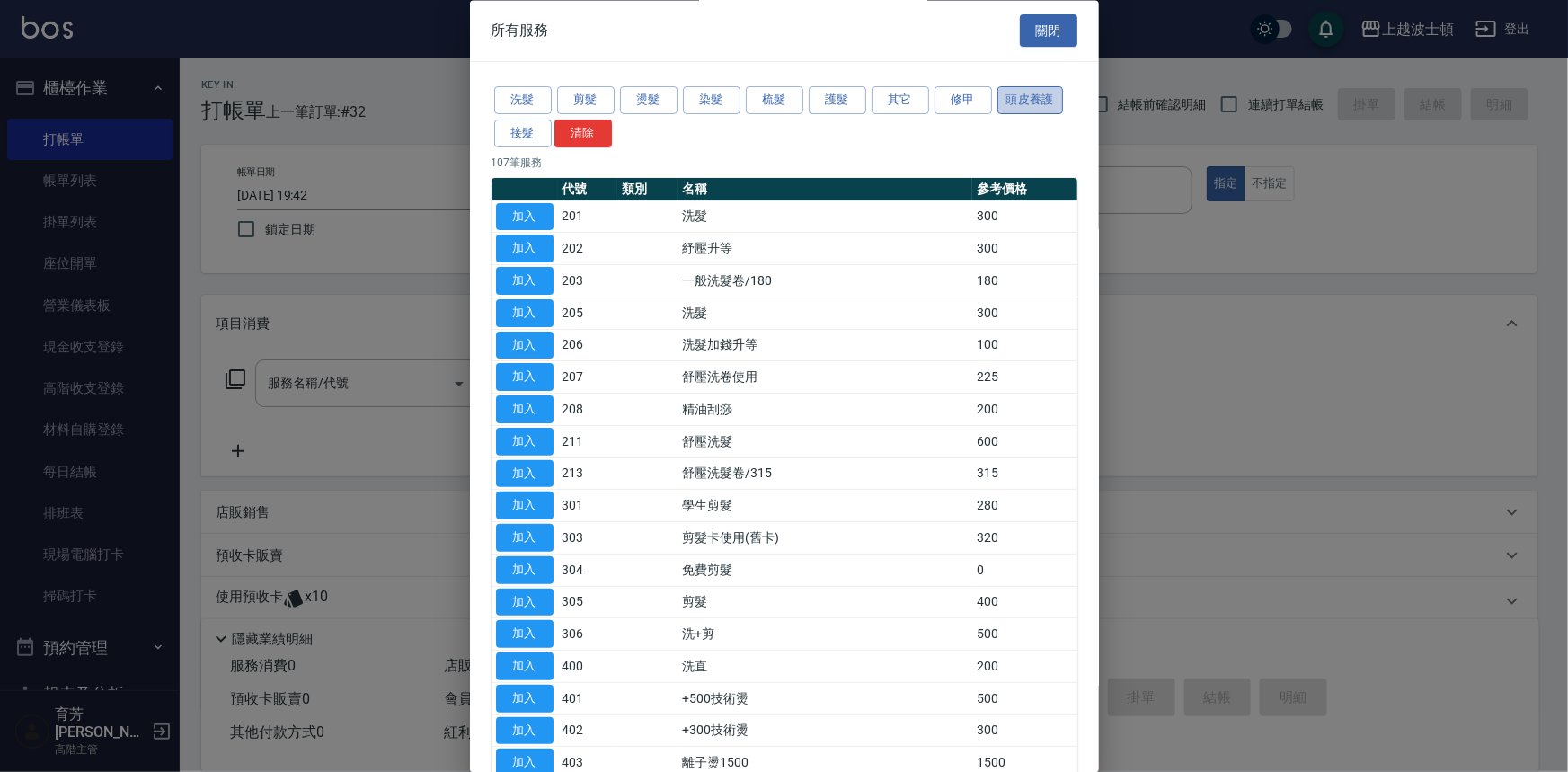
click at [1038, 90] on button "頭皮養護" at bounding box center [1030, 101] width 67 height 28
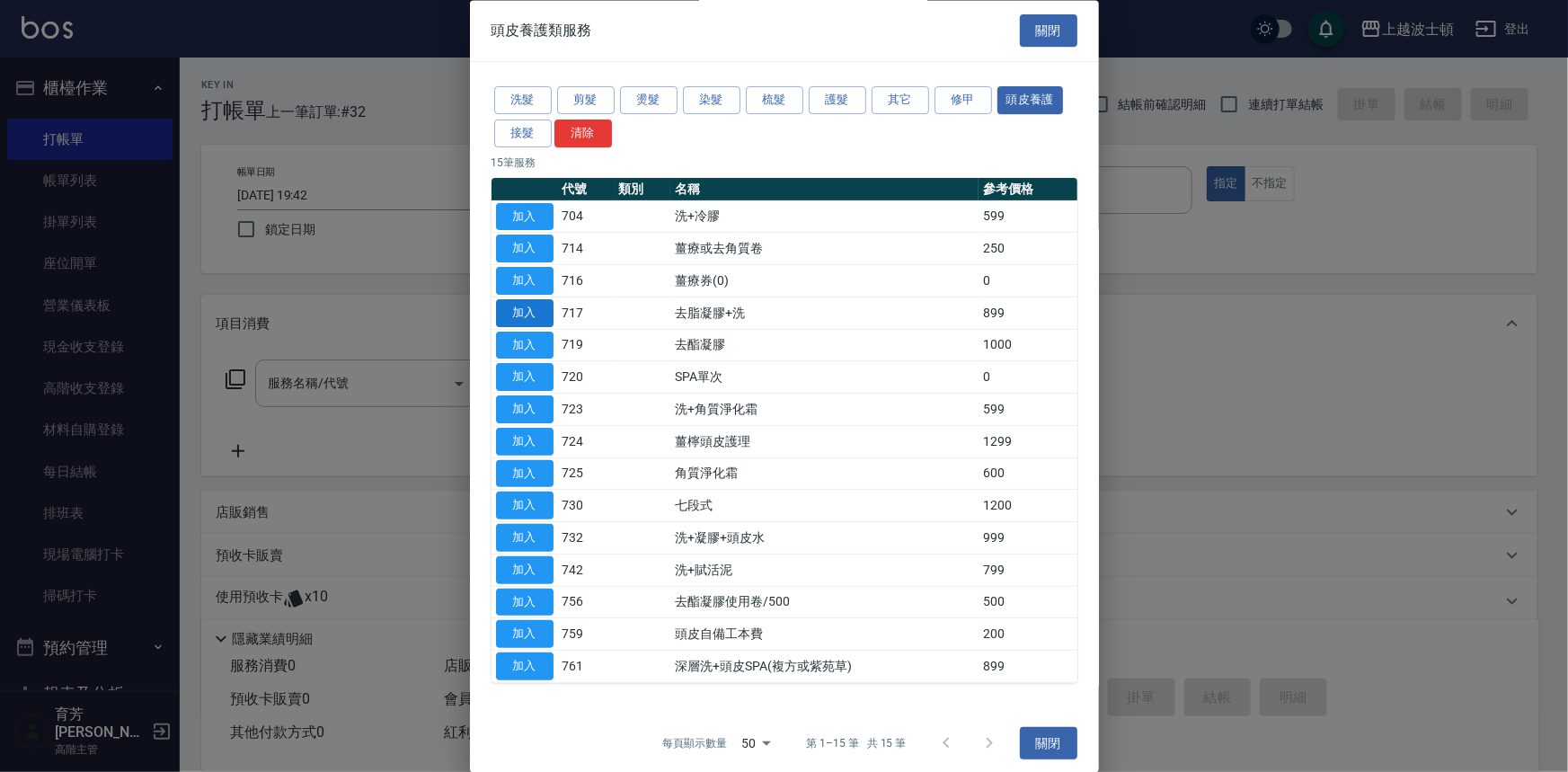
click at [537, 304] on button "加入" at bounding box center [525, 313] width 57 height 28
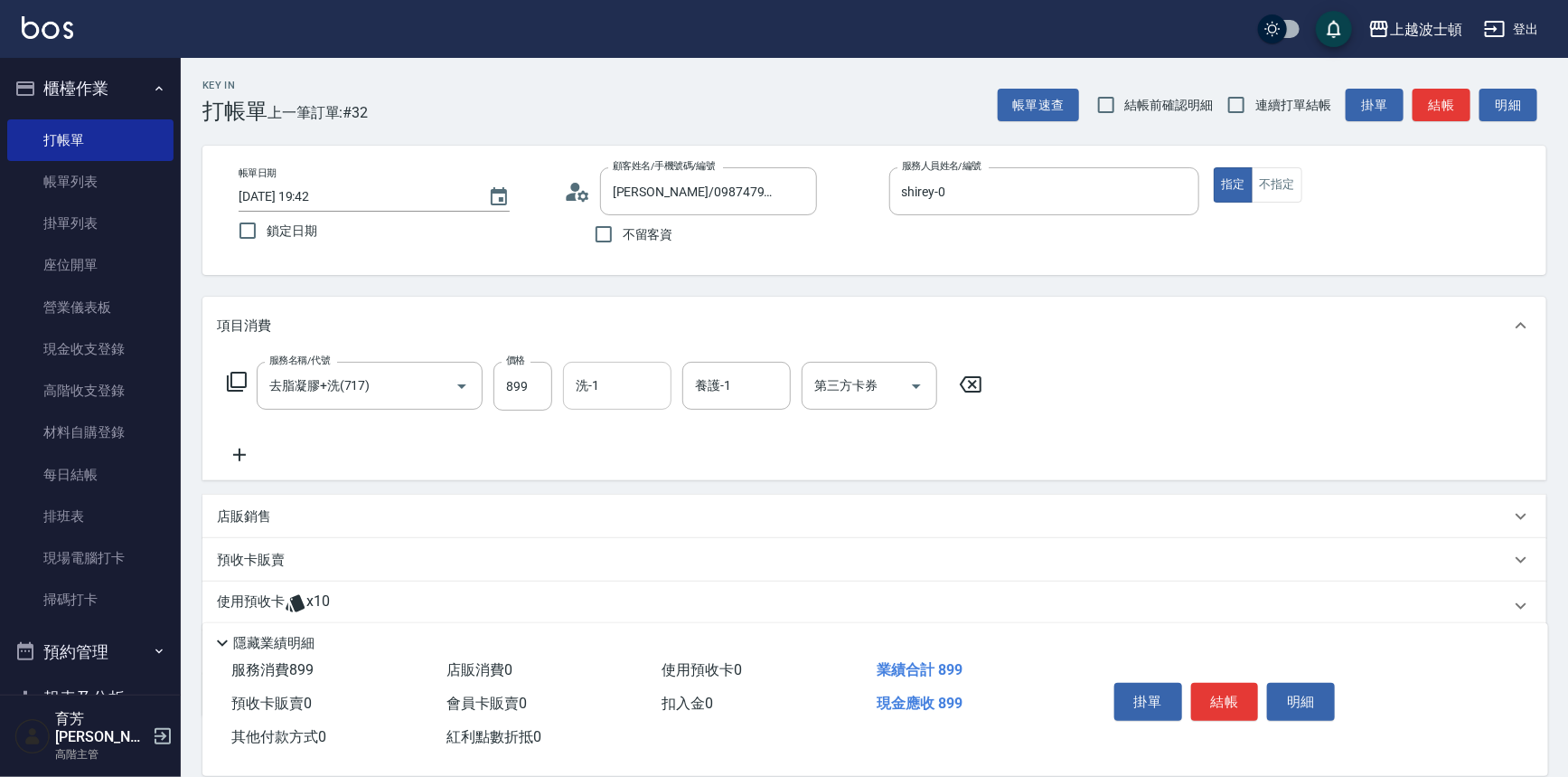
click at [631, 373] on input "洗-1" at bounding box center [617, 386] width 93 height 32
click at [627, 424] on div "shirey -0" at bounding box center [617, 431] width 109 height 30
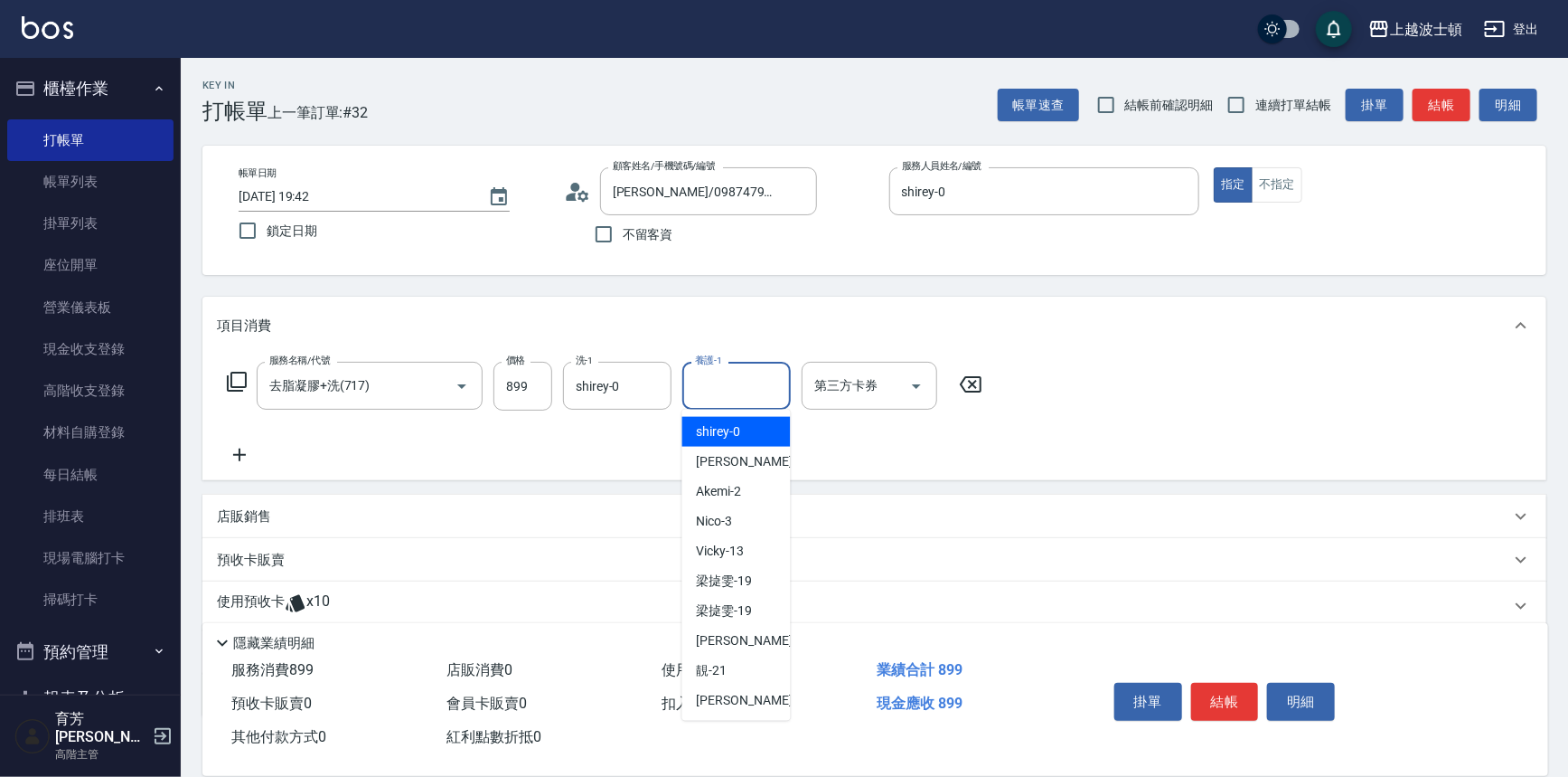
click at [724, 388] on input "養護-1" at bounding box center [737, 386] width 93 height 32
drag, startPoint x: 730, startPoint y: 426, endPoint x: 371, endPoint y: 368, distance: 363.7
click at [730, 427] on span "shirey -0" at bounding box center [718, 431] width 44 height 19
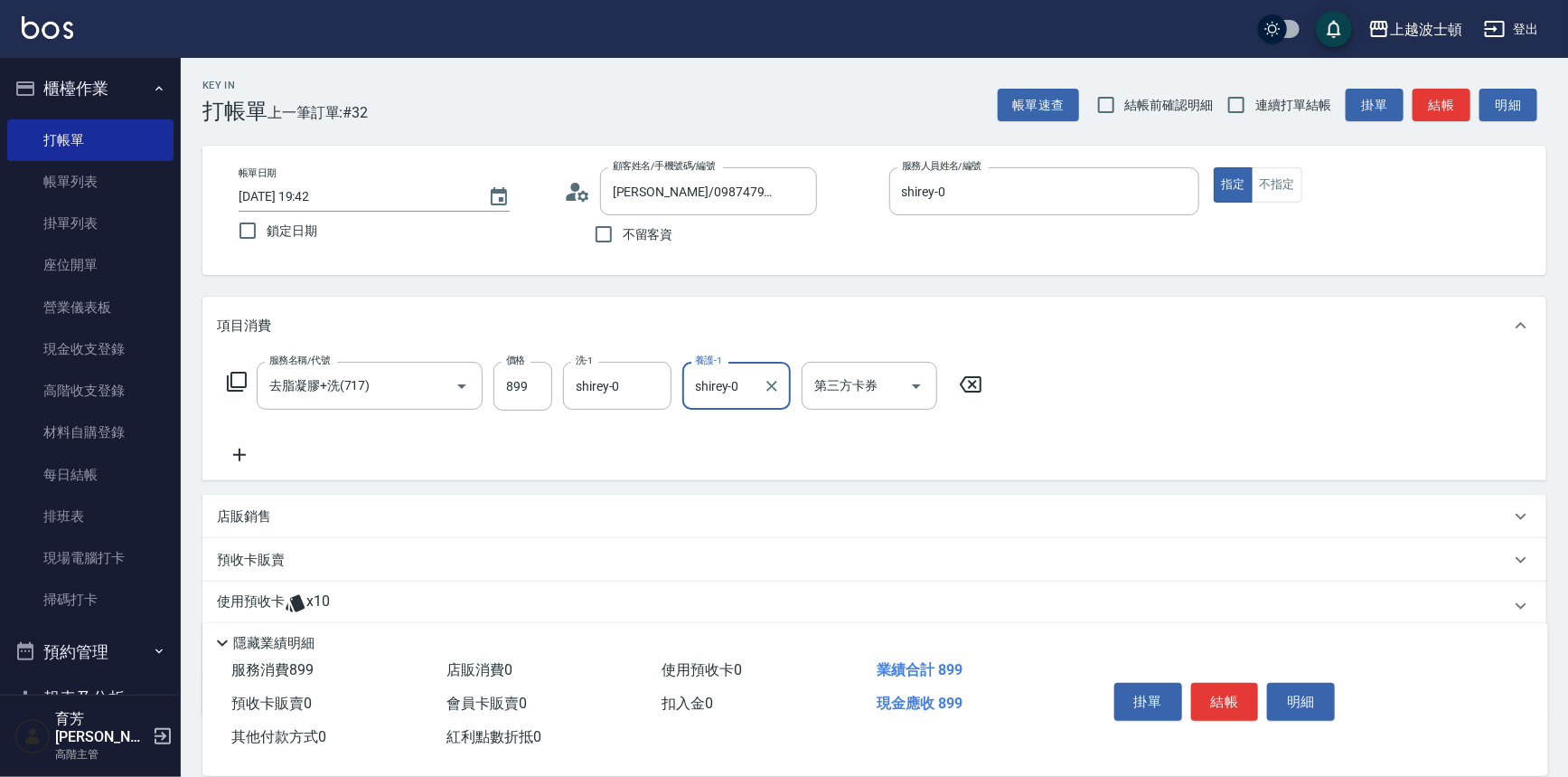
click at [235, 375] on icon at bounding box center [236, 381] width 22 height 22
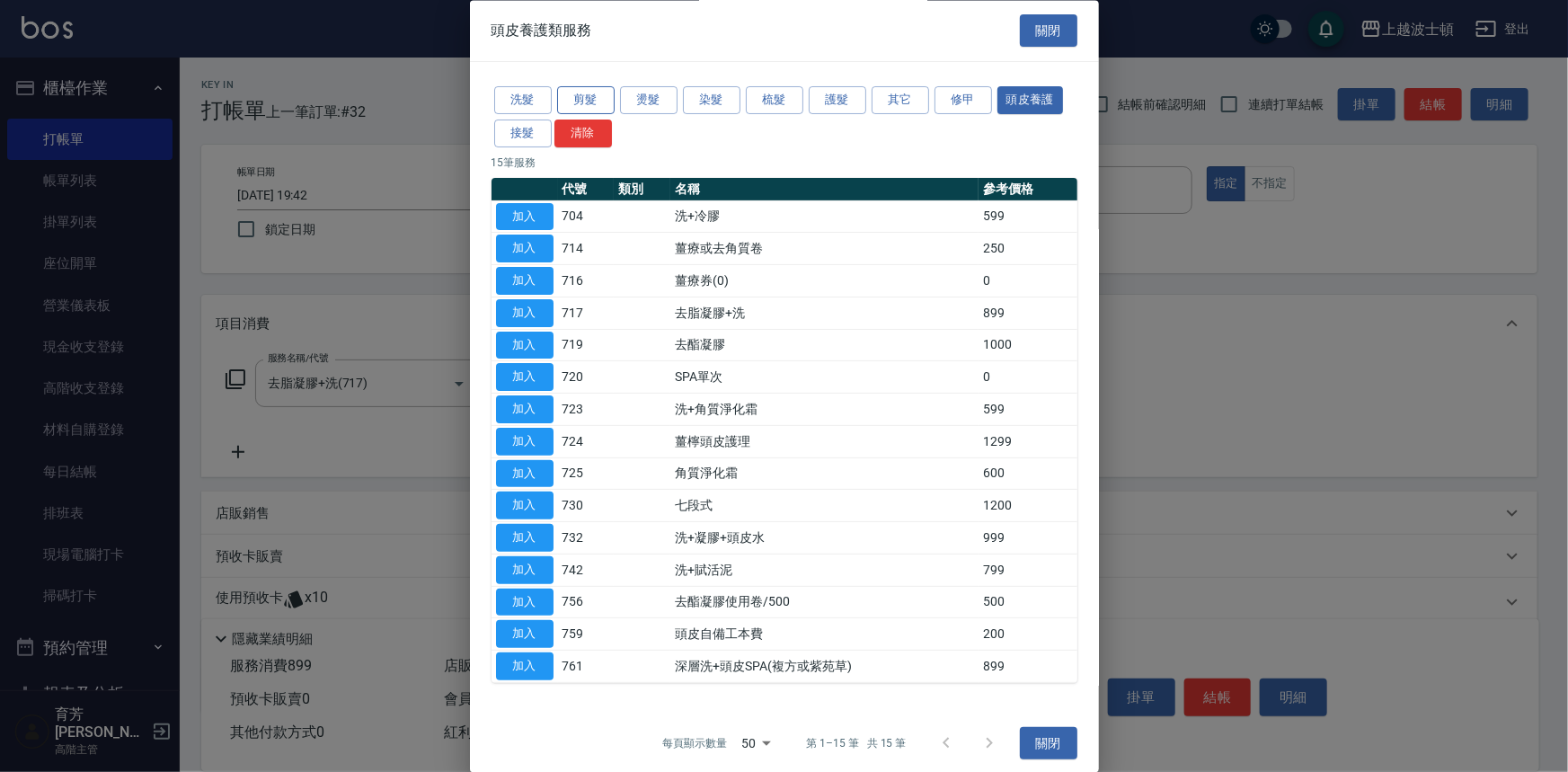
click at [559, 98] on button "剪髮" at bounding box center [586, 101] width 57 height 28
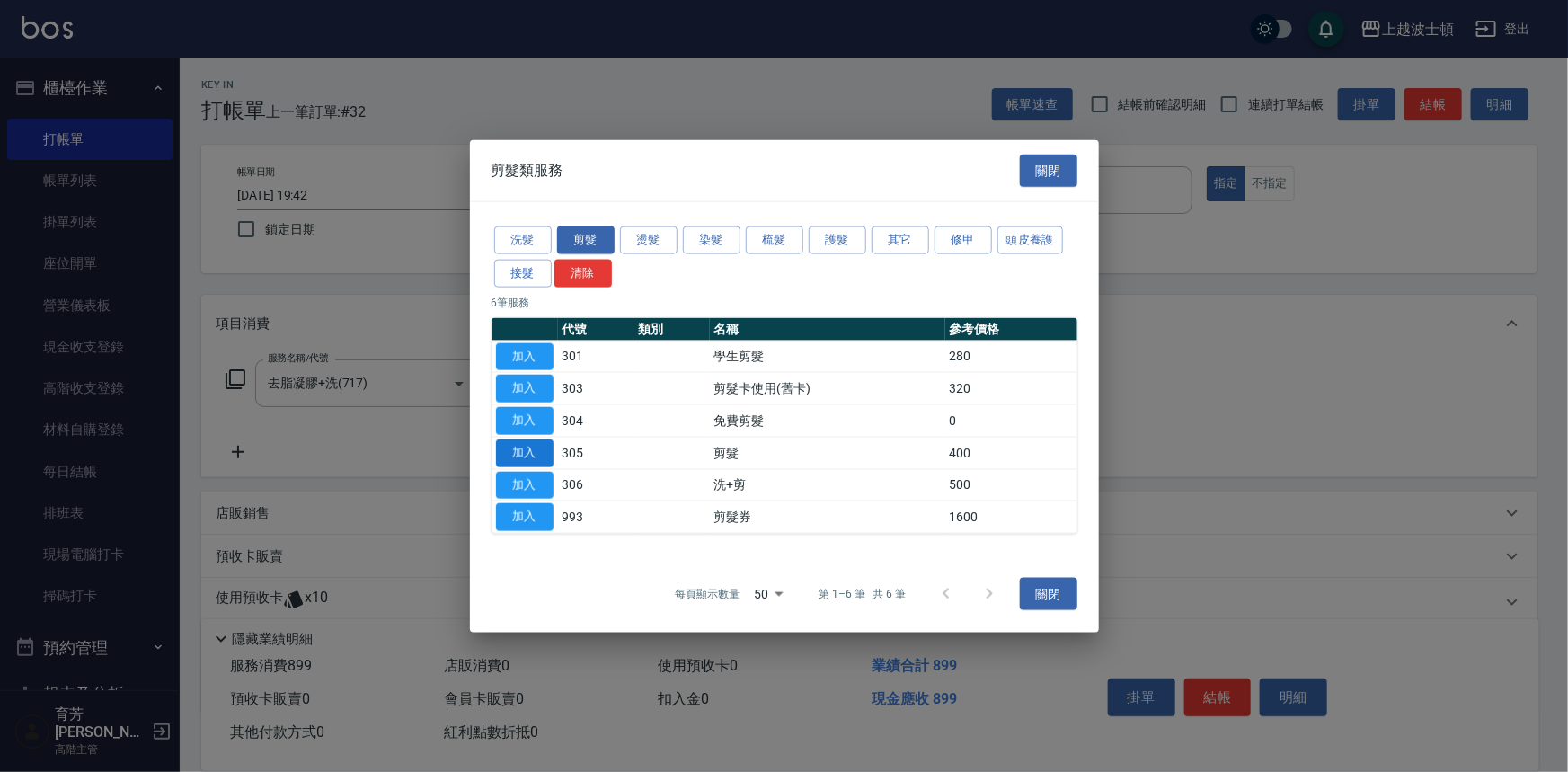
click at [515, 452] on button "加入" at bounding box center [525, 452] width 57 height 28
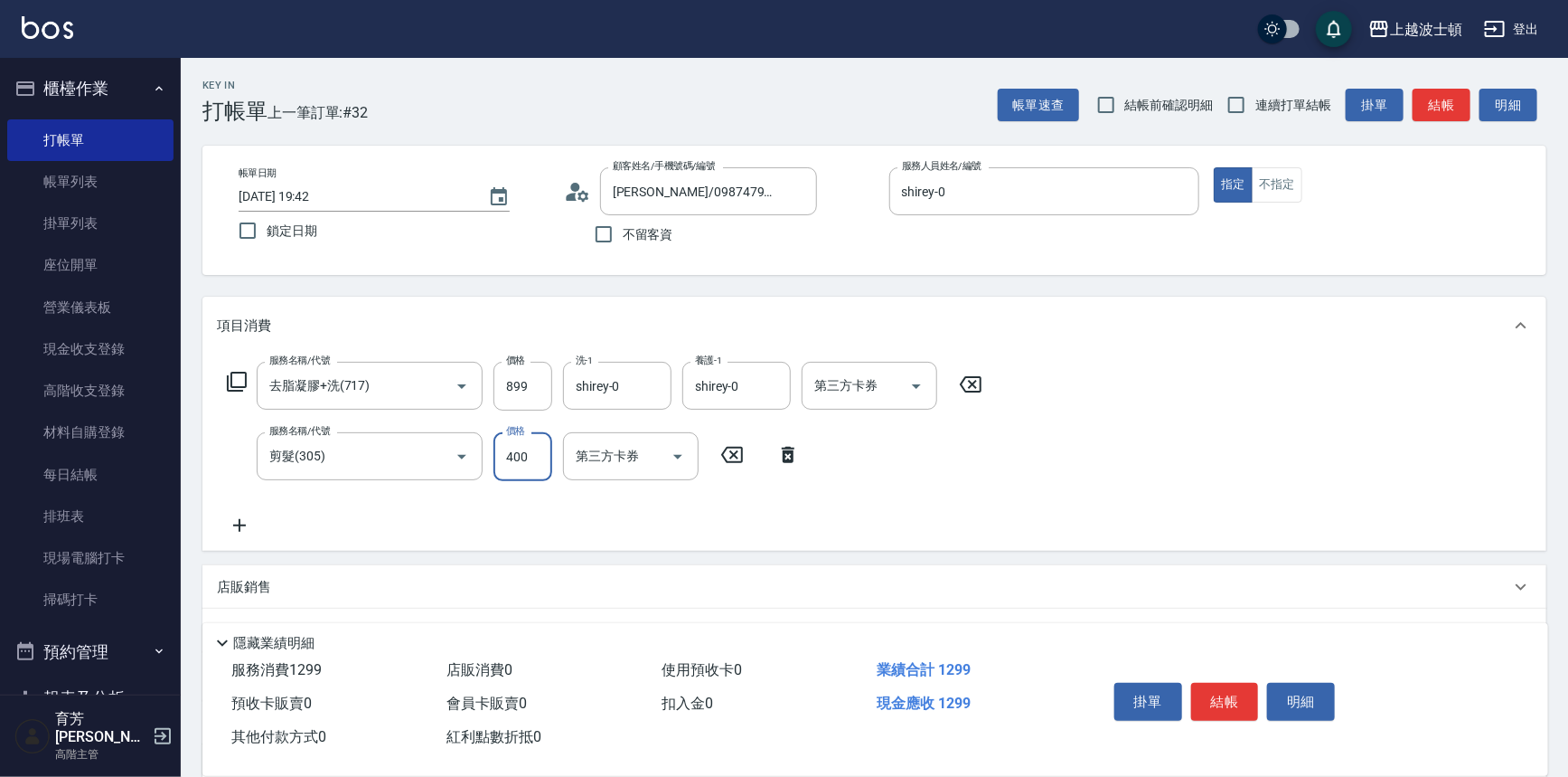
click at [524, 466] on input "400" at bounding box center [523, 457] width 59 height 49
click at [237, 380] on icon at bounding box center [236, 381] width 22 height 22
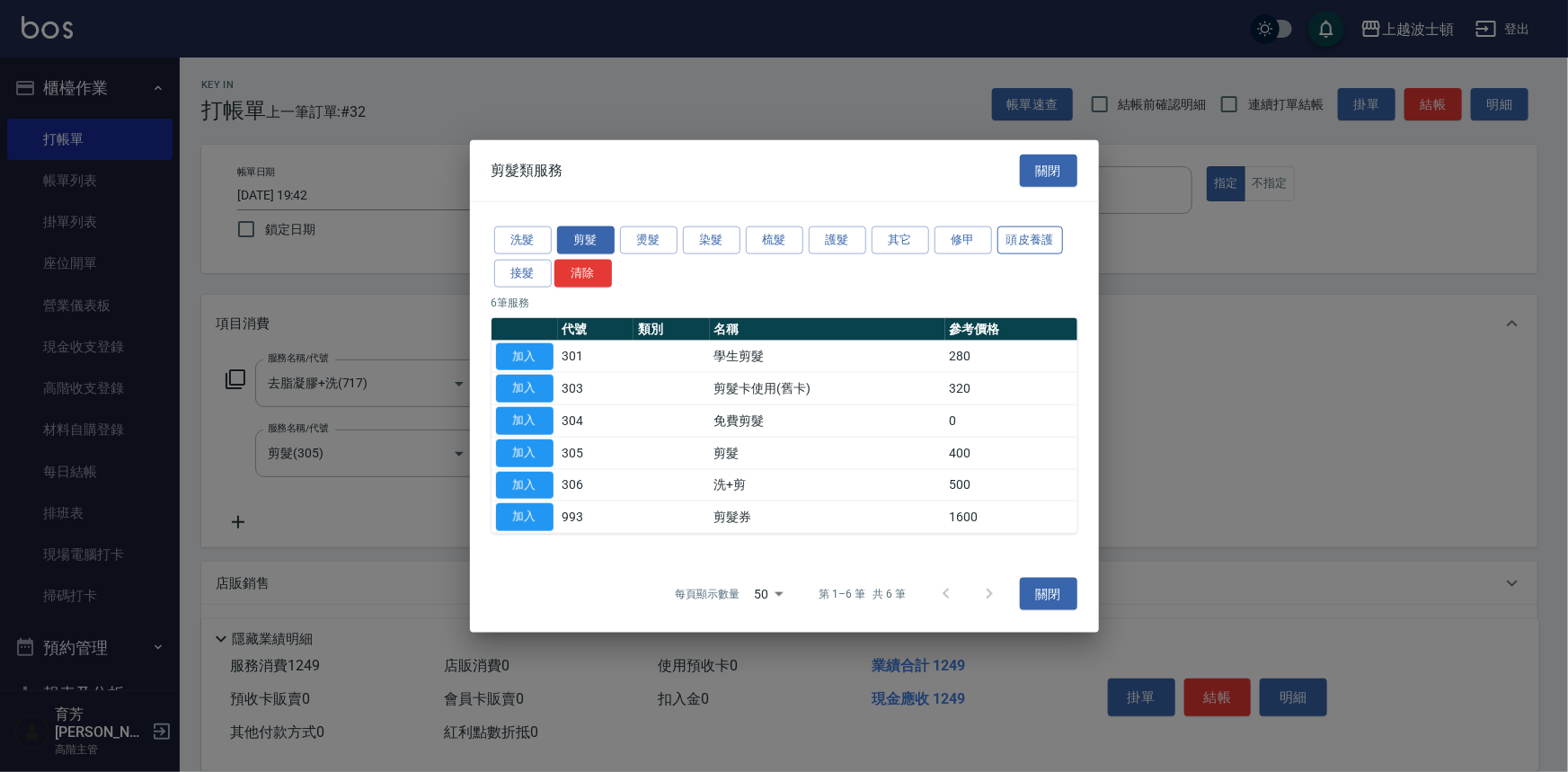
click at [1034, 232] on button "頭皮養護" at bounding box center [1030, 240] width 67 height 28
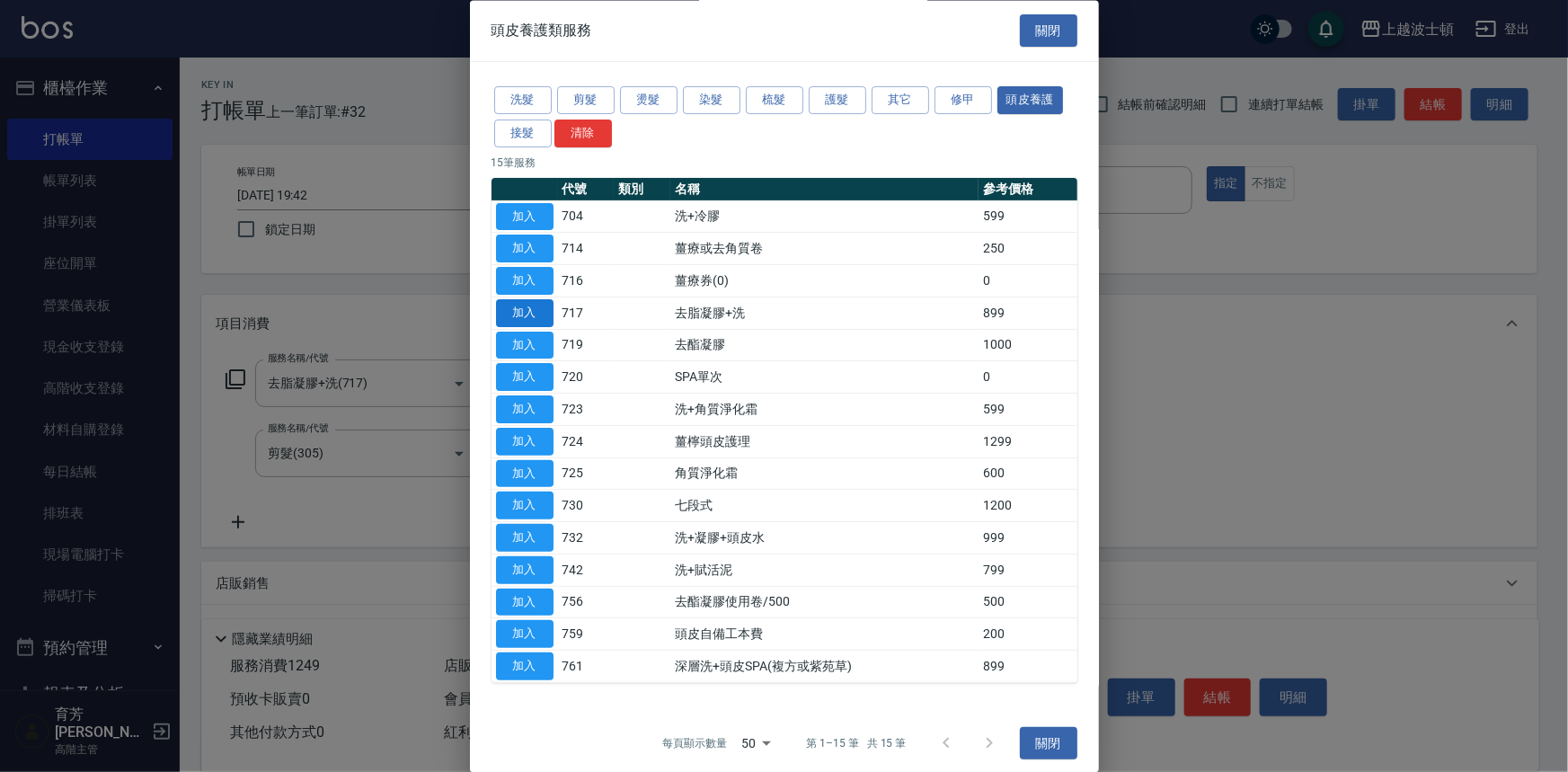
click at [546, 314] on button "加入" at bounding box center [525, 313] width 57 height 28
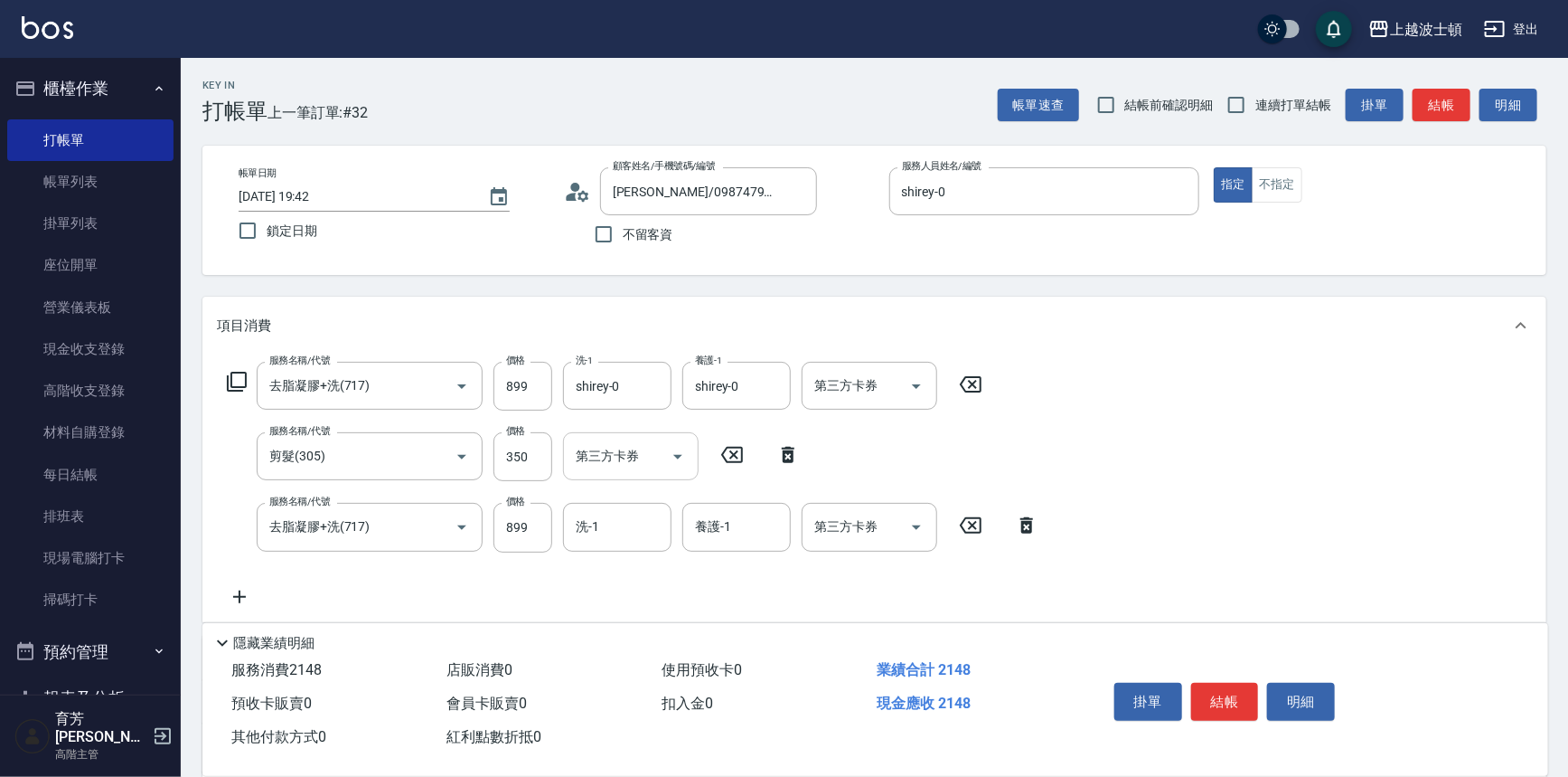
click at [606, 505] on body "上越波士頓 登出 櫃檯作業 打帳單 帳單列表 掛單列表 座位開單 營業儀表板 現金收支登錄 高階收支登錄 材料自購登錄 每日結帳 排班表 現場電腦打卡 掃碼打…" at bounding box center [784, 515] width 1568 height 1029
click at [1152, 443] on div "服務名稱/代號 去脂凝膠+洗(717) 服務名稱/代號 價格 899 價格 洗-1 shirey-0 洗-1 養護-1 shirey-0 養護-1 第三方卡券…" at bounding box center [875, 487] width 1344 height 267
click at [624, 546] on div "洗-1" at bounding box center [617, 526] width 109 height 48
click at [616, 597] on span "林佩姍 -25" at bounding box center [634, 602] width 114 height 19
click at [708, 533] on input "養護-1" at bounding box center [737, 527] width 93 height 32
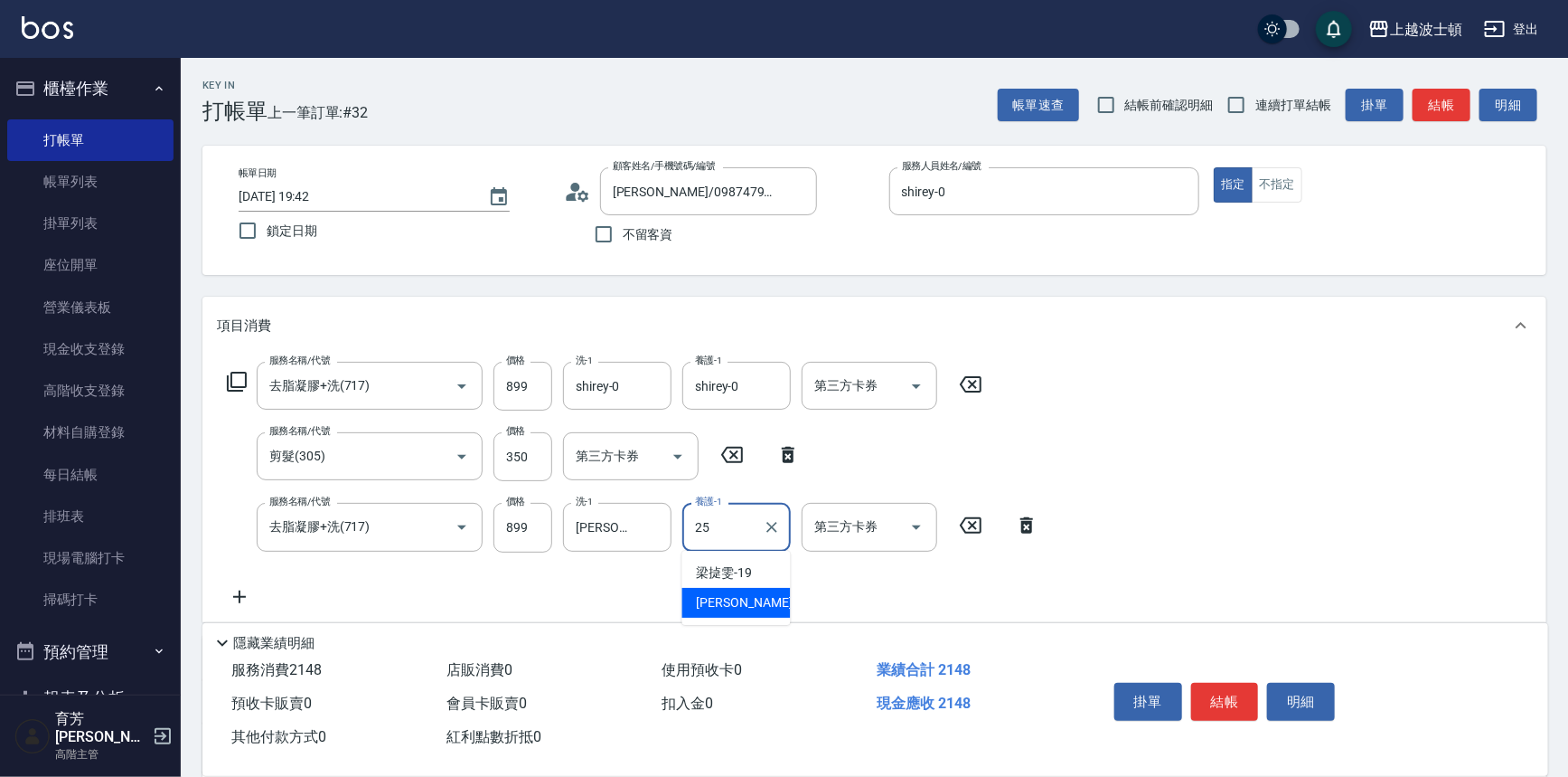
click at [725, 602] on span "林佩姍 -25" at bounding box center [753, 602] width 114 height 19
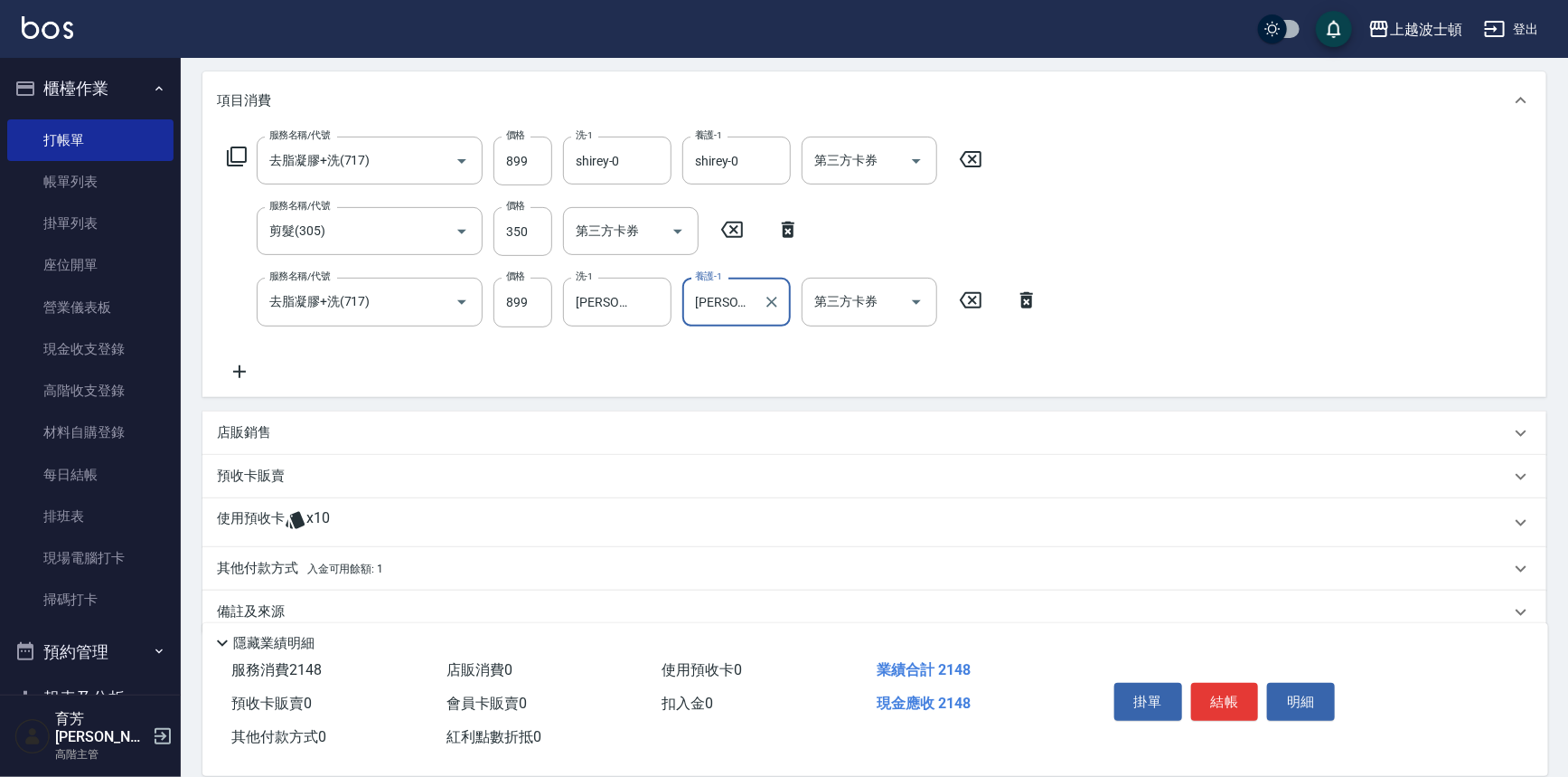
scroll to position [228, 0]
click at [257, 434] on p "店販銷售" at bounding box center [244, 430] width 54 height 19
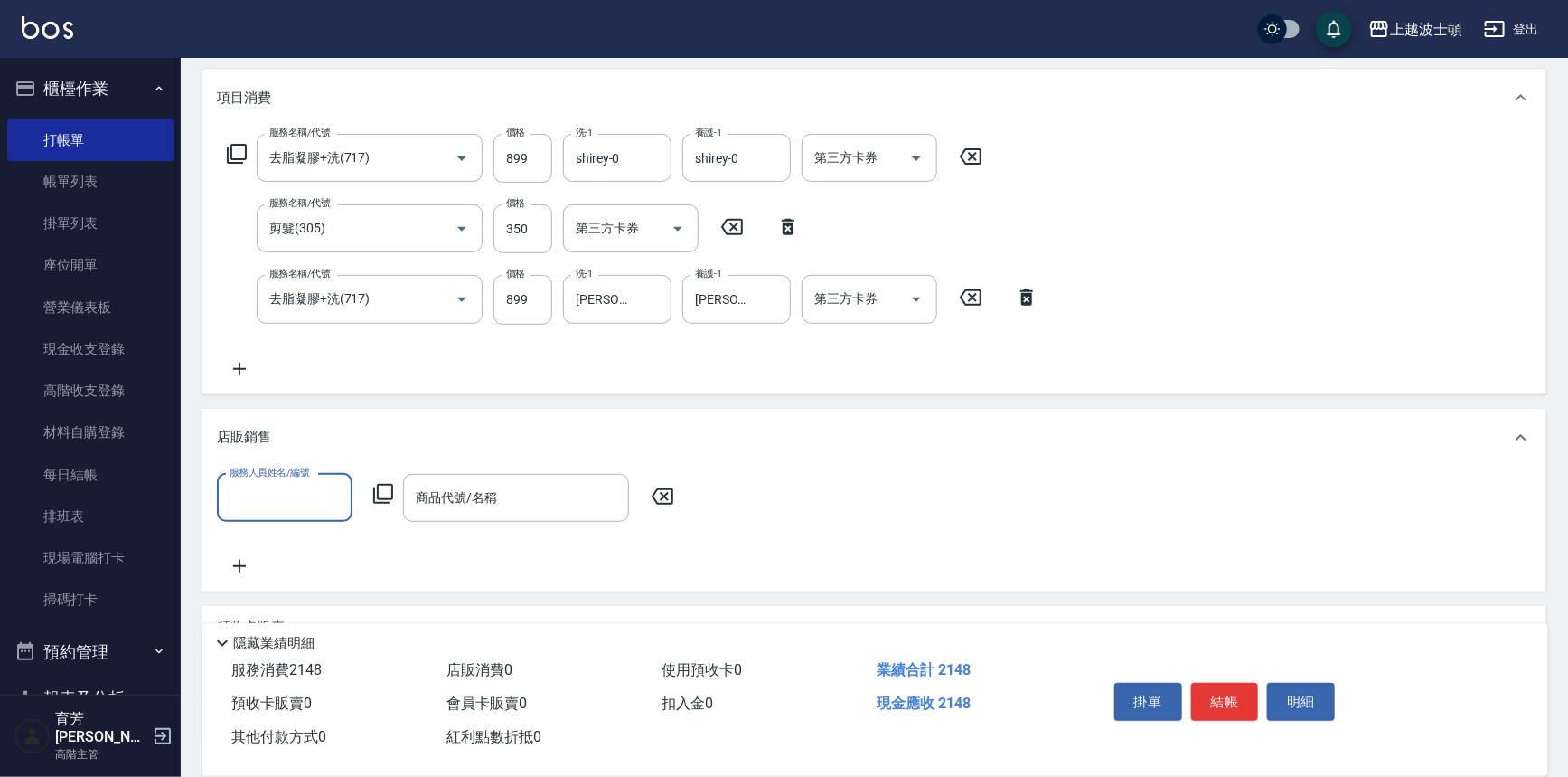
scroll to position [0, 0]
click at [329, 537] on div "shirey -0" at bounding box center [285, 543] width 136 height 30
click at [384, 487] on icon at bounding box center [383, 493] width 22 height 22
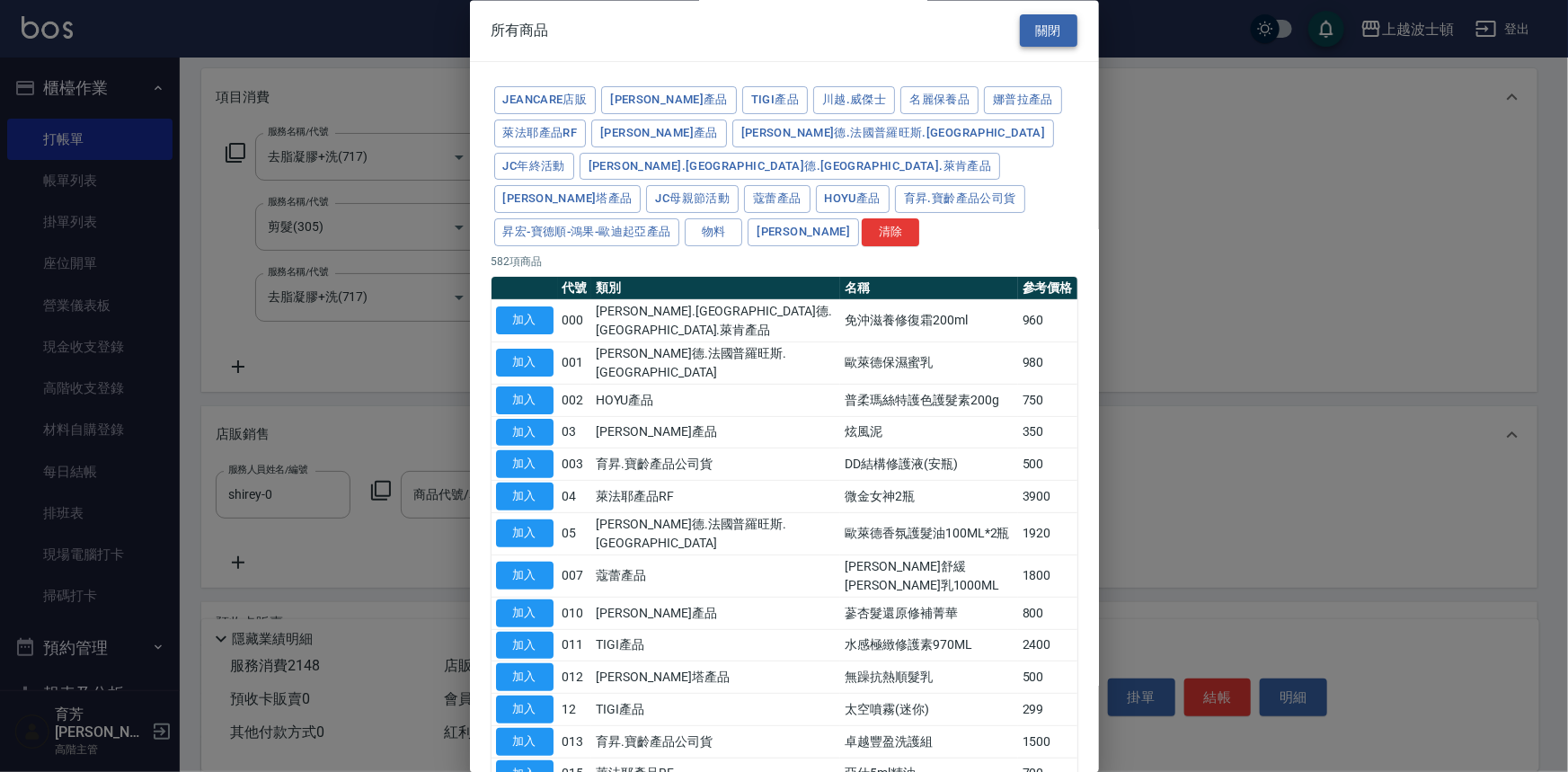
click at [1053, 30] on button "關閉" at bounding box center [1048, 30] width 57 height 33
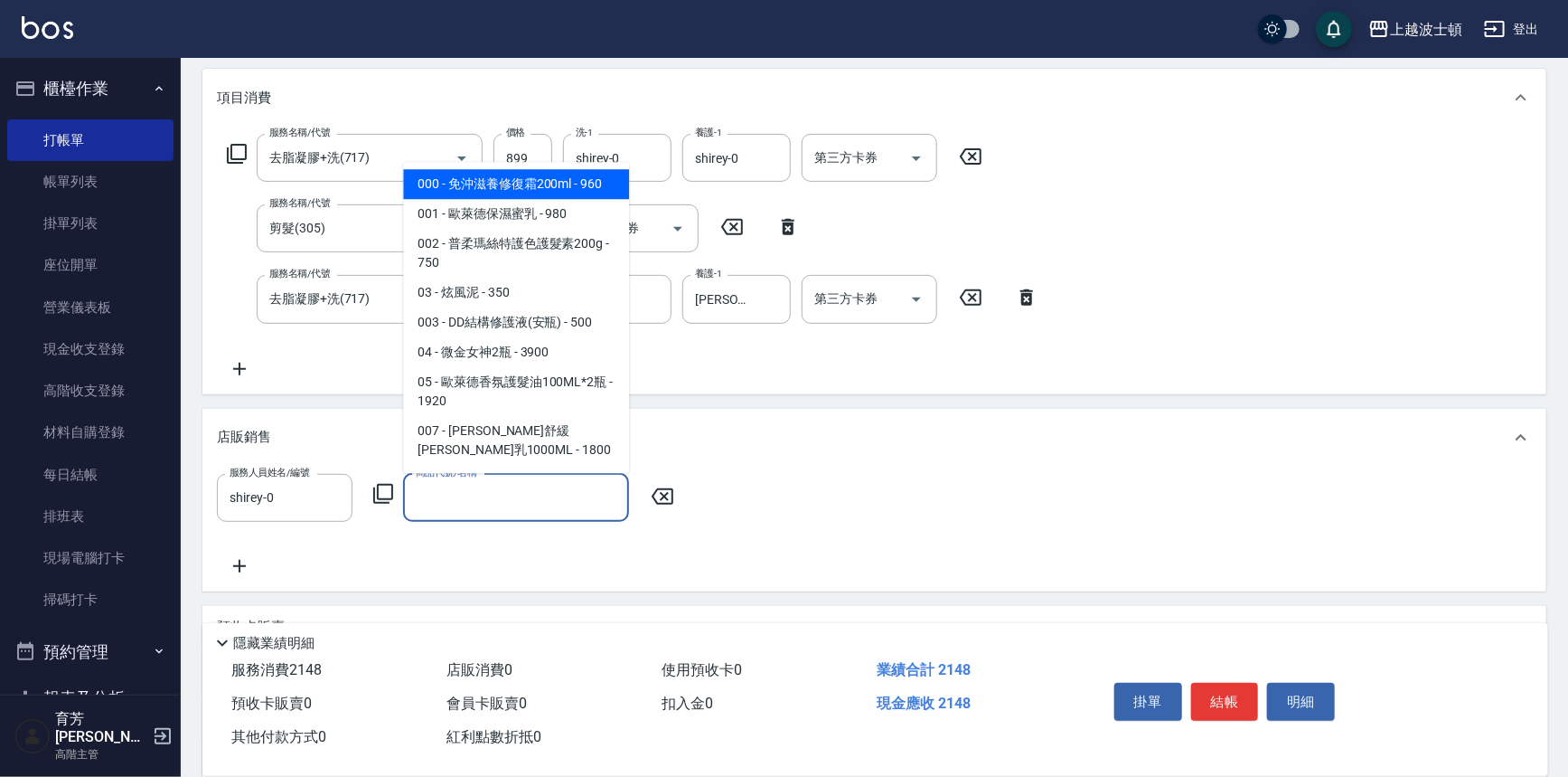
click at [520, 506] on input "商品代號/名稱" at bounding box center [516, 498] width 210 height 32
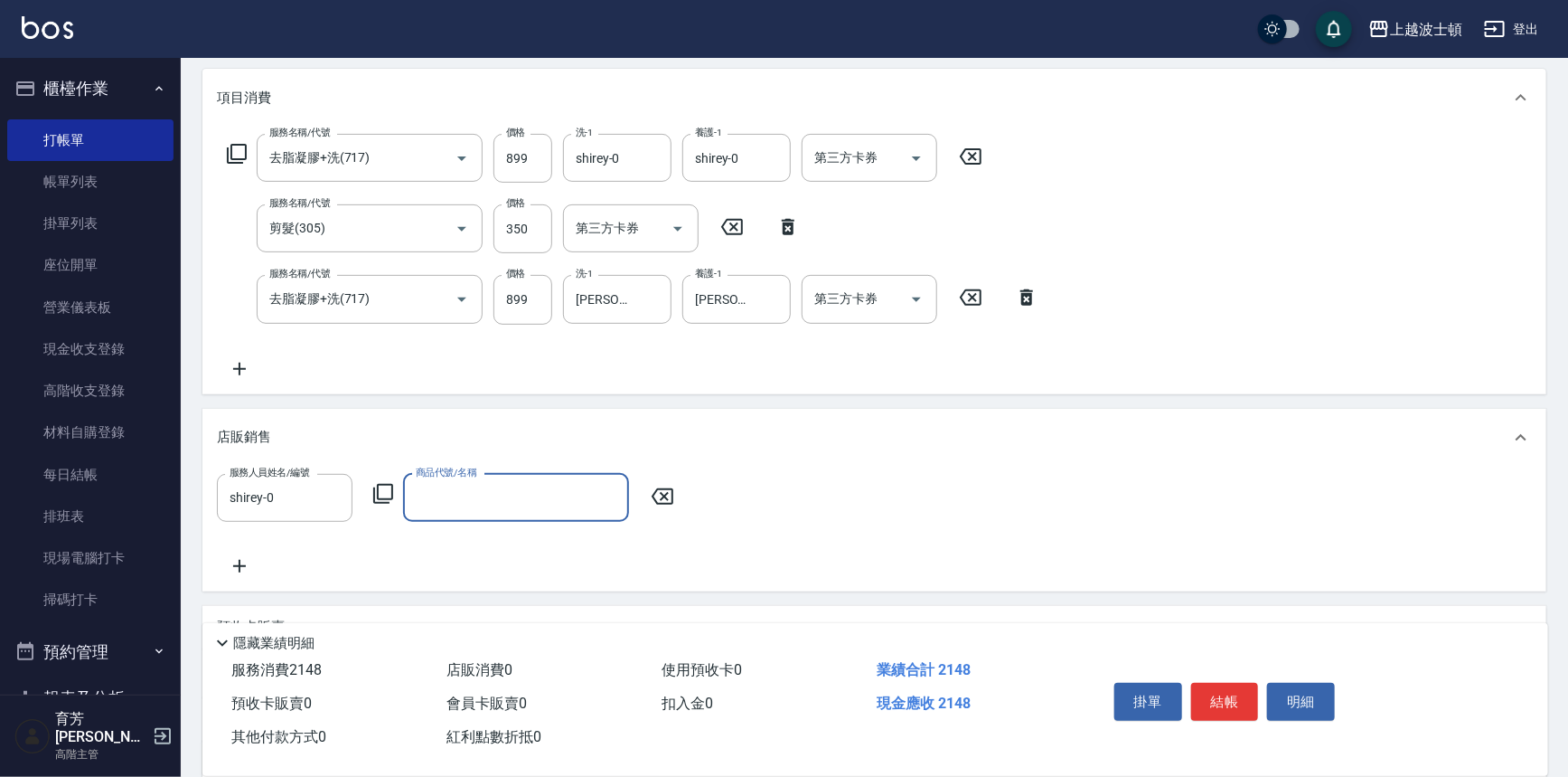
click at [497, 507] on input "商品代號/名稱" at bounding box center [516, 498] width 210 height 32
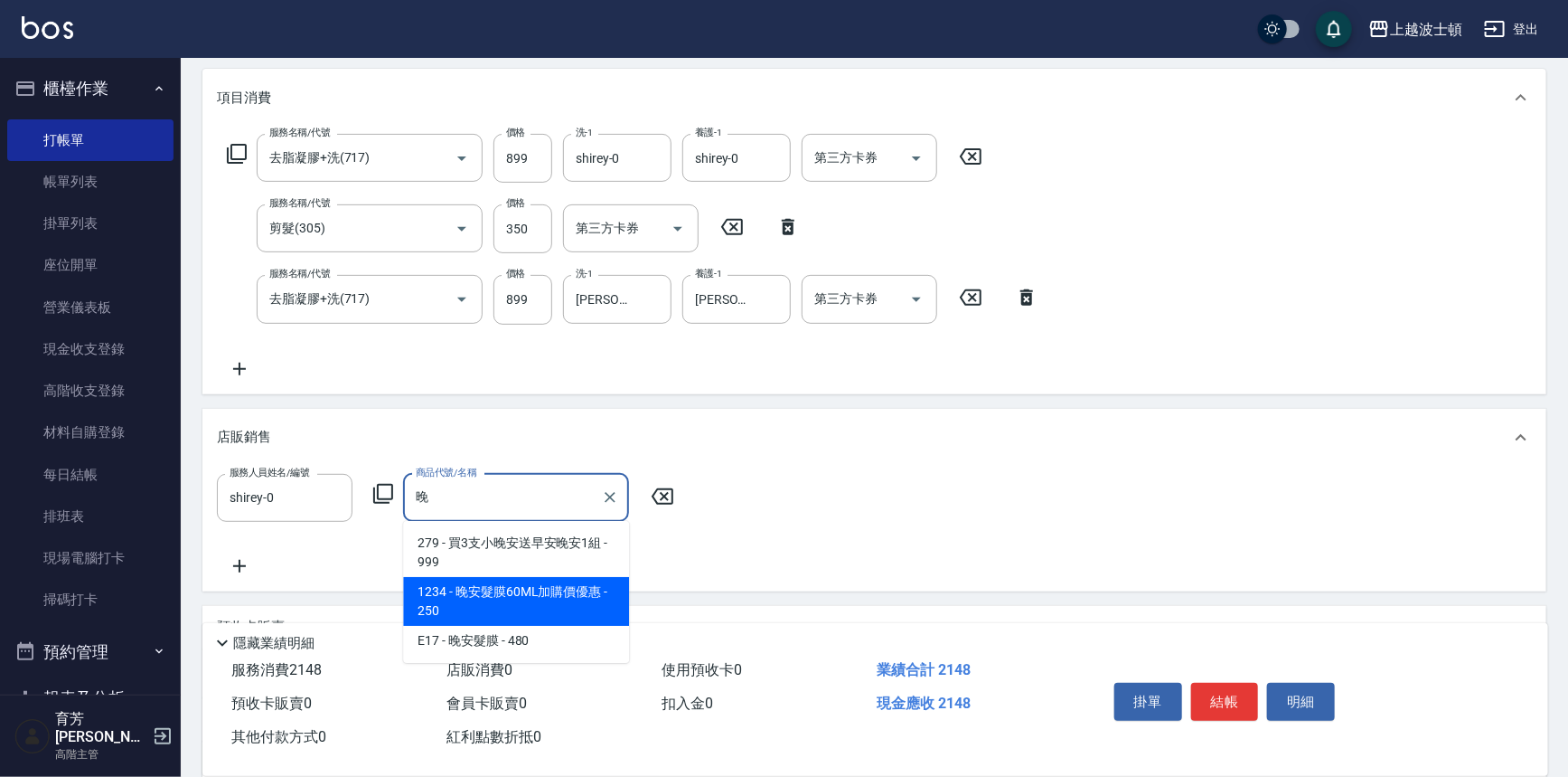
click at [521, 601] on span "1234 - 晚安髮膜60ML加購價優惠 - 250" at bounding box center [515, 601] width 226 height 49
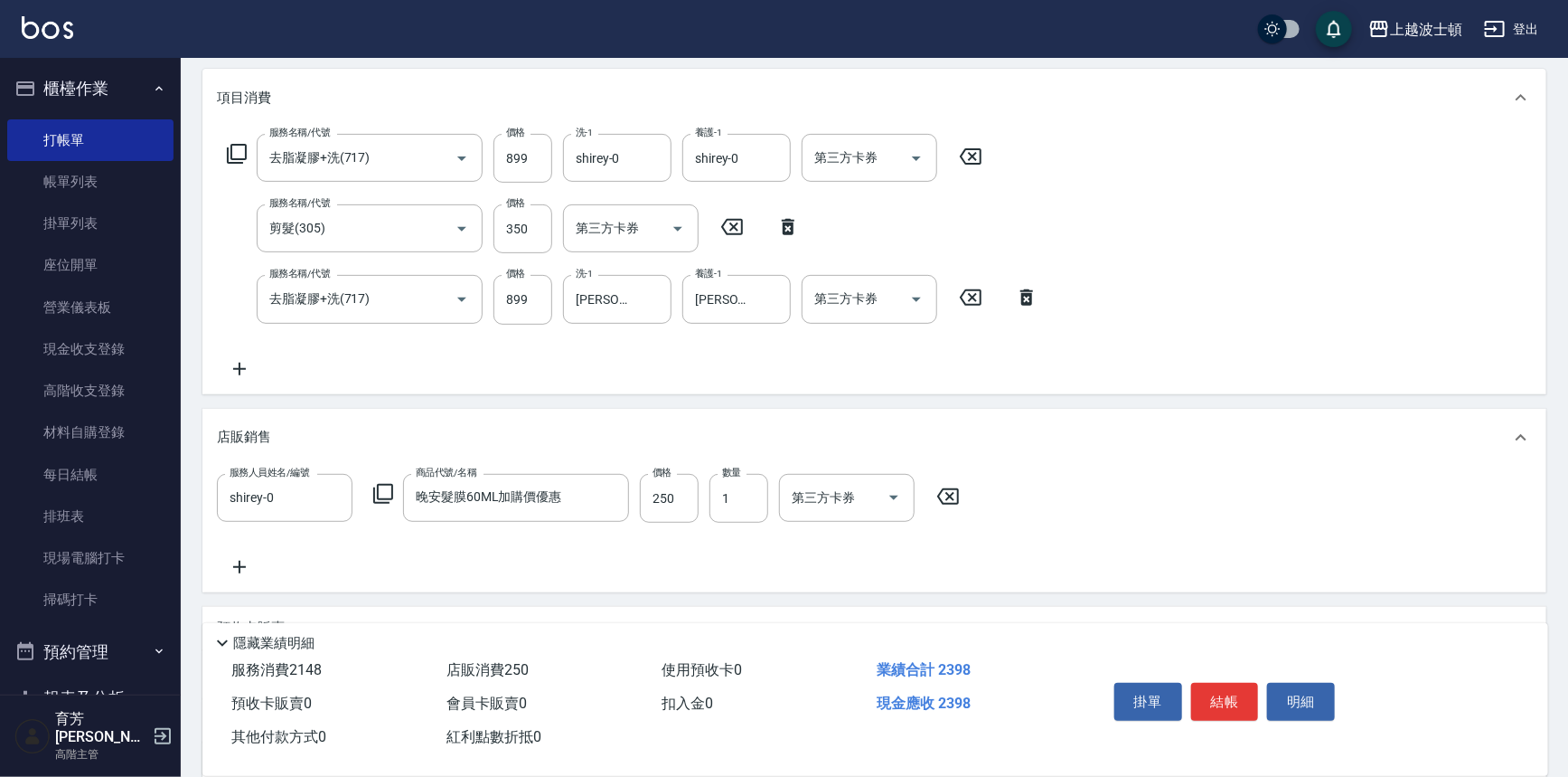
click at [237, 151] on icon at bounding box center [236, 153] width 22 height 22
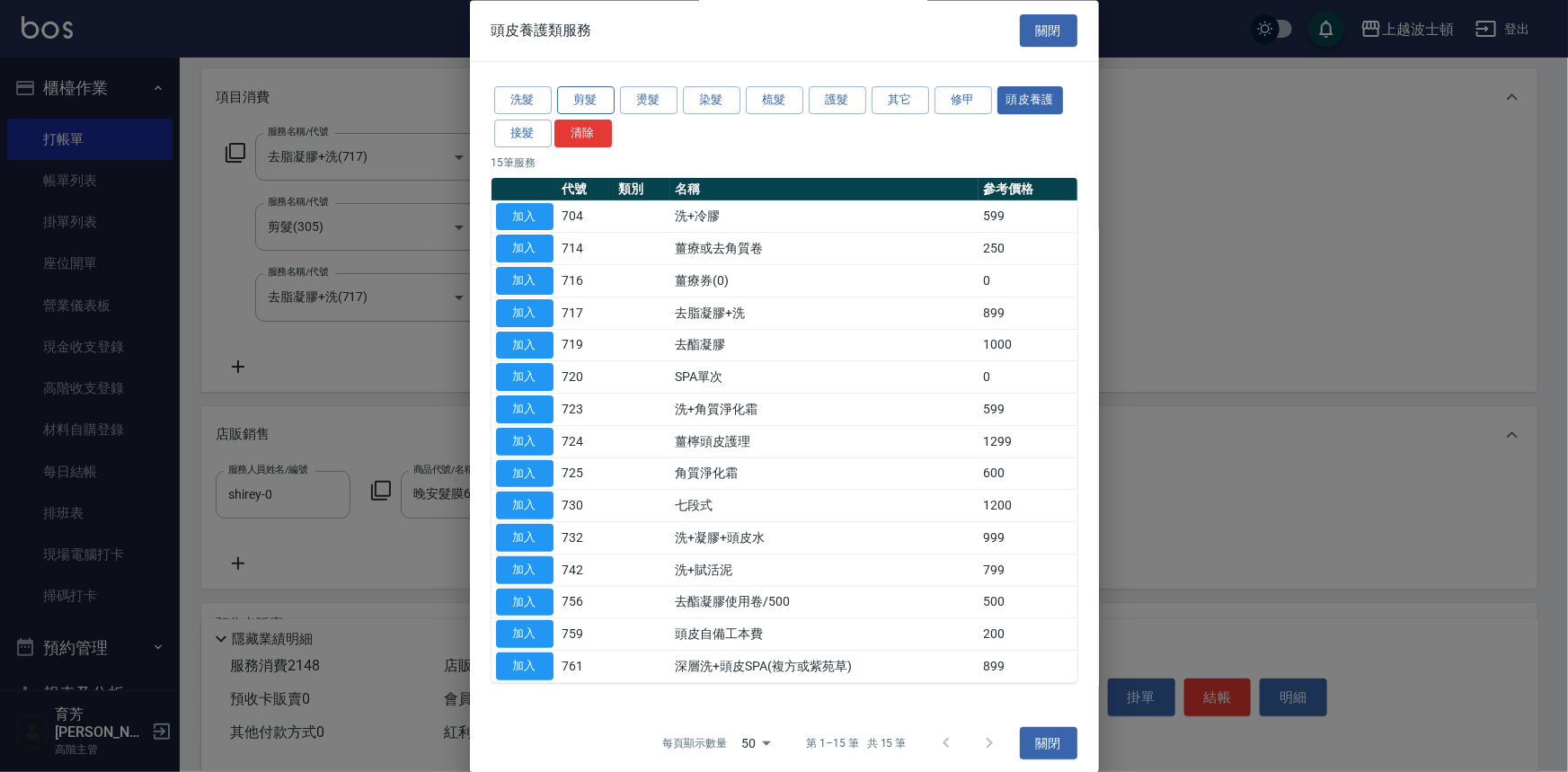
click at [575, 92] on button "剪髮" at bounding box center [586, 101] width 57 height 28
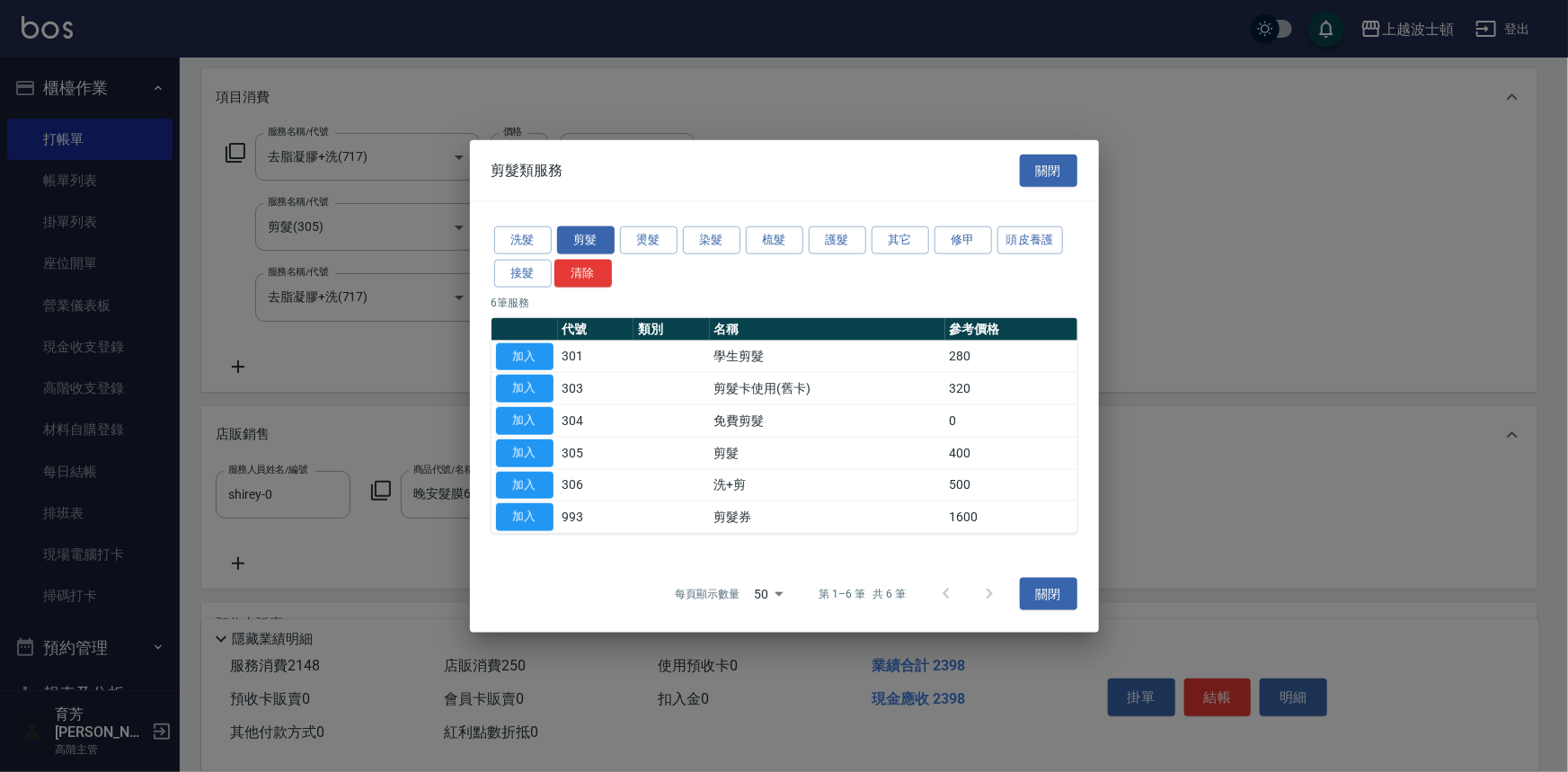
drag, startPoint x: 539, startPoint y: 448, endPoint x: 584, endPoint y: 391, distance: 72.6
click at [578, 446] on tr "加入 305 剪髮 400" at bounding box center [784, 452] width 586 height 32
click at [1046, 168] on button "關閉" at bounding box center [1048, 170] width 57 height 33
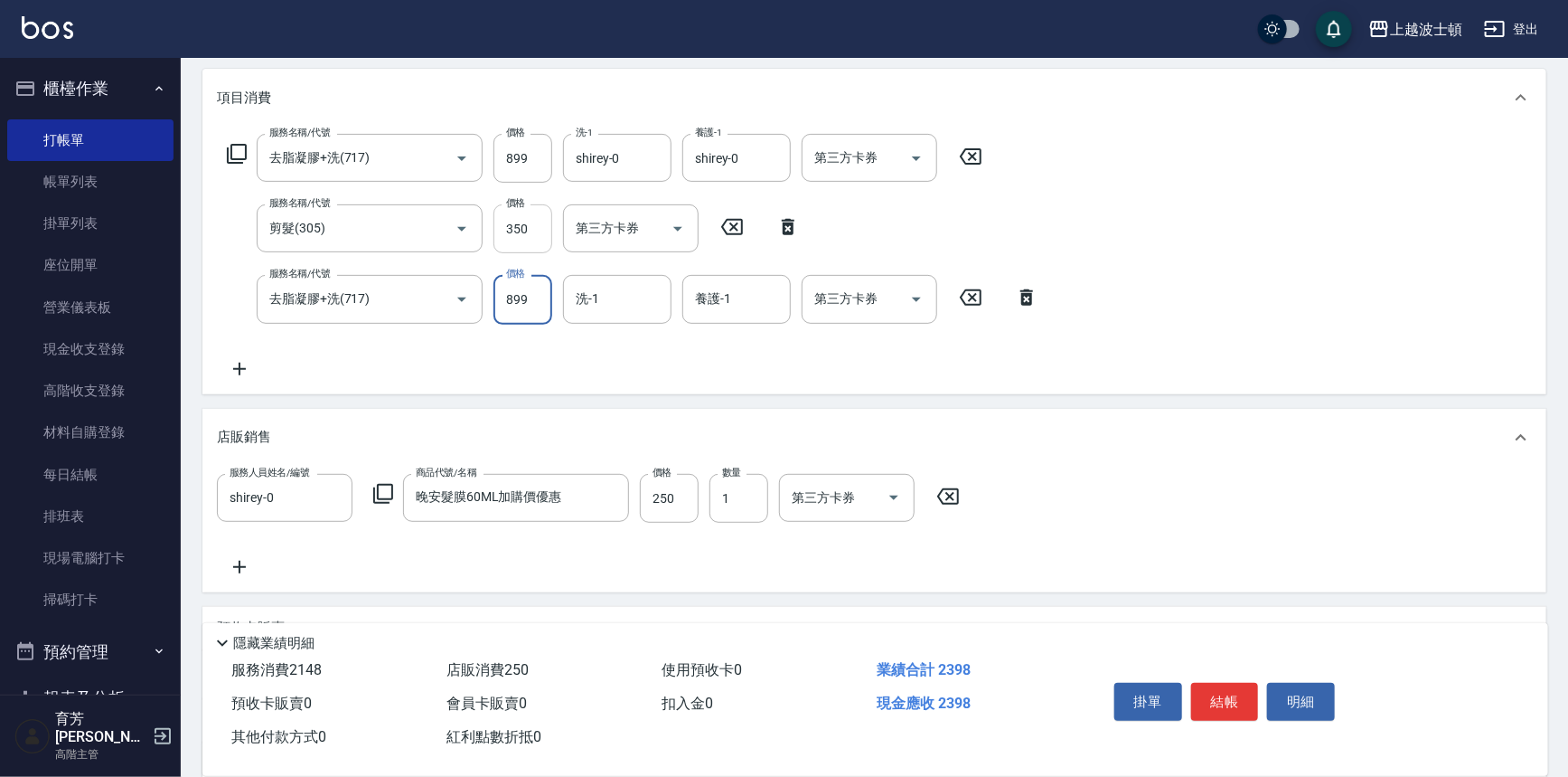
click at [531, 213] on input "350" at bounding box center [523, 228] width 59 height 49
click at [529, 234] on input "350" at bounding box center [523, 228] width 59 height 49
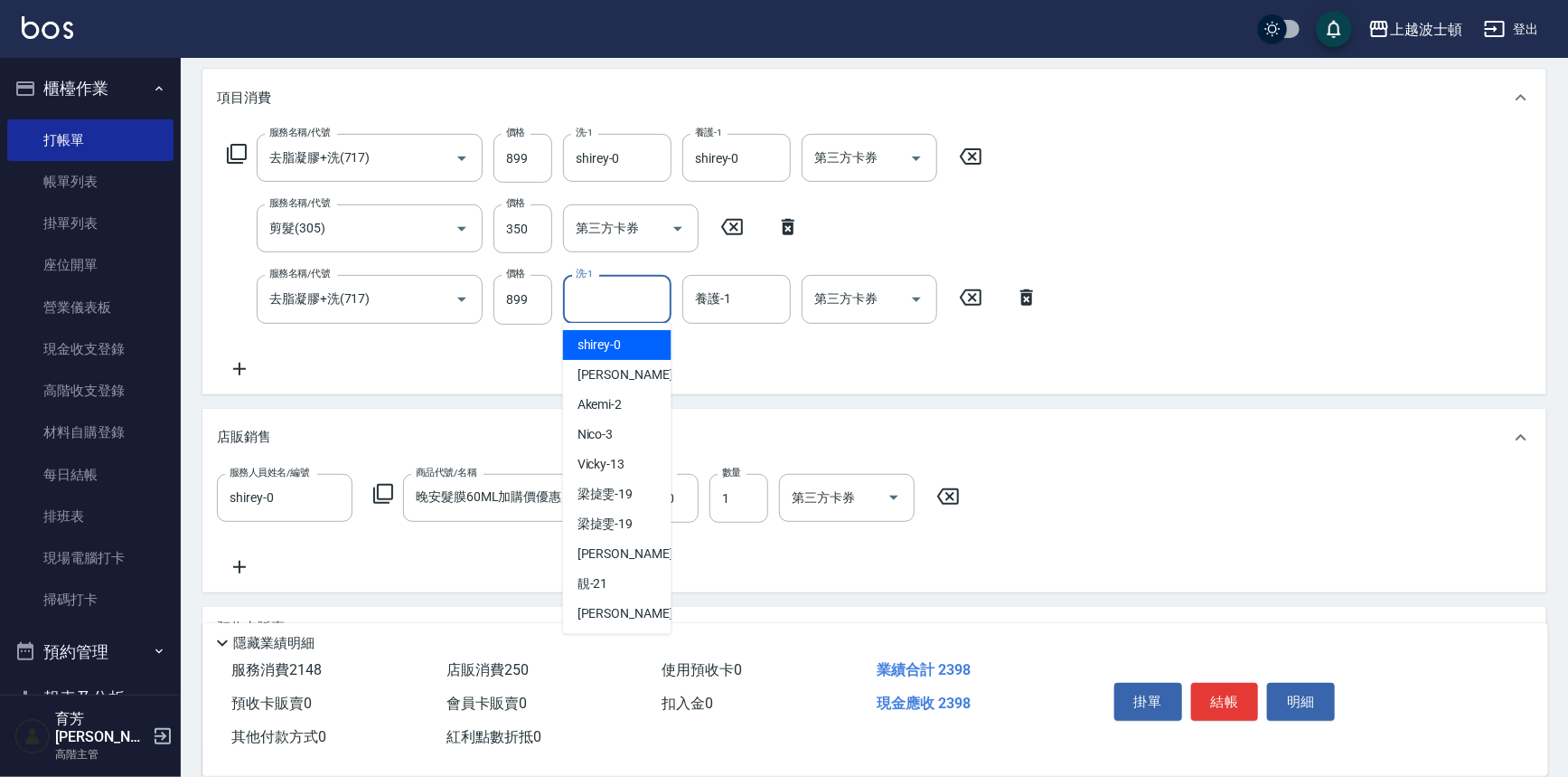
click at [624, 295] on input "洗-1" at bounding box center [617, 299] width 93 height 32
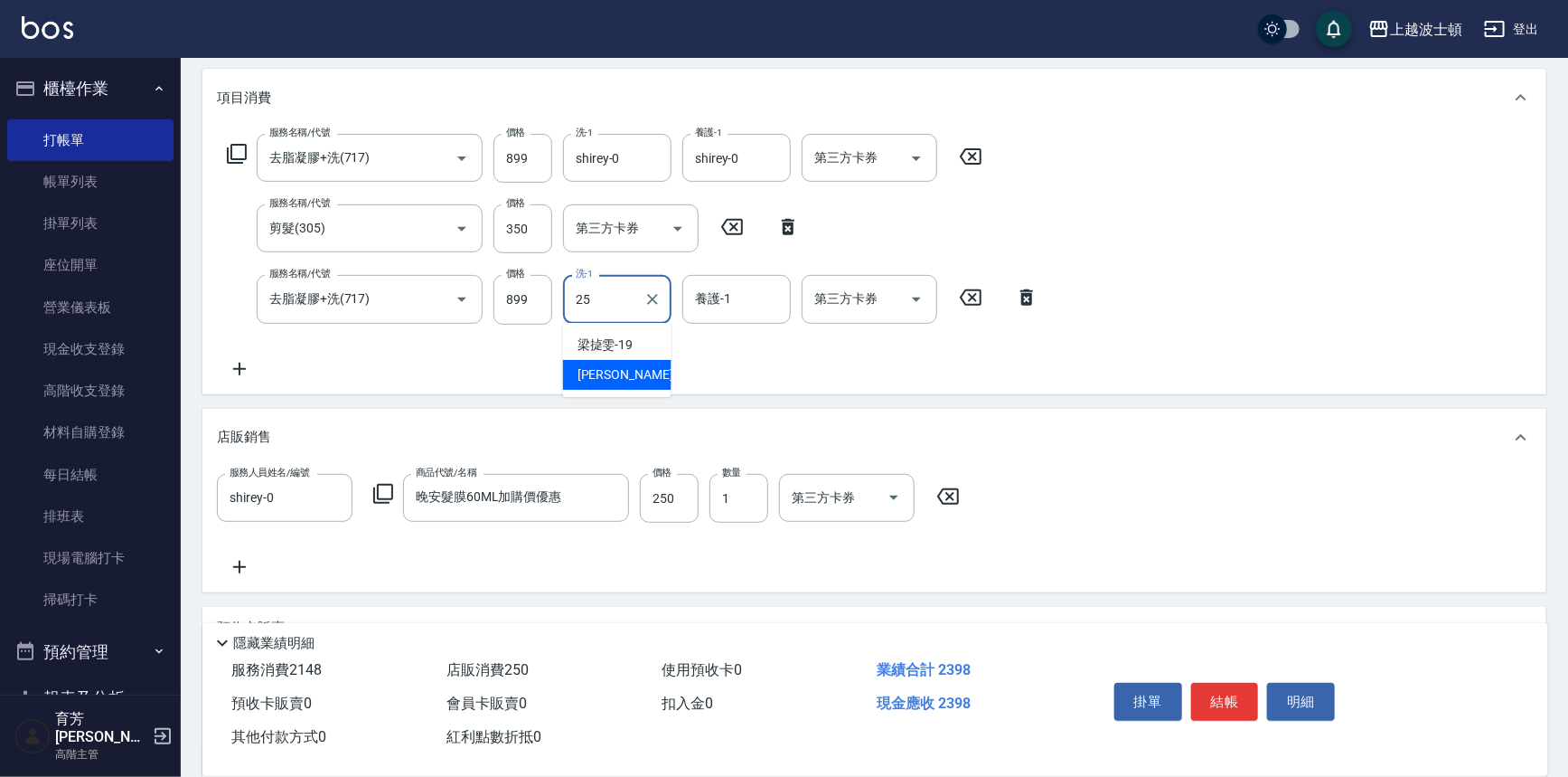
click at [639, 368] on div "林佩姍 -25" at bounding box center [617, 375] width 109 height 30
click at [725, 296] on input "養護-1" at bounding box center [737, 299] width 93 height 32
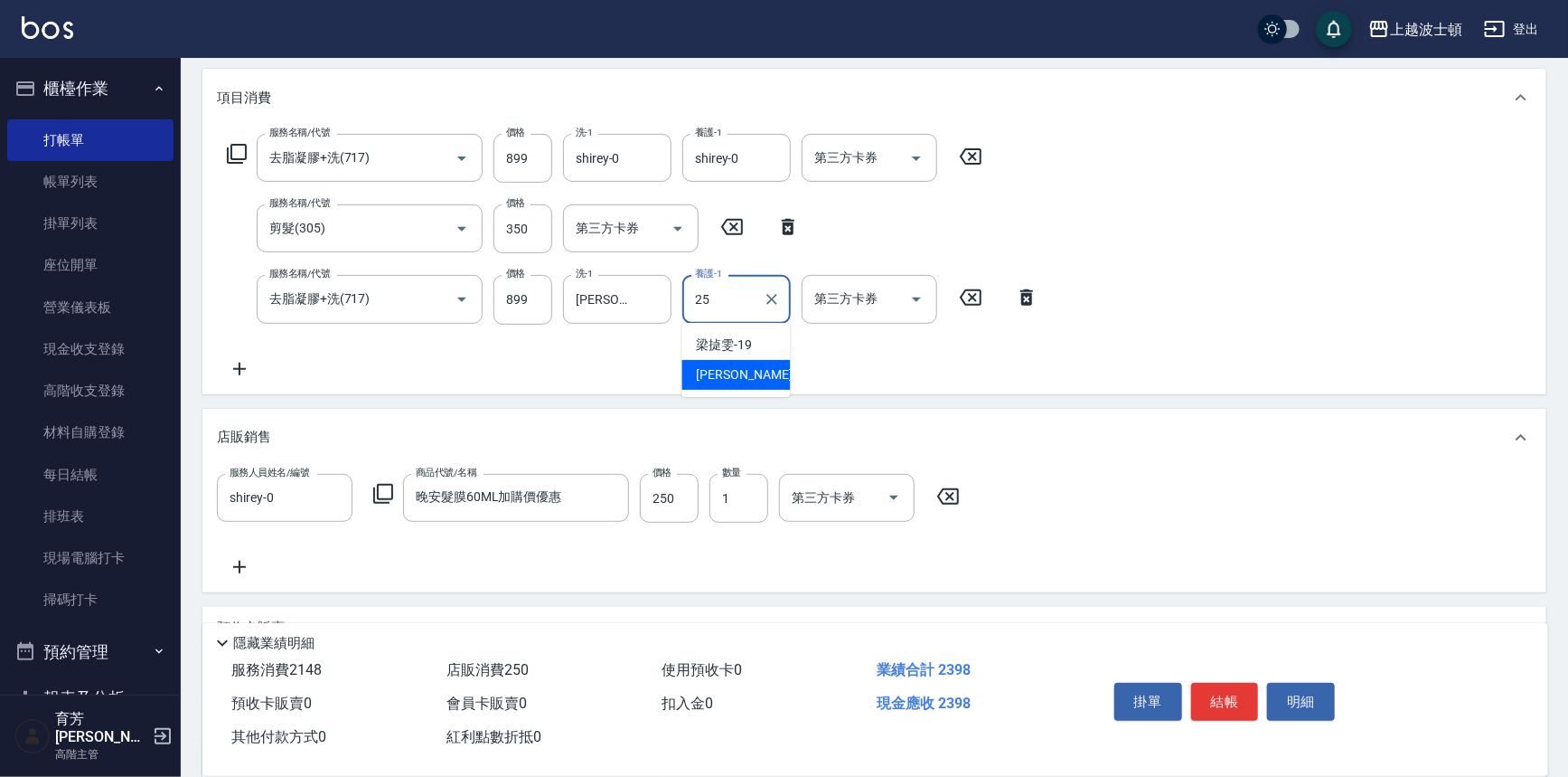
click at [734, 381] on span "林佩姍 -25" at bounding box center [753, 375] width 114 height 19
click at [539, 233] on input "350" at bounding box center [523, 228] width 59 height 49
click at [533, 221] on input "350" at bounding box center [523, 228] width 59 height 49
click at [1222, 702] on button "結帳" at bounding box center [1225, 701] width 68 height 38
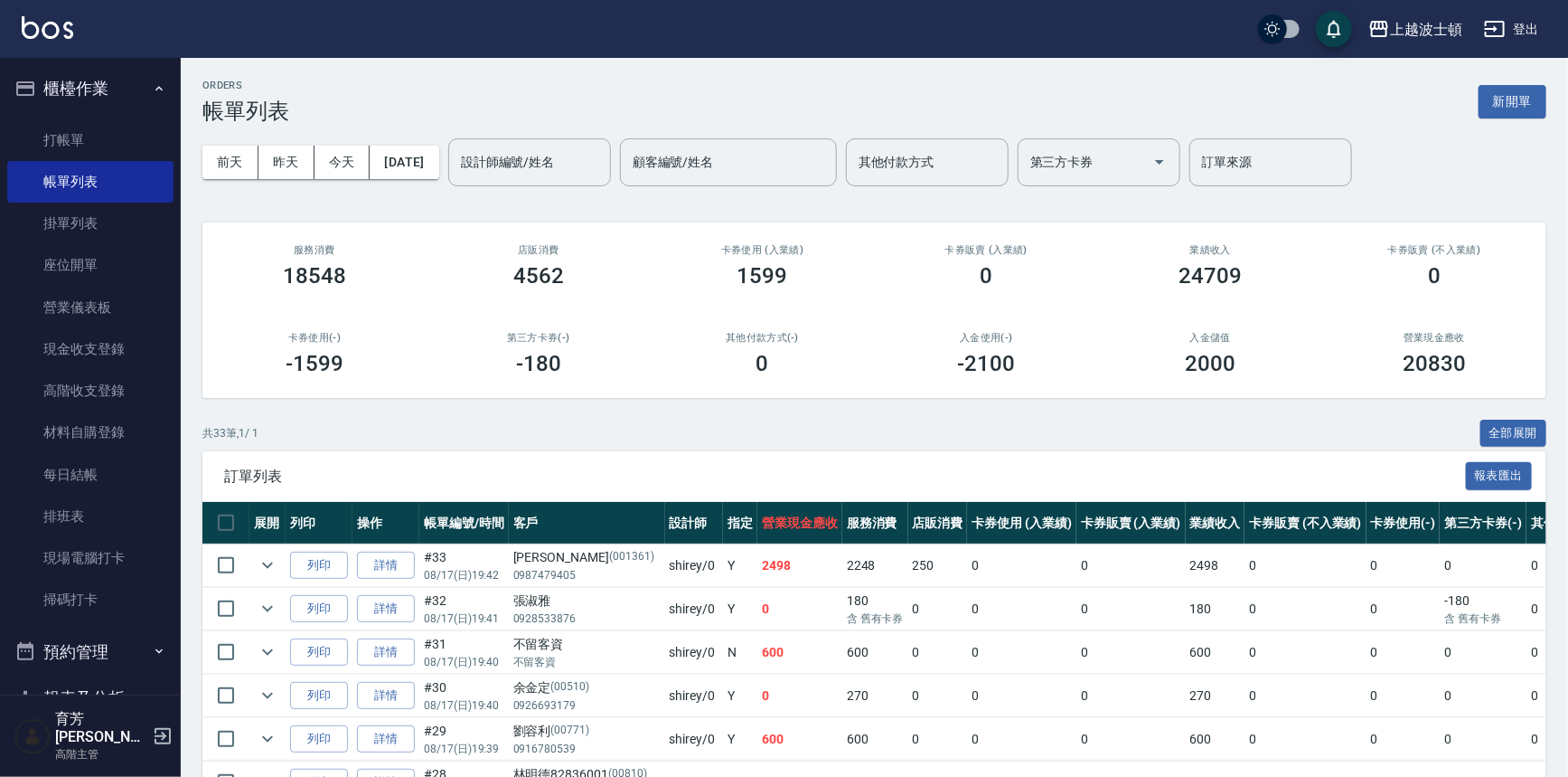
click at [543, 156] on input "設計師編號/姓名" at bounding box center [530, 162] width 146 height 32
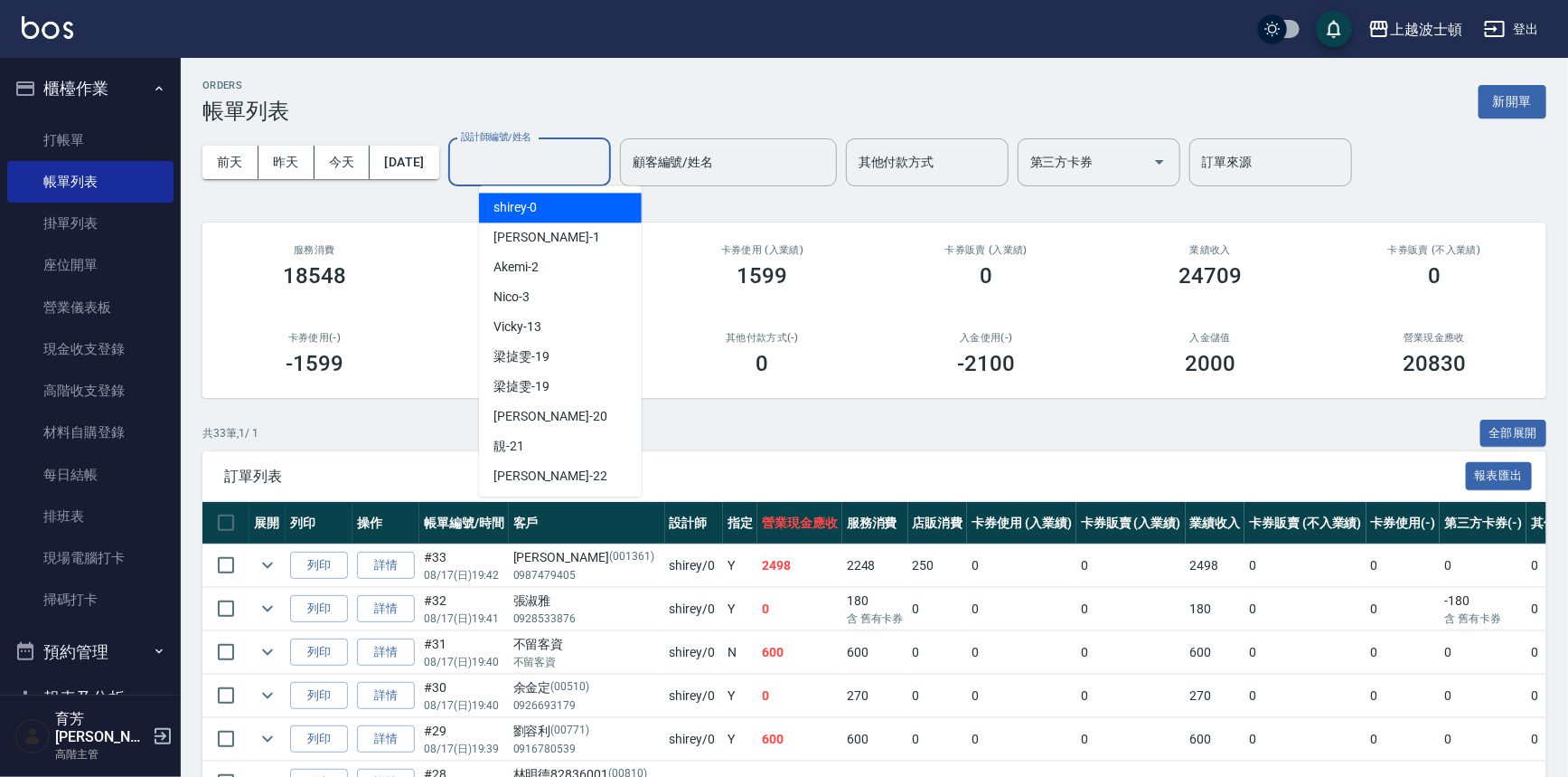
click at [554, 198] on div "shirey -0" at bounding box center [561, 208] width 162 height 30
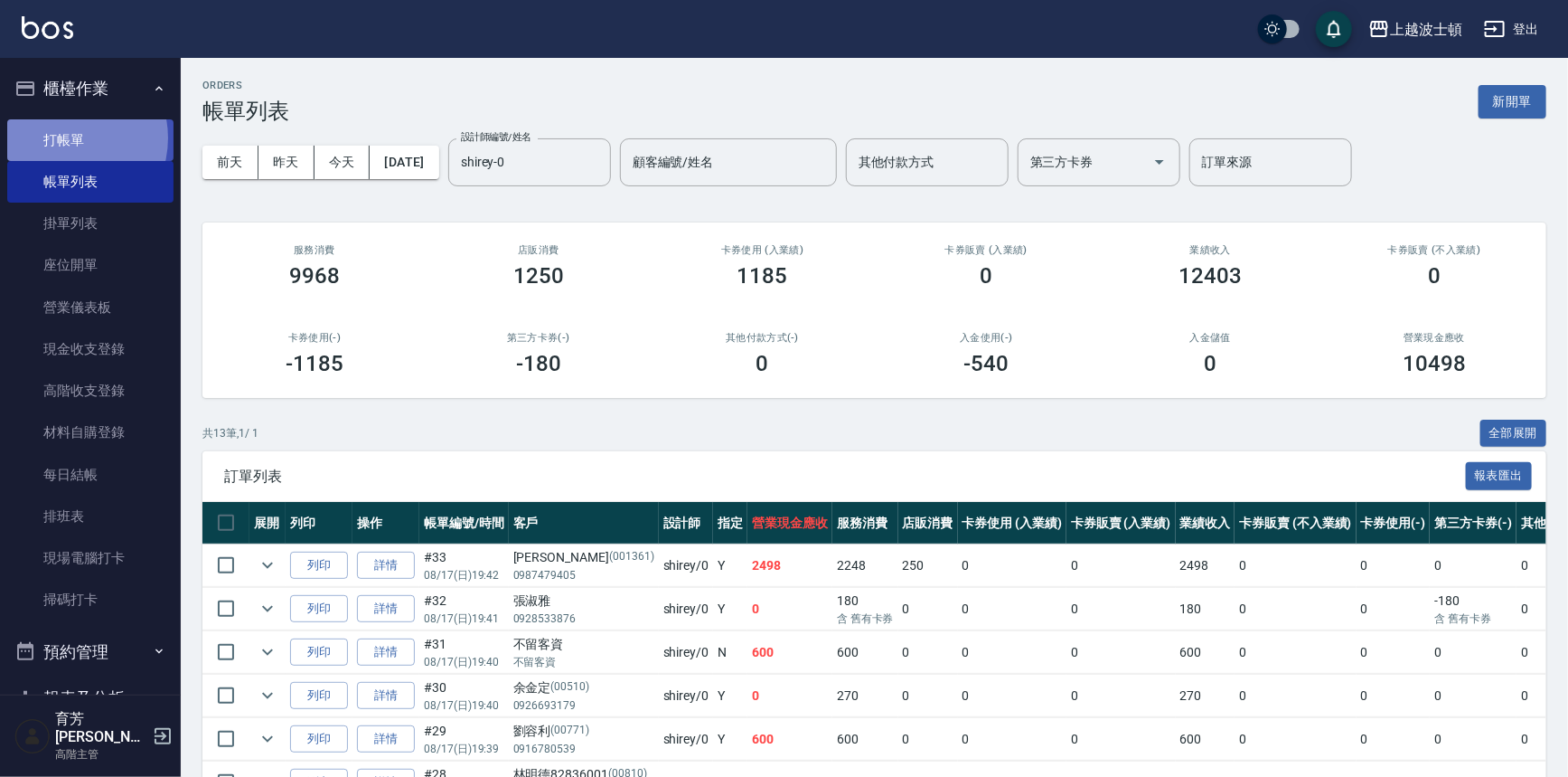
click at [62, 138] on link "打帳單" at bounding box center [91, 140] width 166 height 42
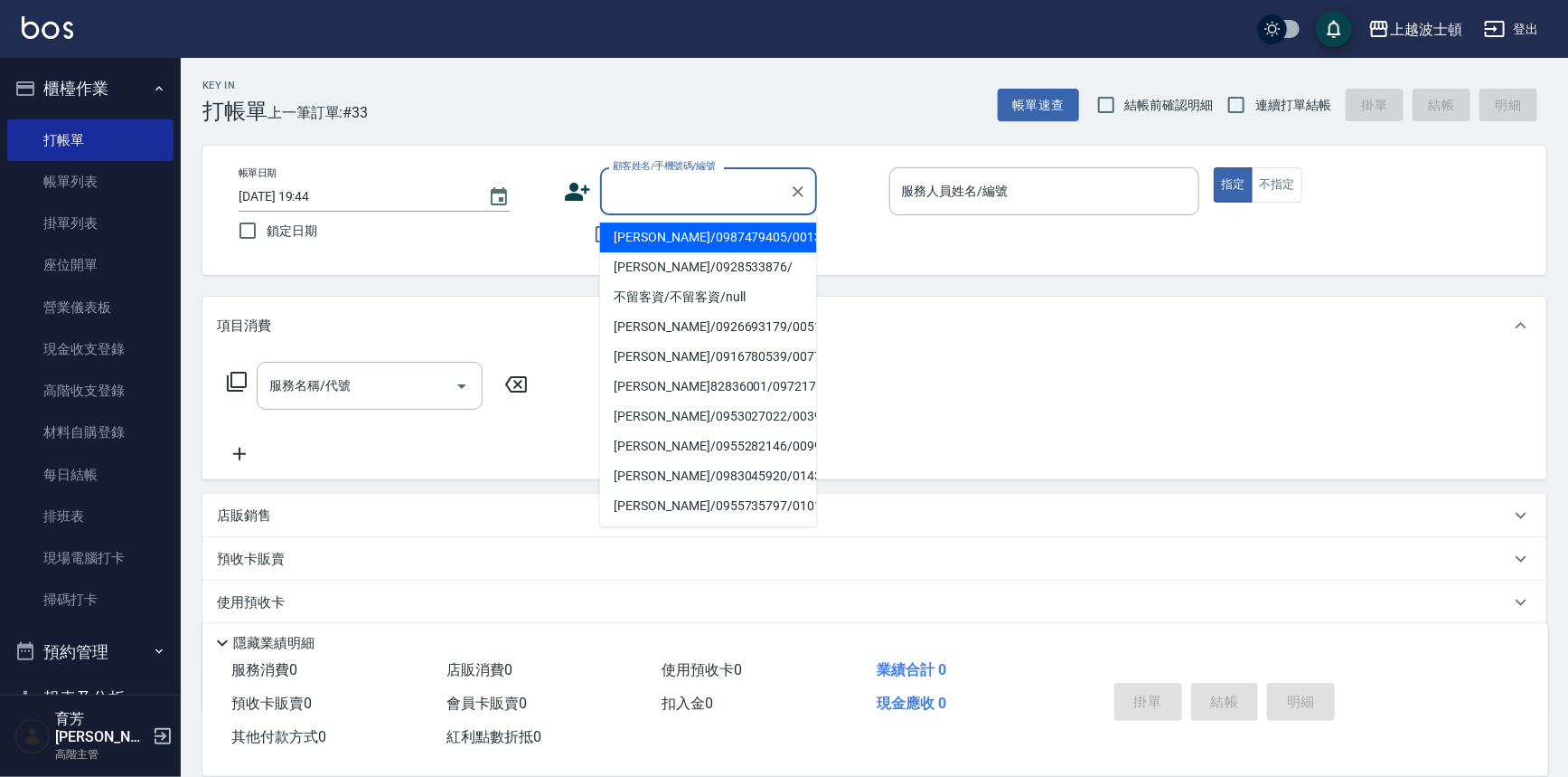
click at [662, 189] on input "顧客姓名/手機號碼/編號" at bounding box center [695, 192] width 174 height 32
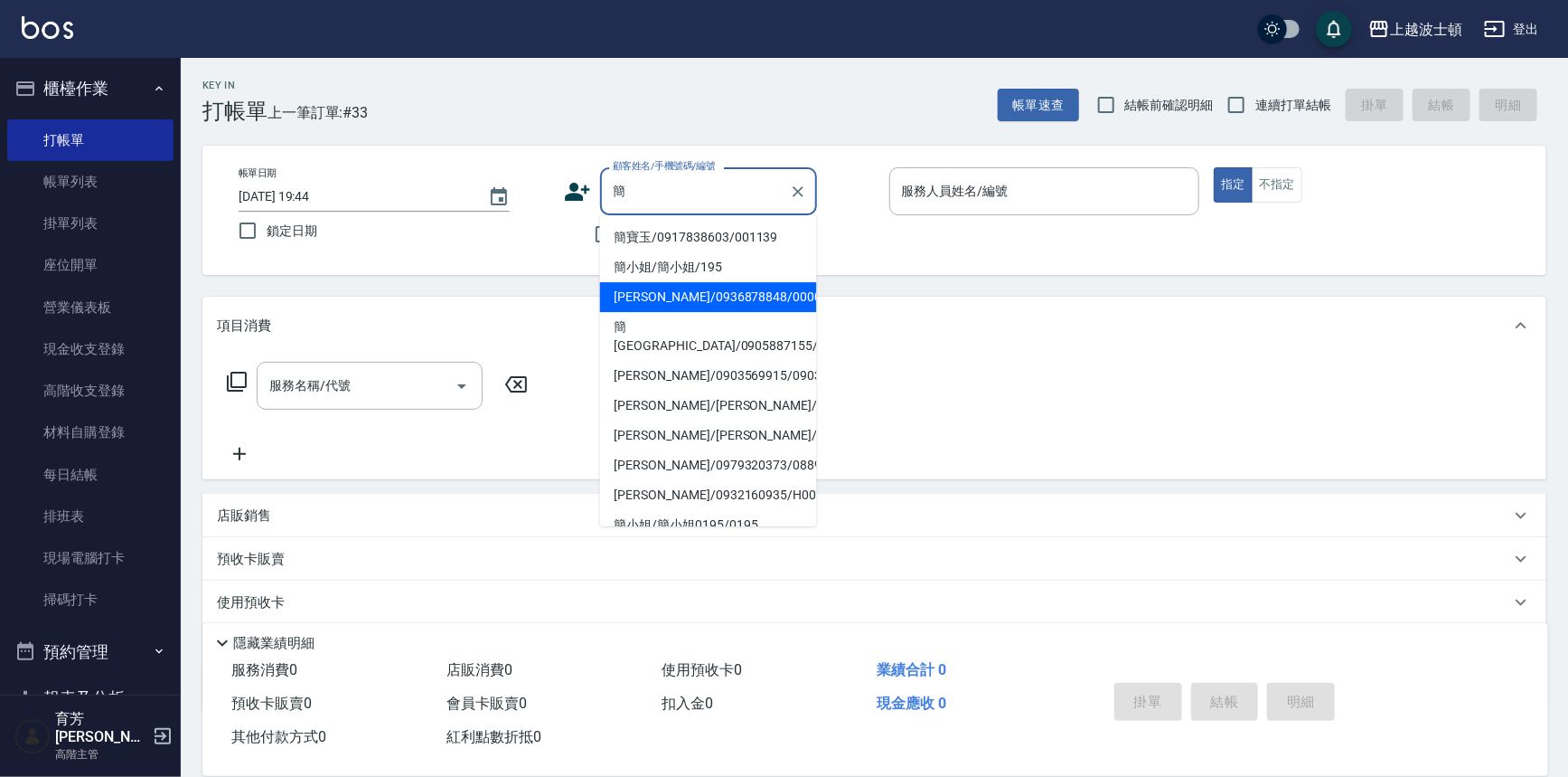
click at [664, 288] on li "簡春蘭/0936878848/000007" at bounding box center [709, 297] width 217 height 30
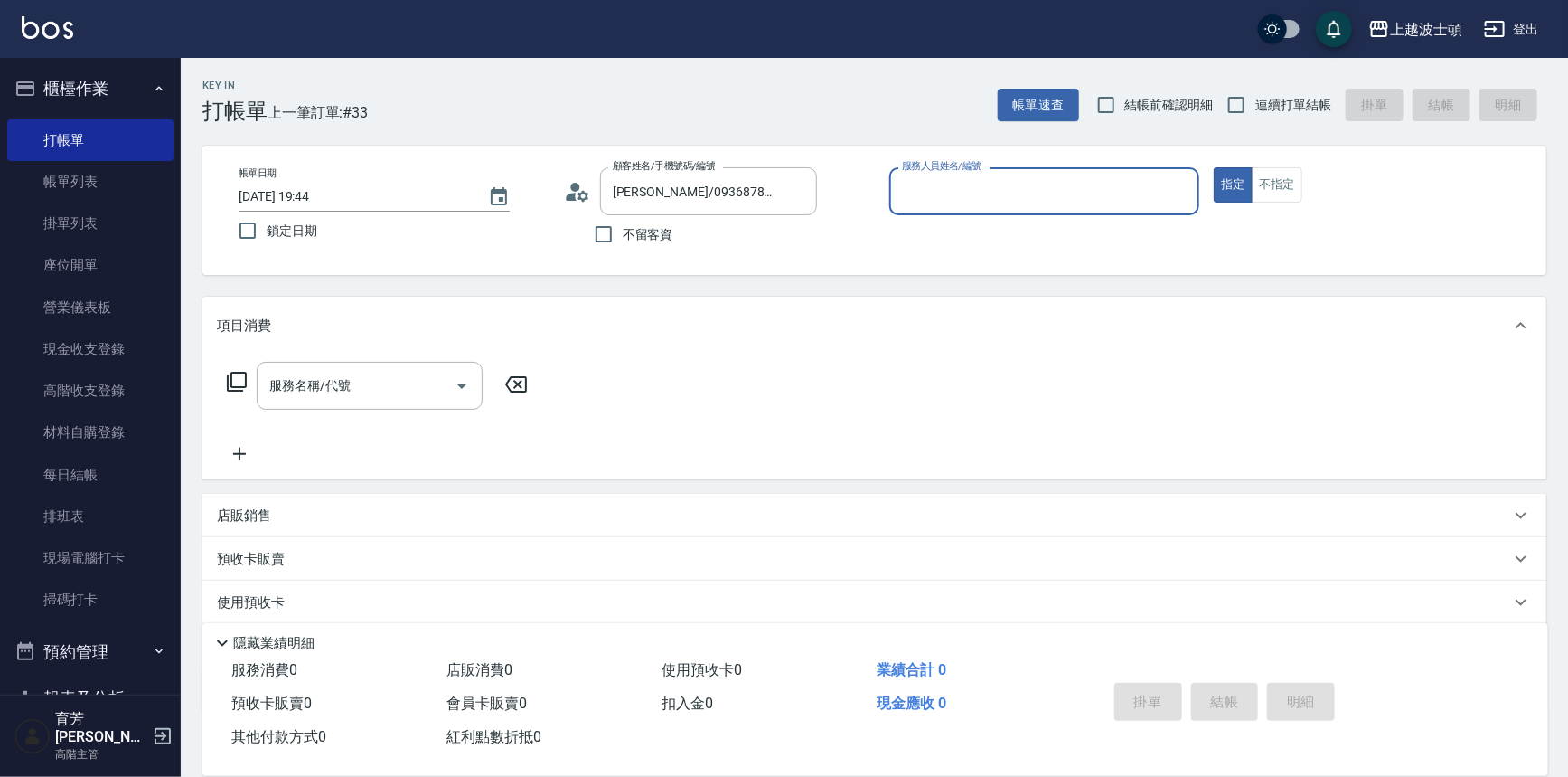
click at [969, 204] on input "服務人員姓名/編號" at bounding box center [1045, 192] width 295 height 32
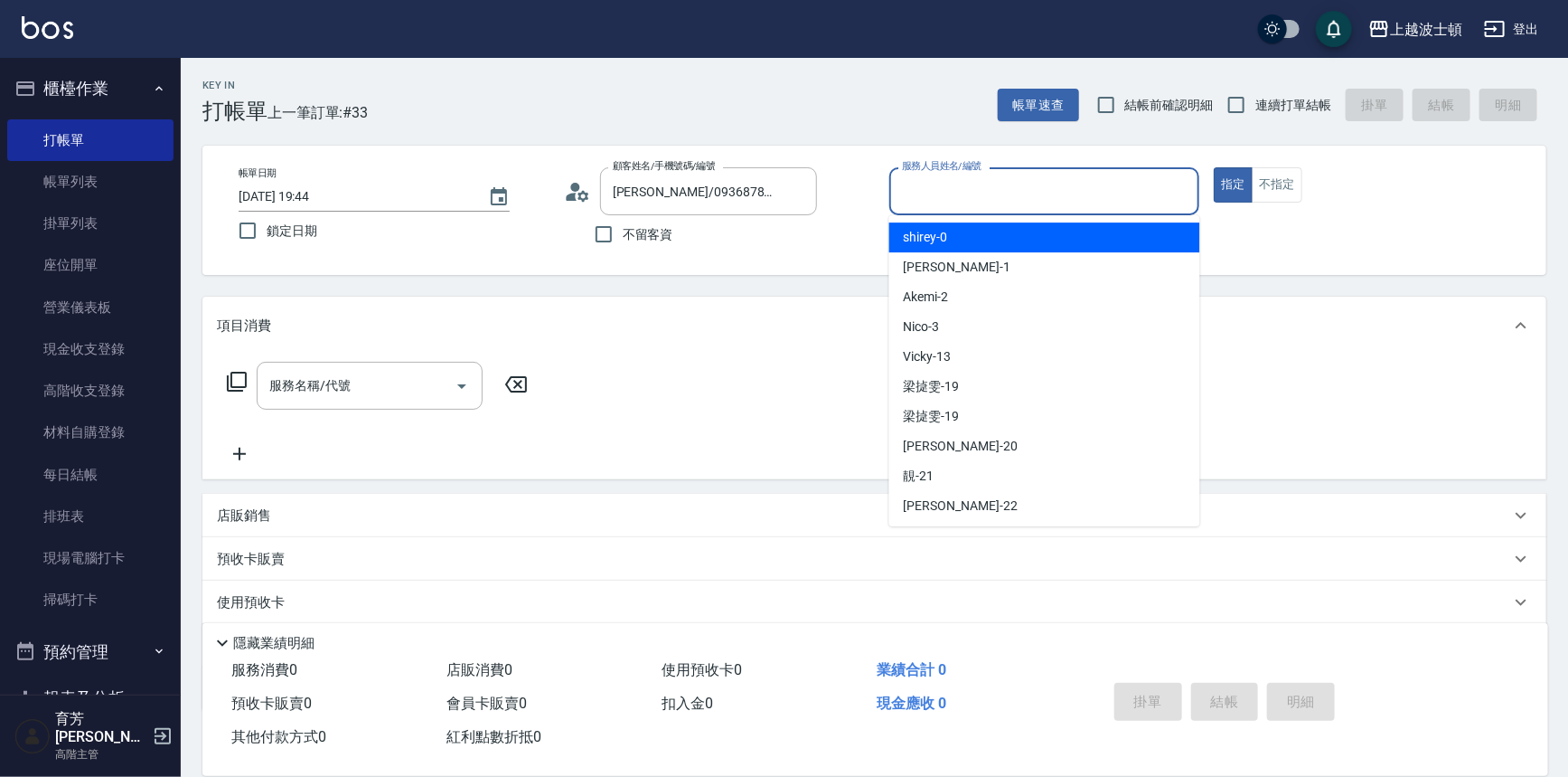
click at [966, 235] on div "shirey -0" at bounding box center [1044, 238] width 311 height 30
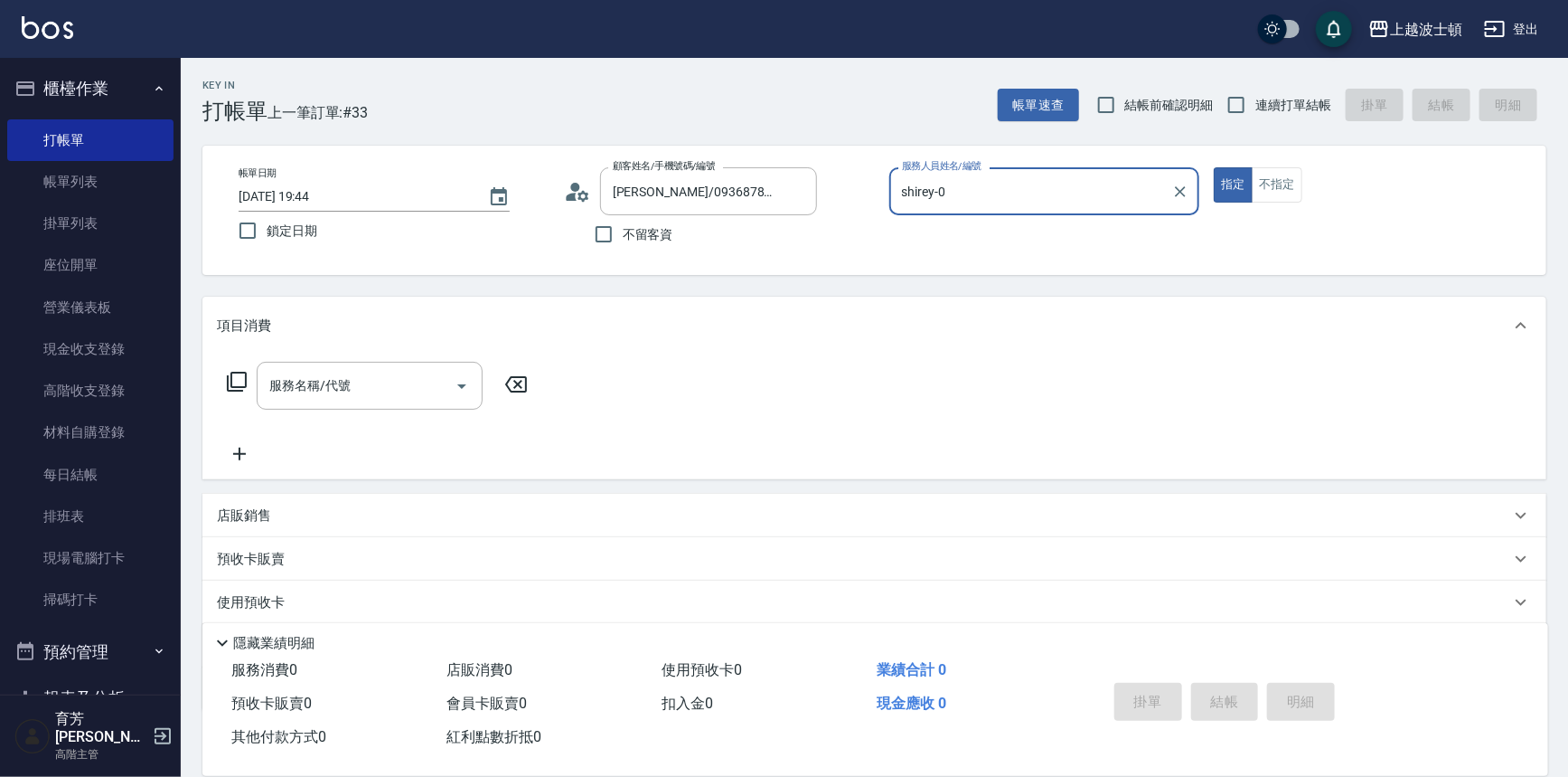
click at [244, 381] on icon at bounding box center [236, 381] width 22 height 22
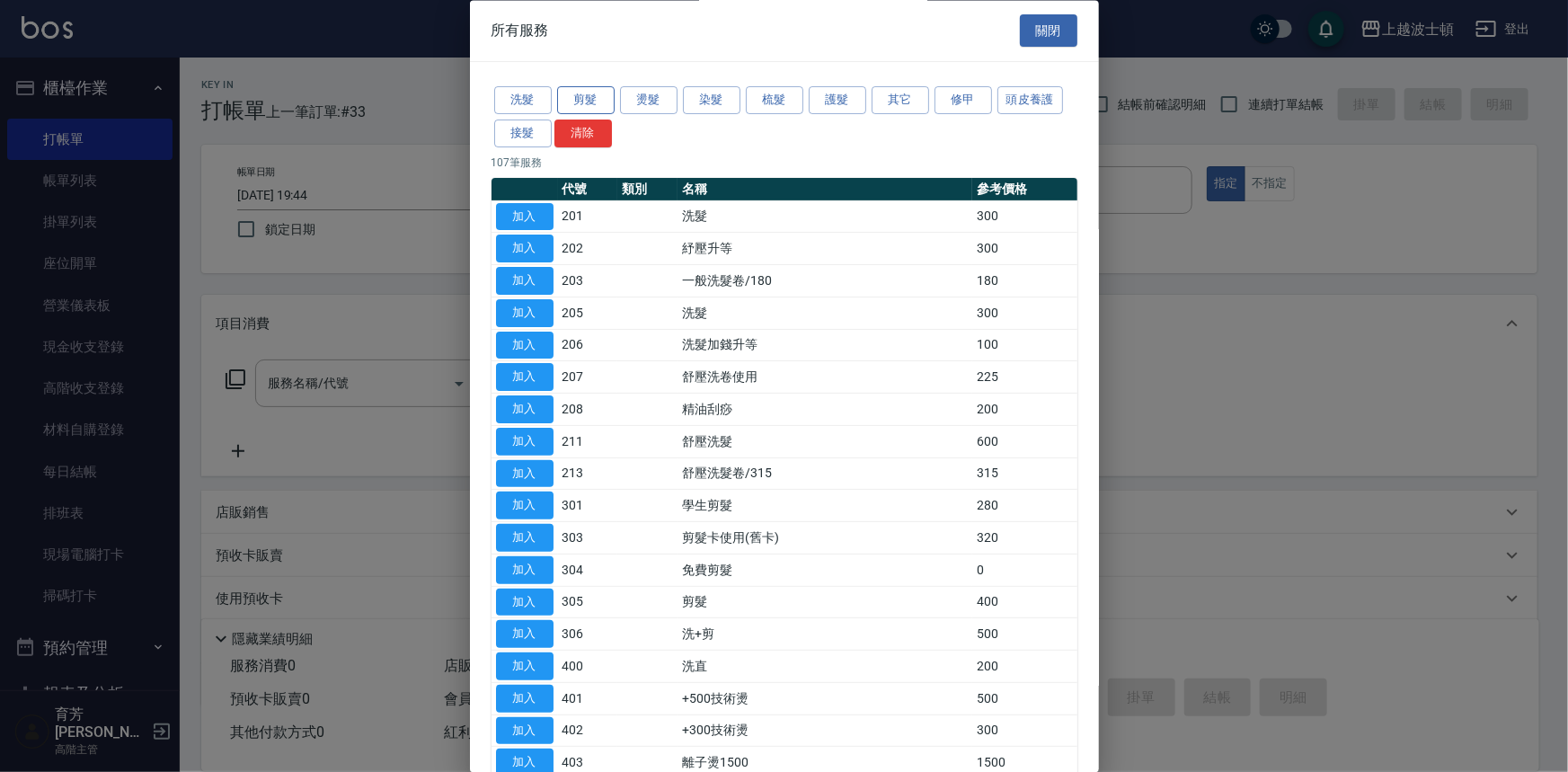
click at [587, 98] on button "剪髮" at bounding box center [586, 101] width 57 height 28
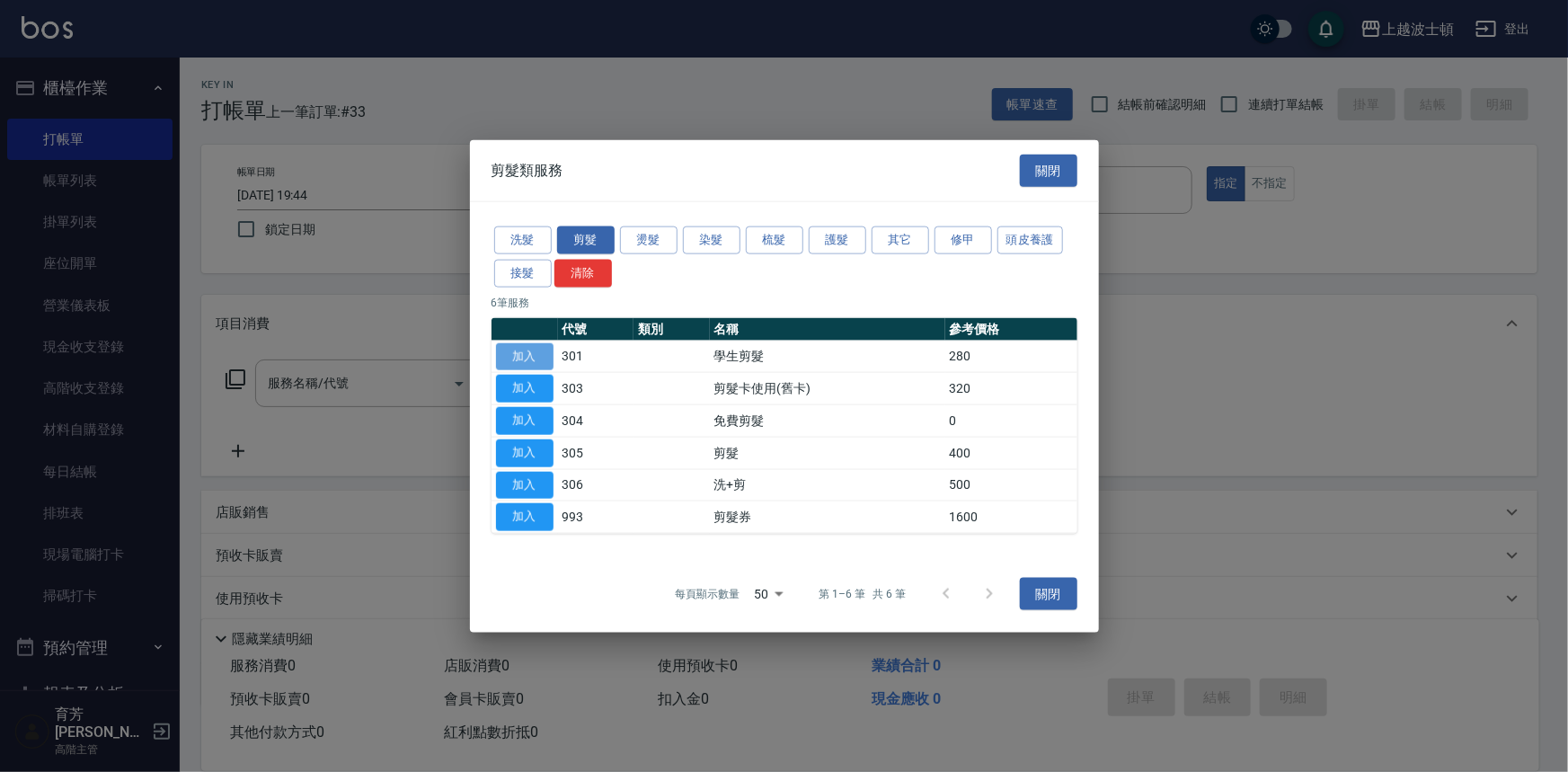
click at [523, 350] on button "加入" at bounding box center [525, 356] width 57 height 28
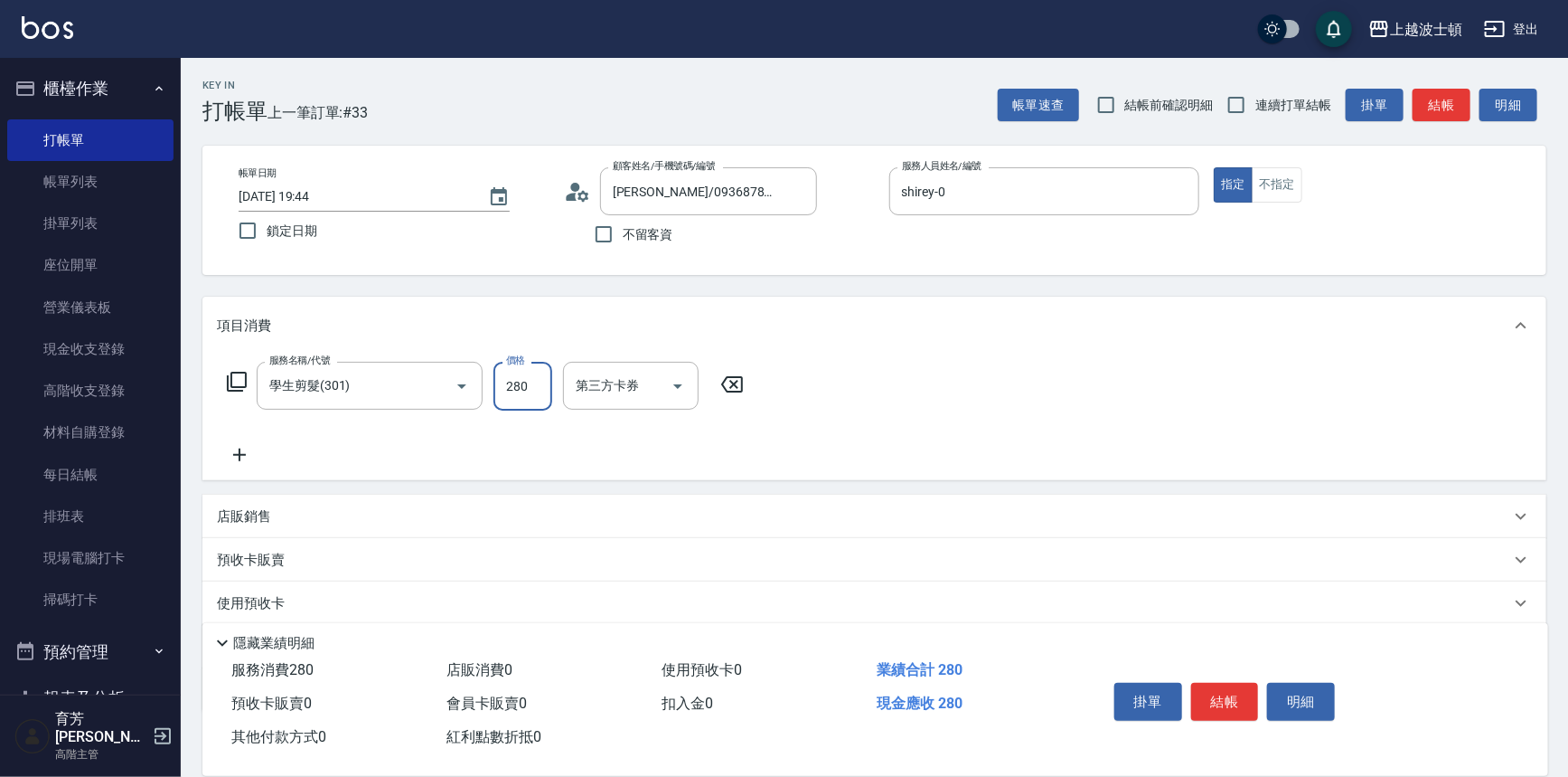
click at [534, 378] on input "280" at bounding box center [523, 386] width 59 height 49
click at [1229, 688] on button "結帳" at bounding box center [1225, 701] width 68 height 38
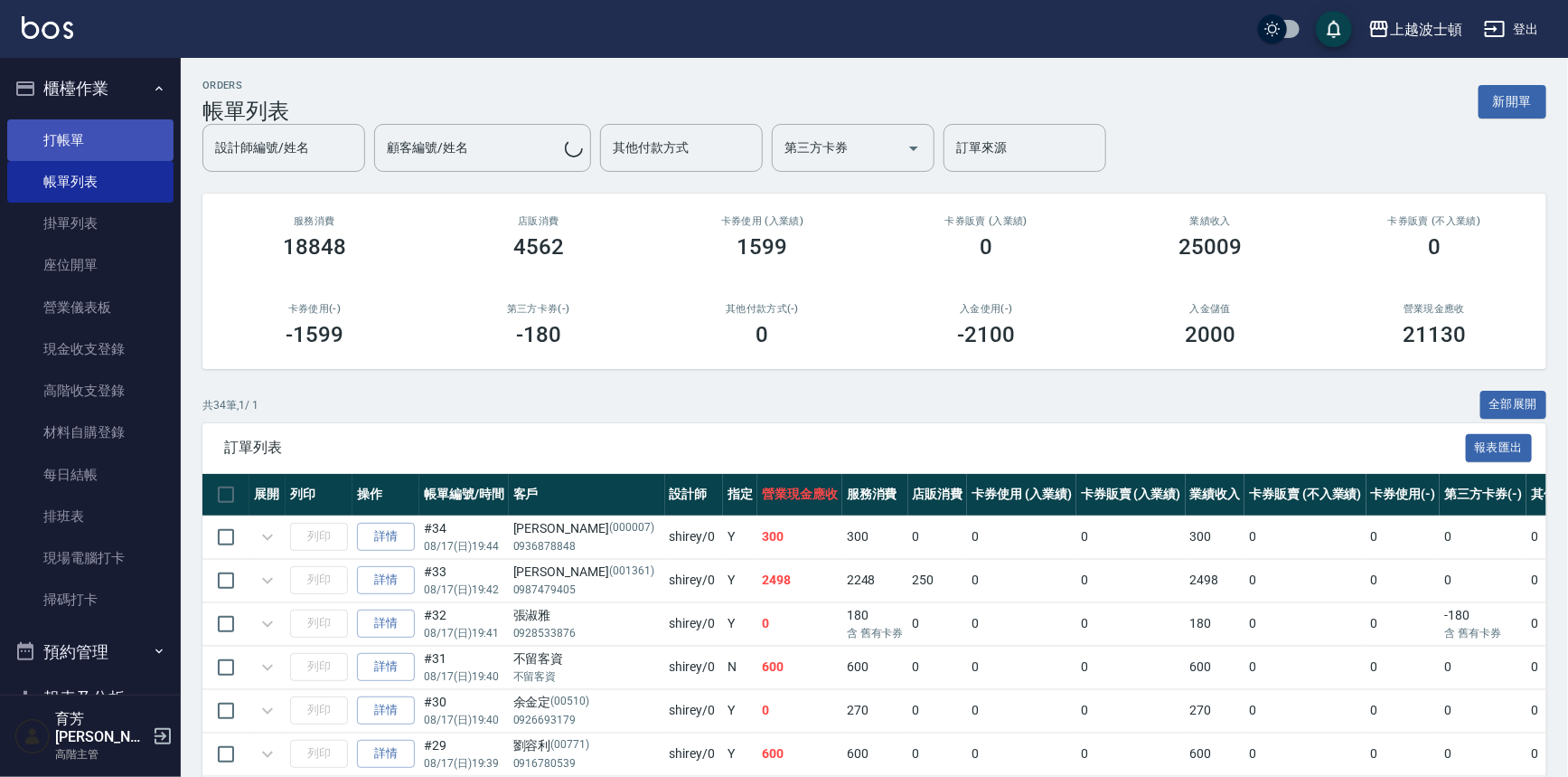
click at [99, 129] on link "打帳單" at bounding box center [91, 140] width 166 height 42
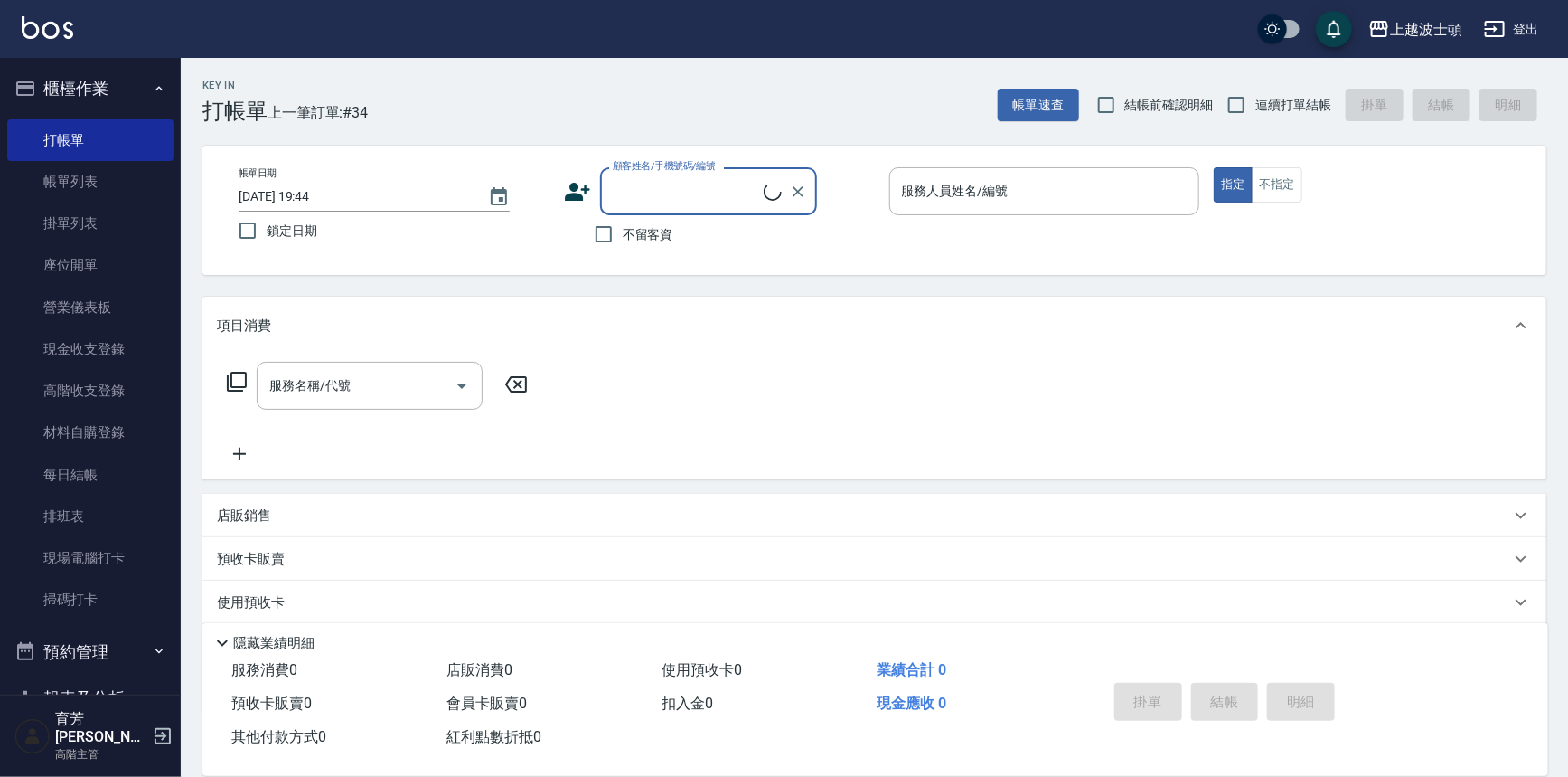
click at [645, 173] on div "顧客姓名/手機號碼/編號" at bounding box center [709, 191] width 217 height 48
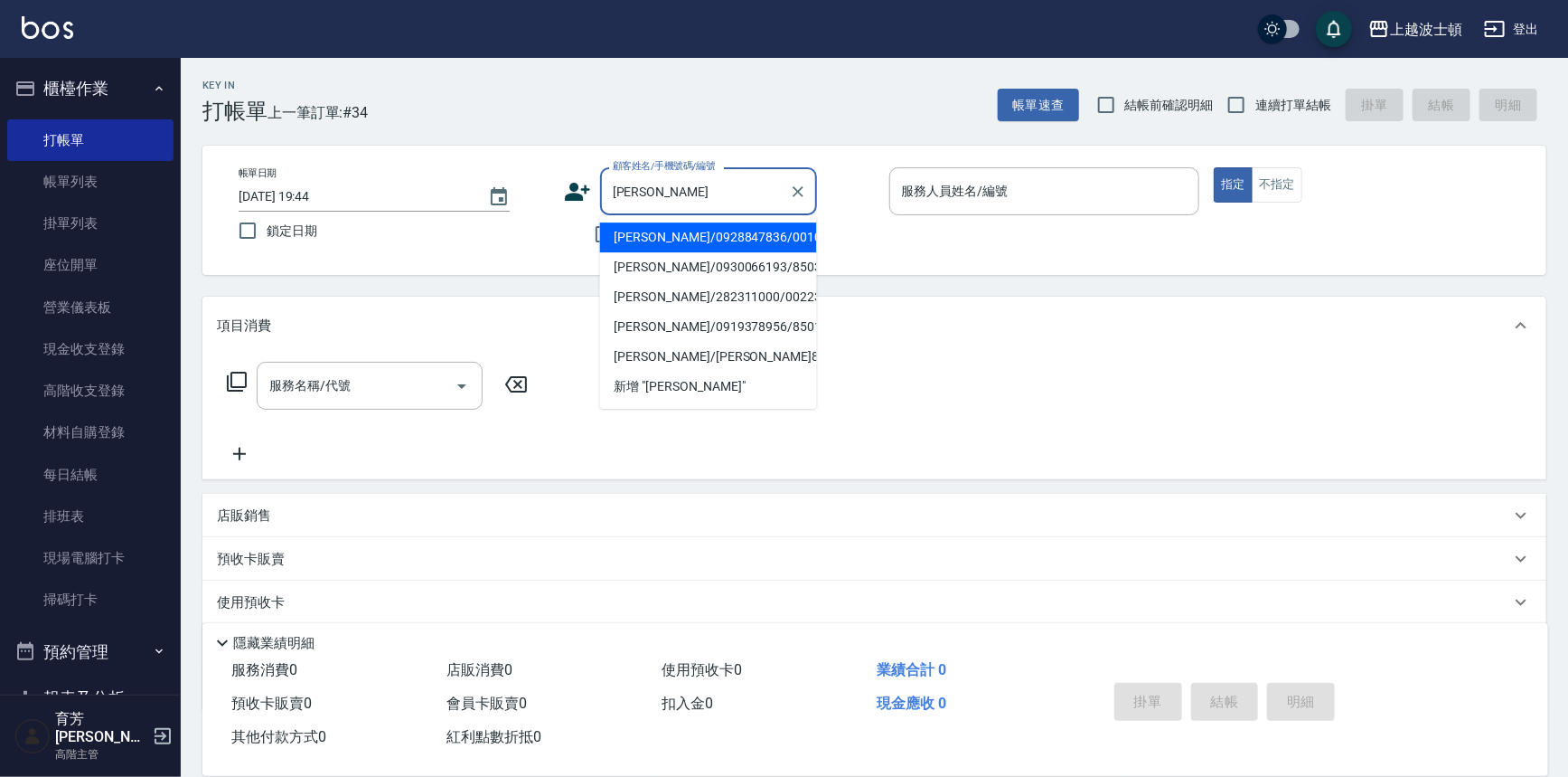
click at [688, 240] on li "林郁芸/0928847836/001060" at bounding box center [709, 238] width 217 height 30
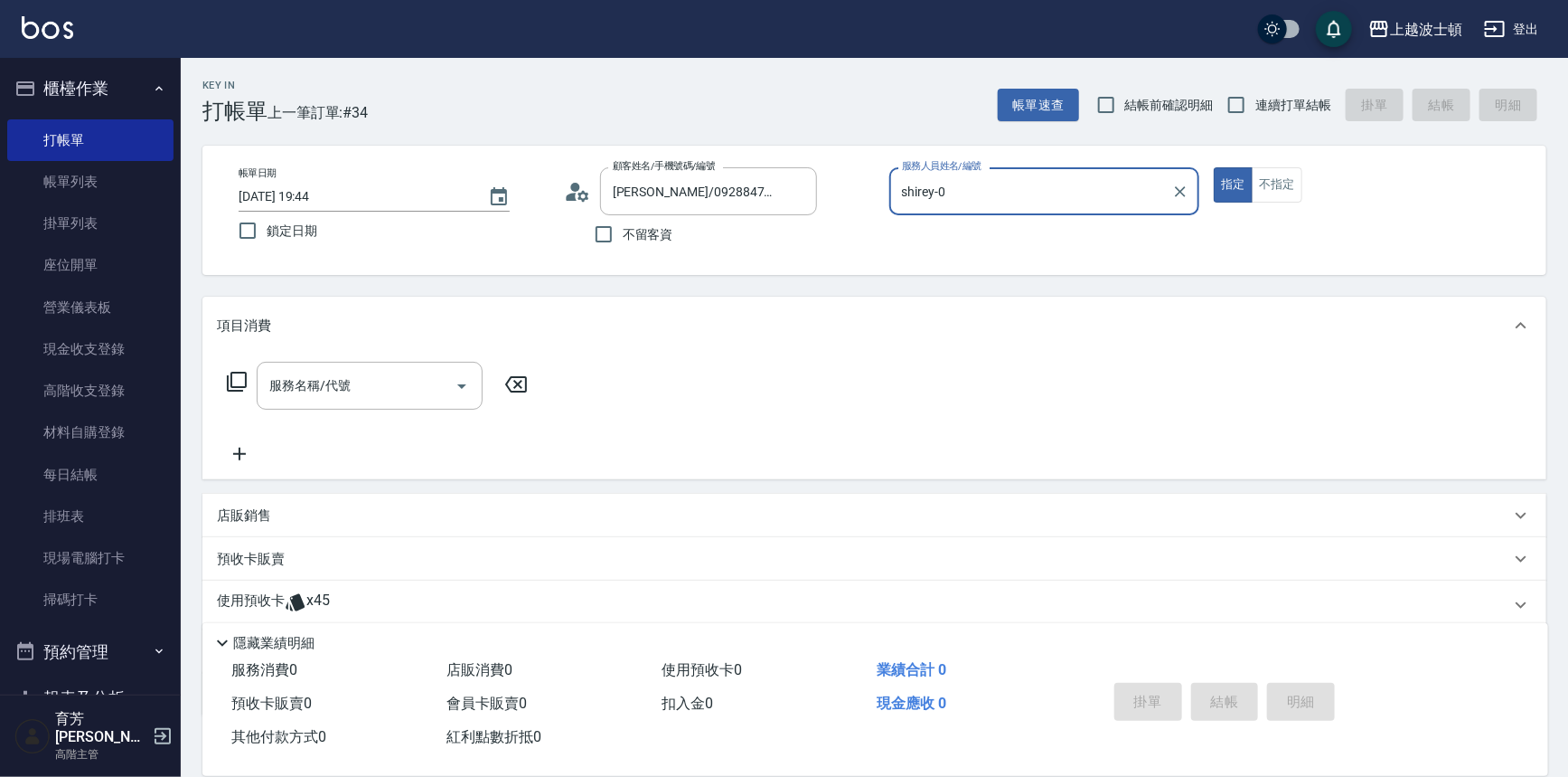
scroll to position [109, 0]
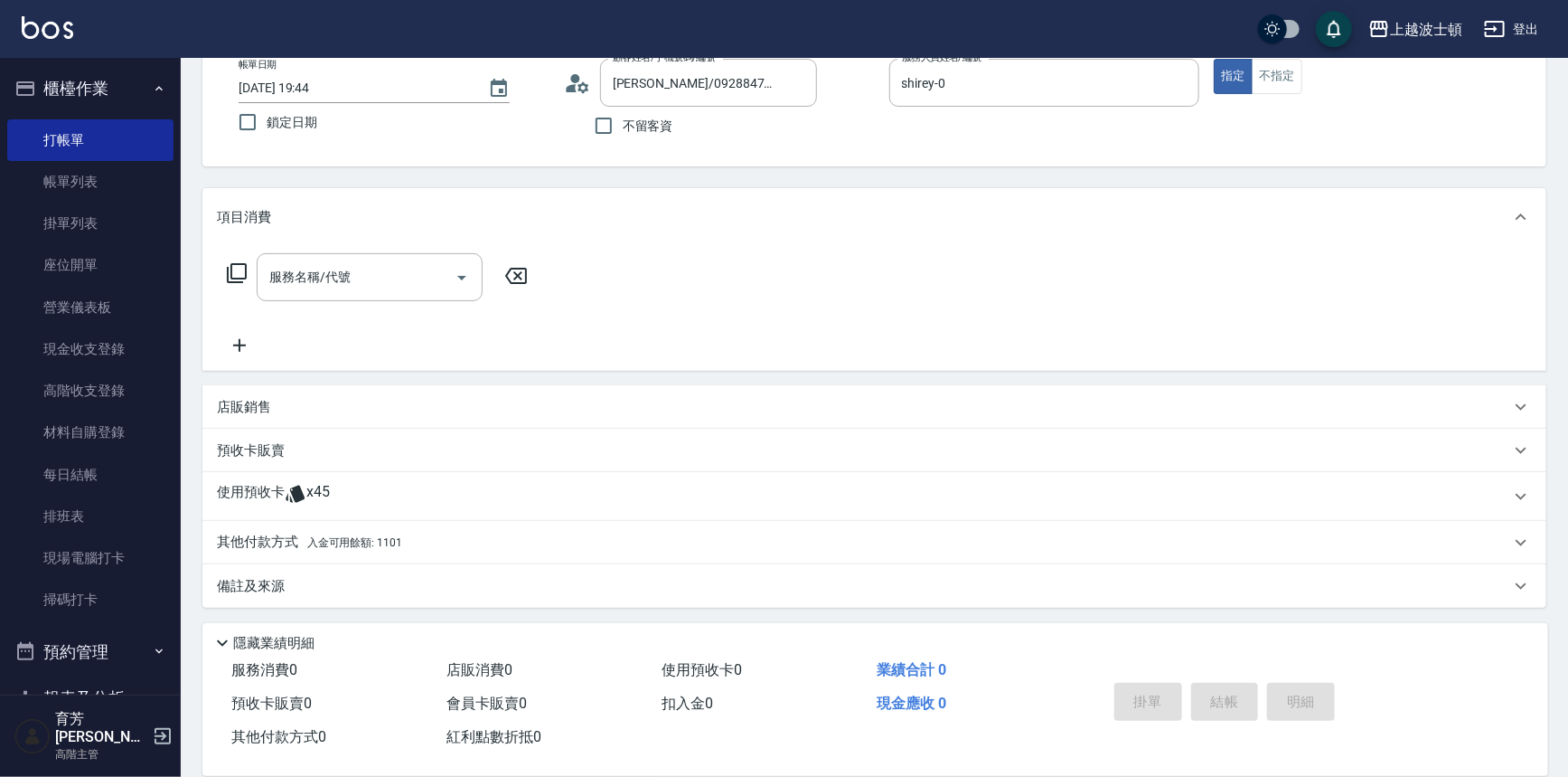
click at [295, 482] on icon at bounding box center [295, 493] width 22 height 22
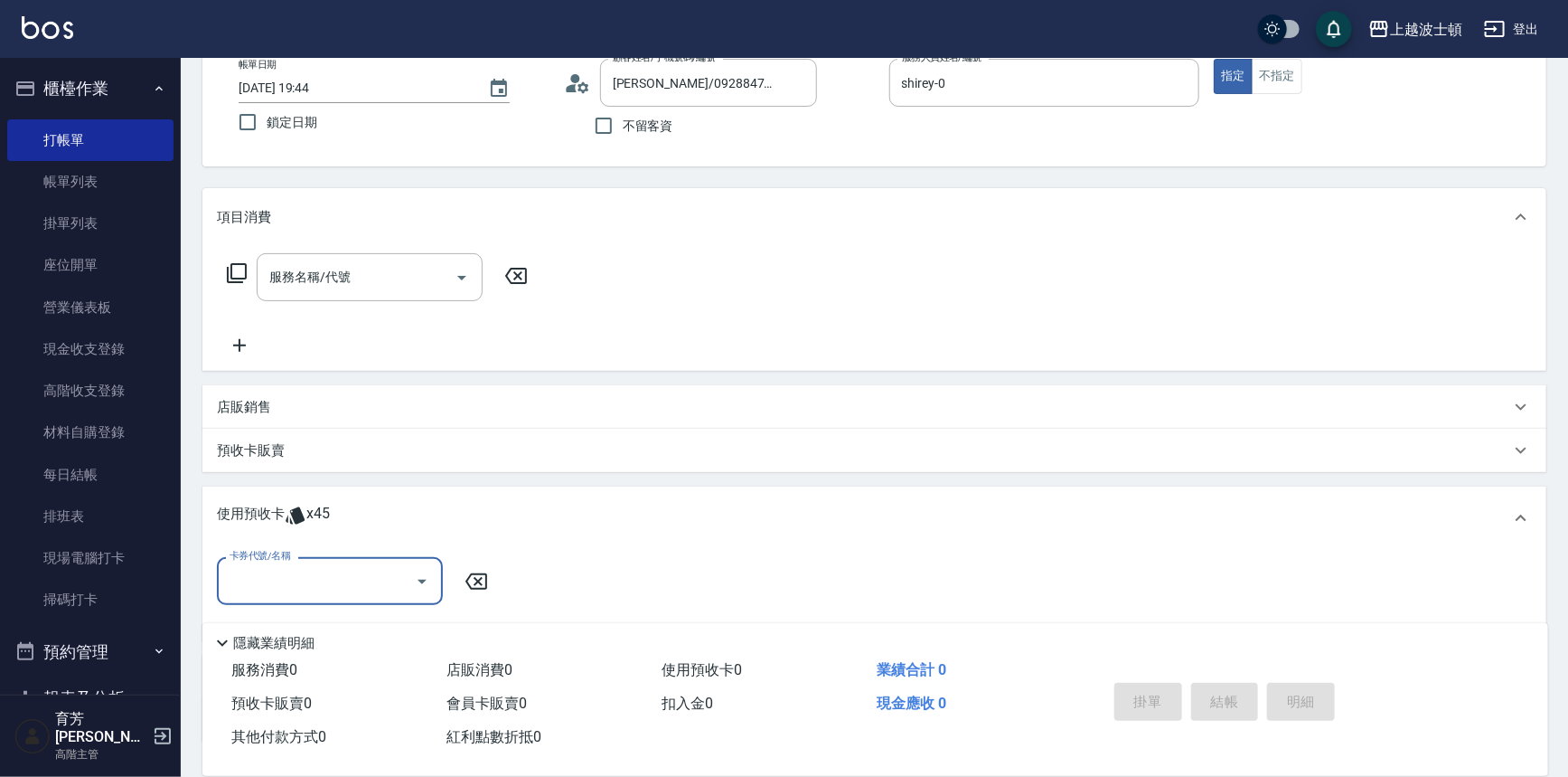
scroll to position [0, 0]
click at [425, 574] on icon "Open" at bounding box center [422, 581] width 22 height 22
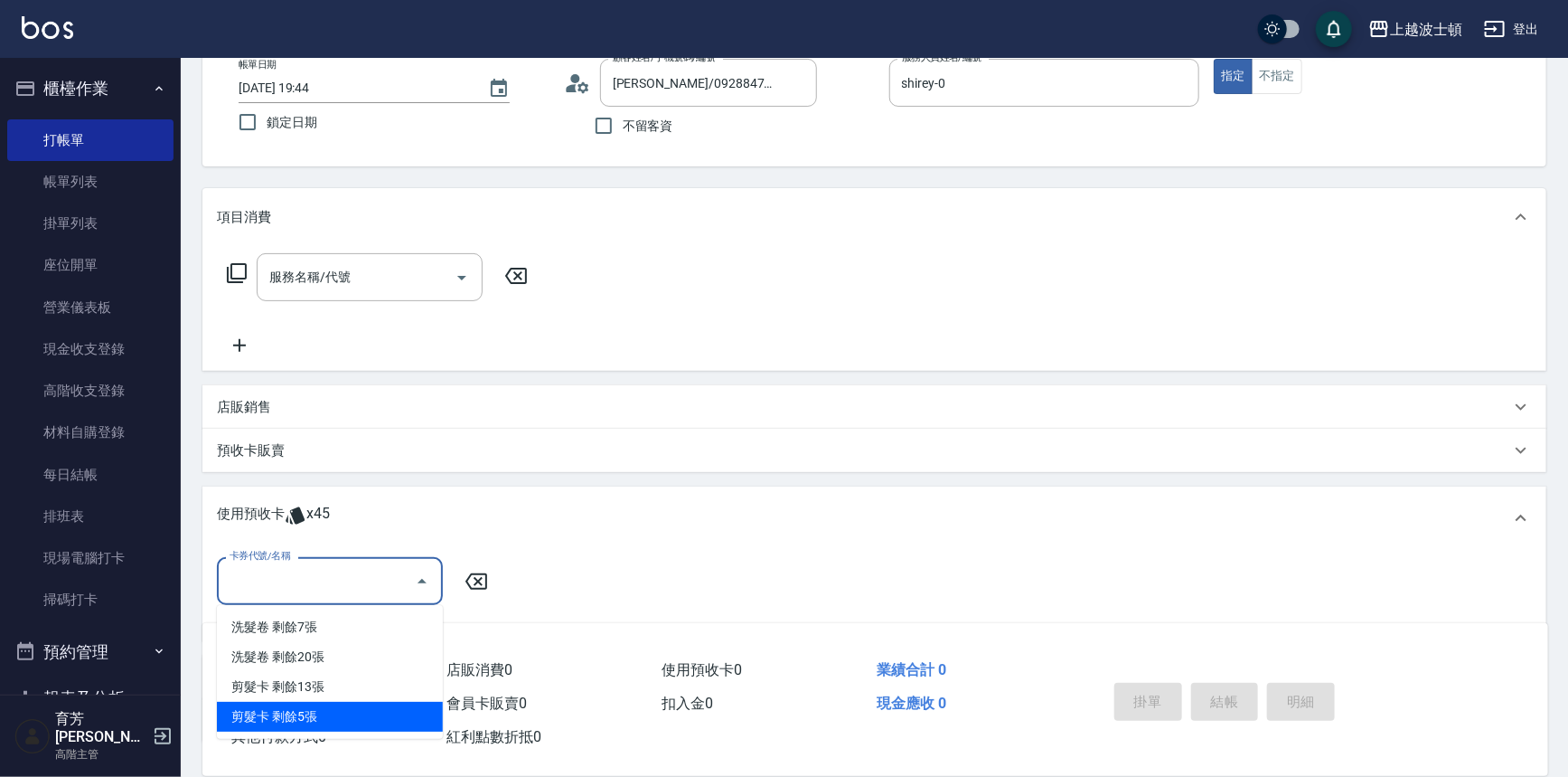
click at [370, 703] on div "剪髮卡 剩餘5張" at bounding box center [329, 717] width 226 height 30
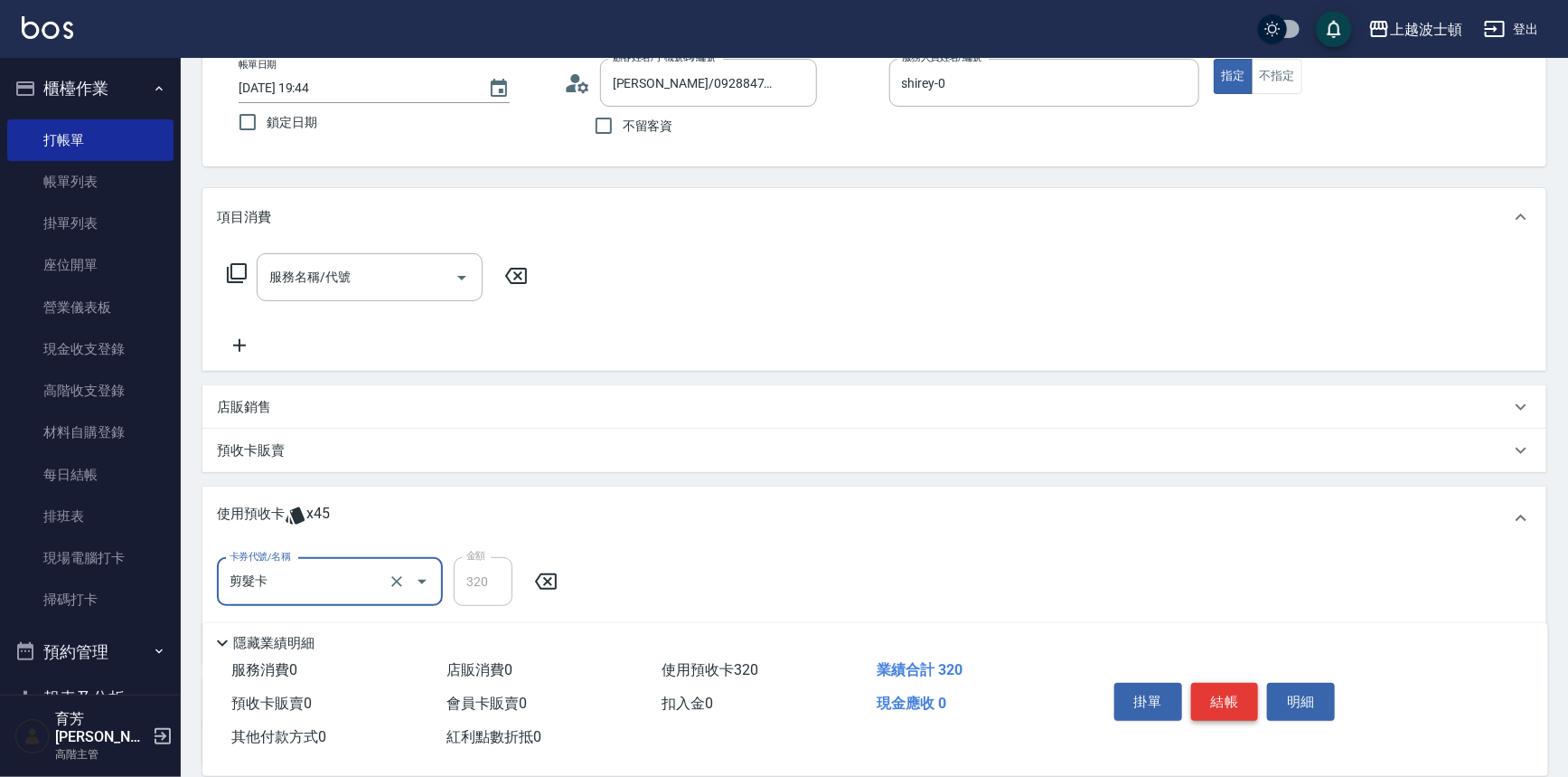
click at [1229, 687] on button "結帳" at bounding box center [1225, 701] width 68 height 38
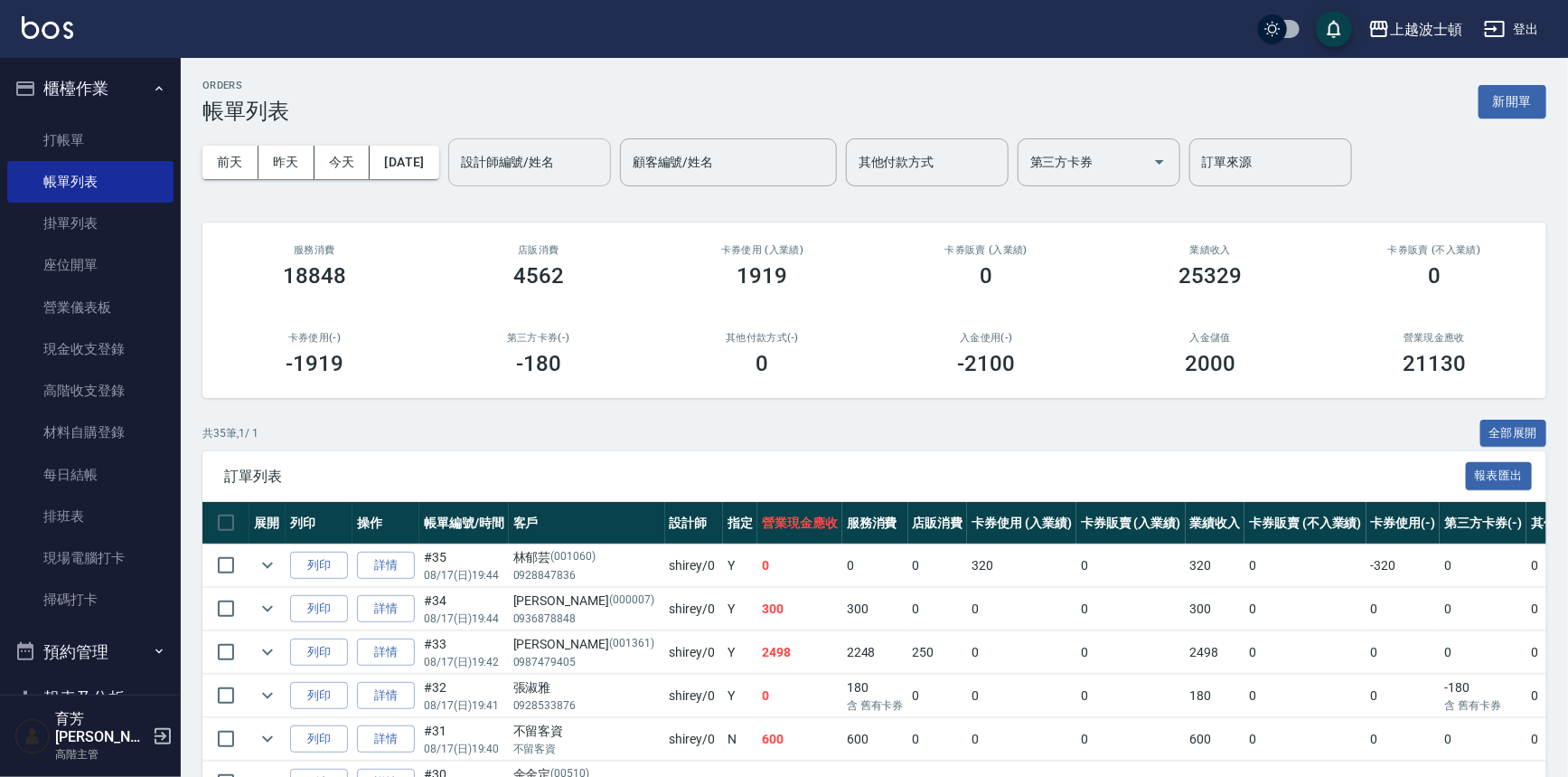
click at [524, 139] on div "設計師編號/姓名" at bounding box center [530, 162] width 162 height 48
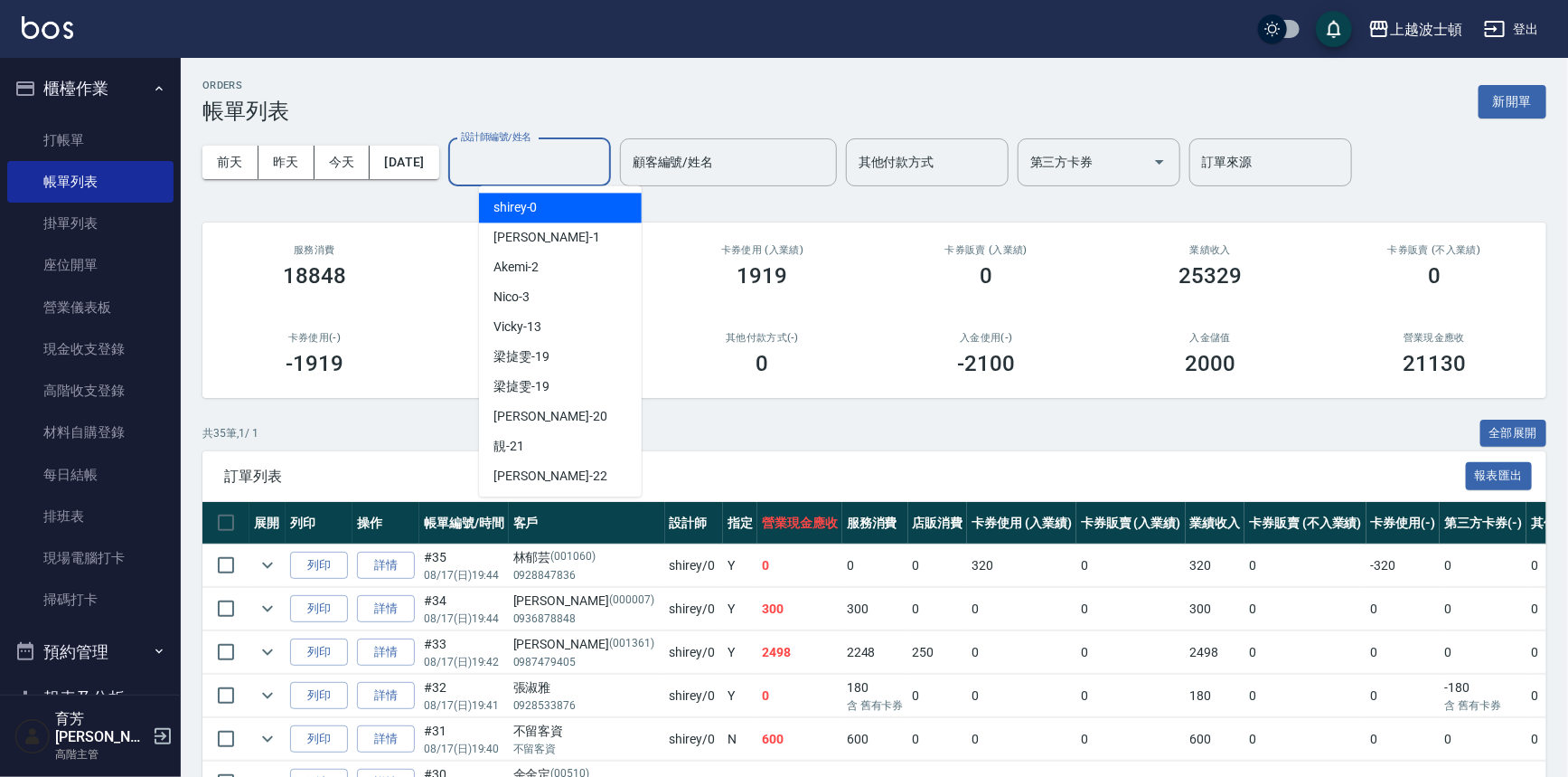
click at [536, 211] on span "shirey -0" at bounding box center [515, 208] width 44 height 19
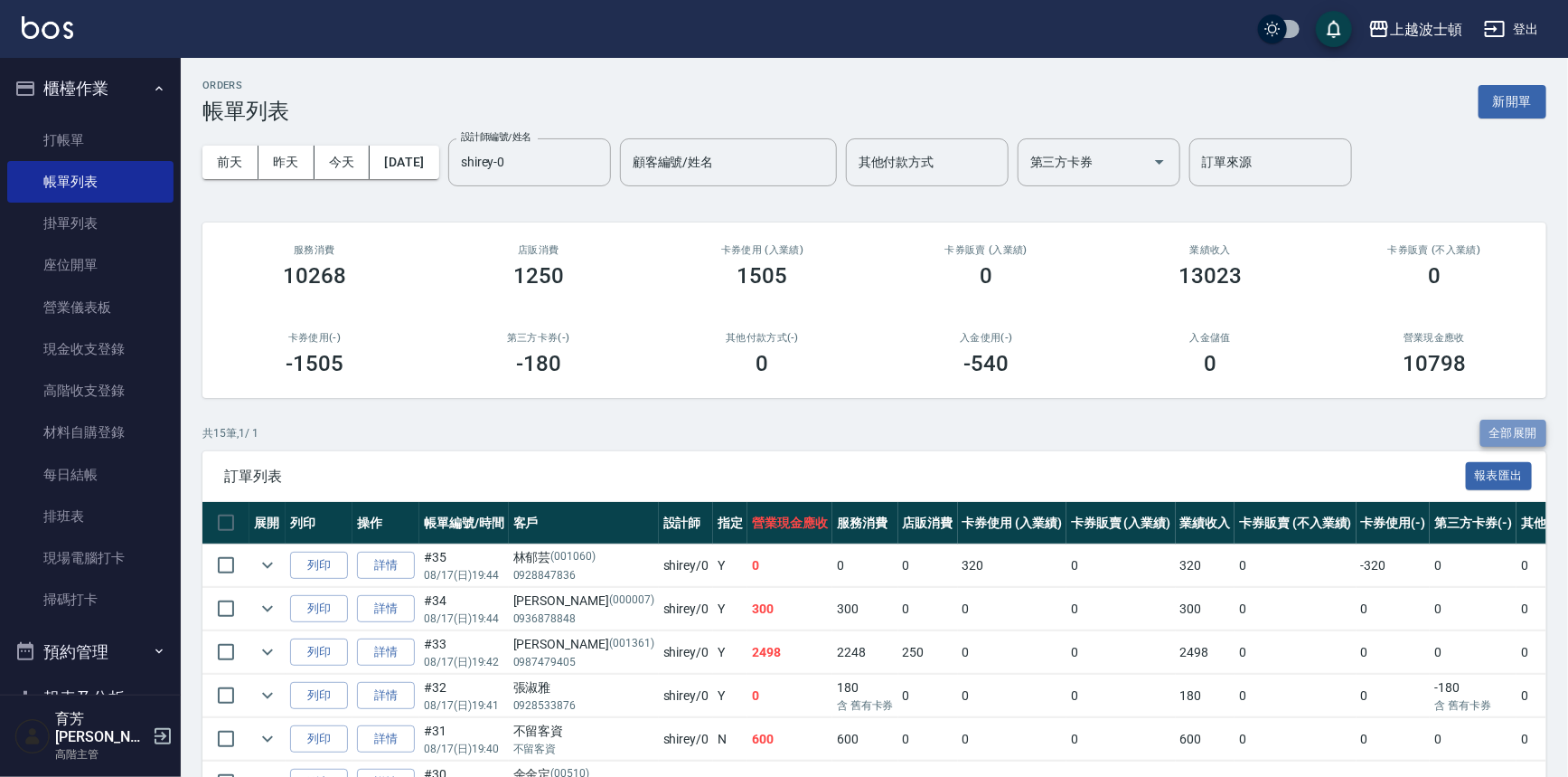
click at [1507, 430] on button "全部展開" at bounding box center [1514, 433] width 67 height 28
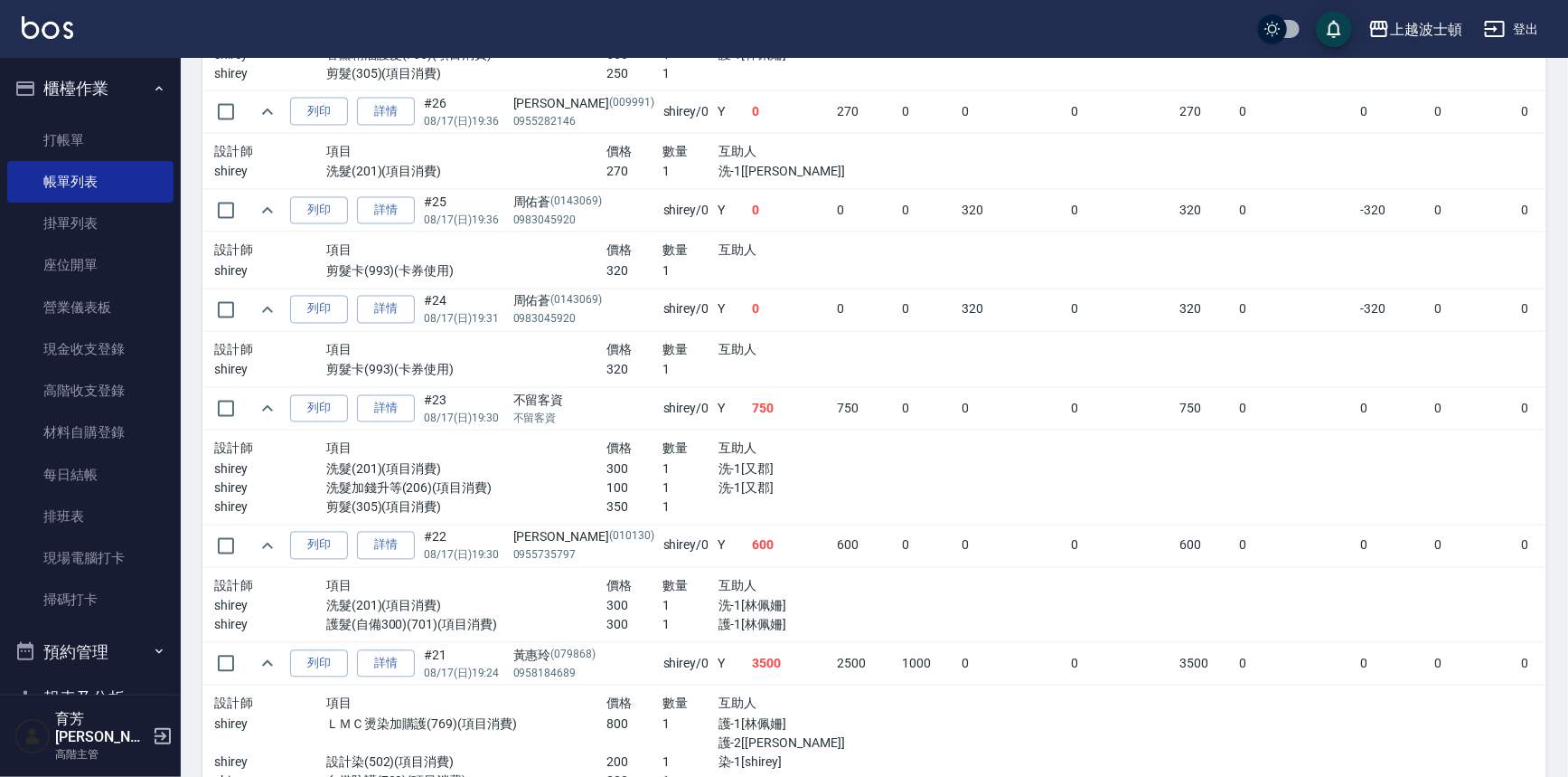
scroll to position [1580, 0]
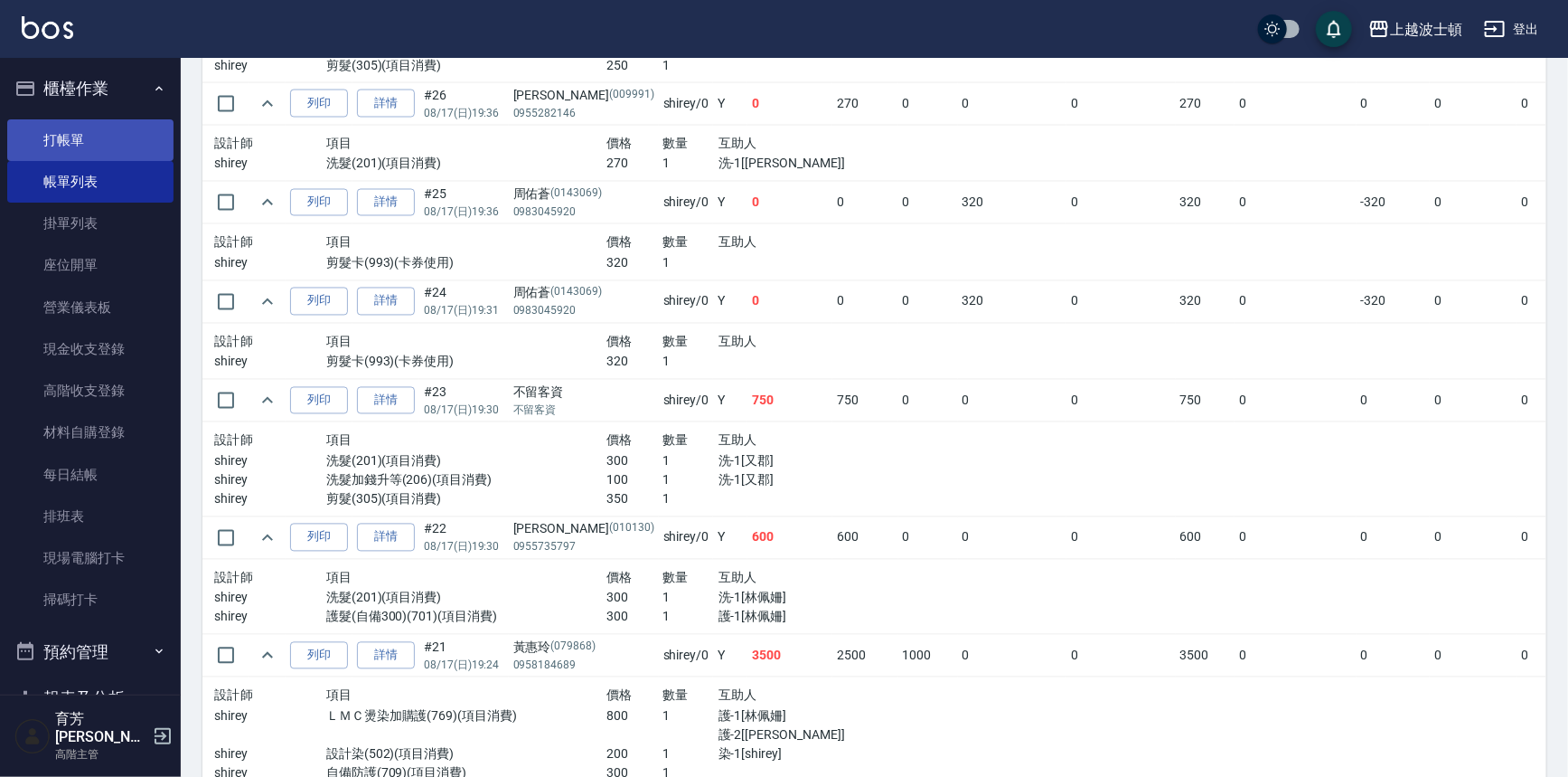
click at [61, 130] on link "打帳單" at bounding box center [91, 140] width 166 height 42
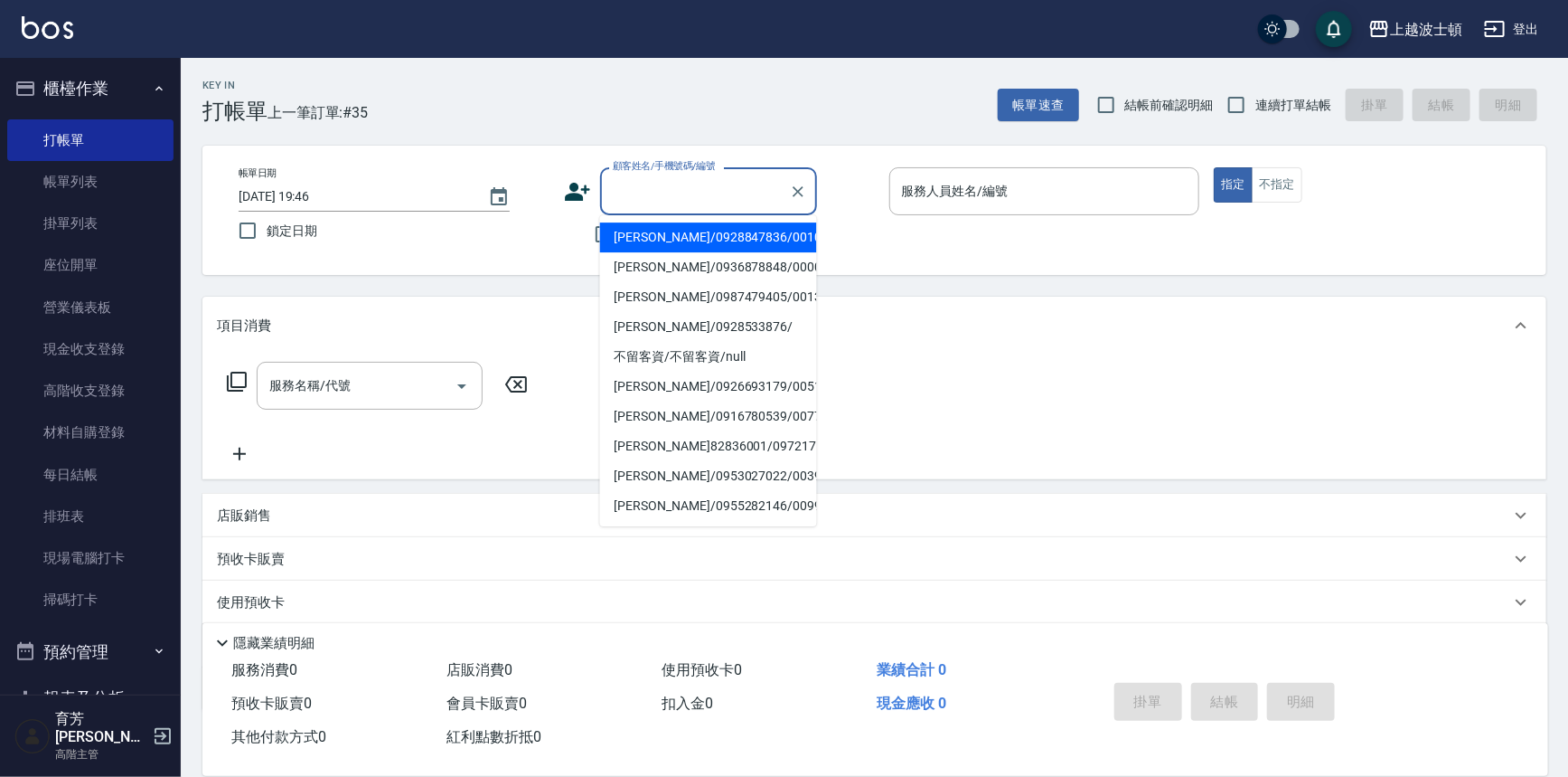
click at [646, 203] on input "顧客姓名/手機號碼/編號" at bounding box center [695, 192] width 174 height 32
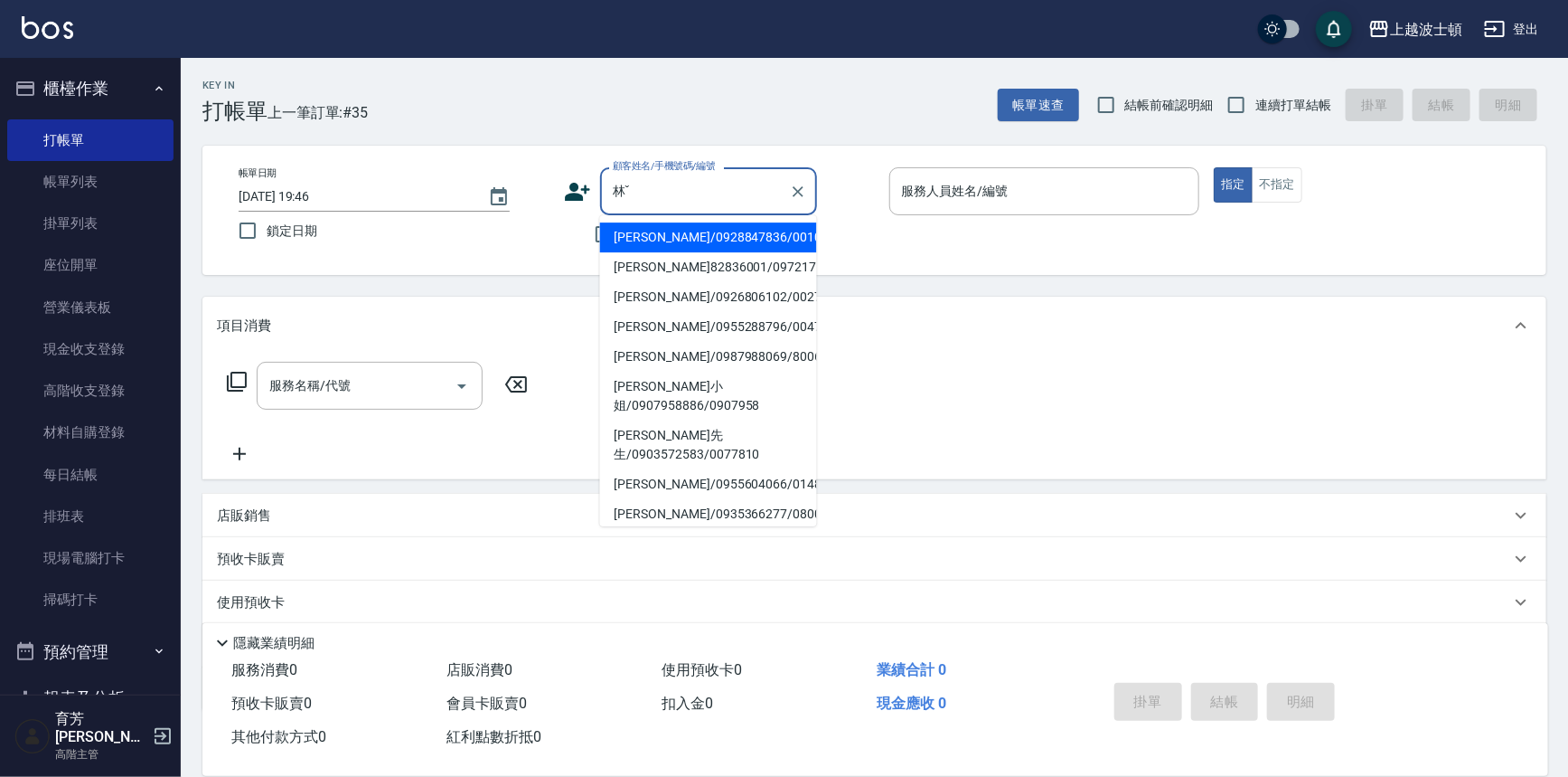
click at [647, 195] on input "林ˇ" at bounding box center [695, 192] width 174 height 32
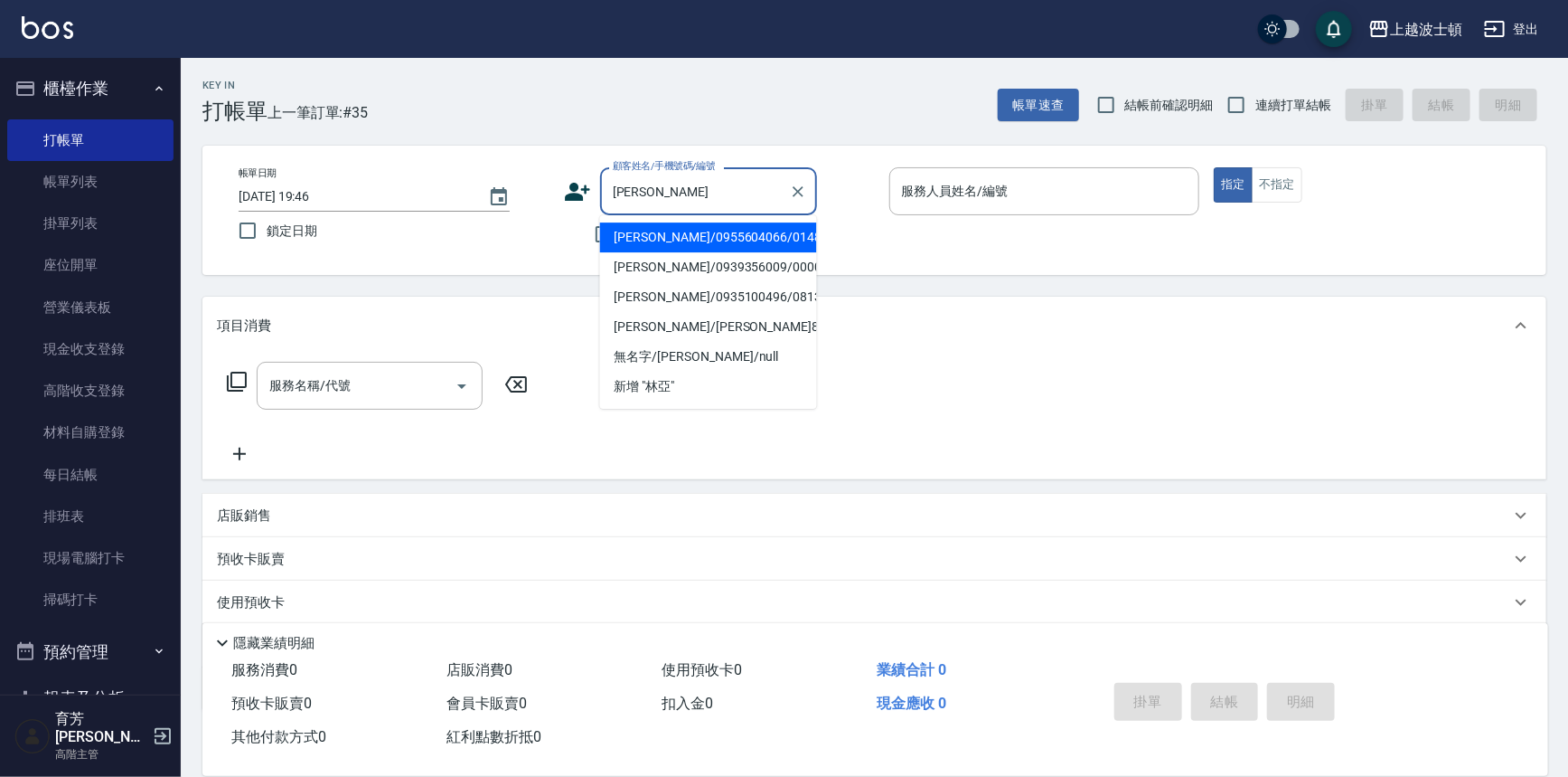
click at [705, 238] on li "林亞潔/0955604066/0148" at bounding box center [709, 238] width 217 height 30
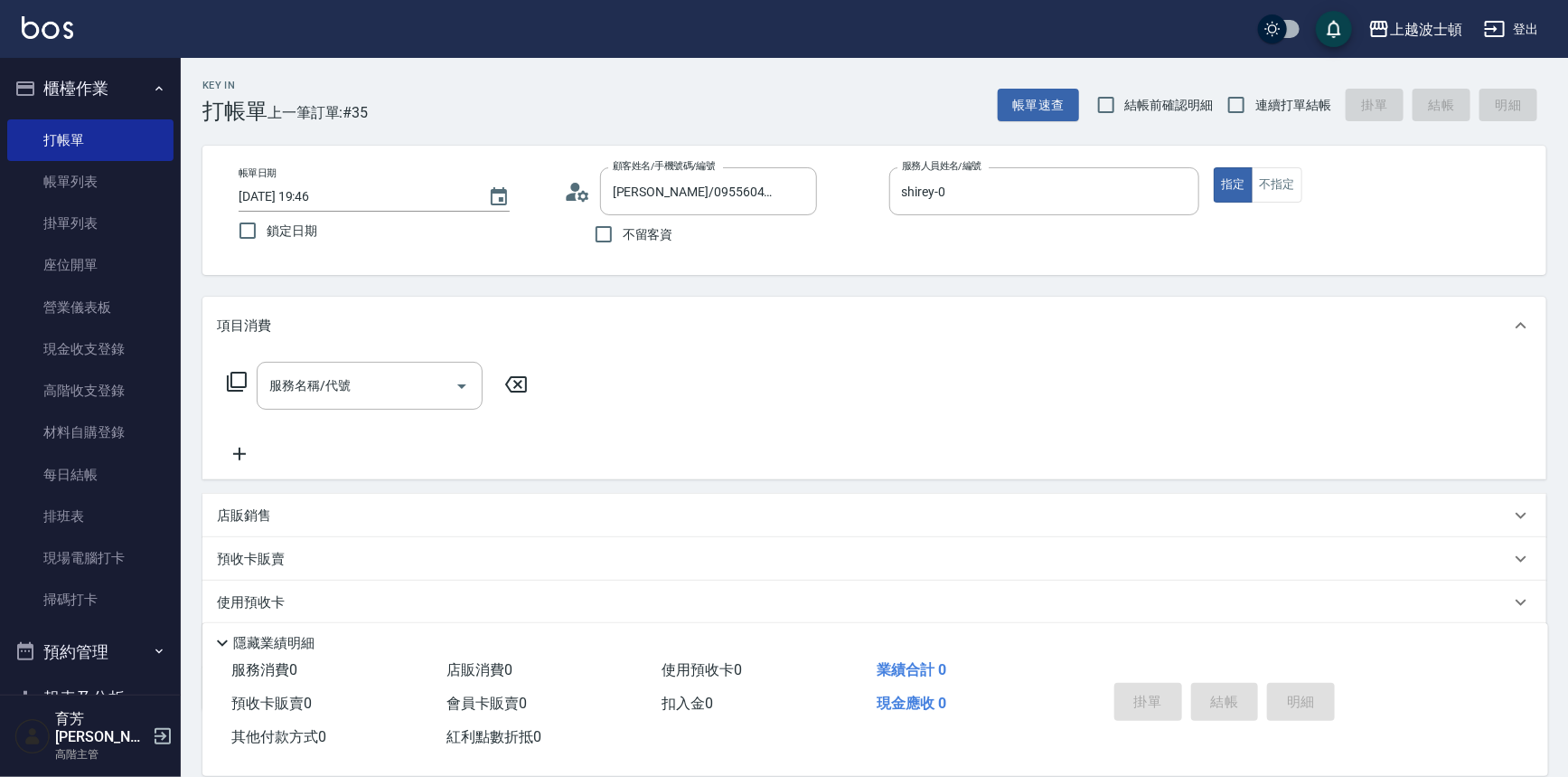
click at [234, 381] on icon at bounding box center [236, 381] width 22 height 22
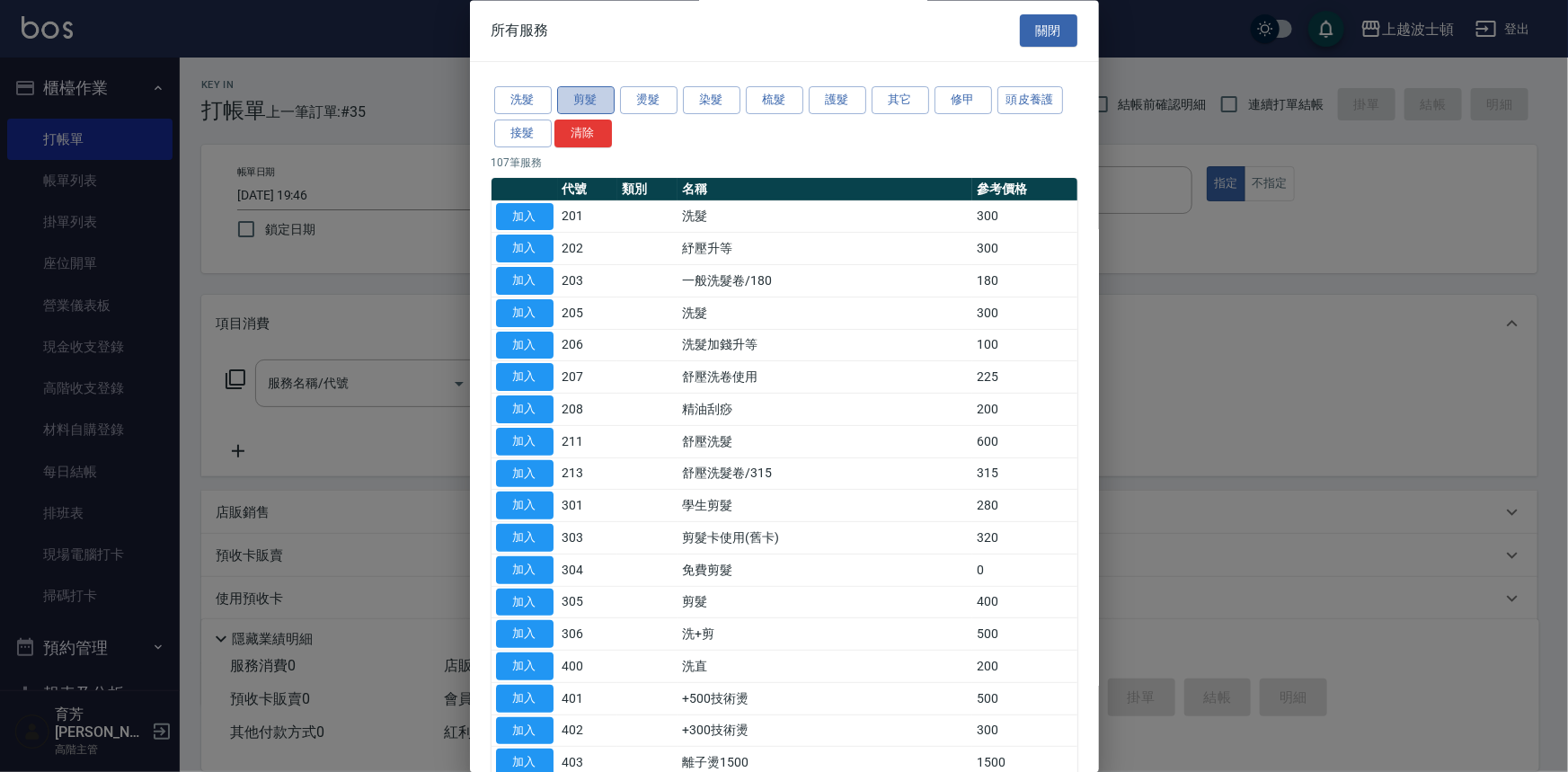
click at [575, 97] on button "剪髮" at bounding box center [586, 101] width 57 height 28
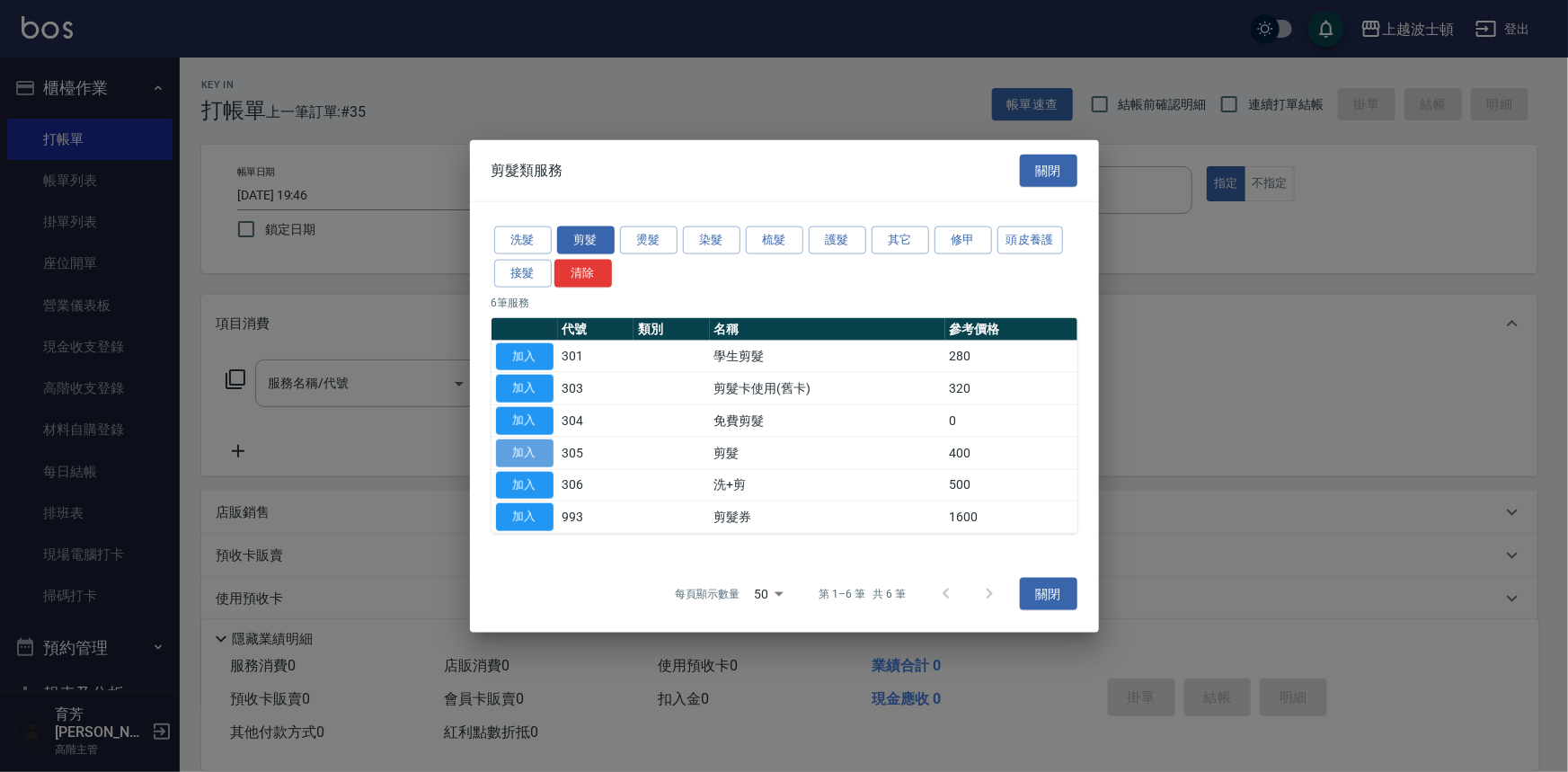
click at [530, 439] on button "加入" at bounding box center [525, 452] width 57 height 28
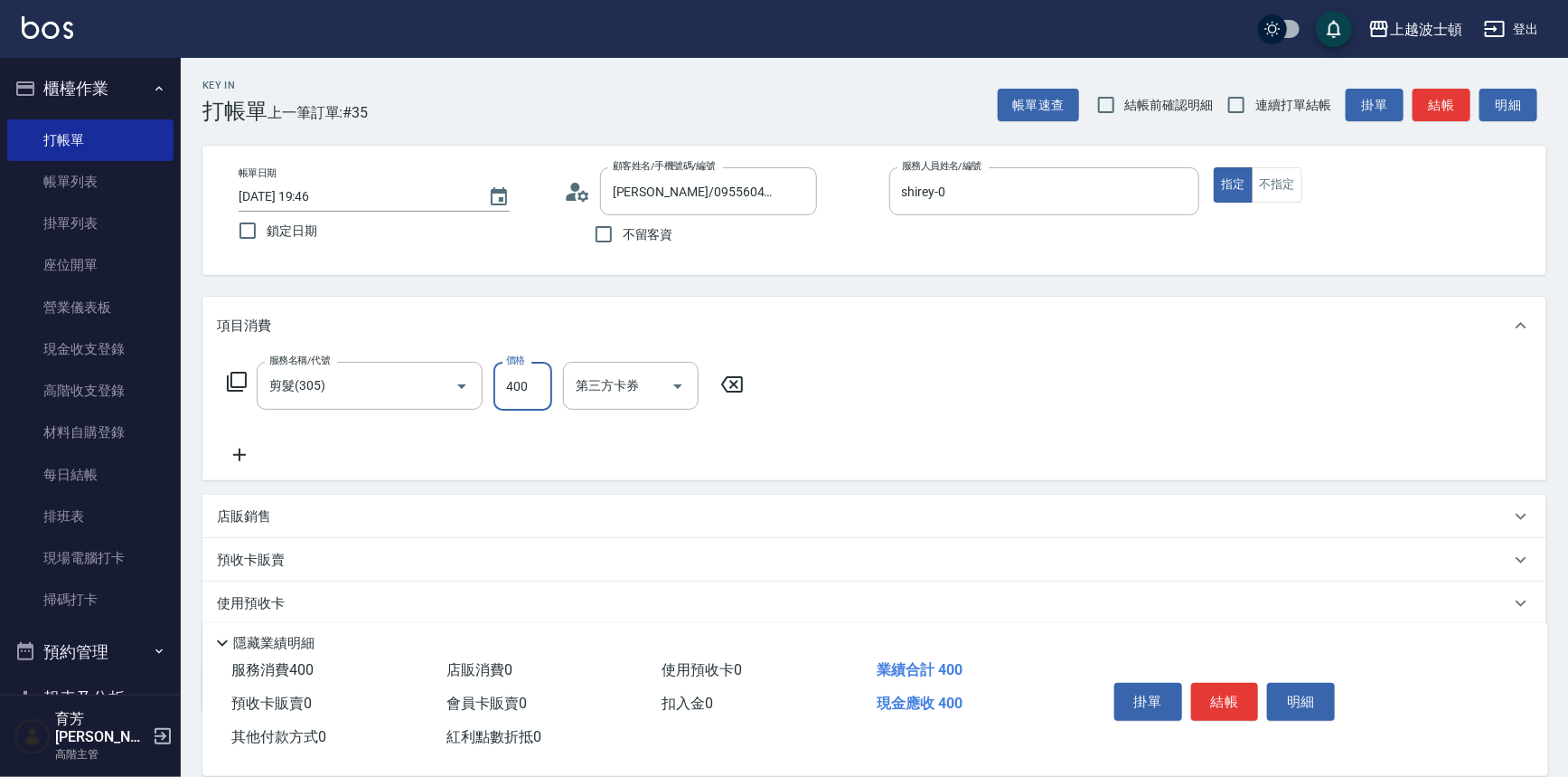
click at [525, 366] on input "400" at bounding box center [523, 386] width 59 height 49
click at [1239, 692] on button "結帳" at bounding box center [1225, 701] width 68 height 38
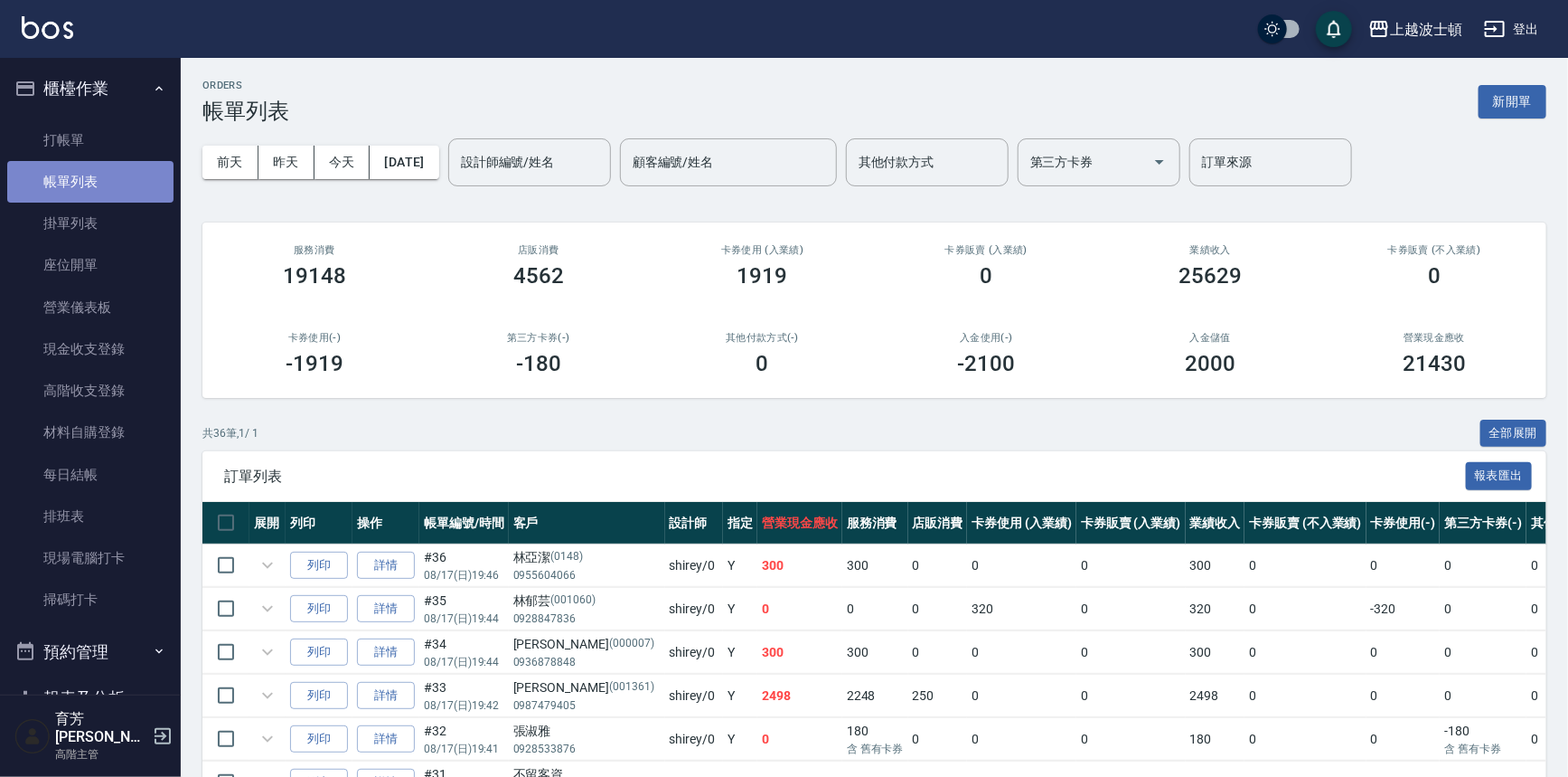
click at [105, 174] on link "帳單列表" at bounding box center [91, 181] width 166 height 42
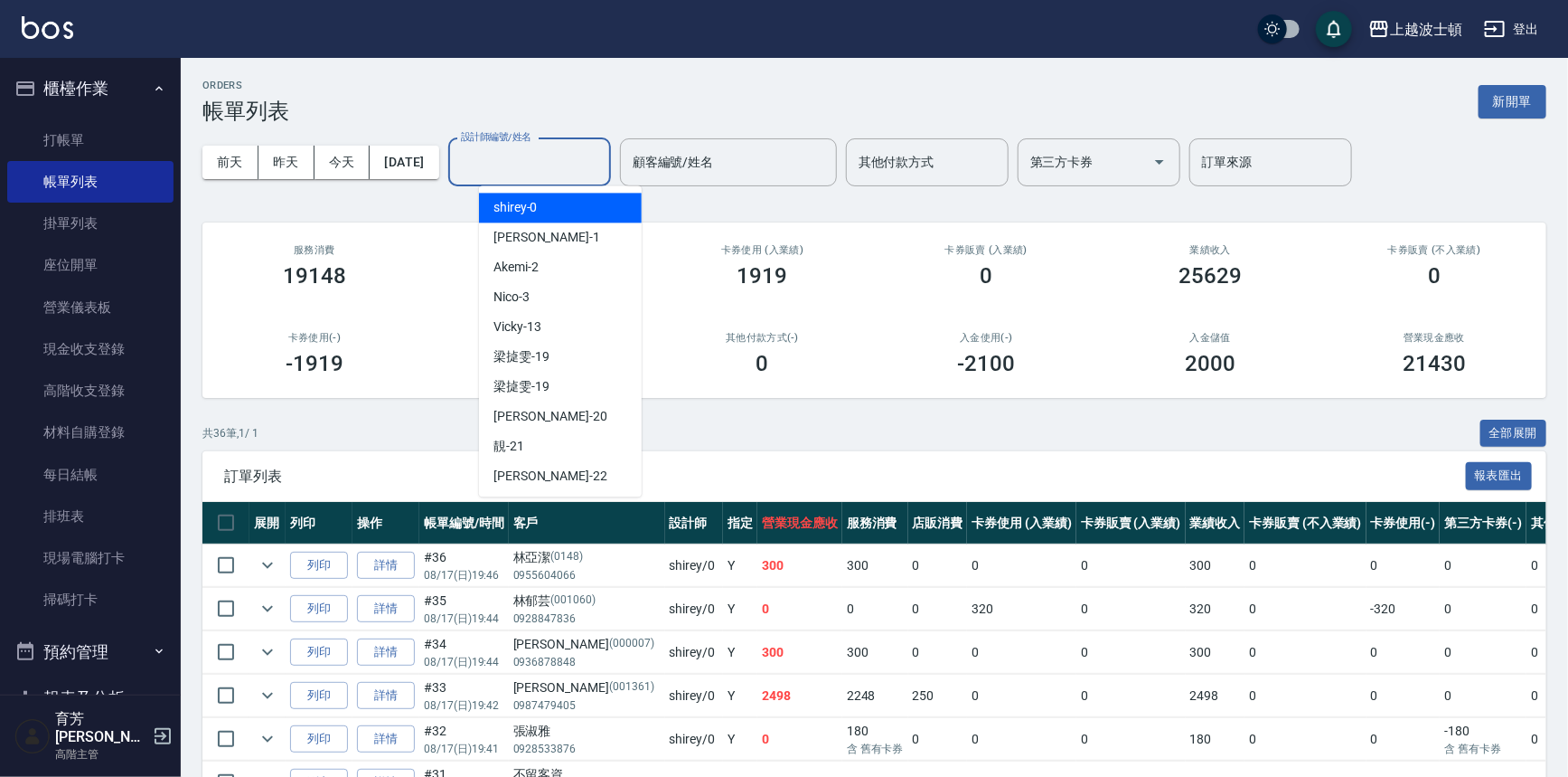
click at [562, 166] on input "設計師編號/姓名" at bounding box center [530, 162] width 146 height 32
click at [586, 207] on div "shirey -0" at bounding box center [561, 208] width 162 height 30
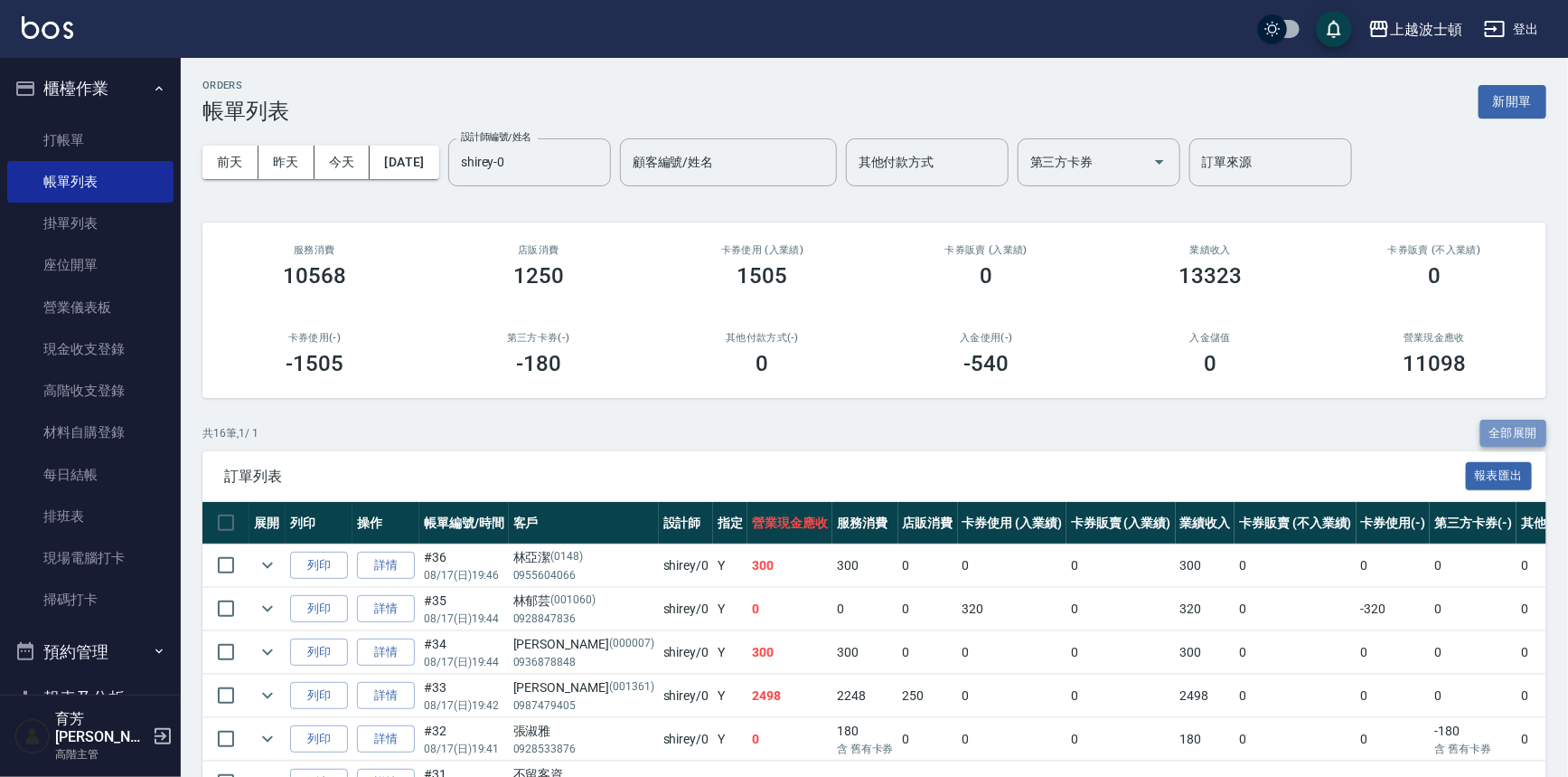
click at [1494, 430] on button "全部展開" at bounding box center [1514, 433] width 67 height 28
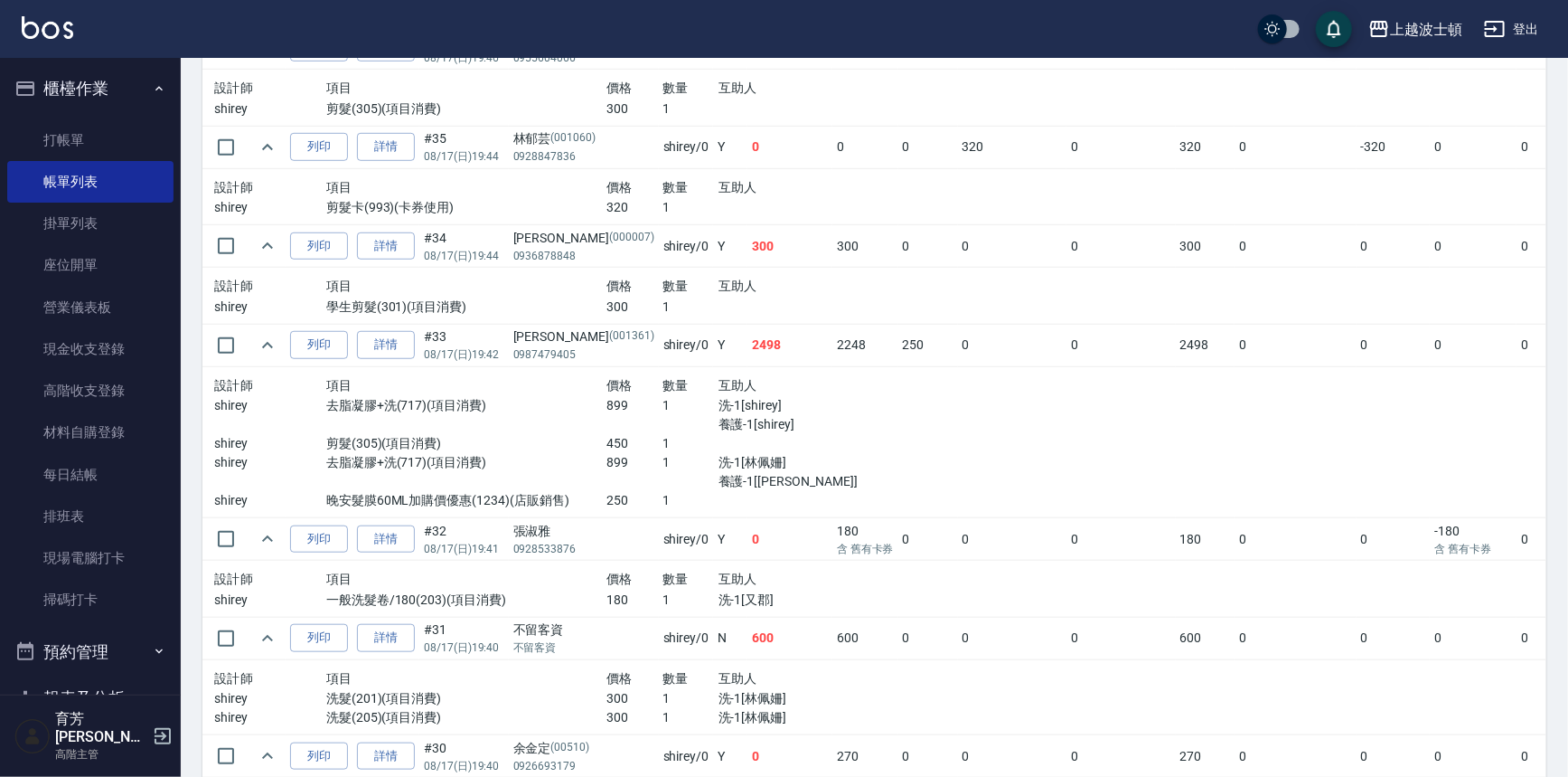
scroll to position [509, 0]
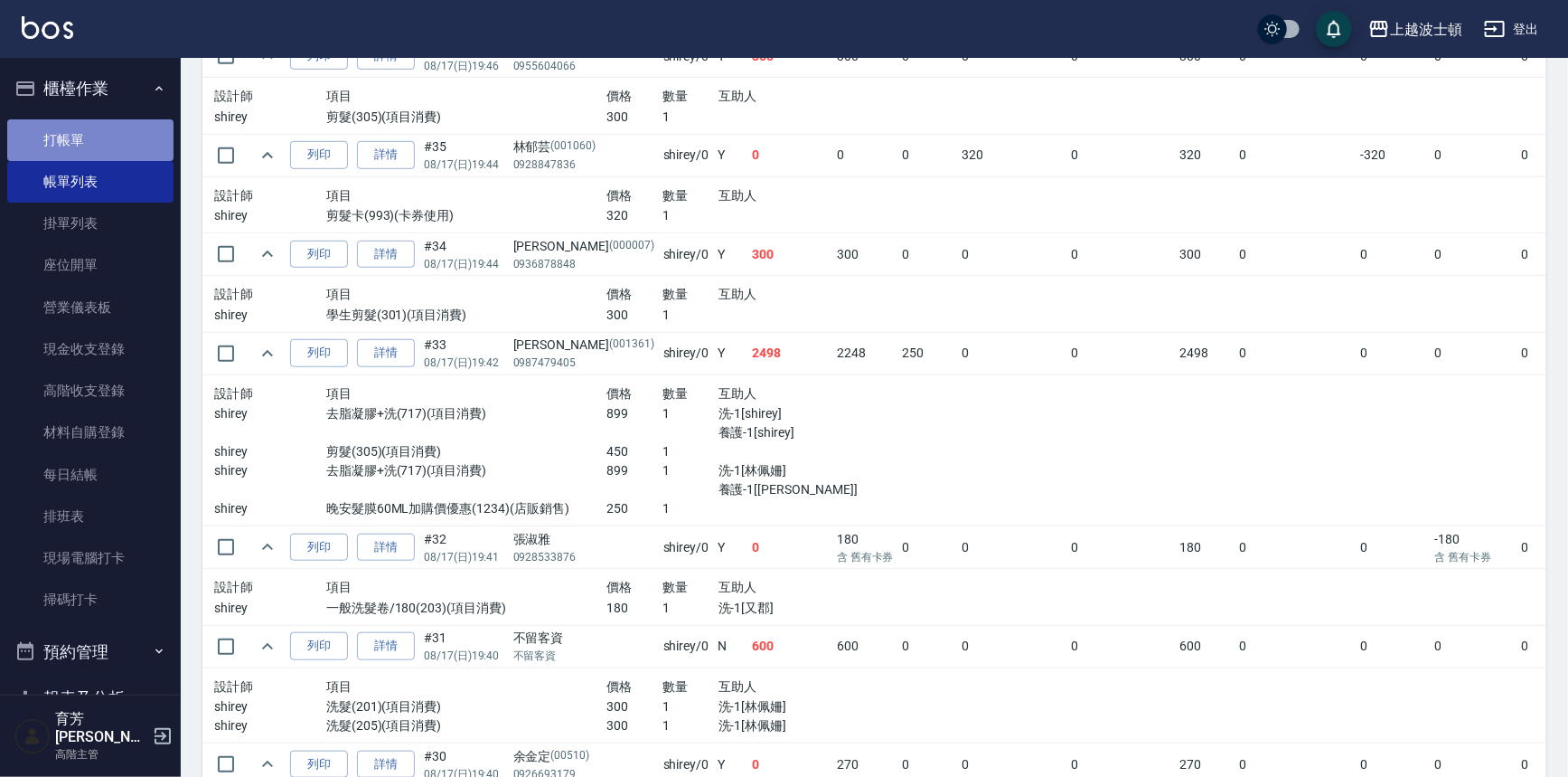
click at [101, 129] on link "打帳單" at bounding box center [91, 140] width 166 height 42
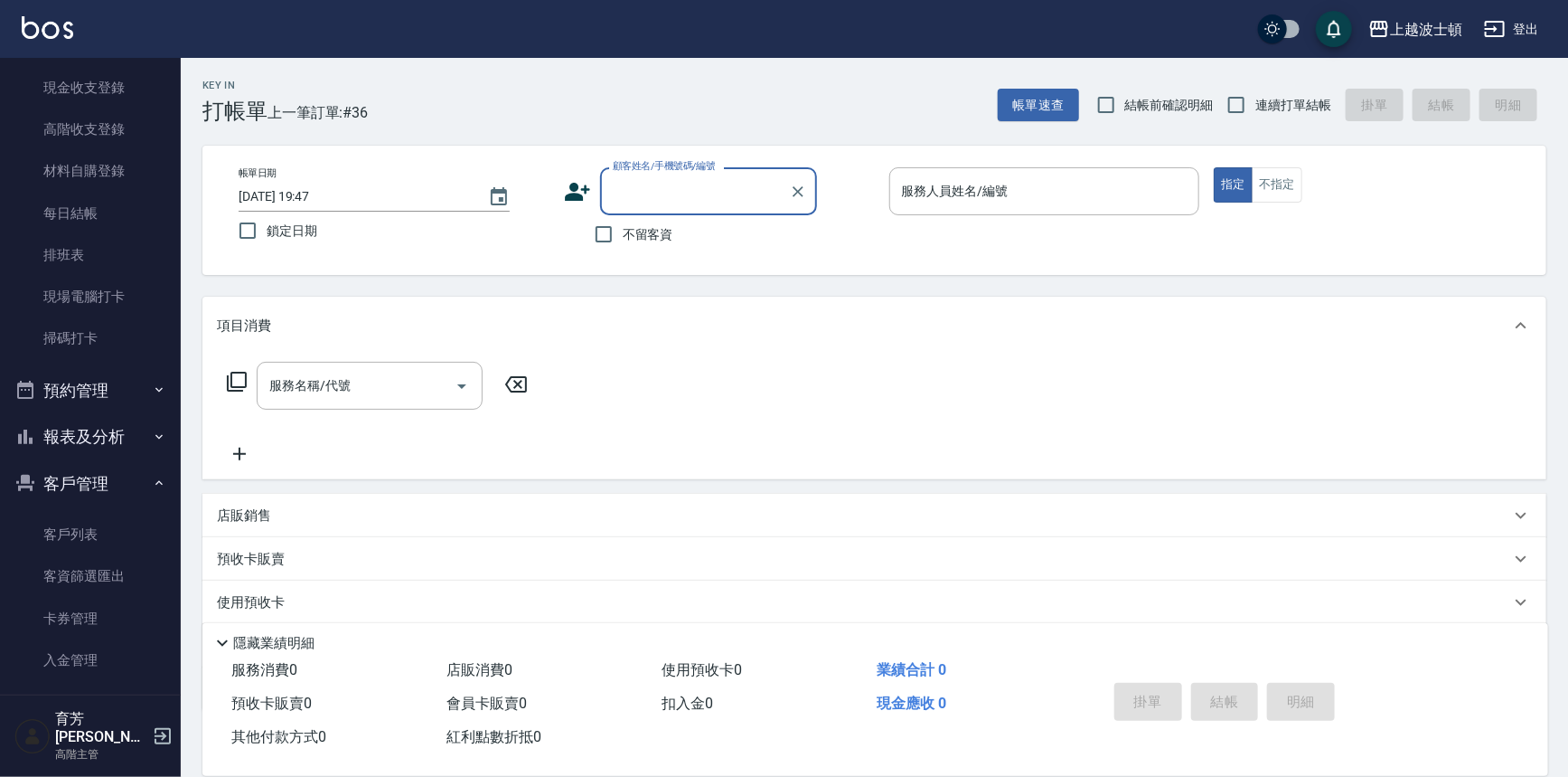
scroll to position [446, 0]
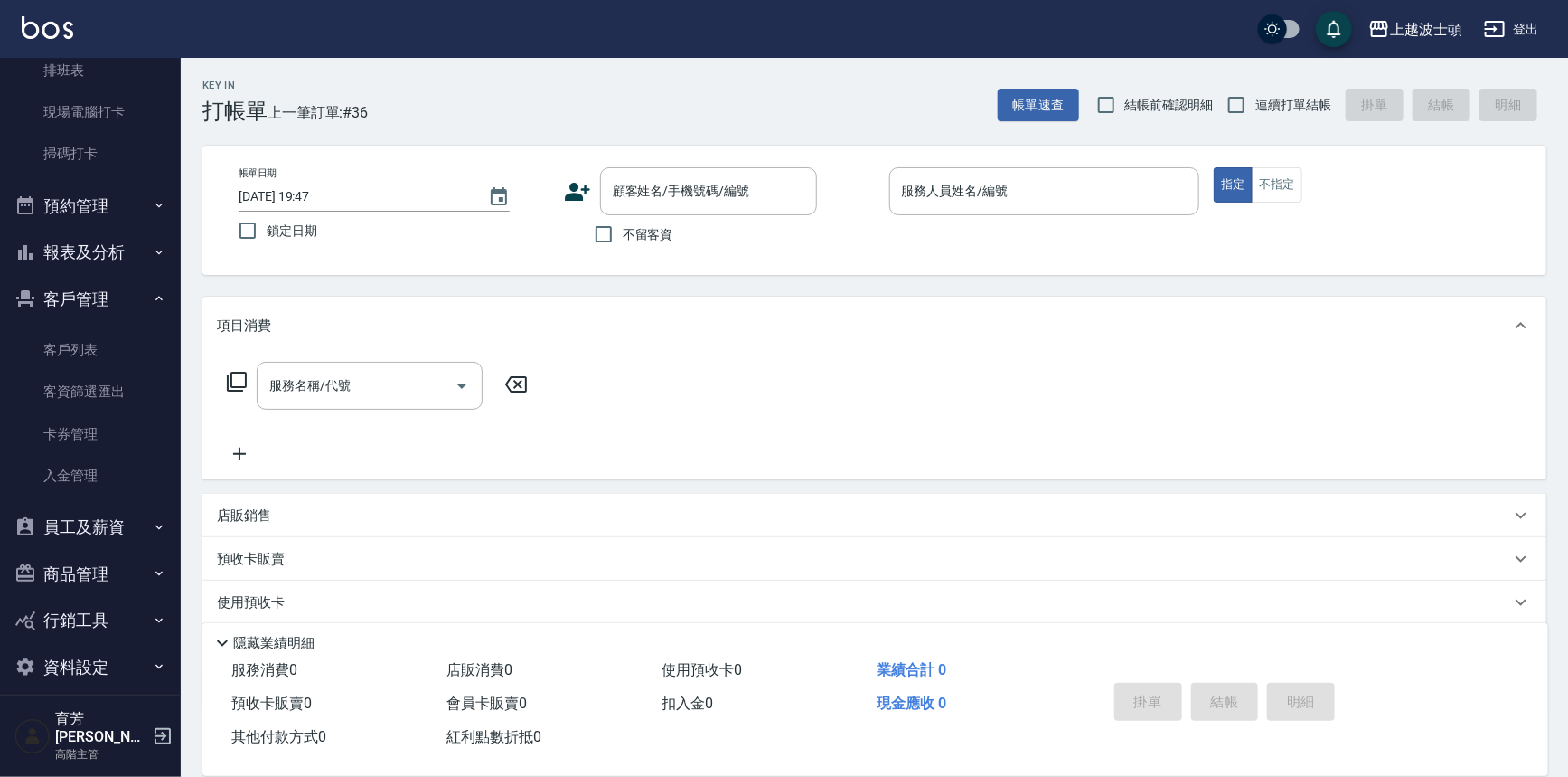
click at [160, 253] on button "報表及分析" at bounding box center [91, 252] width 166 height 47
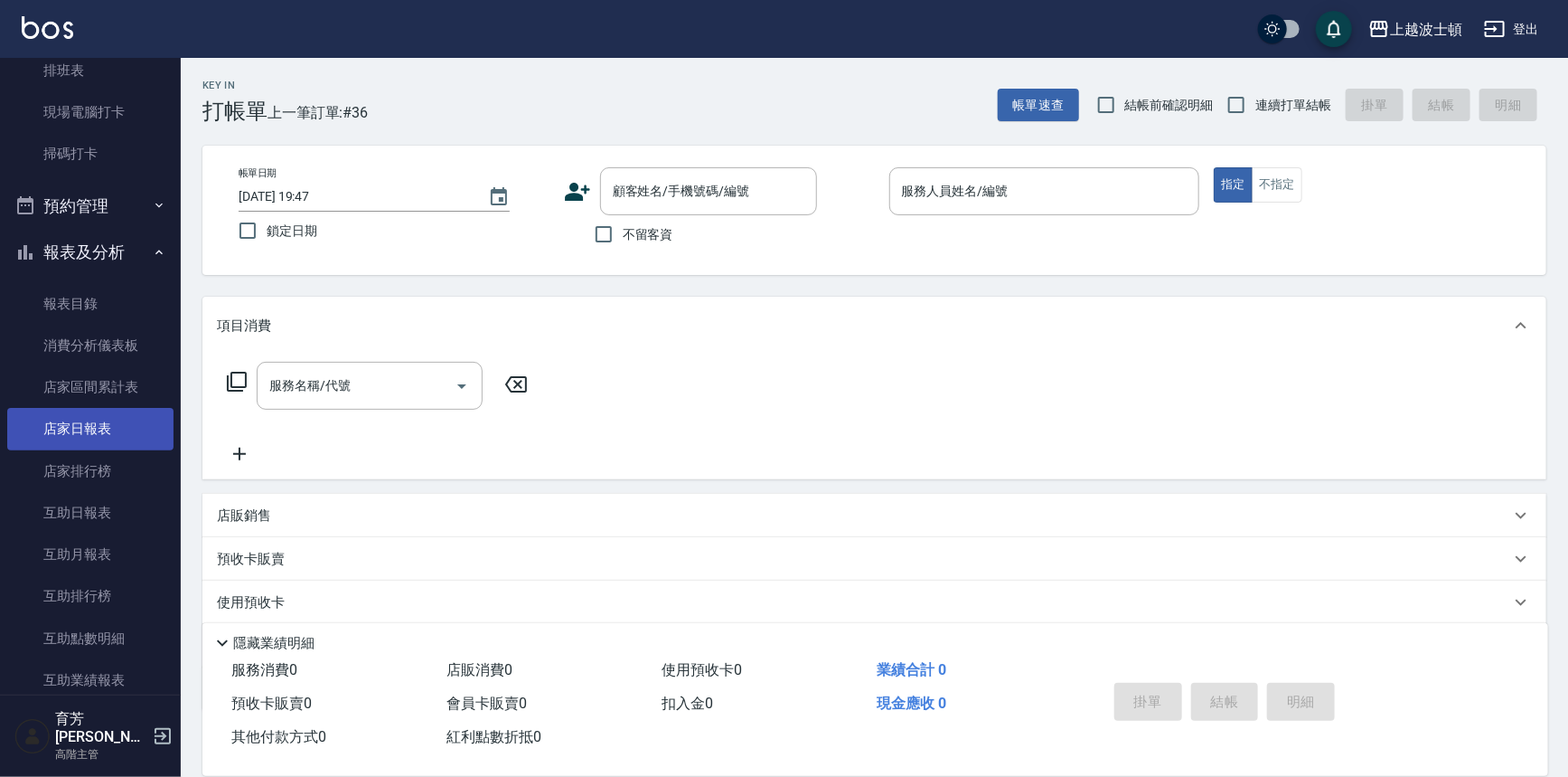
drag, startPoint x: 170, startPoint y: 283, endPoint x: 163, endPoint y: 417, distance: 134.2
click at [163, 417] on nav "櫃檯作業 打帳單 帳單列表 掛單列表 座位開單 營業儀表板 現金收支登錄 高階收支登錄 材料自購登錄 每日結帳 排班表 現場電腦打卡 掃碼打卡 預約管理 預約…" at bounding box center [91, 376] width 181 height 636
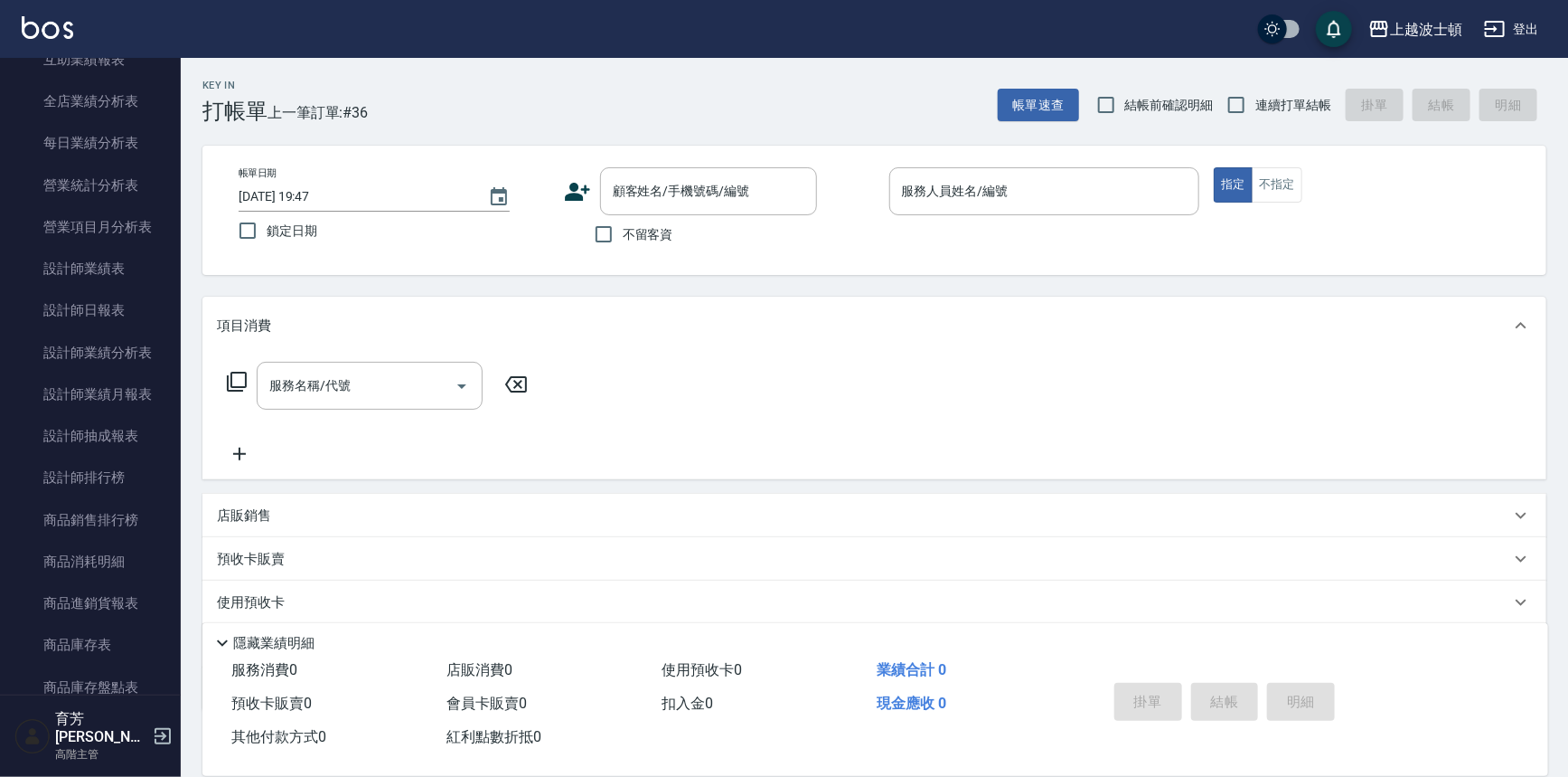
scroll to position [1073, 0]
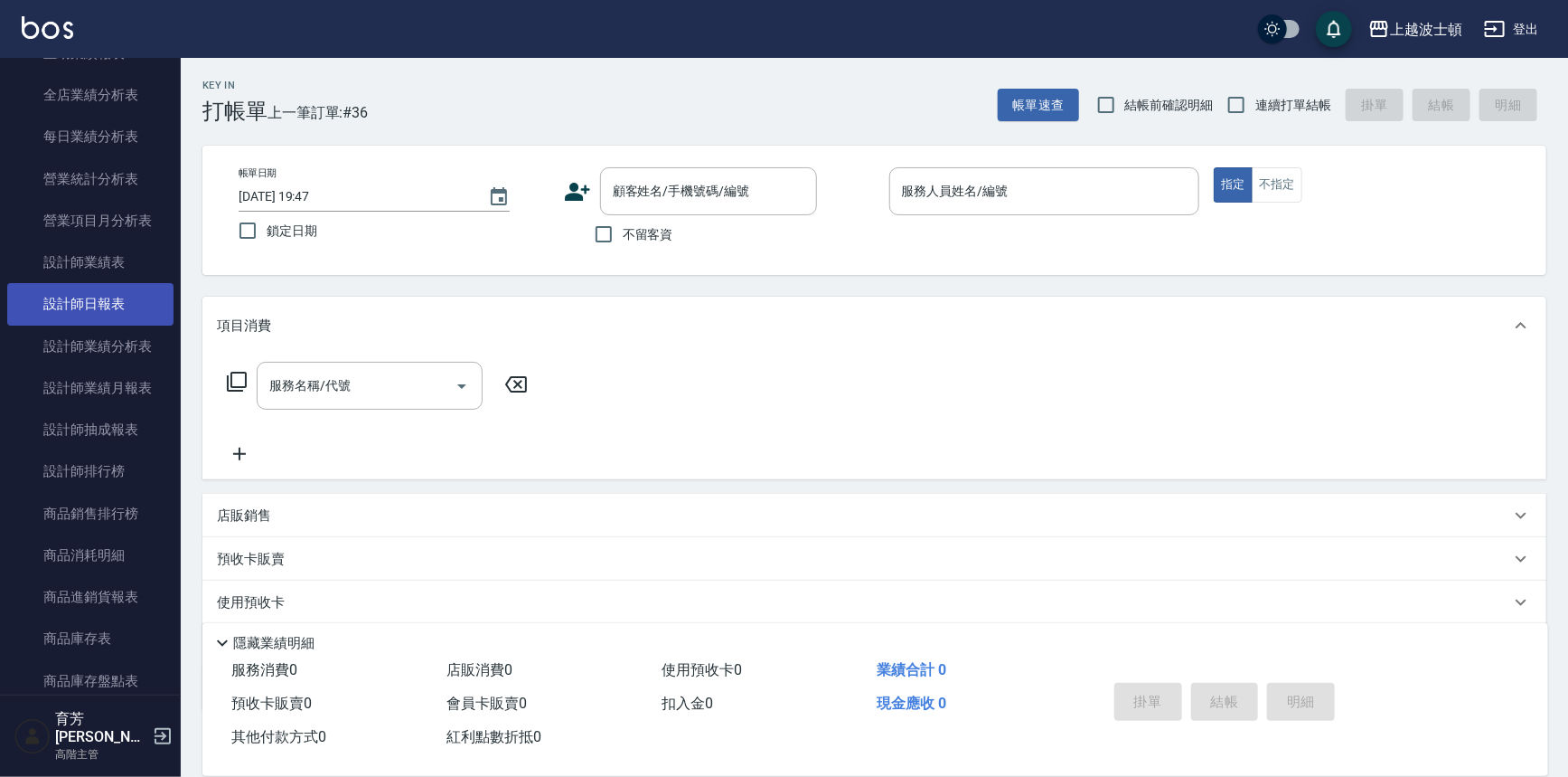
click at [134, 300] on link "設計師日報表" at bounding box center [91, 304] width 166 height 42
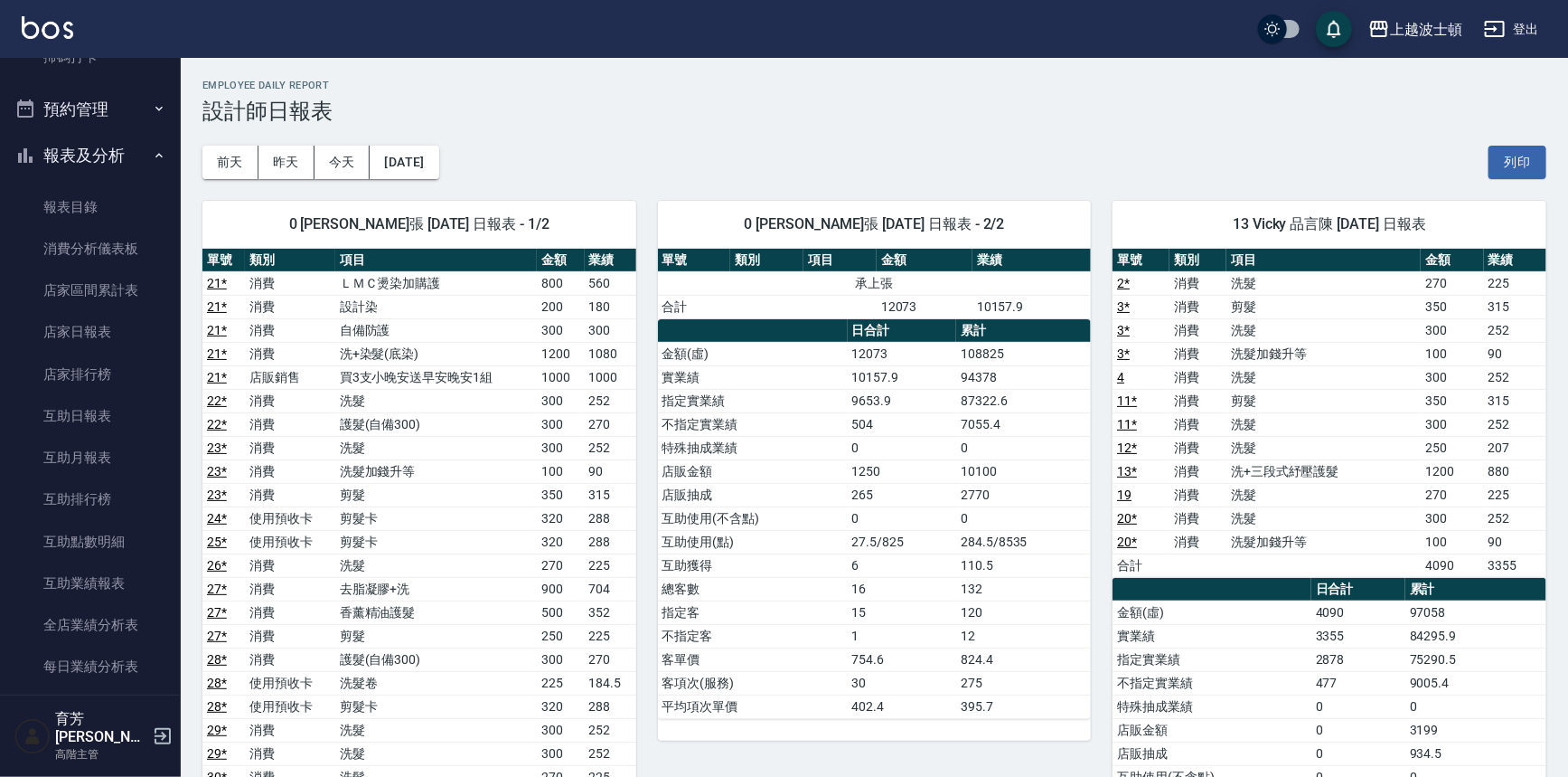
scroll to position [533, 0]
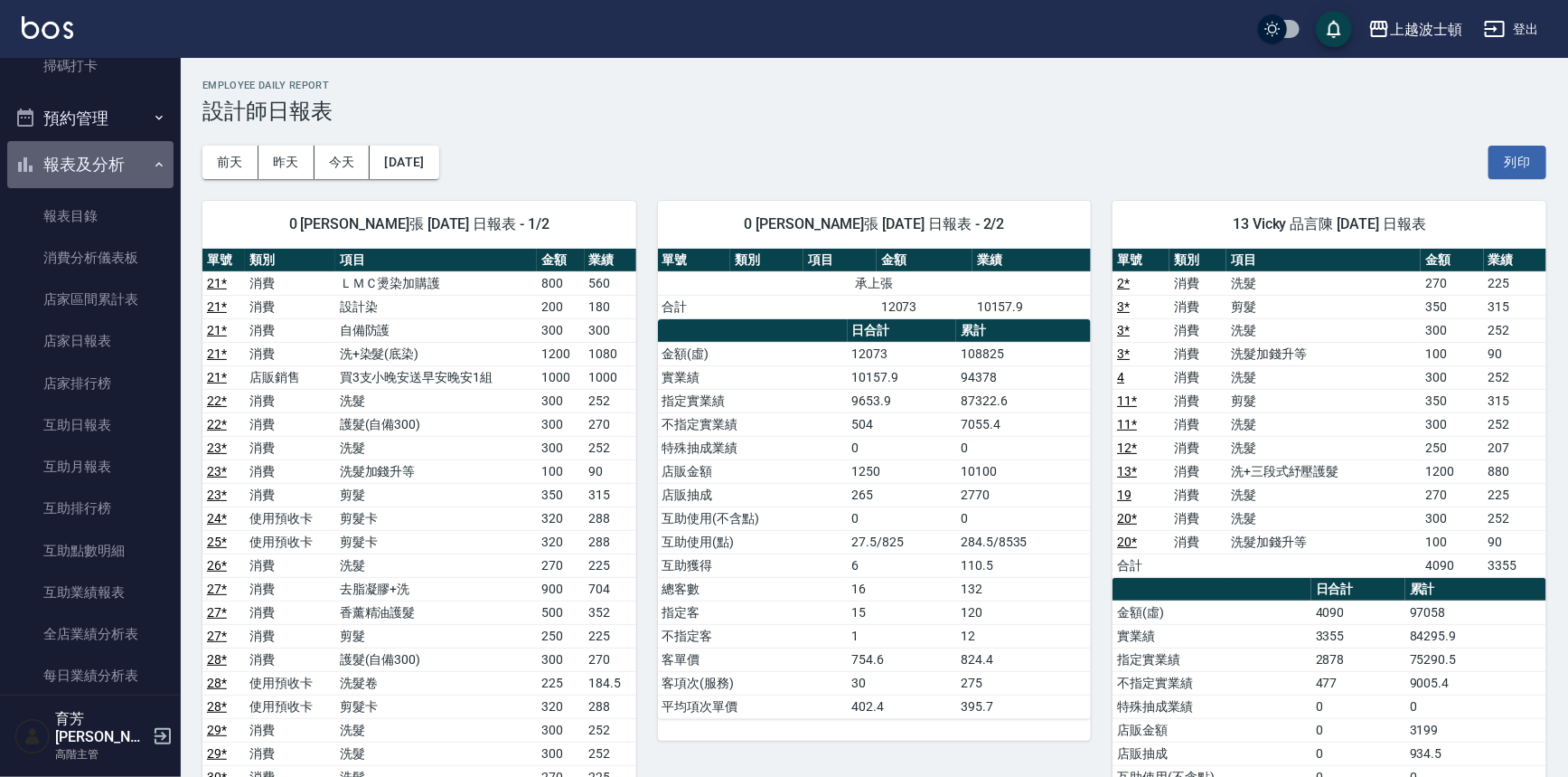
click at [152, 167] on icon "button" at bounding box center [159, 164] width 14 height 14
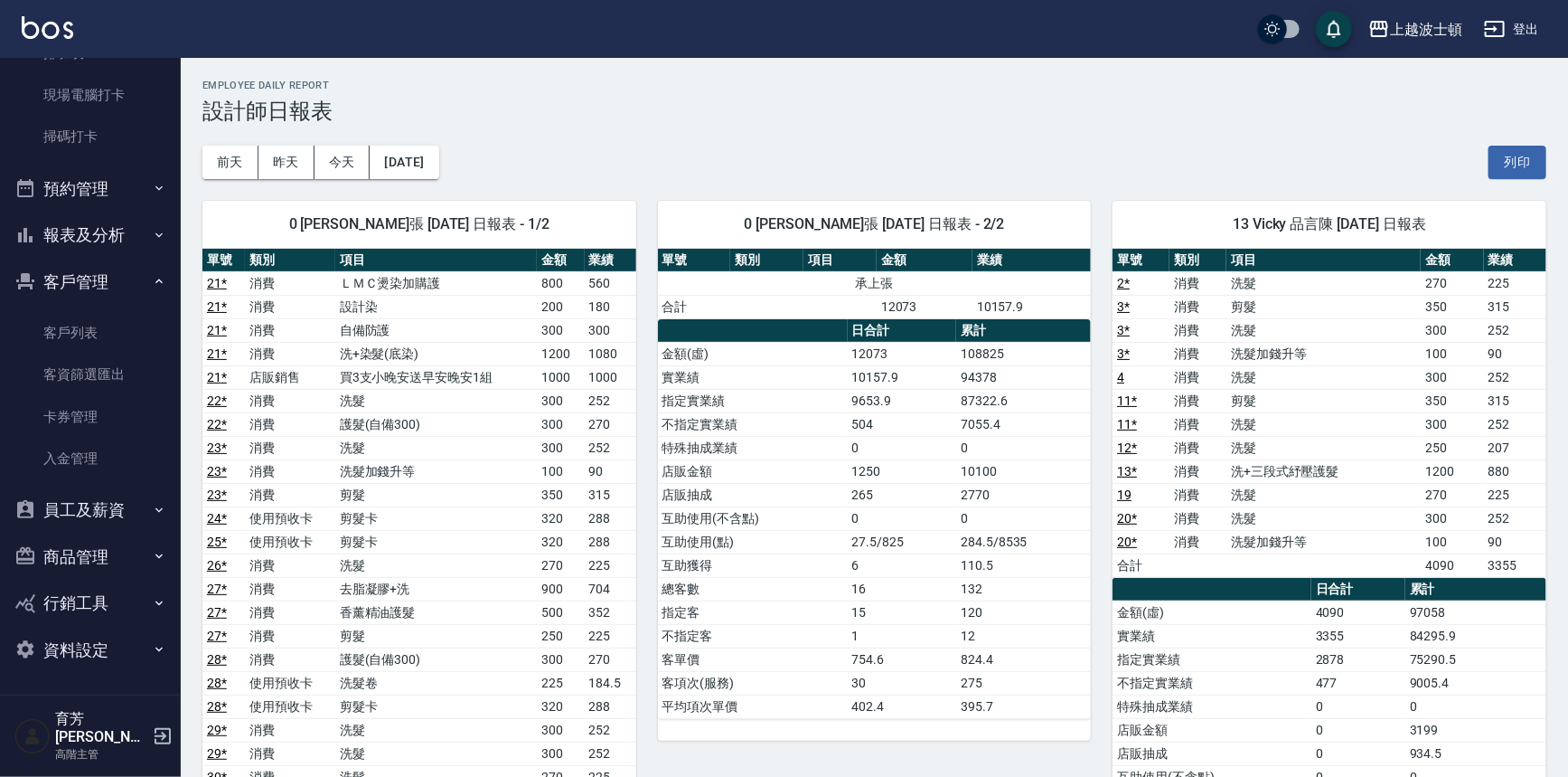
scroll to position [447, 0]
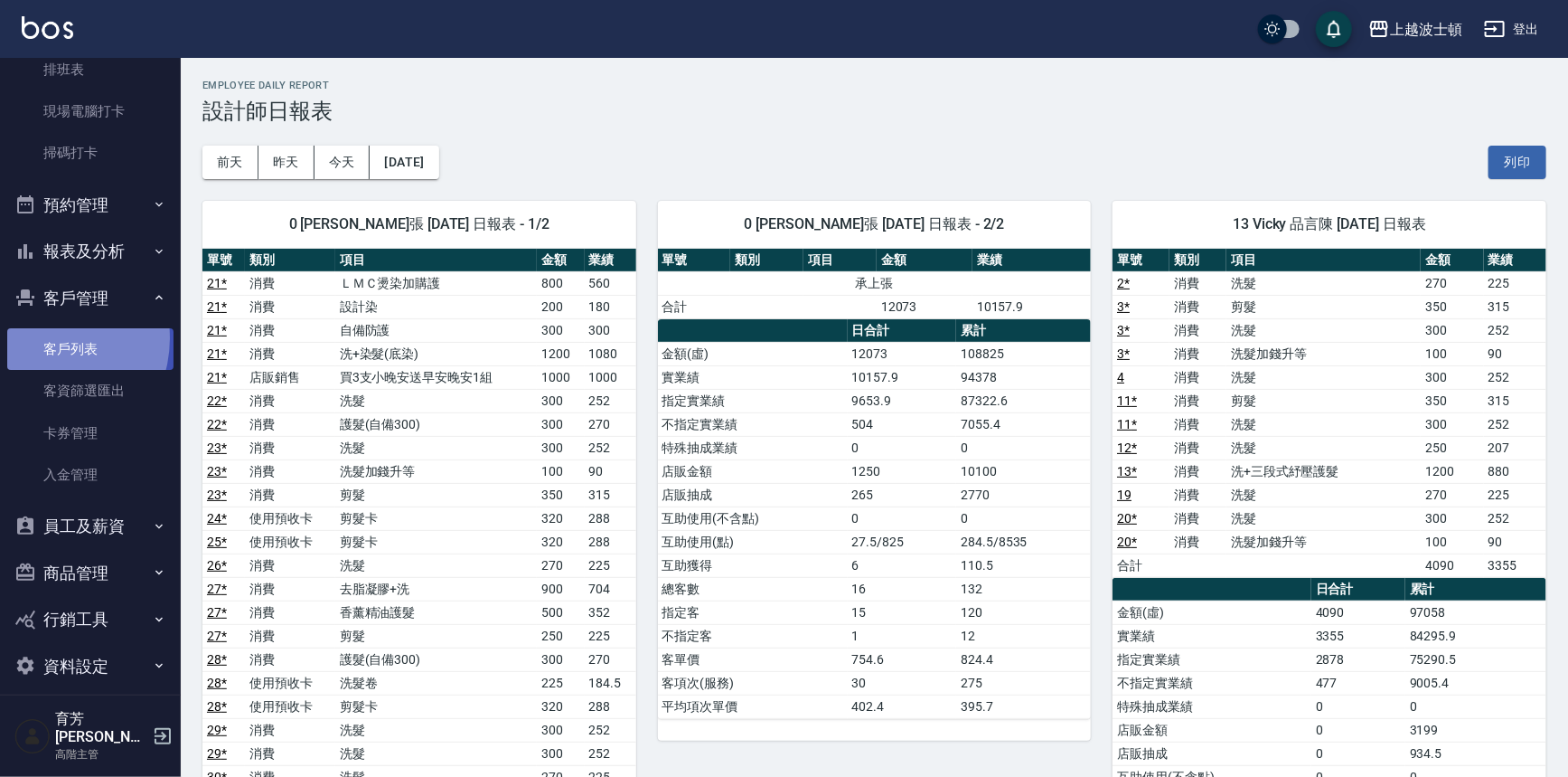
click at [43, 337] on link "客戶列表" at bounding box center [91, 349] width 166 height 42
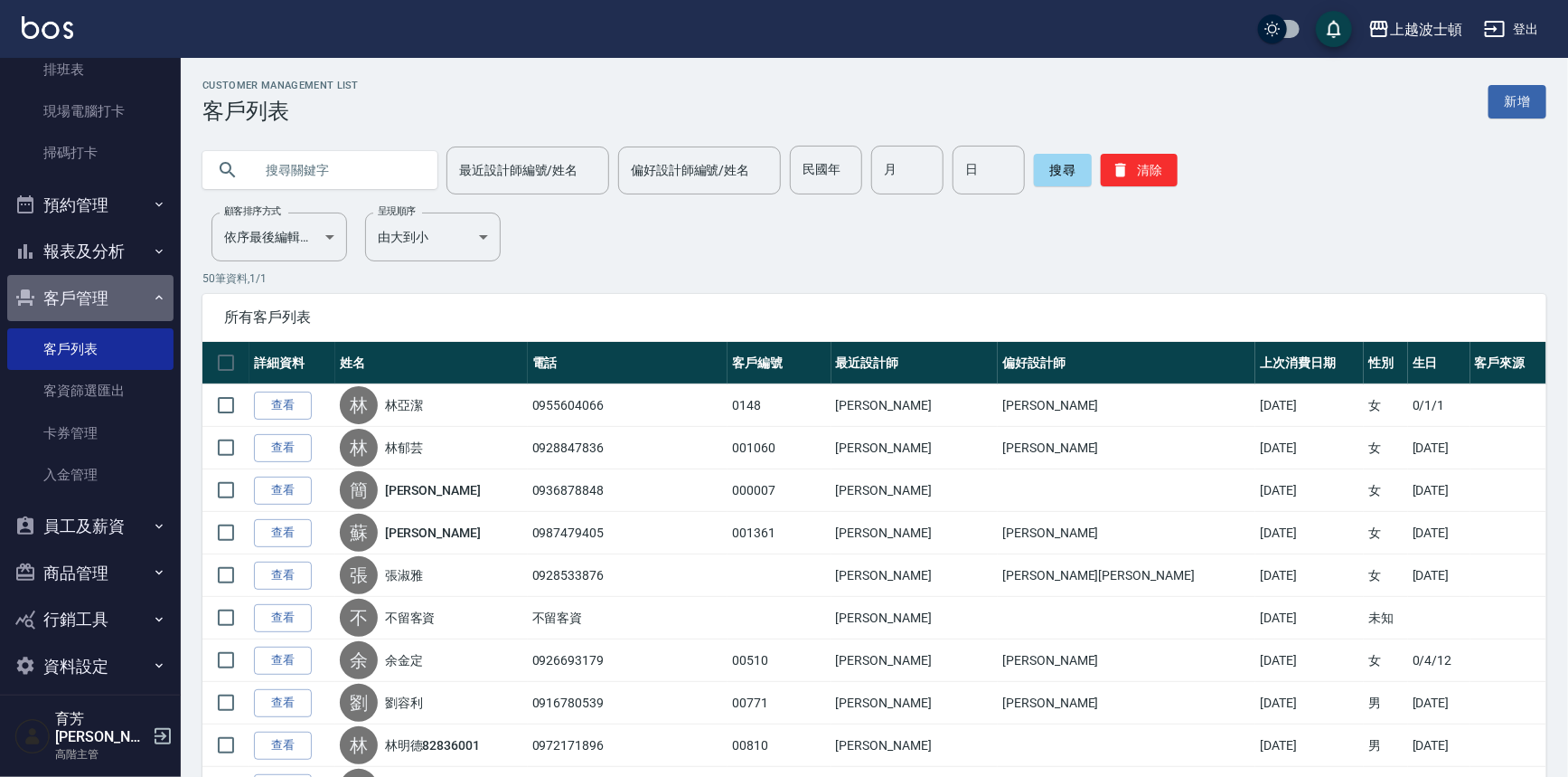
click at [128, 298] on button "客戶管理" at bounding box center [91, 298] width 166 height 47
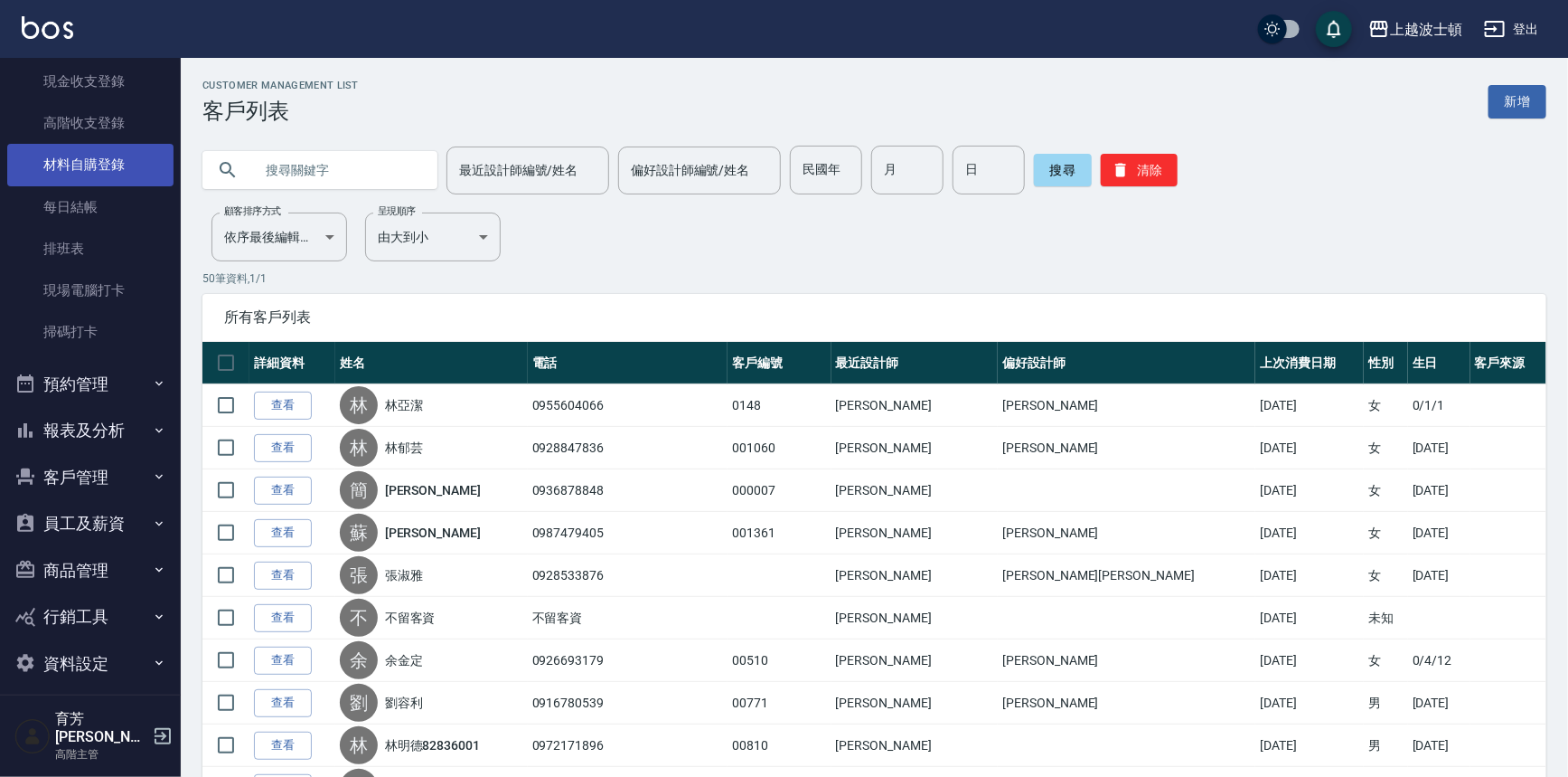
scroll to position [264, 0]
click at [101, 427] on button "報表及分析" at bounding box center [91, 434] width 166 height 47
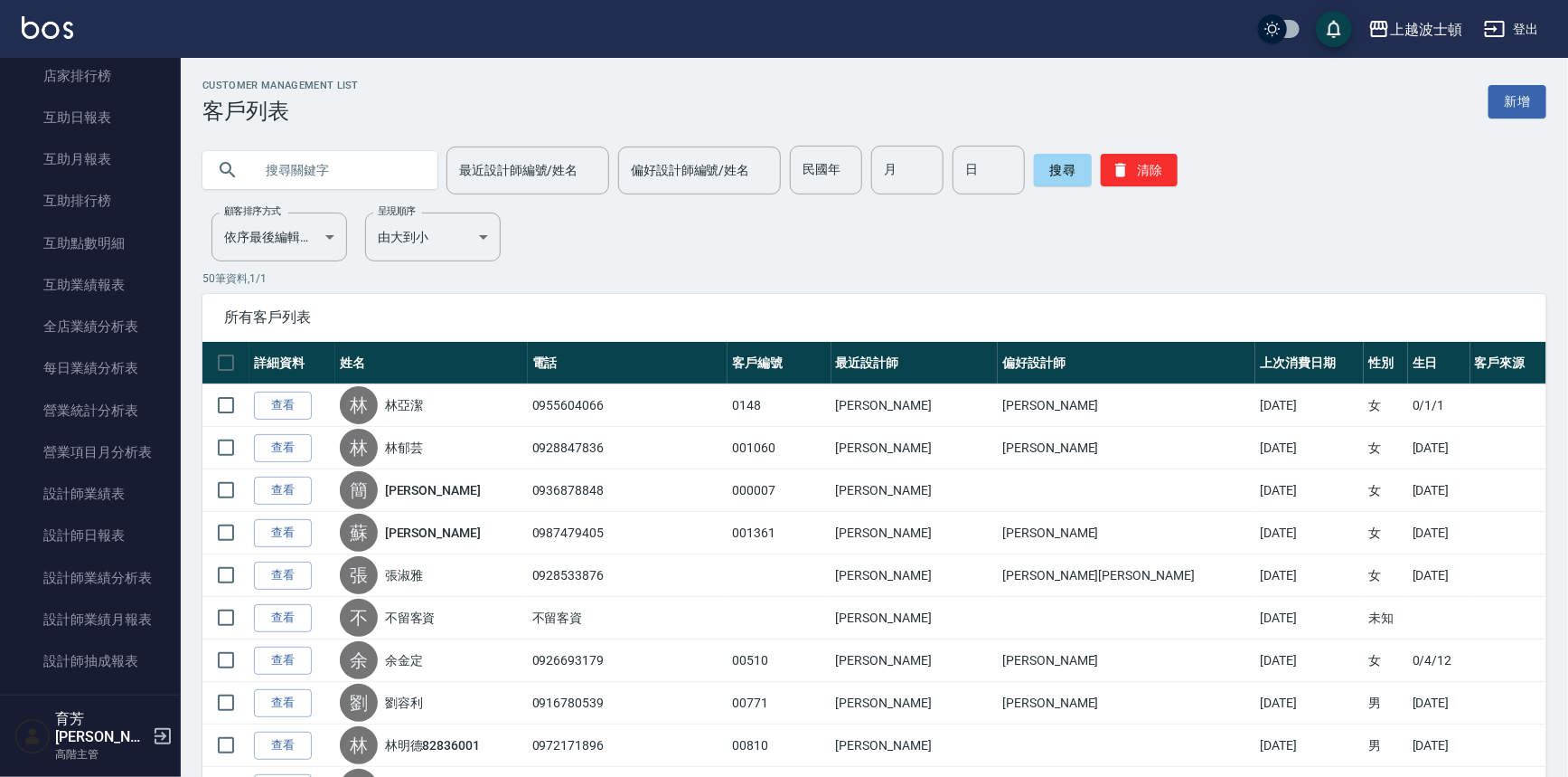
scroll to position [876, 0]
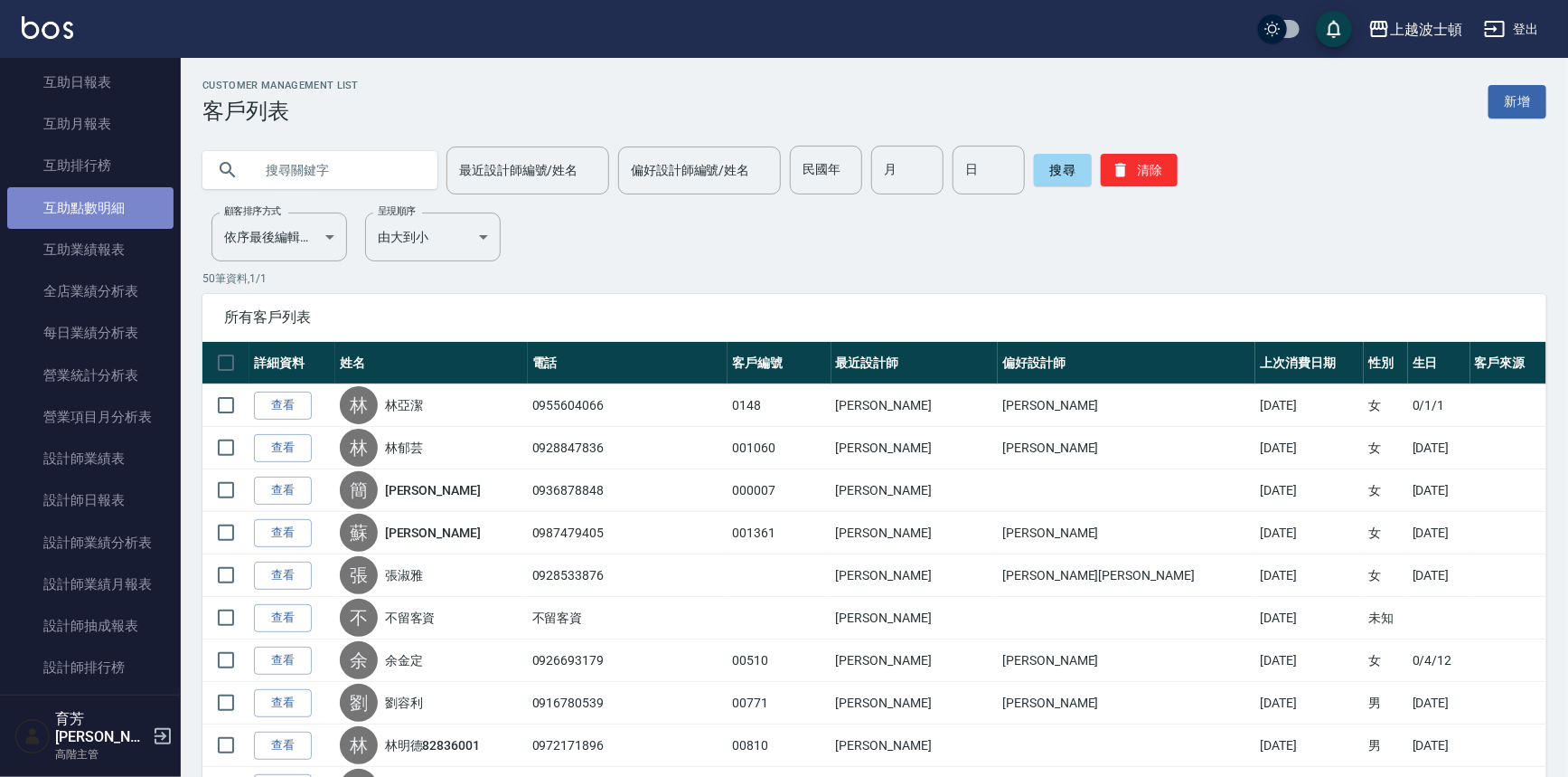
click at [105, 216] on link "互助點數明細" at bounding box center [91, 208] width 166 height 42
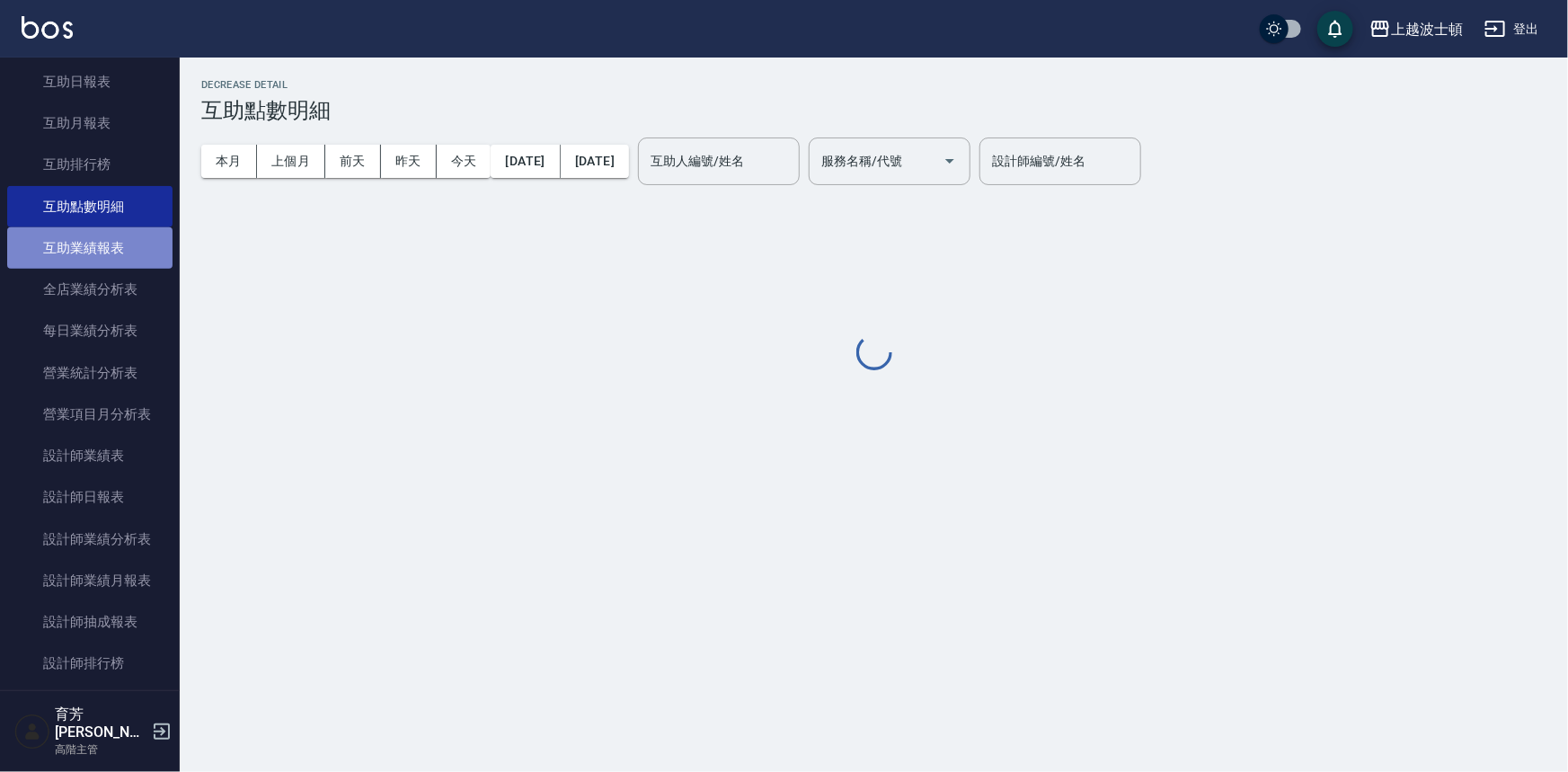
click at [90, 240] on link "互助業績報表" at bounding box center [90, 248] width 165 height 41
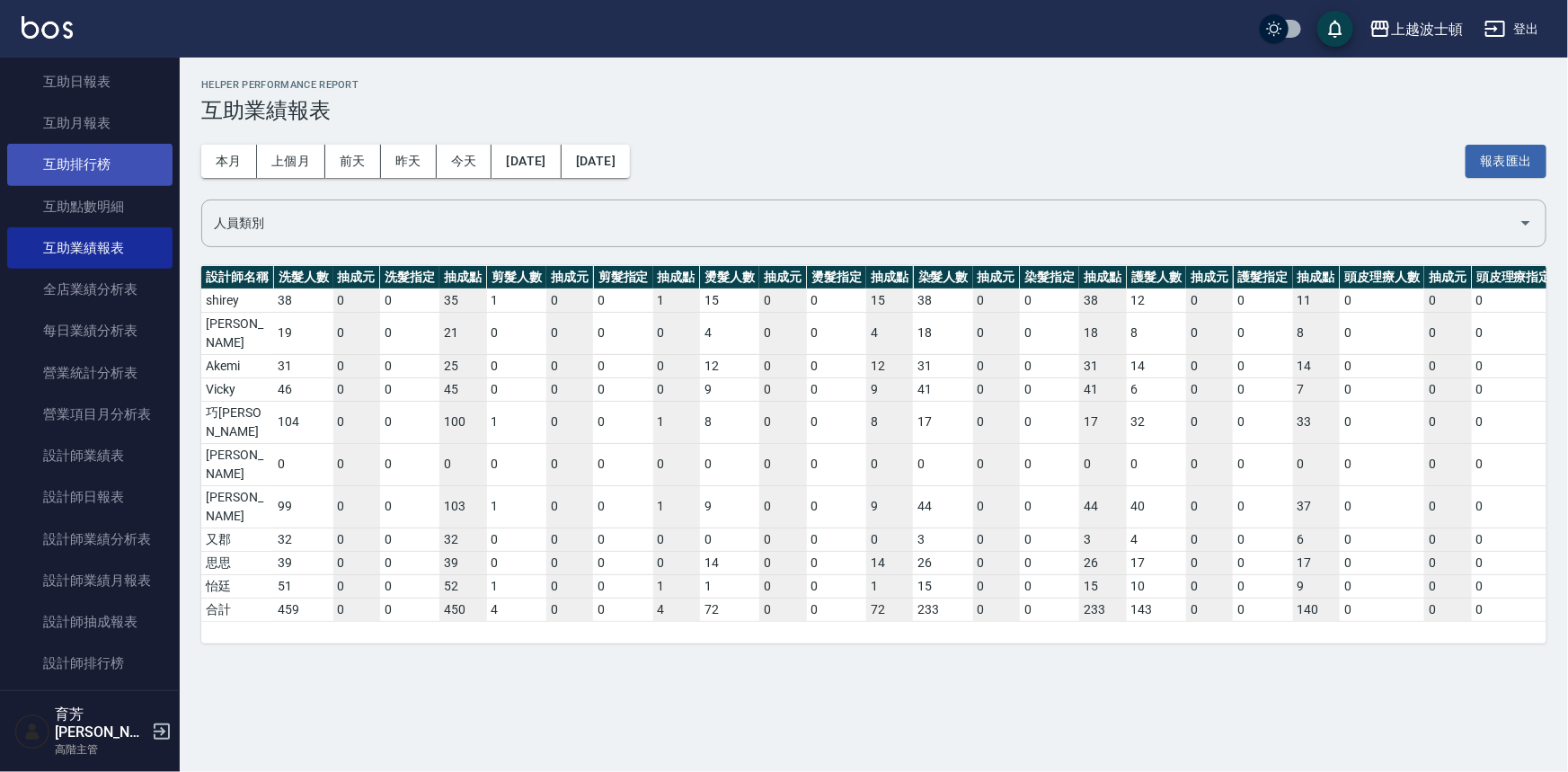
drag, startPoint x: 94, startPoint y: 189, endPoint x: 99, endPoint y: 171, distance: 18.7
click at [94, 189] on link "互助點數明細" at bounding box center [90, 206] width 165 height 41
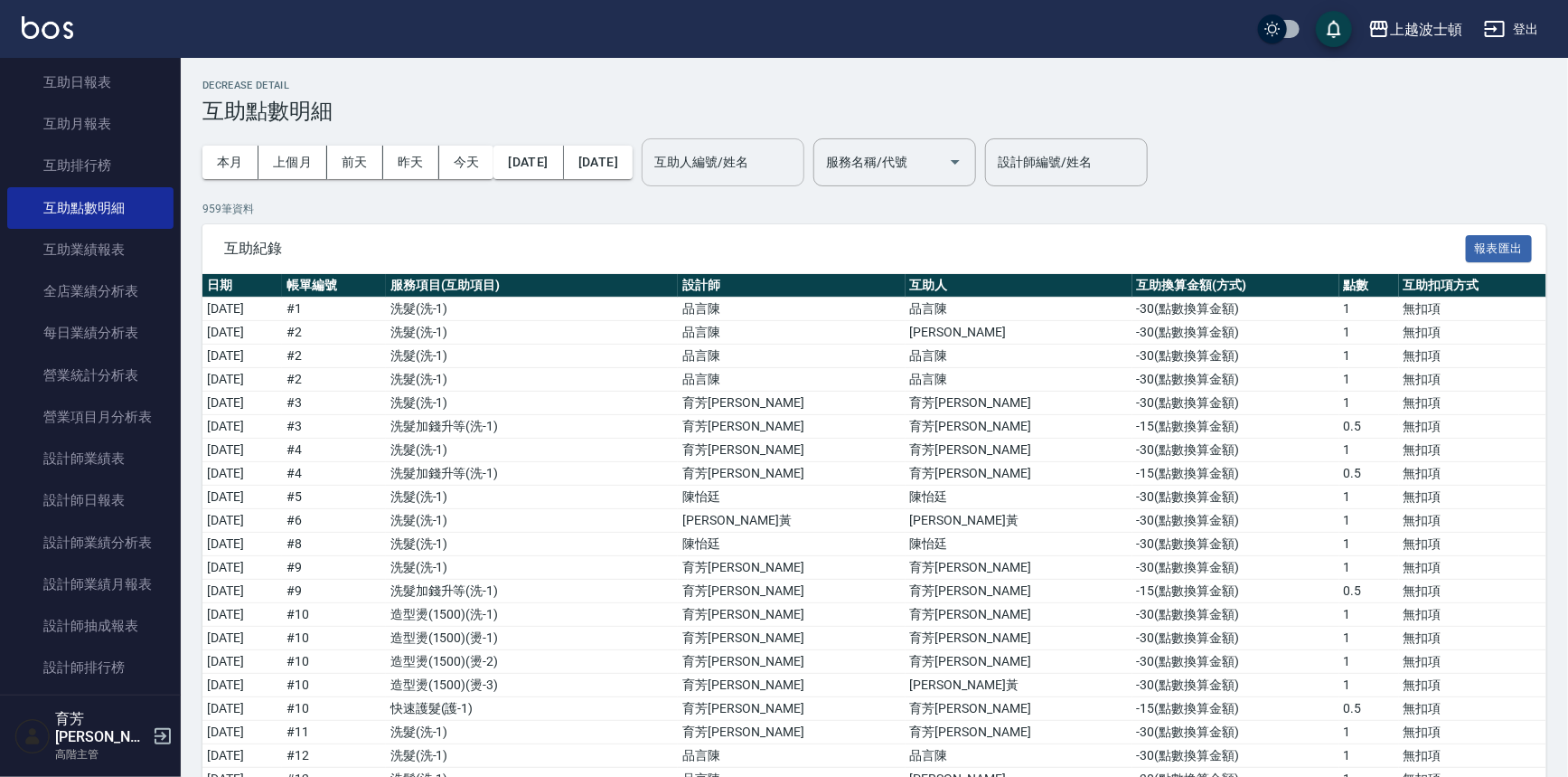
click at [742, 171] on input "互助人編號/姓名" at bounding box center [723, 162] width 146 height 32
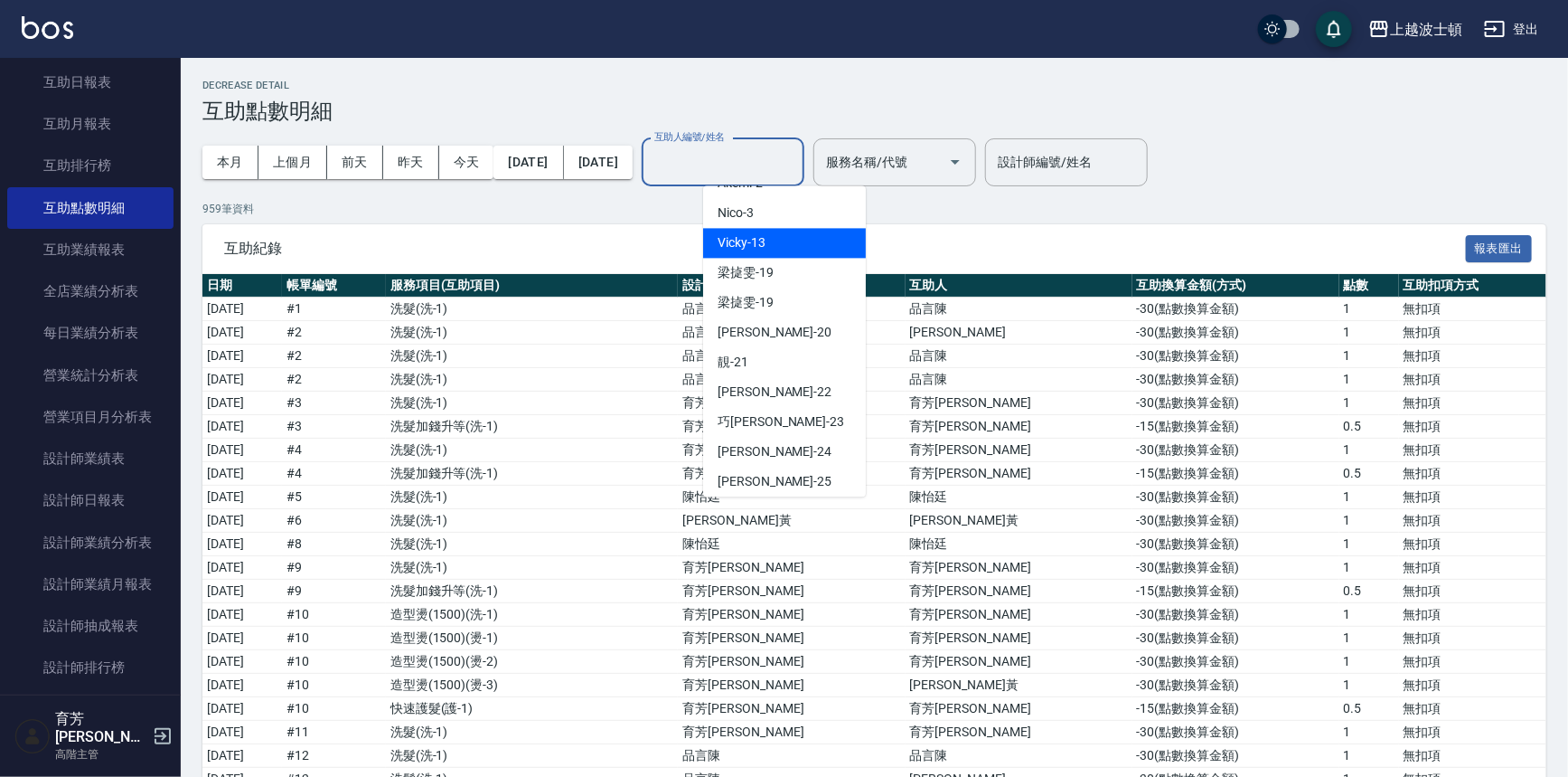
scroll to position [124, 0]
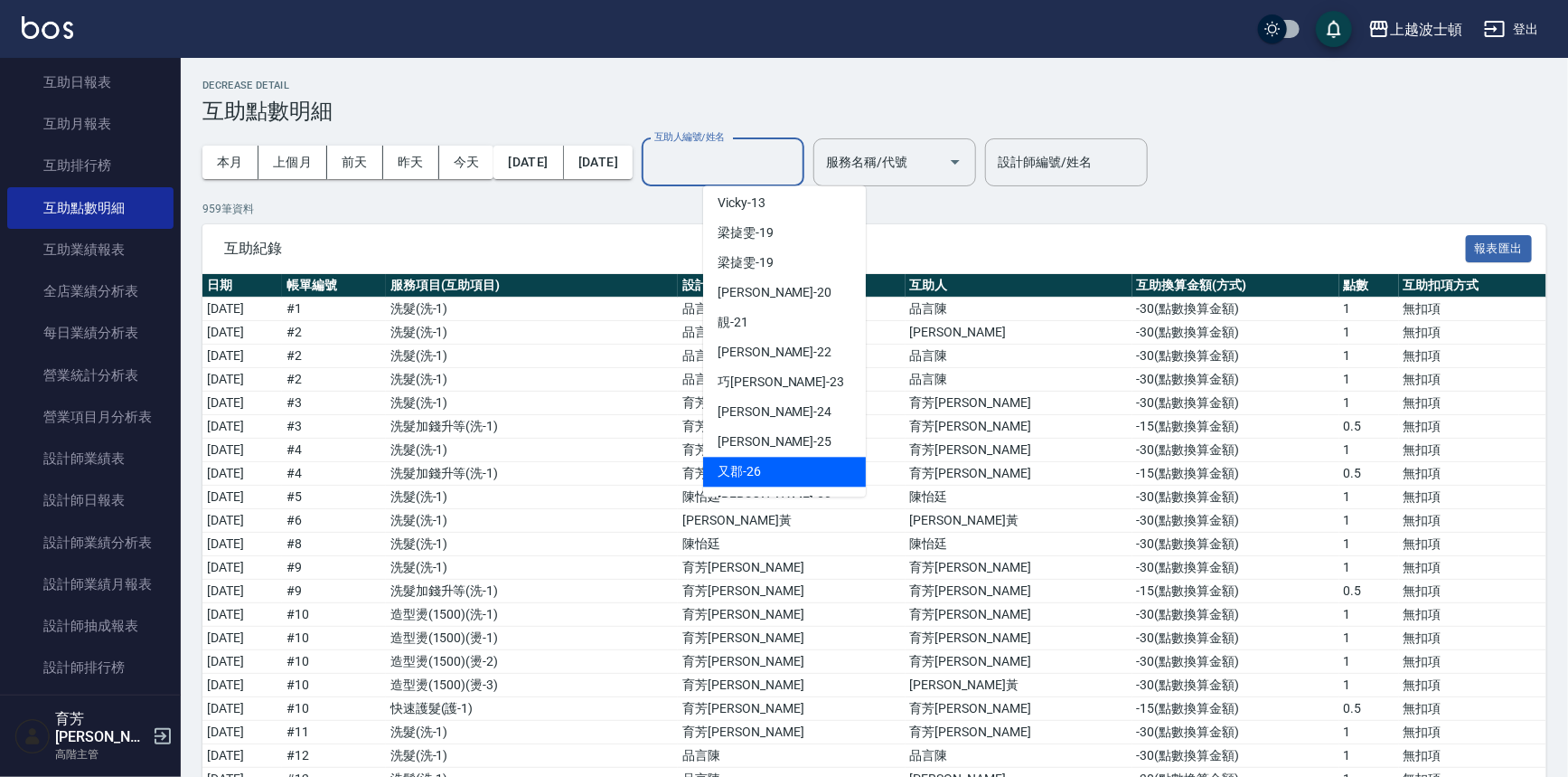
click at [750, 468] on span "又郡 -26" at bounding box center [739, 471] width 43 height 19
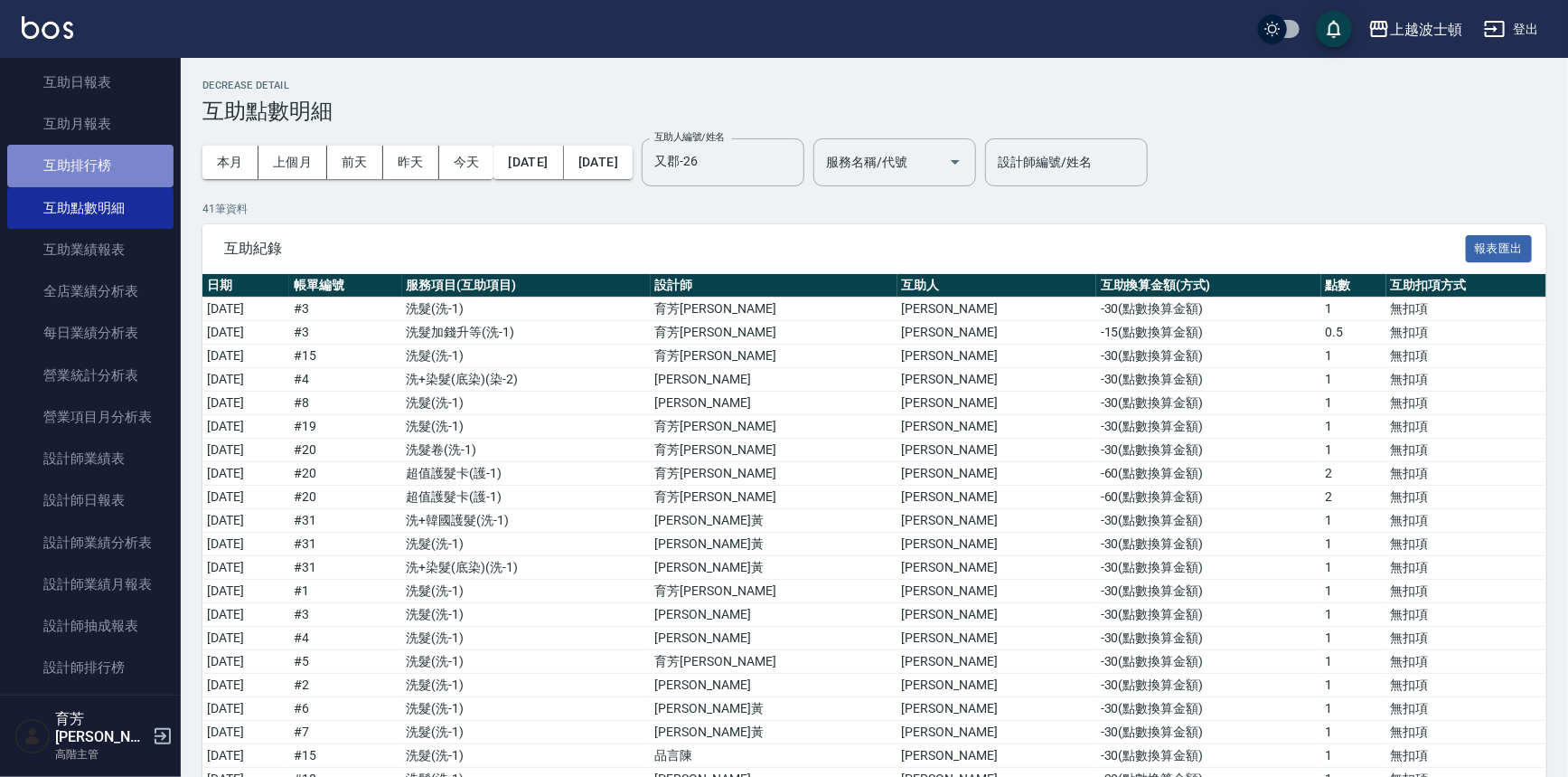
click at [99, 162] on link "互助排行榜" at bounding box center [91, 165] width 166 height 42
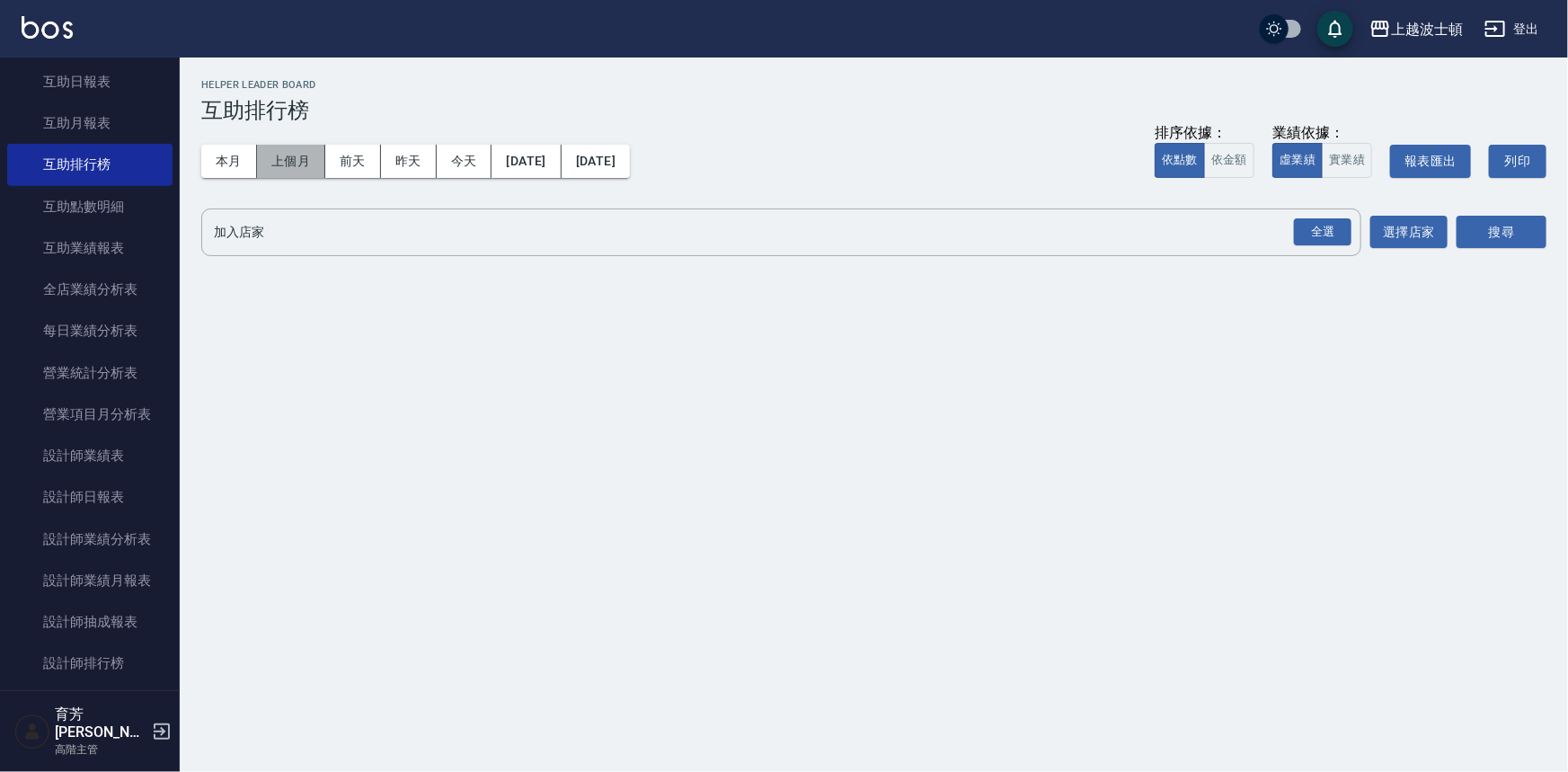
click at [314, 156] on button "上個月" at bounding box center [291, 160] width 69 height 33
click at [95, 119] on link "互助月報表" at bounding box center [90, 123] width 165 height 41
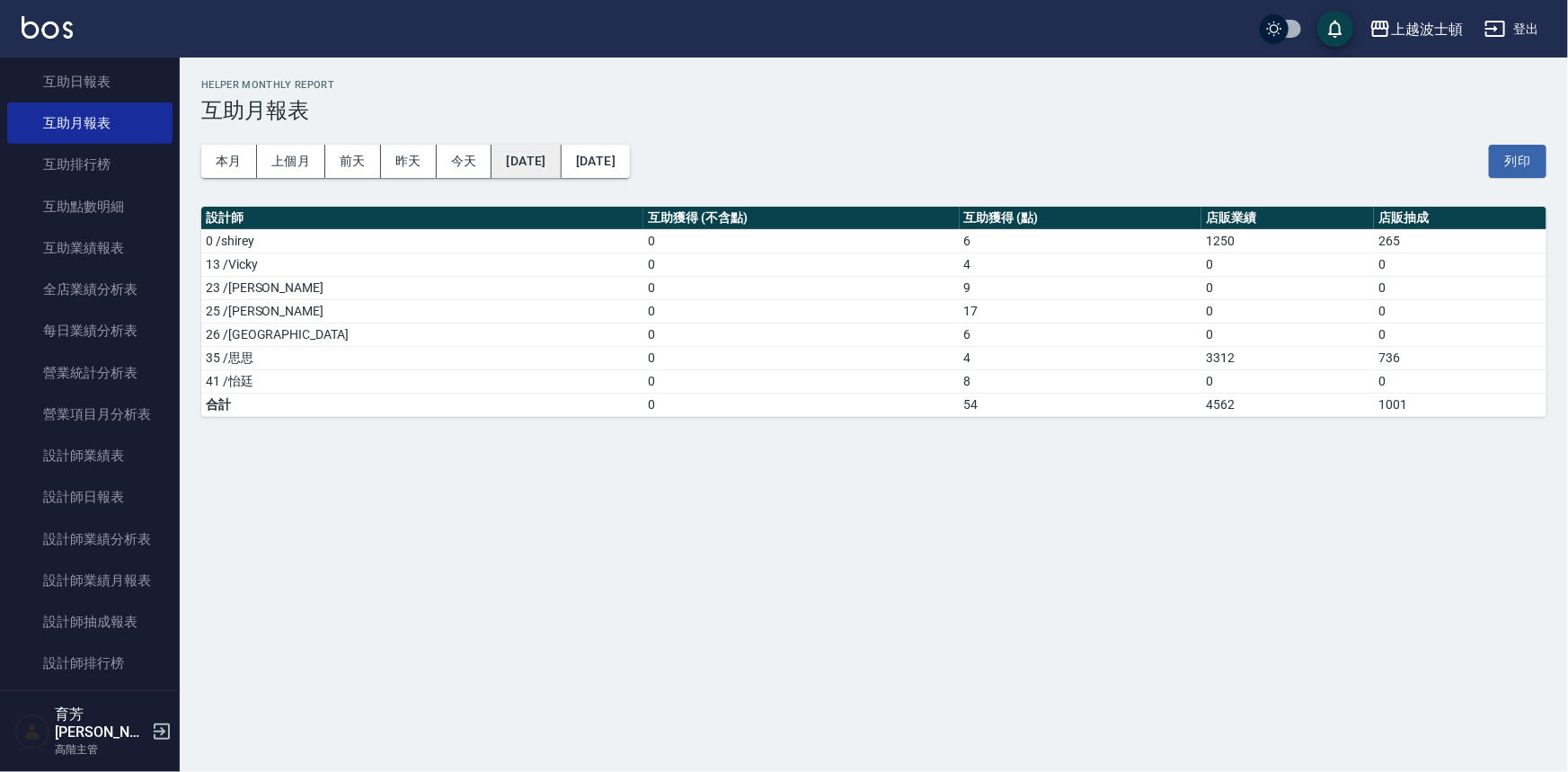
click at [548, 161] on button "[DATE]" at bounding box center [526, 160] width 69 height 33
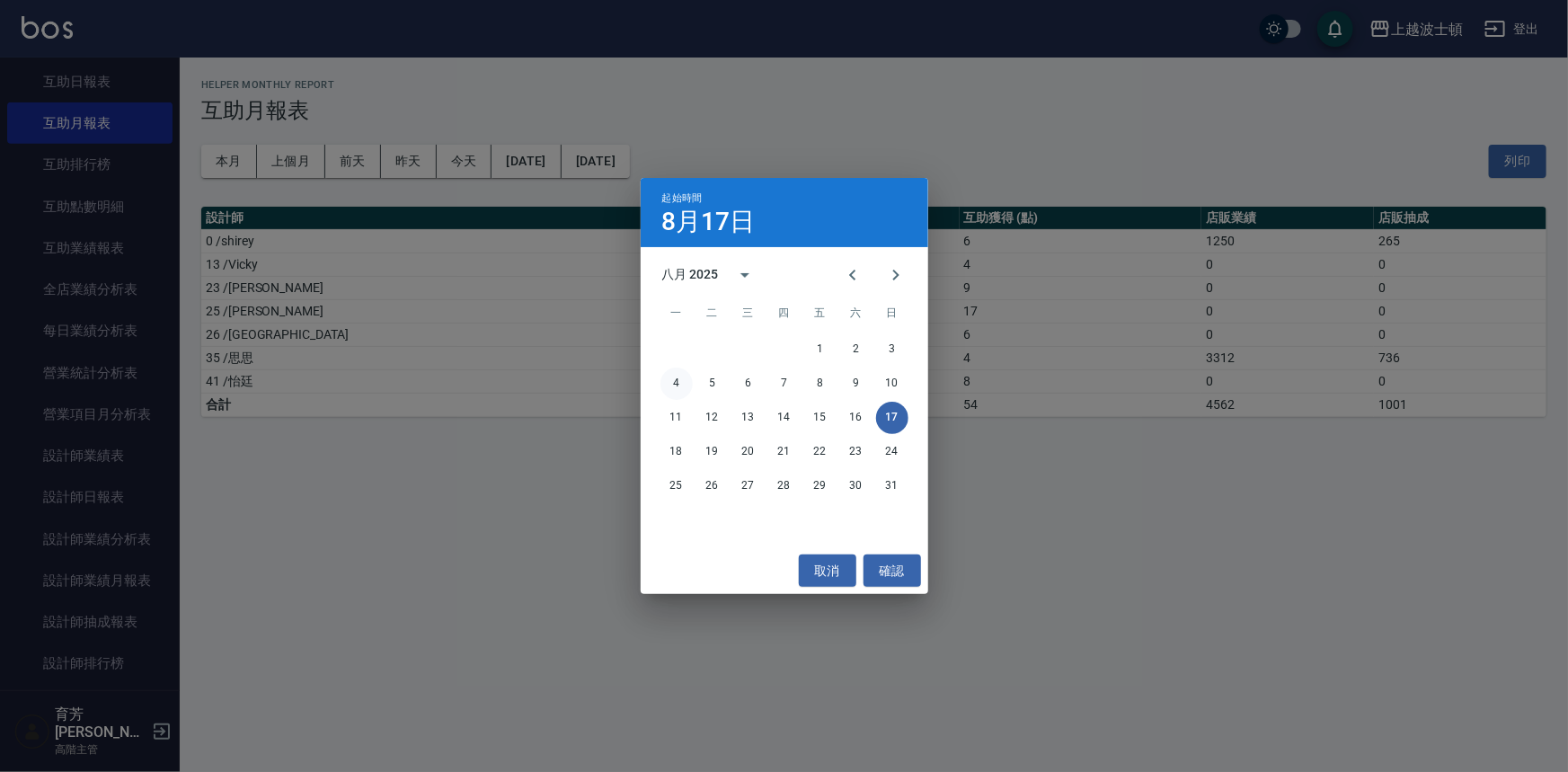
click at [673, 381] on button "4" at bounding box center [677, 384] width 32 height 32
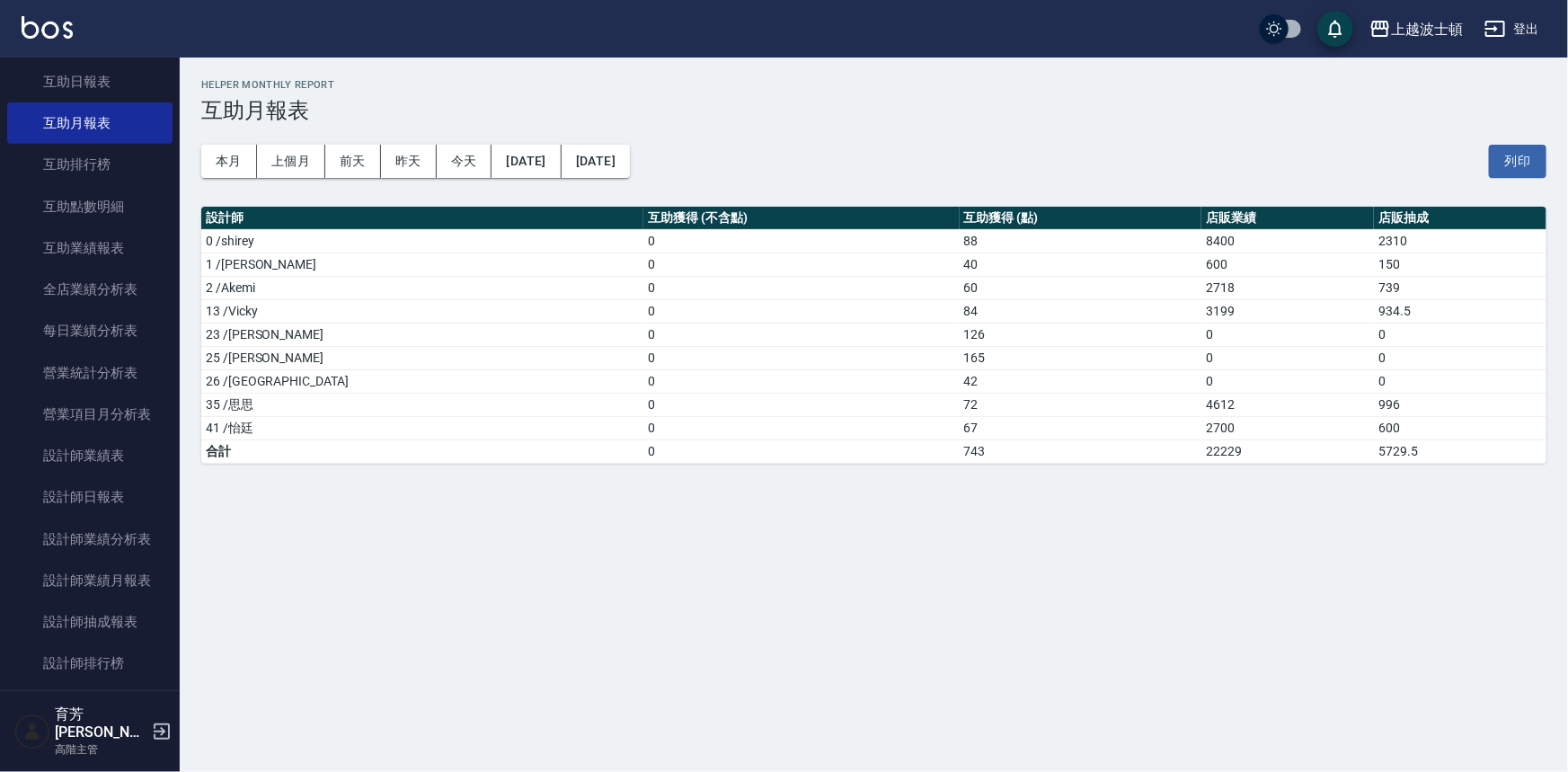
drag, startPoint x: 180, startPoint y: 309, endPoint x: 177, endPoint y: 81, distance: 228.0
click at [179, 81] on div "櫃檯作業 打帳單 帳單列表 掛單列表 座位開單 營業儀表板 現金收支登錄 高階收支登錄 材料自購登錄 每日結帳 排班表 現場電腦打卡 掃碼打卡 預約管理 預約…" at bounding box center [90, 414] width 180 height 714
click at [169, 289] on nav "櫃檯作業 打帳單 帳單列表 掛單列表 座位開單 營業儀表板 現金收支登錄 高階收支登錄 材料自購登錄 每日結帳 排班表 現場電腦打卡 掃碼打卡 預約管理 預約…" at bounding box center [90, 373] width 180 height 632
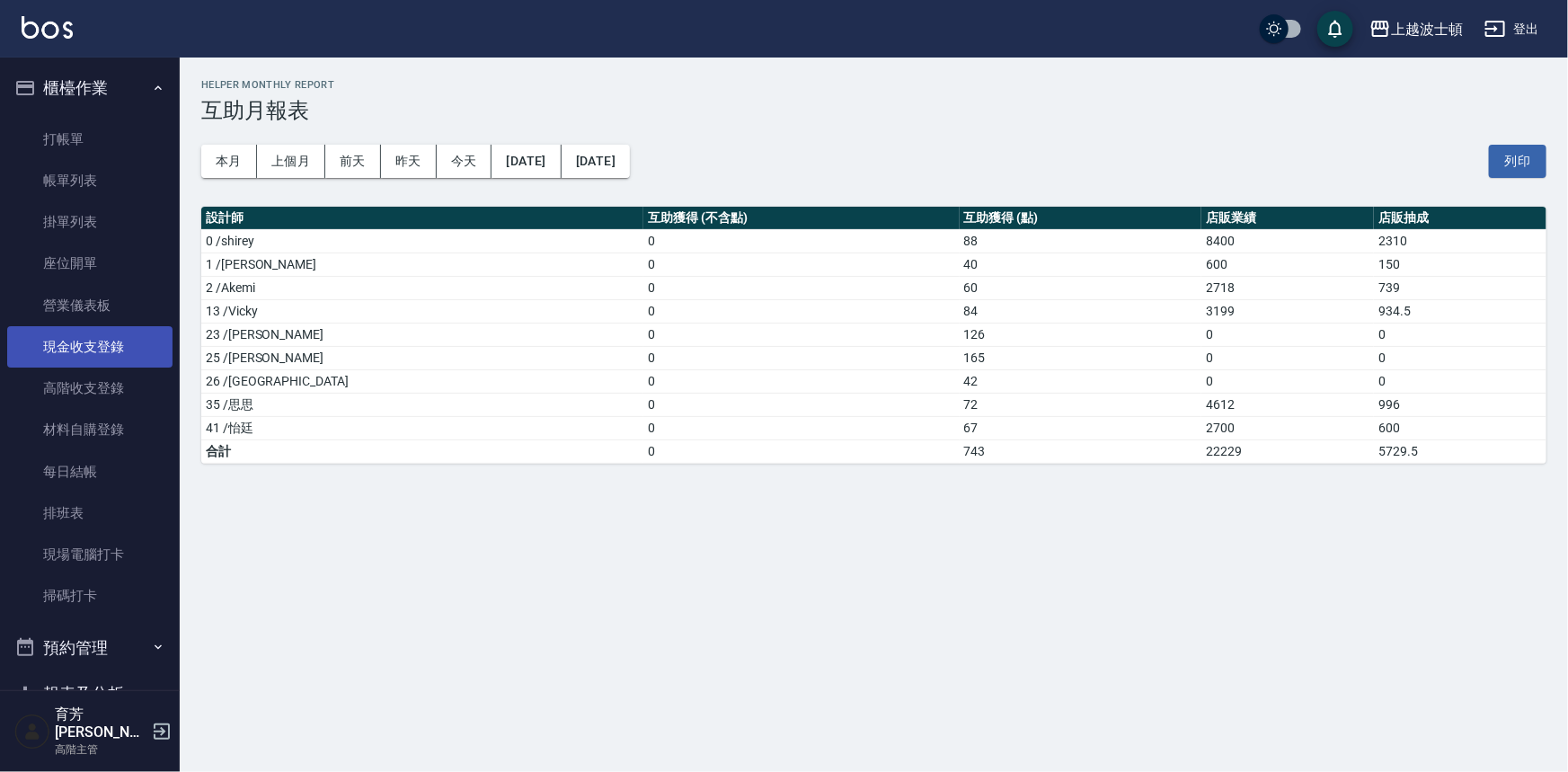
click at [70, 351] on link "現金收支登錄" at bounding box center [90, 347] width 165 height 41
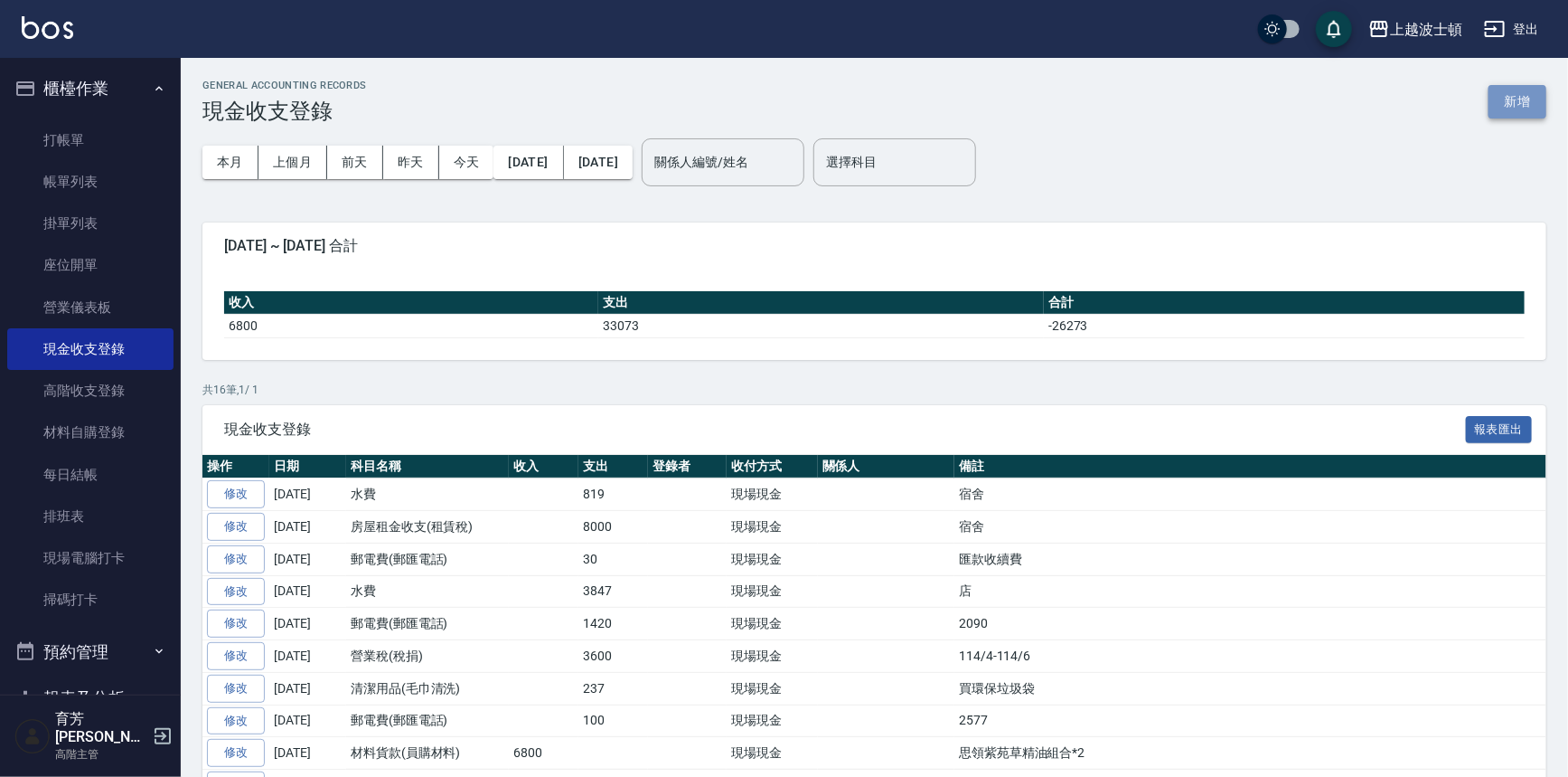
click at [1516, 92] on button "新增" at bounding box center [1517, 101] width 58 height 33
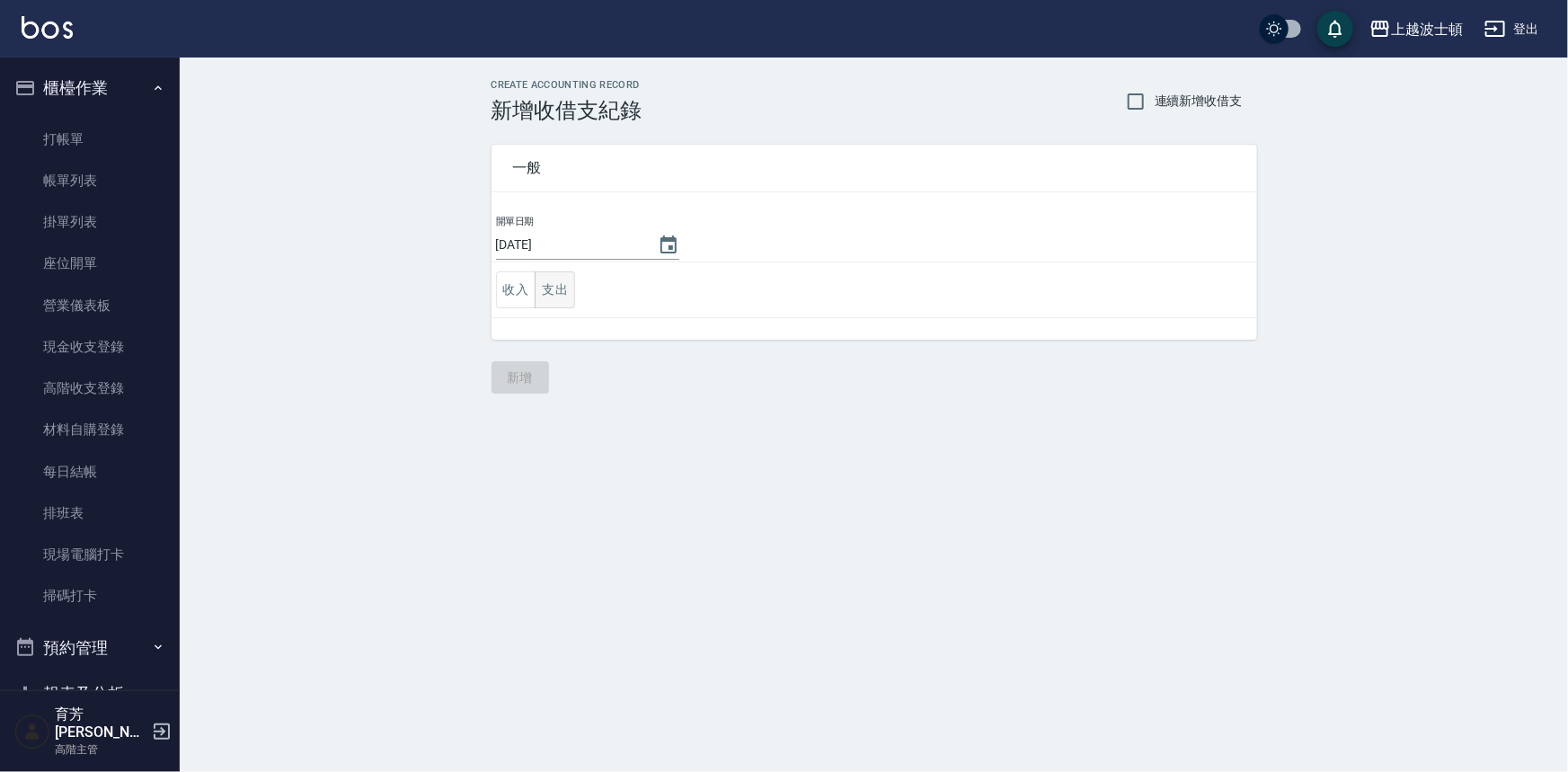
click at [557, 290] on button "支出" at bounding box center [555, 289] width 40 height 37
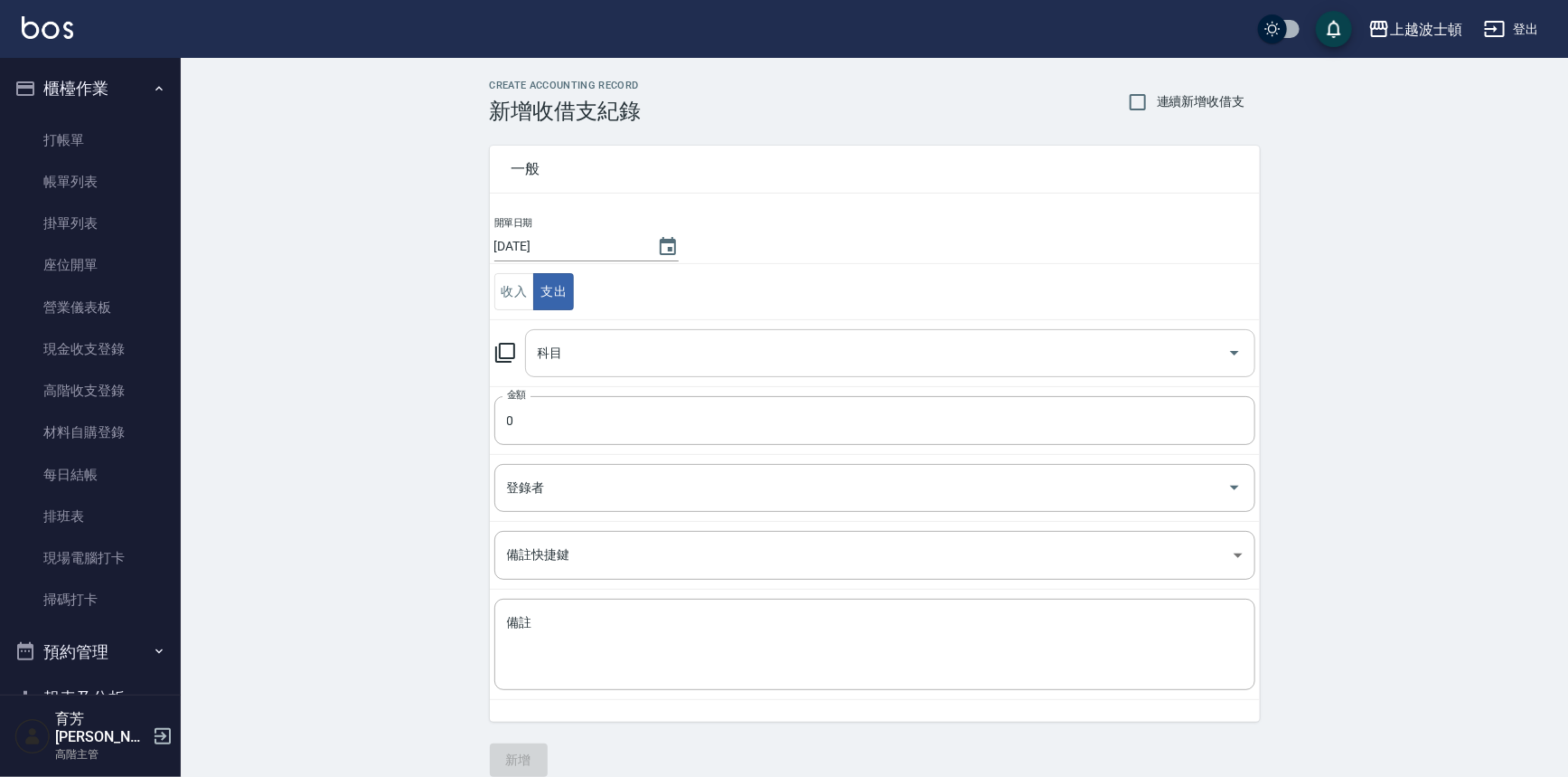
click at [565, 370] on div "科目" at bounding box center [890, 353] width 731 height 48
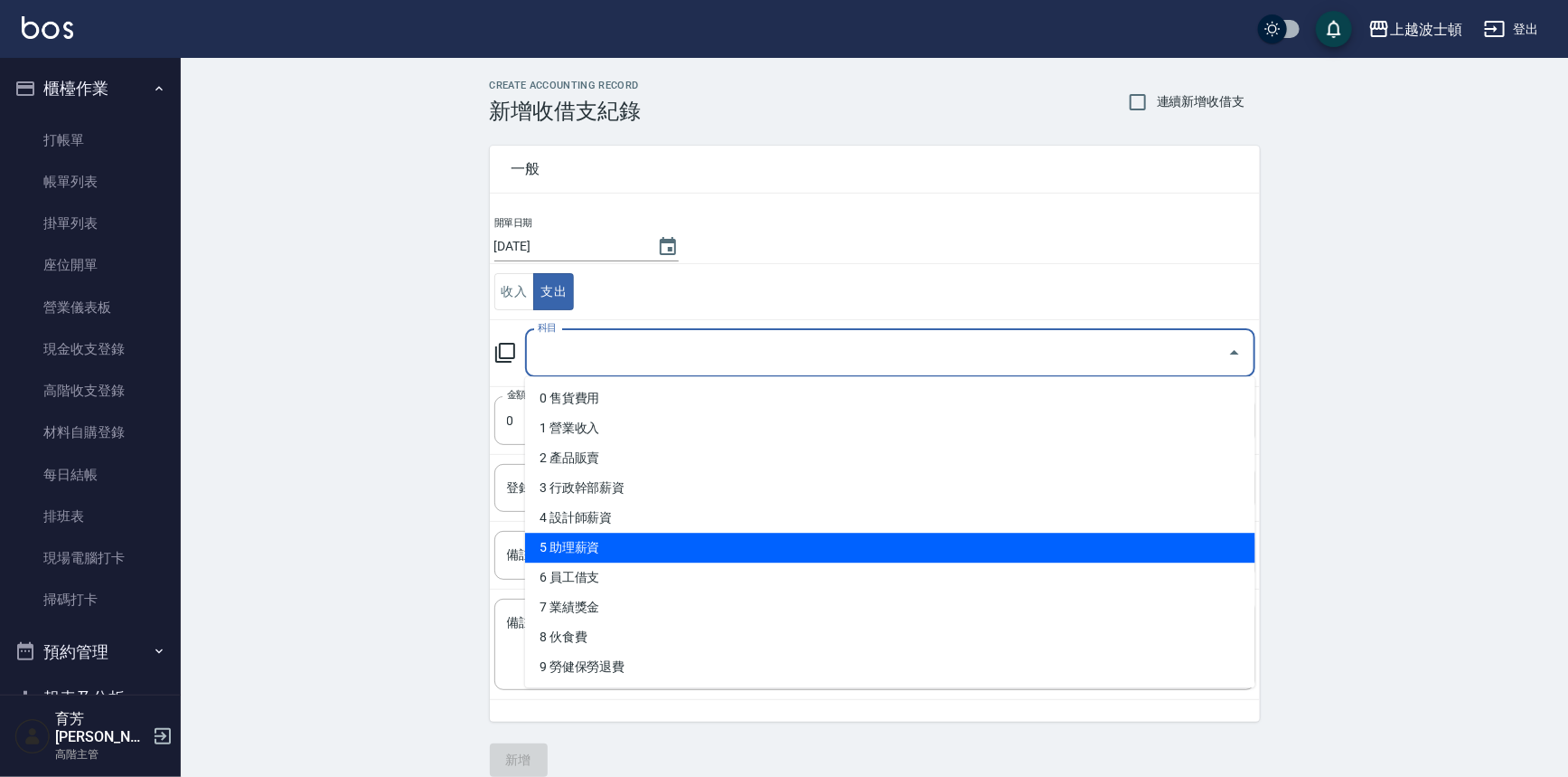
click at [598, 546] on li "5 助理薪資" at bounding box center [890, 548] width 731 height 30
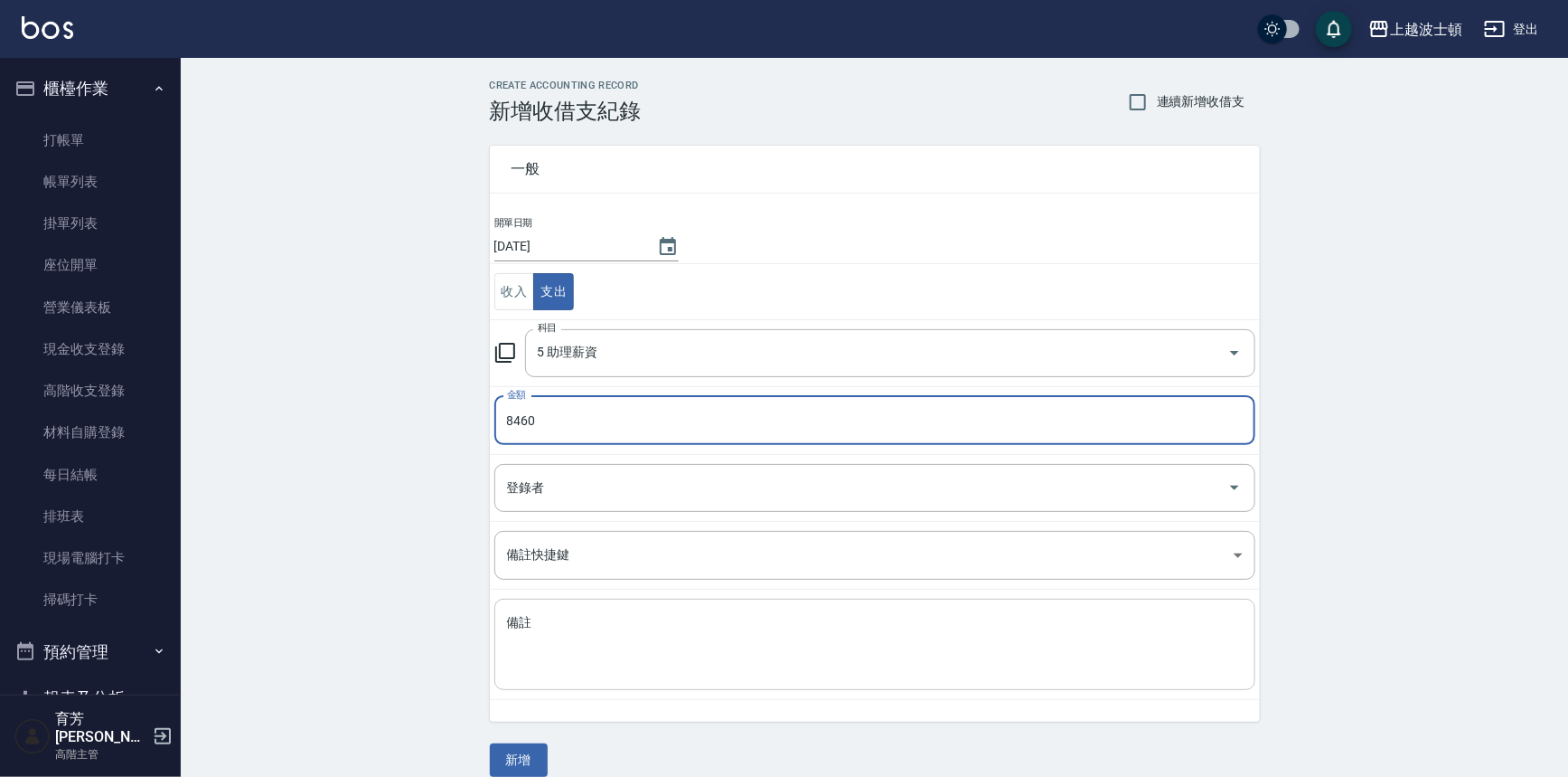
click at [682, 647] on textarea "備註" at bounding box center [875, 644] width 736 height 61
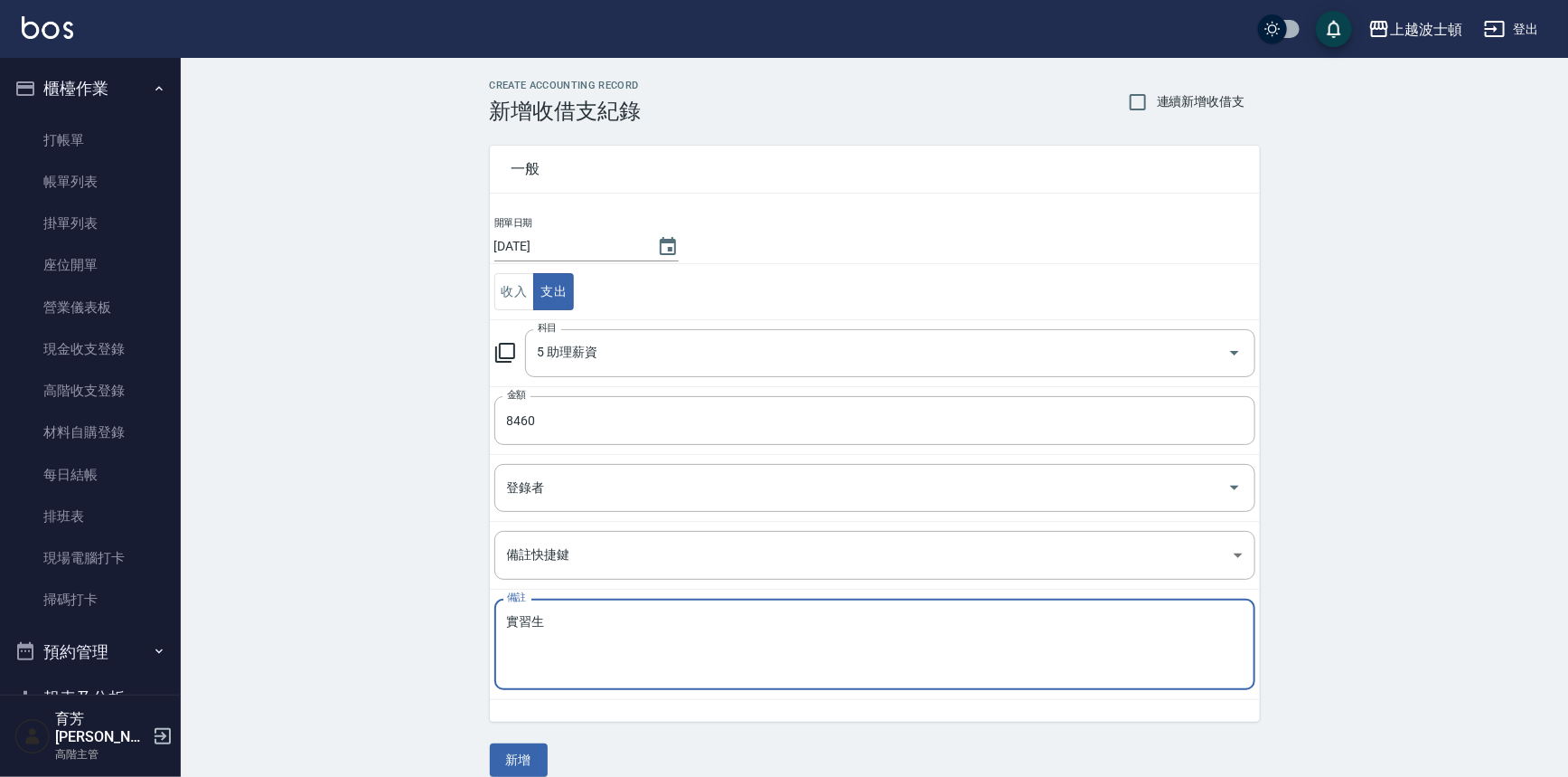
click at [565, 668] on textarea "實習生" at bounding box center [875, 644] width 736 height 61
click at [534, 759] on button "新增" at bounding box center [518, 759] width 58 height 33
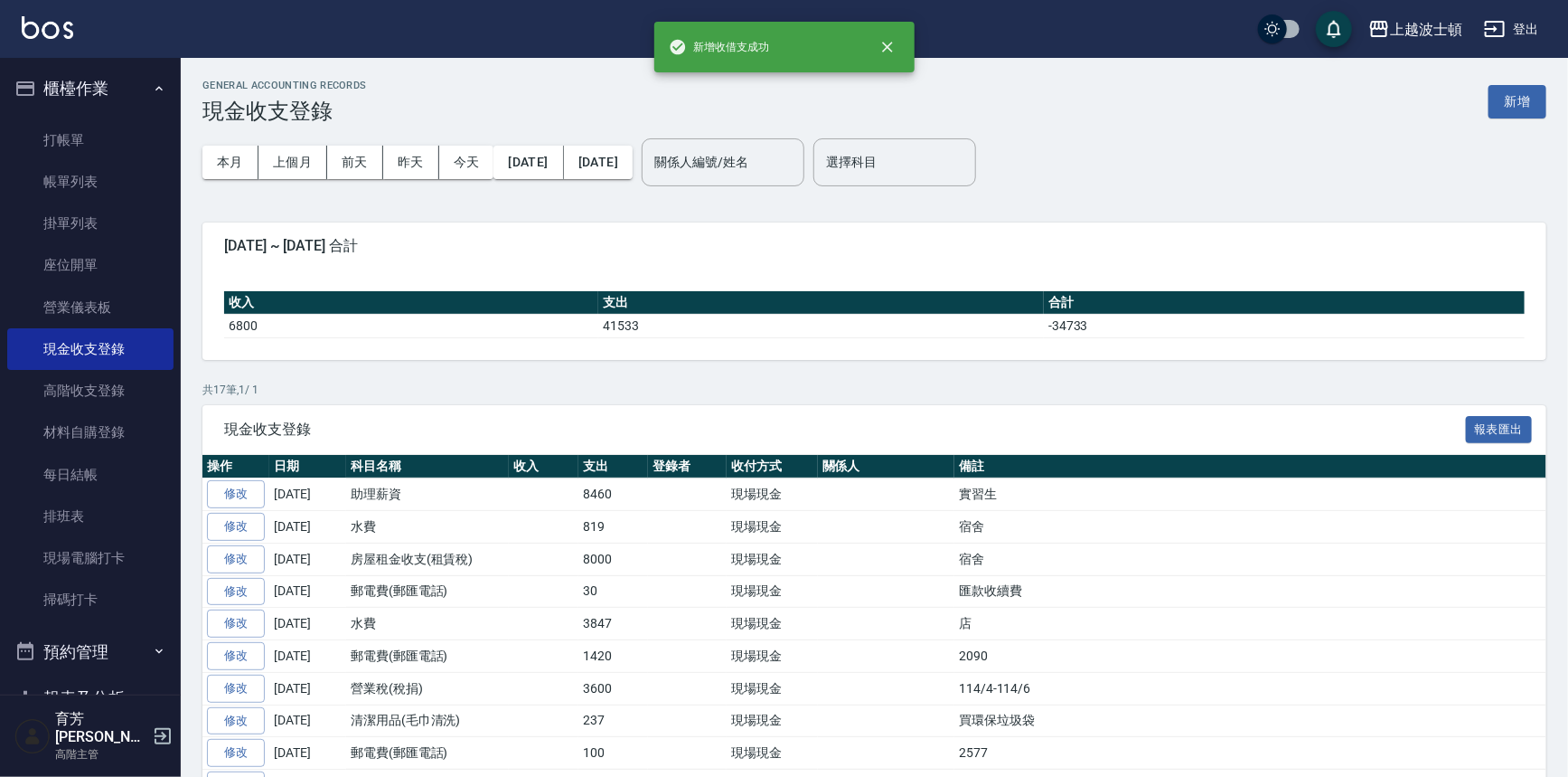
click at [87, 90] on button "櫃檯作業" at bounding box center [91, 89] width 166 height 47
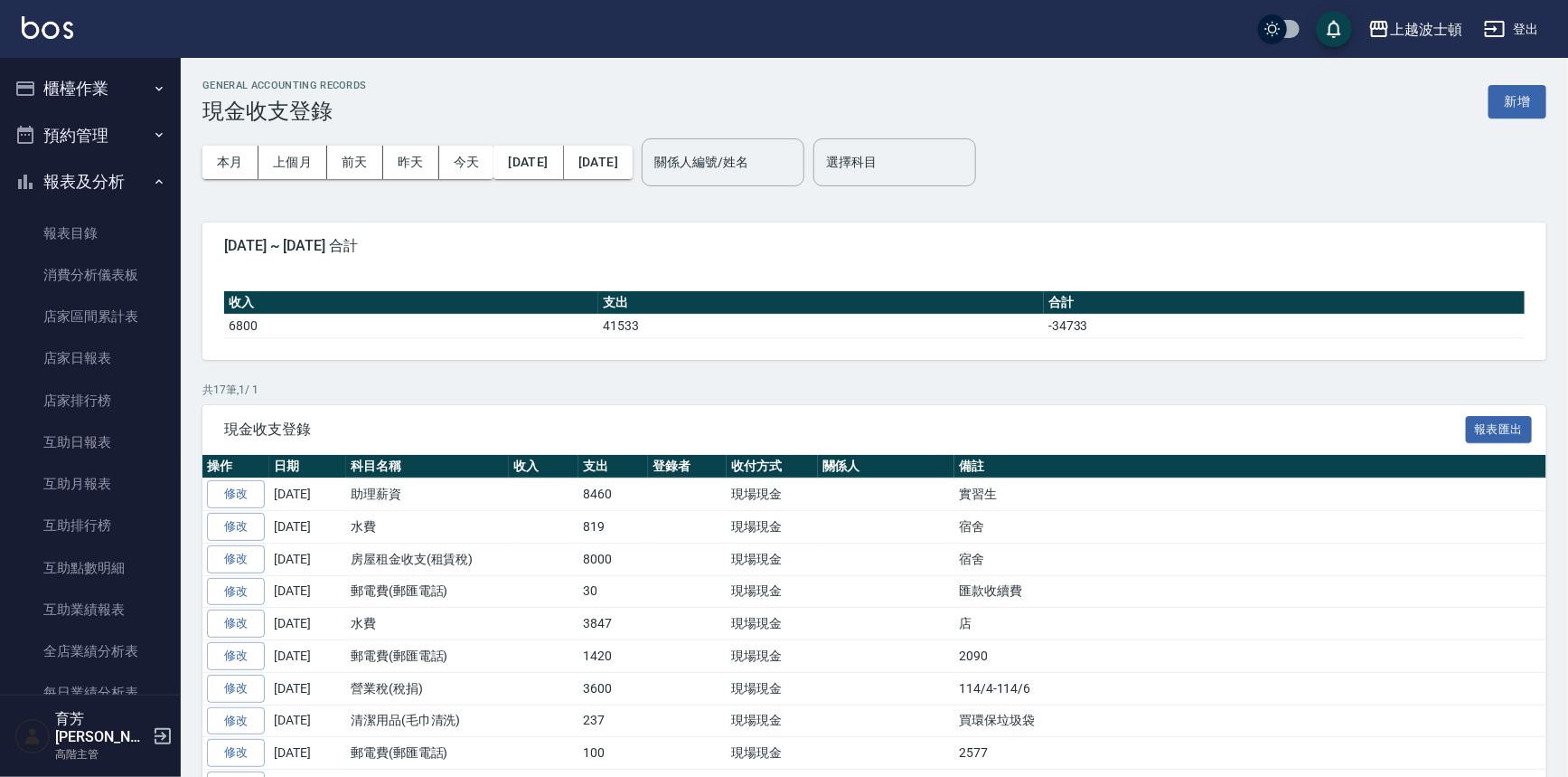
click at [93, 173] on button "報表及分析" at bounding box center [91, 182] width 166 height 47
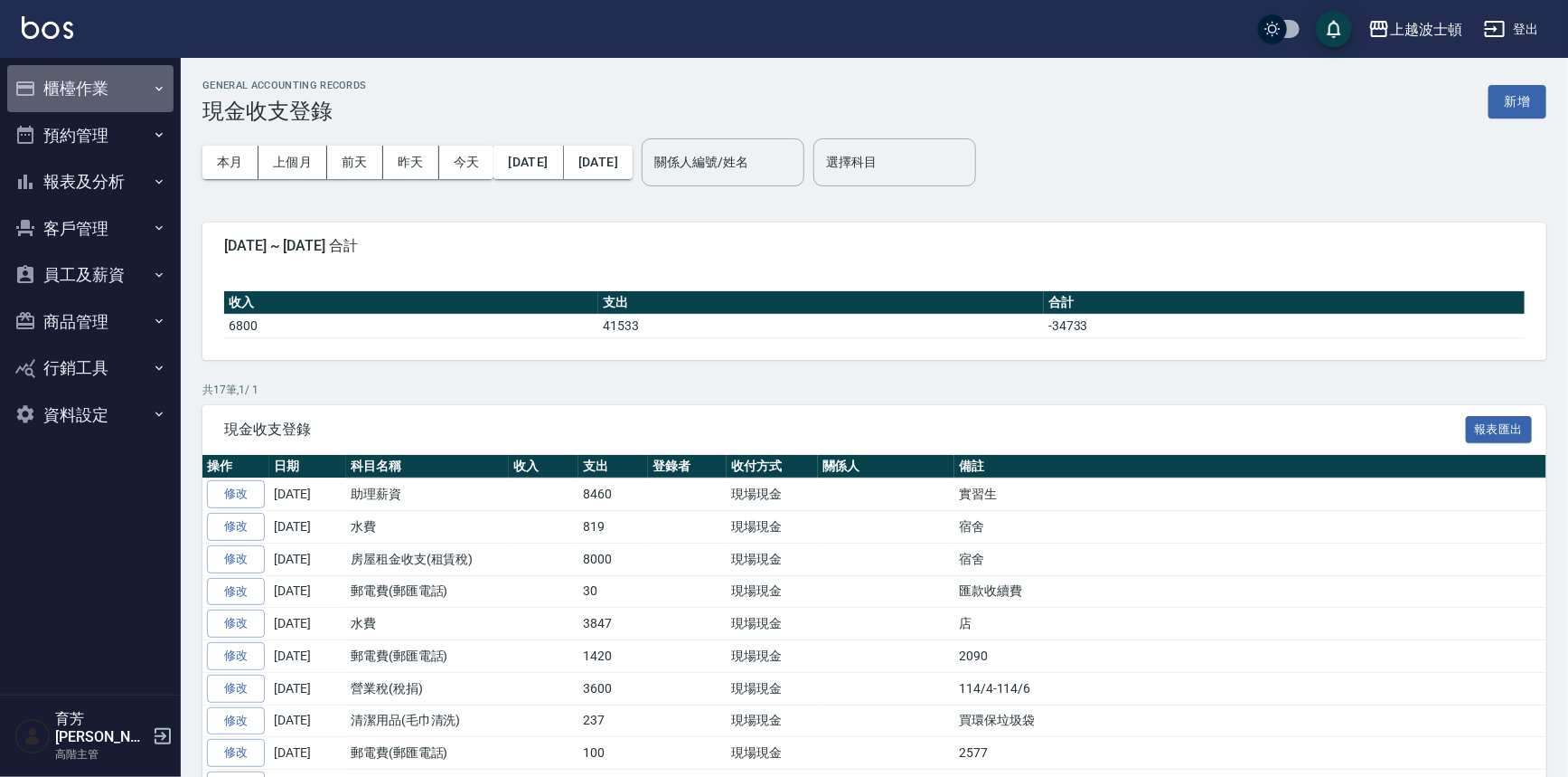
click at [99, 87] on button "櫃檯作業" at bounding box center [91, 89] width 166 height 47
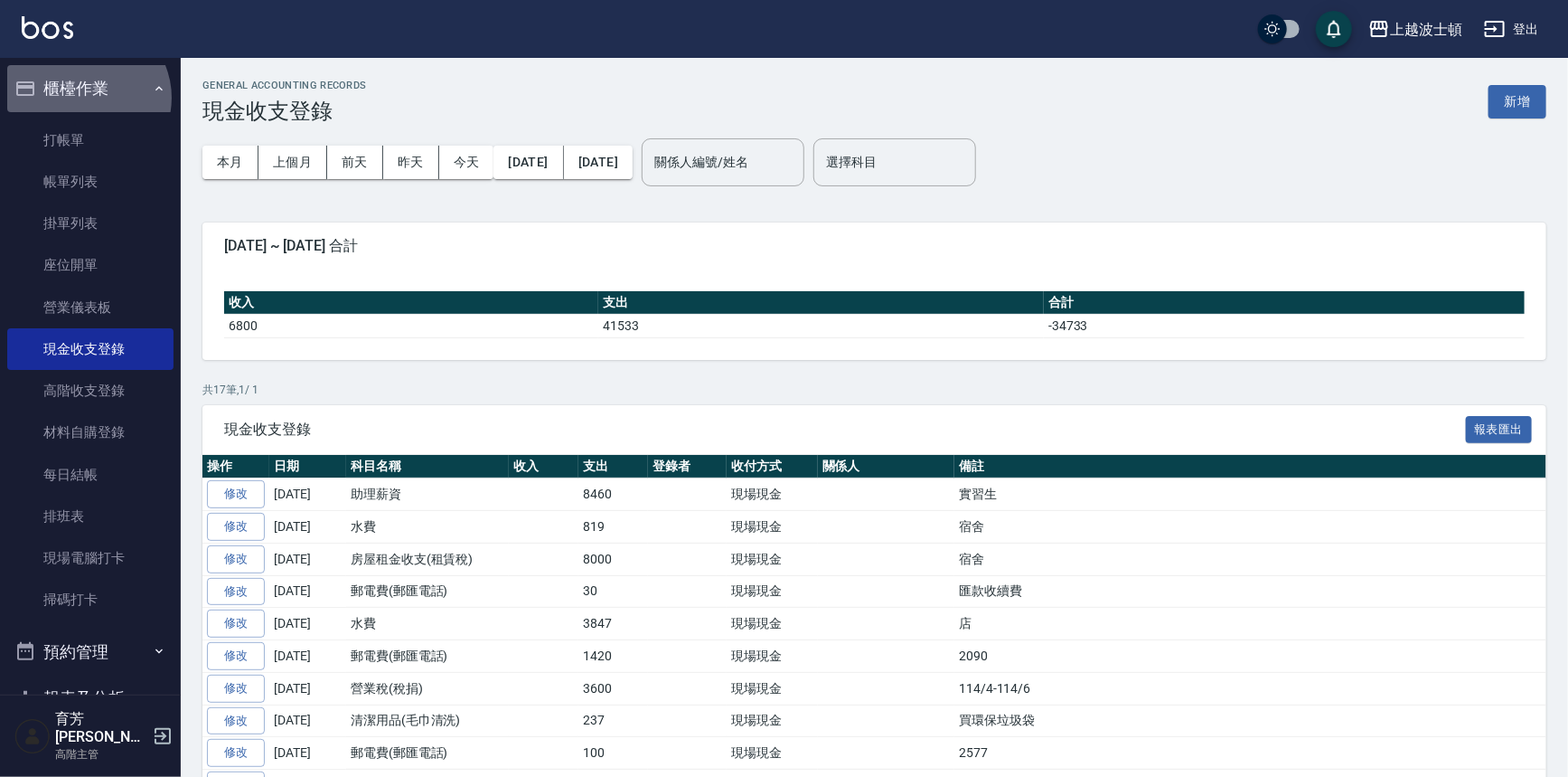
click at [85, 97] on button "櫃檯作業" at bounding box center [91, 89] width 166 height 47
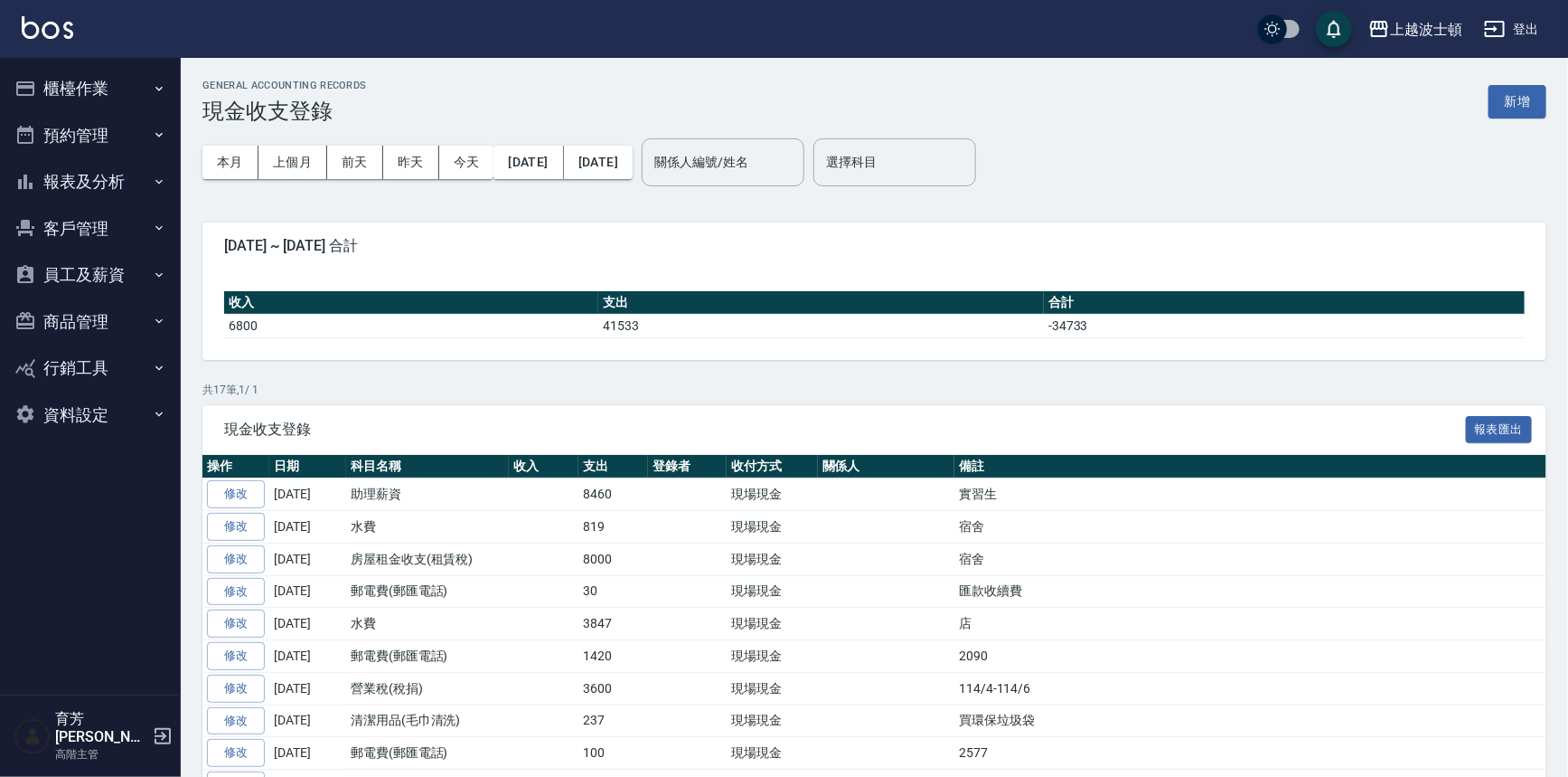
click at [88, 157] on button "預約管理" at bounding box center [91, 136] width 166 height 47
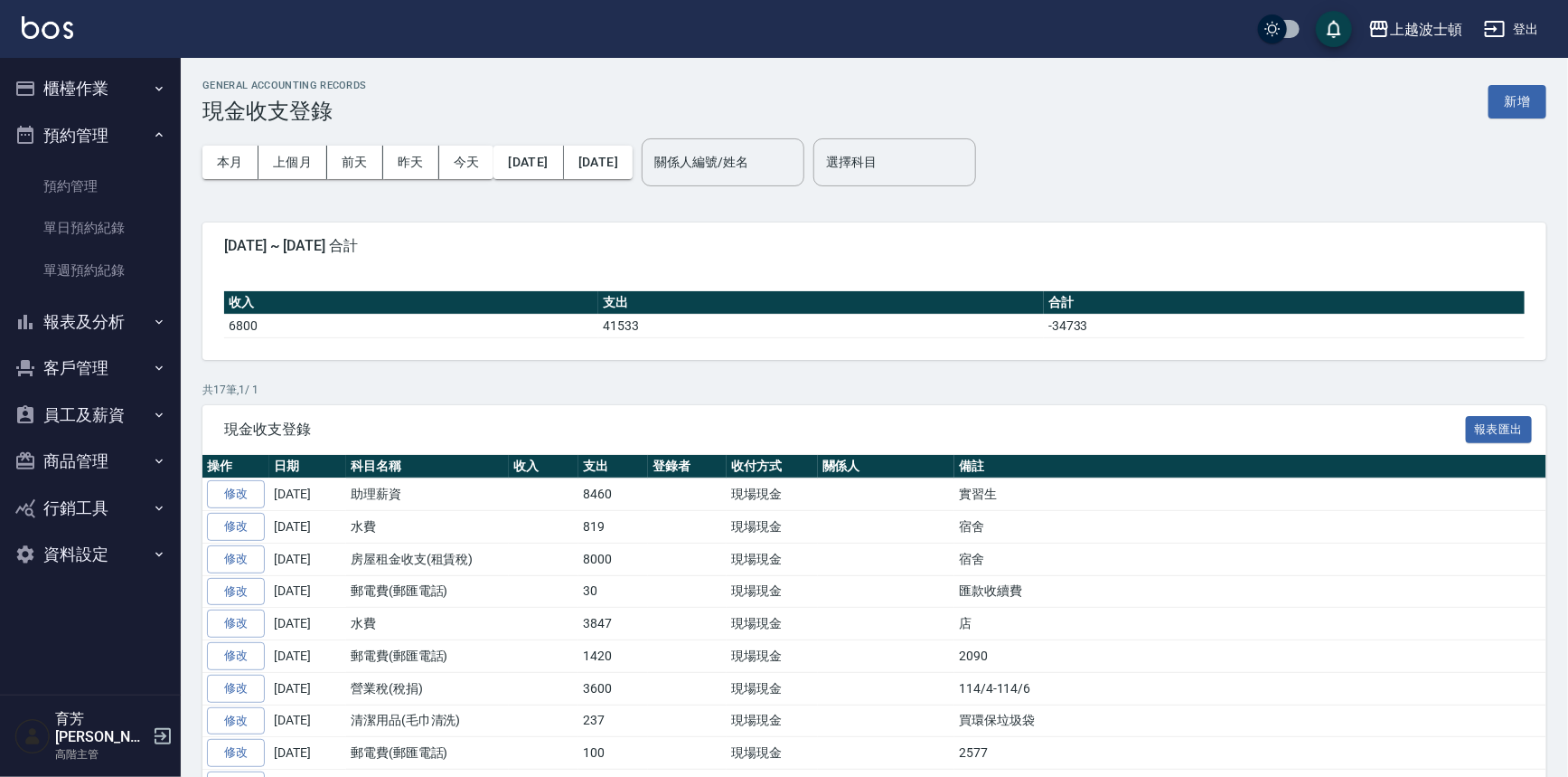
click at [102, 127] on button "預約管理" at bounding box center [91, 136] width 166 height 47
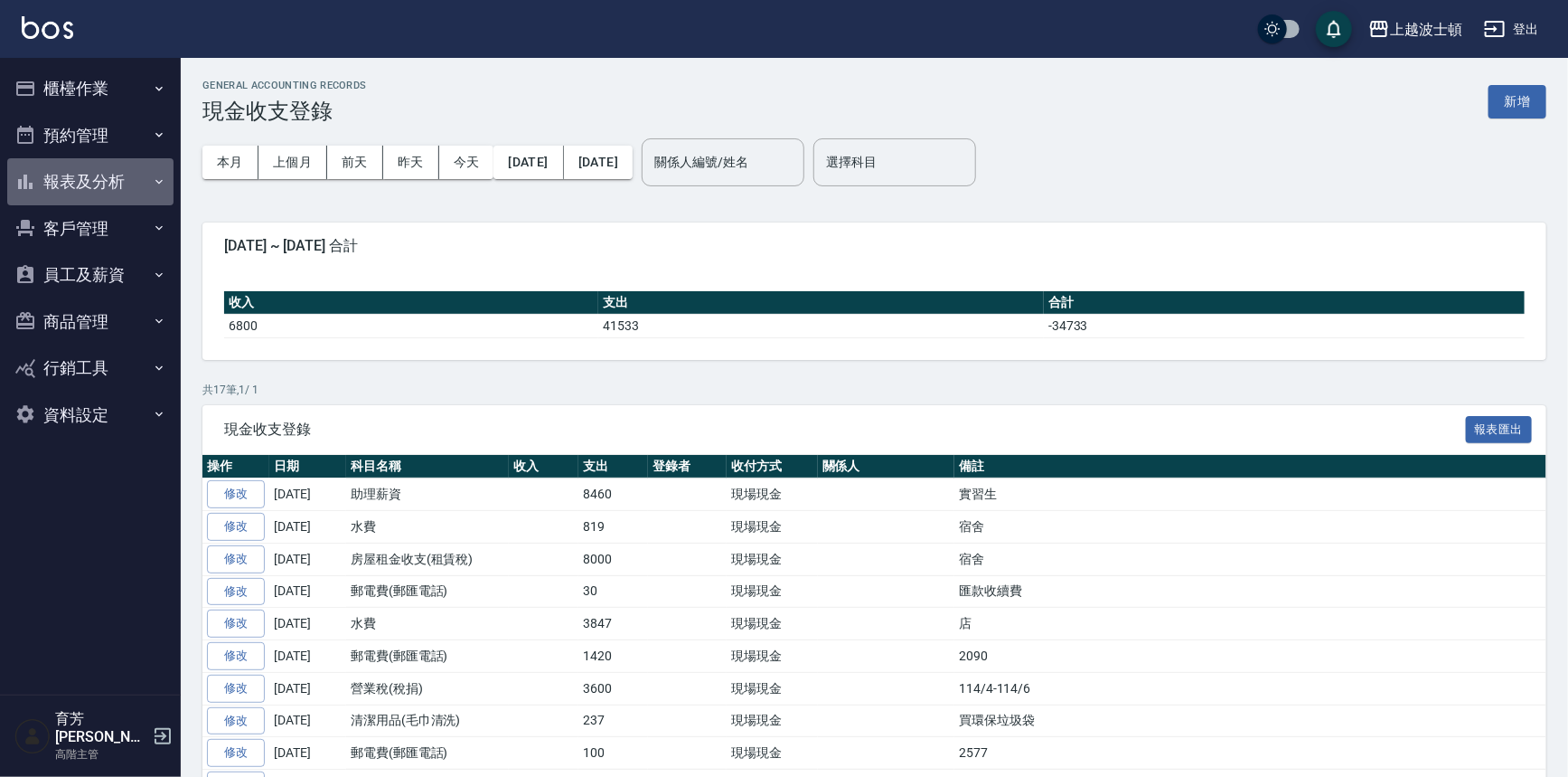
drag, startPoint x: 94, startPoint y: 179, endPoint x: 97, endPoint y: 298, distance: 119.0
click at [93, 181] on button "報表及分析" at bounding box center [91, 182] width 166 height 47
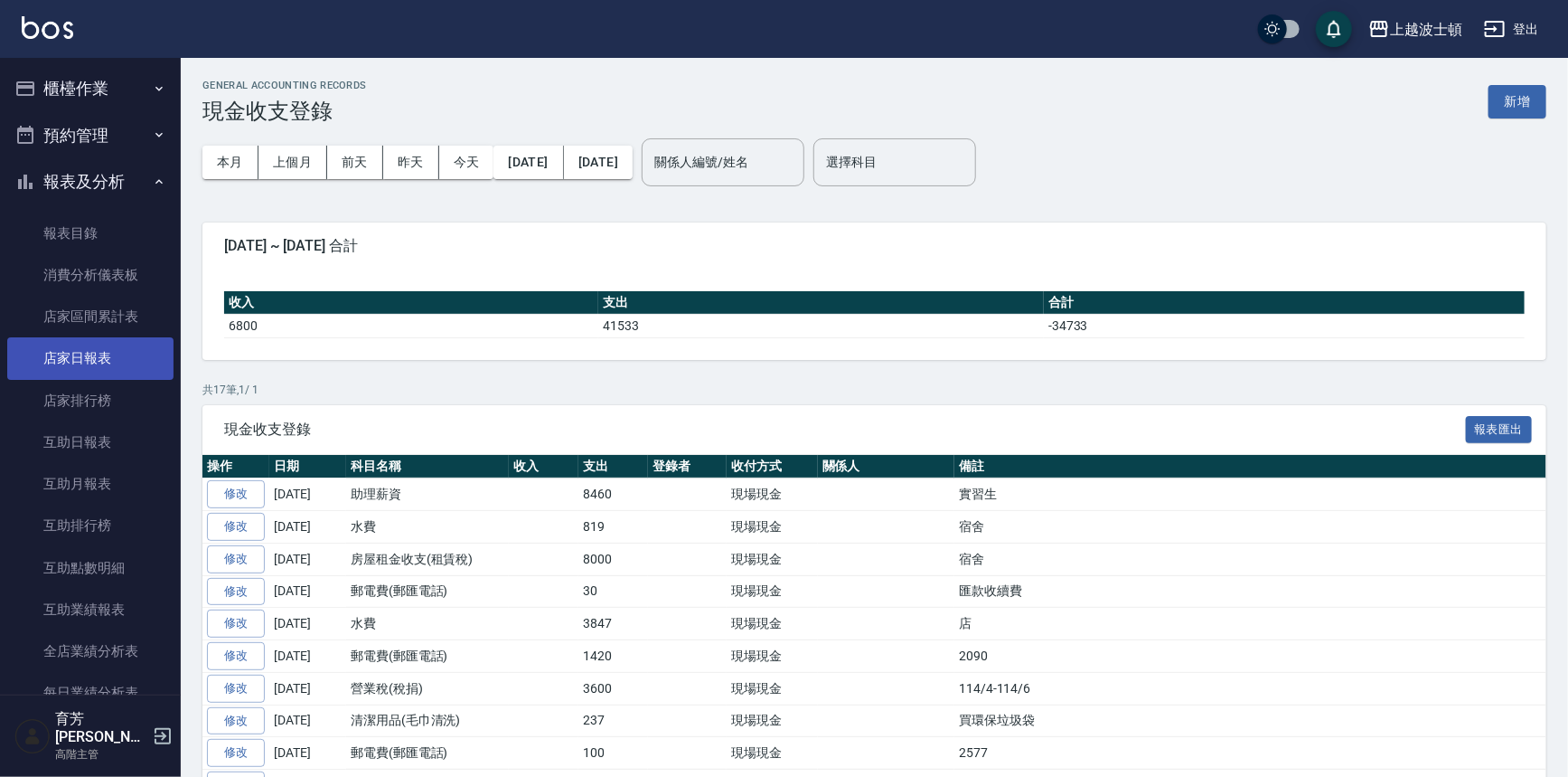
click at [94, 362] on link "店家日報表" at bounding box center [91, 358] width 166 height 42
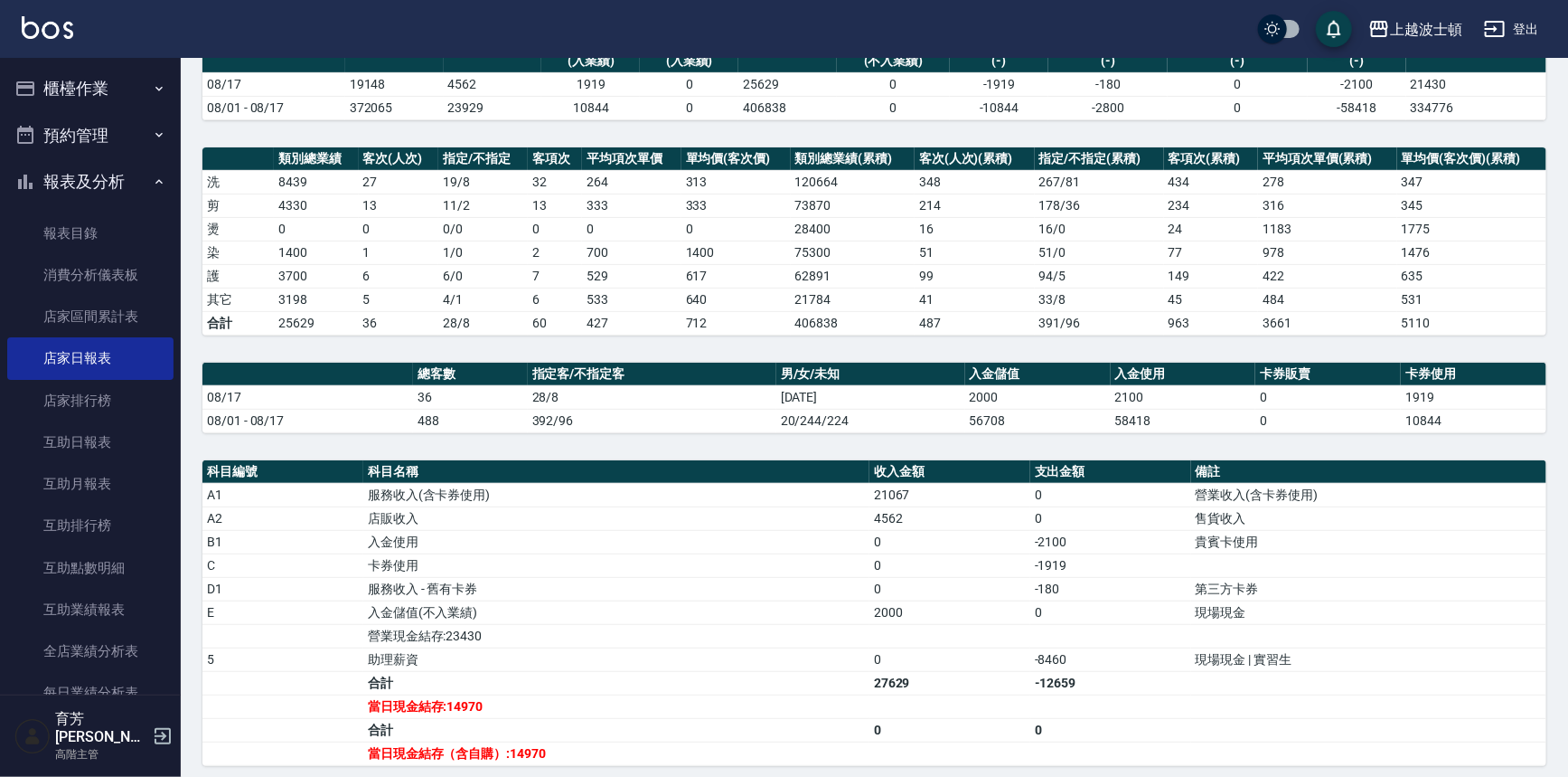
scroll to position [391, 0]
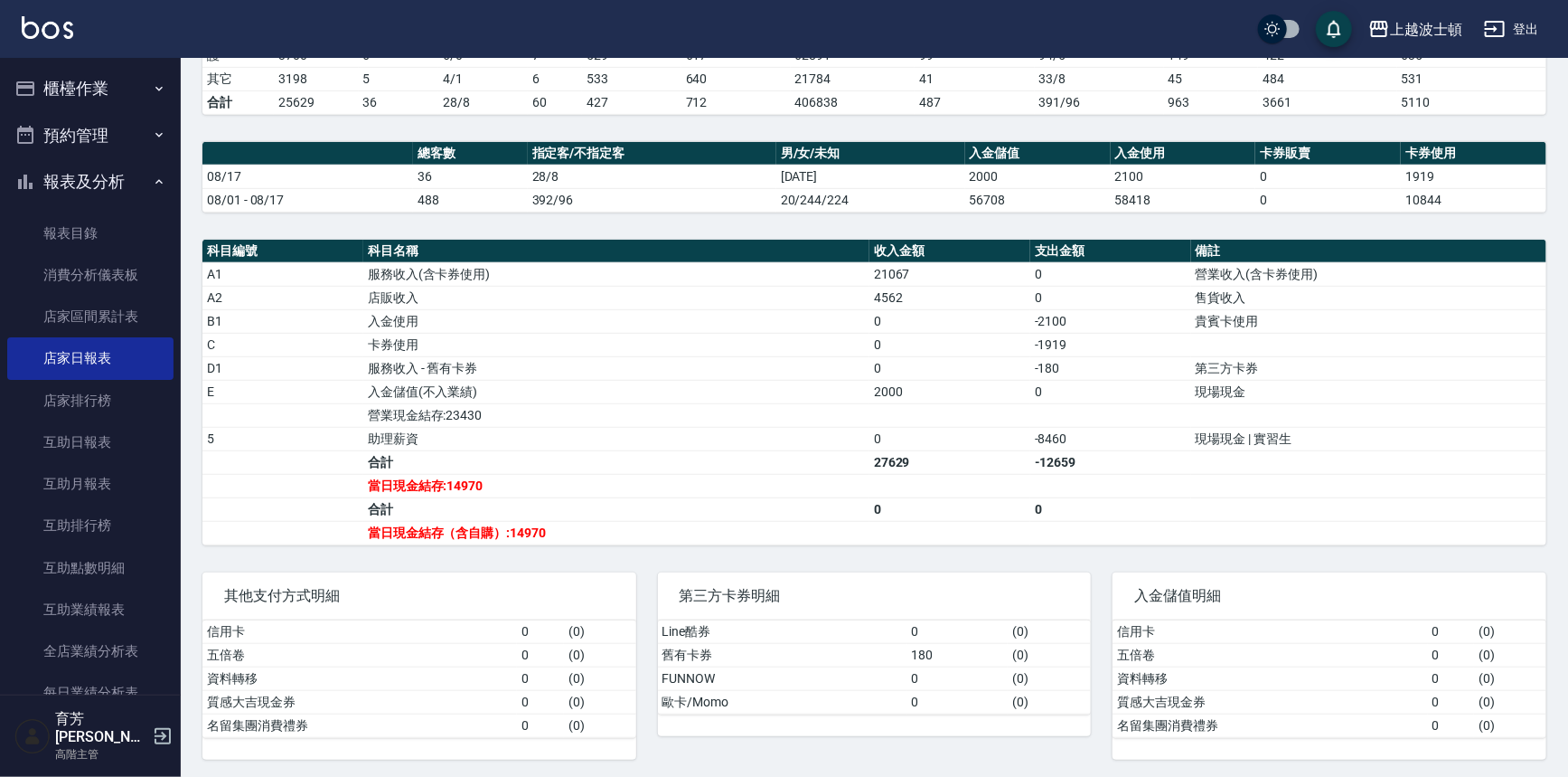
click at [84, 182] on button "報表及分析" at bounding box center [91, 182] width 166 height 47
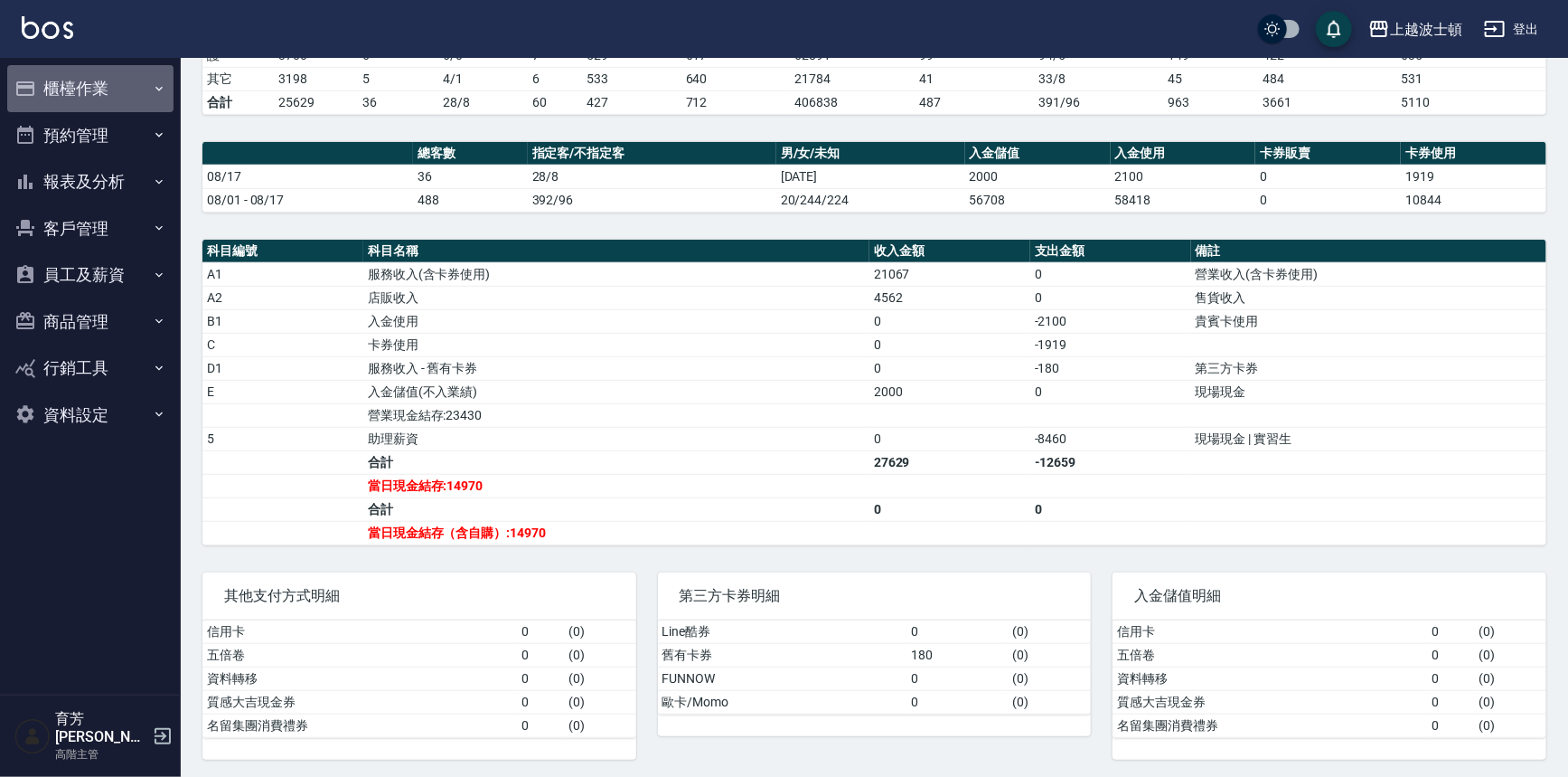
click at [83, 87] on button "櫃檯作業" at bounding box center [91, 89] width 166 height 47
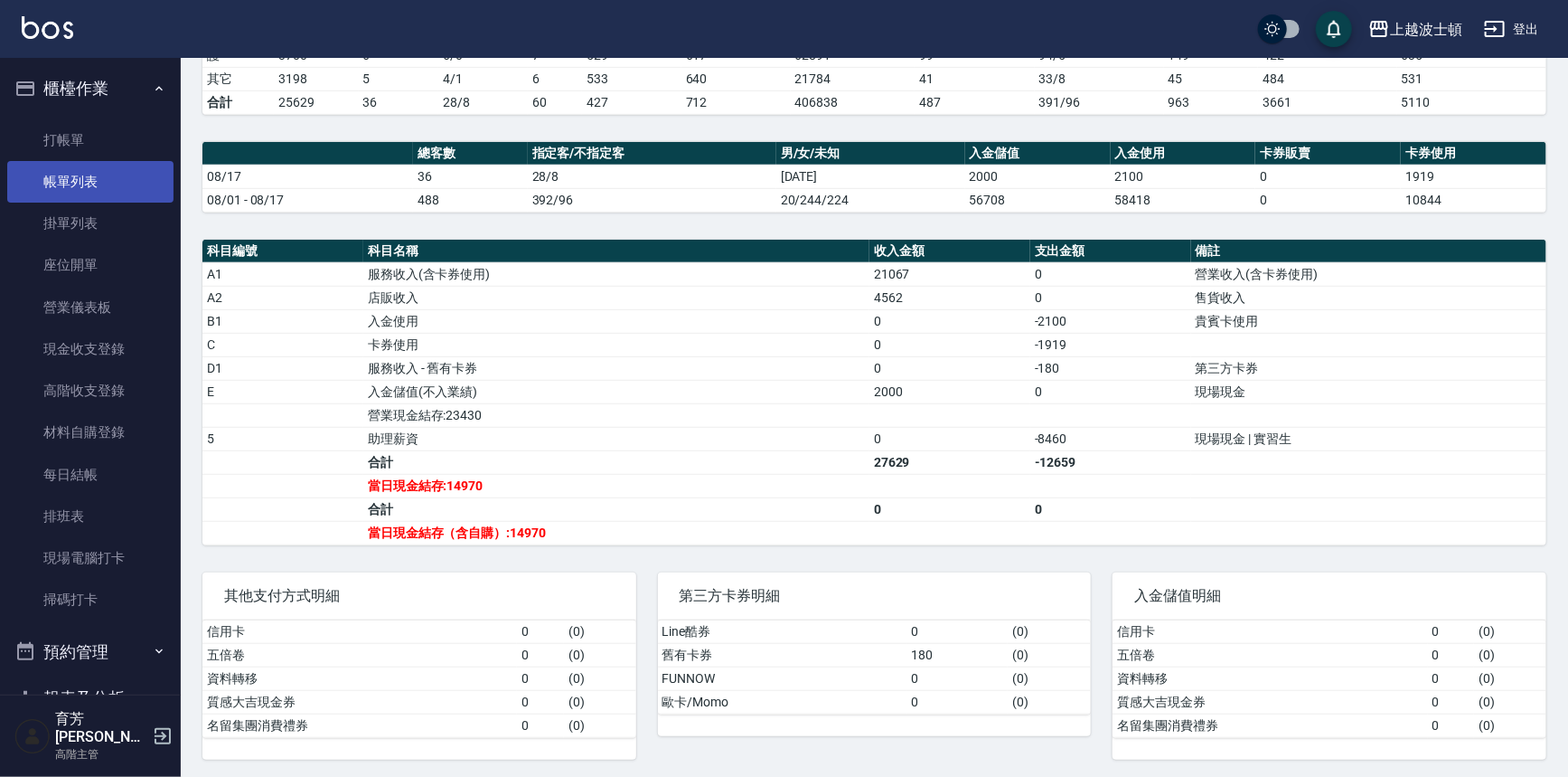
click at [70, 192] on link "帳單列表" at bounding box center [91, 181] width 166 height 42
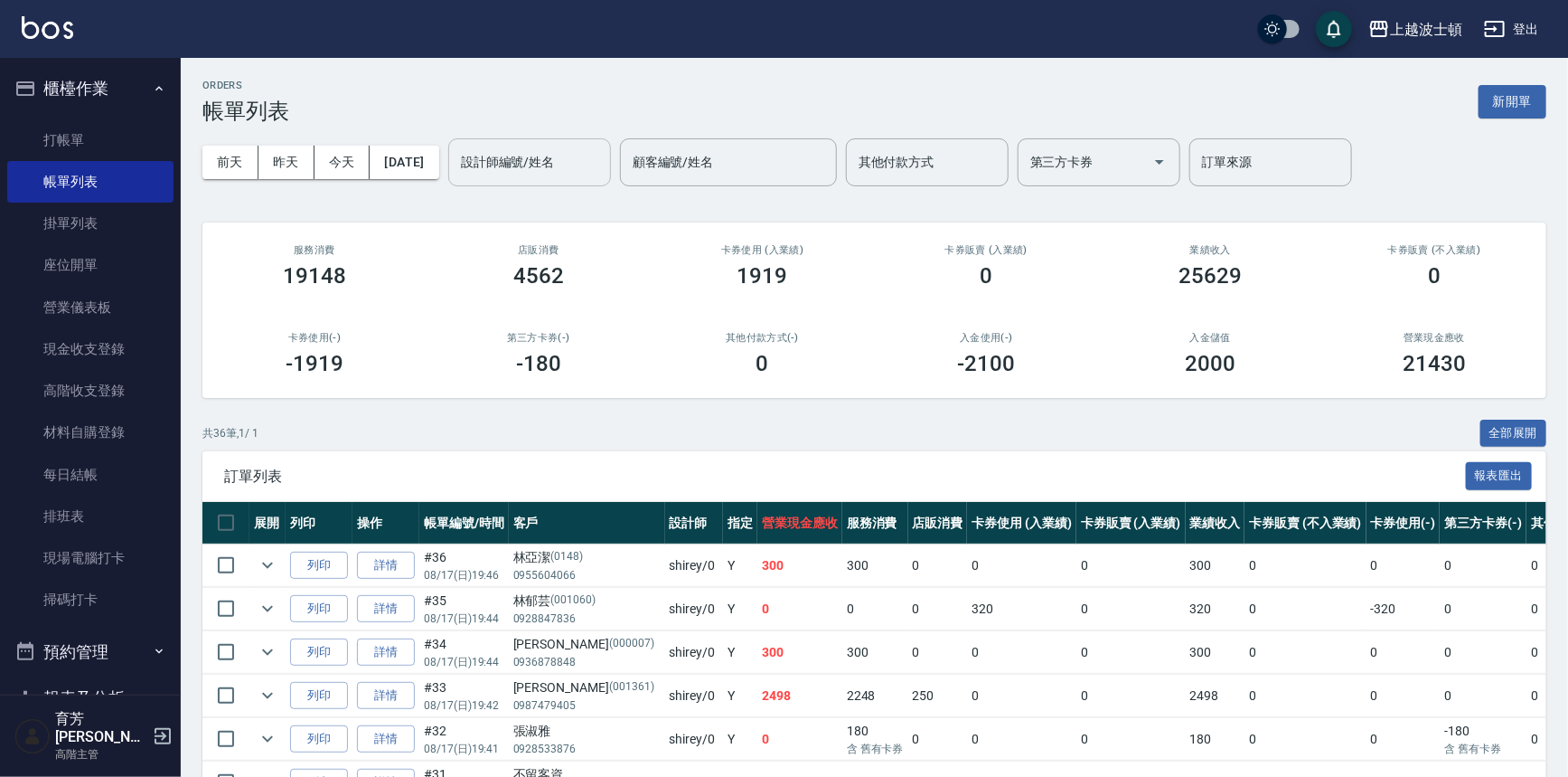
click at [509, 164] on input "設計師編號/姓名" at bounding box center [530, 162] width 146 height 32
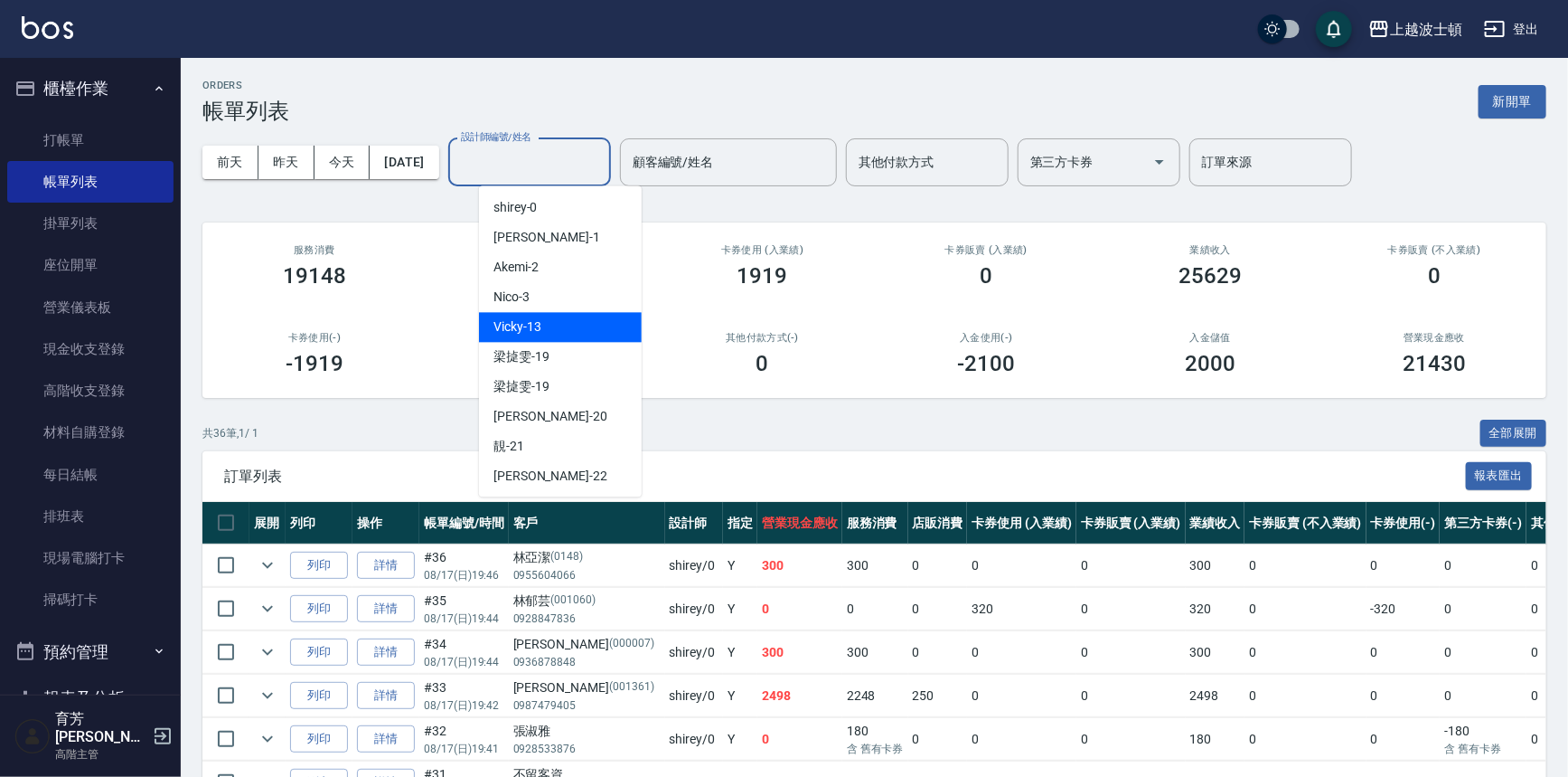
click at [535, 332] on span "Vicky -13" at bounding box center [517, 327] width 48 height 19
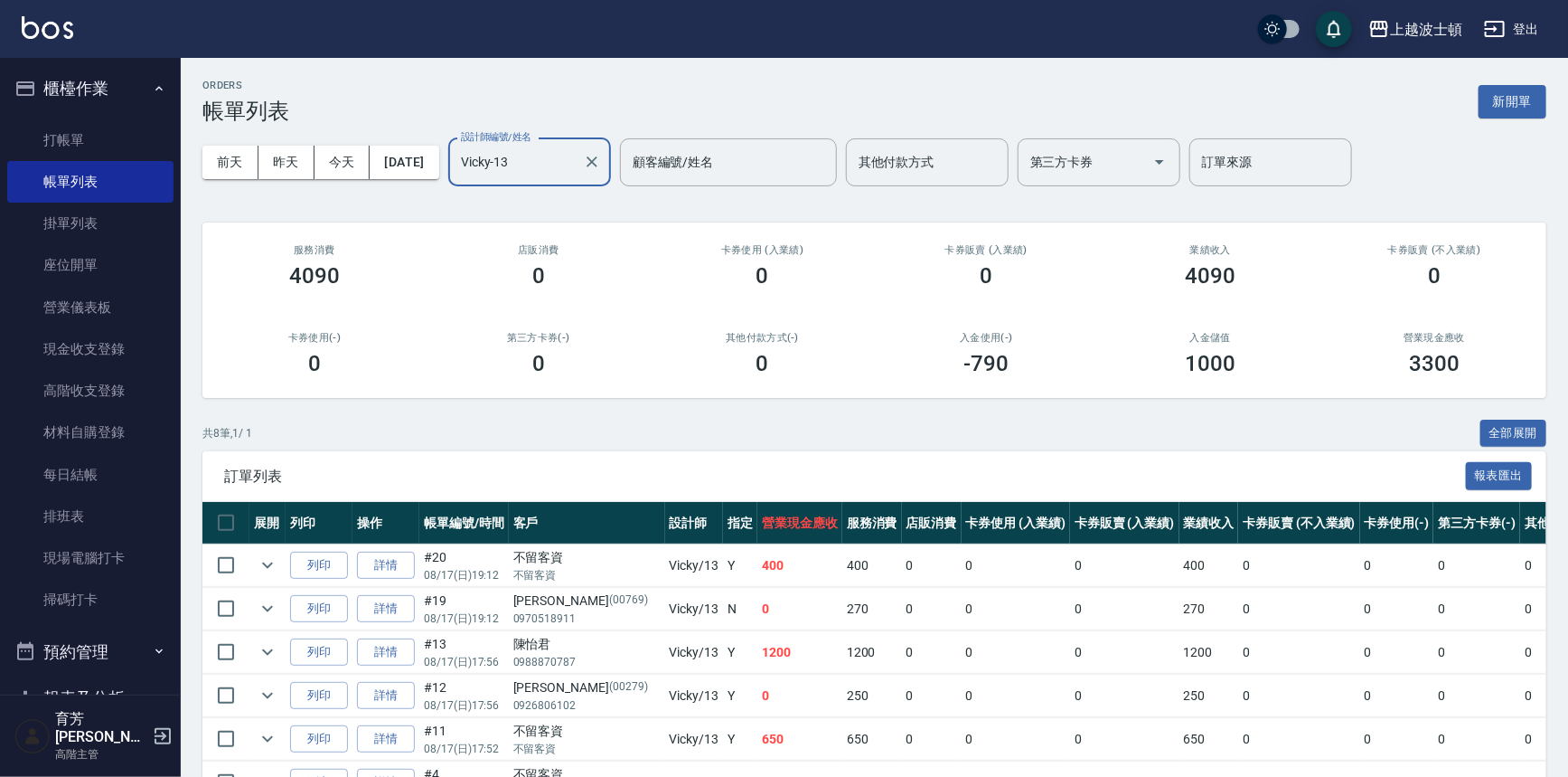
scroll to position [195, 0]
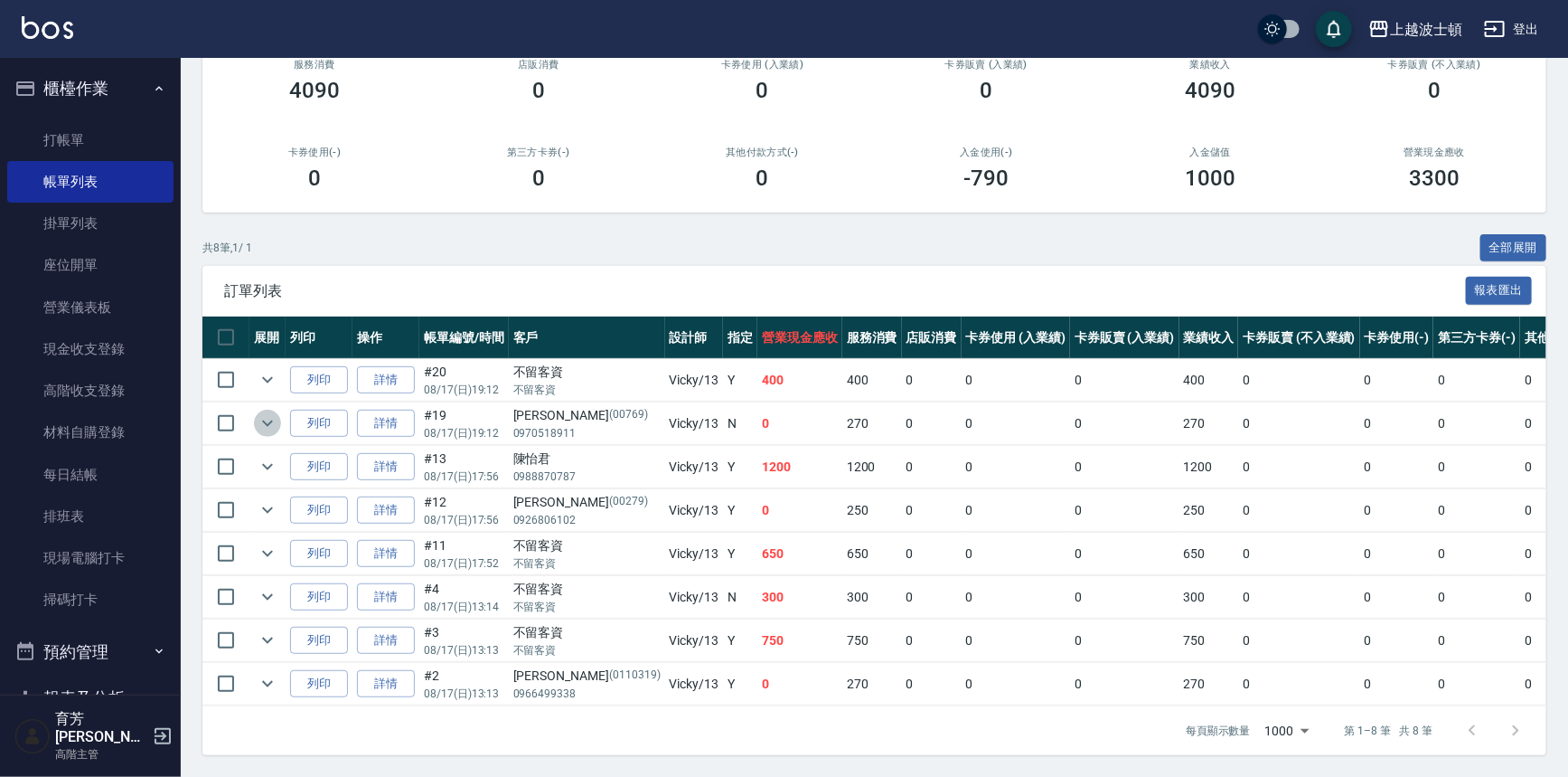
click at [271, 413] on icon "expand row" at bounding box center [267, 423] width 22 height 22
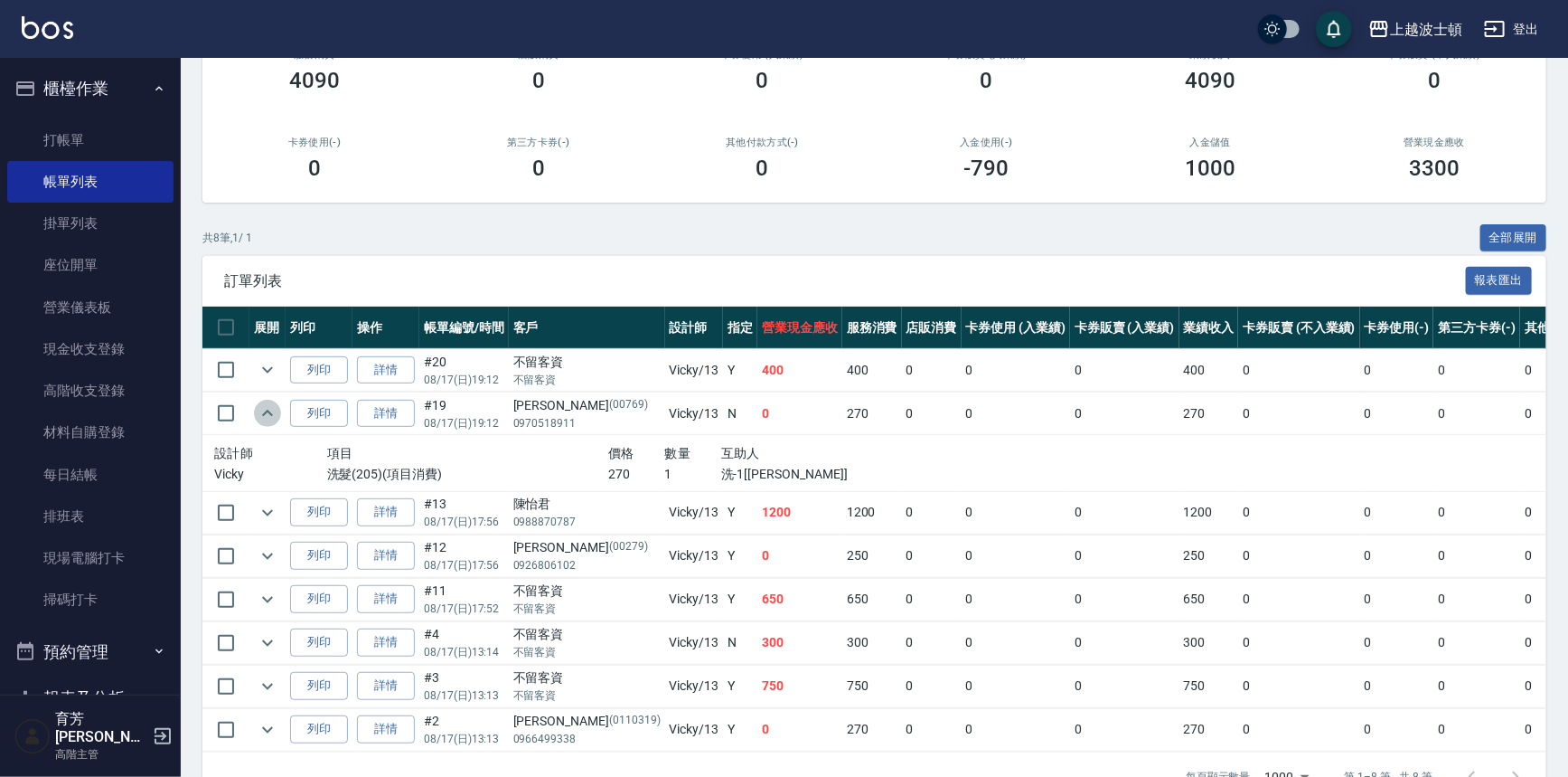
click at [271, 409] on icon "expand row" at bounding box center [267, 413] width 22 height 22
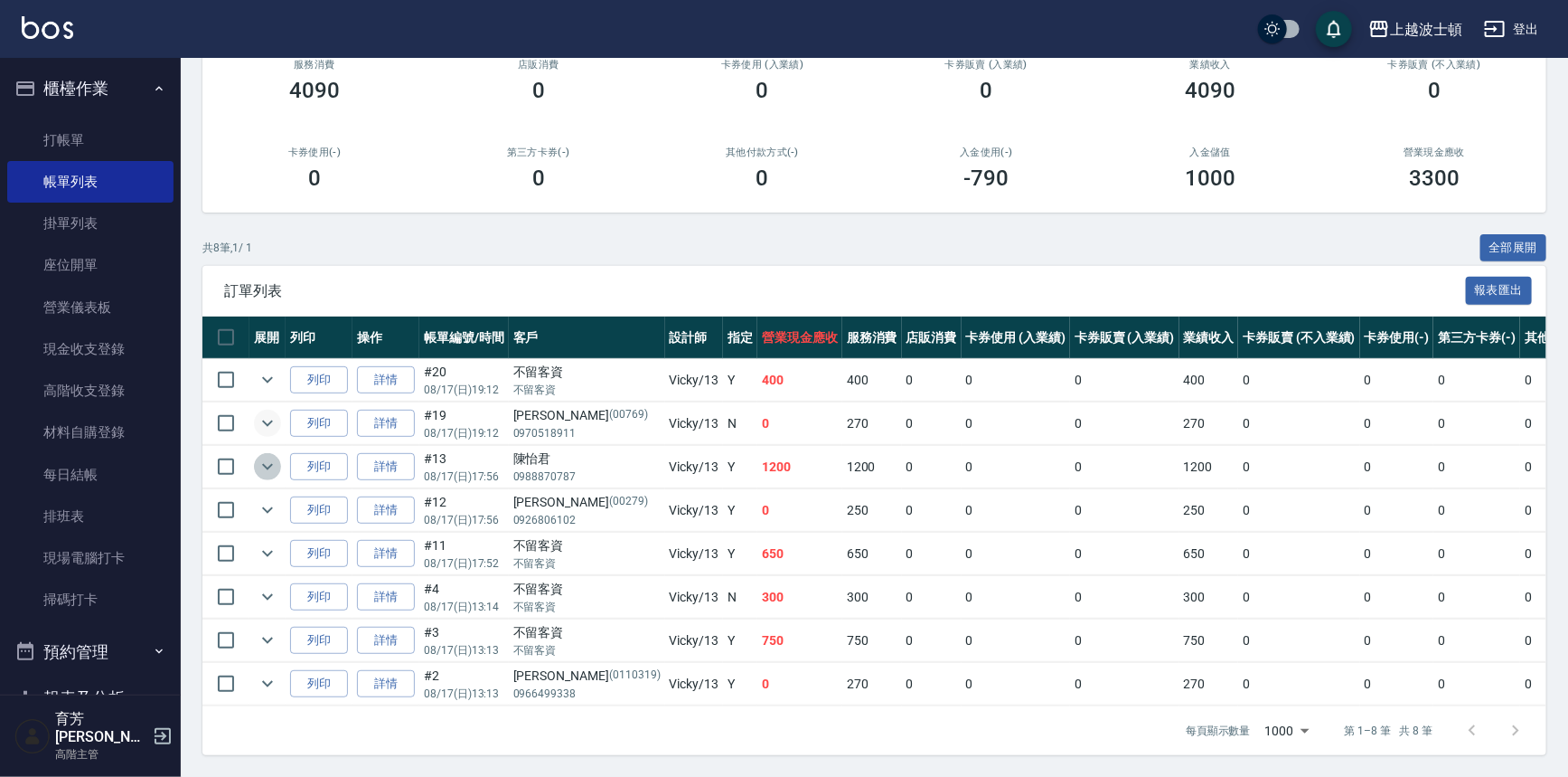
click at [258, 456] on icon "expand row" at bounding box center [267, 466] width 22 height 22
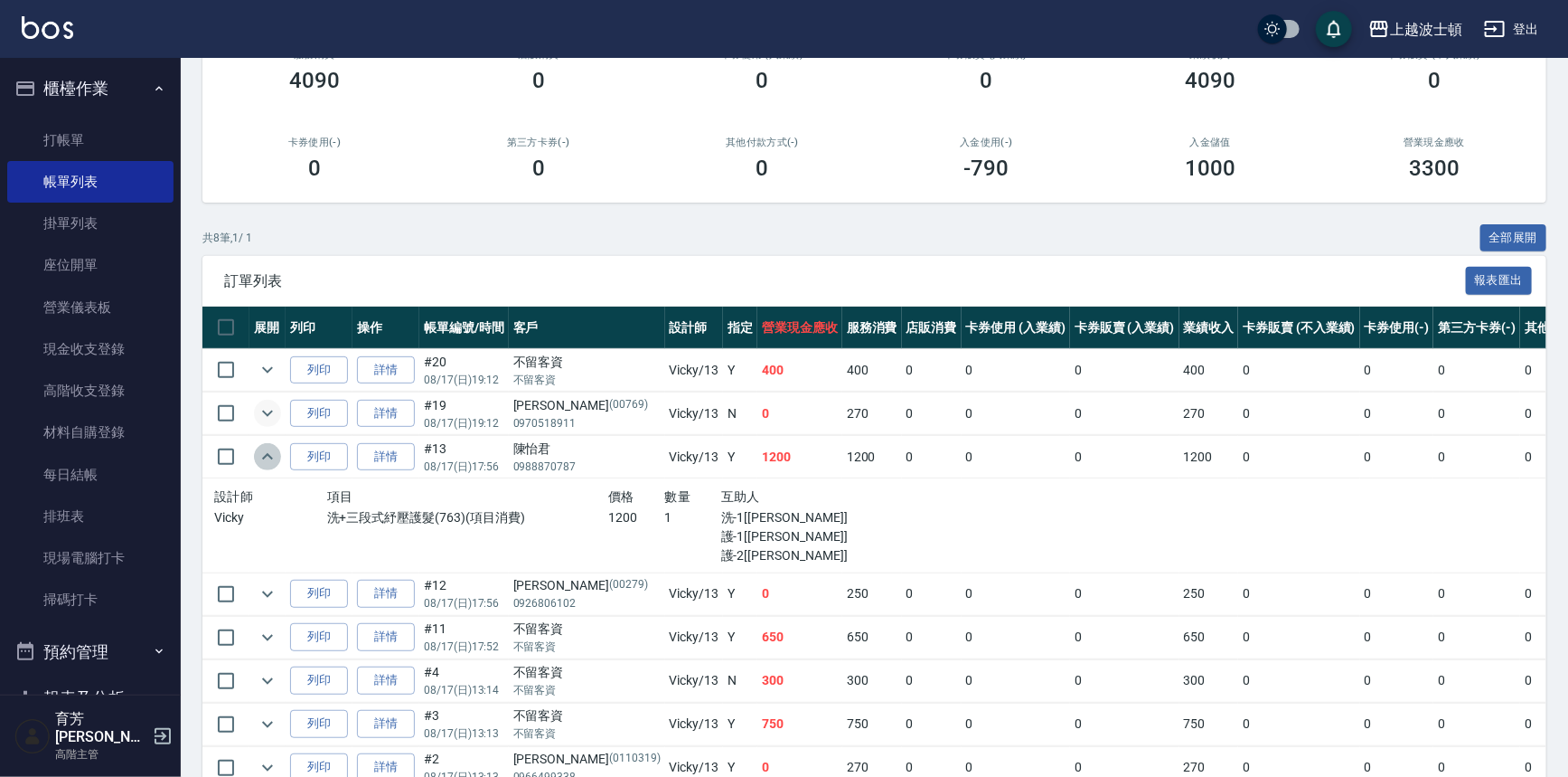
click at [258, 451] on icon "expand row" at bounding box center [267, 456] width 22 height 22
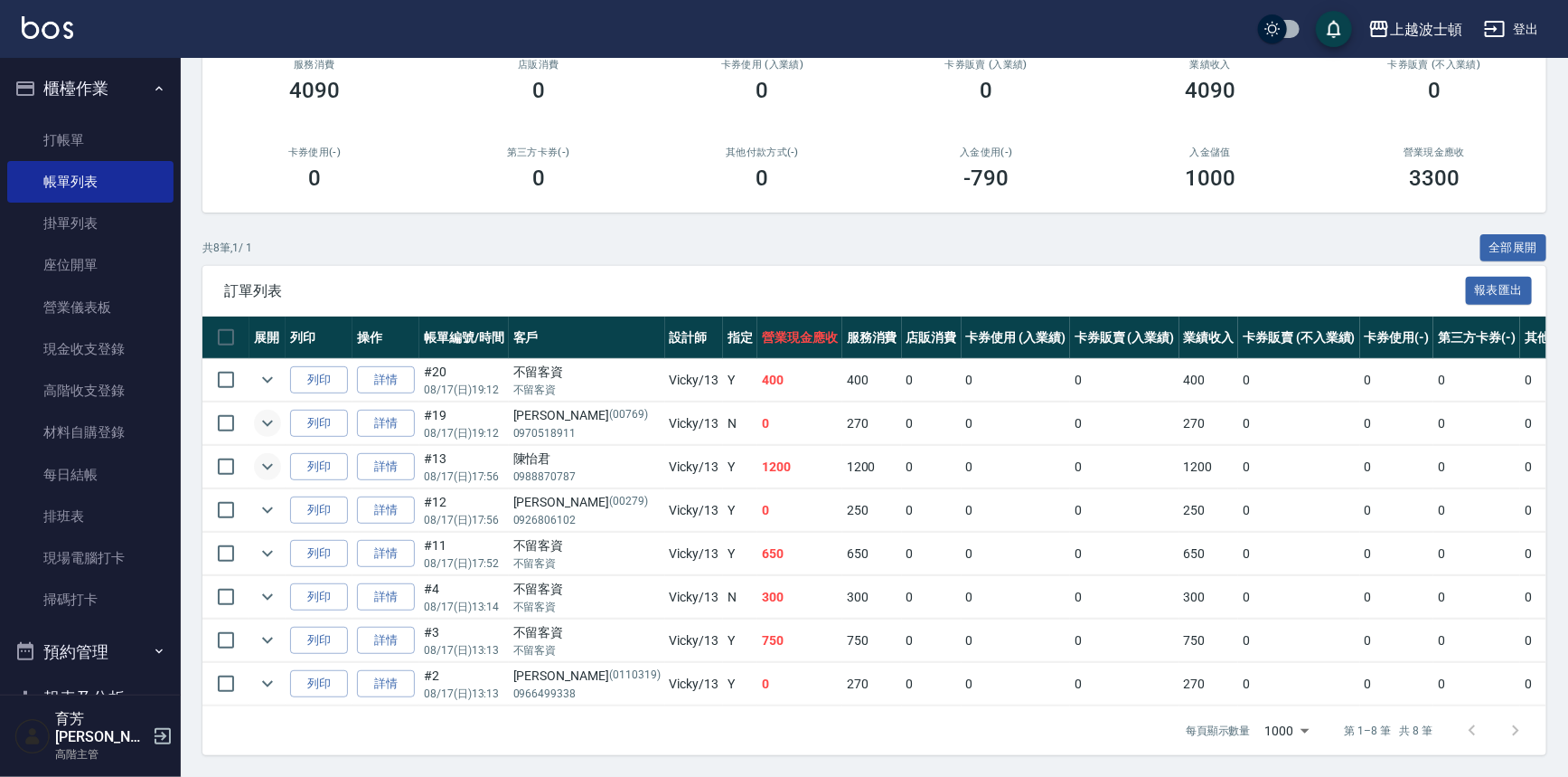
click at [277, 509] on td at bounding box center [267, 510] width 36 height 42
click at [271, 550] on icon "expand row" at bounding box center [267, 553] width 10 height 7
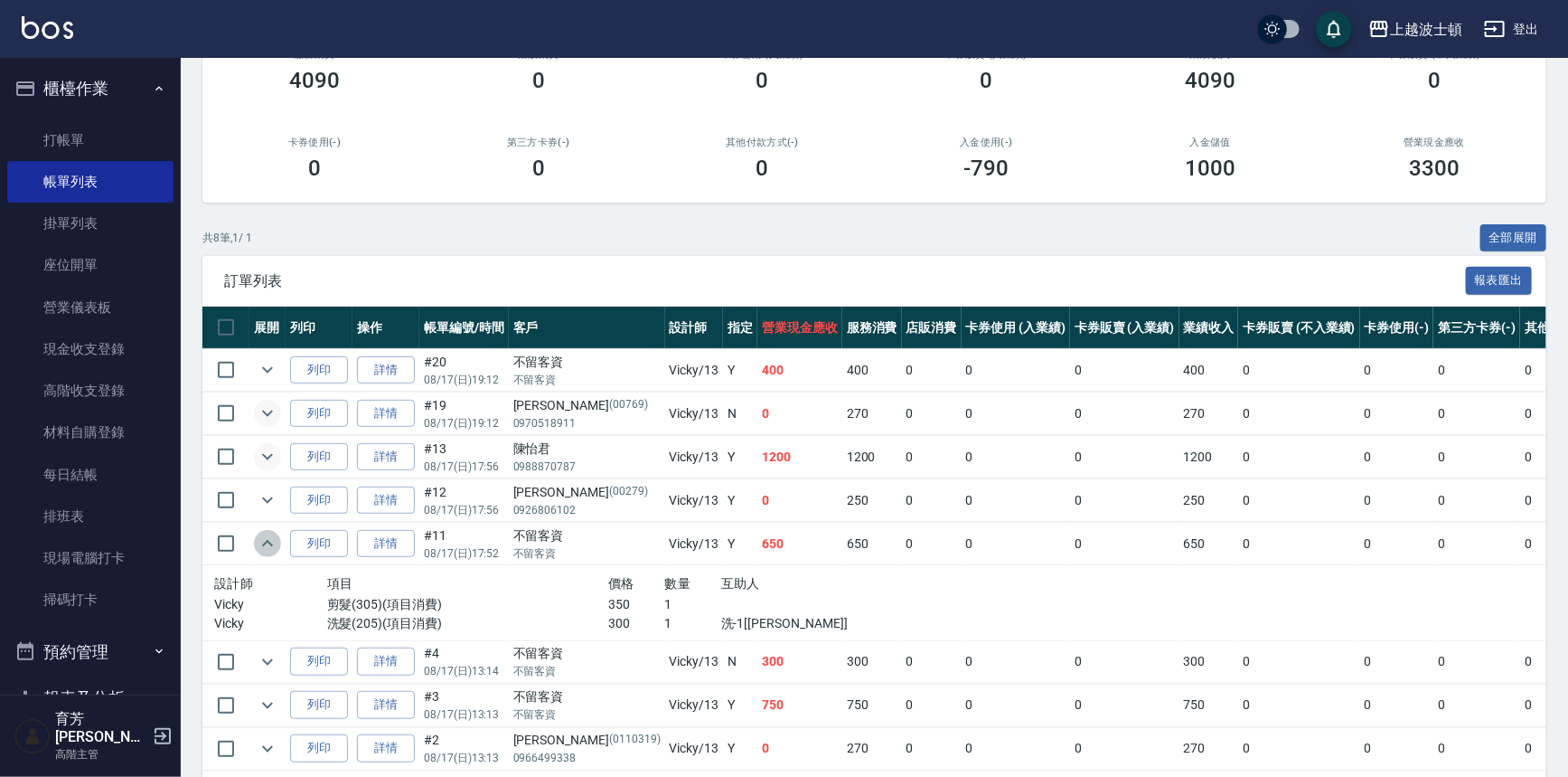
click at [270, 539] on icon "expand row" at bounding box center [267, 543] width 22 height 22
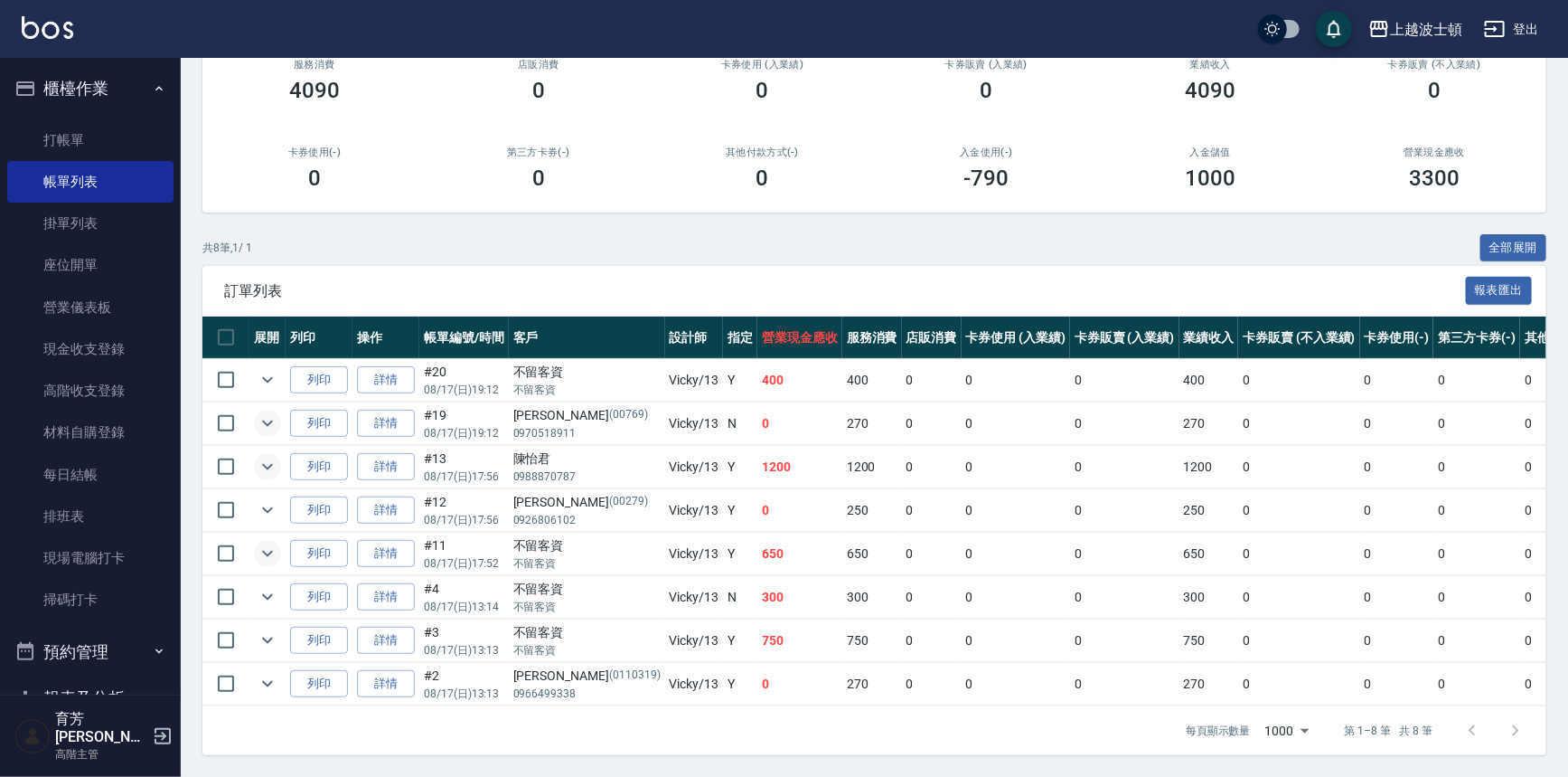
click at [270, 543] on icon "expand row" at bounding box center [267, 553] width 22 height 22
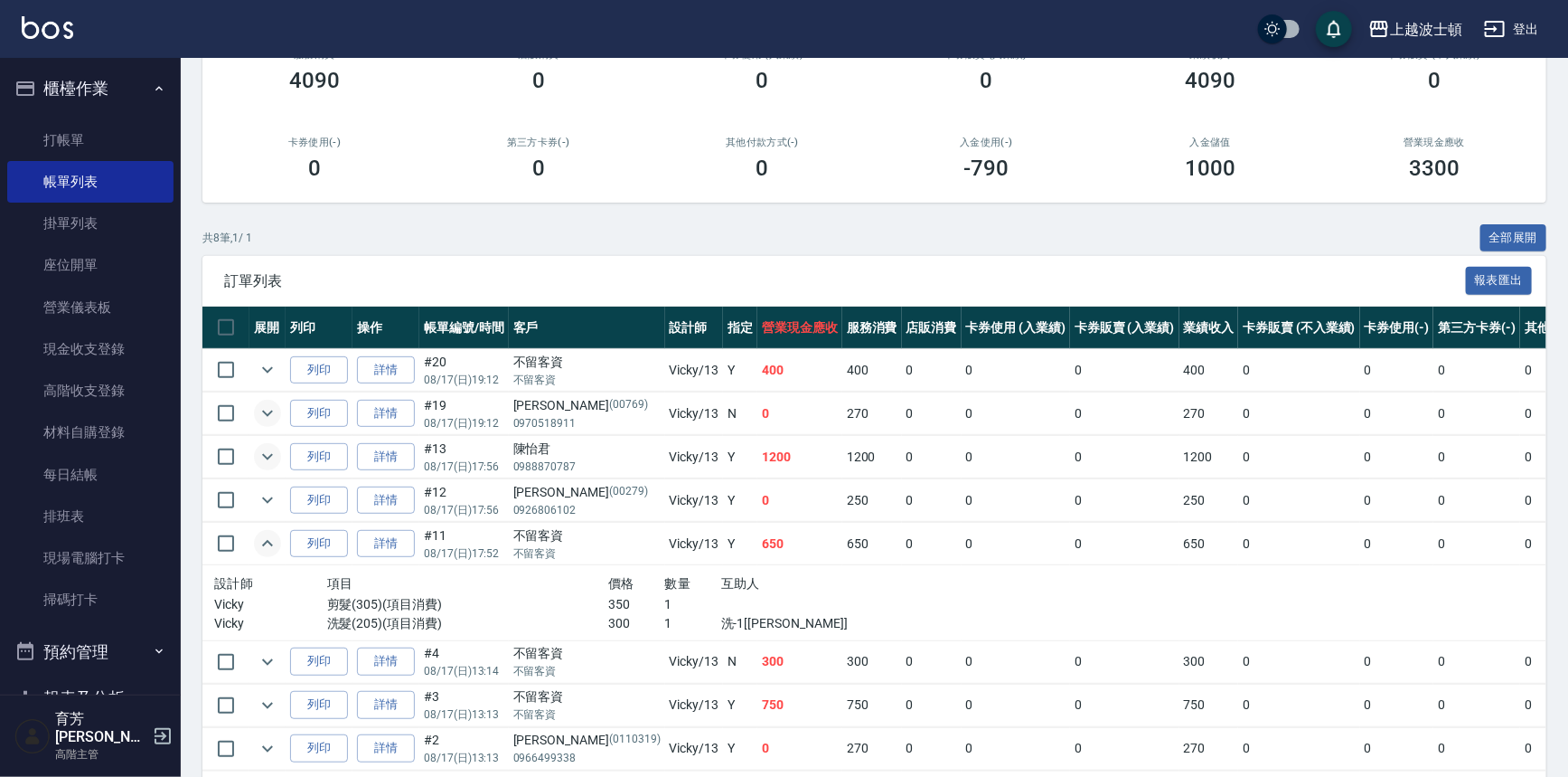
click at [257, 715] on td at bounding box center [267, 704] width 36 height 42
click at [264, 701] on icon "expand row" at bounding box center [267, 704] width 10 height 7
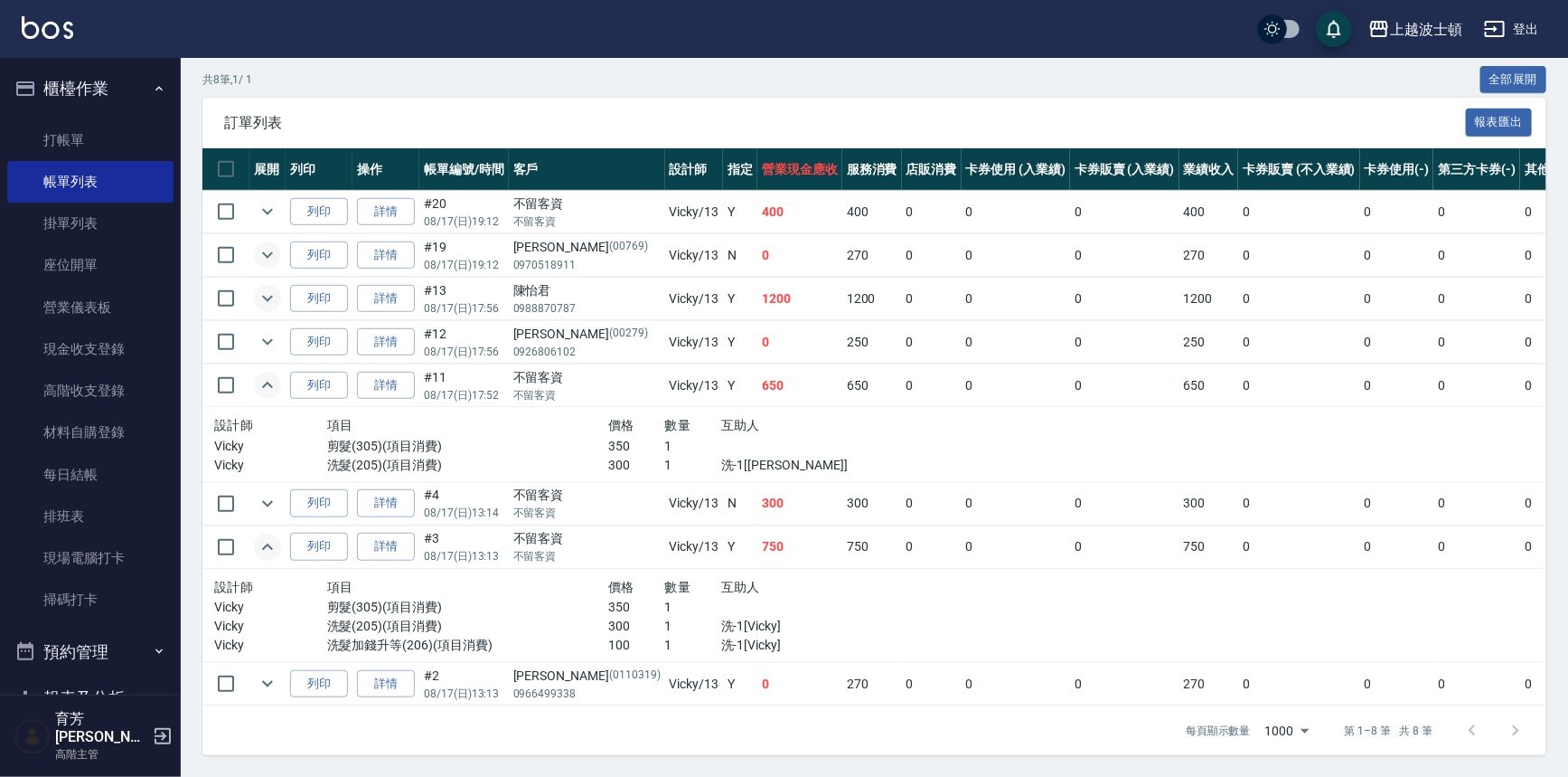
click at [267, 378] on icon "expand row" at bounding box center [267, 384] width 22 height 22
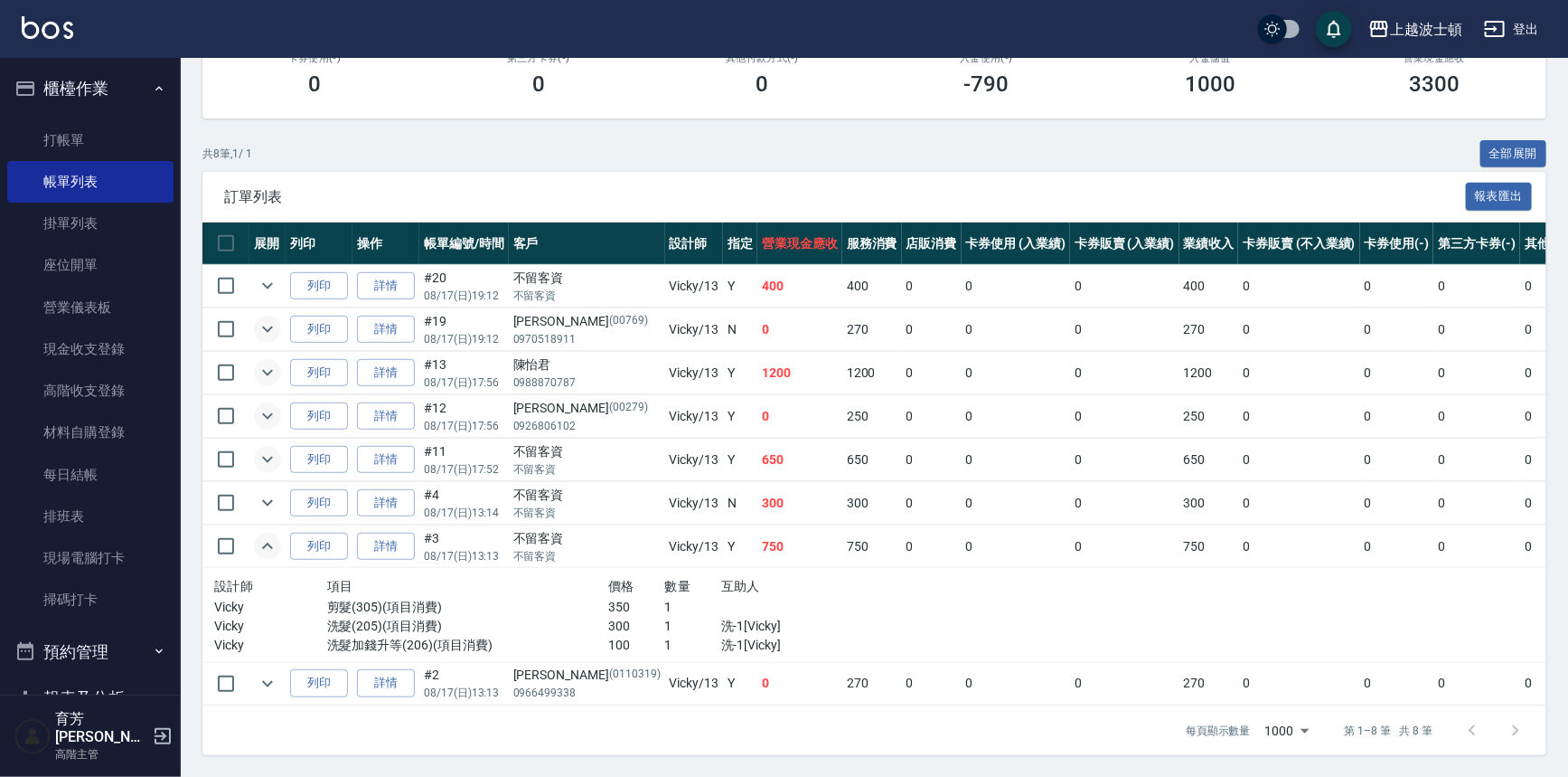
scroll to position [289, 0]
click at [267, 537] on icon "expand row" at bounding box center [267, 546] width 22 height 22
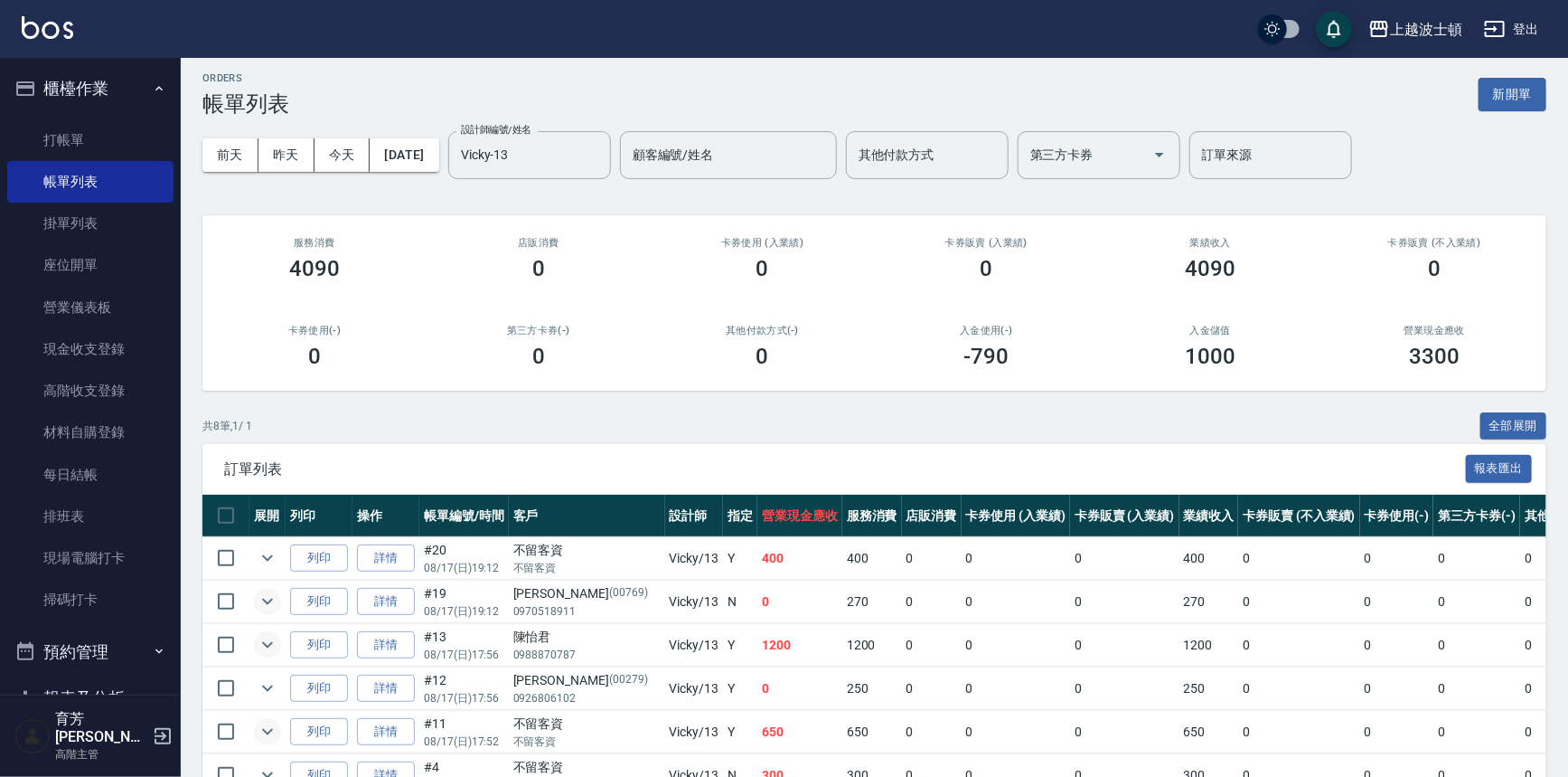
scroll to position [0, 0]
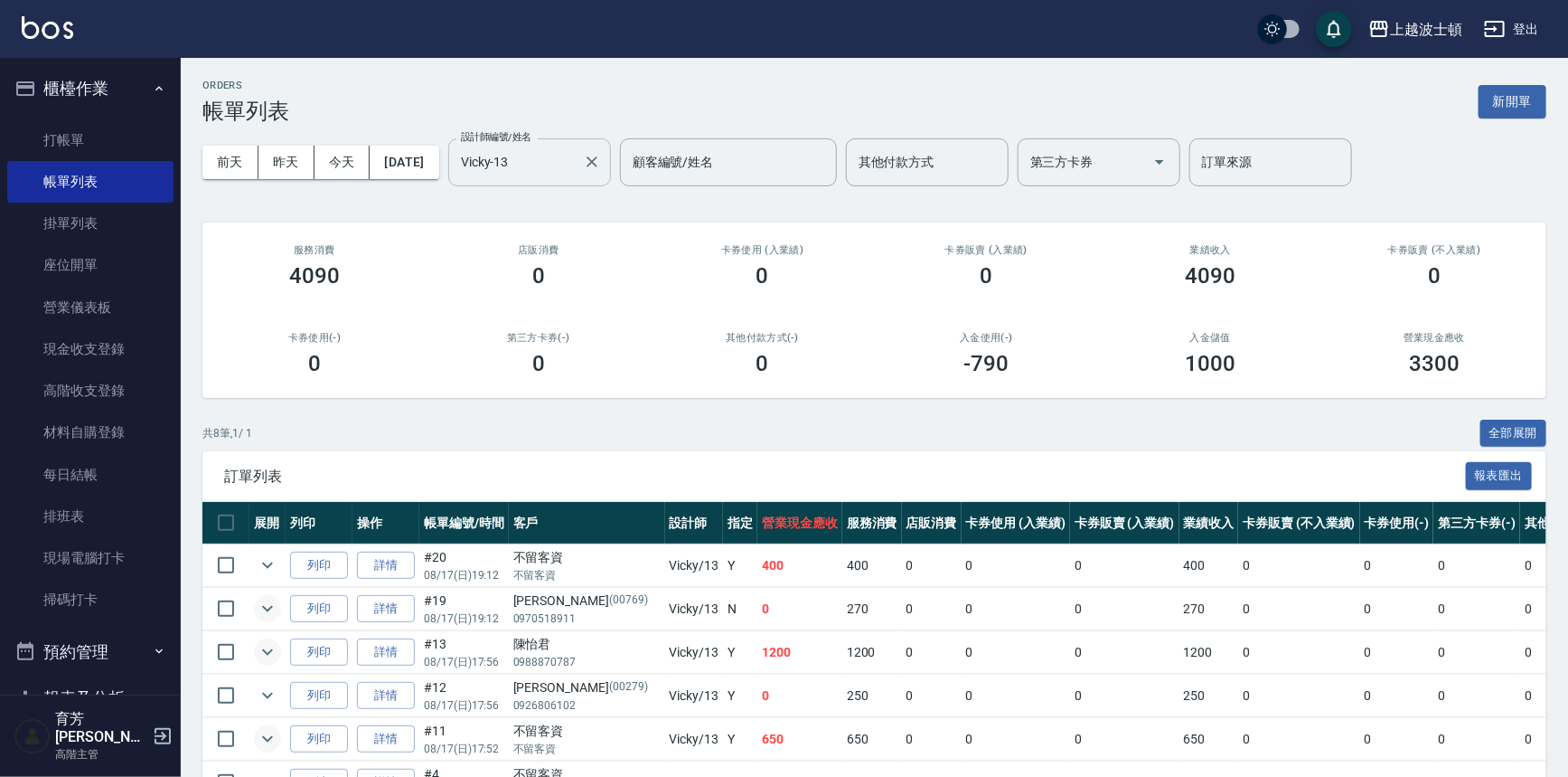
click at [531, 172] on input "Vicky-13" at bounding box center [516, 162] width 119 height 32
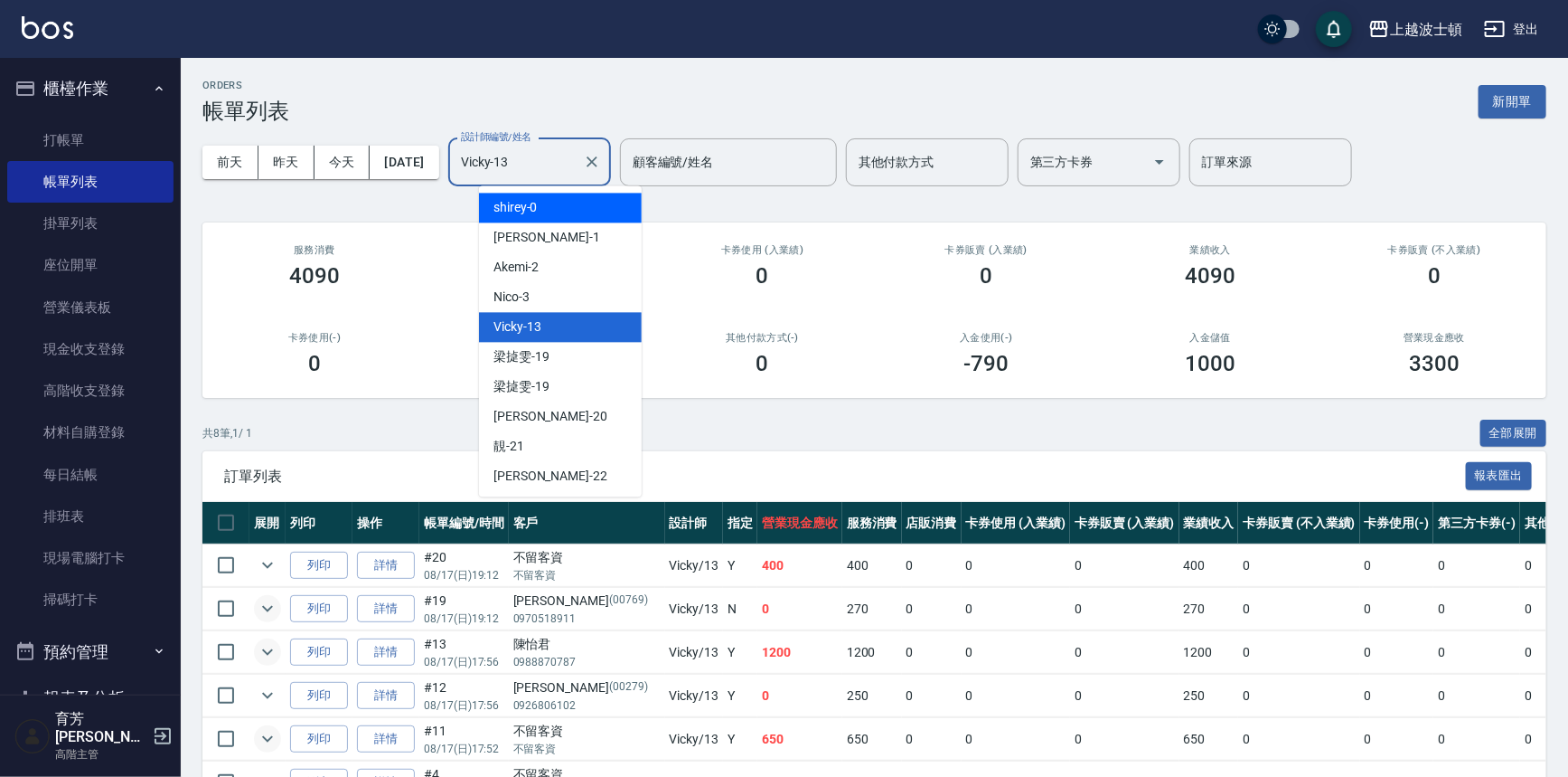
click at [541, 207] on div "shirey -0" at bounding box center [561, 208] width 162 height 30
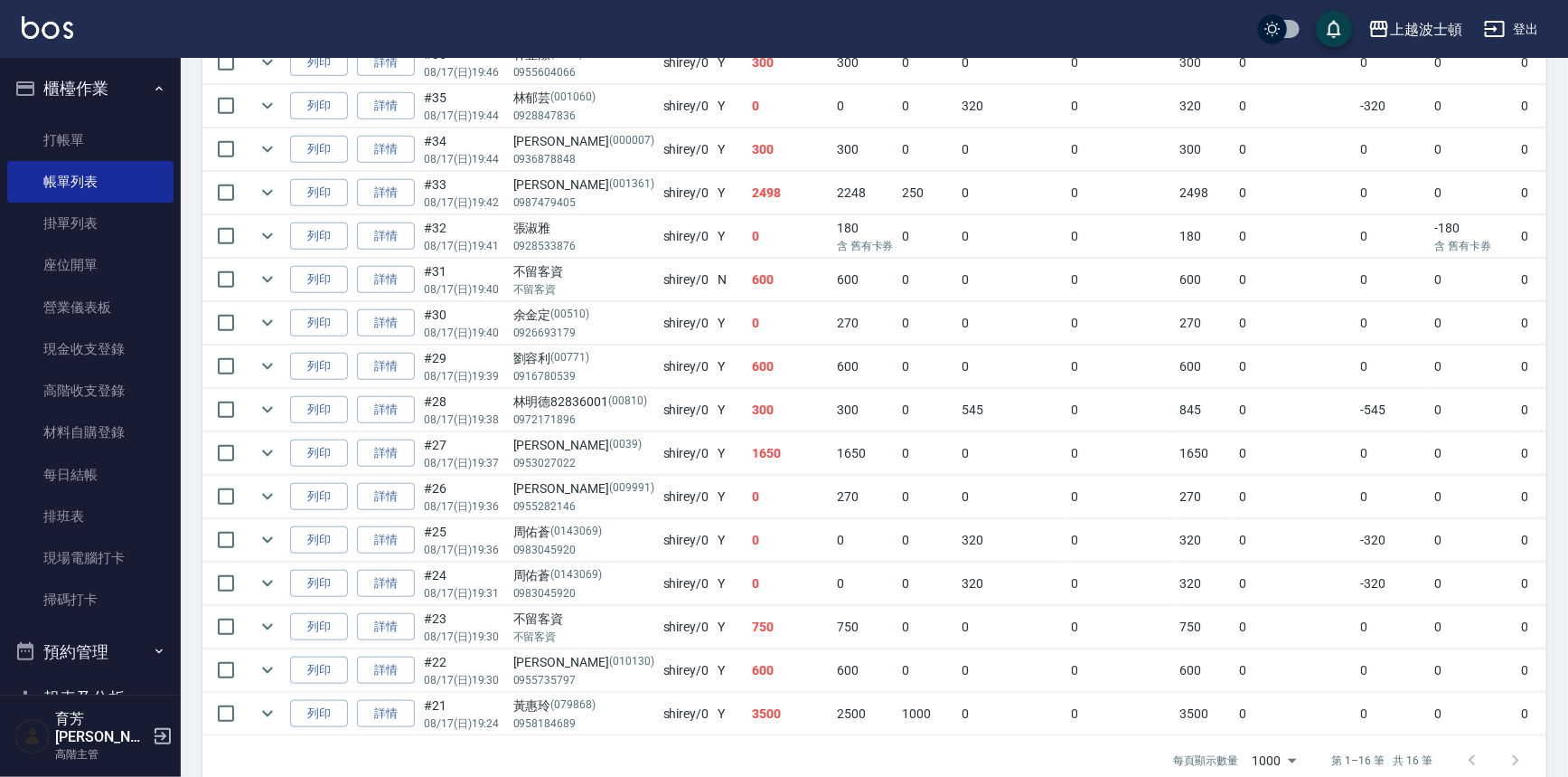
scroll to position [506, 0]
click at [270, 225] on icon "expand row" at bounding box center [267, 232] width 22 height 22
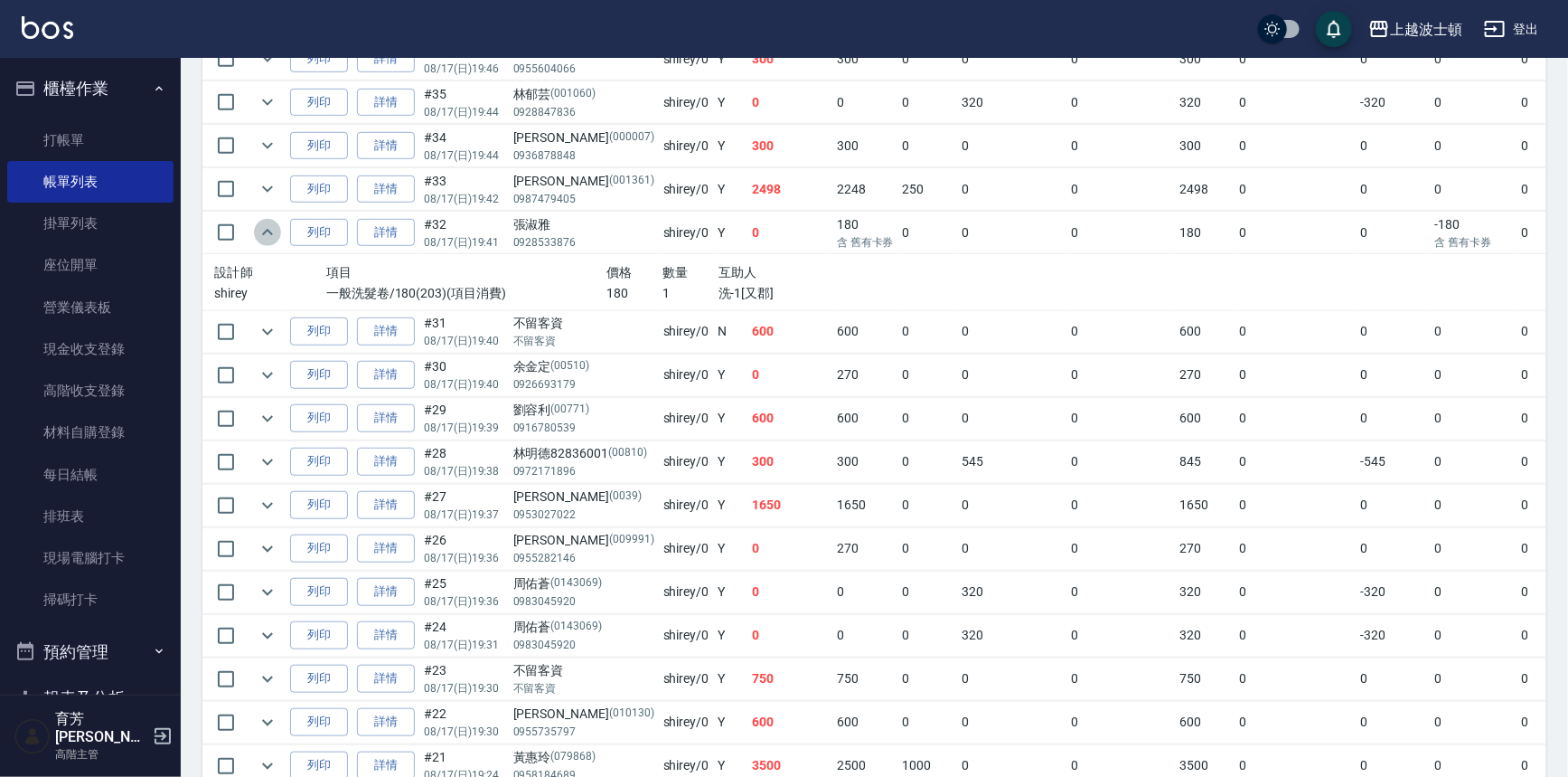
click at [270, 225] on icon "expand row" at bounding box center [267, 232] width 22 height 22
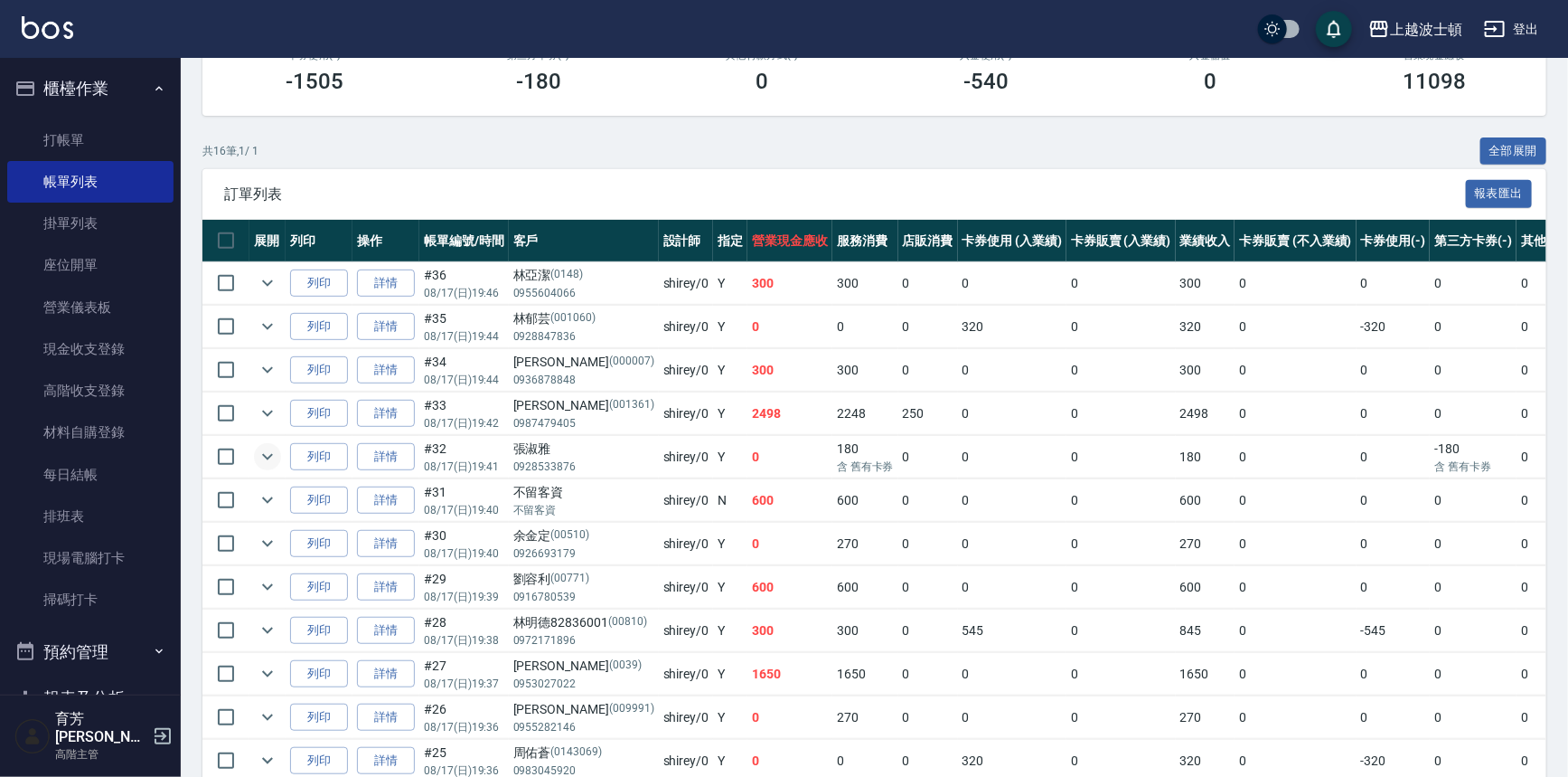
scroll to position [77, 0]
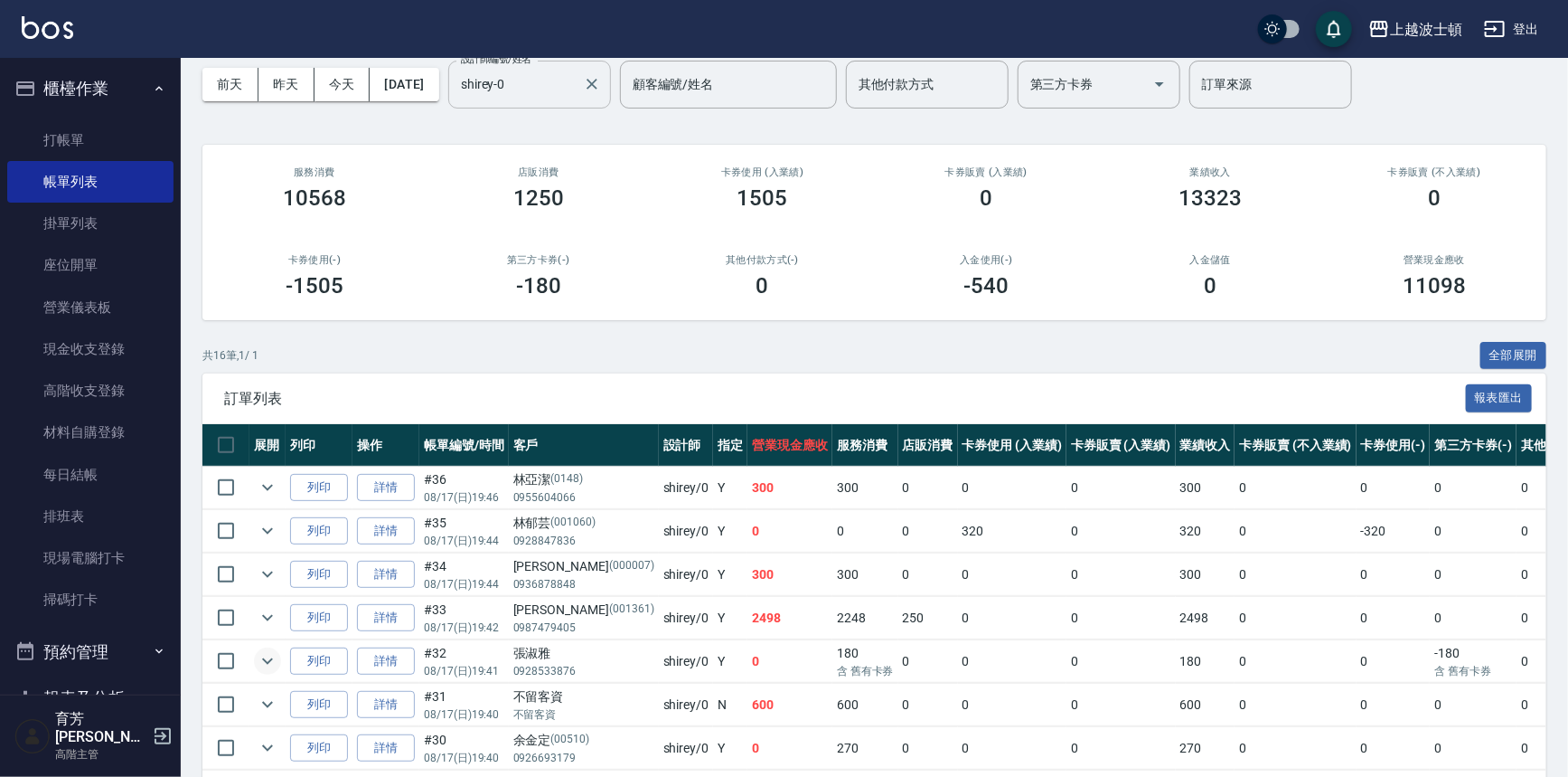
click at [573, 85] on input "shirey-0" at bounding box center [516, 85] width 119 height 32
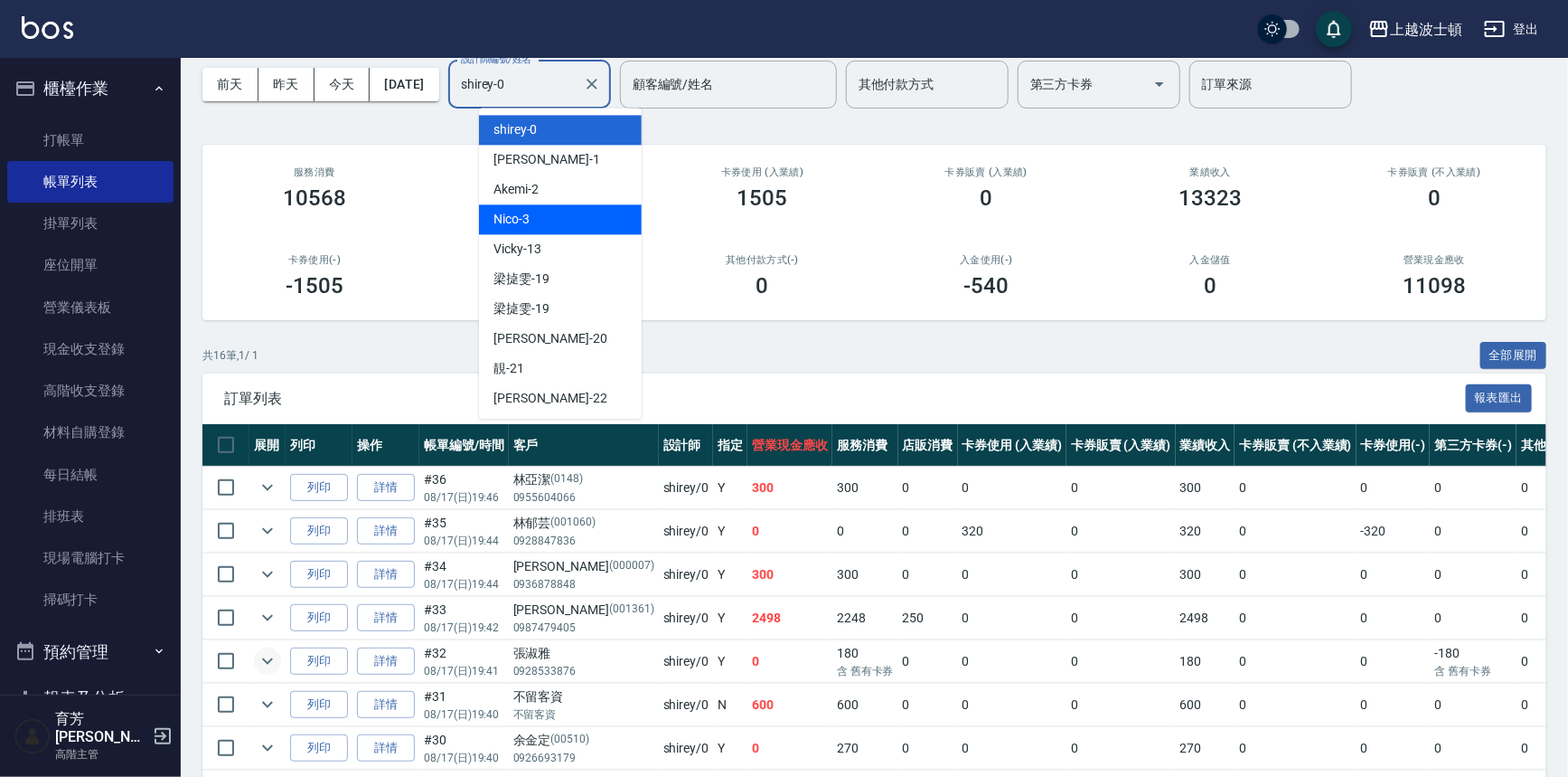
drag, startPoint x: 638, startPoint y: 233, endPoint x: 636, endPoint y: 316, distance: 83.0
click at [636, 316] on ul "shirey -0 麥可 -1 Akemi -2 Nico -3 Vicky -13 梁㨗雯 -19 梁㨗雯 -19 燕如 -20 靚 -21 雅如 -22 …" at bounding box center [561, 262] width 162 height 311
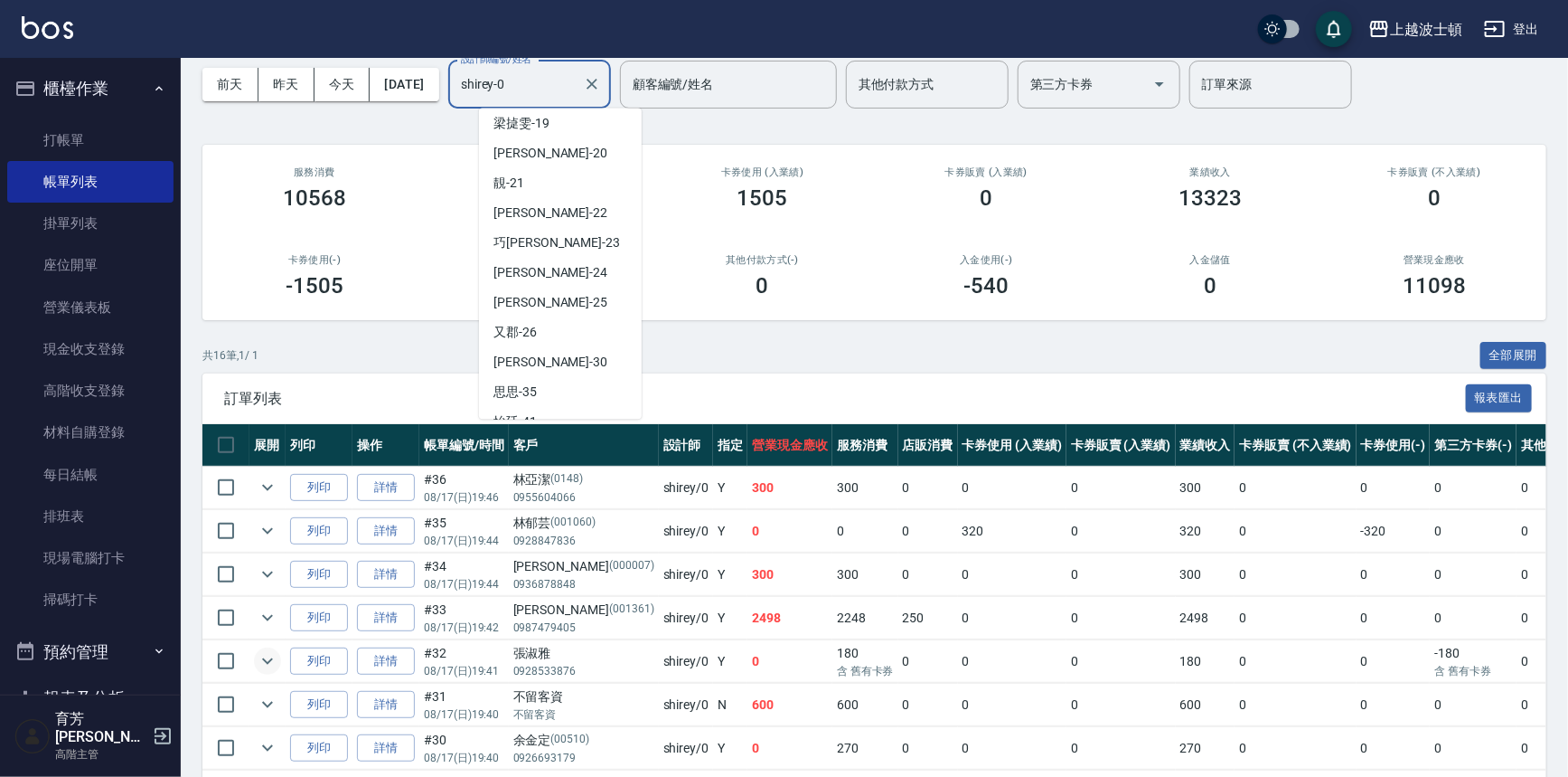
scroll to position [235, 0]
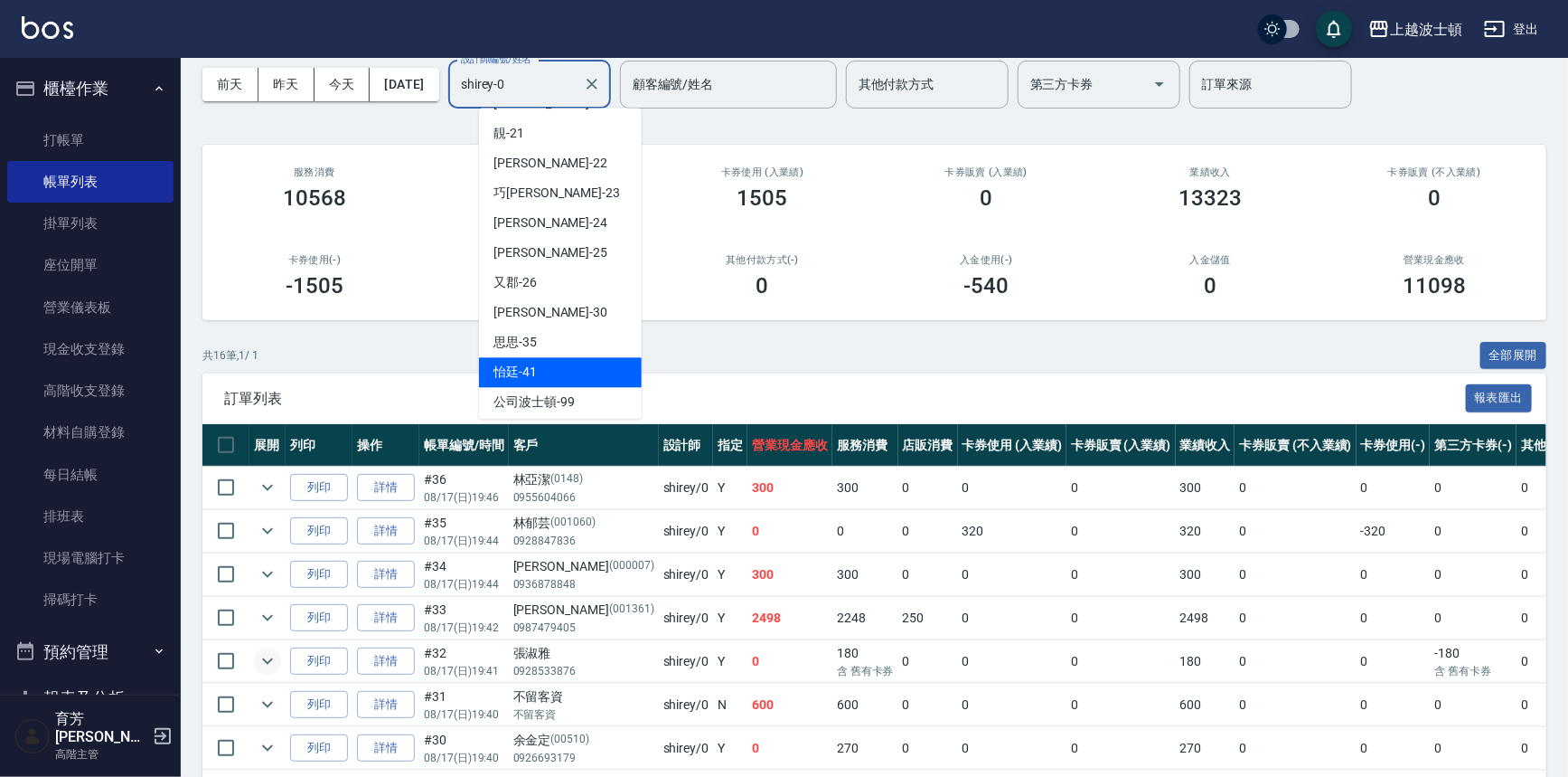
click at [529, 367] on span "怡廷 -41" at bounding box center [515, 372] width 43 height 19
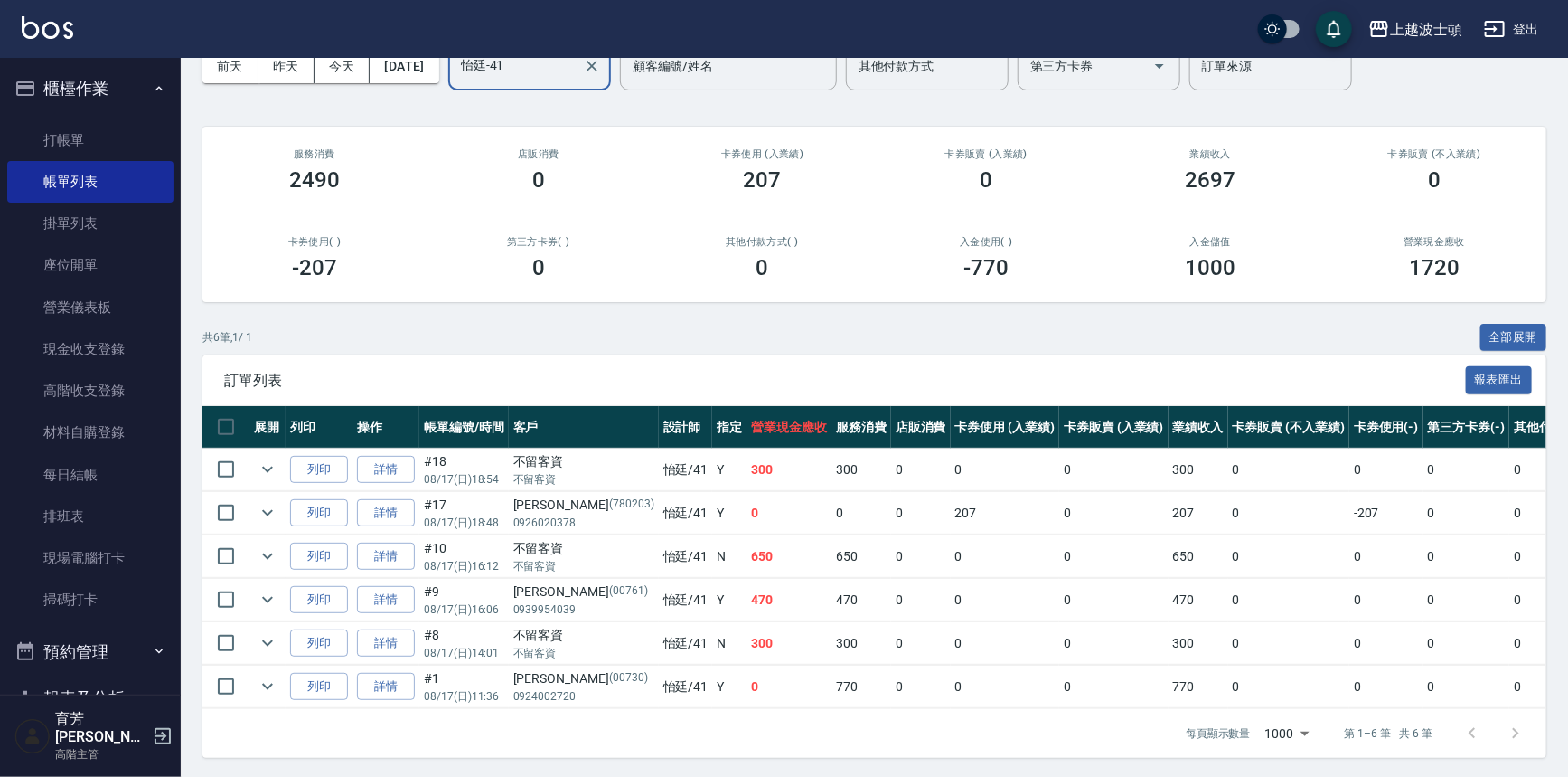
scroll to position [109, 0]
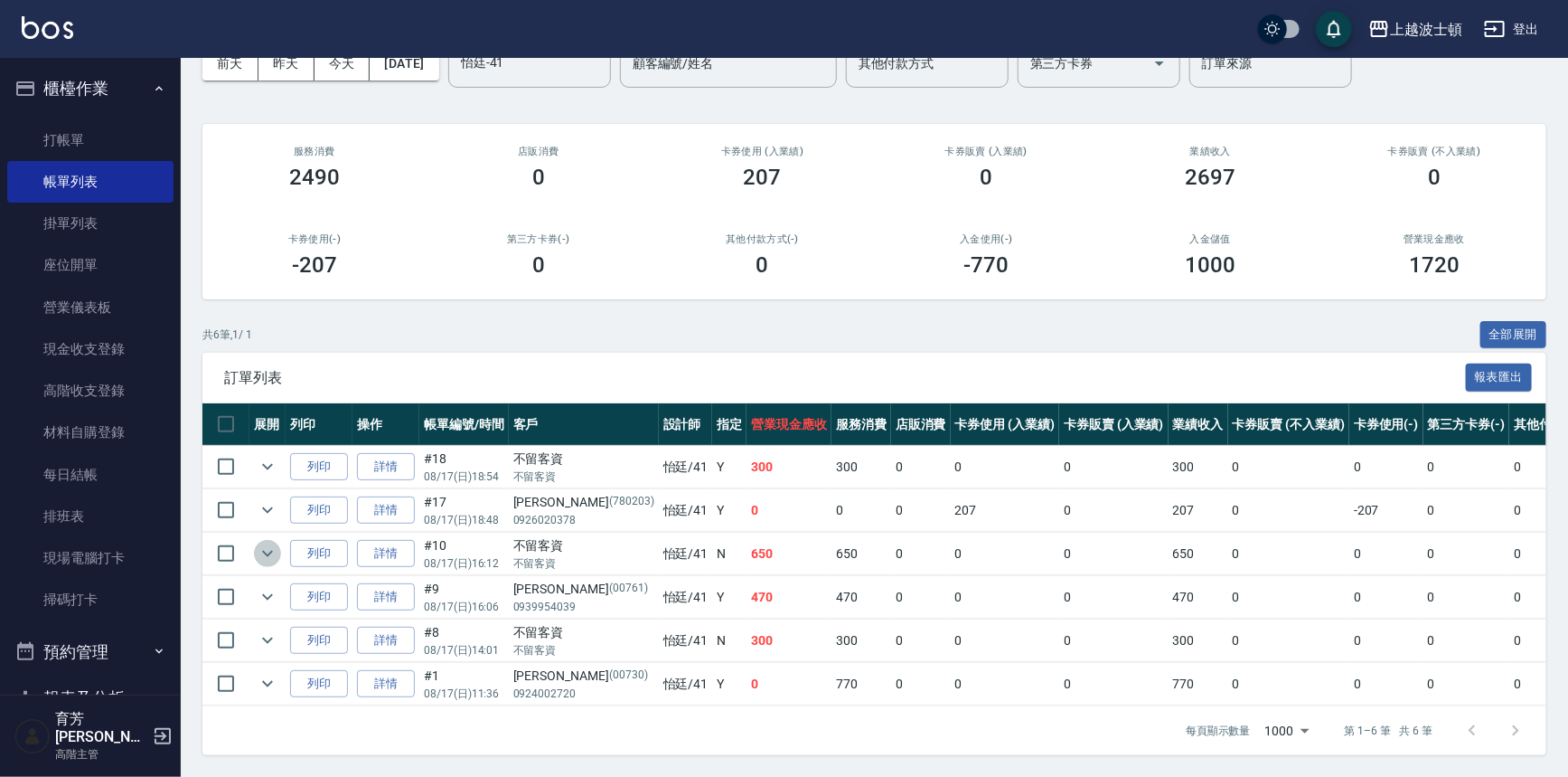
click at [267, 543] on icon "expand row" at bounding box center [267, 553] width 22 height 22
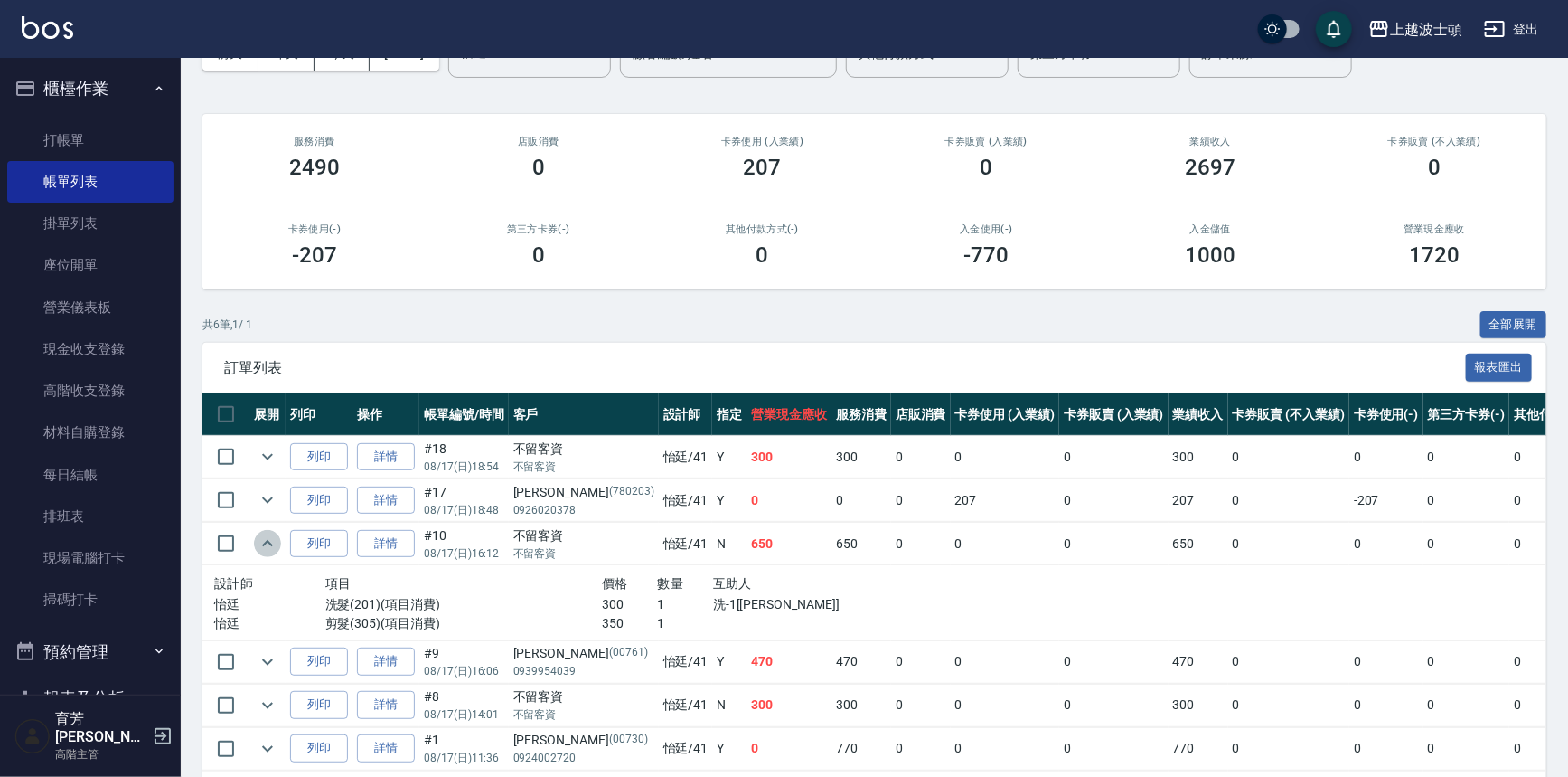
click at [267, 541] on icon "expand row" at bounding box center [267, 543] width 10 height 7
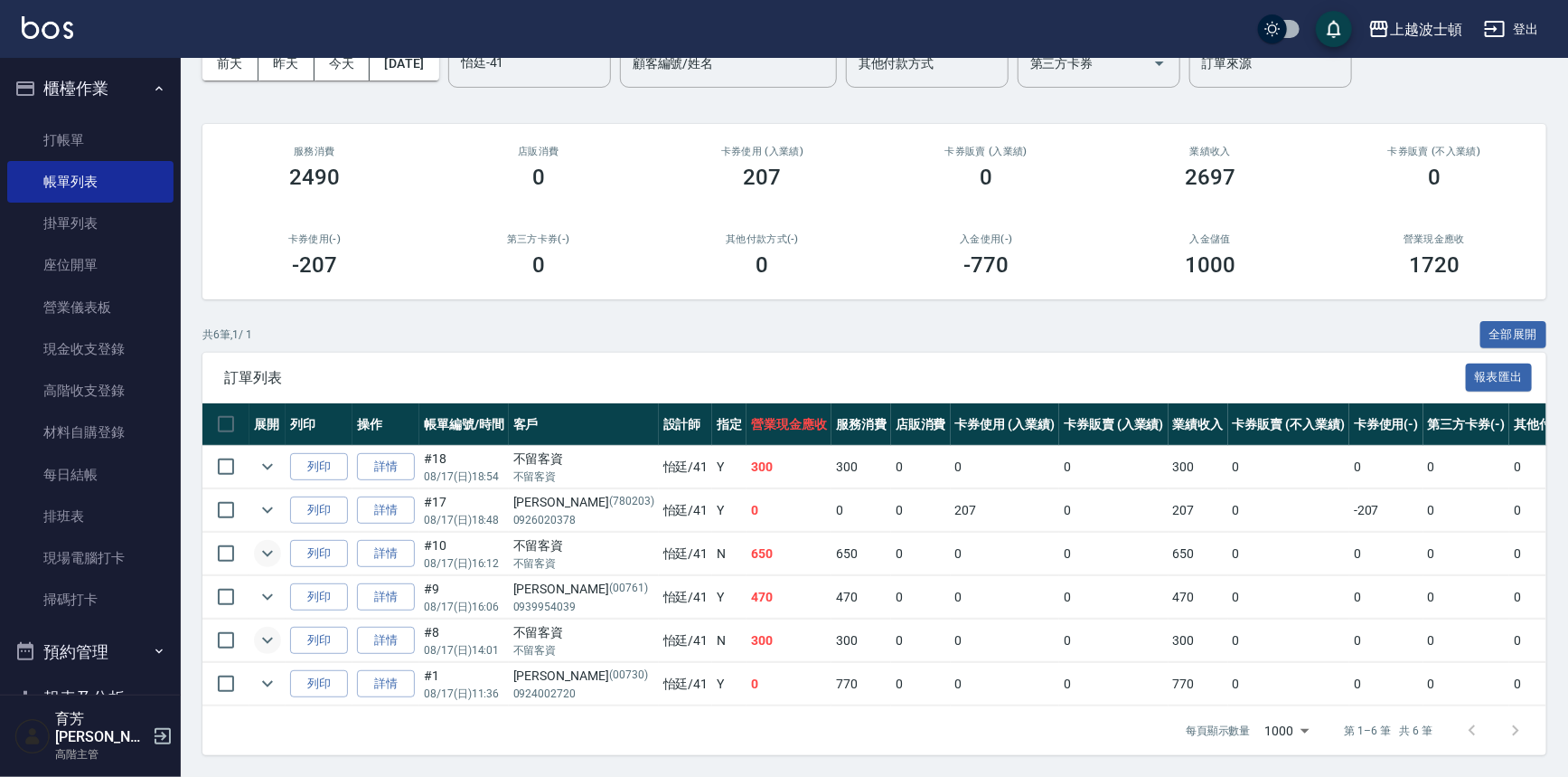
click at [274, 632] on icon "expand row" at bounding box center [267, 640] width 22 height 22
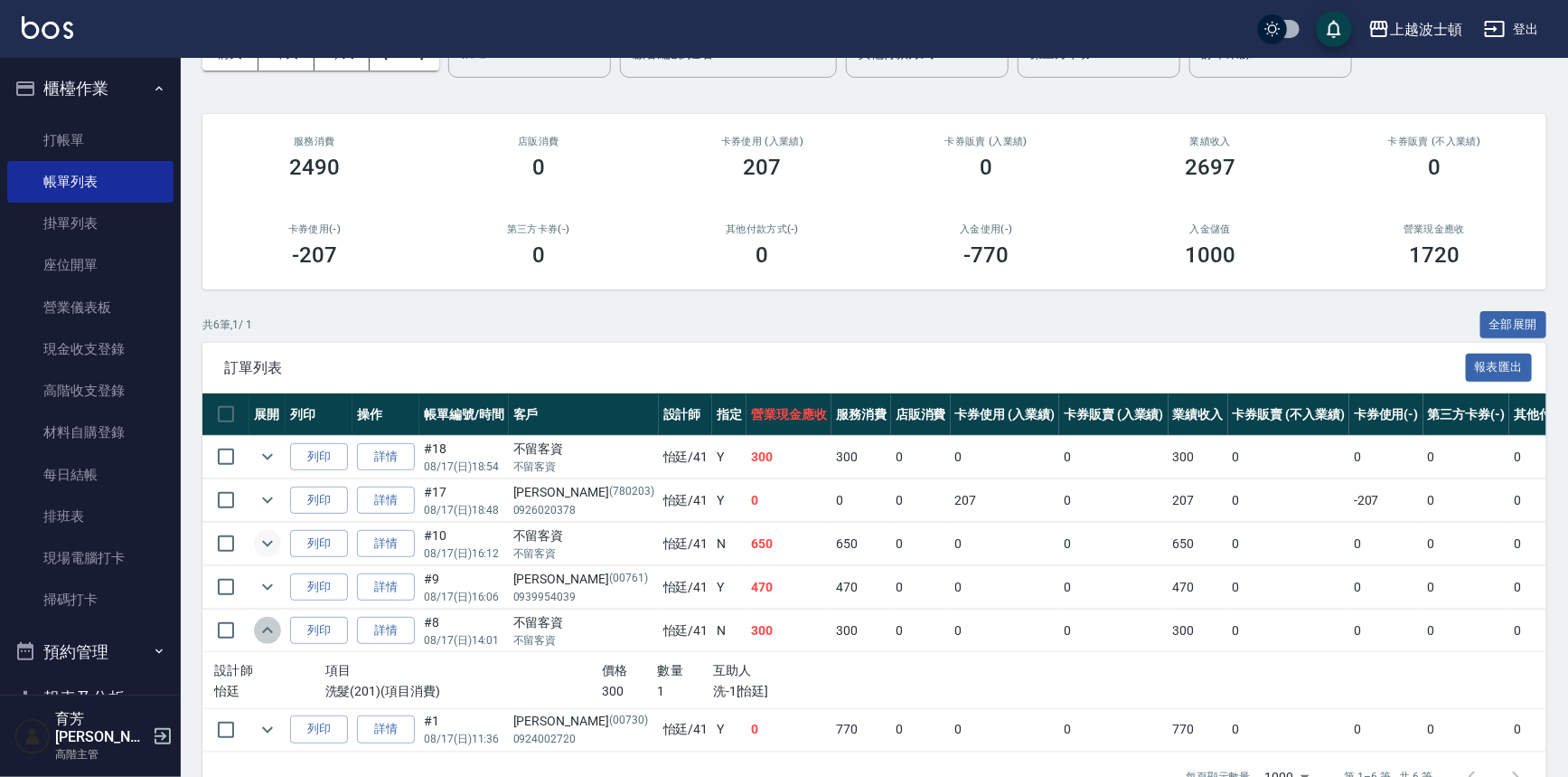
click at [274, 632] on icon "expand row" at bounding box center [267, 630] width 22 height 22
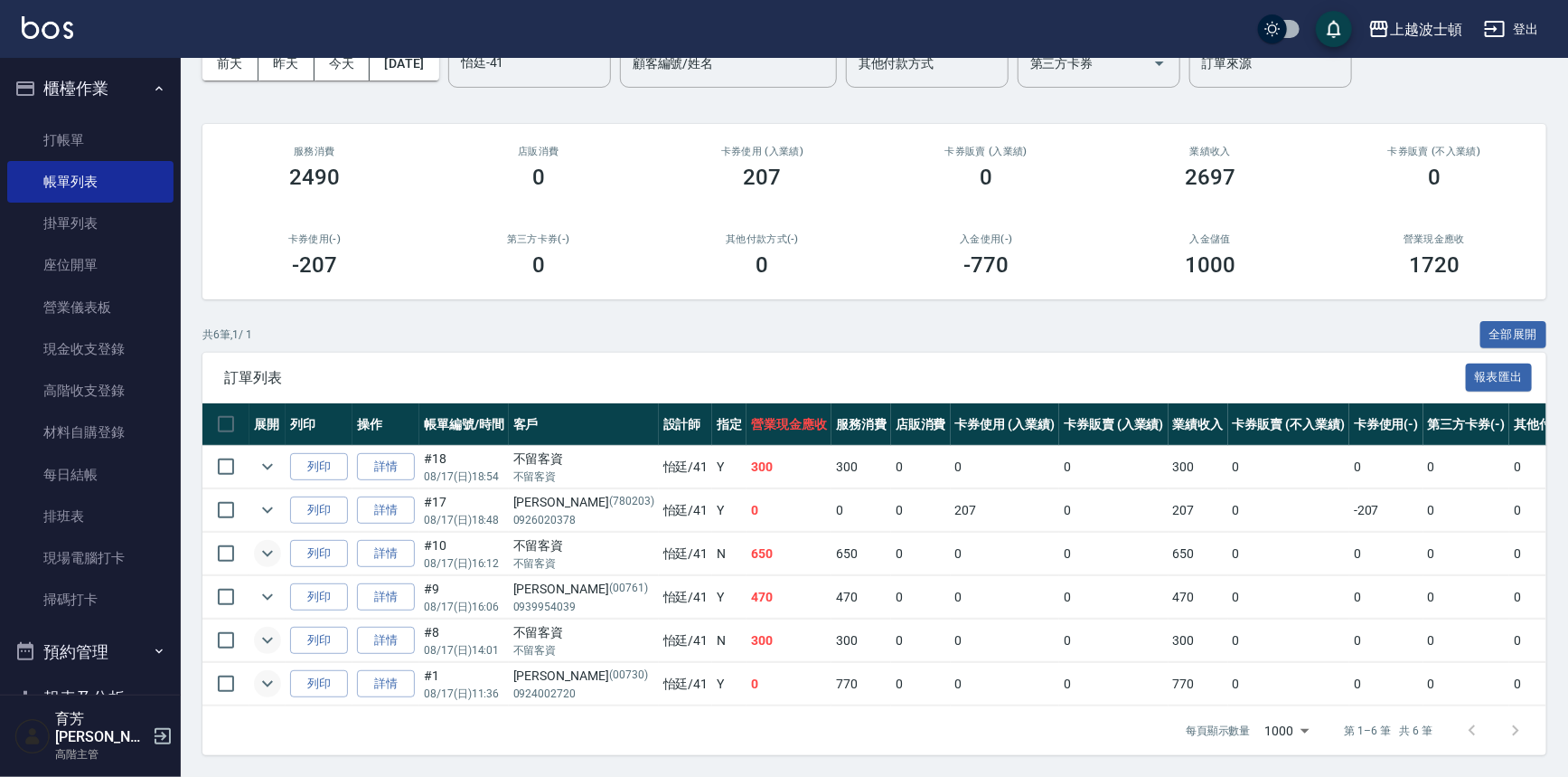
click at [265, 672] on icon "expand row" at bounding box center [267, 683] width 22 height 22
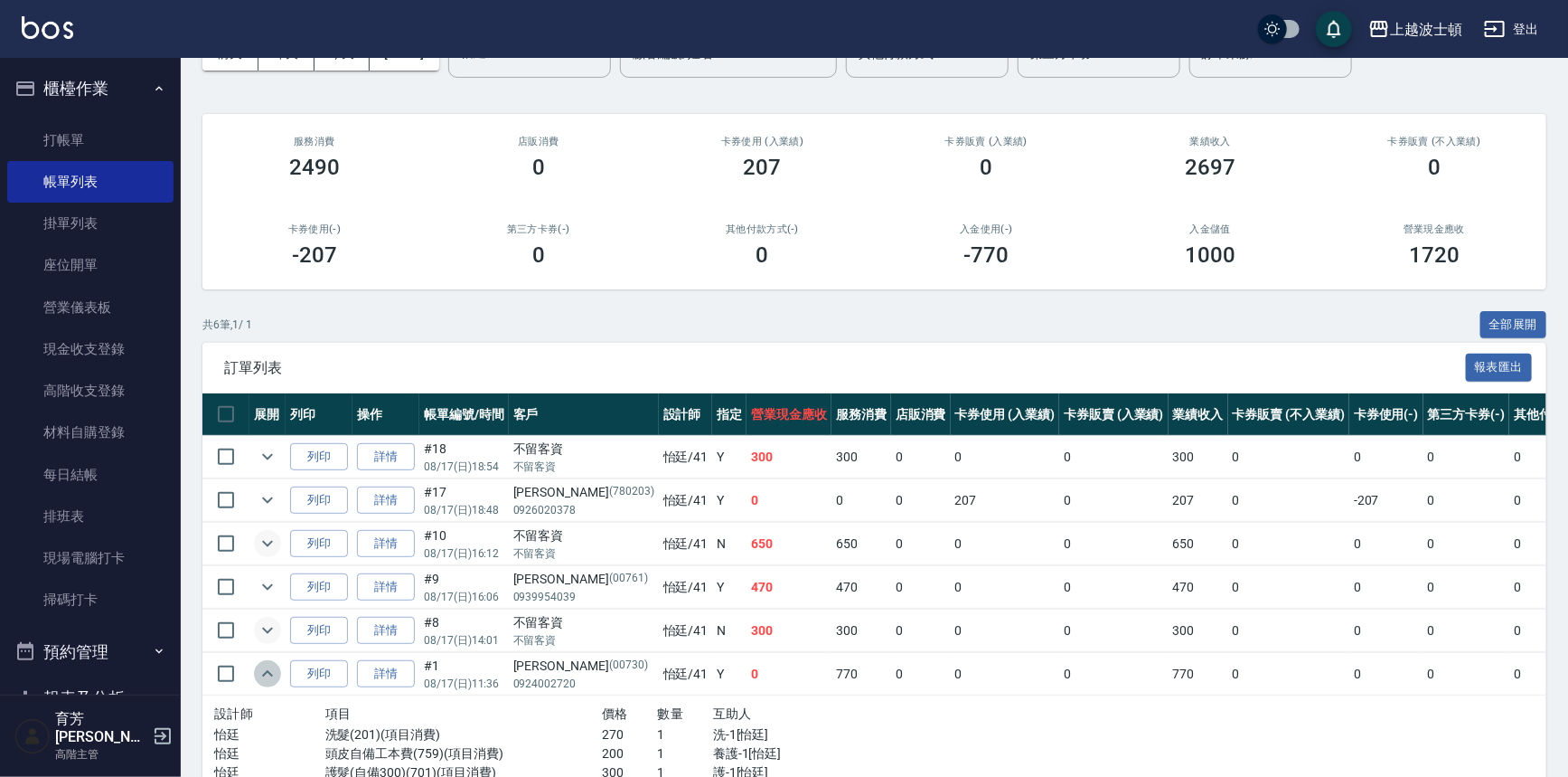
click at [265, 669] on icon "expand row" at bounding box center [267, 673] width 22 height 22
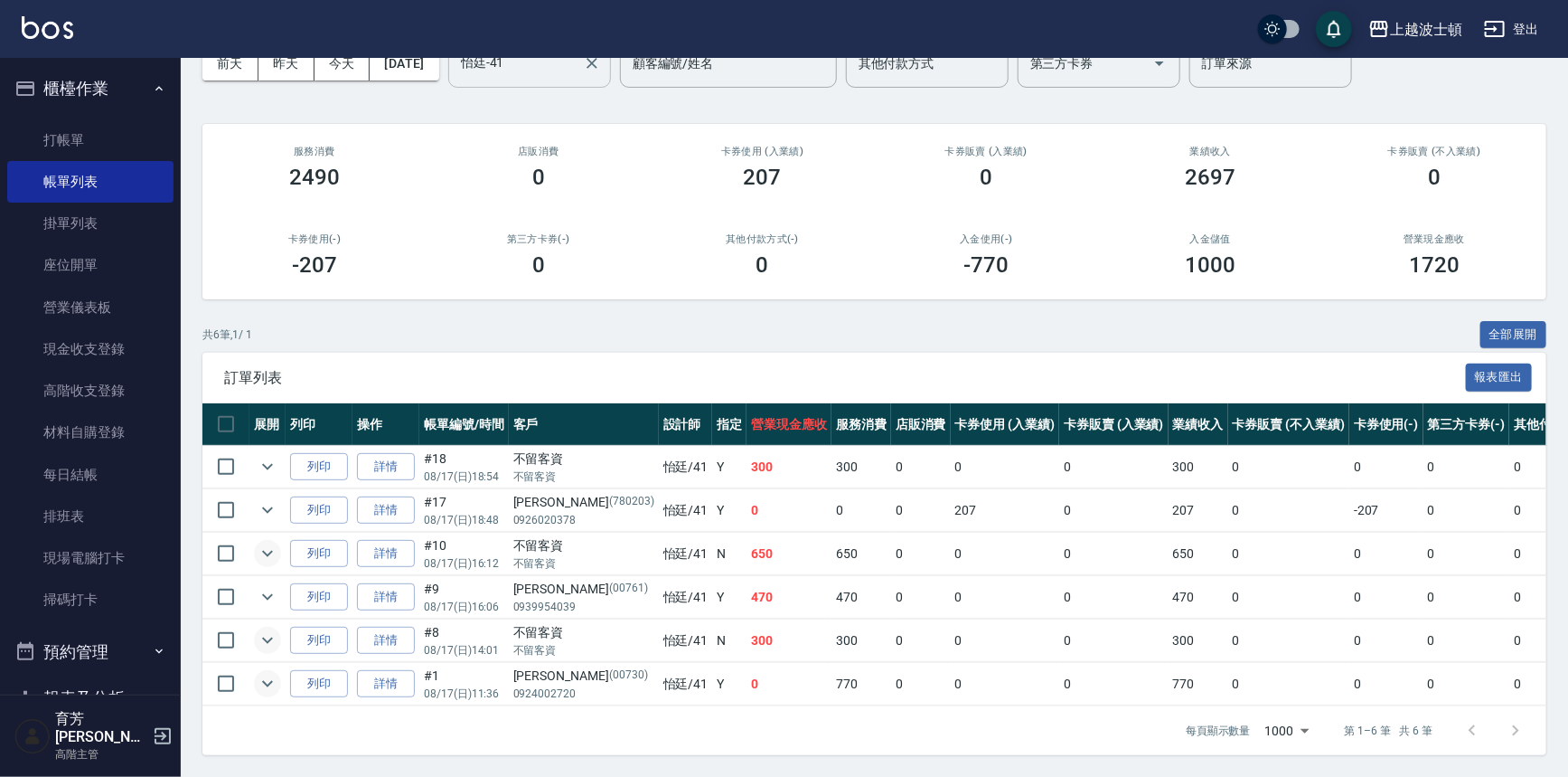
click at [576, 64] on input "怡廷-41" at bounding box center [516, 64] width 119 height 32
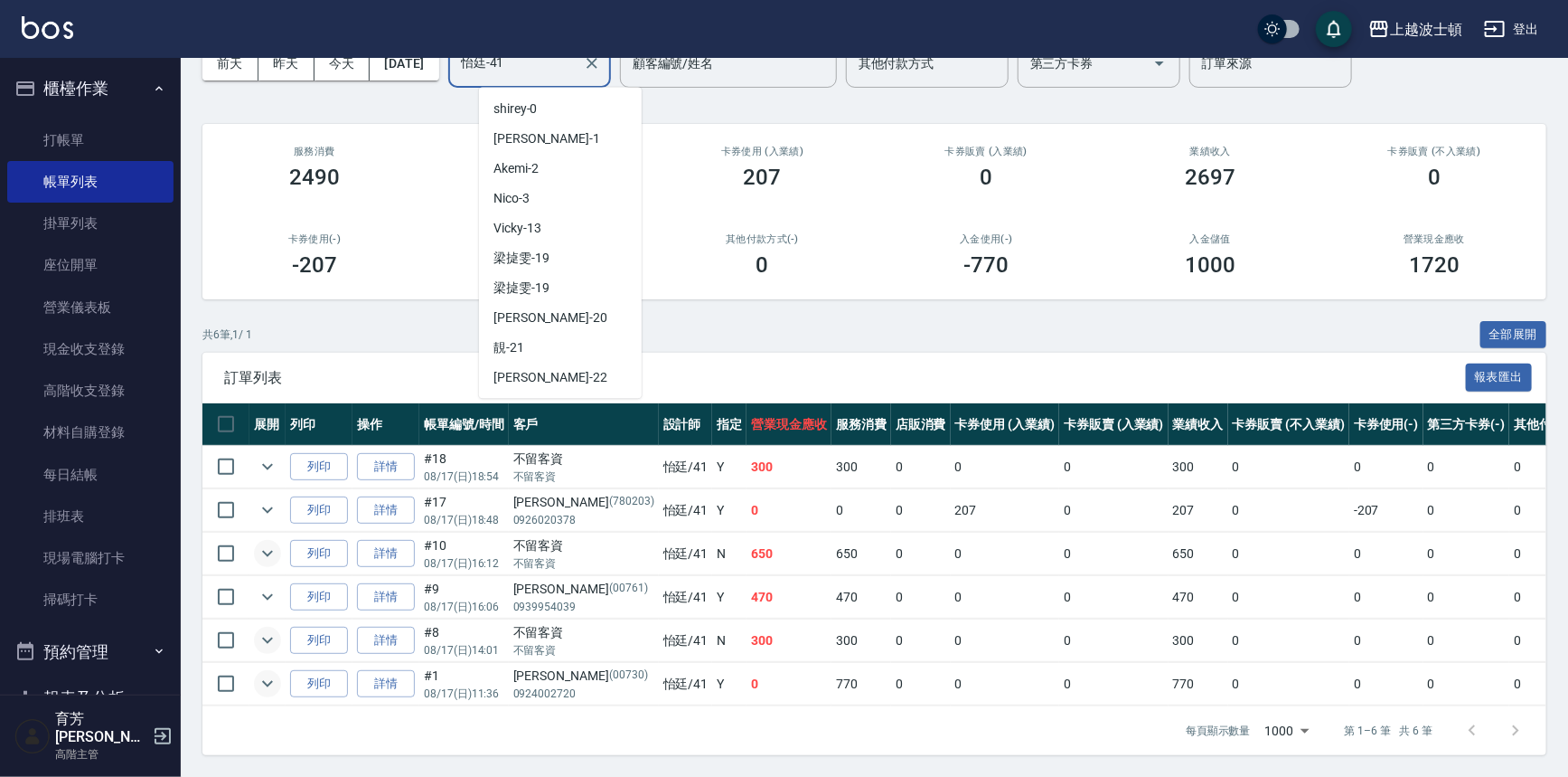
scroll to position [203, 0]
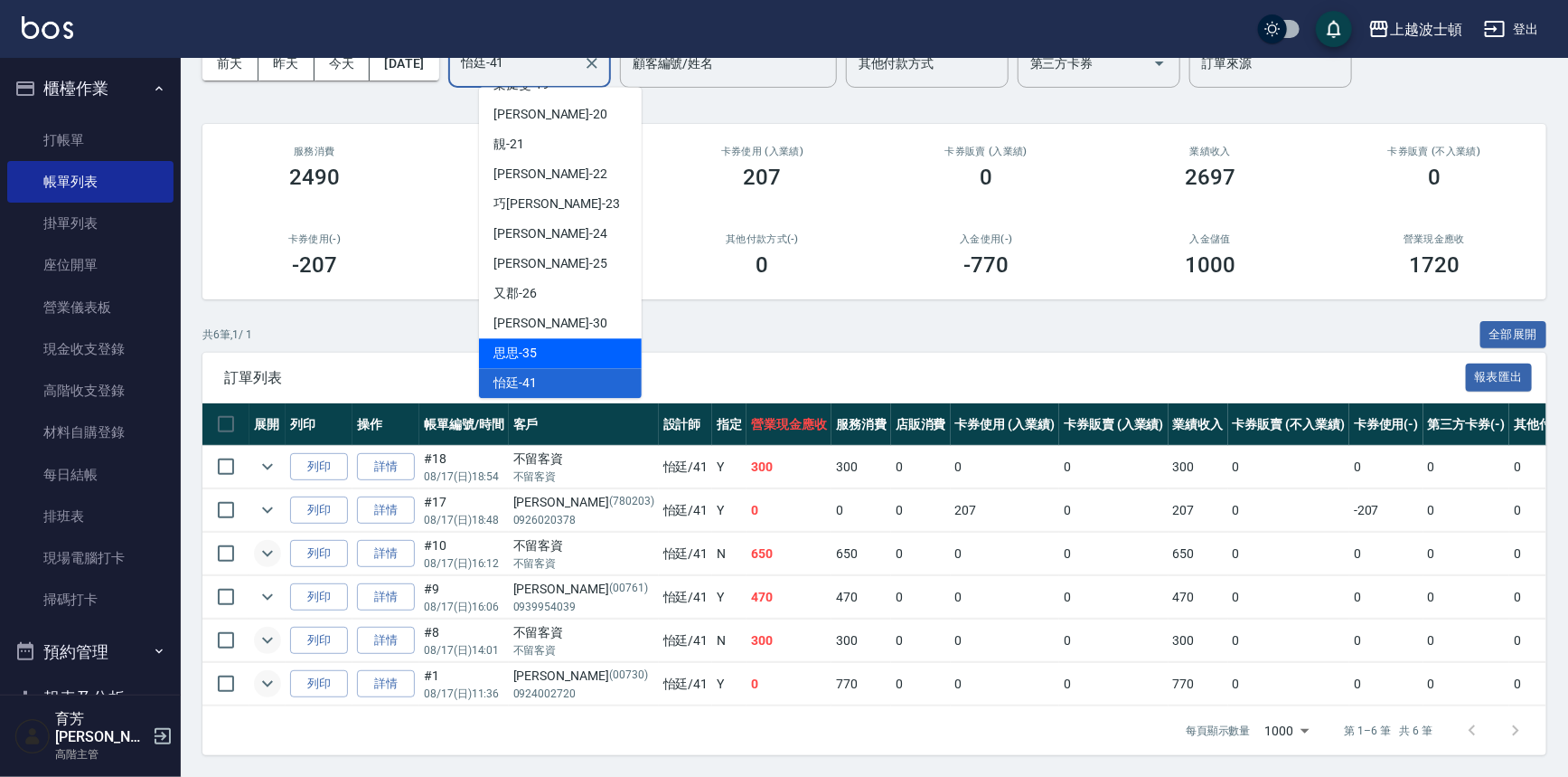
click at [570, 338] on div "思思 -35" at bounding box center [561, 353] width 162 height 30
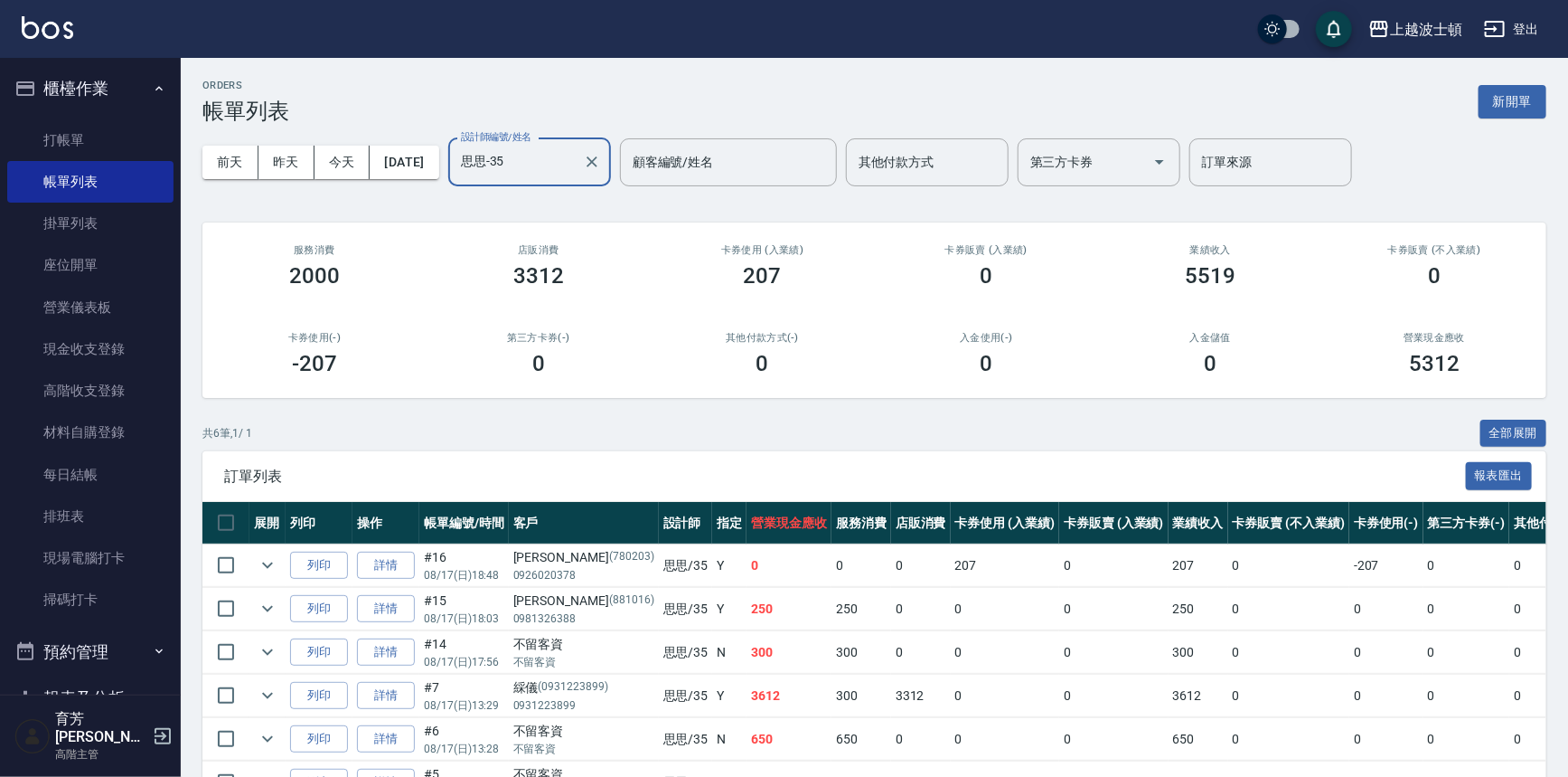
scroll to position [109, 0]
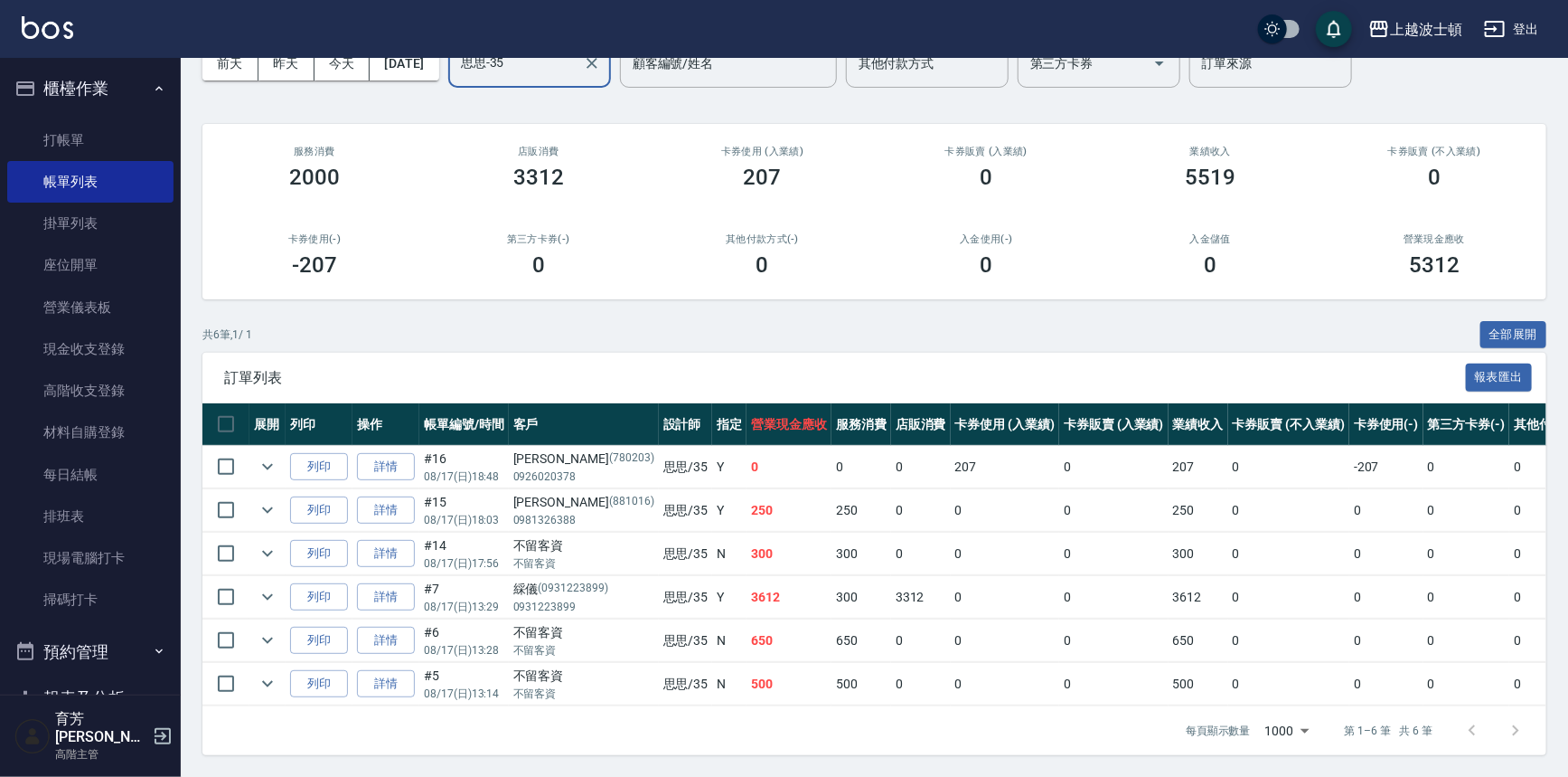
click at [262, 645] on td at bounding box center [267, 640] width 36 height 42
click at [116, 90] on button "櫃檯作業" at bounding box center [91, 89] width 166 height 47
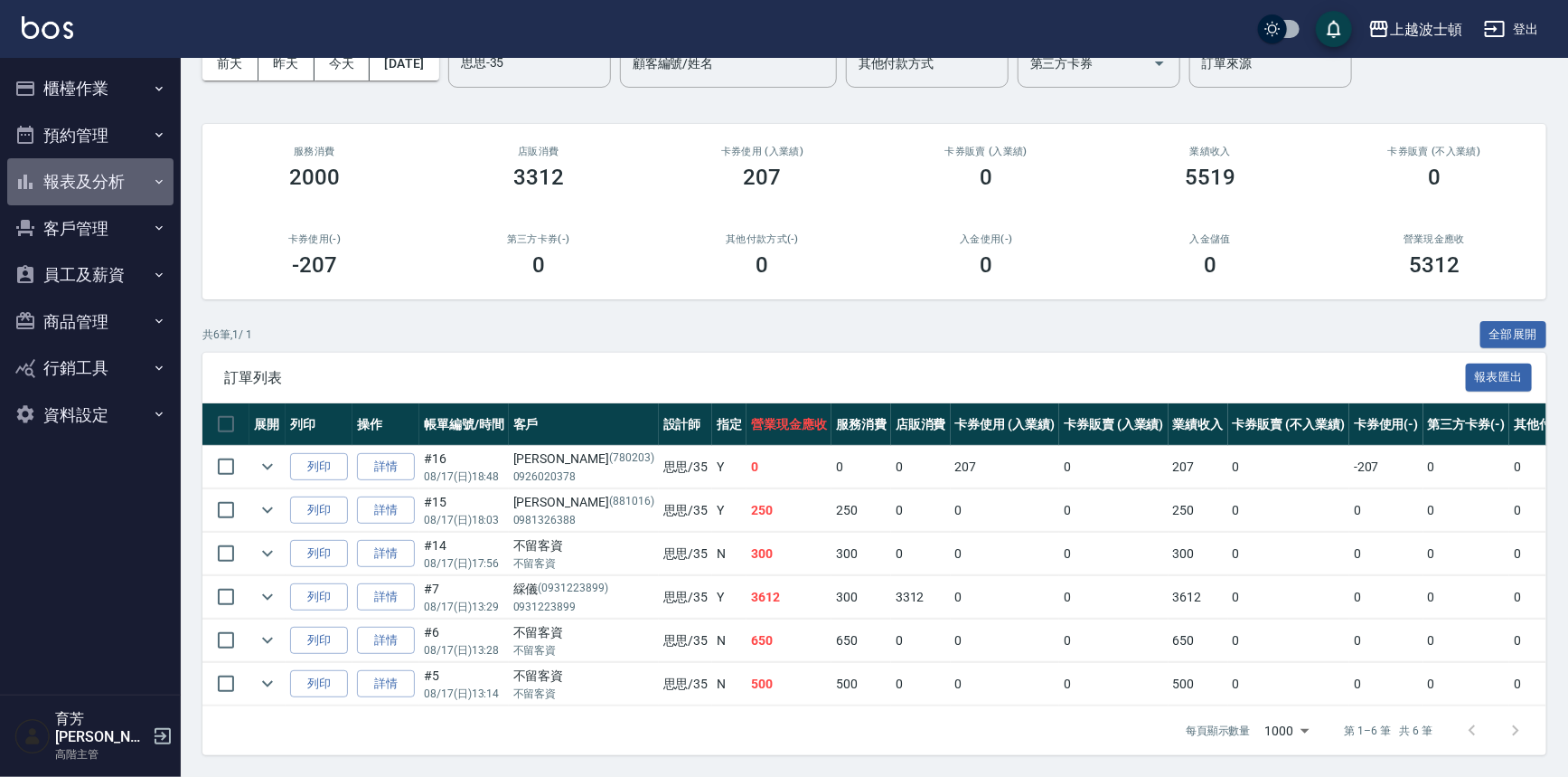
click at [102, 181] on button "報表及分析" at bounding box center [91, 182] width 166 height 47
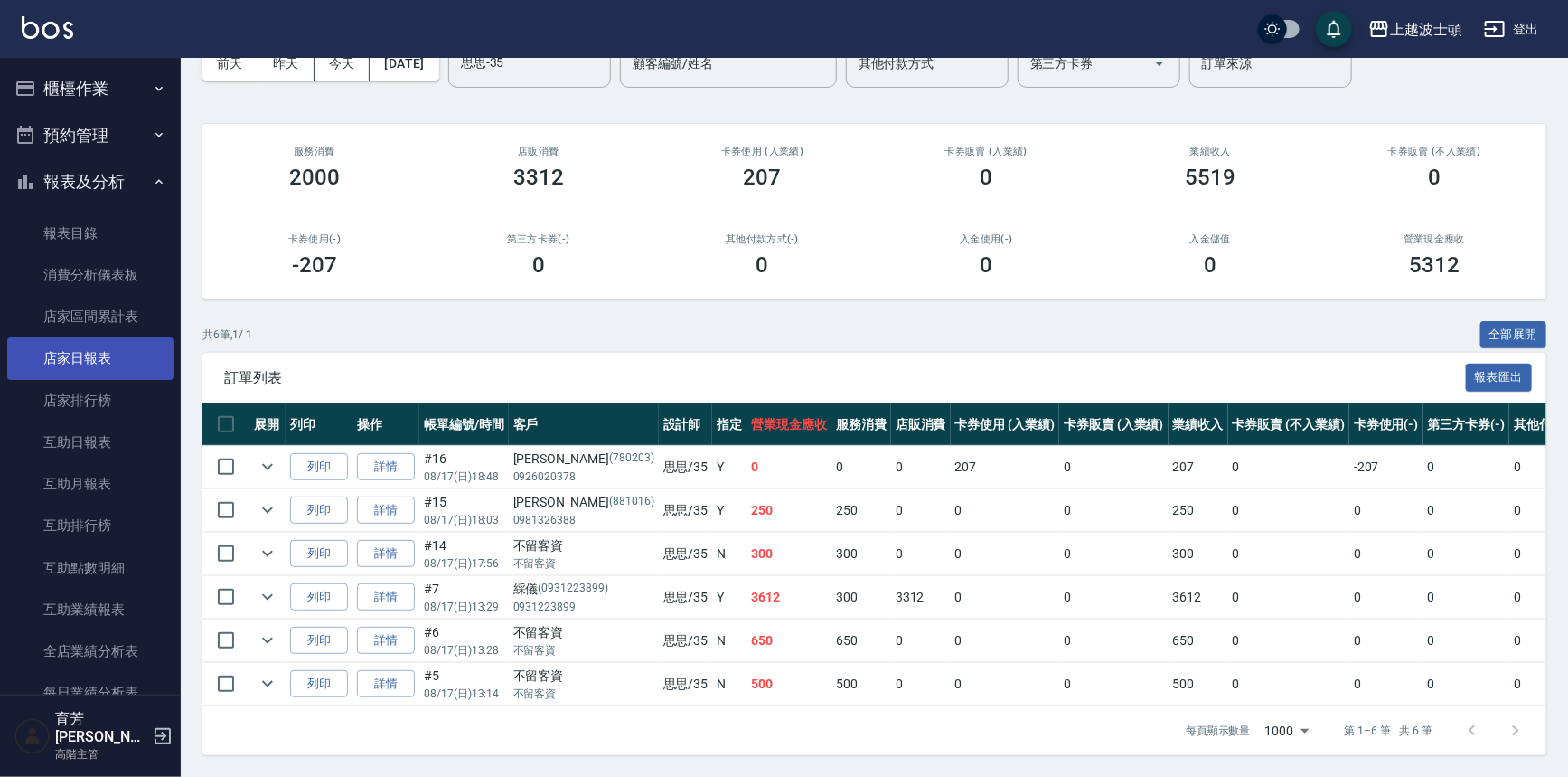
click at [66, 365] on link "店家日報表" at bounding box center [91, 358] width 166 height 42
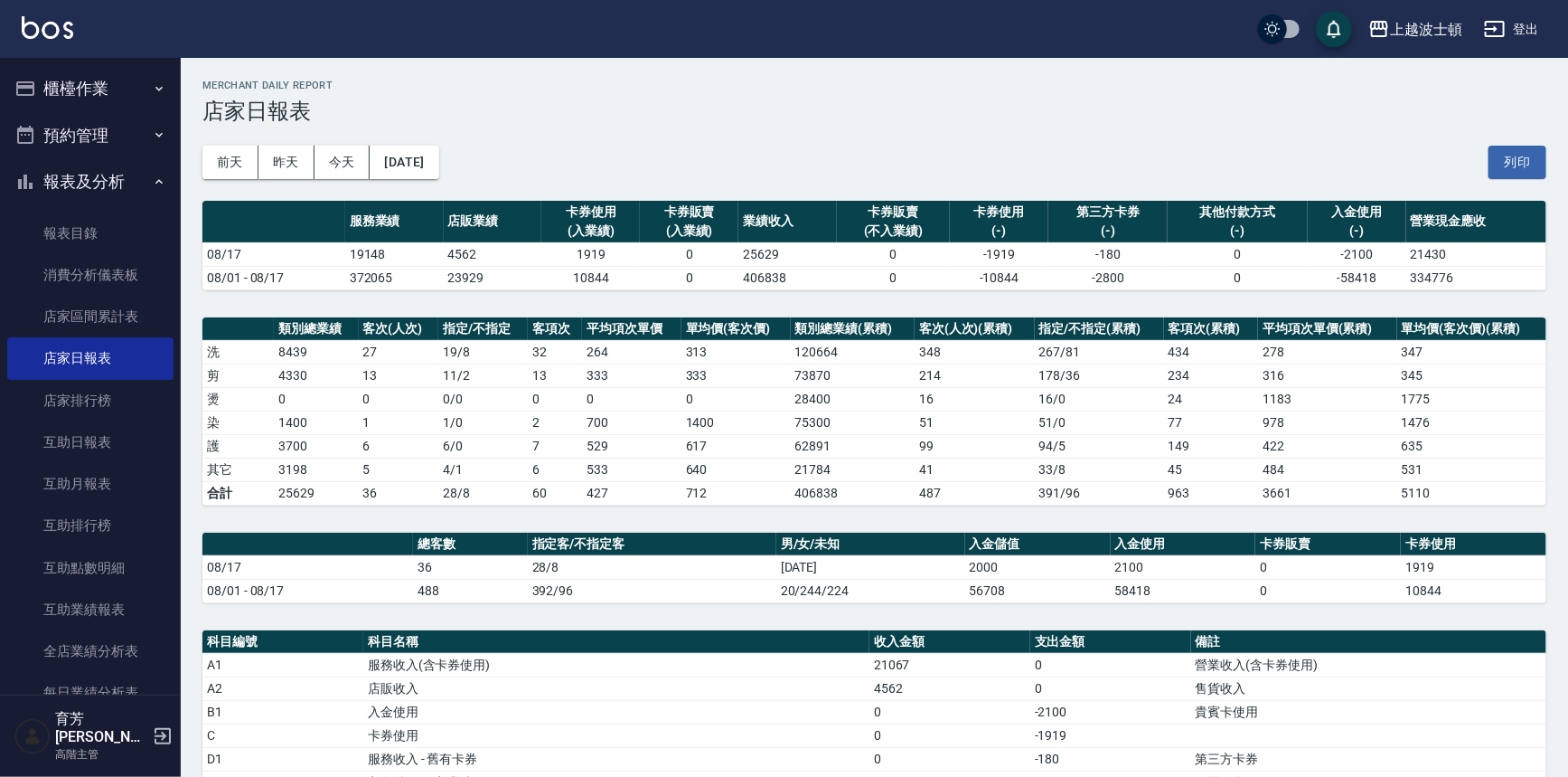
scroll to position [391, 0]
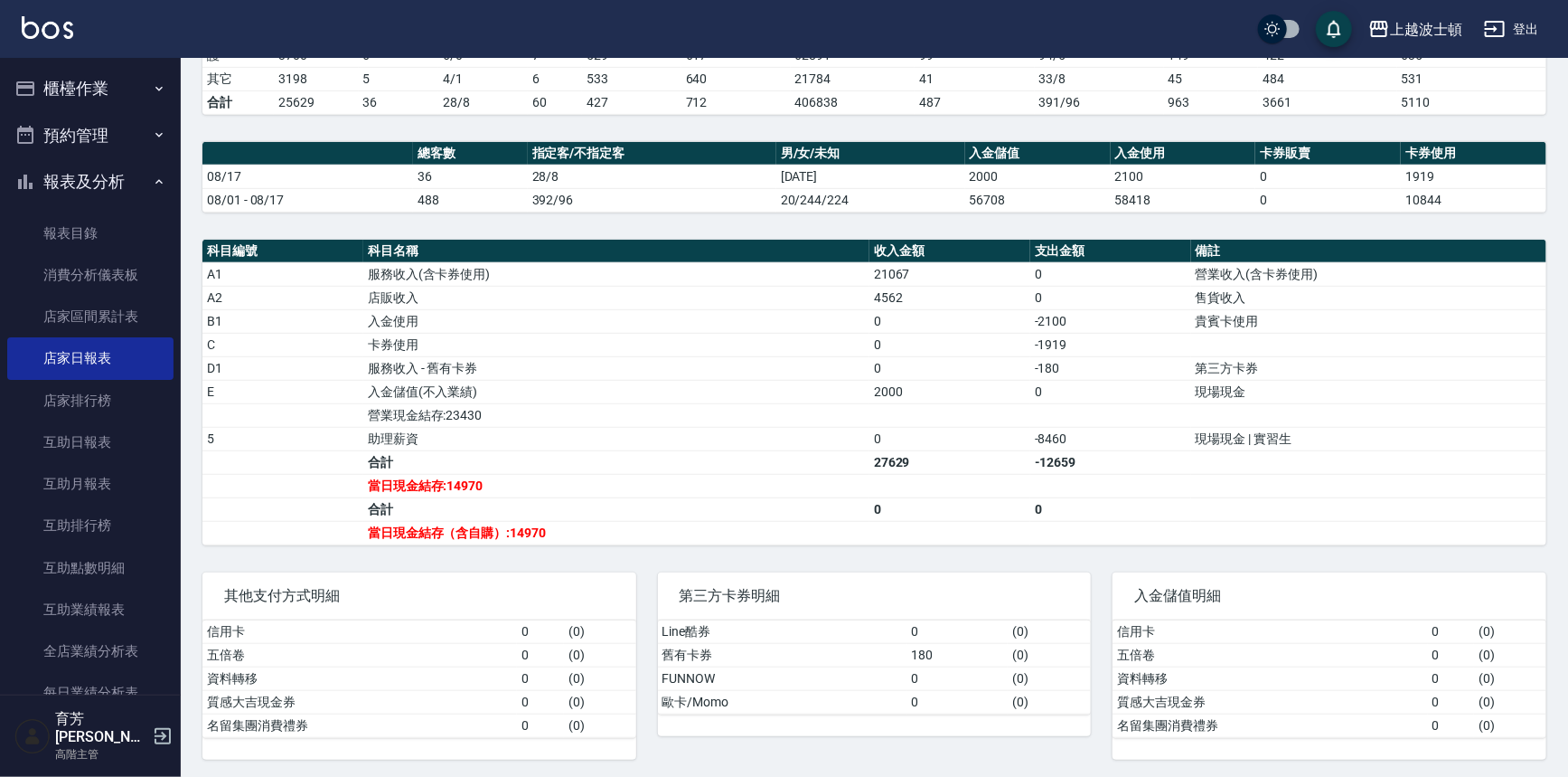
click at [78, 80] on button "櫃檯作業" at bounding box center [91, 89] width 166 height 47
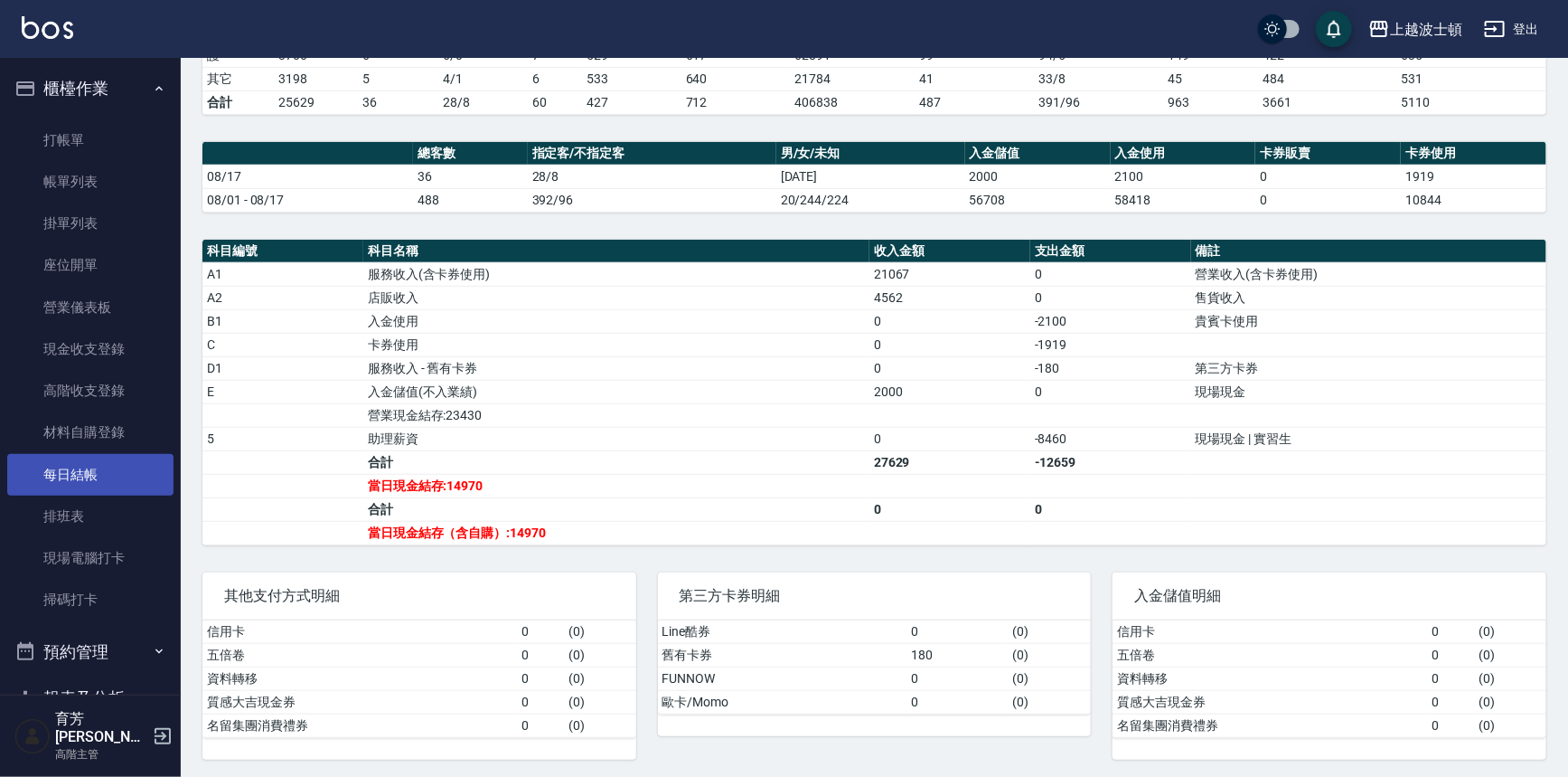
click at [73, 478] on link "每日結帳" at bounding box center [91, 475] width 166 height 42
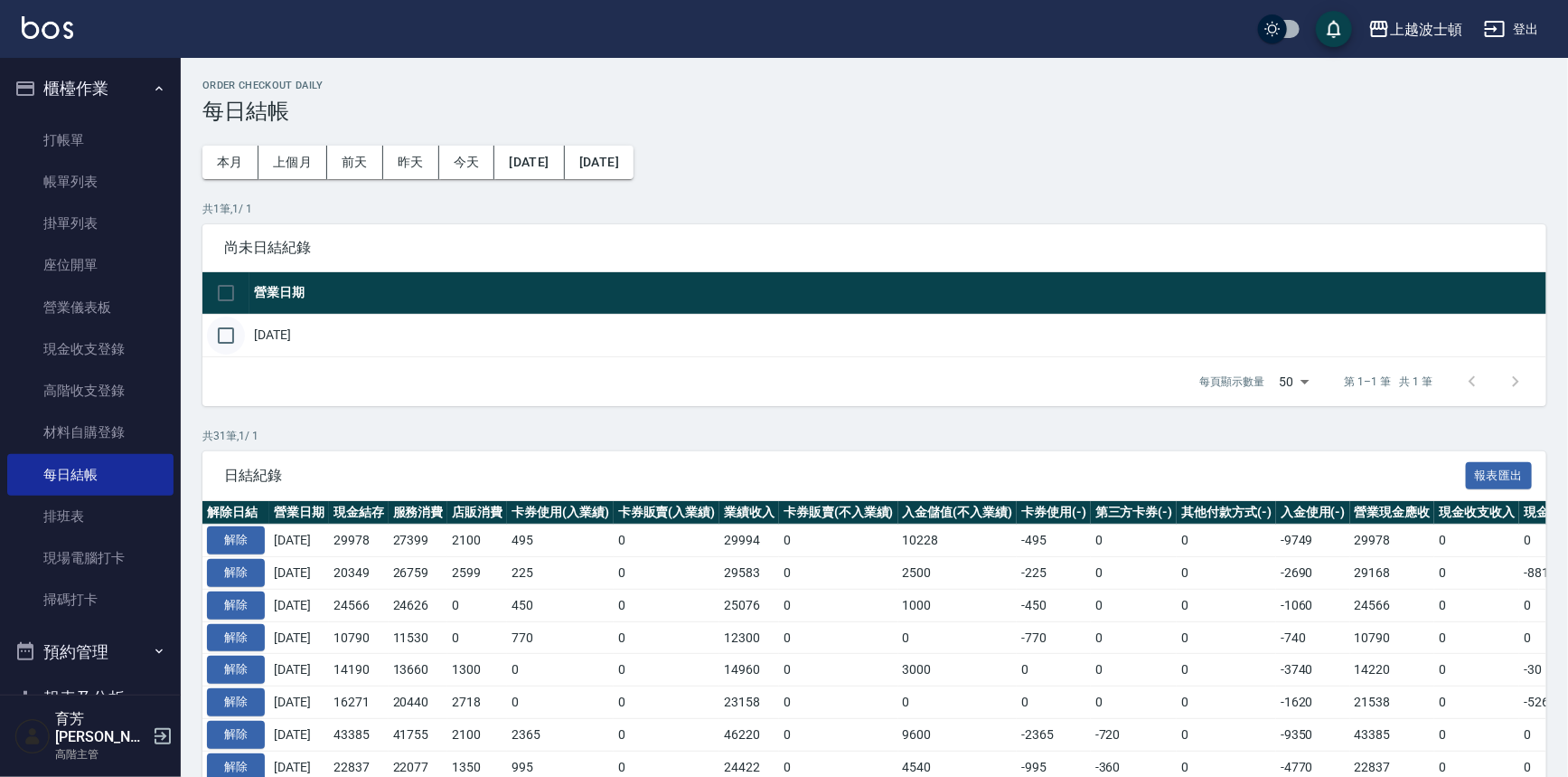
click at [221, 343] on input "checkbox" at bounding box center [226, 335] width 38 height 38
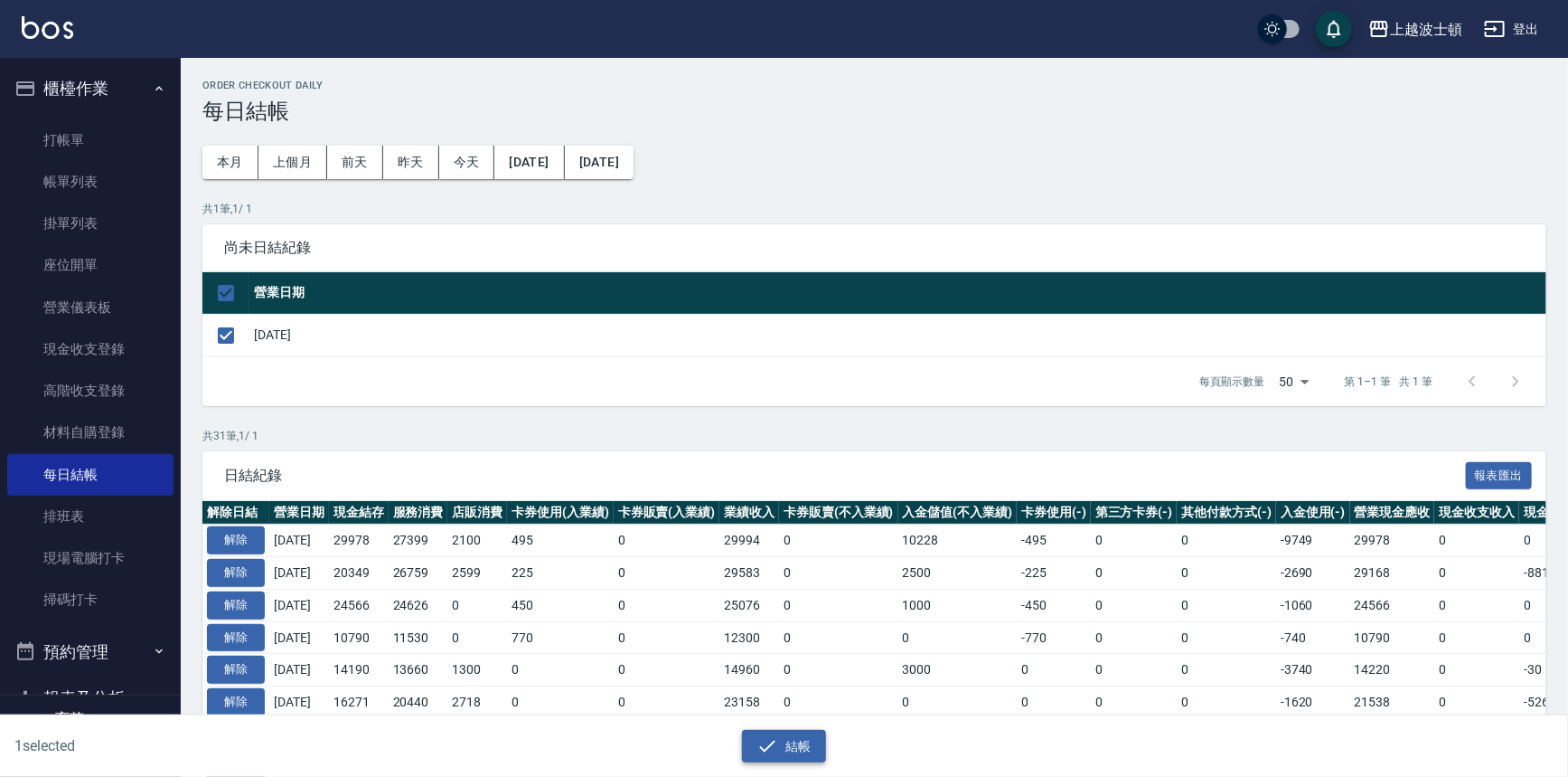
click at [757, 730] on button "結帳" at bounding box center [784, 746] width 84 height 33
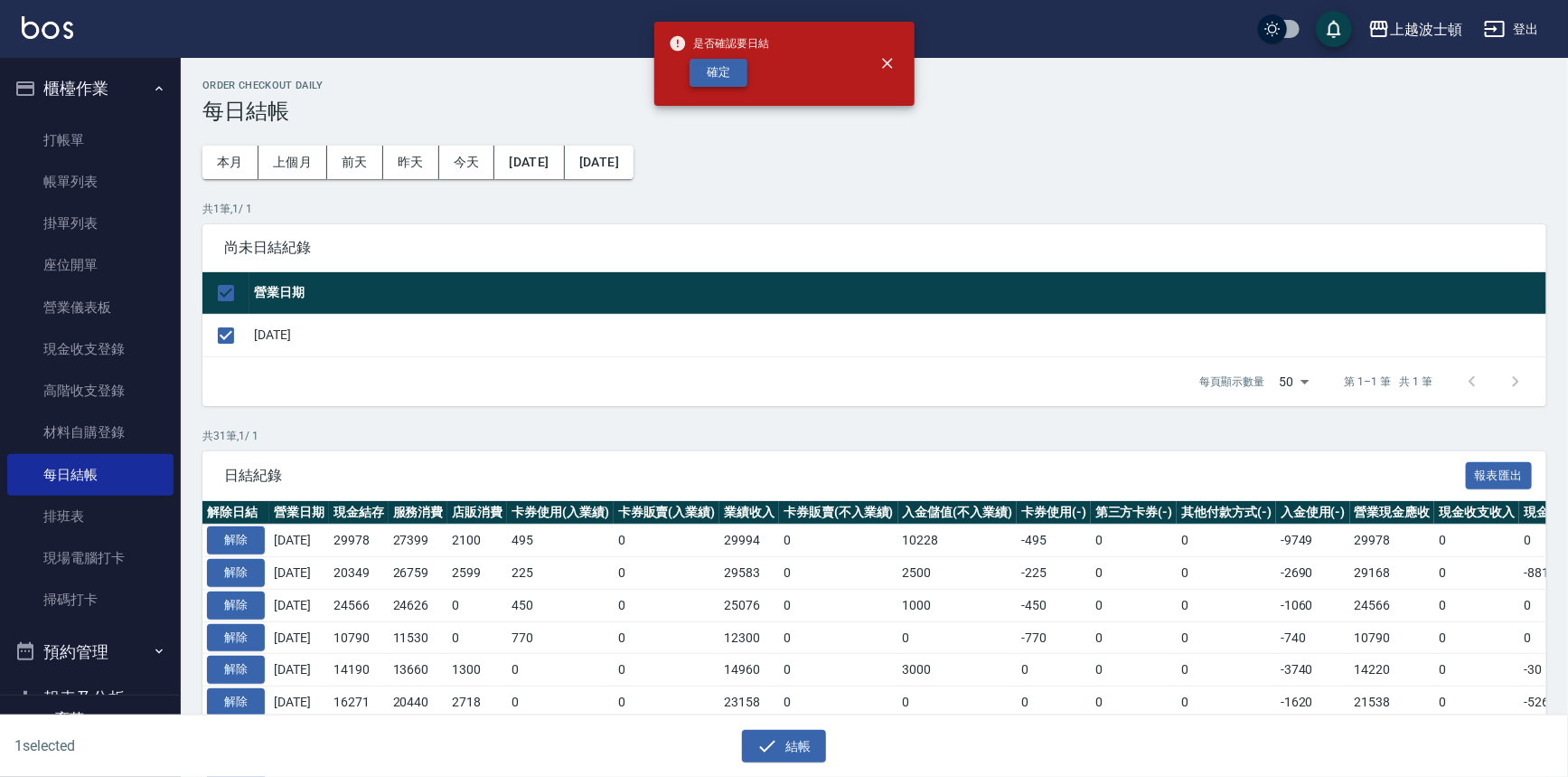
click at [721, 68] on button "確定" at bounding box center [718, 73] width 58 height 28
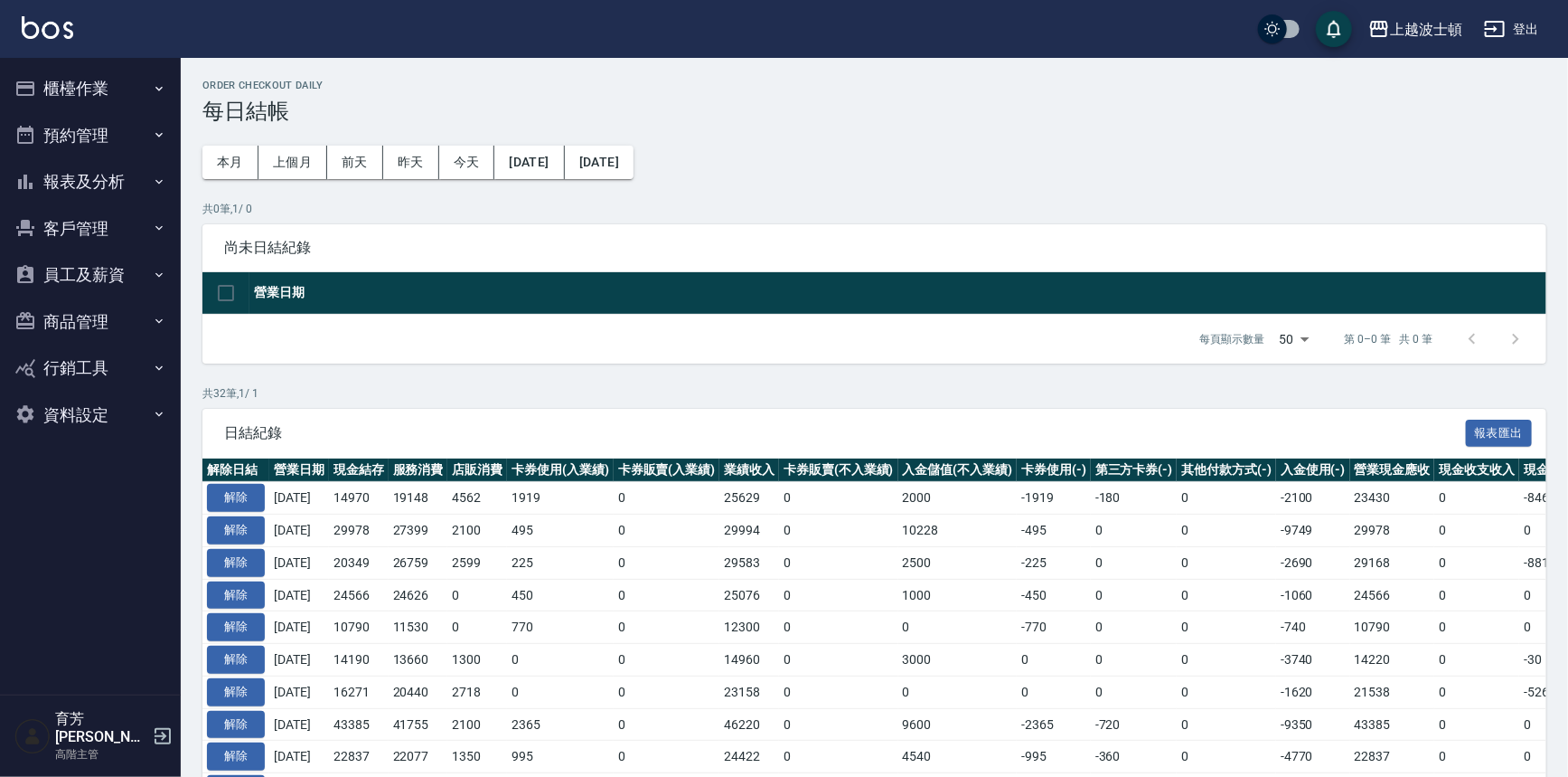
click at [88, 103] on button "櫃檯作業" at bounding box center [91, 89] width 166 height 47
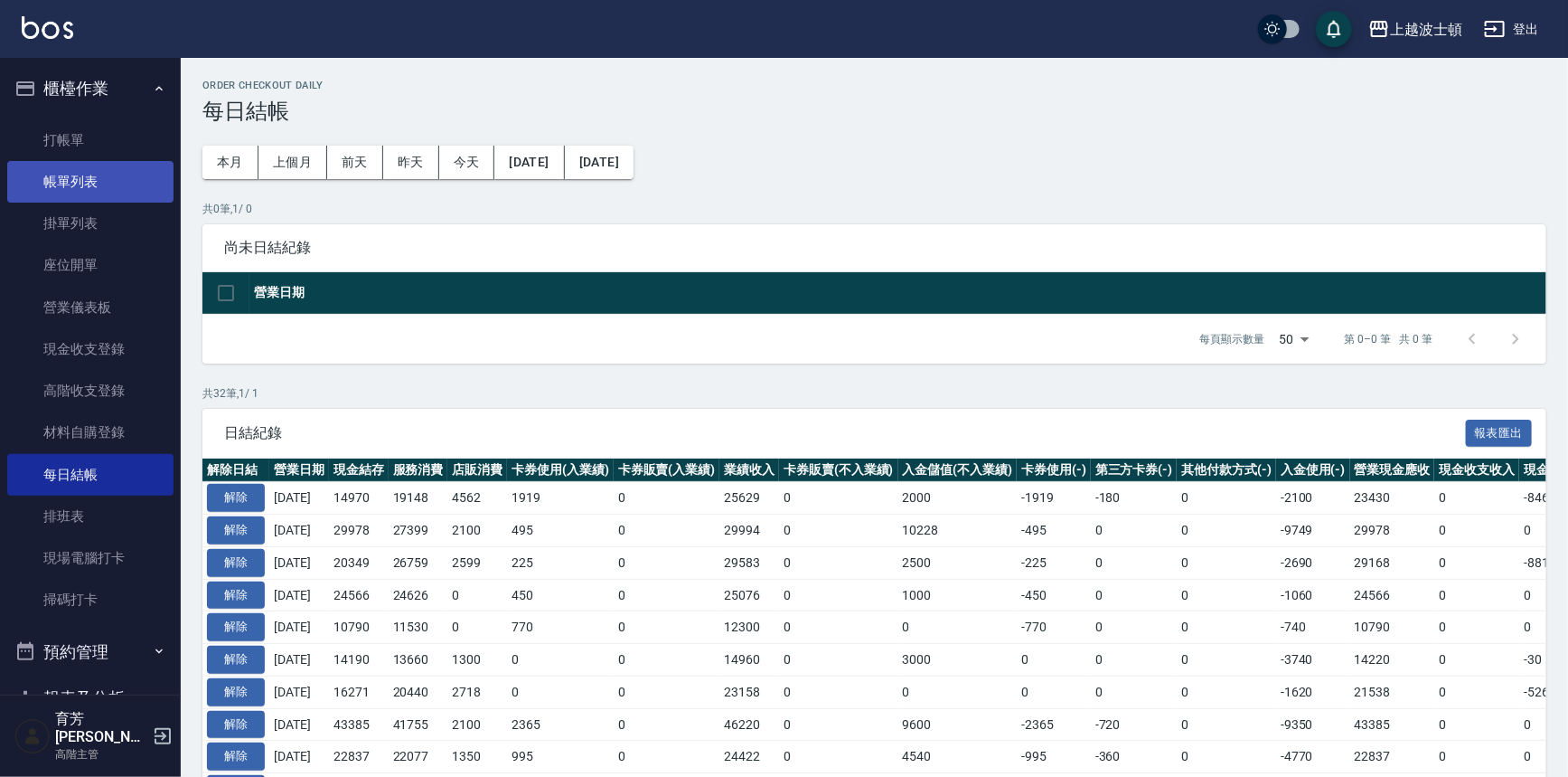
click at [92, 191] on link "帳單列表" at bounding box center [91, 181] width 166 height 42
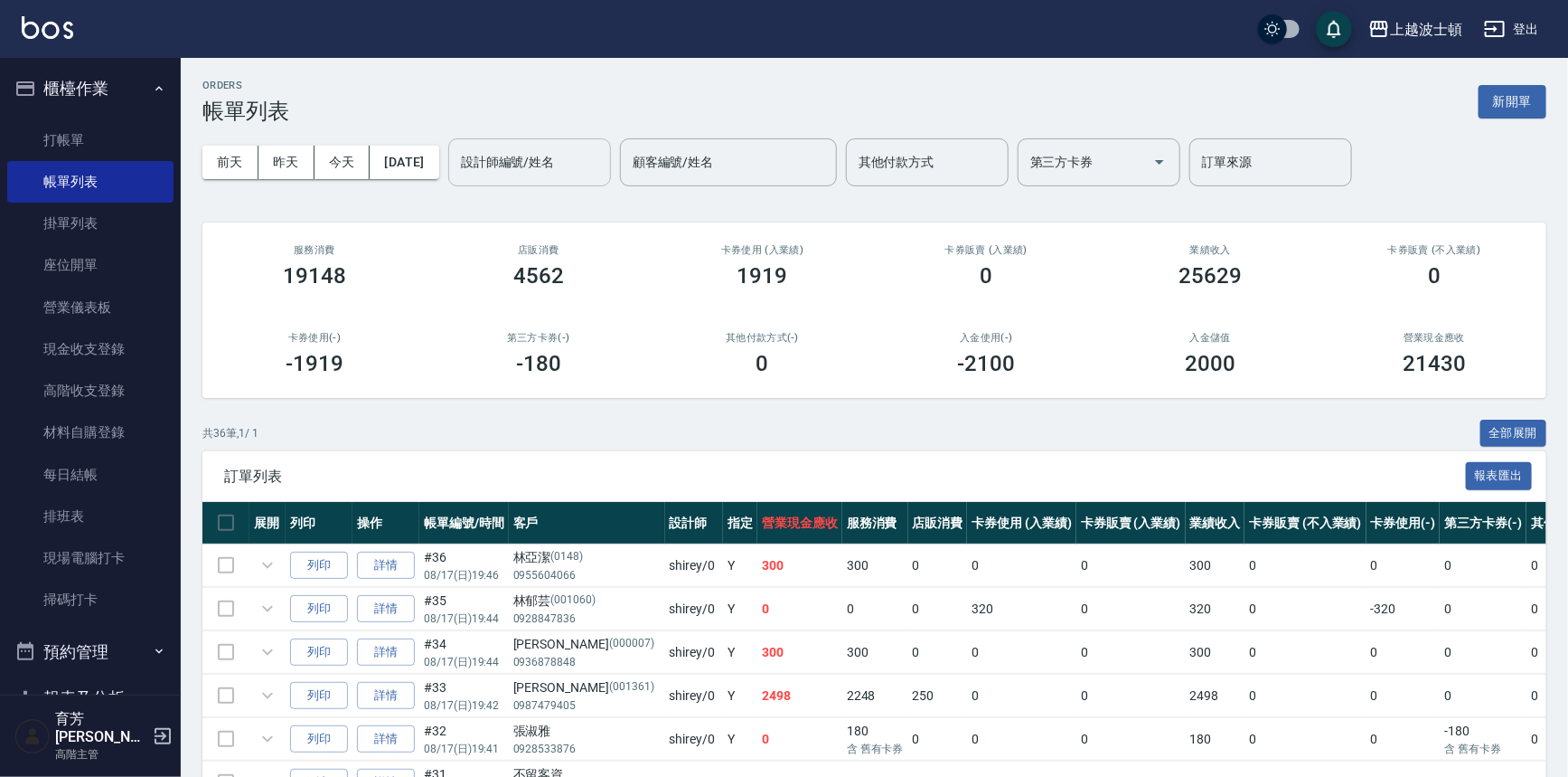
click at [544, 162] on div "設計師編號/姓名 設計師編號/姓名" at bounding box center [530, 162] width 162 height 48
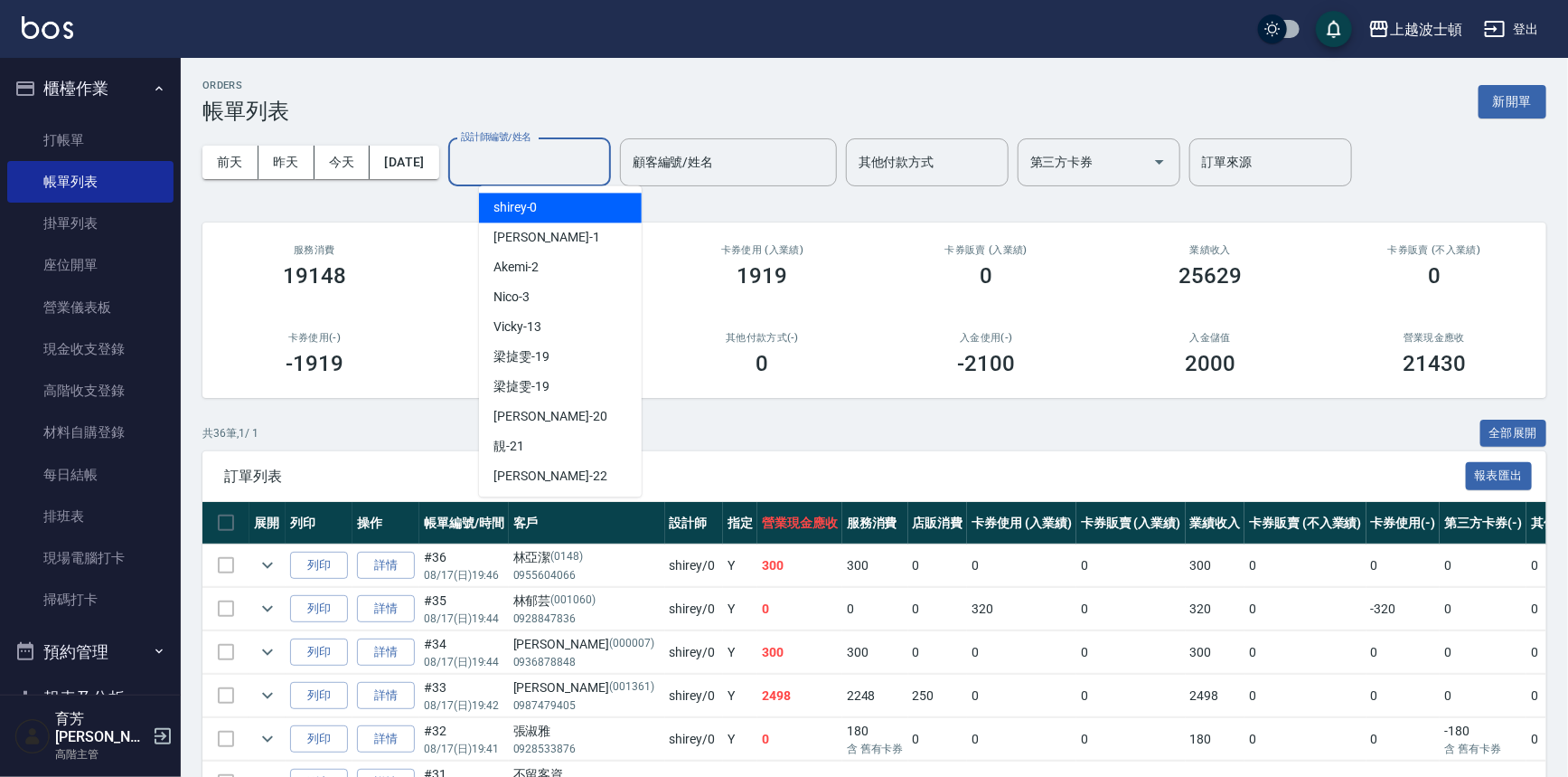
click at [544, 212] on div "shirey -0" at bounding box center [561, 208] width 162 height 30
type input "shirey-0"
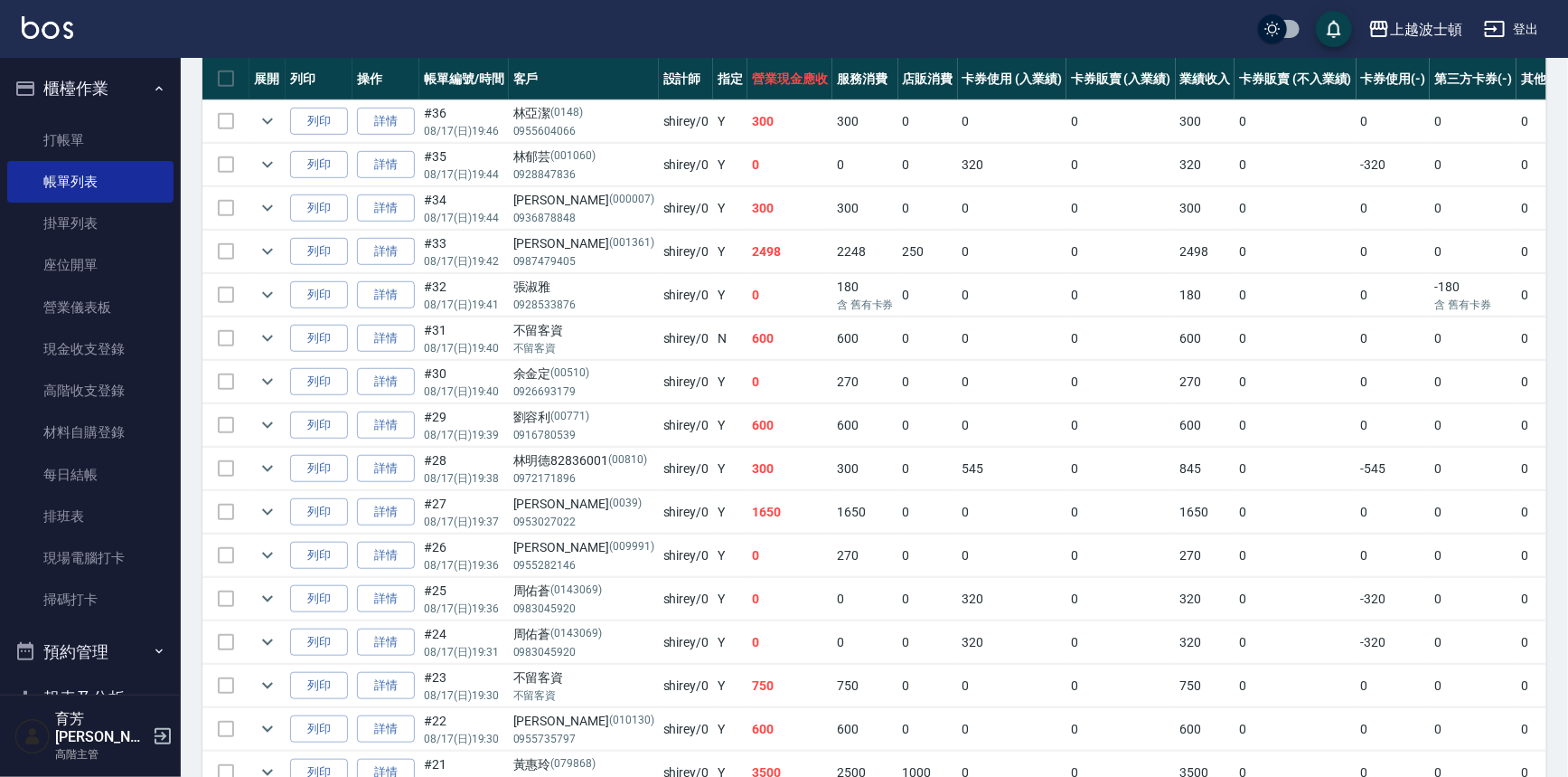
scroll to position [446, 0]
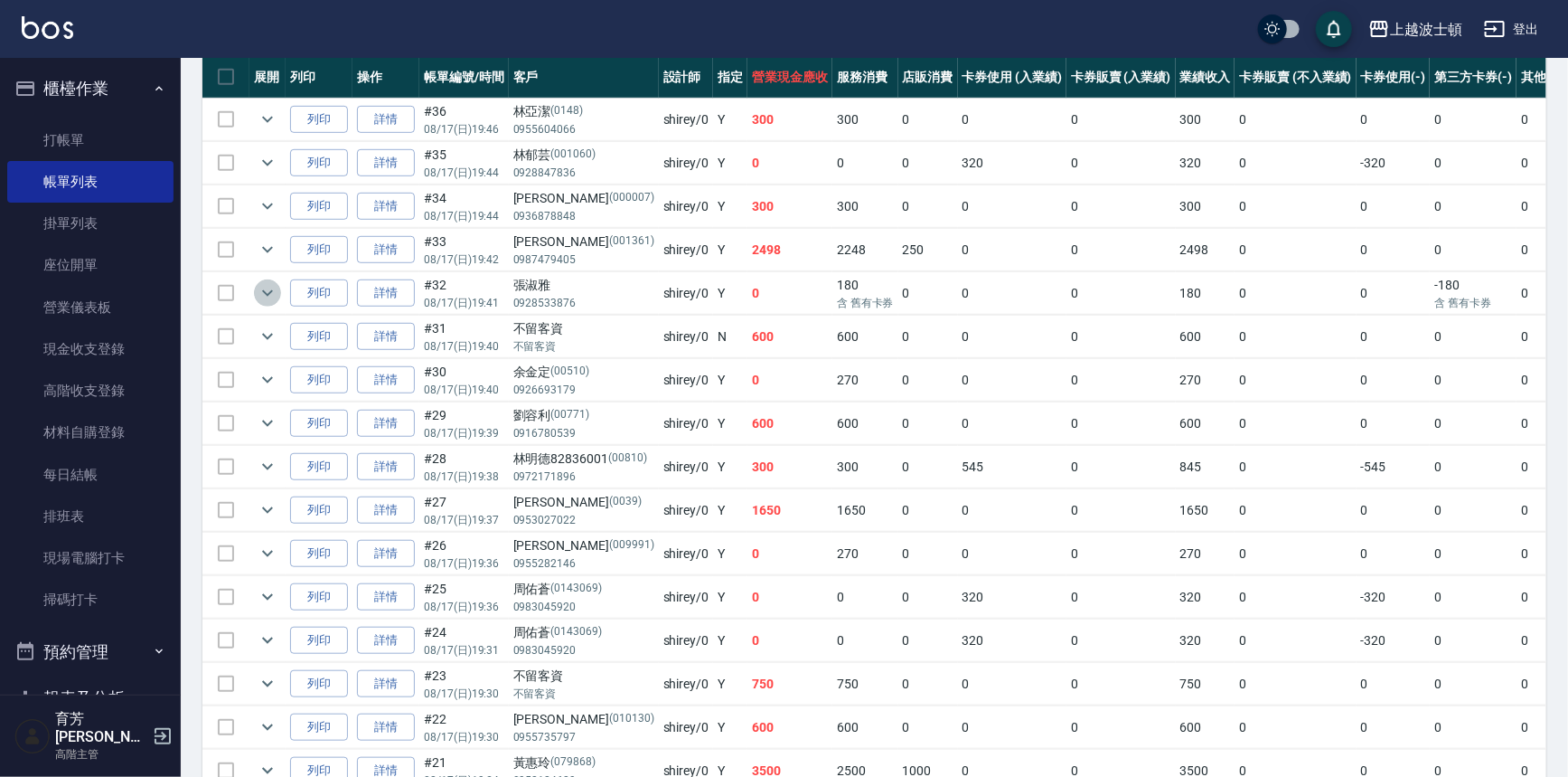
click at [271, 292] on icon "expand row" at bounding box center [267, 293] width 22 height 22
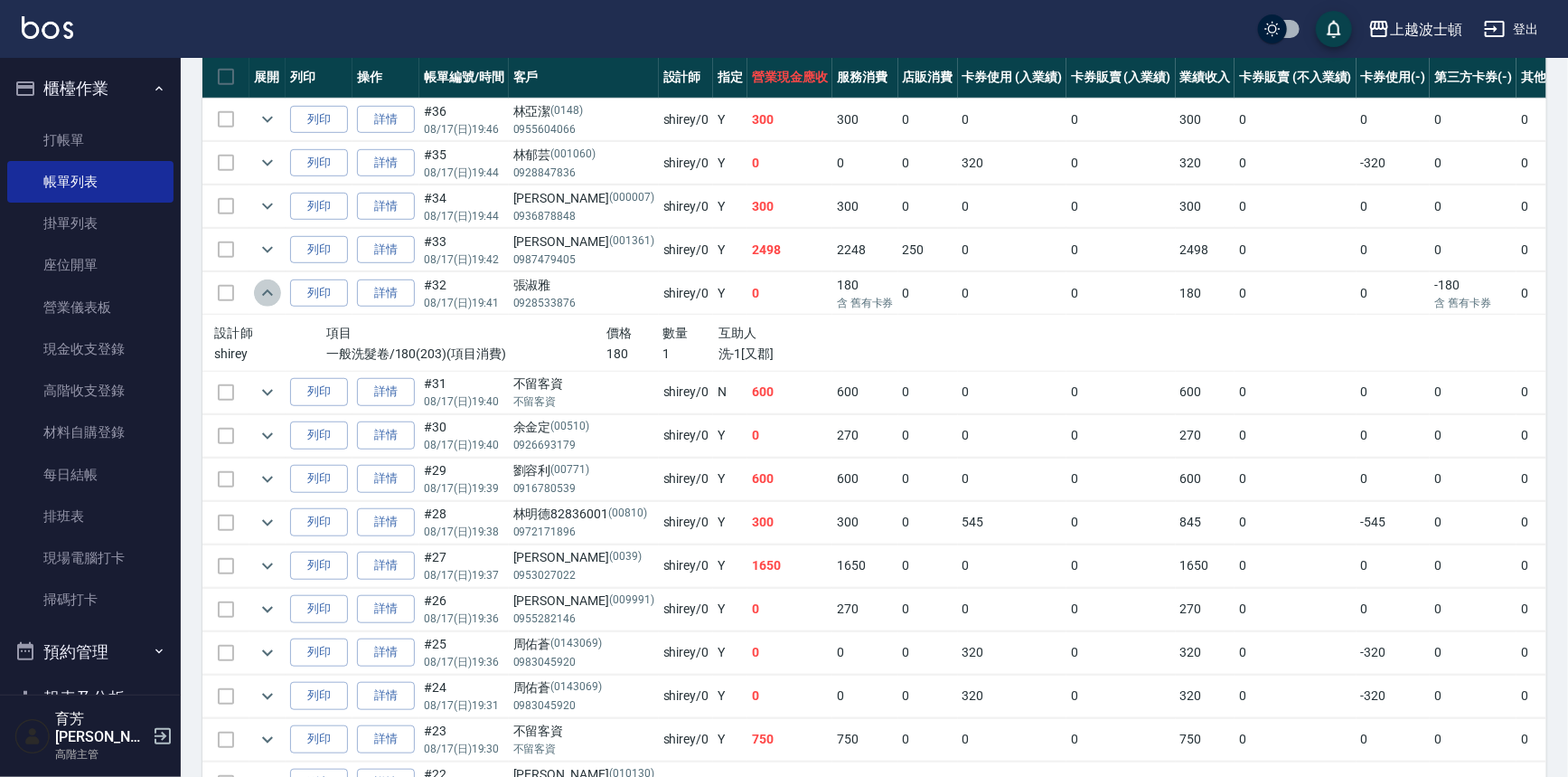
click at [271, 292] on icon "expand row" at bounding box center [267, 292] width 10 height 7
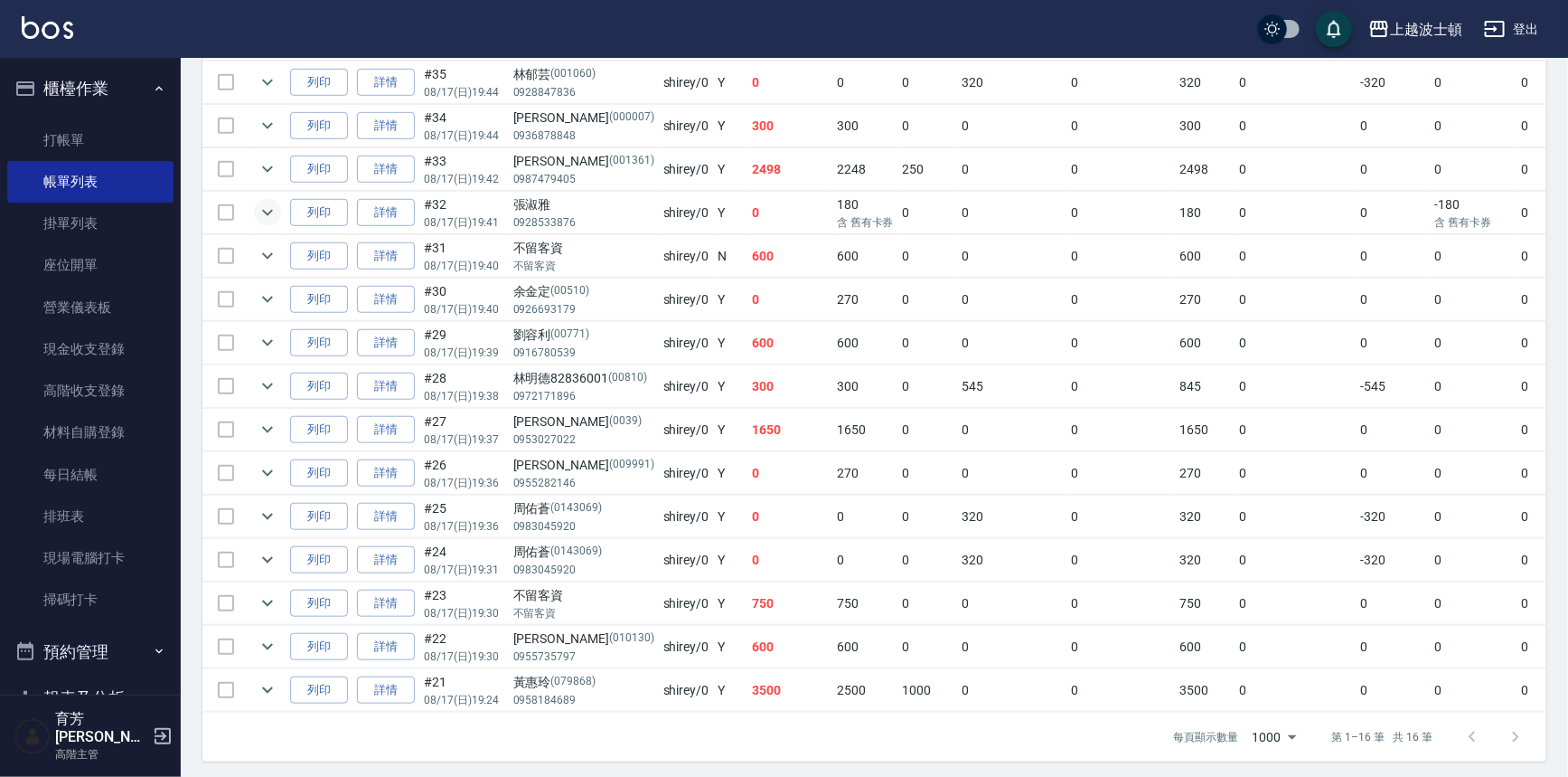
scroll to position [541, 0]
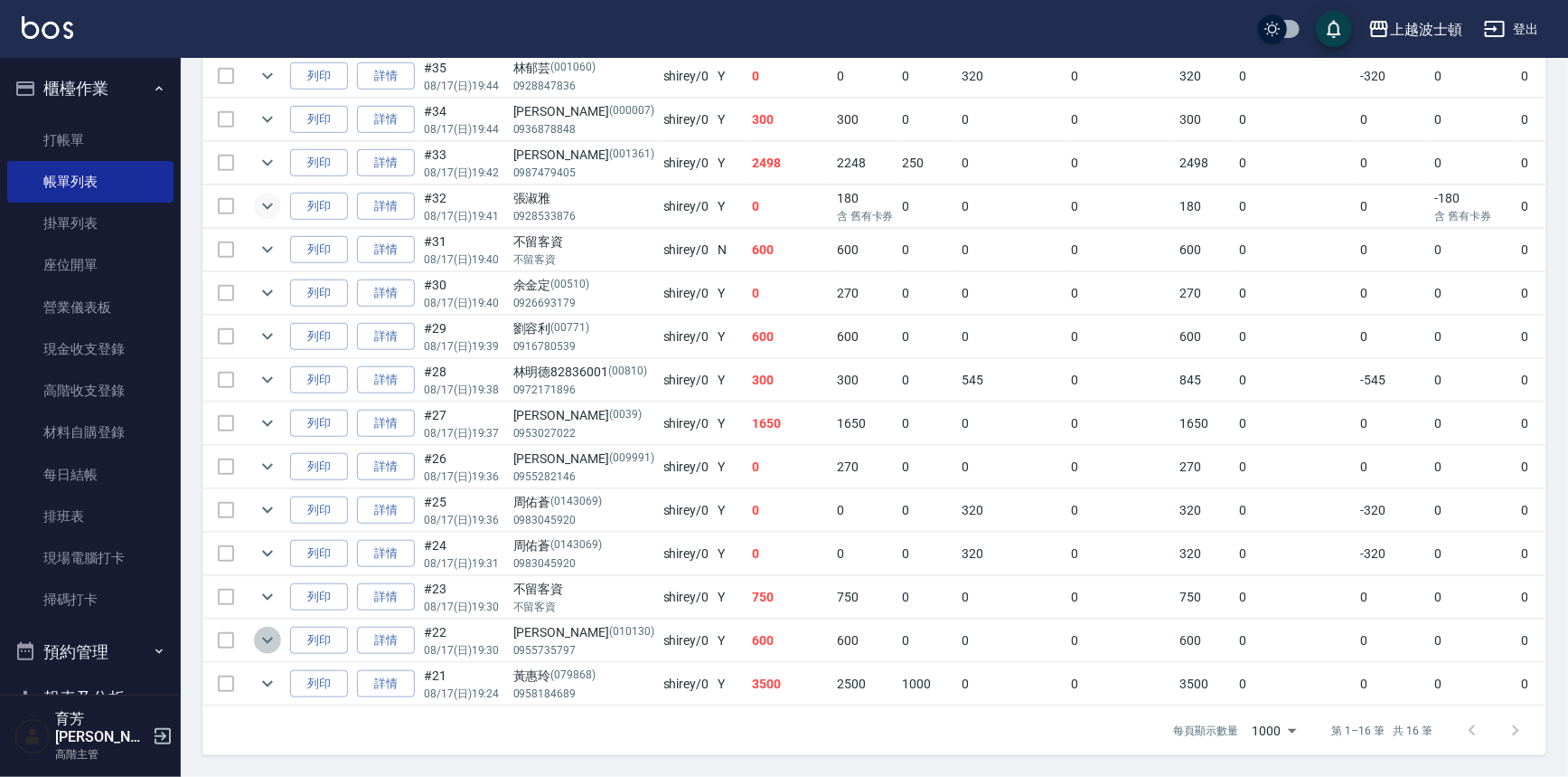
click at [268, 633] on icon "expand row" at bounding box center [267, 640] width 22 height 22
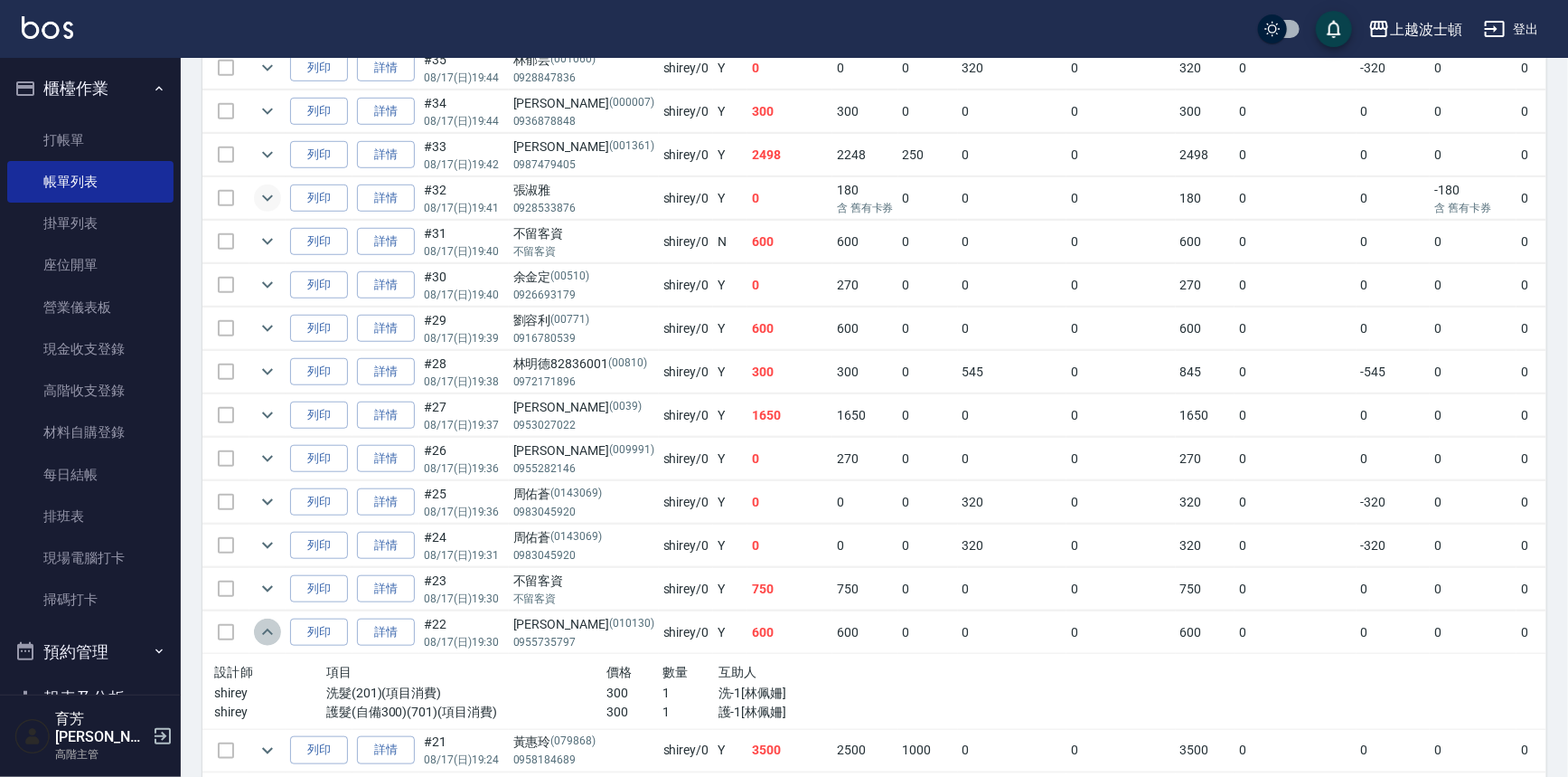
click at [268, 633] on icon "expand row" at bounding box center [267, 632] width 22 height 22
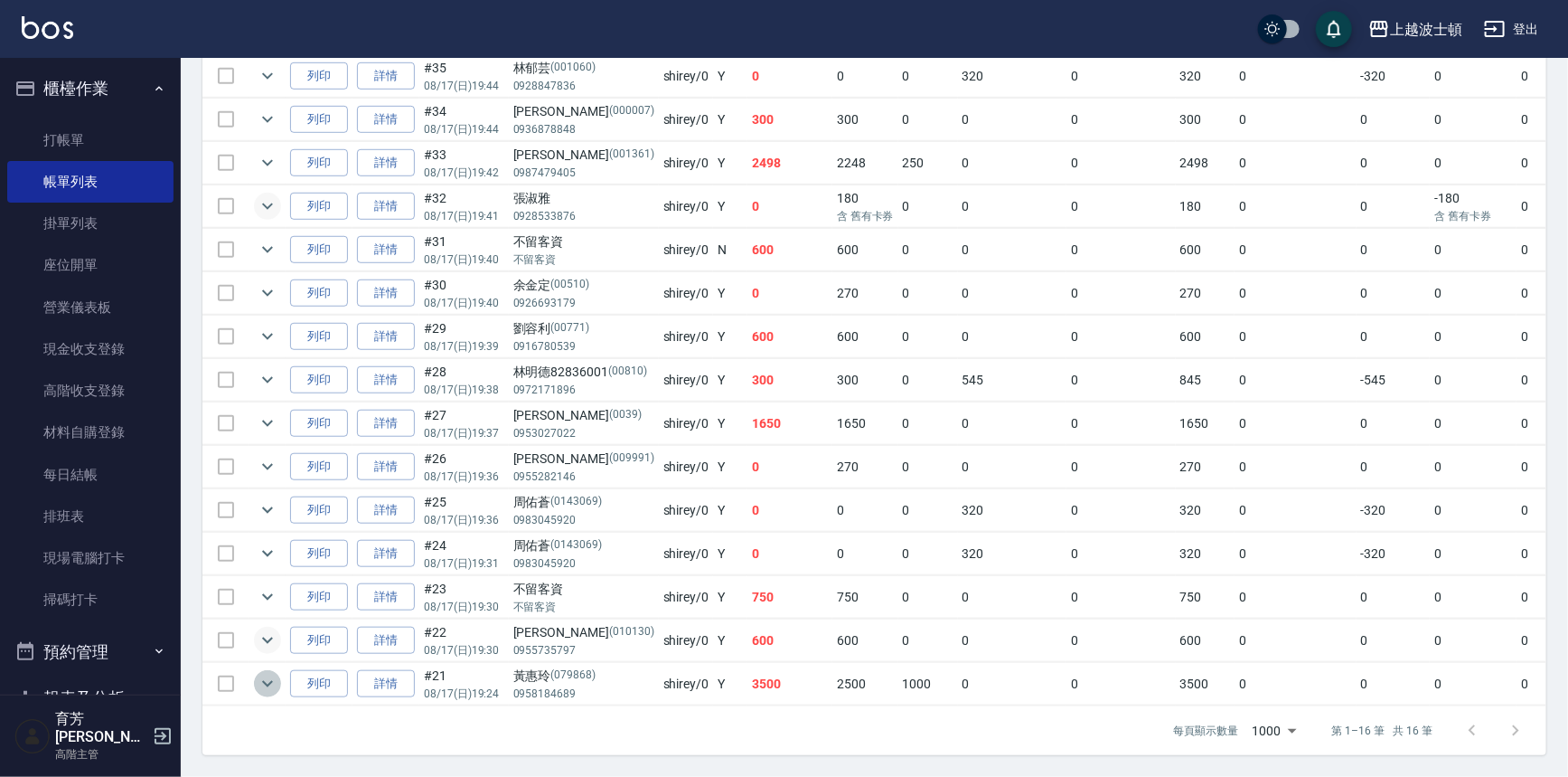
click at [261, 672] on icon "expand row" at bounding box center [267, 683] width 22 height 22
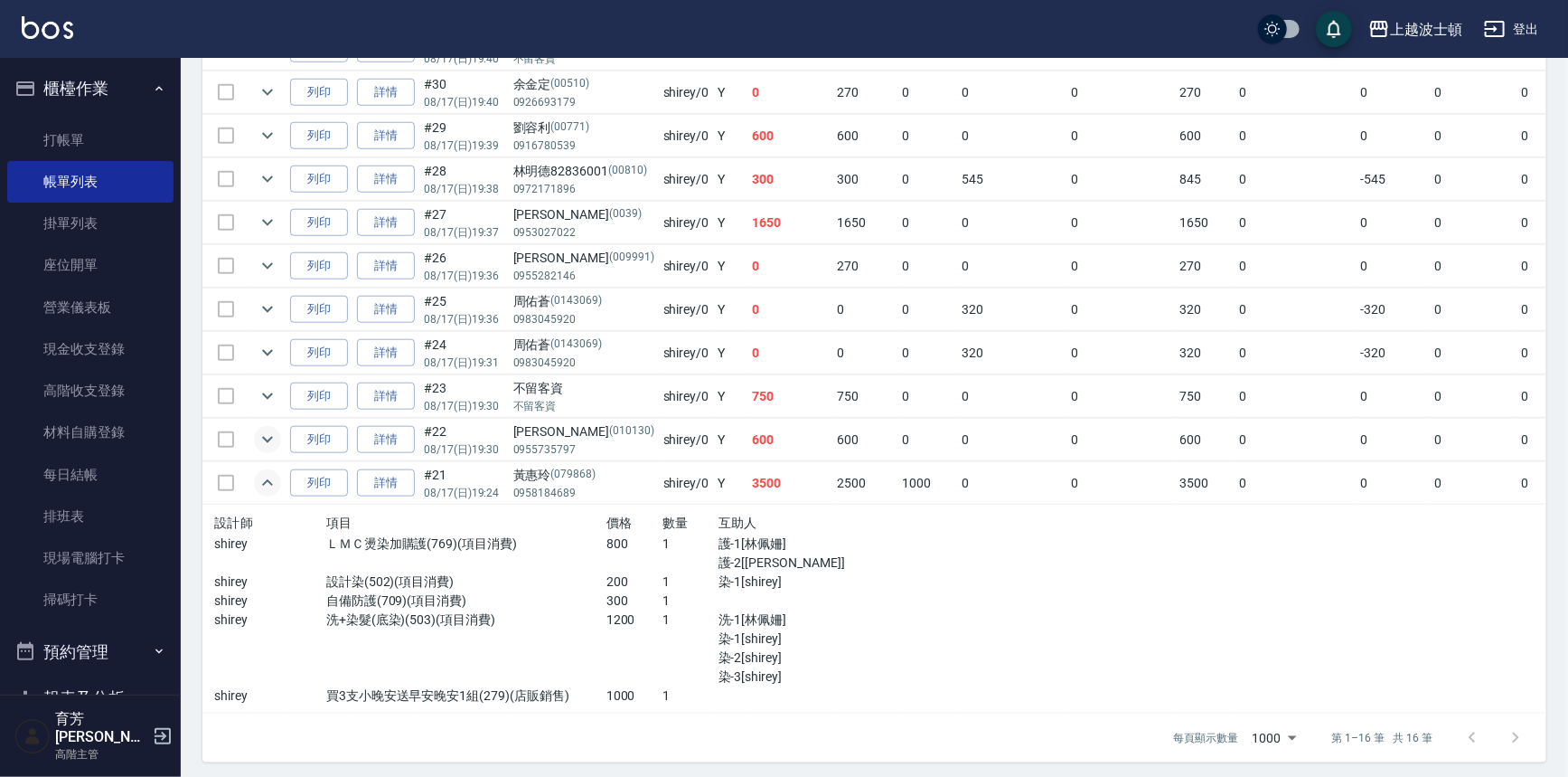
scroll to position [749, 0]
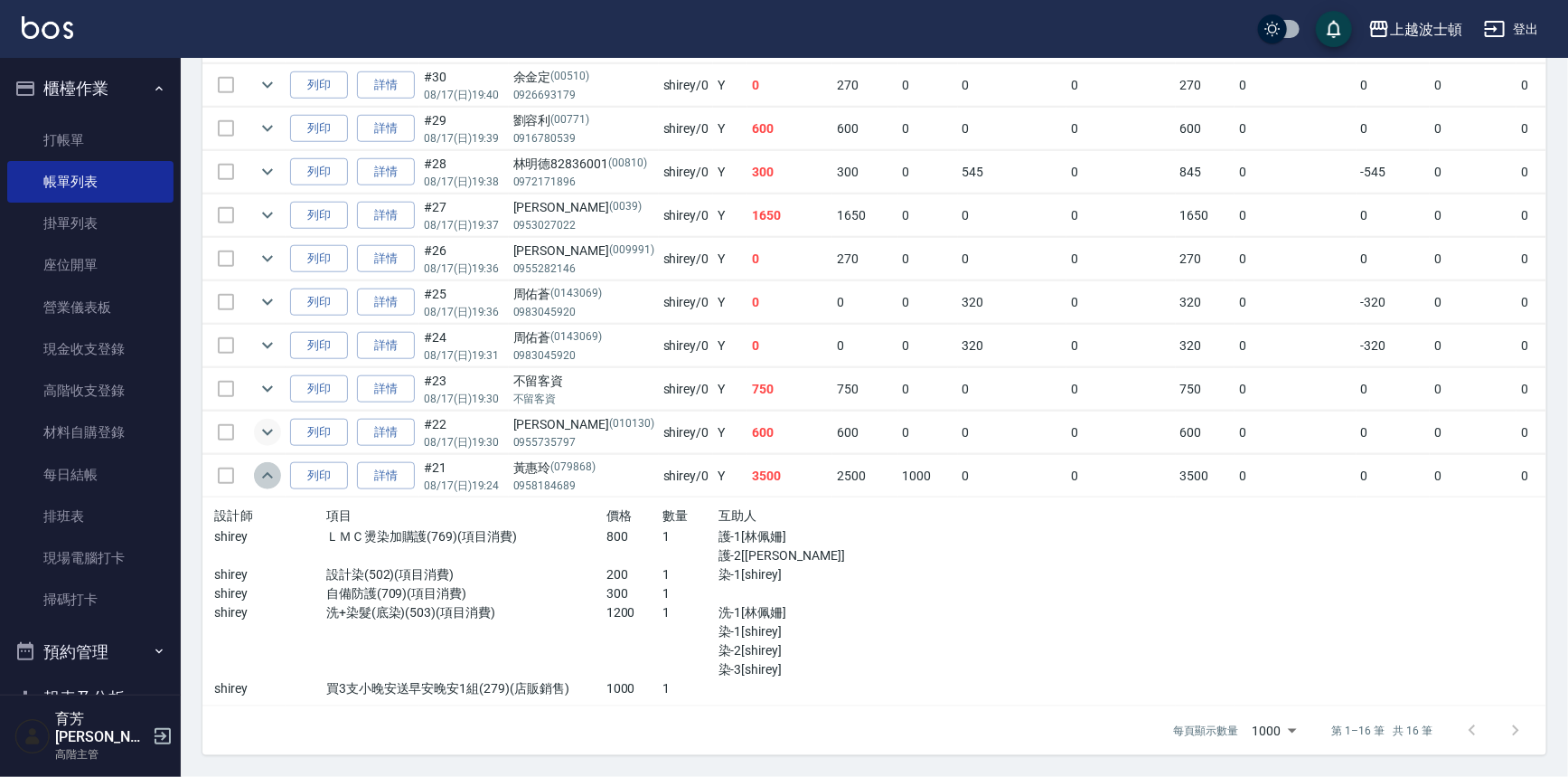
click at [269, 465] on icon "expand row" at bounding box center [267, 475] width 22 height 22
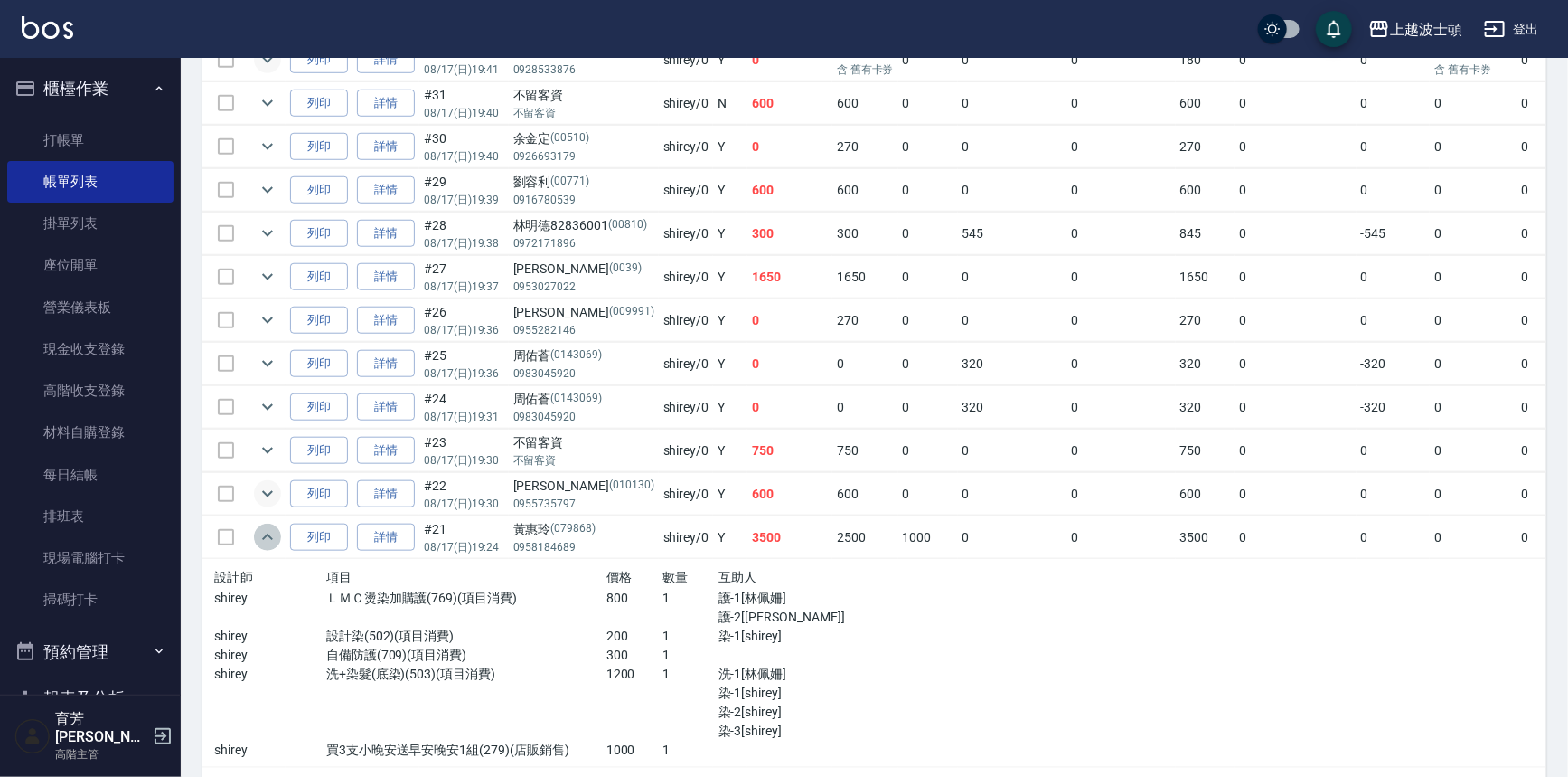
click at [269, 465] on tbody "列印 詳情 #36 08/17 (日) 19:46 [PERSON_NAME][PHONE_NUMBER] shirey /0 Y 300 300 0 0 0…" at bounding box center [993, 316] width 1581 height 903
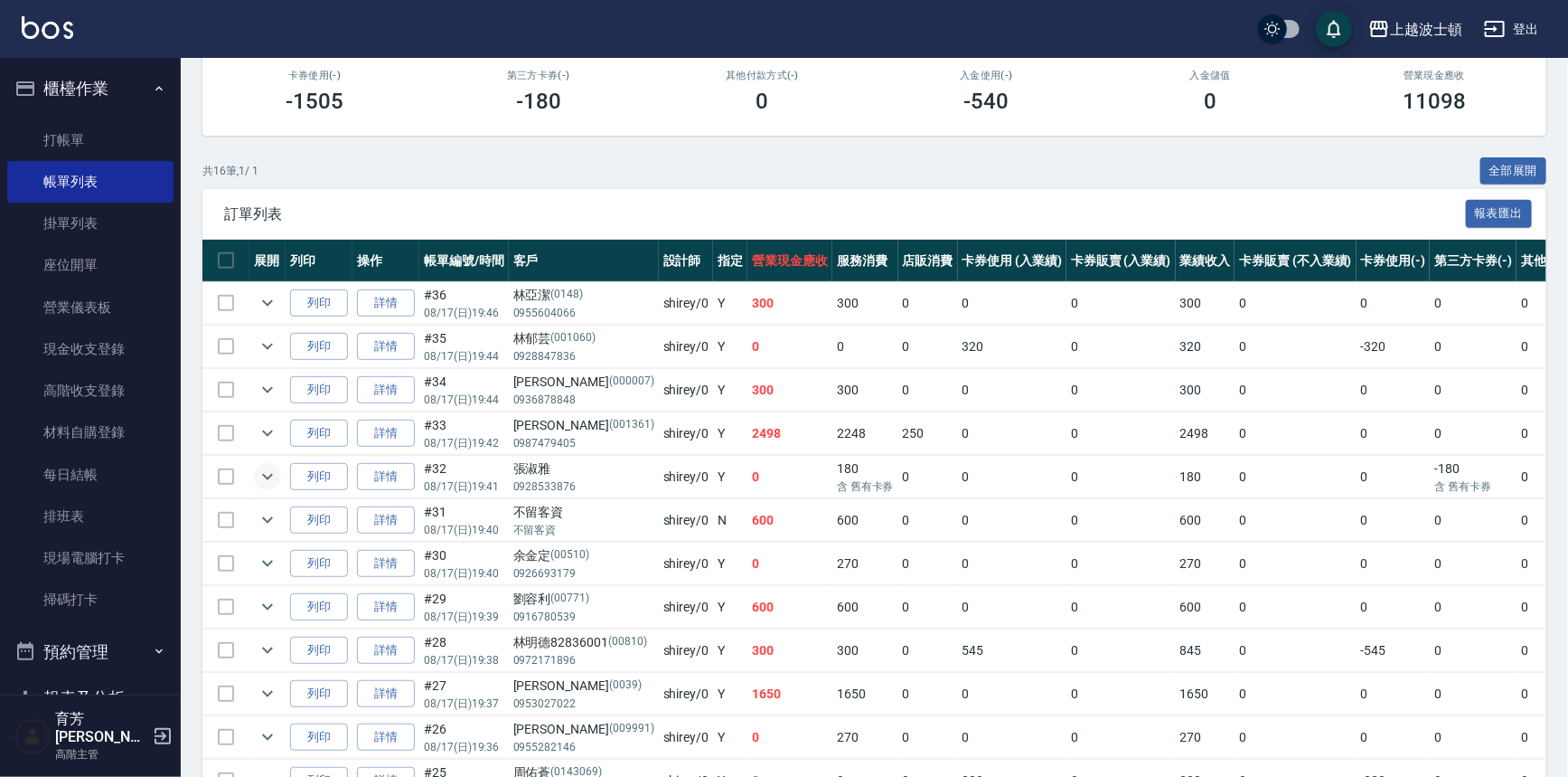
scroll to position [288, 0]
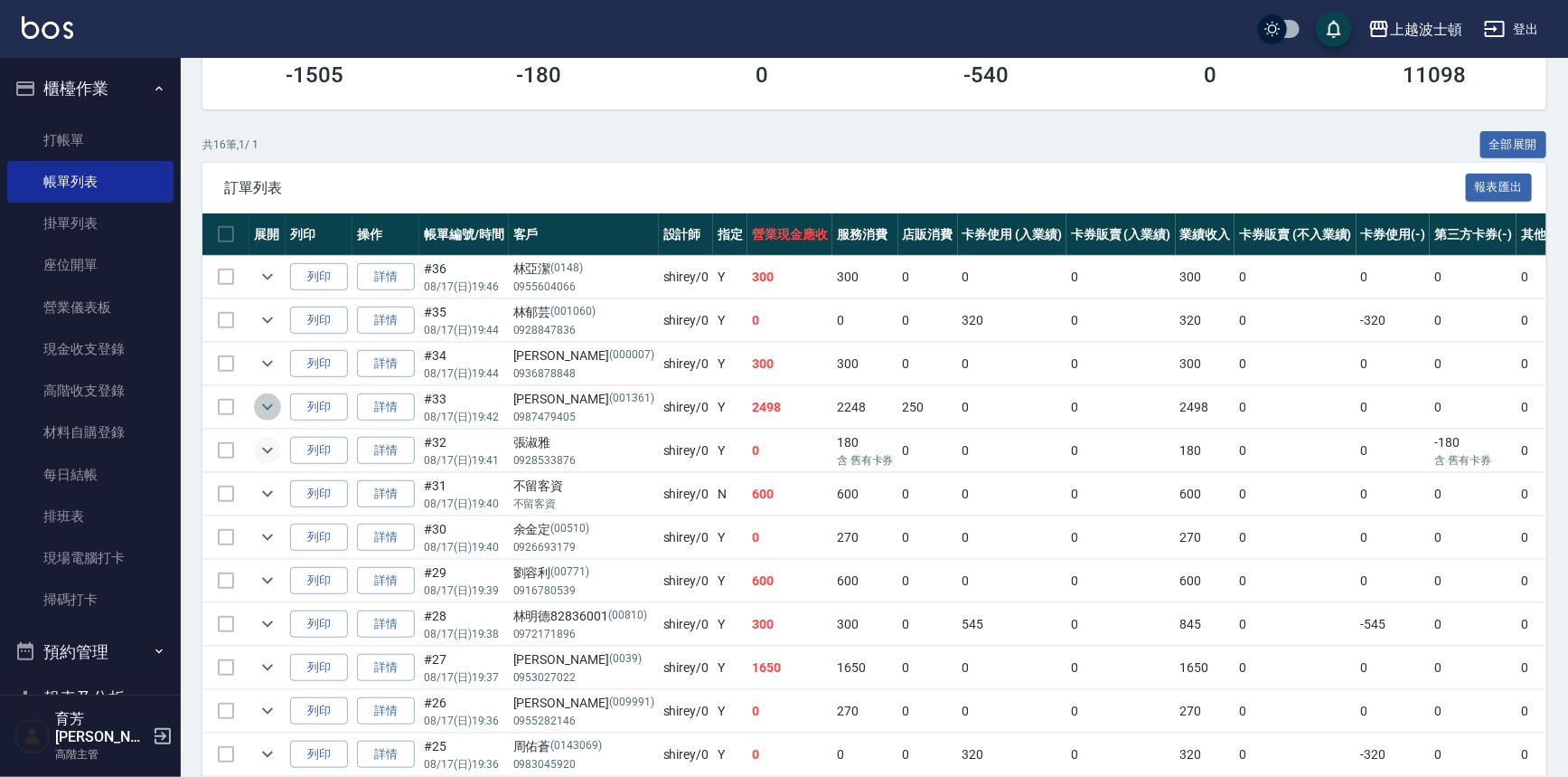
click at [266, 398] on icon "expand row" at bounding box center [267, 406] width 22 height 22
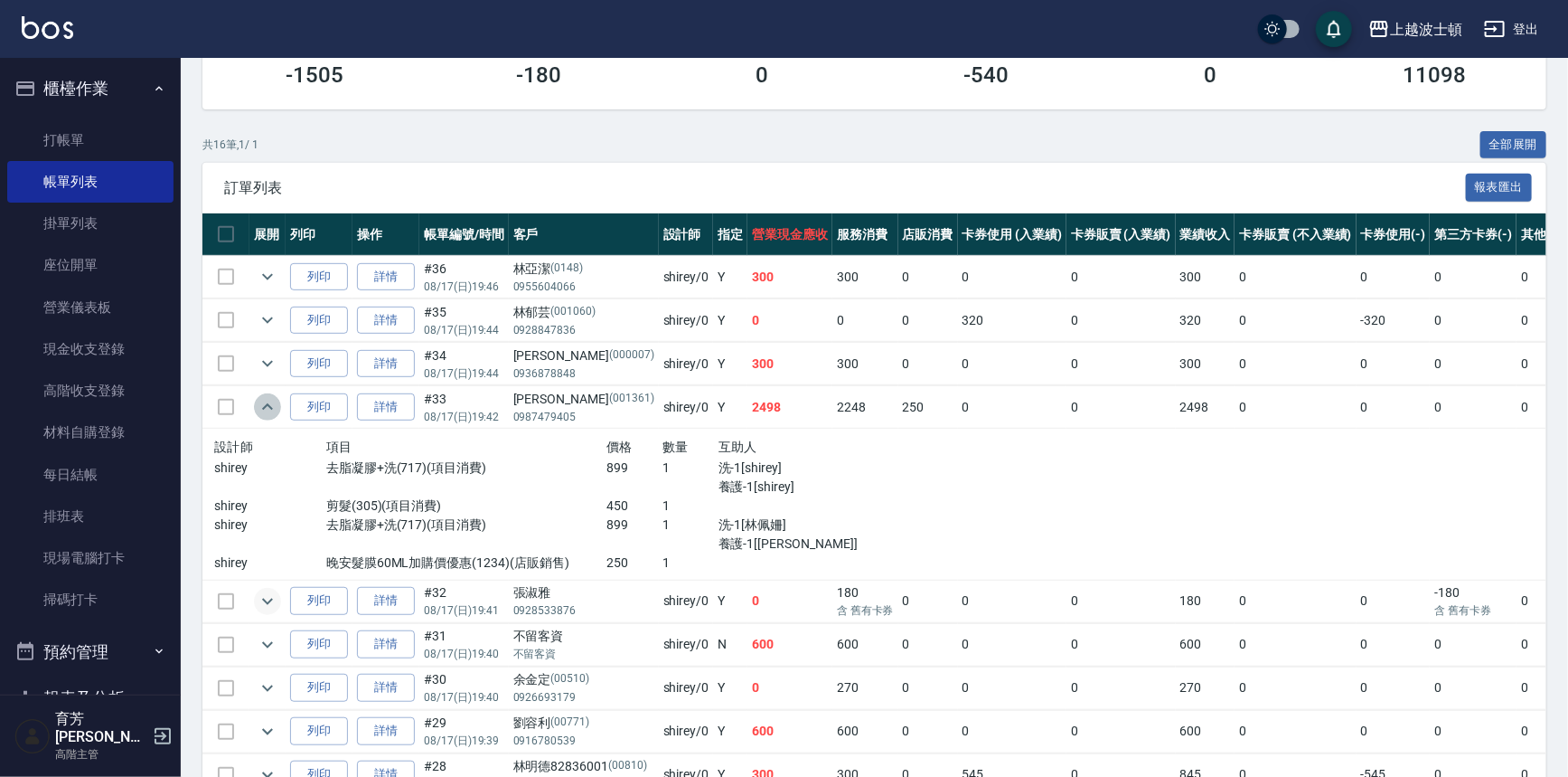
click at [267, 398] on icon "expand row" at bounding box center [267, 406] width 22 height 22
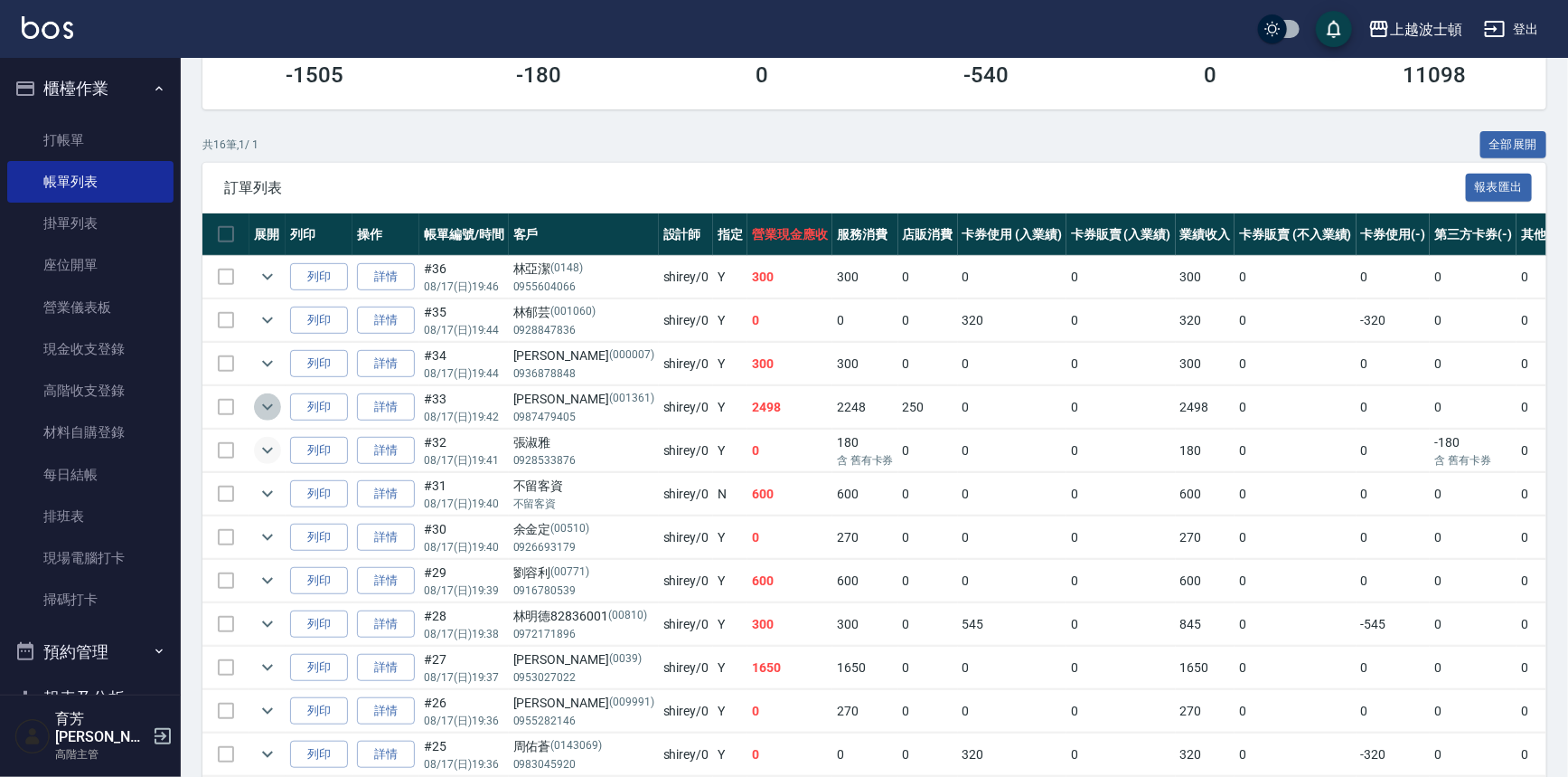
click at [267, 404] on icon "expand row" at bounding box center [267, 406] width 22 height 22
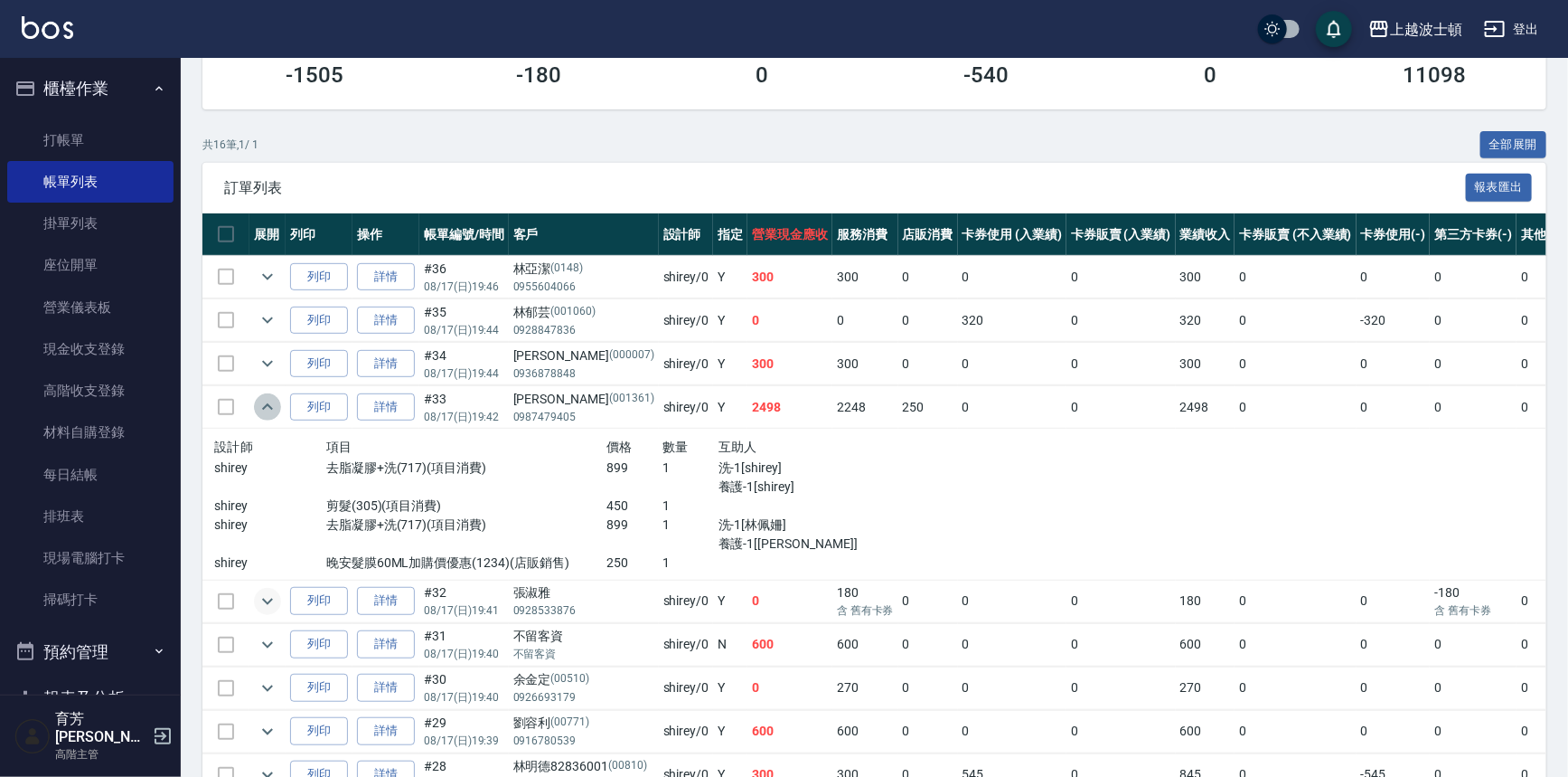
click at [265, 406] on icon "expand row" at bounding box center [267, 406] width 22 height 22
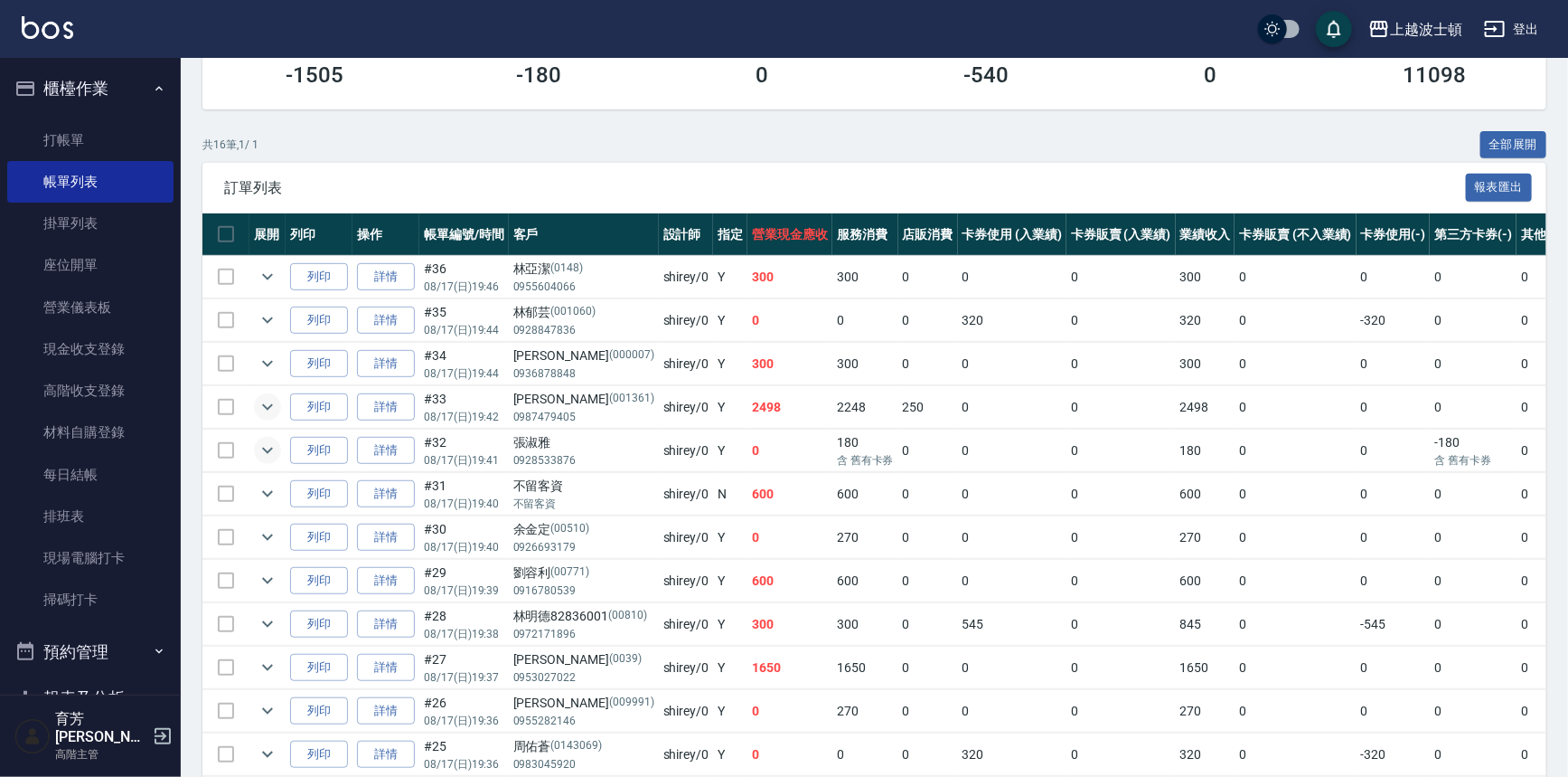
click at [111, 71] on button "櫃檯作業" at bounding box center [91, 89] width 166 height 47
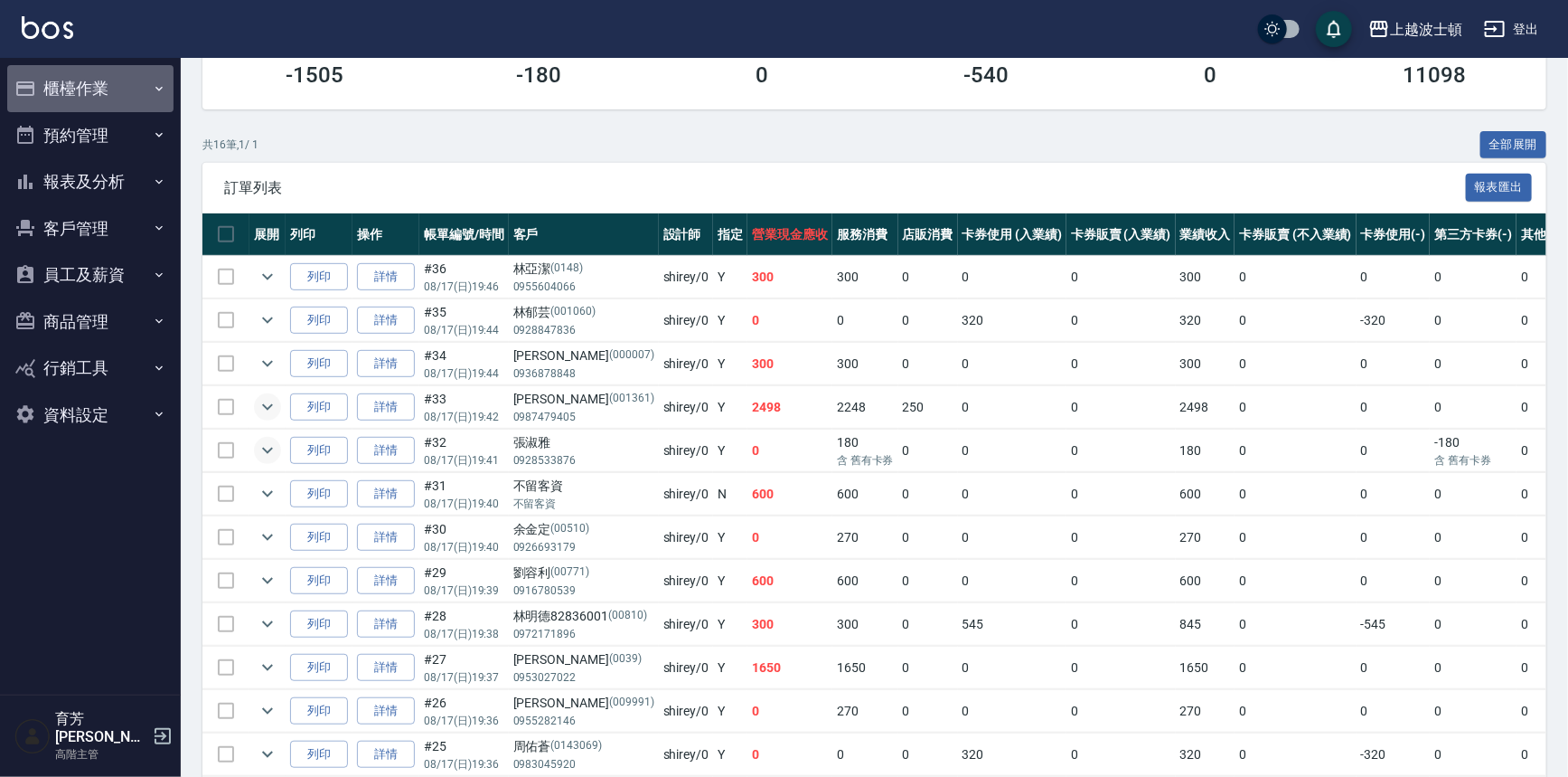
click at [110, 73] on button "櫃檯作業" at bounding box center [91, 89] width 166 height 47
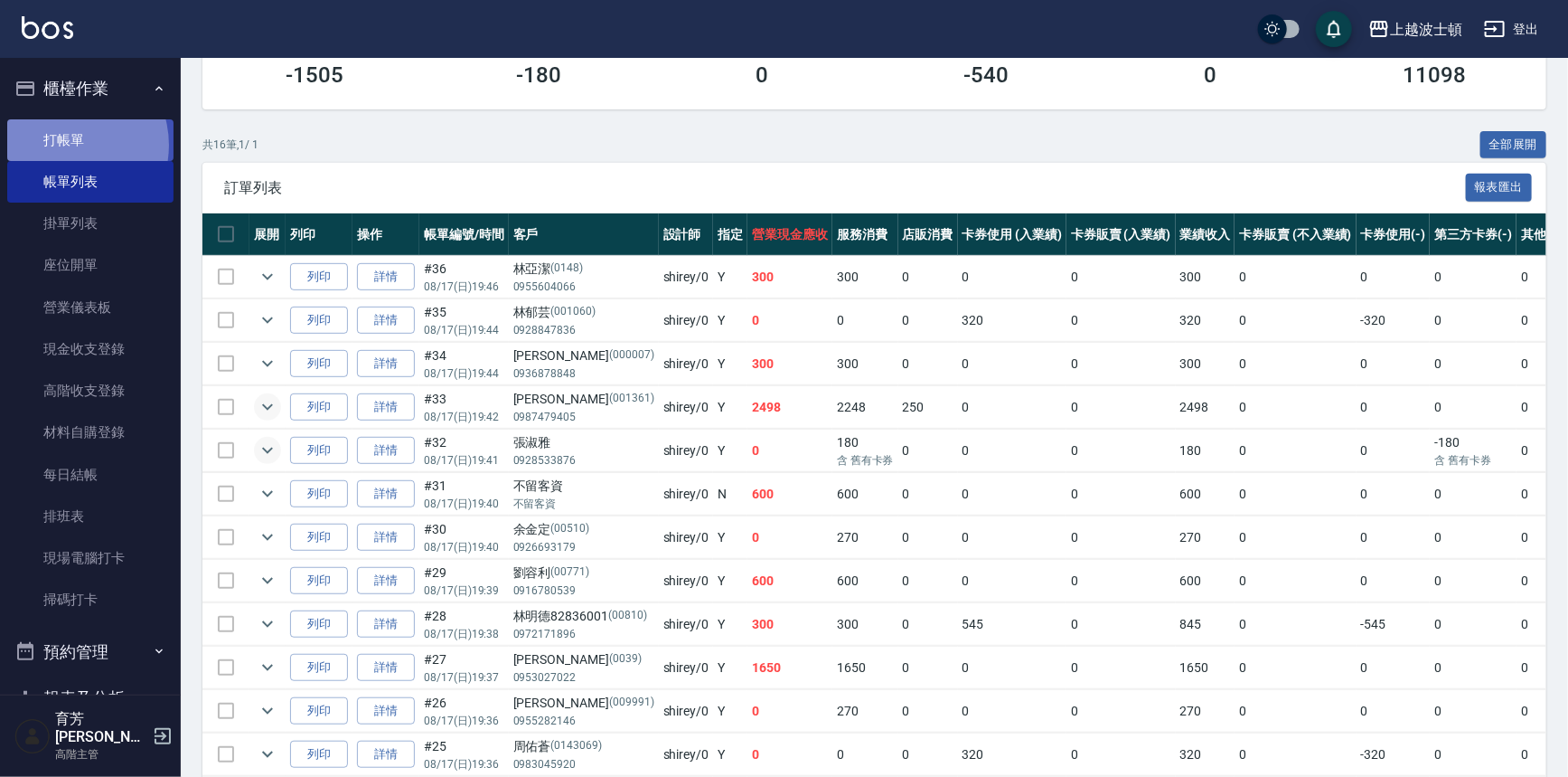
click at [63, 144] on link "打帳單" at bounding box center [91, 140] width 166 height 42
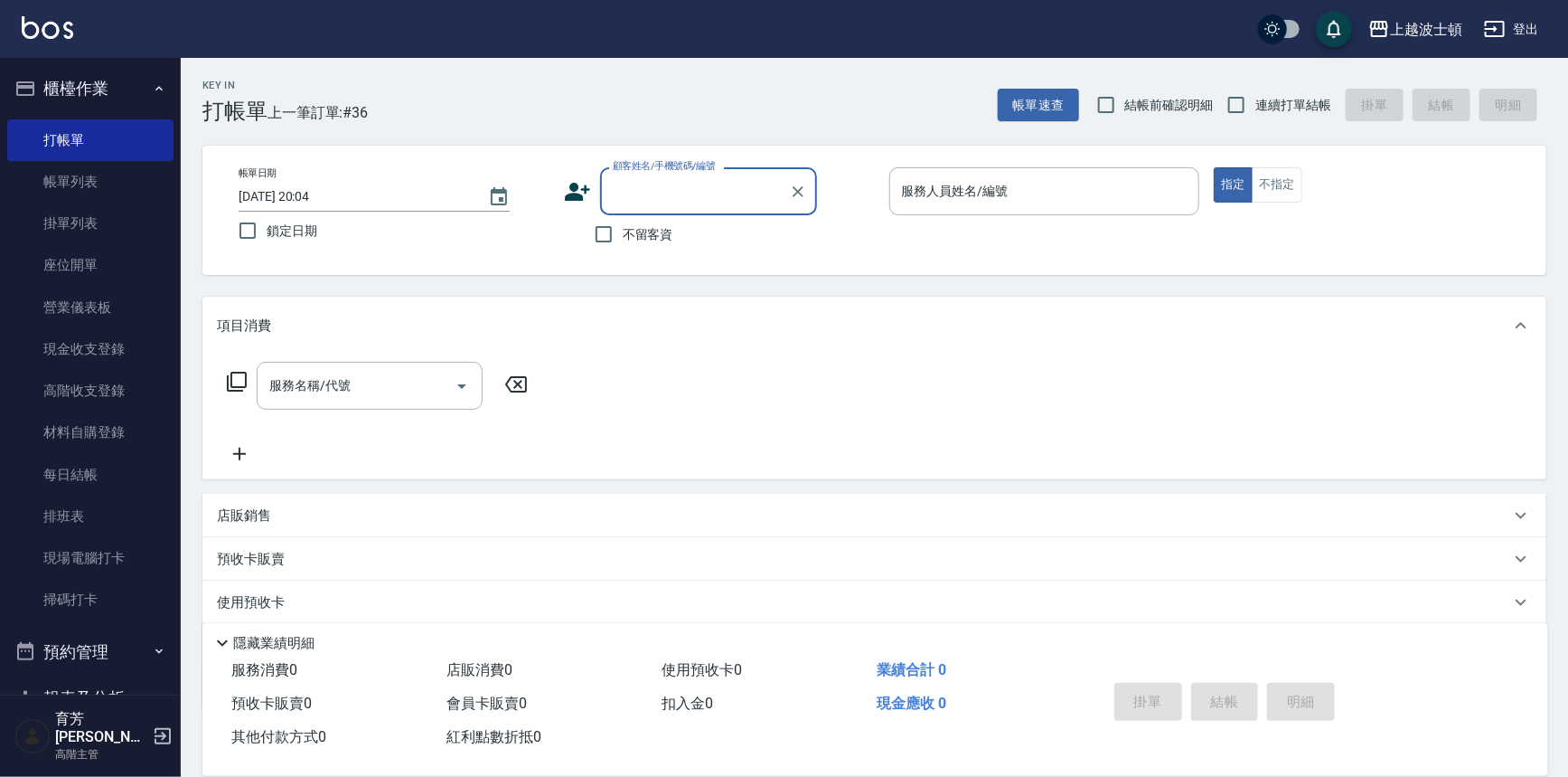
click at [117, 93] on button "櫃檯作業" at bounding box center [91, 89] width 166 height 47
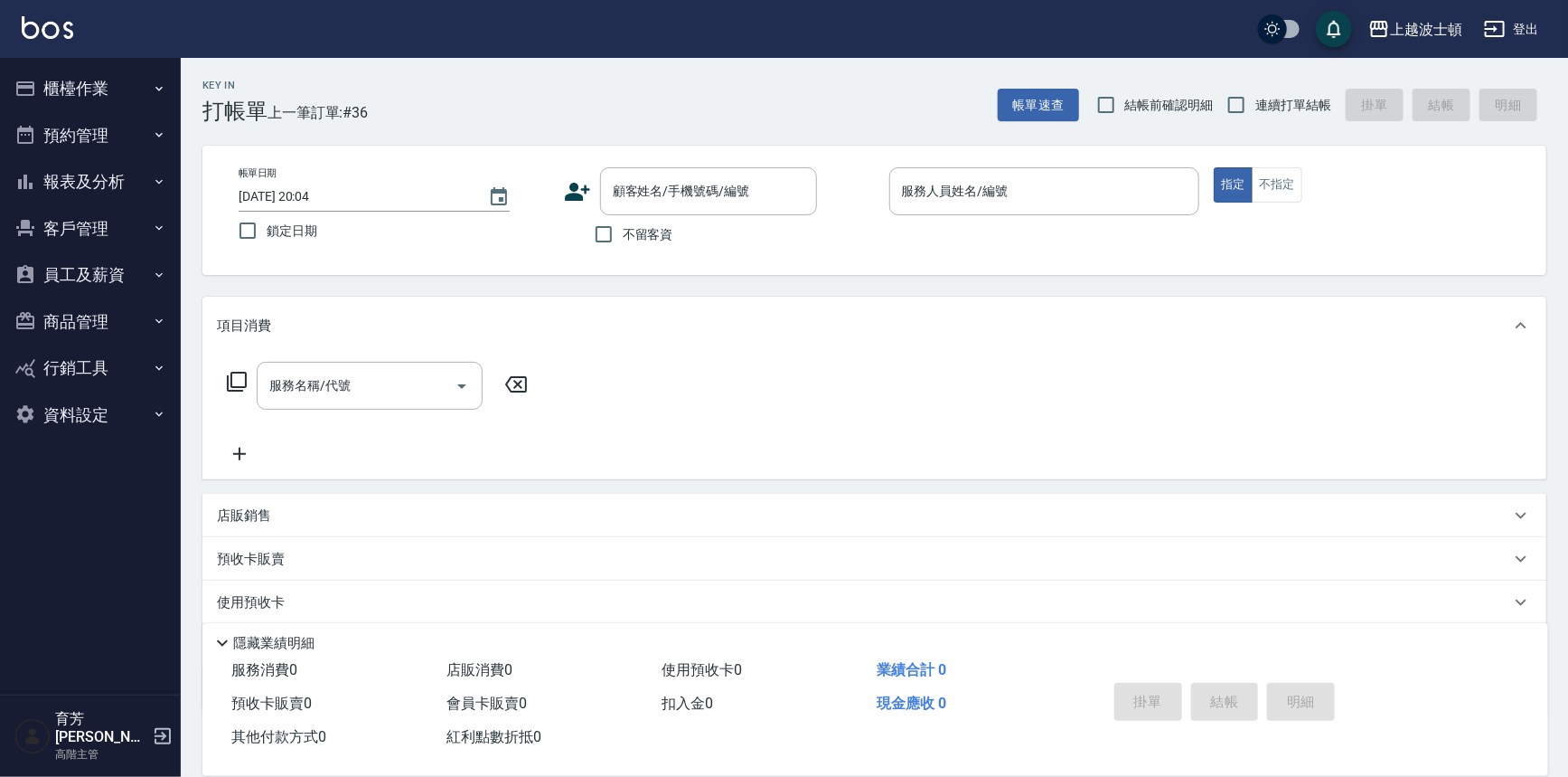
click at [98, 170] on button "報表及分析" at bounding box center [91, 182] width 166 height 47
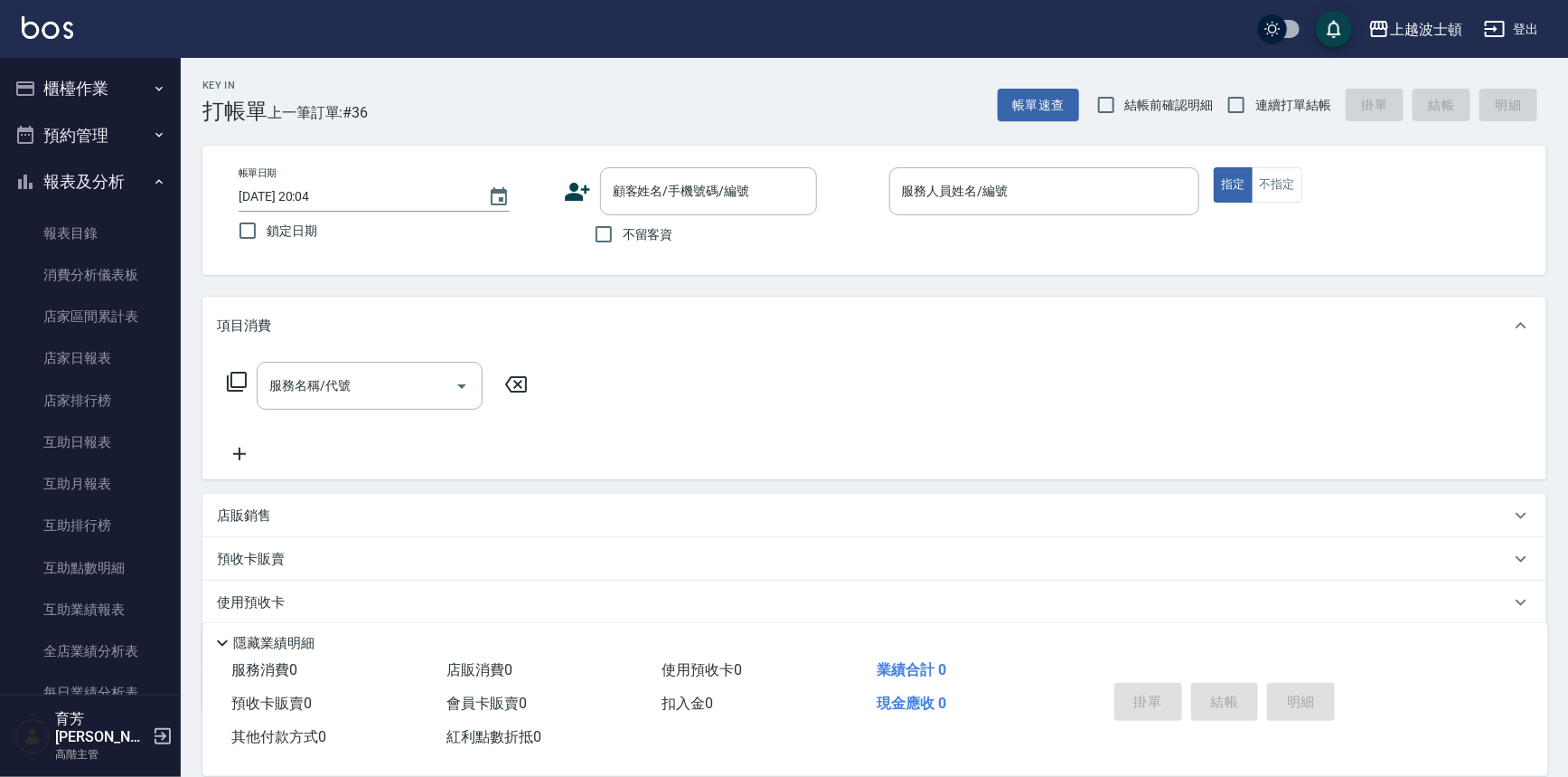
click at [98, 104] on button "櫃檯作業" at bounding box center [91, 89] width 166 height 47
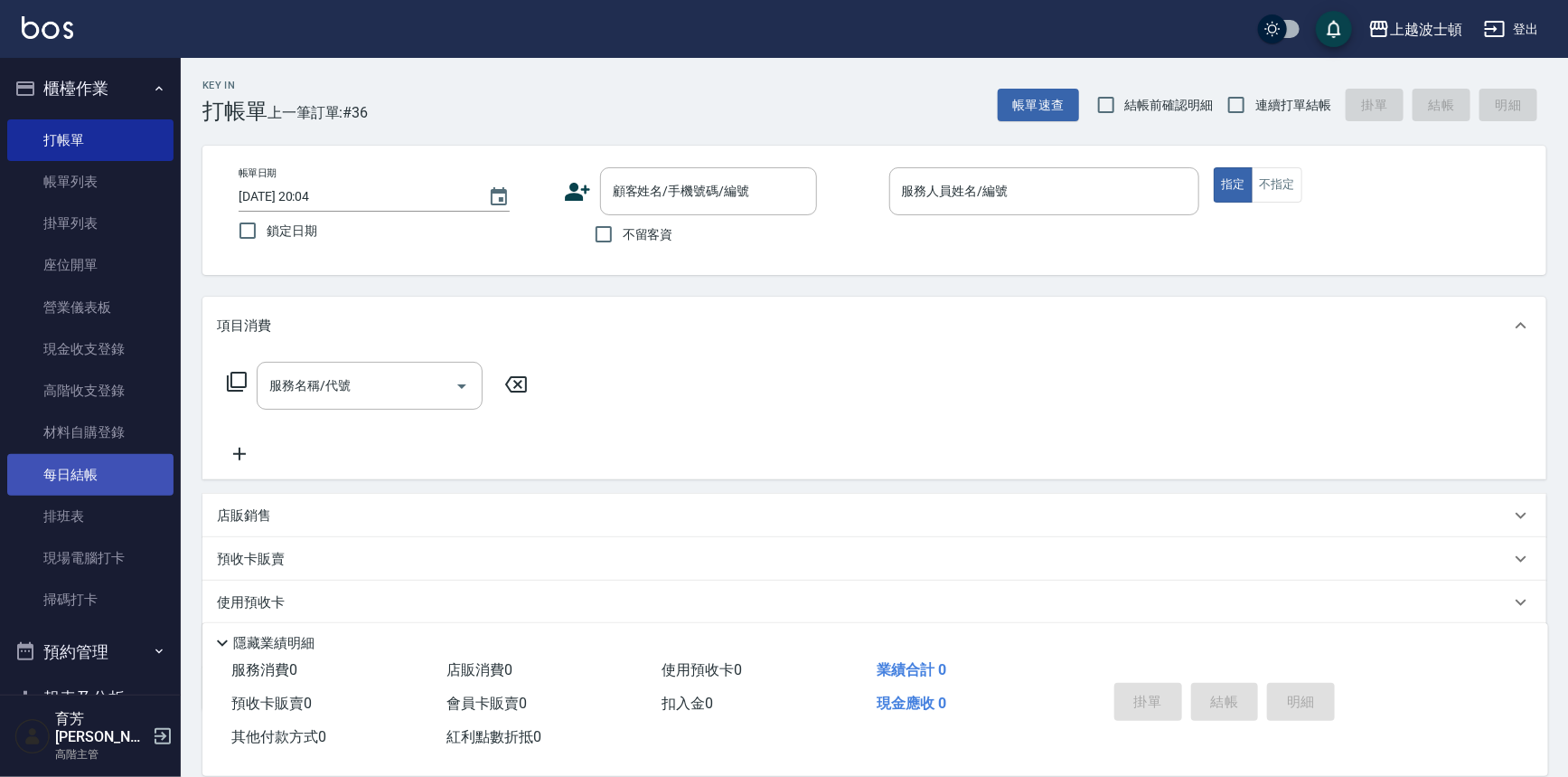
click at [75, 490] on link "每日結帳" at bounding box center [91, 475] width 166 height 42
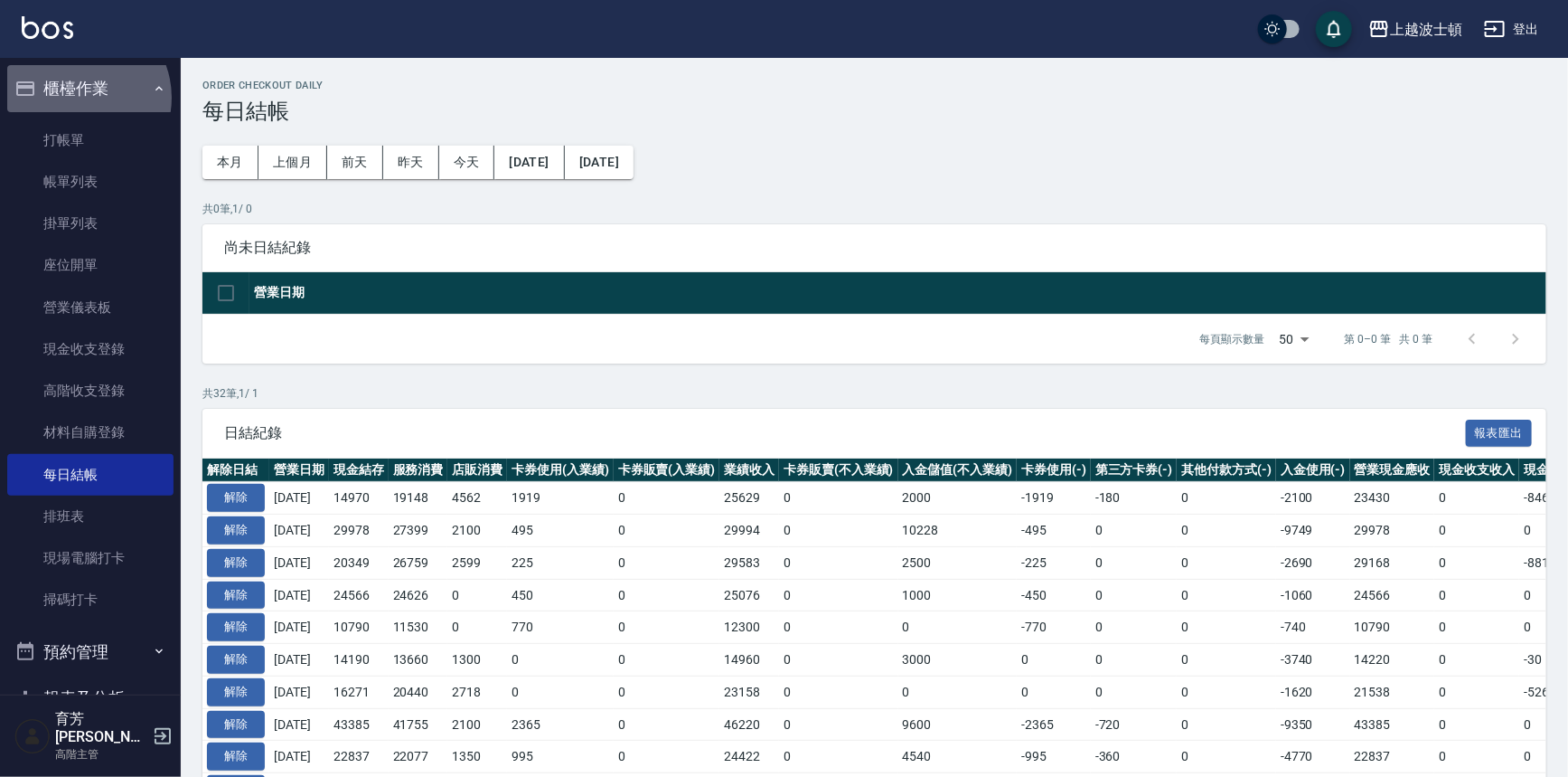
click at [76, 97] on button "櫃檯作業" at bounding box center [91, 89] width 166 height 47
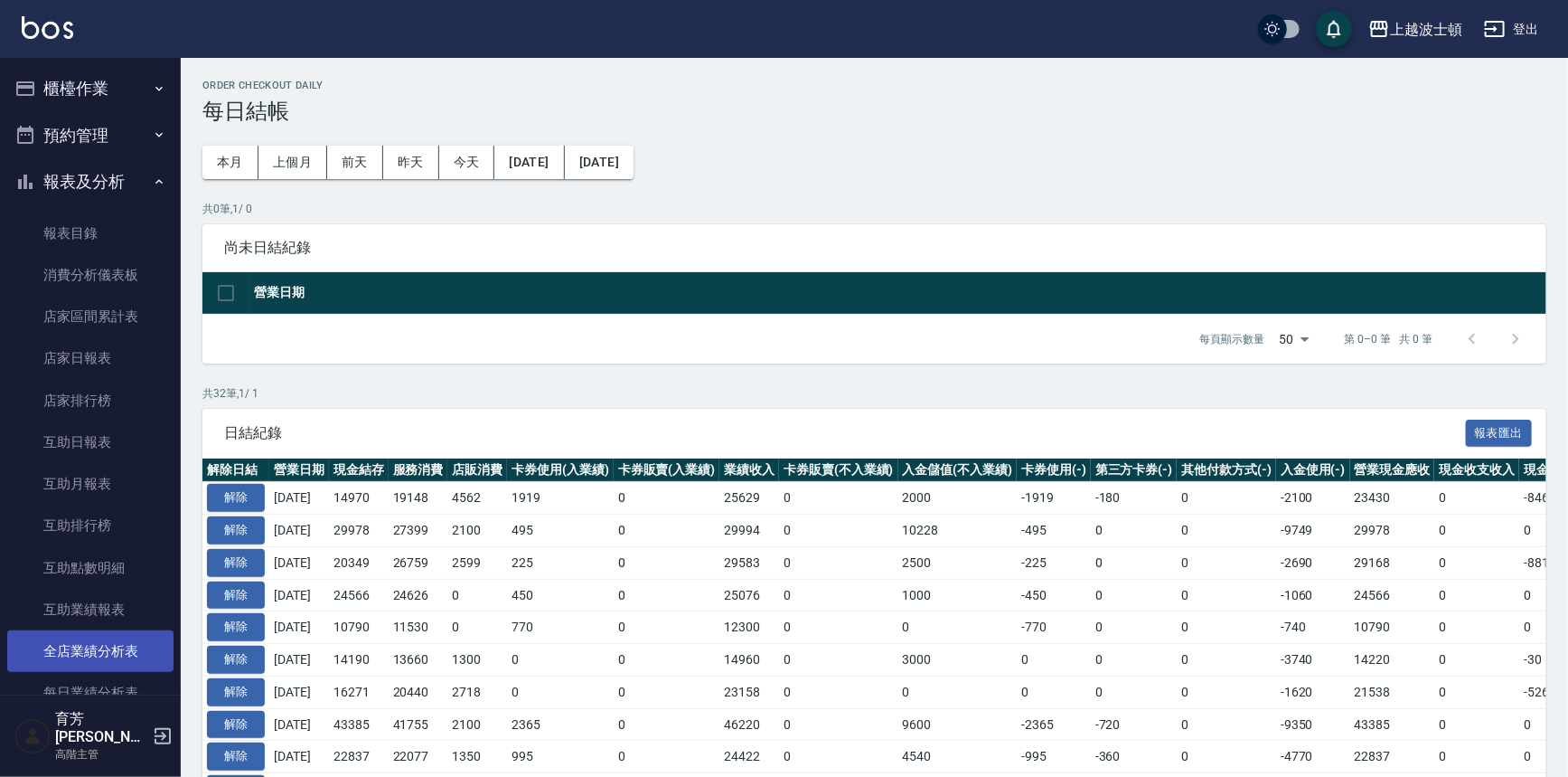
click at [98, 643] on link "全店業績分析表" at bounding box center [91, 650] width 166 height 42
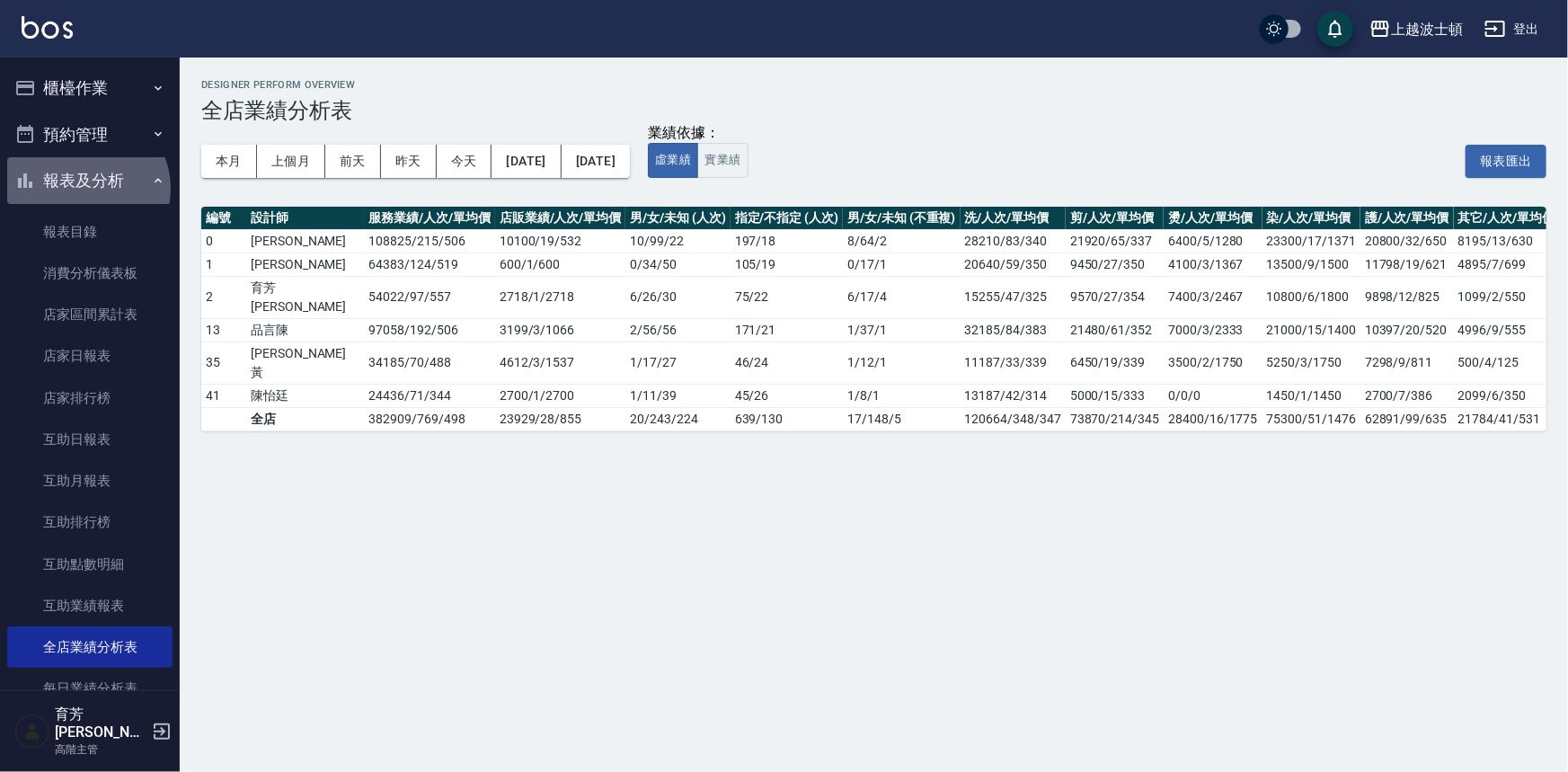
click at [83, 189] on button "報表及分析" at bounding box center [90, 181] width 165 height 47
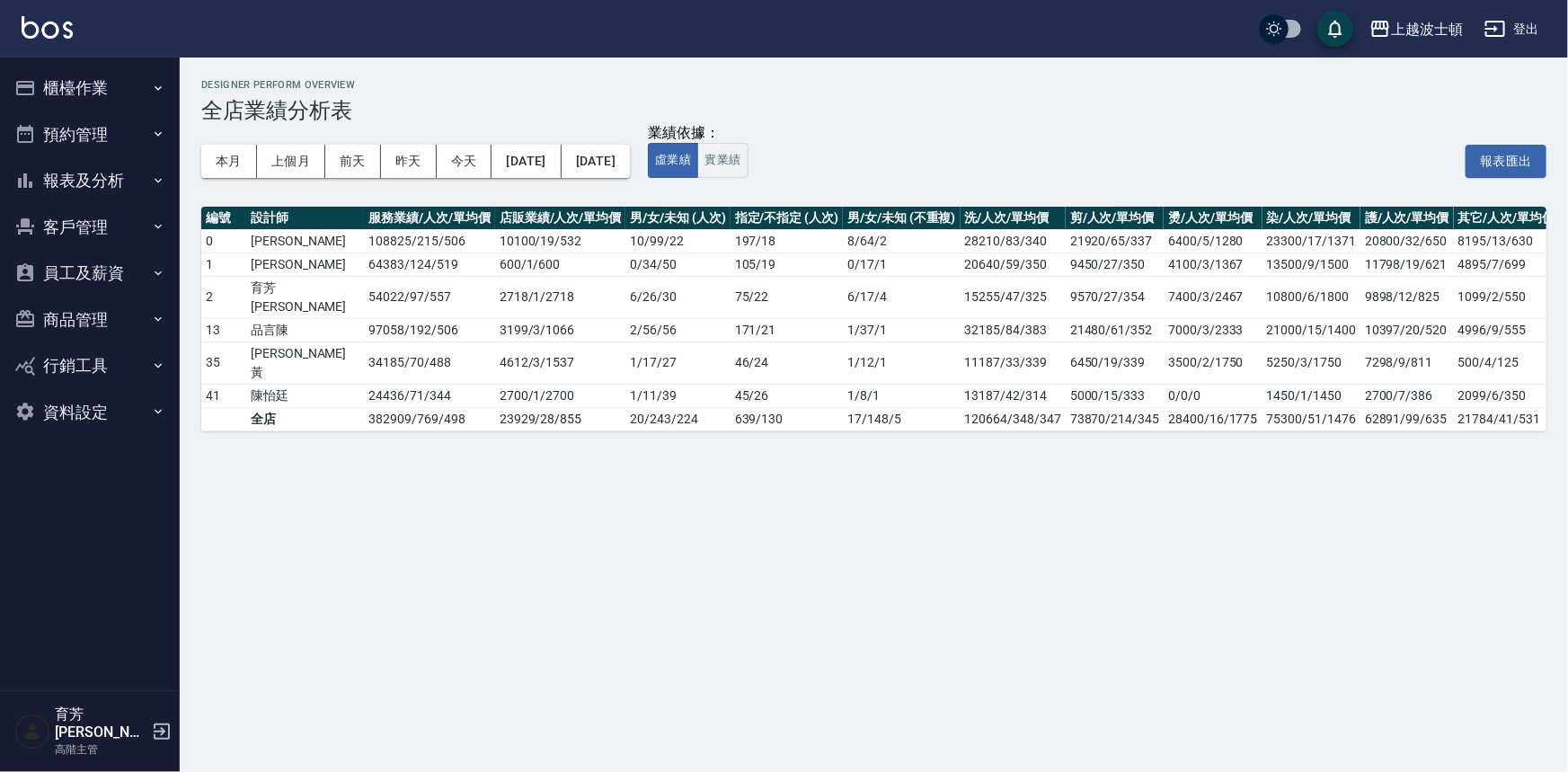
click at [81, 251] on button "員工及薪資" at bounding box center [90, 273] width 165 height 47
click at [85, 284] on button "員工及薪資" at bounding box center [90, 273] width 165 height 47
click at [84, 235] on button "客戶管理" at bounding box center [90, 227] width 165 height 47
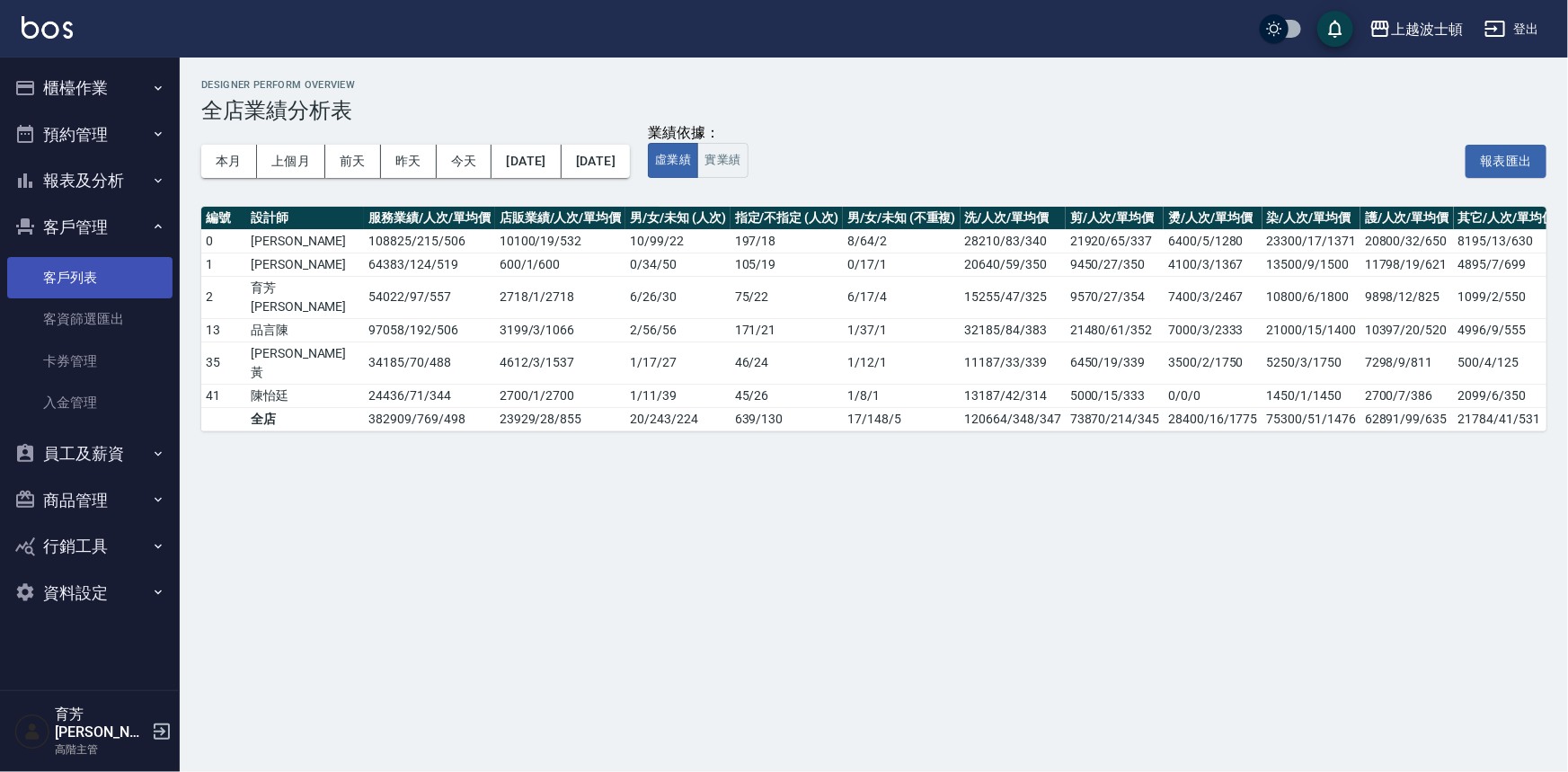
click at [76, 280] on link "客戶列表" at bounding box center [90, 278] width 165 height 41
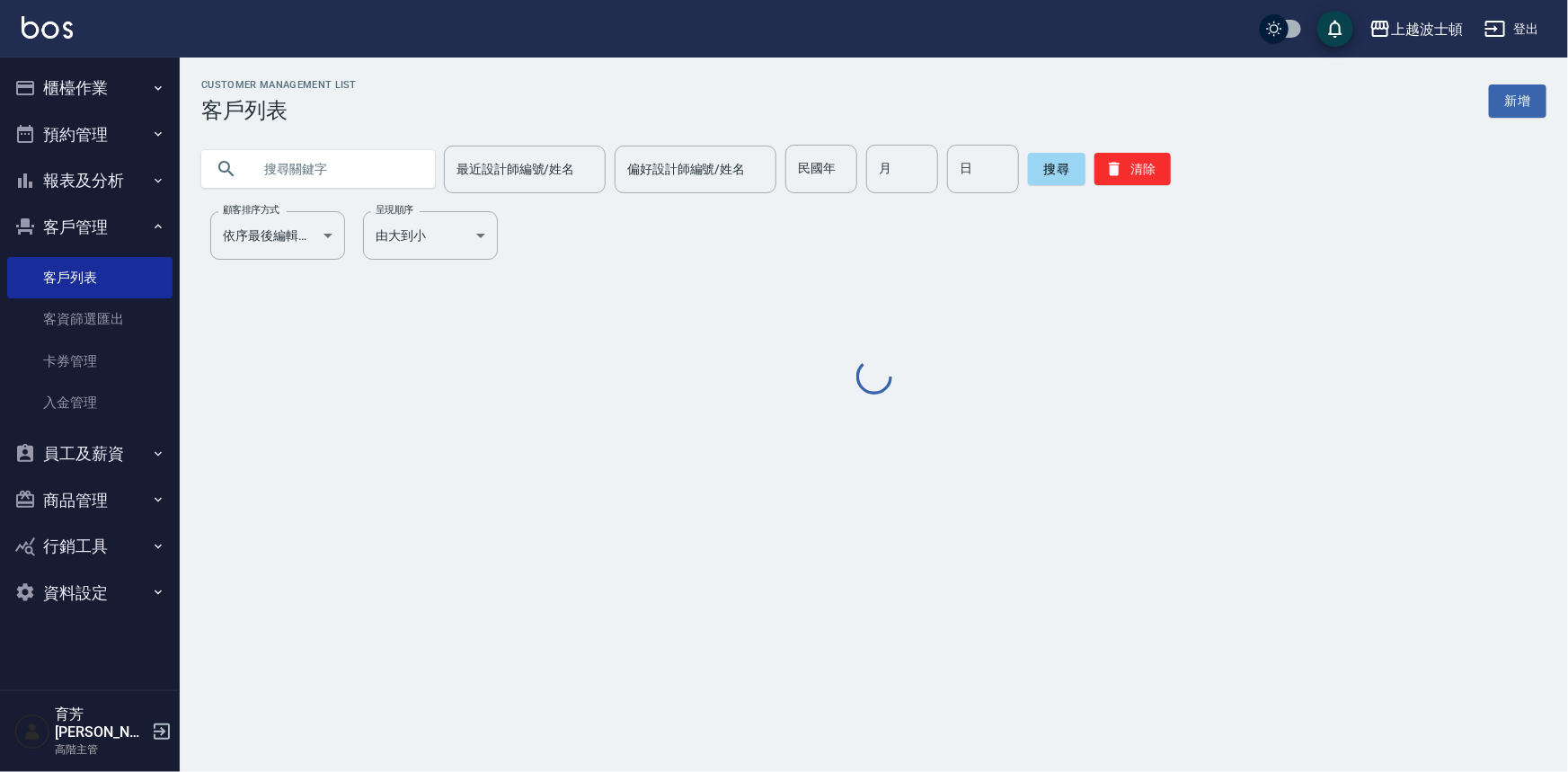
click at [332, 159] on input "text" at bounding box center [336, 169] width 169 height 49
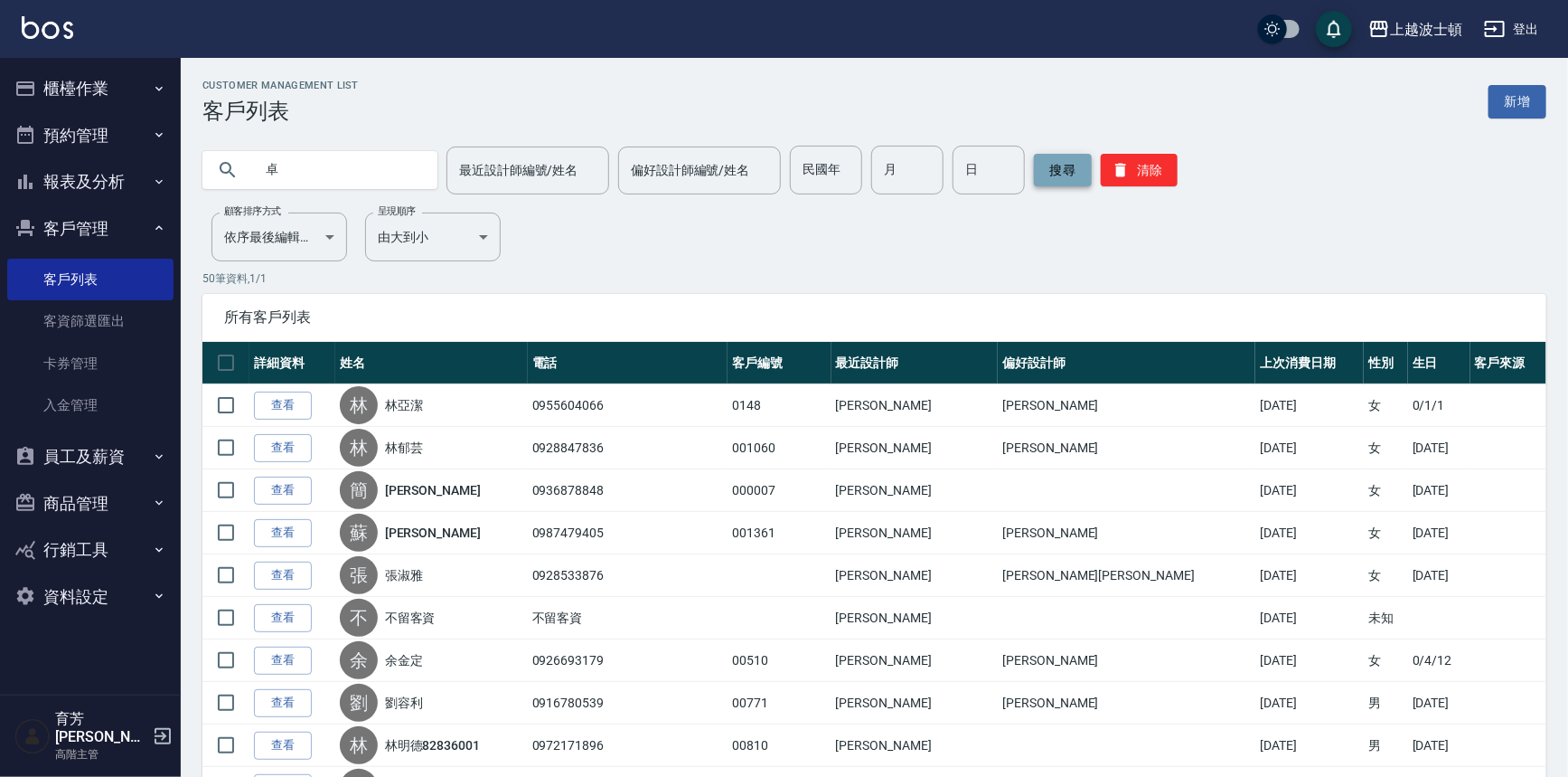
type input "卓"
click at [1056, 163] on button "搜尋" at bounding box center [1063, 170] width 58 height 32
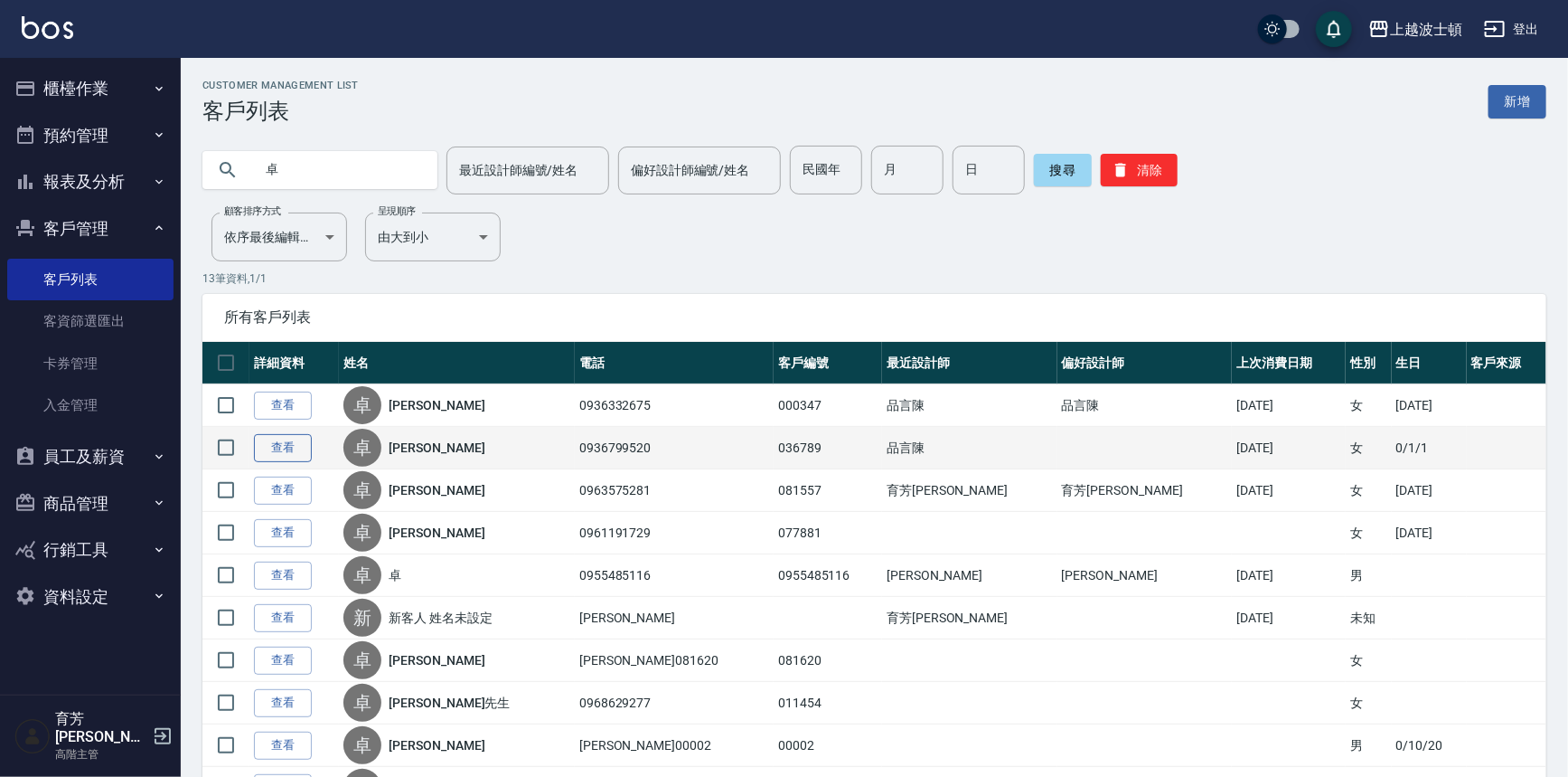
click at [300, 459] on link "查看" at bounding box center [282, 448] width 58 height 28
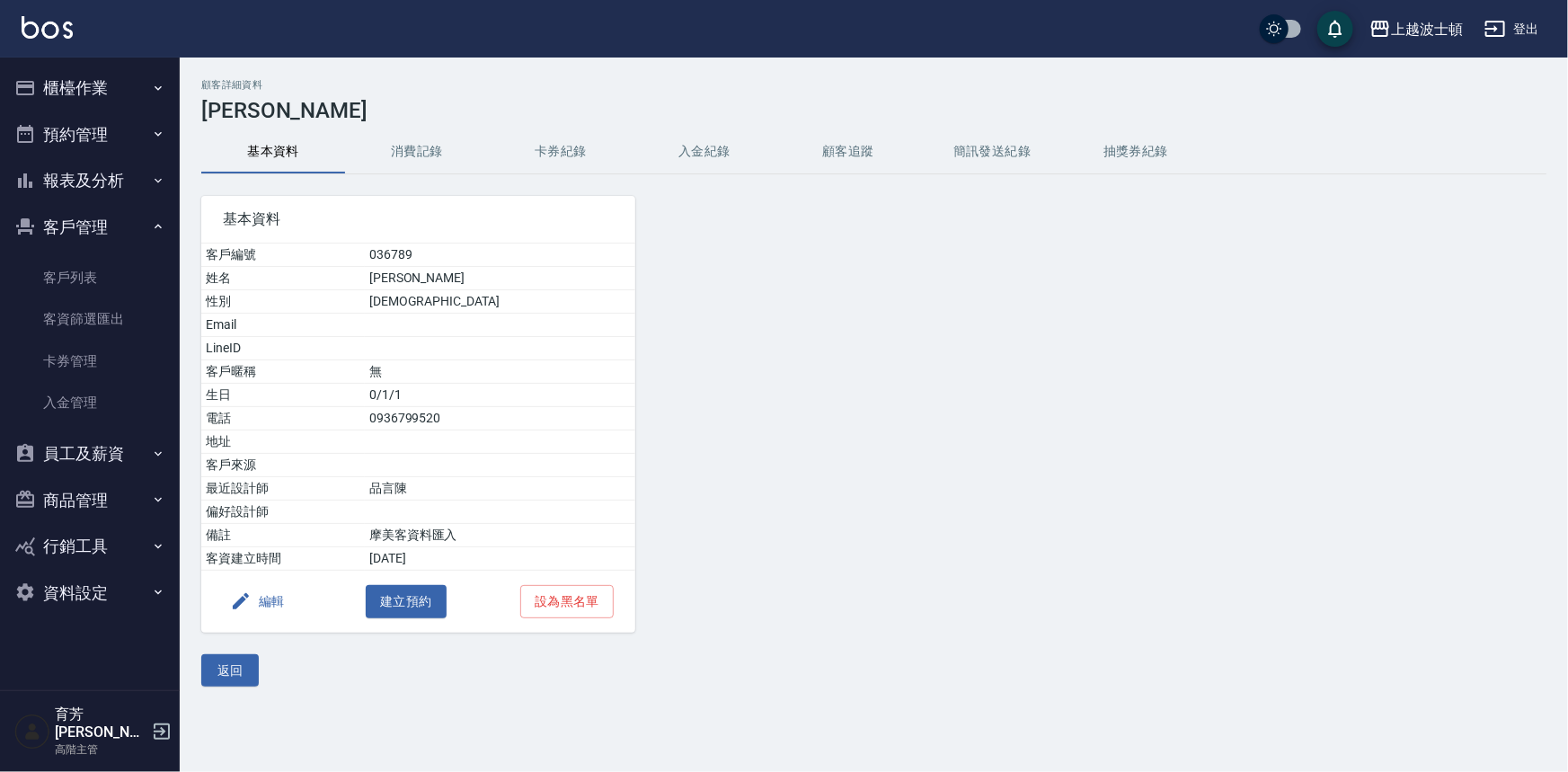
click at [408, 154] on button "消費記錄" at bounding box center [417, 152] width 144 height 43
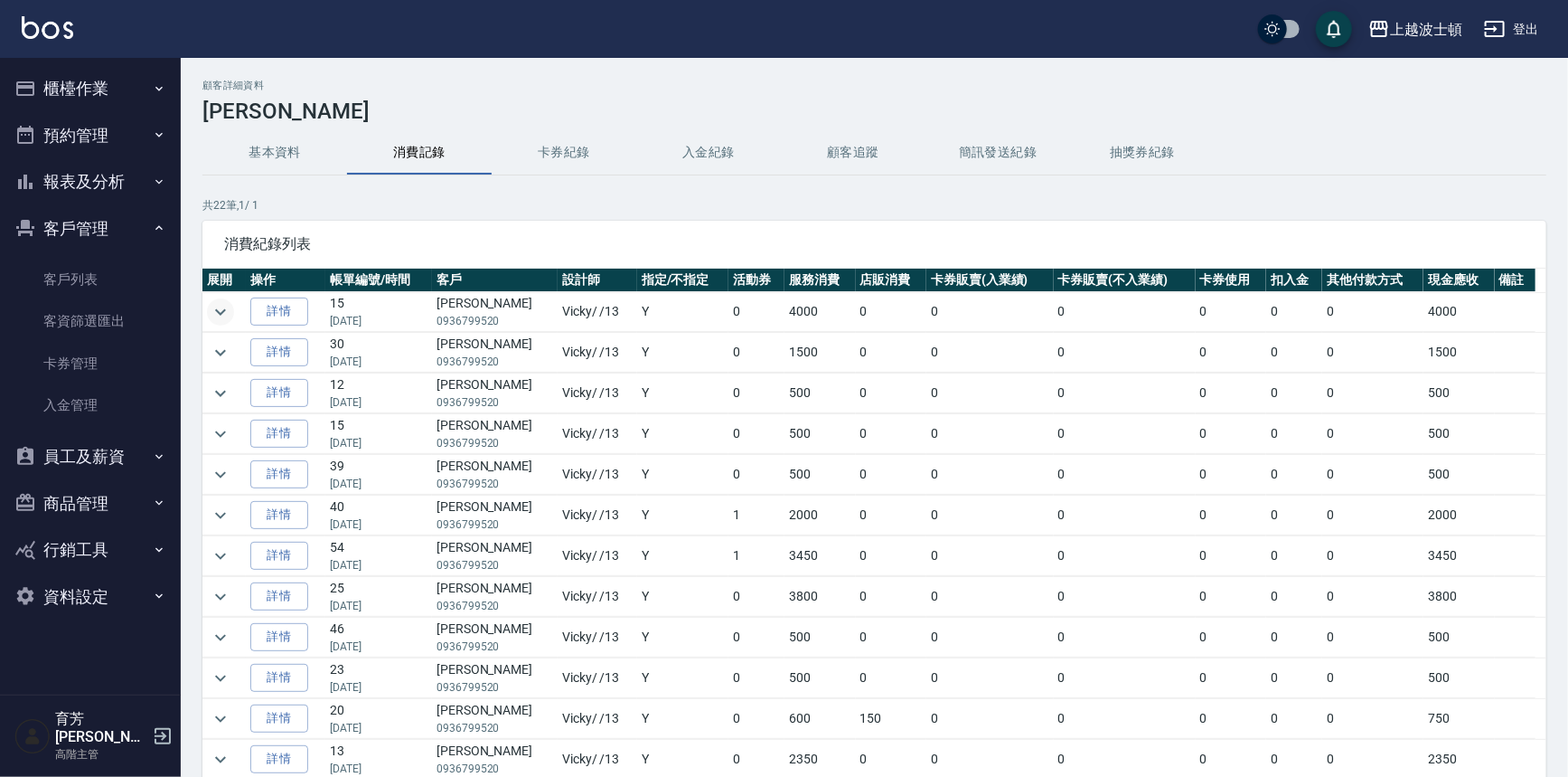
click at [232, 305] on button "expand row" at bounding box center [220, 312] width 27 height 27
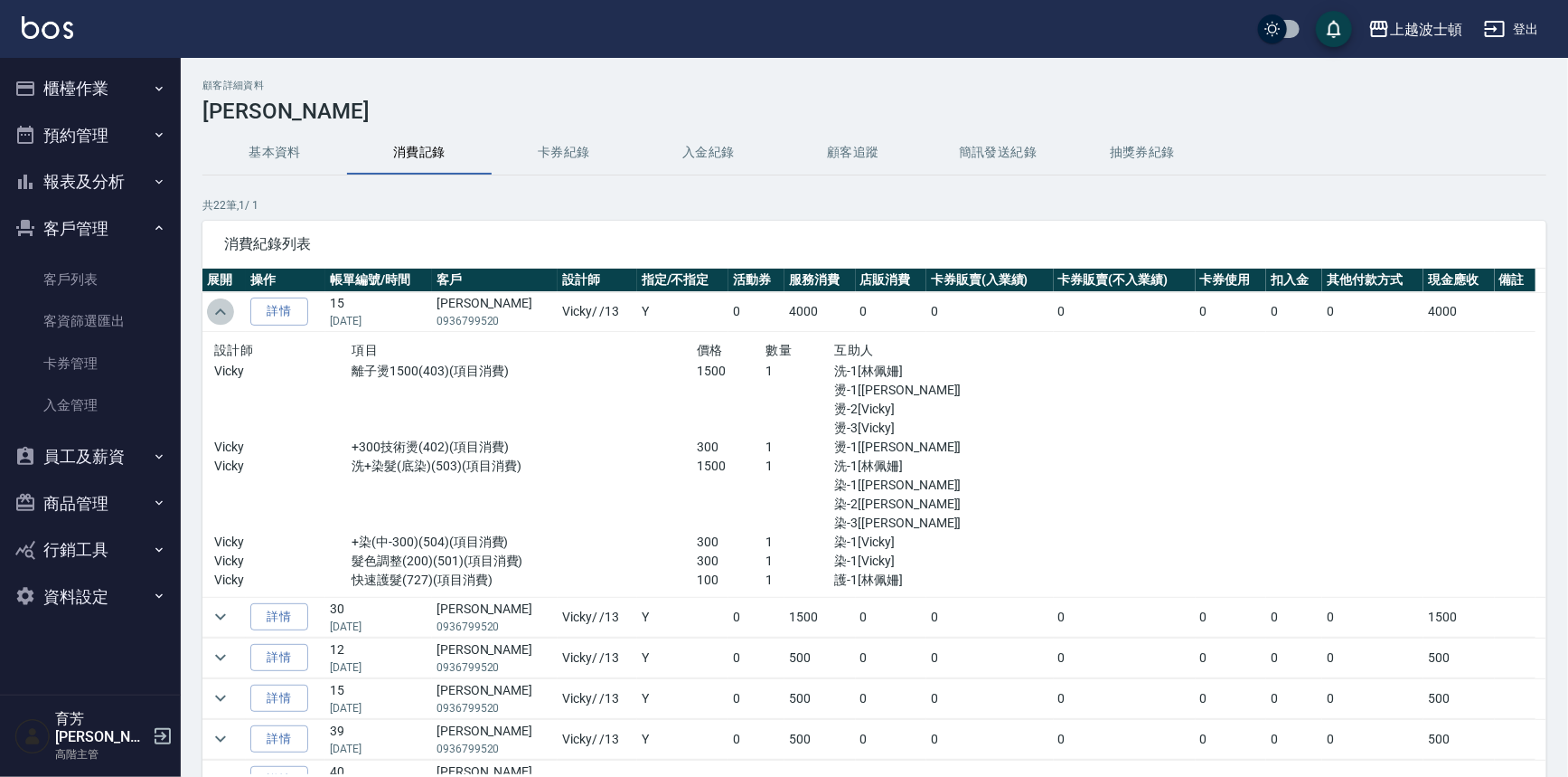
click at [231, 306] on button "expand row" at bounding box center [220, 312] width 27 height 27
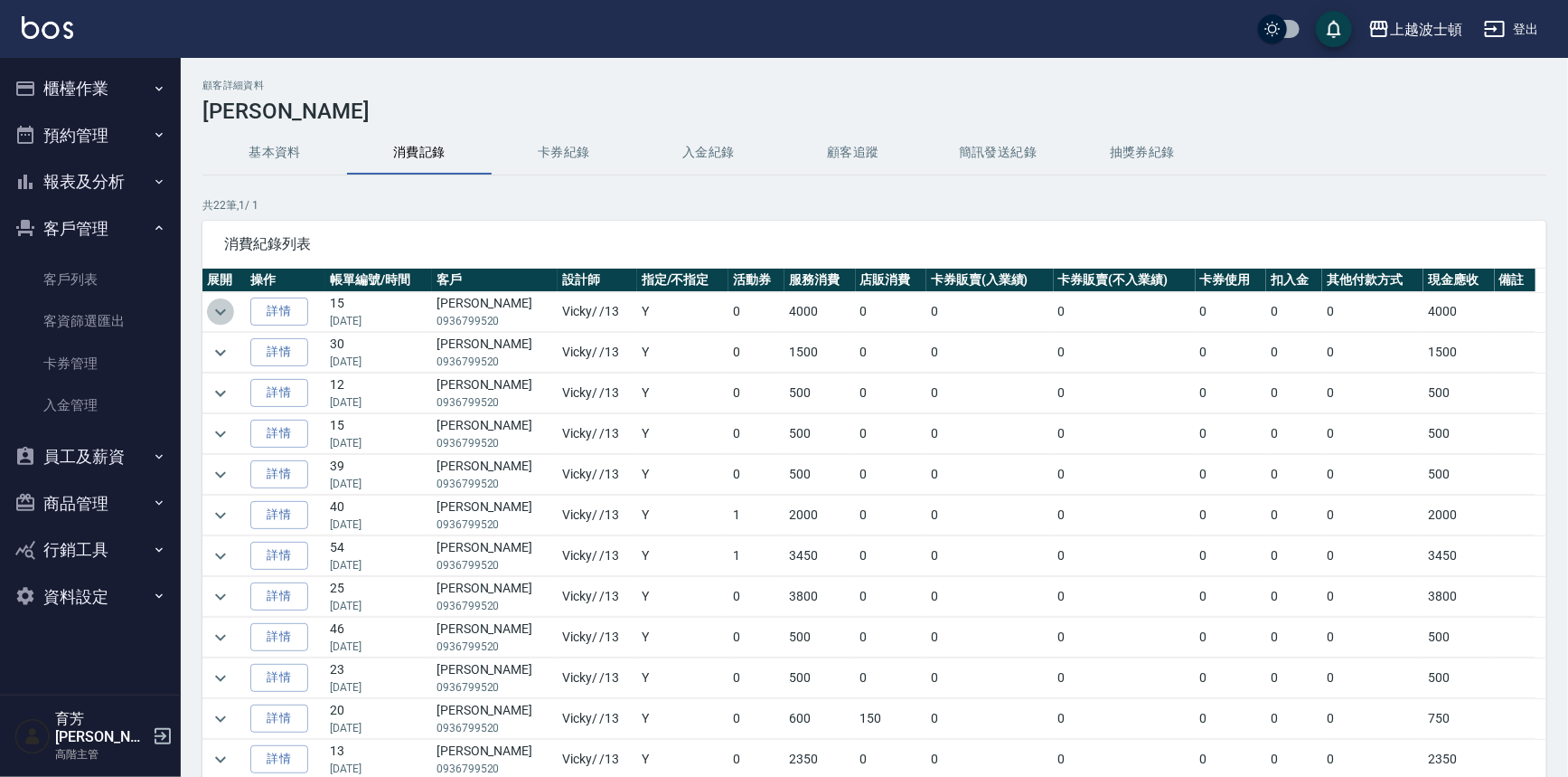
click at [231, 306] on button "expand row" at bounding box center [220, 312] width 27 height 27
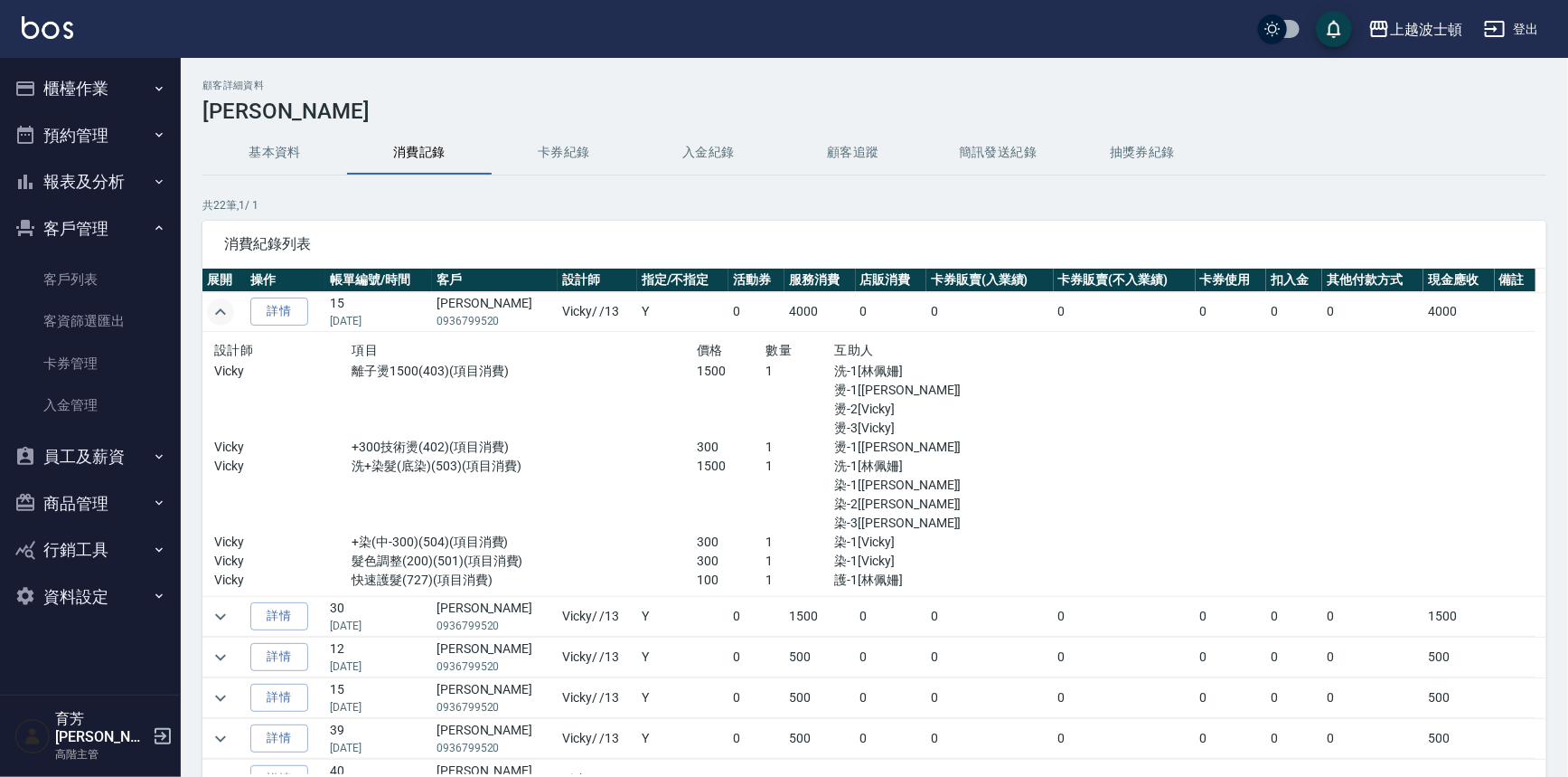
click at [231, 306] on button "expand row" at bounding box center [220, 312] width 27 height 27
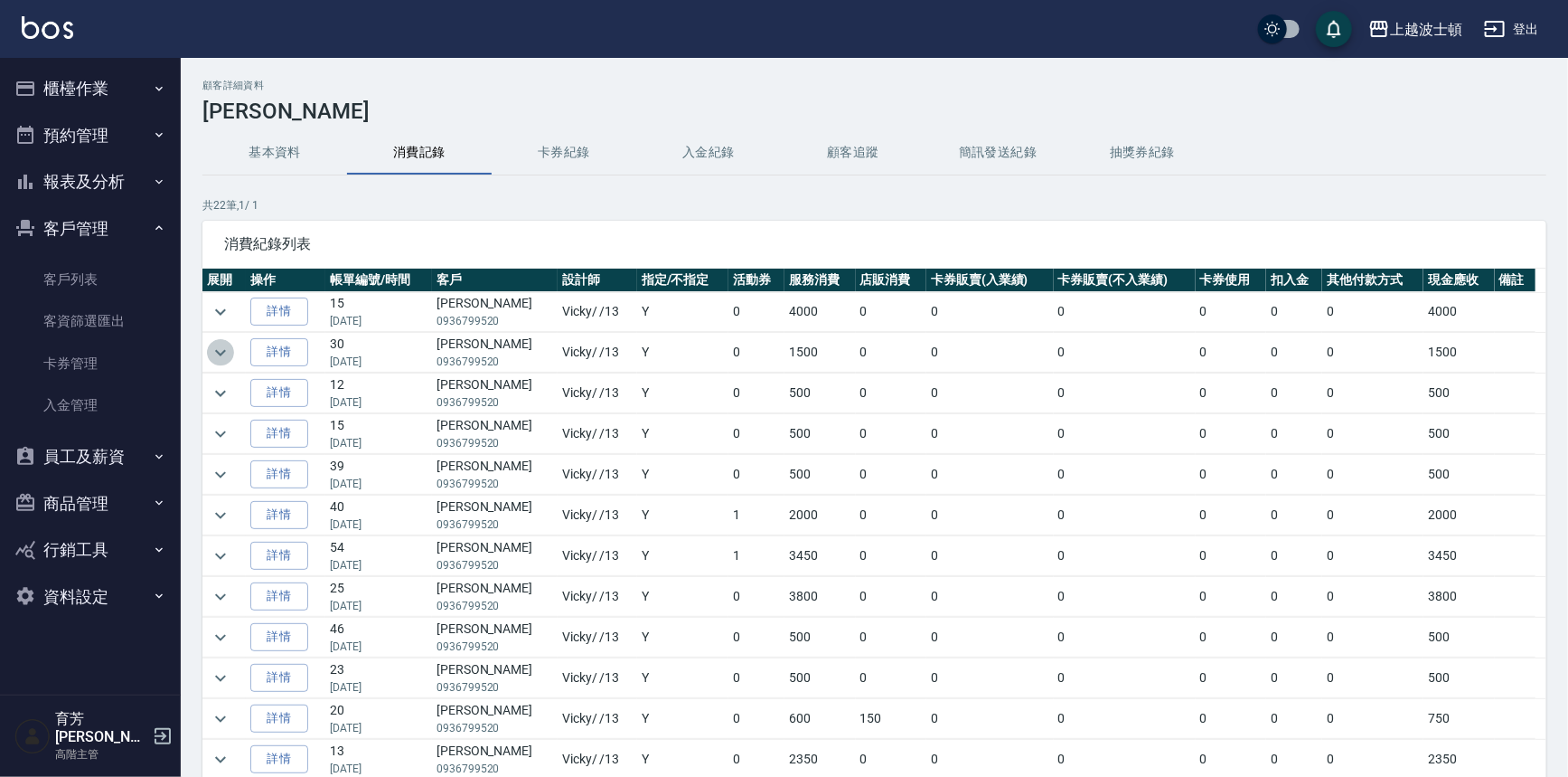
click at [220, 352] on icon "expand row" at bounding box center [220, 352] width 22 height 22
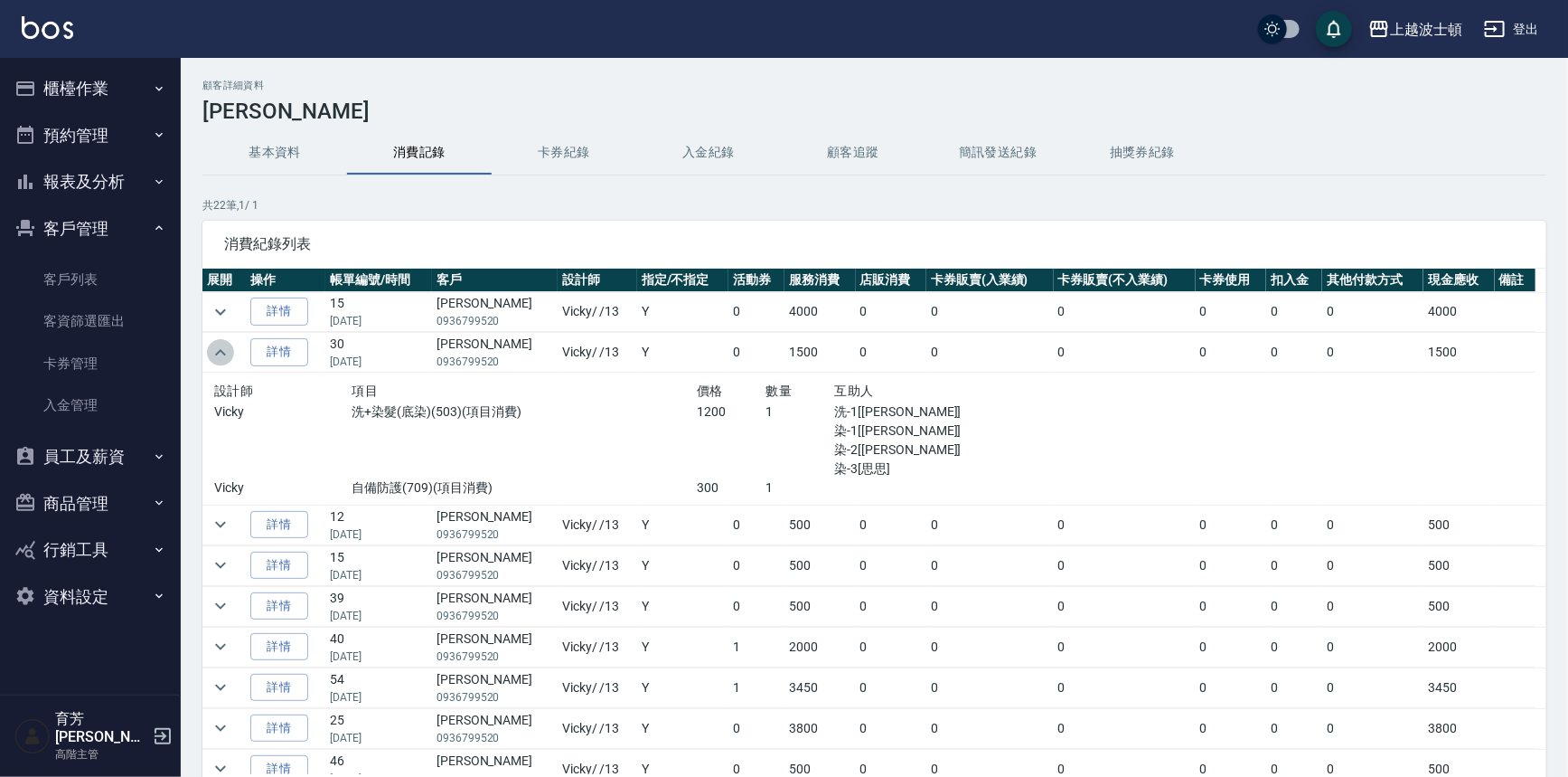
click at [220, 352] on icon "expand row" at bounding box center [220, 352] width 22 height 22
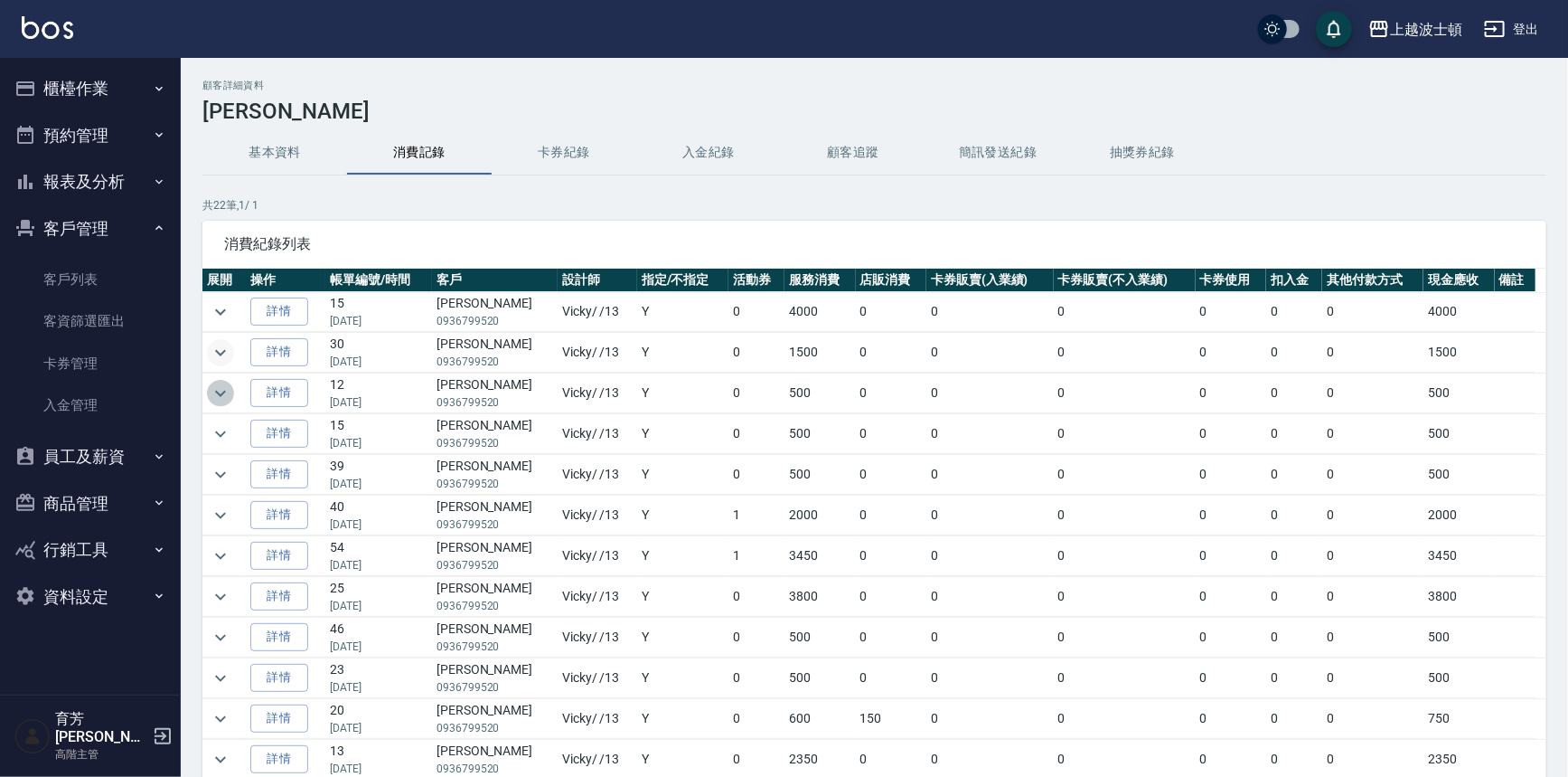
click at [224, 389] on icon "expand row" at bounding box center [220, 393] width 22 height 22
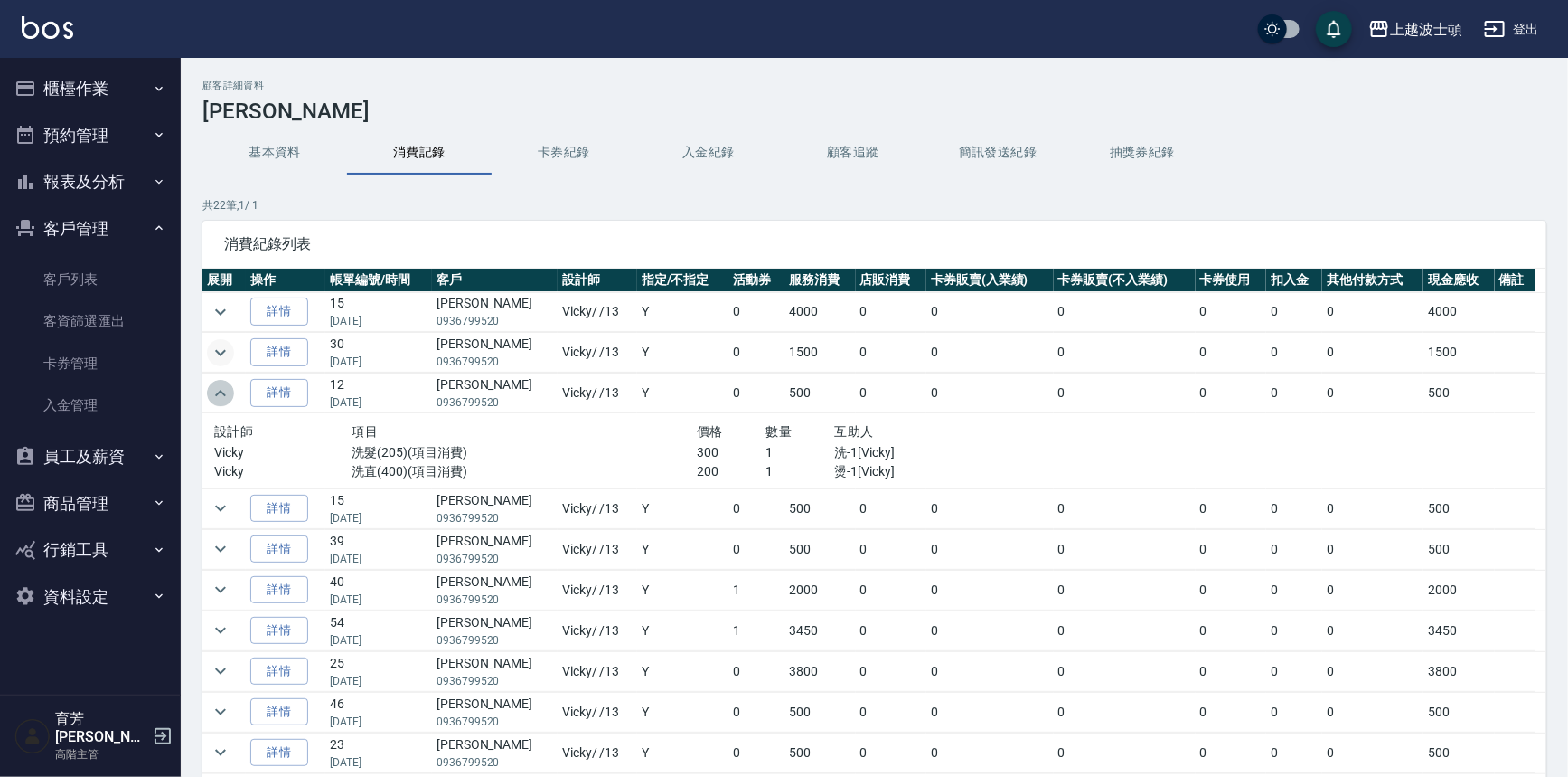
click at [224, 389] on icon "expand row" at bounding box center [220, 393] width 22 height 22
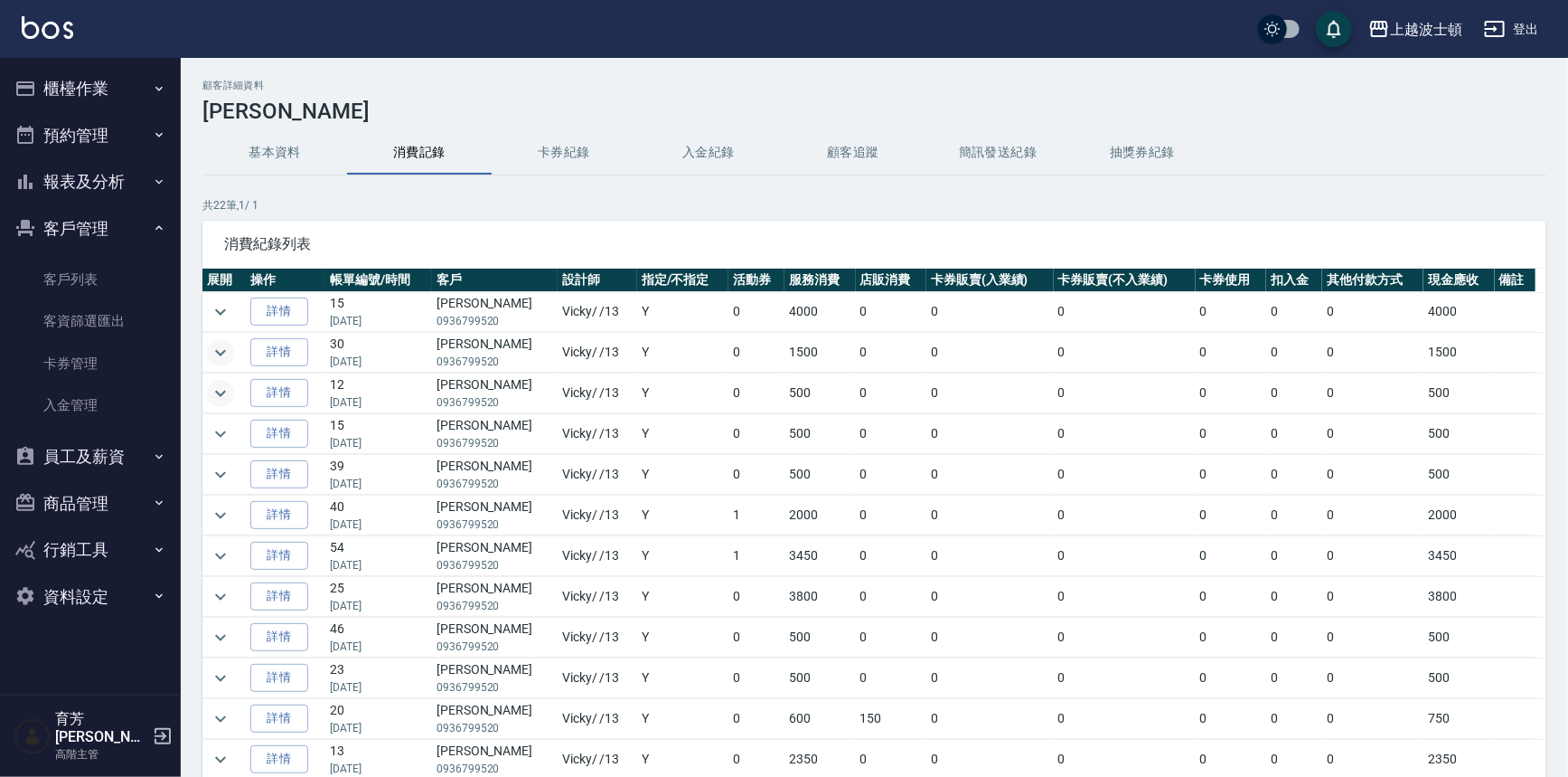
click at [228, 353] on icon "expand row" at bounding box center [220, 352] width 22 height 22
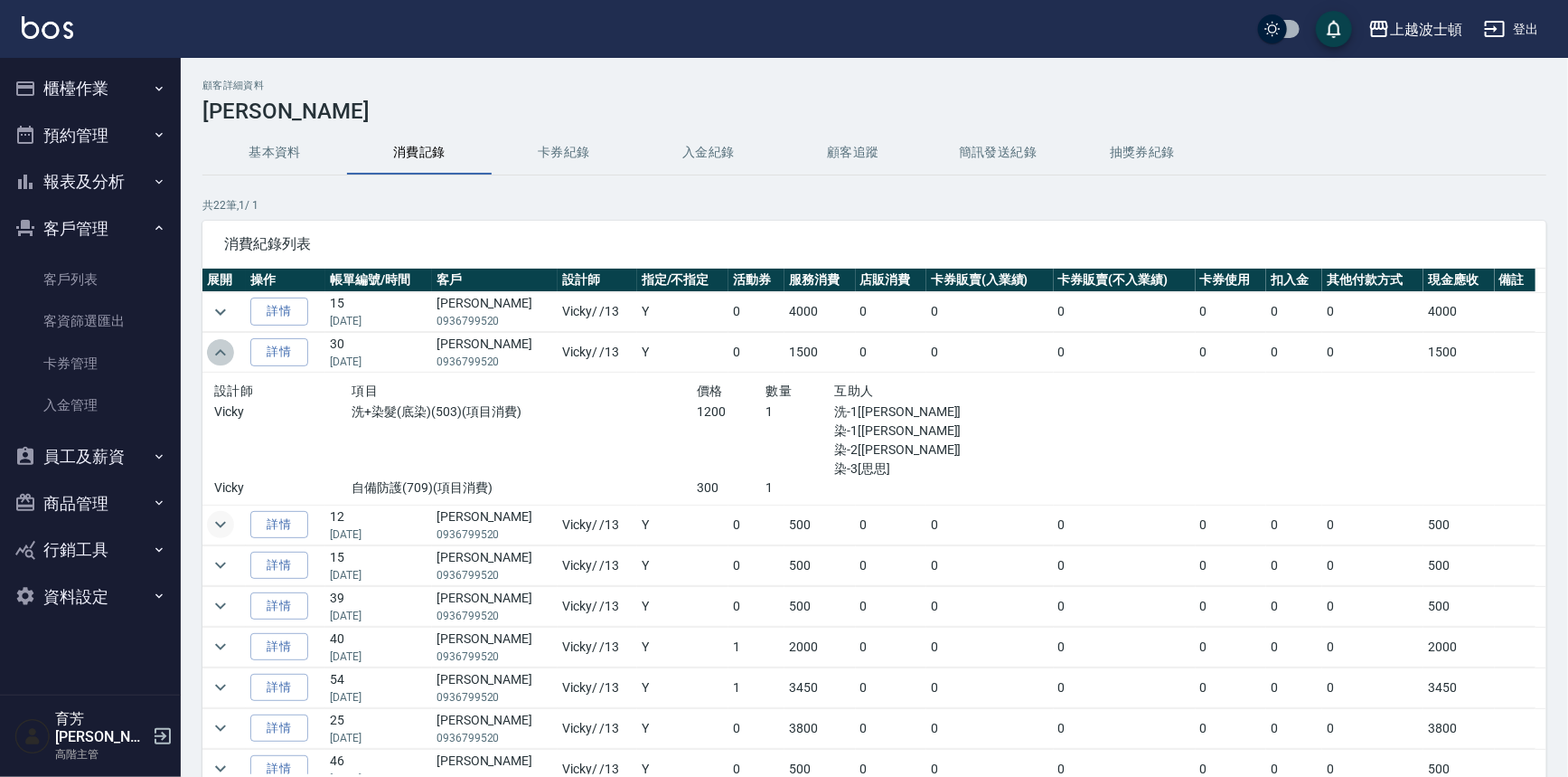
click at [228, 353] on icon "expand row" at bounding box center [220, 352] width 22 height 22
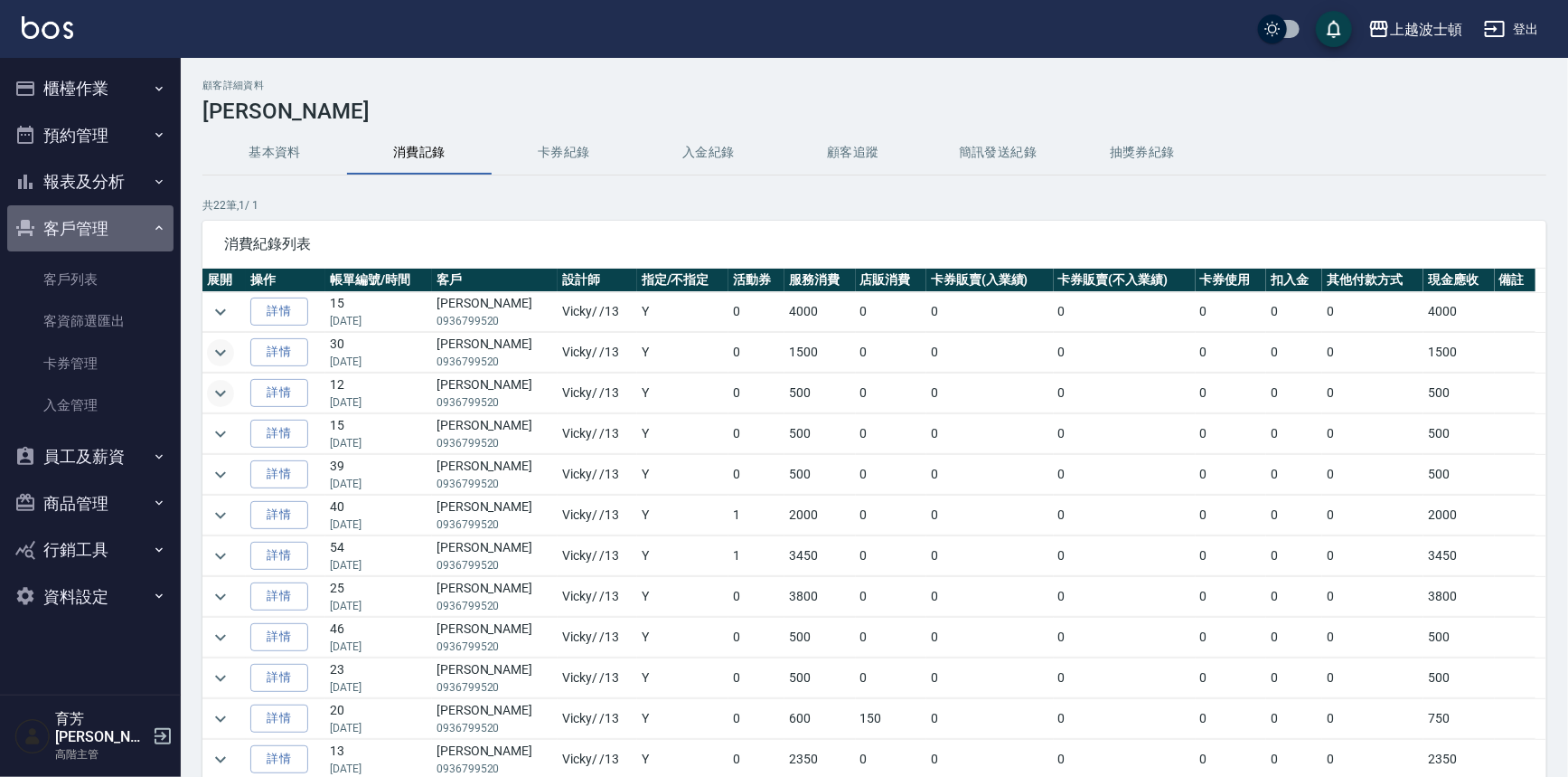
click at [82, 227] on button "客戶管理" at bounding box center [91, 228] width 166 height 47
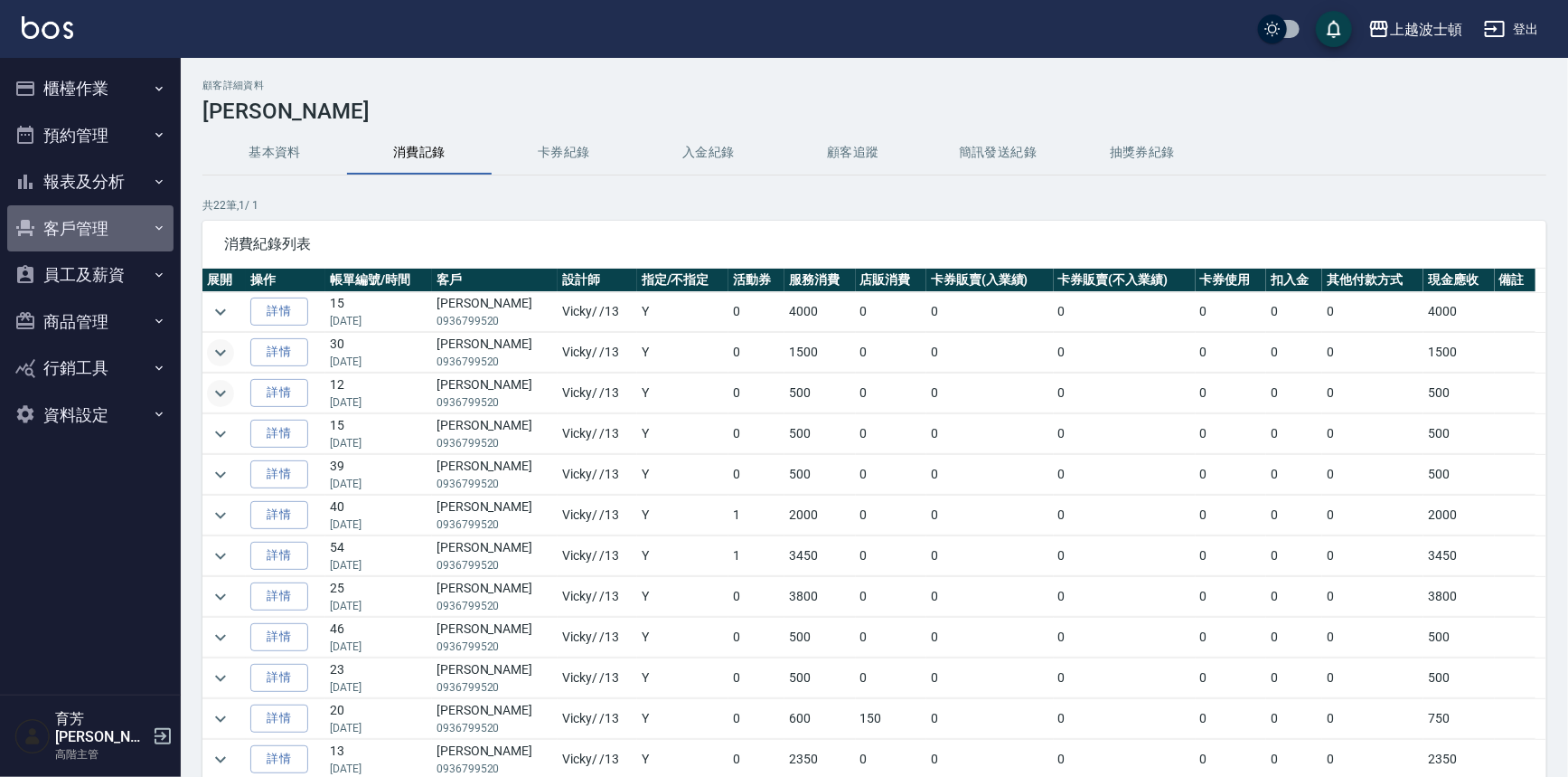
click at [87, 235] on button "客戶管理" at bounding box center [91, 228] width 166 height 47
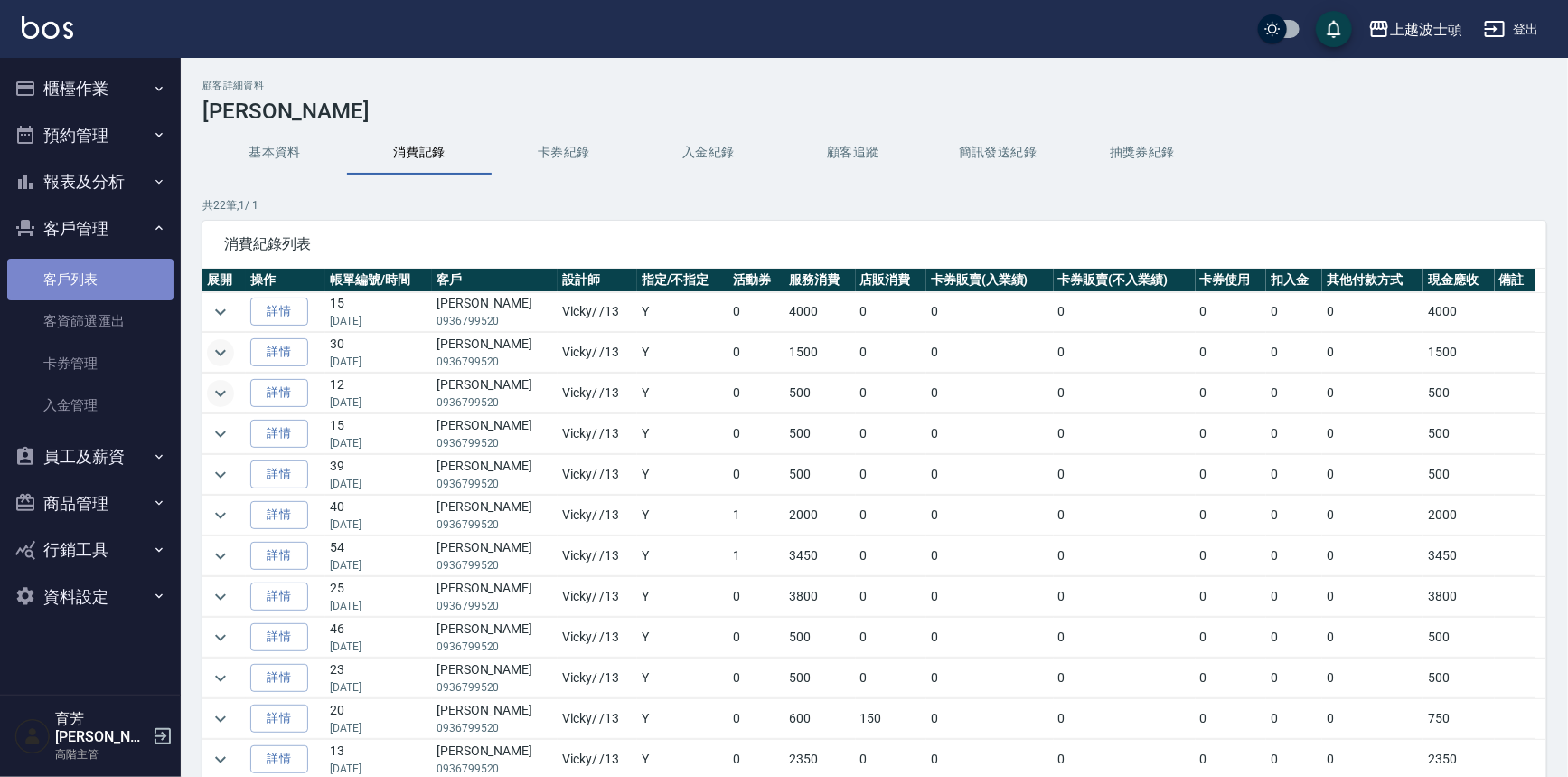
click at [84, 267] on link "客戶列表" at bounding box center [91, 279] width 166 height 42
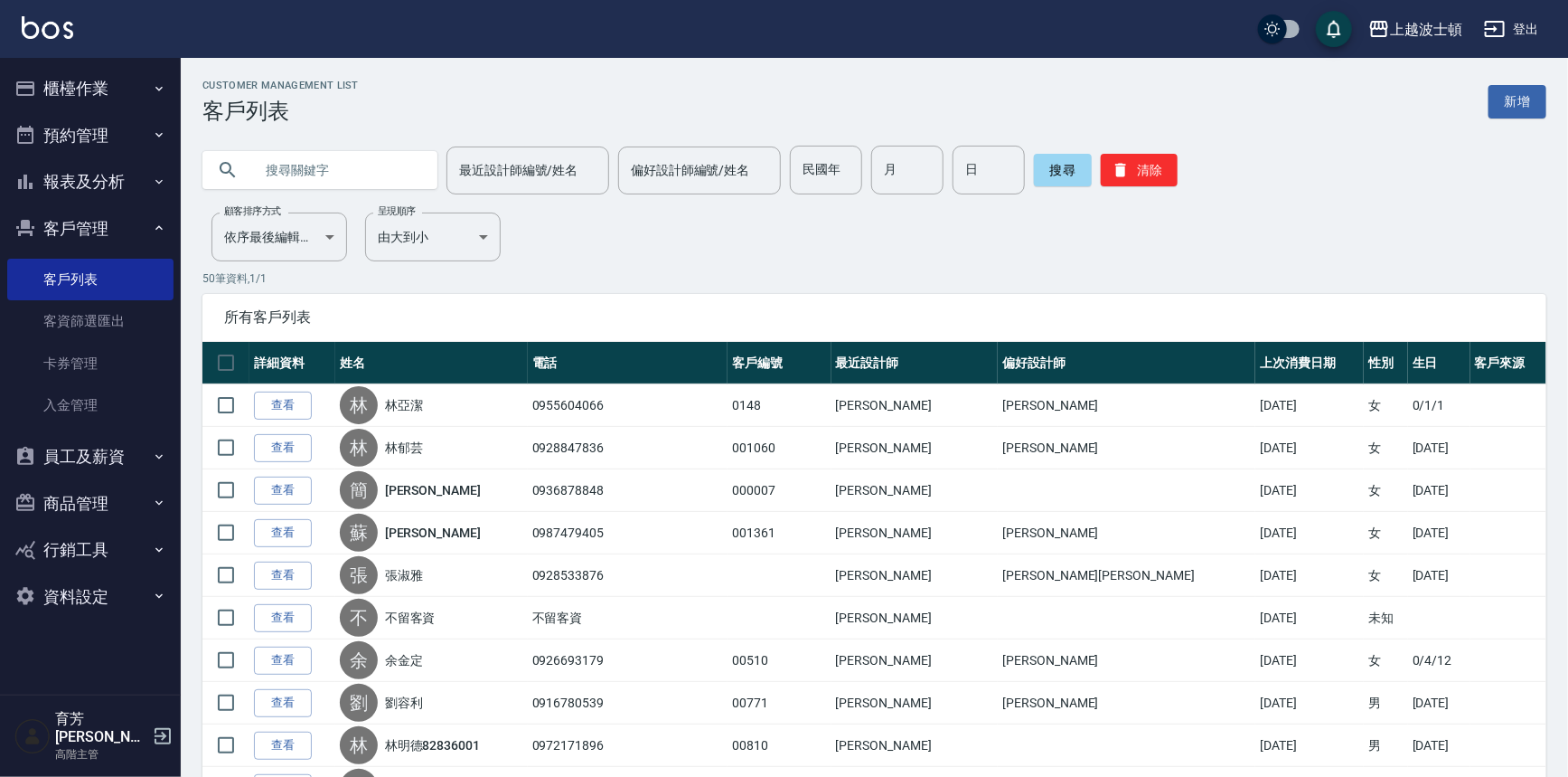
click at [358, 181] on input "text" at bounding box center [338, 170] width 170 height 49
type input "[PERSON_NAME]"
click at [1059, 168] on button "搜尋" at bounding box center [1063, 170] width 58 height 32
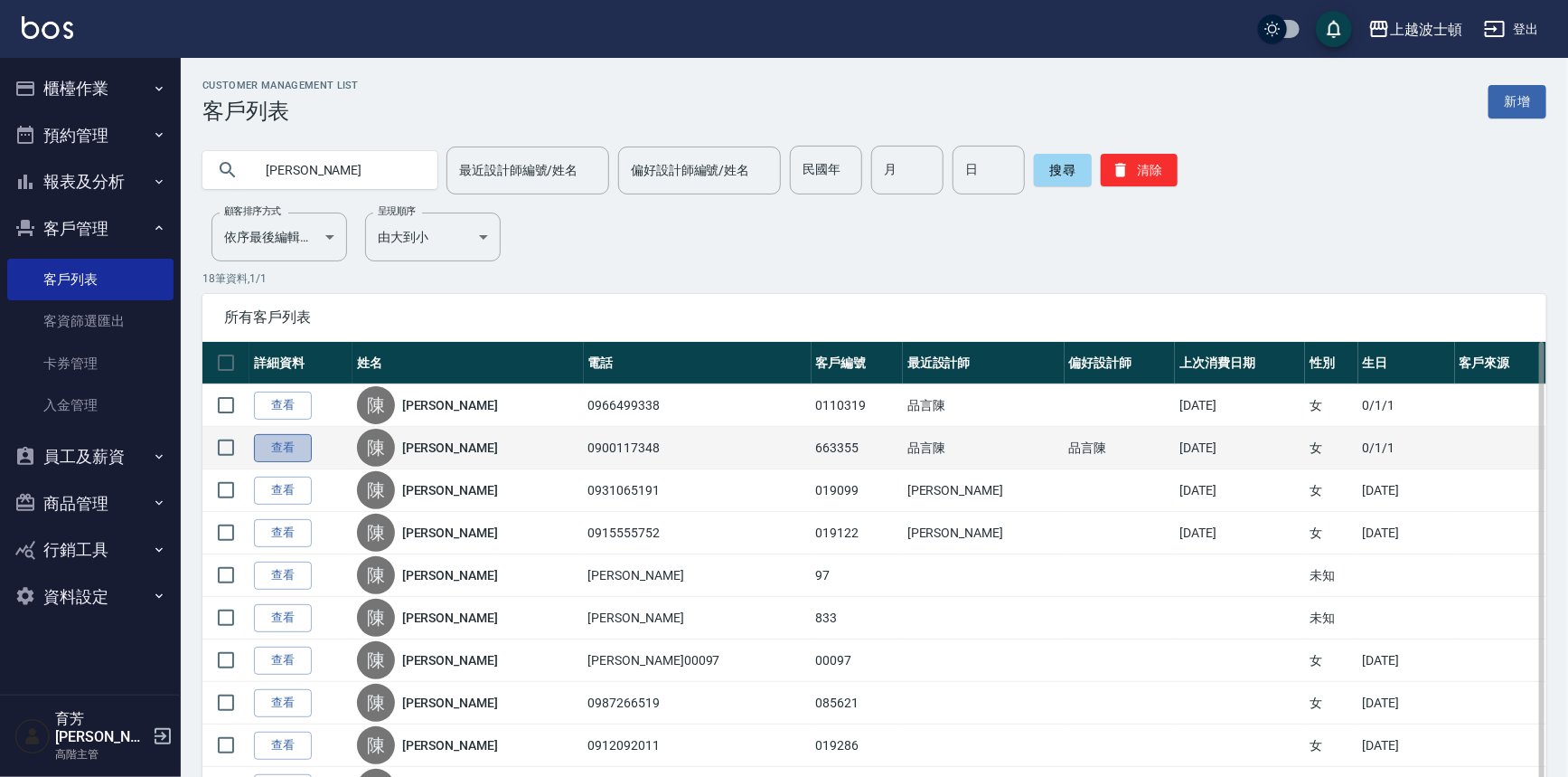
click at [295, 453] on link "查看" at bounding box center [282, 448] width 58 height 28
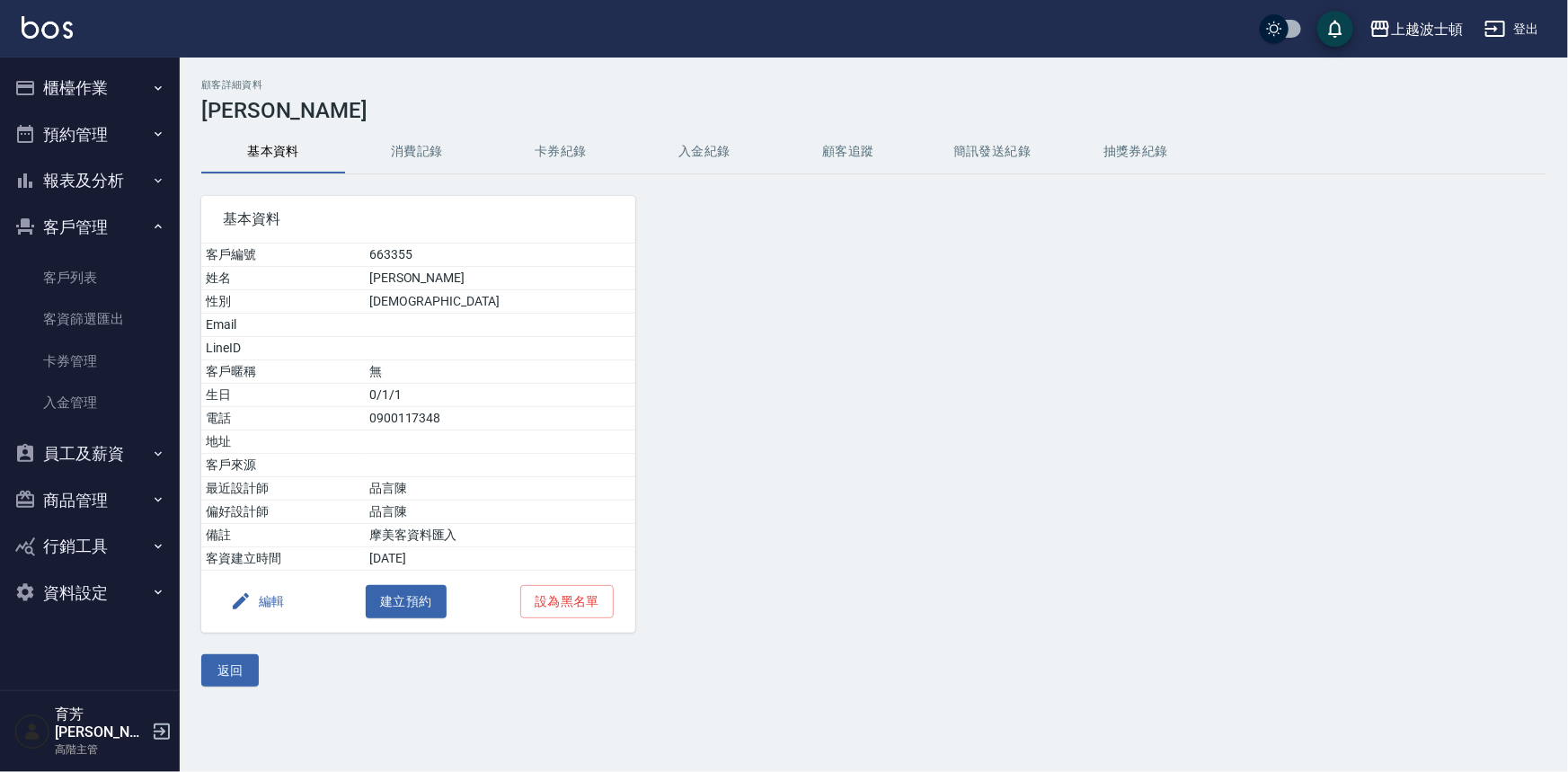
drag, startPoint x: 427, startPoint y: 159, endPoint x: 417, endPoint y: 172, distance: 16.4
click at [427, 159] on button "消費記錄" at bounding box center [417, 152] width 144 height 43
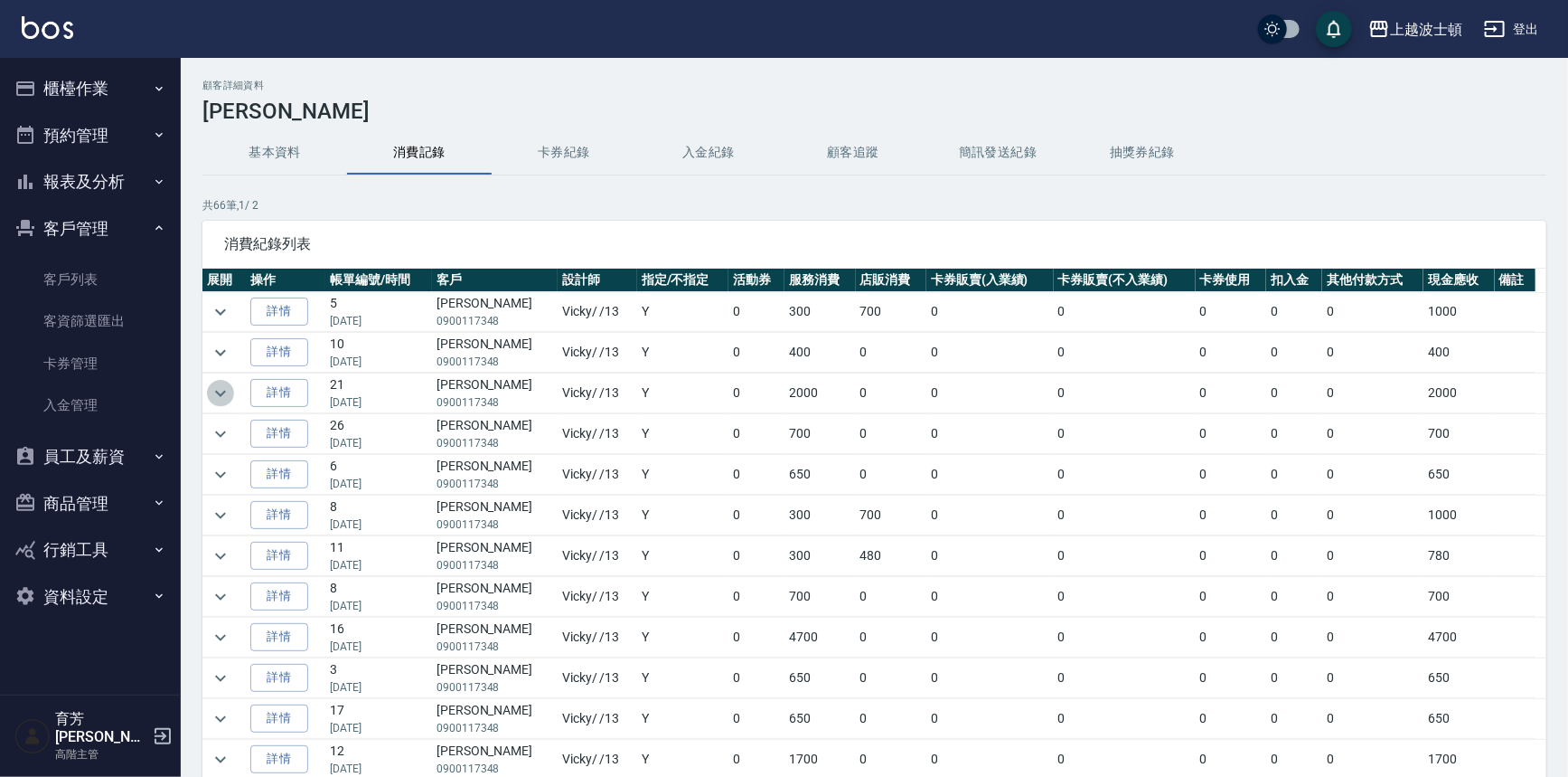
click at [216, 395] on icon "expand row" at bounding box center [220, 393] width 22 height 22
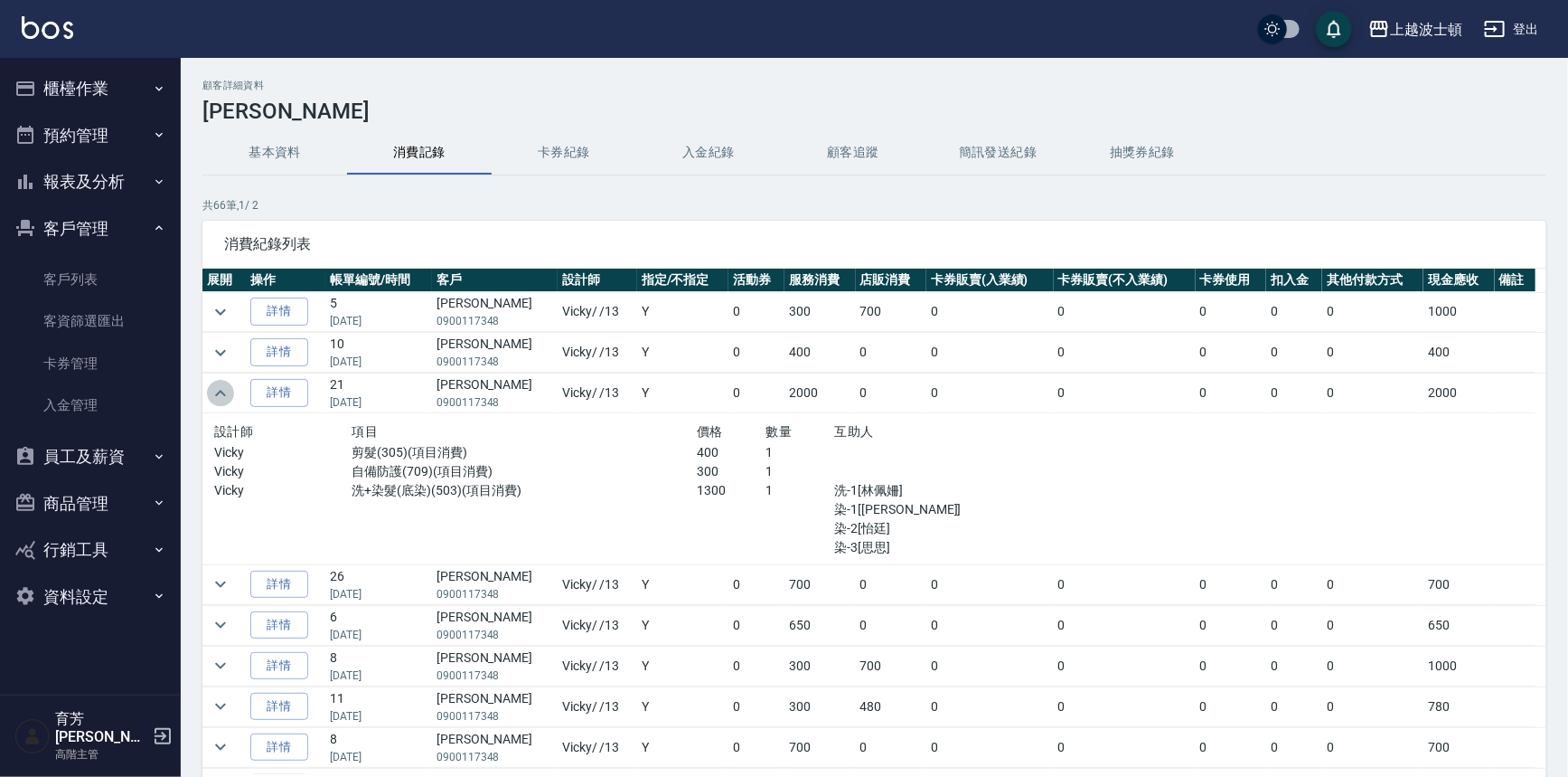
click at [216, 395] on icon "expand row" at bounding box center [220, 393] width 10 height 7
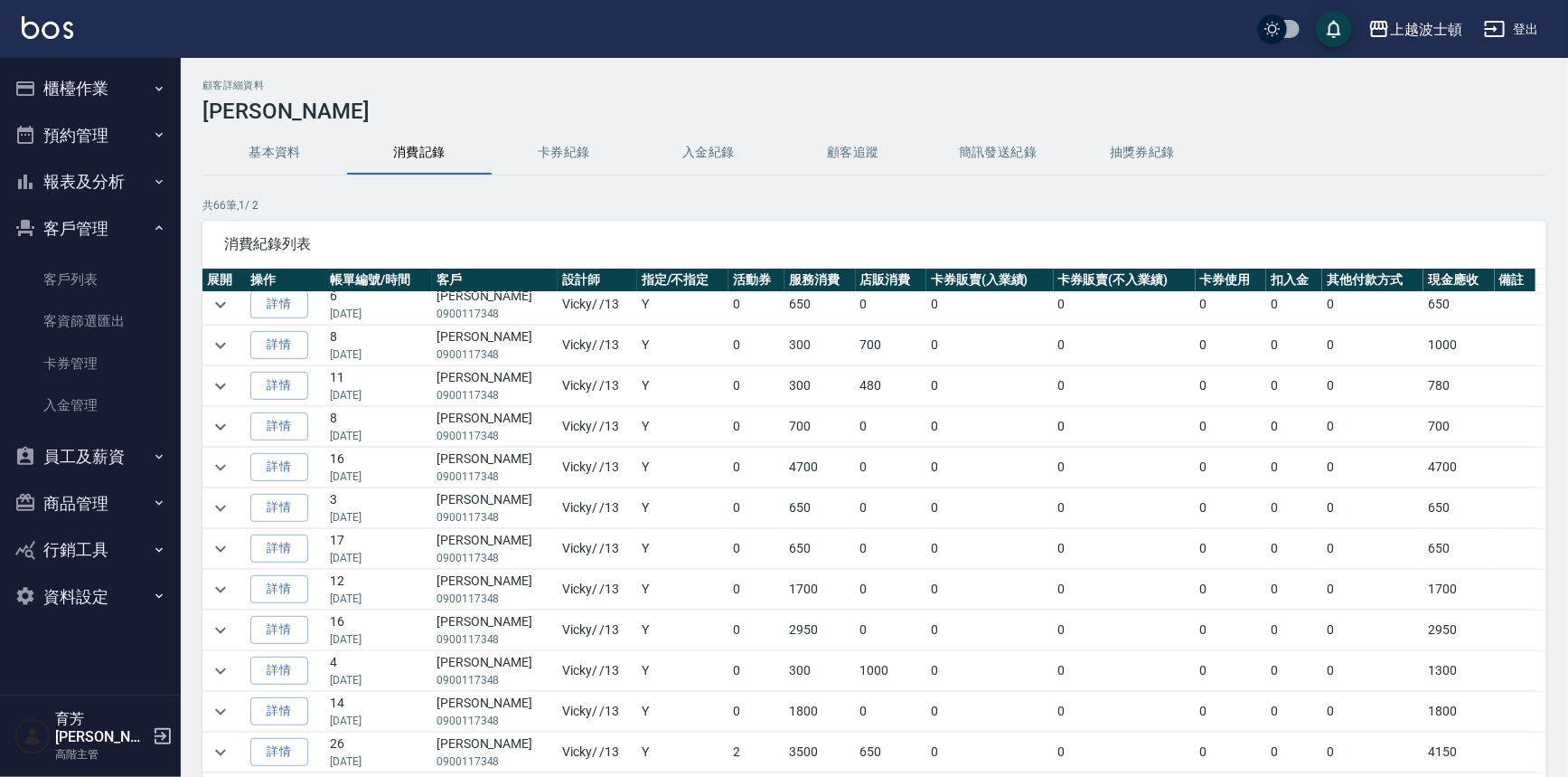
scroll to position [186, 0]
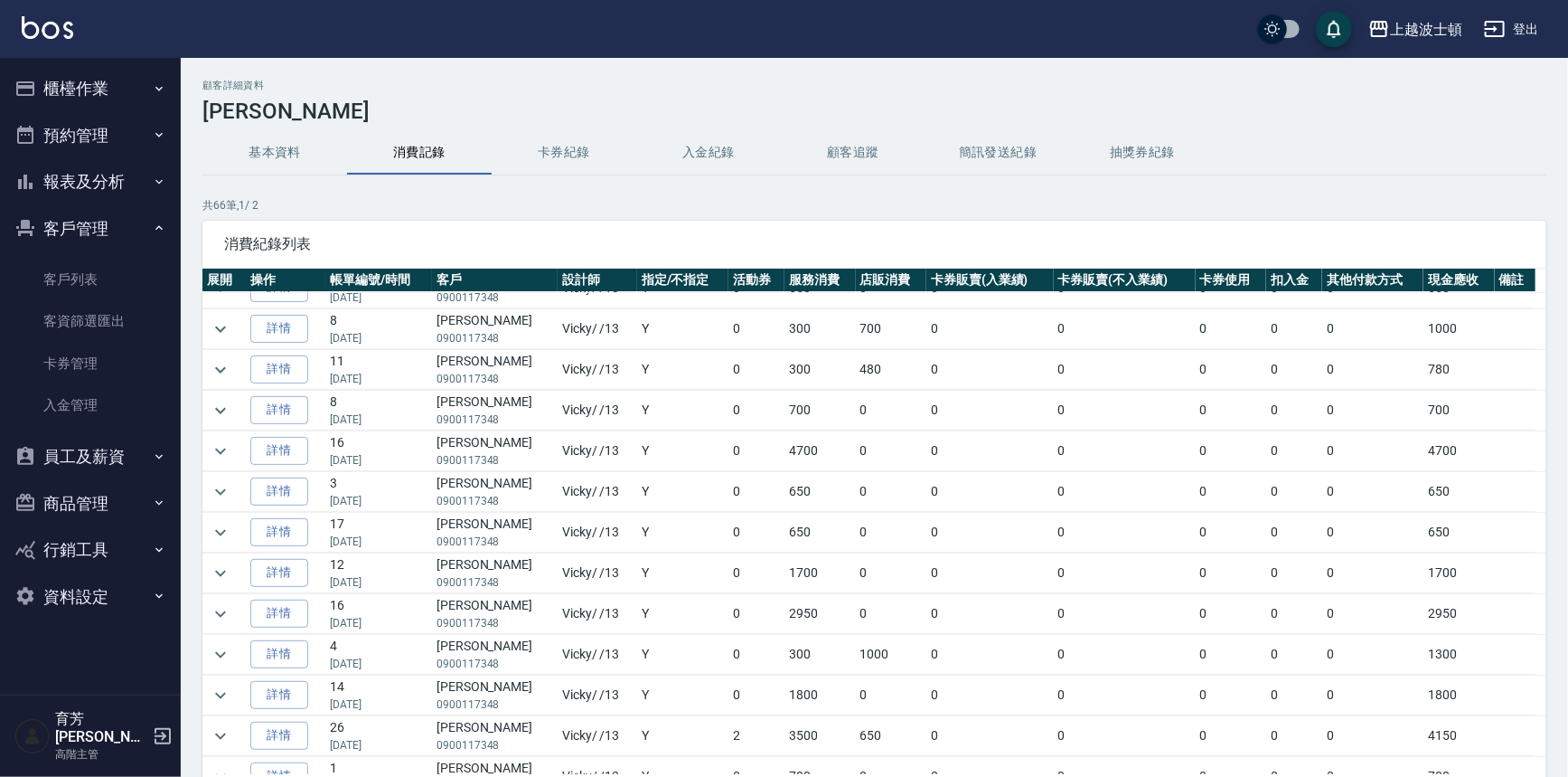
click at [195, 442] on div "顧客詳細資料 [PERSON_NAME] 基本資料 消費記錄 卡券紀錄 入金紀錄 顧客追蹤 簡訊發送紀錄 抽獎券紀錄 共 66 筆, 1 / 2 消費紀錄列表…" at bounding box center [875, 479] width 1388 height 799
click at [210, 449] on button "expand row" at bounding box center [220, 450] width 27 height 27
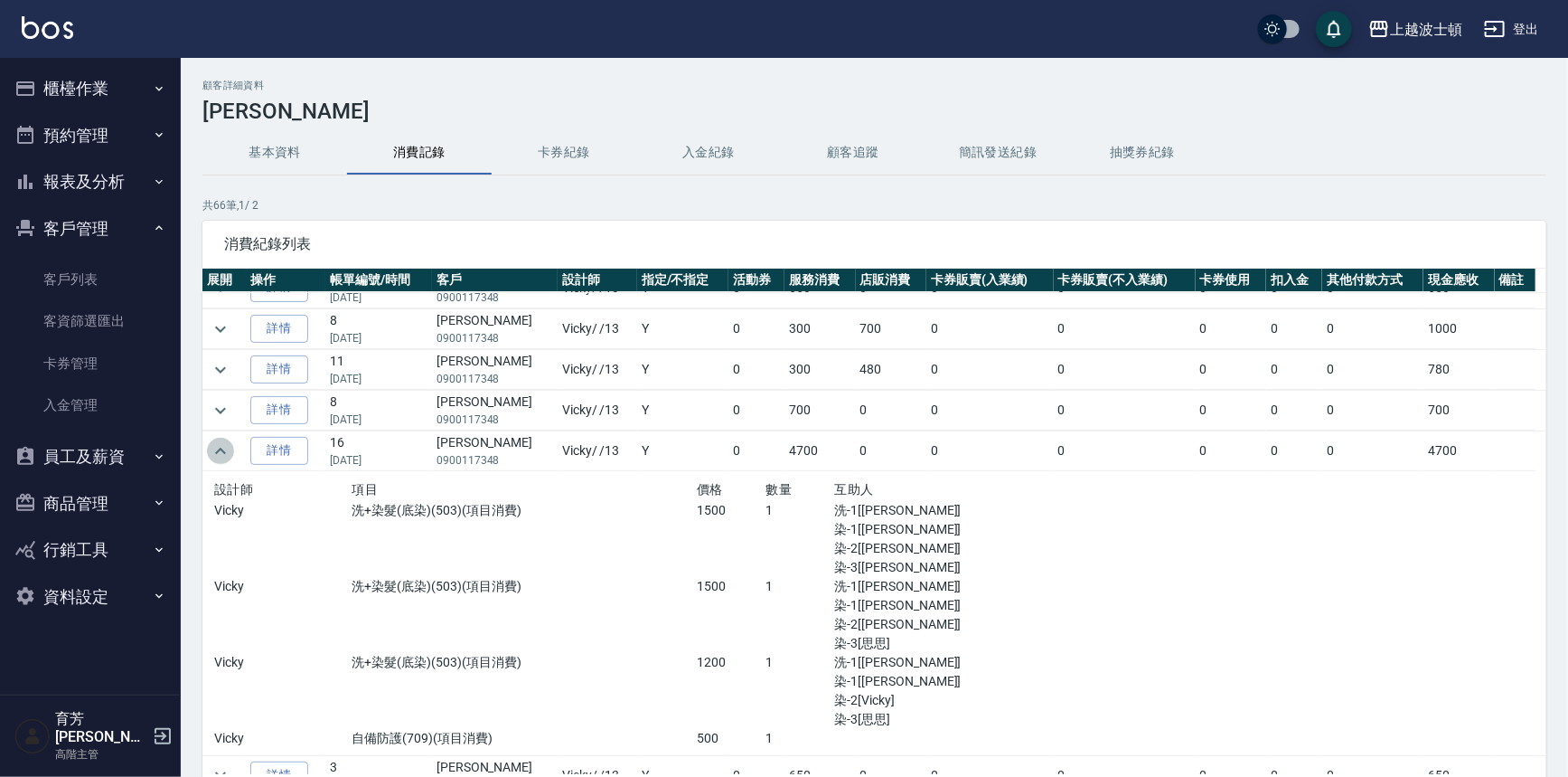
click at [217, 456] on icon "expand row" at bounding box center [220, 450] width 22 height 22
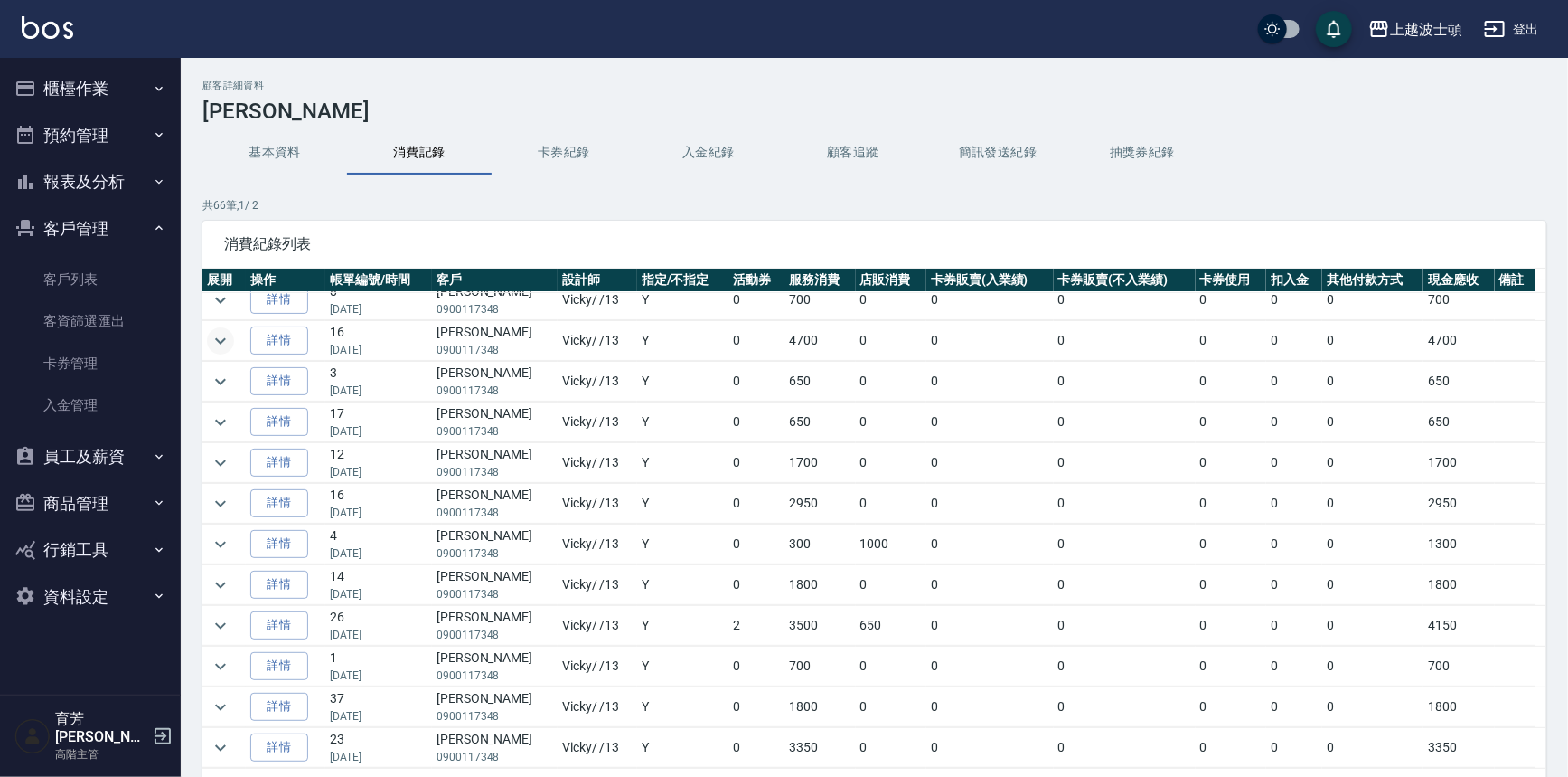
scroll to position [316, 0]
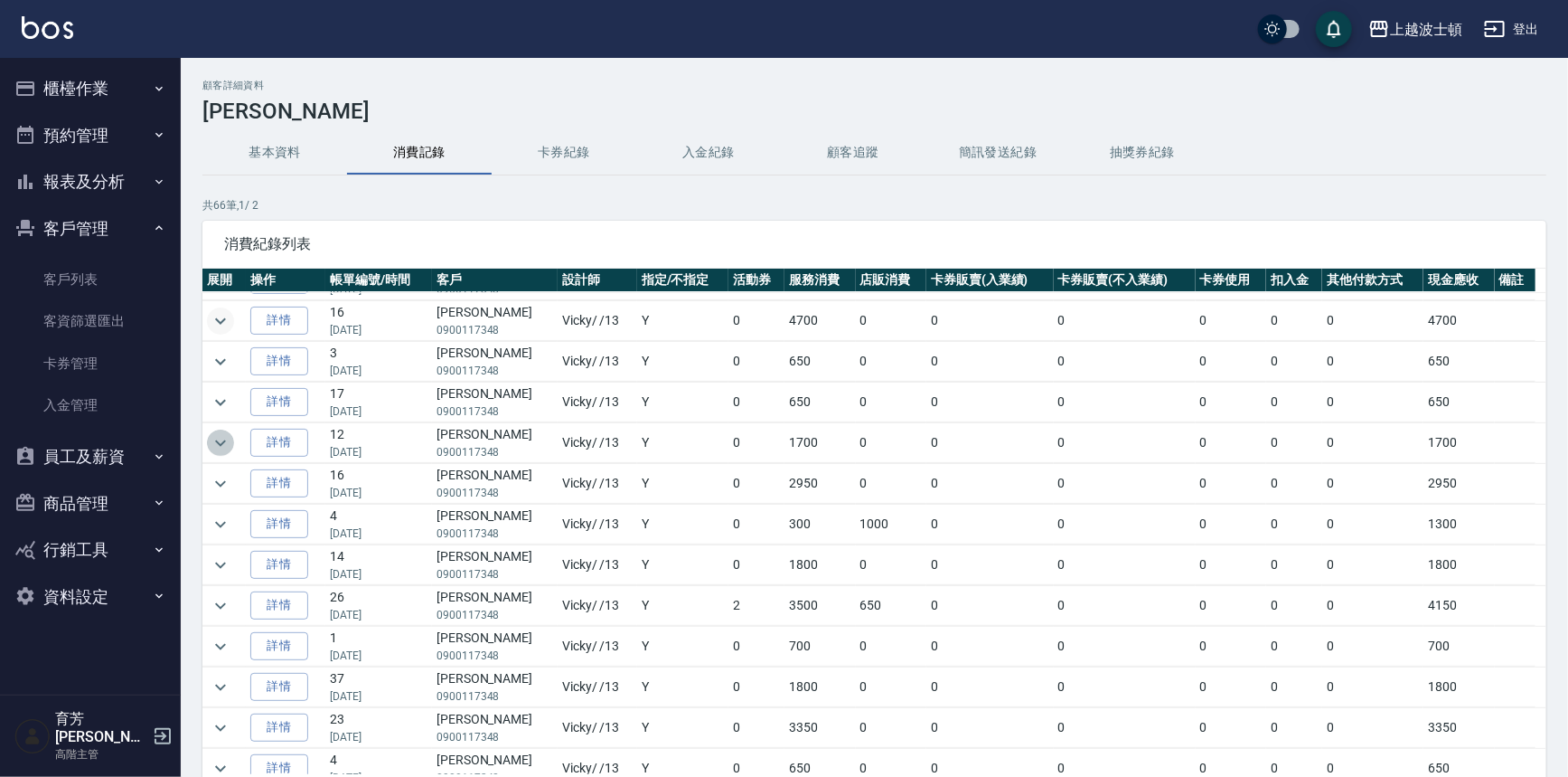
click at [230, 437] on icon "expand row" at bounding box center [220, 443] width 22 height 22
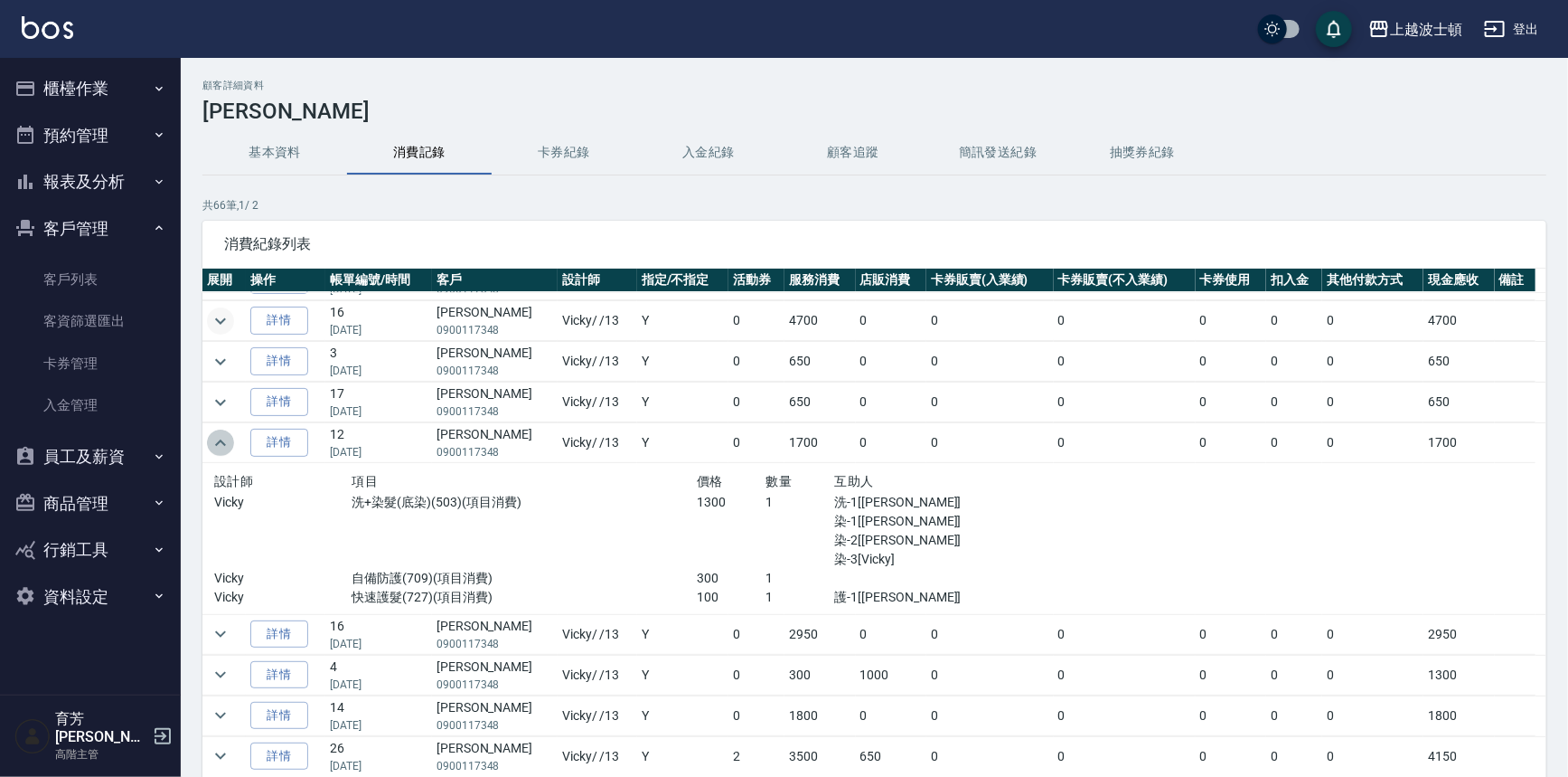
click at [229, 437] on icon "expand row" at bounding box center [220, 443] width 22 height 22
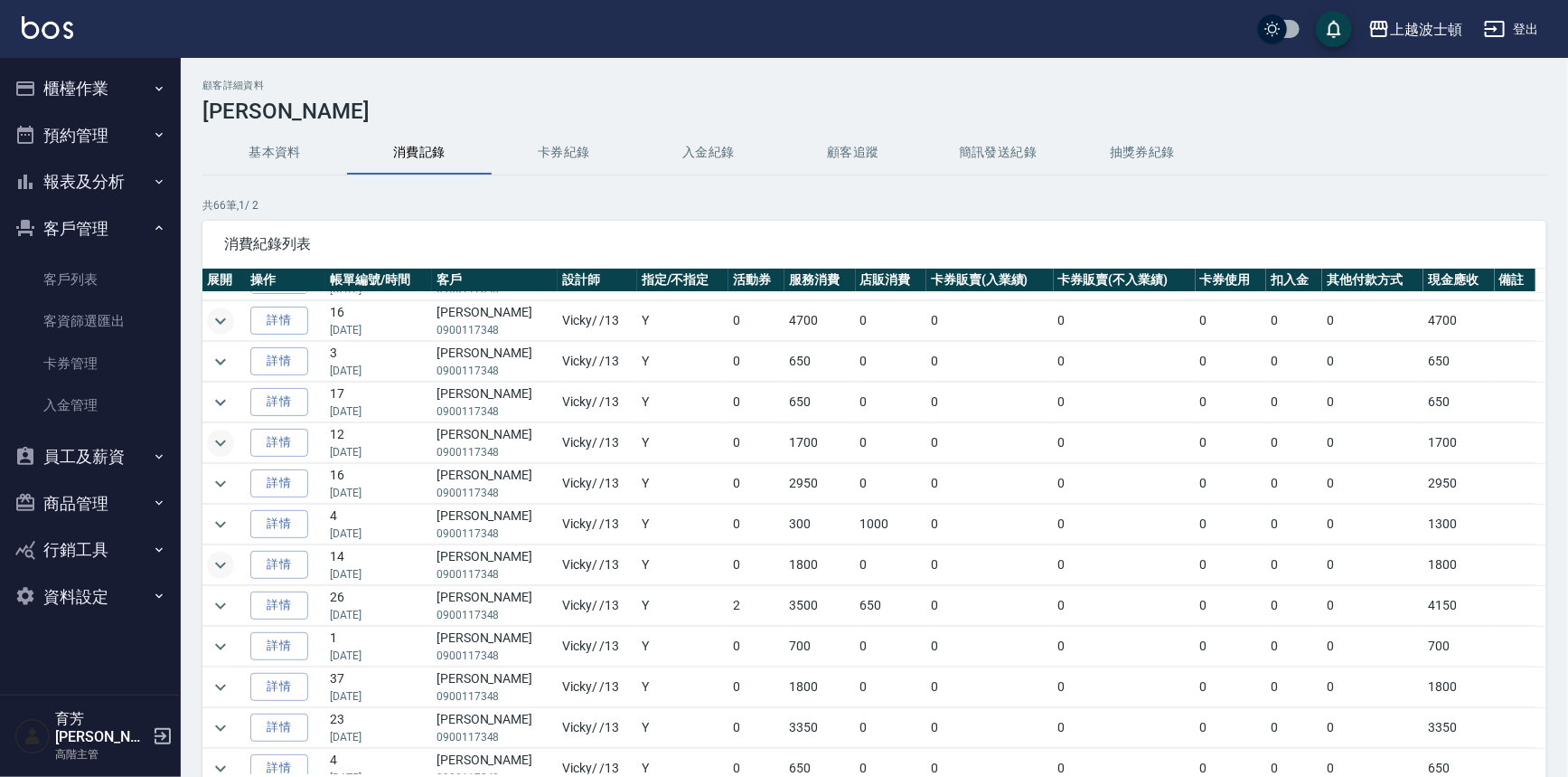
click at [232, 558] on button "expand row" at bounding box center [220, 565] width 27 height 27
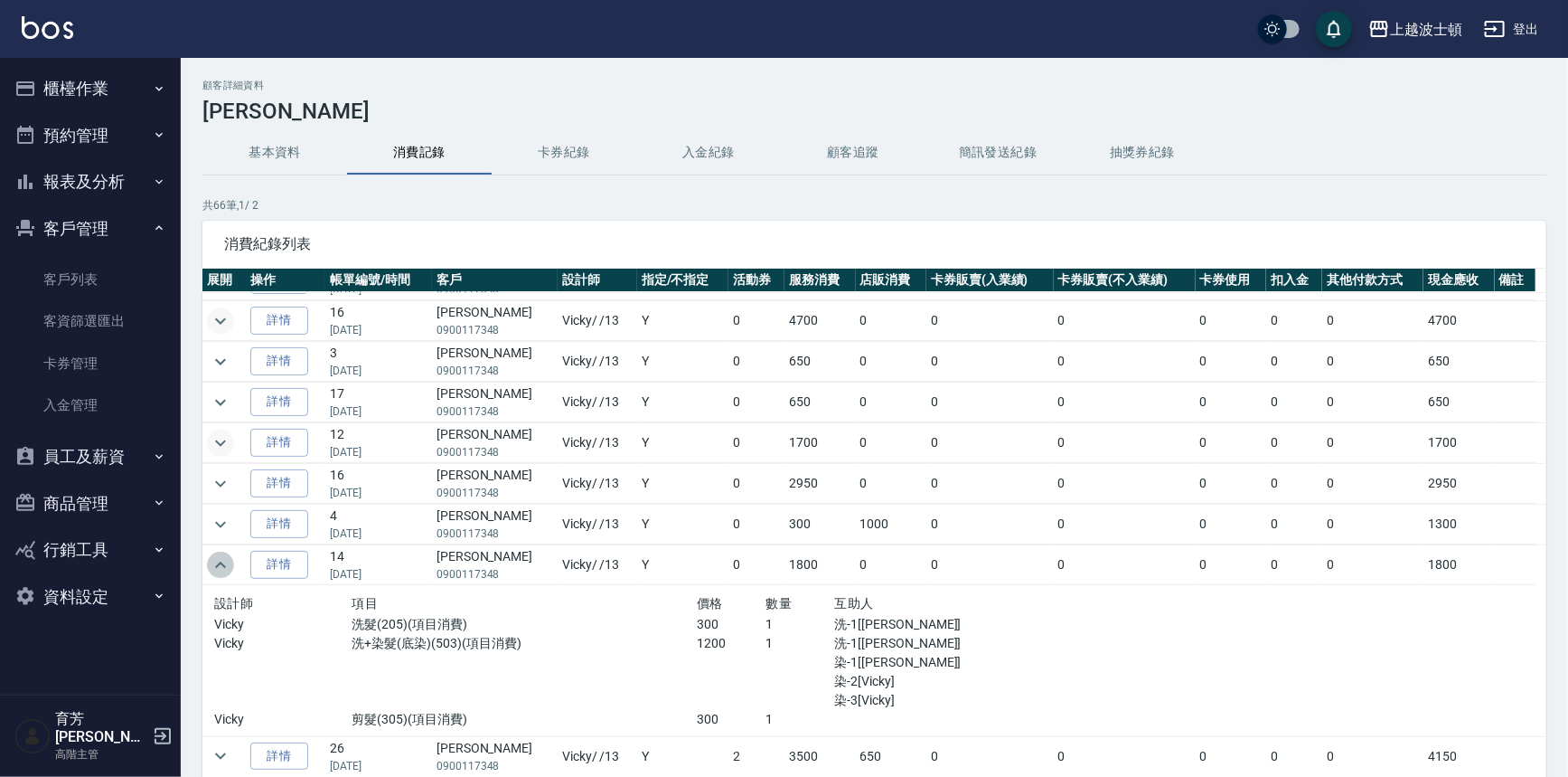
click at [232, 559] on button "expand row" at bounding box center [220, 565] width 27 height 27
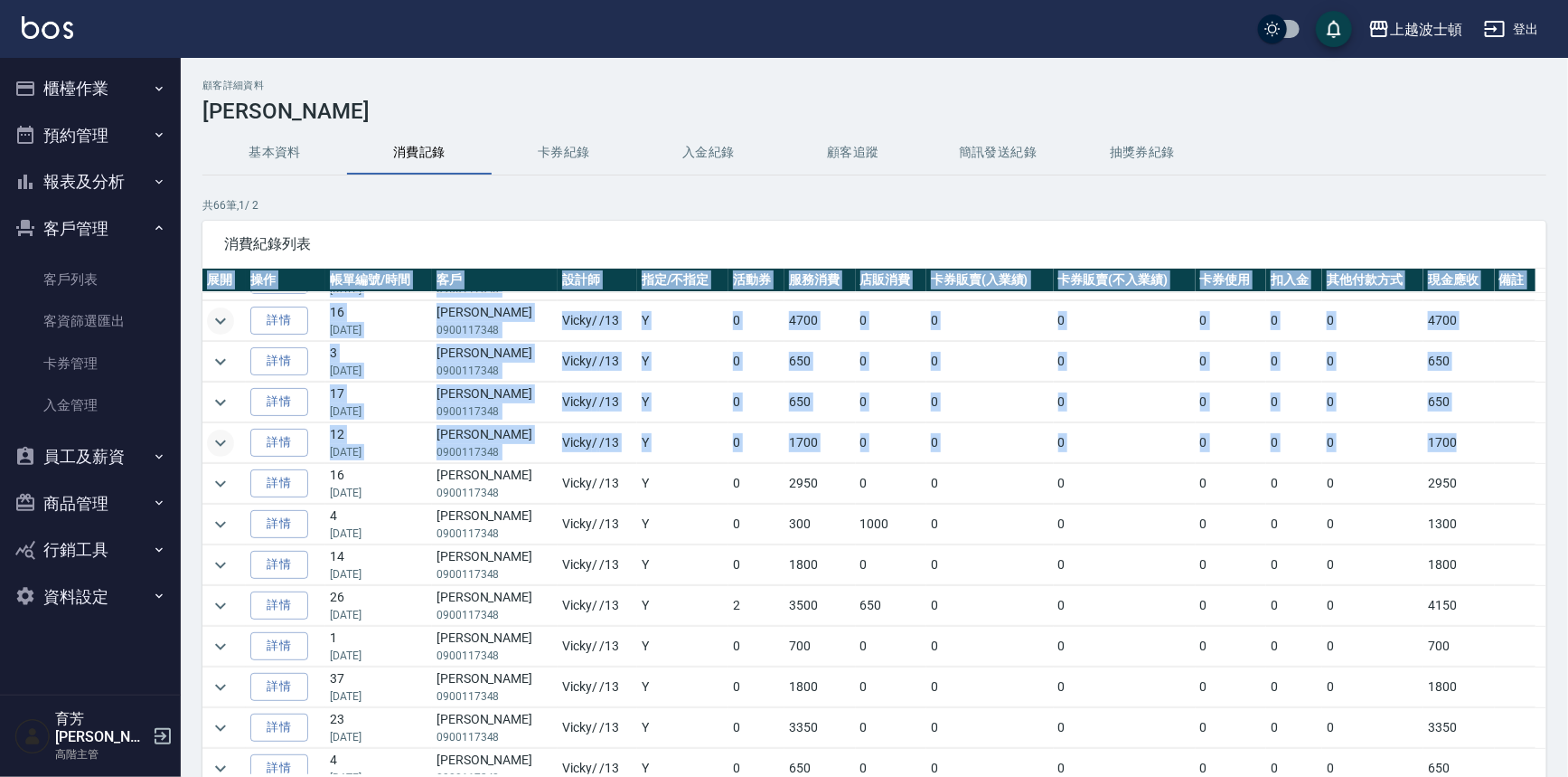
drag, startPoint x: 1537, startPoint y: 460, endPoint x: 1550, endPoint y: 506, distance: 47.8
click at [1547, 505] on div "顧客詳細資料 [PERSON_NAME] 基本資料 消費記錄 卡券紀錄 入金紀錄 顧客追蹤 簡訊發送紀錄 抽獎券紀錄 共 66 筆, 1 / 2 消費紀錄列表…" at bounding box center [875, 479] width 1388 height 799
click at [1568, 418] on div "顧客詳細資料 [PERSON_NAME] 基本資料 消費記錄 卡券紀錄 入金紀錄 顧客追蹤 簡訊發送紀錄 抽獎券紀錄 共 66 筆, 1 / 2 消費紀錄列表…" at bounding box center [875, 479] width 1388 height 799
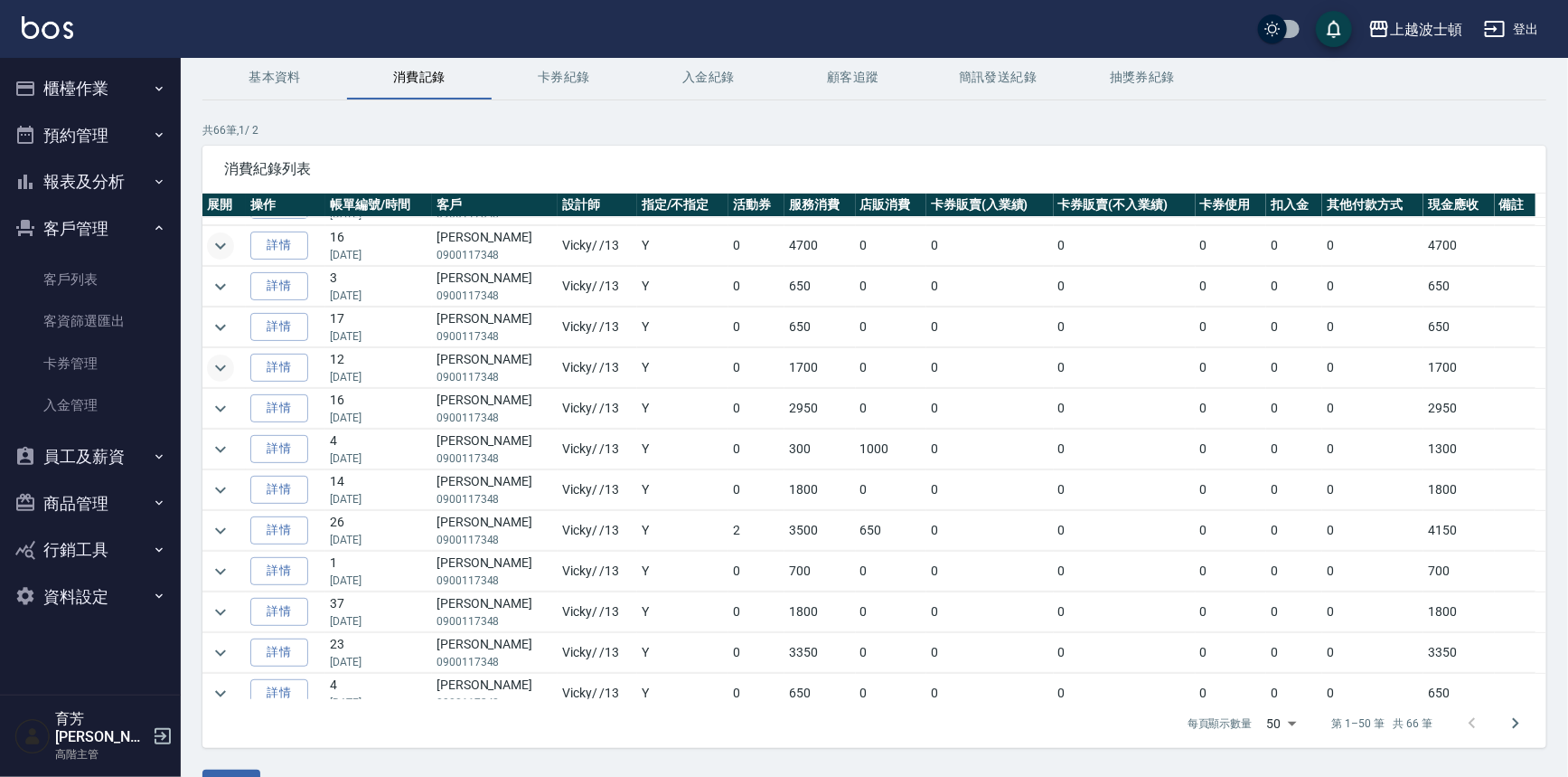
scroll to position [122, 0]
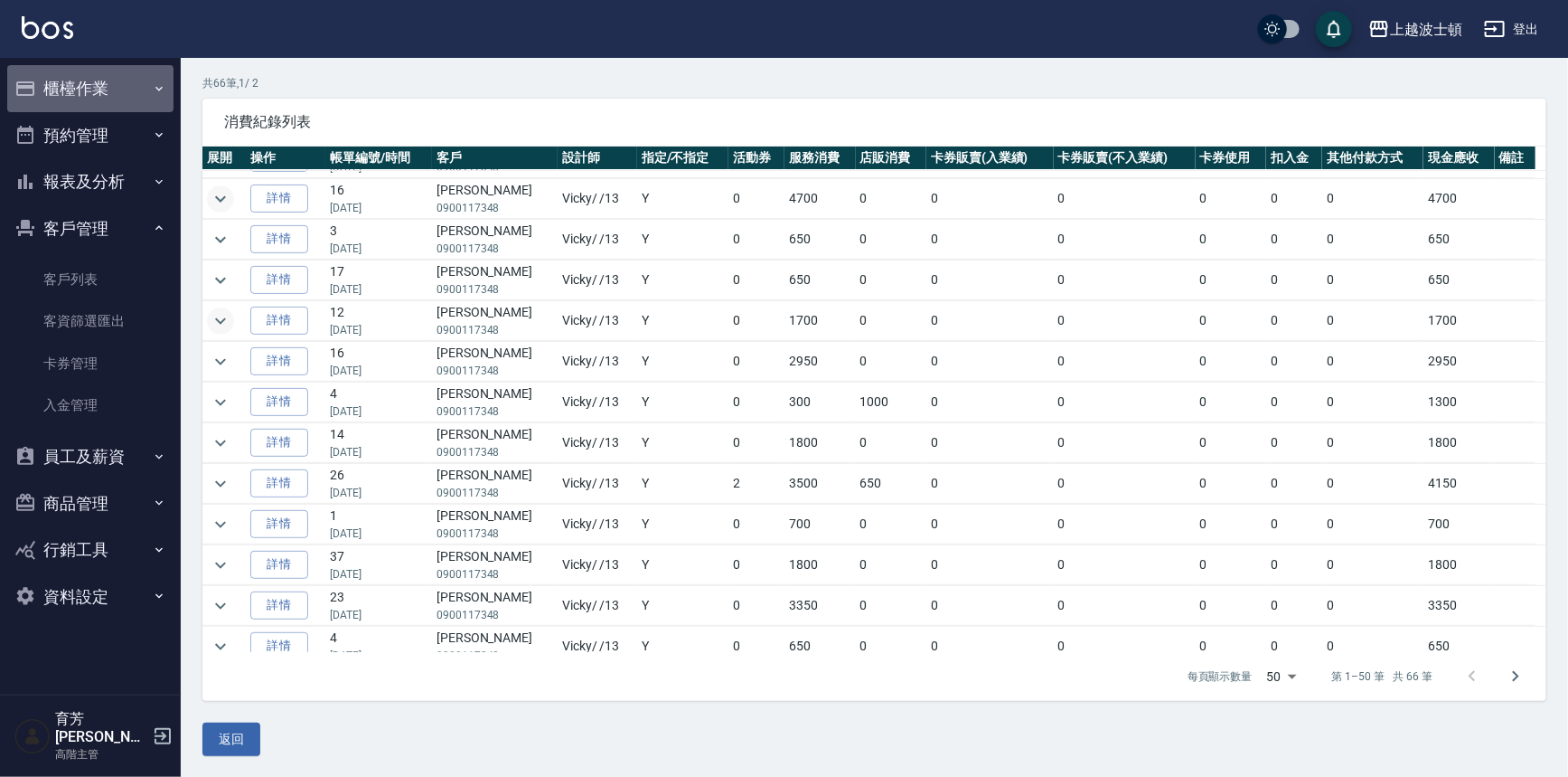
click at [65, 80] on button "櫃檯作業" at bounding box center [91, 89] width 166 height 47
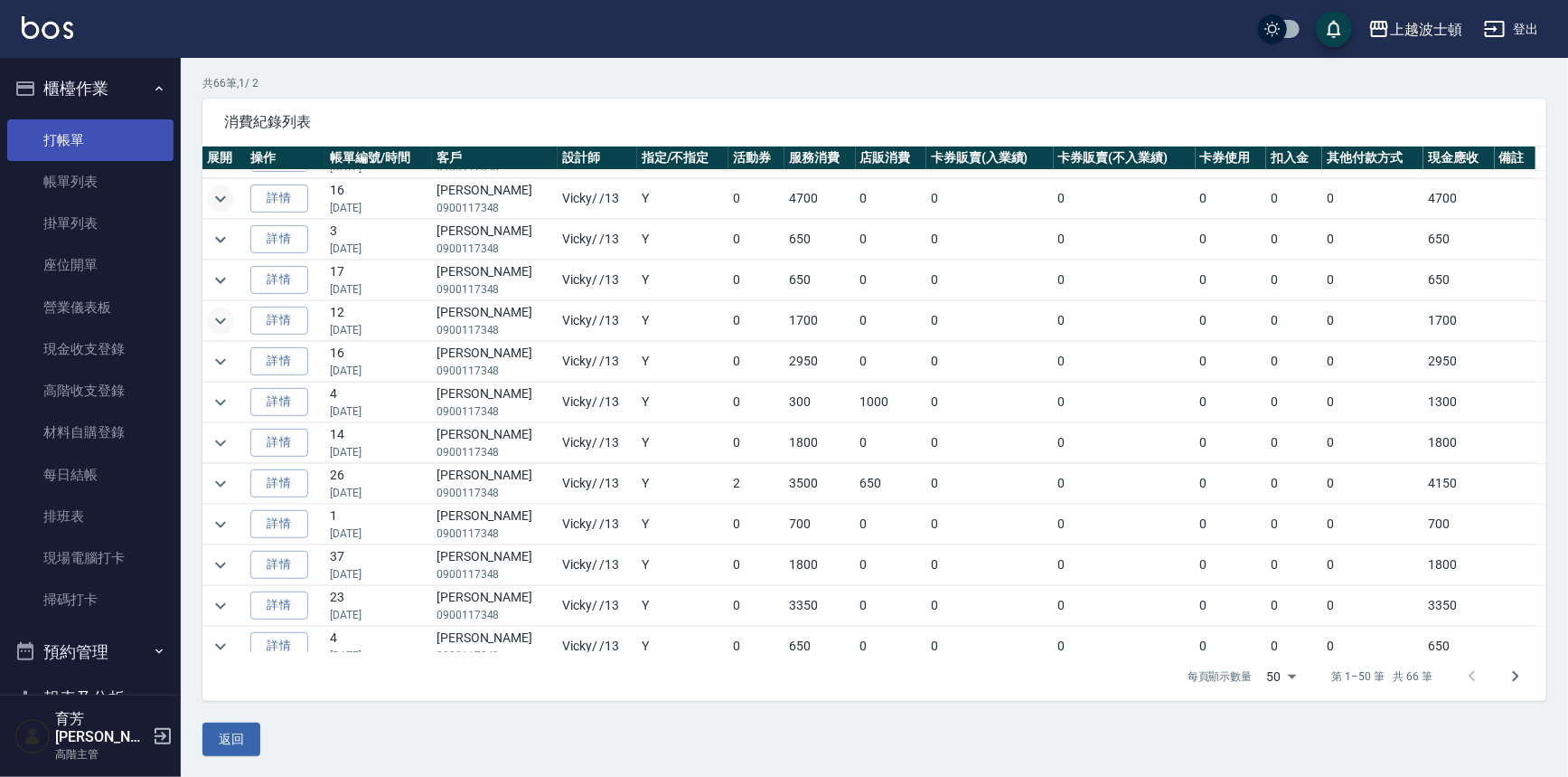
click at [73, 138] on link "打帳單" at bounding box center [91, 140] width 166 height 42
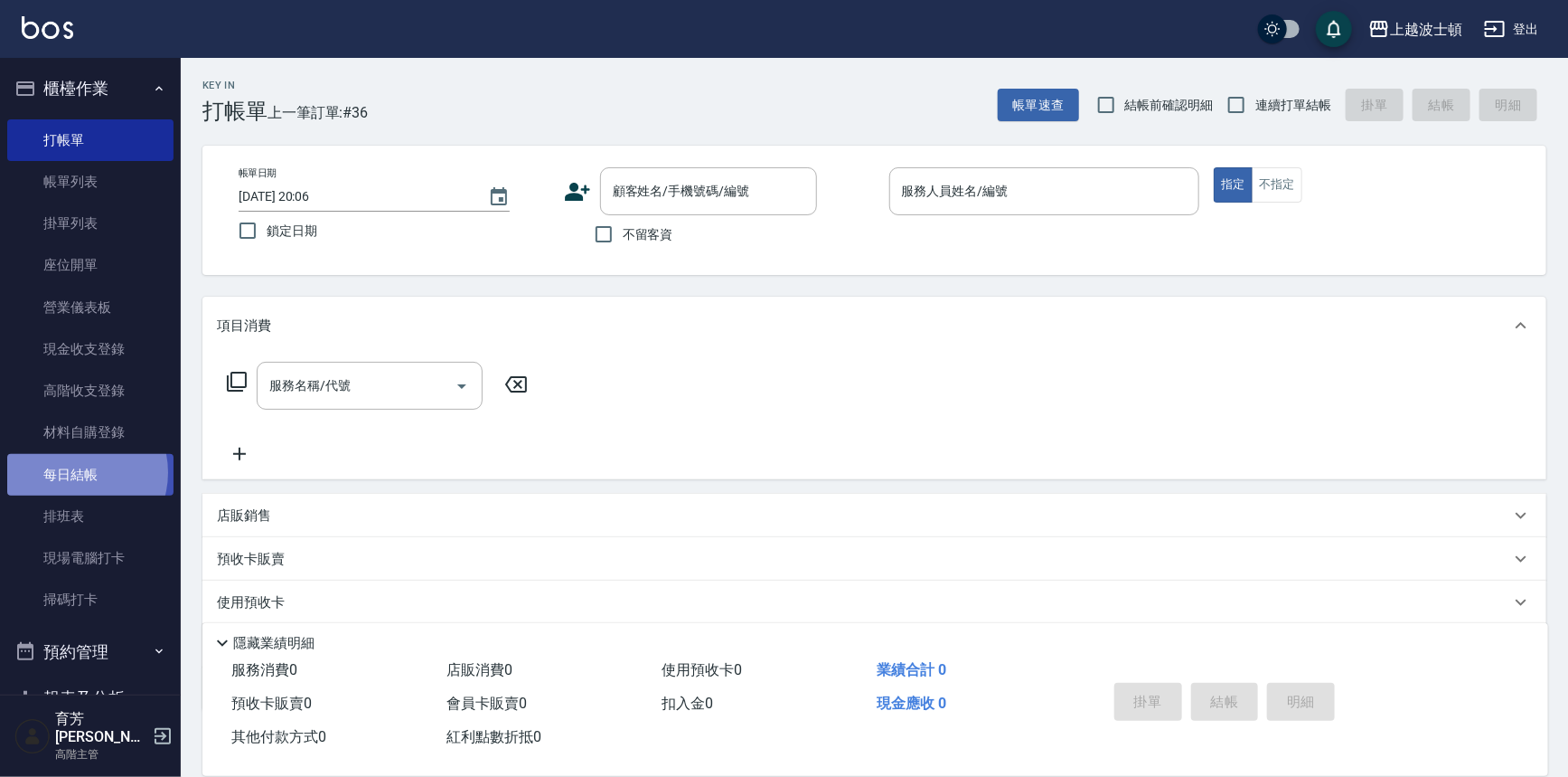
click at [76, 472] on link "每日結帳" at bounding box center [91, 475] width 166 height 42
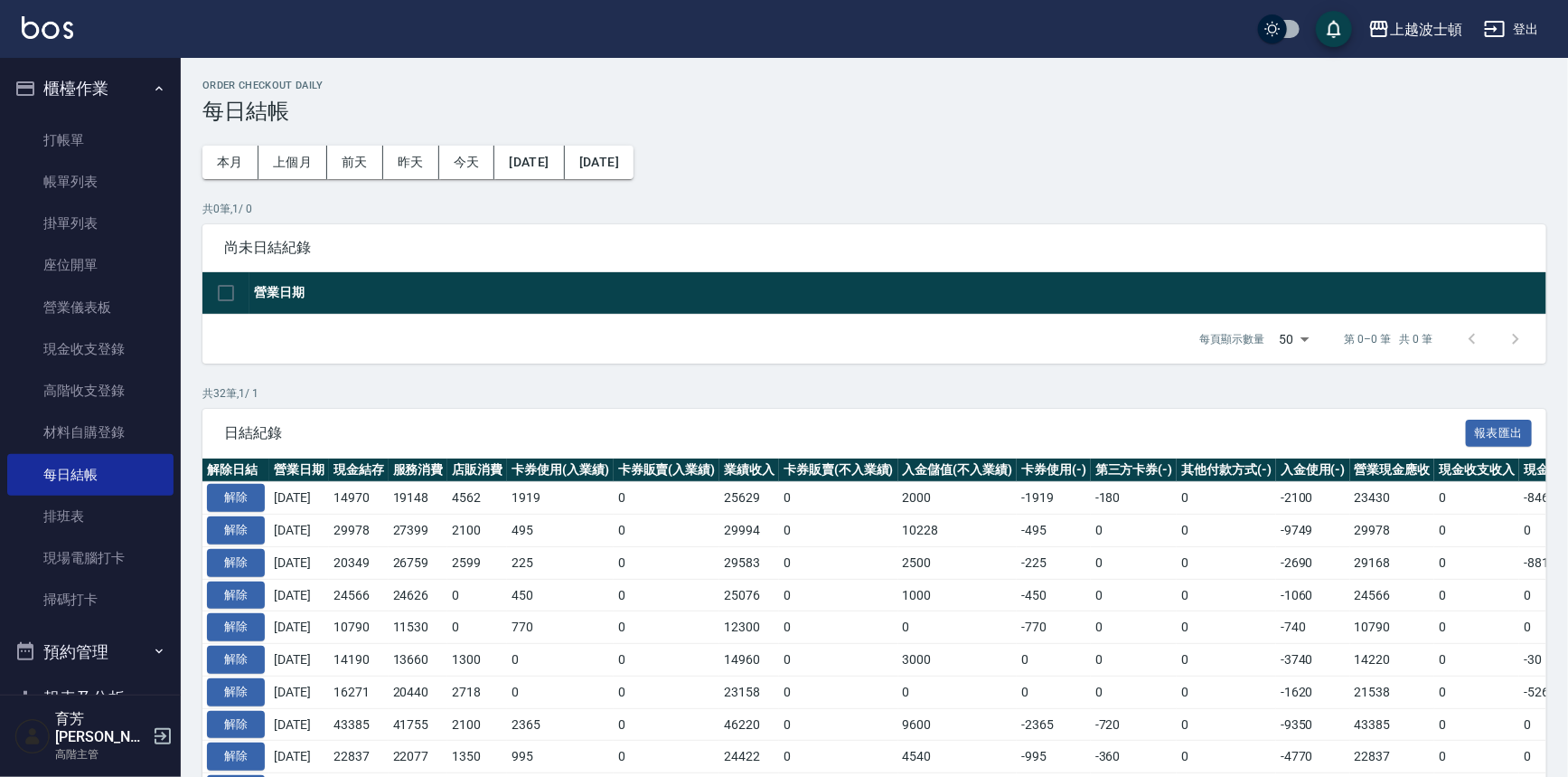
click at [8, 454] on link "每日結帳" at bounding box center [91, 475] width 166 height 42
